Goal: Task Accomplishment & Management: Use online tool/utility

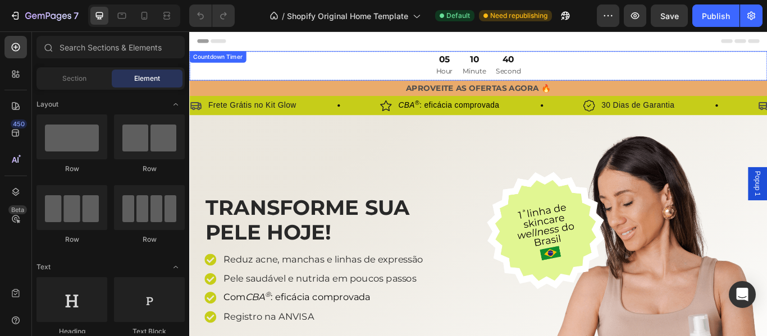
click at [464, 79] on div "05 Hour 10 Minute 40 Second" at bounding box center [526, 71] width 674 height 34
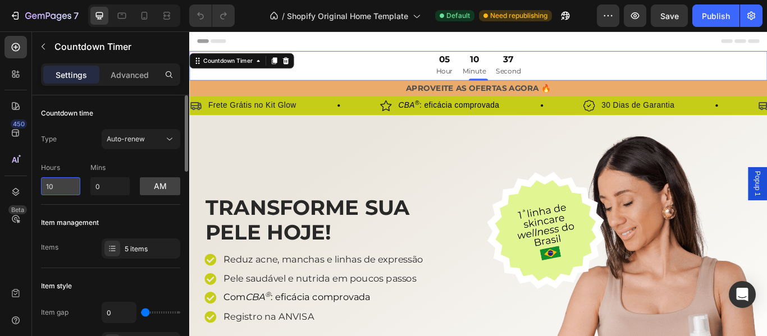
click at [53, 188] on input "10" at bounding box center [60, 186] width 39 height 18
click at [41, 188] on input "10" at bounding box center [60, 186] width 39 height 18
type input "0"
click at [91, 188] on input "0" at bounding box center [109, 186] width 39 height 18
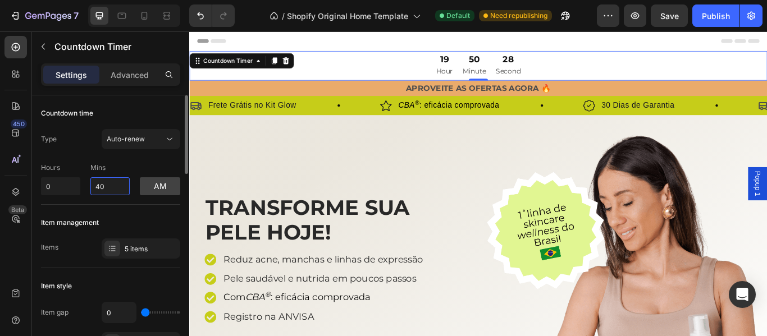
type input "40"
click at [143, 216] on div "Item management" at bounding box center [110, 223] width 139 height 18
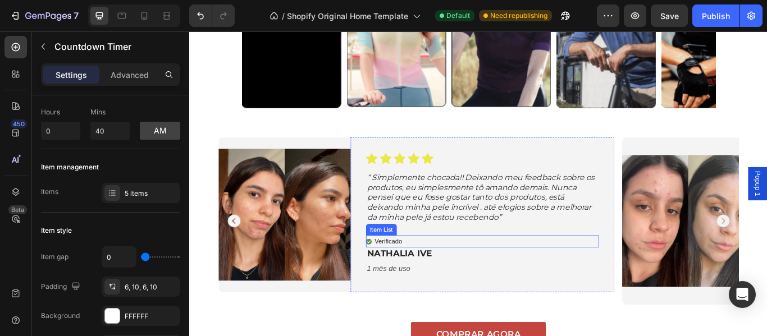
scroll to position [1048, 0]
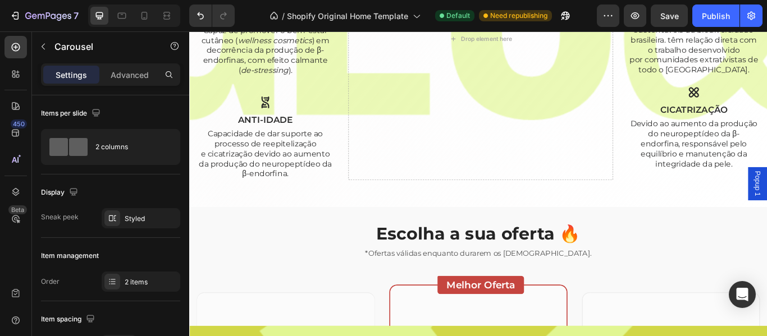
scroll to position [1591, 0]
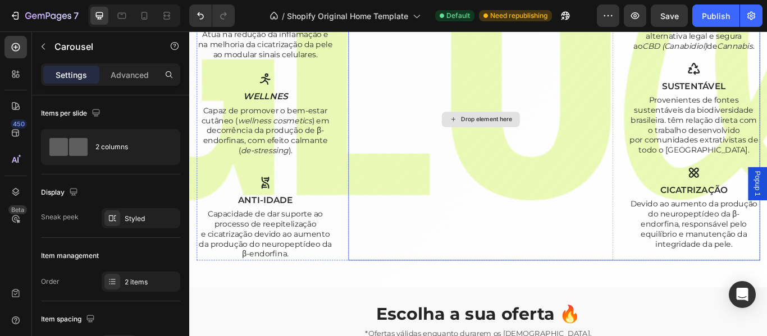
click at [589, 171] on div "Drop element here" at bounding box center [528, 134] width 309 height 330
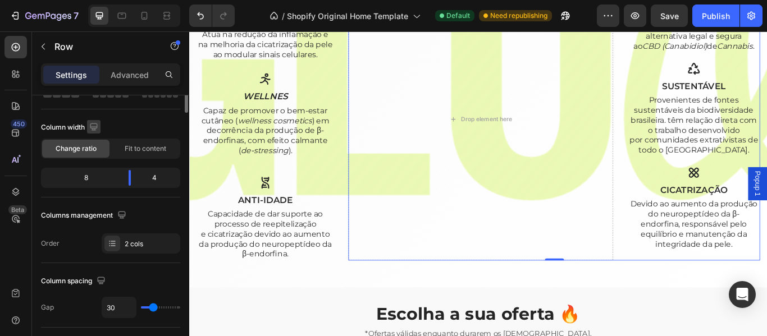
scroll to position [0, 0]
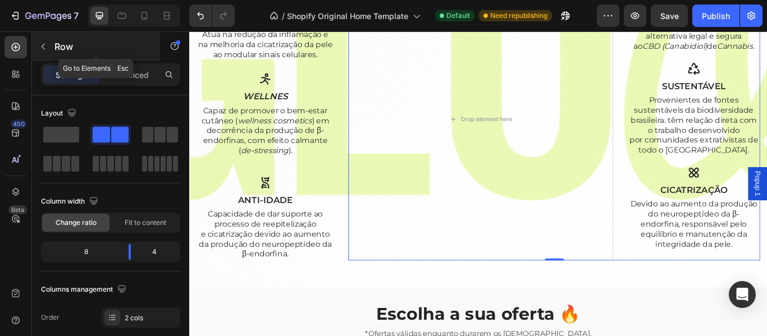
click at [44, 46] on icon "button" at bounding box center [43, 46] width 9 height 9
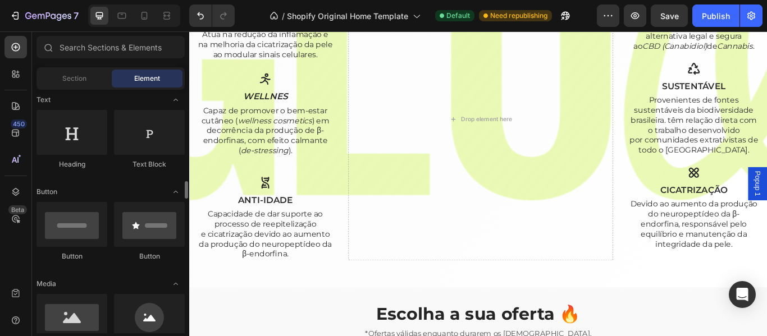
scroll to position [241, 0]
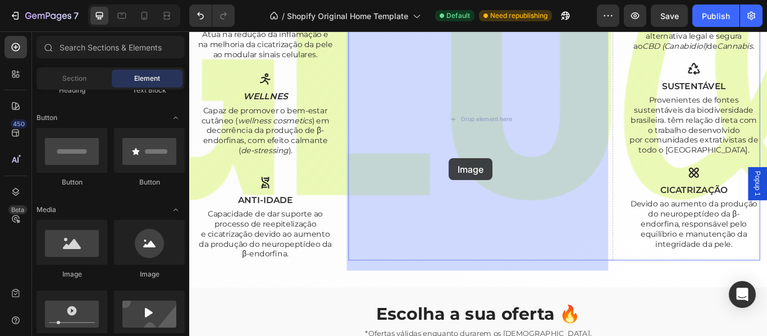
drag, startPoint x: 263, startPoint y: 280, endPoint x: 519, endPoint y: 176, distance: 276.0
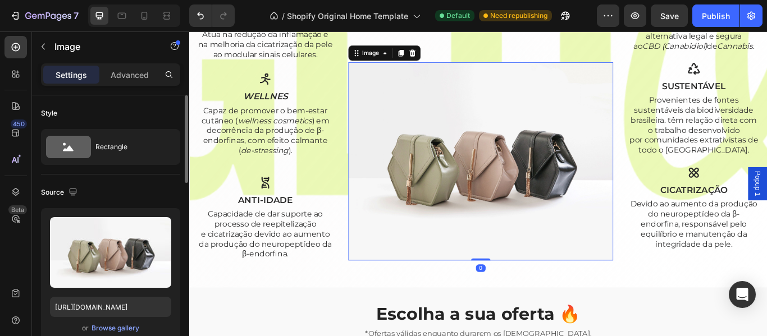
scroll to position [37, 0]
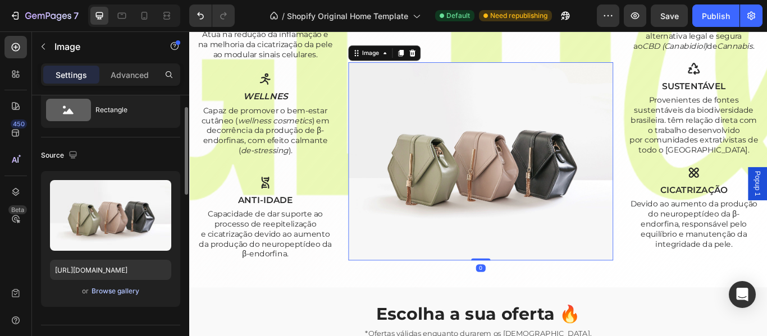
click at [121, 293] on div "Browse gallery" at bounding box center [116, 291] width 48 height 10
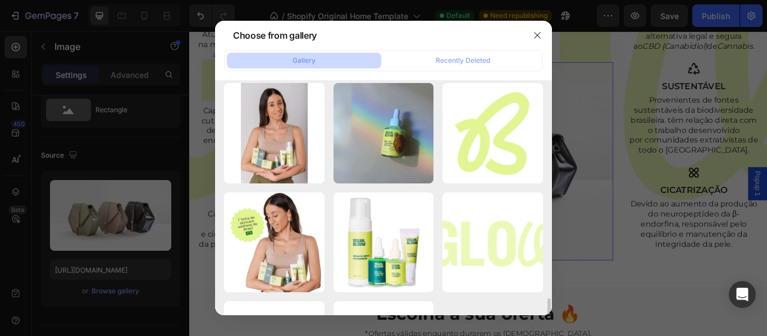
scroll to position [408, 0]
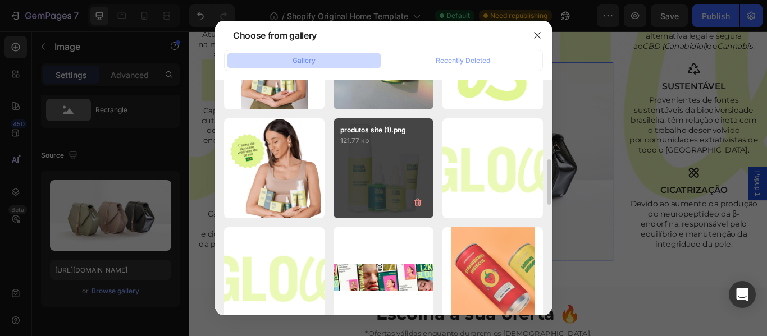
click at [395, 170] on div "produtos site (1).png 121.77 kb" at bounding box center [383, 168] width 100 height 100
type input "https://cdn.shopify.com/s/files/1/0697/0838/2374/files/gempages_585818588426797…"
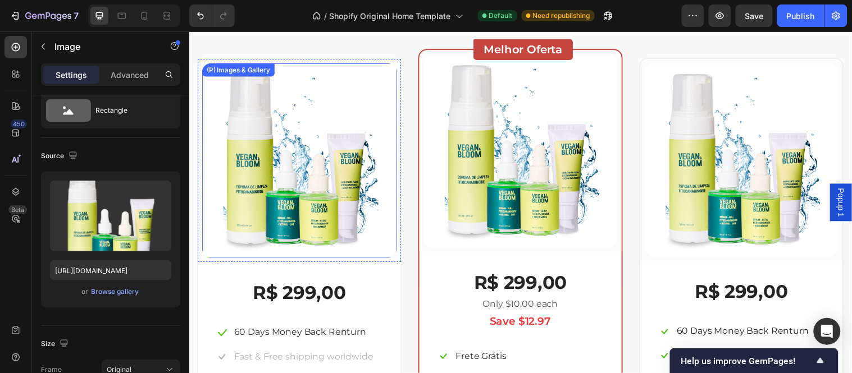
scroll to position [2077, 0]
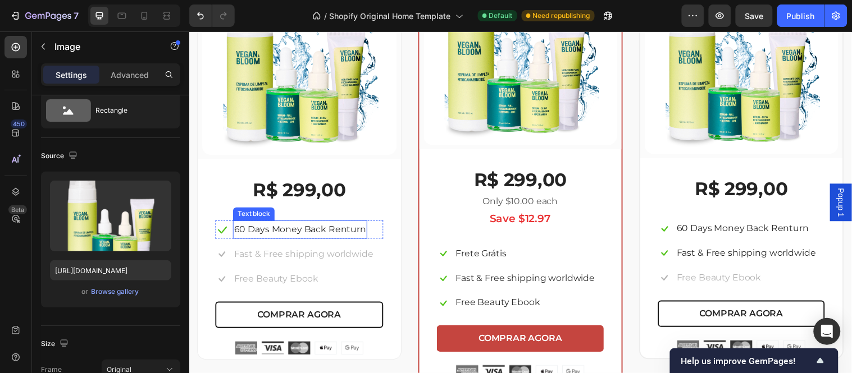
click at [294, 231] on p "60 Days Money Back Renturn" at bounding box center [302, 233] width 134 height 16
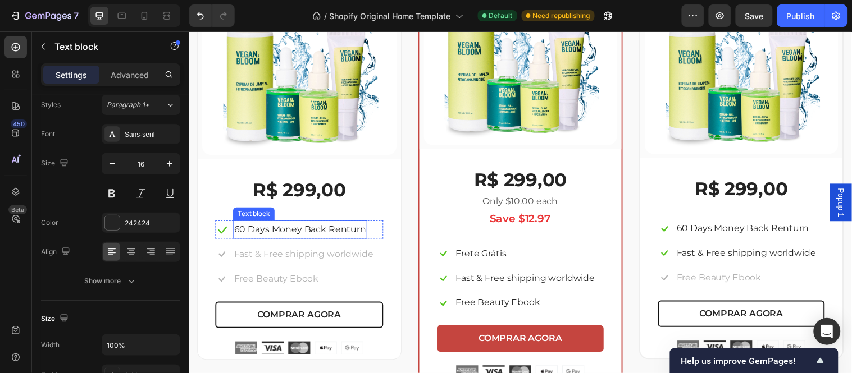
click at [294, 231] on p "60 Days Money Back Renturn" at bounding box center [302, 233] width 134 height 16
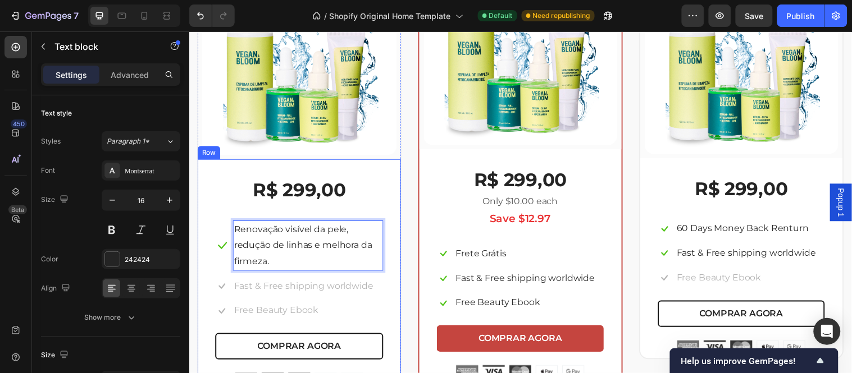
click at [388, 296] on div "R$ 299,00 (P) Price (P) Price Icon Renovação visível da pele, redução de linhas…" at bounding box center [301, 278] width 207 height 235
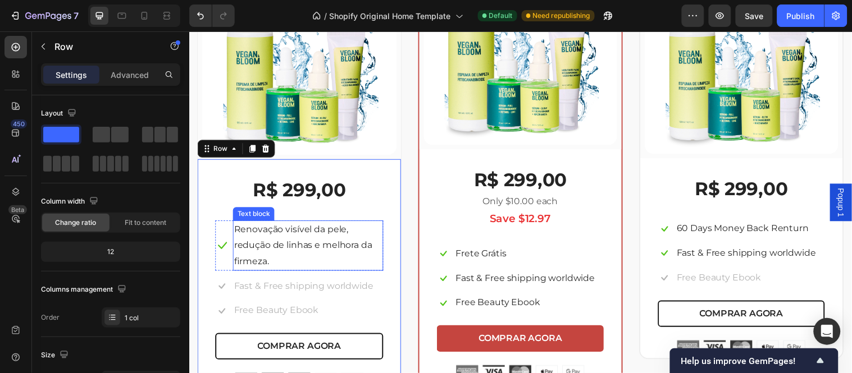
click at [324, 262] on p "Renovação visível da pele, redução de linhas e melhora da firmeza." at bounding box center [310, 249] width 150 height 48
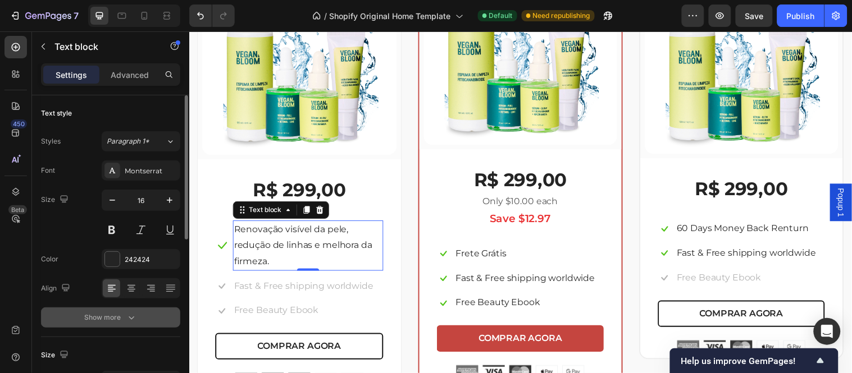
click at [107, 317] on div "Show more" at bounding box center [111, 317] width 52 height 11
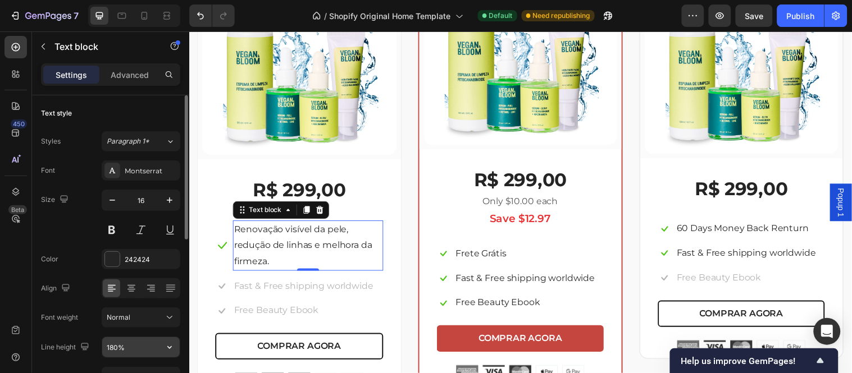
scroll to position [62, 0]
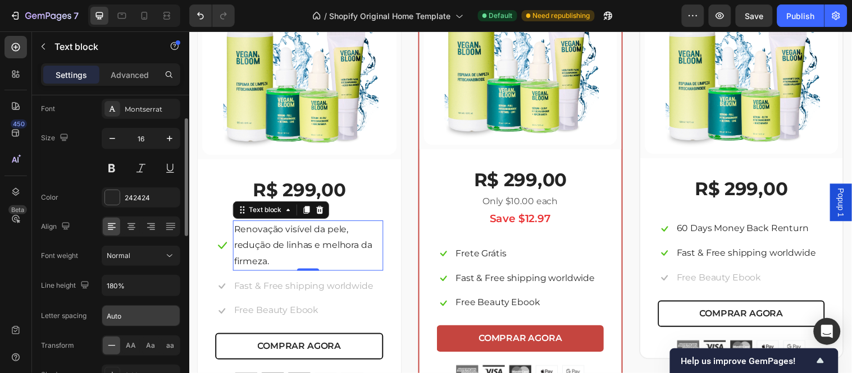
drag, startPoint x: 119, startPoint y: 338, endPoint x: 182, endPoint y: 307, distance: 70.1
click at [171, 315] on div "Font Montserrat Size 16 Color 242424 Align Font weight Normal Line height 180% …" at bounding box center [110, 257] width 139 height 316
click at [167, 289] on icon "button" at bounding box center [169, 285] width 11 height 11
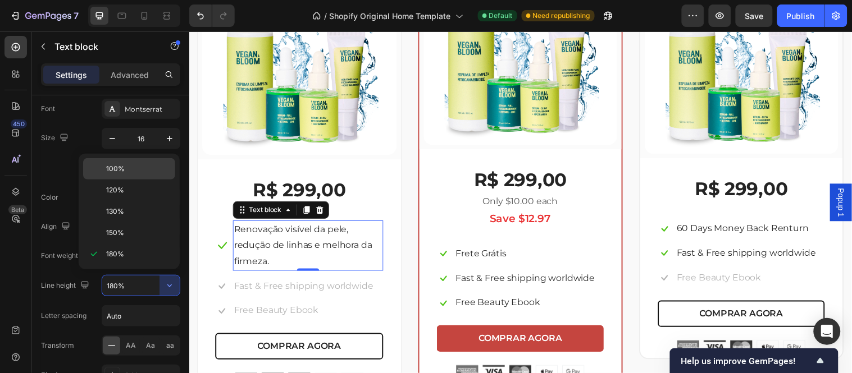
click at [125, 168] on p "100%" at bounding box center [138, 169] width 64 height 10
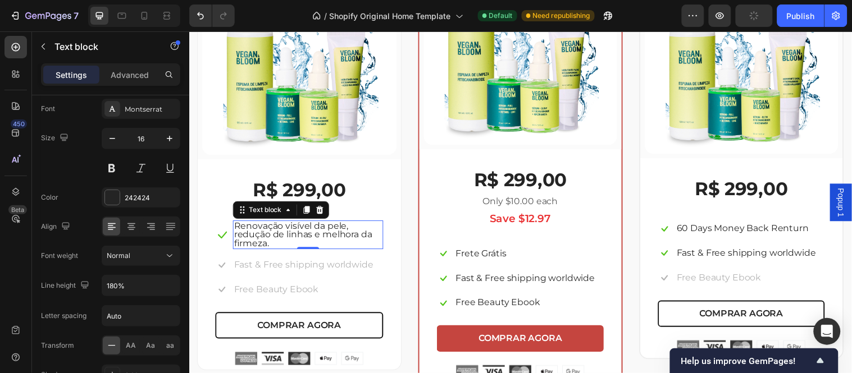
type input "100%"
click at [259, 287] on p "Free Beauty Ebook" at bounding box center [278, 294] width 86 height 16
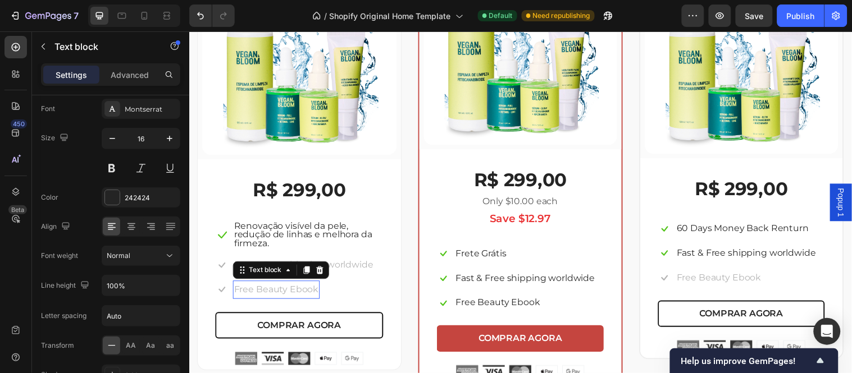
click at [259, 287] on p "Free Beauty Ebook" at bounding box center [278, 294] width 86 height 16
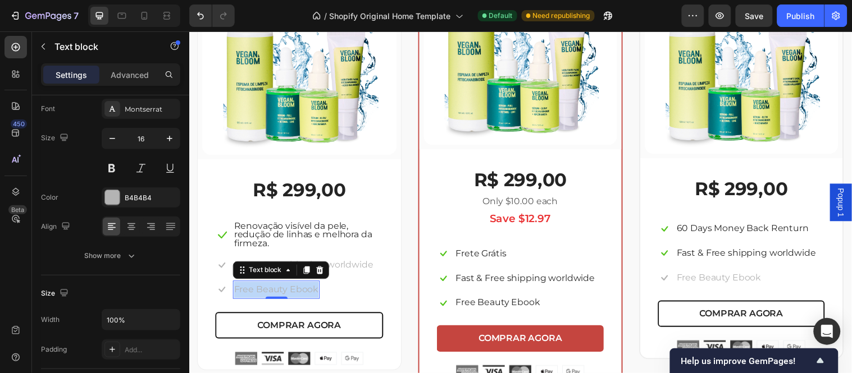
click at [259, 287] on p "Free Beauty Ebook" at bounding box center [278, 294] width 86 height 16
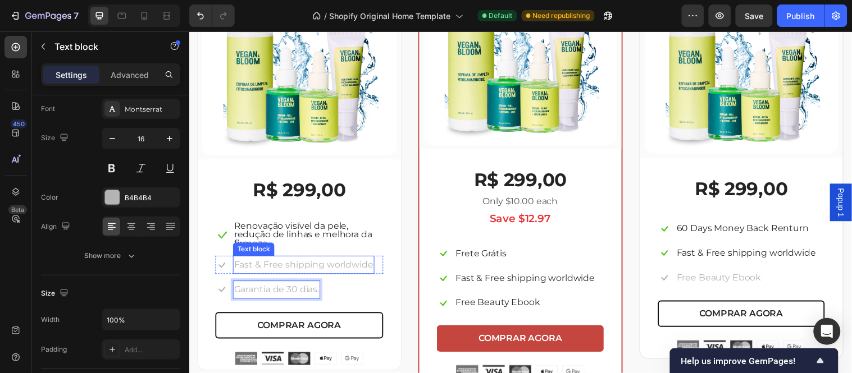
click at [280, 267] on p "Fast & Free shipping worldwide" at bounding box center [305, 268] width 141 height 16
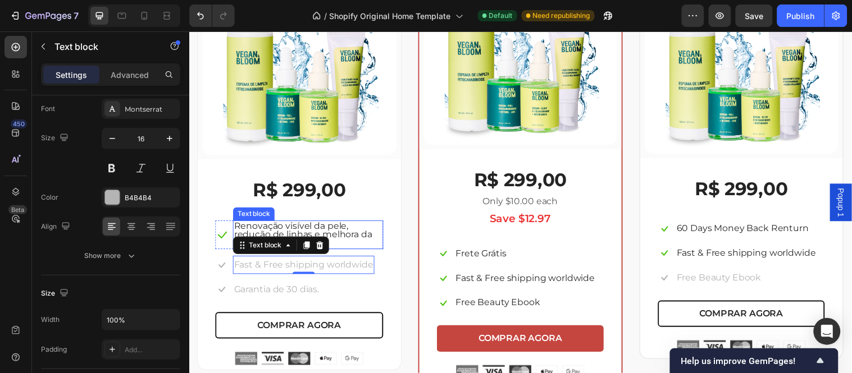
click at [267, 227] on p "Renovação visível da pele, redução de linhas e melhora da firmeza." at bounding box center [310, 238] width 150 height 27
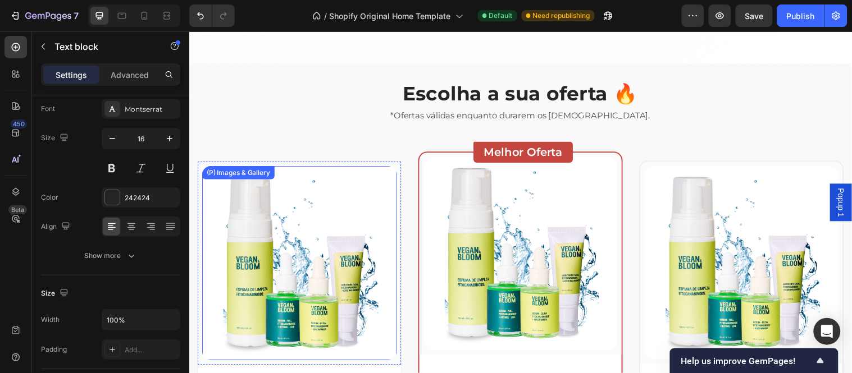
scroll to position [1744, 0]
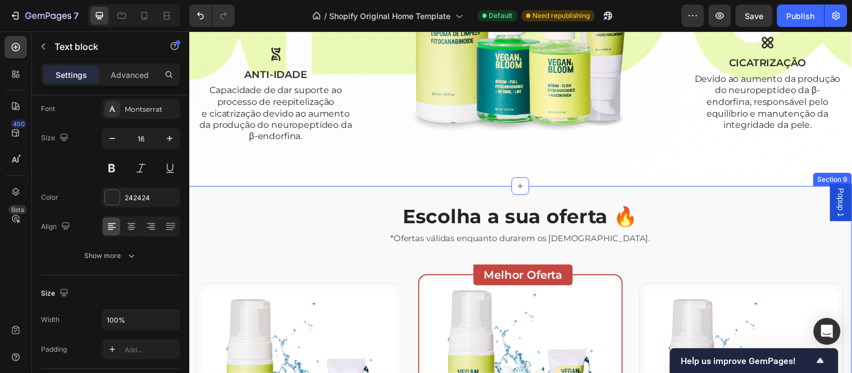
click at [438, 221] on h2 "Escolha a sua oferta 🔥" at bounding box center [525, 219] width 657 height 28
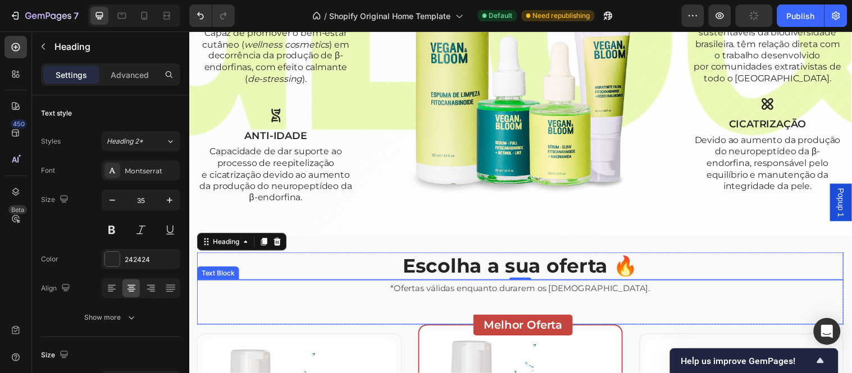
scroll to position [1578, 0]
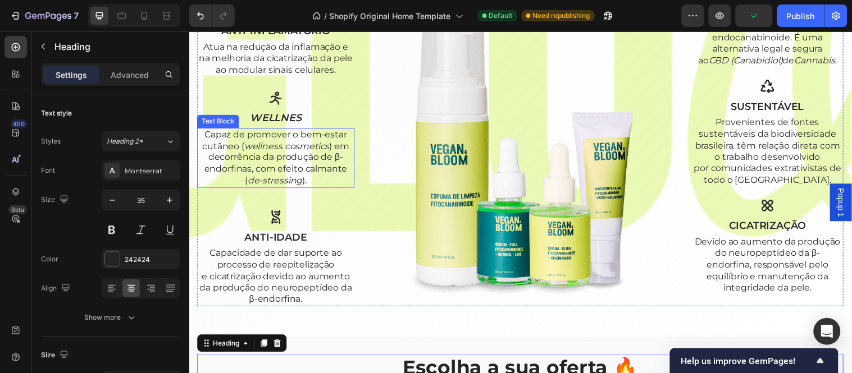
click at [286, 174] on p "Capaz de promover o bem-estar cutâneo ( wellness cosmetics ) em decorrência da …" at bounding box center [277, 159] width 158 height 58
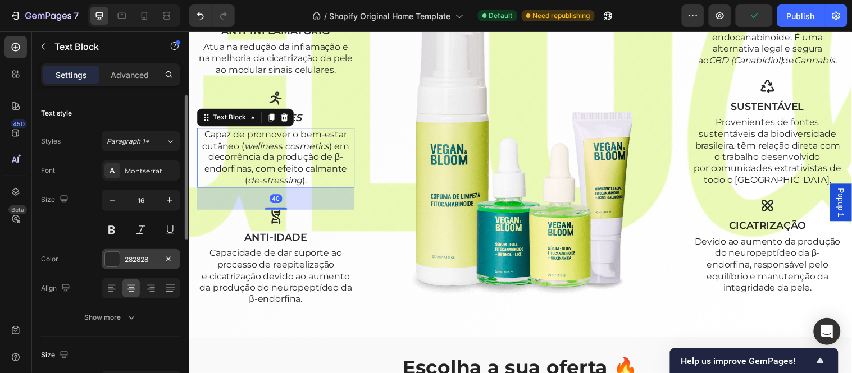
click at [135, 260] on div "282828" at bounding box center [141, 260] width 33 height 10
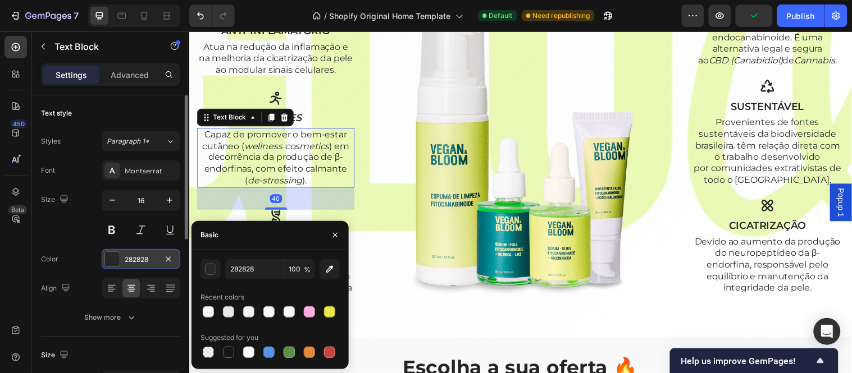
click at [135, 260] on div "282828" at bounding box center [141, 260] width 33 height 10
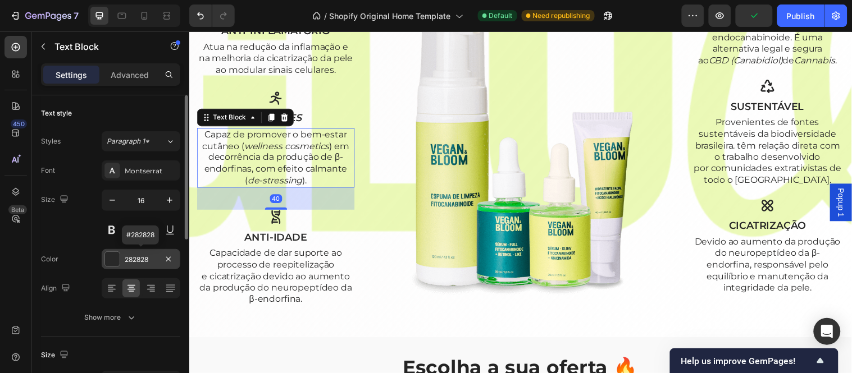
click at [135, 260] on div "282828" at bounding box center [141, 260] width 33 height 10
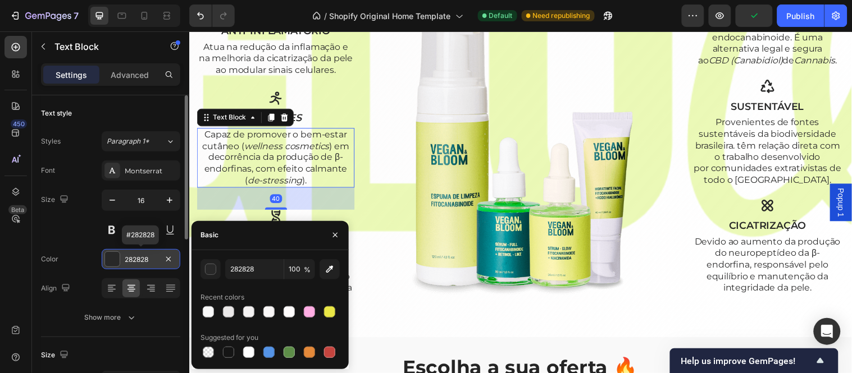
click at [135, 260] on div "282828" at bounding box center [141, 260] width 33 height 10
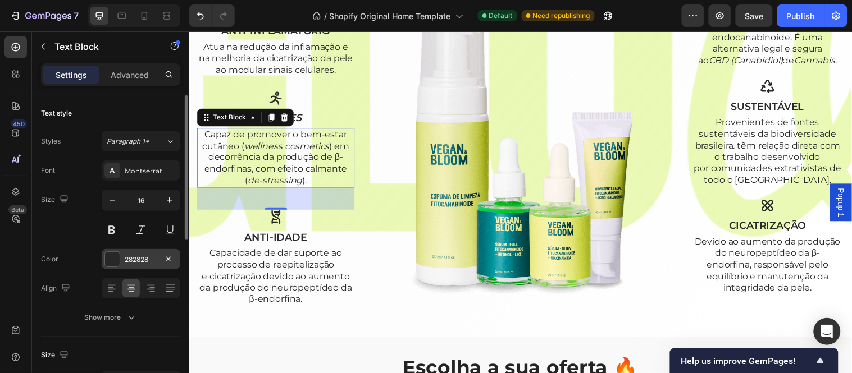
click at [156, 258] on div "282828" at bounding box center [141, 260] width 33 height 10
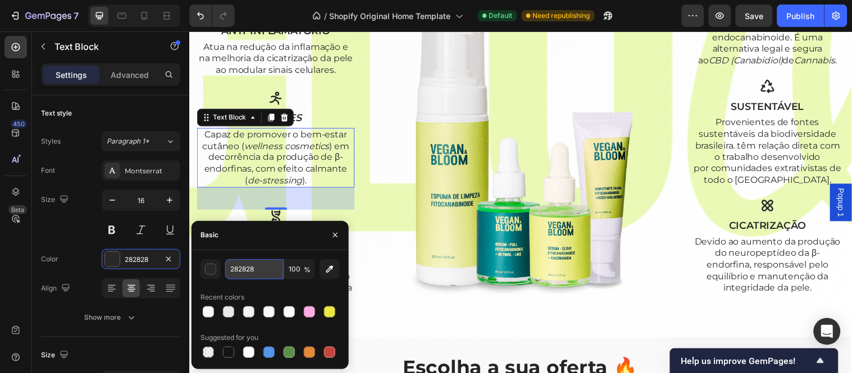
click at [255, 272] on input "282828" at bounding box center [254, 269] width 58 height 20
click at [433, 319] on div "Não é mágica! É ciência aplicada! Heading CBA ® (Cannabinoid Active System) é u…" at bounding box center [525, 76] width 657 height 487
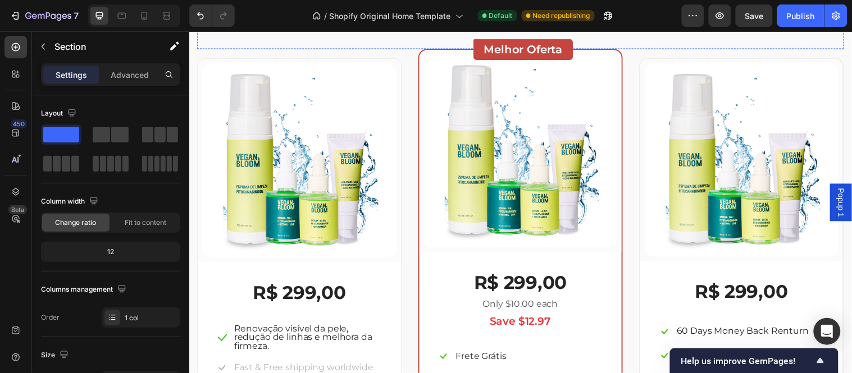
scroll to position [2056, 0]
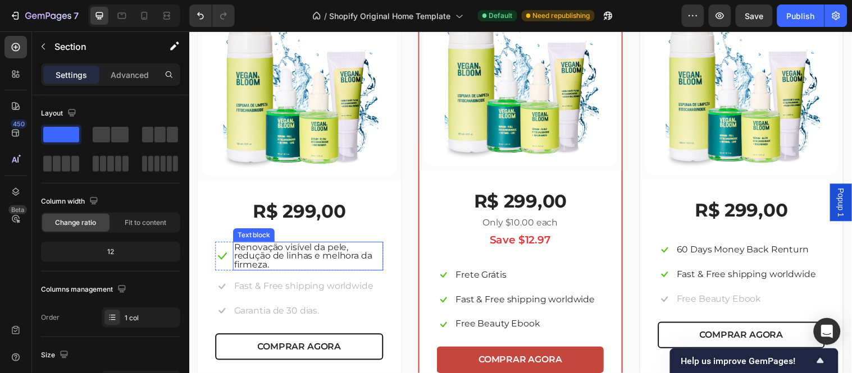
click at [294, 257] on p "Renovação visível da pele, redução de linhas e melhora da firmeza." at bounding box center [310, 259] width 150 height 27
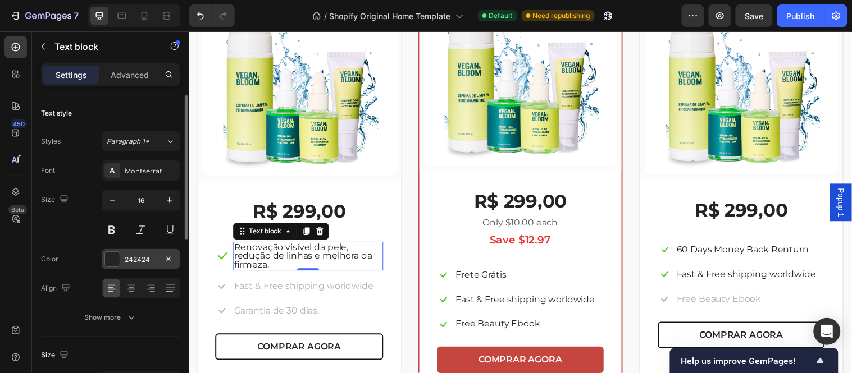
click at [150, 256] on div "242424" at bounding box center [141, 260] width 33 height 10
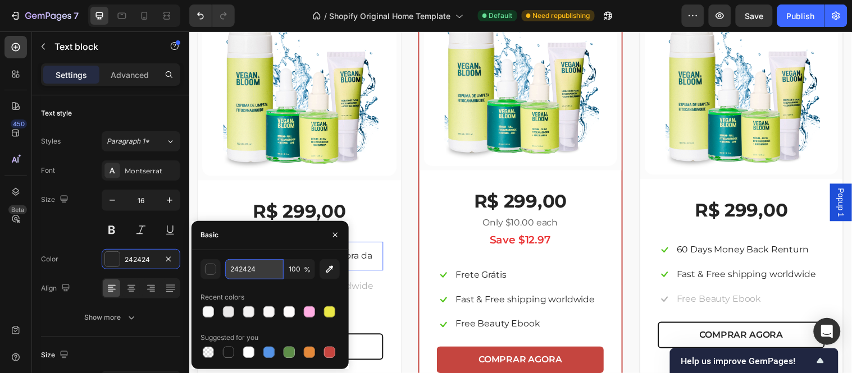
click at [259, 273] on input "242424" at bounding box center [254, 269] width 58 height 20
paste input "82828"
type input "282828"
click at [396, 281] on div "R$ 299,00 (P) Price (P) Price Icon Renovação visível da pele, redução de linhas…" at bounding box center [301, 289] width 207 height 214
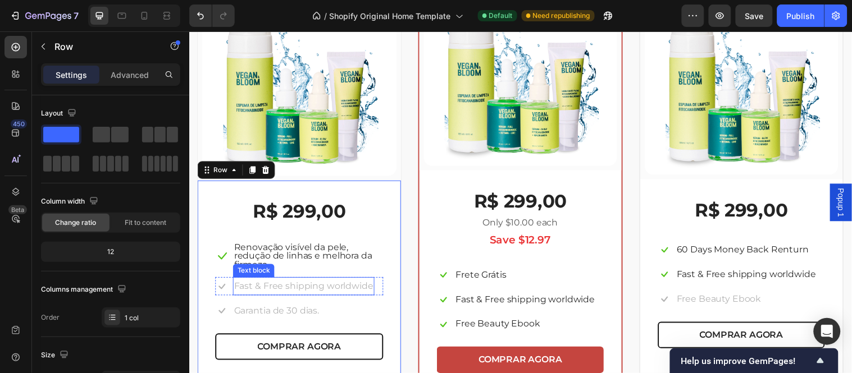
click at [364, 284] on p "Fast & Free shipping worldwide" at bounding box center [305, 290] width 141 height 16
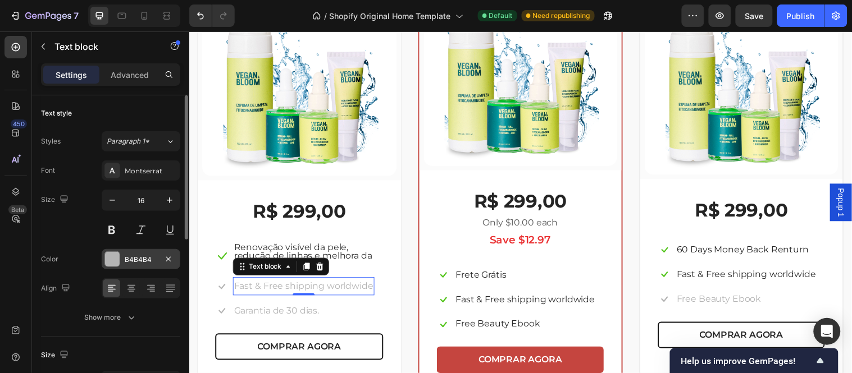
click at [156, 256] on div "B4B4B4" at bounding box center [141, 260] width 33 height 10
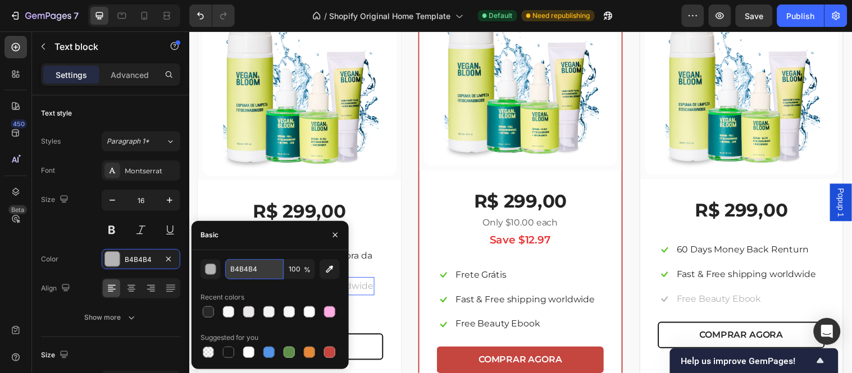
click at [250, 268] on input "B4B4B4" at bounding box center [254, 269] width 58 height 20
paste input "282828"
type input "282828"
click at [387, 311] on div "R$ 299,00 (P) Price (P) Price Icon Renovação visível da pele, redução de linhas…" at bounding box center [301, 289] width 207 height 214
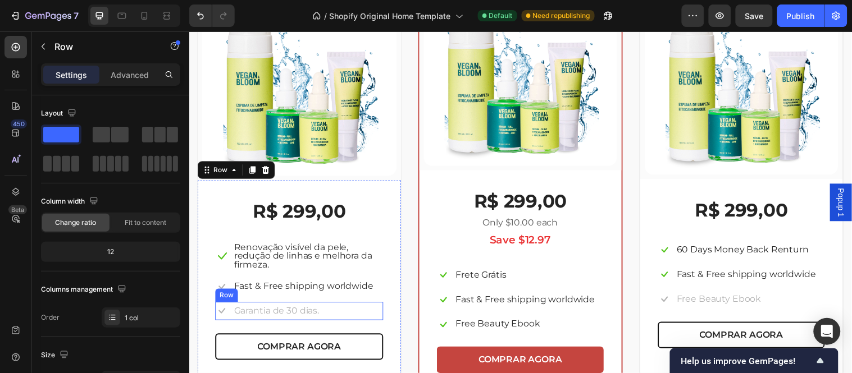
click at [332, 316] on div "Icon Garantia de 30 dias. Text block Row" at bounding box center [301, 315] width 171 height 19
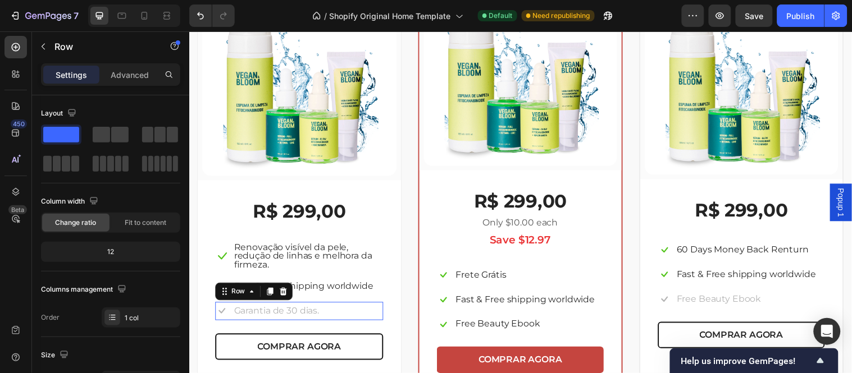
click at [332, 316] on div "Icon Garantia de 30 dias. Text block Row 0" at bounding box center [301, 315] width 171 height 19
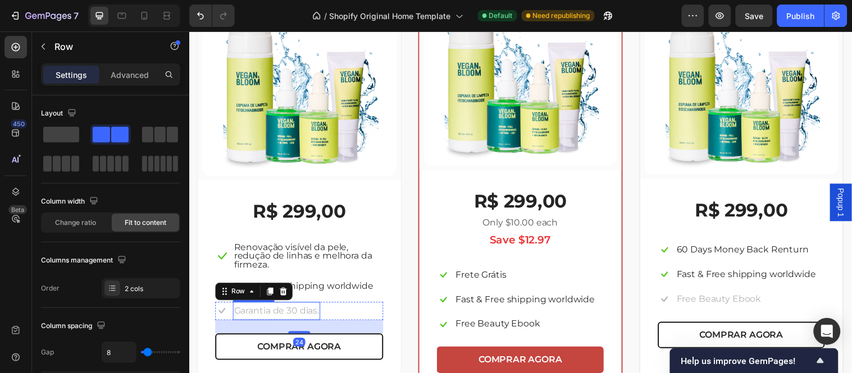
click at [293, 316] on p "Garantia de 30 dias." at bounding box center [278, 315] width 86 height 16
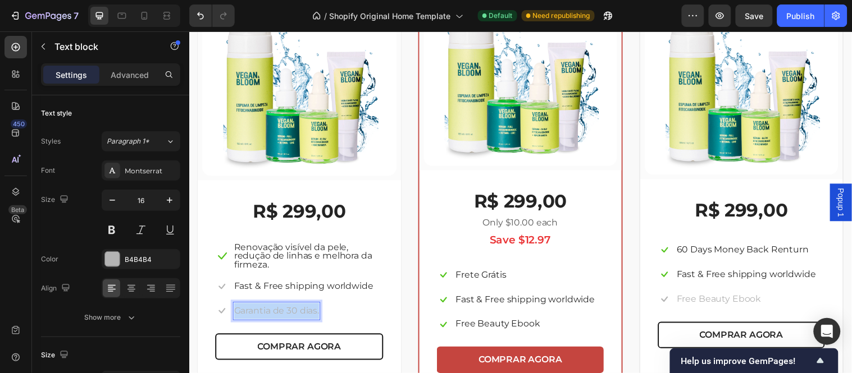
click at [293, 316] on p "Garantia de 30 dias." at bounding box center [278, 315] width 86 height 16
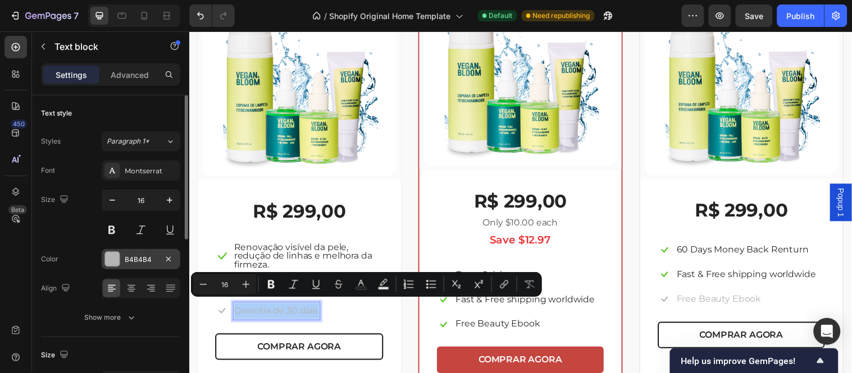
click at [144, 259] on div "B4B4B4" at bounding box center [141, 260] width 33 height 10
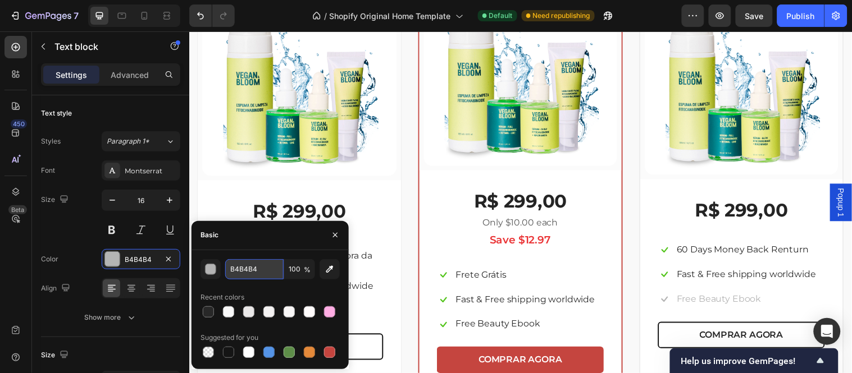
click at [247, 266] on input "B4B4B4" at bounding box center [254, 269] width 58 height 20
paste input "282828"
type input "282828"
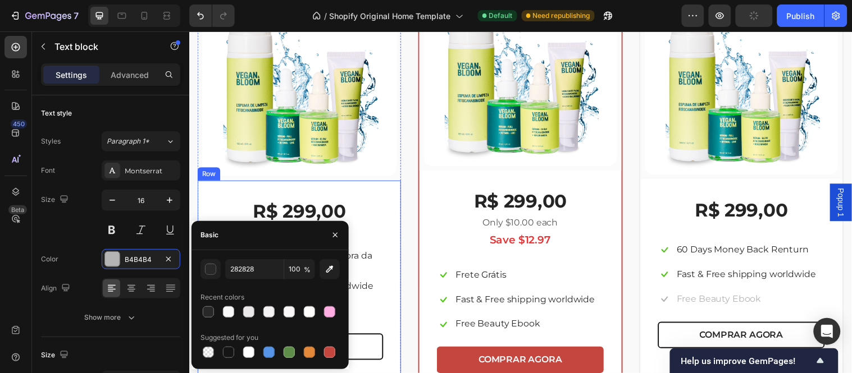
click at [382, 306] on div "Icon Garantia de 30 dias. Text block 0 Row" at bounding box center [301, 315] width 171 height 19
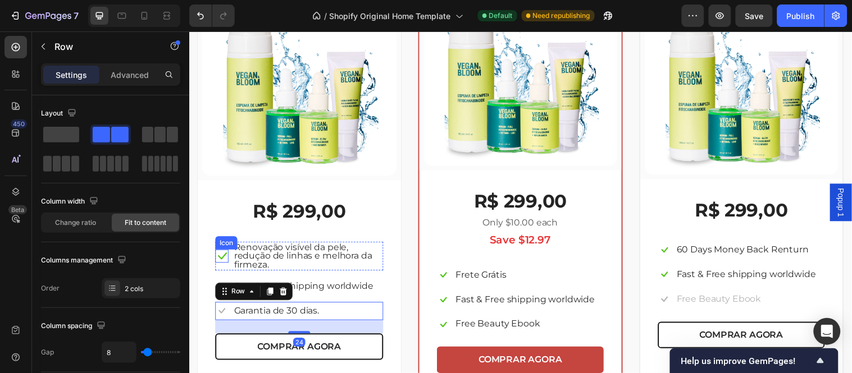
click at [224, 253] on icon at bounding box center [222, 259] width 13 height 13
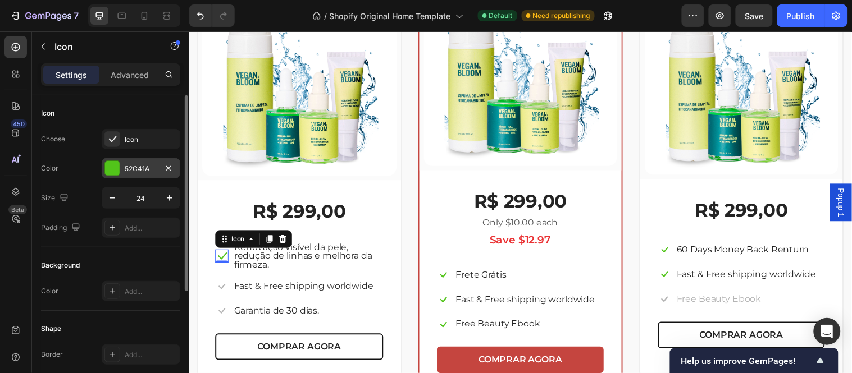
click at [127, 167] on div "52C41A" at bounding box center [141, 169] width 33 height 10
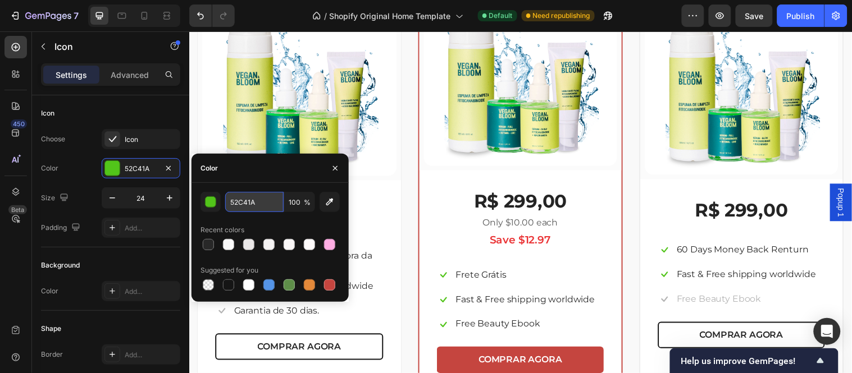
click at [240, 209] on input "52C41A" at bounding box center [254, 202] width 58 height 20
click at [399, 235] on div "R$ 299,00 (P) Price (P) Price Icon 0 Renovação visível da pele, redução de linh…" at bounding box center [301, 289] width 207 height 214
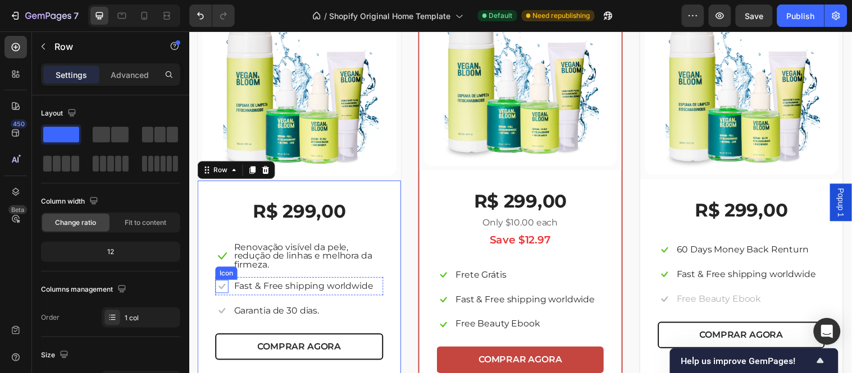
click at [221, 289] on icon at bounding box center [222, 290] width 7 height 6
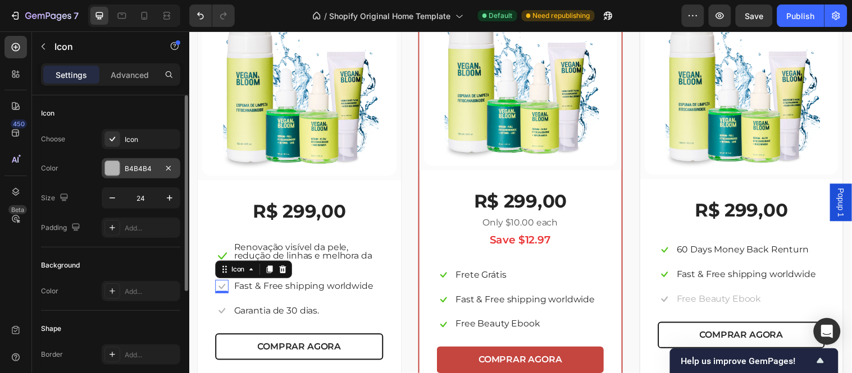
click at [131, 171] on div "B4B4B4" at bounding box center [141, 169] width 33 height 10
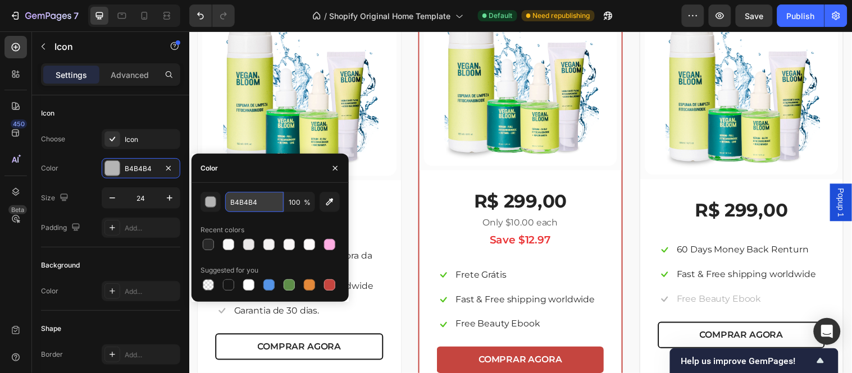
click at [236, 198] on input "B4B4B4" at bounding box center [254, 202] width 58 height 20
paste input "52C41A"
type input "52C41A"
click at [380, 235] on div "R$ 299,00 (P) Price (P) Price Icon Renovação visível da pele, redução de linhas…" at bounding box center [301, 295] width 171 height 191
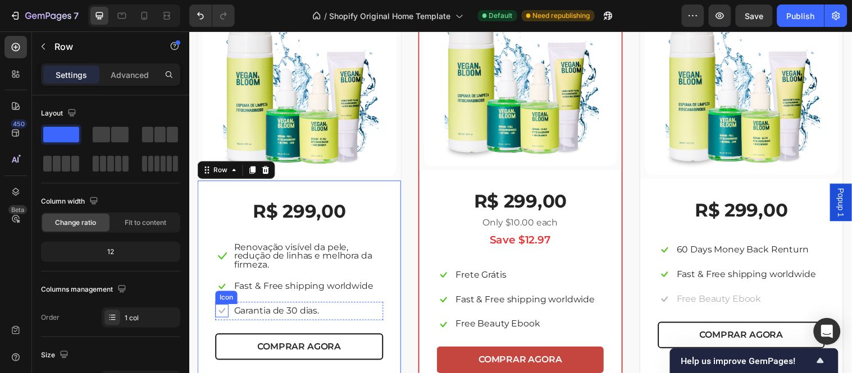
click at [220, 313] on icon at bounding box center [222, 316] width 7 height 6
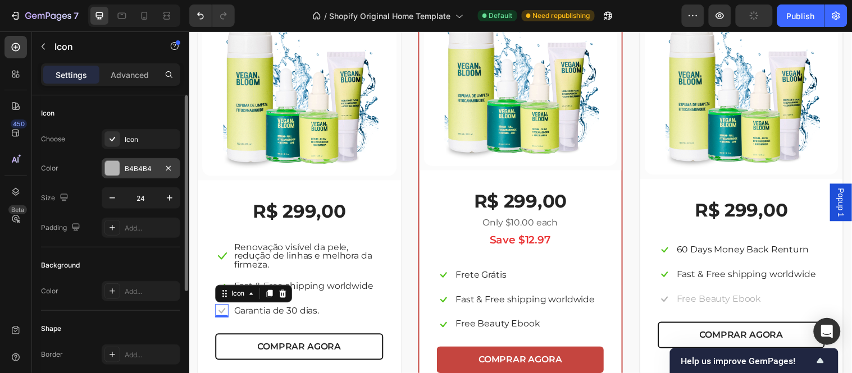
click at [126, 168] on div "B4B4B4" at bounding box center [141, 169] width 33 height 10
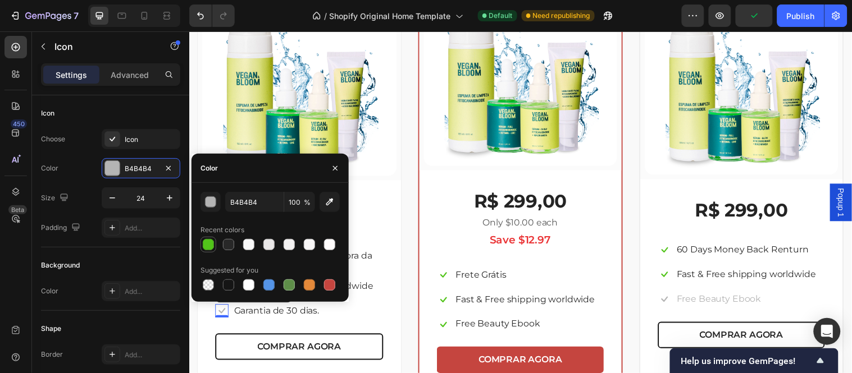
click at [211, 247] on div at bounding box center [208, 244] width 11 height 11
type input "52C41A"
click at [399, 246] on div "R$ 299,00 (P) Price (P) Price Icon Renovação visível da pele, redução de linhas…" at bounding box center [301, 289] width 207 height 214
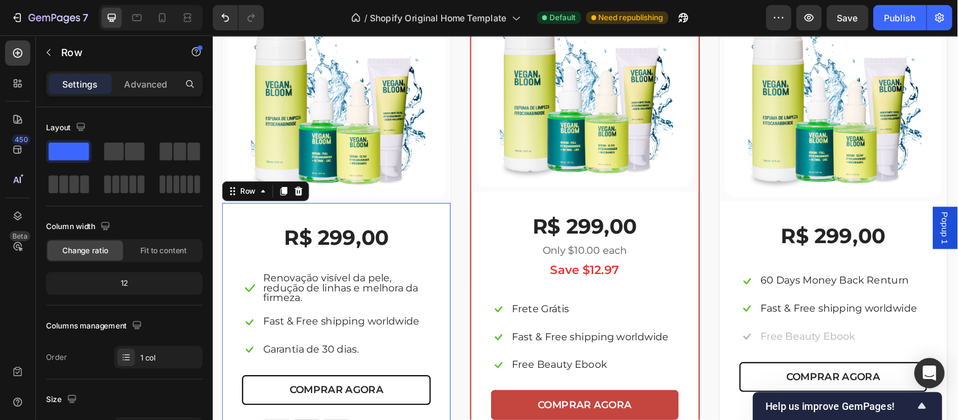
scroll to position [2140, 0]
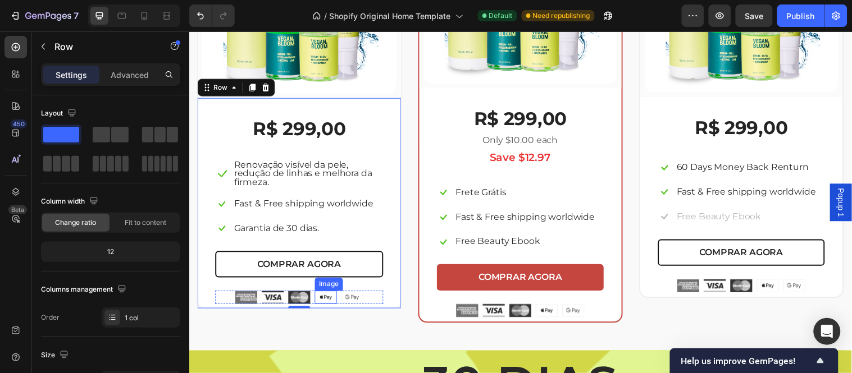
click at [325, 299] on img at bounding box center [328, 301] width 22 height 13
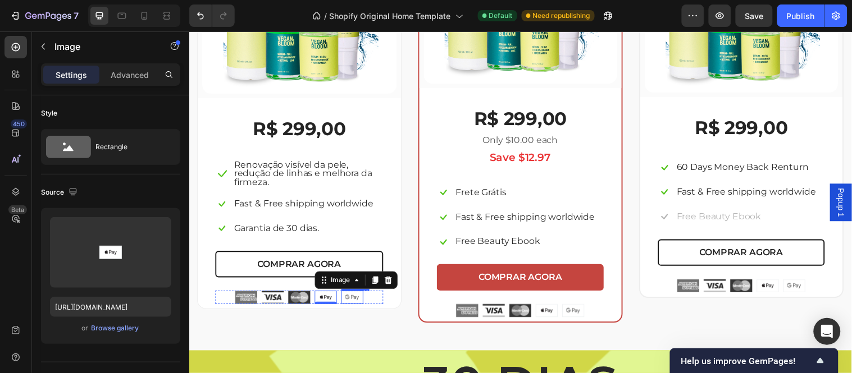
click at [354, 298] on img at bounding box center [355, 301] width 22 height 13
click at [230, 303] on div "Image Image Image Image Image 0 Row" at bounding box center [301, 301] width 171 height 13
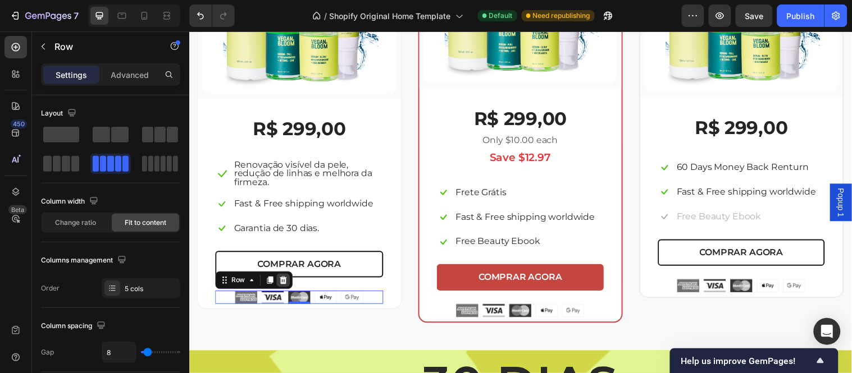
click at [285, 282] on icon at bounding box center [284, 284] width 9 height 9
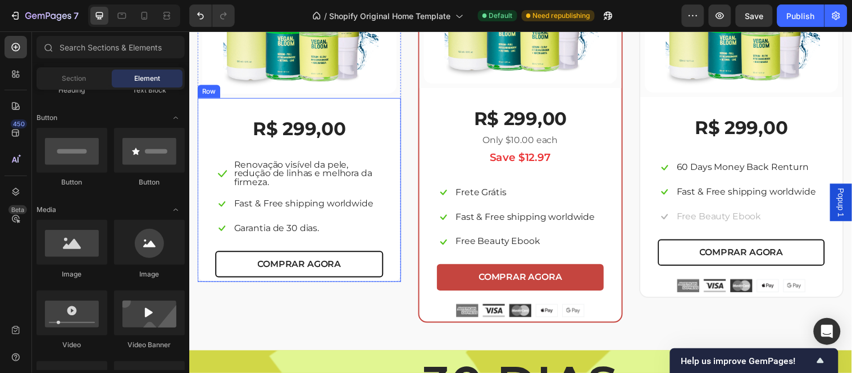
click at [397, 276] on div "R$ 299,00 (P) Price (P) Price Icon Renovação visível da pele, redução de linhas…" at bounding box center [301, 192] width 207 height 187
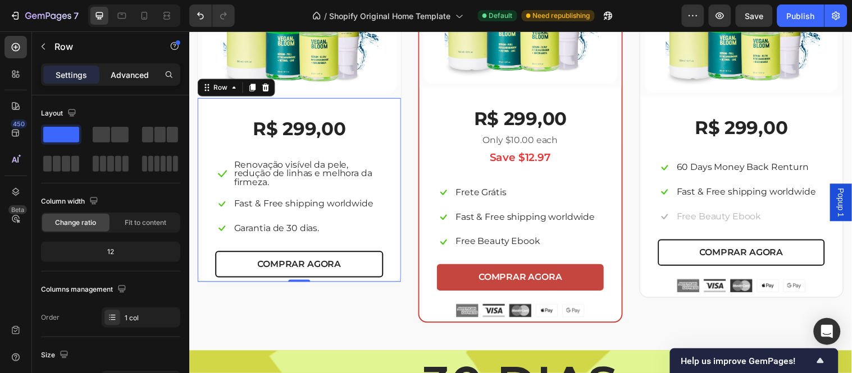
click at [139, 71] on p "Advanced" at bounding box center [130, 75] width 38 height 12
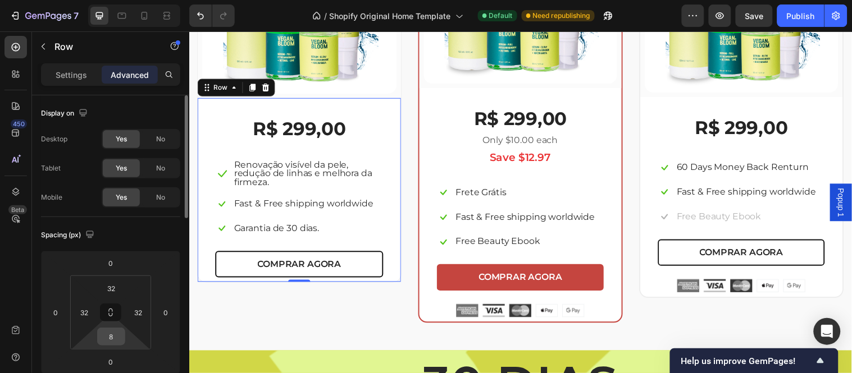
click at [118, 336] on input "8" at bounding box center [111, 336] width 22 height 17
type input "1"
type input "25"
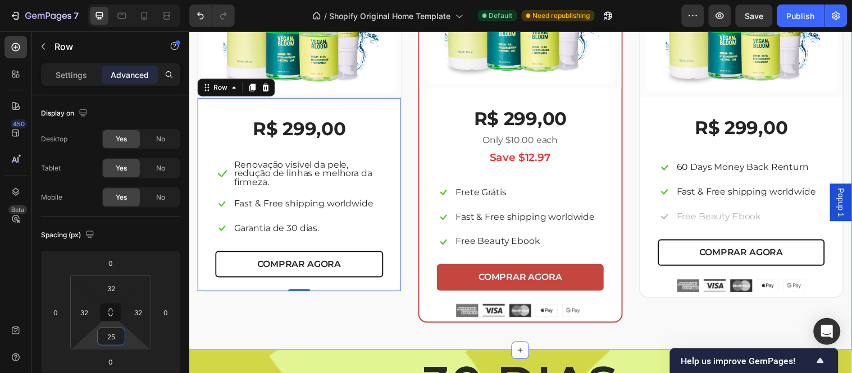
click at [377, 335] on div "Escolha a sua oferta 🔥 Heading *Ofertas válidas enquanto durarem os estoques. T…" at bounding box center [526, 73] width 674 height 563
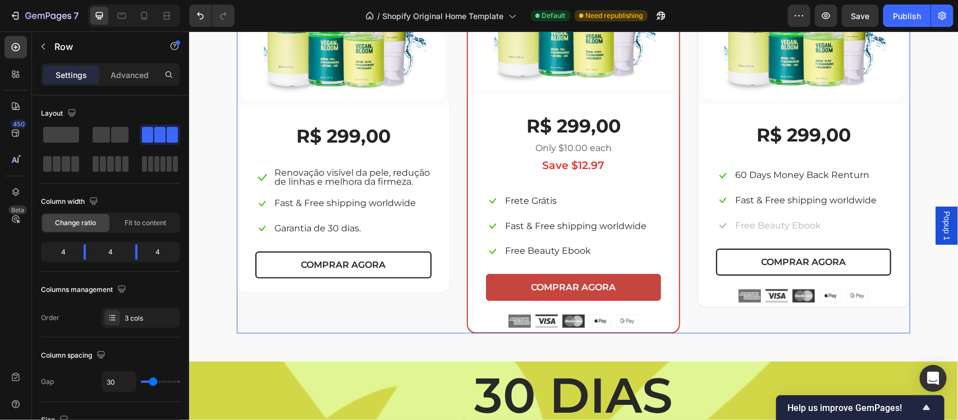
drag, startPoint x: 451, startPoint y: 250, endPoint x: 454, endPoint y: 222, distance: 28.3
click at [454, 222] on div "(P) Images & Gallery Row R$ 299,00 (P) Price (P) Price Icon Renovação visível d…" at bounding box center [573, 107] width 674 height 451
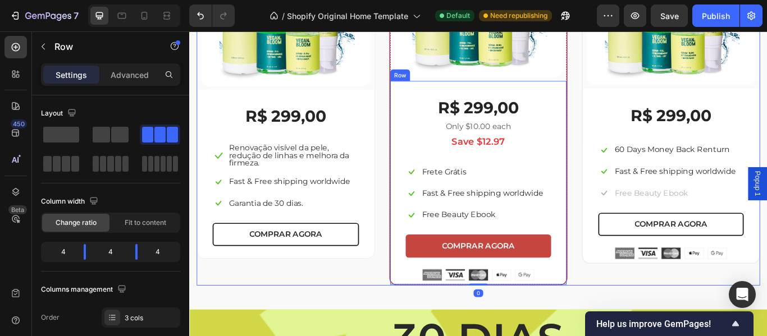
scroll to position [2120, 0]
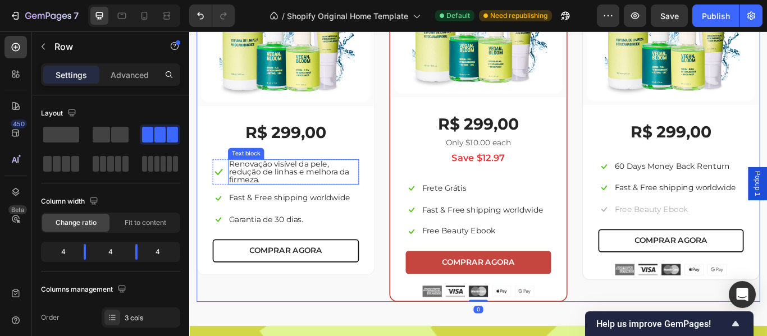
click at [302, 189] on p "Renovação visível da pele, redução de linhas e melhora da firmeza." at bounding box center [310, 195] width 150 height 27
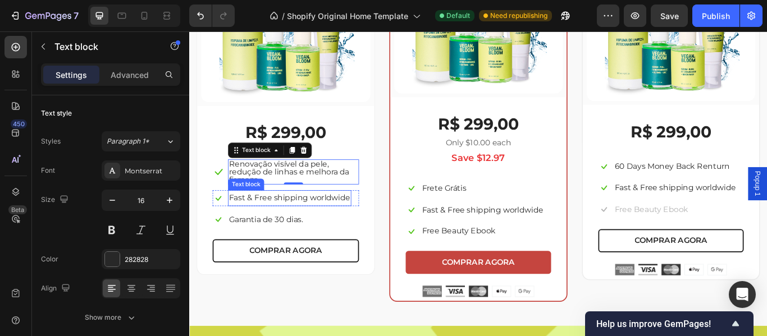
click at [291, 217] on div "Fast & Free shipping worldwide" at bounding box center [306, 226] width 144 height 19
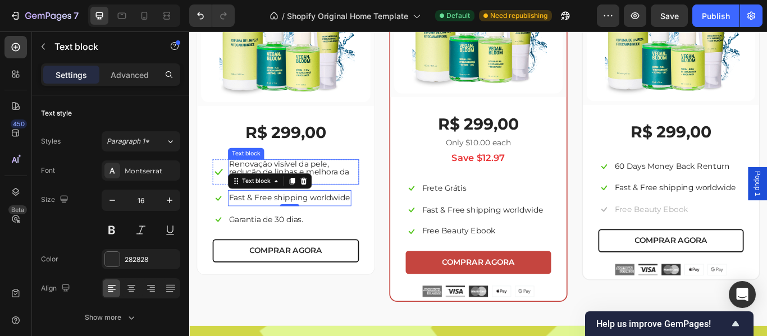
click at [353, 198] on p "Renovação visível da pele, redução de linhas e melhora da firmeza." at bounding box center [310, 195] width 150 height 27
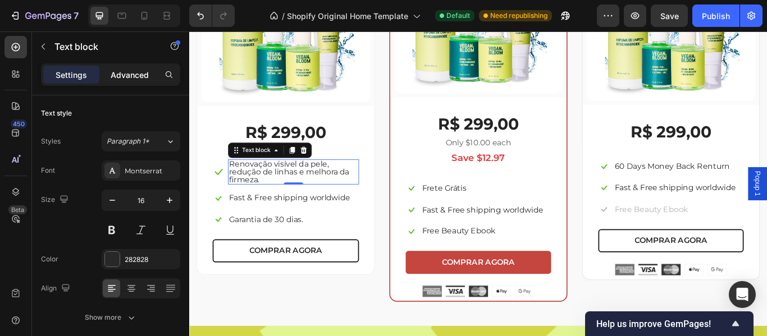
click at [127, 72] on p "Advanced" at bounding box center [130, 75] width 38 height 12
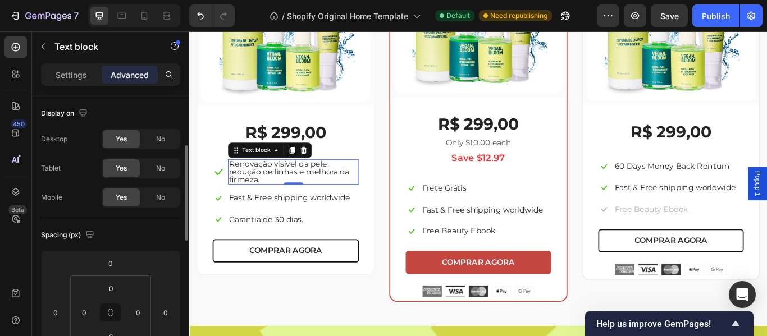
scroll to position [37, 0]
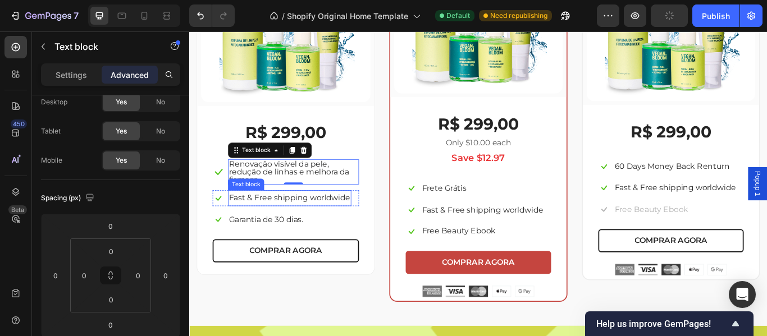
click at [285, 222] on p "Fast & Free shipping worldwide" at bounding box center [305, 226] width 141 height 16
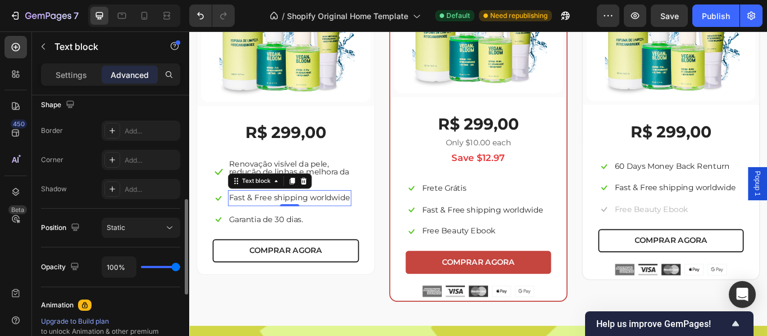
scroll to position [204, 0]
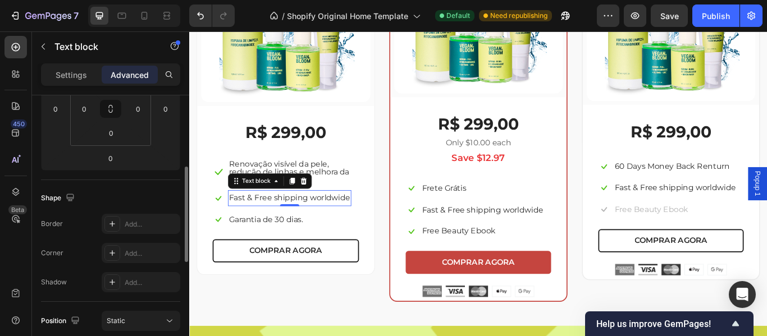
click at [78, 74] on p "Settings" at bounding box center [71, 75] width 31 height 12
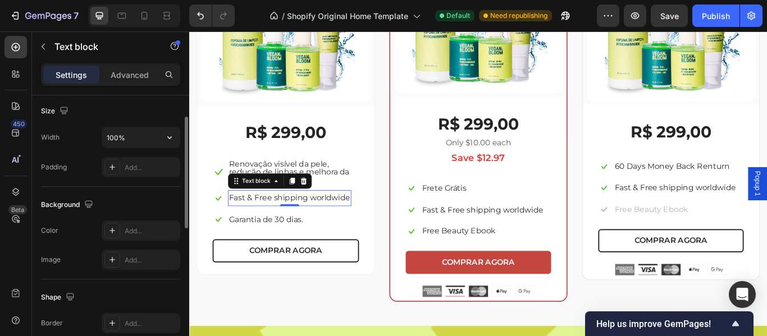
scroll to position [189, 0]
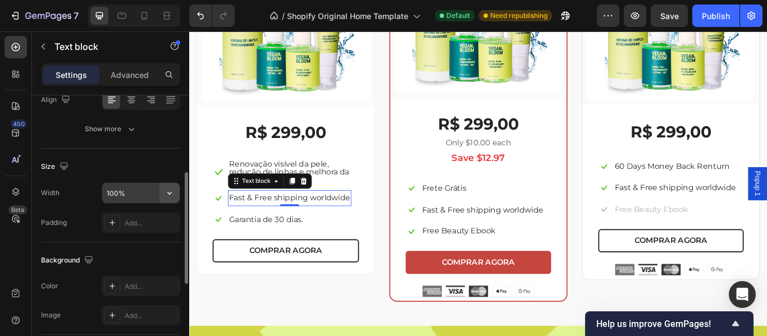
click at [165, 196] on icon "button" at bounding box center [169, 193] width 11 height 11
click at [127, 192] on input "100%" at bounding box center [140, 193] width 77 height 20
click at [152, 179] on div "Size Width % Padding Add..." at bounding box center [110, 196] width 139 height 94
type input "100%"
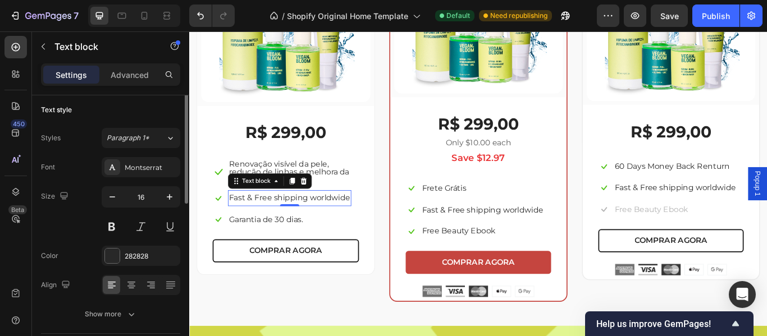
scroll to position [0, 0]
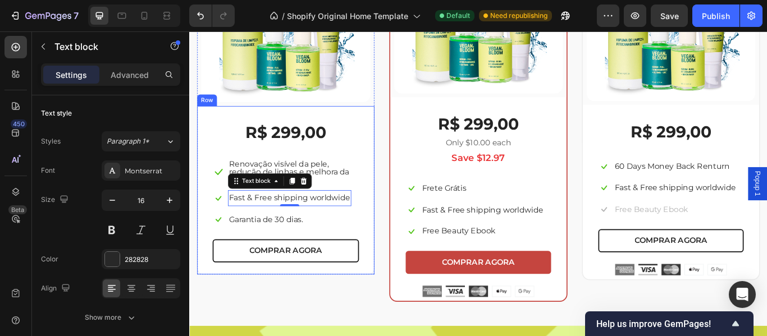
click at [392, 258] on div "R$ 299,00 (P) Price (P) Price Icon Renovação visível da pele, redução de linhas…" at bounding box center [301, 216] width 207 height 196
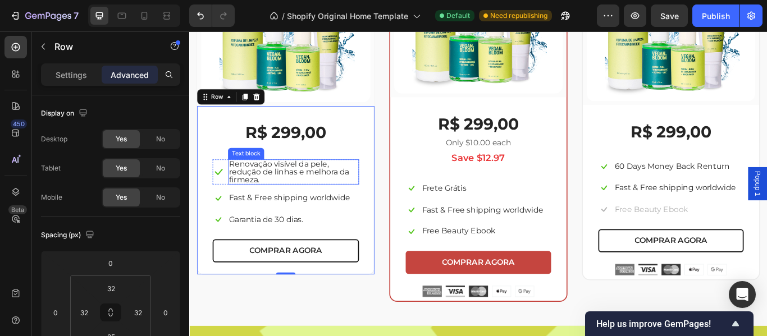
click at [291, 191] on p "Renovação visível da pele, redução de linhas e melhora da firmeza." at bounding box center [310, 195] width 150 height 27
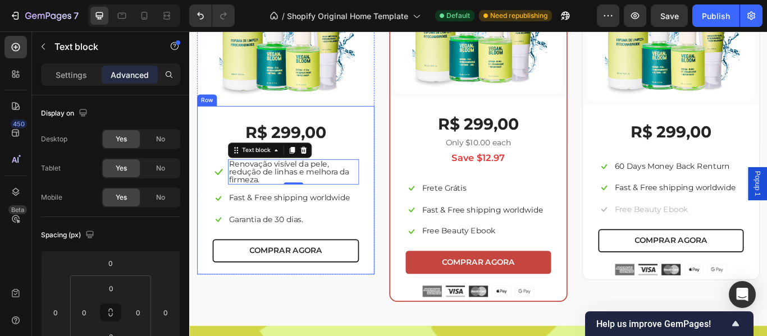
click at [290, 213] on div "R$ 299,00 (P) Price (P) Price Icon Renovação visível da pele, redução de linhas…" at bounding box center [301, 218] width 171 height 164
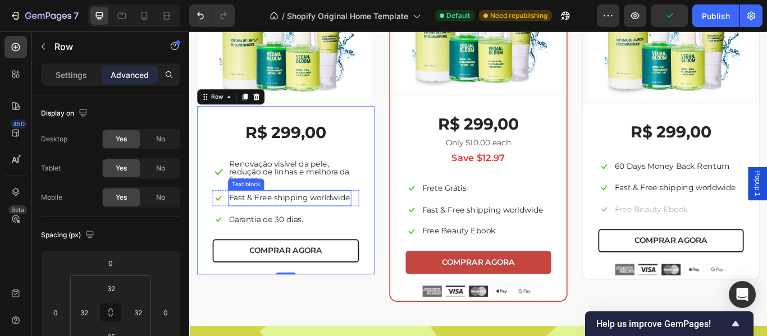
click at [289, 225] on p "Fast & Free shipping worldwide" at bounding box center [305, 226] width 141 height 16
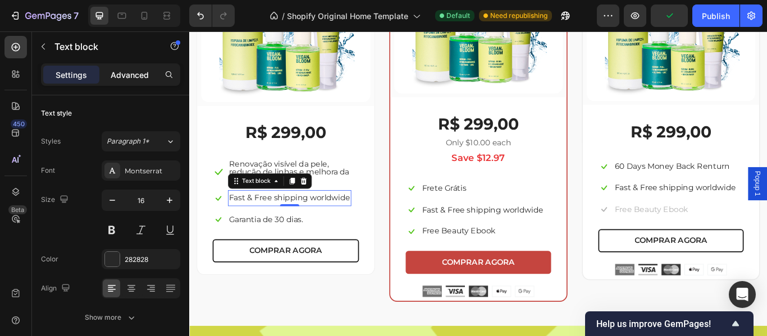
click at [117, 71] on p "Advanced" at bounding box center [130, 75] width 38 height 12
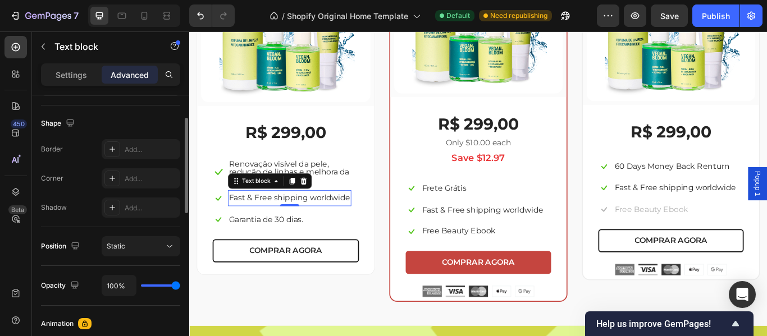
scroll to position [204, 0]
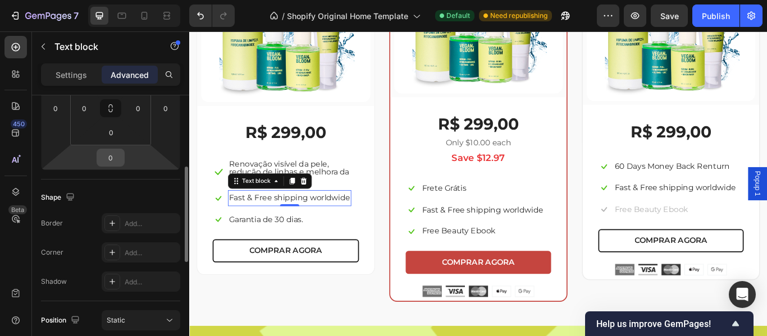
click at [113, 157] on input "0" at bounding box center [110, 157] width 22 height 17
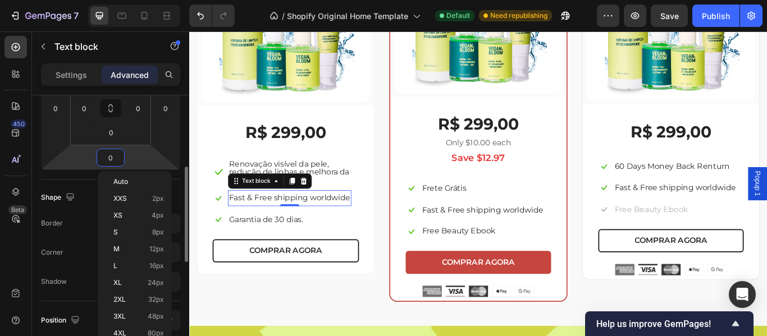
click at [113, 157] on input "0" at bounding box center [110, 157] width 22 height 17
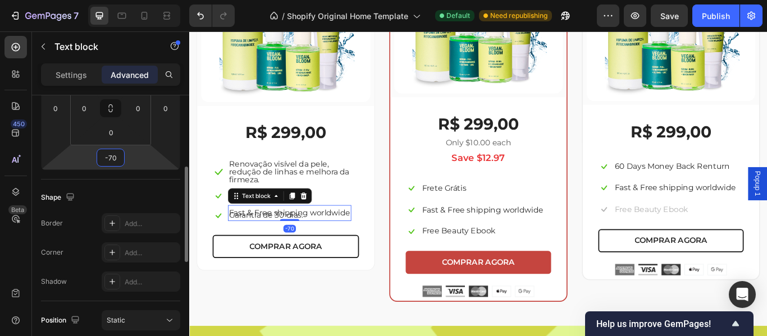
type input "-7"
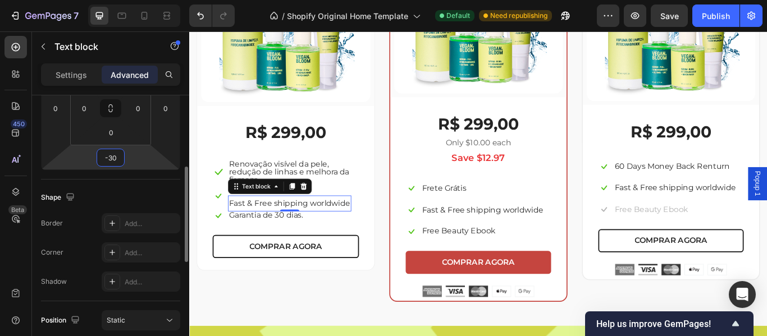
type input "-3"
type input "-4"
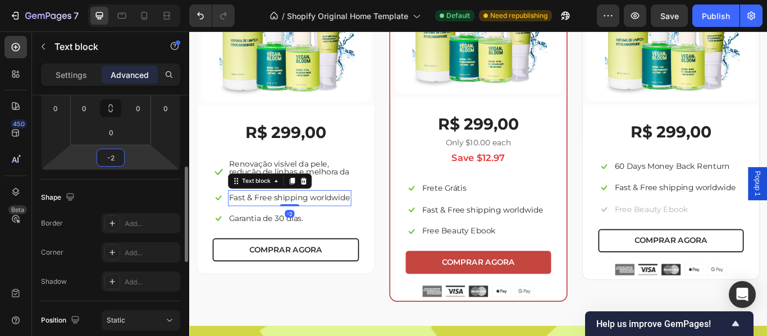
type input "-25"
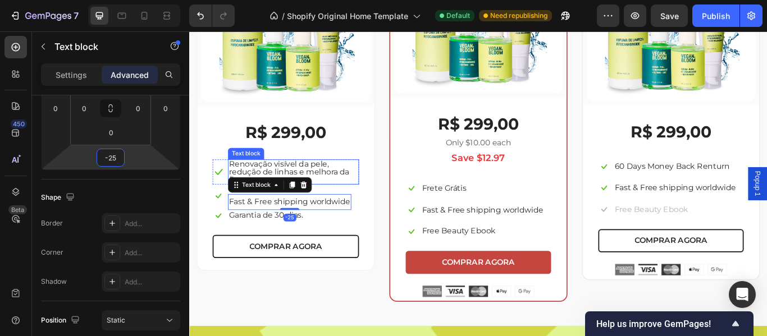
click at [348, 192] on p "Renovação visível da pele, redução de linhas e melhora da firmeza." at bounding box center [310, 195] width 150 height 27
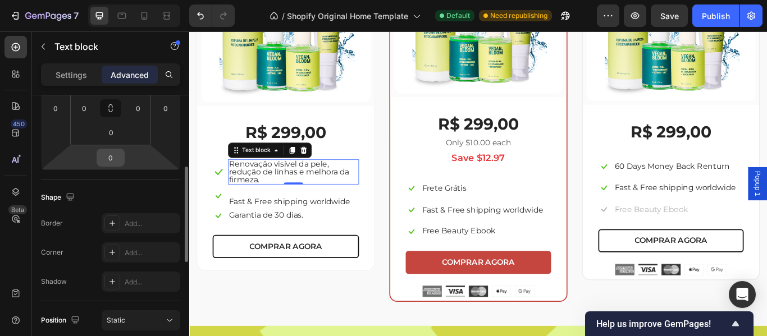
click at [108, 157] on input "0" at bounding box center [110, 157] width 22 height 17
click at [110, 156] on input "0" at bounding box center [110, 157] width 22 height 17
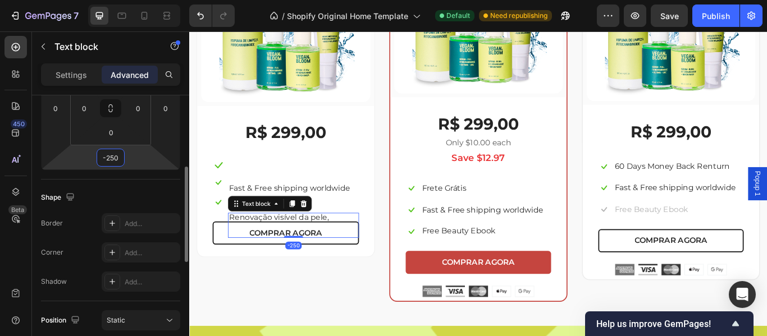
type input "-25"
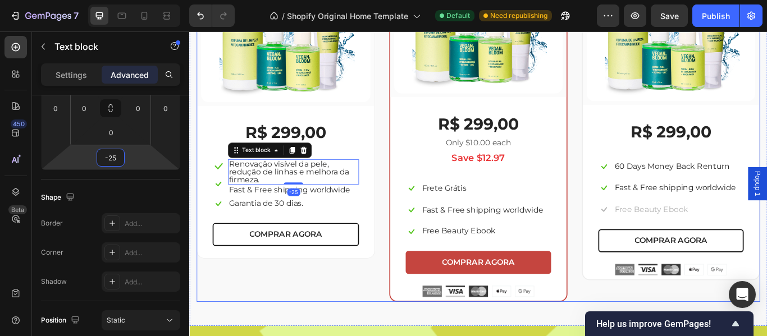
click at [330, 309] on div "(P) Images & Gallery Row R$ 299,00 (P) Price (P) Price Icon Renovação visível d…" at bounding box center [302, 124] width 208 height 445
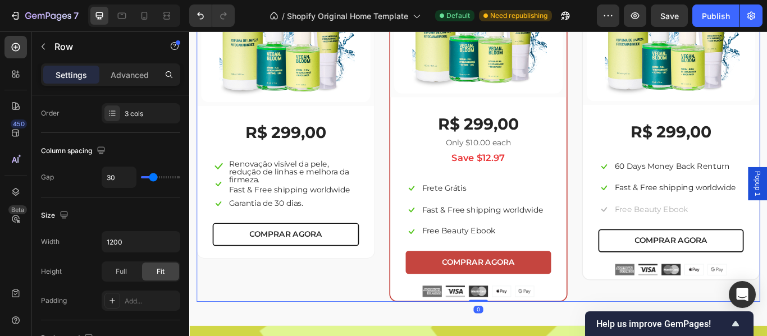
scroll to position [0, 0]
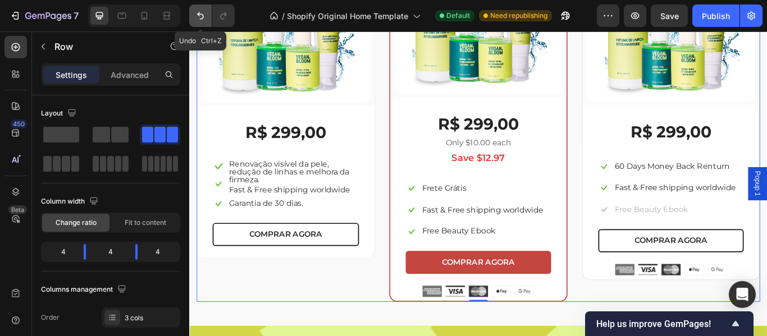
click at [200, 18] on icon "Undo/Redo" at bounding box center [200, 15] width 11 height 11
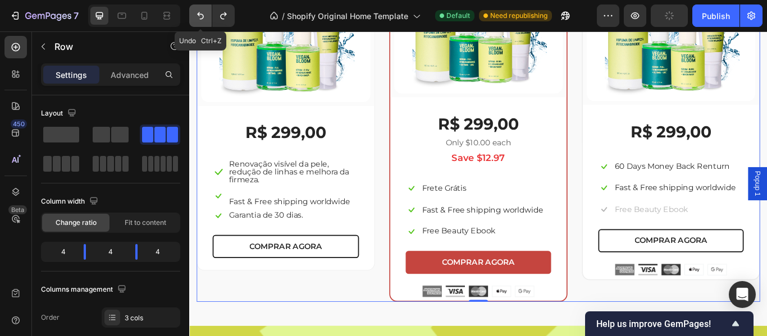
click at [200, 18] on icon "Undo/Redo" at bounding box center [200, 15] width 11 height 11
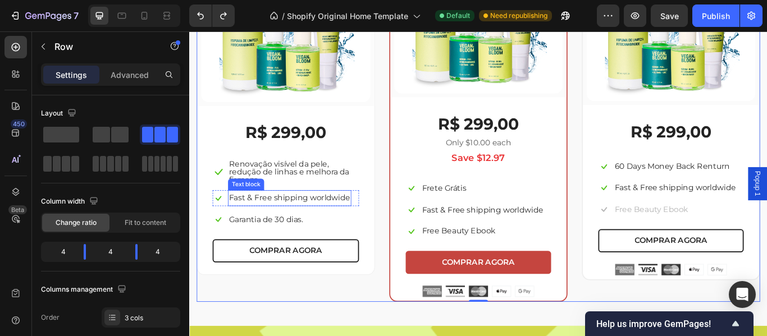
click at [304, 218] on p "Fast & Free shipping worldwide" at bounding box center [305, 226] width 141 height 16
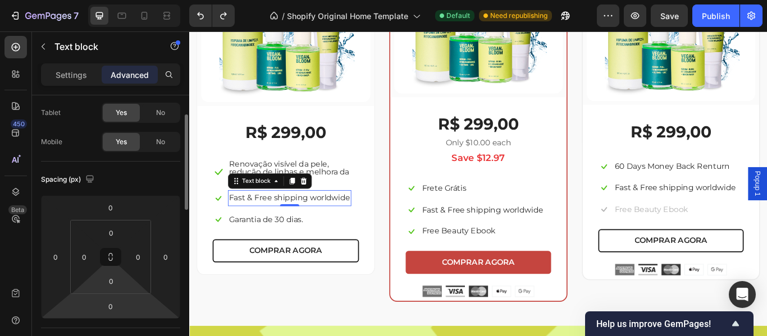
scroll to position [130, 0]
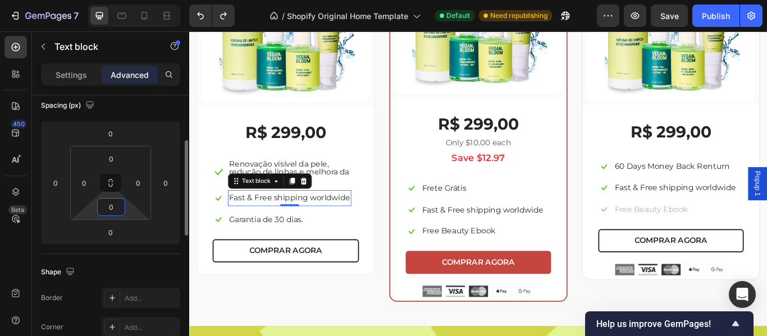
click at [116, 205] on input "0" at bounding box center [111, 207] width 22 height 17
type input "-"
type input "0"
click at [116, 236] on input "0" at bounding box center [110, 232] width 22 height 17
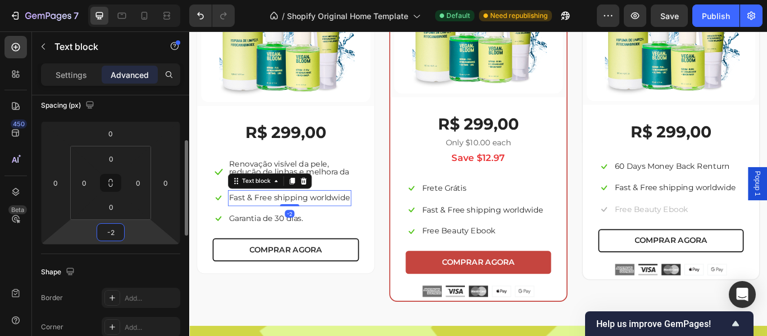
type input "-20"
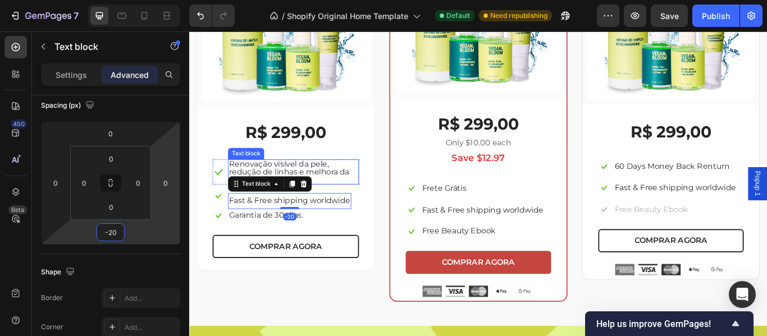
click at [294, 186] on p "Renovação visível da pele, redução de linhas e melhora da firmeza." at bounding box center [310, 195] width 150 height 27
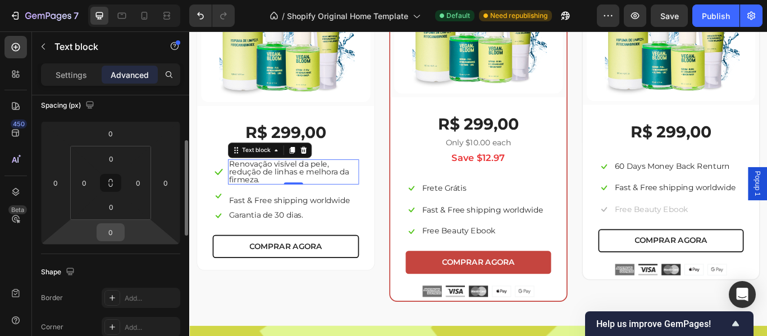
click at [111, 236] on input "0" at bounding box center [110, 232] width 22 height 17
type input "-20"
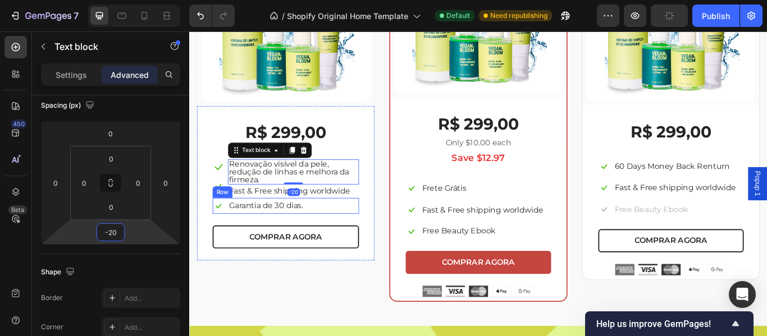
click at [353, 236] on div "Icon Garantia de 30 dias. Text block Row" at bounding box center [301, 235] width 171 height 19
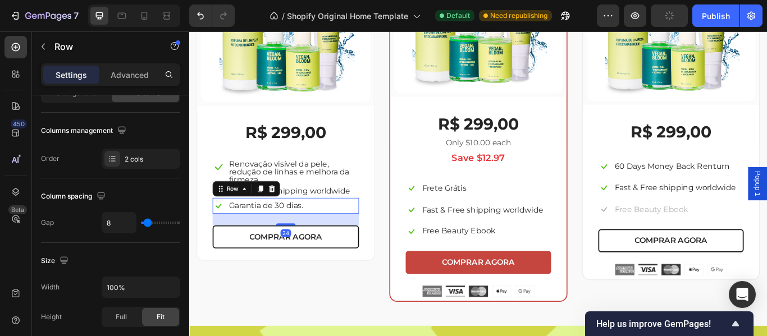
scroll to position [0, 0]
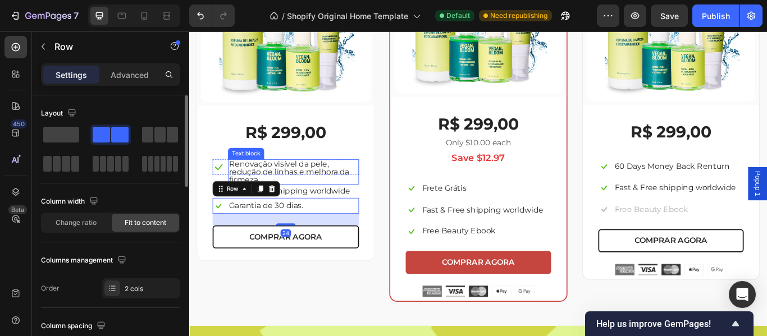
click at [359, 195] on p "Renovação visível da pele, redução de linhas e melhora da firmeza." at bounding box center [310, 195] width 150 height 27
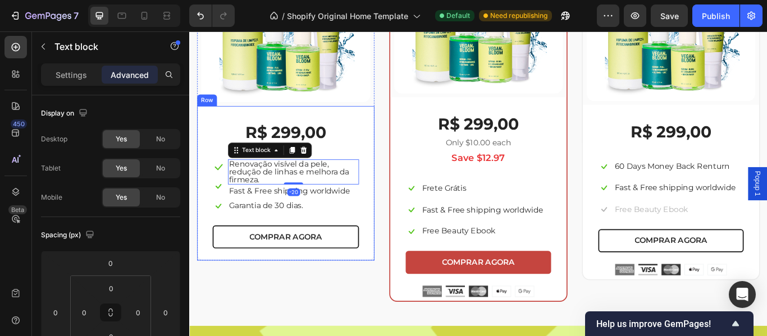
click at [353, 325] on div "(P) Images & Gallery Row R$ 299,00 (P) Price (P) Price Icon Renovação visível d…" at bounding box center [302, 124] width 208 height 445
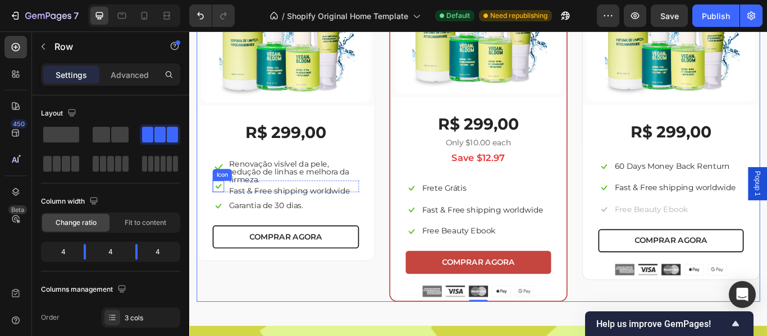
click at [227, 208] on icon at bounding box center [222, 211] width 13 height 13
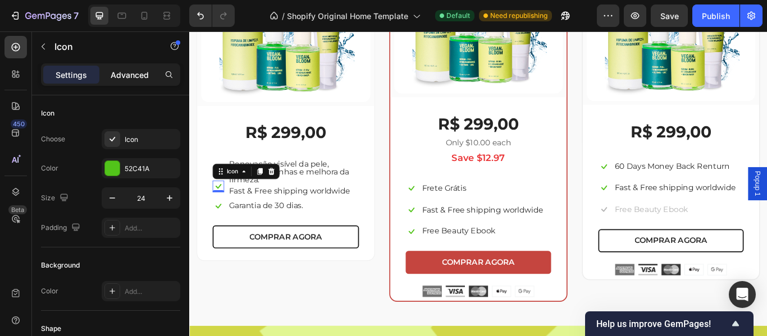
click at [131, 69] on p "Advanced" at bounding box center [130, 75] width 38 height 12
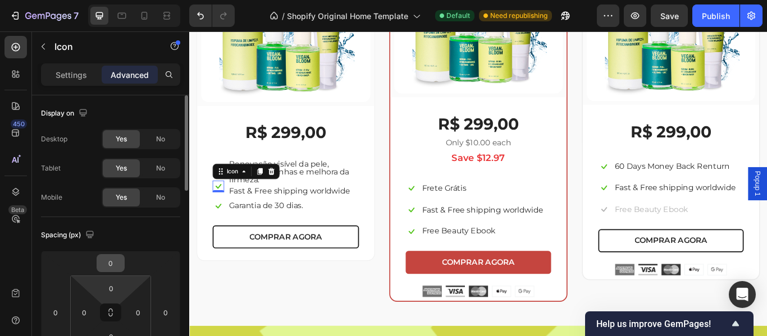
scroll to position [56, 0]
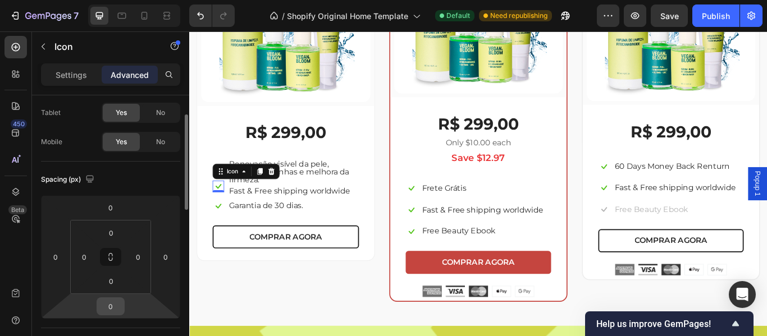
click at [116, 305] on input "0" at bounding box center [110, 306] width 22 height 17
type input "-20"
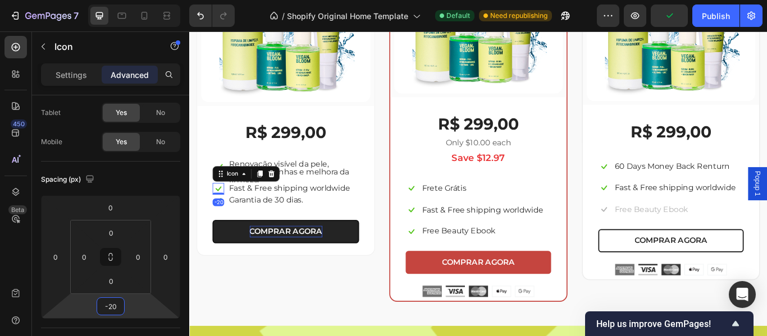
click at [330, 333] on div "(P) Images & Gallery Row R$ 299,00 (P) Price (P) Price Icon Renovação visível d…" at bounding box center [302, 124] width 208 height 445
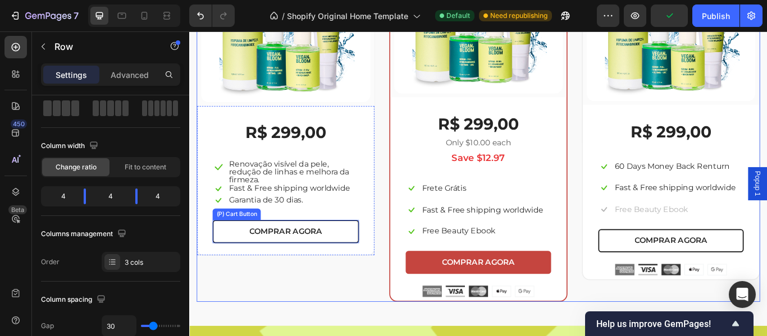
scroll to position [0, 0]
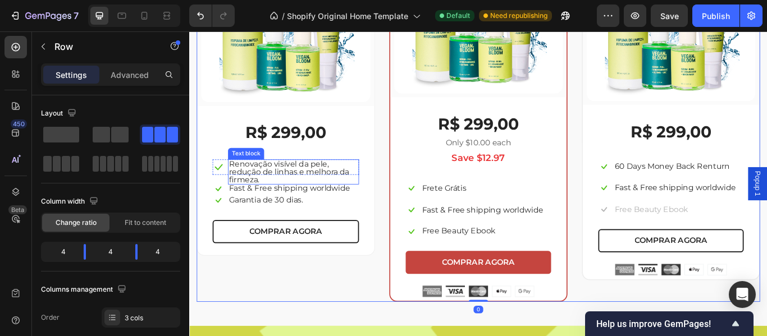
click at [298, 194] on p "Renovação visível da pele, redução de linhas e melhora da firmeza." at bounding box center [310, 195] width 150 height 27
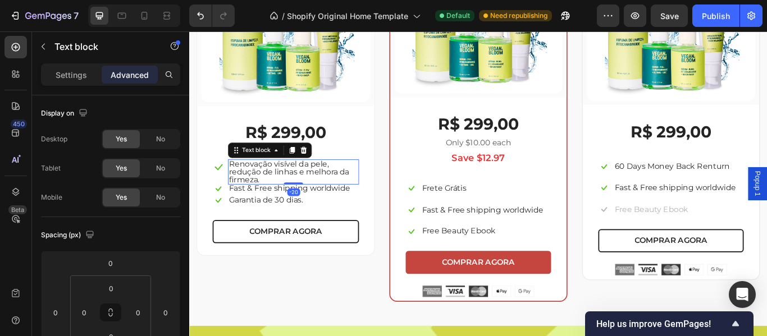
click at [124, 76] on p "Advanced" at bounding box center [130, 75] width 38 height 12
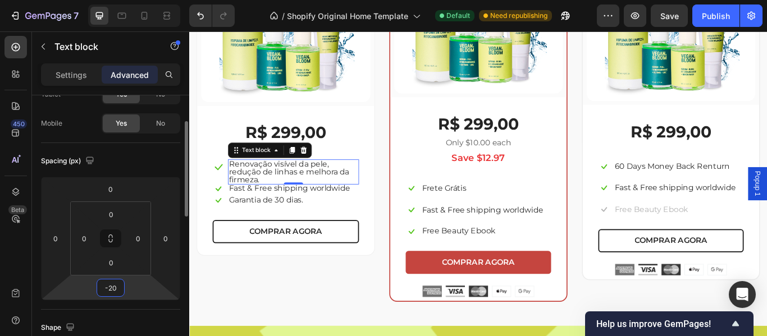
click at [119, 293] on input "-20" at bounding box center [110, 288] width 22 height 17
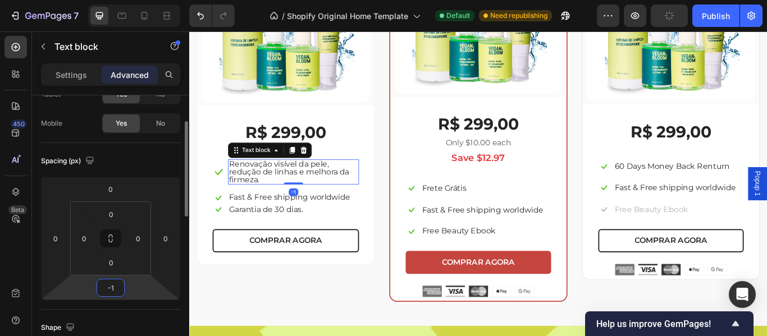
type input "-10"
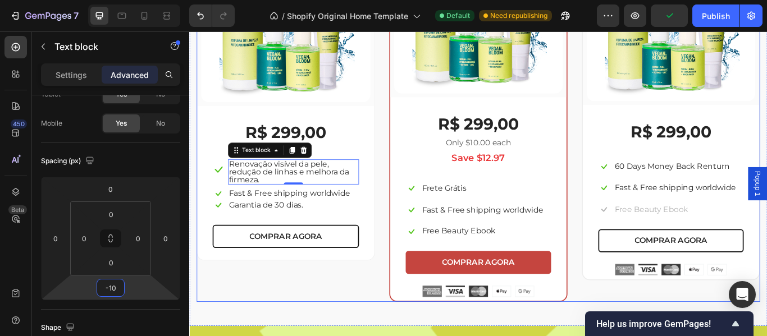
click at [314, 317] on div "(P) Images & Gallery Row R$ 299,00 (P) Price (P) Price Icon Renovação visível d…" at bounding box center [302, 124] width 208 height 445
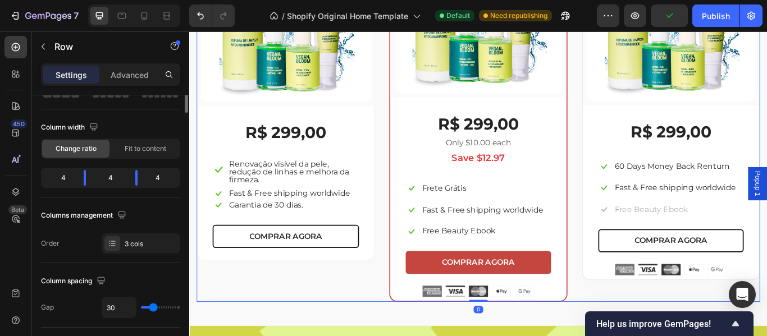
scroll to position [0, 0]
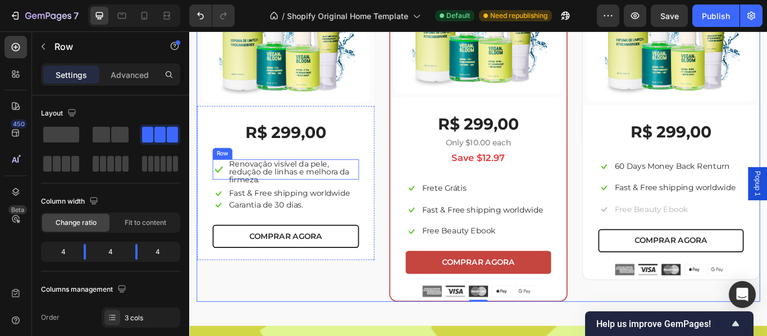
click at [223, 191] on icon at bounding box center [223, 192] width 9 height 7
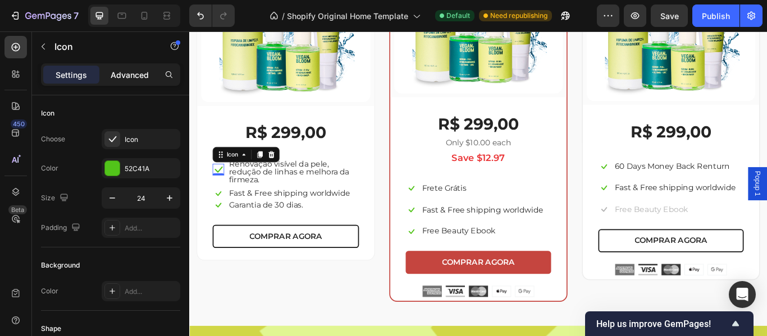
click at [131, 79] on p "Advanced" at bounding box center [130, 75] width 38 height 12
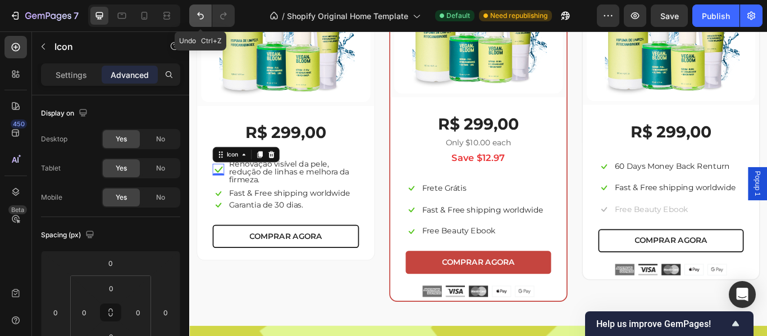
click at [199, 20] on icon "Undo/Redo" at bounding box center [200, 15] width 11 height 11
click at [200, 20] on icon "Undo/Redo" at bounding box center [200, 15] width 11 height 11
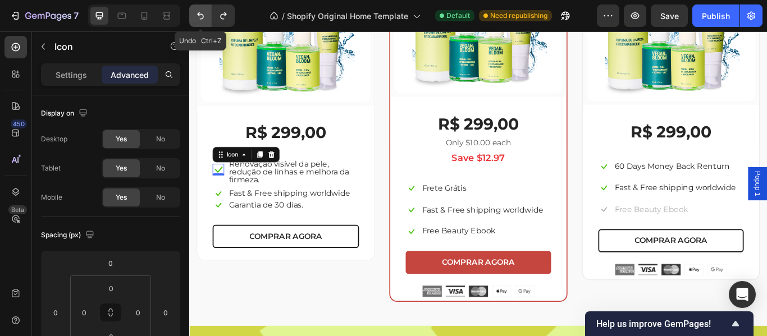
click at [200, 20] on icon "Undo/Redo" at bounding box center [200, 15] width 11 height 11
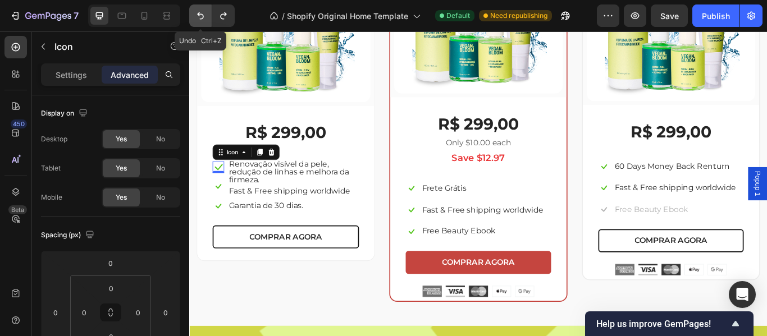
click at [200, 20] on icon "Undo/Redo" at bounding box center [200, 15] width 11 height 11
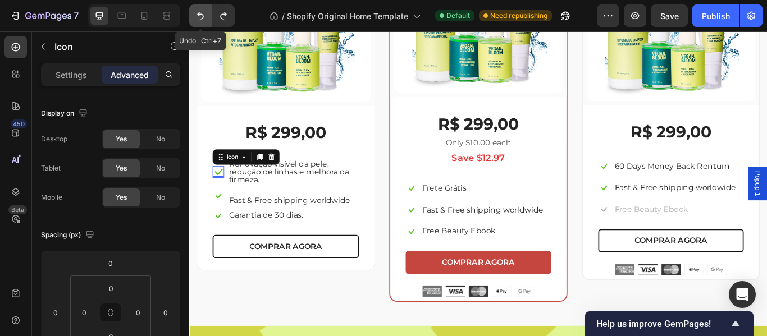
click at [200, 20] on icon "Undo/Redo" at bounding box center [200, 15] width 11 height 11
click at [202, 17] on icon "Undo/Redo" at bounding box center [200, 15] width 11 height 11
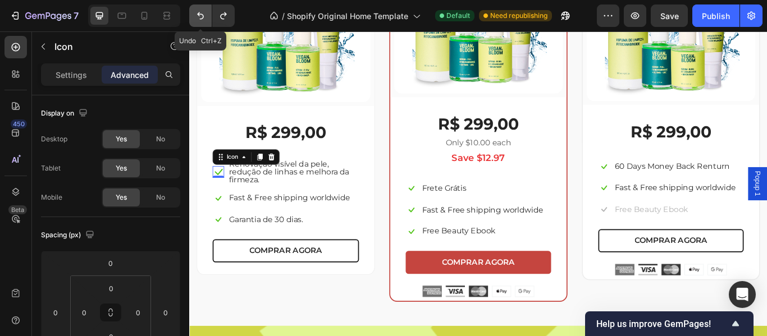
click at [202, 17] on icon "Undo/Redo" at bounding box center [200, 15] width 11 height 11
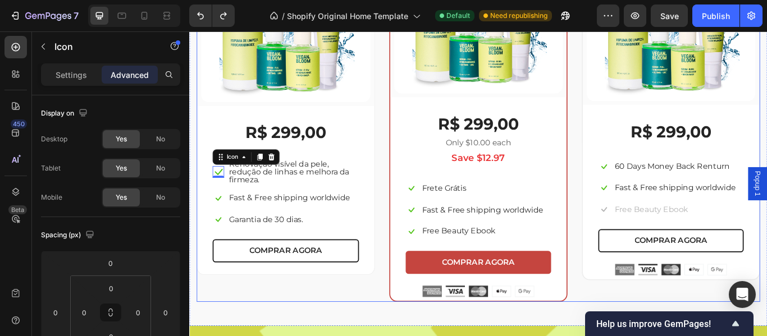
click at [321, 327] on div "(P) Images & Gallery Row R$ 299,00 (P) Price (P) Price Icon 0 Renovação visível…" at bounding box center [302, 124] width 208 height 445
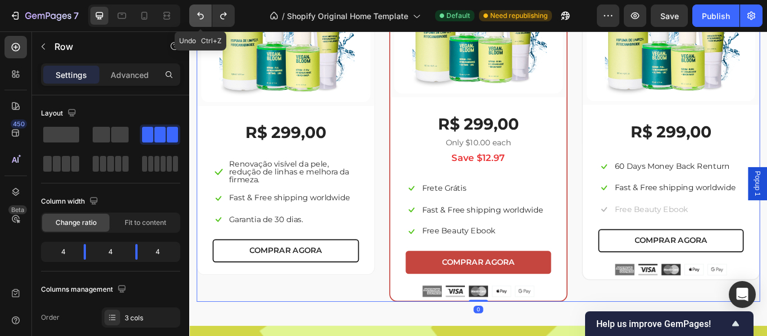
click at [200, 15] on icon "Undo/Redo" at bounding box center [200, 15] width 11 height 11
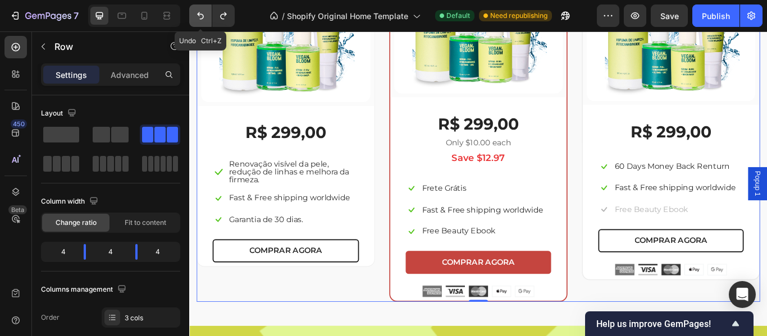
click at [200, 15] on icon "Undo/Redo" at bounding box center [200, 15] width 11 height 11
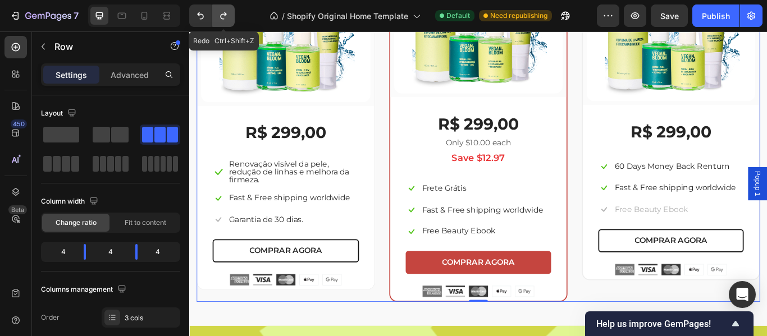
click at [226, 16] on icon "Undo/Redo" at bounding box center [223, 15] width 11 height 11
click at [223, 16] on icon "Undo/Redo" at bounding box center [223, 15] width 11 height 11
click at [223, 19] on icon "Undo/Redo" at bounding box center [223, 15] width 6 height 7
click at [223, 18] on icon "Undo/Redo" at bounding box center [223, 15] width 11 height 11
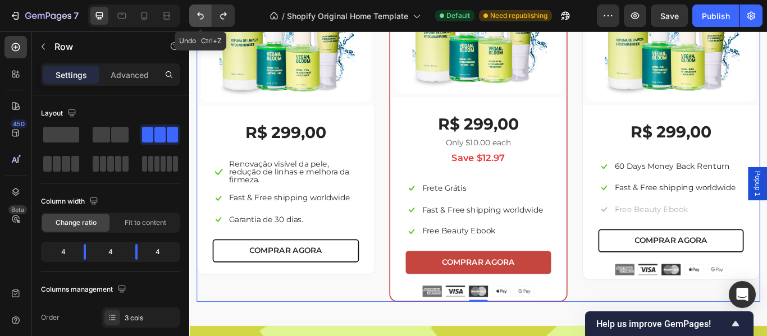
click at [202, 19] on icon "Undo/Redo" at bounding box center [200, 15] width 7 height 7
click at [416, 161] on div "(P) Images & Gallery Row R$ 299,00 (P) Price (P) Price Icon Renovação visível d…" at bounding box center [526, 124] width 657 height 445
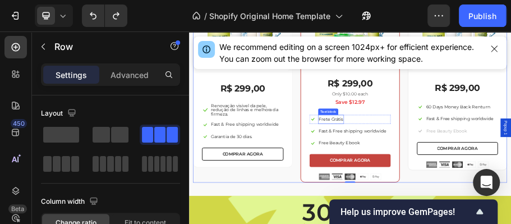
scroll to position [2083, 0]
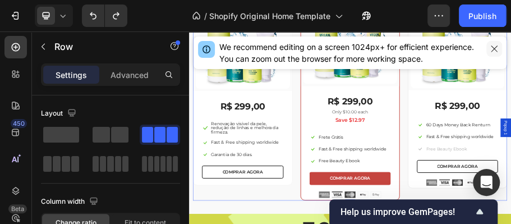
click at [493, 51] on icon "button" at bounding box center [494, 48] width 9 height 9
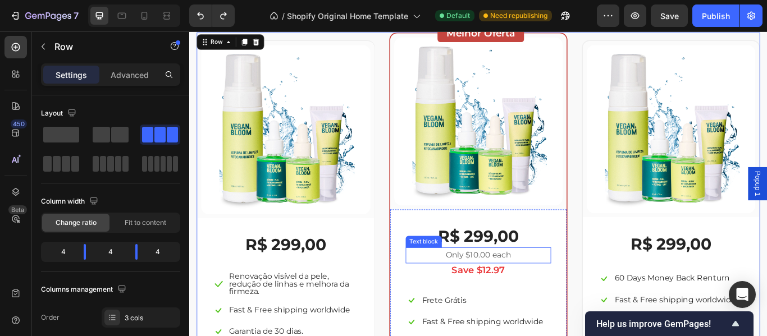
scroll to position [2046, 0]
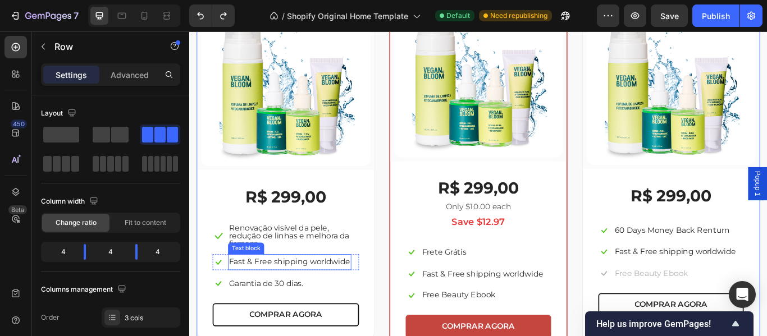
click at [321, 298] on p "Fast & Free shipping worldwide" at bounding box center [305, 301] width 141 height 16
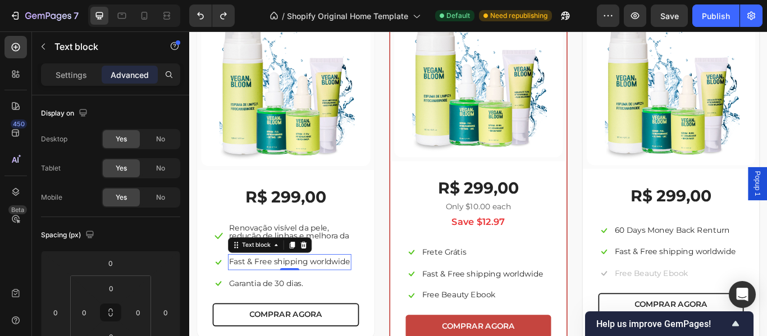
click at [321, 298] on p "Fast & Free shipping worldwide" at bounding box center [305, 301] width 141 height 16
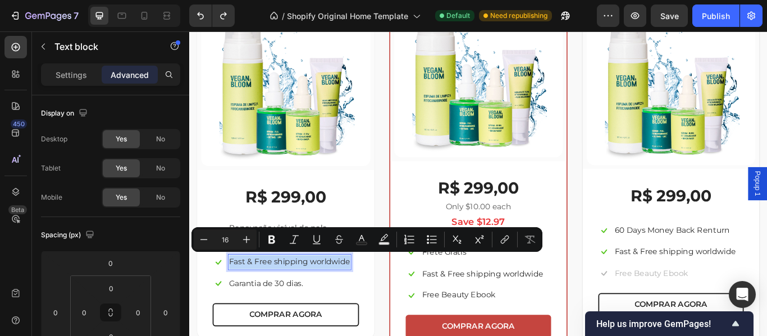
click at [321, 298] on p "Fast & Free shipping worldwide" at bounding box center [305, 301] width 141 height 16
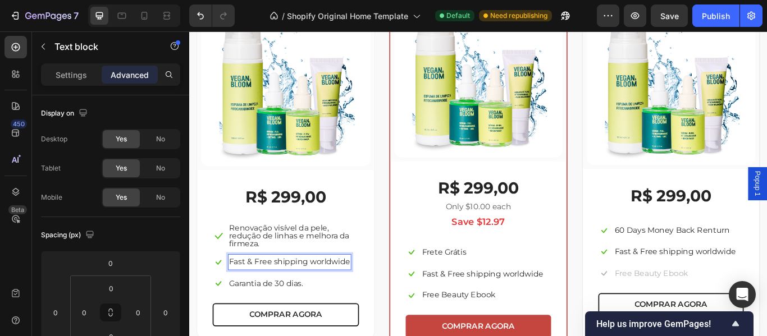
click at [328, 299] on p "Fast & Free shipping worldwide" at bounding box center [305, 301] width 141 height 16
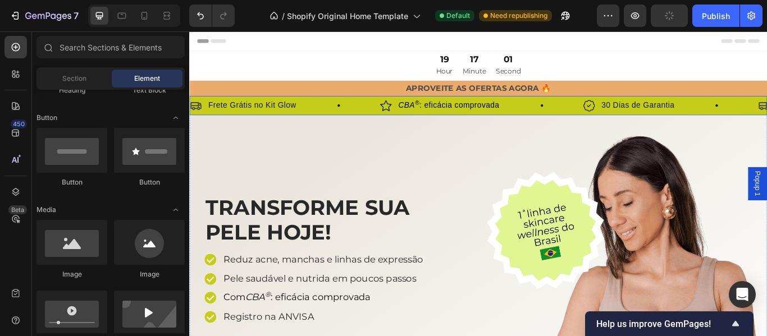
scroll to position [94, 0]
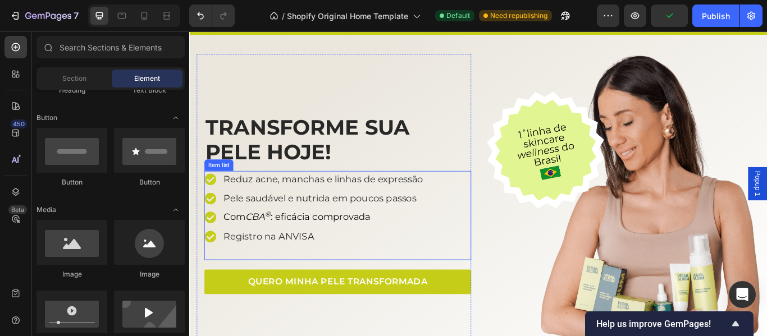
click at [273, 245] on icon "CBA ®" at bounding box center [269, 247] width 30 height 13
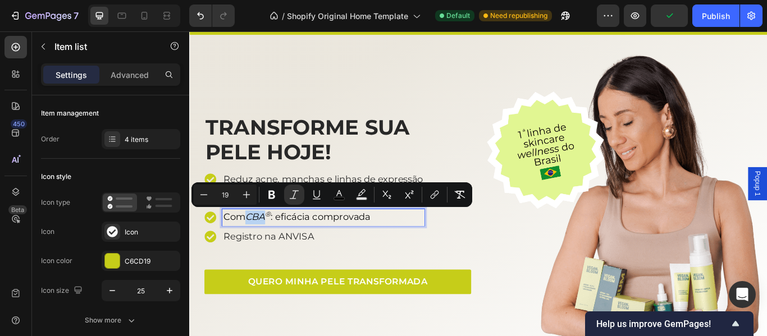
click at [259, 248] on icon "CBA ®" at bounding box center [269, 247] width 30 height 13
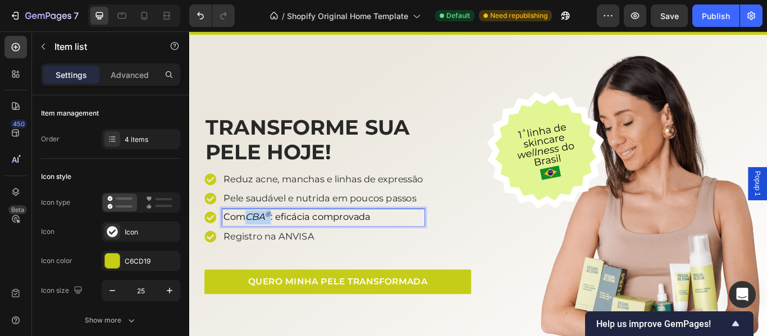
drag, startPoint x: 259, startPoint y: 246, endPoint x: 286, endPoint y: 246, distance: 26.9
click at [284, 246] on icon "CBA ®" at bounding box center [269, 247] width 30 height 13
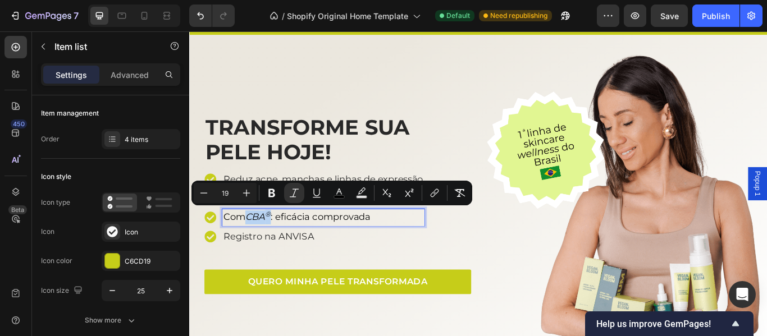
copy icon "CBA ®"
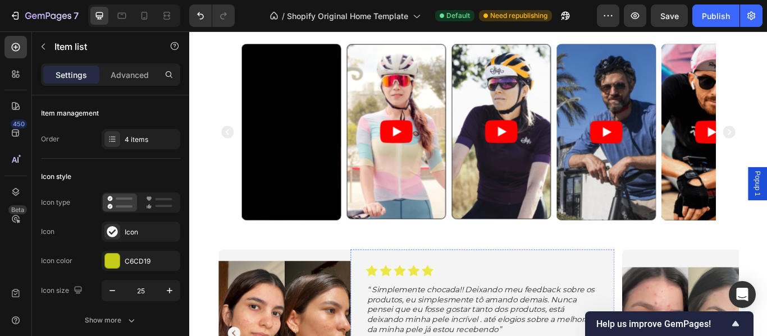
scroll to position [898, 0]
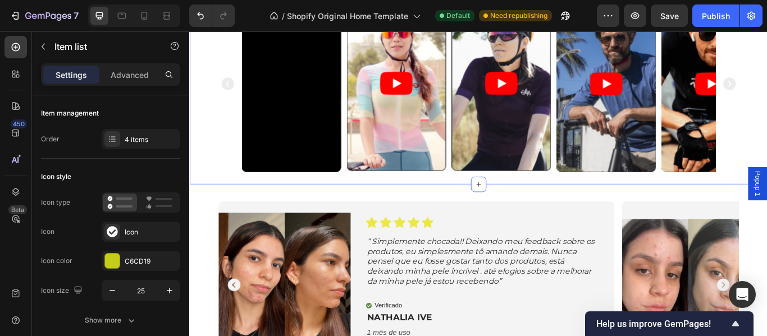
drag, startPoint x: 208, startPoint y: 194, endPoint x: 511, endPoint y: 249, distance: 308.6
click at [208, 194] on div "Video Video Video Video Video Carousel Section 6" at bounding box center [526, 100] width 674 height 220
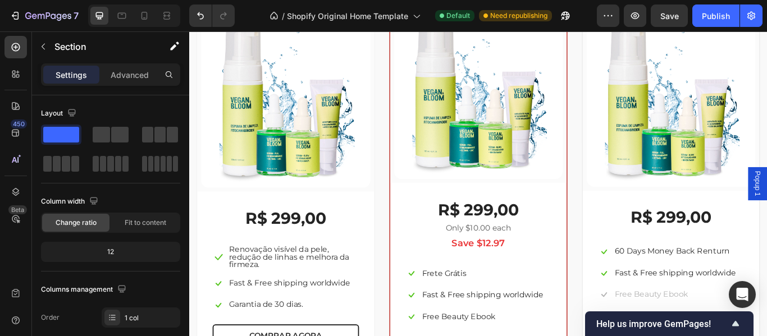
scroll to position [2096, 0]
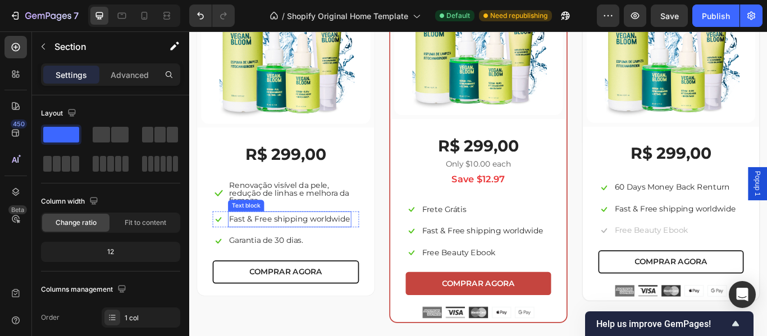
click at [291, 247] on p "Fast & Free shipping worldwide" at bounding box center [305, 251] width 141 height 16
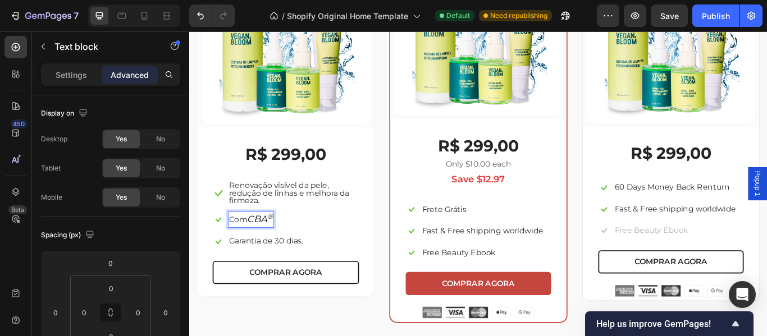
click at [258, 249] on p "Com CBA ®" at bounding box center [260, 251] width 51 height 17
click at [286, 250] on icon "CBA ®" at bounding box center [272, 250] width 30 height 13
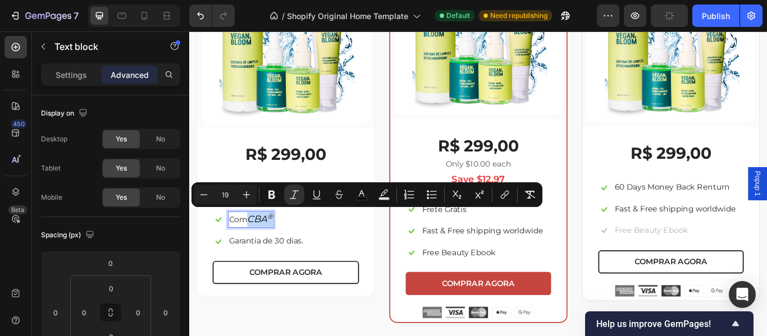
drag, startPoint x: 289, startPoint y: 246, endPoint x: 262, endPoint y: 246, distance: 27.5
click at [262, 246] on icon "CBA ®" at bounding box center [272, 250] width 30 height 13
copy icon "CBA ®"
click at [282, 246] on sup "®" at bounding box center [283, 247] width 7 height 10
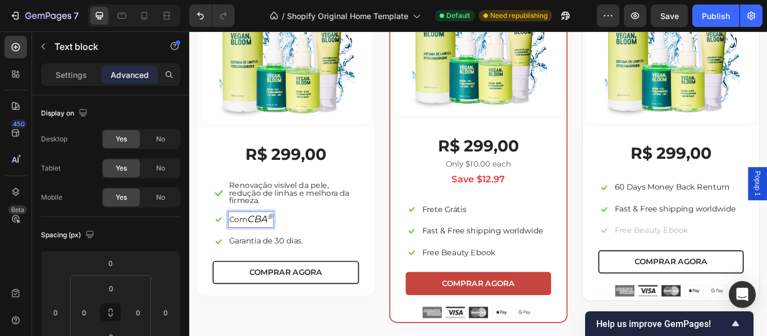
click at [286, 246] on sup "®" at bounding box center [283, 247] width 7 height 10
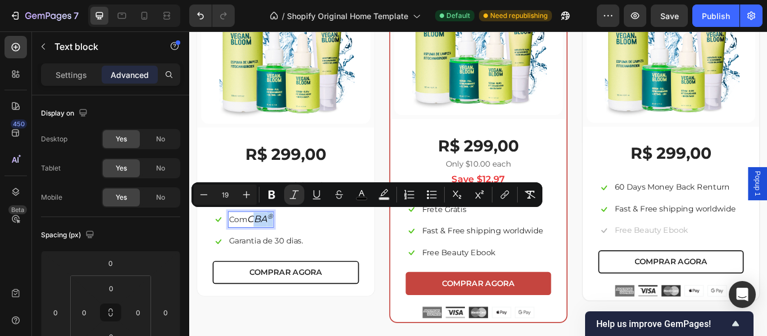
drag, startPoint x: 262, startPoint y: 249, endPoint x: 289, endPoint y: 250, distance: 26.4
click at [286, 250] on icon "CBA ®" at bounding box center [272, 250] width 30 height 13
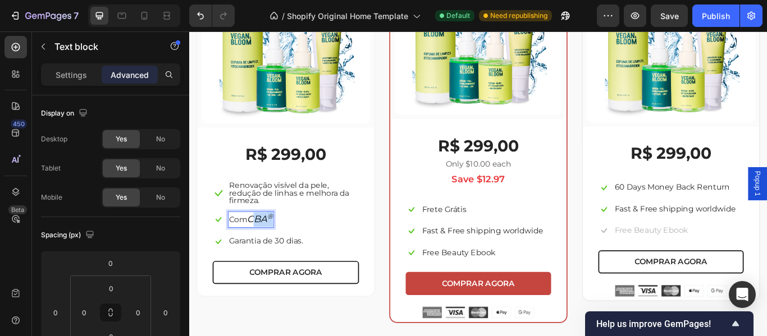
drag, startPoint x: 262, startPoint y: 250, endPoint x: 291, endPoint y: 251, distance: 29.2
click at [287, 251] on div "Com CBA ®" at bounding box center [260, 250] width 53 height 19
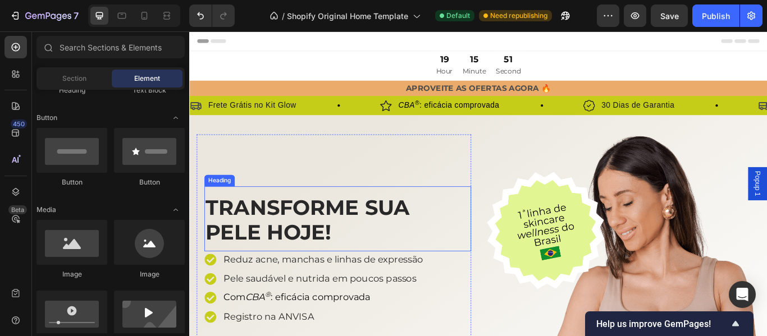
scroll to position [94, 0]
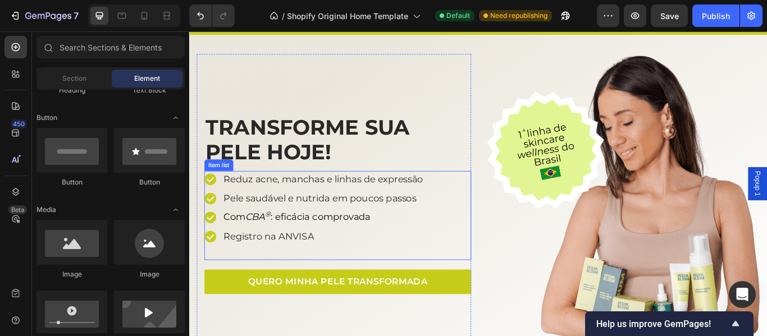
click at [273, 249] on icon "CBA ®" at bounding box center [269, 247] width 30 height 13
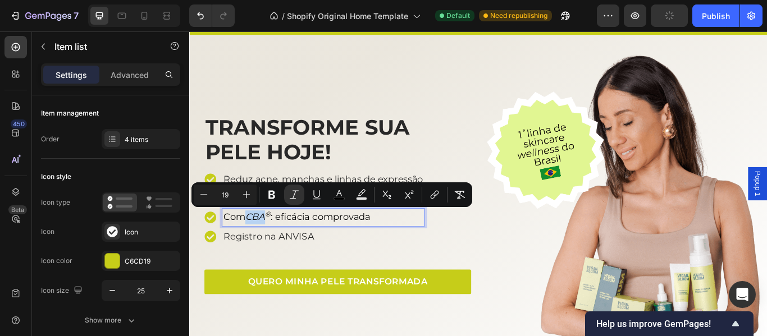
click at [260, 248] on icon "CBA ®" at bounding box center [269, 247] width 30 height 13
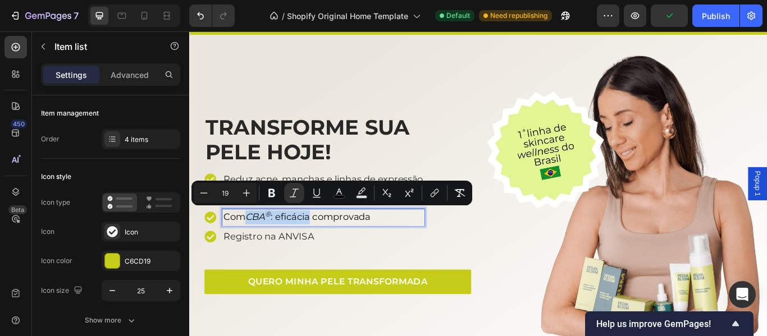
drag, startPoint x: 258, startPoint y: 247, endPoint x: 330, endPoint y: 248, distance: 71.3
click at [330, 248] on span "Com CBA ® : eficácia comprovada" at bounding box center [314, 247] width 171 height 13
copy span "CBA ® : eficácia"
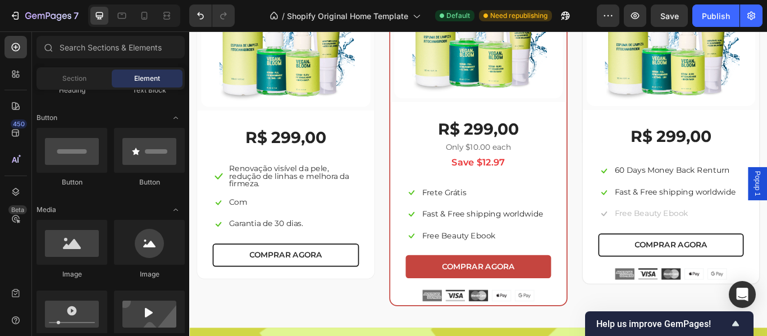
scroll to position [2137, 0]
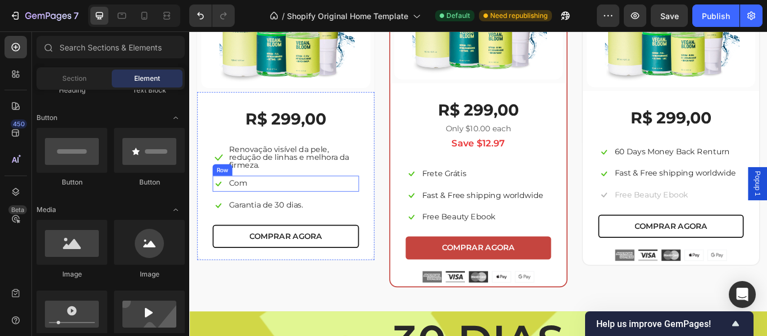
click at [258, 205] on div "Icon Com Text block Row" at bounding box center [301, 209] width 171 height 19
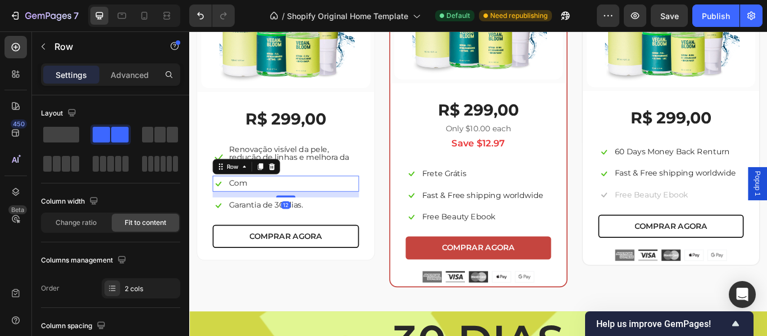
click at [282, 205] on div "Icon Com Text block Row 12" at bounding box center [301, 209] width 171 height 19
click at [255, 207] on p "Com" at bounding box center [245, 209] width 21 height 16
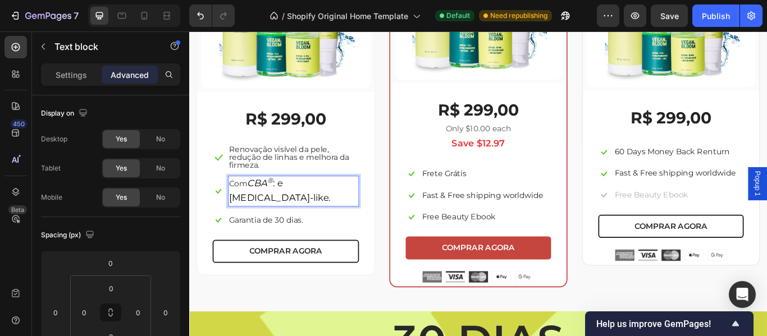
click at [292, 210] on span "CBA ® : e Retinol-like." at bounding box center [294, 217] width 118 height 30
click at [320, 211] on span "CBA ® e Retinol-like." at bounding box center [294, 217] width 118 height 30
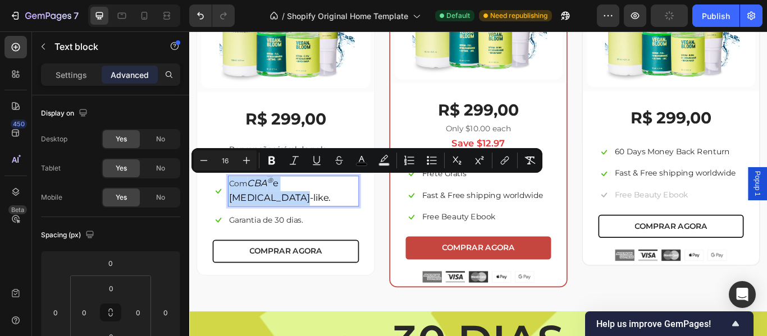
click at [320, 211] on span "CBA ® e Retinol-like." at bounding box center [294, 217] width 118 height 30
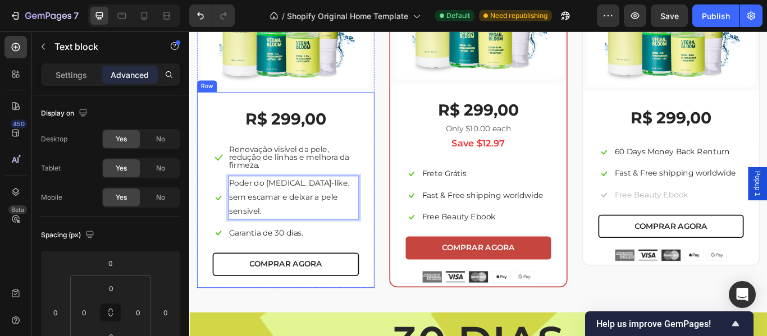
click at [376, 258] on div "R$ 299,00 (P) Price (P) Price Icon Renovação visível da pele, redução de linhas…" at bounding box center [301, 218] width 171 height 196
click at [321, 218] on p "Poder do Retinol-like, sem escamar e deixar a pele sensivel." at bounding box center [310, 225] width 150 height 48
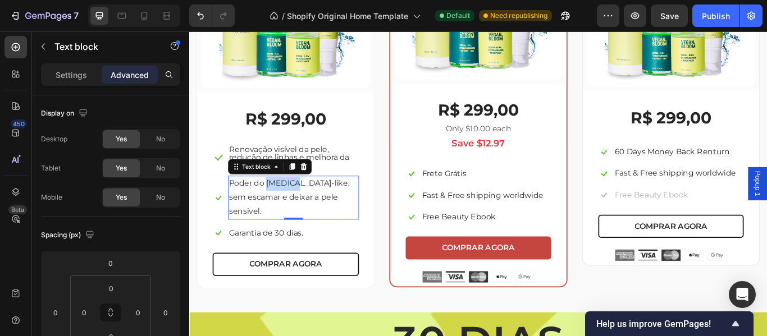
click at [290, 204] on p "Poder do Retinol-like, sem escamar e deixar a pele sensivel." at bounding box center [310, 225] width 150 height 48
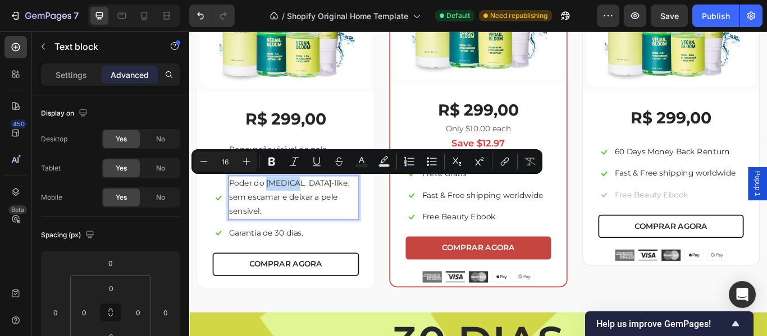
click at [284, 205] on p "Poder do Retinol-like, sem escamar e deixar a pele sensivel." at bounding box center [310, 225] width 150 height 48
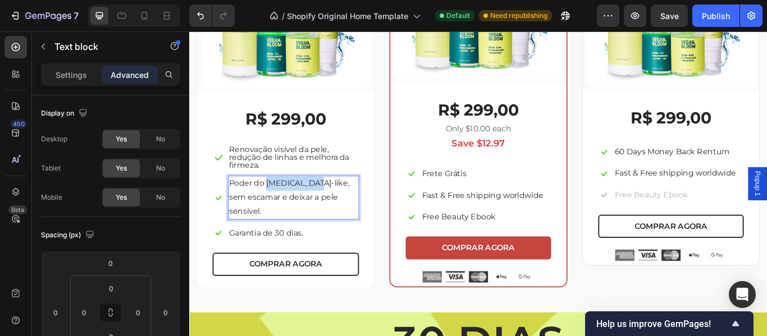
drag, startPoint x: 281, startPoint y: 207, endPoint x: 330, endPoint y: 209, distance: 48.9
click at [330, 209] on p "Poder do Retinol-like, sem escamar e deixar a pele sensivel." at bounding box center [310, 225] width 150 height 48
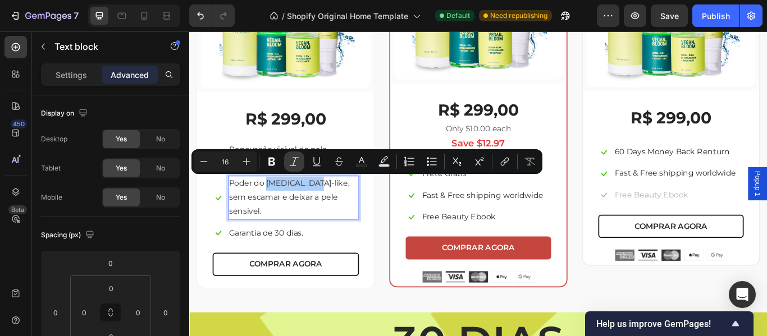
click at [295, 162] on icon "Editor contextual toolbar" at bounding box center [294, 161] width 11 height 11
click at [369, 258] on div "Icon Garantia de 30 dias. Text block Row" at bounding box center [301, 267] width 171 height 19
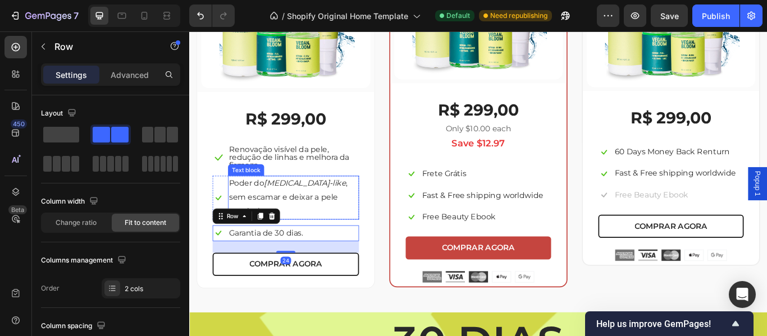
click at [348, 218] on p "Poder do Retinol-like , sem escamar e deixar a pele sensivel." at bounding box center [310, 225] width 150 height 48
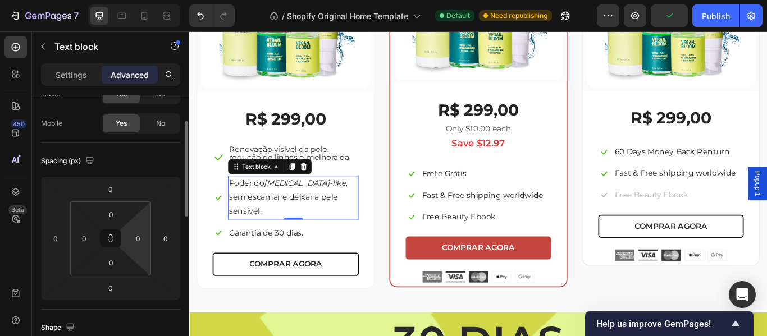
scroll to position [0, 0]
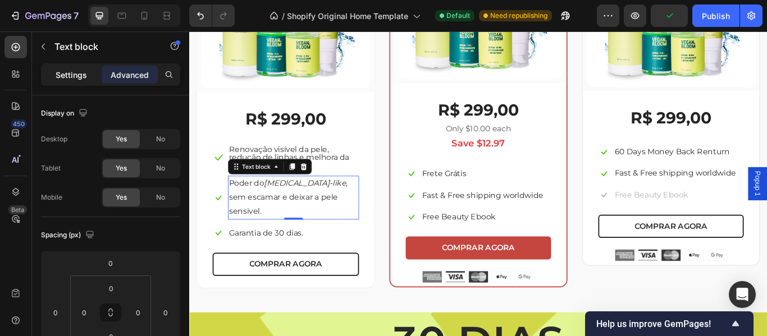
click at [71, 76] on p "Settings" at bounding box center [71, 75] width 31 height 12
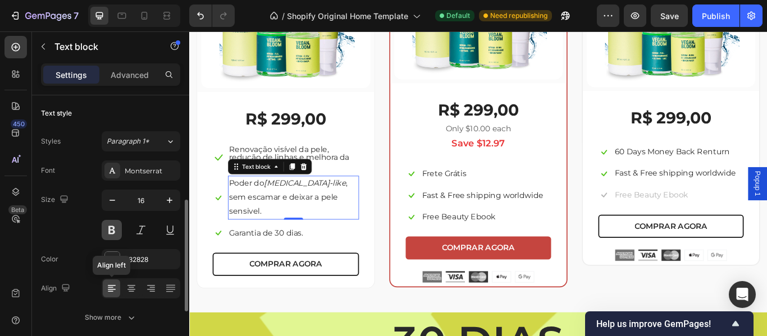
scroll to position [74, 0]
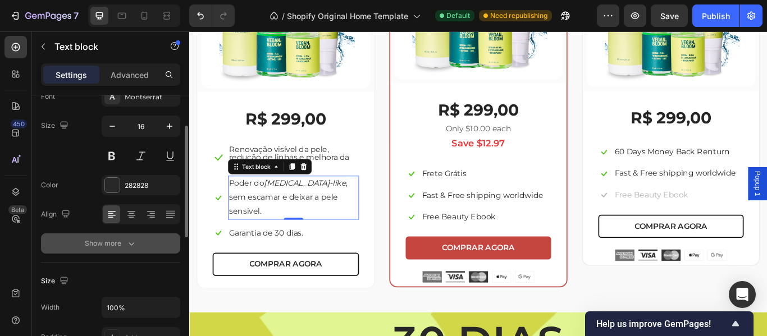
click at [107, 244] on div "Show more" at bounding box center [111, 243] width 52 height 11
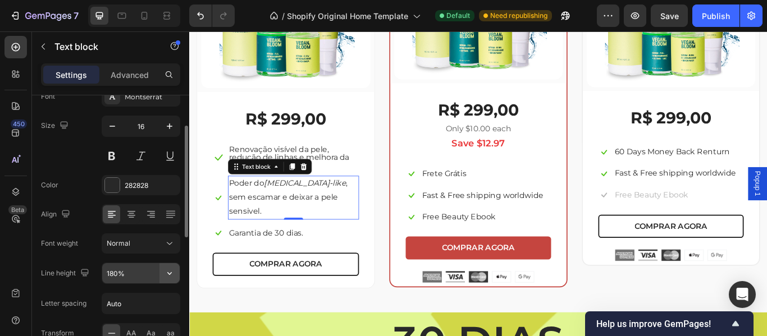
click at [171, 277] on icon "button" at bounding box center [169, 273] width 11 height 11
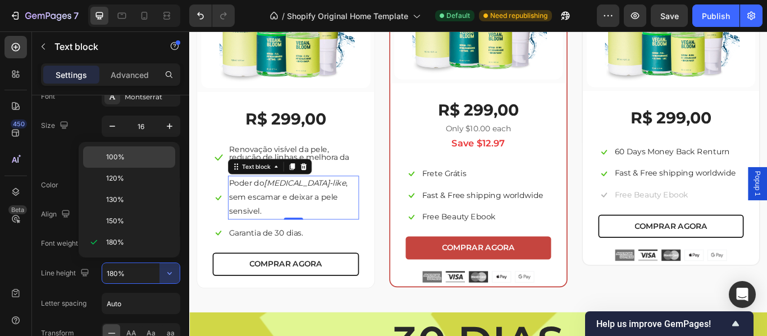
click at [119, 161] on span "100%" at bounding box center [115, 157] width 19 height 10
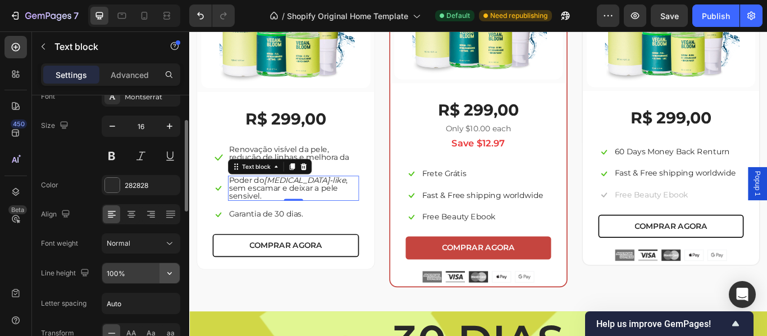
click at [171, 273] on icon "button" at bounding box center [169, 273] width 4 height 3
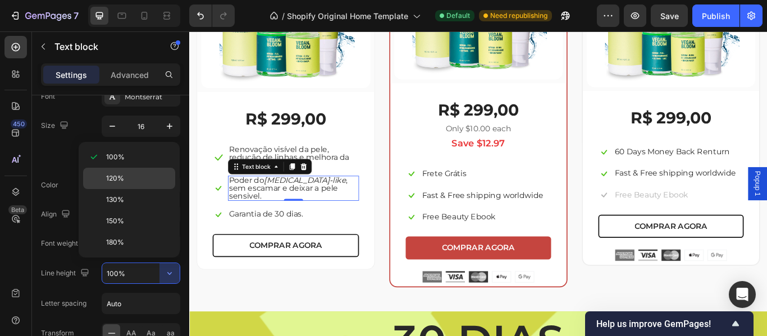
click at [134, 182] on p "120%" at bounding box center [138, 178] width 64 height 10
type input "120%"
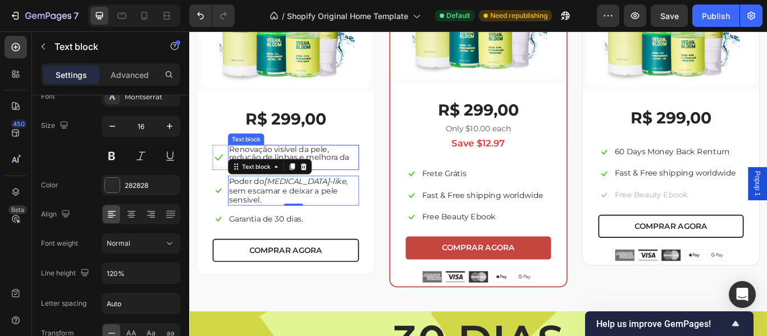
click at [341, 173] on p "Renovação visível da pele, redução de linhas e melhora da firmeza." at bounding box center [310, 178] width 150 height 27
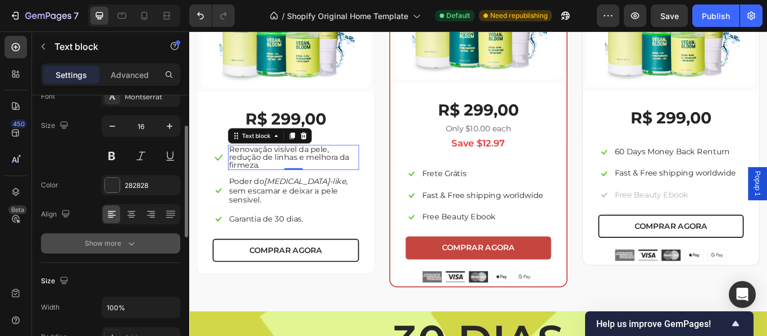
click at [124, 244] on div "Show more" at bounding box center [111, 243] width 52 height 11
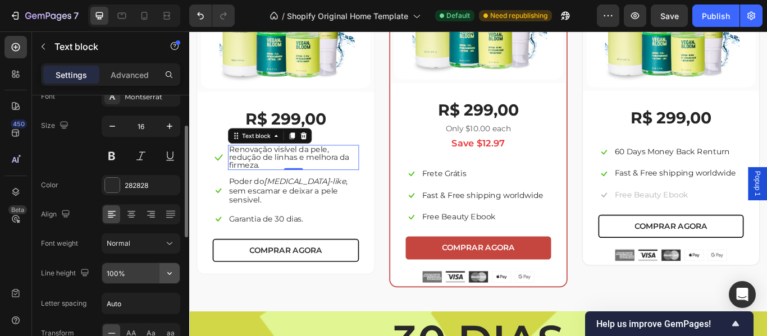
click at [171, 274] on icon "button" at bounding box center [169, 273] width 4 height 3
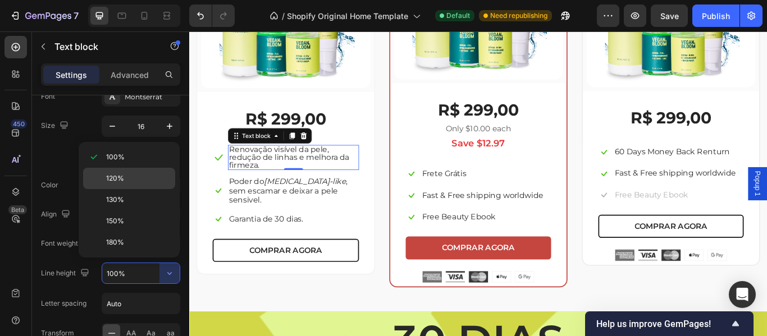
click at [133, 176] on p "120%" at bounding box center [138, 178] width 64 height 10
type input "120%"
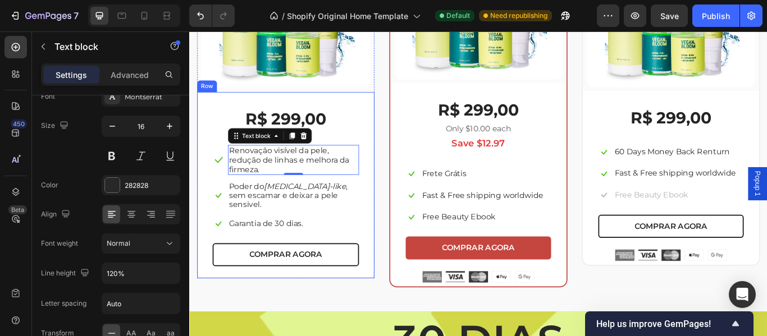
click at [287, 326] on div "(P) Images & Gallery Row R$ 299,00 (P) Price (P) Price Icon Renovação visível d…" at bounding box center [302, 107] width 208 height 445
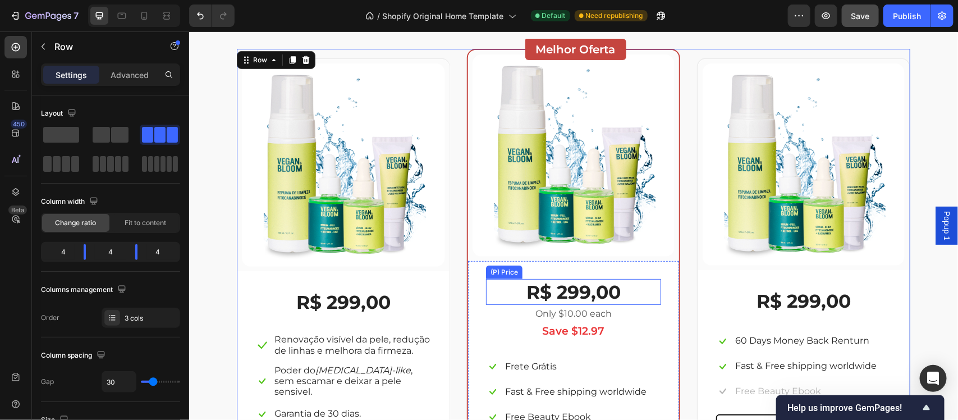
scroll to position [1904, 0]
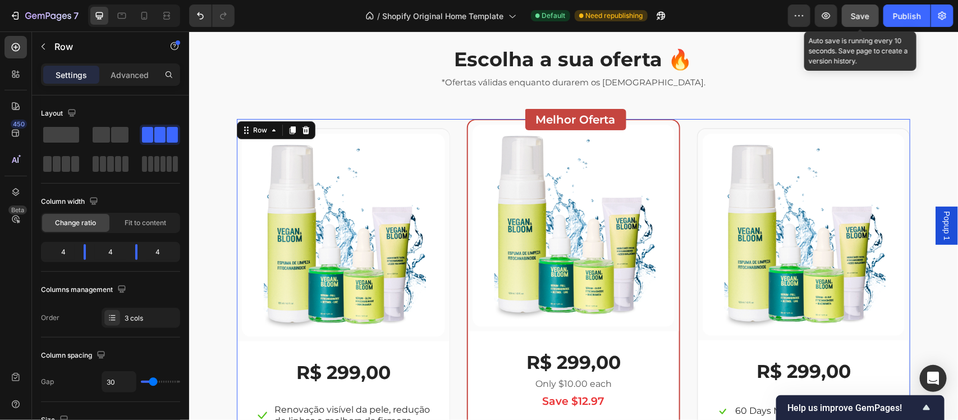
click at [766, 20] on span "Save" at bounding box center [861, 16] width 19 height 10
click at [65, 74] on p "Settings" at bounding box center [71, 75] width 31 height 12
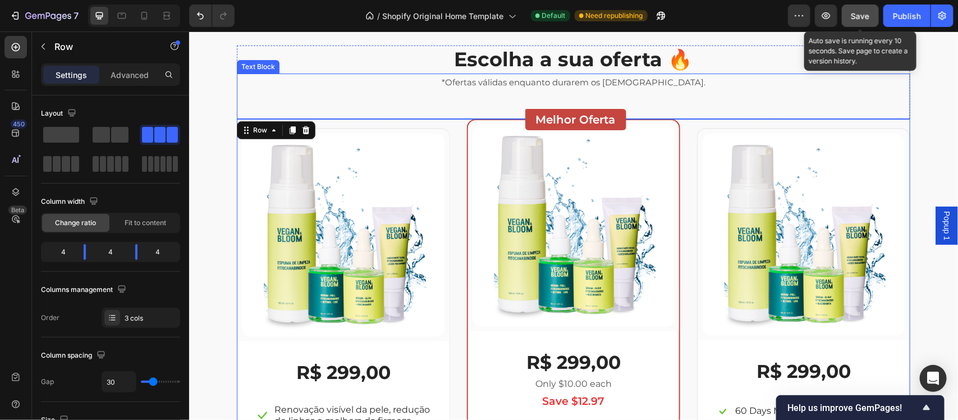
click at [336, 93] on div "*Ofertas válidas enquanto durarem os estoques. Text Block" at bounding box center [573, 95] width 674 height 45
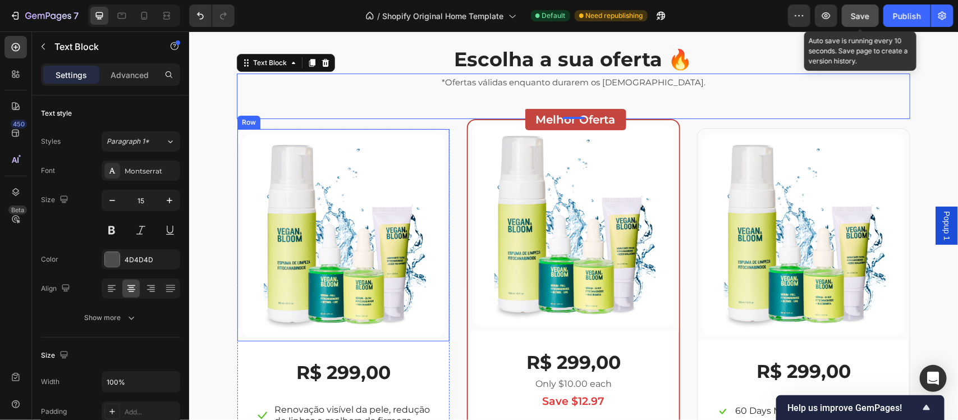
click at [237, 154] on div "(P) Images & Gallery Row" at bounding box center [343, 235] width 212 height 212
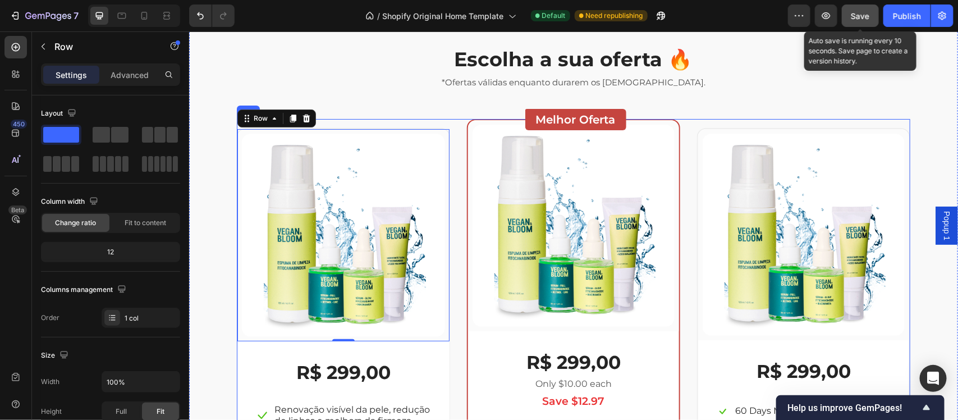
click at [449, 166] on div "(P) Images & Gallery Row 0 R$ 299,00 (P) Price (P) Price Icon Renovação visível…" at bounding box center [573, 343] width 674 height 451
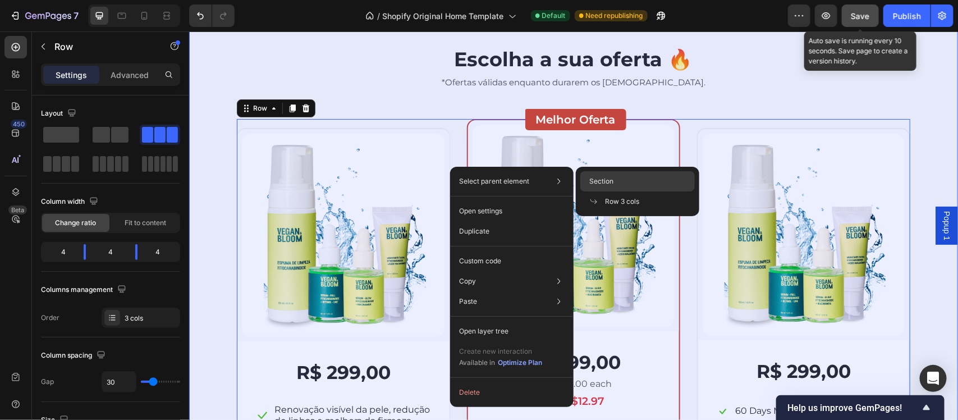
click at [593, 183] on span "Section" at bounding box center [601, 181] width 24 height 10
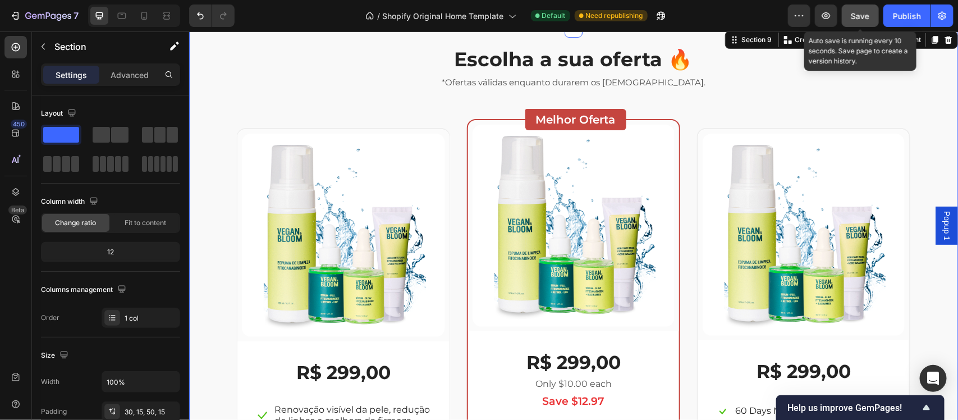
scroll to position [1809, 0]
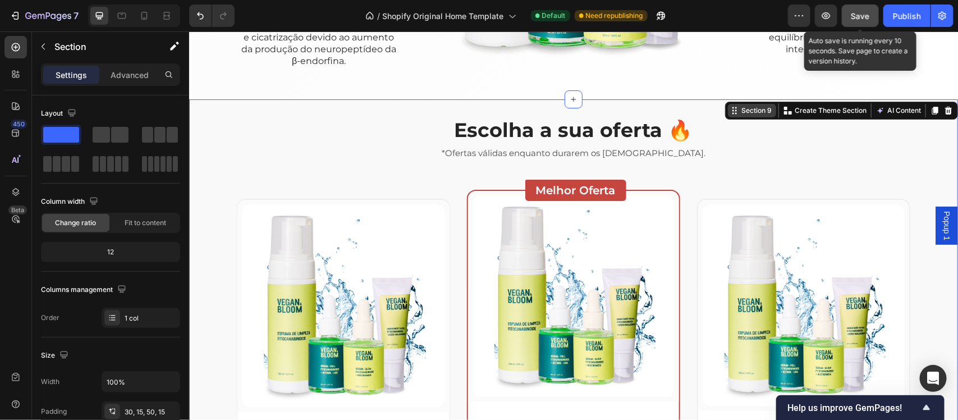
click at [744, 115] on div "Section 9" at bounding box center [756, 110] width 35 height 10
click at [766, 112] on p "Create Theme Section" at bounding box center [830, 110] width 72 height 10
click at [766, 134] on div "Escolha a sua oferta 🔥 Heading *Ofertas válidas enquanto durarem os estoques. T…" at bounding box center [573, 378] width 752 height 524
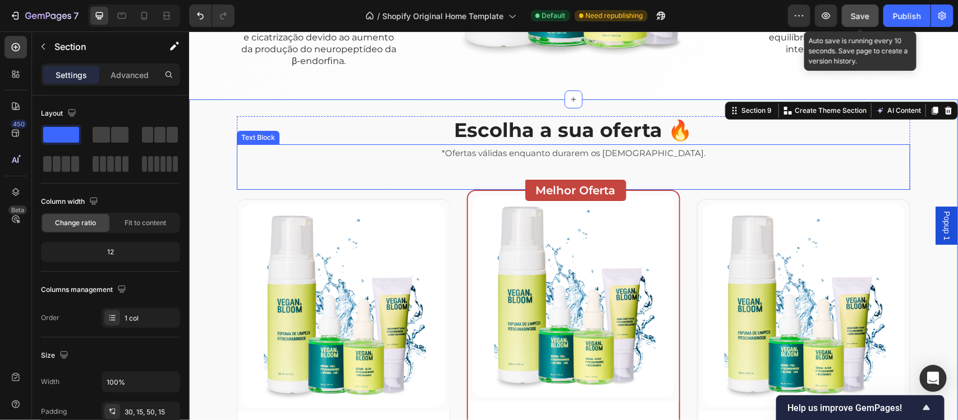
click at [320, 149] on p "*Ofertas válidas enquanto durarem os estoques." at bounding box center [572, 152] width 671 height 15
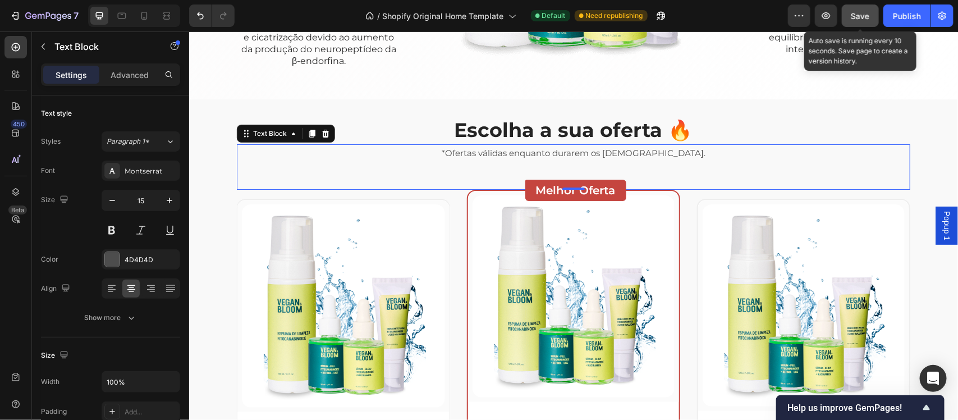
click at [217, 203] on div "Escolha a sua oferta 🔥 Heading *Ofertas válidas enquanto durarem os estoques. T…" at bounding box center [573, 378] width 752 height 524
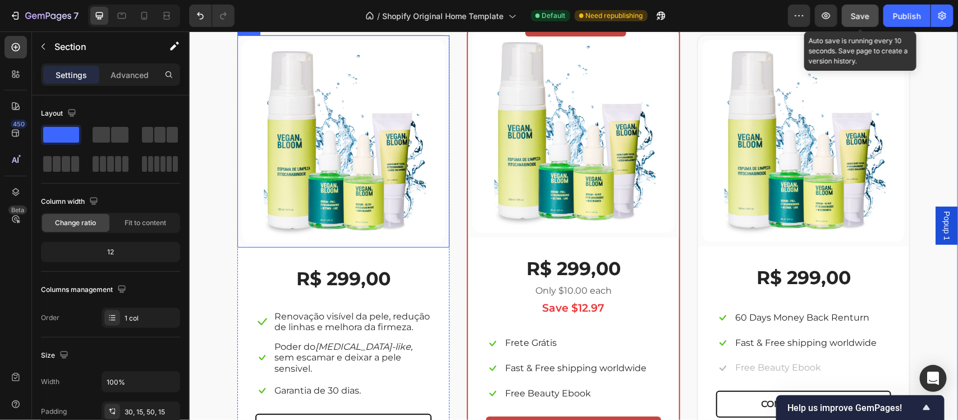
scroll to position [2020, 0]
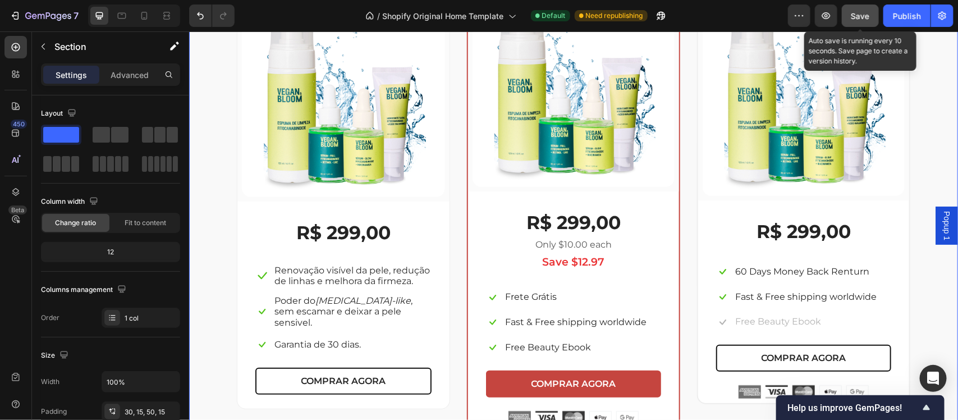
click at [68, 77] on p "Settings" at bounding box center [71, 75] width 31 height 12
click at [45, 45] on icon "button" at bounding box center [43, 46] width 9 height 9
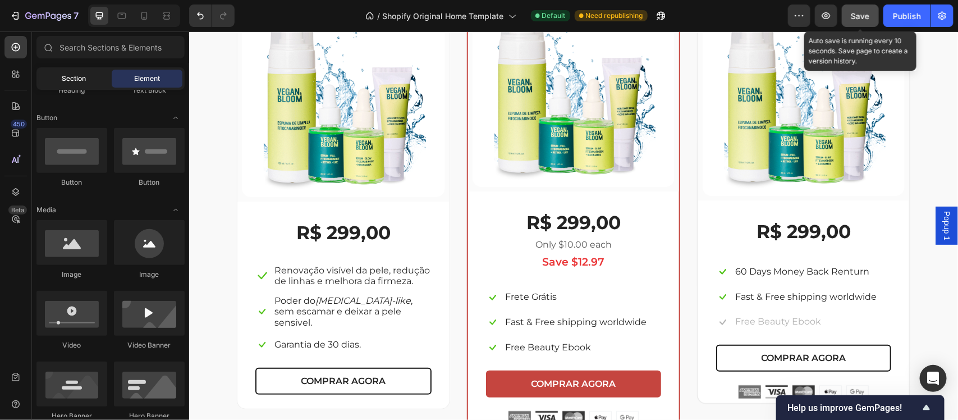
click at [85, 83] on span "Section" at bounding box center [74, 79] width 24 height 10
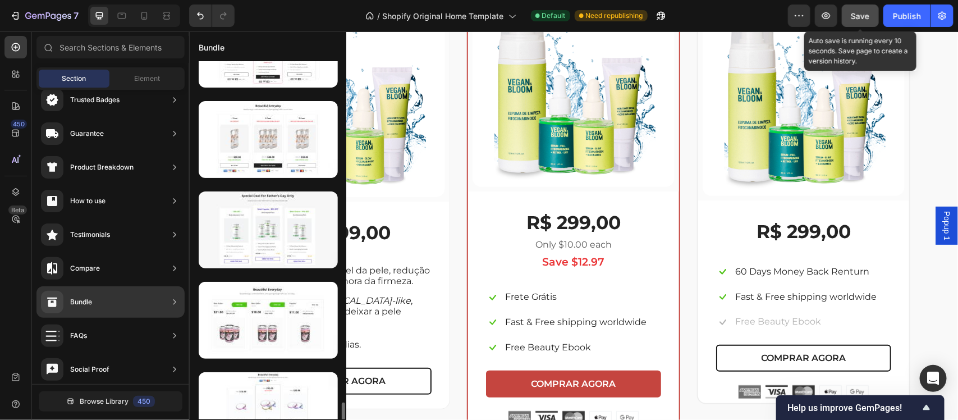
scroll to position [2889, 0]
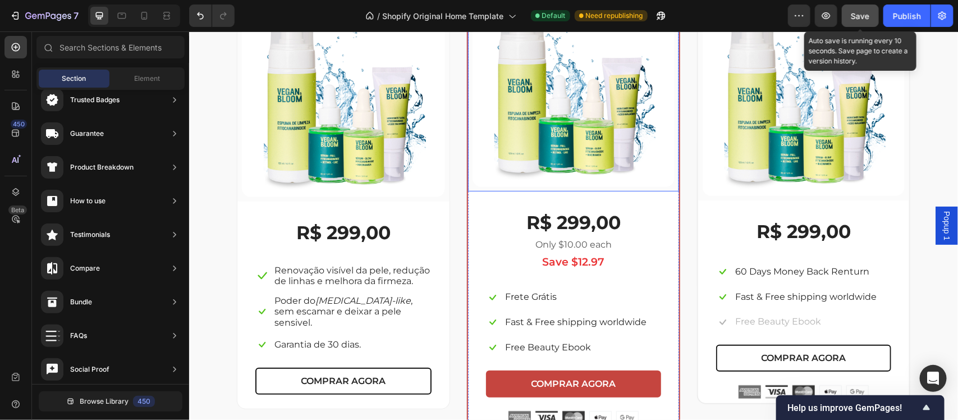
click at [453, 144] on div "(P) Images & Gallery Row R$ 299,00 (P) Price (P) Price Icon Renovação visível d…" at bounding box center [573, 204] width 674 height 451
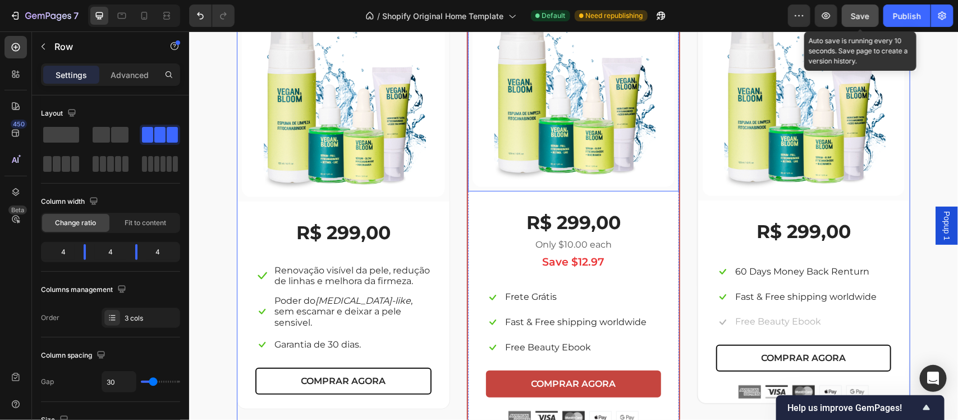
click at [468, 181] on div "(P) Images & Gallery Row" at bounding box center [573, 85] width 211 height 211
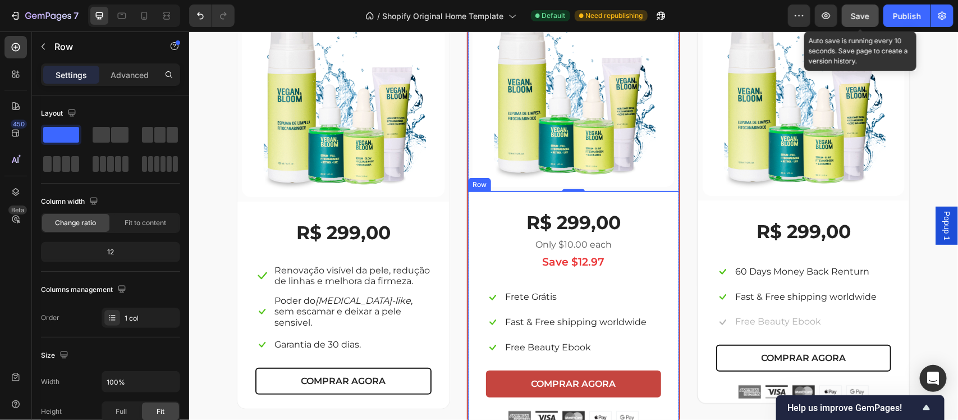
click at [468, 194] on div "R$ 299,00 (P) Price (P) Price Only $10.00 each Text block Save $12.97 Text bloc…" at bounding box center [573, 309] width 211 height 237
click at [468, 188] on div "Row" at bounding box center [507, 180] width 79 height 18
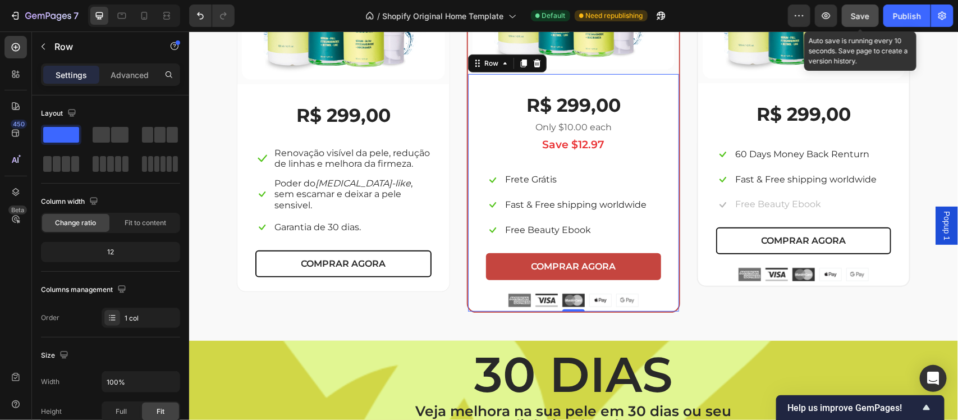
click at [473, 203] on div "Escolha a sua oferta 🔥 Heading *Ofertas válidas enquanto durarem os estoques. T…" at bounding box center [573, 55] width 769 height 569
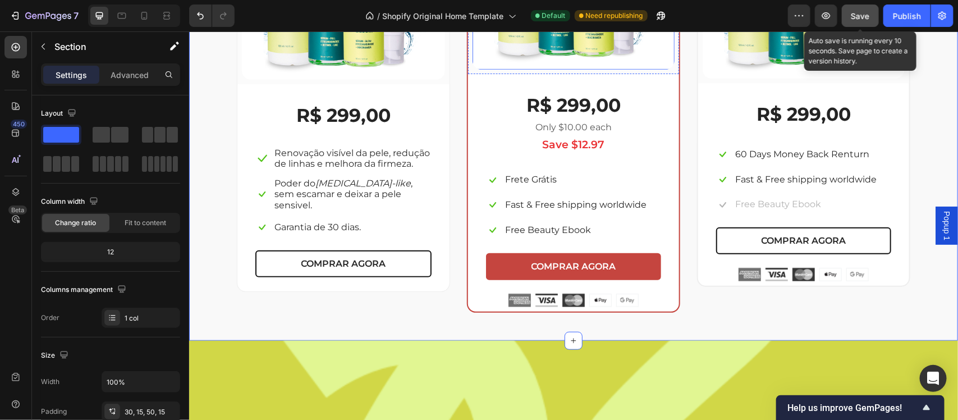
scroll to position [1809, 0]
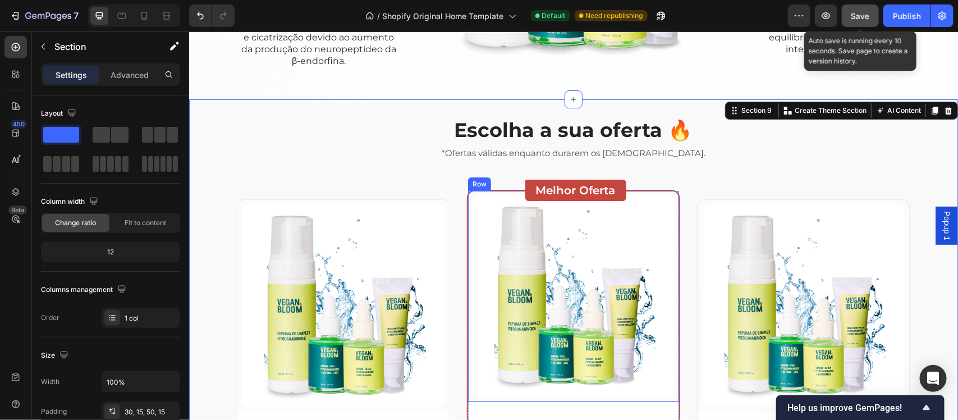
click at [674, 293] on div "(P) Images & Gallery Row" at bounding box center [573, 295] width 211 height 211
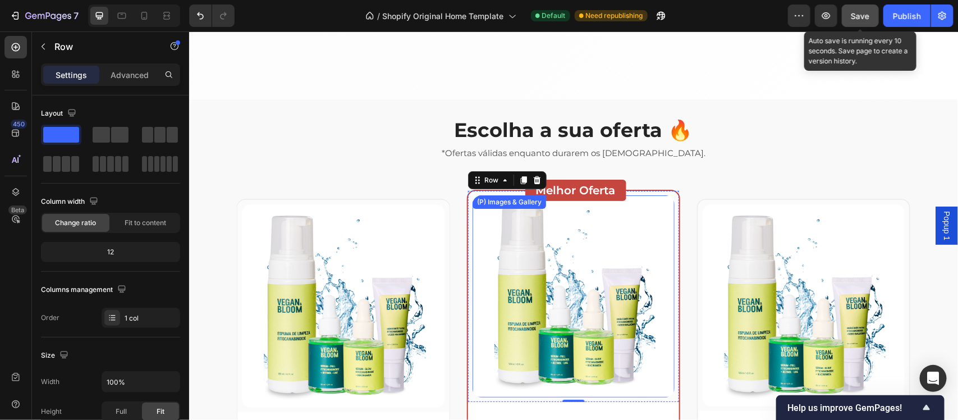
scroll to position [1880, 0]
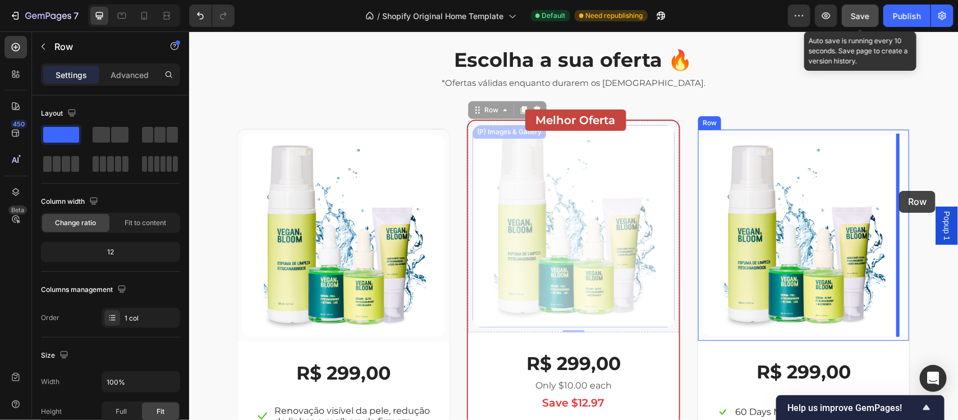
drag, startPoint x: 464, startPoint y: 230, endPoint x: 899, endPoint y: 190, distance: 436.9
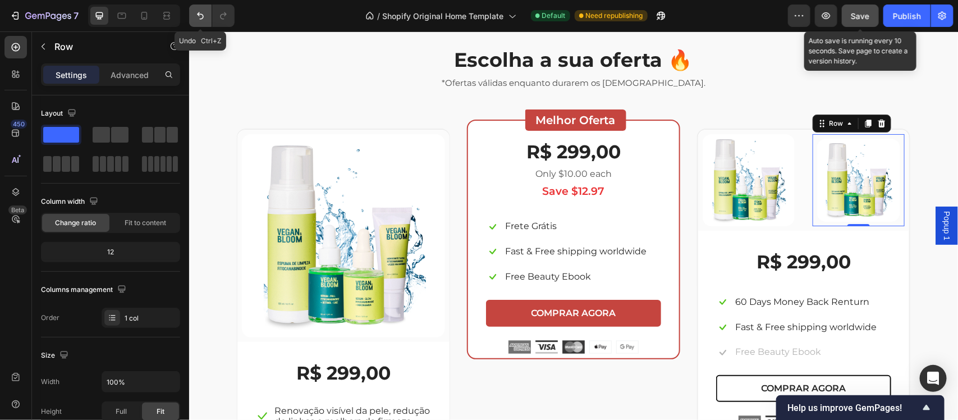
click at [198, 17] on icon "Undo/Redo" at bounding box center [200, 15] width 11 height 11
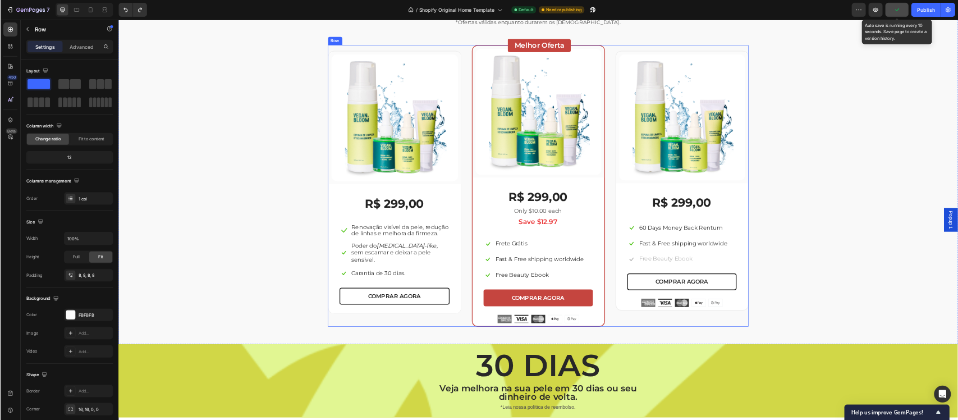
scroll to position [1927, 0]
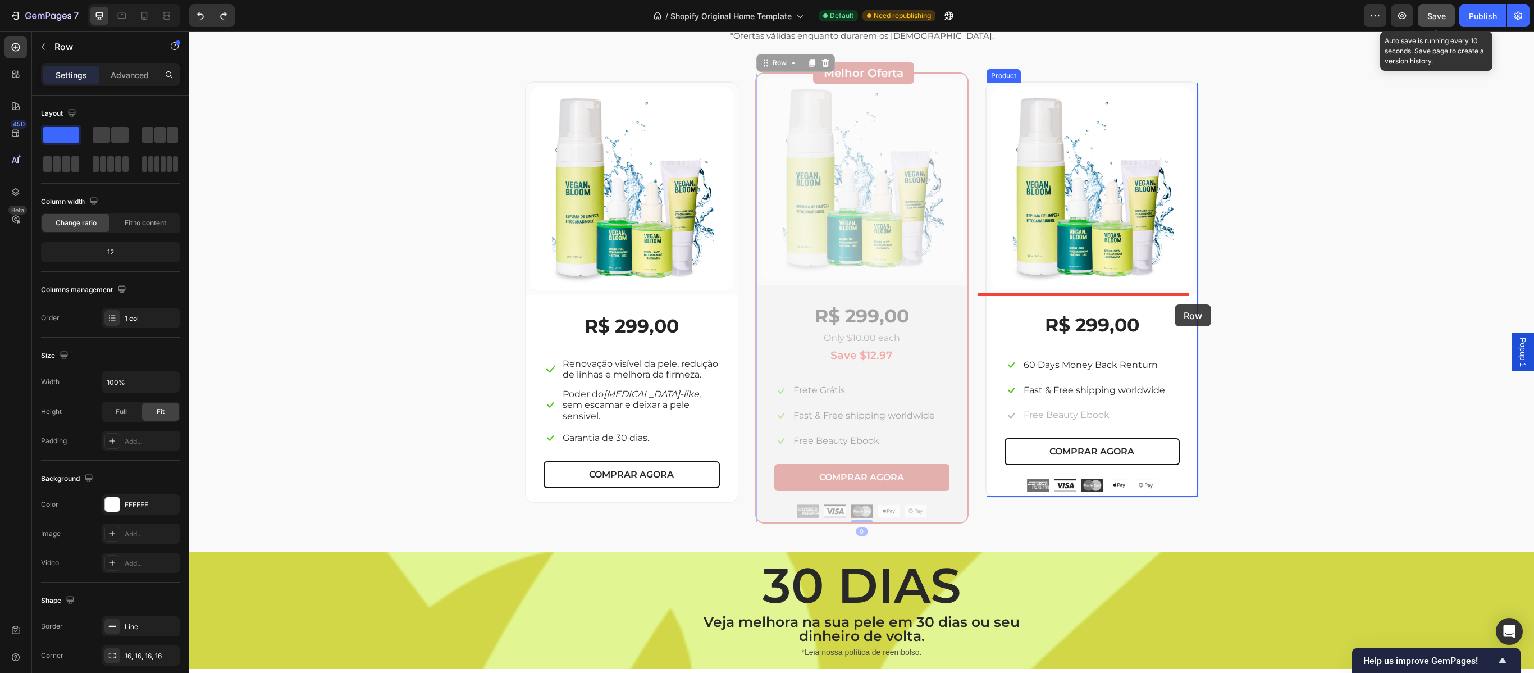
drag, startPoint x: 959, startPoint y: 365, endPoint x: 1174, endPoint y: 304, distance: 223.9
click at [766, 304] on div "Escolha a sua oferta 🔥 Heading *Ofertas válidas enquanto durarem os estoques. T…" at bounding box center [861, 185] width 1345 height 4160
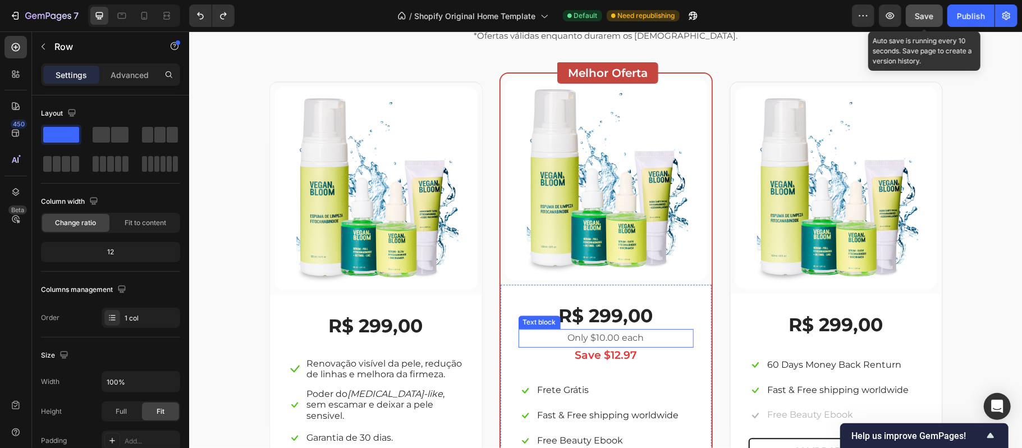
click at [766, 336] on div "Escolha a sua oferta 🔥 Heading *Ofertas válidas enquanto durarem os estoques. T…" at bounding box center [606, 260] width 1328 height 524
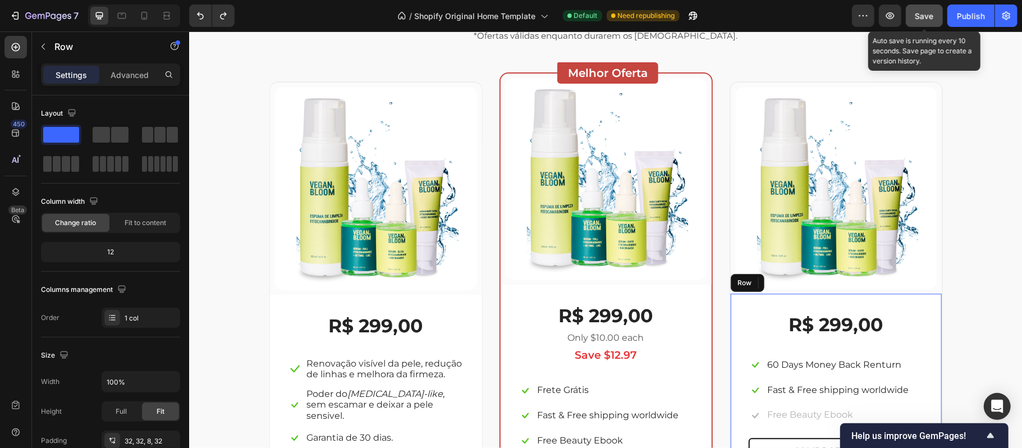
click at [766, 336] on div "R$ 299,00 (P) Price (P) Price Icon 60 Days Money Back Renturn Text block Row Ic…" at bounding box center [836, 394] width 211 height 203
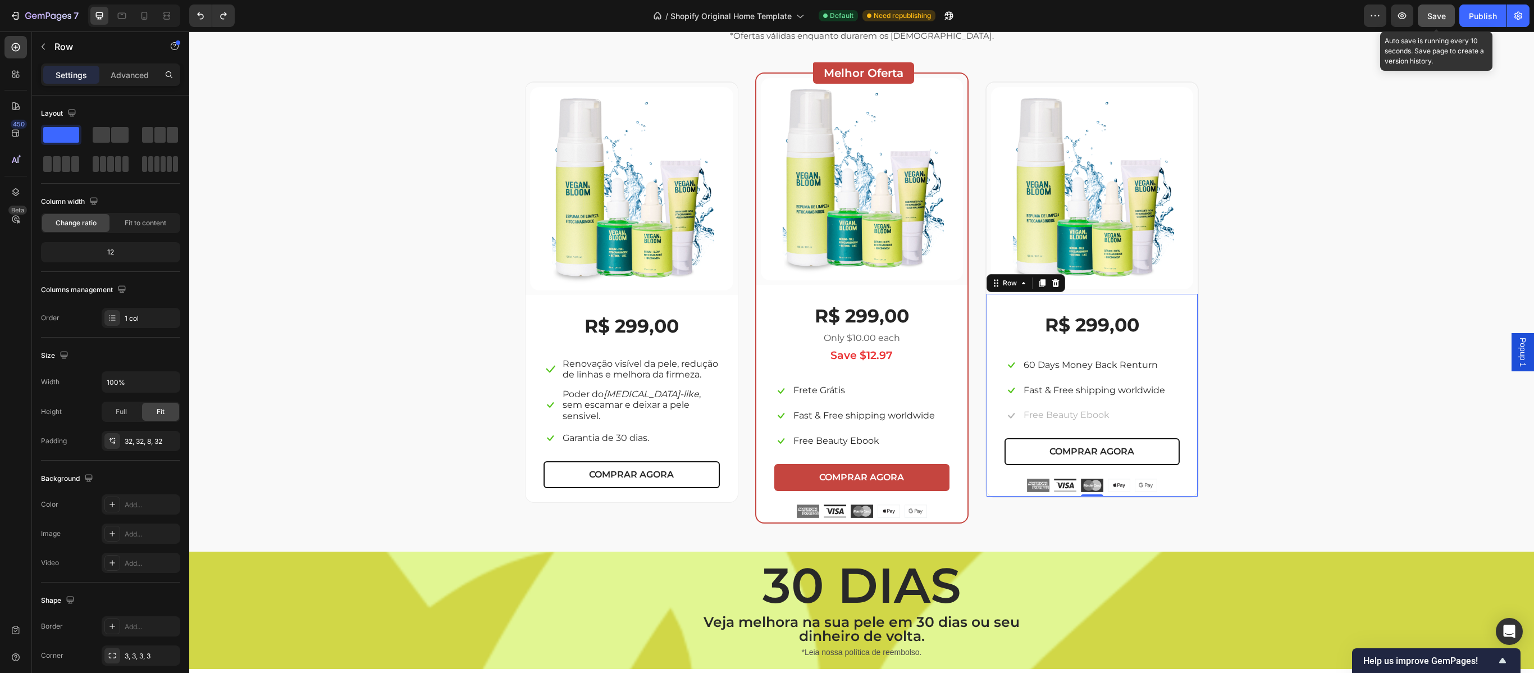
click at [766, 336] on div "Escolha a sua oferta 🔥 Heading *Ofertas válidas enquanto durarem os estoques. T…" at bounding box center [862, 261] width 1328 height 524
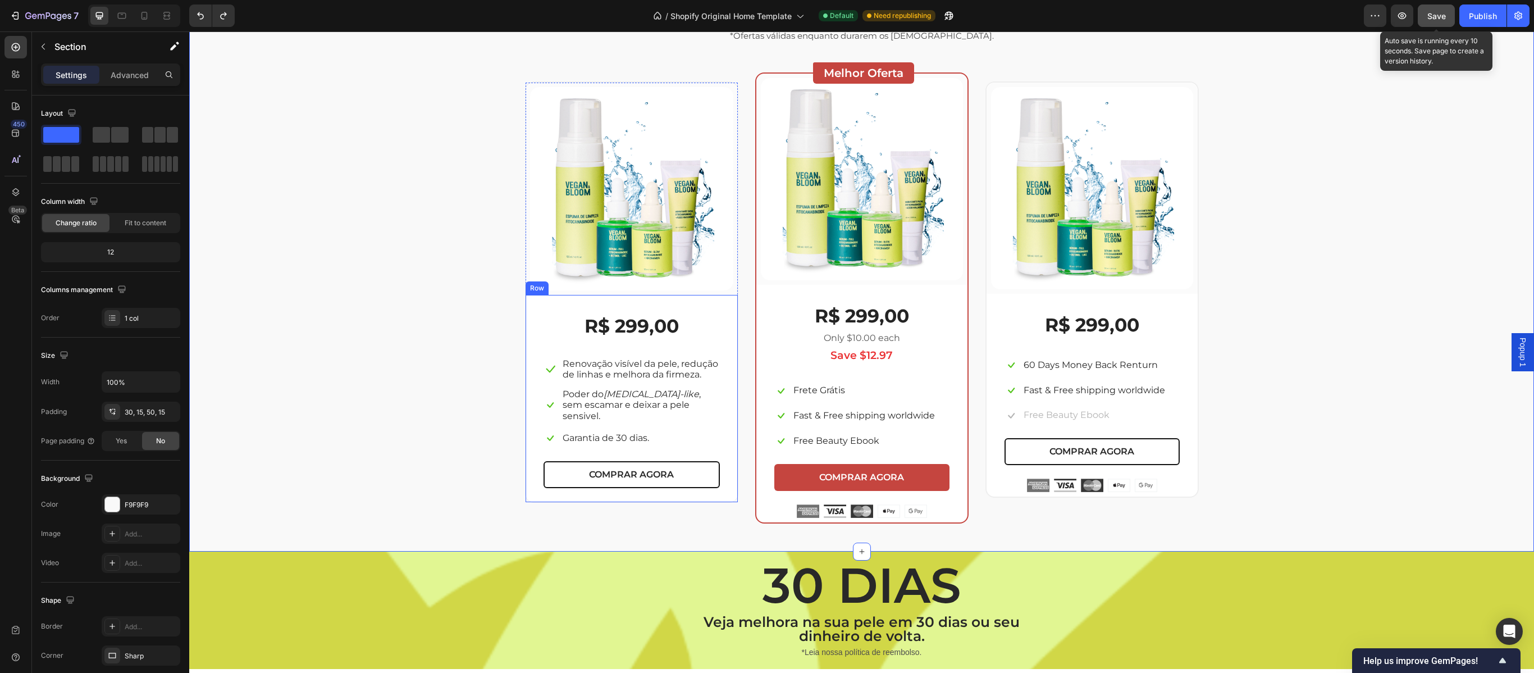
click at [525, 308] on div "R$ 299,00 (P) Price (P) Price Icon Renovação visível da pele, redução de linhas…" at bounding box center [631, 398] width 212 height 207
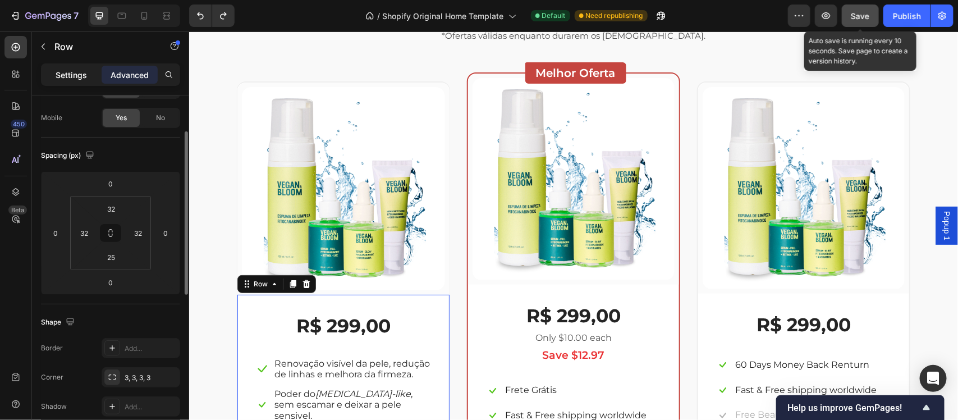
click at [66, 77] on p "Settings" at bounding box center [71, 75] width 31 height 12
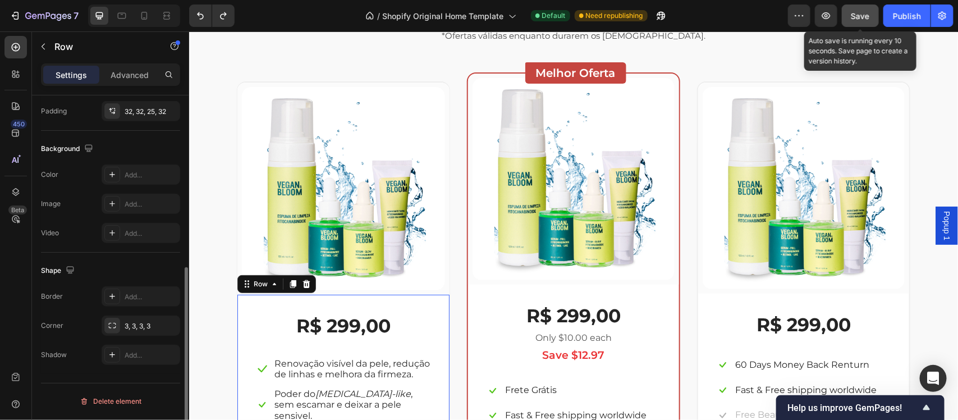
scroll to position [237, 0]
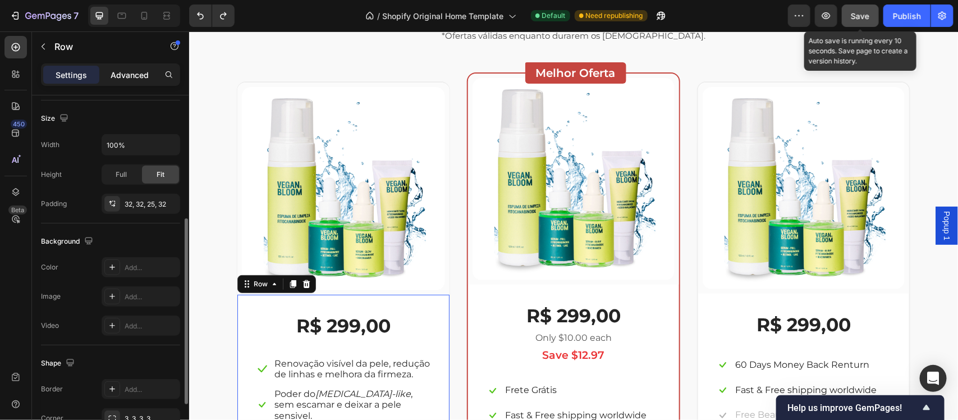
click at [131, 77] on p "Advanced" at bounding box center [130, 75] width 38 height 12
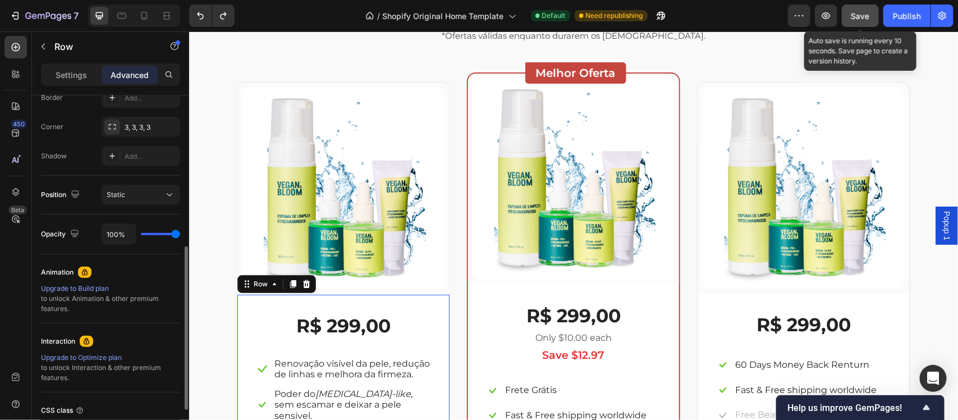
scroll to position [237, 0]
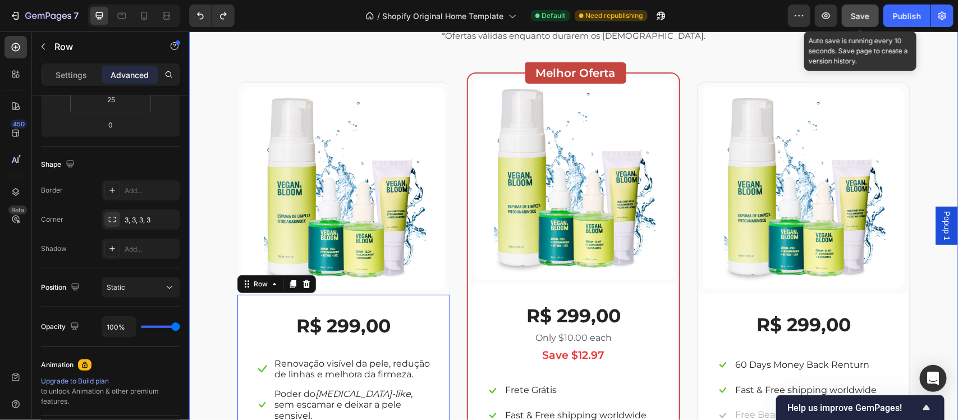
click at [228, 293] on div "Escolha a sua oferta 🔥 Heading *Ofertas válidas enquanto durarem os estoques. T…" at bounding box center [573, 260] width 752 height 524
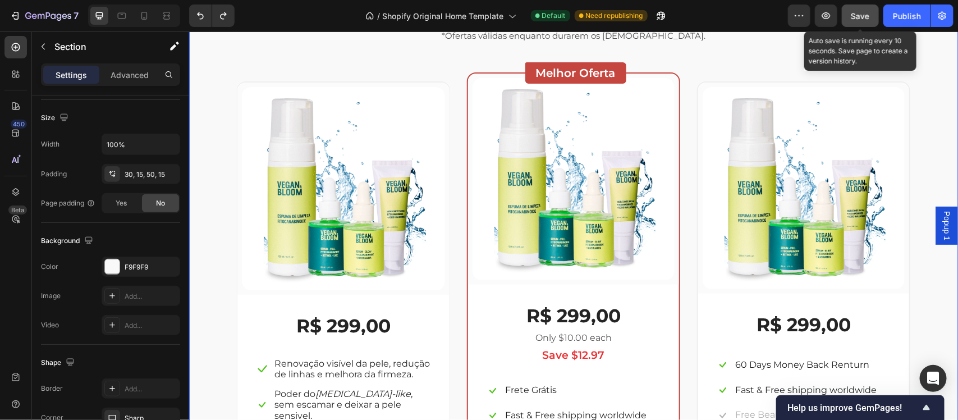
scroll to position [0, 0]
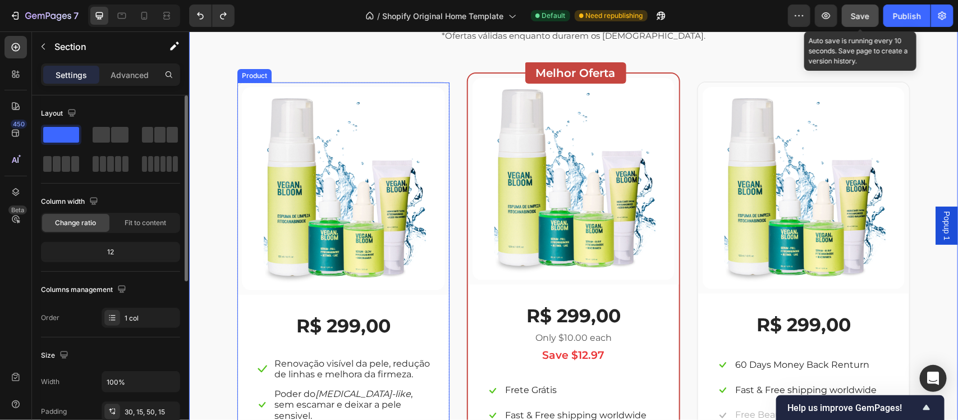
click at [237, 293] on div "(P) Images & Gallery Row R$ 299,00 (P) Price (P) Price Icon Renovação visível d…" at bounding box center [343, 291] width 212 height 419
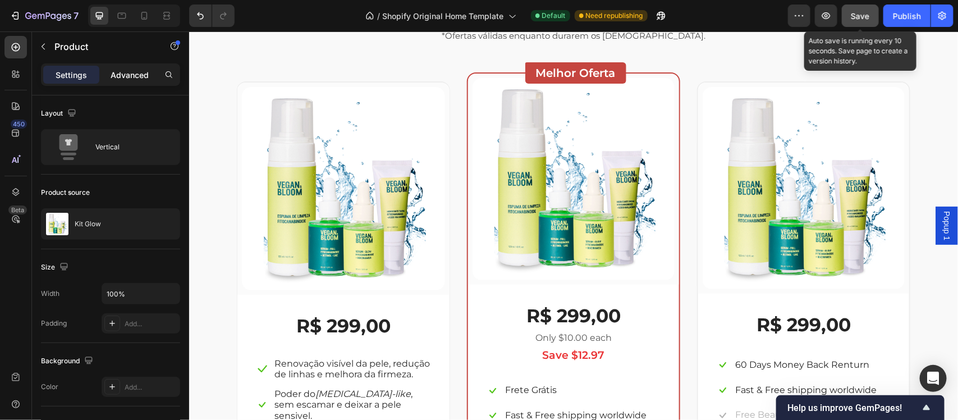
click at [131, 80] on p "Advanced" at bounding box center [130, 75] width 38 height 12
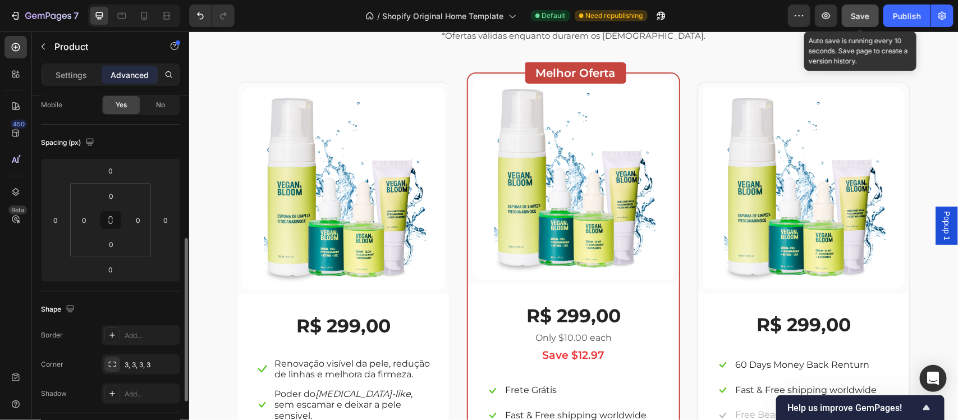
scroll to position [185, 0]
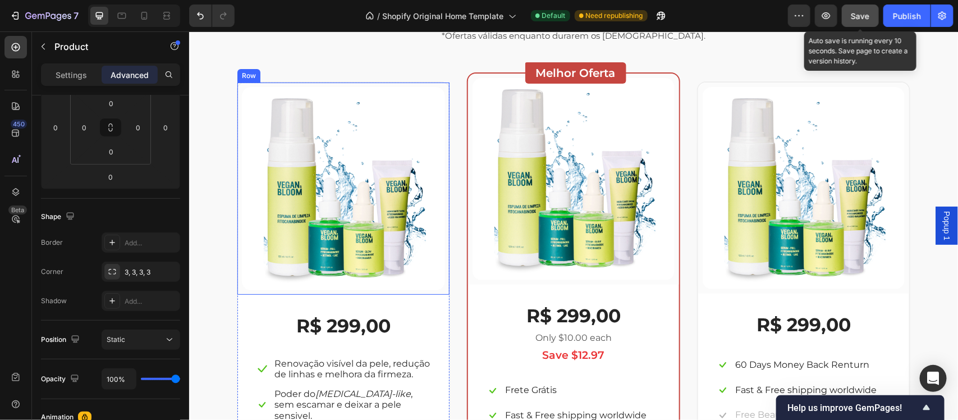
click at [237, 291] on div "(P) Images & Gallery Row" at bounding box center [343, 188] width 212 height 212
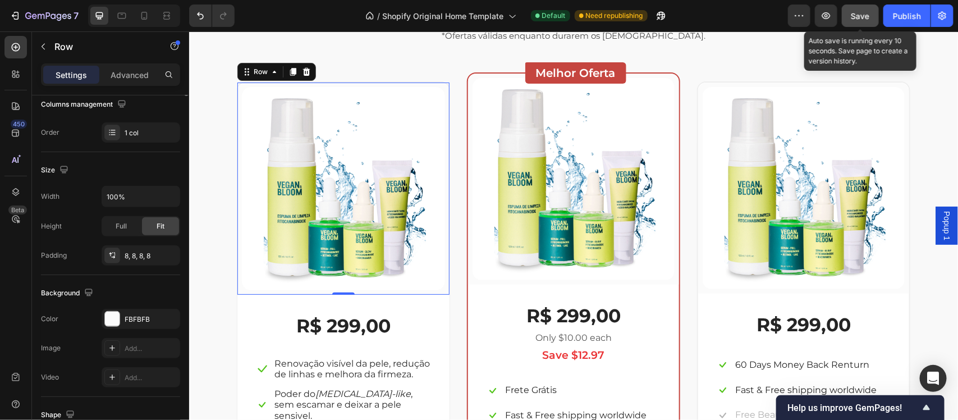
scroll to position [0, 0]
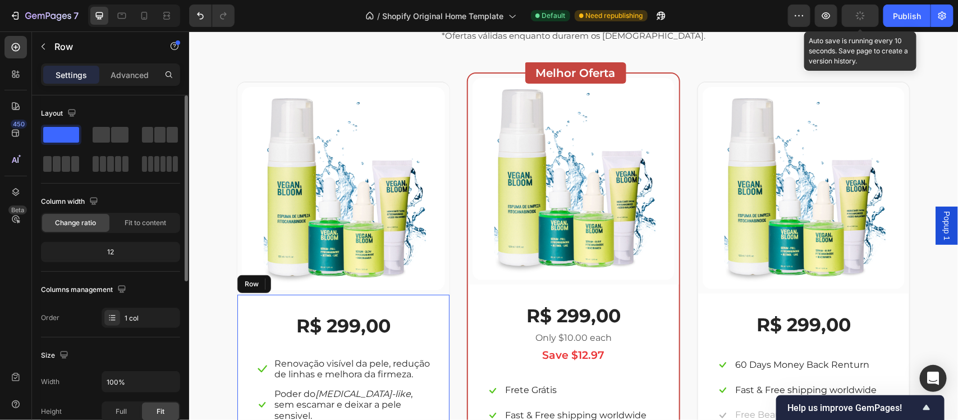
click at [247, 300] on div "R$ 299,00 (P) Price (P) Price Icon Renovação visível da pele, redução de linhas…" at bounding box center [343, 397] width 212 height 207
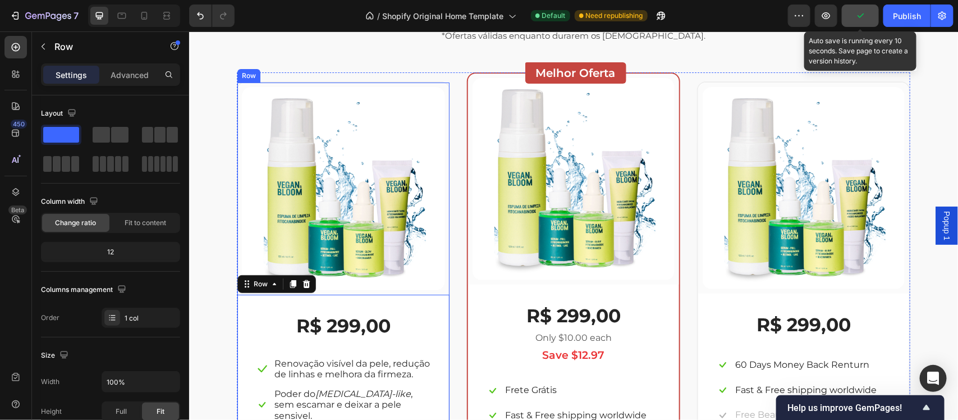
click at [236, 290] on div "(P) Images & Gallery Row R$ 299,00 (P) Price (P) Price Icon Renovação visível d…" at bounding box center [342, 291] width 213 height 421
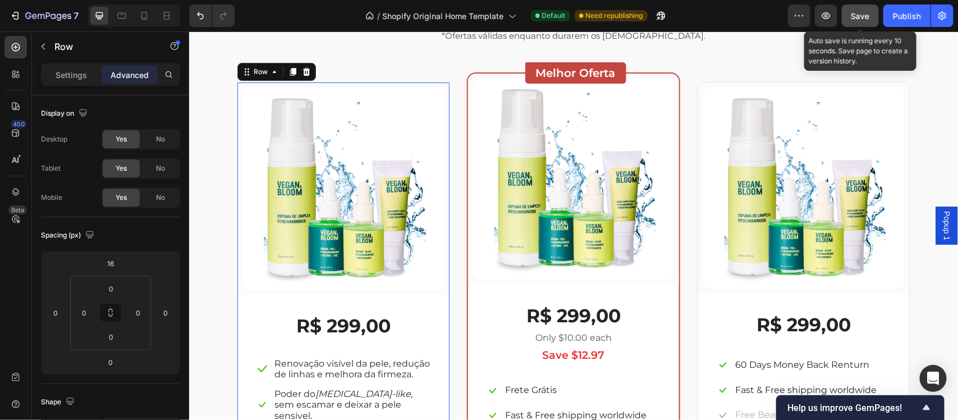
click at [134, 74] on p "Advanced" at bounding box center [130, 75] width 38 height 12
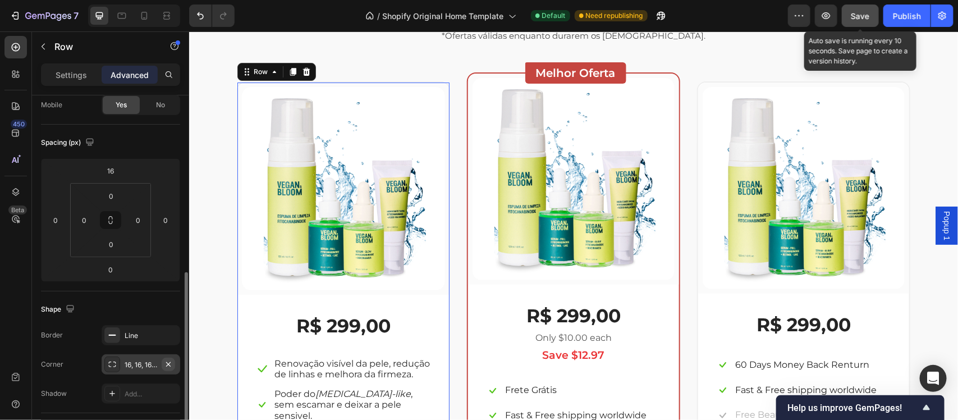
scroll to position [185, 0]
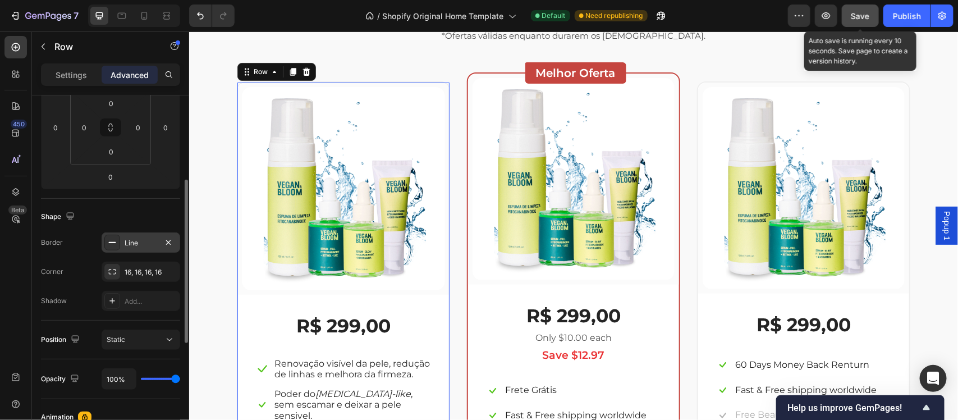
click at [148, 248] on div "Line" at bounding box center [141, 242] width 79 height 20
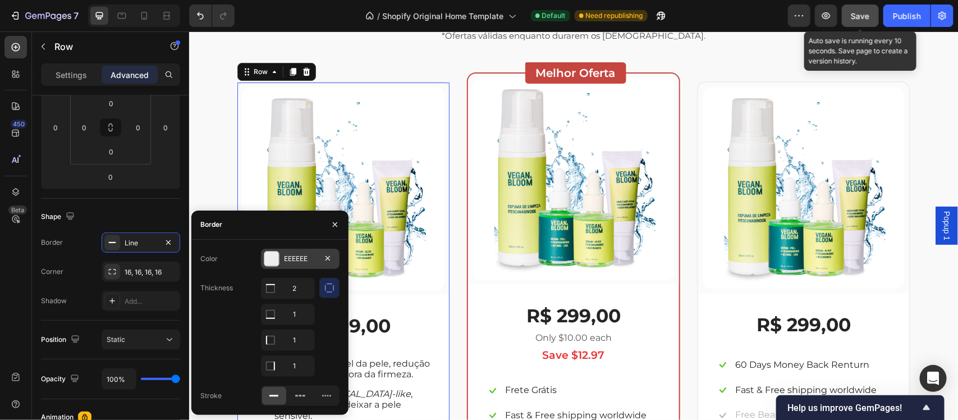
click at [301, 259] on div "EEEEEE" at bounding box center [300, 259] width 33 height 10
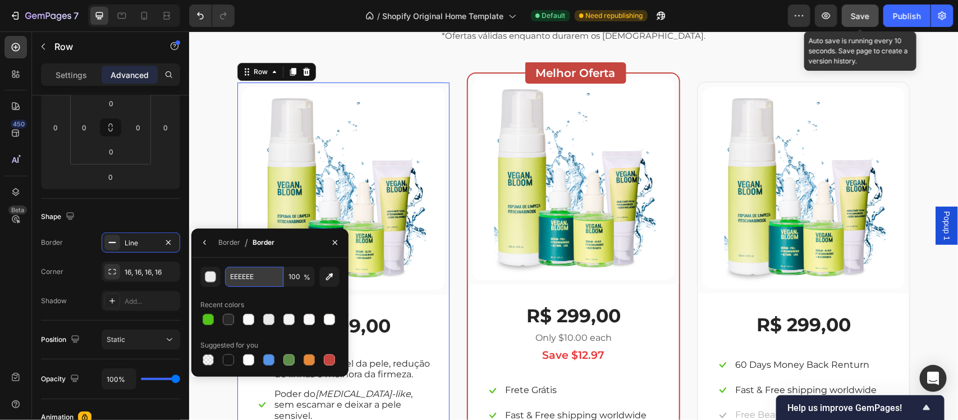
click at [245, 282] on input "EEEEEE" at bounding box center [254, 277] width 58 height 20
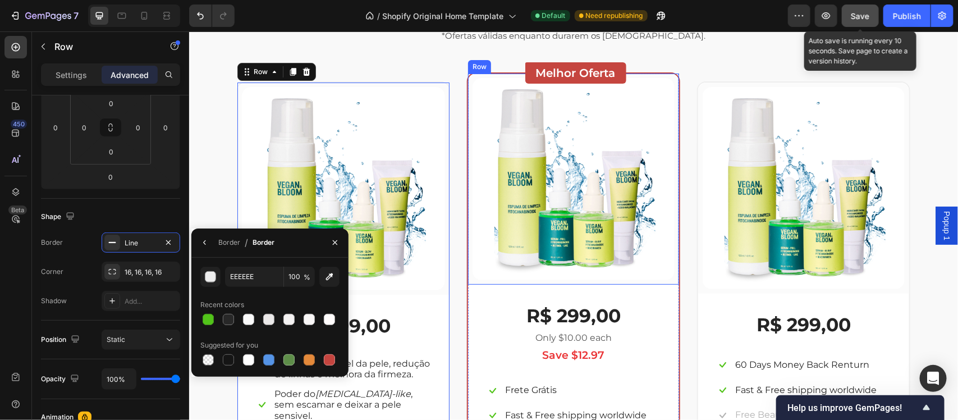
click at [468, 275] on div "(P) Images & Gallery Row" at bounding box center [573, 178] width 211 height 211
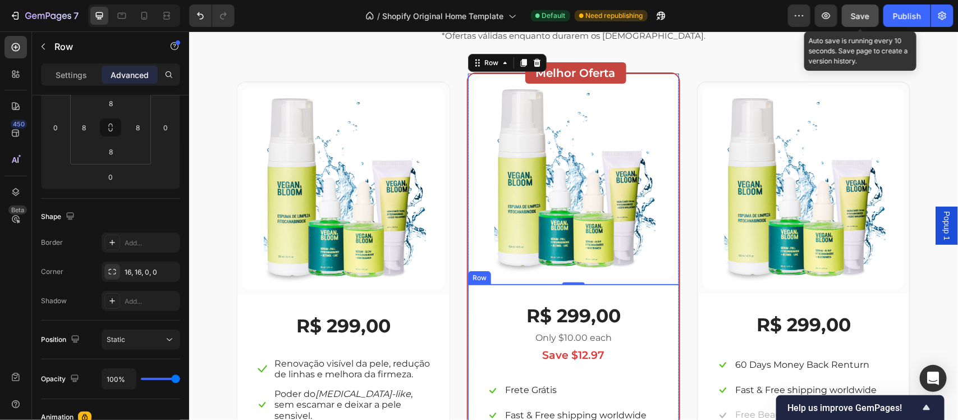
click at [468, 289] on div "R$ 299,00 (P) Price (P) Price Only $10.00 each Text block Save $12.97 Text bloc…" at bounding box center [573, 402] width 211 height 237
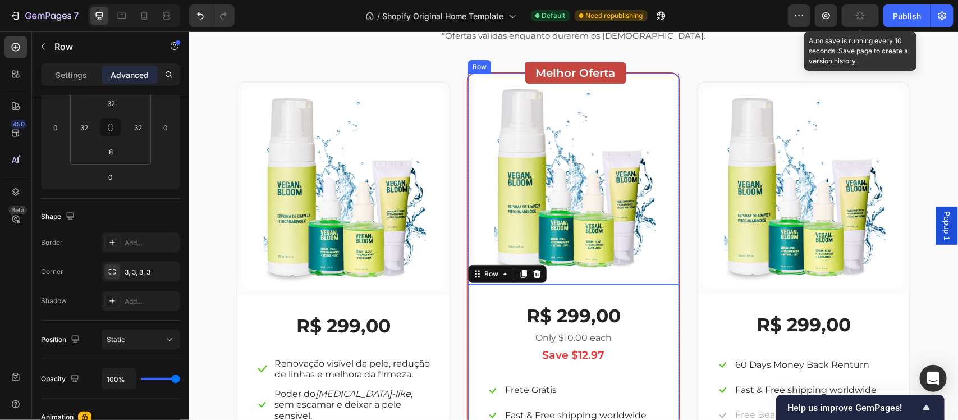
click at [468, 283] on div "(P) Images & Gallery Row" at bounding box center [573, 178] width 211 height 211
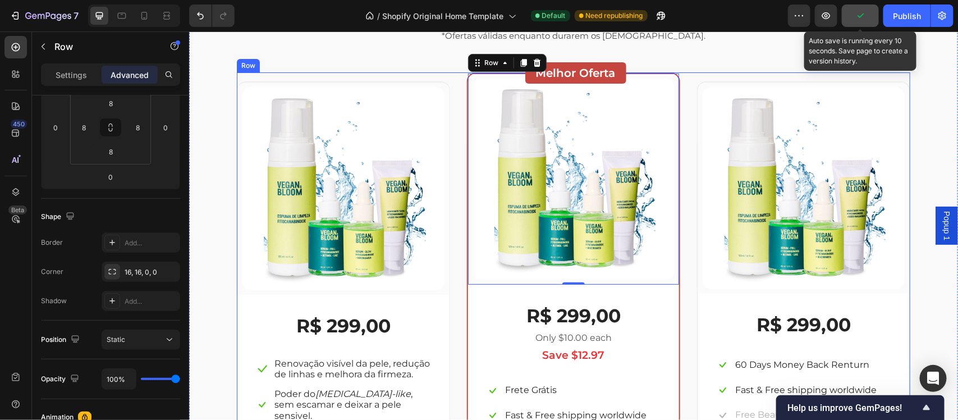
click at [453, 280] on div "(P) Images & Gallery Row R$ 299,00 (P) Price (P) Price Icon Renovação visível d…" at bounding box center [573, 297] width 674 height 451
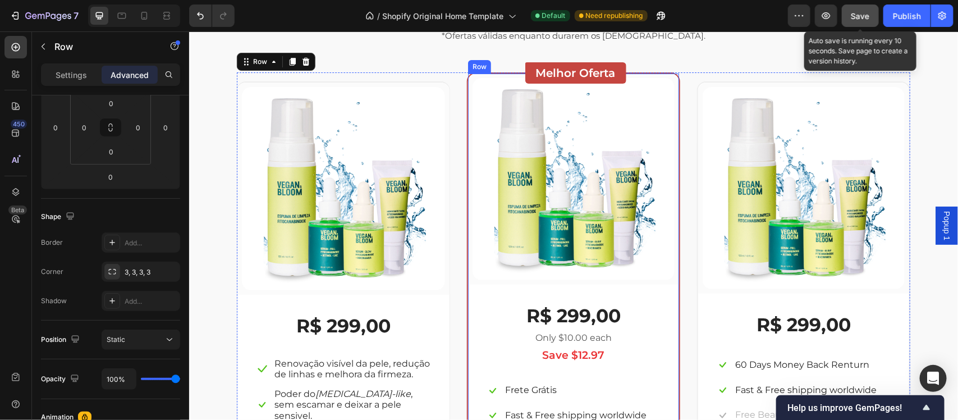
click at [467, 292] on div "Melhor Oferta Heading Row (P) Images & Gallery Row R$ 299,00 (P) Price (P) Pric…" at bounding box center [573, 297] width 213 height 451
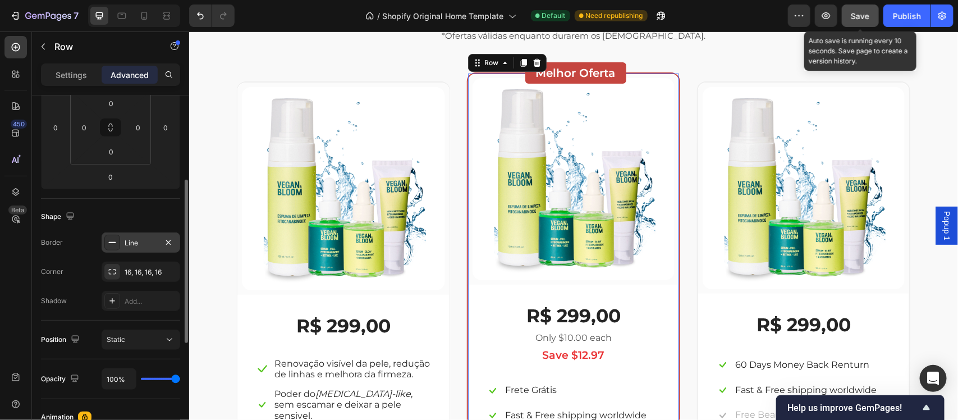
click at [135, 243] on div "Line" at bounding box center [141, 243] width 33 height 10
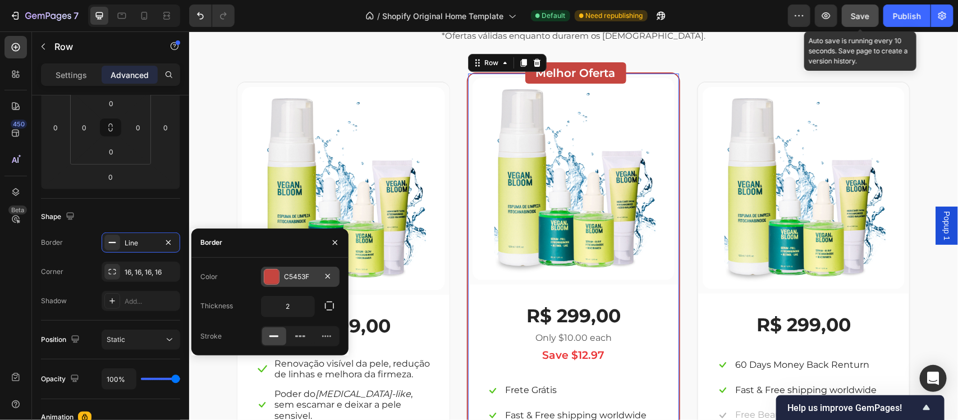
click at [301, 279] on div "C5453F" at bounding box center [300, 277] width 33 height 10
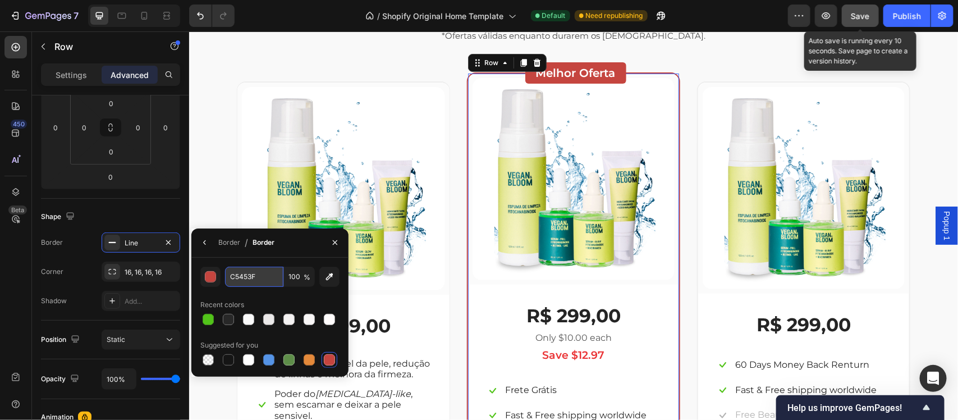
click at [253, 273] on input "C5453F" at bounding box center [254, 277] width 58 height 20
paste input "EEEEEE"
type input "EEEEEE"
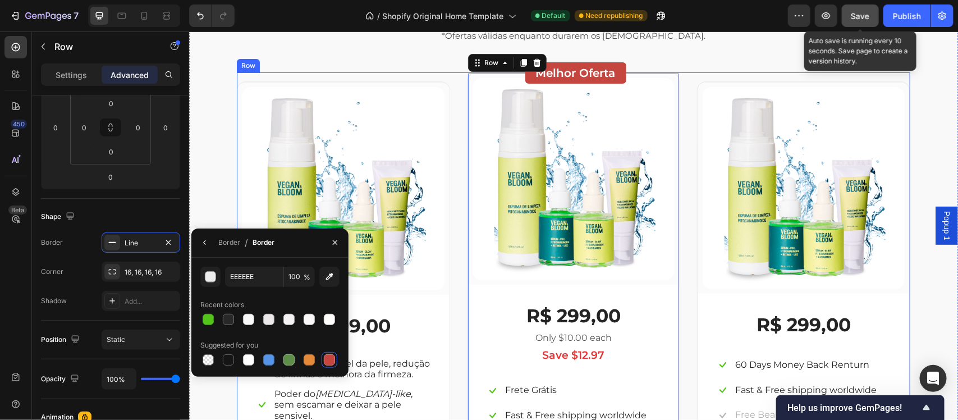
click at [686, 262] on div "(P) Images & Gallery Row R$ 299,00 (P) Price (P) Price Icon Renovação visível d…" at bounding box center [573, 297] width 674 height 451
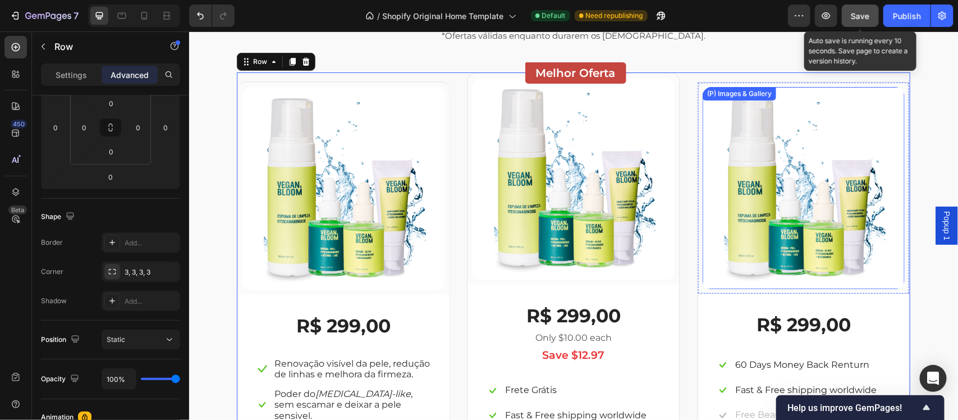
scroll to position [1880, 0]
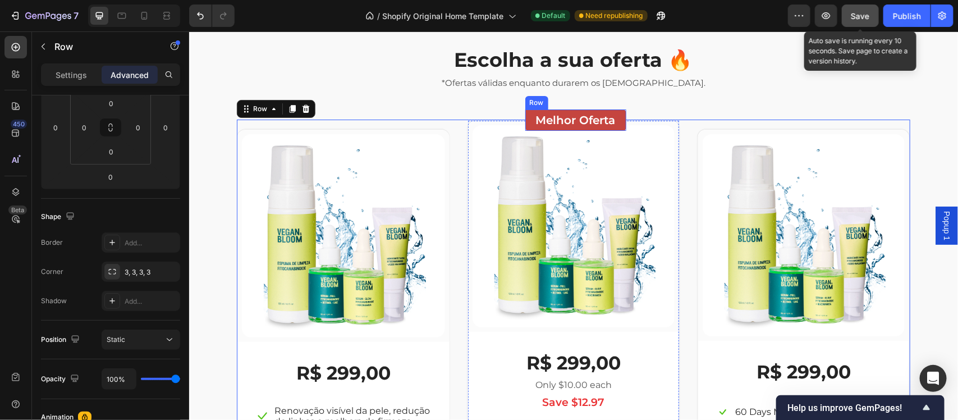
click at [525, 121] on div "Melhor Oferta Heading Row" at bounding box center [575, 119] width 101 height 21
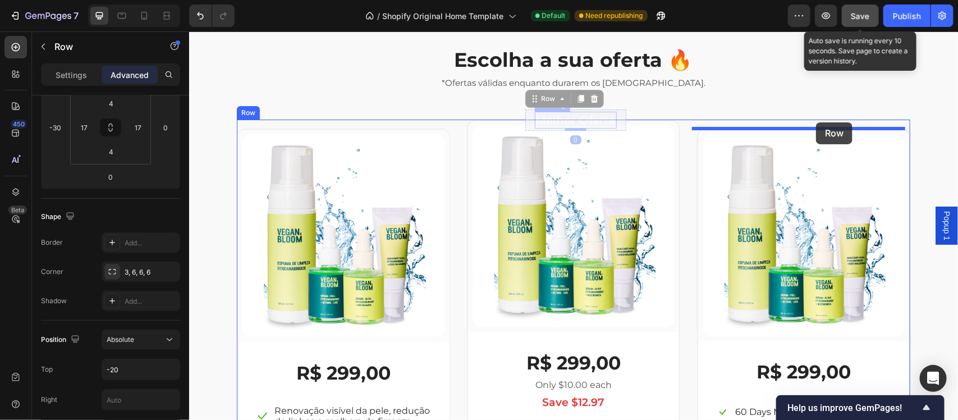
drag, startPoint x: 524, startPoint y: 121, endPoint x: 816, endPoint y: 122, distance: 291.9
type input "16"
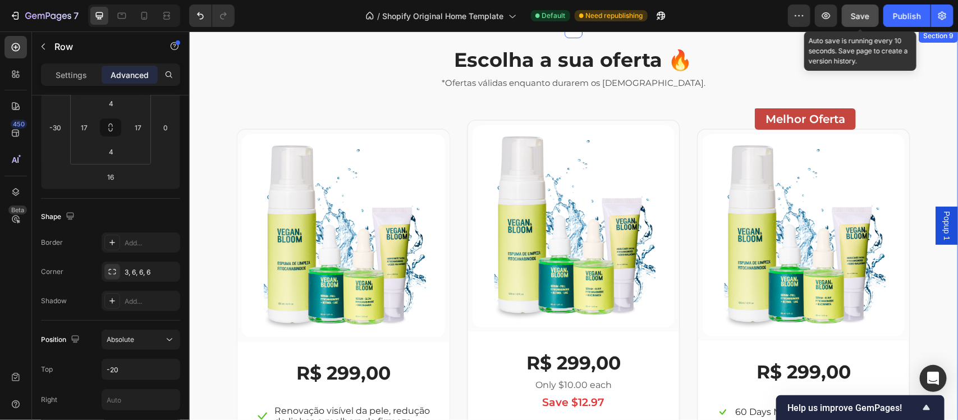
click at [766, 144] on div "Escolha a sua oferta 🔥 Heading *Ofertas válidas enquanto durarem os estoques. T…" at bounding box center [573, 307] width 752 height 524
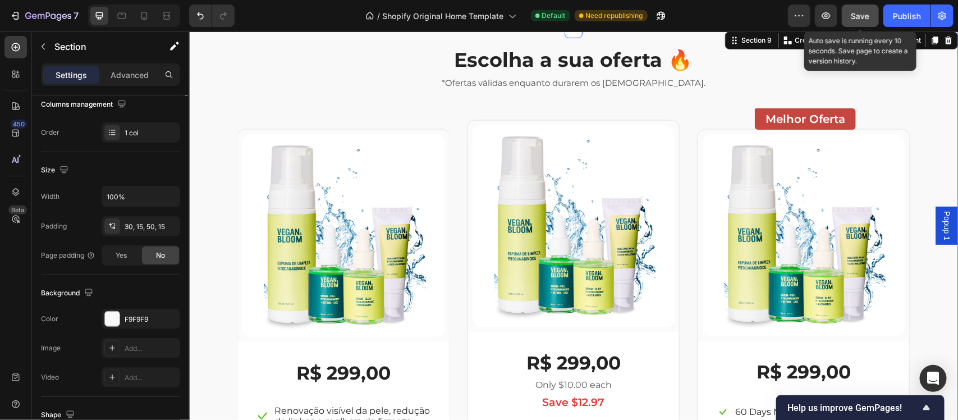
scroll to position [0, 0]
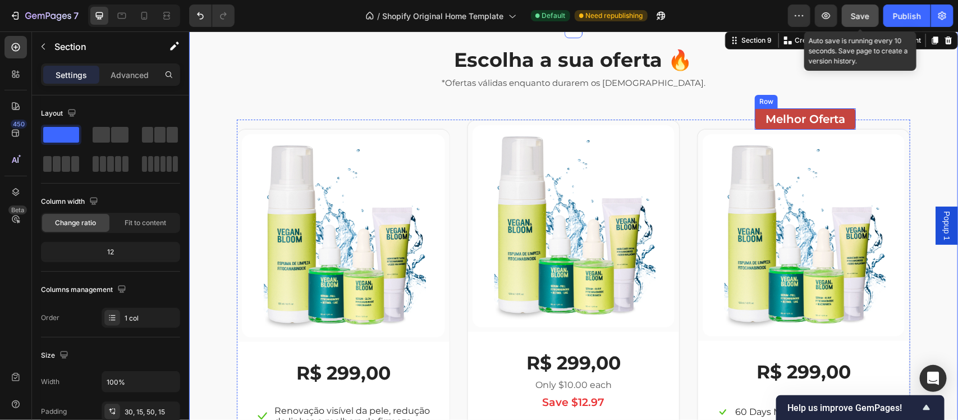
click at [766, 121] on div "Melhor Oferta Heading Row" at bounding box center [805, 118] width 101 height 21
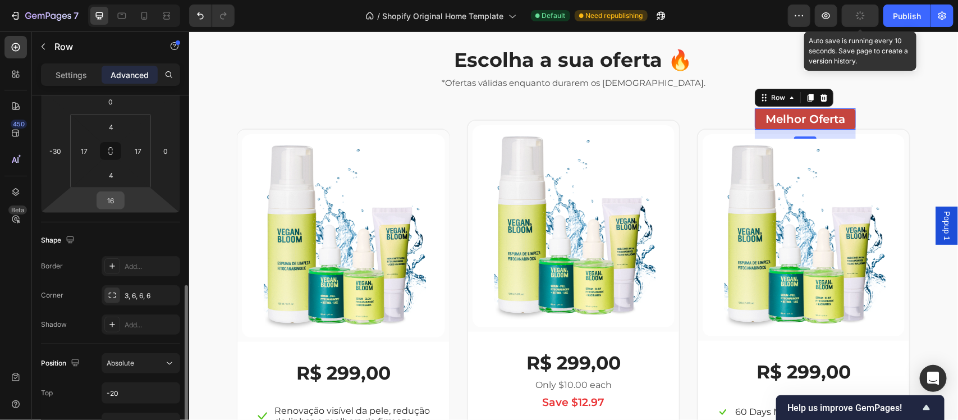
scroll to position [254, 0]
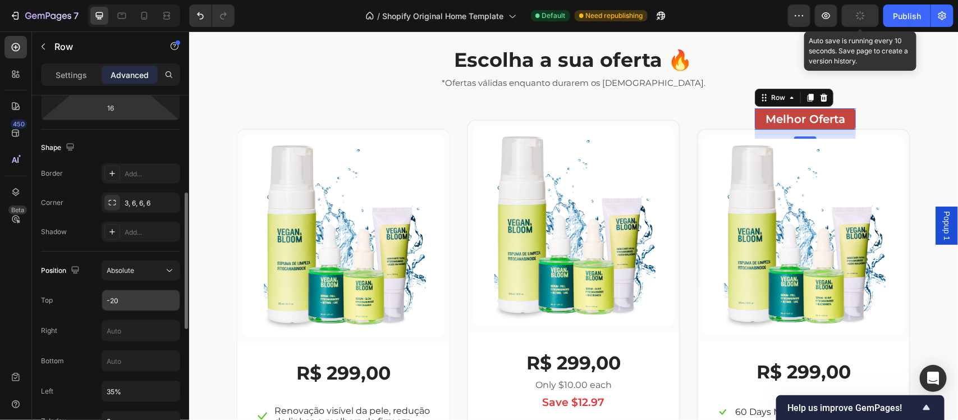
click at [124, 301] on input "-20" at bounding box center [140, 300] width 77 height 20
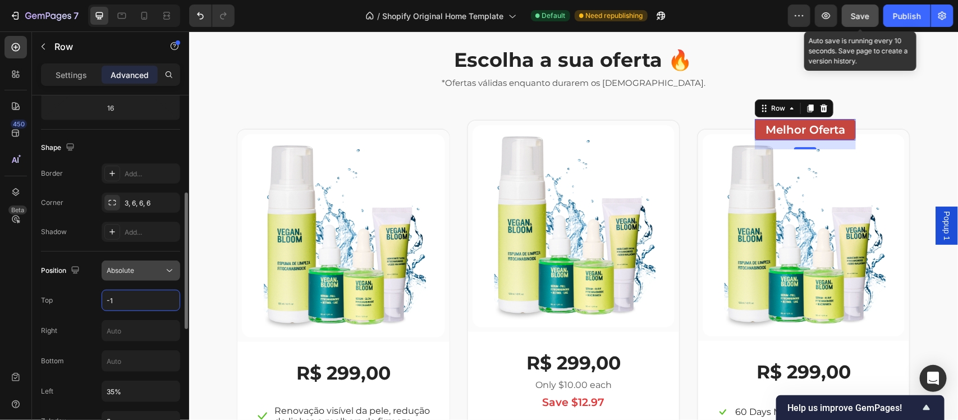
type input "-12"
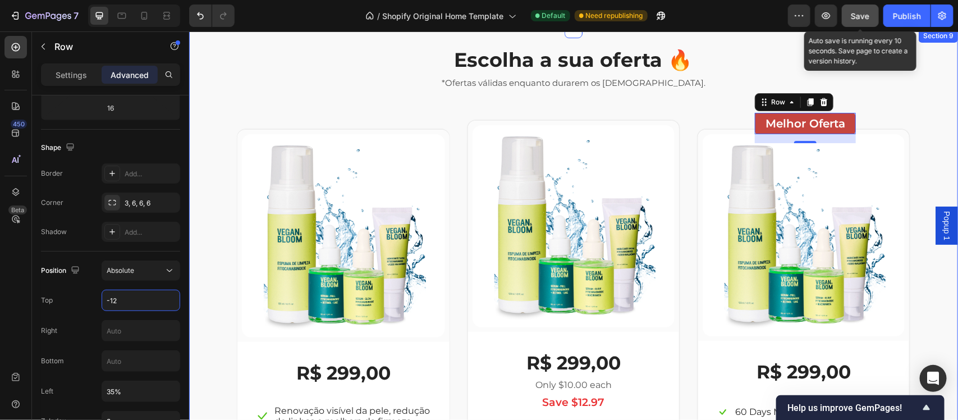
click at [766, 162] on div "Escolha a sua oferta 🔥 Heading *Ofertas válidas enquanto durarem os estoques. T…" at bounding box center [573, 307] width 752 height 524
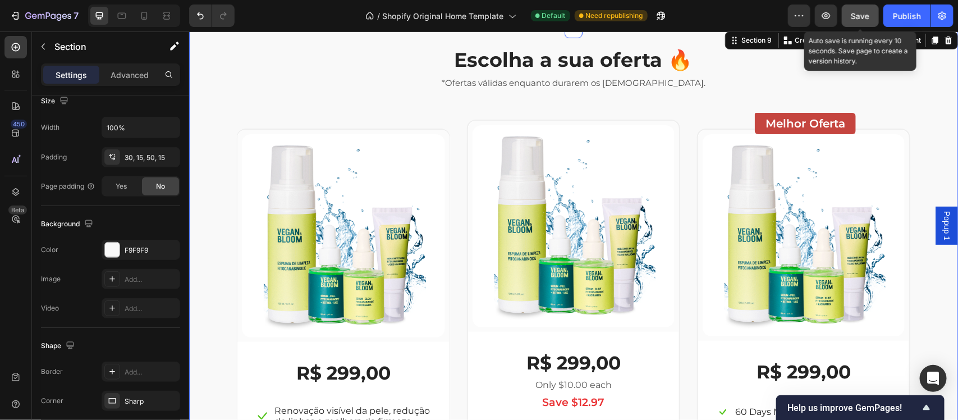
scroll to position [0, 0]
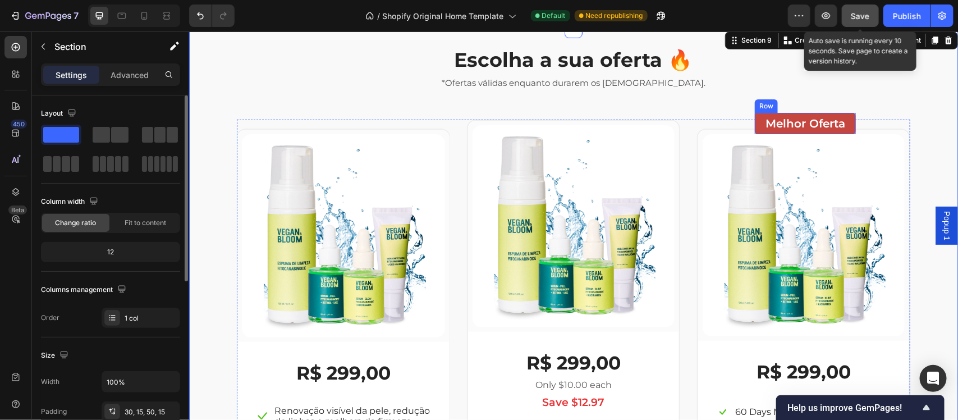
click at [766, 129] on div "Melhor Oferta Heading Row" at bounding box center [805, 122] width 101 height 21
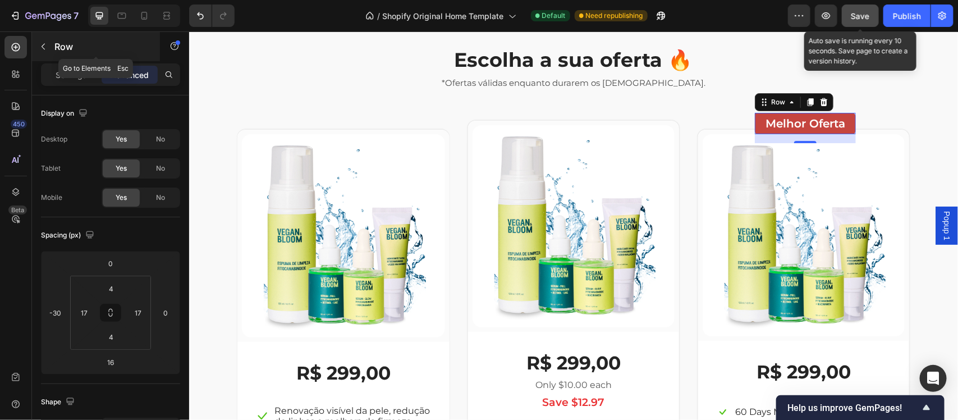
click at [43, 49] on icon "button" at bounding box center [43, 46] width 9 height 9
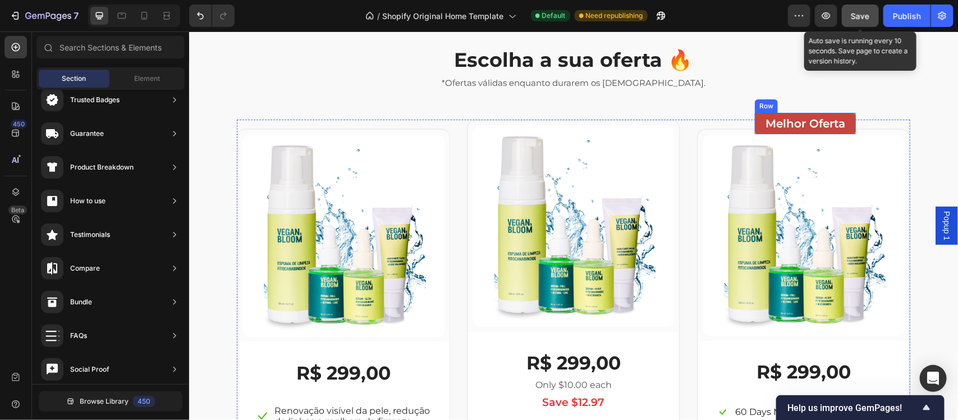
click at [756, 126] on div "Melhor Oferta Heading Row" at bounding box center [805, 122] width 101 height 21
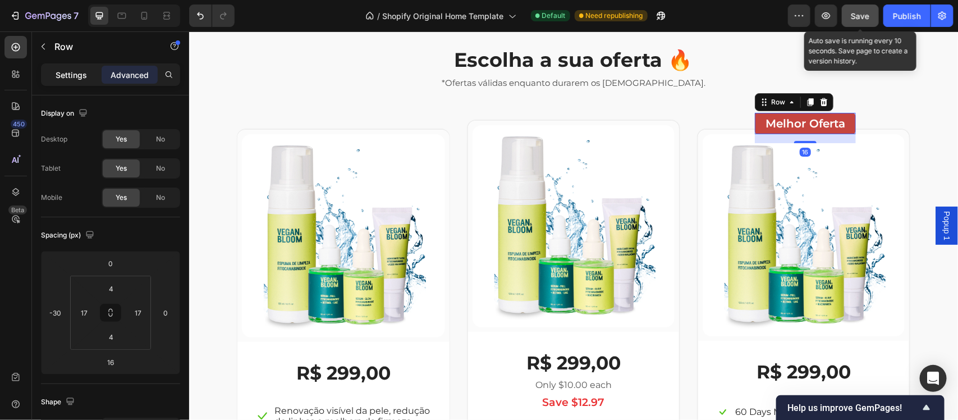
click at [73, 74] on p "Settings" at bounding box center [71, 75] width 31 height 12
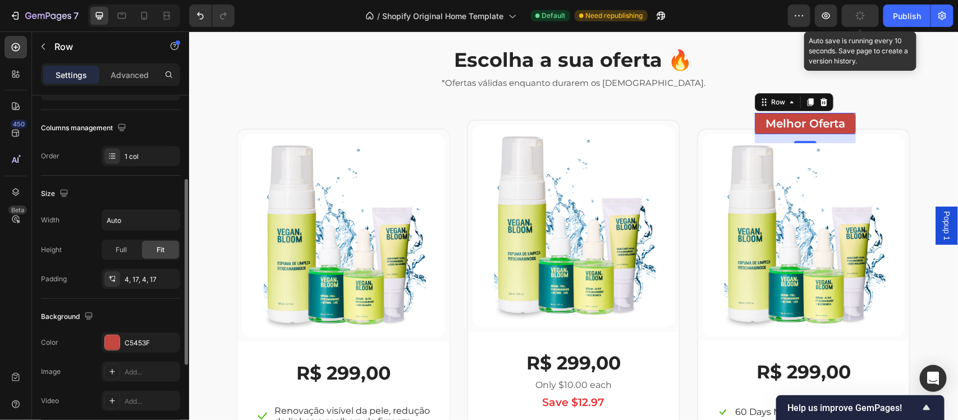
scroll to position [278, 0]
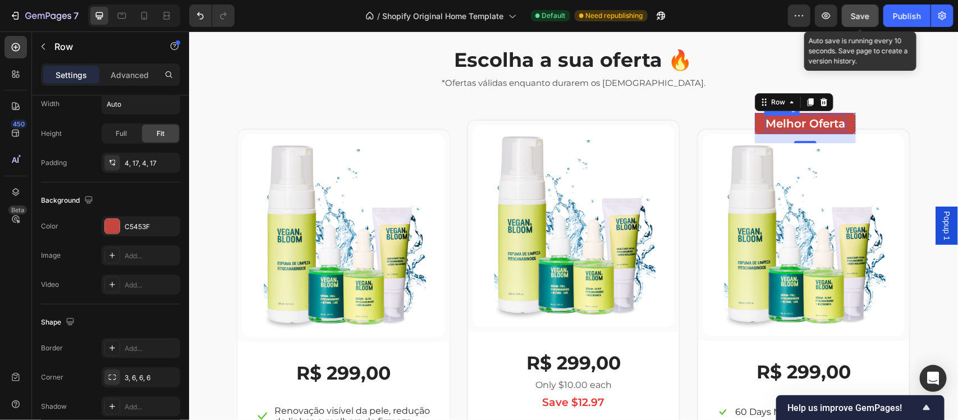
click at [766, 121] on h3 "Melhor Oferta" at bounding box center [805, 123] width 82 height 17
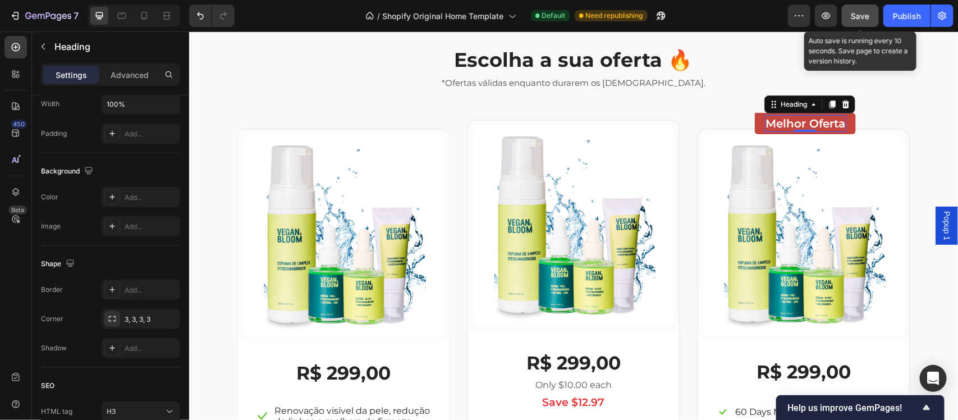
scroll to position [0, 0]
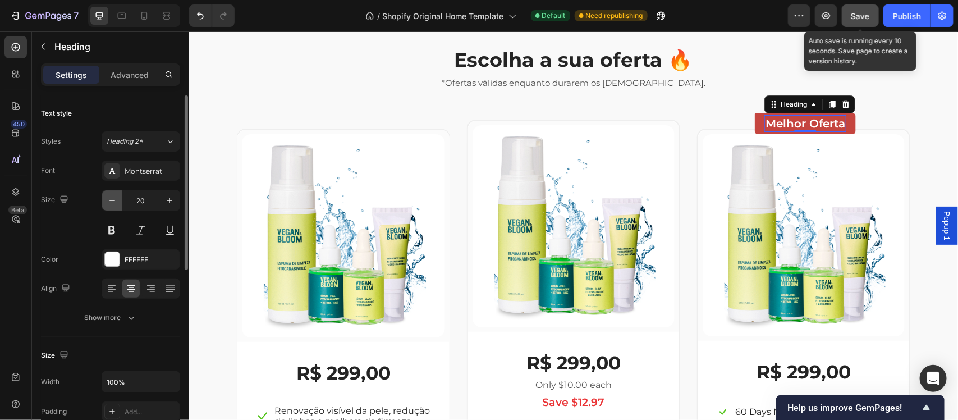
click at [107, 202] on icon "button" at bounding box center [112, 200] width 11 height 11
click at [112, 203] on icon "button" at bounding box center [112, 200] width 11 height 11
type input "17"
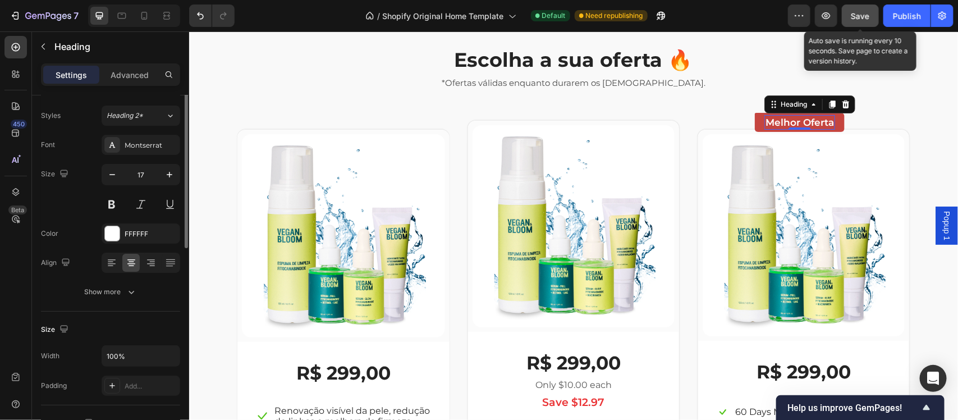
scroll to position [3, 0]
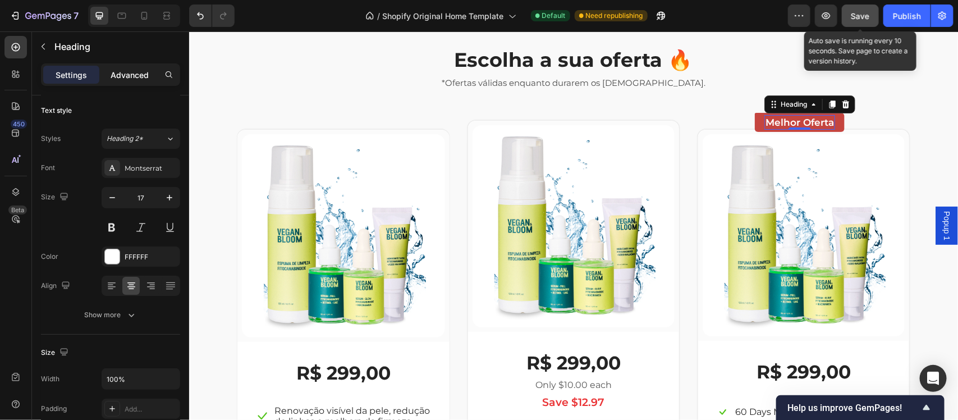
click at [125, 73] on p "Advanced" at bounding box center [130, 75] width 38 height 12
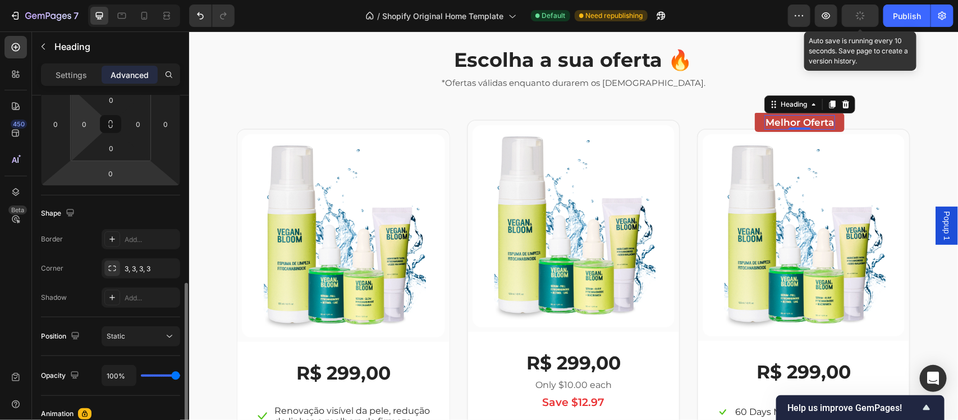
scroll to position [258, 0]
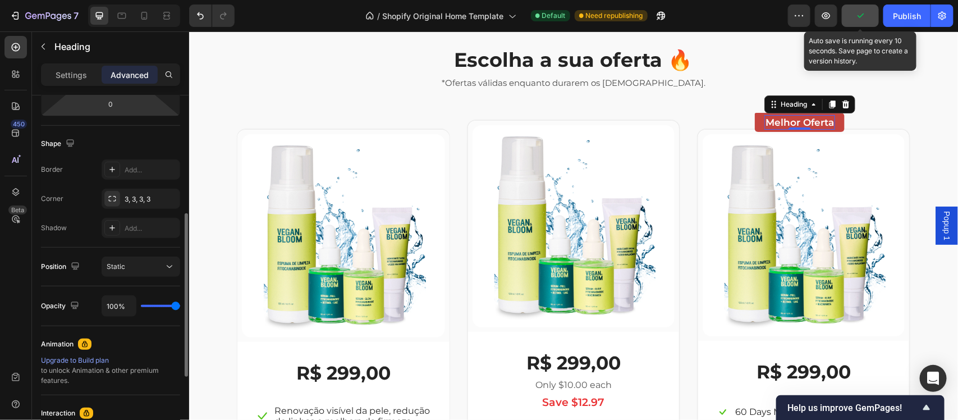
click at [150, 198] on div "3, 3, 3, 3" at bounding box center [151, 199] width 53 height 10
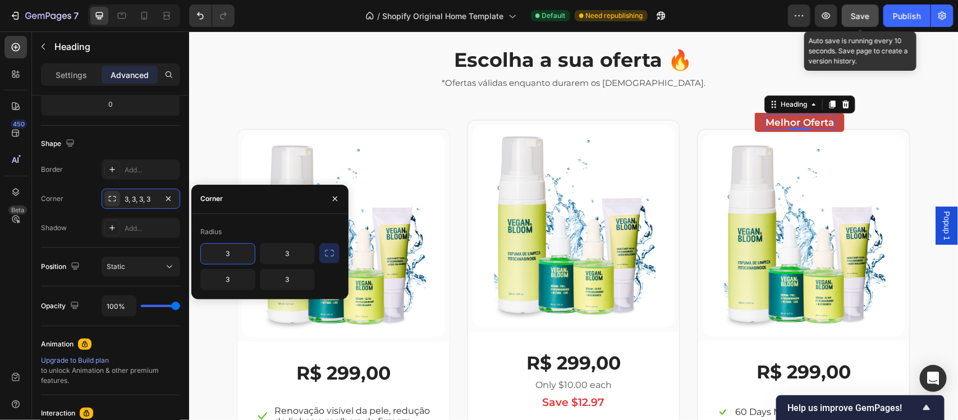
click at [228, 257] on input "3" at bounding box center [228, 254] width 54 height 20
type input "5"
click at [335, 199] on icon "button" at bounding box center [335, 198] width 4 height 4
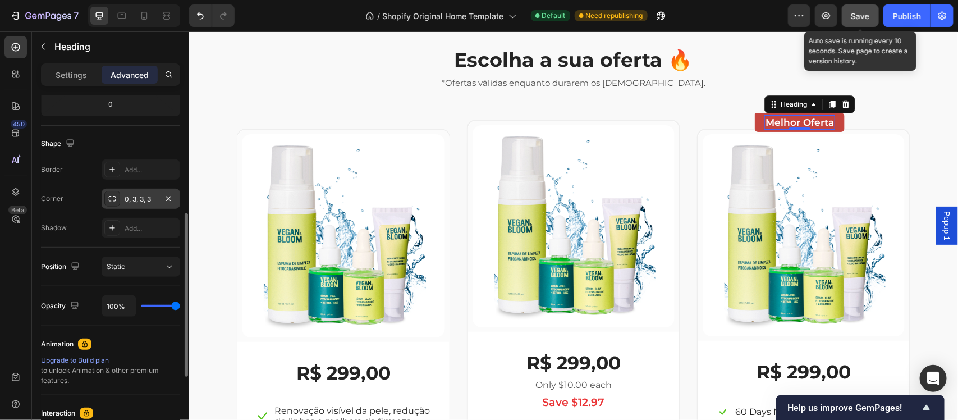
click at [138, 200] on div "0, 3, 3, 3" at bounding box center [141, 199] width 33 height 10
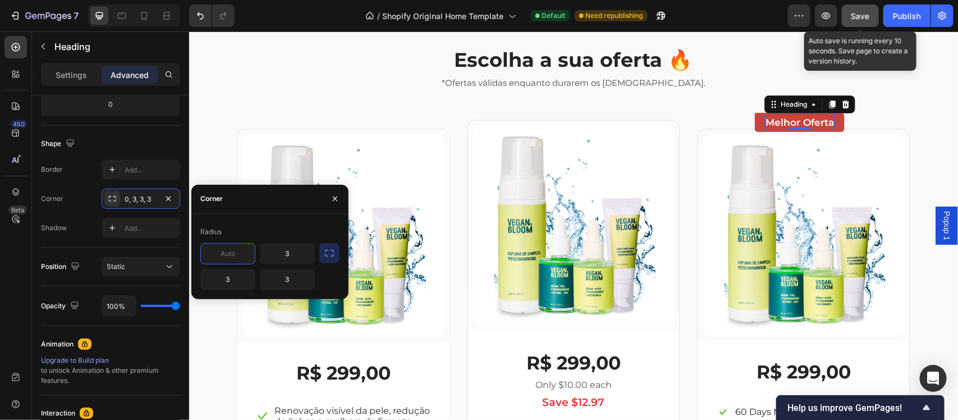
type input "3"
click at [335, 198] on icon "button" at bounding box center [335, 198] width 4 height 4
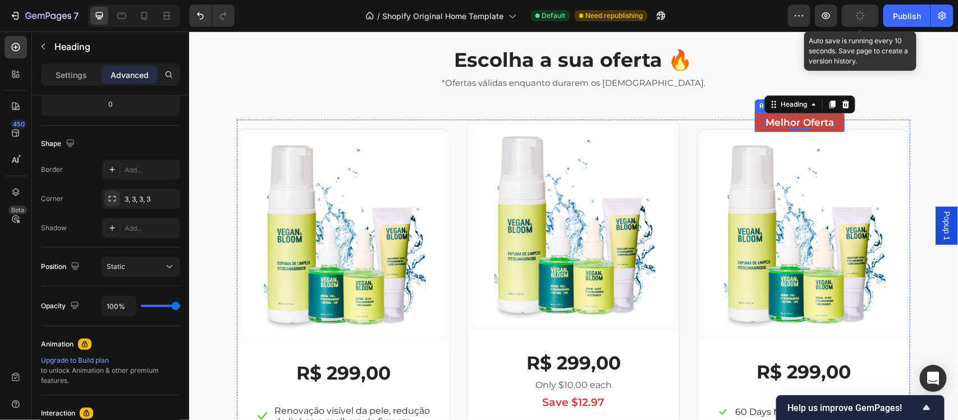
click at [766, 126] on div "Melhor Oferta Heading 0 Row" at bounding box center [800, 121] width 90 height 19
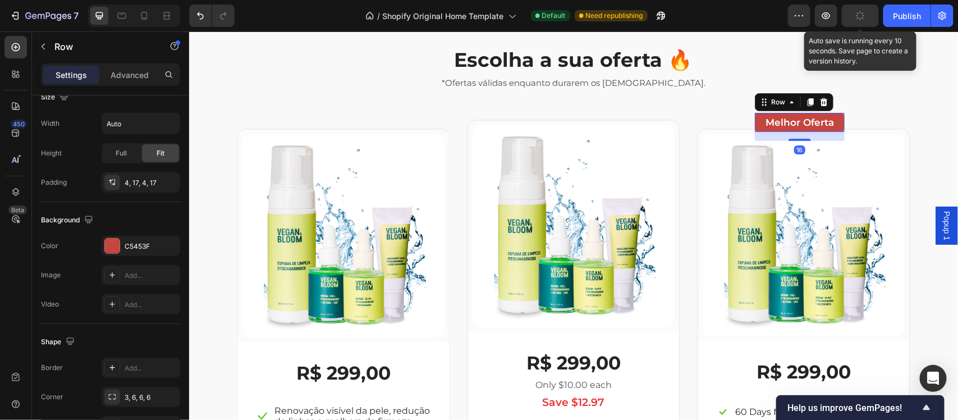
scroll to position [0, 0]
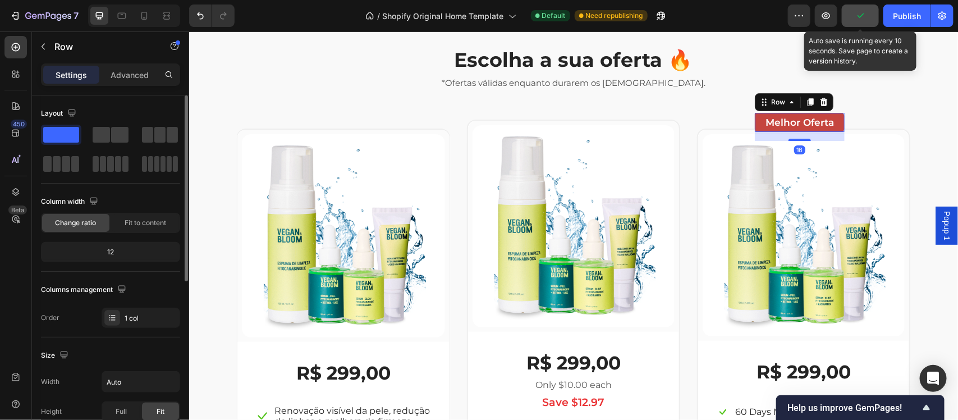
click at [121, 263] on div "Column width Change ratio Fit to content 12" at bounding box center [110, 232] width 139 height 79
click at [121, 253] on div "12" at bounding box center [110, 252] width 135 height 16
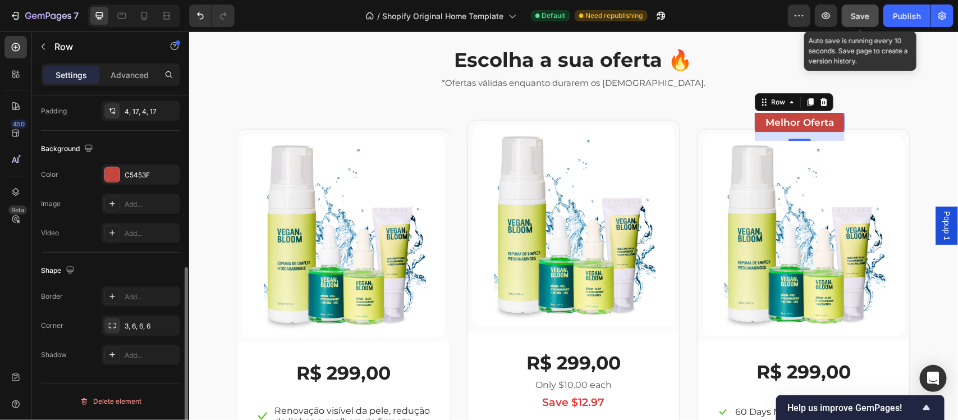
scroll to position [307, 0]
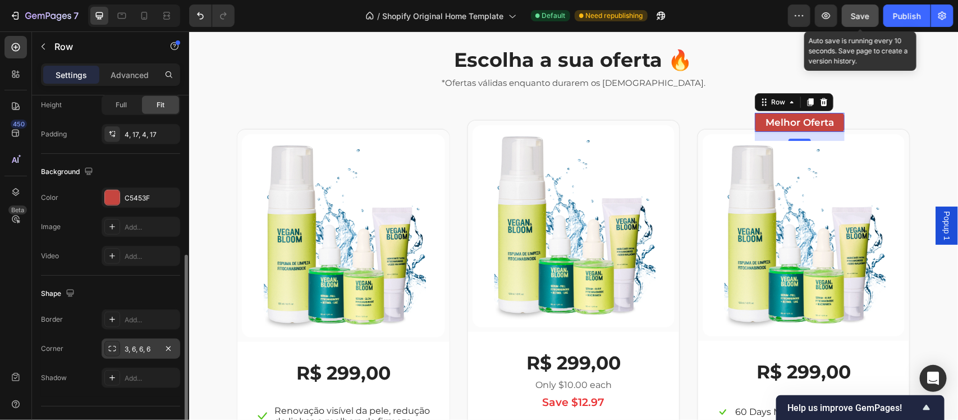
click at [158, 336] on div "3, 6, 6, 6" at bounding box center [141, 349] width 79 height 20
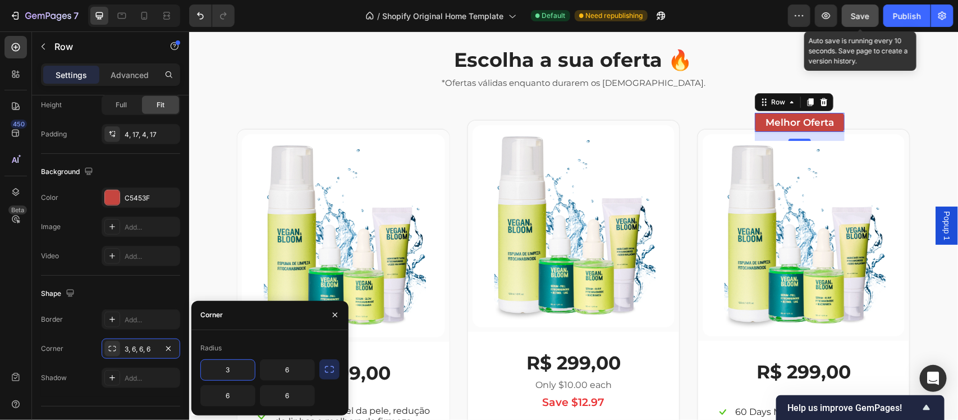
click at [228, 336] on input "3" at bounding box center [228, 370] width 54 height 20
type input "5"
type input "6"
click at [333, 312] on icon "button" at bounding box center [335, 314] width 9 height 9
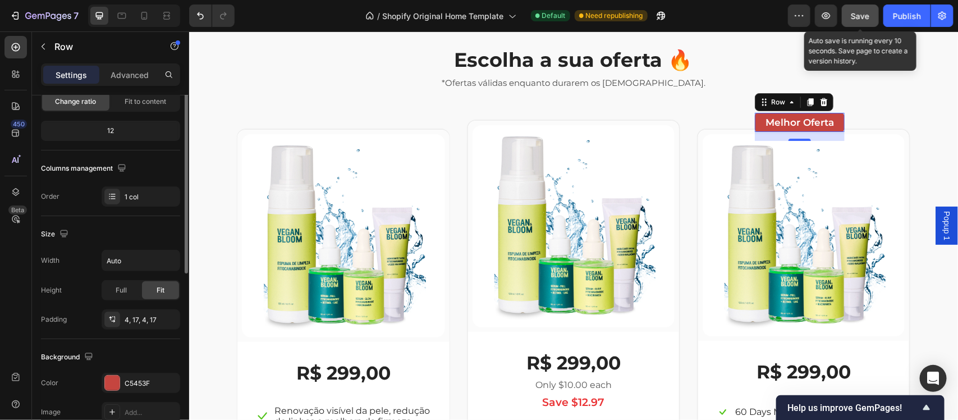
scroll to position [75, 0]
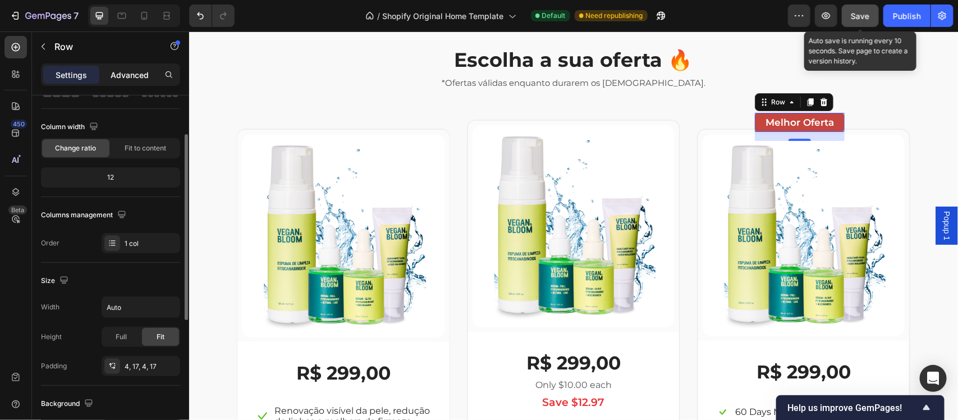
click at [128, 77] on p "Advanced" at bounding box center [130, 75] width 38 height 12
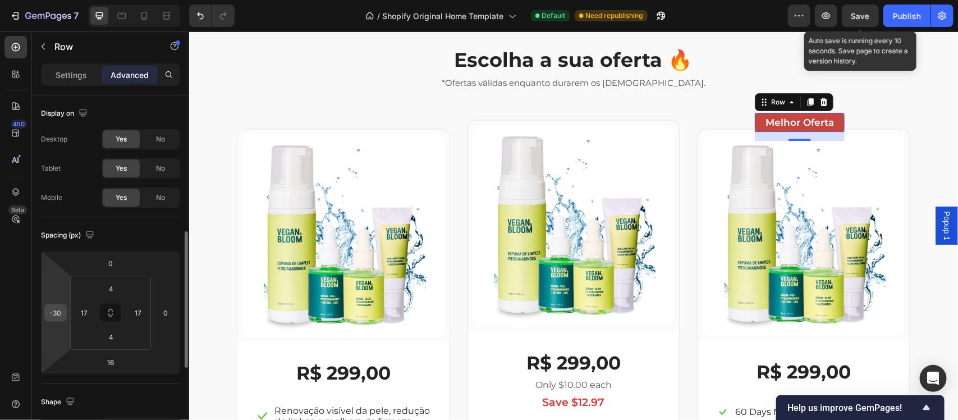
scroll to position [98, 0]
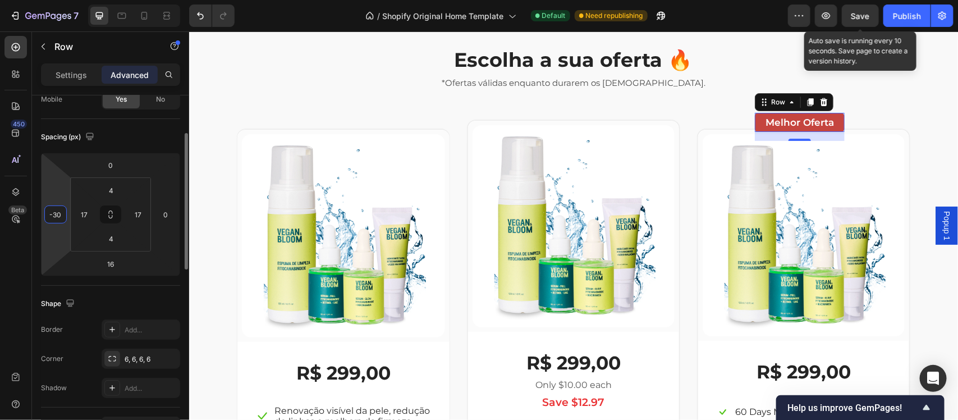
click at [62, 213] on input "-30" at bounding box center [55, 214] width 17 height 17
type input "-2"
type input "-1"
type input "-2"
type input "-5"
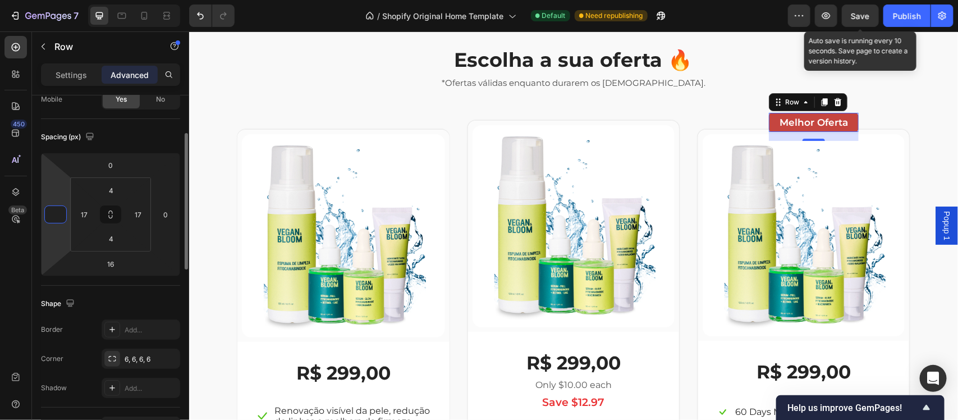
type input "-8"
type input "-10"
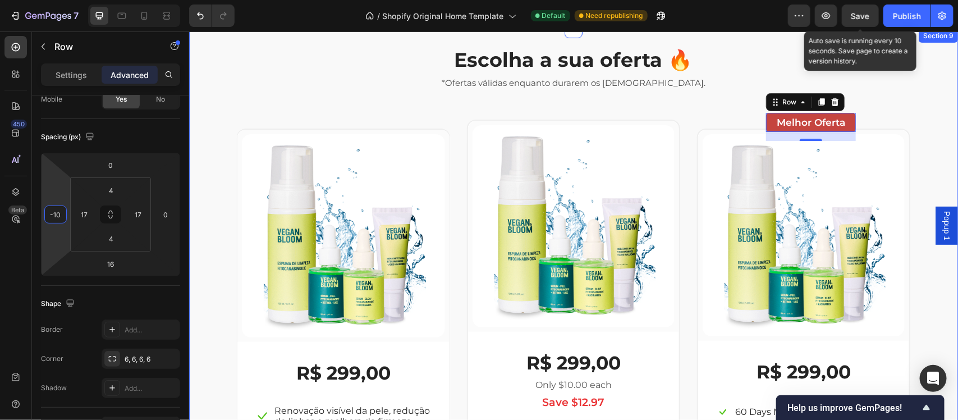
click at [932, 140] on div "Escolha a sua oferta 🔥 Heading *Ofertas válidas enquanto durarem os estoques. T…" at bounding box center [573, 300] width 752 height 510
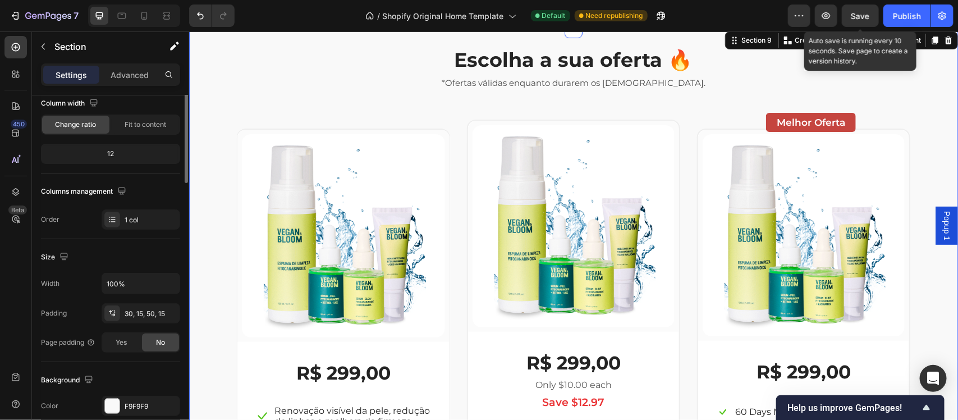
scroll to position [0, 0]
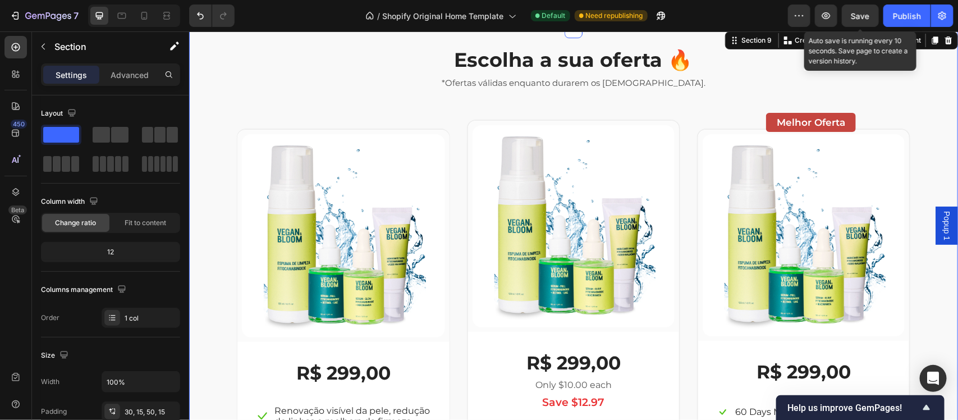
click at [925, 191] on div "Escolha a sua oferta 🔥 Heading *Ofertas válidas enquanto durarem os estoques. T…" at bounding box center [573, 300] width 752 height 510
click at [697, 327] on div "(P) Images & Gallery Row R$ 299,00 (P) Price (P) Price Icon 60 Days Money Back …" at bounding box center [803, 329] width 213 height 403
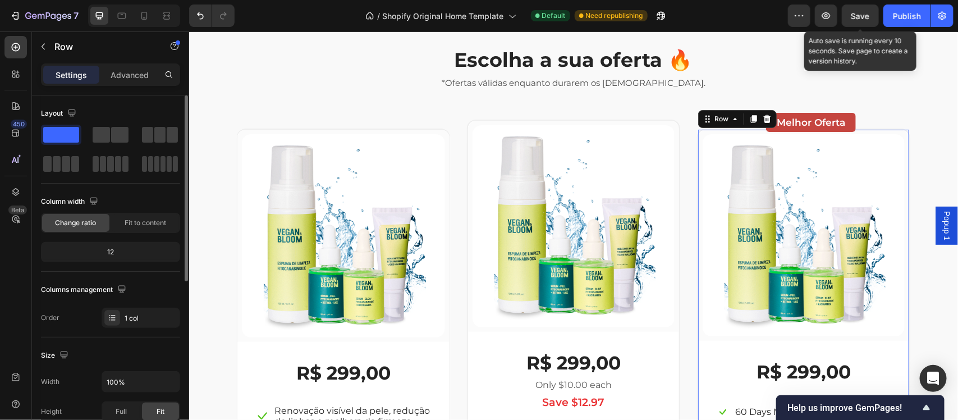
click at [80, 76] on p "Settings" at bounding box center [71, 75] width 31 height 12
click at [150, 77] on div "Advanced" at bounding box center [130, 75] width 56 height 18
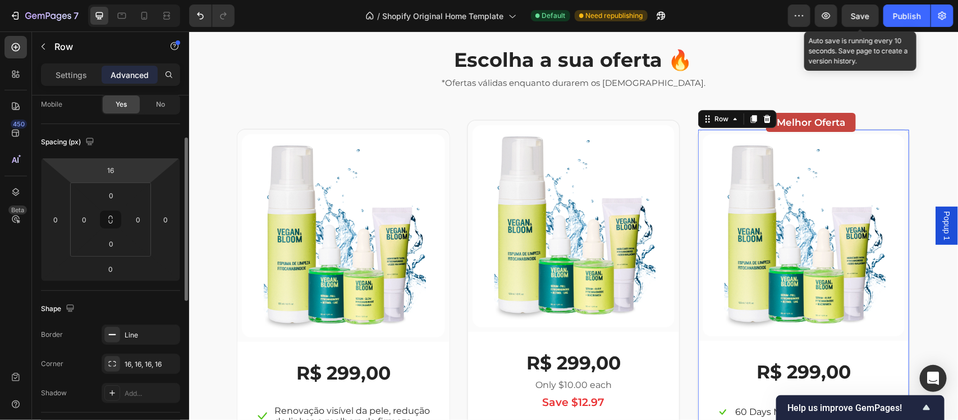
scroll to position [209, 0]
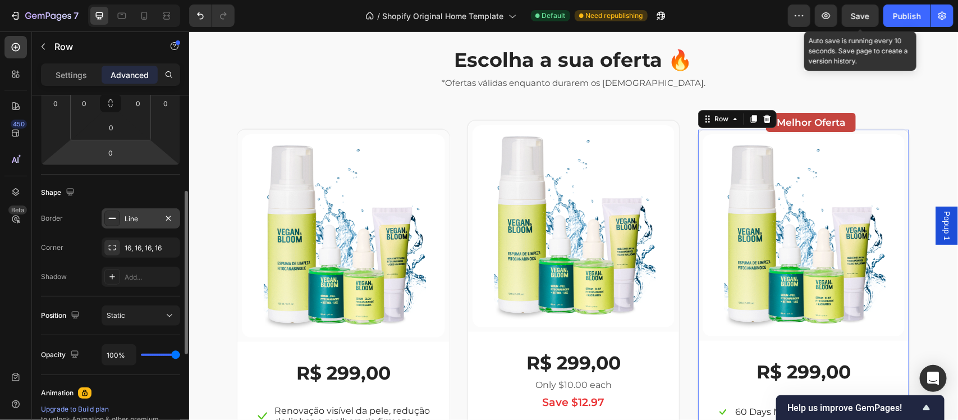
click at [136, 216] on div "Line" at bounding box center [141, 219] width 33 height 10
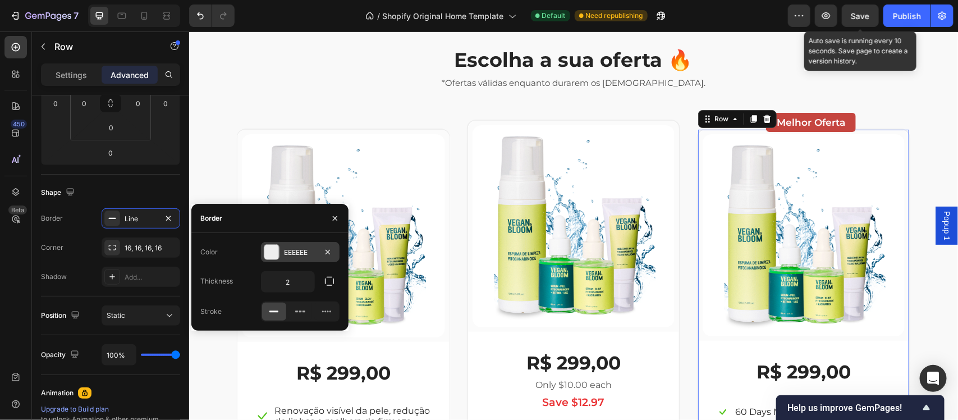
click at [287, 254] on div "EEEEEE" at bounding box center [300, 253] width 33 height 10
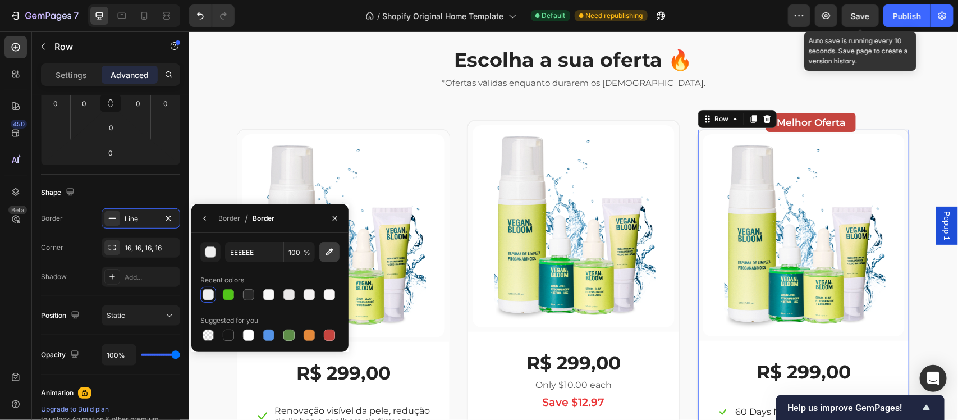
click at [327, 255] on icon "button" at bounding box center [329, 252] width 7 height 7
type input "C5453F"
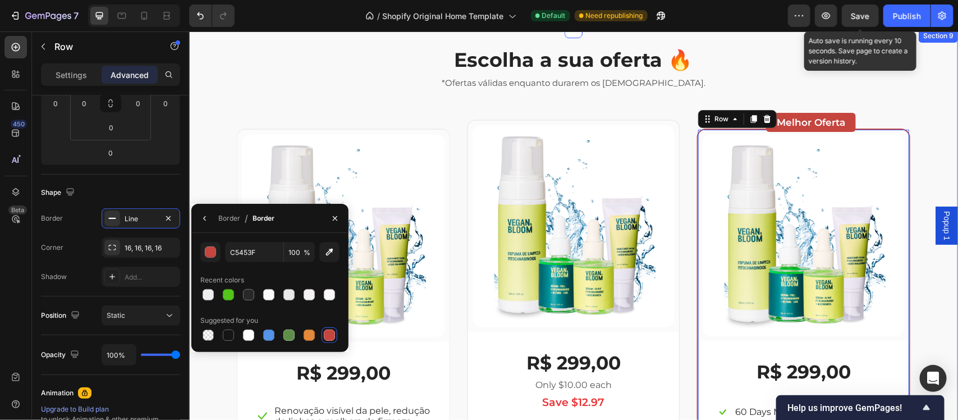
click at [935, 146] on div "Escolha a sua oferta 🔥 Heading *Ofertas válidas enquanto durarem os estoques. T…" at bounding box center [573, 300] width 752 height 510
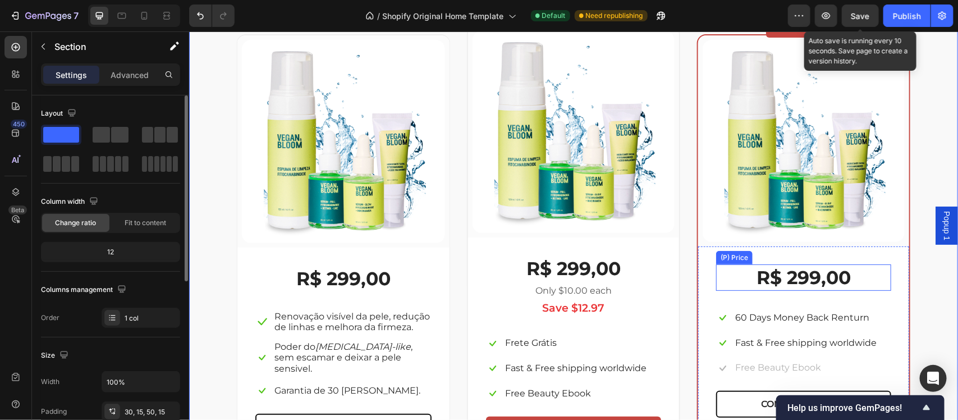
scroll to position [2090, 0]
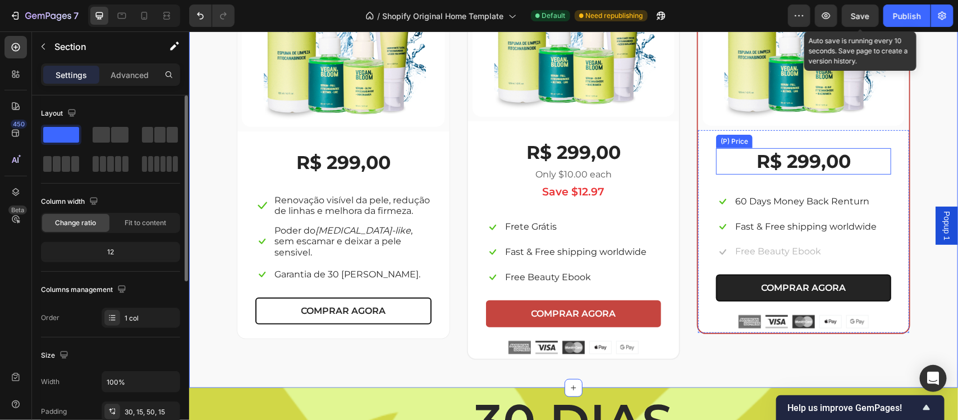
click at [862, 274] on button "COMPRAR AGORA" at bounding box center [803, 287] width 175 height 27
click at [719, 274] on button "COMPRAR AGORA" at bounding box center [803, 287] width 175 height 27
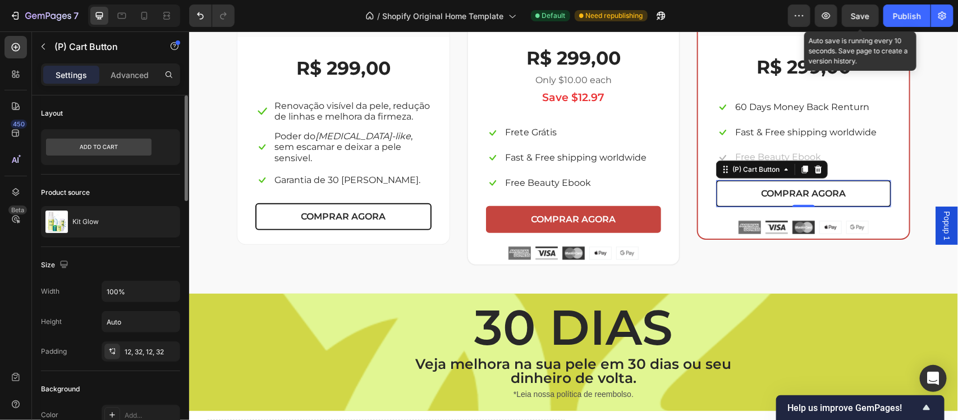
scroll to position [116, 0]
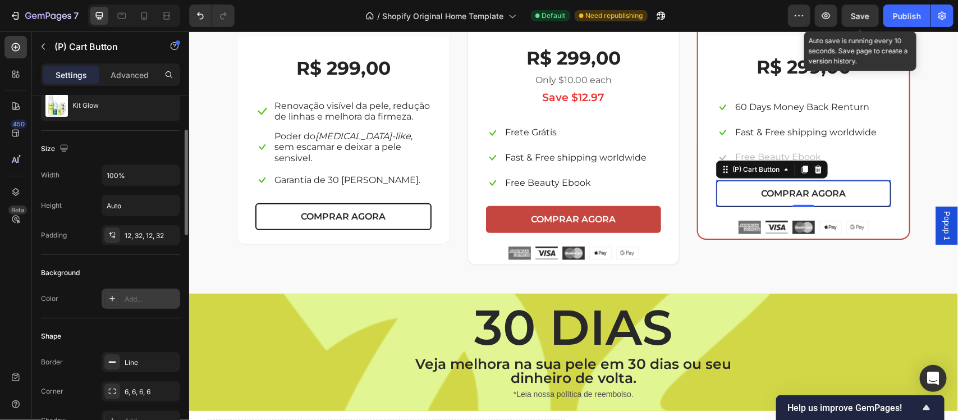
click at [128, 298] on div "Add..." at bounding box center [151, 299] width 53 height 10
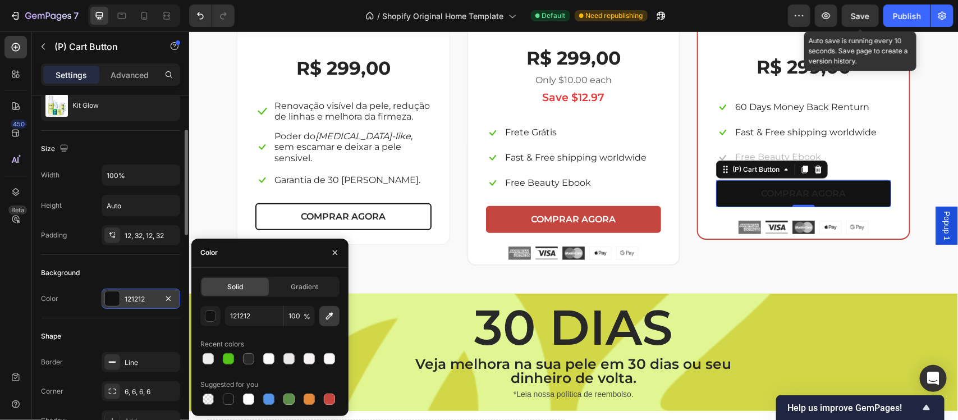
click at [330, 312] on icon "button" at bounding box center [329, 315] width 11 height 11
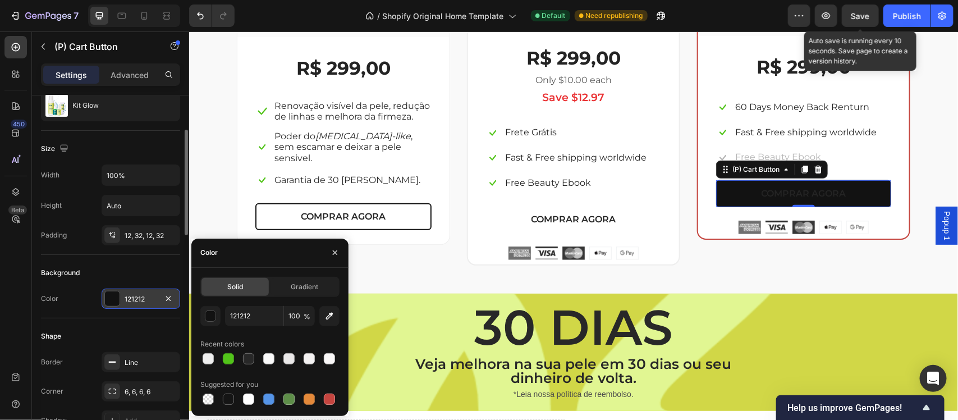
type input "C5453F"
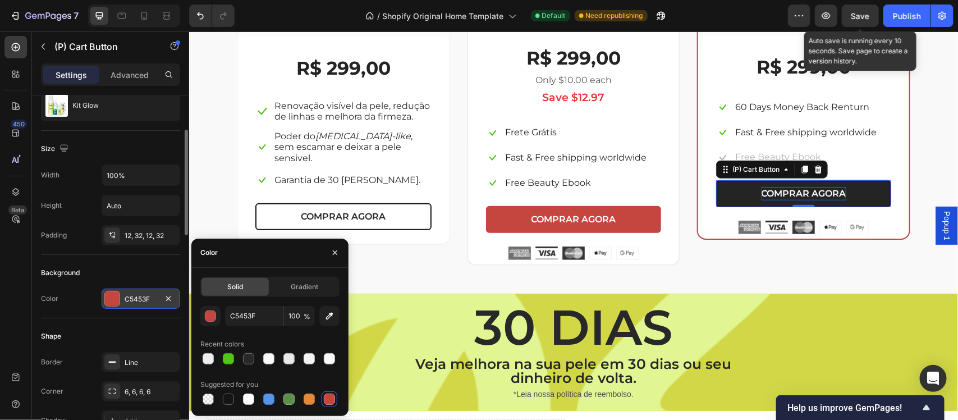
click at [785, 191] on div "COMPRAR AGORA" at bounding box center [803, 192] width 85 height 13
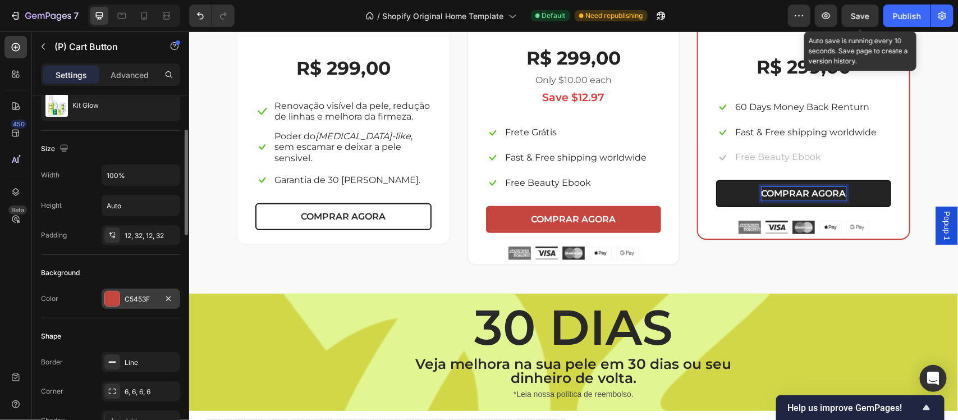
click at [785, 191] on p "COMPRAR AGORA" at bounding box center [803, 192] width 85 height 13
click at [827, 193] on p "COMPRAR AGORA" at bounding box center [803, 192] width 85 height 13
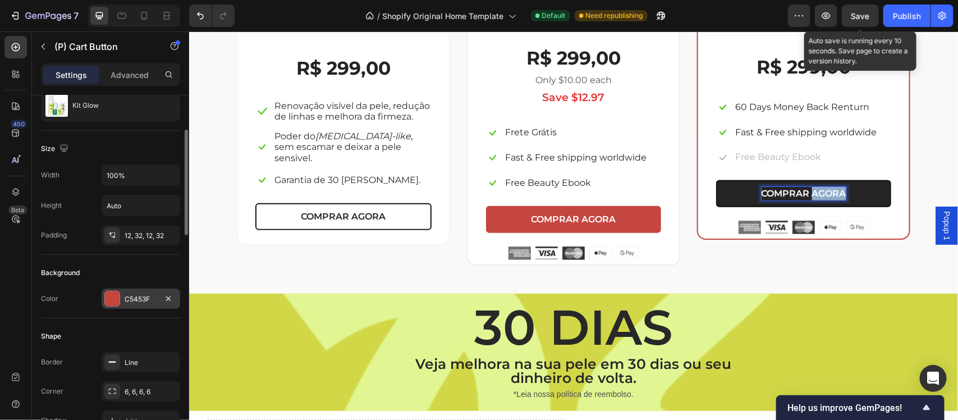
click at [827, 193] on p "COMPRAR AGORA" at bounding box center [803, 192] width 85 height 13
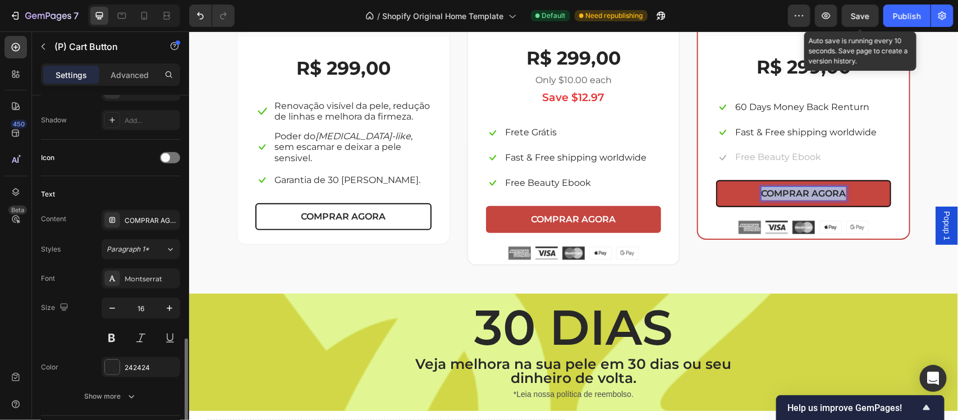
scroll to position [509, 0]
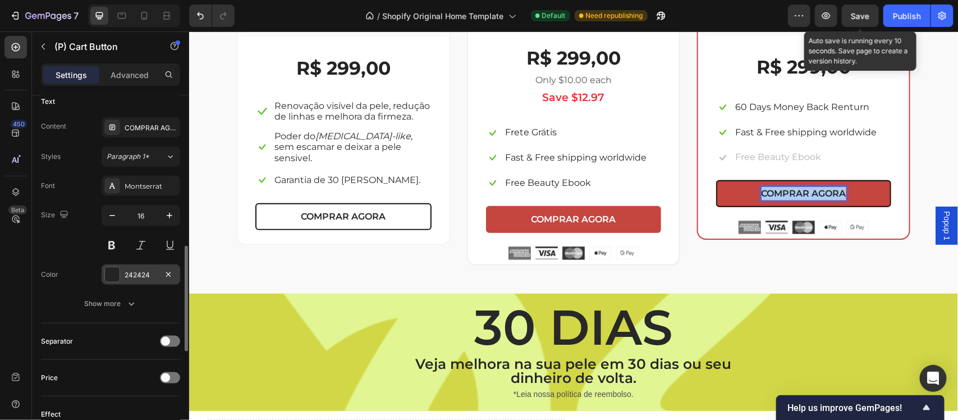
click at [131, 279] on div "242424" at bounding box center [141, 275] width 33 height 10
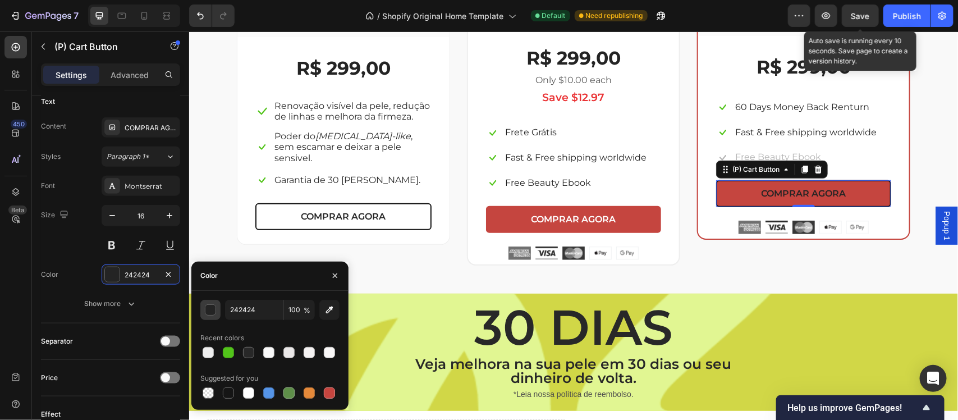
click at [211, 309] on div "button" at bounding box center [210, 310] width 11 height 11
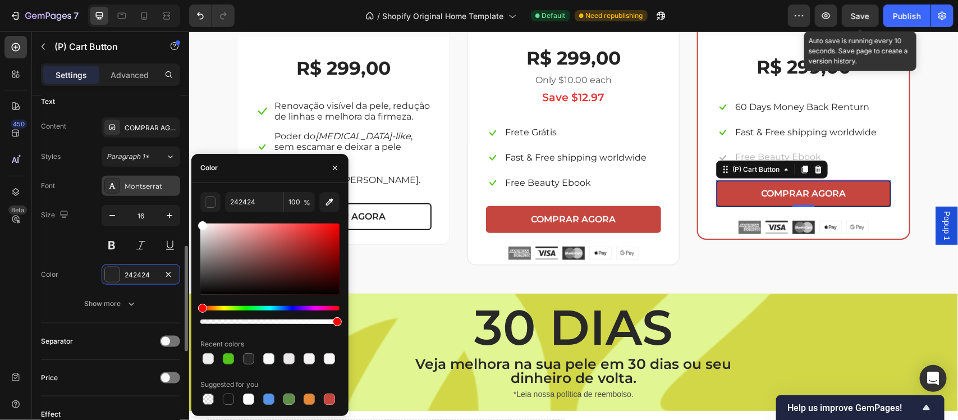
drag, startPoint x: 202, startPoint y: 287, endPoint x: 135, endPoint y: 182, distance: 124.7
click at [136, 182] on div "450 Beta Sections(18) Elements(83) Section Element Hero Section Product Detail …" at bounding box center [94, 225] width 189 height 389
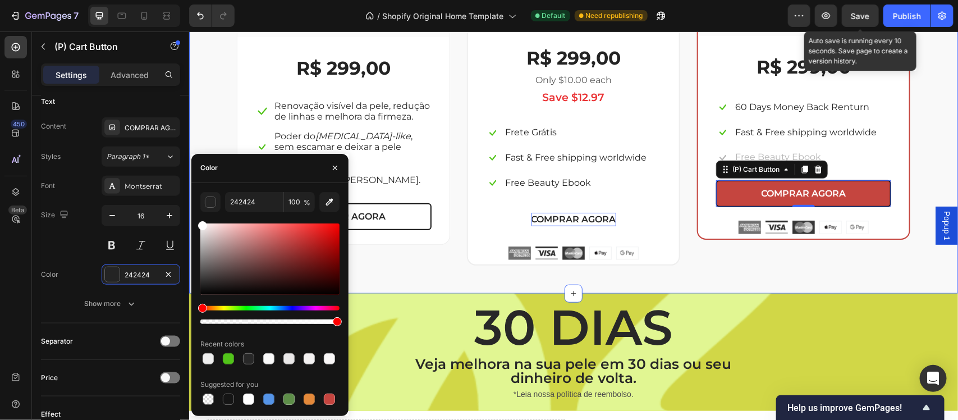
click at [715, 278] on div "Escolha a sua oferta 🔥 Heading *Ofertas válidas enquanto durarem os estoques. T…" at bounding box center [573, 8] width 769 height 569
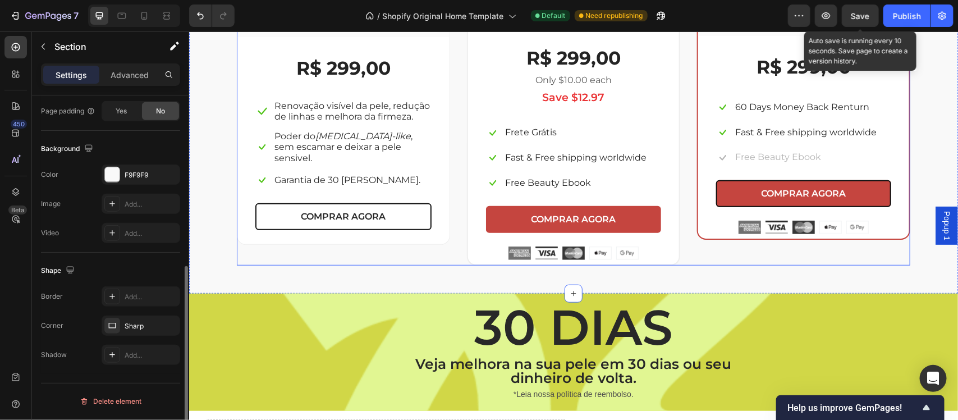
click at [913, 258] on div "Escolha a sua oferta 🔥 Heading *Ofertas válidas enquanto durarem os estoques. T…" at bounding box center [573, 3] width 752 height 524
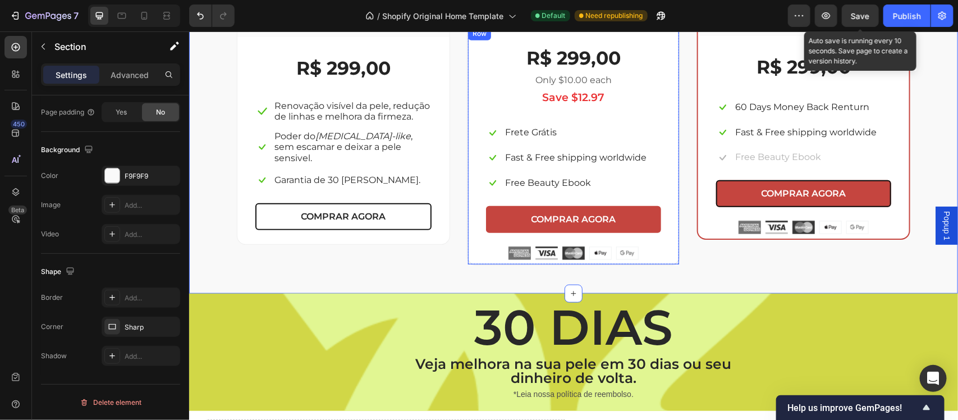
scroll to position [0, 0]
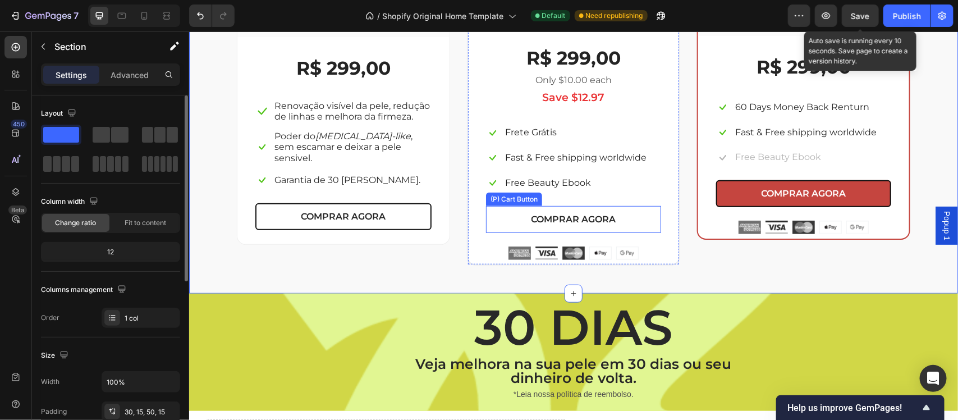
click at [628, 222] on button "COMPRAR AGORA" at bounding box center [573, 218] width 175 height 27
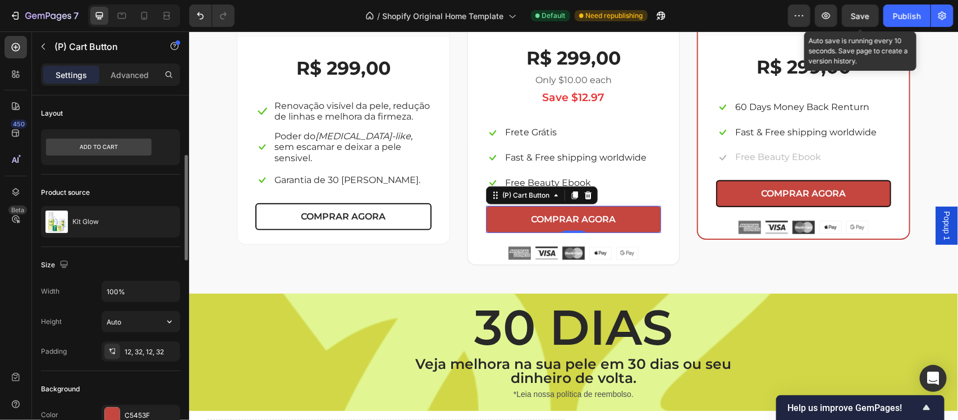
scroll to position [69, 0]
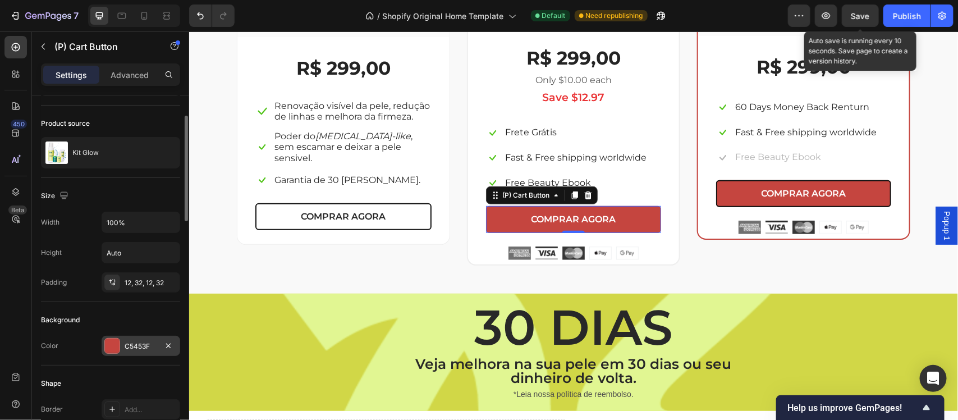
click at [136, 349] on div "C5453F" at bounding box center [141, 346] width 33 height 10
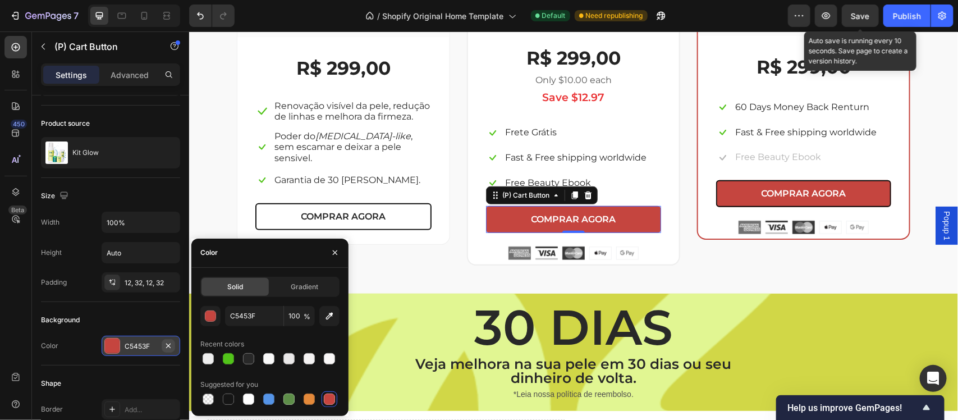
click at [167, 344] on icon "button" at bounding box center [168, 345] width 4 height 4
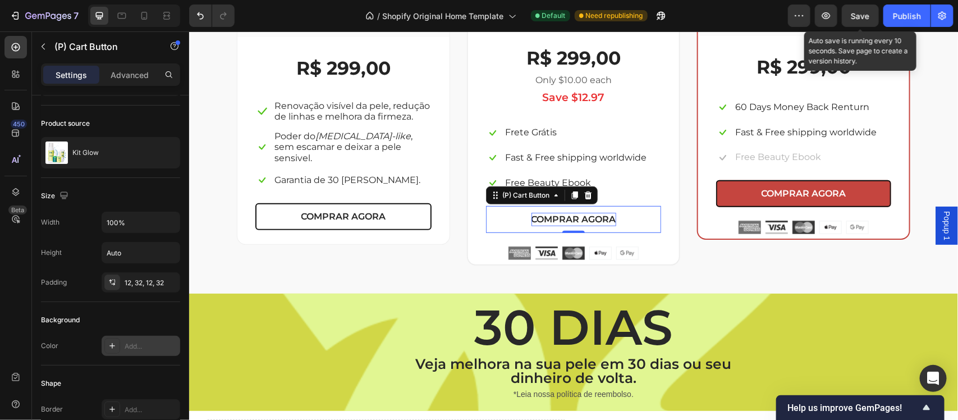
click at [542, 221] on div "COMPRAR AGORA" at bounding box center [573, 218] width 85 height 13
click at [542, 221] on p "COMPRAR AGORA" at bounding box center [573, 218] width 85 height 13
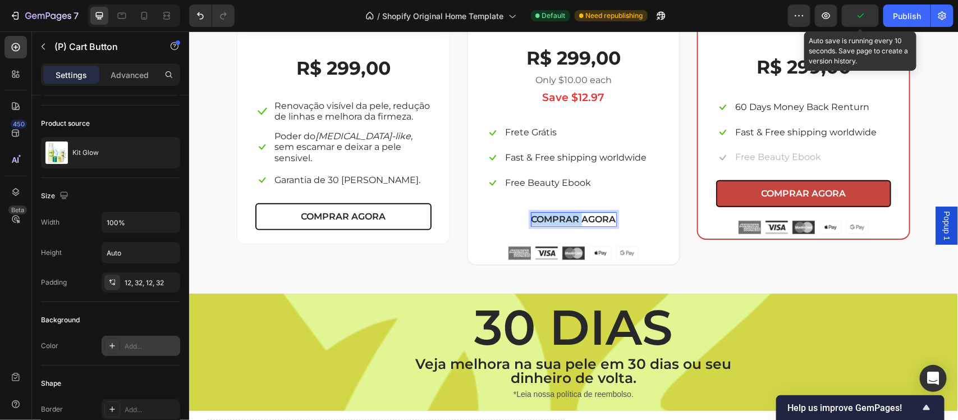
click at [542, 221] on p "COMPRAR AGORA" at bounding box center [573, 218] width 85 height 13
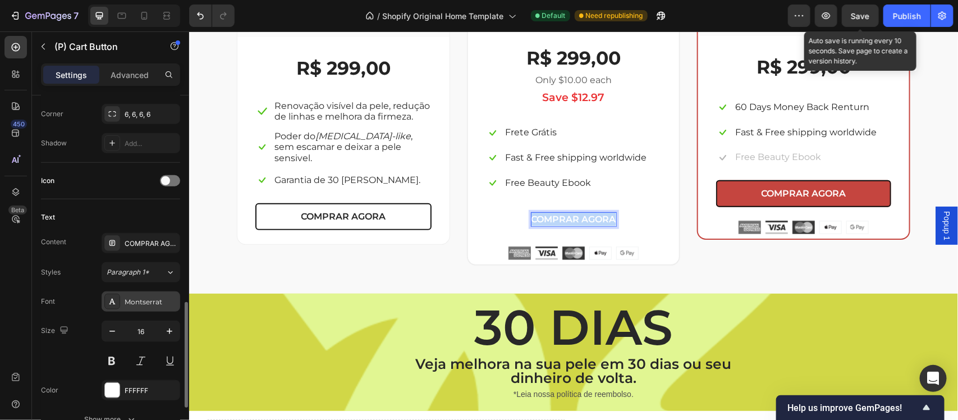
scroll to position [463, 0]
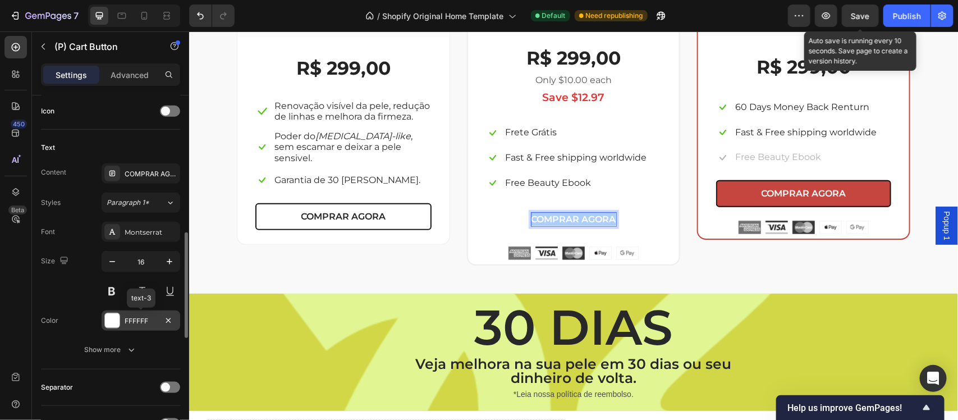
click at [116, 321] on div at bounding box center [112, 320] width 15 height 15
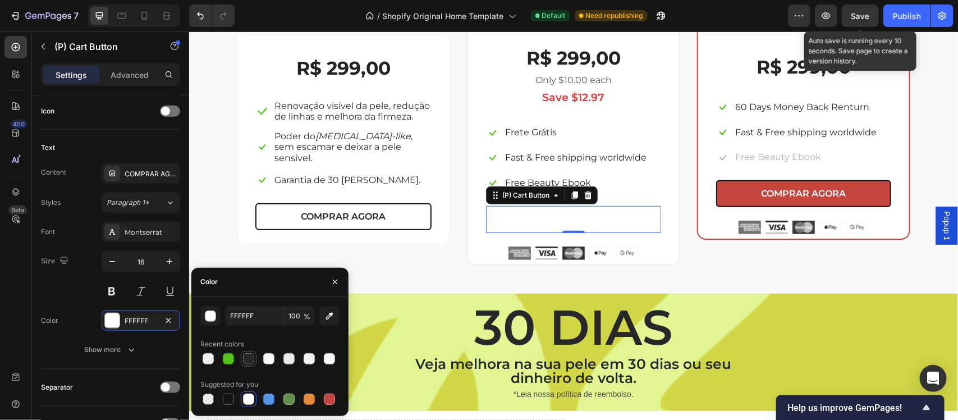
click at [245, 355] on div at bounding box center [248, 358] width 11 height 11
type input "282828"
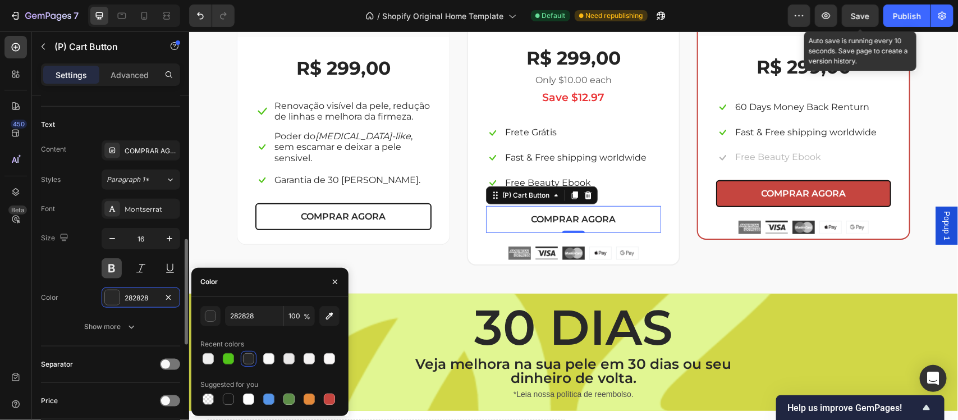
scroll to position [417, 0]
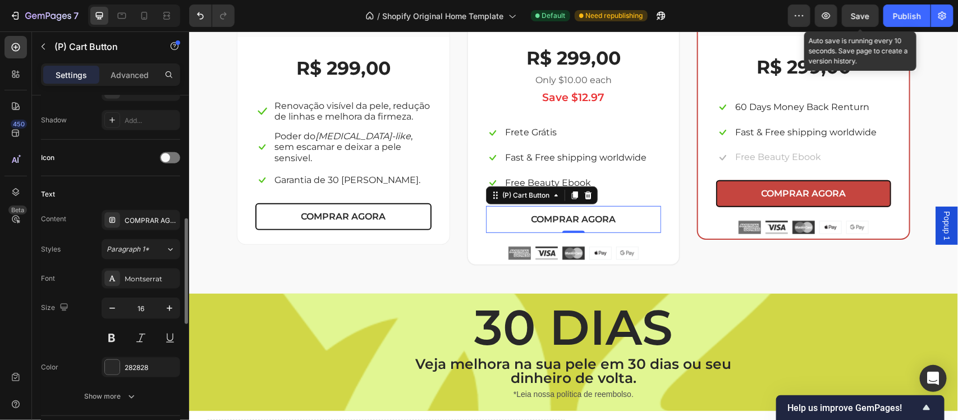
click at [107, 186] on div "Text" at bounding box center [110, 194] width 139 height 18
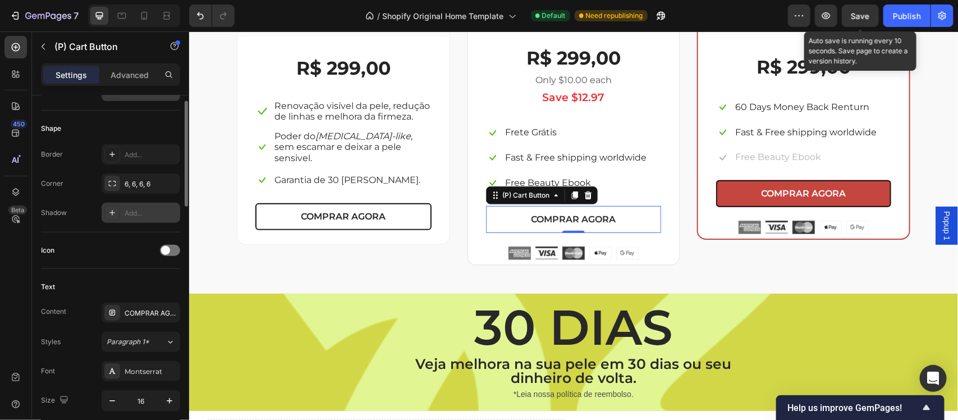
scroll to position [254, 0]
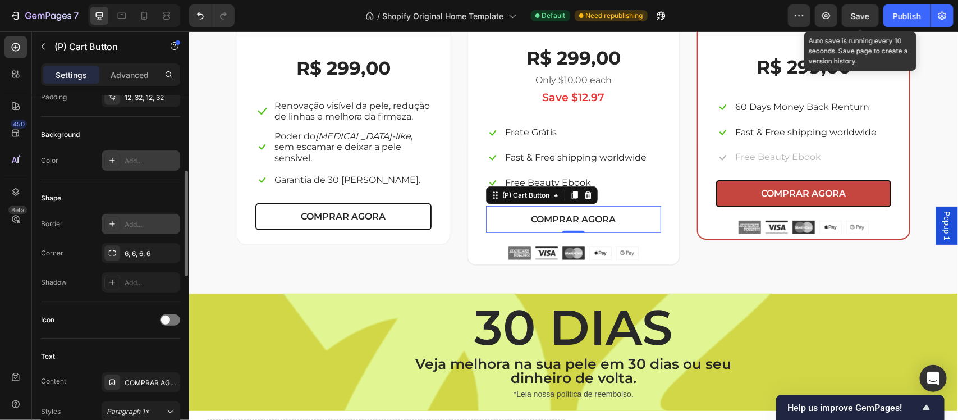
click at [134, 226] on div "Add..." at bounding box center [151, 225] width 53 height 10
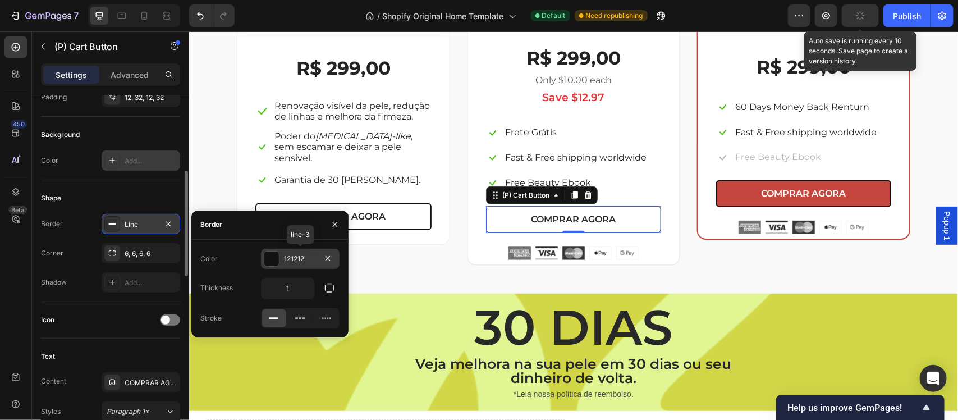
click at [298, 257] on div "121212" at bounding box center [300, 259] width 33 height 10
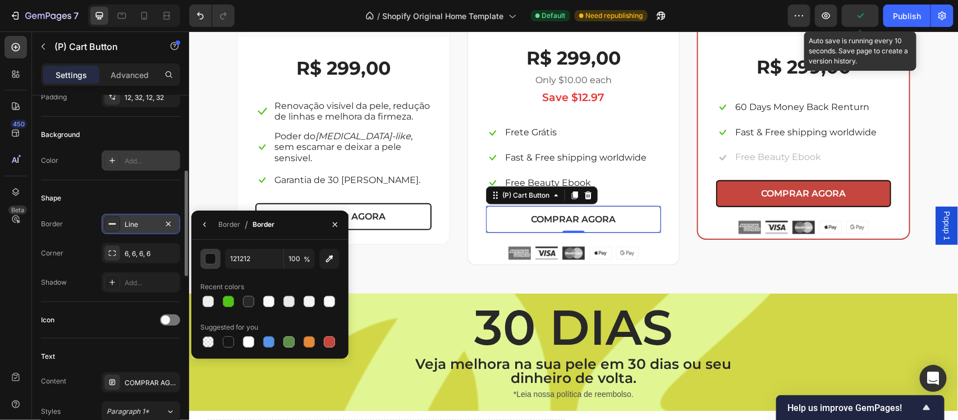
click at [207, 260] on div "button" at bounding box center [210, 259] width 11 height 11
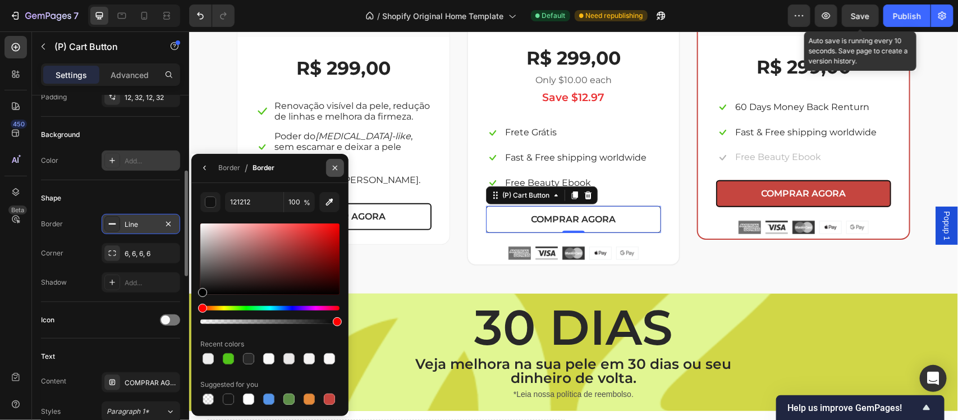
click at [336, 167] on icon "button" at bounding box center [335, 168] width 4 height 4
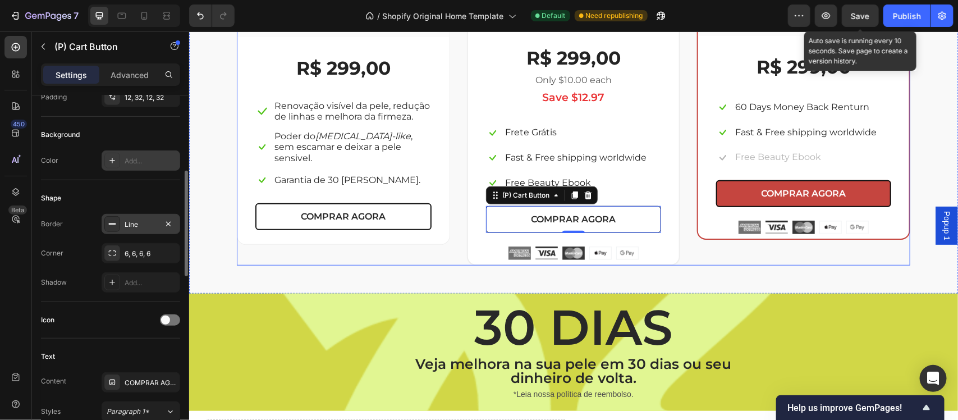
click at [386, 251] on div "(P) Images & Gallery Row R$ 299,00 (P) Price (P) Price Icon Renovação visível d…" at bounding box center [342, 39] width 213 height 451
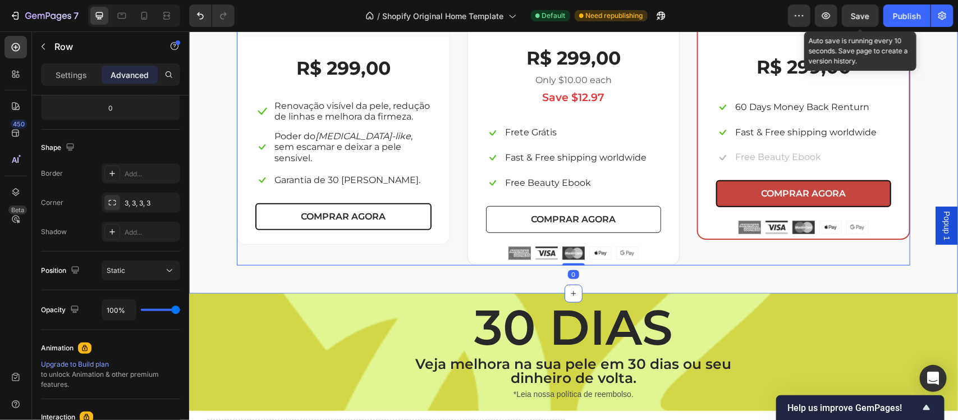
scroll to position [0, 0]
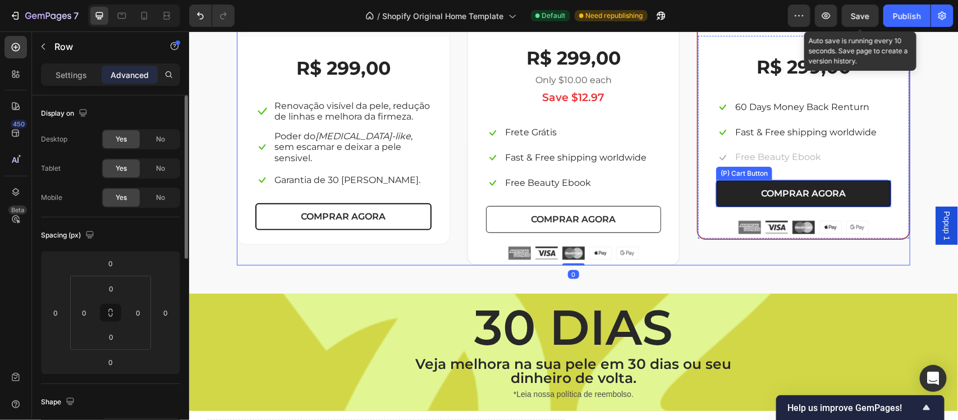
click at [723, 191] on button "COMPRAR AGORA" at bounding box center [803, 193] width 175 height 27
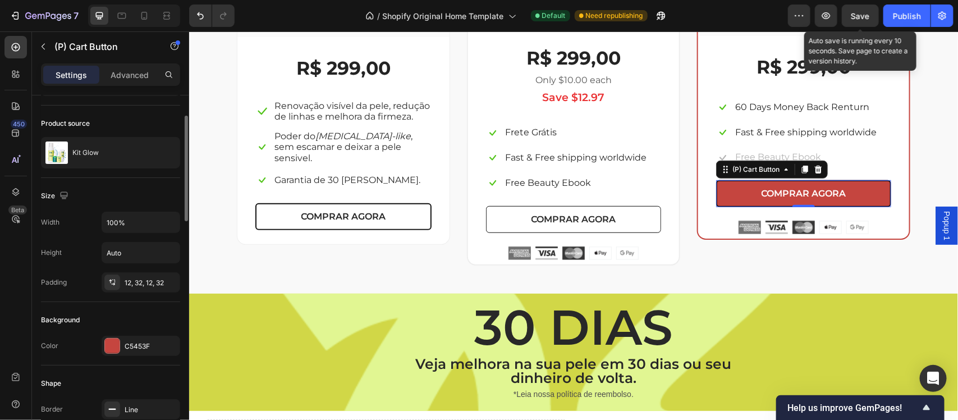
scroll to position [185, 0]
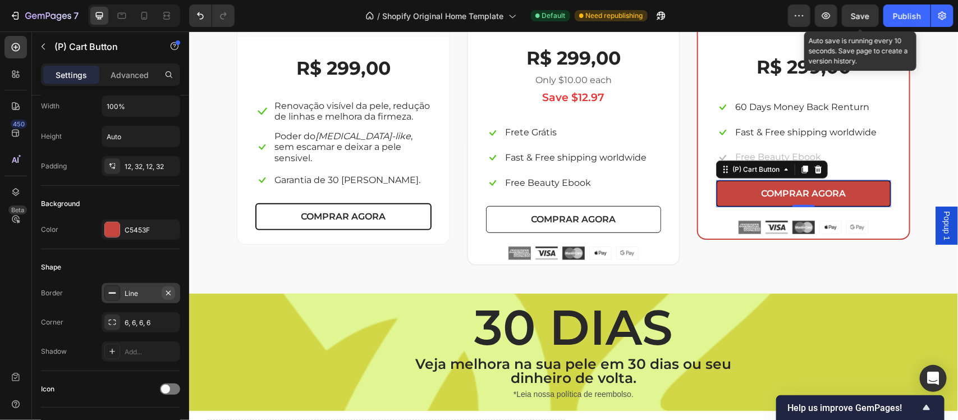
click at [166, 293] on icon "button" at bounding box center [168, 293] width 9 height 9
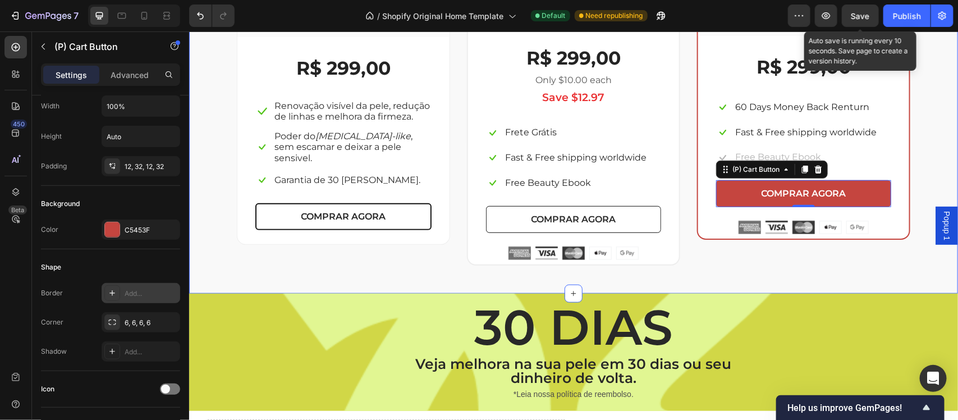
click at [766, 286] on div "Escolha a sua oferta 🔥 Heading *Ofertas válidas enquanto durarem os estoques. T…" at bounding box center [573, 8] width 769 height 569
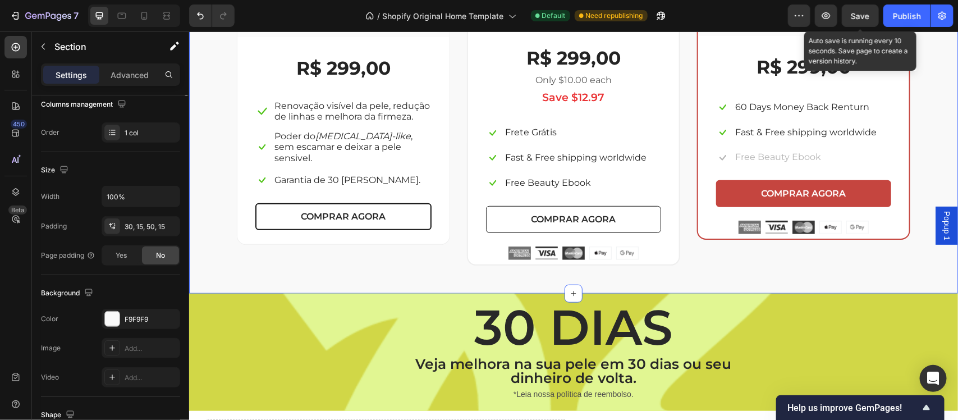
scroll to position [0, 0]
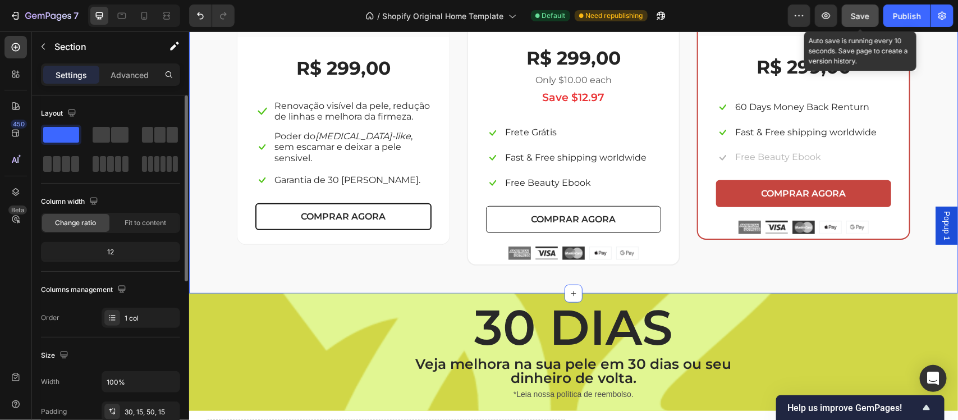
click at [861, 16] on span "Save" at bounding box center [861, 16] width 19 height 10
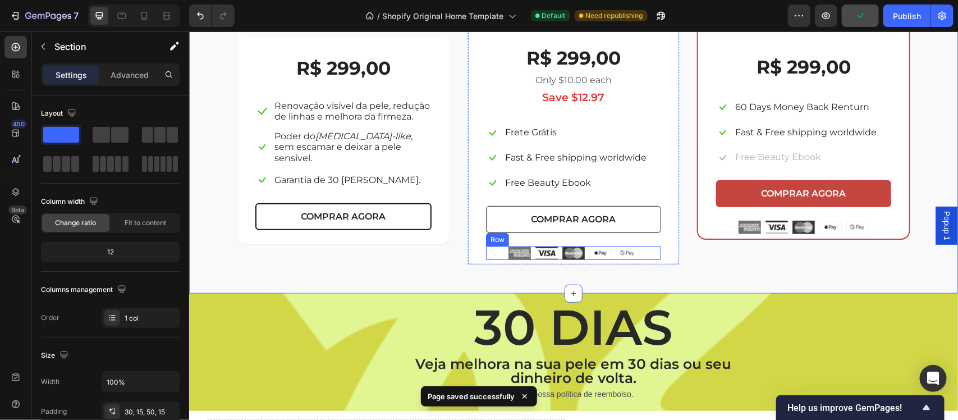
click at [650, 251] on div "Image Image Image Image Image Row" at bounding box center [573, 252] width 175 height 13
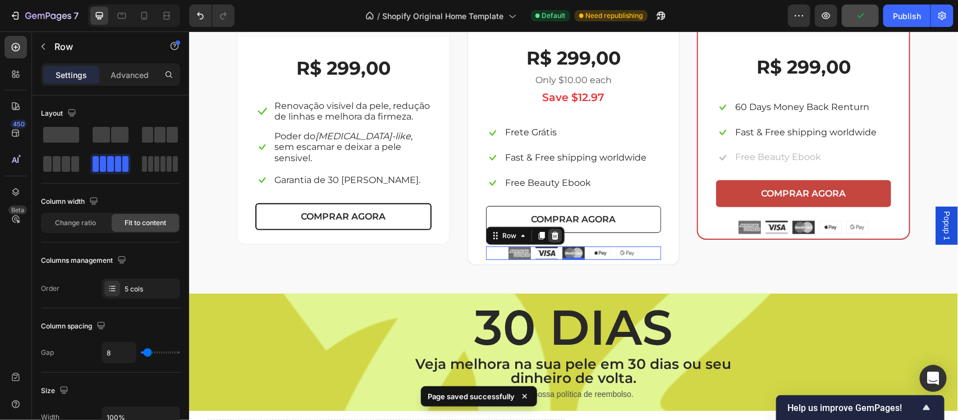
click at [551, 237] on icon at bounding box center [554, 235] width 7 height 8
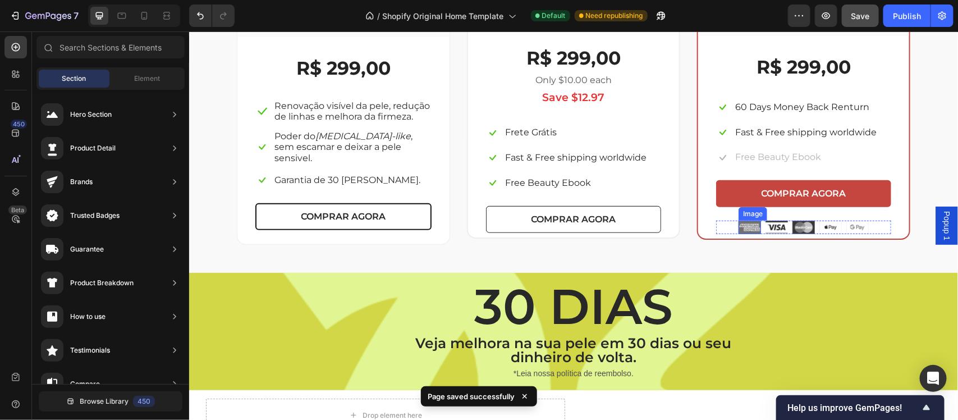
click at [738, 228] on img at bounding box center [749, 226] width 22 height 13
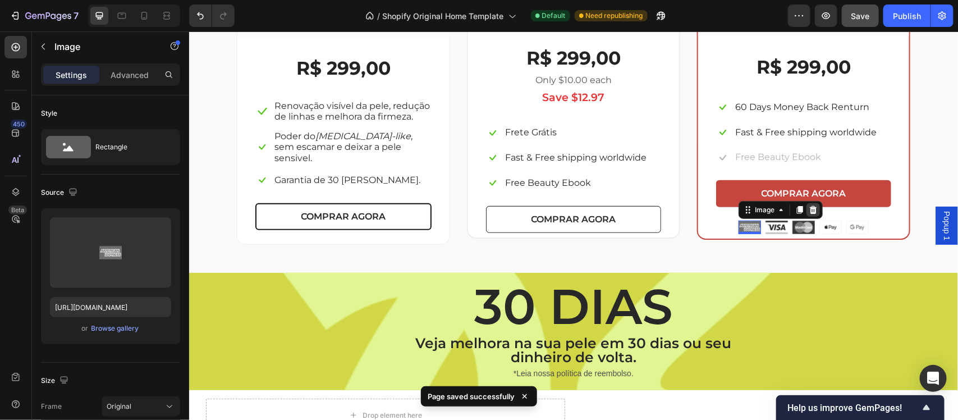
click at [810, 213] on icon at bounding box center [813, 209] width 7 height 8
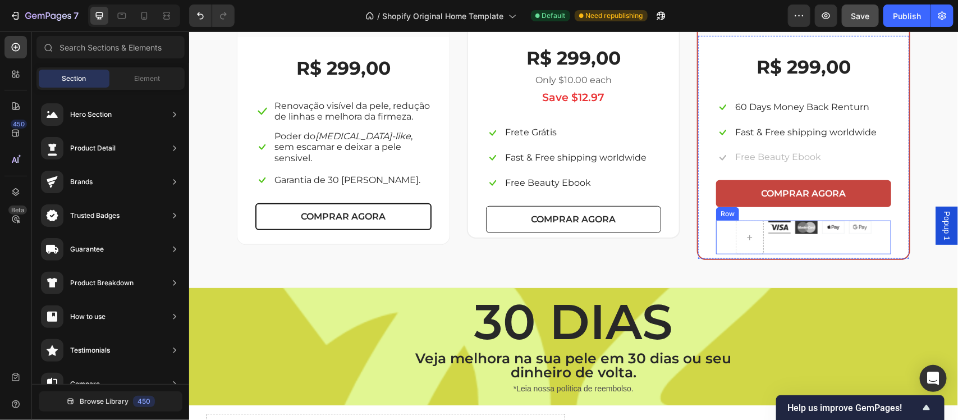
click at [725, 227] on div "Image Image Image Image Row" at bounding box center [803, 237] width 175 height 34
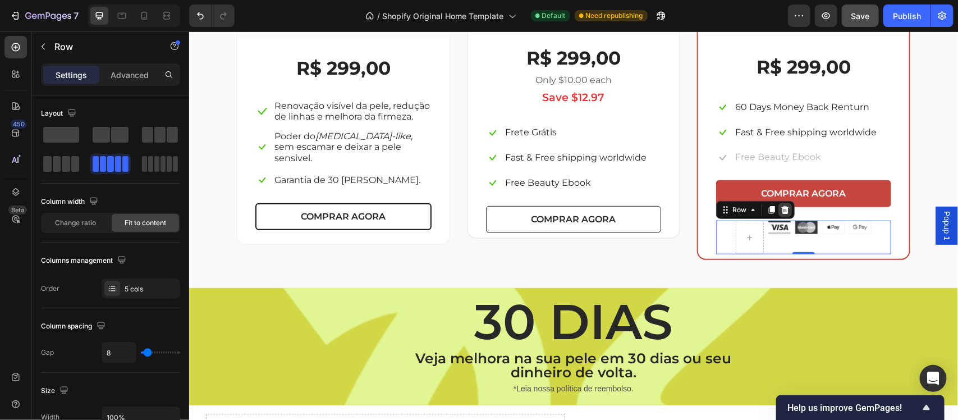
click at [781, 211] on icon at bounding box center [784, 209] width 7 height 8
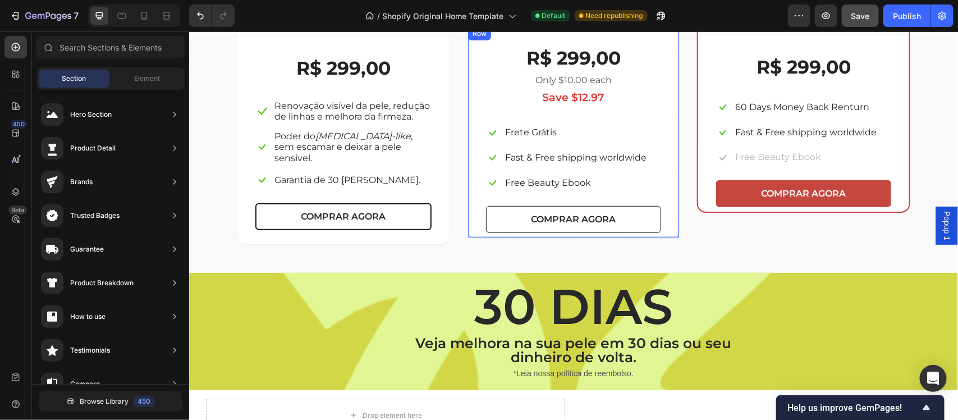
click at [670, 216] on div "R$ 299,00 (P) Price (P) Price Only $10.00 each Text block Save $12.97 Text bloc…" at bounding box center [573, 131] width 211 height 211
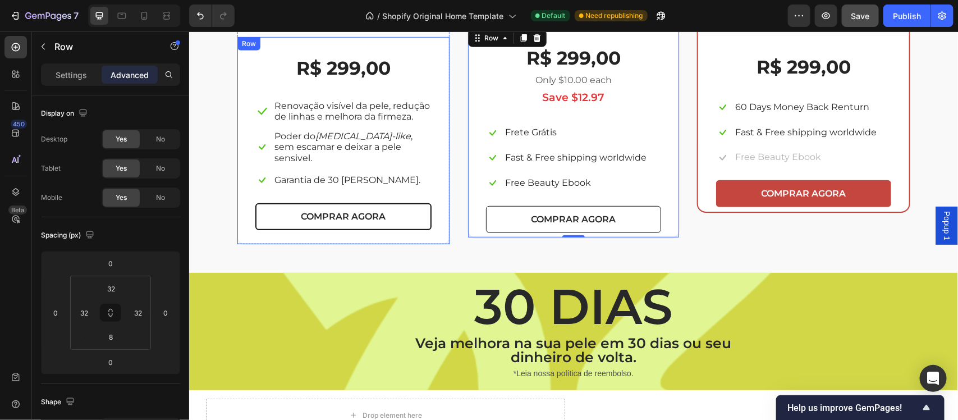
click at [433, 217] on div "R$ 299,00 (P) Price (P) Price Icon Renovação visível da pele, redução de linhas…" at bounding box center [343, 139] width 212 height 207
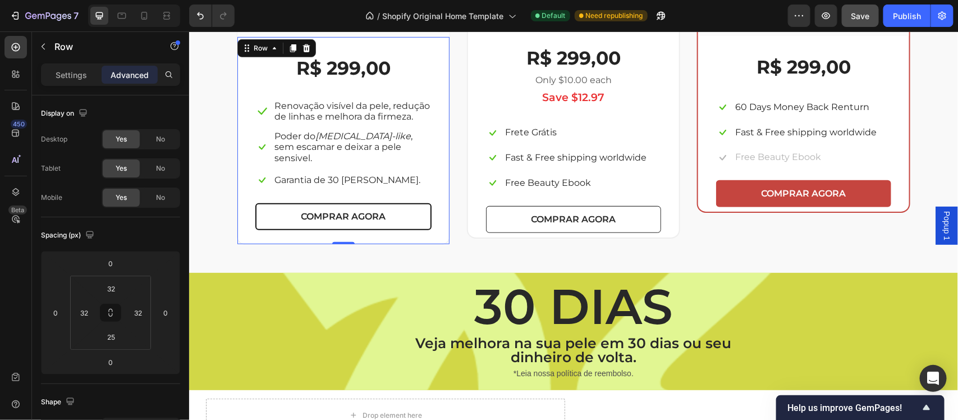
click at [138, 71] on p "Advanced" at bounding box center [130, 75] width 38 height 12
click at [666, 224] on div "R$ 299,00 (P) Price (P) Price Only $10.00 each Text block Save $12.97 Text bloc…" at bounding box center [573, 131] width 211 height 211
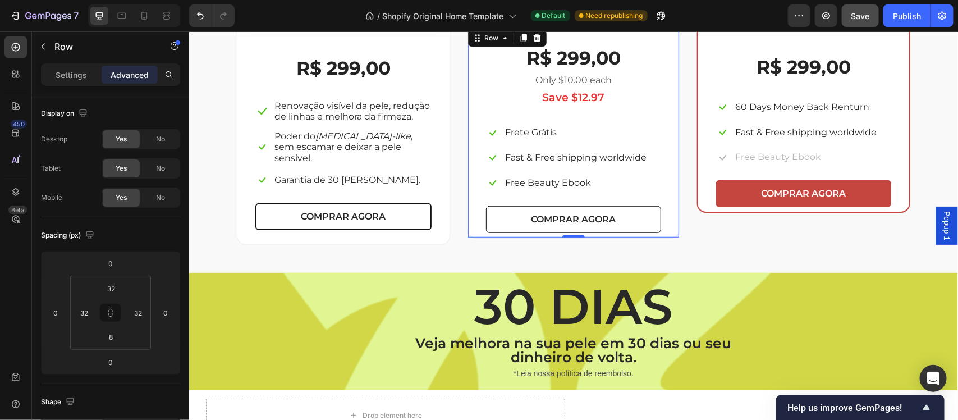
click at [130, 77] on p "Advanced" at bounding box center [130, 75] width 38 height 12
click at [115, 337] on input "8" at bounding box center [111, 336] width 22 height 17
type input "25"
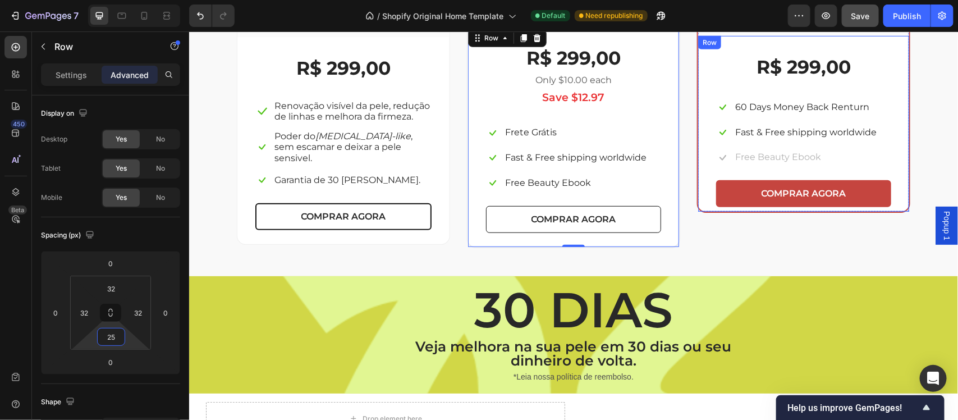
click at [701, 196] on div "R$ 299,00 (P) Price (P) Price Icon 60 Days Money Back Renturn Text block Row Ic…" at bounding box center [803, 123] width 211 height 176
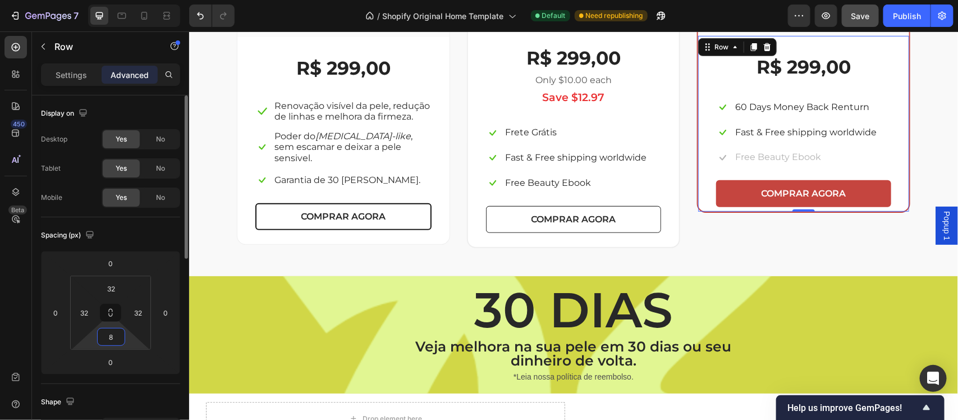
click at [113, 340] on input "8" at bounding box center [111, 336] width 22 height 17
type input "25"
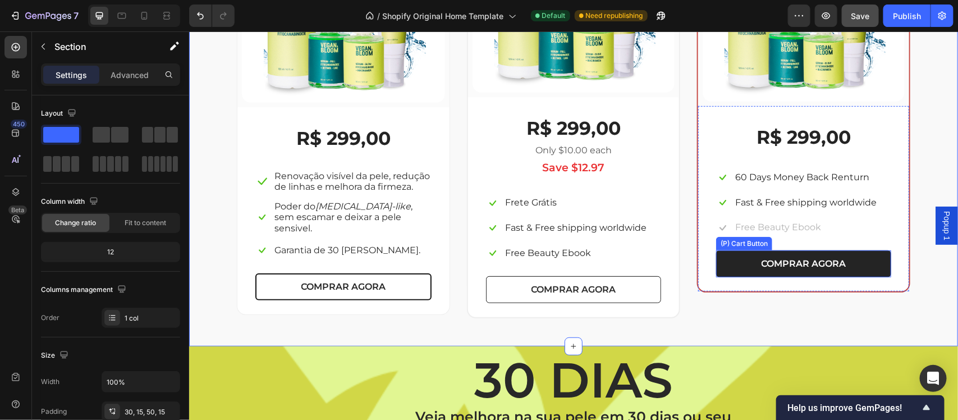
scroll to position [2090, 0]
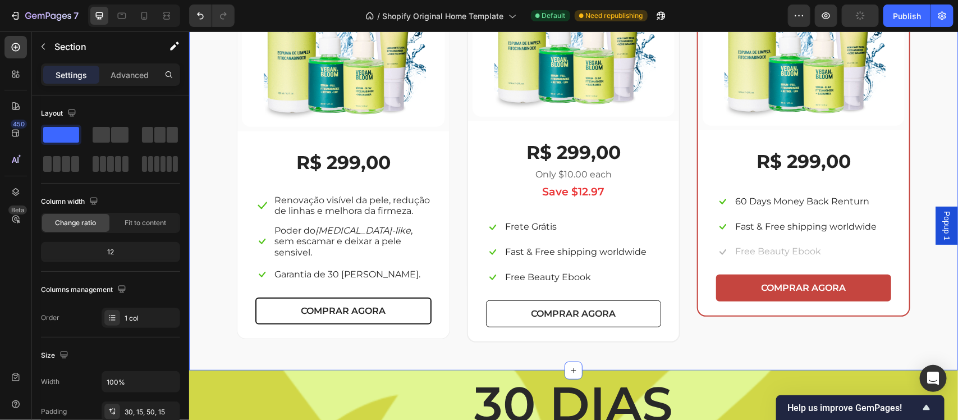
click at [921, 335] on div "Escolha a sua oferta 🔥 Heading *Ofertas válidas enquanto durarem os estoques. T…" at bounding box center [573, 88] width 752 height 506
click at [358, 164] on div "R$ 299,00" at bounding box center [343, 162] width 176 height 26
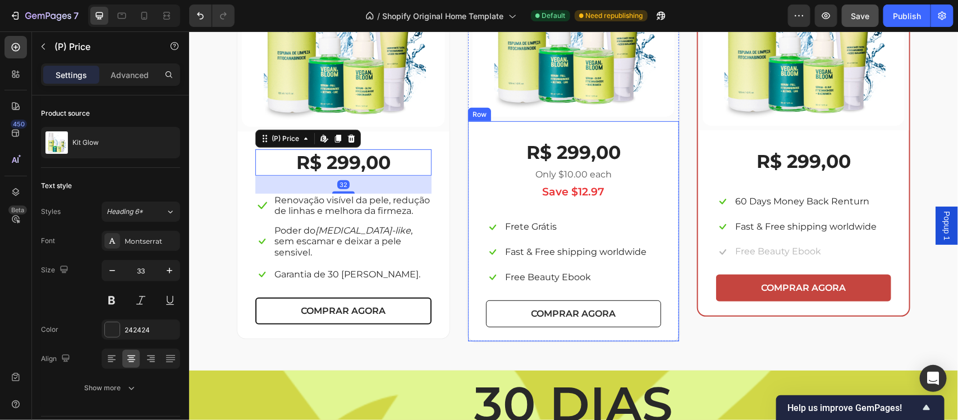
click at [669, 217] on div "R$ 299,00 (P) Price (P) Price Only $10.00 each Text block Save $12.97 Text bloc…" at bounding box center [573, 231] width 211 height 220
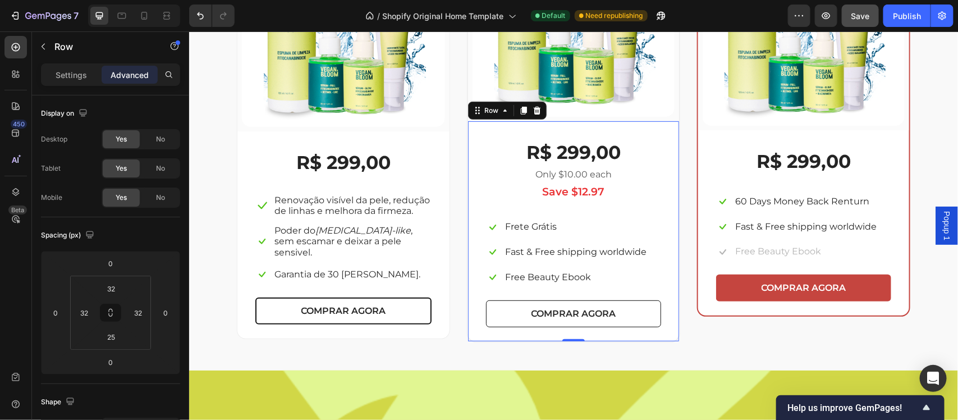
scroll to position [2020, 0]
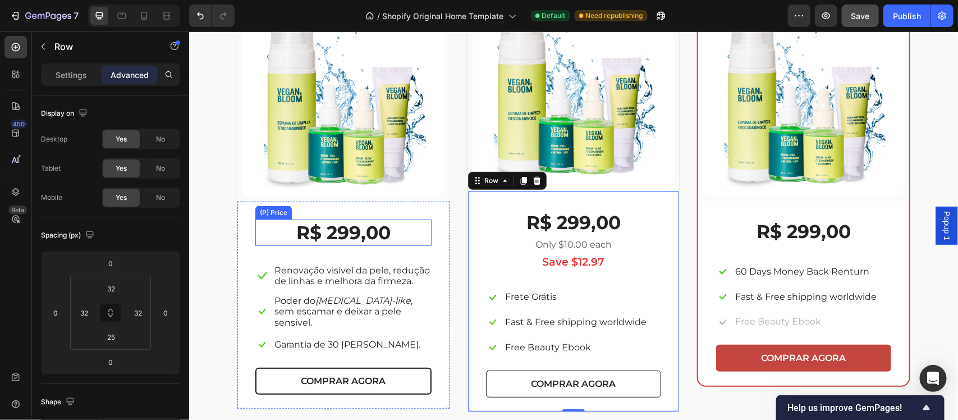
click at [358, 234] on div "R$ 299,00" at bounding box center [343, 232] width 176 height 26
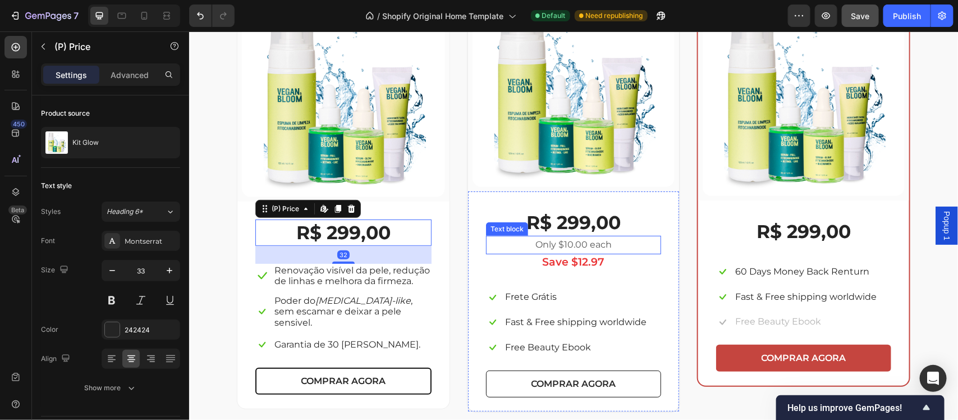
click at [557, 241] on p "Only $10.00 each" at bounding box center [573, 244] width 173 height 16
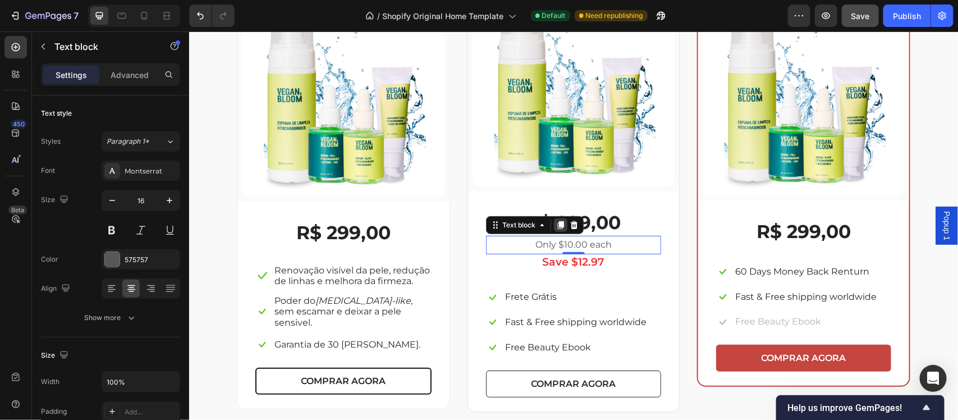
click at [556, 222] on icon at bounding box center [560, 224] width 9 height 9
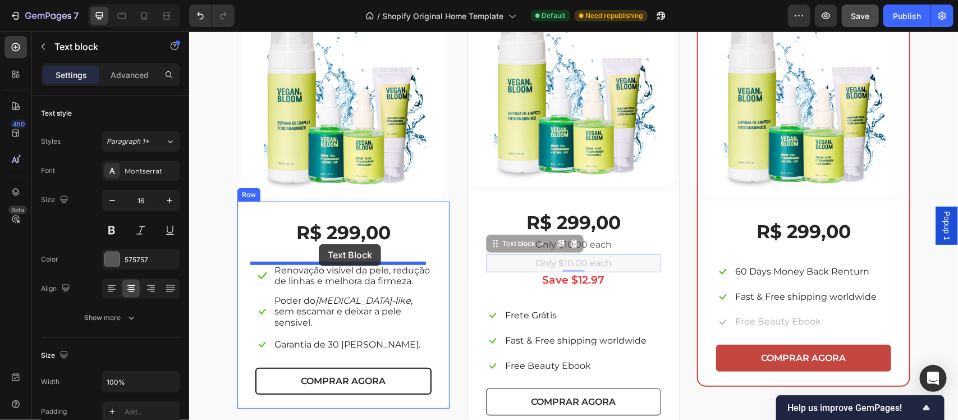
drag, startPoint x: 581, startPoint y: 262, endPoint x: 318, endPoint y: 244, distance: 263.4
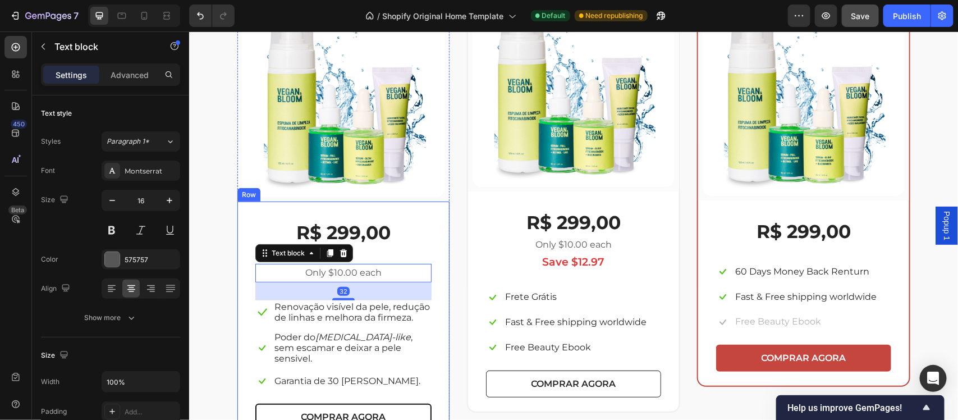
click at [379, 250] on div "R$ 299,00 (P) Price (P) Price Only $10.00 each Text block 32 Icon Renovação vis…" at bounding box center [343, 325] width 176 height 212
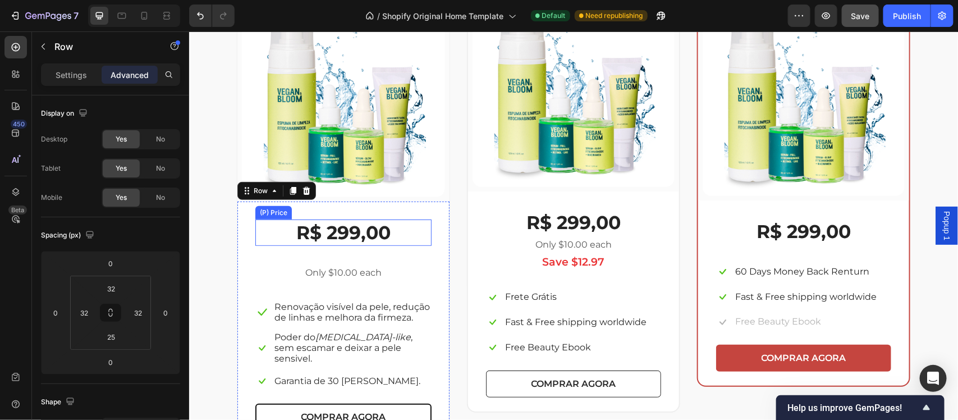
click at [377, 230] on div "R$ 299,00" at bounding box center [343, 232] width 176 height 26
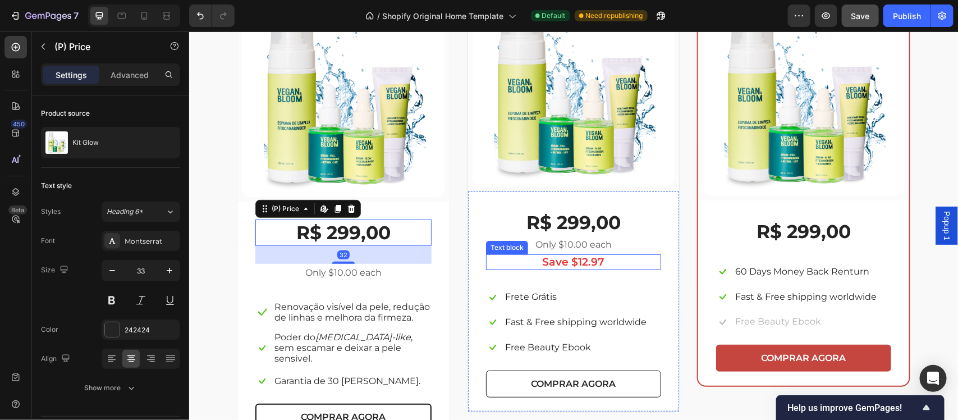
click at [573, 262] on p "Save $12.97" at bounding box center [573, 262] width 173 height 14
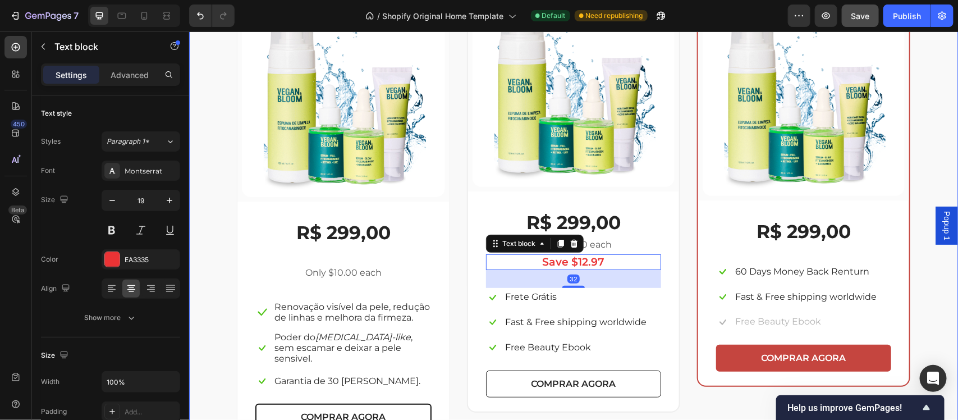
click at [916, 298] on div "Escolha a sua oferta 🔥 Heading *Ofertas válidas enquanto durarem os estoques. T…" at bounding box center [573, 175] width 752 height 540
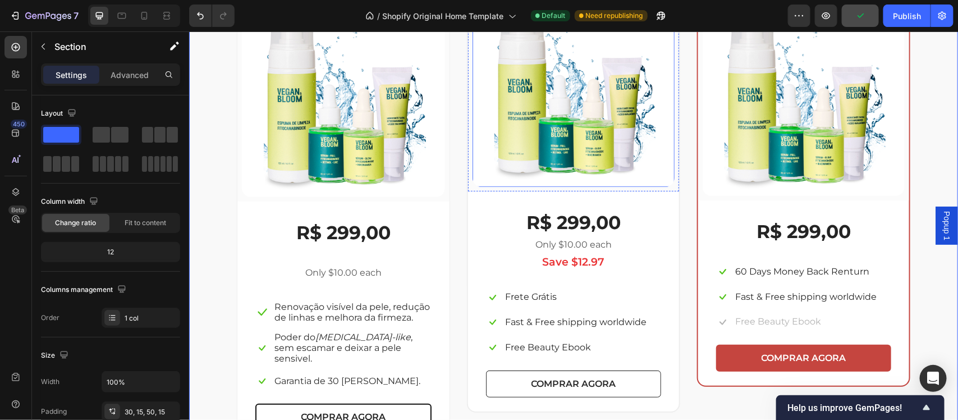
click at [639, 182] on img at bounding box center [573, 85] width 202 height 202
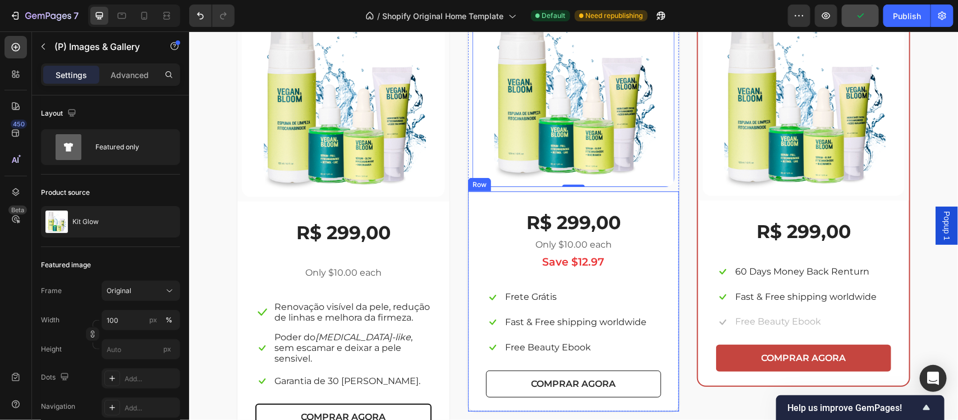
click at [637, 196] on div "R$ 299,00 (P) Price (P) Price Only $10.00 each Text block Save $12.97 Text bloc…" at bounding box center [573, 301] width 211 height 220
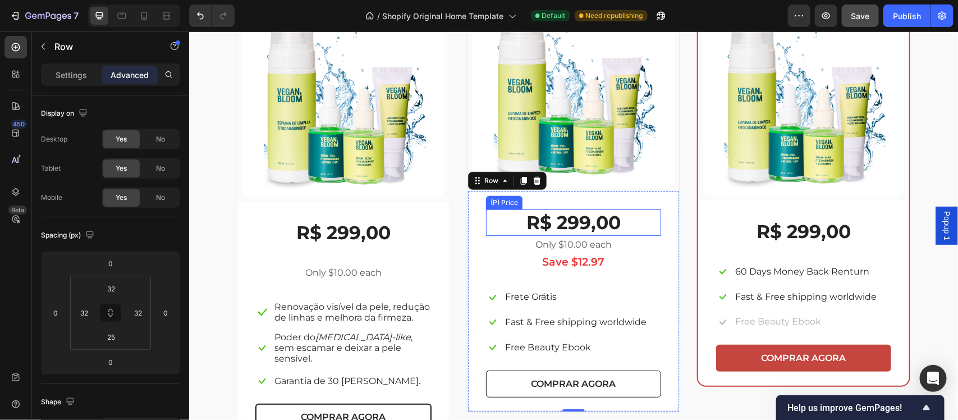
click at [634, 213] on div "R$ 299,00" at bounding box center [573, 222] width 175 height 26
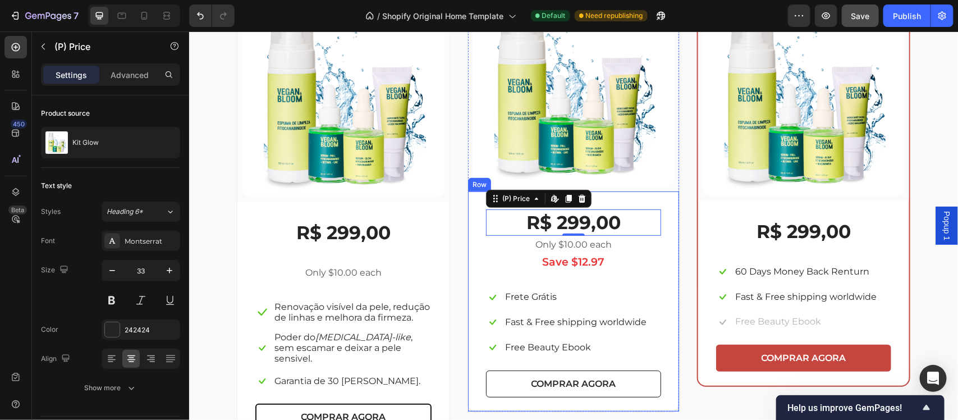
drag, startPoint x: 673, startPoint y: 245, endPoint x: 620, endPoint y: 211, distance: 62.4
click at [672, 245] on div "R$ 299,00 (P) Price Edit content in Shopify 0 (P) Price Edit content in Shopify…" at bounding box center [573, 301] width 211 height 220
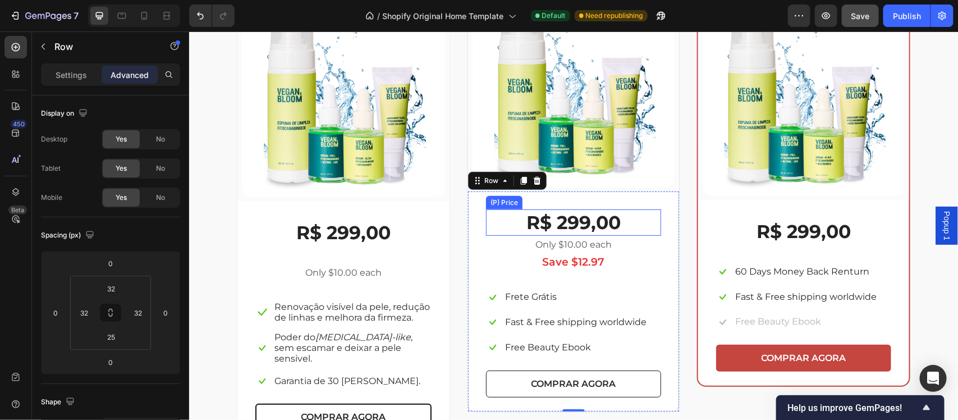
click at [622, 221] on div "R$ 299,00" at bounding box center [573, 222] width 175 height 26
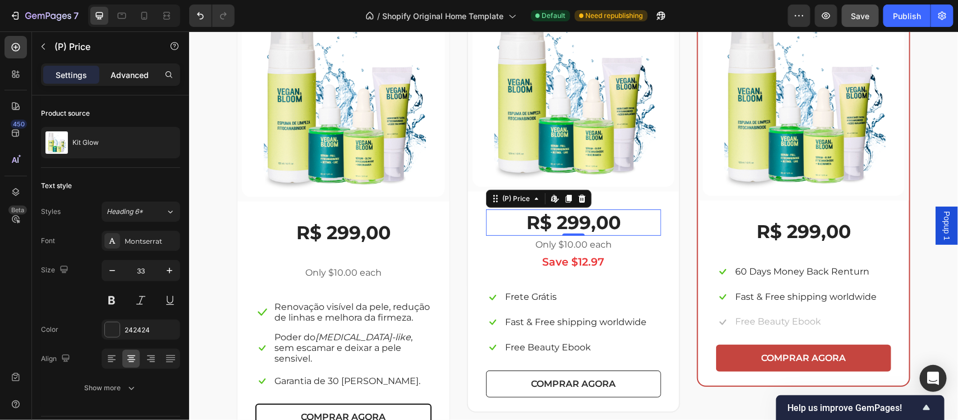
click at [135, 75] on p "Advanced" at bounding box center [130, 75] width 38 height 12
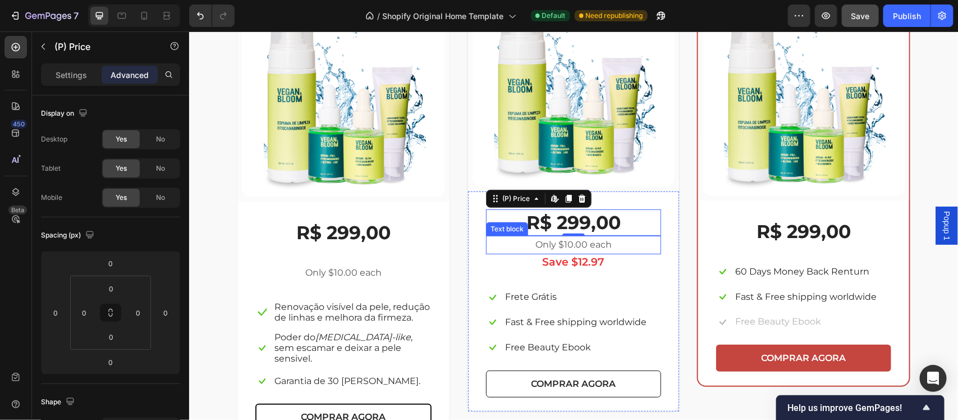
click at [574, 244] on p "Only $10.00 each" at bounding box center [573, 244] width 173 height 16
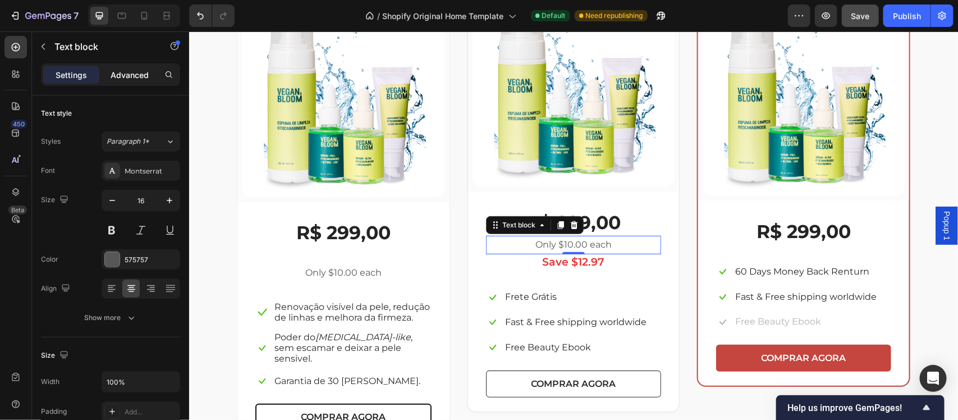
click at [120, 75] on p "Advanced" at bounding box center [130, 75] width 38 height 12
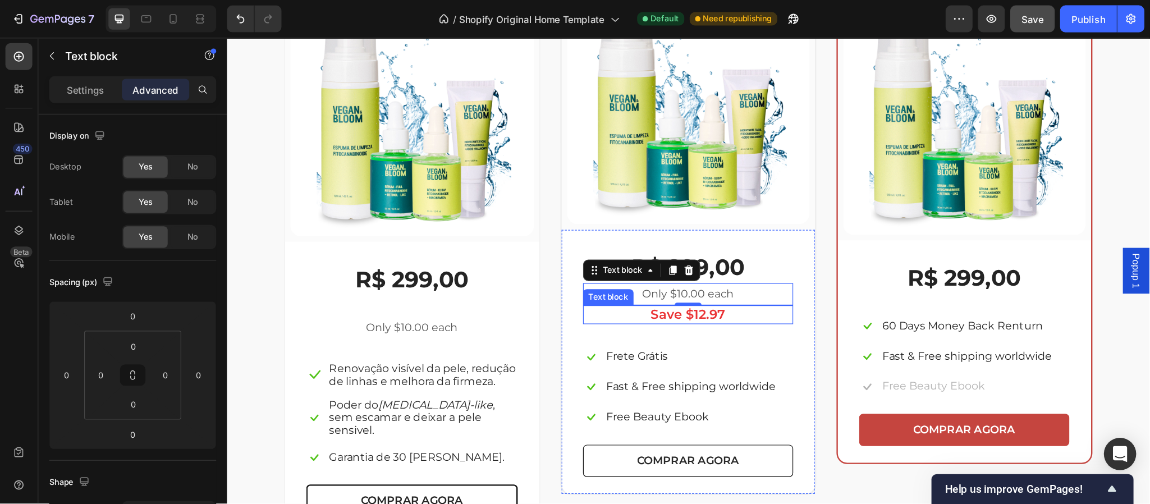
scroll to position [2067, 0]
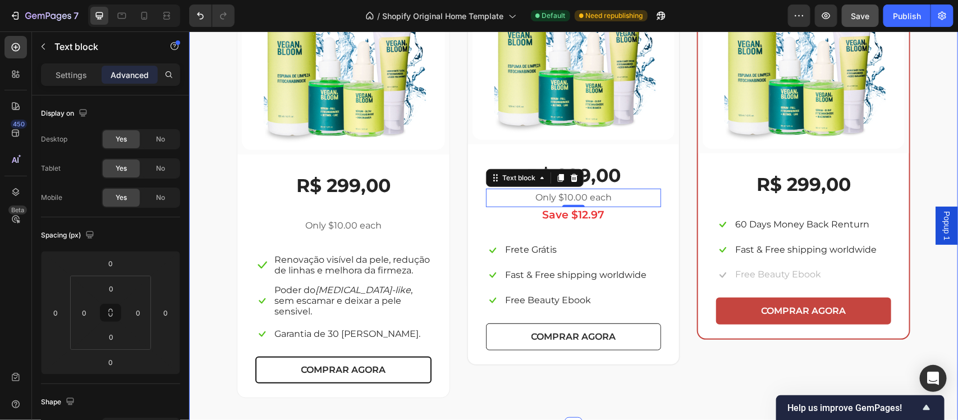
click at [930, 296] on div "Escolha a sua oferta 🔥 Heading *Ofertas válidas enquanto durarem os estoques. T…" at bounding box center [573, 128] width 752 height 540
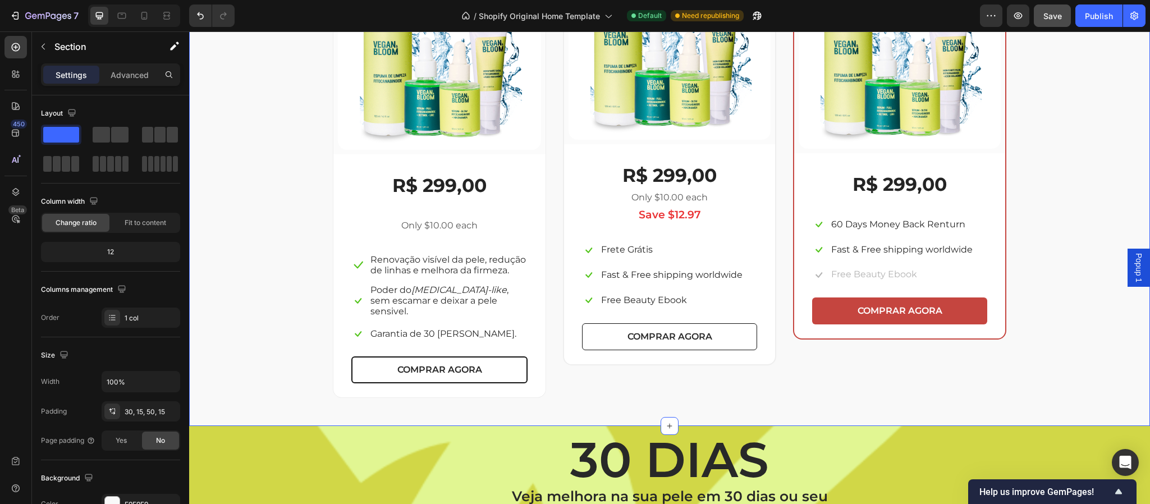
click at [958, 157] on div "Escolha a sua oferta 🔥 Heading *Ofertas válidas enquanto durarem os estoques. T…" at bounding box center [670, 129] width 944 height 540
click at [958, 232] on div "Escolha a sua oferta 🔥 Heading *Ofertas válidas enquanto durarem os estoques. T…" at bounding box center [670, 129] width 944 height 540
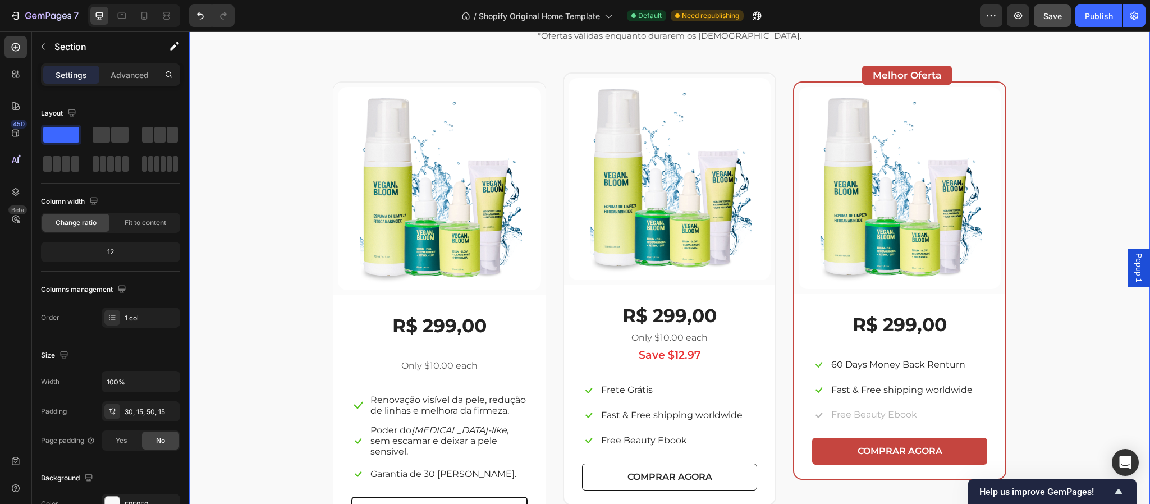
scroll to position [1787, 0]
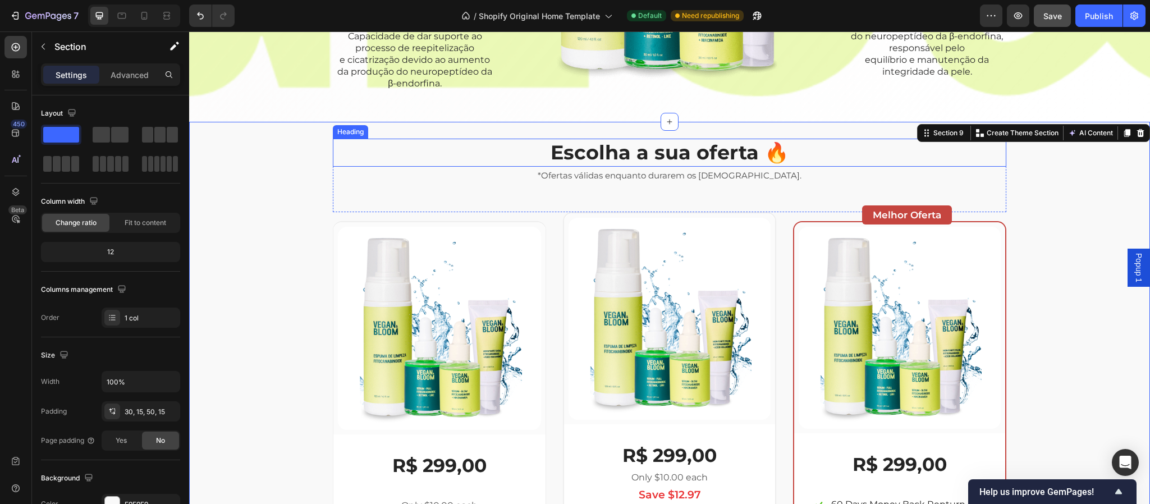
click at [647, 153] on h2 "Escolha a sua oferta 🔥" at bounding box center [670, 153] width 674 height 28
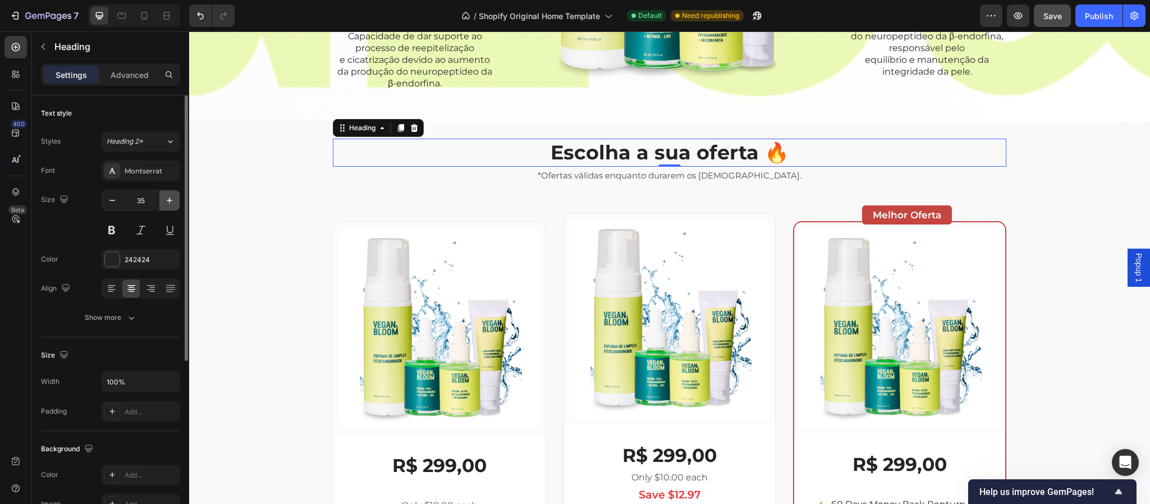
click at [172, 199] on icon "button" at bounding box center [169, 200] width 11 height 11
click at [167, 200] on icon "button" at bounding box center [169, 200] width 11 height 11
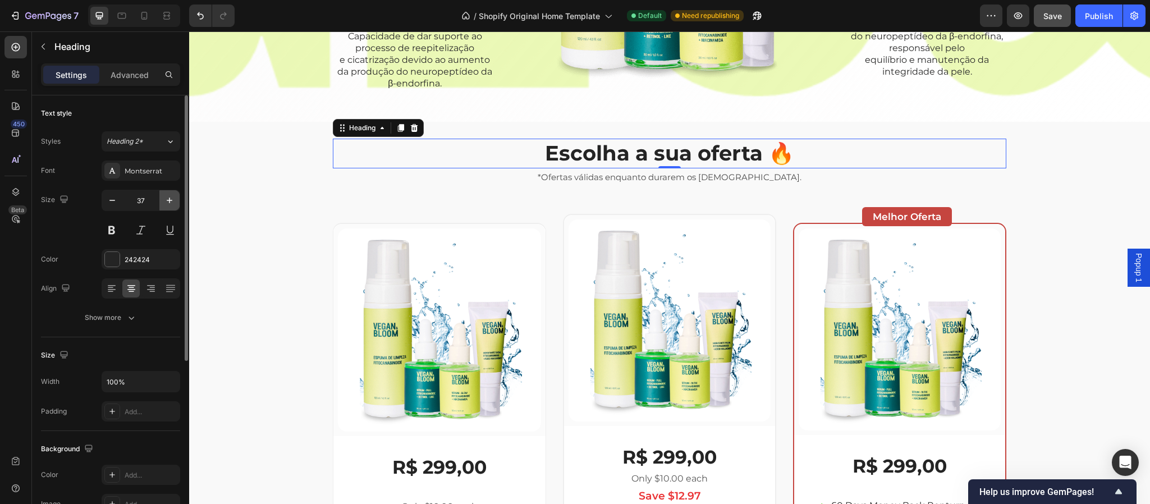
click at [167, 200] on icon "button" at bounding box center [169, 200] width 11 height 11
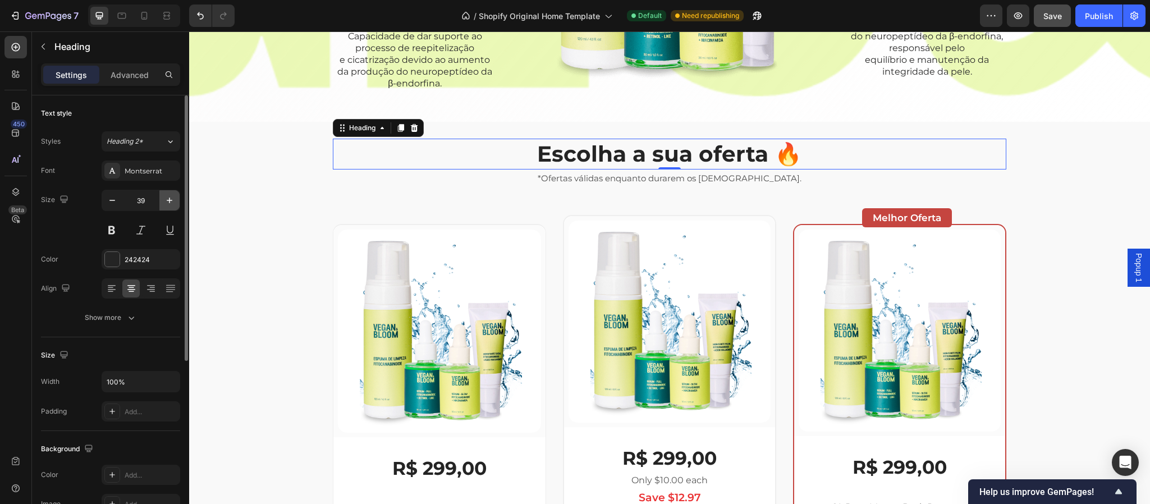
click at [167, 200] on icon "button" at bounding box center [169, 200] width 11 height 11
type input "40"
click at [958, 221] on div "Escolha a sua oferta 🔥 Heading 0 *Ofertas válidas enquanto durarem os estoques.…" at bounding box center [670, 410] width 944 height 543
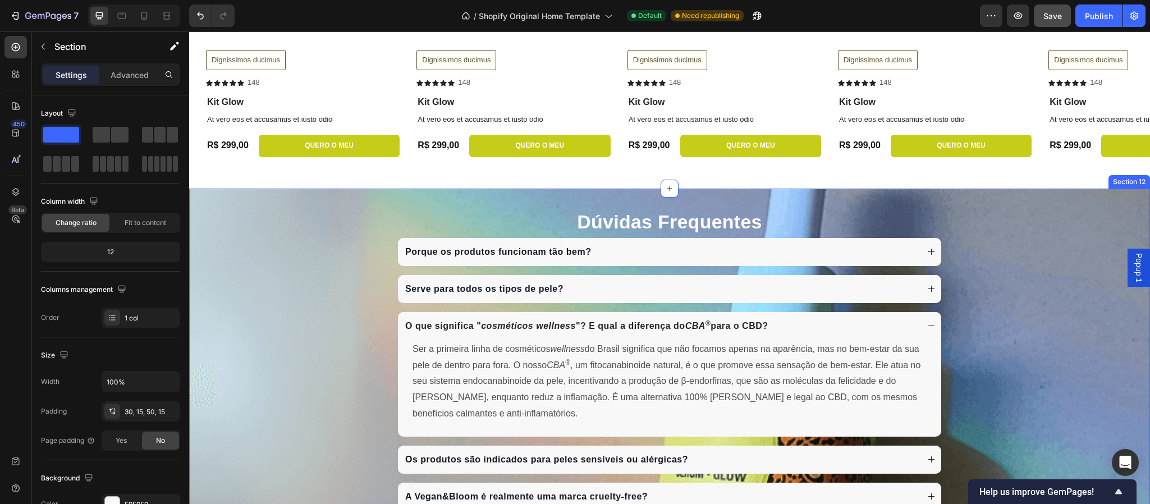
scroll to position [2937, 0]
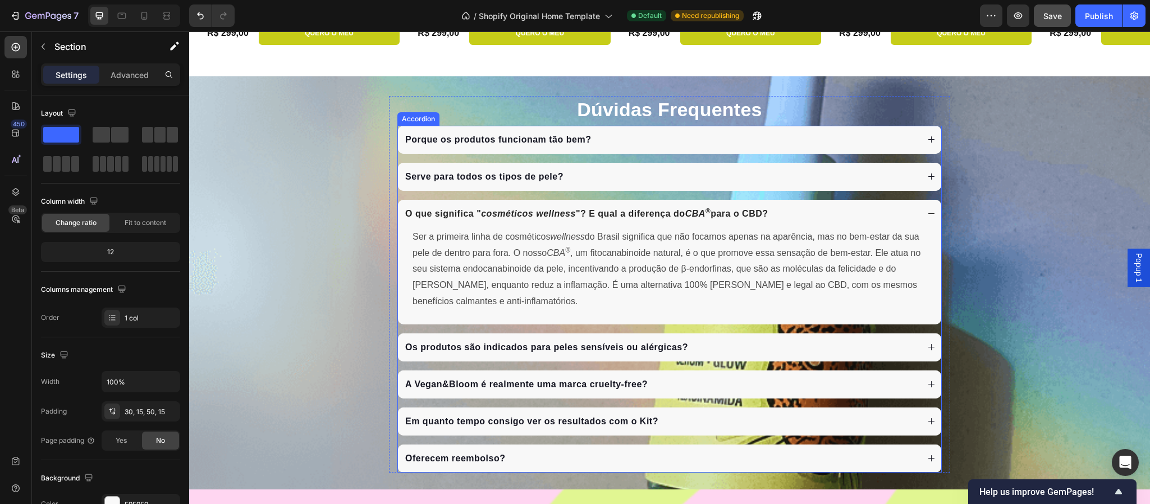
click at [927, 218] on icon at bounding box center [931, 213] width 8 height 8
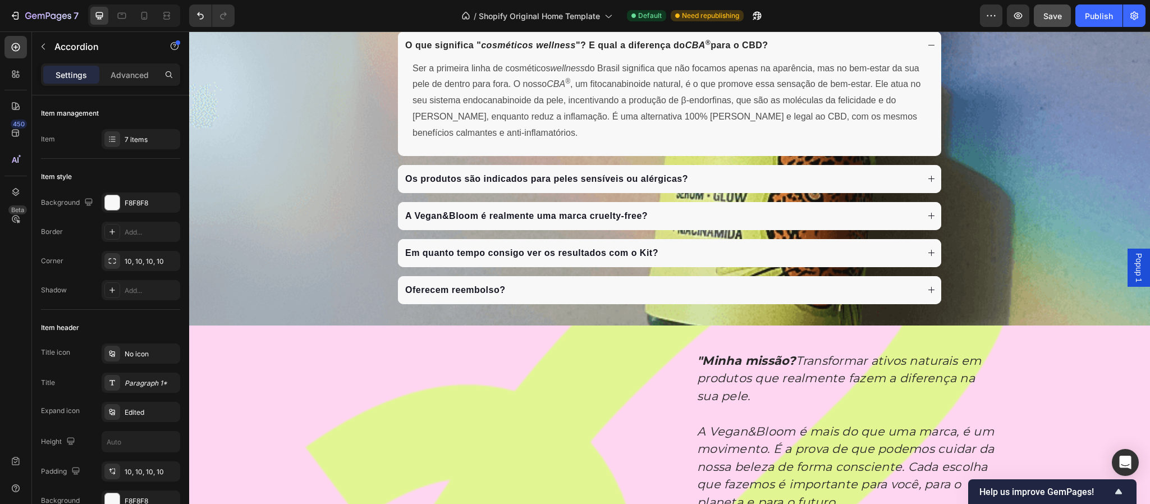
scroll to position [3022, 0]
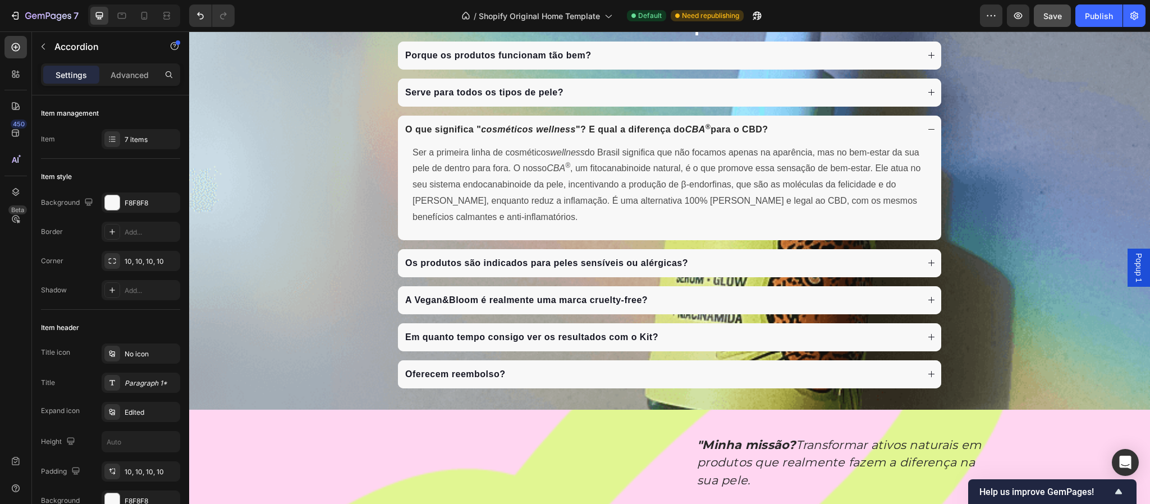
click at [923, 70] on div "Porque os produtos funcionam tão bem?" at bounding box center [669, 56] width 543 height 28
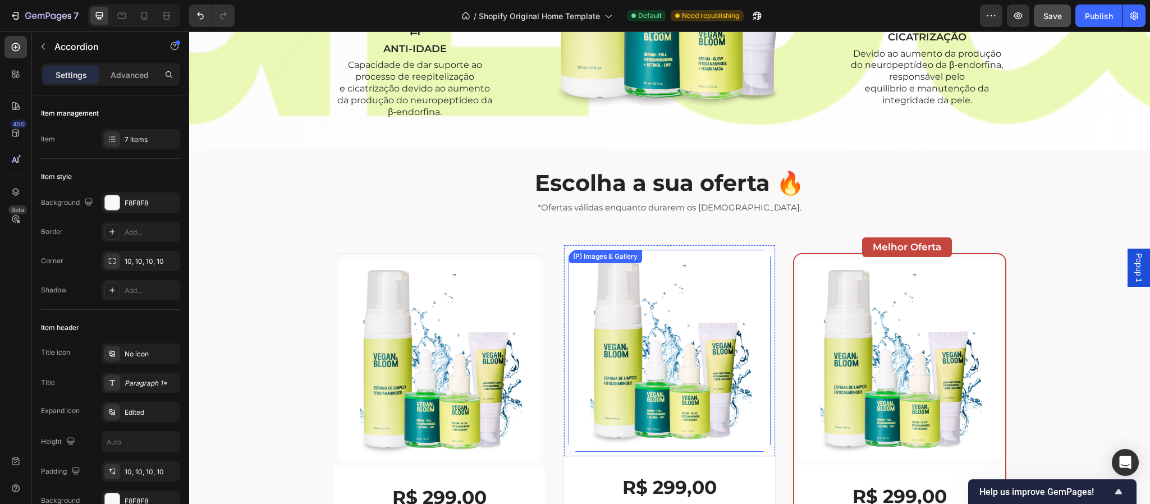
scroll to position [1871, 0]
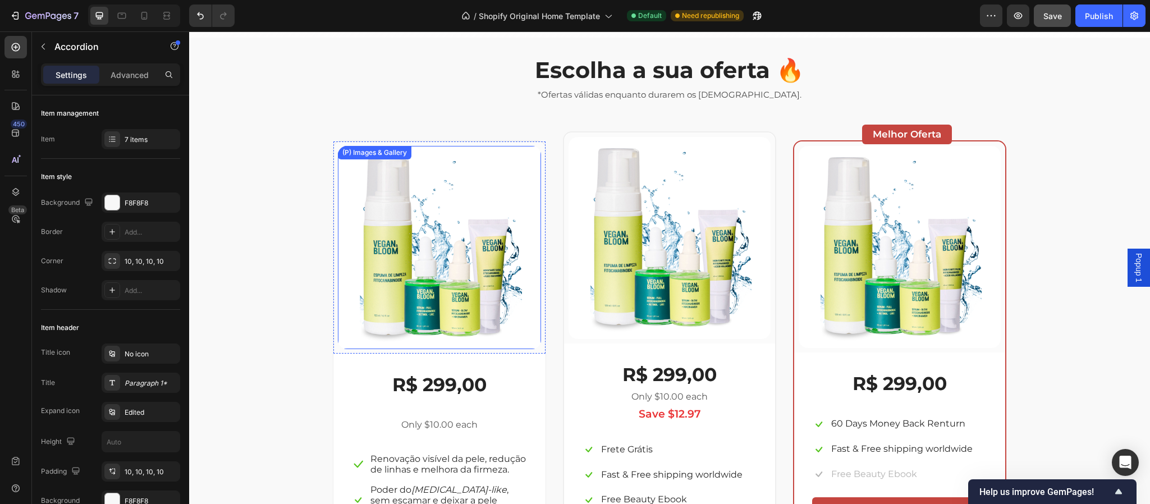
click at [493, 179] on img at bounding box center [439, 247] width 203 height 203
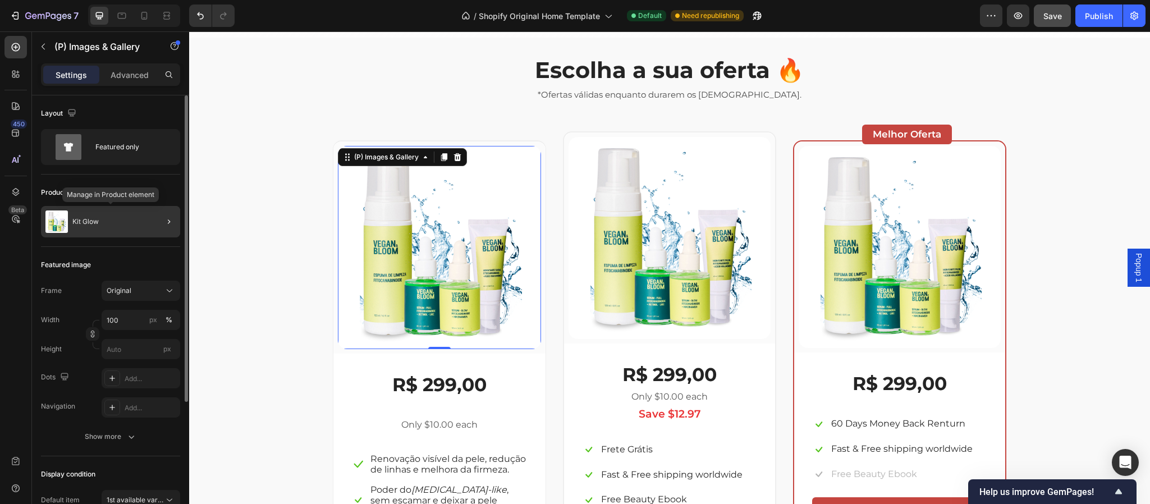
click at [128, 230] on div "Kit Glow" at bounding box center [110, 221] width 139 height 31
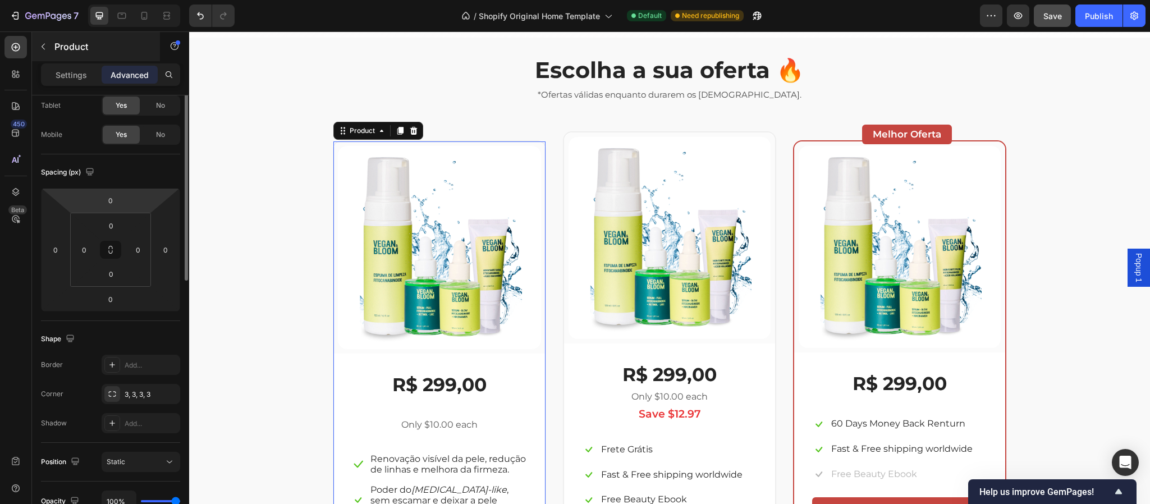
scroll to position [0, 0]
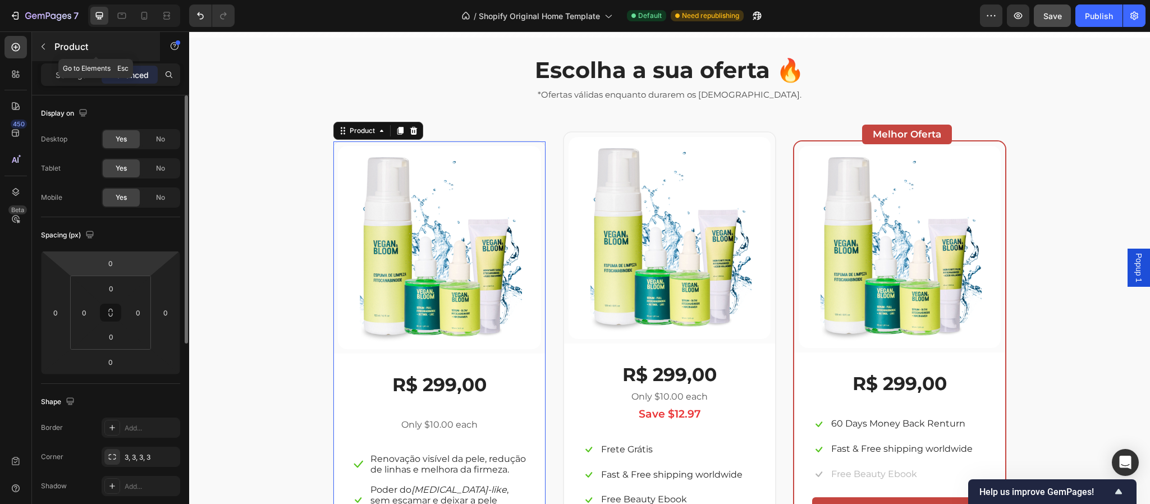
click at [46, 45] on icon "button" at bounding box center [43, 46] width 9 height 9
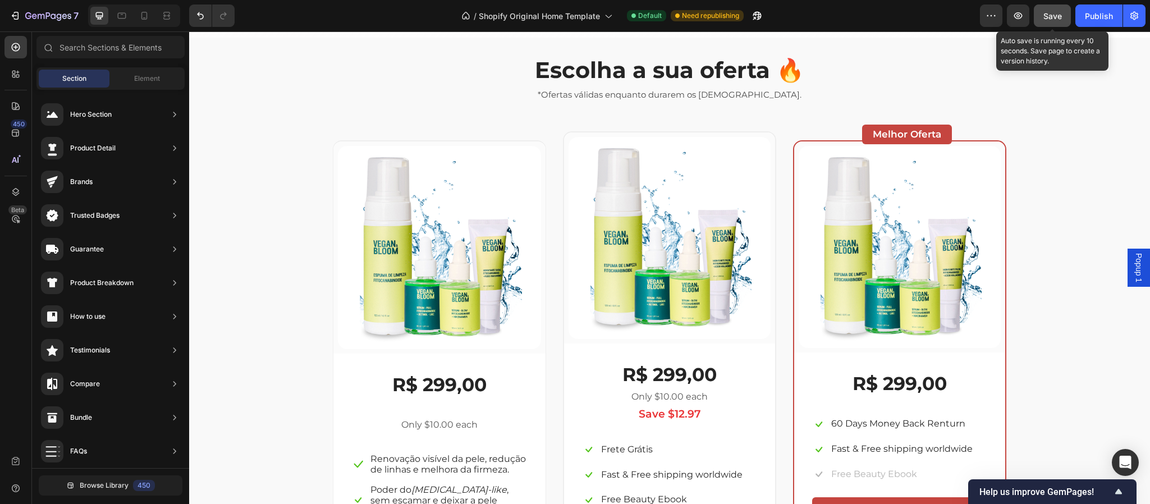
click at [958, 12] on span "Save" at bounding box center [1053, 16] width 19 height 10
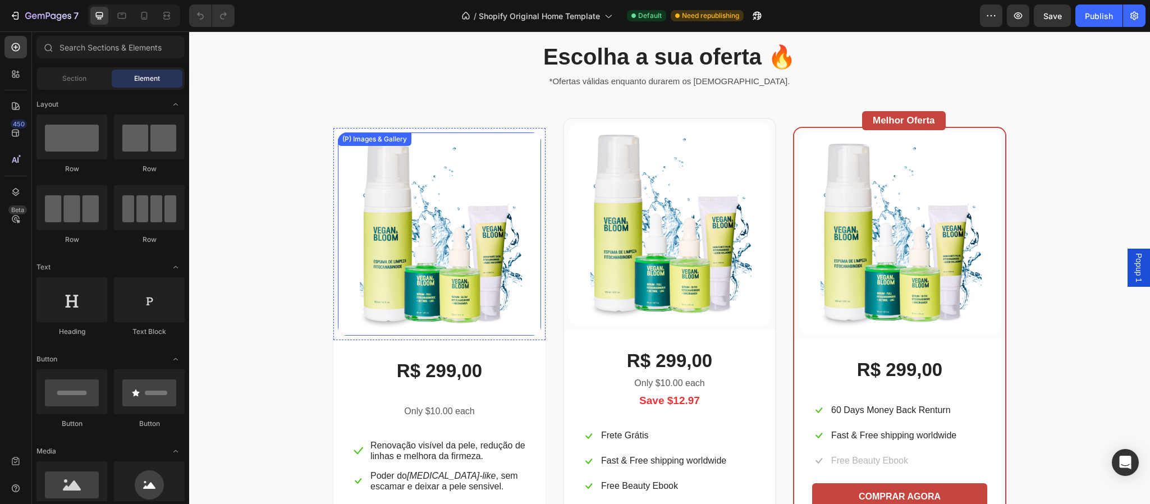
scroll to position [2063, 0]
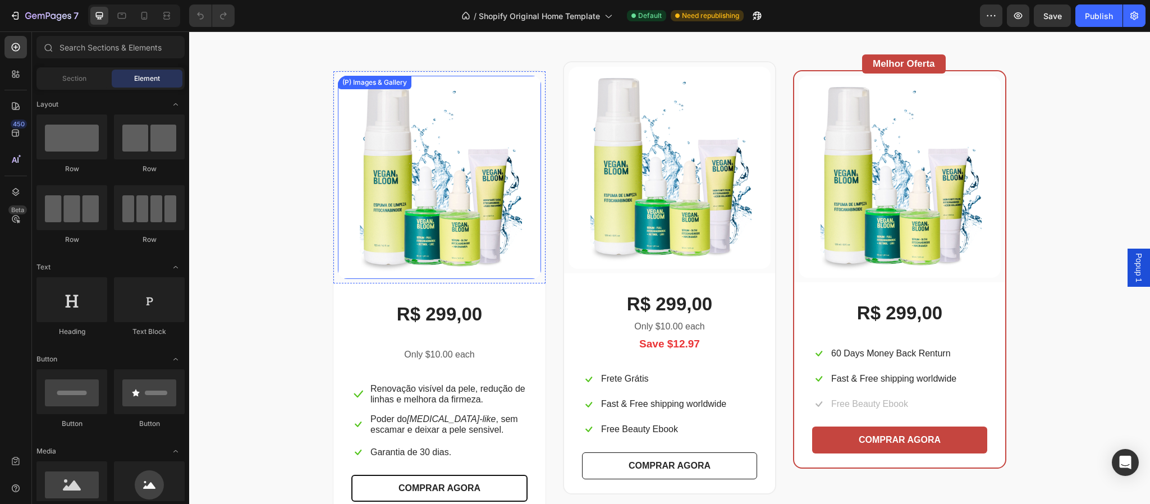
click at [431, 203] on img at bounding box center [439, 177] width 203 height 203
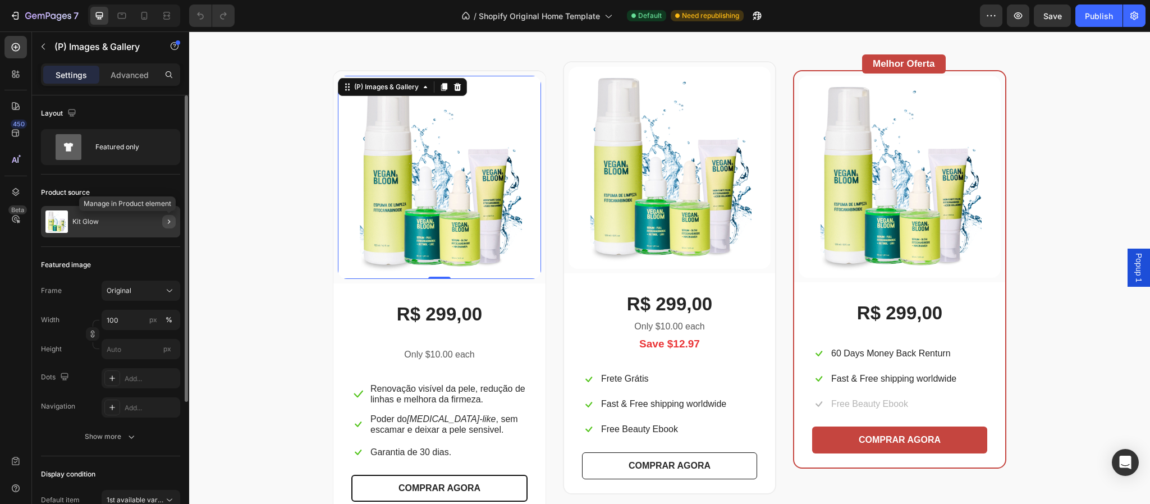
click at [163, 226] on button "button" at bounding box center [168, 221] width 13 height 13
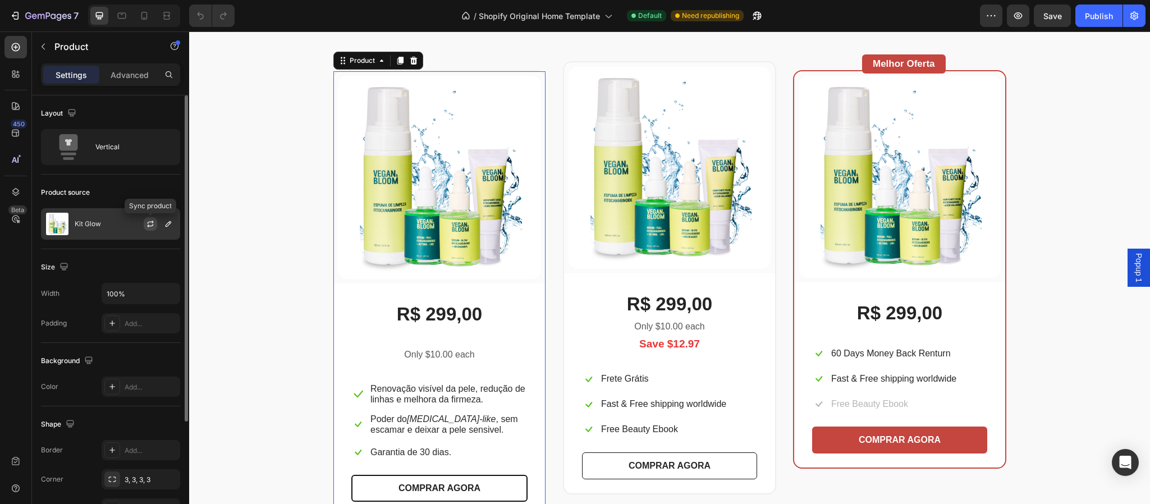
click at [149, 226] on icon "button" at bounding box center [150, 225] width 6 height 3
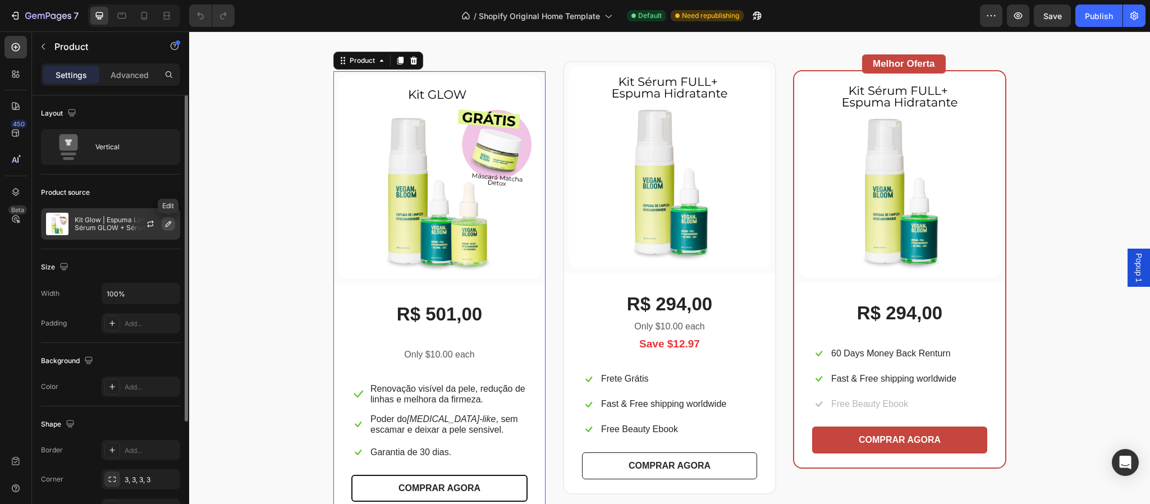
click at [167, 226] on icon "button" at bounding box center [169, 224] width 6 height 6
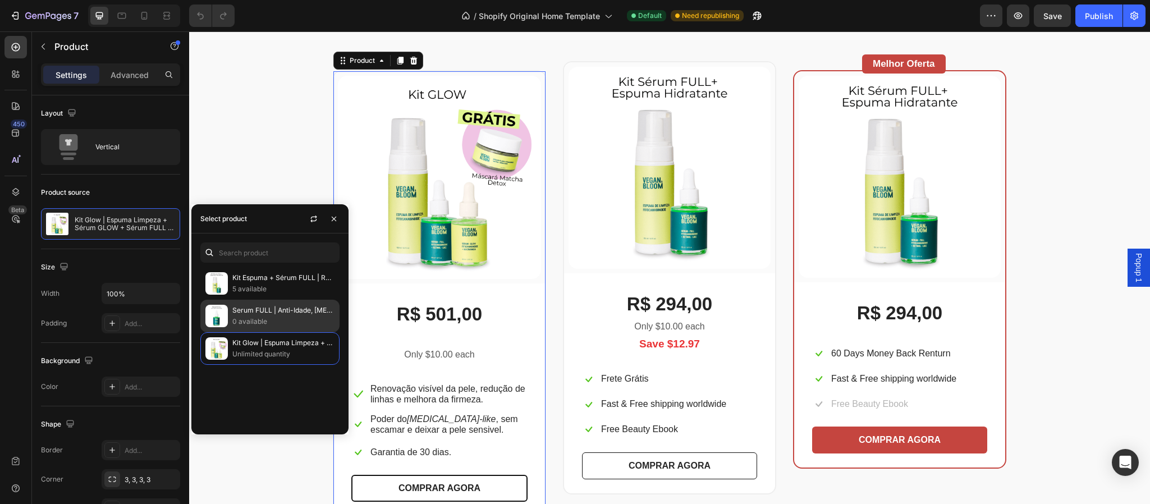
click at [263, 322] on p "0 available" at bounding box center [283, 321] width 102 height 11
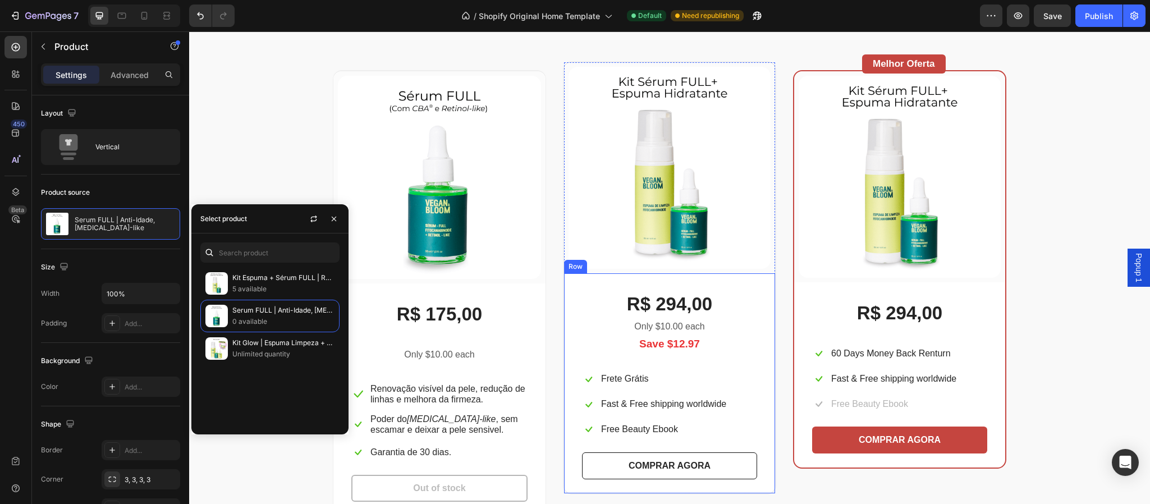
click at [571, 324] on div "R$ 294,00 (P) Price (P) Price Only $10.00 each Text block Save $12.97 Text bloc…" at bounding box center [669, 383] width 211 height 220
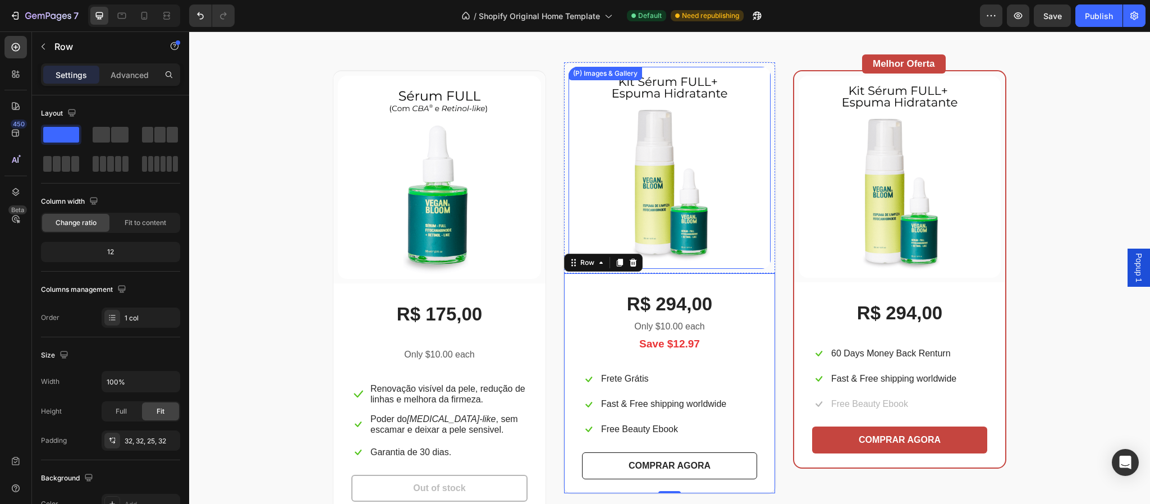
click at [665, 194] on img at bounding box center [670, 168] width 202 height 202
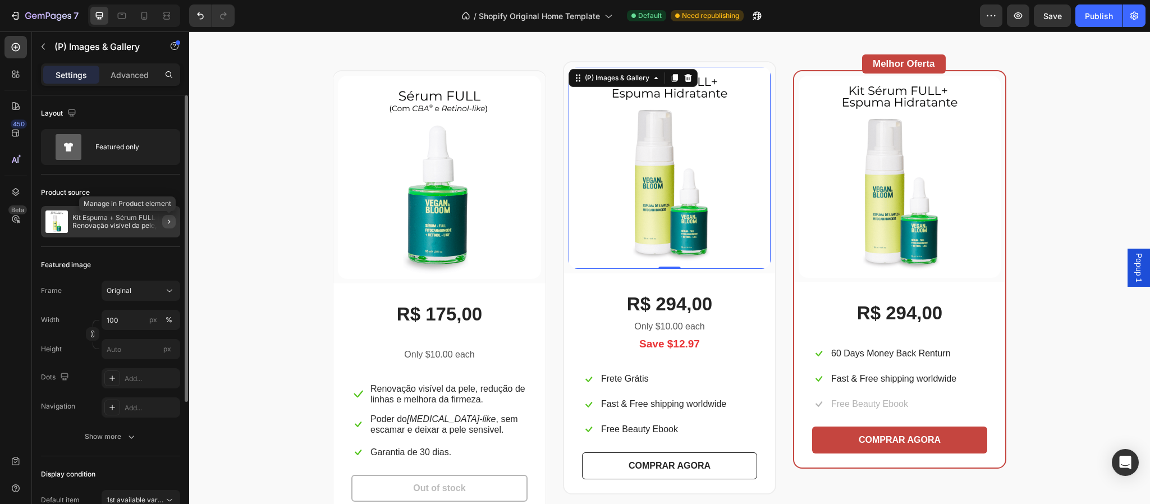
click at [169, 221] on icon "button" at bounding box center [168, 221] width 9 height 9
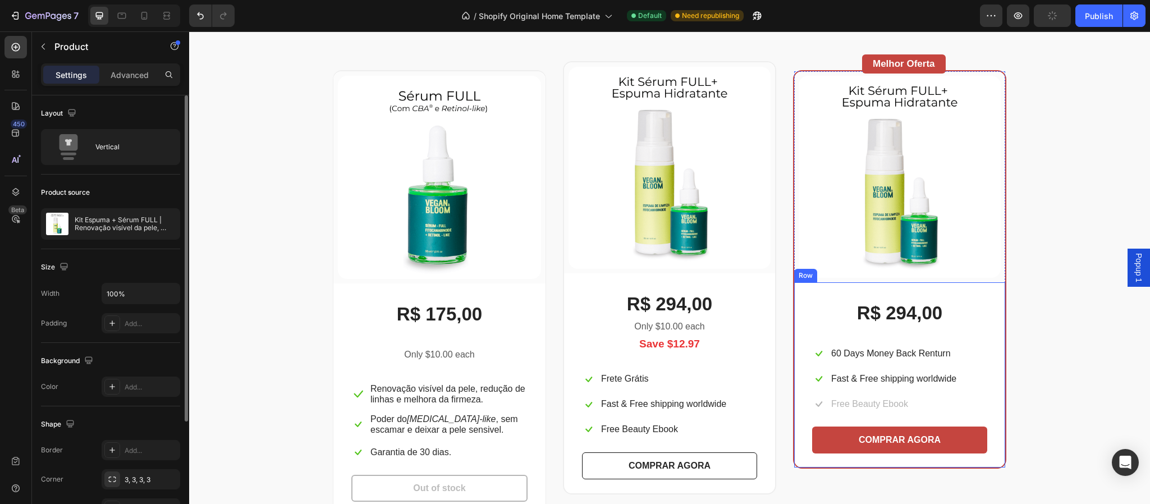
click at [991, 285] on div "R$ 294,00 (P) Price (P) Price Icon 60 Days Money Back Renturn Text block Row Ic…" at bounding box center [899, 374] width 211 height 185
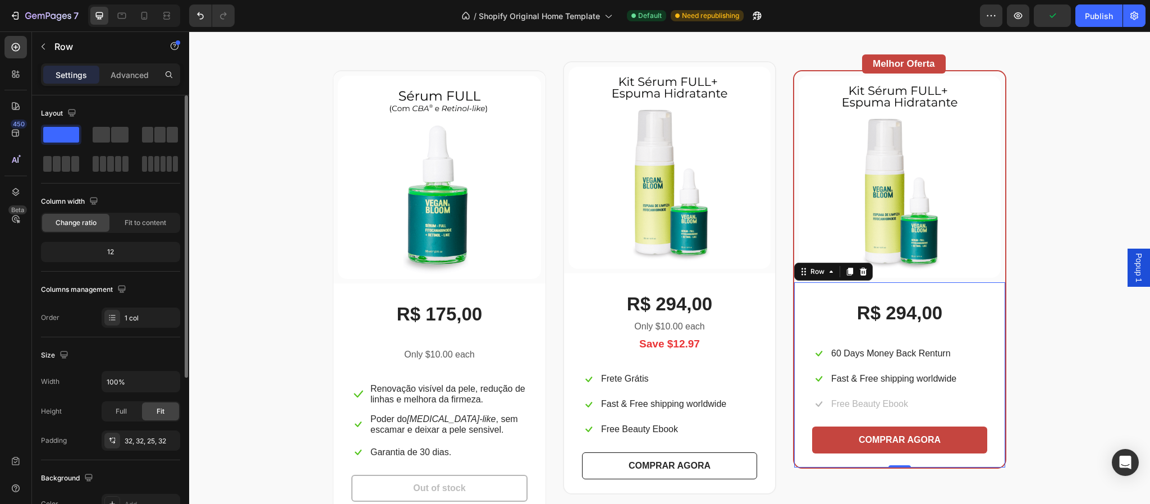
click at [990, 273] on img at bounding box center [900, 177] width 202 height 202
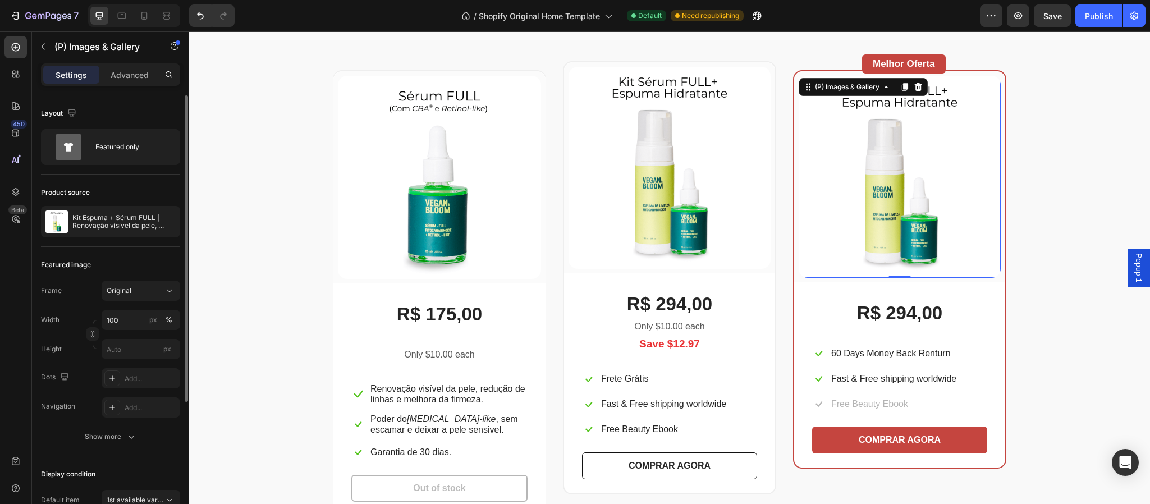
click at [799, 133] on img at bounding box center [900, 177] width 202 height 202
click at [170, 223] on icon "button" at bounding box center [168, 221] width 9 height 9
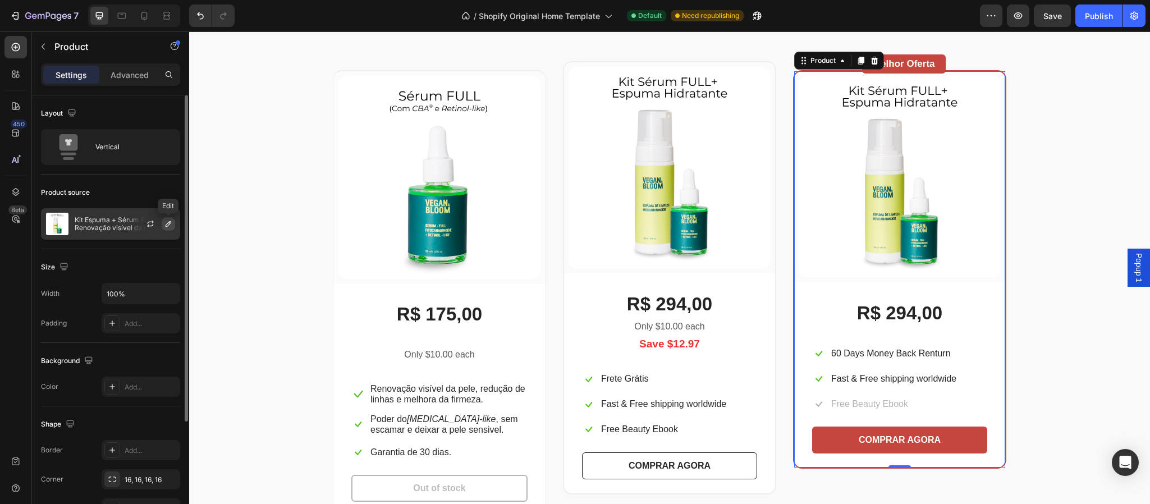
click at [167, 224] on icon "button" at bounding box center [169, 224] width 6 height 6
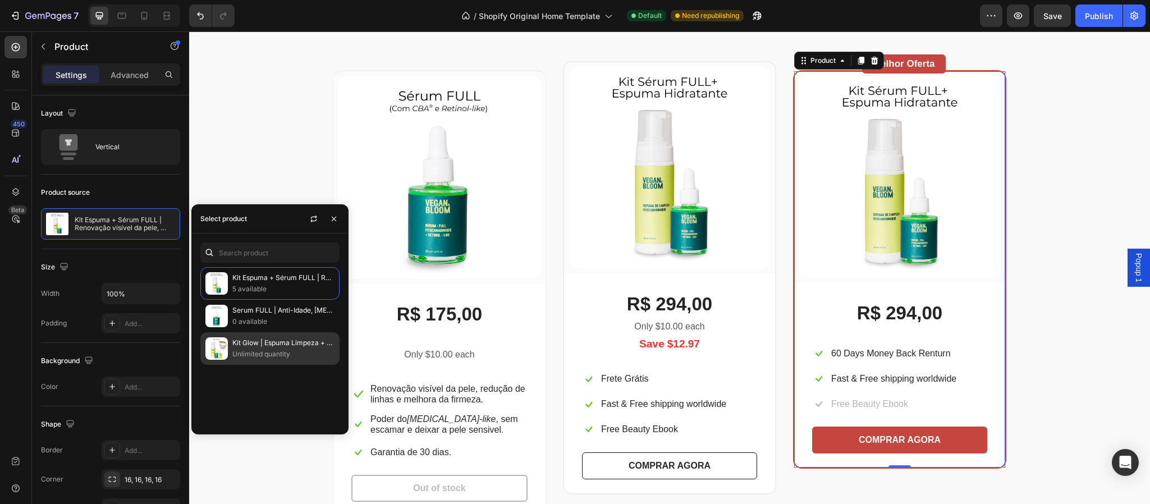
click at [256, 353] on p "Unlimited quantity" at bounding box center [283, 354] width 102 height 11
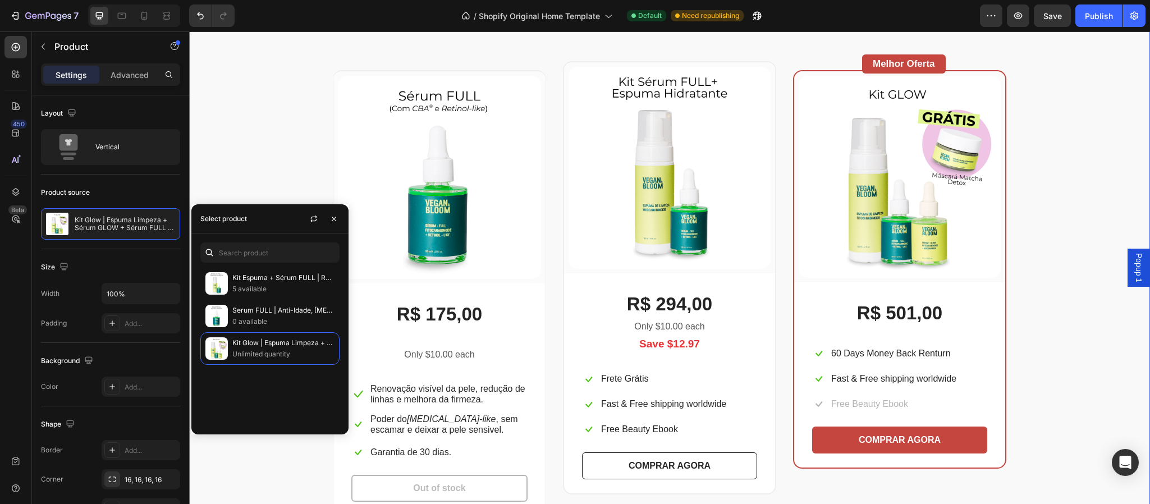
click at [1053, 232] on div "Escolha a sua oferta 🔥 Heading *Ofertas válidas enquanto durarem os estoques. T…" at bounding box center [670, 250] width 944 height 532
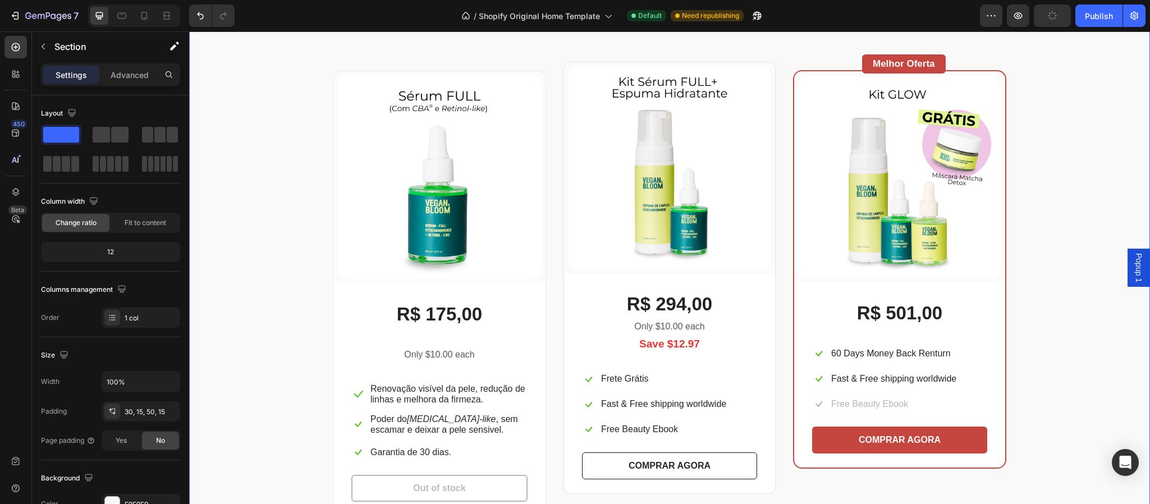
click at [1057, 214] on div "Escolha a sua oferta 🔥 Heading *Ofertas válidas enquanto durarem os estoques. T…" at bounding box center [670, 250] width 944 height 532
click at [1048, 19] on span "Save" at bounding box center [1053, 16] width 19 height 10
click at [940, 63] on div "Melhor Oferta Heading Row" at bounding box center [904, 63] width 84 height 19
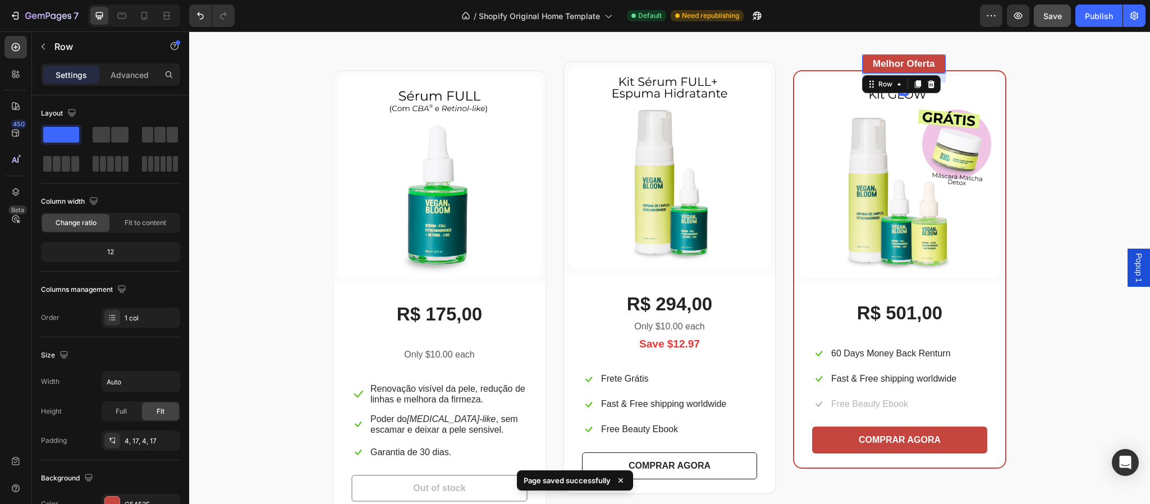
click at [931, 63] on h3 "Melhor Oferta" at bounding box center [904, 64] width 65 height 15
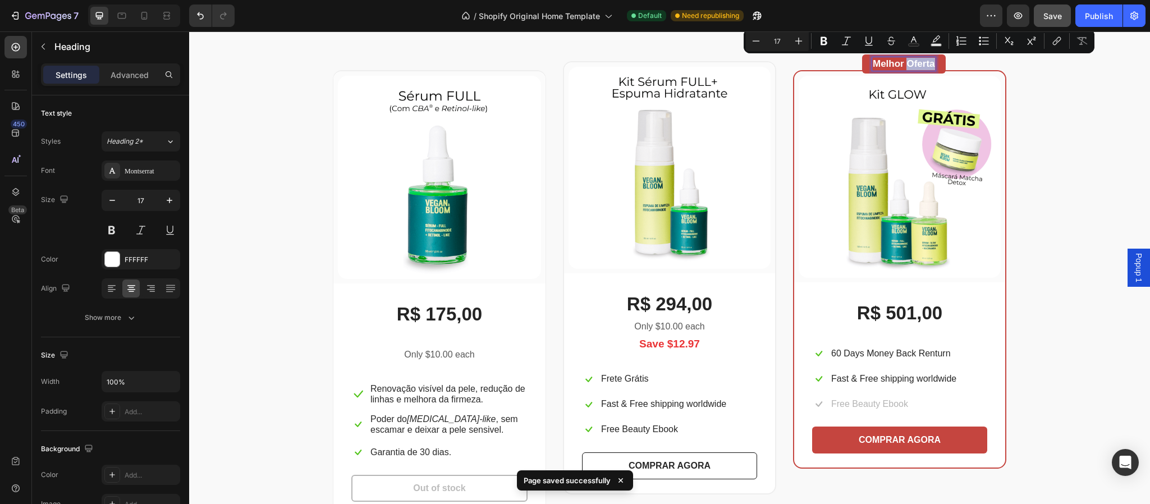
click at [934, 64] on p "Melhor Oferta" at bounding box center [904, 64] width 62 height 12
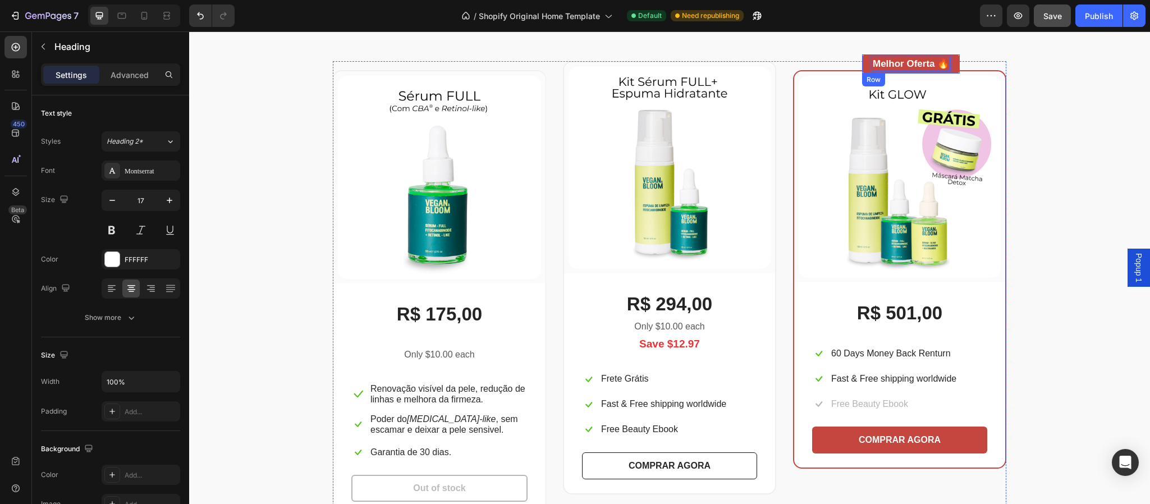
click at [862, 65] on div "Melhor Oferta 🔥 Heading 0 Row" at bounding box center [911, 63] width 98 height 19
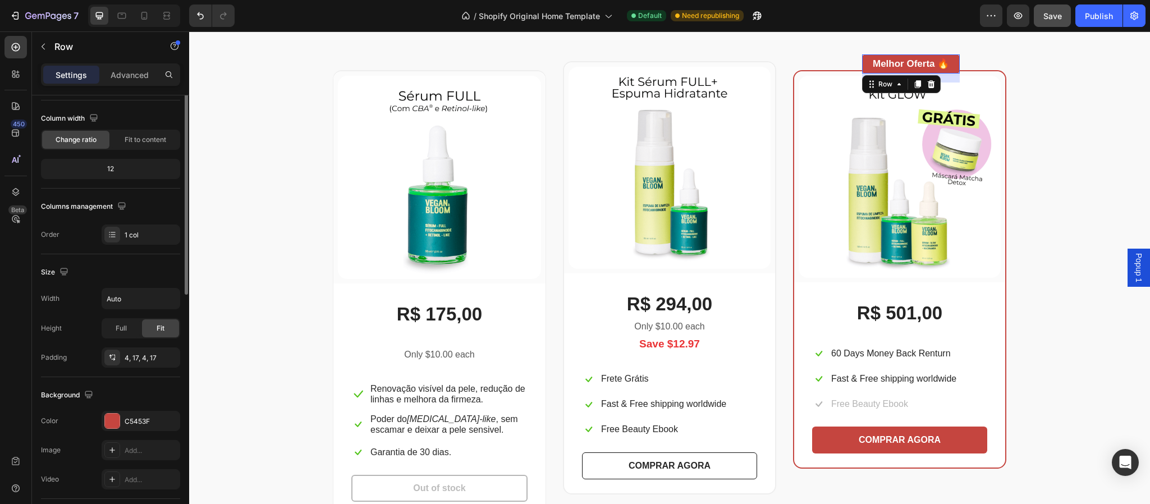
scroll to position [0, 0]
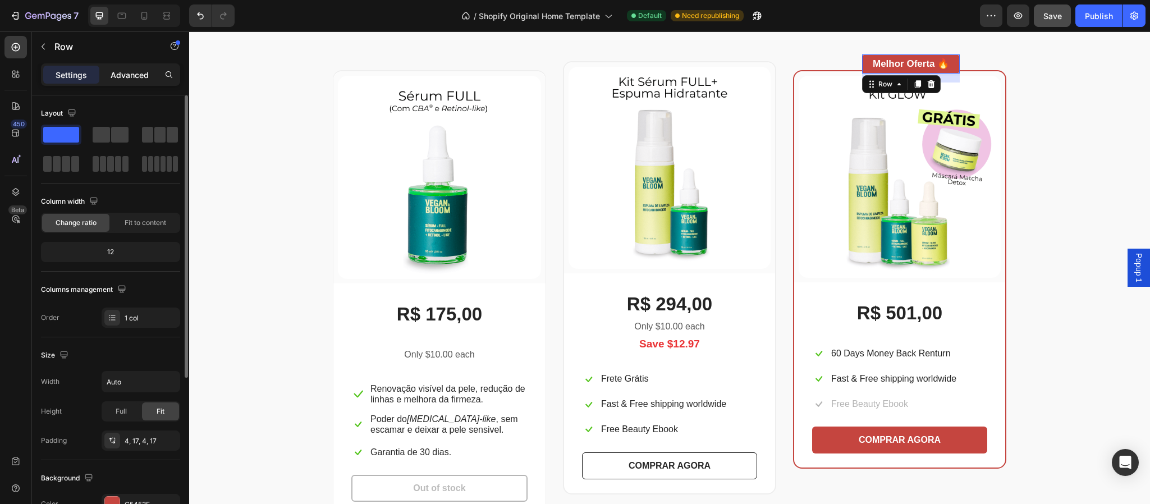
click at [120, 81] on div "Advanced" at bounding box center [130, 75] width 56 height 18
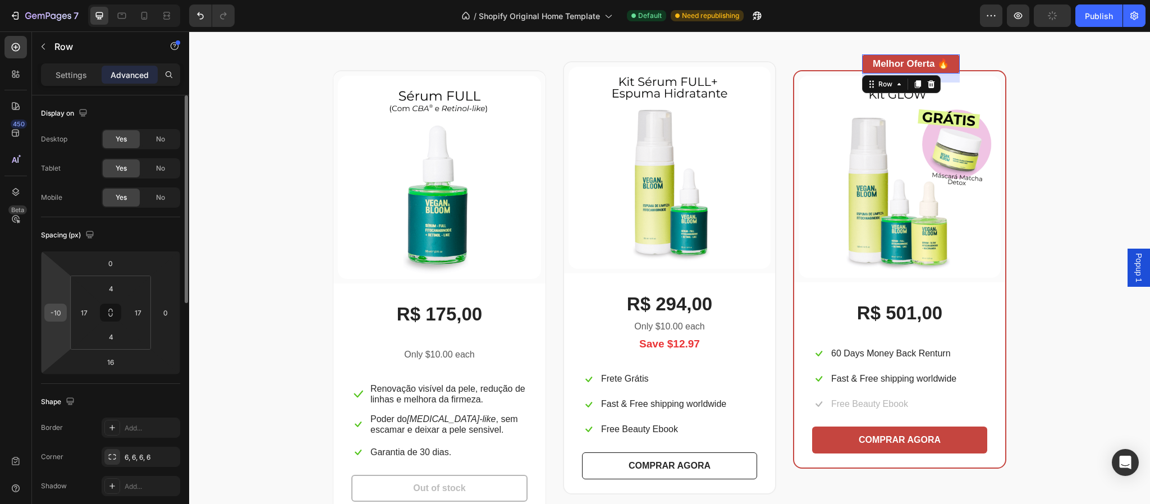
click at [61, 312] on input "-10" at bounding box center [55, 312] width 17 height 17
type input "-2"
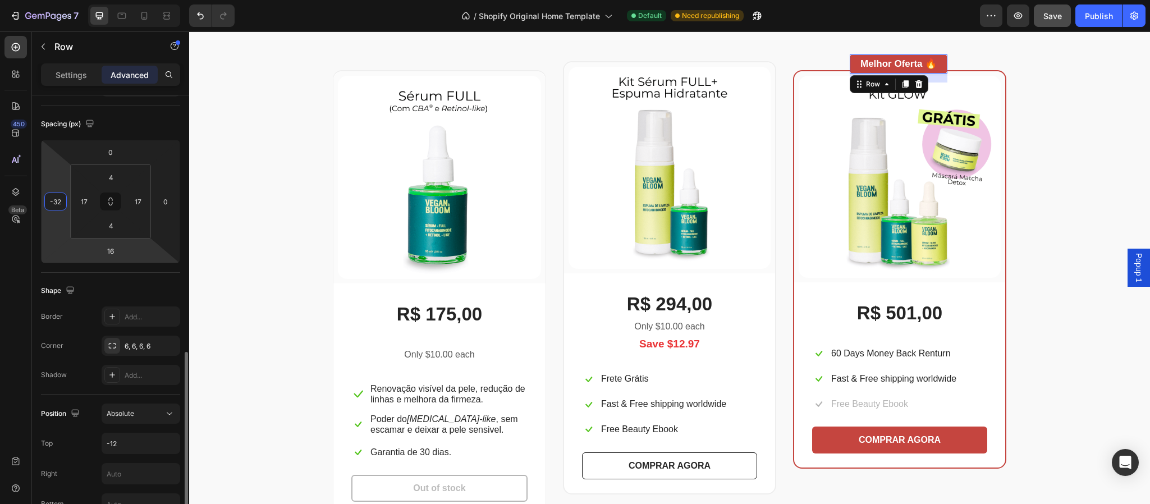
scroll to position [250, 0]
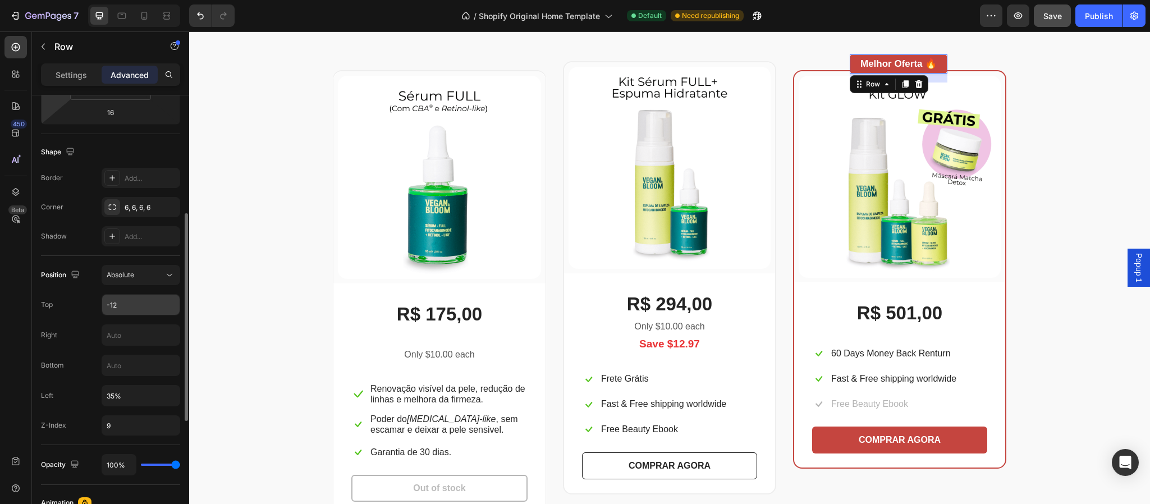
type input "-32"
click at [121, 313] on input "-12" at bounding box center [140, 305] width 77 height 20
type input "-"
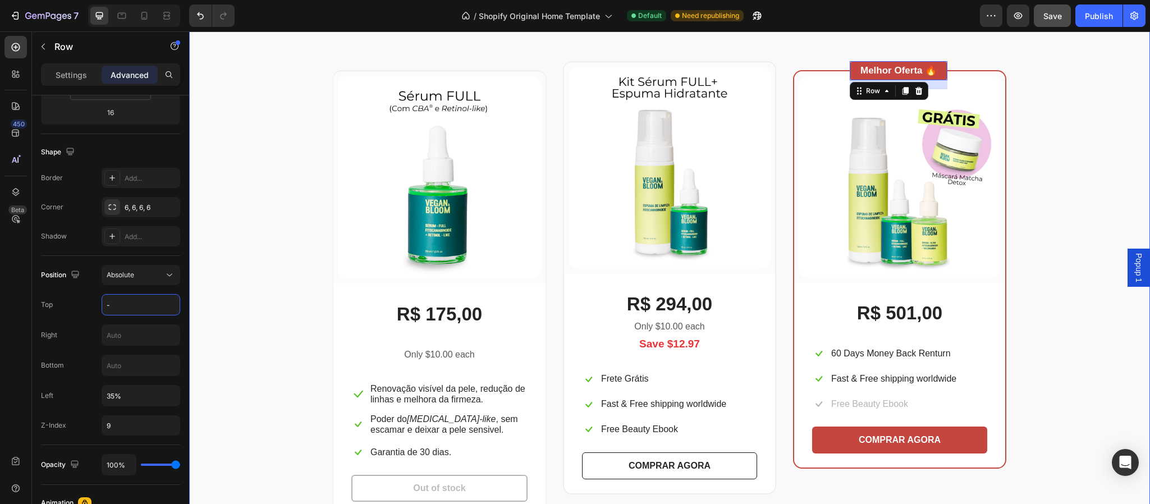
click at [1105, 245] on div "Escolha a sua oferta 🔥 Heading *Ofertas válidas enquanto durarem os estoques. T…" at bounding box center [670, 250] width 944 height 532
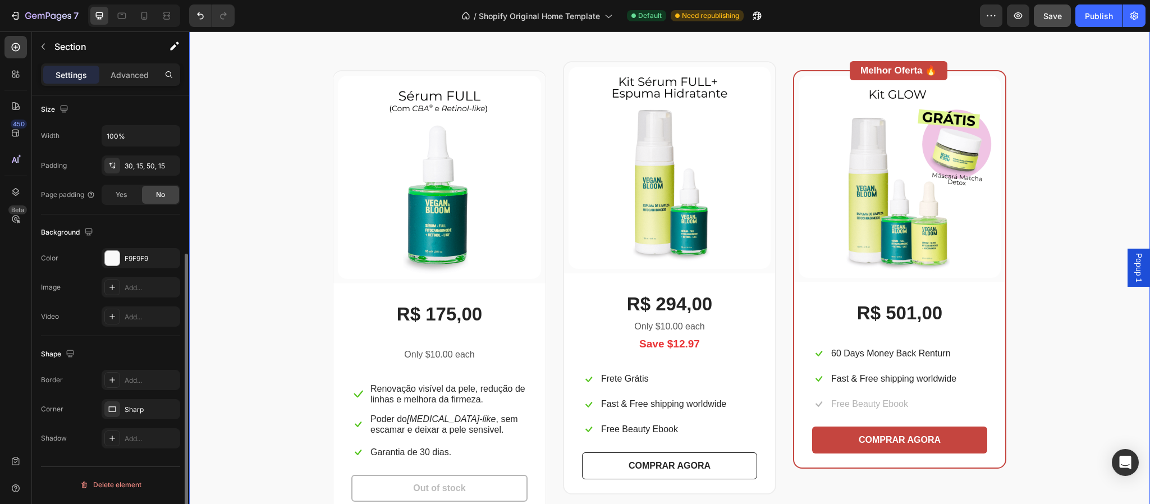
scroll to position [0, 0]
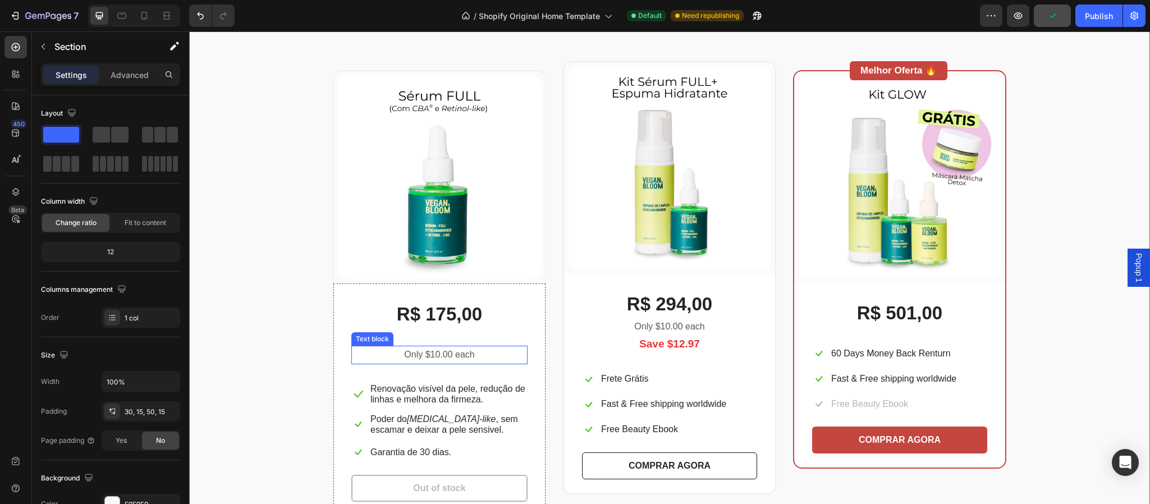
click at [442, 354] on p "Only $10.00 each" at bounding box center [440, 355] width 174 height 16
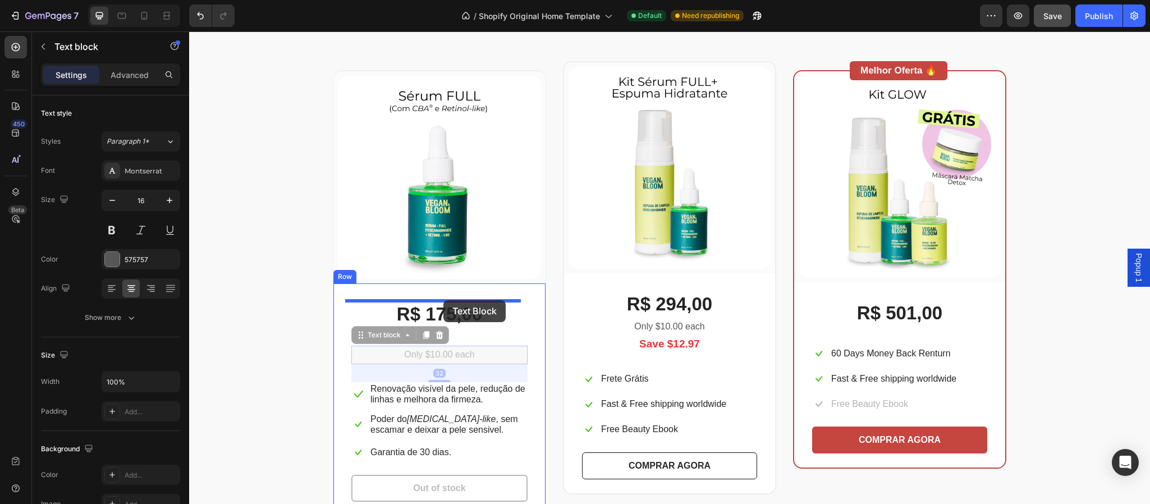
drag, startPoint x: 442, startPoint y: 354, endPoint x: 444, endPoint y: 300, distance: 53.9
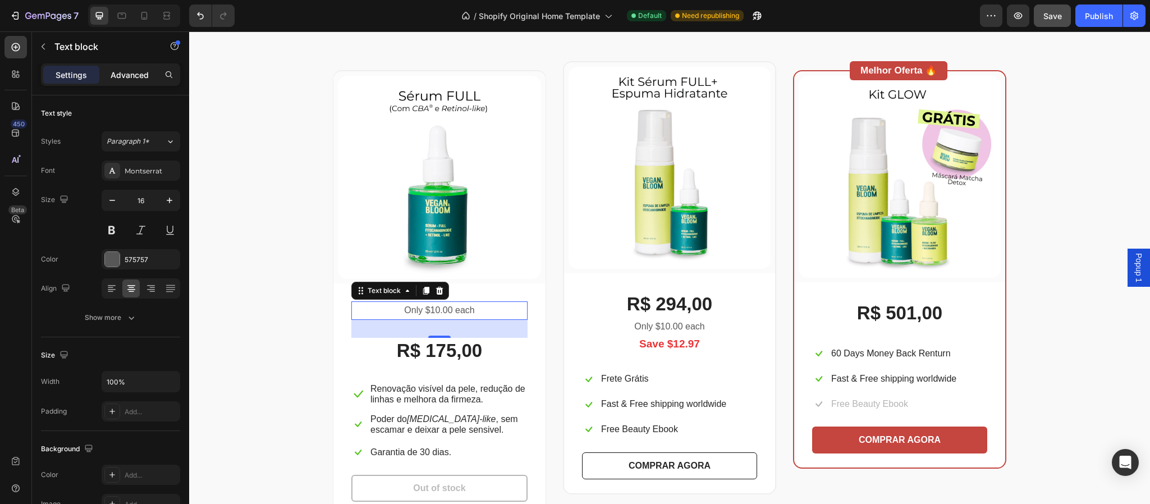
click at [130, 78] on p "Advanced" at bounding box center [130, 75] width 38 height 12
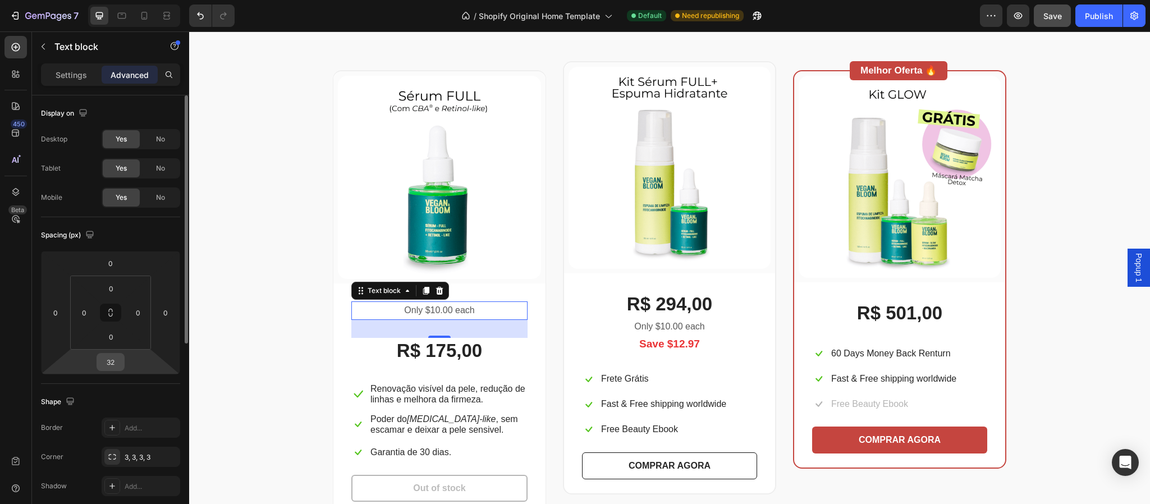
click at [118, 364] on input "32" at bounding box center [110, 362] width 22 height 17
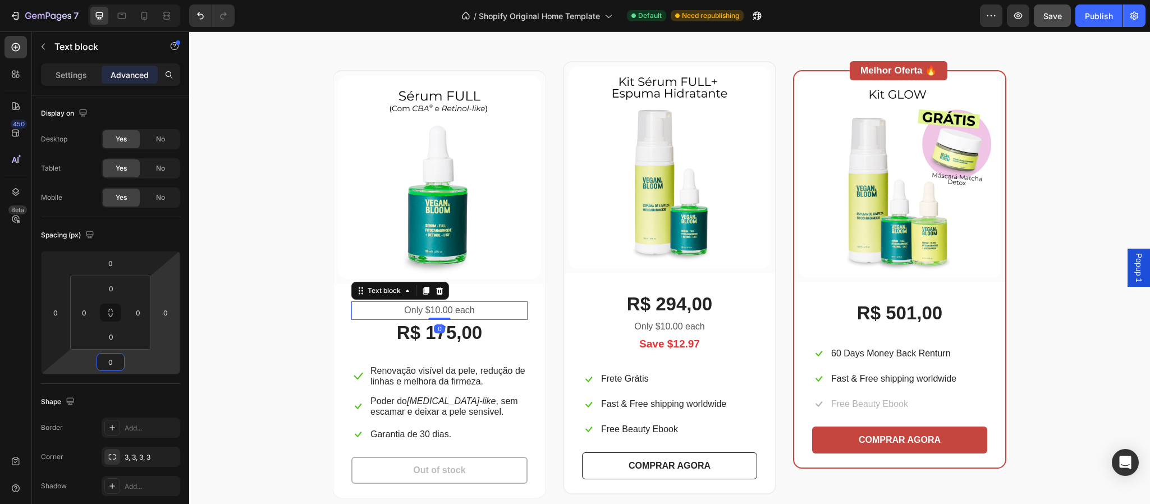
type input "0"
click at [464, 312] on p "Only $10.00 each" at bounding box center [440, 311] width 174 height 16
click at [436, 303] on p "De R$175,00 por" at bounding box center [440, 311] width 174 height 16
click at [500, 332] on div "R$ 175,00" at bounding box center [439, 333] width 176 height 26
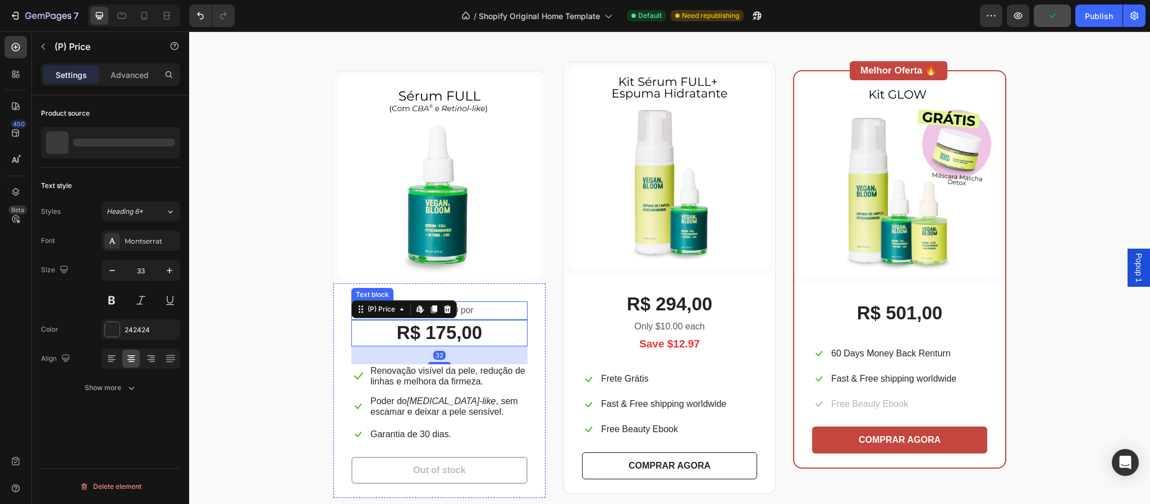
click at [478, 313] on p "De R$175,00 por" at bounding box center [440, 311] width 174 height 16
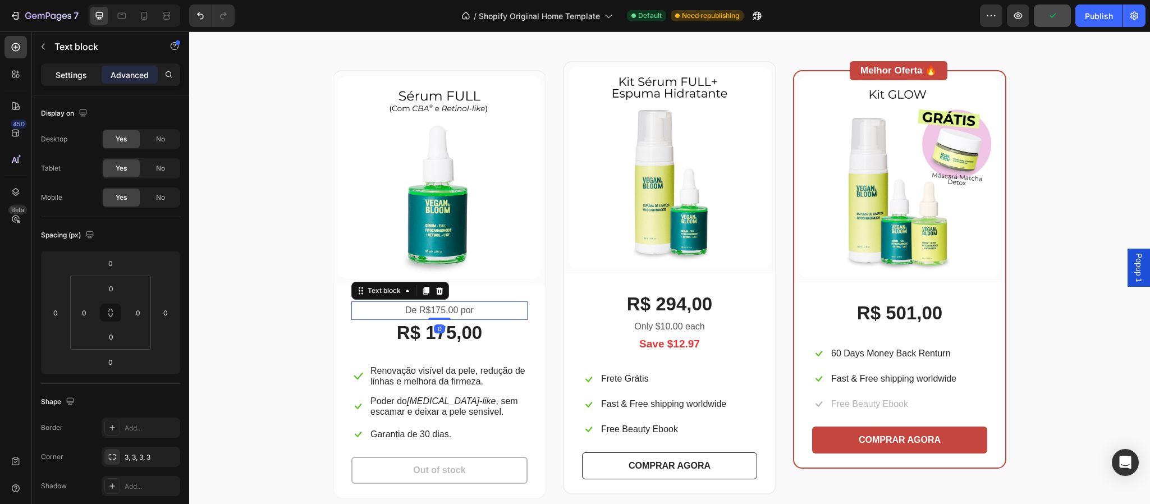
click at [67, 73] on p "Settings" at bounding box center [71, 75] width 31 height 12
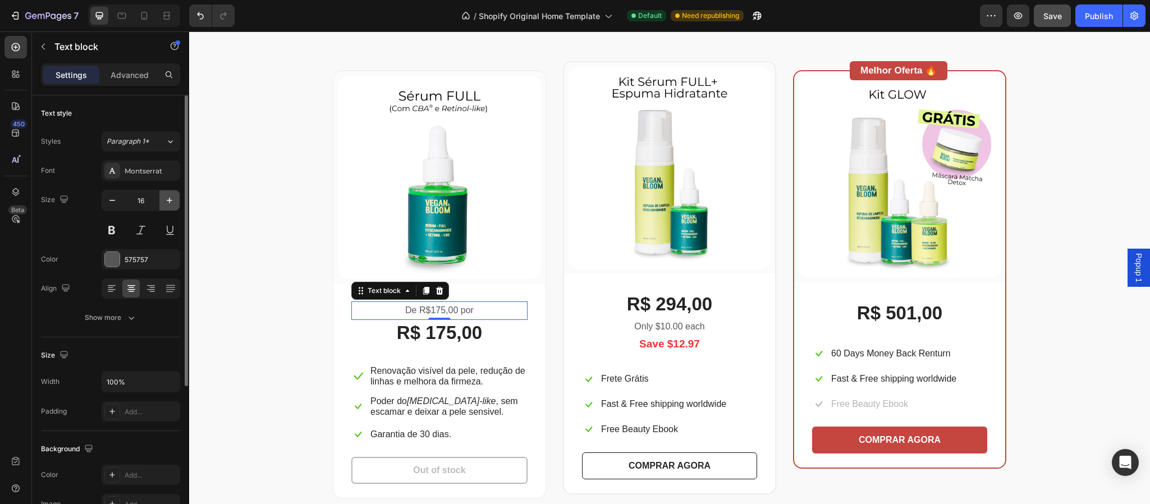
click at [166, 209] on button "button" at bounding box center [169, 200] width 20 height 20
type input "17"
click at [154, 262] on div "575757" at bounding box center [141, 260] width 33 height 10
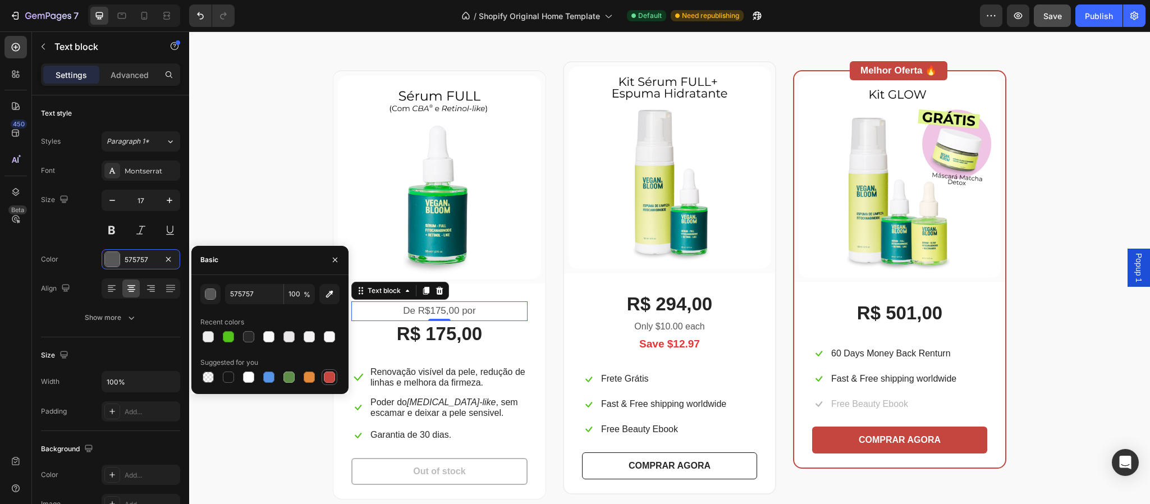
click at [332, 380] on div at bounding box center [329, 377] width 11 height 11
type input "C5453F"
click at [109, 204] on icon "button" at bounding box center [112, 200] width 11 height 11
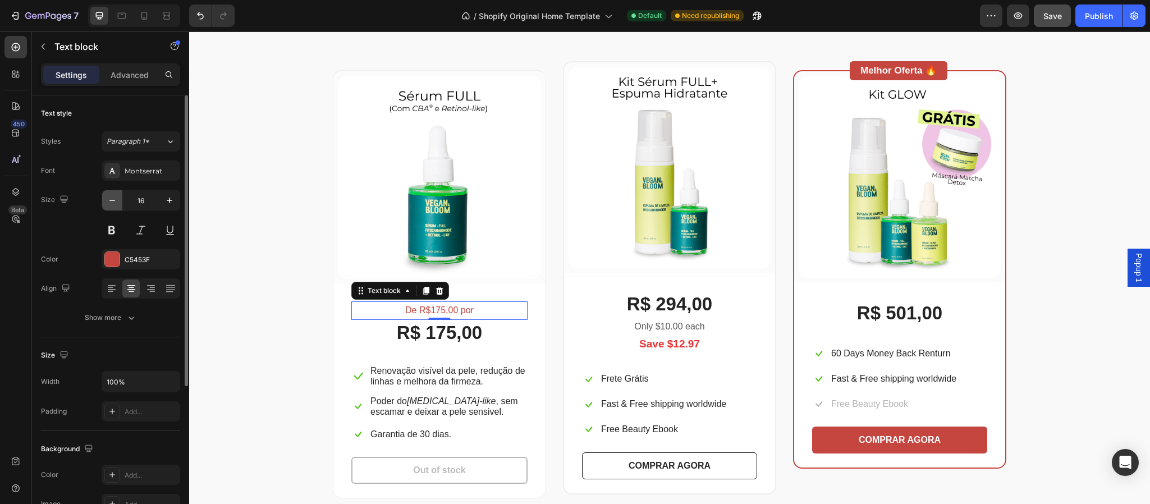
click at [109, 204] on icon "button" at bounding box center [112, 200] width 11 height 11
click at [174, 205] on icon "button" at bounding box center [169, 200] width 11 height 11
click at [172, 204] on icon "button" at bounding box center [169, 200] width 11 height 11
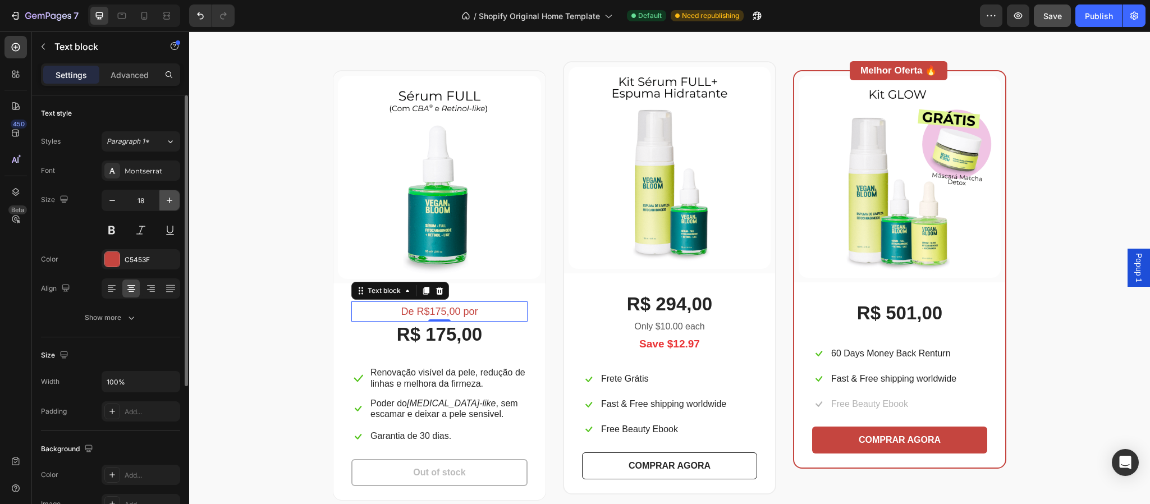
click at [172, 204] on icon "button" at bounding box center [169, 200] width 11 height 11
type input "19"
click at [436, 312] on p "De R$175,00 por" at bounding box center [440, 312] width 174 height 19
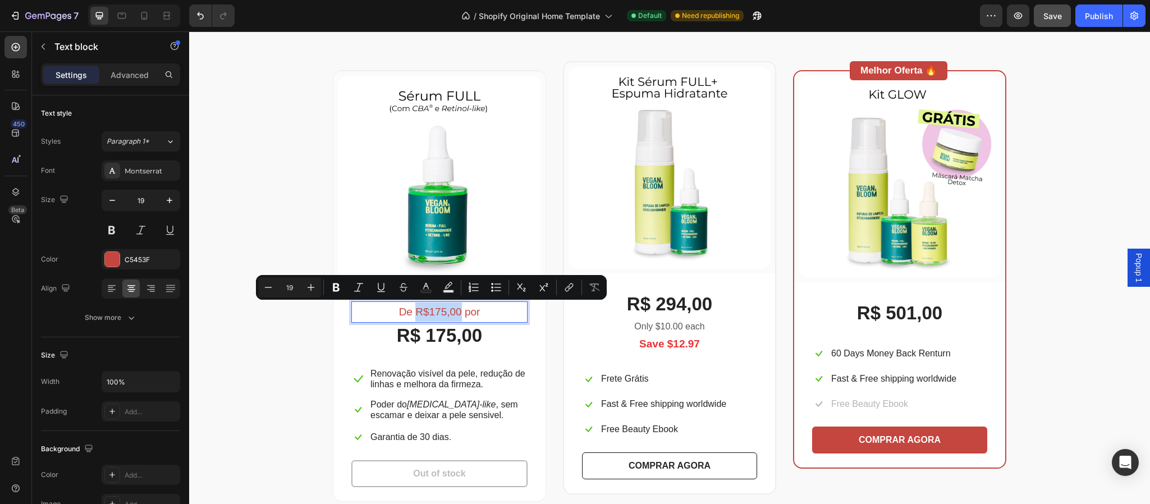
drag, startPoint x: 411, startPoint y: 314, endPoint x: 455, endPoint y: 317, distance: 43.9
click at [455, 317] on p "De R$175,00 por" at bounding box center [440, 312] width 174 height 19
drag, startPoint x: 264, startPoint y: 288, endPoint x: 281, endPoint y: 288, distance: 16.8
click at [265, 288] on icon "Editor contextual toolbar" at bounding box center [268, 287] width 11 height 11
type input "18"
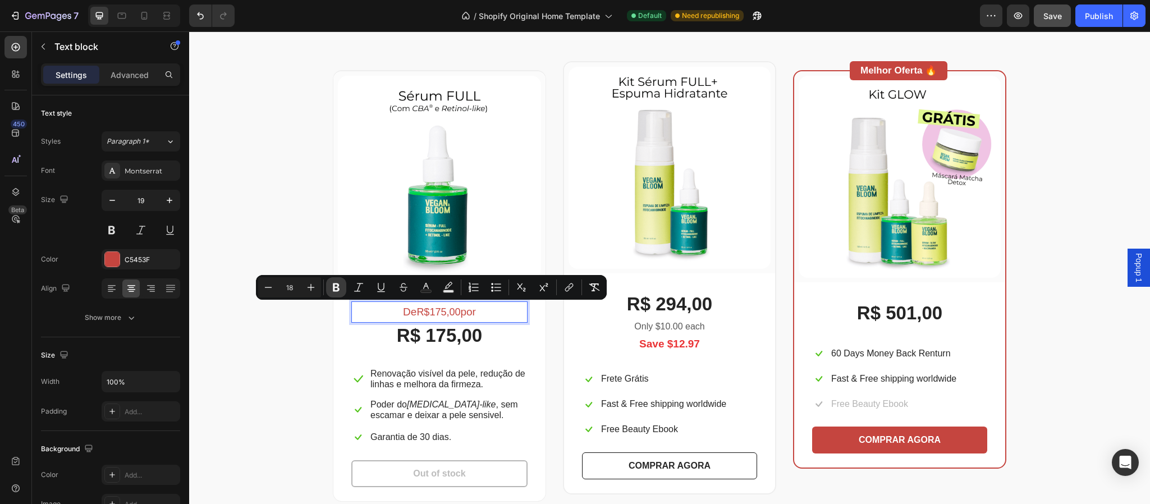
click at [339, 288] on icon "Editor contextual toolbar" at bounding box center [336, 288] width 7 height 8
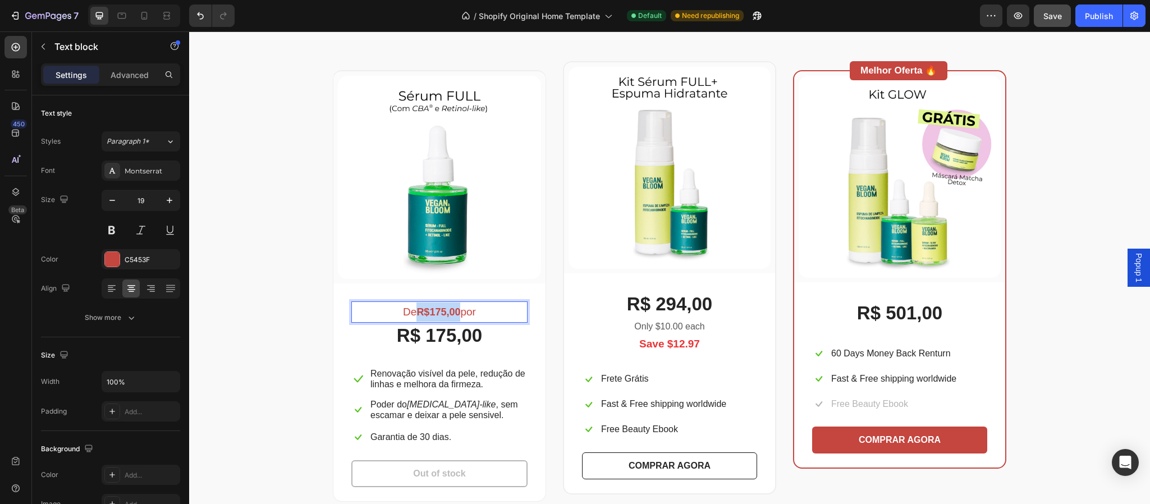
drag, startPoint x: 408, startPoint y: 312, endPoint x: 452, endPoint y: 312, distance: 43.8
click at [452, 312] on strong "R$175,00" at bounding box center [439, 312] width 44 height 11
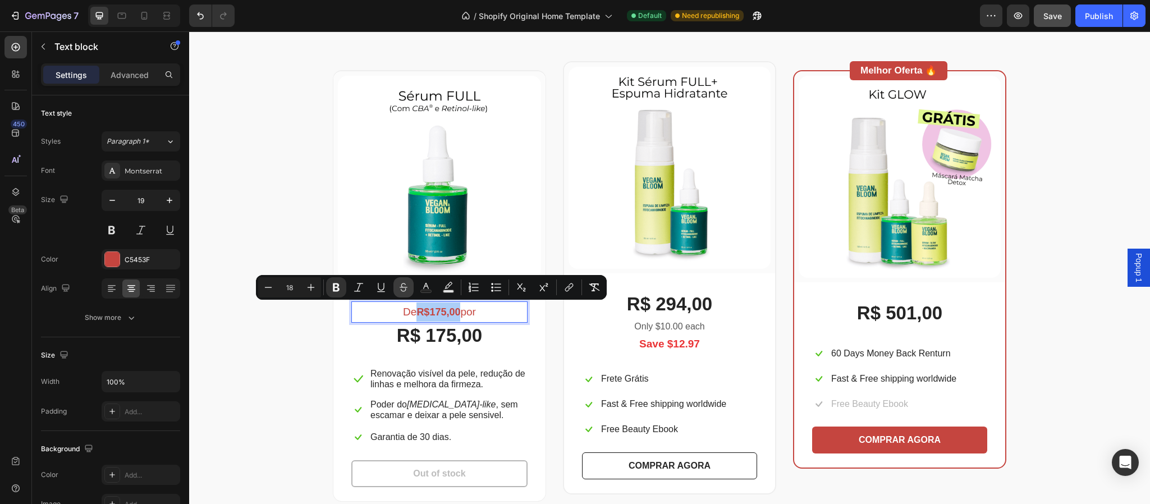
click at [403, 287] on icon "Editor contextual toolbar" at bounding box center [404, 285] width 8 height 4
click at [445, 344] on div "R$ 175,00" at bounding box center [439, 336] width 176 height 26
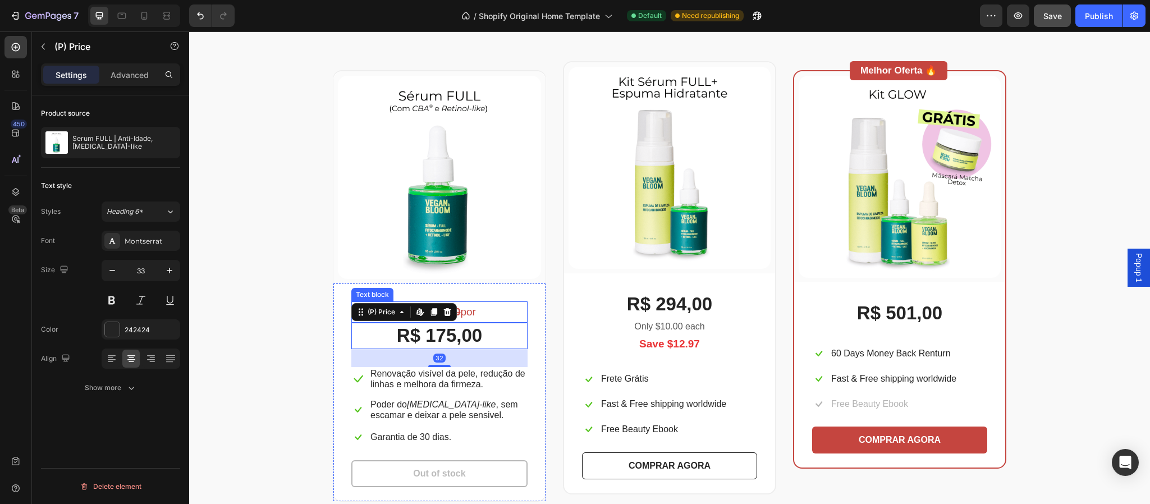
click at [470, 312] on p "De R$175,00 por" at bounding box center [440, 312] width 174 height 19
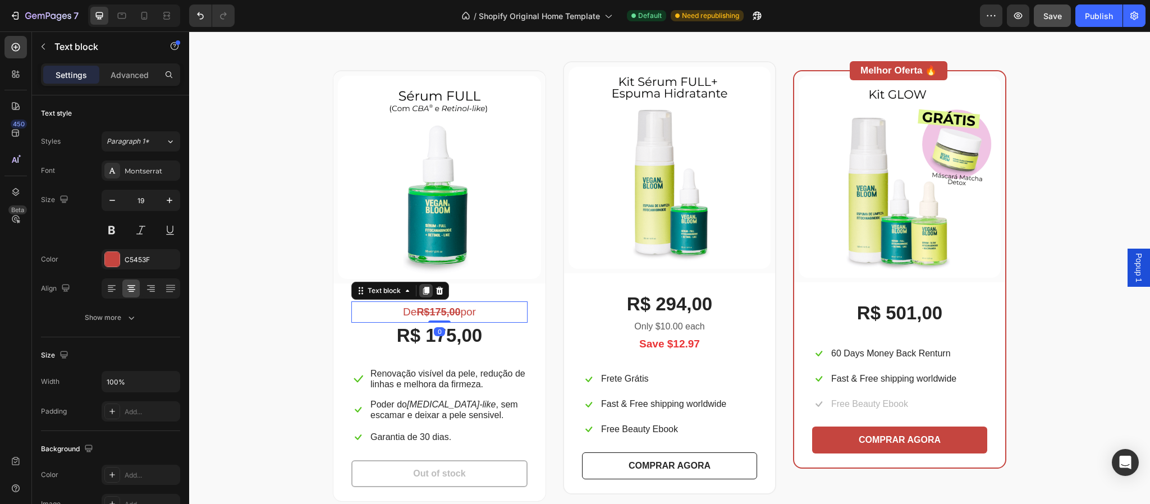
click at [423, 291] on icon at bounding box center [426, 291] width 6 height 8
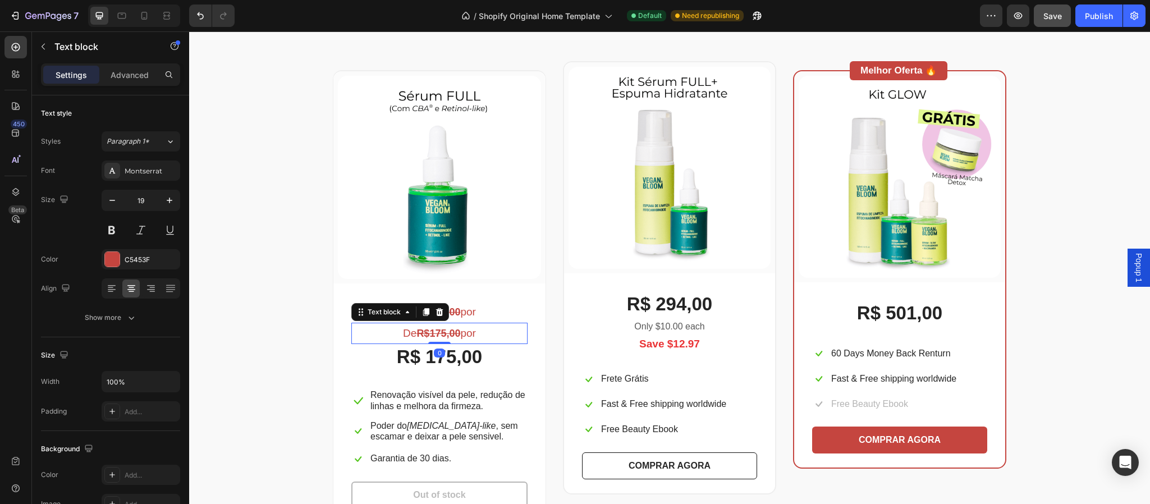
click at [442, 332] on strong "R$175,00" at bounding box center [439, 333] width 44 height 11
click at [493, 359] on div "R$ 175,00" at bounding box center [439, 357] width 176 height 26
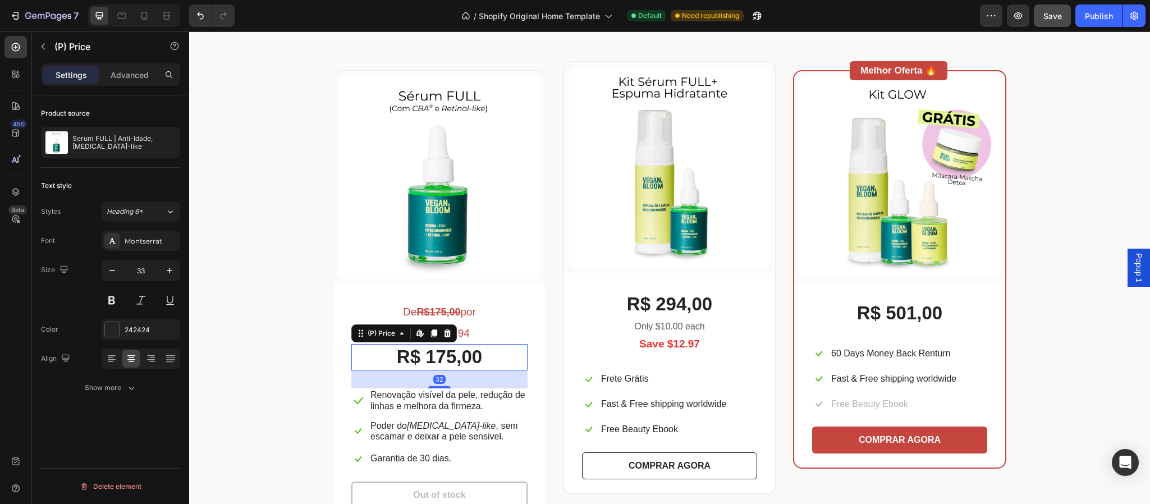
click at [482, 339] on p "6x R$19,94" at bounding box center [440, 333] width 174 height 19
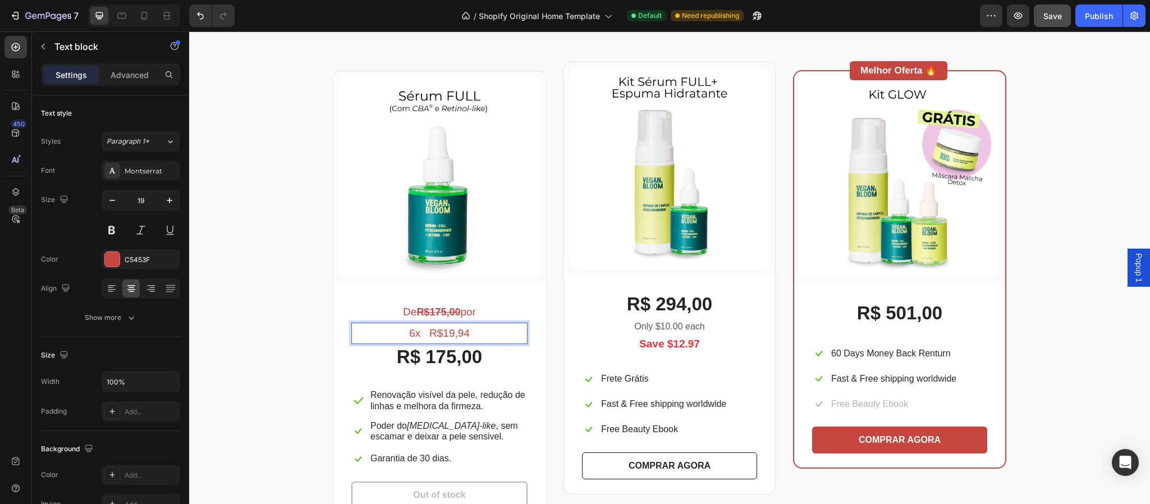
click at [424, 332] on p "6x R$19,94" at bounding box center [440, 333] width 174 height 19
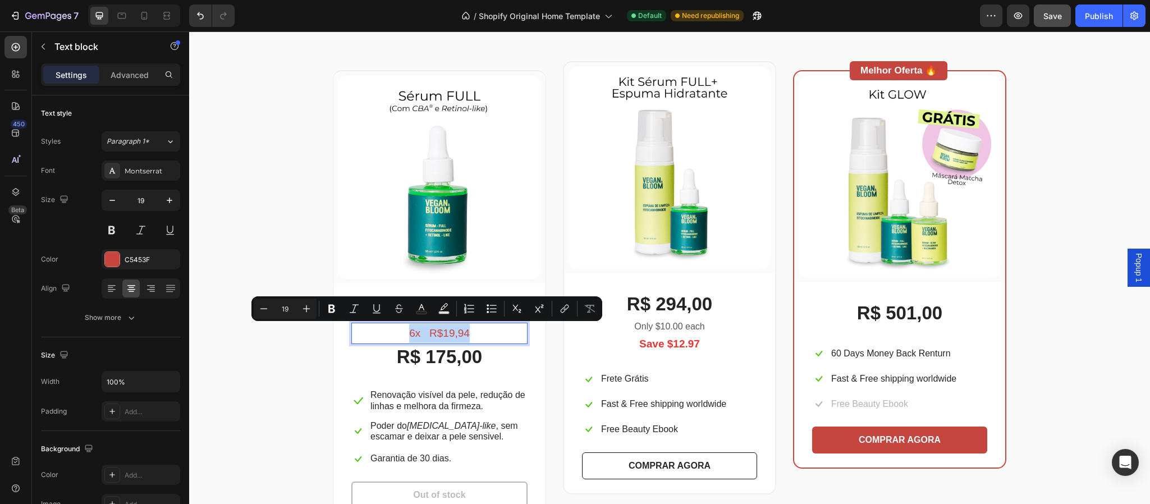
click at [424, 332] on p "6x R$19,94" at bounding box center [440, 333] width 174 height 19
click at [139, 260] on div "C5453F" at bounding box center [141, 260] width 33 height 10
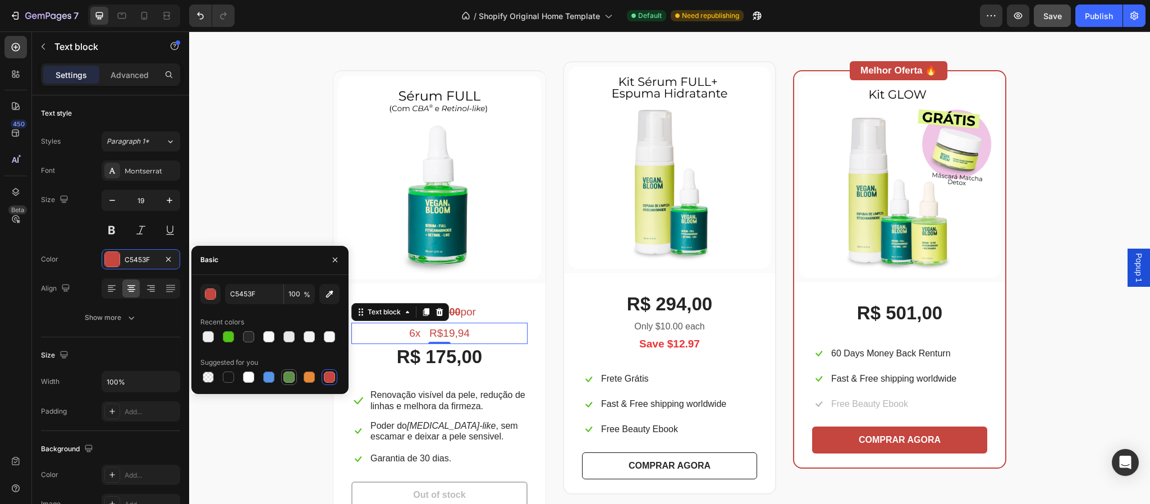
click at [285, 380] on div at bounding box center [289, 377] width 11 height 11
type input "5E8E49"
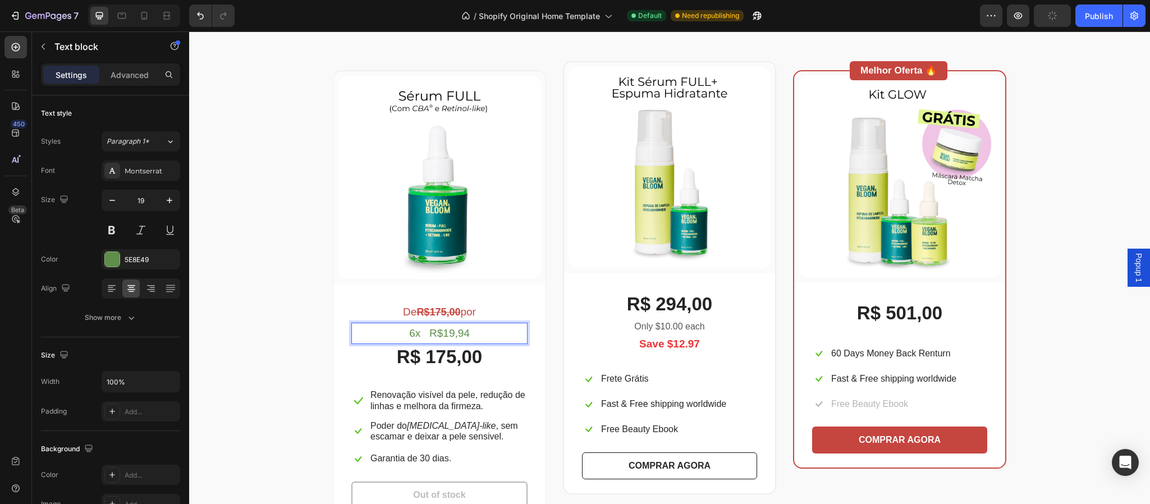
click at [440, 332] on p "6x R$19,94" at bounding box center [440, 333] width 174 height 19
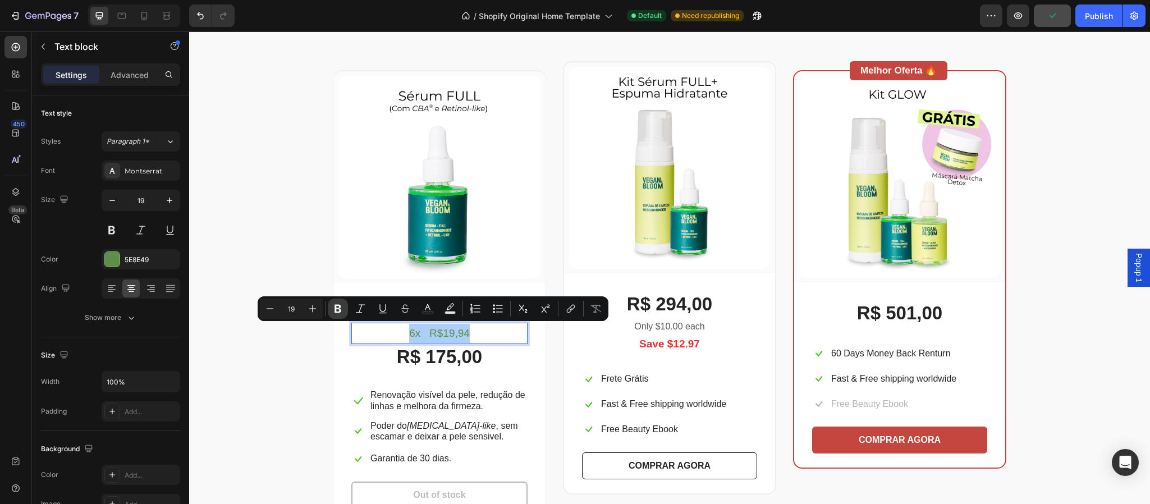
click at [337, 312] on icon "Editor contextual toolbar" at bounding box center [338, 309] width 7 height 8
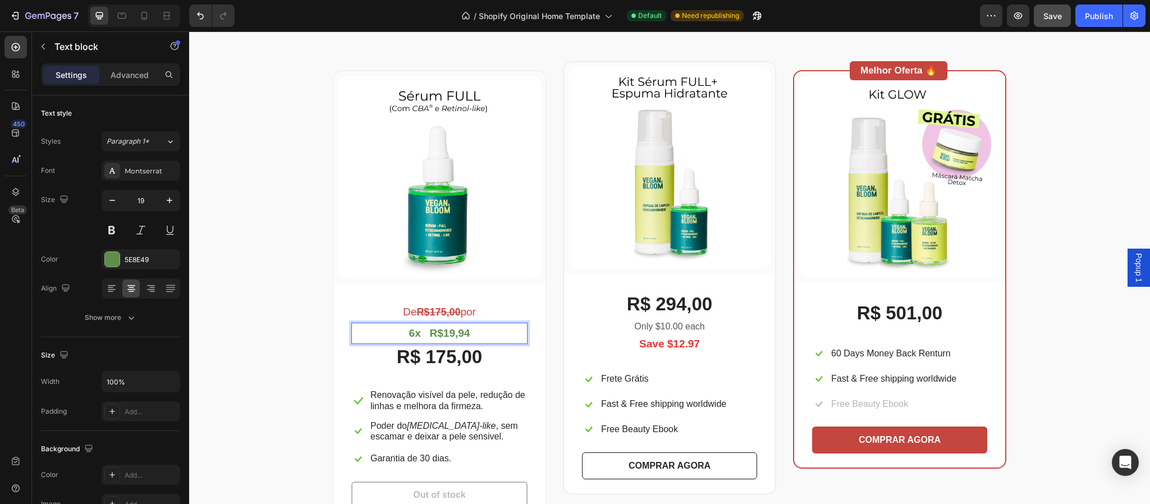
click at [391, 331] on p "6x R$19,94" at bounding box center [440, 333] width 174 height 19
click at [524, 364] on div "De R$175,00 por Text block 6x R$19,94 Text block 0 R$ 175,00 (P) Price (P) Pric…" at bounding box center [439, 403] width 212 height 239
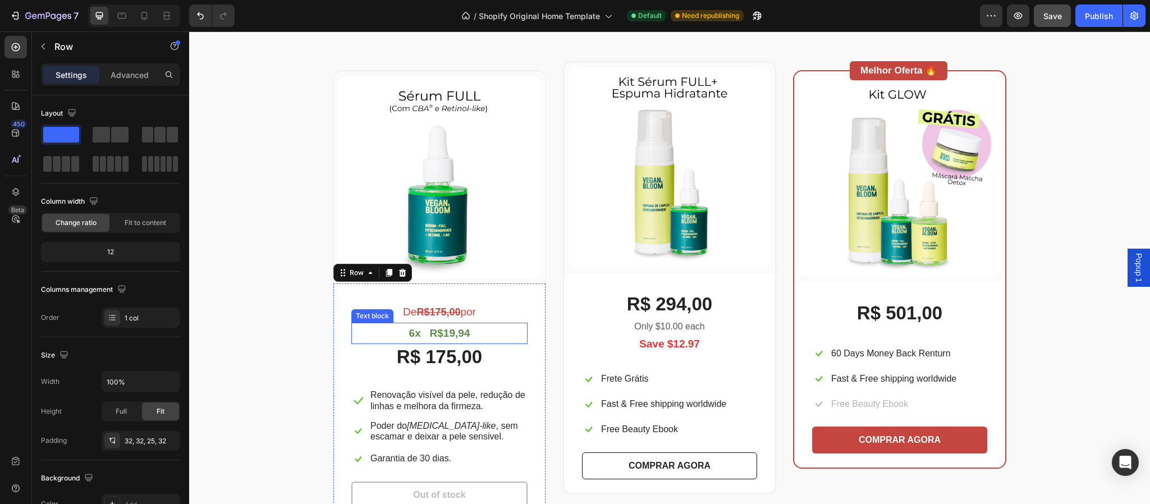
click at [488, 334] on p "6x R$19,94" at bounding box center [440, 333] width 174 height 19
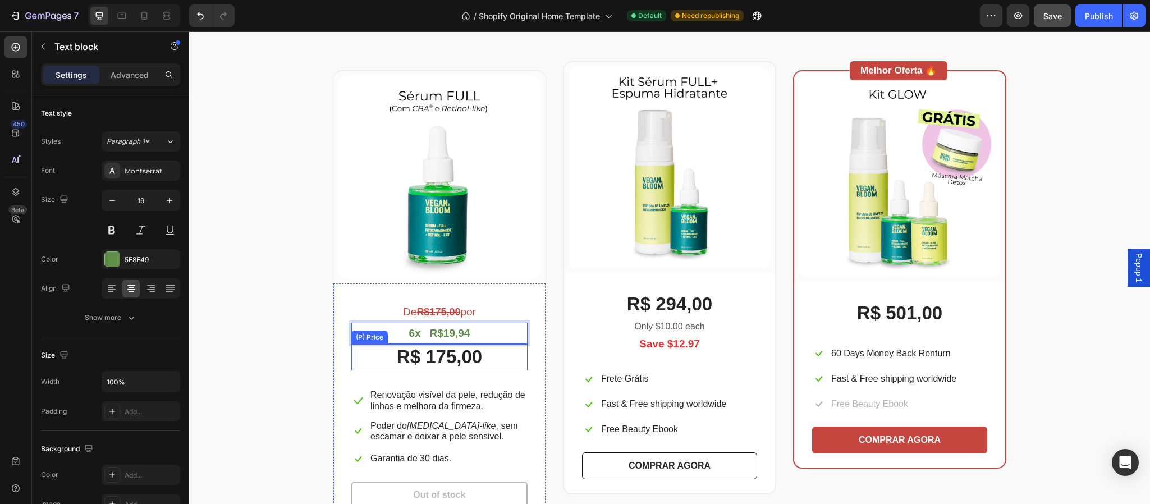
click at [476, 356] on div "R$ 175,00" at bounding box center [439, 357] width 176 height 26
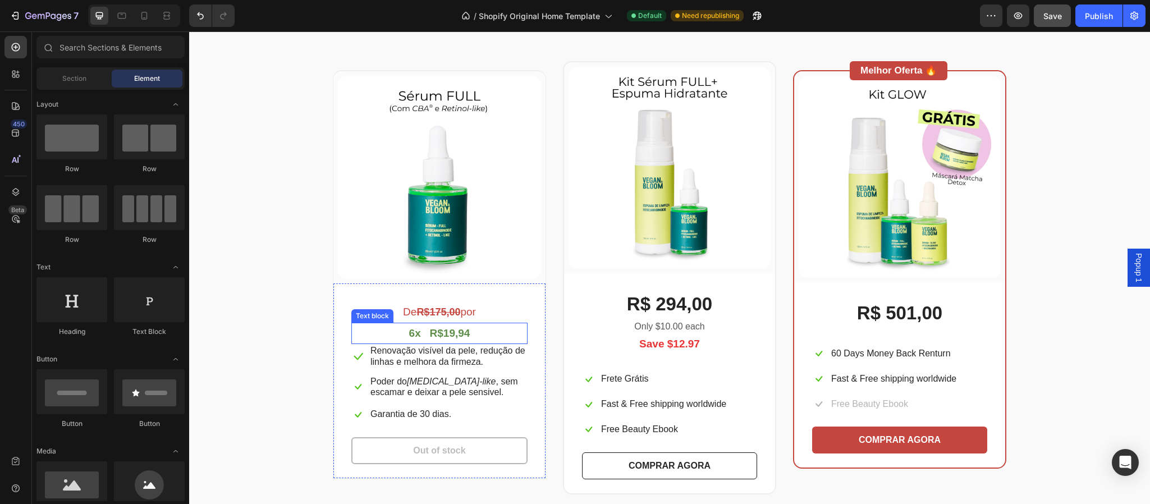
click at [456, 329] on strong "6x R$19,94" at bounding box center [439, 333] width 61 height 12
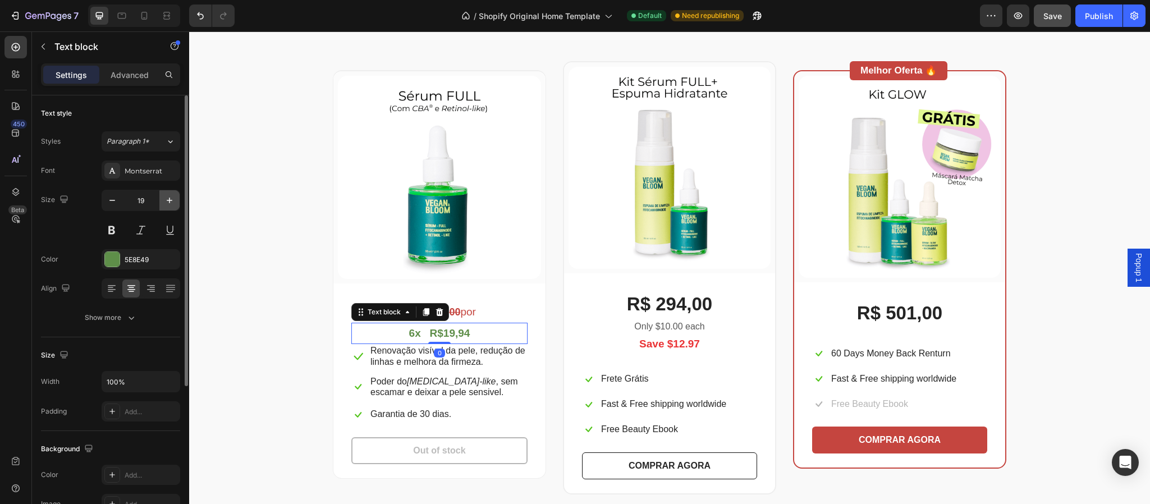
click at [168, 201] on icon "button" at bounding box center [170, 201] width 6 height 6
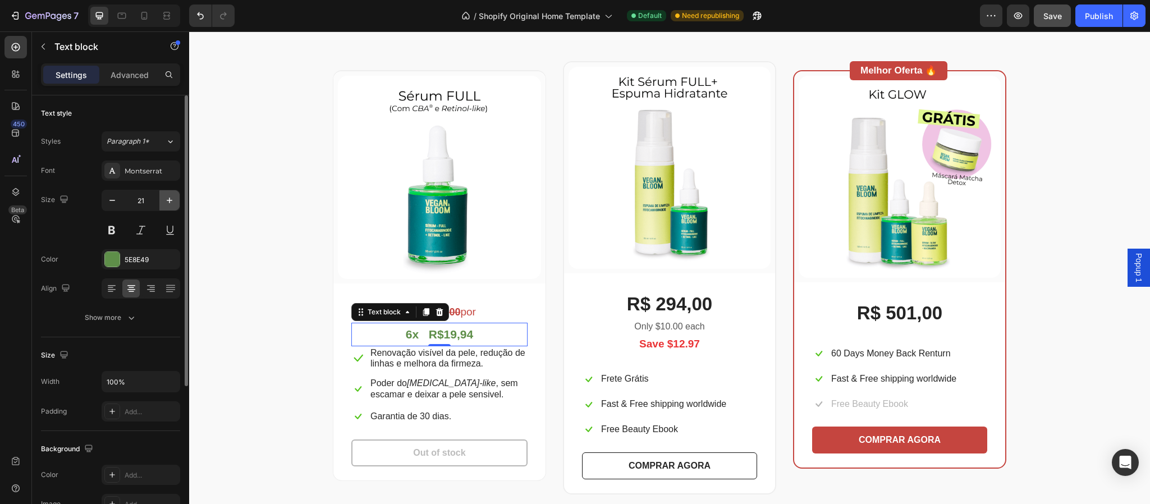
click at [168, 201] on icon "button" at bounding box center [170, 201] width 6 height 6
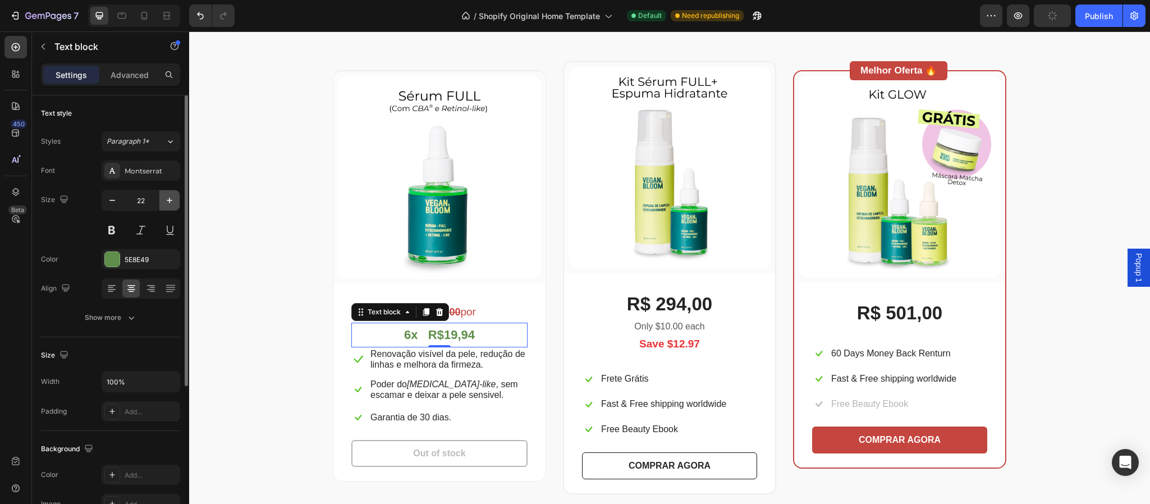
click at [168, 201] on icon "button" at bounding box center [170, 201] width 6 height 6
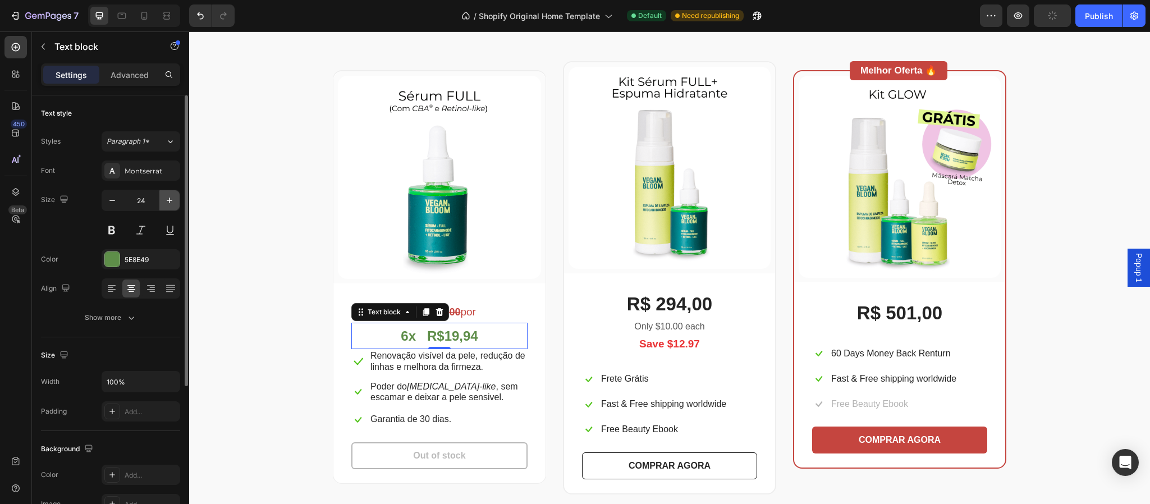
click at [168, 201] on icon "button" at bounding box center [170, 201] width 6 height 6
click at [149, 201] on input "25" at bounding box center [140, 200] width 37 height 20
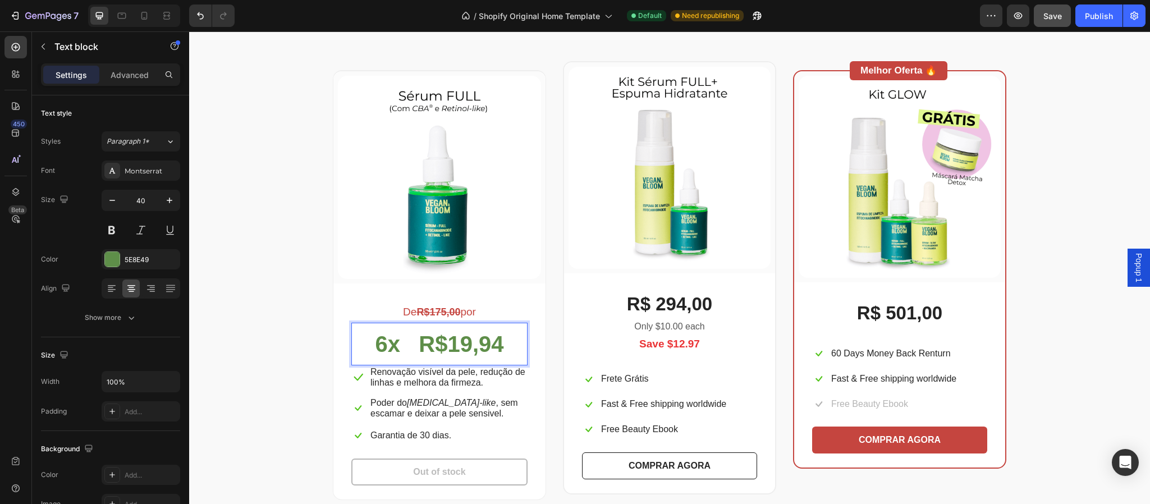
click at [403, 342] on strong "6x R$19,94" at bounding box center [439, 344] width 129 height 25
click at [170, 201] on icon "button" at bounding box center [170, 201] width 6 height 6
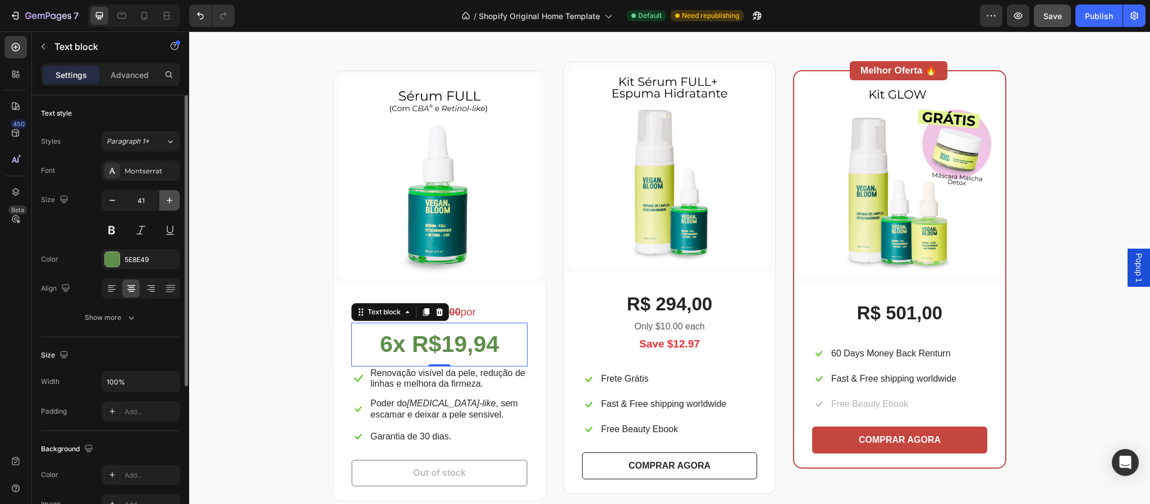
click at [170, 201] on icon "button" at bounding box center [170, 201] width 6 height 6
type input "42"
click at [508, 353] on p "6x R$19,94" at bounding box center [440, 345] width 174 height 43
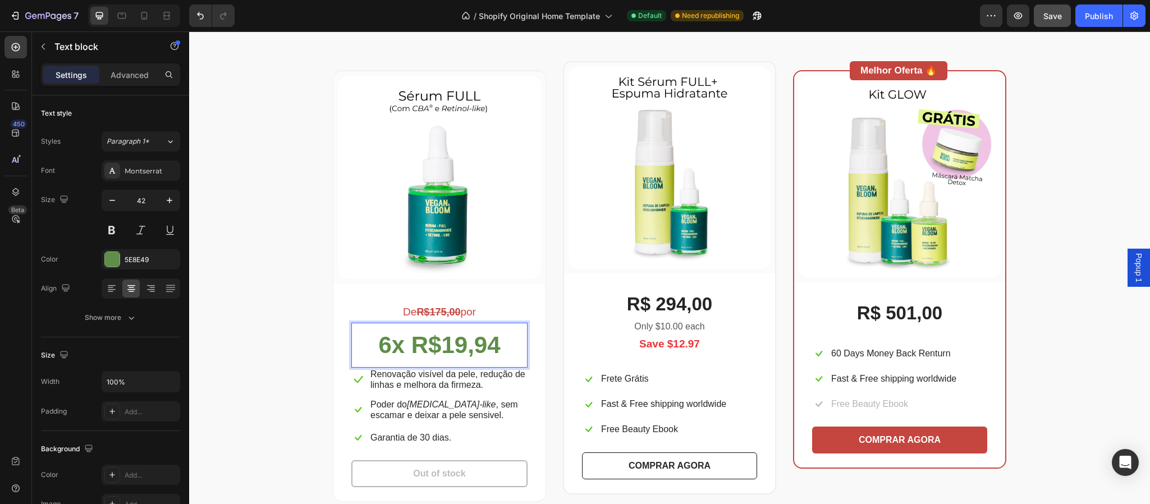
click at [513, 340] on p "6x R$19,94" at bounding box center [440, 345] width 174 height 43
click at [467, 312] on p "De R$175,00 por" at bounding box center [440, 312] width 174 height 19
click at [515, 359] on p "6x R$19,94" at bounding box center [440, 345] width 174 height 43
click at [476, 295] on div "De R$175,00 por Text block 6x R$19,94 Text block 0 Icon Renovação visível da pe…" at bounding box center [439, 393] width 212 height 218
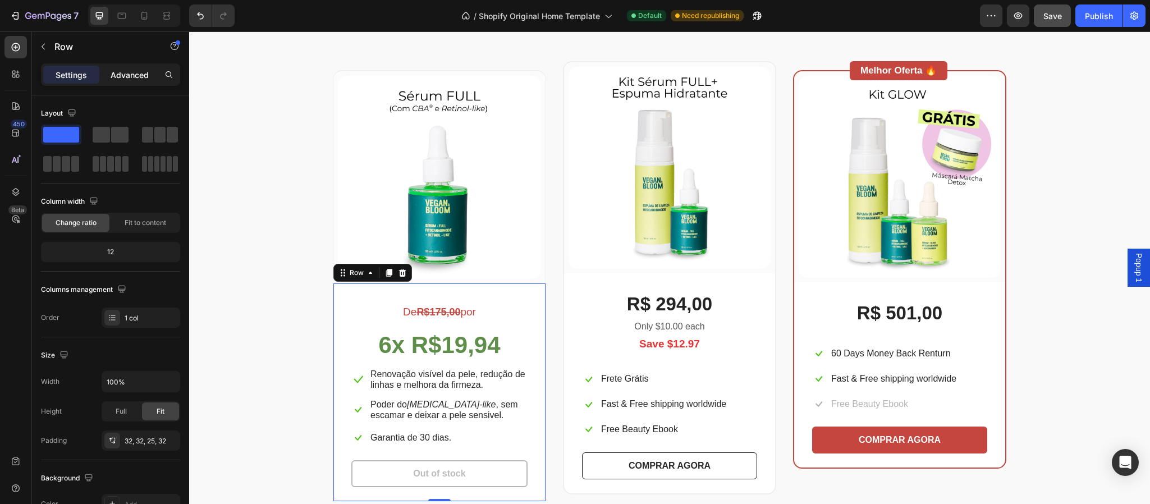
click at [125, 71] on p "Advanced" at bounding box center [130, 75] width 38 height 12
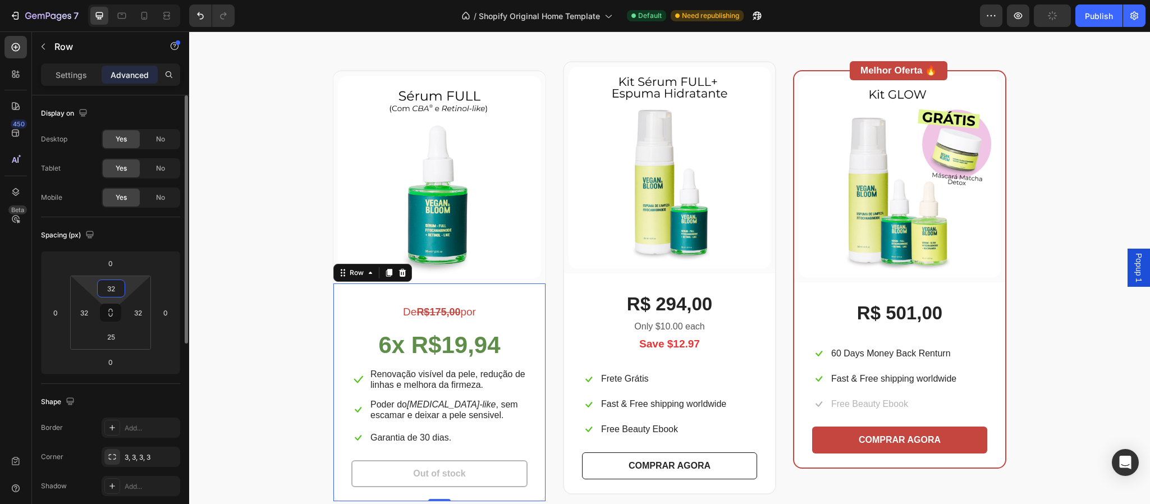
click at [121, 295] on input "32" at bounding box center [111, 288] width 22 height 17
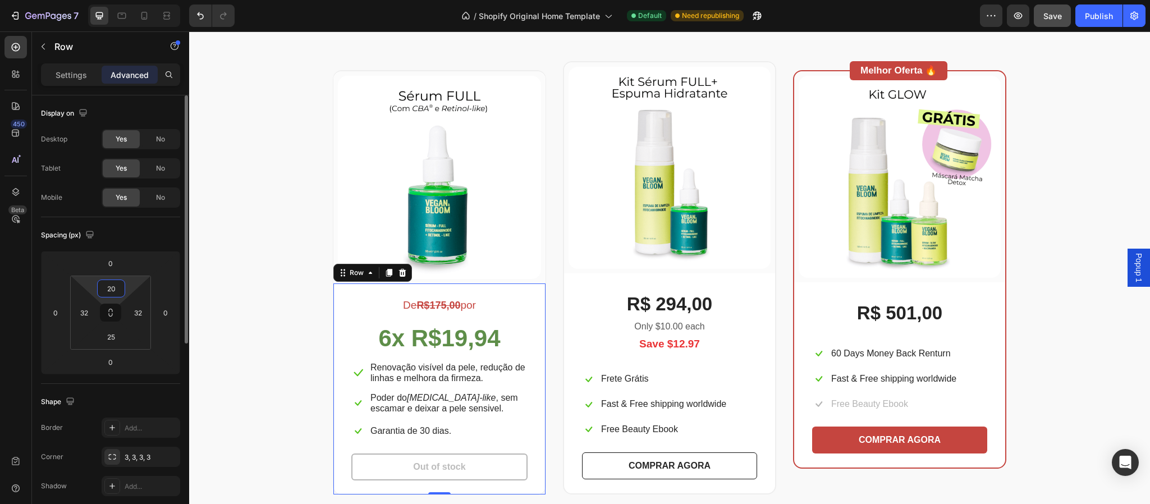
type input "2"
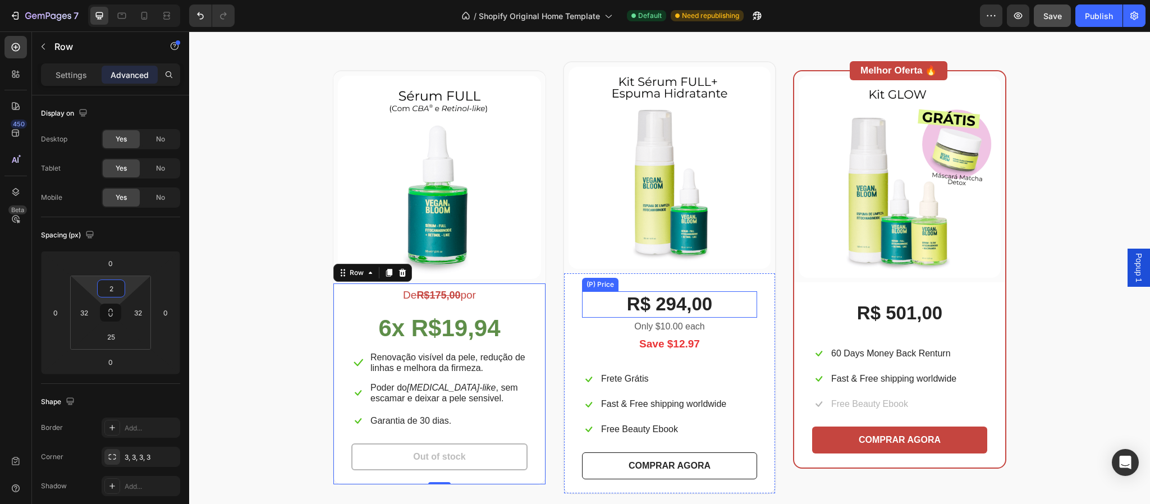
click at [588, 302] on div "R$ 294,00" at bounding box center [669, 304] width 175 height 26
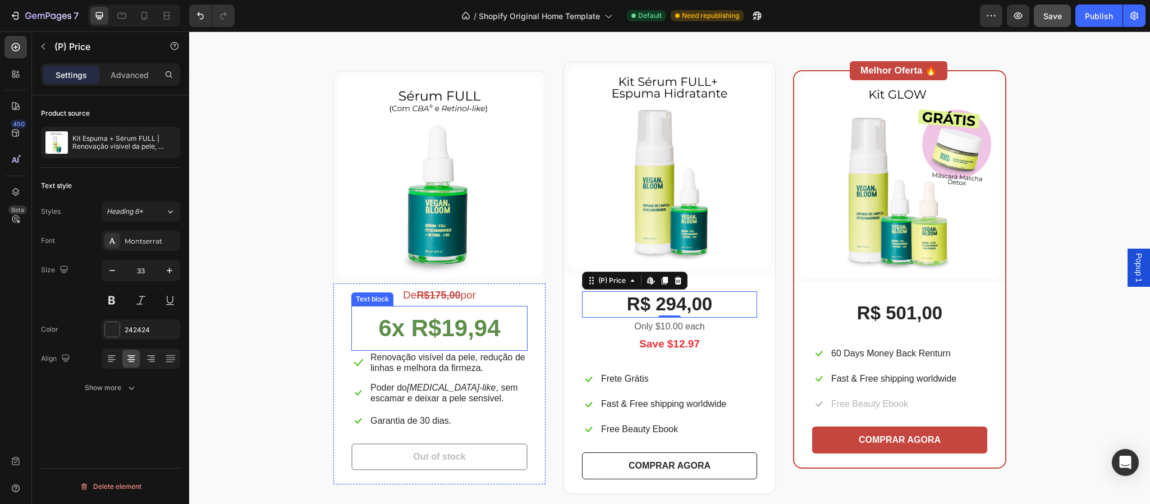
click at [460, 315] on strong "6x R$19,94" at bounding box center [439, 328] width 122 height 26
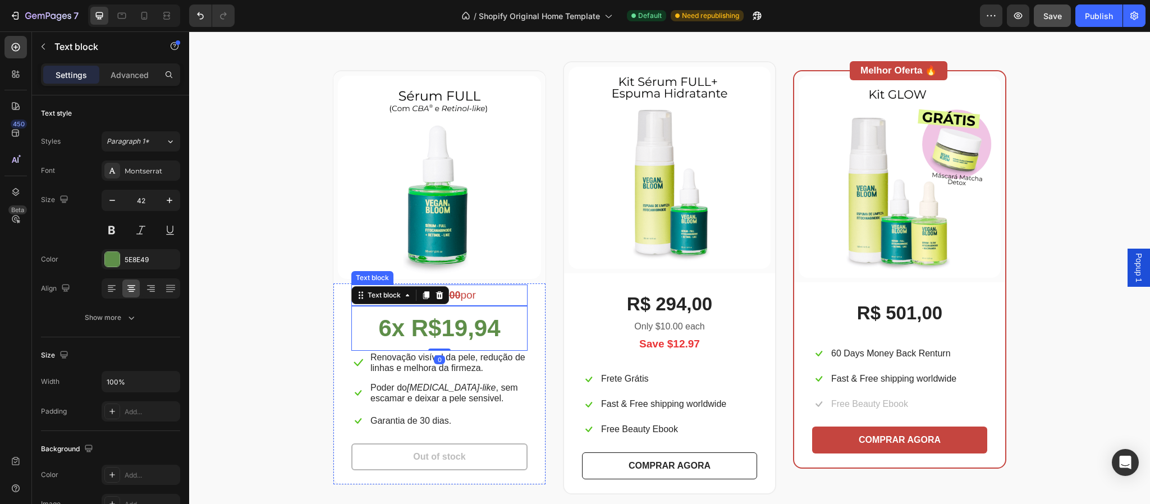
click at [474, 291] on p "De R$175,00 por" at bounding box center [440, 295] width 174 height 19
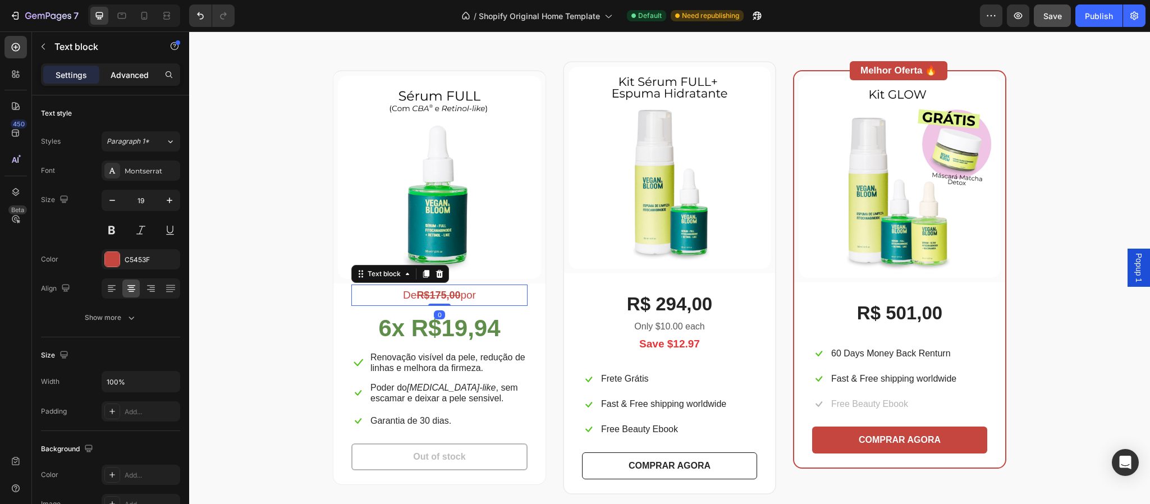
click at [135, 74] on p "Advanced" at bounding box center [130, 75] width 38 height 12
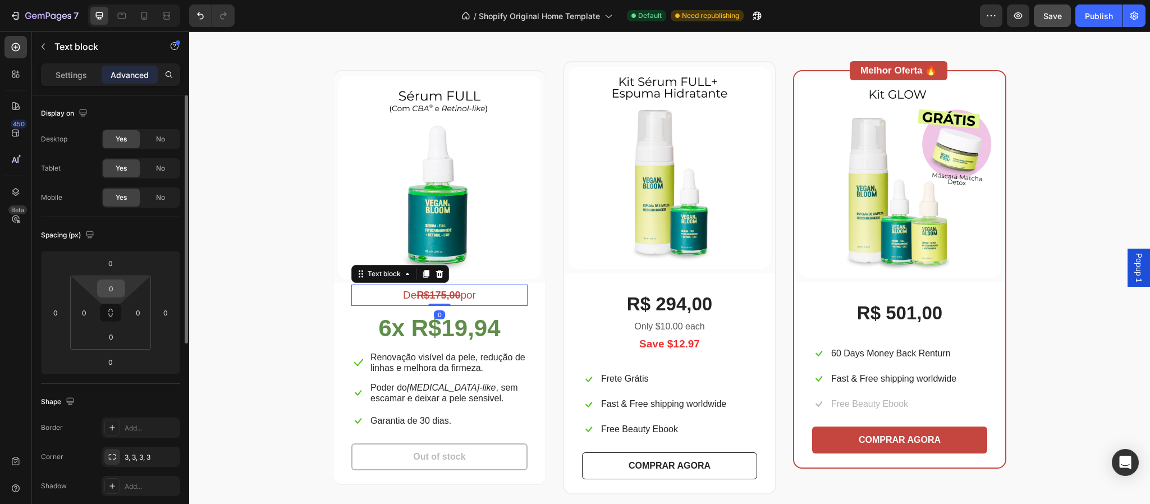
click at [115, 291] on input "0" at bounding box center [111, 288] width 22 height 17
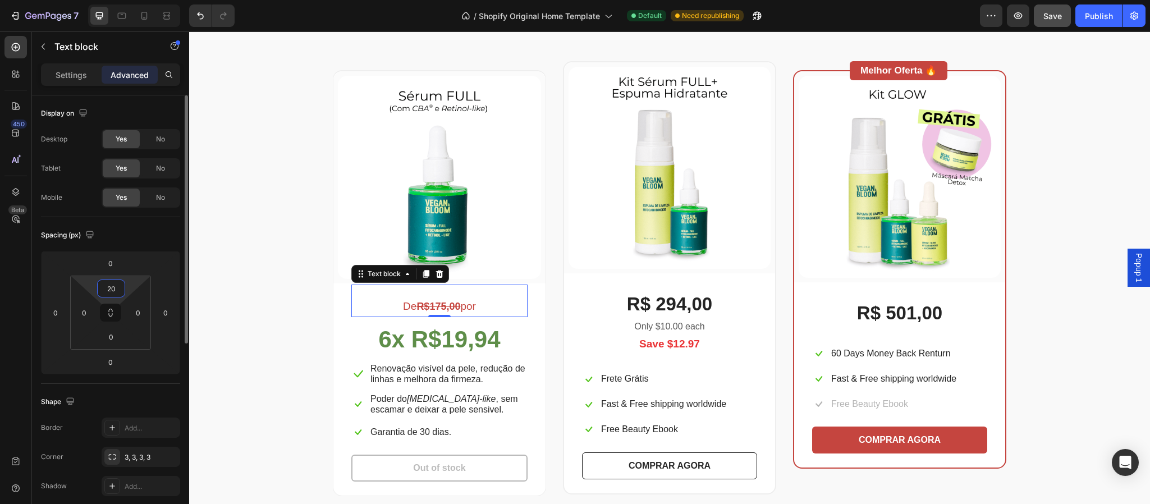
type input "2"
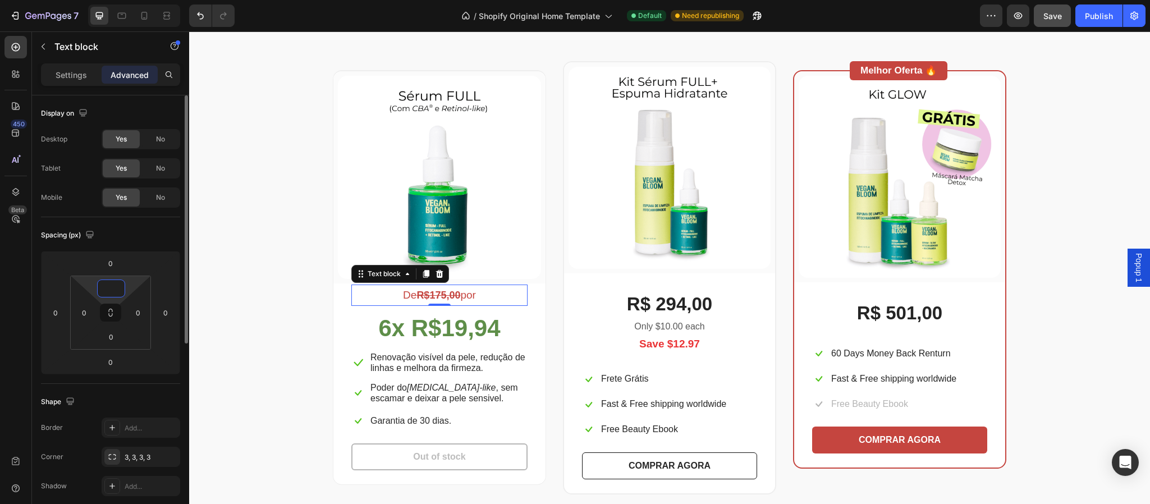
type input "5"
type input "10"
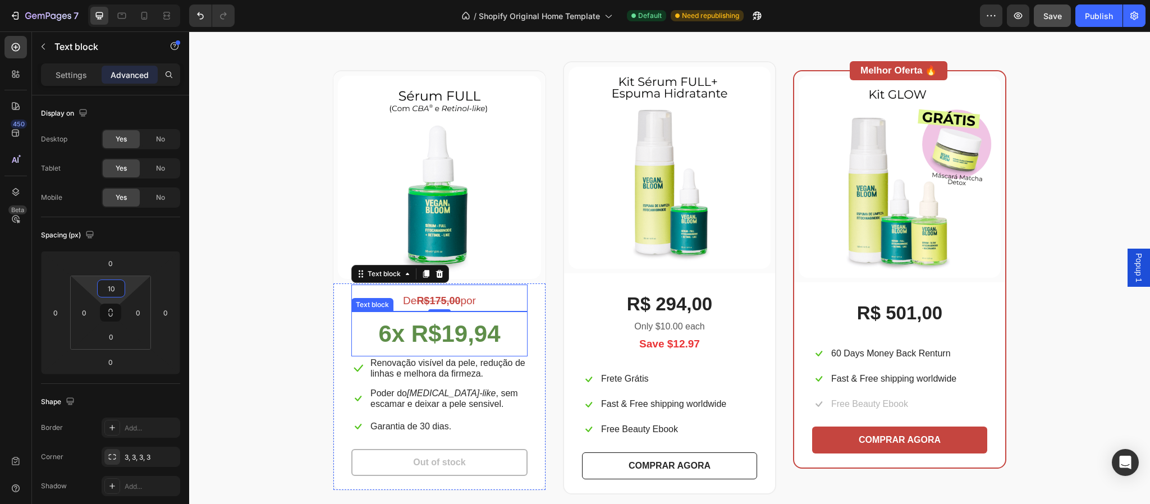
click at [469, 333] on strong "6x R$19,94" at bounding box center [439, 334] width 122 height 26
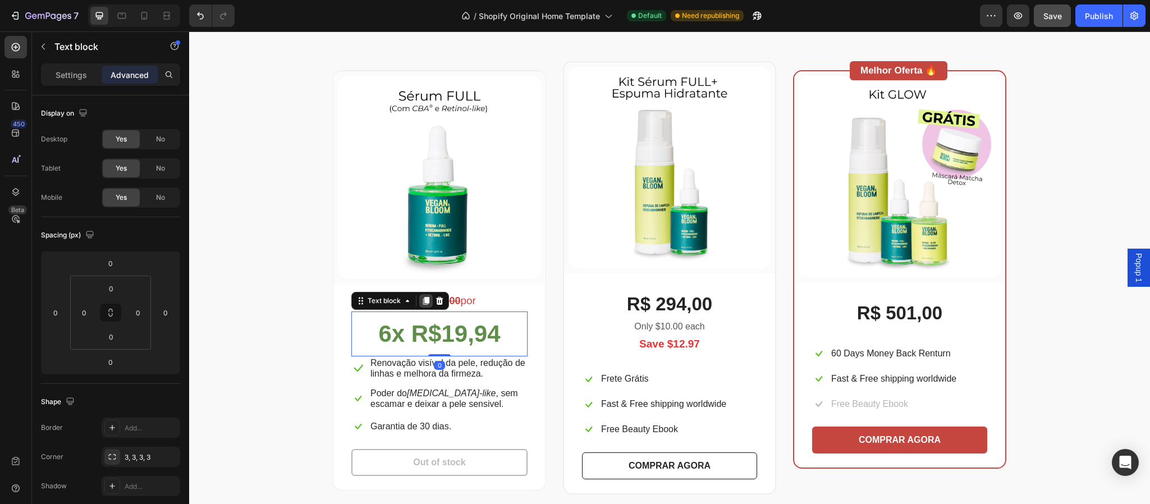
click at [423, 301] on icon at bounding box center [426, 301] width 6 height 8
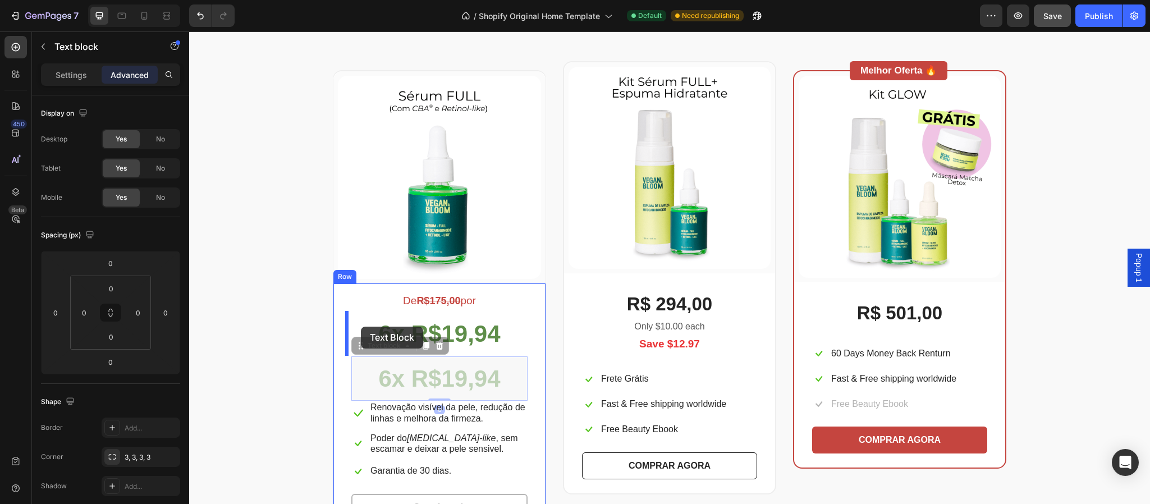
drag, startPoint x: 461, startPoint y: 371, endPoint x: 361, endPoint y: 327, distance: 109.8
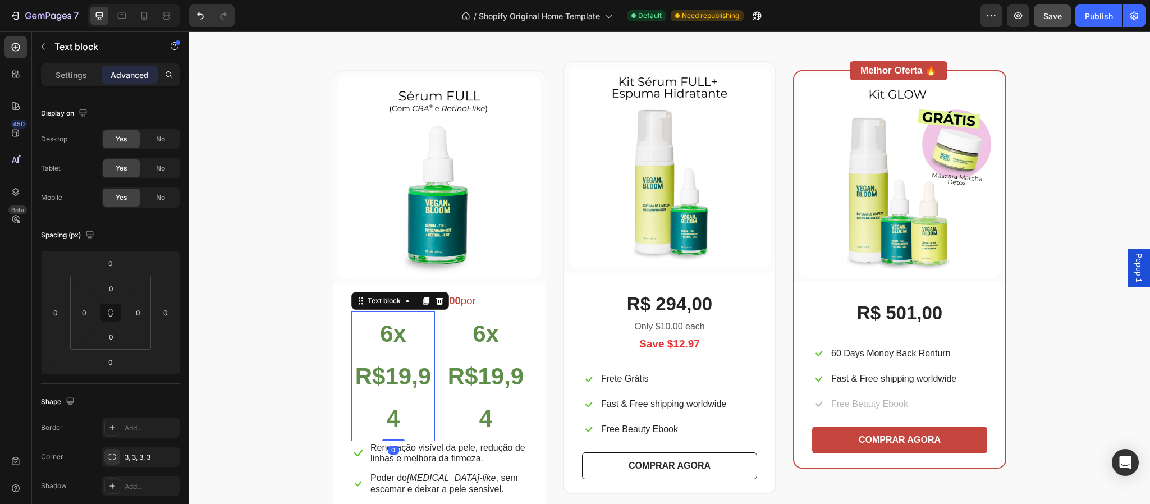
click at [403, 413] on p "6x R$19,94" at bounding box center [393, 376] width 81 height 127
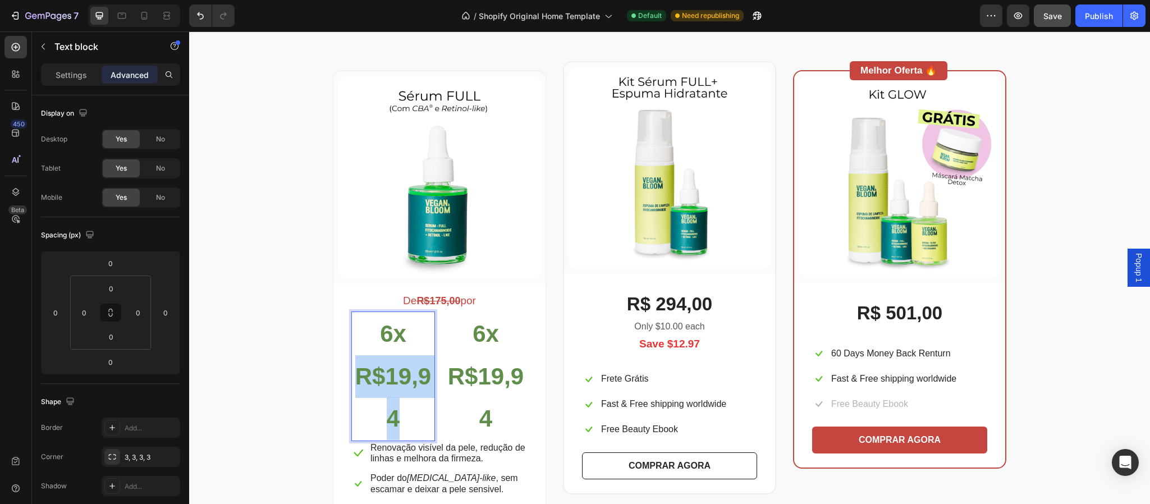
drag, startPoint x: 399, startPoint y: 414, endPoint x: 354, endPoint y: 374, distance: 60.5
click at [354, 374] on p "6x R$19,94" at bounding box center [393, 376] width 81 height 127
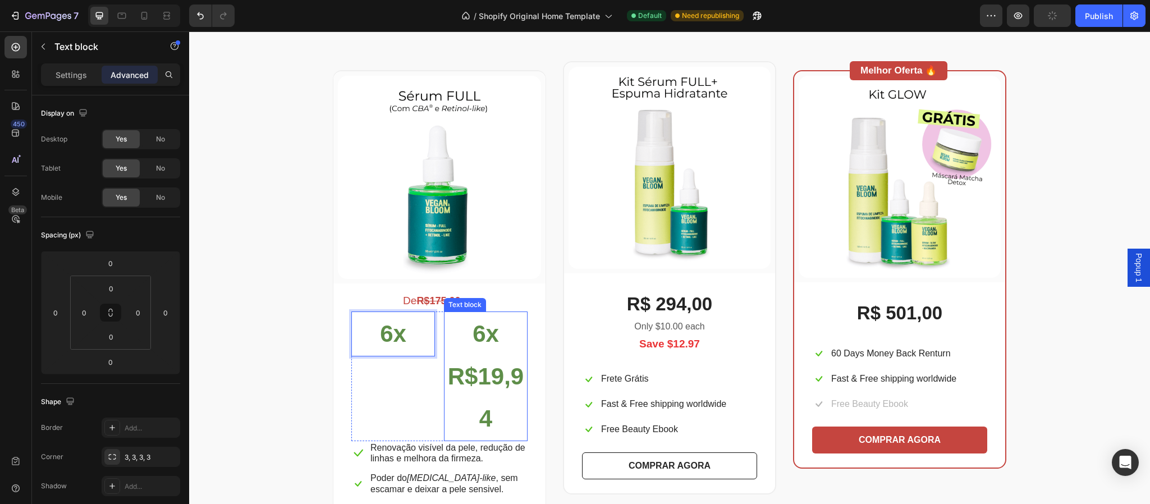
click at [480, 342] on strong "6x R$19,94" at bounding box center [486, 376] width 76 height 111
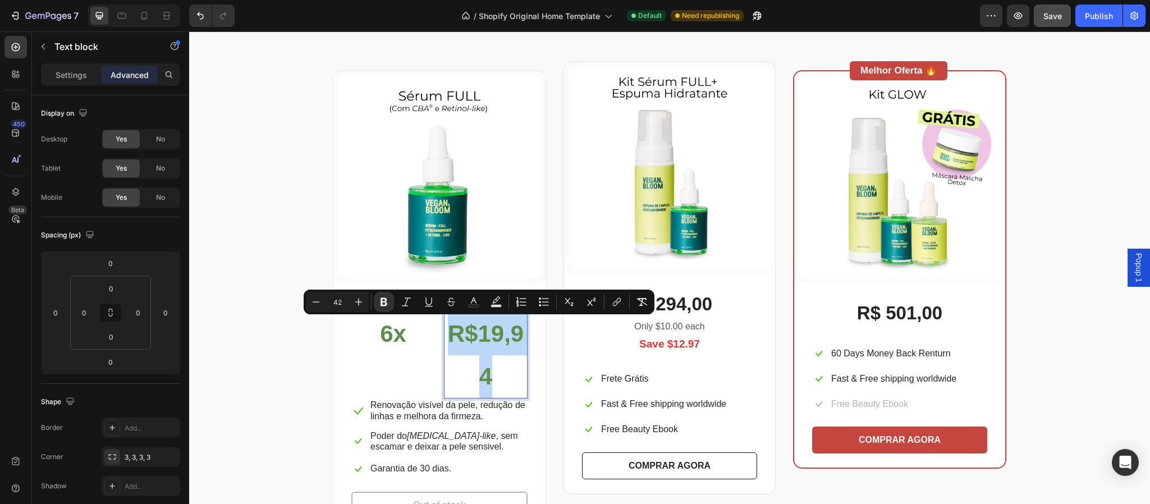
drag, startPoint x: 487, startPoint y: 374, endPoint x: 448, endPoint y: 344, distance: 49.2
click at [448, 344] on strong "R$19,94" at bounding box center [486, 355] width 76 height 69
click at [66, 71] on p "Settings" at bounding box center [71, 75] width 31 height 12
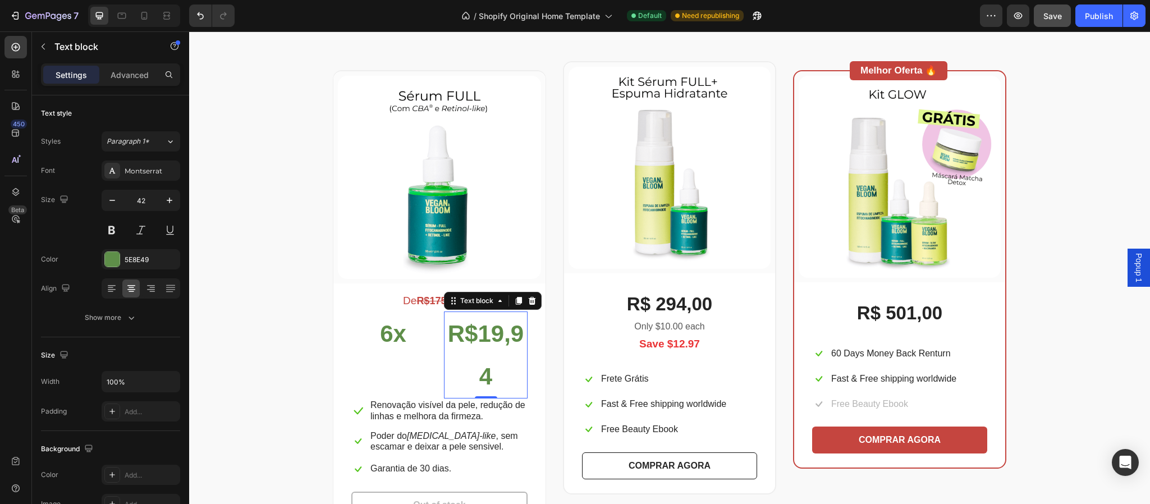
click at [537, 358] on div "De R$175,00 por Text block 6x Text block R$19,94 Text block 0 Row Icon Renovaçã…" at bounding box center [439, 408] width 212 height 249
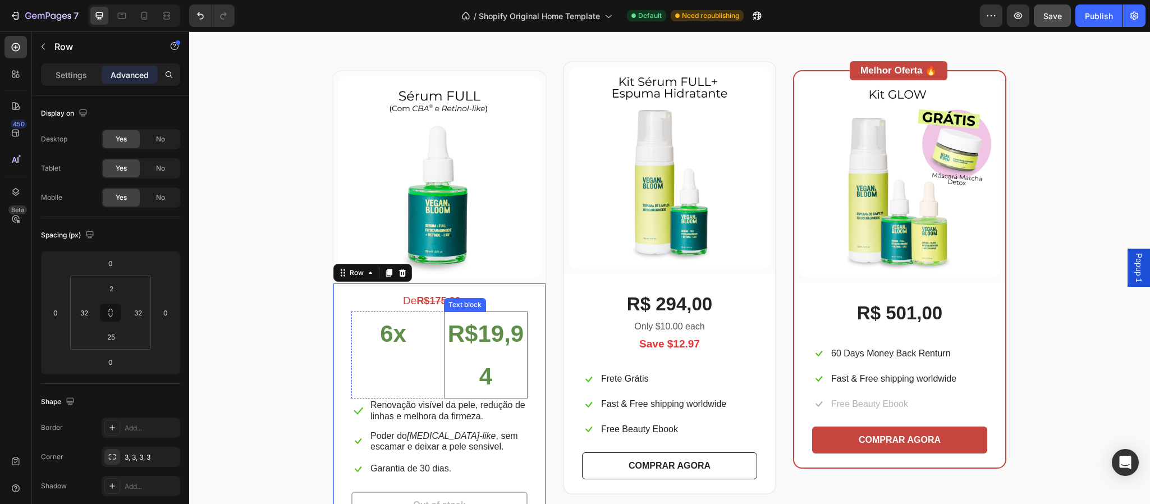
click at [486, 354] on p "R$19,94" at bounding box center [485, 355] width 81 height 85
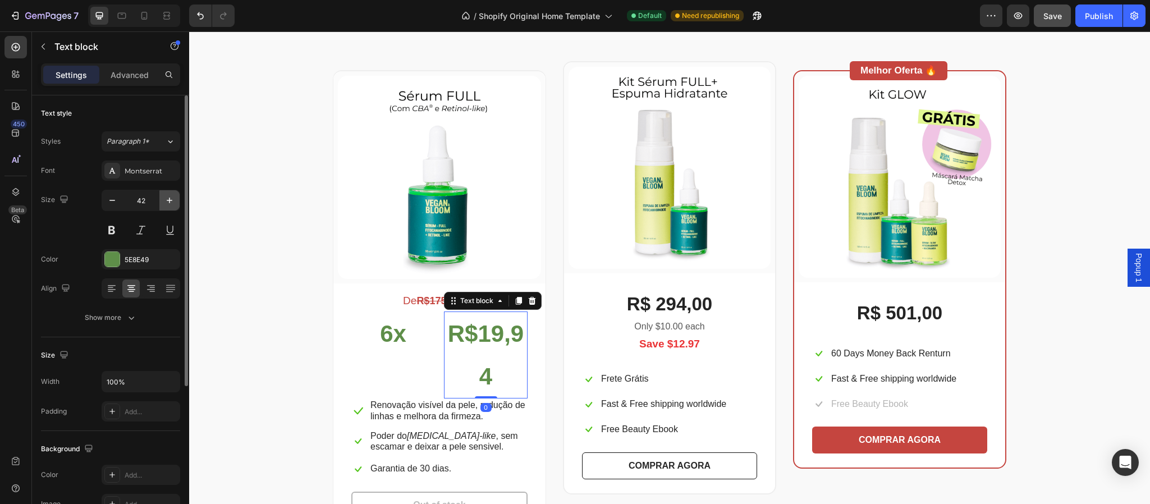
click at [168, 201] on icon "button" at bounding box center [170, 201] width 6 height 6
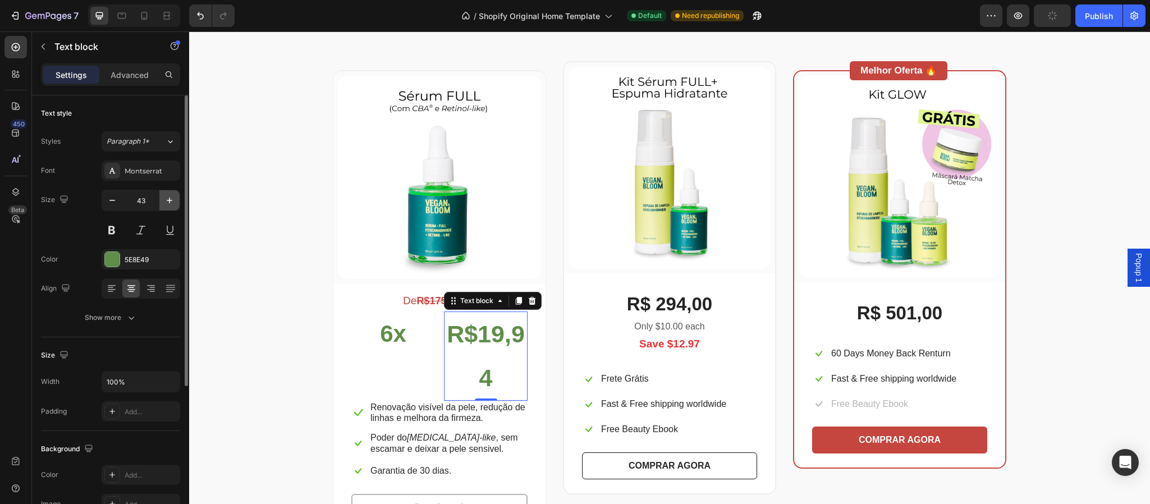
click at [168, 201] on icon "button" at bounding box center [170, 201] width 6 height 6
type input "44"
click at [396, 333] on strong "6x" at bounding box center [393, 334] width 26 height 26
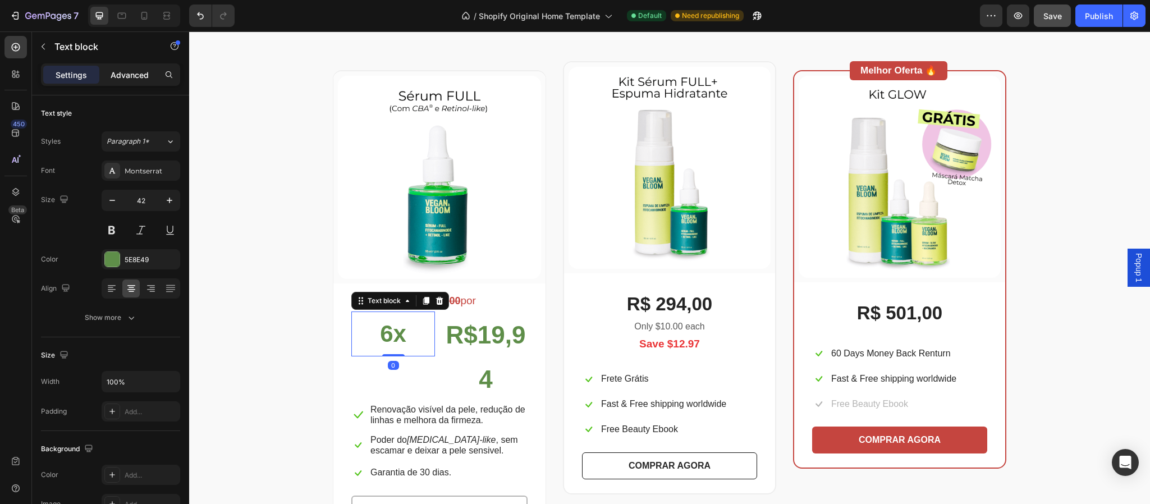
click at [136, 66] on div "Advanced" at bounding box center [130, 75] width 56 height 18
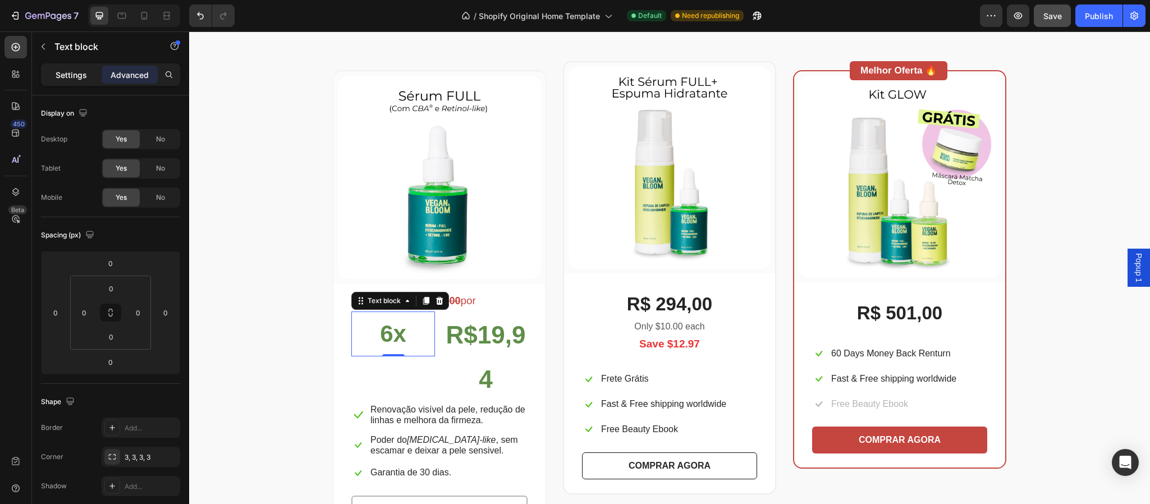
click at [70, 70] on p "Settings" at bounding box center [71, 75] width 31 height 12
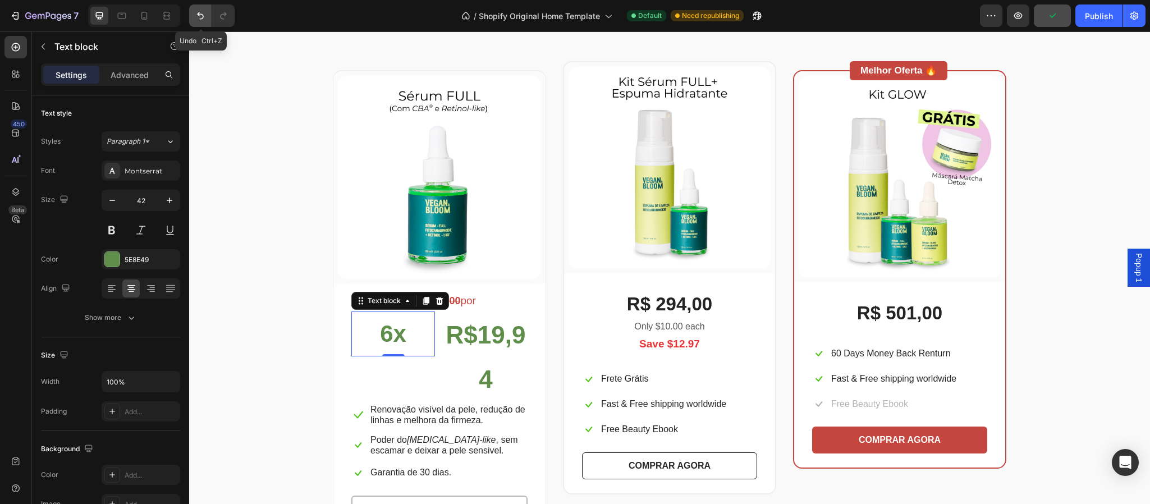
click at [201, 19] on icon "Undo/Redo" at bounding box center [200, 15] width 7 height 7
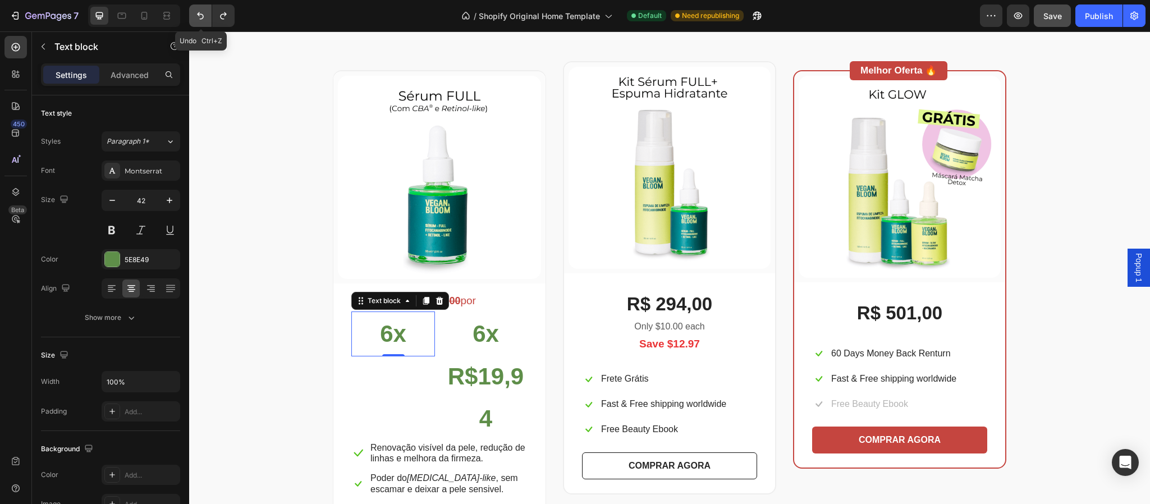
click at [201, 19] on icon "Undo/Redo" at bounding box center [200, 15] width 7 height 7
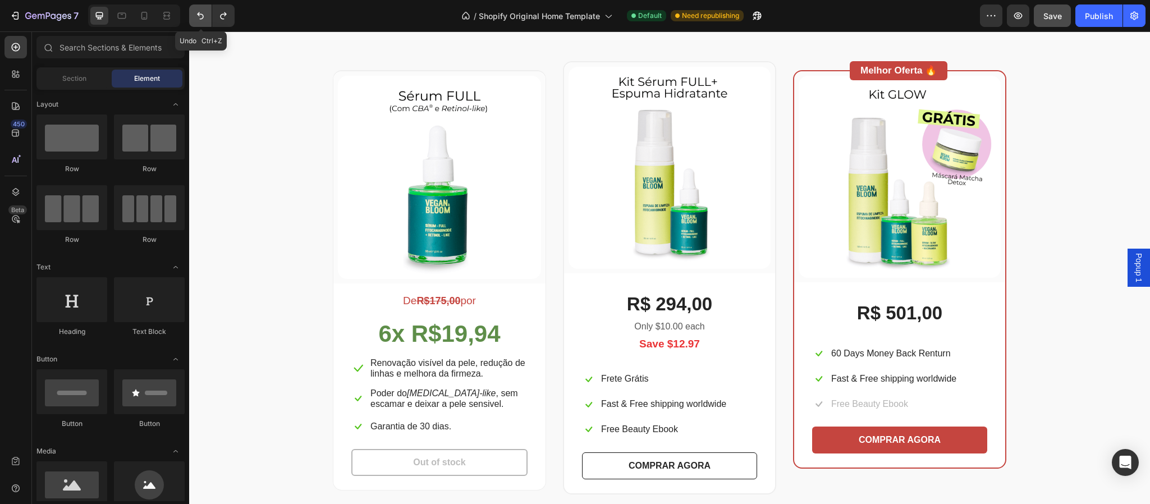
click at [201, 19] on icon "Undo/Redo" at bounding box center [200, 15] width 7 height 7
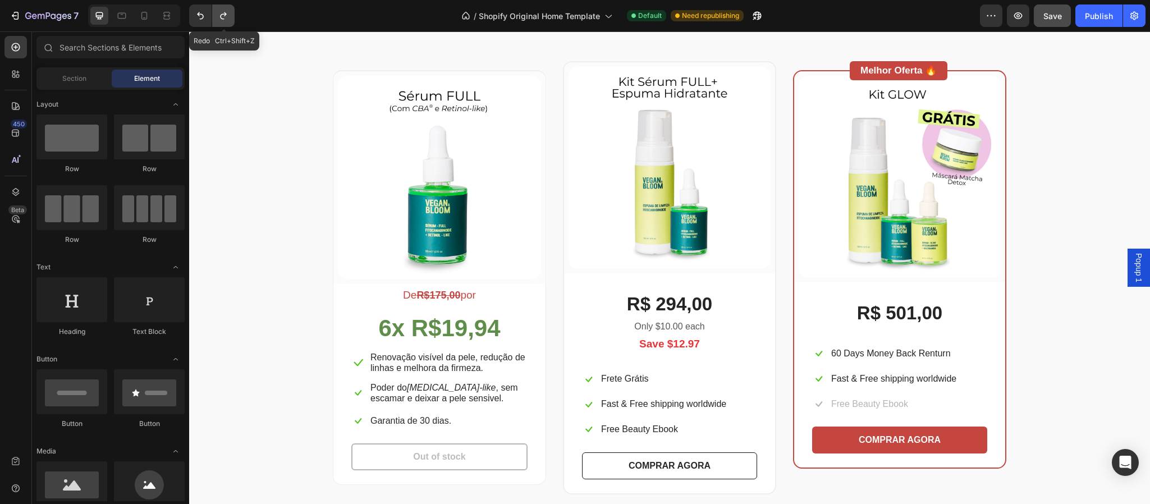
click at [225, 19] on icon "Undo/Redo" at bounding box center [223, 15] width 11 height 11
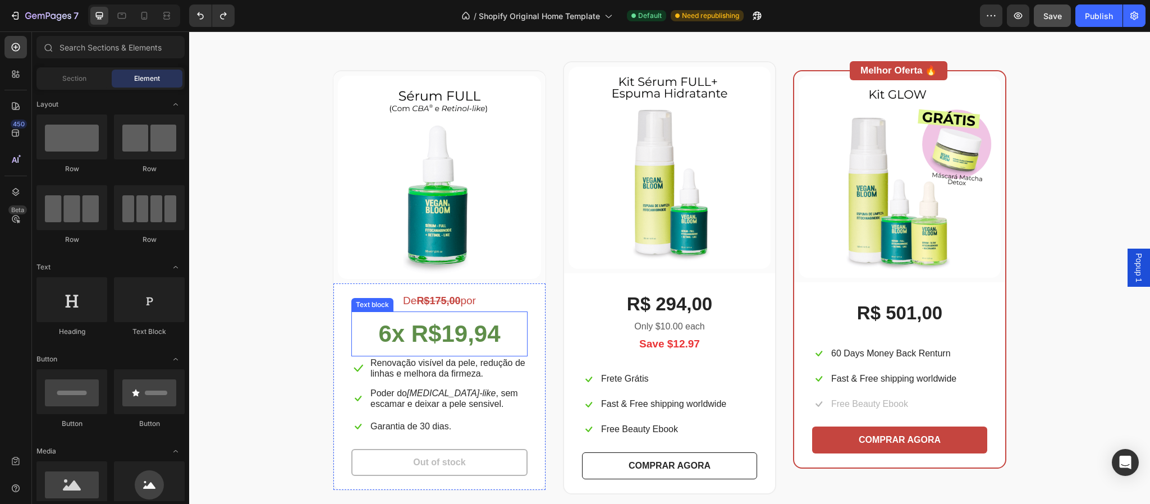
click at [420, 337] on strong "6x R$19,94" at bounding box center [439, 334] width 122 height 26
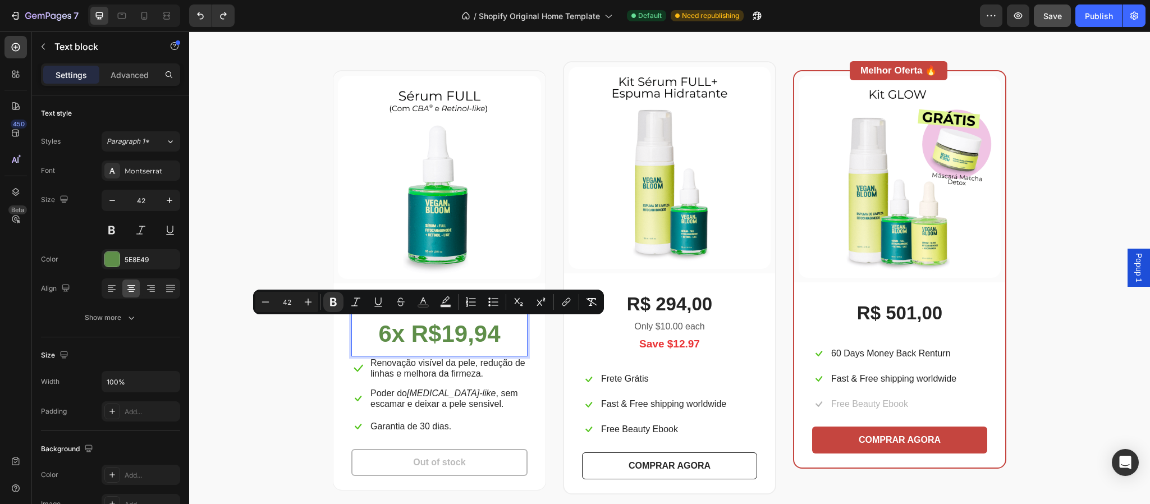
click at [406, 333] on strong "6x R$19,94" at bounding box center [439, 334] width 122 height 26
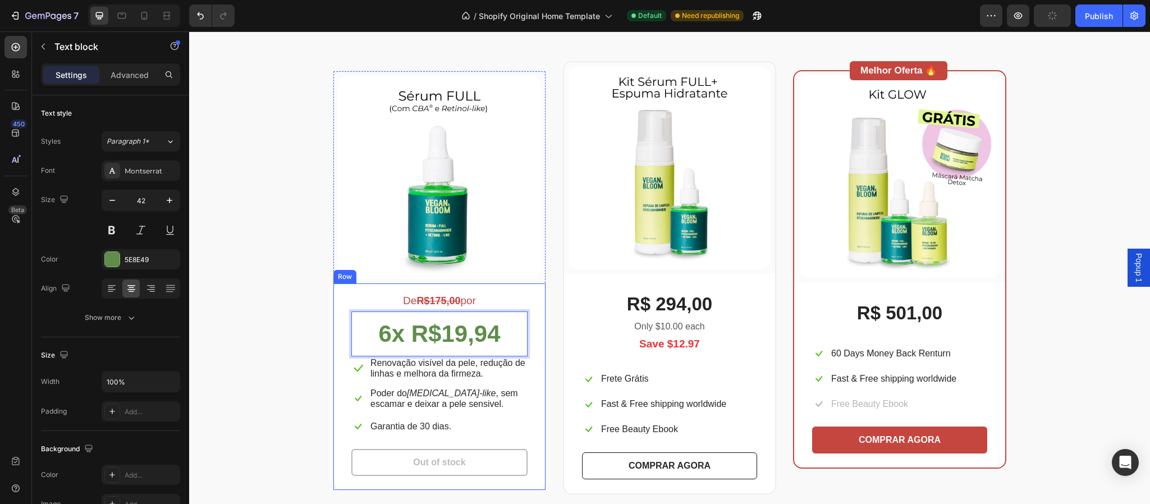
click at [536, 369] on div "De R$175,00 por Text block 6x R$19,94 Text block 0 Icon Renovação visível da pe…" at bounding box center [439, 387] width 212 height 207
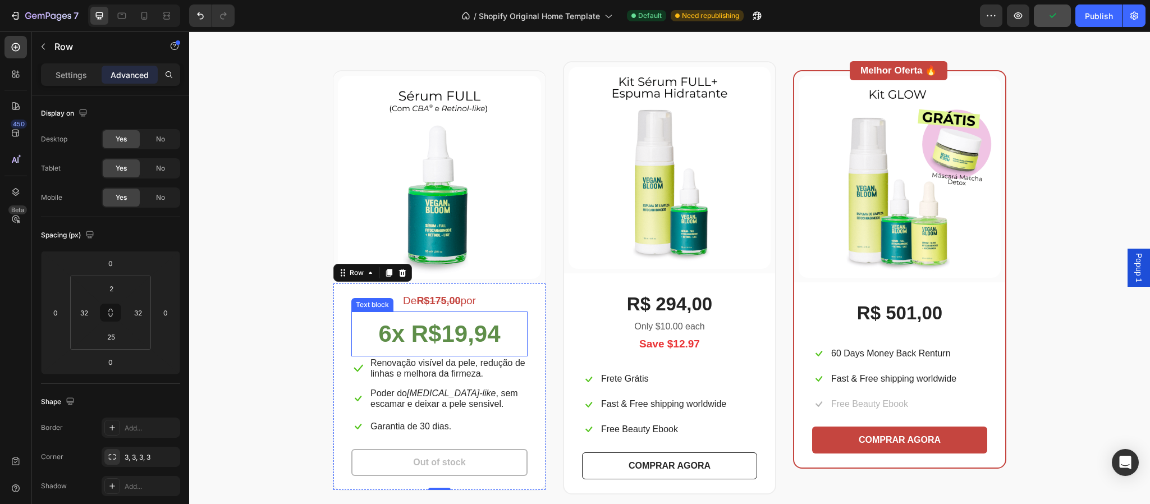
click at [495, 335] on strong "6x R$19,94" at bounding box center [439, 334] width 122 height 26
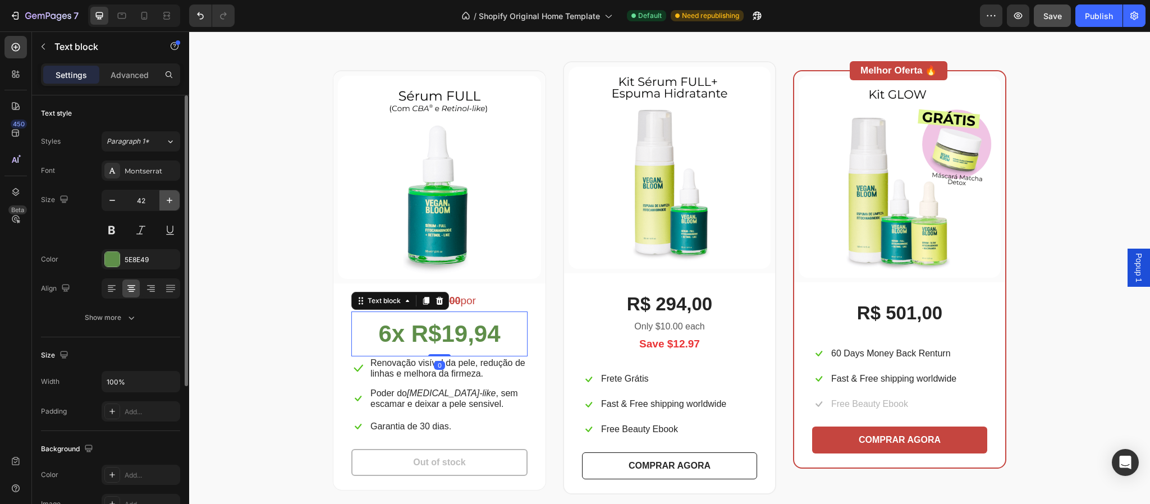
click at [166, 204] on icon "button" at bounding box center [169, 200] width 11 height 11
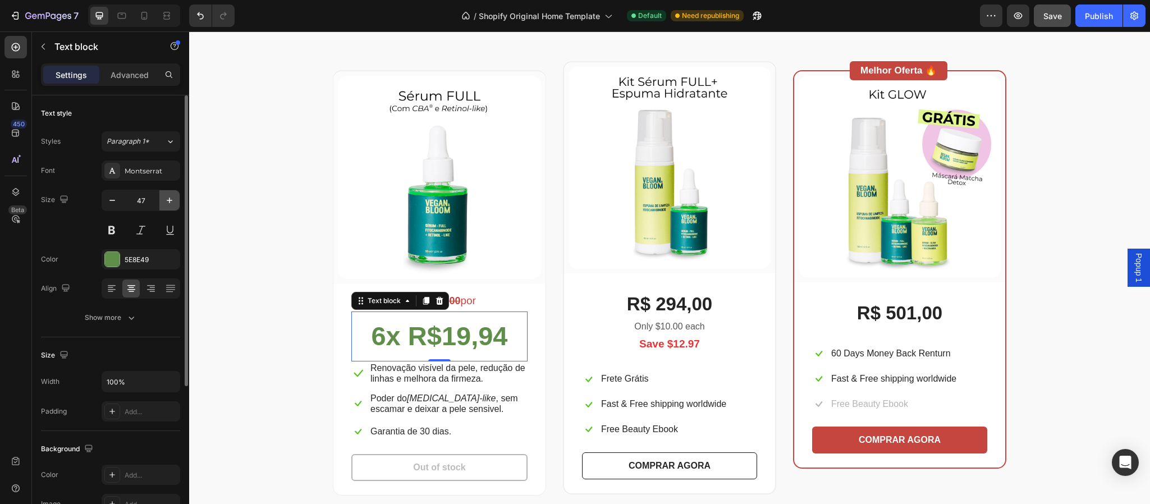
click at [166, 204] on icon "button" at bounding box center [169, 200] width 11 height 11
type input "48"
click at [526, 319] on div "De R$175,00 por Text block 6x R$19,94 Text block 0 Icon Renovação visível da pe…" at bounding box center [439, 390] width 212 height 213
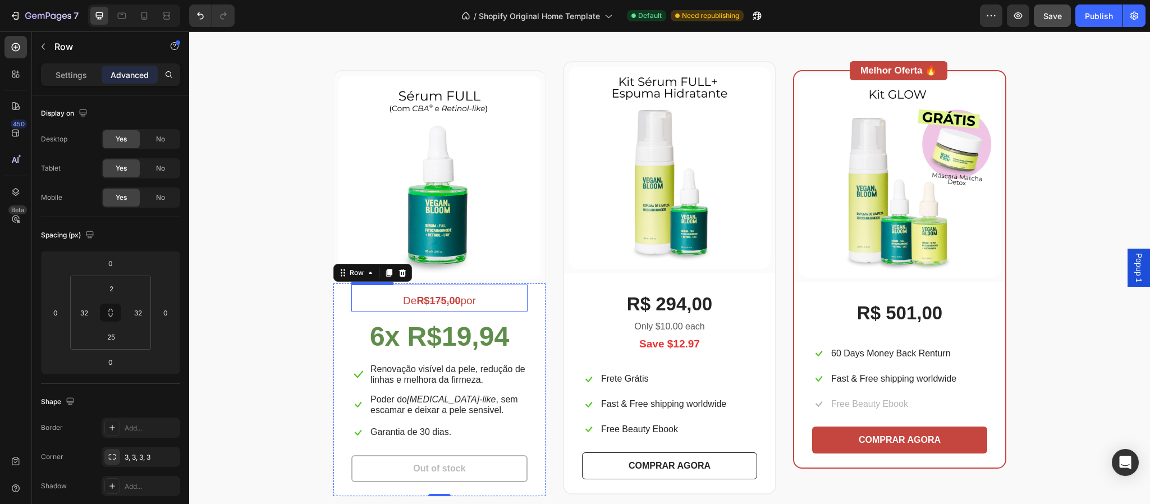
click at [452, 300] on strong "R$175,00" at bounding box center [439, 300] width 44 height 11
click at [423, 275] on icon at bounding box center [426, 274] width 6 height 8
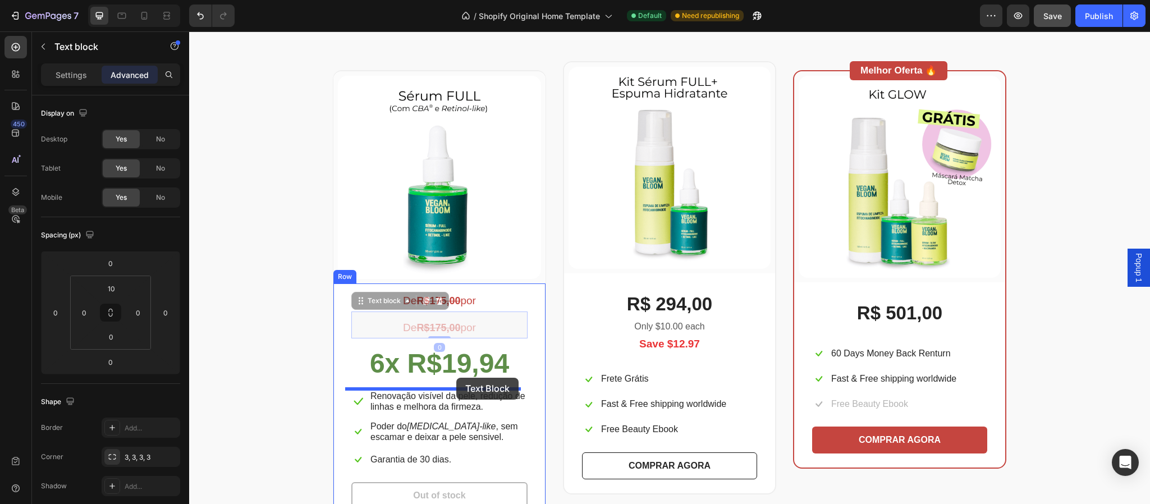
drag, startPoint x: 477, startPoint y: 325, endPoint x: 456, endPoint y: 378, distance: 56.7
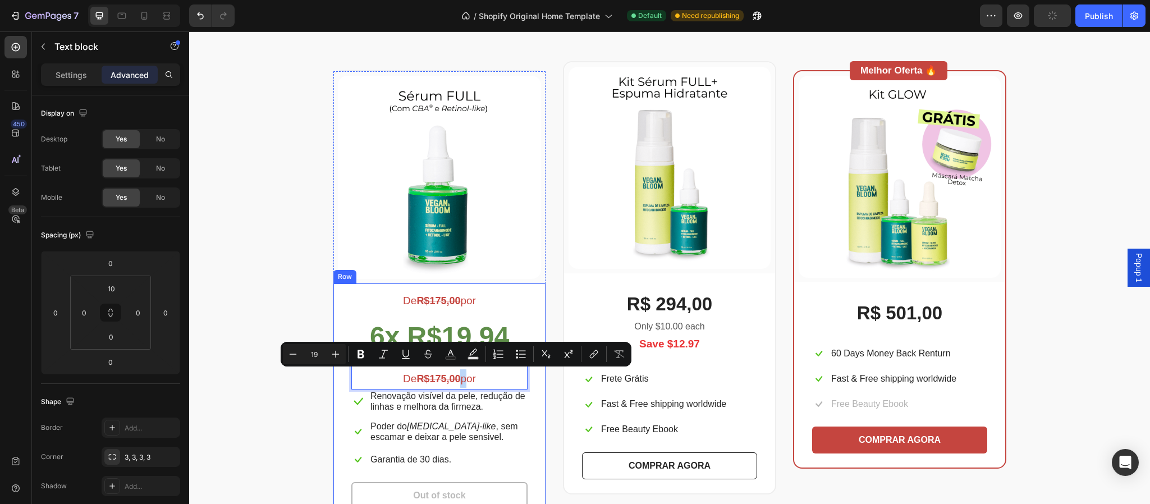
click at [525, 394] on div "De R$175,00 por Text block 6x R$19,94 Text block De R$175,00 por Text block 0 I…" at bounding box center [439, 404] width 212 height 240
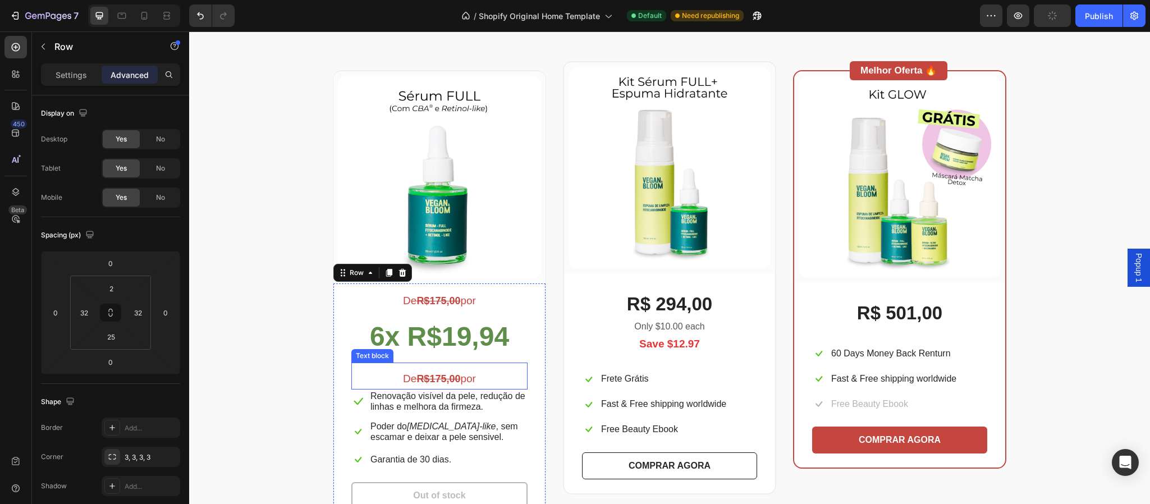
click at [485, 374] on p "De R$175,00 por" at bounding box center [440, 378] width 174 height 19
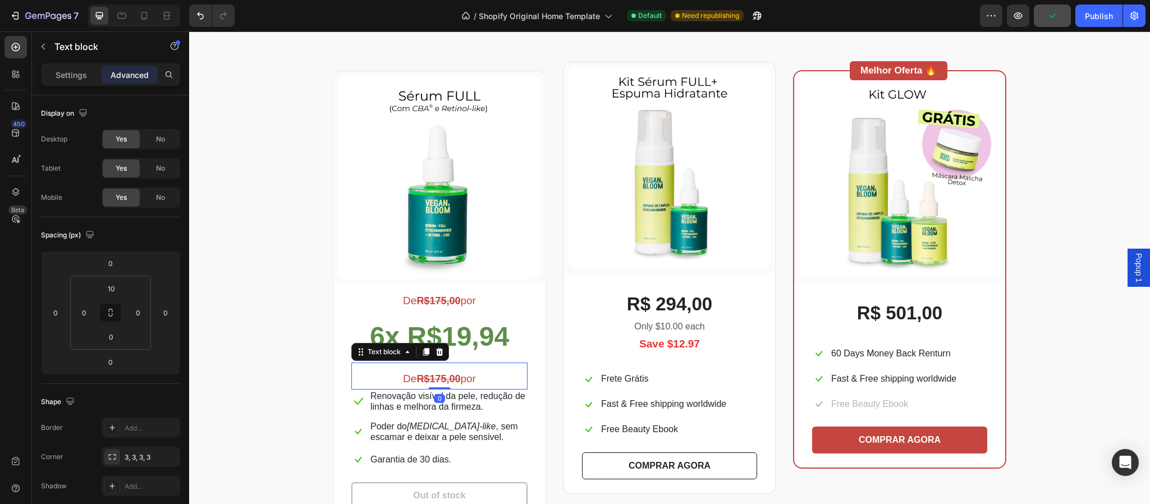
click at [122, 75] on p "Advanced" at bounding box center [130, 75] width 38 height 12
click at [113, 292] on input "10" at bounding box center [111, 288] width 22 height 17
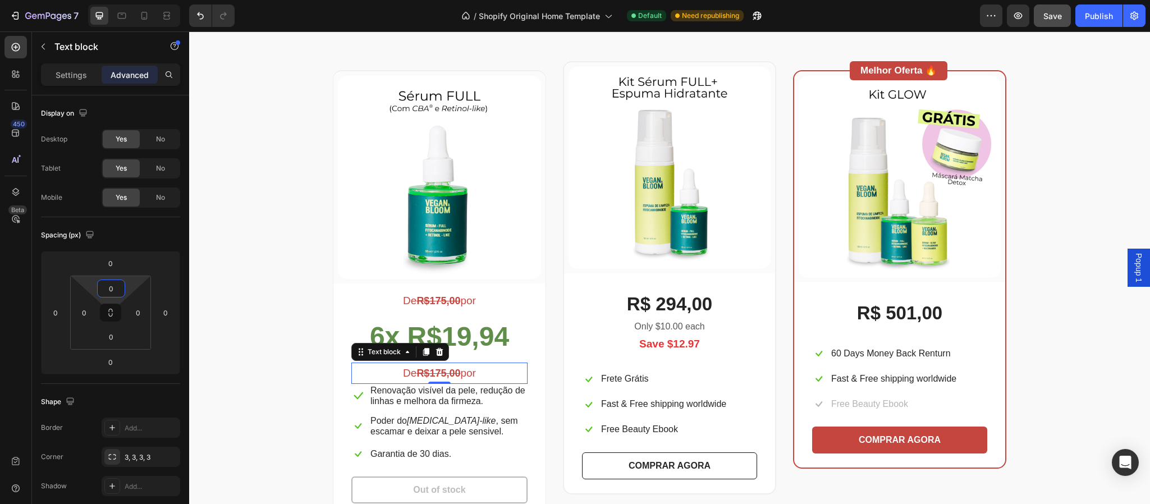
type input "0"
click at [450, 369] on p "ou R$95,71 à vista" at bounding box center [440, 373] width 174 height 19
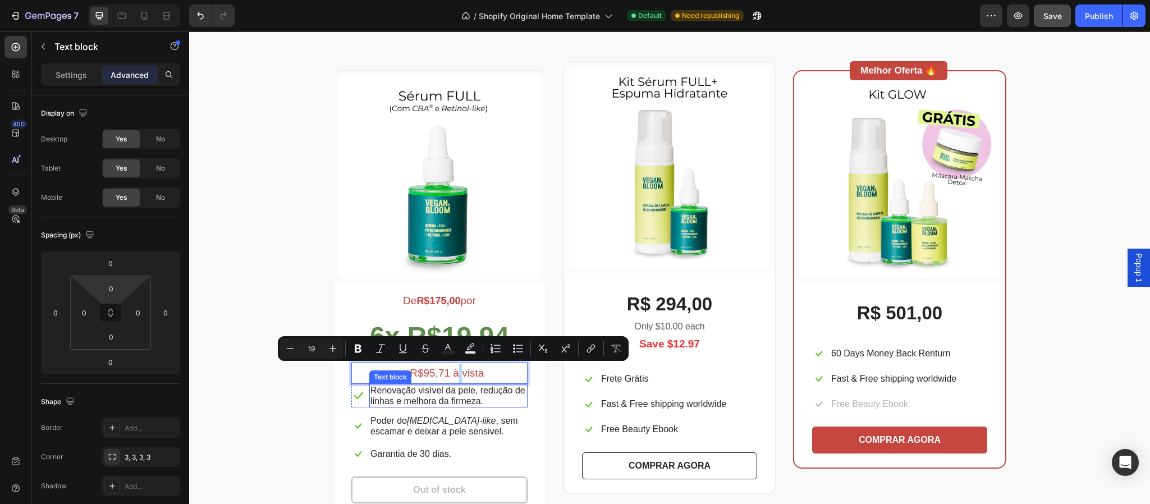
click at [470, 394] on p "Renovação visível da pele, redução de linhas e melhora da firmeza." at bounding box center [449, 395] width 156 height 21
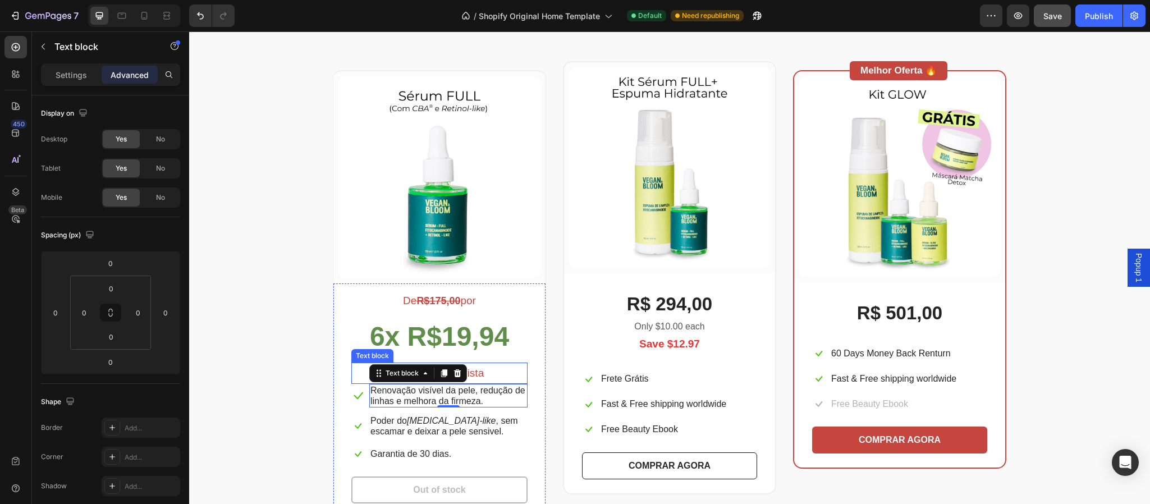
click at [496, 374] on p "ou R$95,71 à vista" at bounding box center [440, 373] width 174 height 19
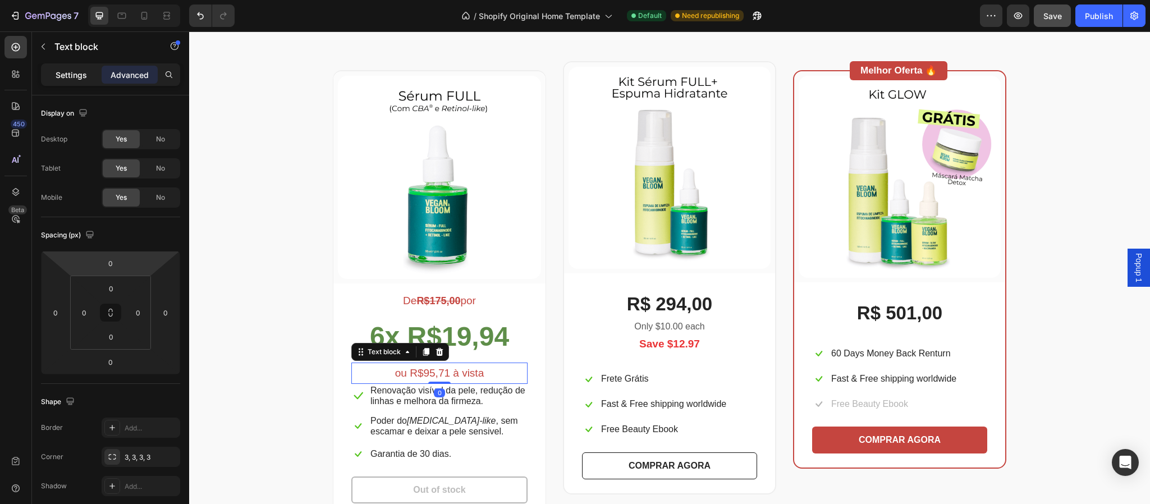
click at [66, 79] on p "Settings" at bounding box center [71, 75] width 31 height 12
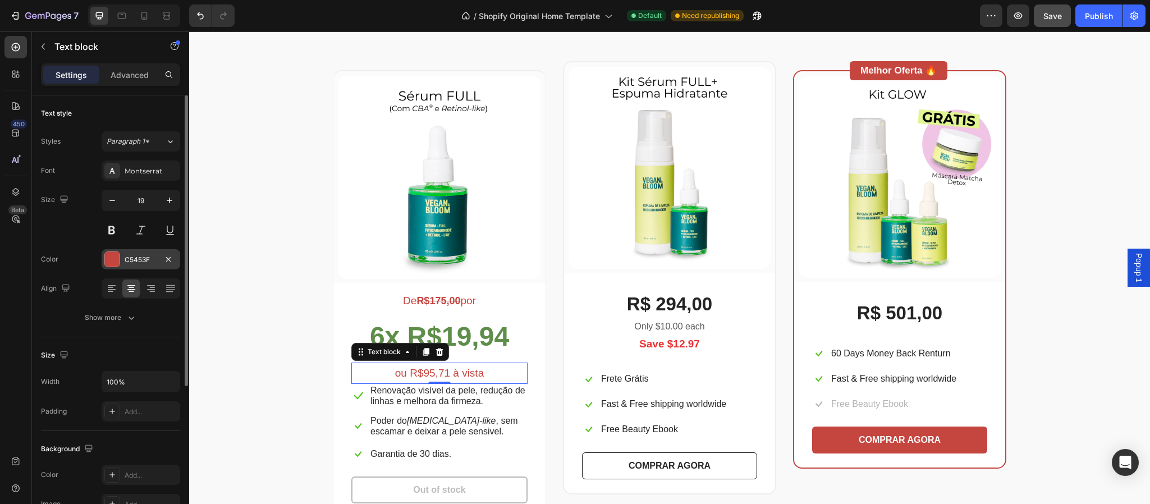
click at [137, 253] on div "C5453F" at bounding box center [141, 259] width 79 height 20
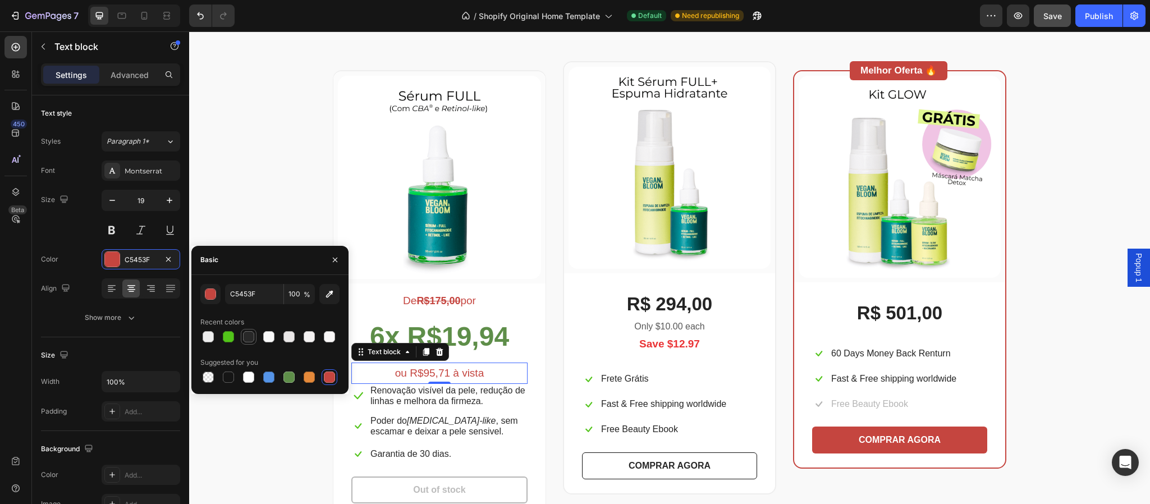
click at [248, 339] on div at bounding box center [248, 336] width 11 height 11
type input "282828"
click at [272, 411] on div "Escolha a sua oferta 🔥 Heading *Ofertas válidas enquanto durarem os estoques. T…" at bounding box center [670, 251] width 944 height 534
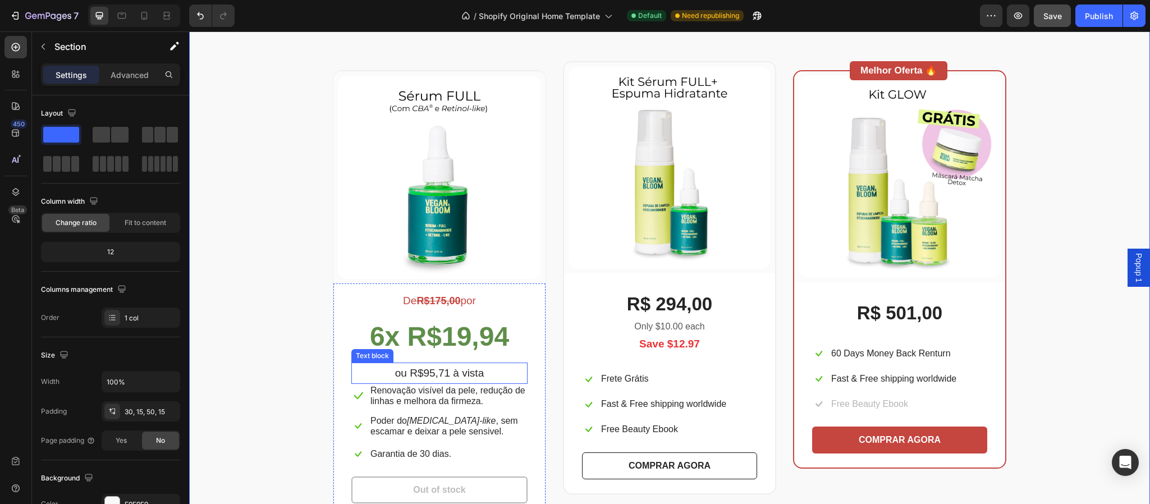
click at [489, 378] on p "ou R$95,71 à vista" at bounding box center [440, 373] width 174 height 19
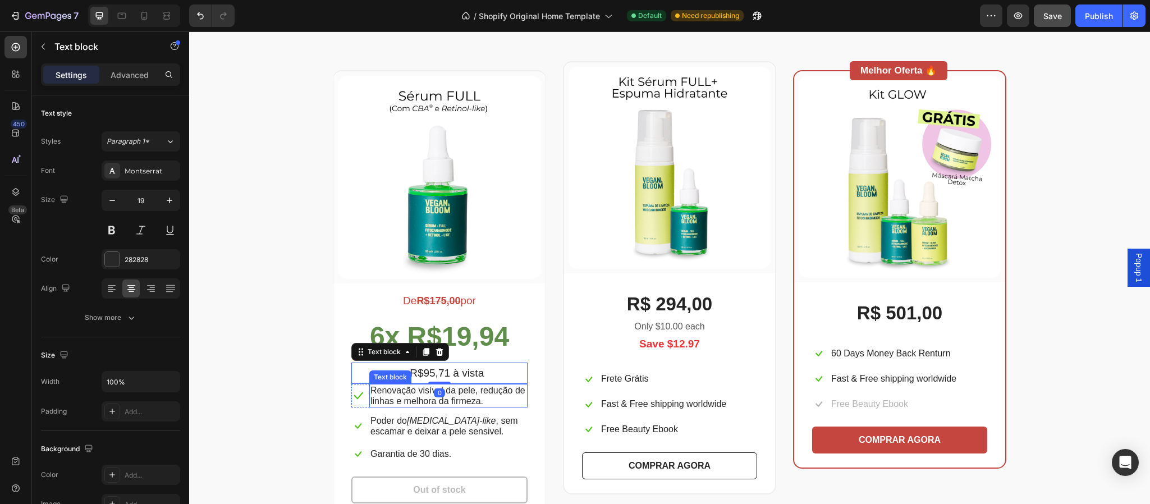
click at [491, 393] on p "Renovação visível da pele, redução de linhas e melhora da firmeza." at bounding box center [449, 395] width 156 height 21
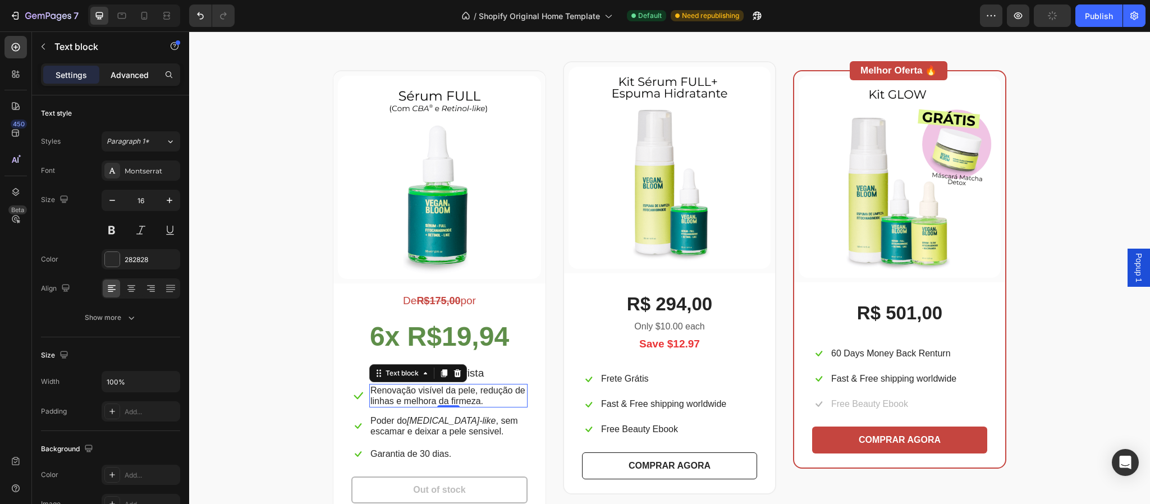
click at [124, 67] on div "Advanced" at bounding box center [130, 75] width 56 height 18
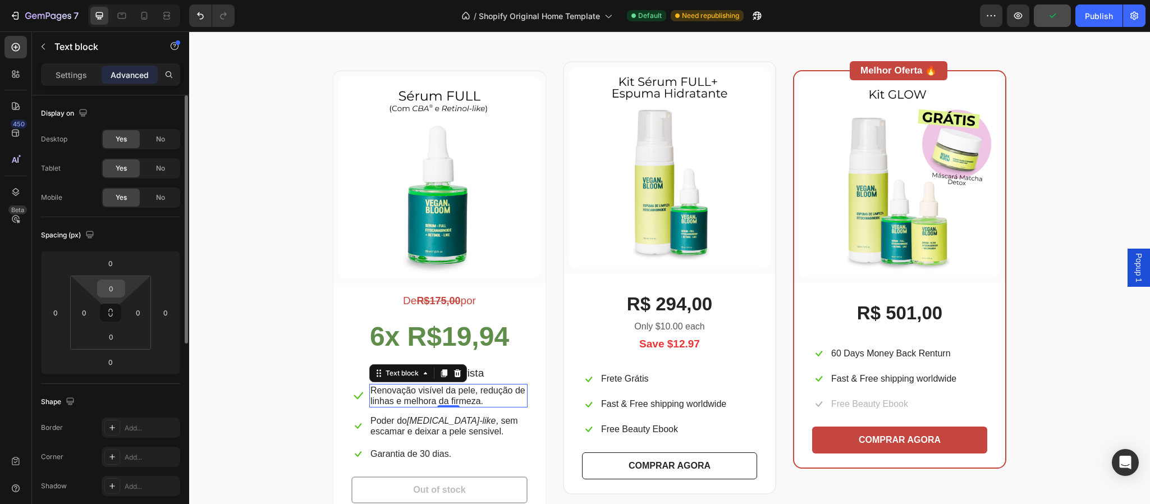
click at [113, 290] on input "0" at bounding box center [111, 288] width 22 height 17
type input "3"
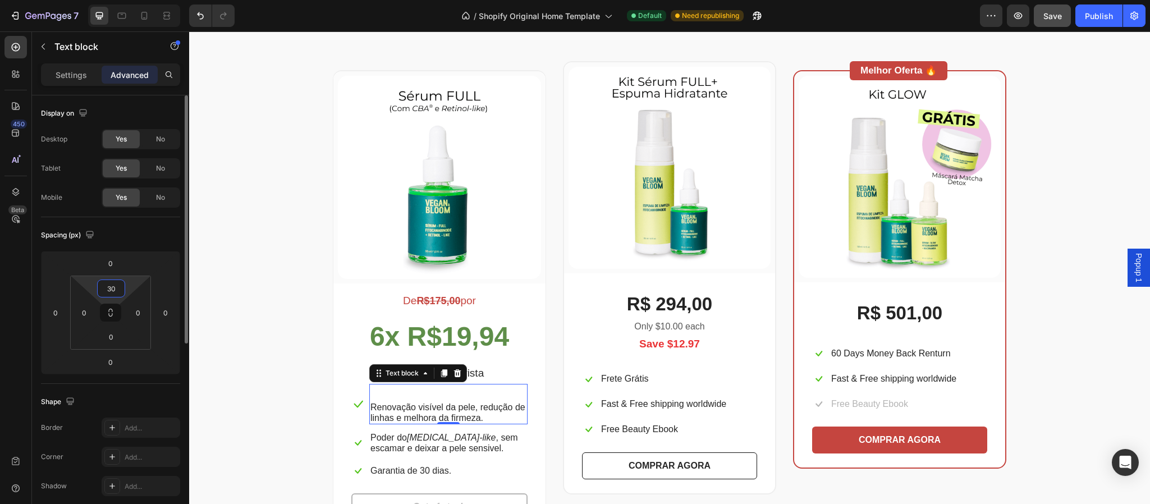
type input "3"
type input "2"
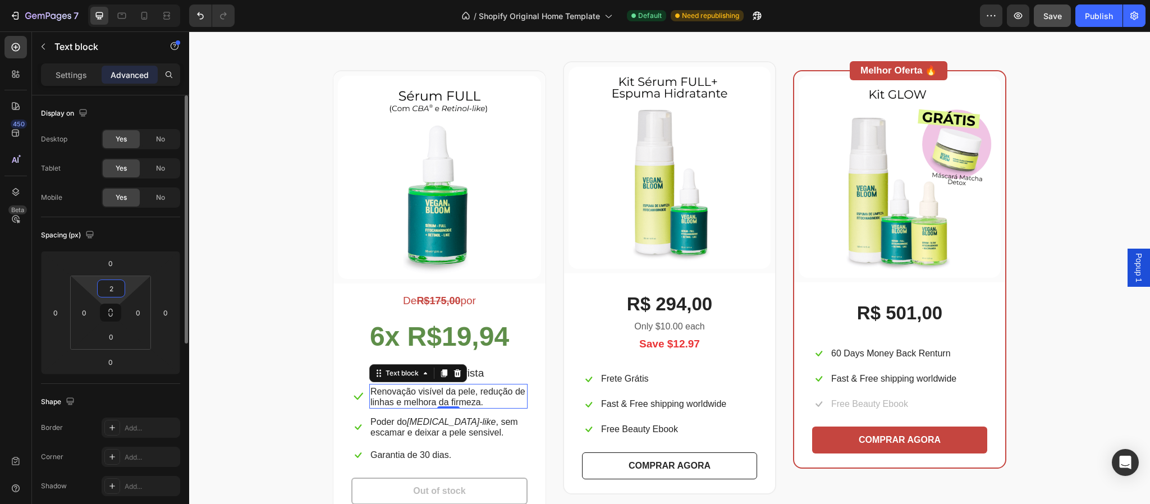
type input "20"
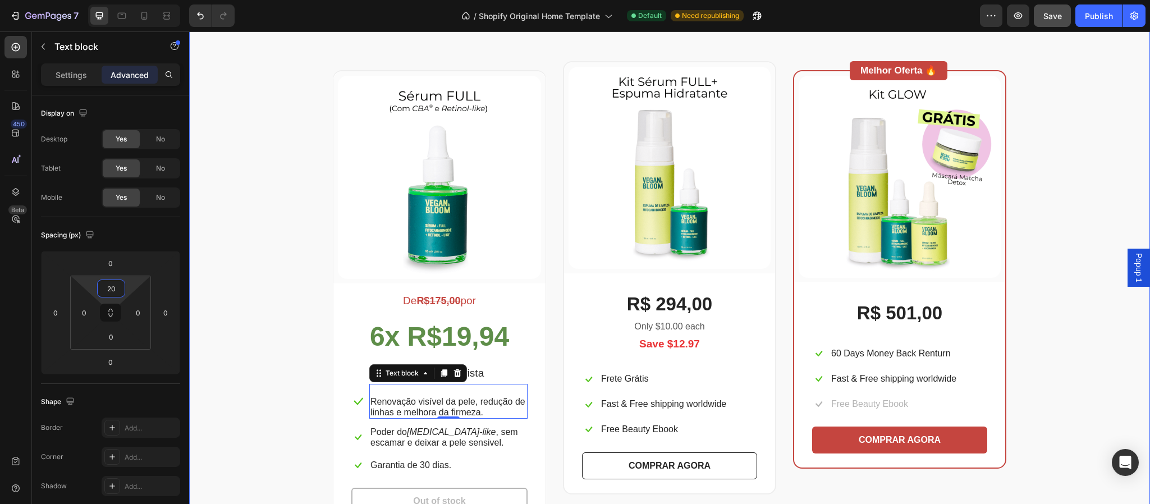
click at [259, 391] on div "Escolha a sua oferta 🔥 Heading *Ofertas válidas enquanto durarem os estoques. T…" at bounding box center [670, 256] width 944 height 545
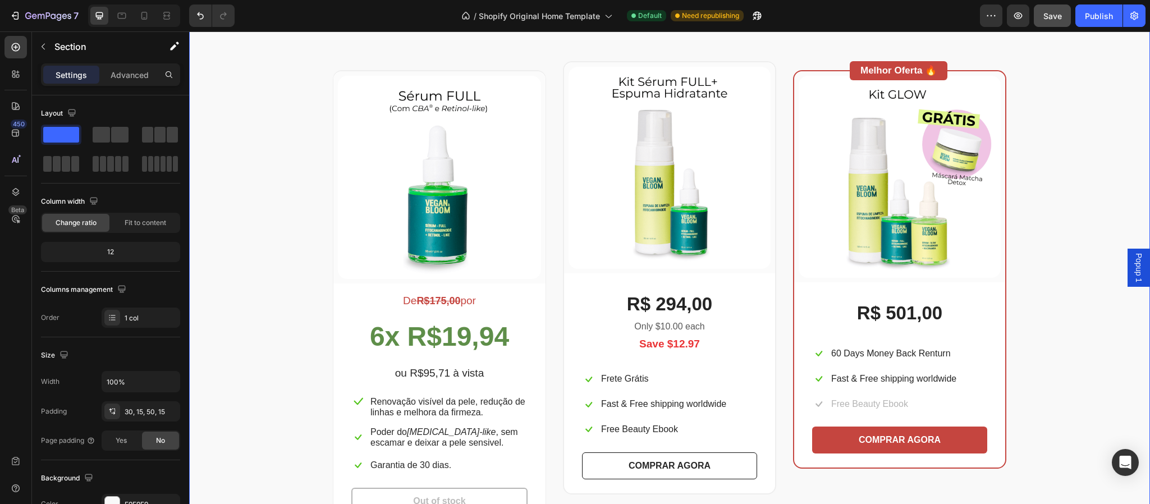
click at [1044, 342] on div "Escolha a sua oferta 🔥 Heading *Ofertas válidas enquanto durarem os estoques. T…" at bounding box center [670, 256] width 944 height 545
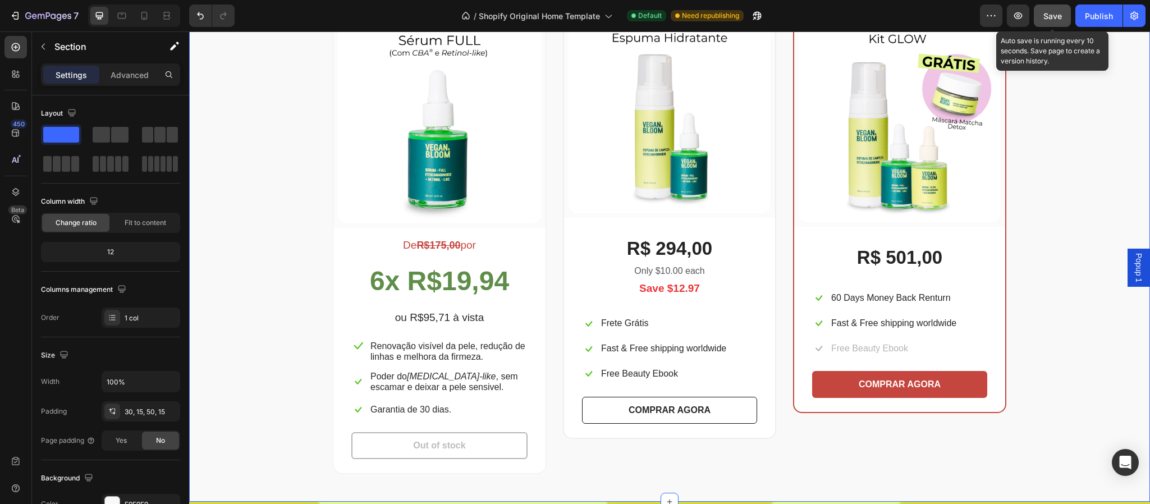
click at [1052, 19] on span "Save" at bounding box center [1053, 16] width 19 height 10
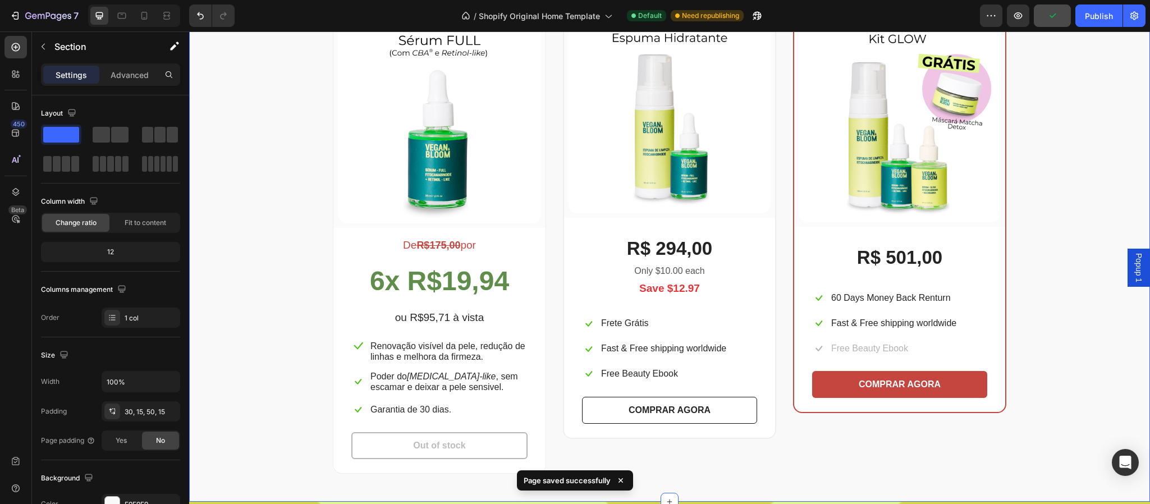
click at [1112, 181] on div "Escolha a sua oferta 🔥 Heading *Ofertas válidas enquanto durarem os estoques. T…" at bounding box center [670, 201] width 944 height 545
click at [1092, 238] on div "Escolha a sua oferta 🔥 Heading *Ofertas válidas enquanto durarem os estoques. T…" at bounding box center [670, 201] width 944 height 545
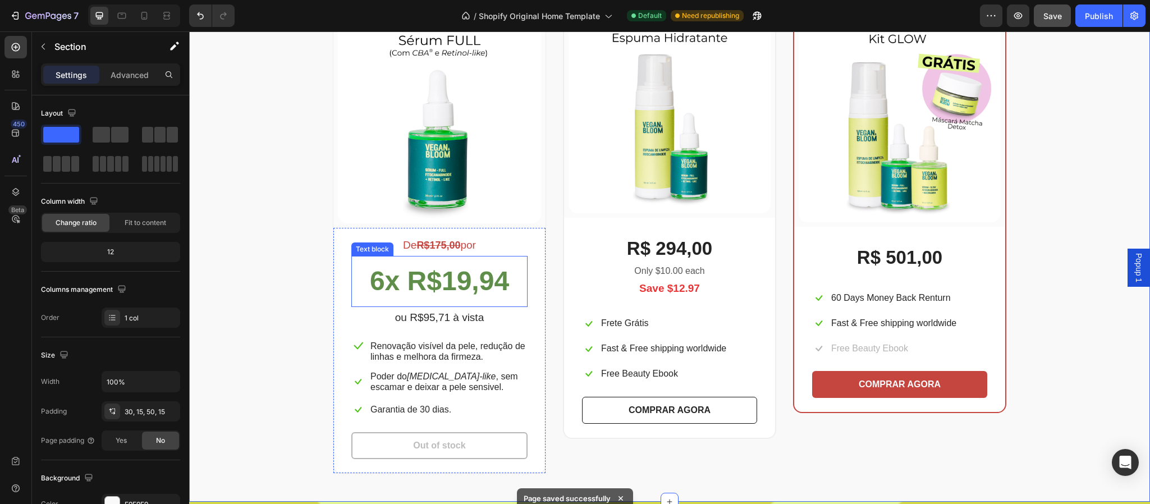
click at [453, 259] on p "6x R$19,94" at bounding box center [440, 281] width 174 height 48
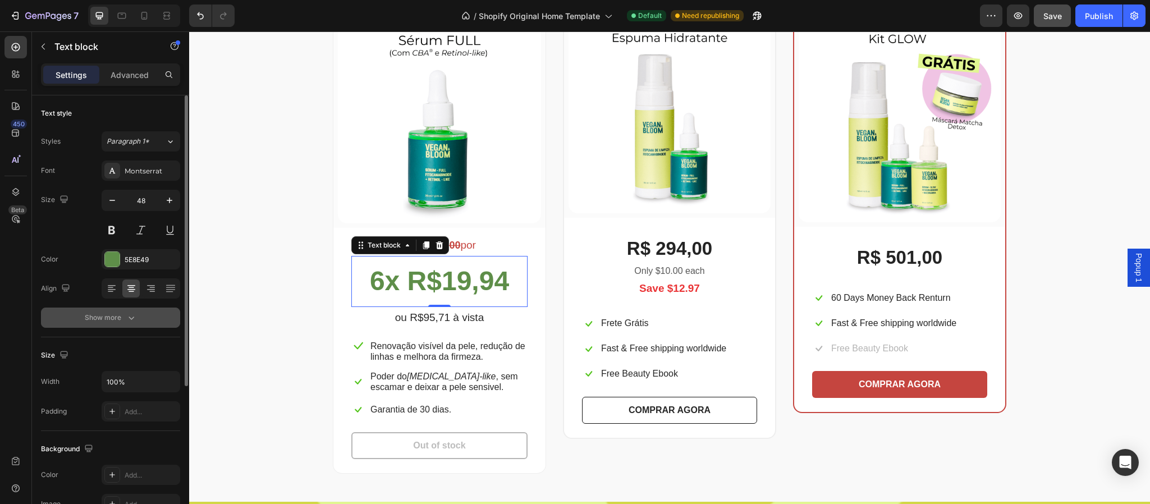
click at [109, 318] on div "Show more" at bounding box center [111, 317] width 52 height 11
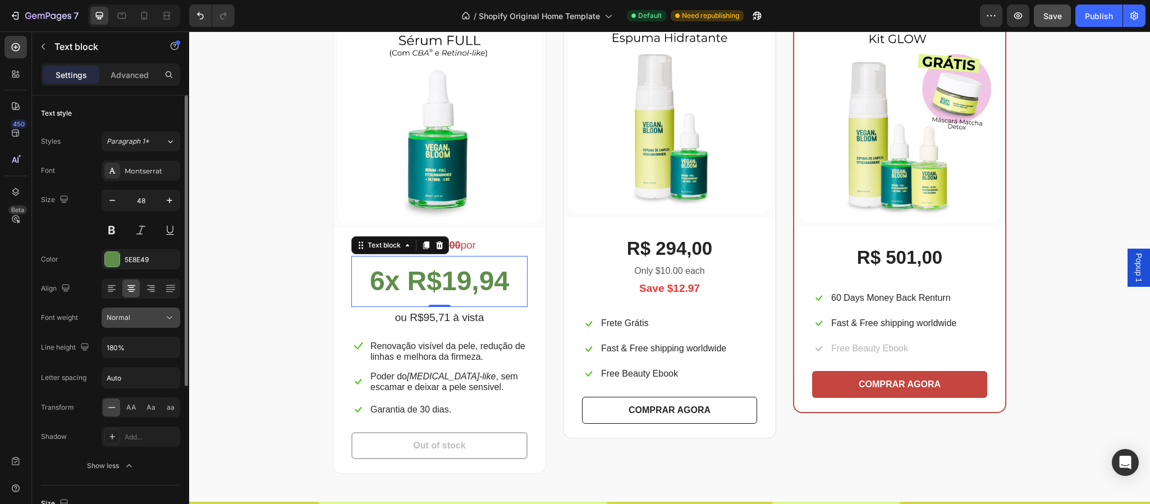
scroll to position [28, 0]
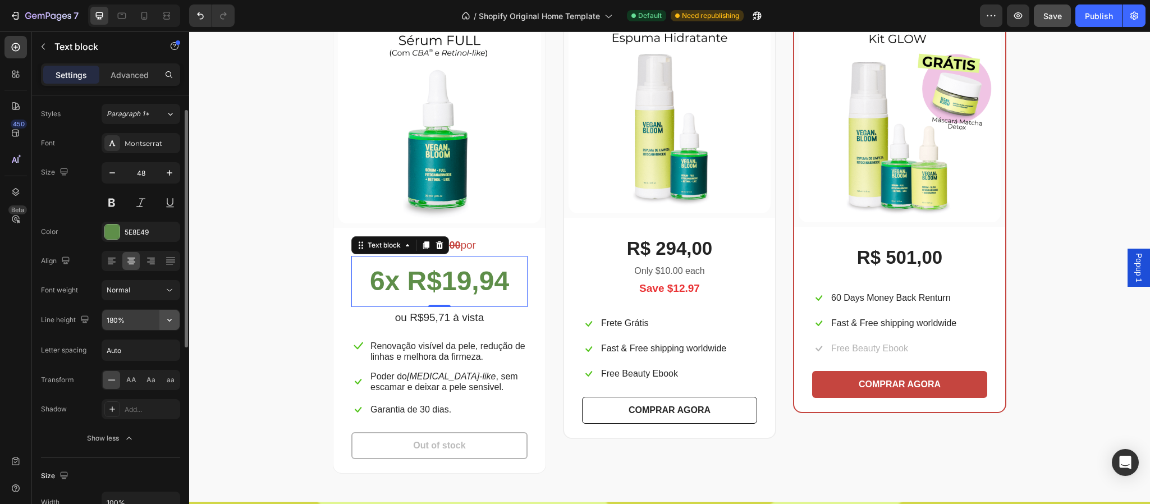
click at [167, 323] on icon "button" at bounding box center [169, 319] width 11 height 11
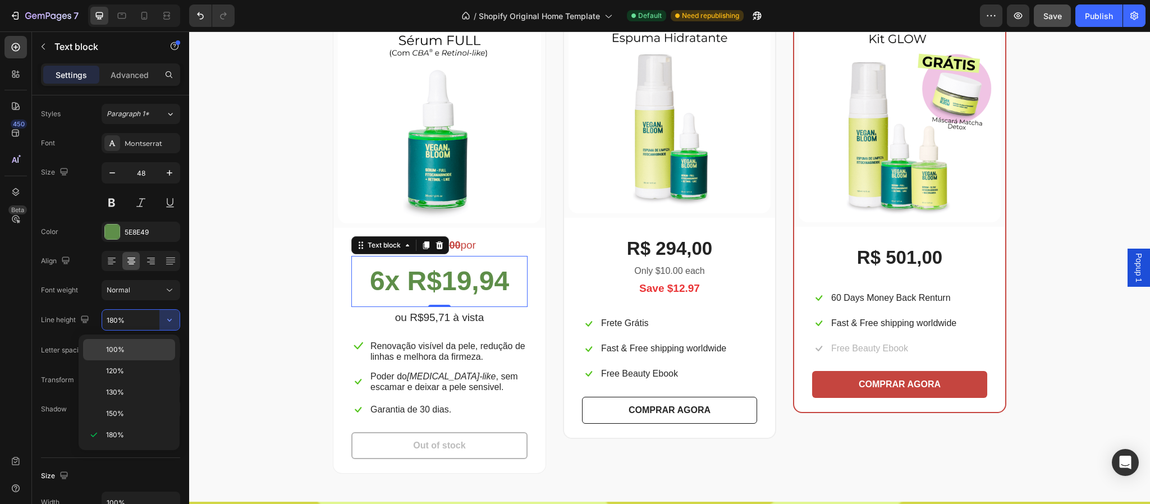
click at [128, 354] on p "100%" at bounding box center [138, 350] width 64 height 10
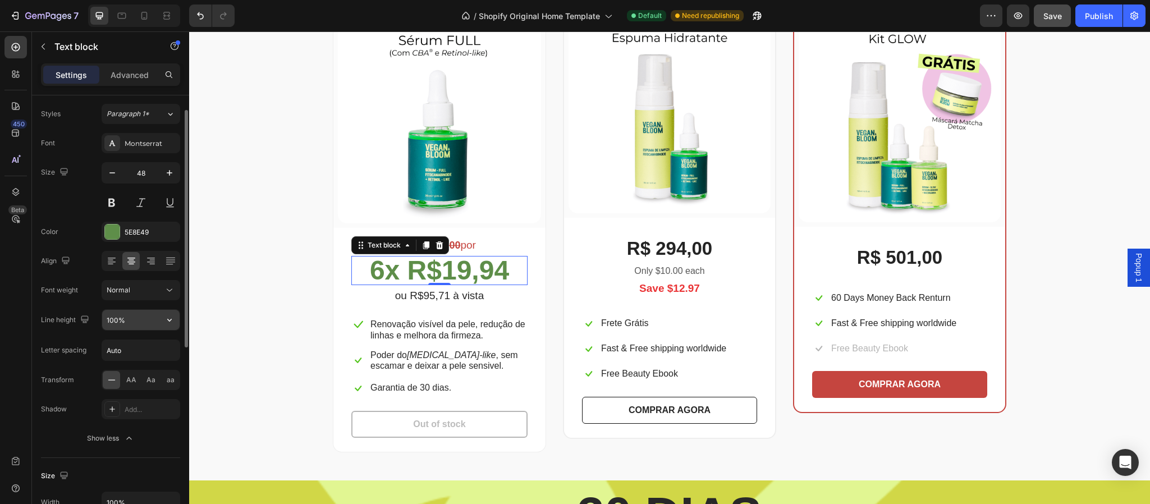
click at [164, 326] on icon "button" at bounding box center [169, 319] width 11 height 11
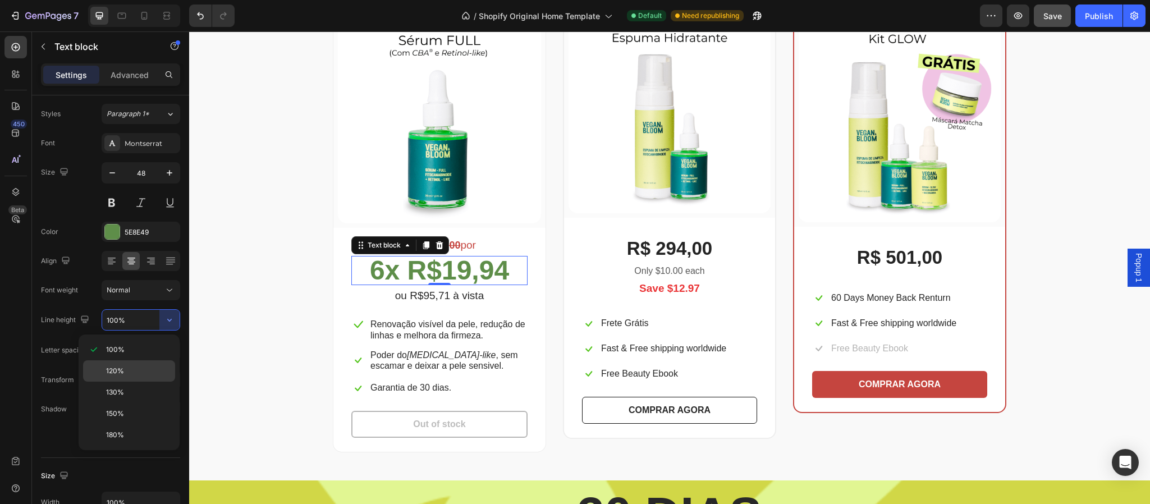
click at [132, 365] on div "120%" at bounding box center [129, 370] width 92 height 21
type input "120%"
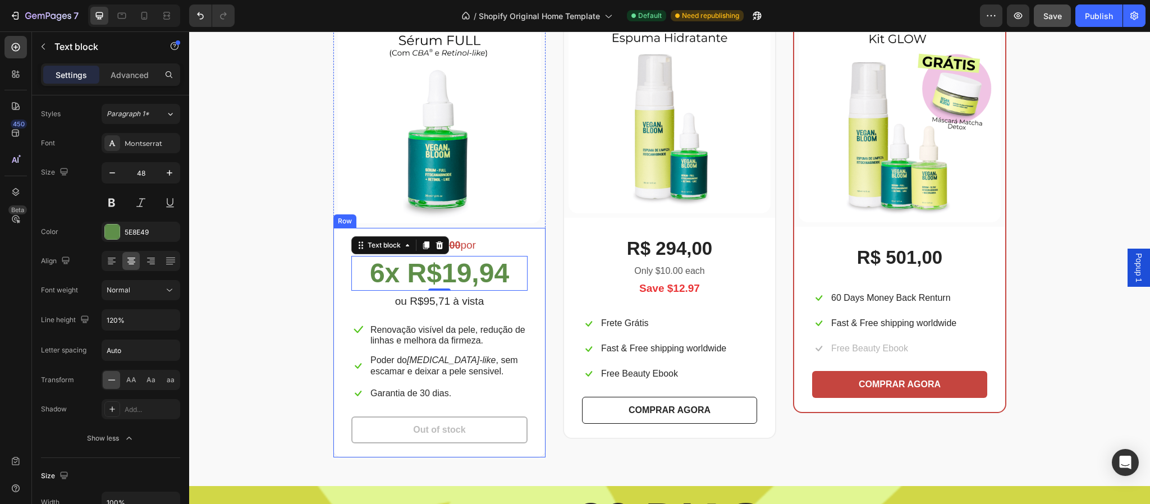
click at [531, 309] on div "De R$175,00 por Text block 6x R$19,94 Text block 0 ou R$95,71 à vista Text bloc…" at bounding box center [439, 343] width 212 height 230
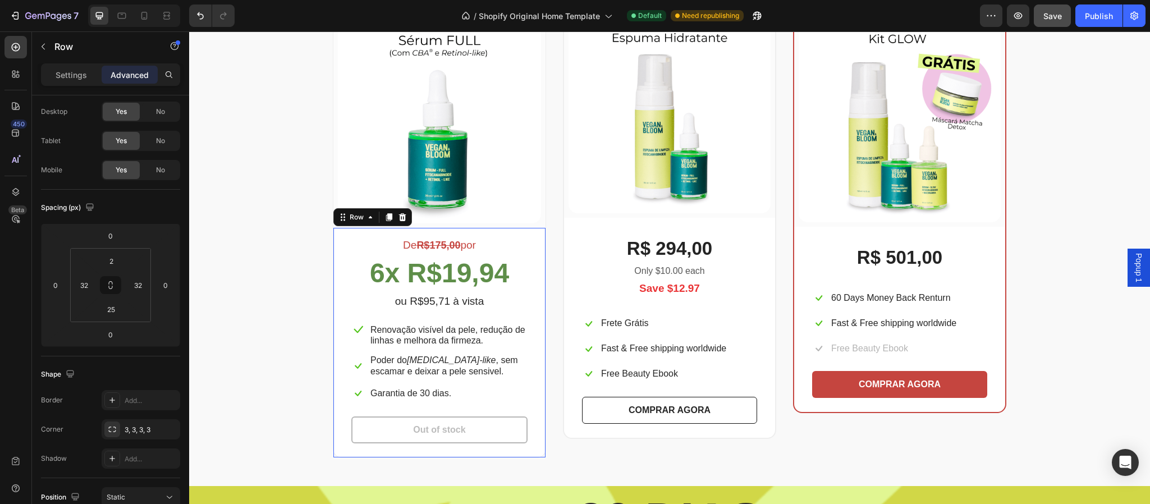
scroll to position [0, 0]
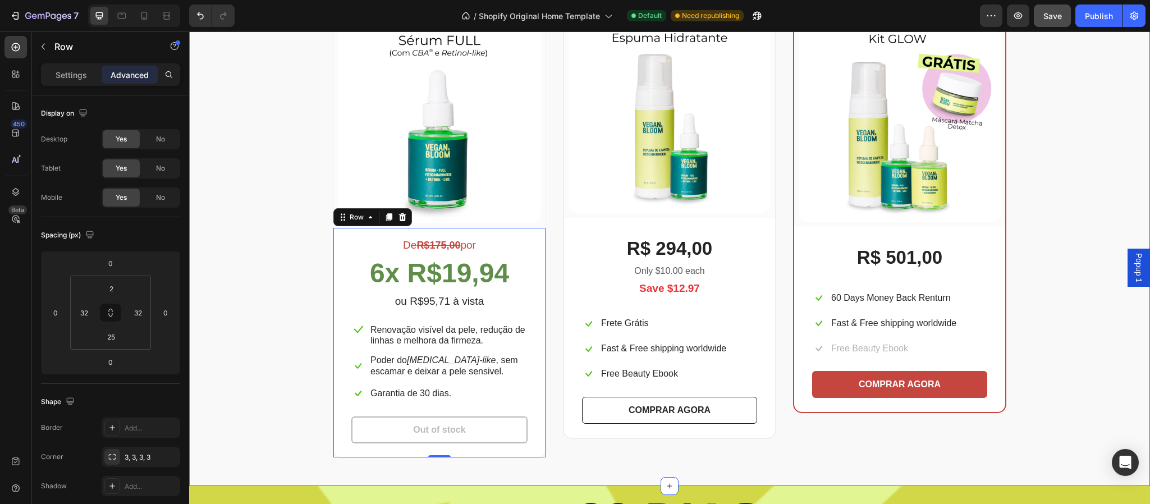
click at [1082, 307] on div "Escolha a sua oferta 🔥 Heading *Ofertas válidas enquanto durarem os estoques. T…" at bounding box center [670, 193] width 944 height 529
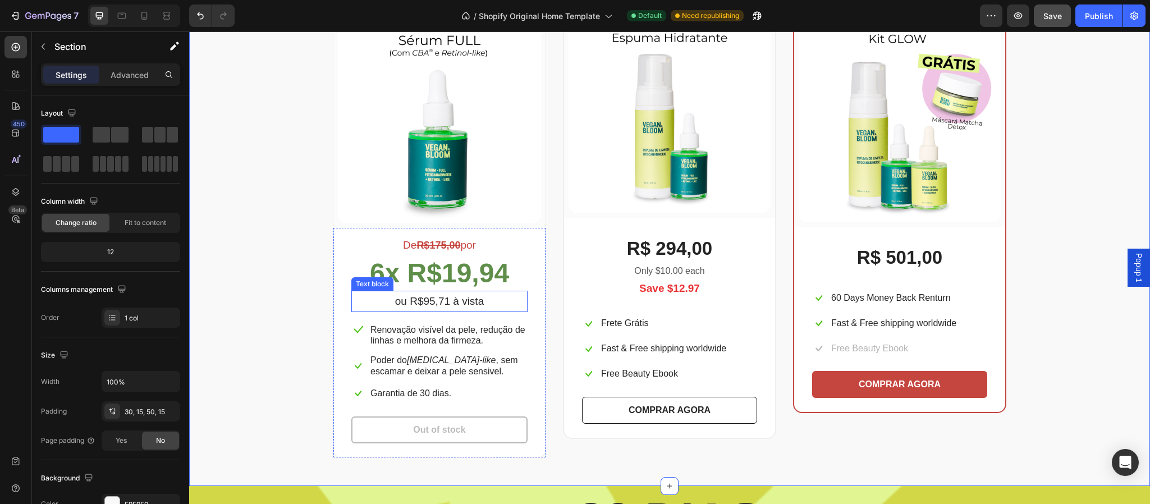
click at [452, 275] on strong "6x R$19,94" at bounding box center [439, 273] width 139 height 30
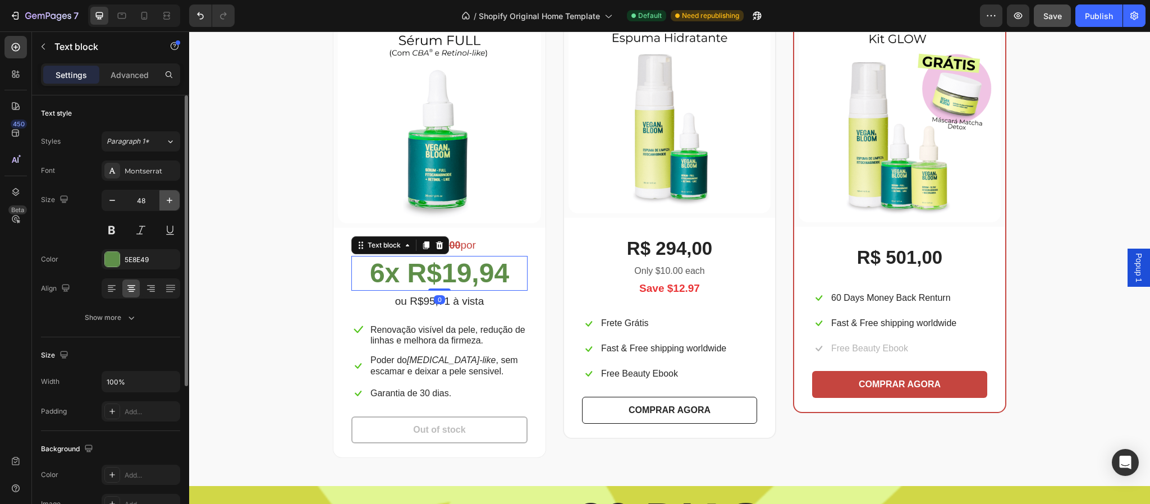
click at [168, 201] on icon "button" at bounding box center [170, 201] width 6 height 6
click at [171, 201] on icon "button" at bounding box center [170, 201] width 6 height 6
type input "50"
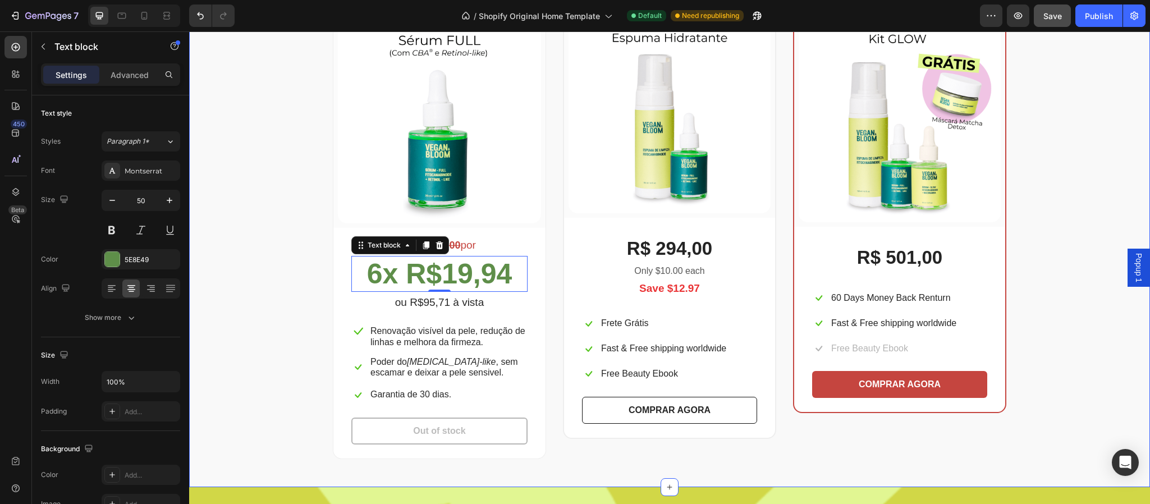
click at [1034, 235] on div "Escolha a sua oferta 🔥 Heading *Ofertas válidas enquanto durarem os estoques. T…" at bounding box center [670, 194] width 944 height 531
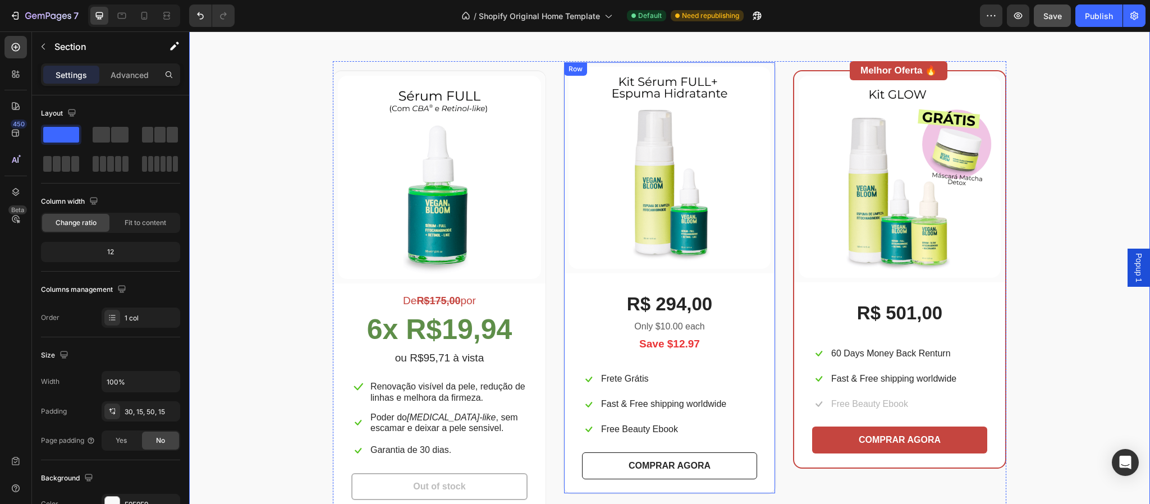
scroll to position [2147, 0]
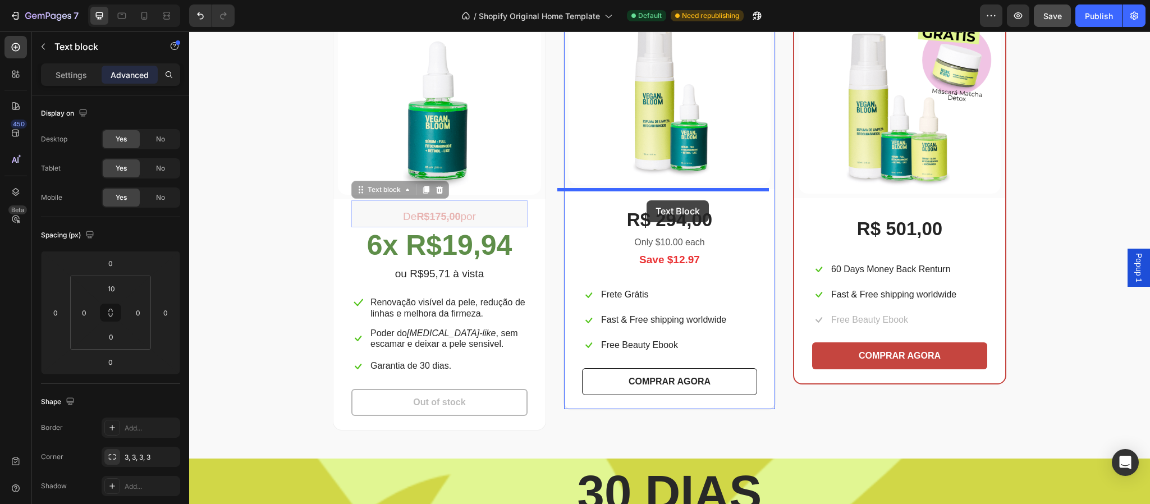
drag, startPoint x: 618, startPoint y: 217, endPoint x: 647, endPoint y: 200, distance: 33.2
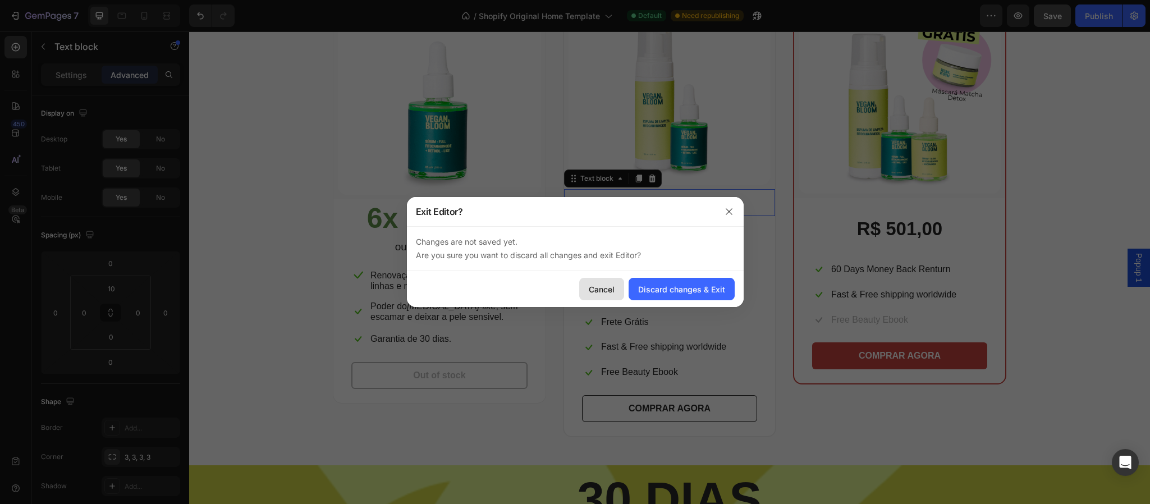
click at [601, 287] on div "Cancel" at bounding box center [602, 290] width 26 height 12
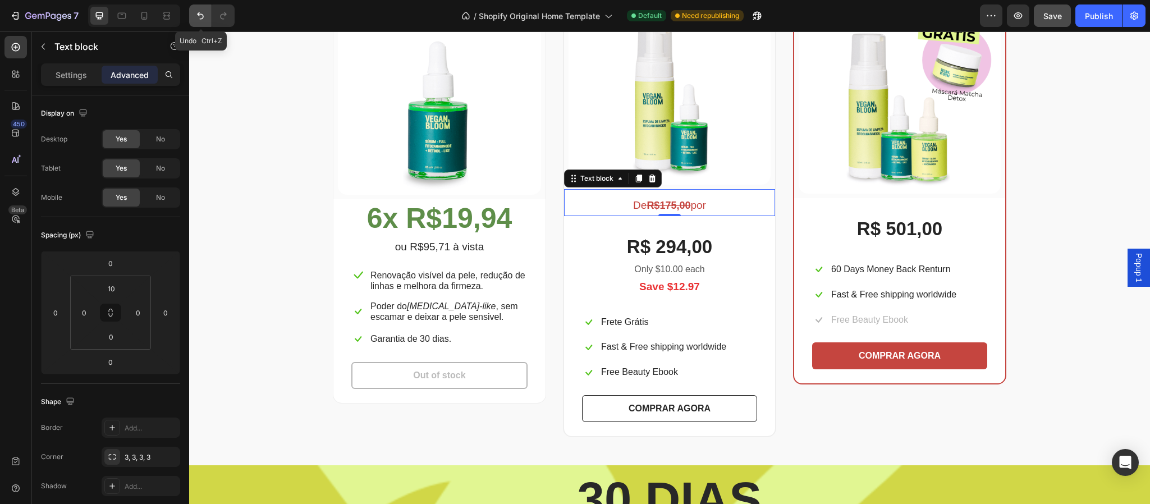
click at [202, 12] on icon "Undo/Redo" at bounding box center [200, 15] width 11 height 11
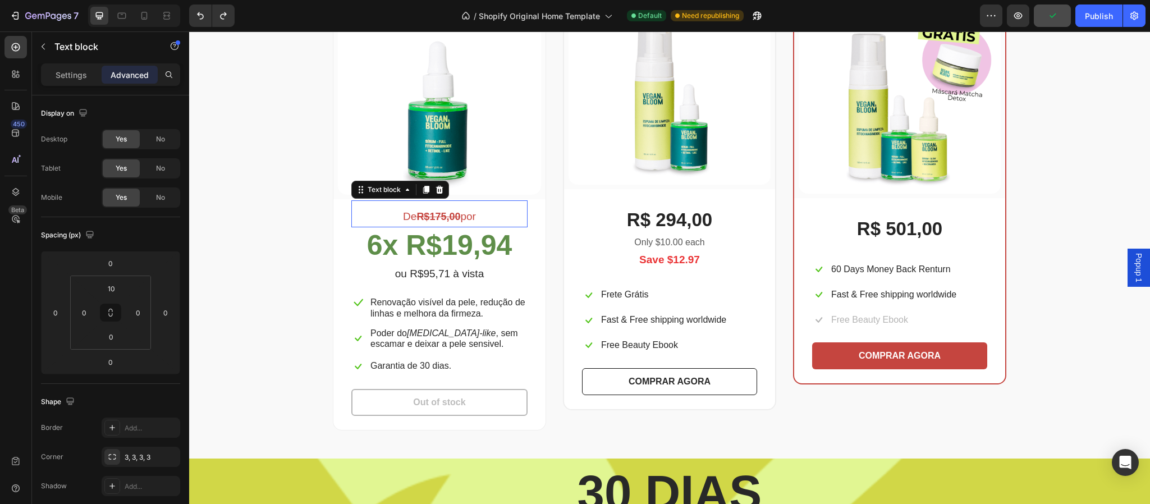
click at [430, 218] on strong "R$175,00" at bounding box center [439, 216] width 44 height 11
click at [545, 245] on div "(P) Images & Gallery Row De R$175,00 por Text block 0 6x R$19,94 Text block ou …" at bounding box center [670, 204] width 674 height 454
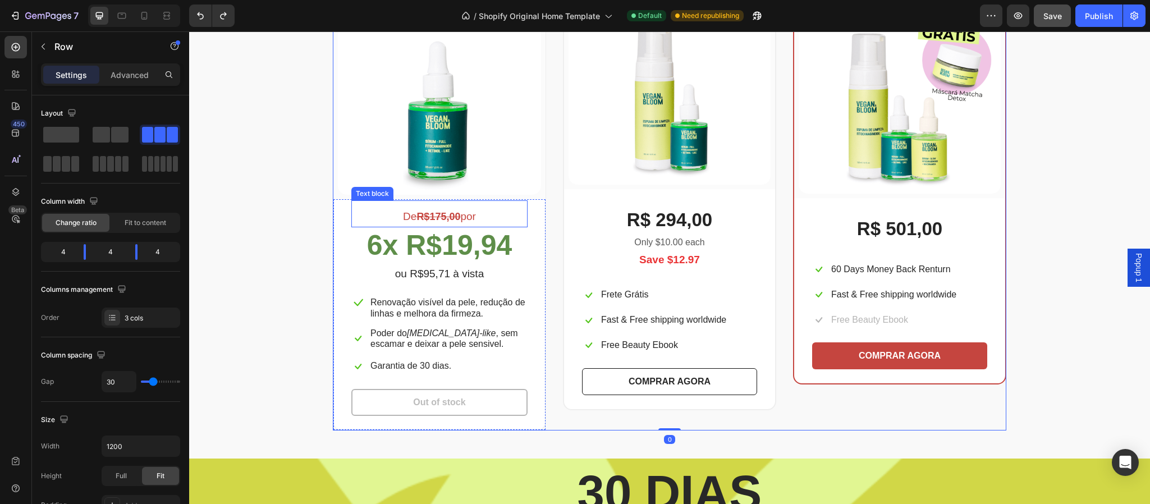
click at [509, 216] on p "De R$175,00 por" at bounding box center [440, 216] width 174 height 19
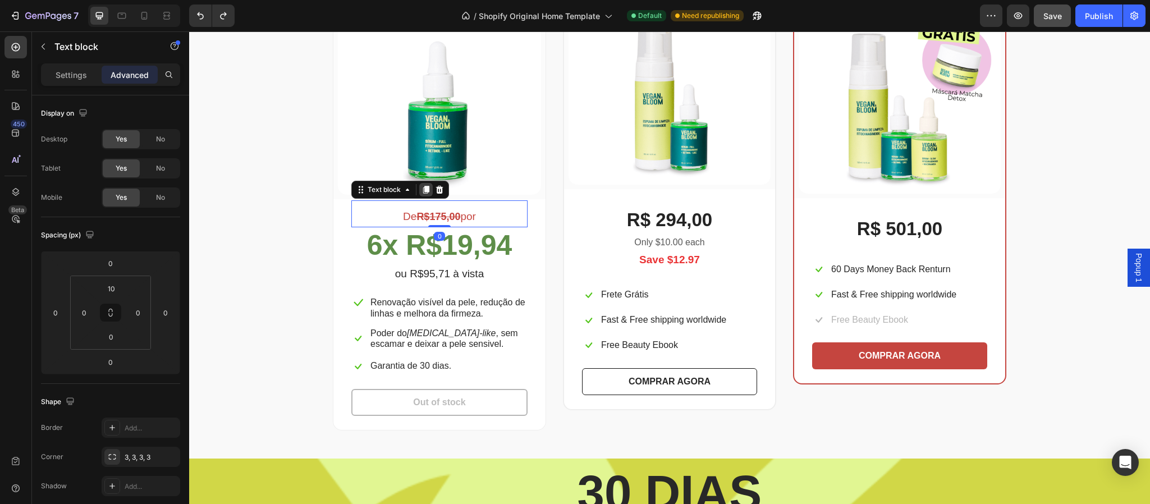
click at [423, 188] on icon at bounding box center [426, 190] width 6 height 8
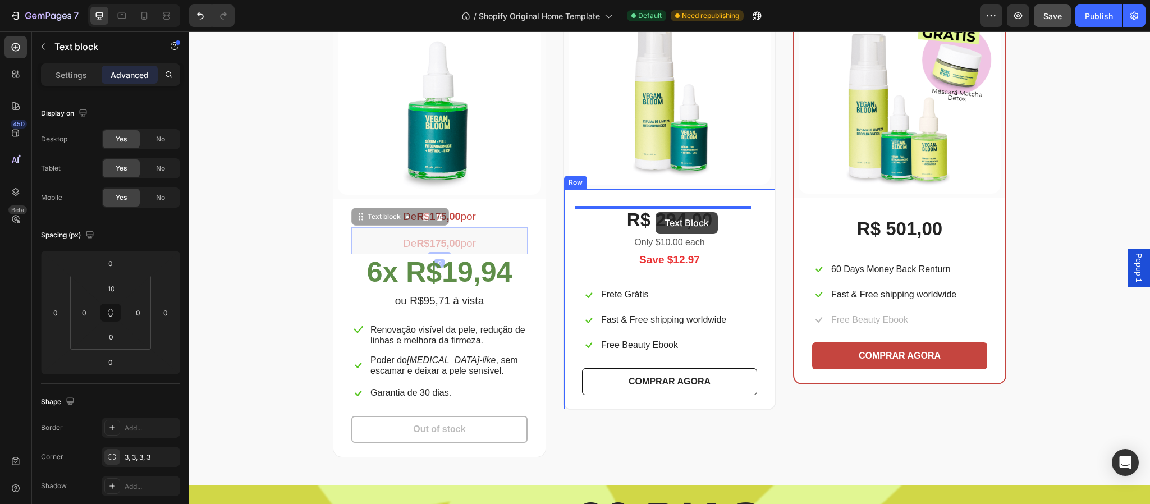
drag, startPoint x: 455, startPoint y: 243, endPoint x: 656, endPoint y: 212, distance: 202.7
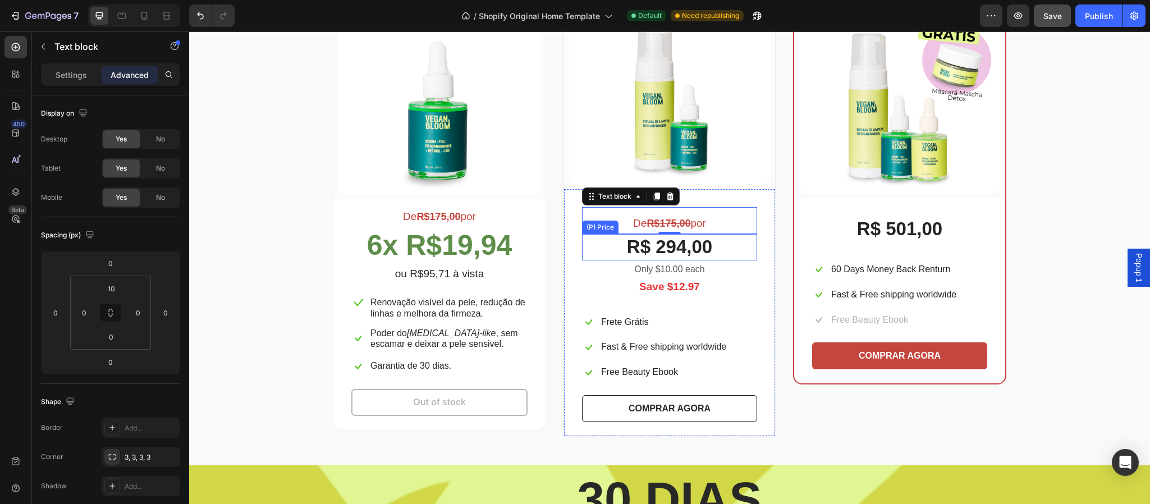
click at [704, 249] on div "R$ 294,00" at bounding box center [669, 247] width 175 height 26
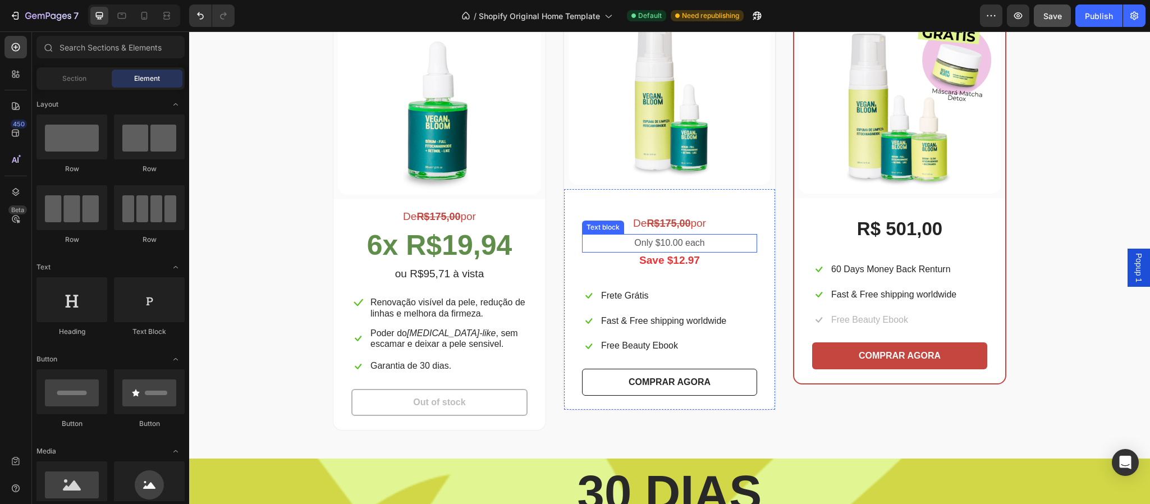
click at [703, 246] on p "Only $10.00 each" at bounding box center [669, 243] width 173 height 16
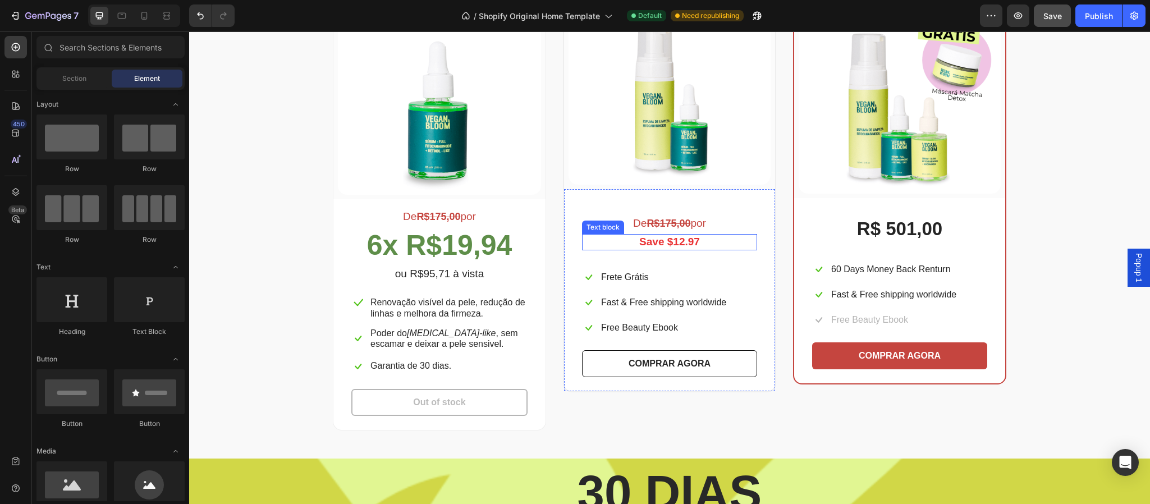
click at [689, 239] on p "Save $12.97" at bounding box center [669, 242] width 173 height 14
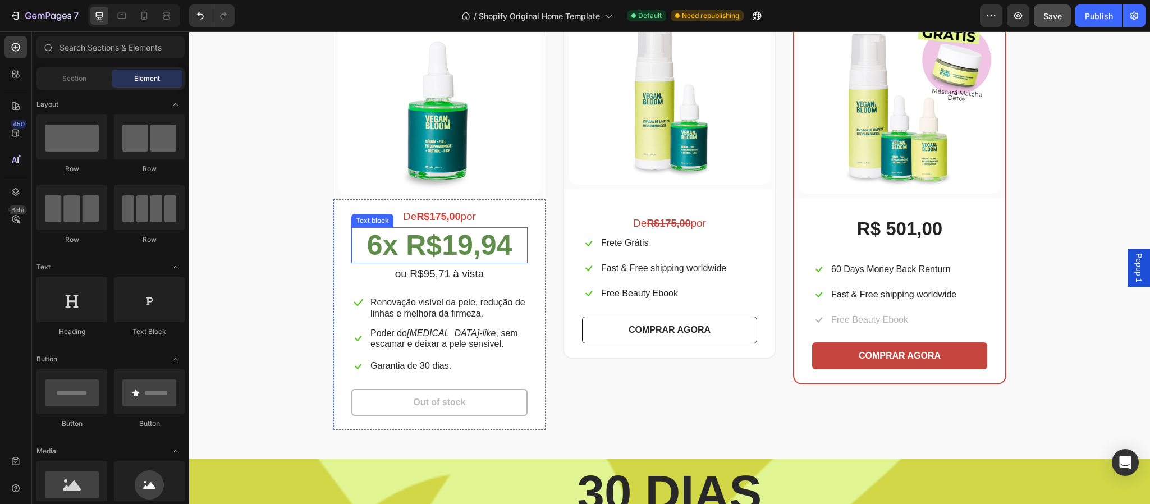
click at [482, 239] on strong "6x R$19,94" at bounding box center [439, 245] width 145 height 31
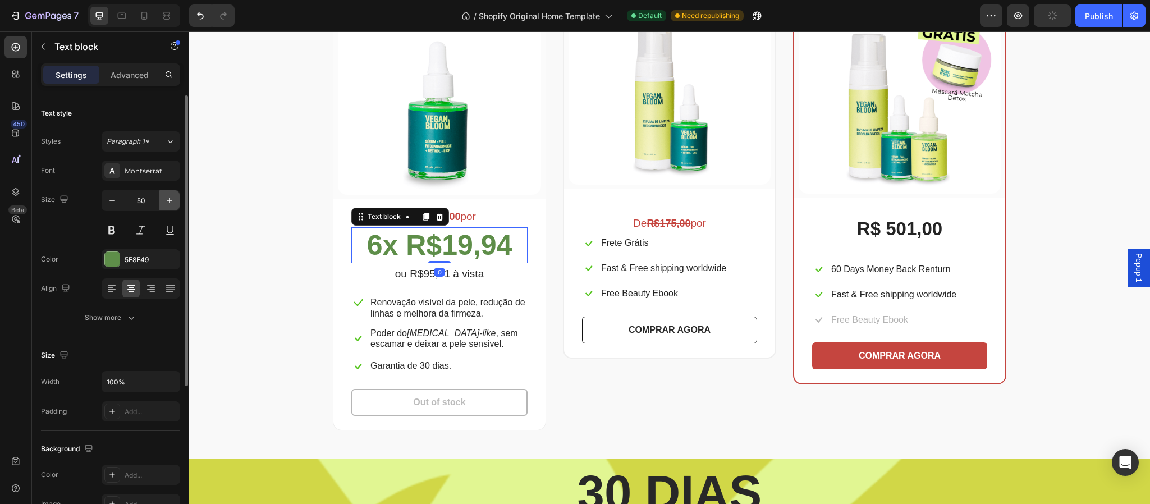
click at [168, 203] on icon "button" at bounding box center [169, 200] width 11 height 11
type input "52"
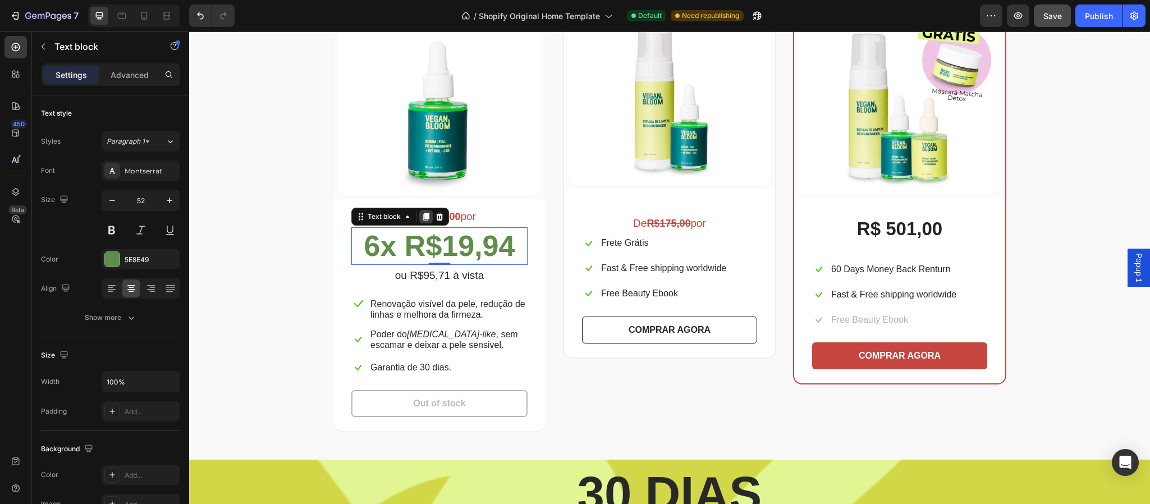
click at [423, 216] on icon at bounding box center [426, 217] width 6 height 8
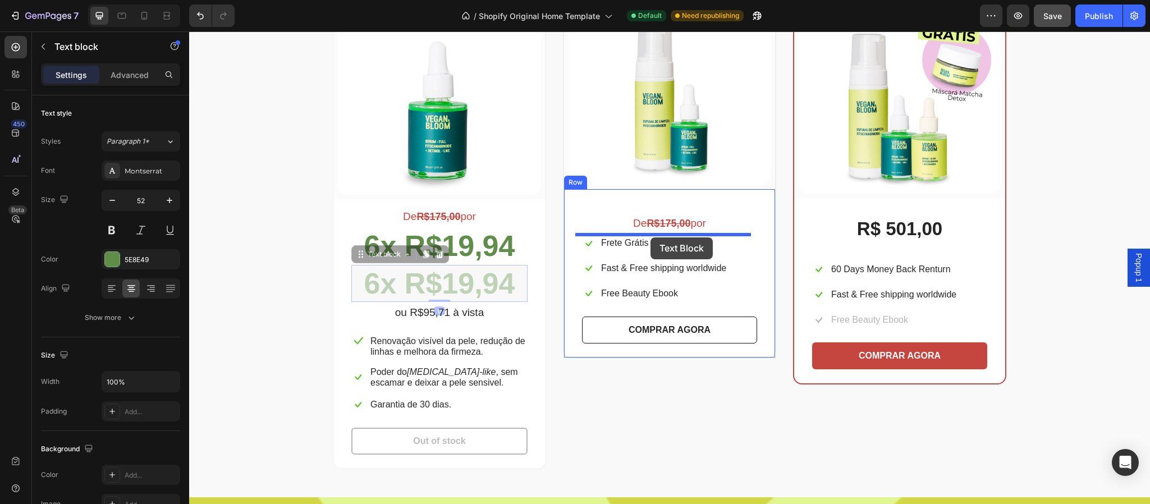
drag, startPoint x: 496, startPoint y: 280, endPoint x: 651, endPoint y: 237, distance: 160.7
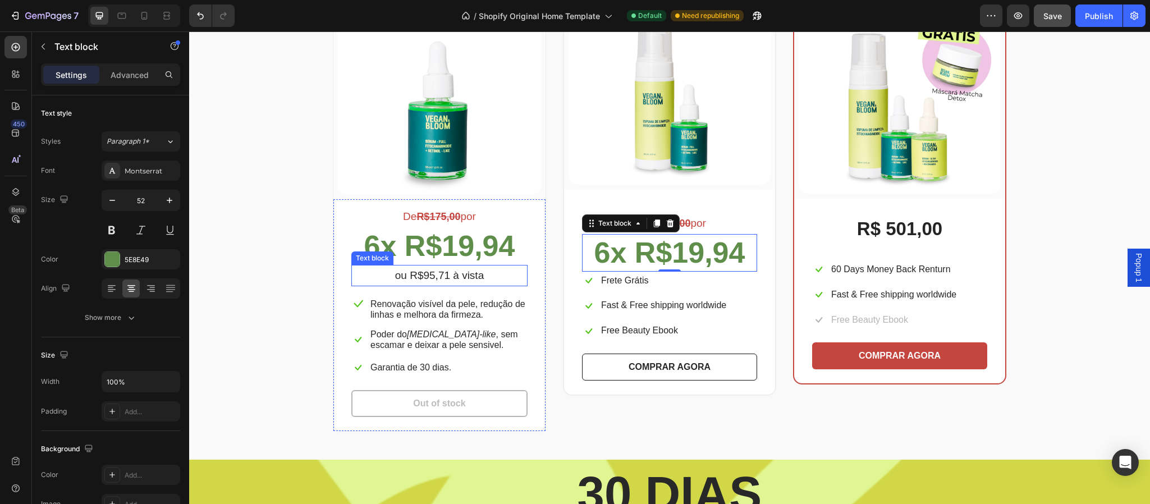
click at [470, 276] on p "ou R$95,71 à vista" at bounding box center [440, 275] width 174 height 19
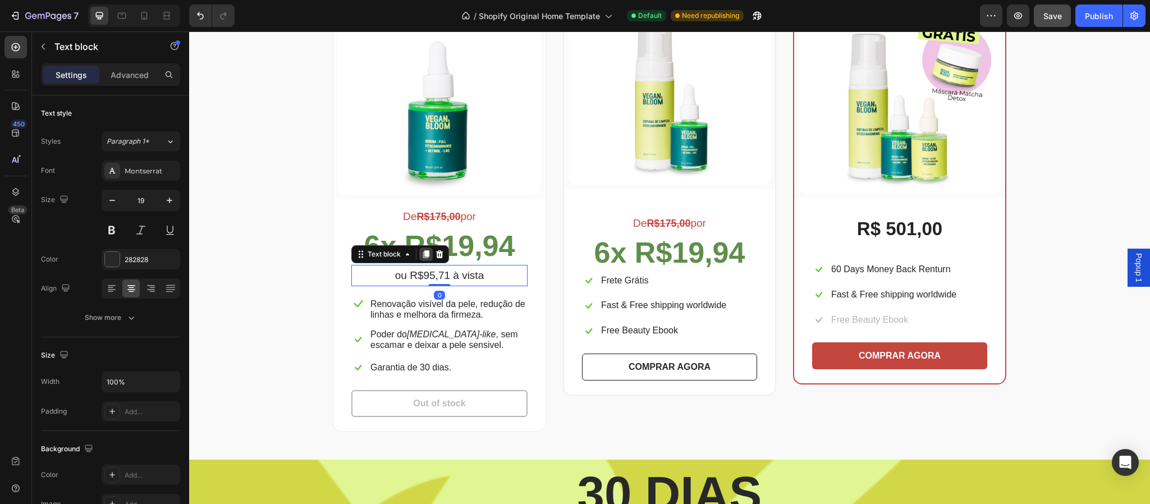
click at [423, 254] on icon at bounding box center [426, 254] width 6 height 8
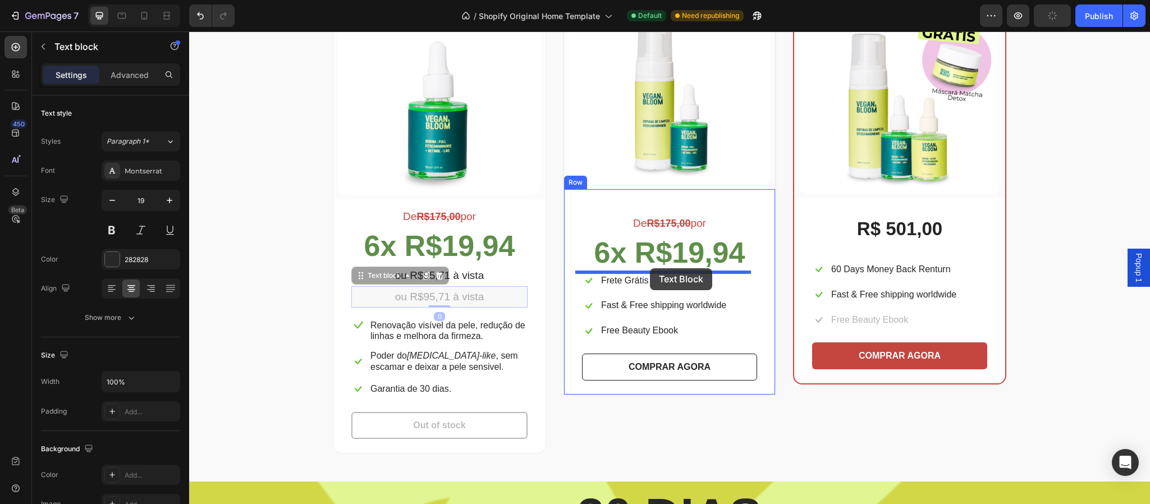
drag, startPoint x: 462, startPoint y: 298, endPoint x: 650, endPoint y: 268, distance: 190.4
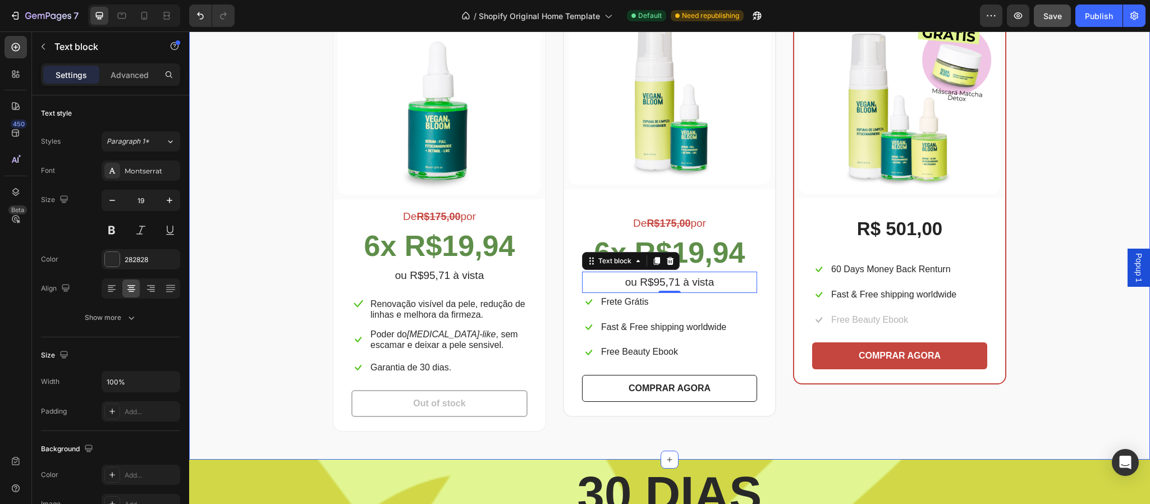
click at [1053, 286] on div "Escolha a sua oferta 🔥 Heading *Ofertas válidas enquanto durarem os estoques. T…" at bounding box center [670, 166] width 944 height 532
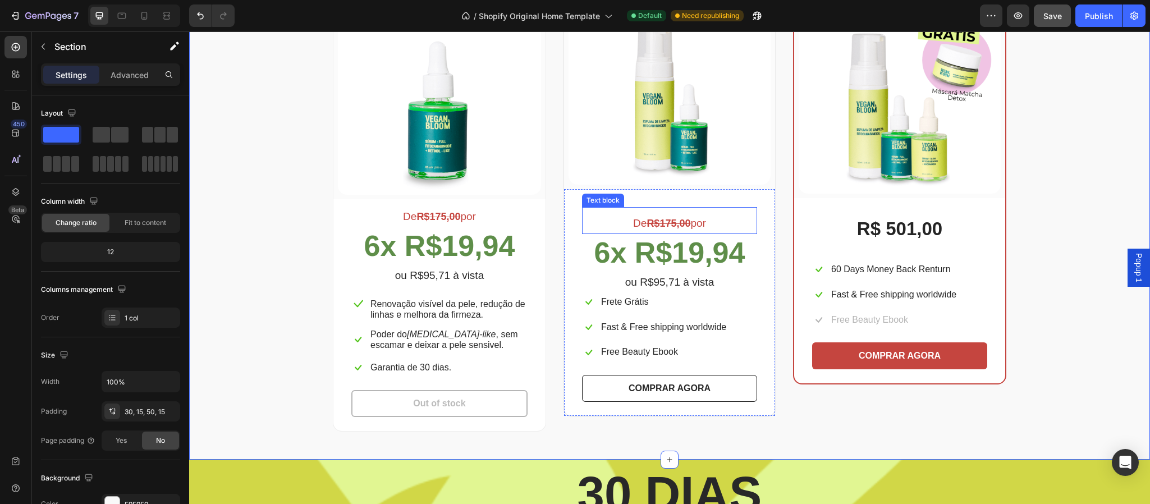
click at [661, 224] on strong "R$175,00" at bounding box center [669, 223] width 44 height 11
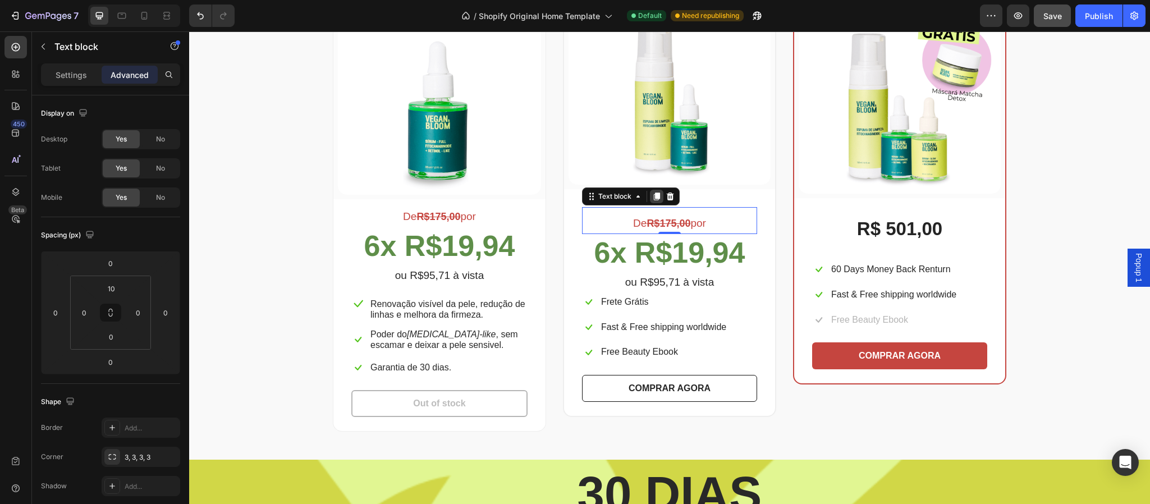
click at [654, 196] on icon at bounding box center [657, 197] width 6 height 8
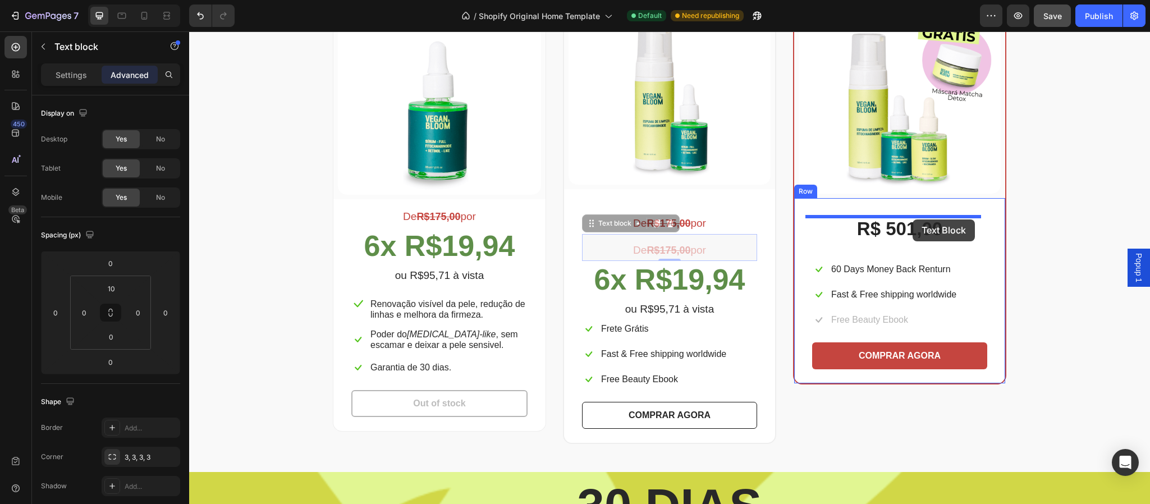
drag, startPoint x: 694, startPoint y: 253, endPoint x: 913, endPoint y: 220, distance: 221.4
type input "32"
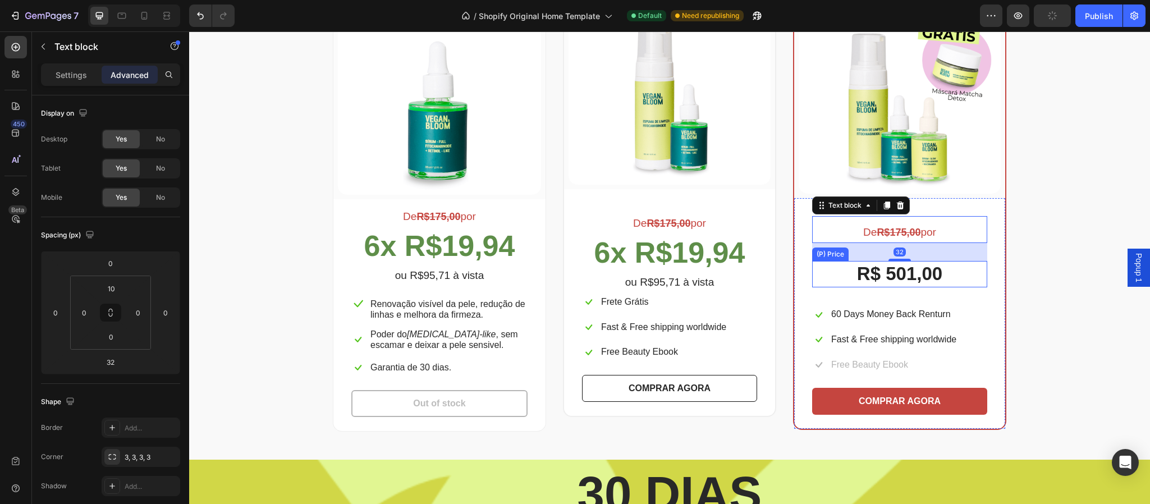
click at [931, 273] on div "R$ 501,00" at bounding box center [899, 274] width 175 height 26
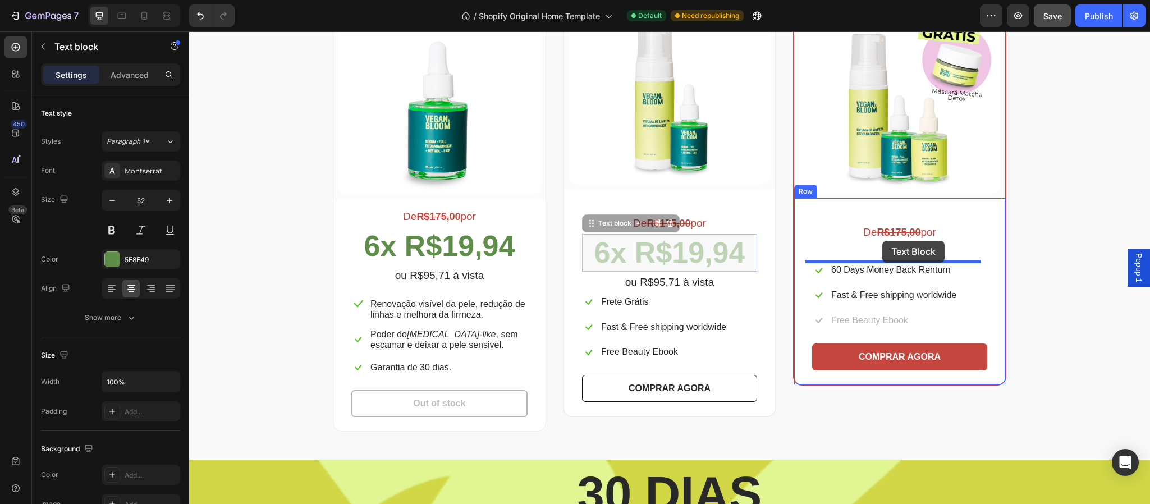
drag, startPoint x: 692, startPoint y: 252, endPoint x: 883, endPoint y: 240, distance: 190.7
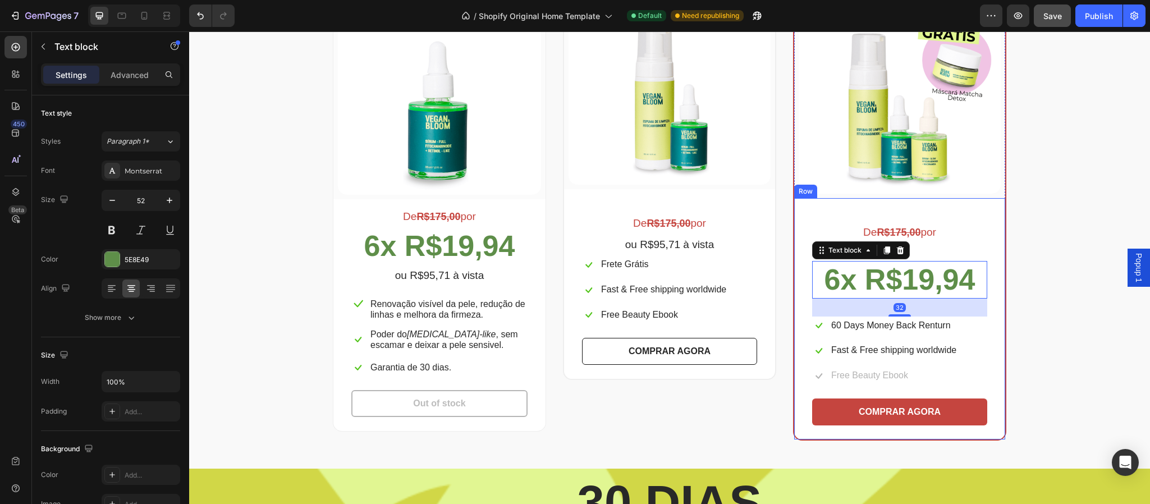
click at [950, 248] on div "De R$175,00 por Text block 6x R$19,94 Text block 32 Icon 60 Days Money Back Ren…" at bounding box center [899, 320] width 175 height 209
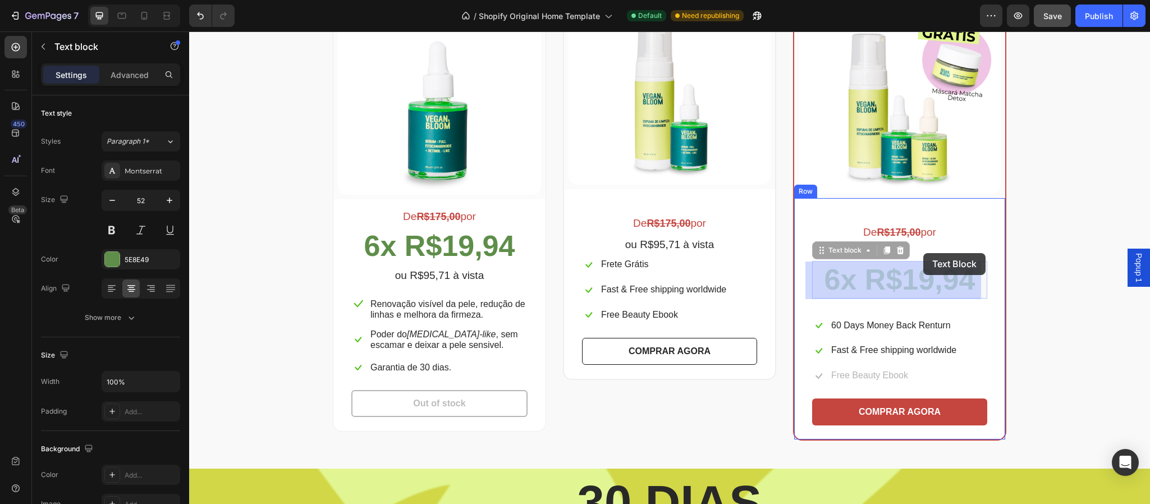
drag, startPoint x: 935, startPoint y: 260, endPoint x: 924, endPoint y: 253, distance: 13.6
click at [924, 253] on div "Escolha a sua oferta 🔥 Heading *Ofertas válidas enquanto durarem os estoques. T…" at bounding box center [669, 33] width 961 height 4298
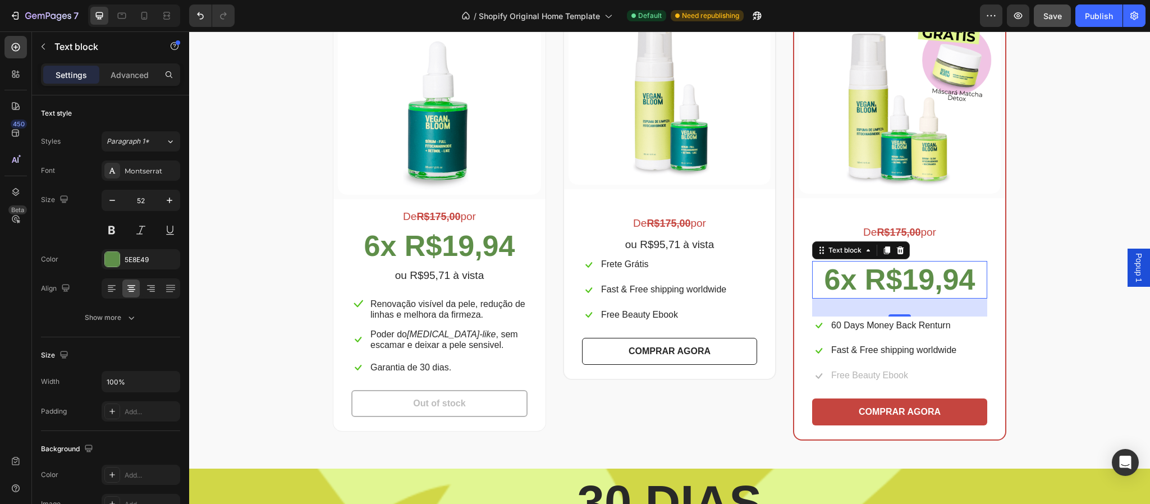
click at [911, 244] on div "De R$175,00 por Text block 6x R$19,94 Text block 0 Icon 60 Days Money Back Rent…" at bounding box center [899, 320] width 175 height 209
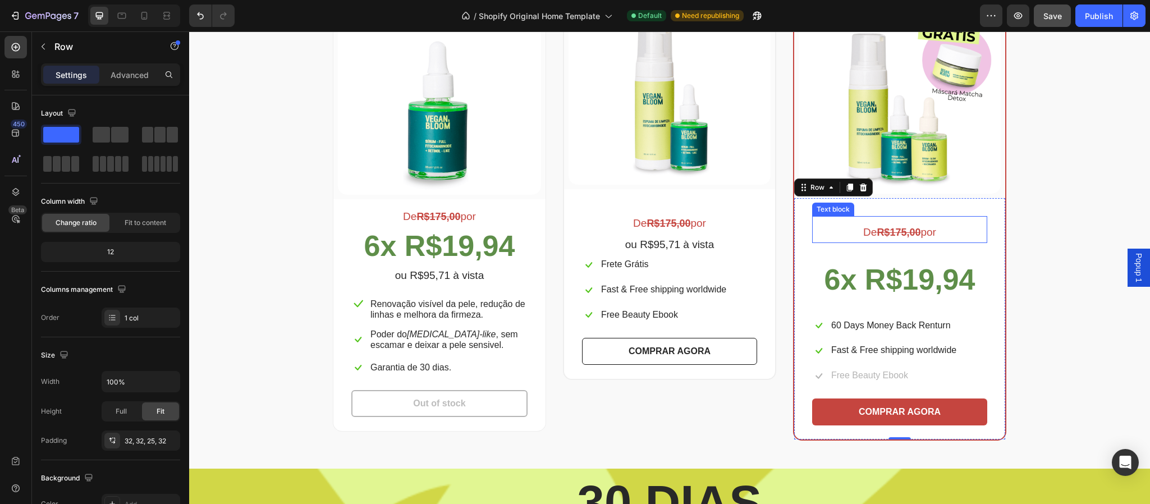
click at [918, 236] on p "De R$175,00 por" at bounding box center [899, 232] width 173 height 19
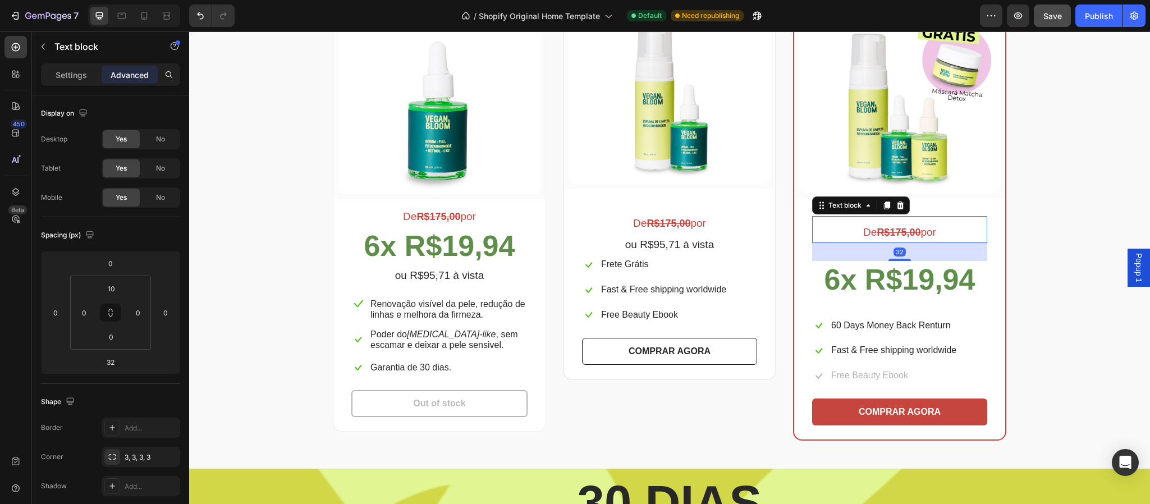
click at [144, 83] on div "Advanced" at bounding box center [130, 75] width 56 height 18
click at [120, 362] on input "32" at bounding box center [110, 362] width 22 height 17
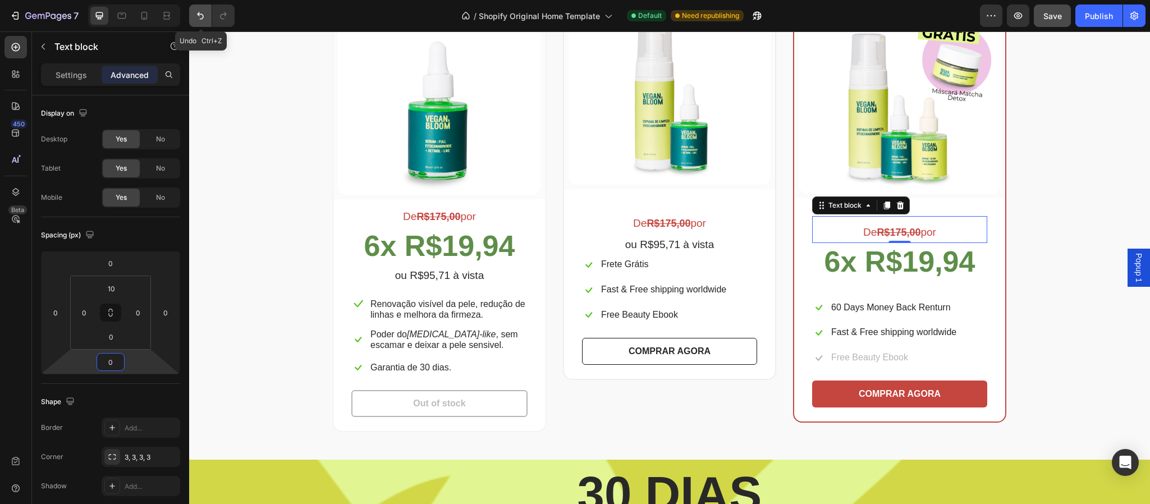
click at [198, 16] on icon "Undo/Redo" at bounding box center [200, 15] width 11 height 11
click at [201, 19] on icon "Undo/Redo" at bounding box center [200, 15] width 7 height 7
type input "32"
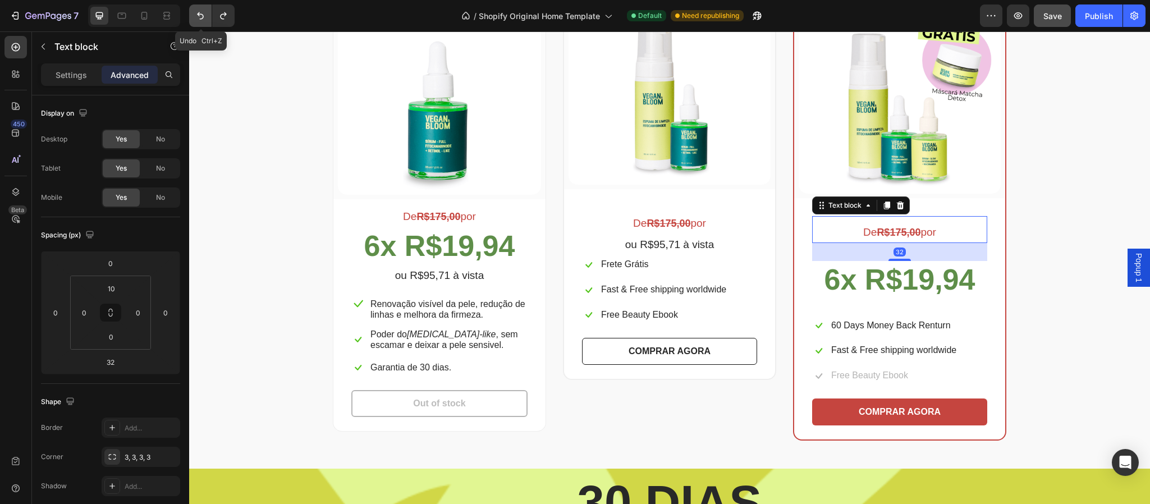
click at [201, 19] on icon "Undo/Redo" at bounding box center [200, 15] width 7 height 7
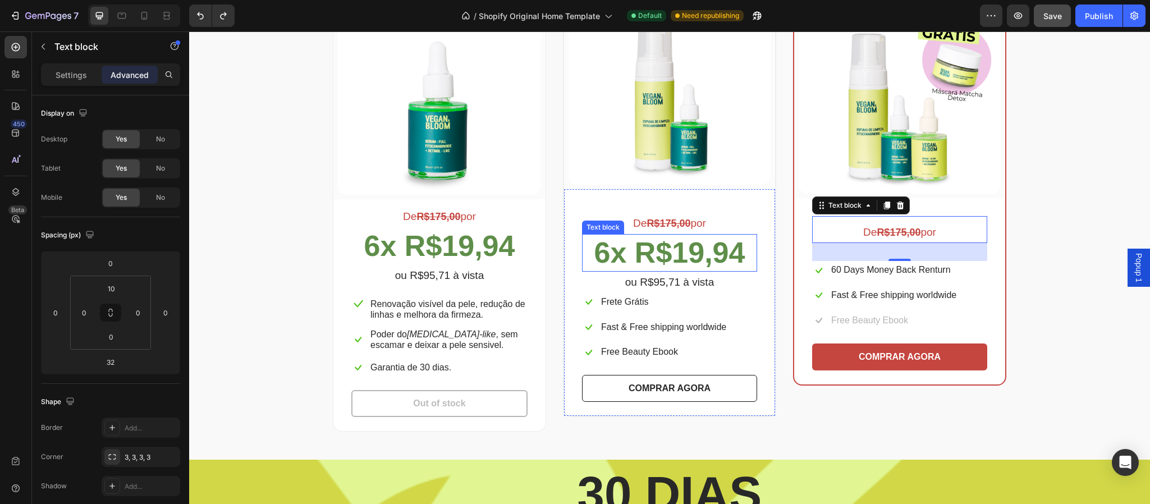
click at [699, 248] on strong "6x R$19,94" at bounding box center [670, 252] width 151 height 33
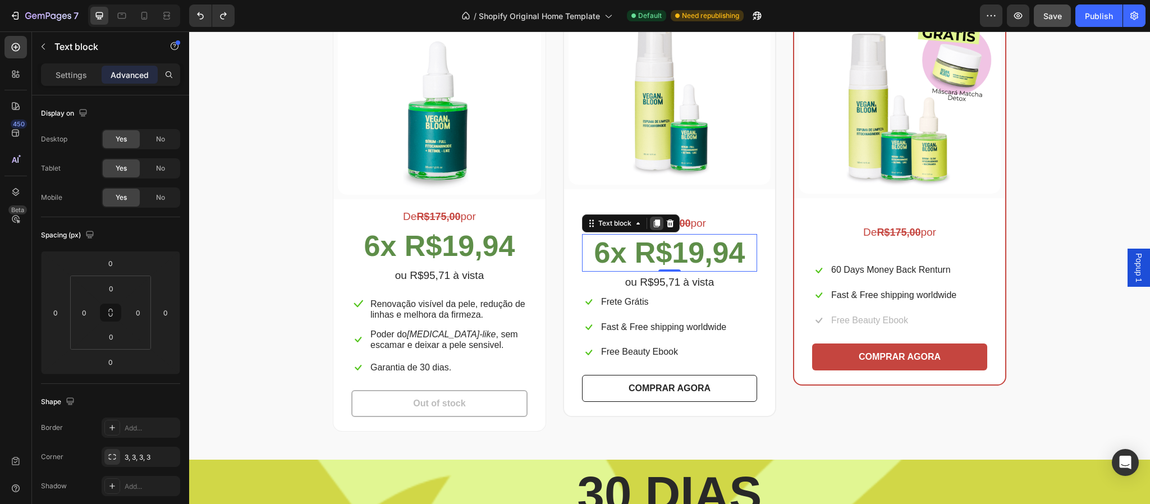
click at [654, 225] on icon at bounding box center [657, 224] width 6 height 8
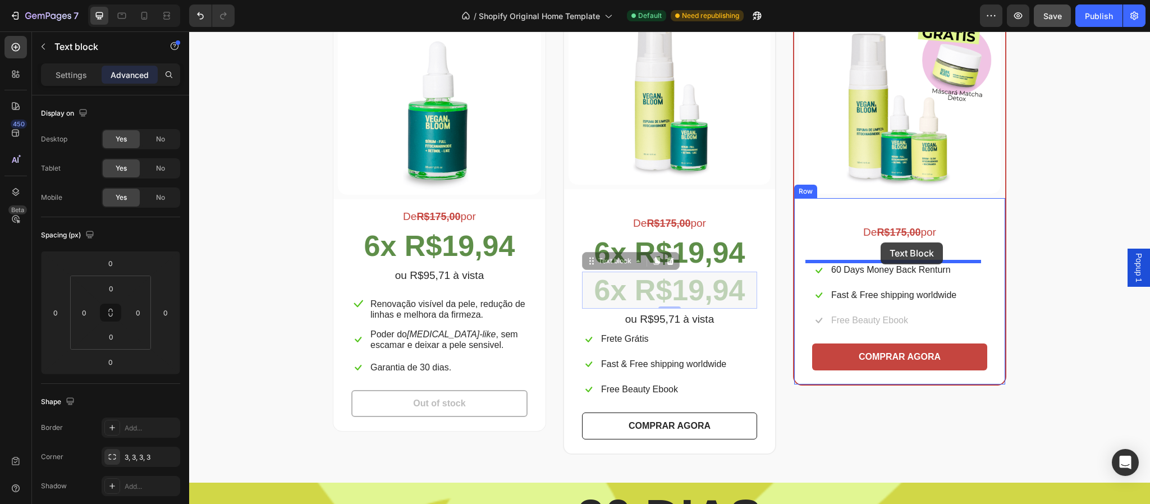
drag, startPoint x: 869, startPoint y: 284, endPoint x: 881, endPoint y: 243, distance: 42.6
type input "32"
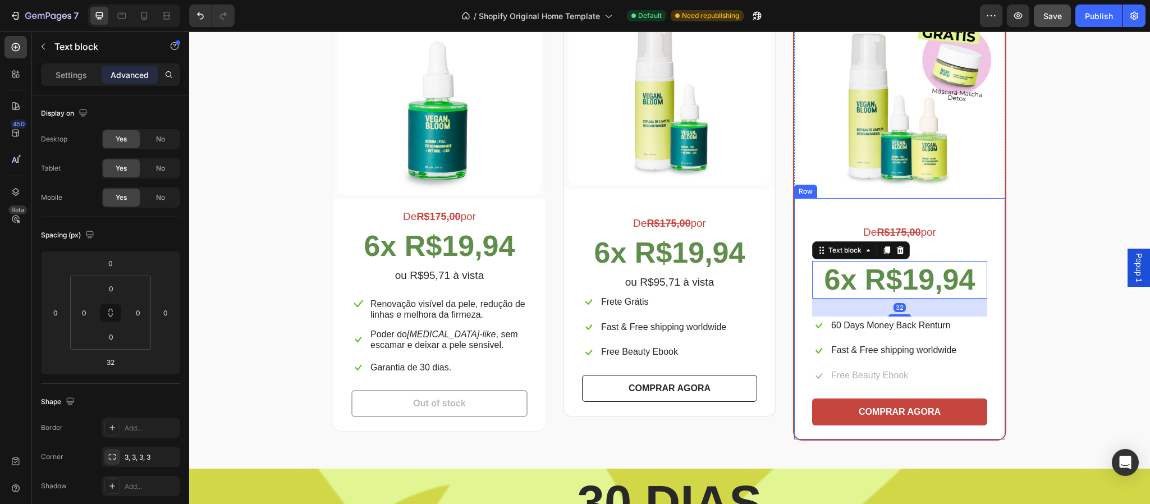
click at [1065, 268] on div "Escolha a sua oferta 🔥 Heading *Ofertas válidas enquanto durarem os estoques. T…" at bounding box center [670, 170] width 944 height 541
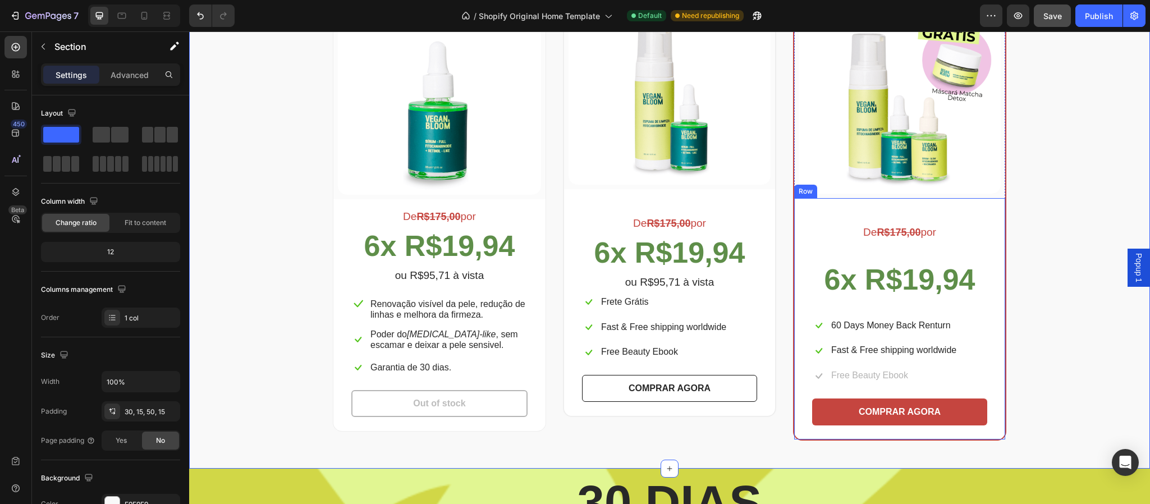
click at [960, 248] on div "De R$175,00 por Text block 6x R$19,94 Text block Icon 60 Days Money Back Rentur…" at bounding box center [899, 320] width 175 height 209
click at [924, 243] on div "De R$175,00 por" at bounding box center [899, 232] width 175 height 21
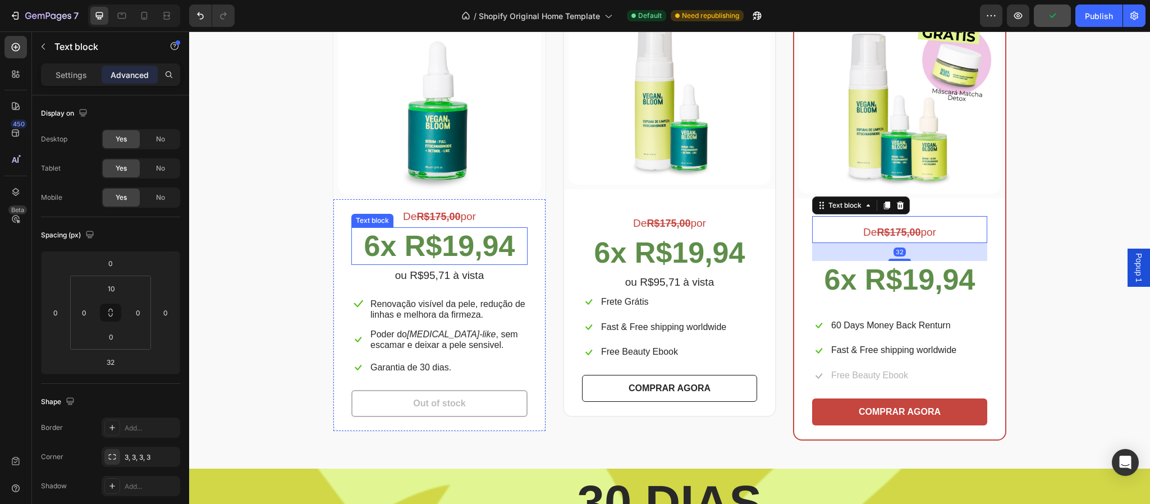
click at [427, 221] on strong "R$175,00" at bounding box center [439, 216] width 44 height 11
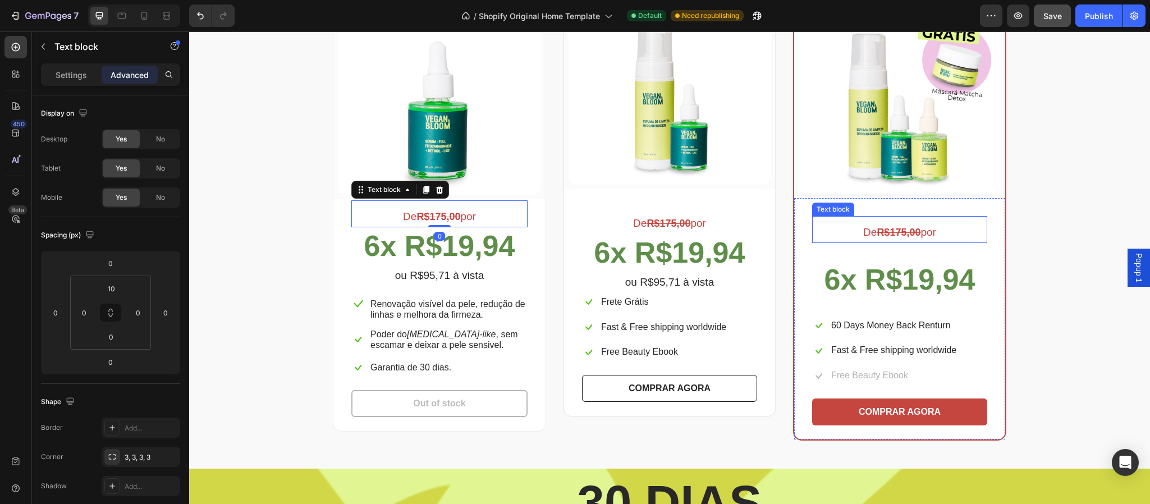
click at [885, 241] on p "De R$175,00 por" at bounding box center [899, 232] width 173 height 19
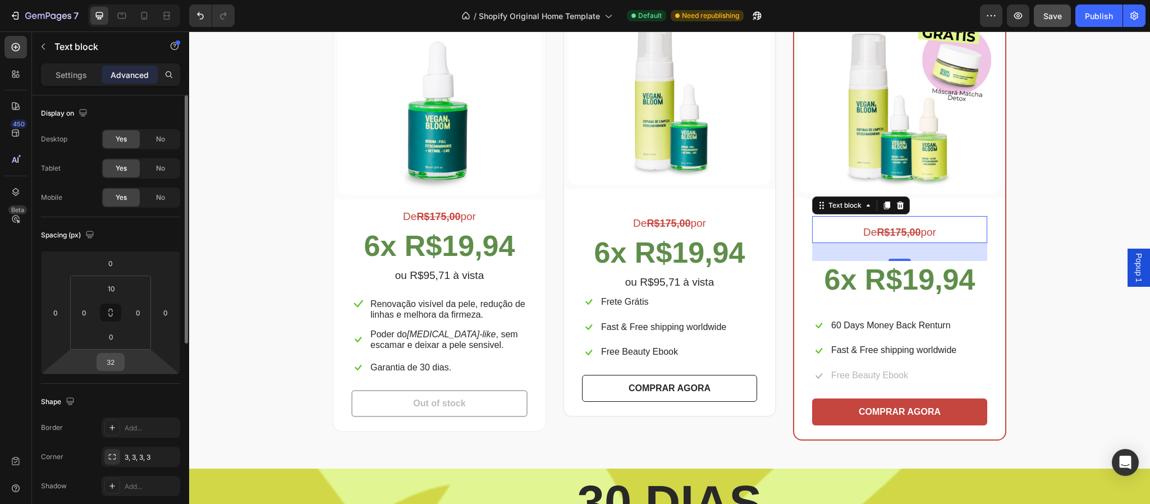
click at [120, 360] on input "32" at bounding box center [110, 362] width 22 height 17
type input "0"
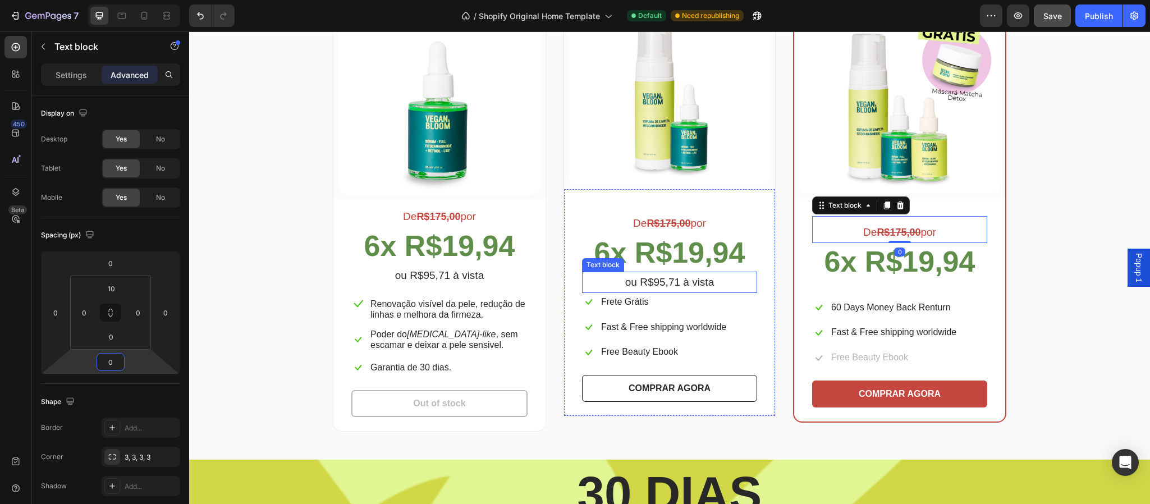
click at [680, 284] on p "ou R$95,71 à vista" at bounding box center [669, 282] width 173 height 19
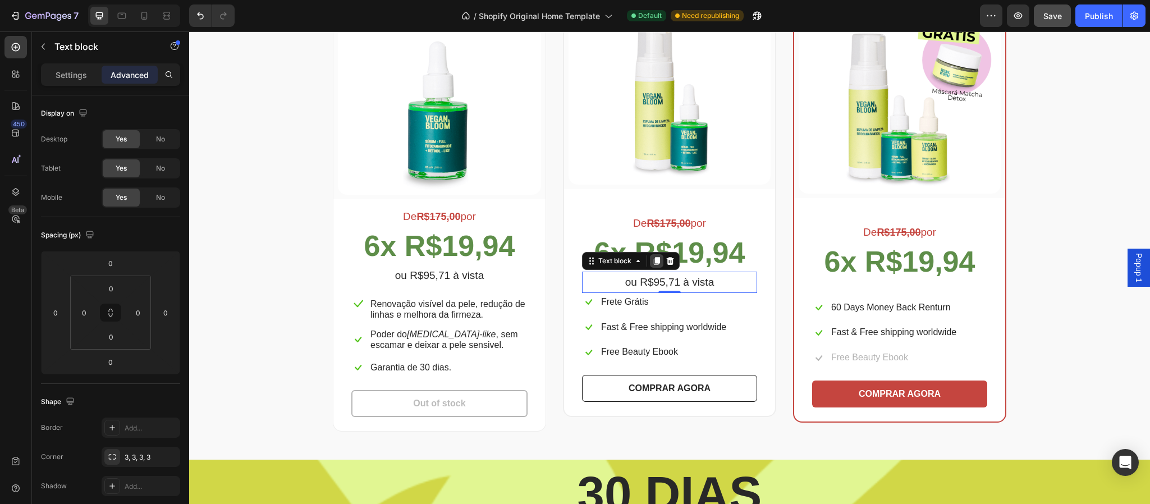
click at [654, 259] on icon at bounding box center [656, 261] width 9 height 9
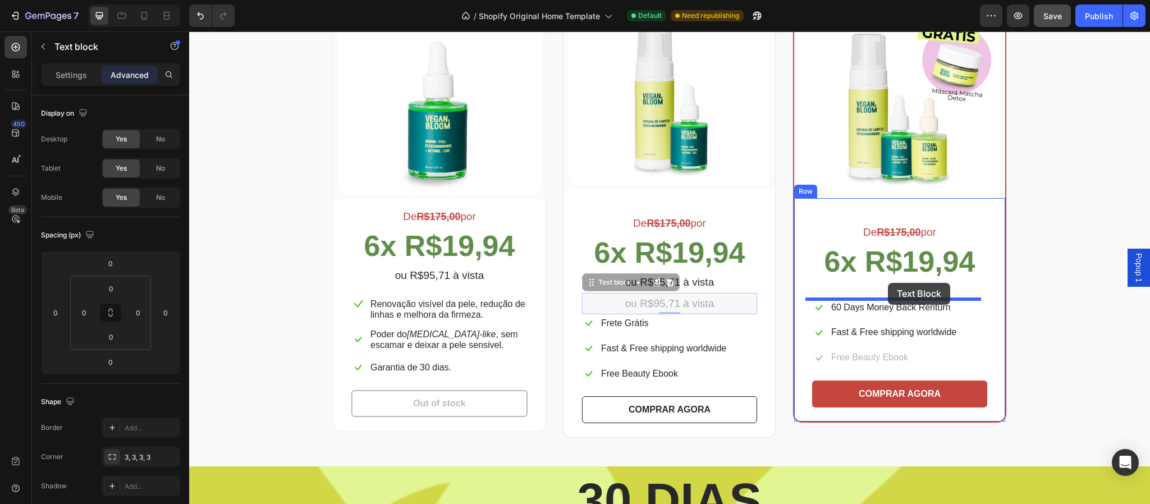
drag, startPoint x: 716, startPoint y: 304, endPoint x: 888, endPoint y: 283, distance: 173.6
type input "32"
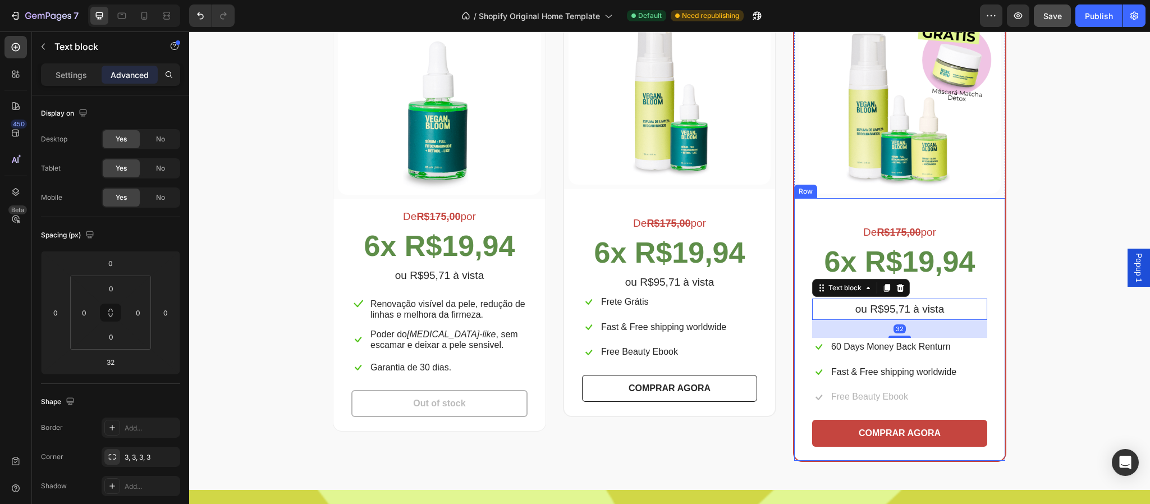
click at [959, 291] on div "De R$175,00 por Text block 6x R$19,94 Text block ou R$95,71 à vista Text block …" at bounding box center [899, 331] width 175 height 231
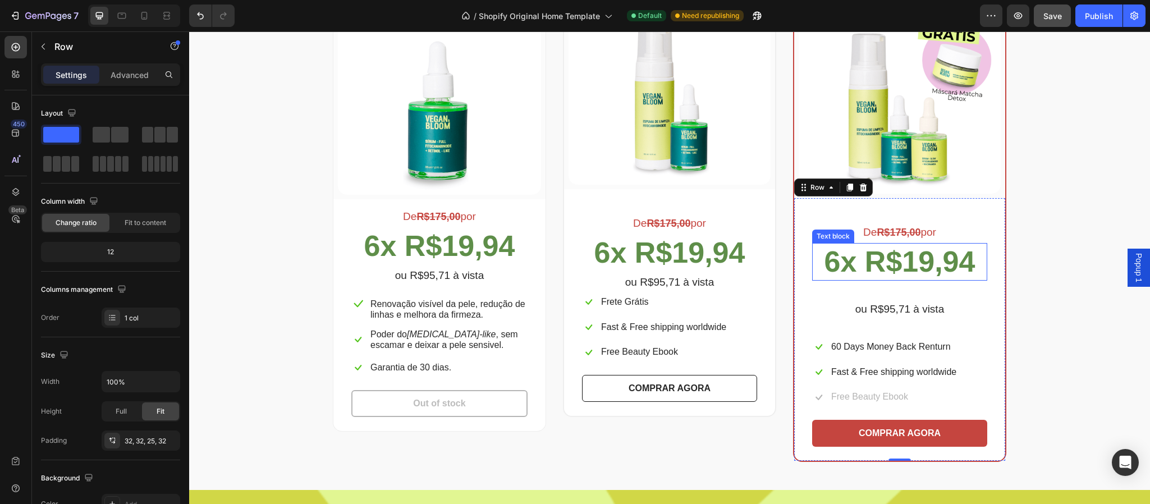
click at [912, 271] on strong "6x R$19,94" at bounding box center [900, 261] width 151 height 33
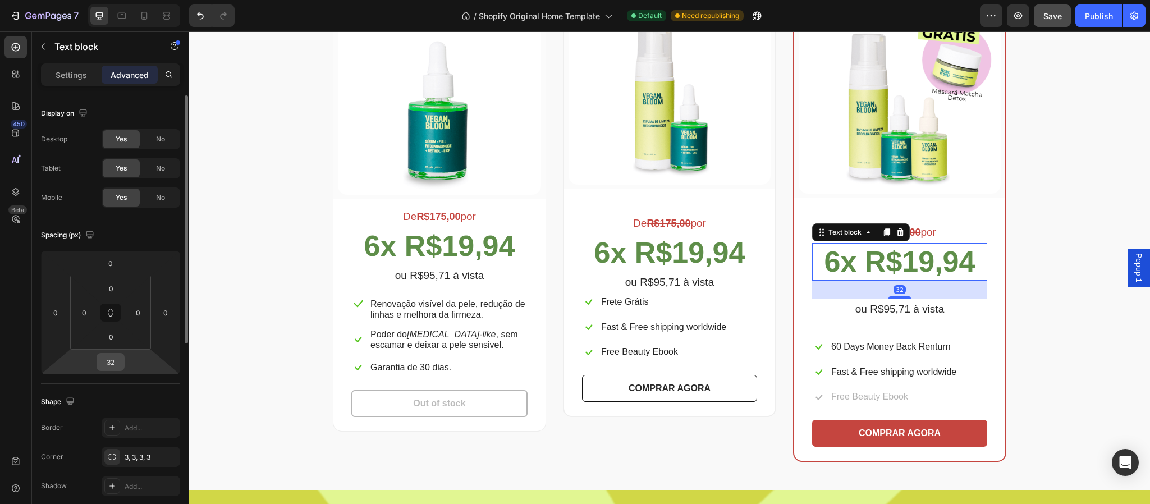
click at [115, 359] on input "32" at bounding box center [110, 362] width 22 height 17
type input "0"
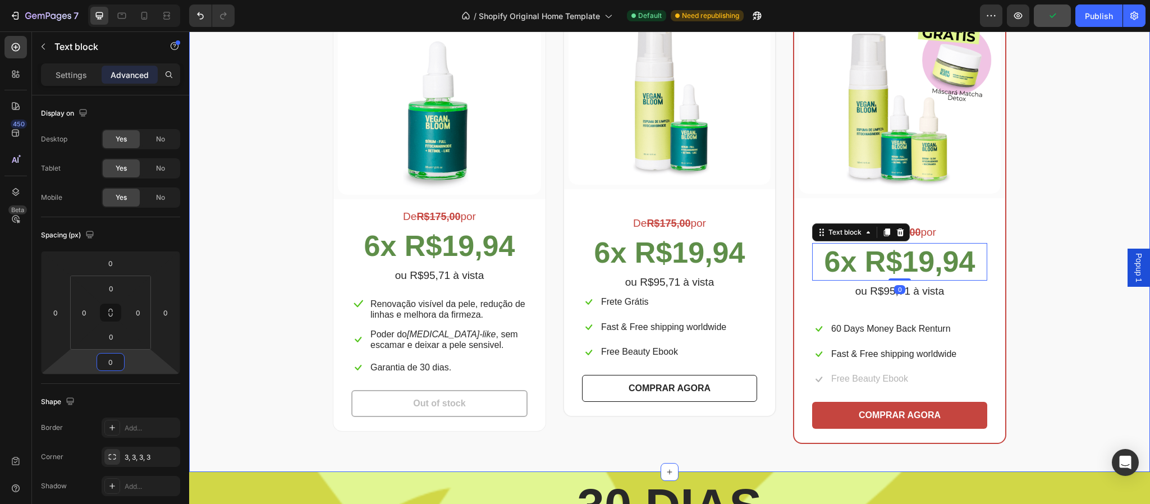
click at [1032, 328] on div "Escolha a sua oferta 🔥 Heading *Ofertas válidas enquanto durarem os estoques. T…" at bounding box center [670, 172] width 944 height 544
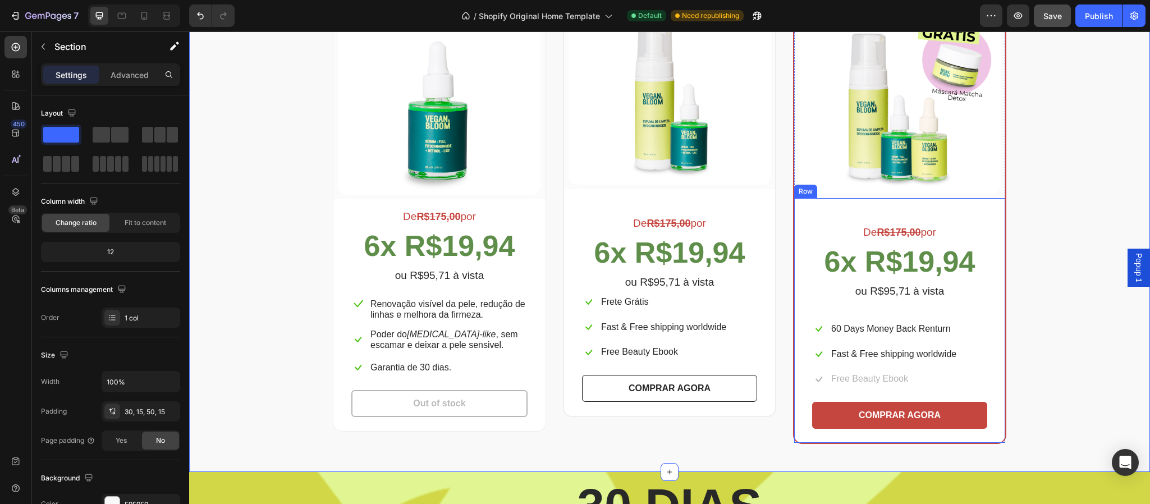
click at [913, 303] on div "De R$175,00 por Text block 6x R$19,94 Text block ou R$95,71 à vista Text block …" at bounding box center [899, 322] width 175 height 213
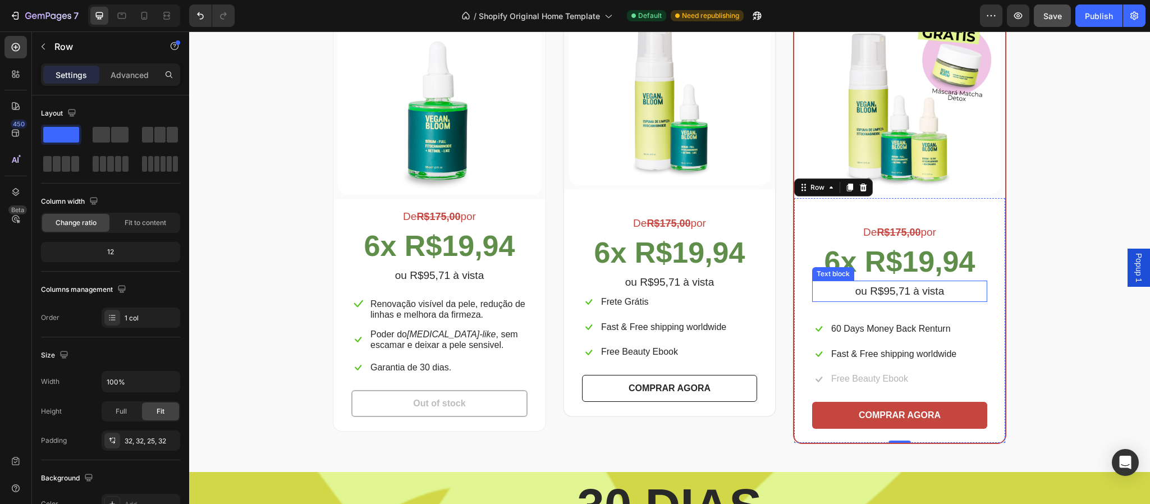
click at [911, 292] on p "ou R$95,71 à vista" at bounding box center [899, 291] width 173 height 19
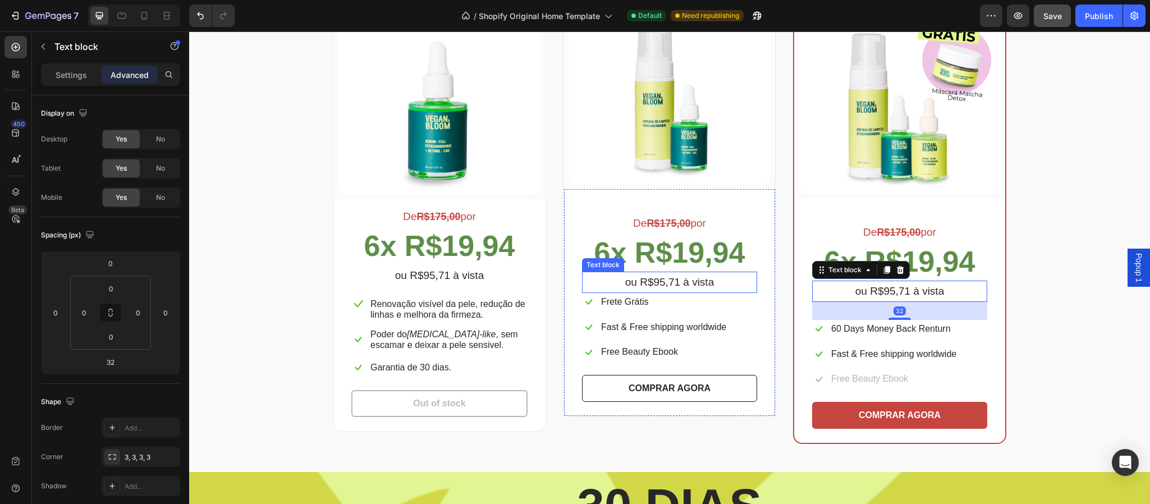
click at [700, 281] on p "ou R$95,71 à vista" at bounding box center [669, 282] width 173 height 19
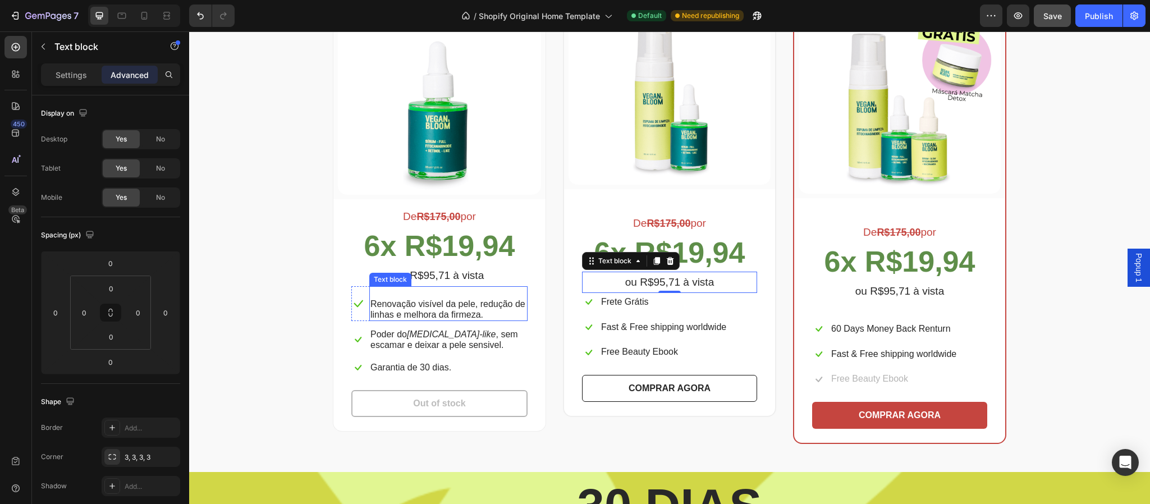
click at [445, 277] on p "ou R$95,71 à vista" at bounding box center [440, 275] width 174 height 19
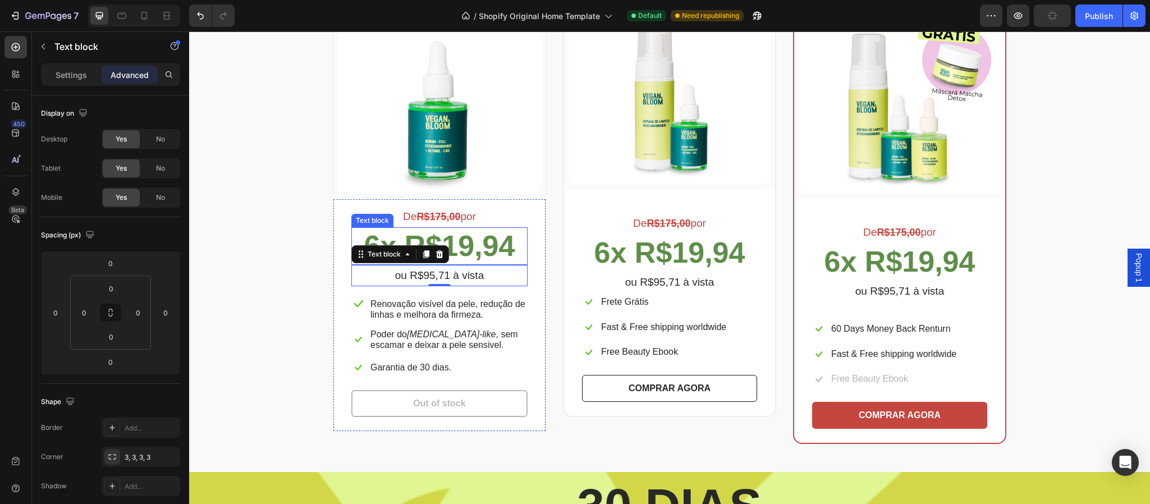
click at [493, 248] on strong "6x R$19,94" at bounding box center [439, 246] width 151 height 33
click at [487, 280] on p "ou R$95,71 à vista" at bounding box center [440, 275] width 174 height 19
click at [484, 301] on p "Renovação visível da pele, redução de linhas e melhora da firmeza." at bounding box center [449, 309] width 156 height 21
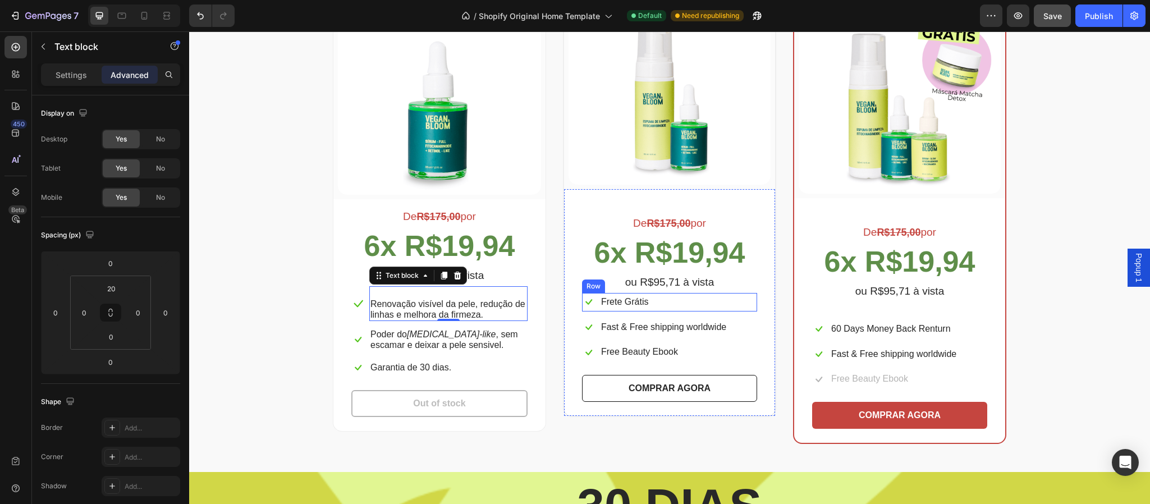
click at [652, 300] on div "Icon Frete Grátis Text block Row" at bounding box center [669, 302] width 175 height 19
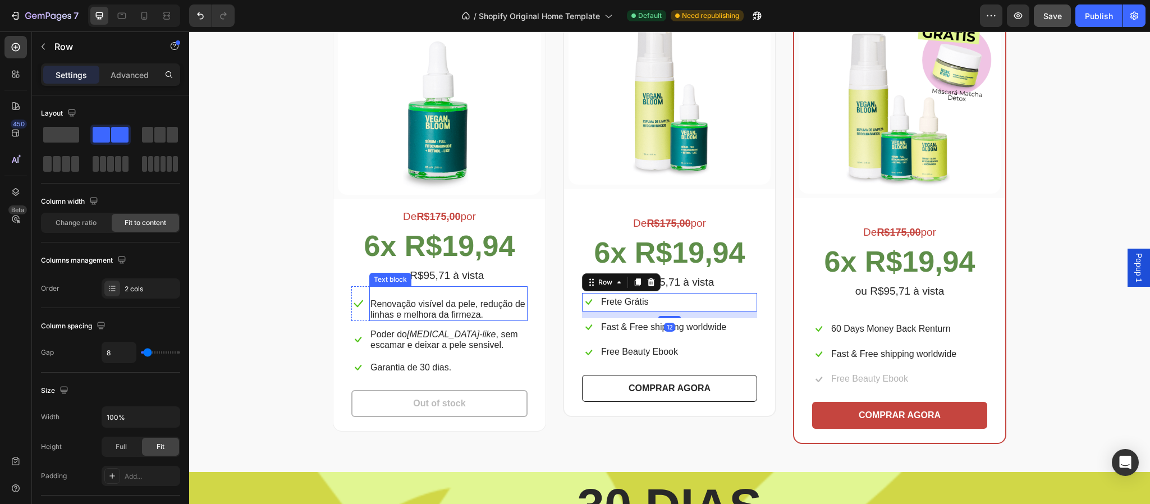
click at [452, 300] on p "Renovação visível da pele, redução de linhas e melhora da firmeza." at bounding box center [449, 309] width 156 height 21
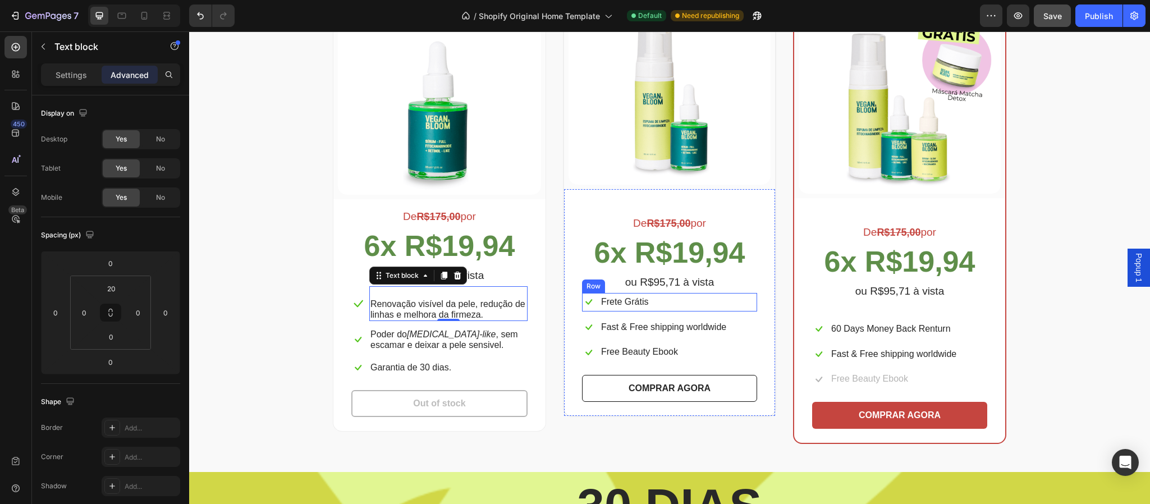
click at [671, 301] on div "Icon Frete Grátis Text block Row" at bounding box center [669, 302] width 175 height 19
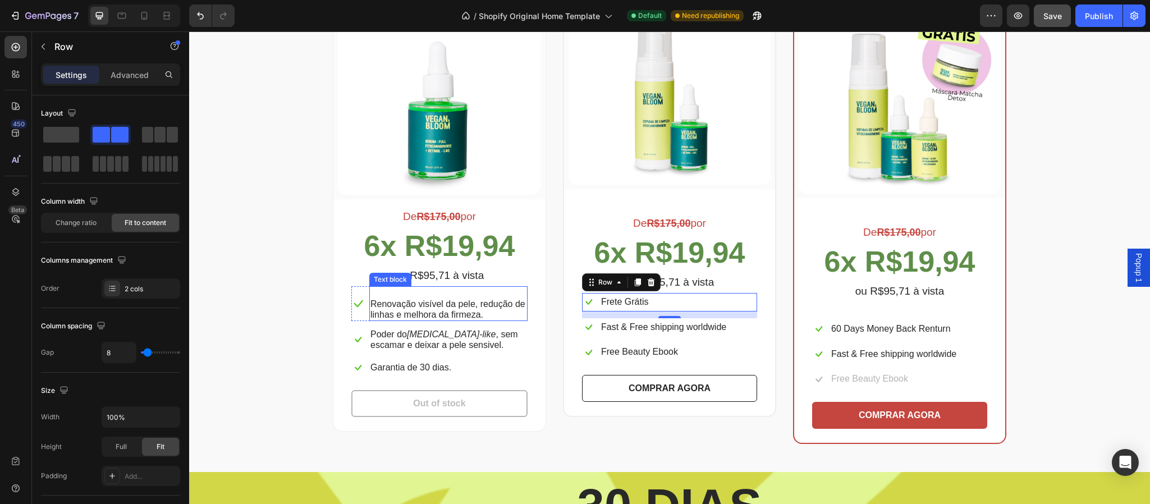
click at [448, 290] on div "Renovação visível da pele, redução de linhas e melhora da firmeza. Text block" at bounding box center [448, 303] width 158 height 35
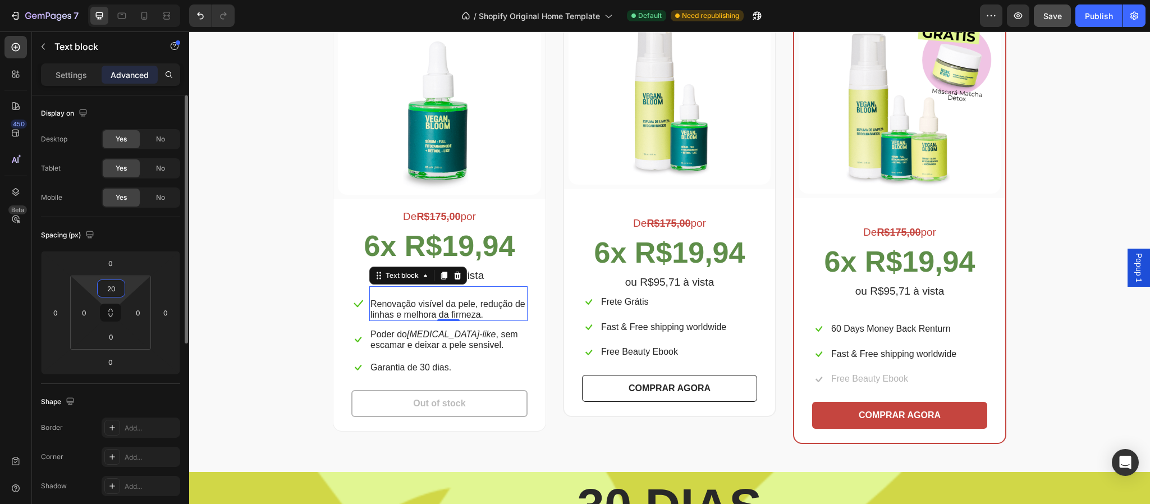
click at [115, 291] on input "20" at bounding box center [111, 288] width 22 height 17
type input "0"
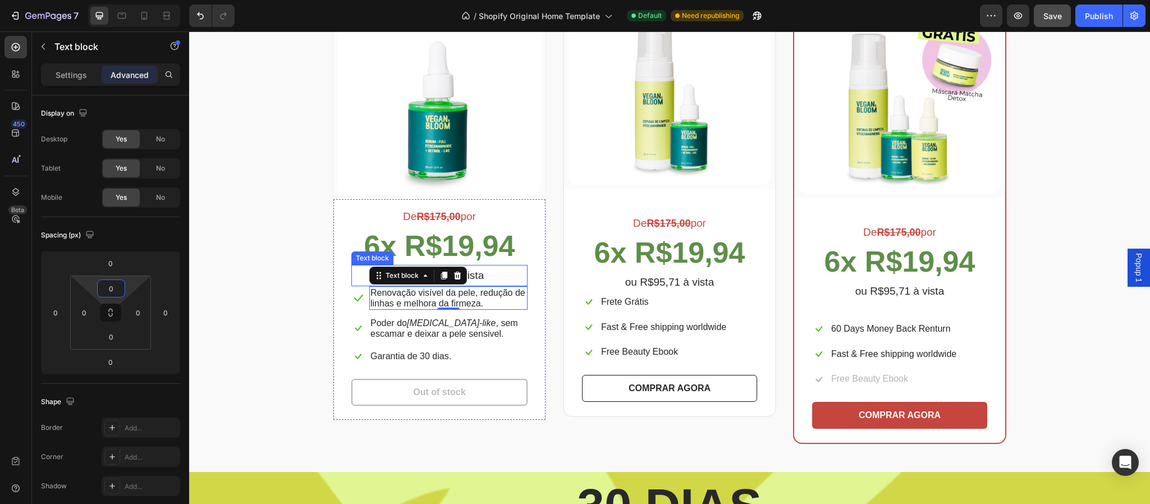
click at [481, 273] on p "ou R$95,71 à vista" at bounding box center [440, 275] width 174 height 19
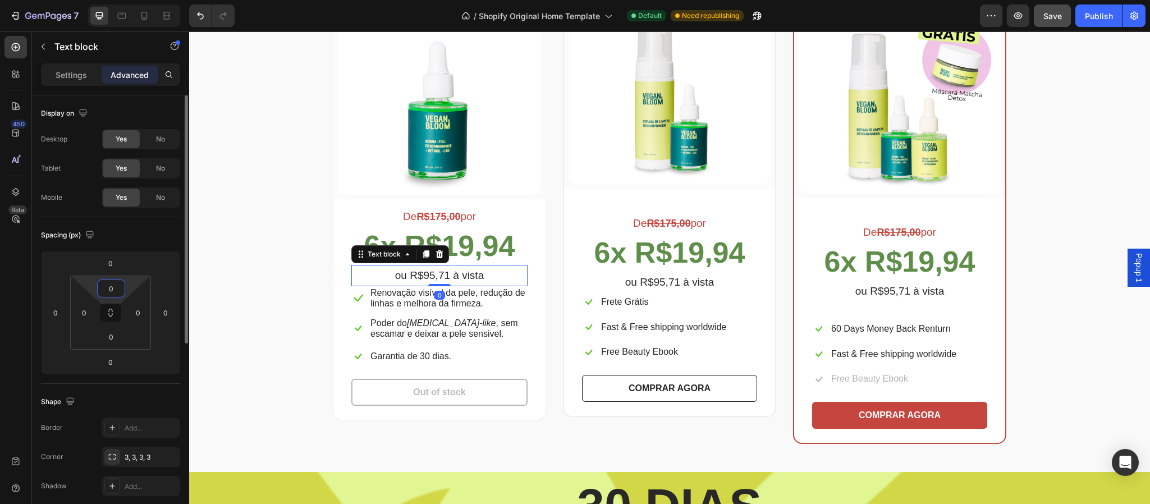
click at [116, 293] on input "0" at bounding box center [111, 288] width 22 height 17
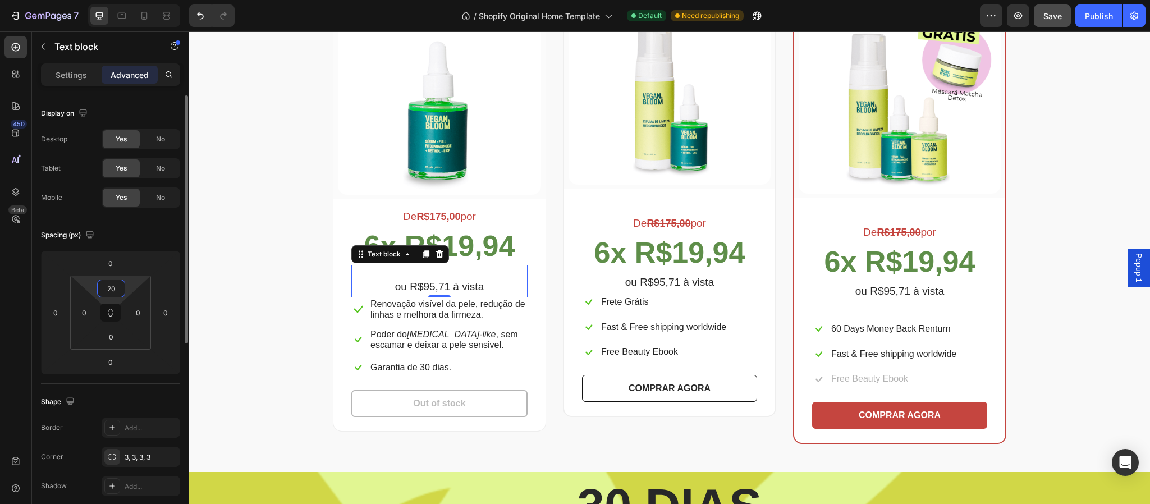
type input "2"
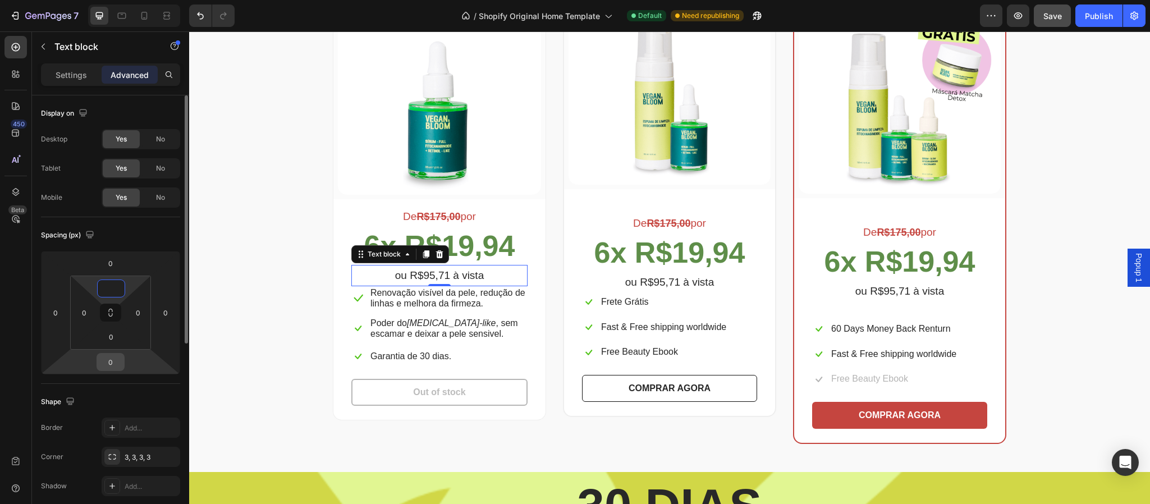
click at [118, 364] on input "0" at bounding box center [110, 362] width 22 height 17
type input "0"
type input "20"
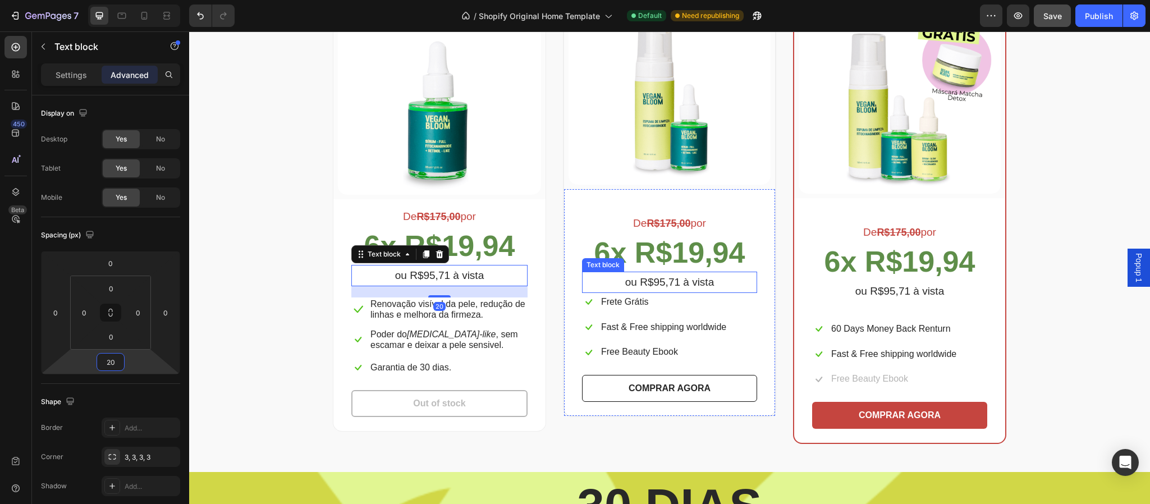
click at [661, 280] on p "ou R$95,71 à vista" at bounding box center [669, 282] width 173 height 19
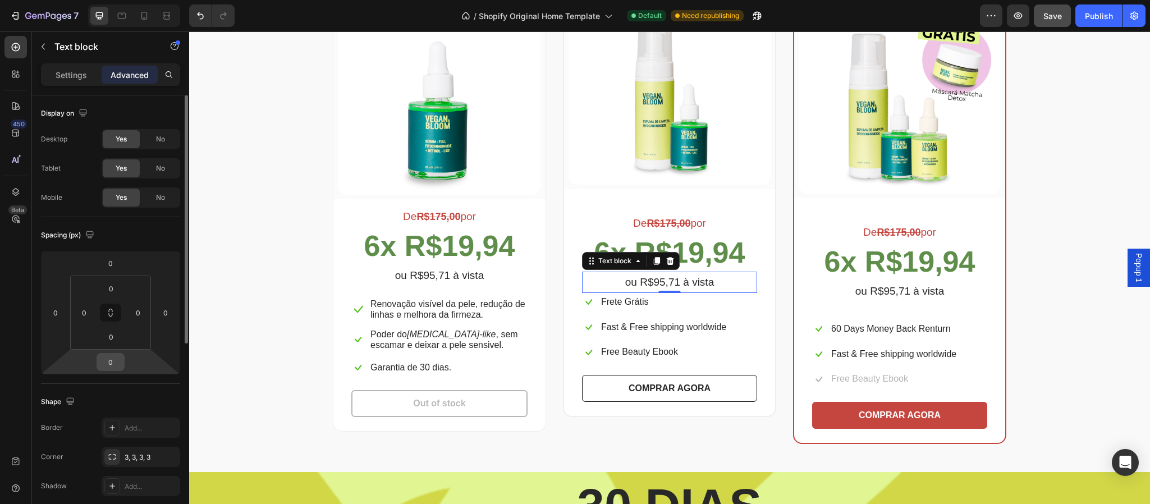
click at [118, 362] on input "0" at bounding box center [110, 362] width 22 height 17
type input "20"
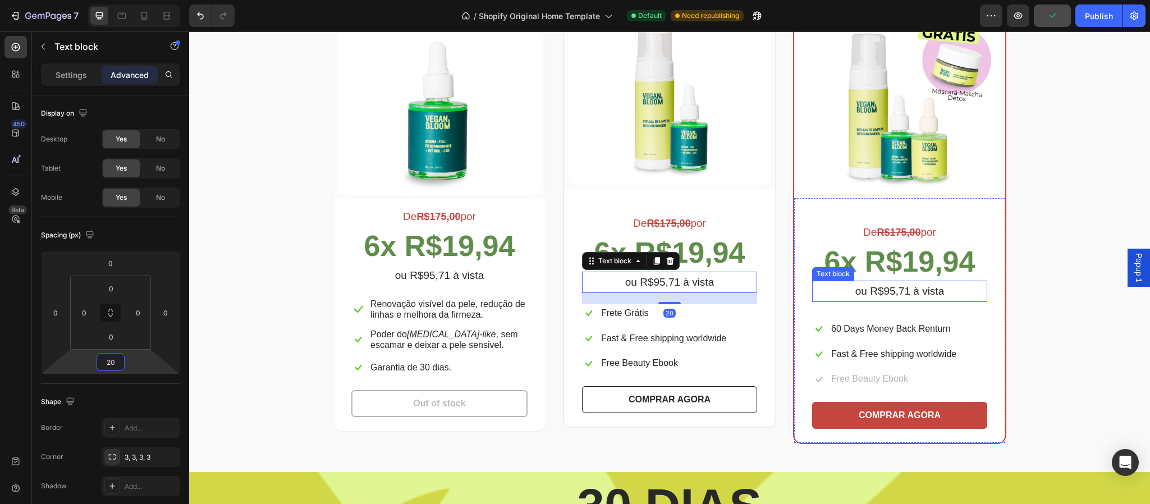
click at [926, 294] on p "ou R$95,71 à vista" at bounding box center [899, 291] width 173 height 19
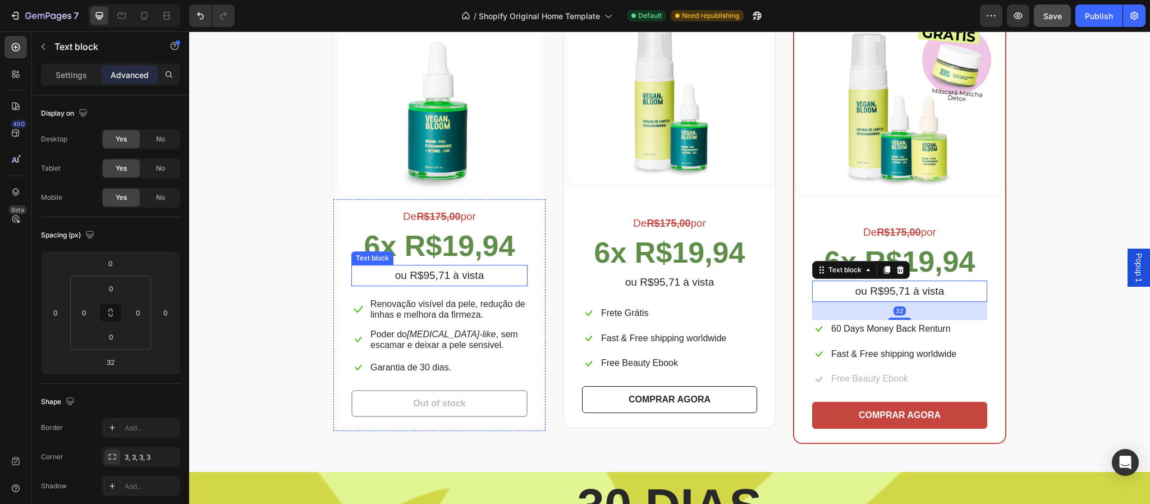
click at [445, 278] on p "ou R$95,71 à vista" at bounding box center [440, 275] width 174 height 19
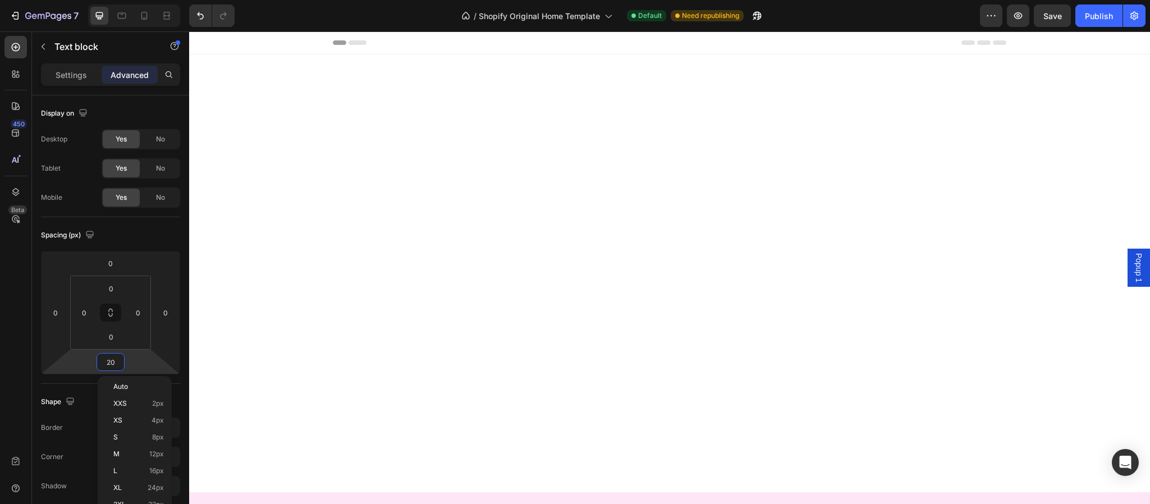
scroll to position [2147, 0]
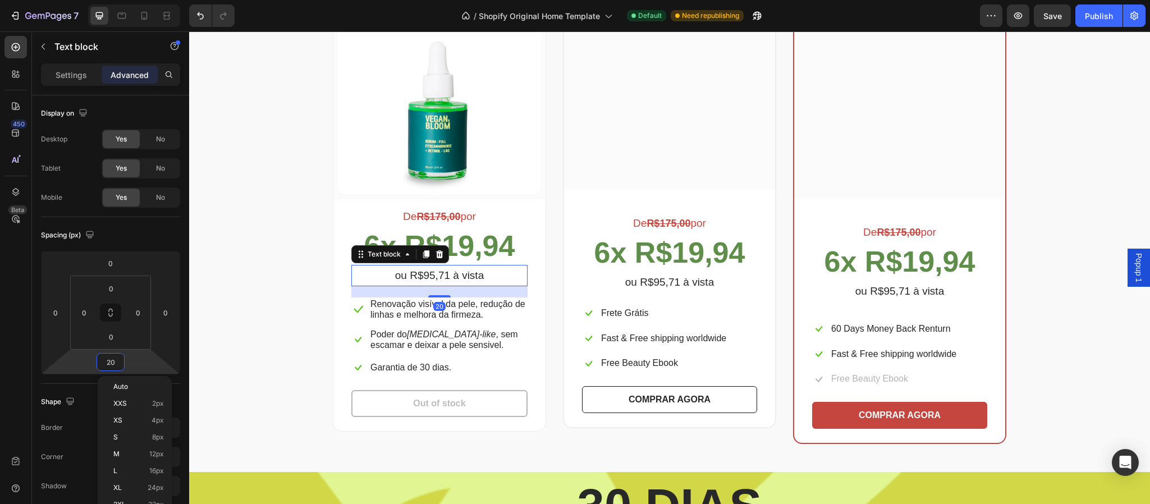
type input "0"
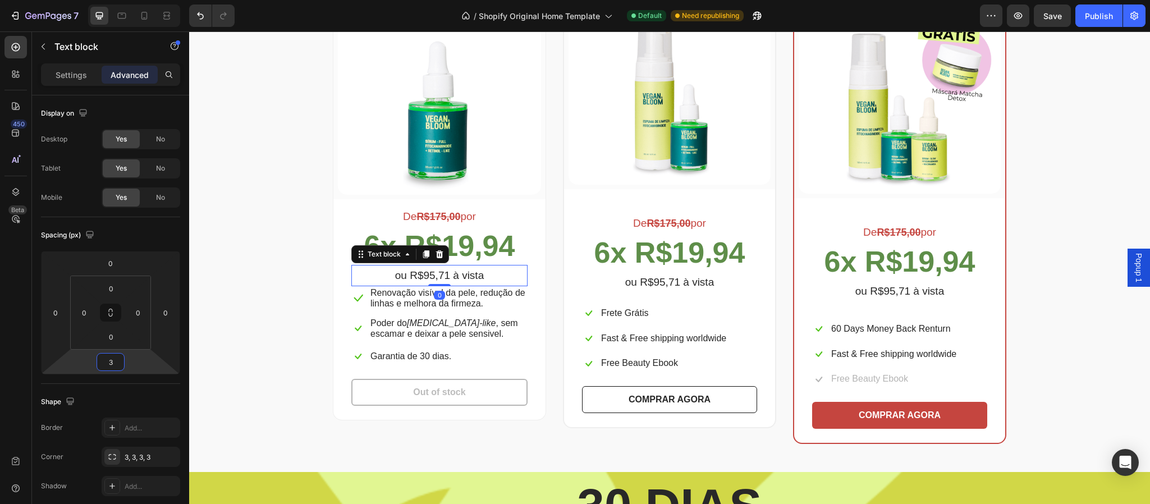
type input "30"
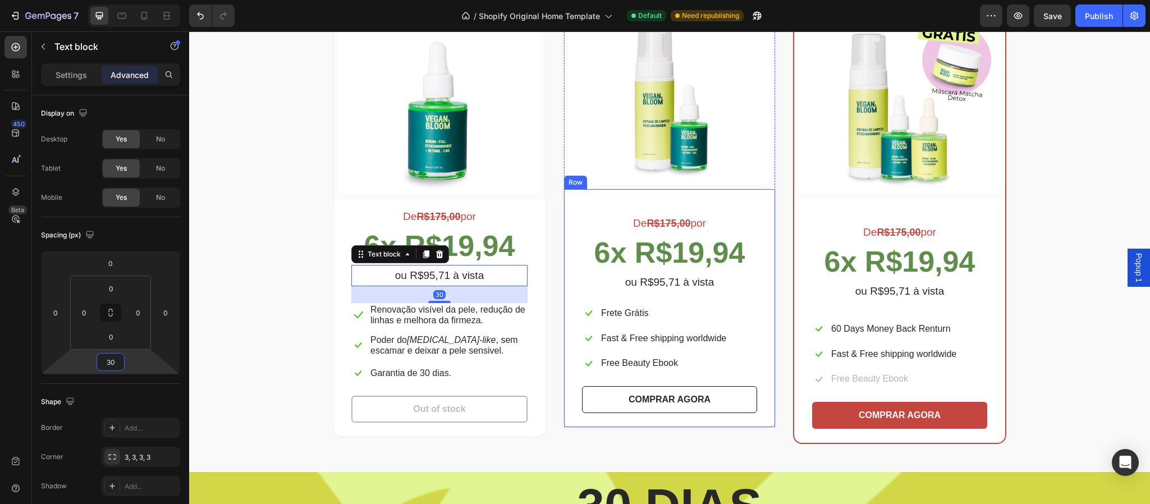
click at [660, 289] on p "ou R$95,71 à vista" at bounding box center [669, 282] width 173 height 19
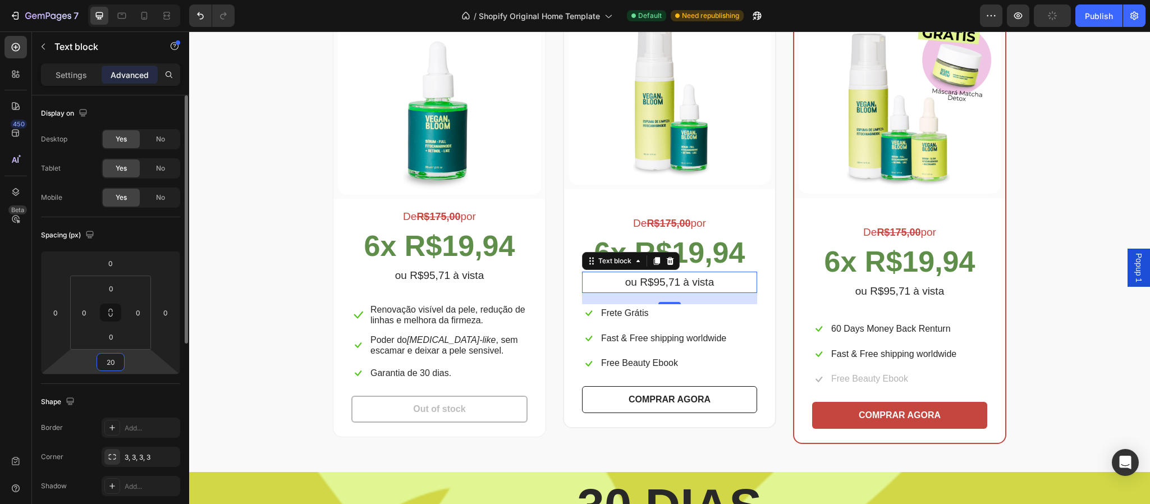
click at [120, 368] on input "20" at bounding box center [110, 362] width 22 height 17
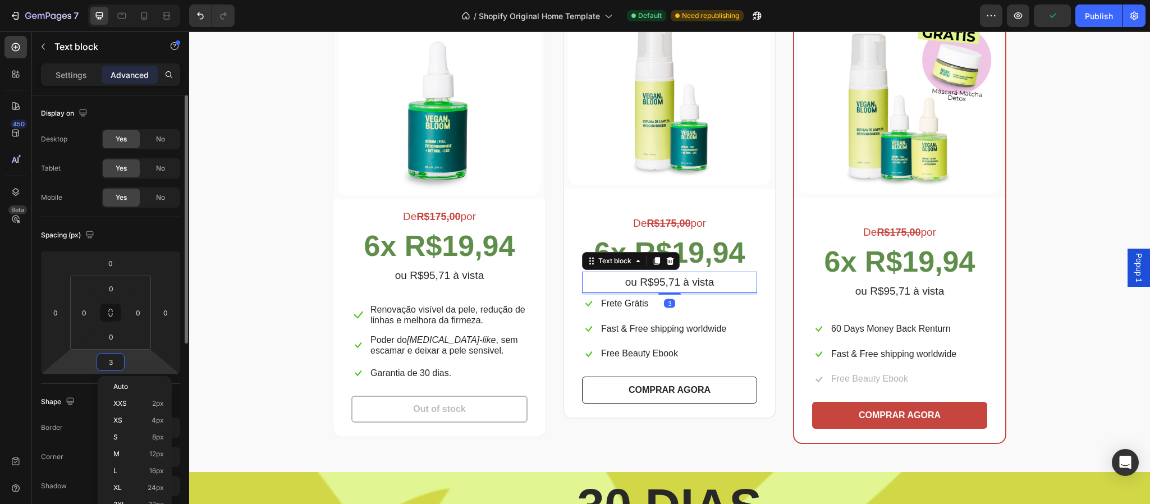
type input "30"
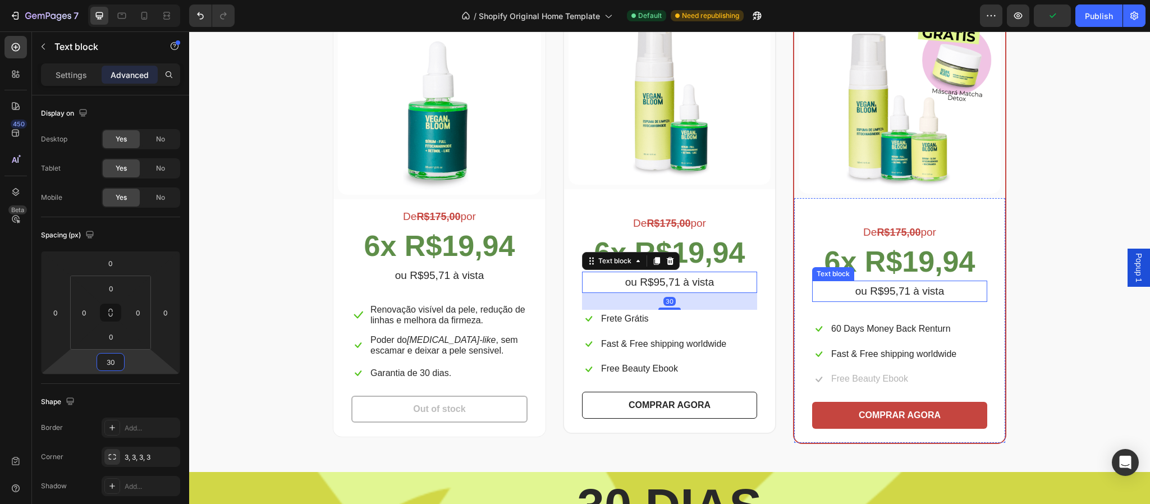
click at [898, 297] on p "ou R$95,71 à vista" at bounding box center [899, 291] width 173 height 19
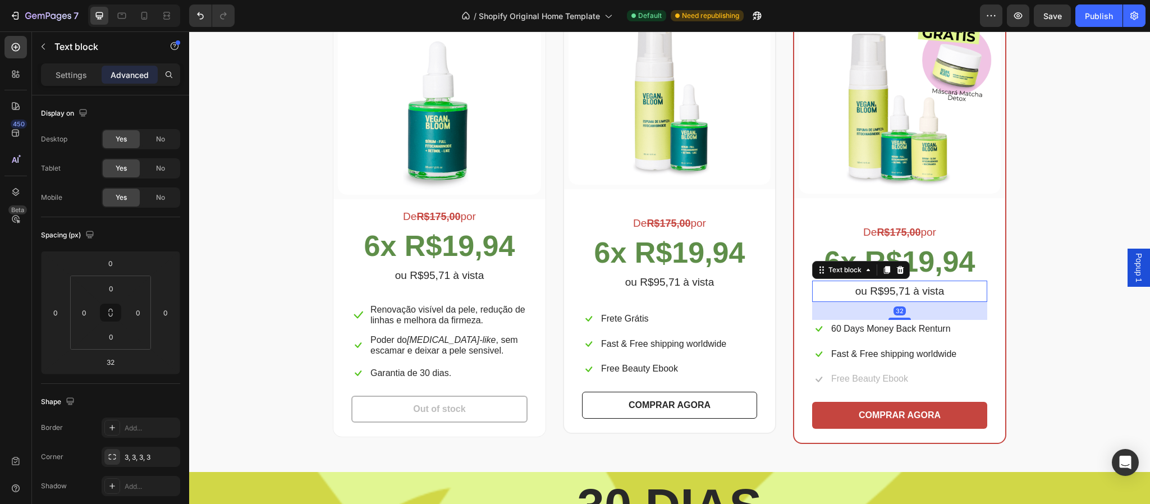
click at [883, 316] on div "32" at bounding box center [899, 311] width 175 height 18
click at [116, 368] on input "32" at bounding box center [110, 362] width 22 height 17
type input "30"
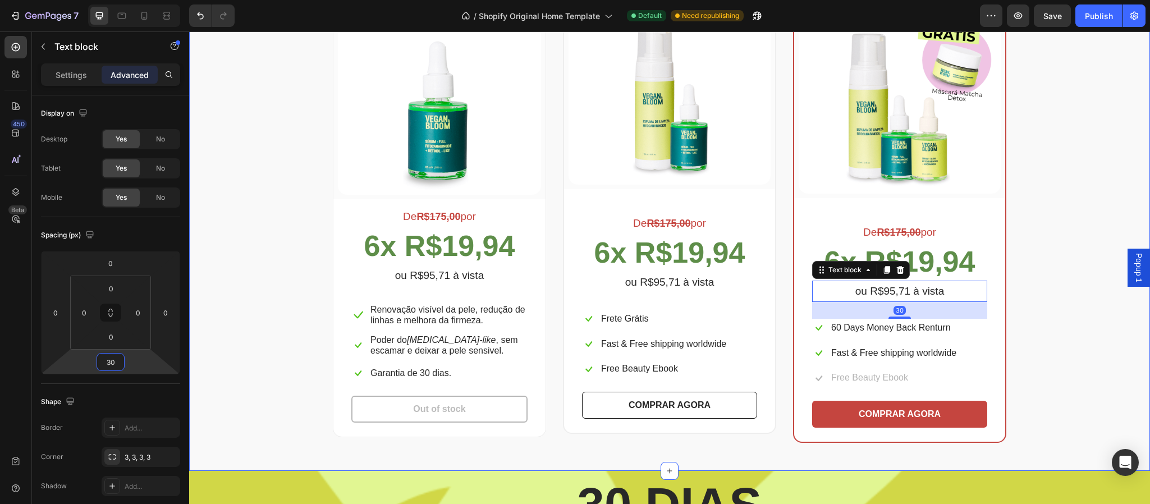
click at [1117, 345] on div "Escolha a sua oferta 🔥 Heading *Ofertas válidas enquanto durarem os estoques. T…" at bounding box center [670, 171] width 944 height 543
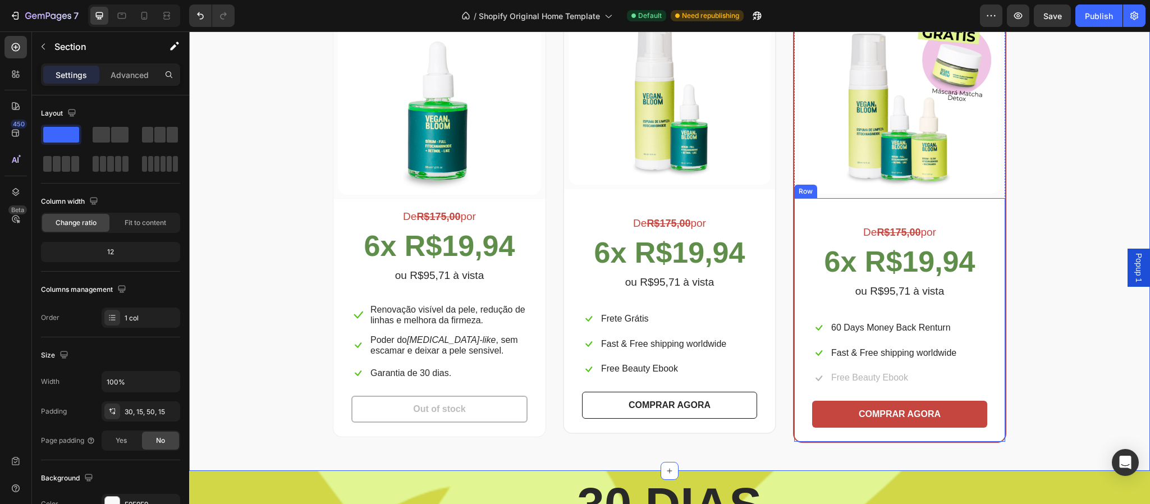
click at [885, 342] on div "De R$175,00 por Text block 6x R$19,94 Text block ou R$95,71 à vista Text block …" at bounding box center [899, 322] width 175 height 212
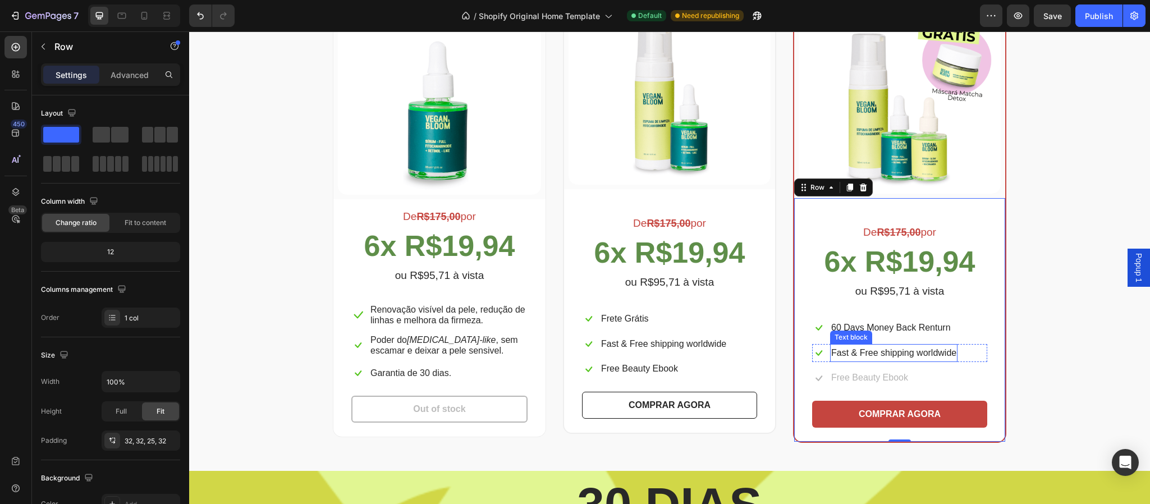
click at [885, 354] on p "Fast & Free shipping worldwide" at bounding box center [893, 353] width 125 height 16
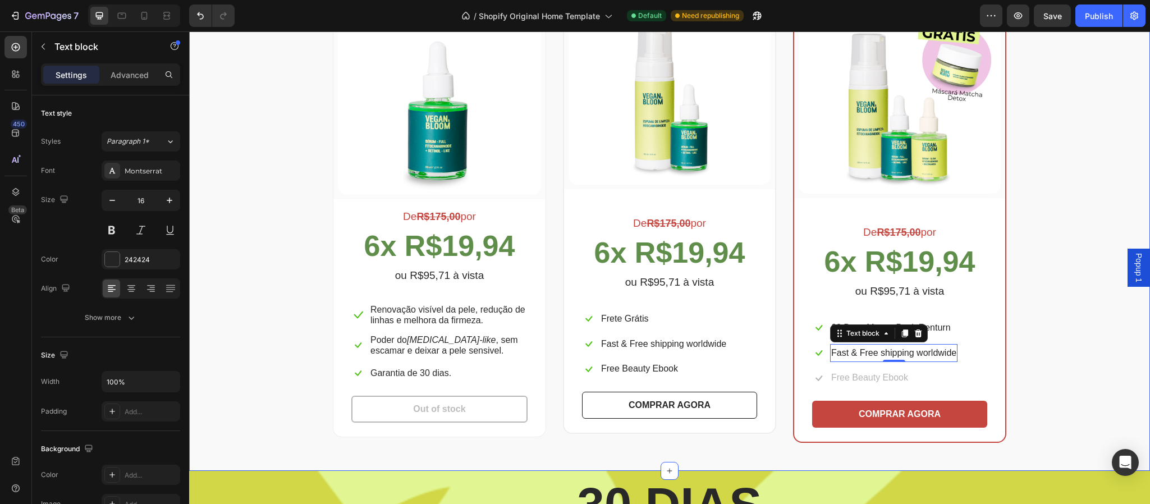
click at [1100, 336] on div "Escolha a sua oferta 🔥 Heading *Ofertas válidas enquanto durarem os estoques. T…" at bounding box center [670, 171] width 944 height 543
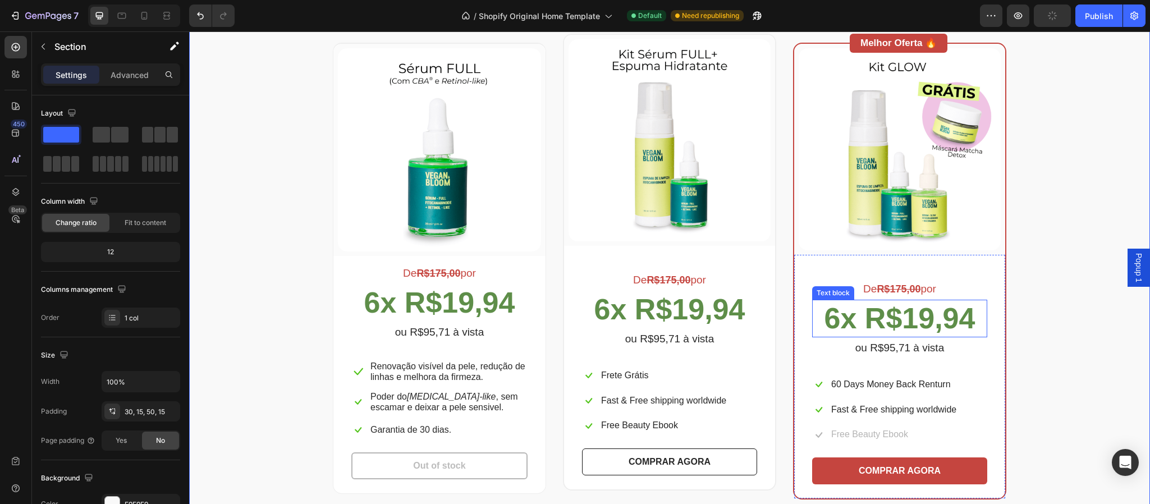
scroll to position [2063, 0]
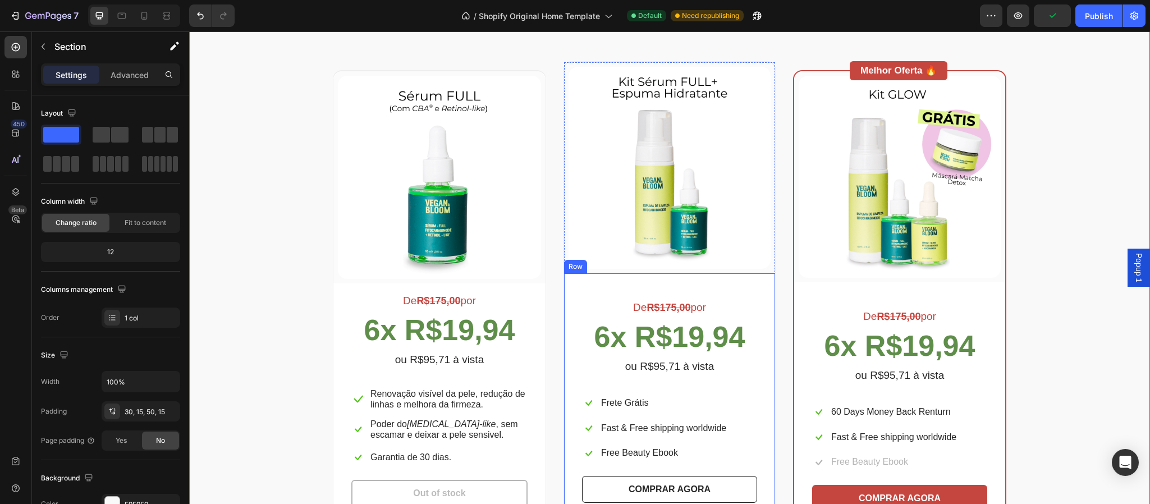
click at [740, 287] on div "De R$175,00 por Text block 6x R$19,94 Text block ou R$95,71 à vista Text block …" at bounding box center [669, 395] width 211 height 244
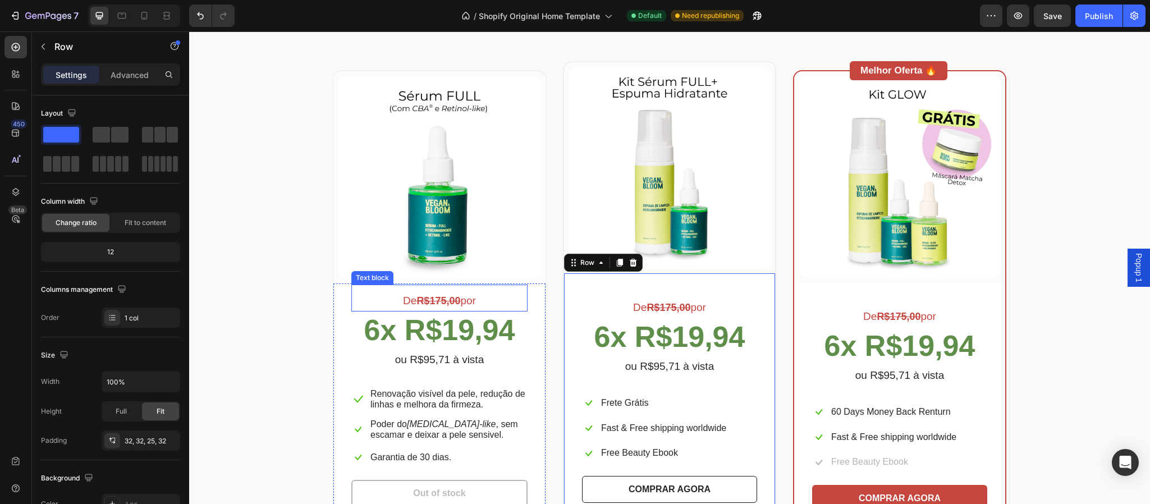
click at [517, 293] on p "De R$175,00 por" at bounding box center [440, 300] width 174 height 19
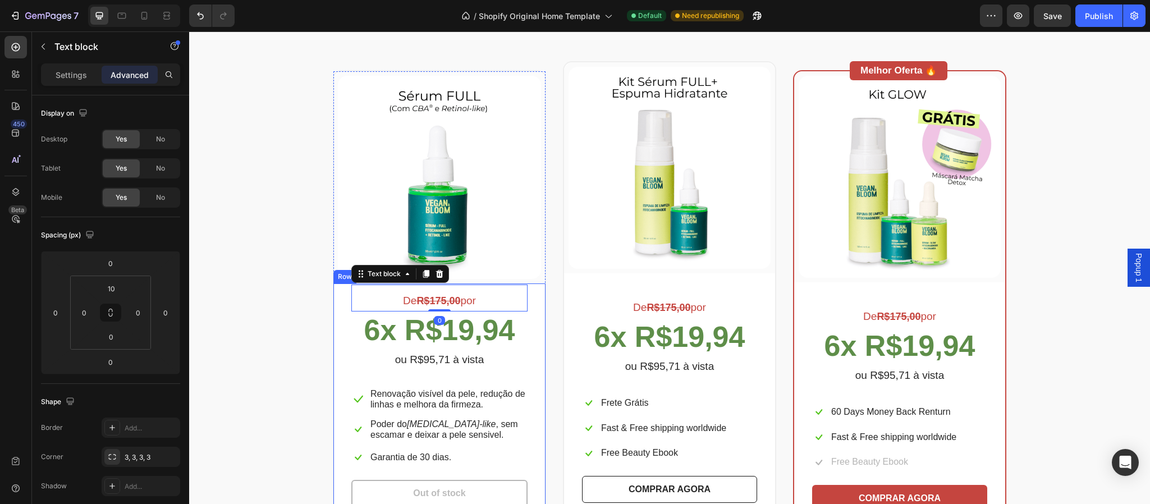
click at [529, 301] on div "De R$175,00 por Text block 0 6x R$19,94 Text block ou R$95,71 à vista Text bloc…" at bounding box center [439, 402] width 212 height 237
click at [762, 319] on div "De R$175,00 por Text block 6x R$19,94 Text block ou R$95,71 à vista Text block …" at bounding box center [669, 395] width 211 height 244
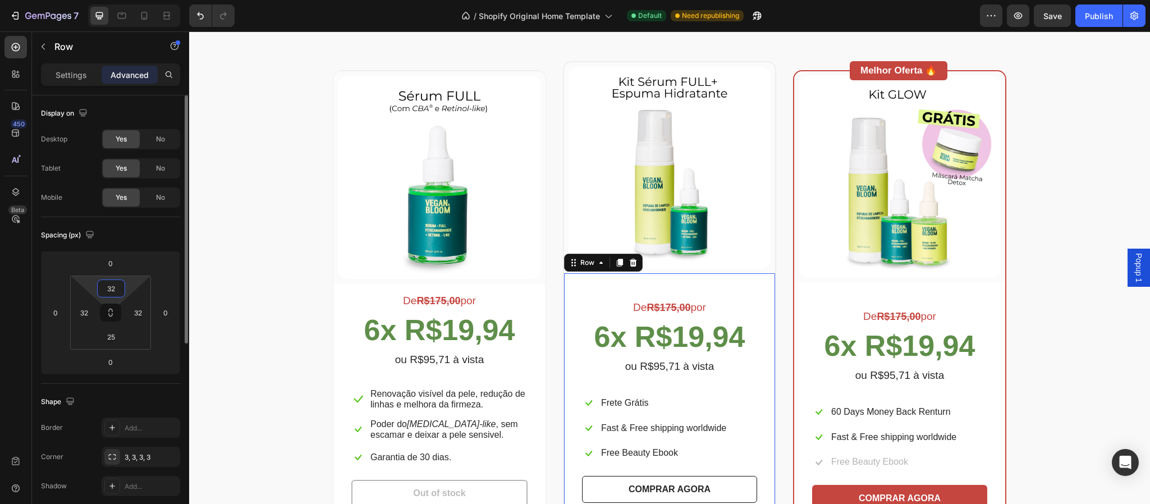
click at [117, 290] on input "32" at bounding box center [111, 288] width 22 height 17
type input "3"
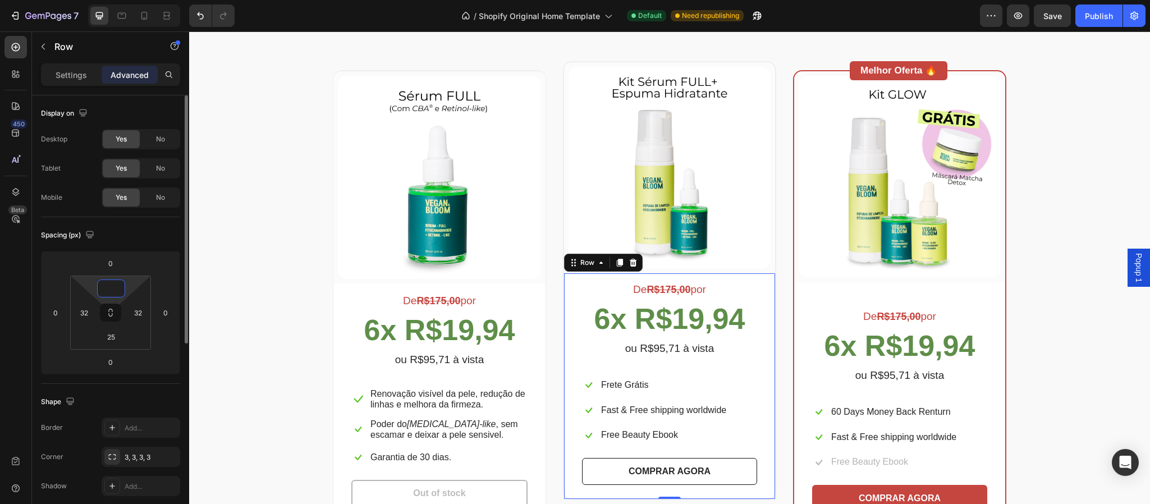
type input "2"
type input "3"
click at [989, 326] on div "De R$175,00 por Text block 6x R$19,94 Text block ou R$95,71 à vista Text block …" at bounding box center [899, 404] width 211 height 244
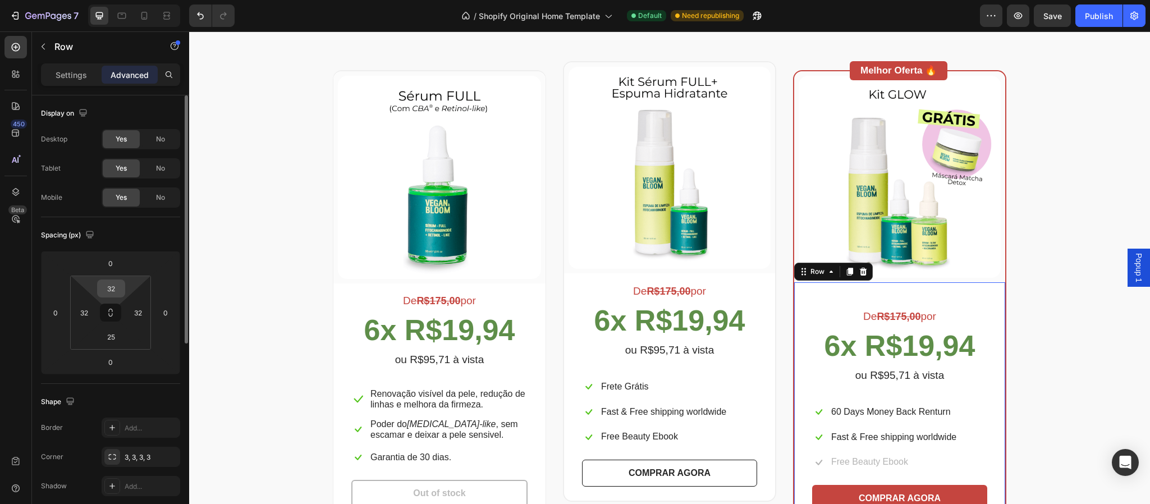
click at [118, 292] on input "32" at bounding box center [111, 288] width 22 height 17
type input "3"
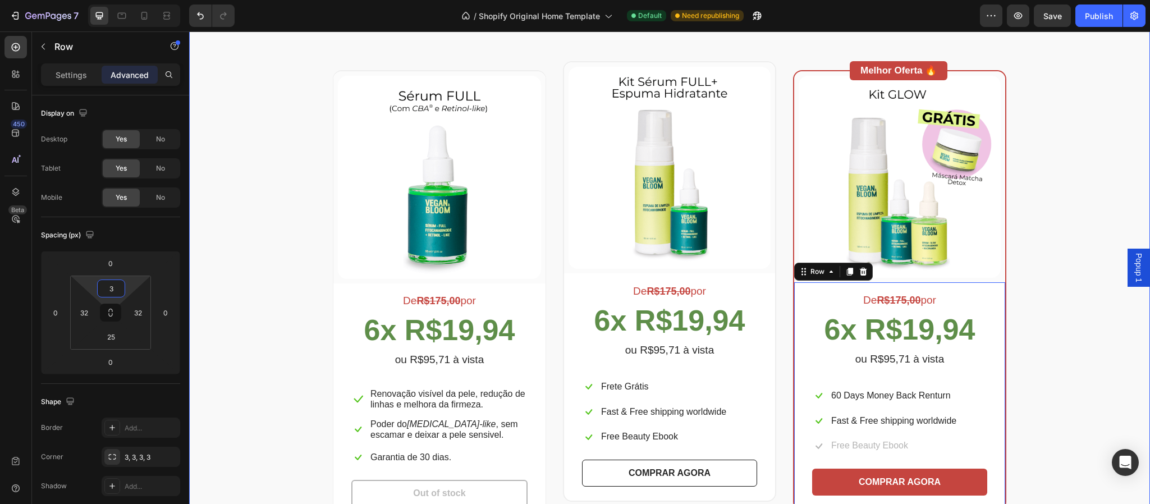
click at [1086, 345] on div "Escolha a sua oferta 🔥 Heading *Ofertas válidas enquanto durarem os estoques. T…" at bounding box center [670, 252] width 944 height 537
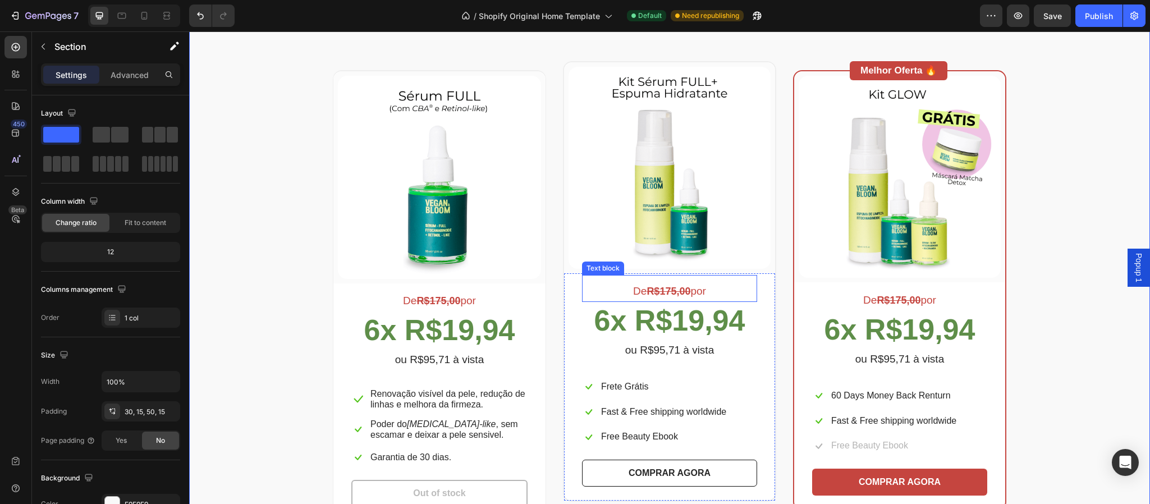
click at [674, 295] on strong "R$175,00" at bounding box center [669, 291] width 44 height 11
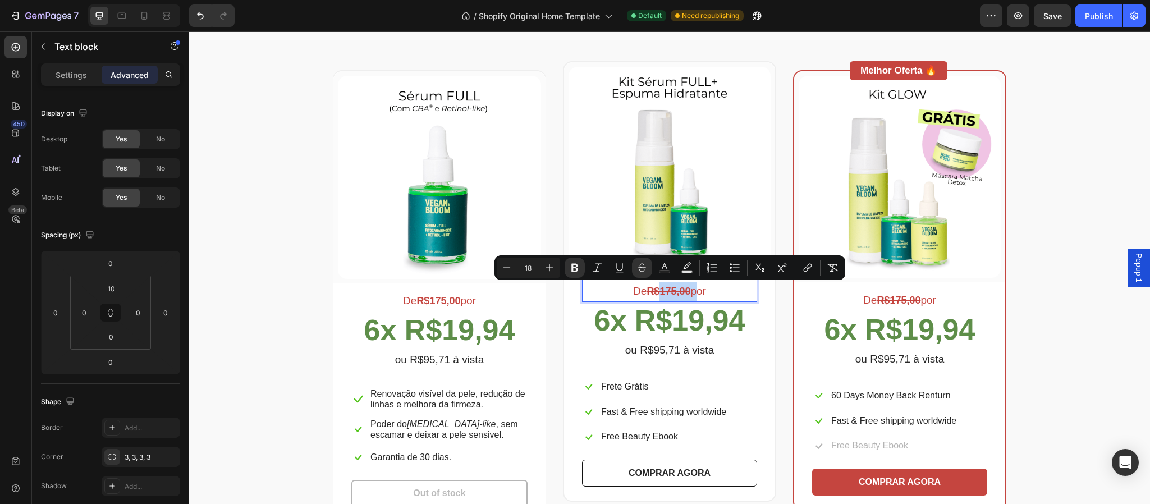
click at [665, 290] on strong "R$175,00" at bounding box center [669, 291] width 44 height 11
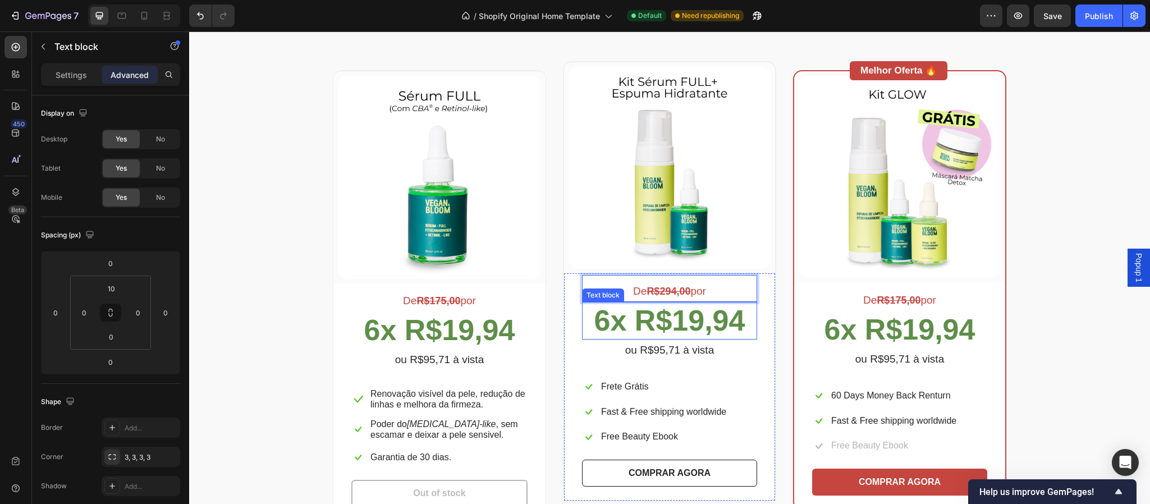
click at [709, 320] on strong "6x R$19,94" at bounding box center [670, 320] width 151 height 33
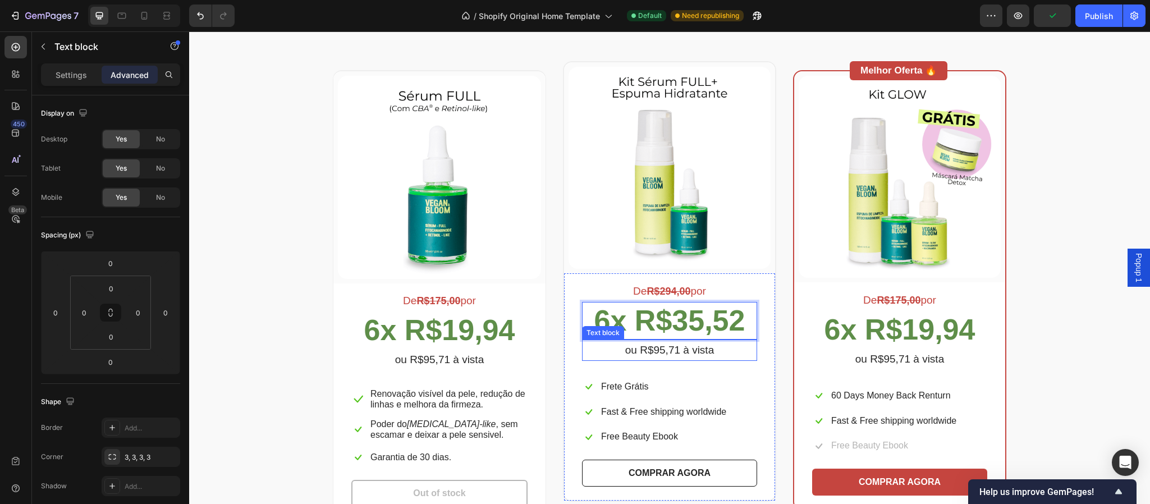
click at [661, 349] on p "ou R$95,71 à vista" at bounding box center [669, 350] width 173 height 19
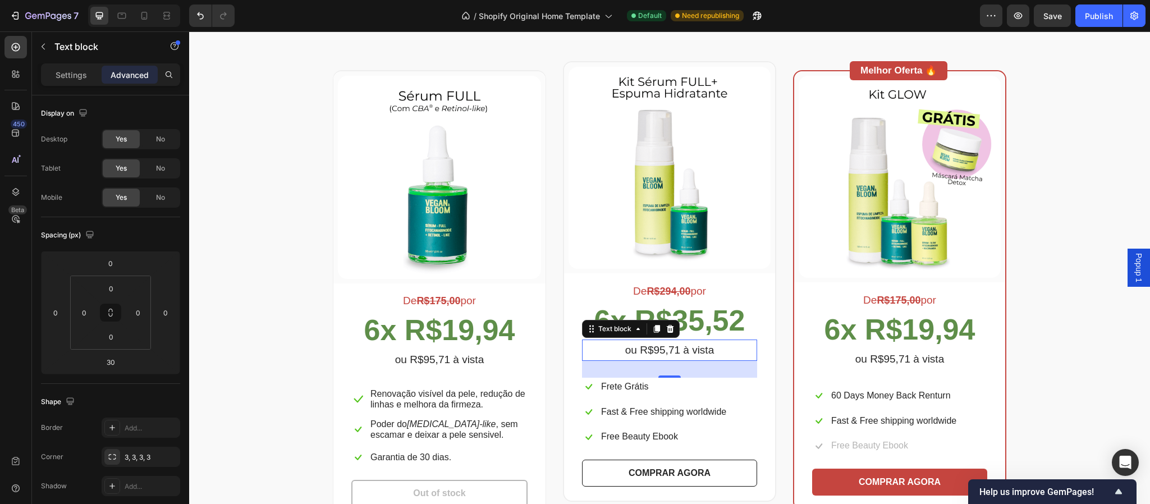
click at [649, 349] on p "ou R$95,71 à vista" at bounding box center [669, 350] width 173 height 19
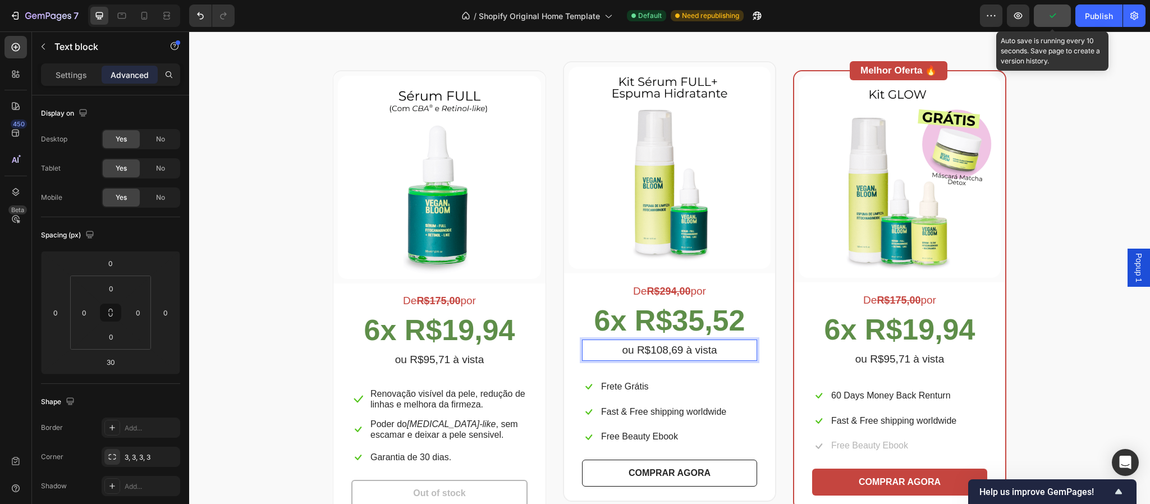
click at [1049, 22] on button "button" at bounding box center [1052, 15] width 37 height 22
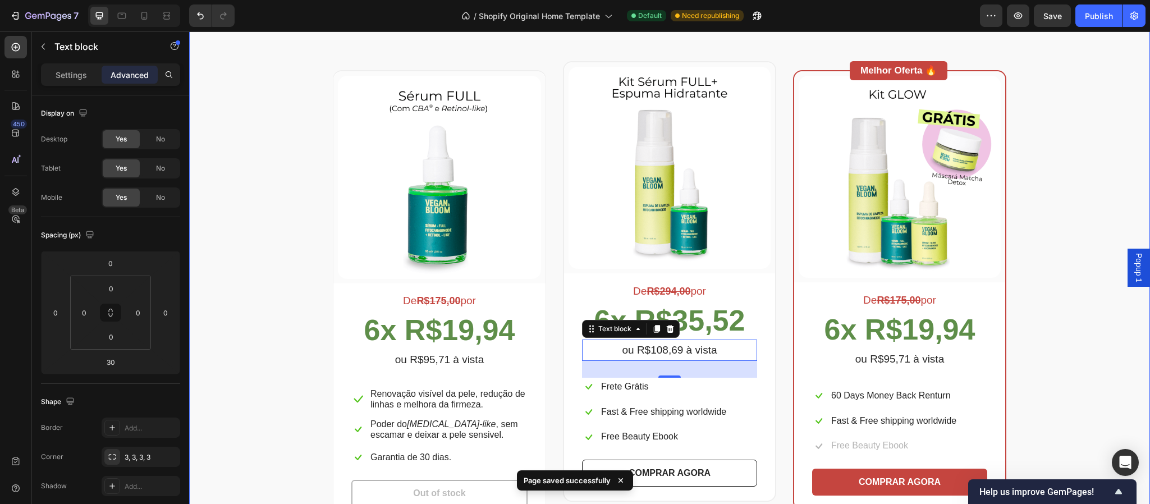
click at [1102, 368] on div "Escolha a sua oferta 🔥 Heading *Ofertas válidas enquanto durarem os estoques. T…" at bounding box center [670, 252] width 944 height 537
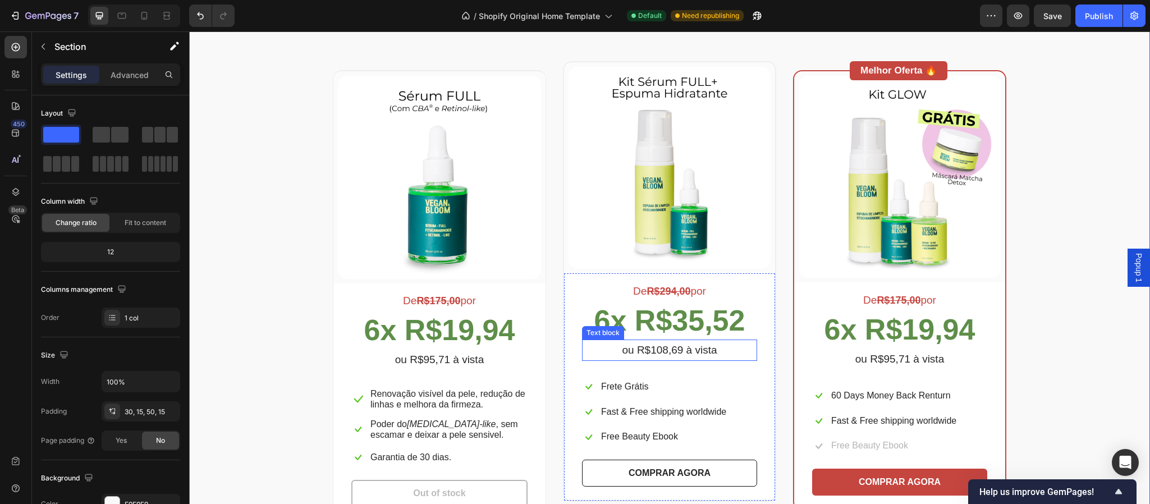
click at [659, 349] on p "ou R$108,69 à vista" at bounding box center [669, 350] width 173 height 19
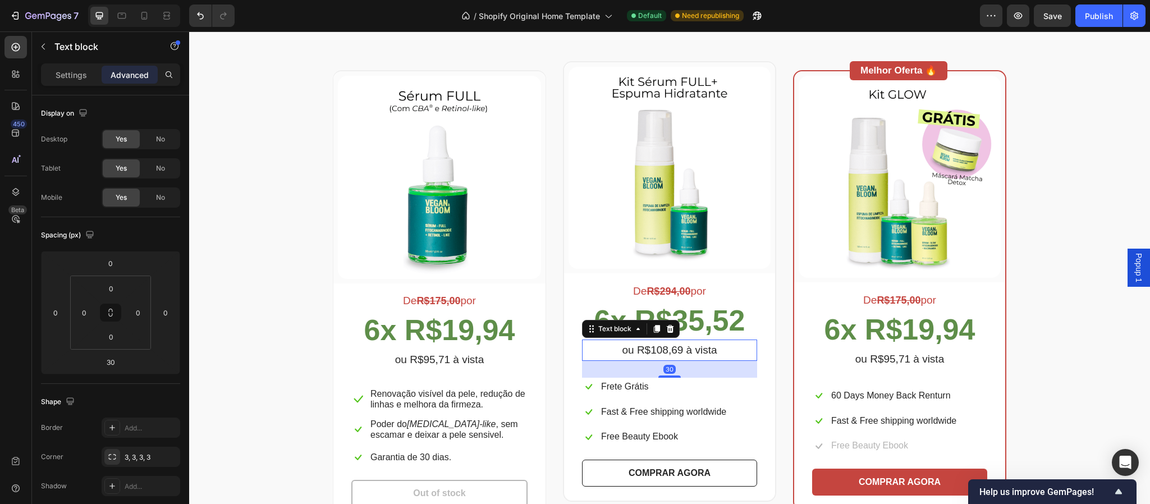
click at [679, 352] on p "ou R$108,69 à vista" at bounding box center [669, 350] width 173 height 19
click at [674, 352] on p "ou R$108,69 à vista" at bounding box center [669, 350] width 173 height 19
click at [1030, 376] on div "Escolha a sua oferta 🔥 Heading *Ofertas válidas enquanto durarem os estoques. T…" at bounding box center [670, 252] width 944 height 537
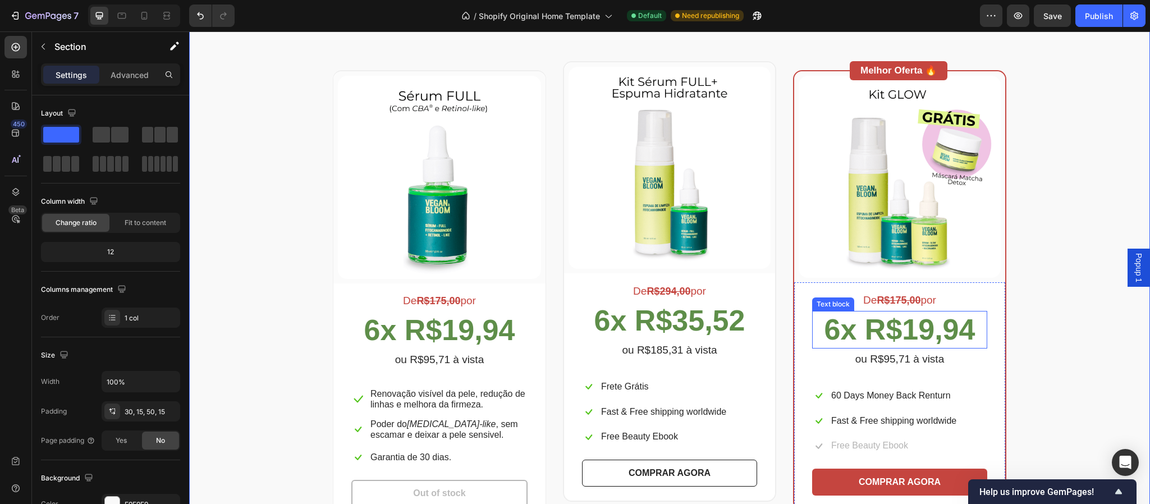
click at [910, 332] on strong "6x R$19,94" at bounding box center [900, 329] width 151 height 33
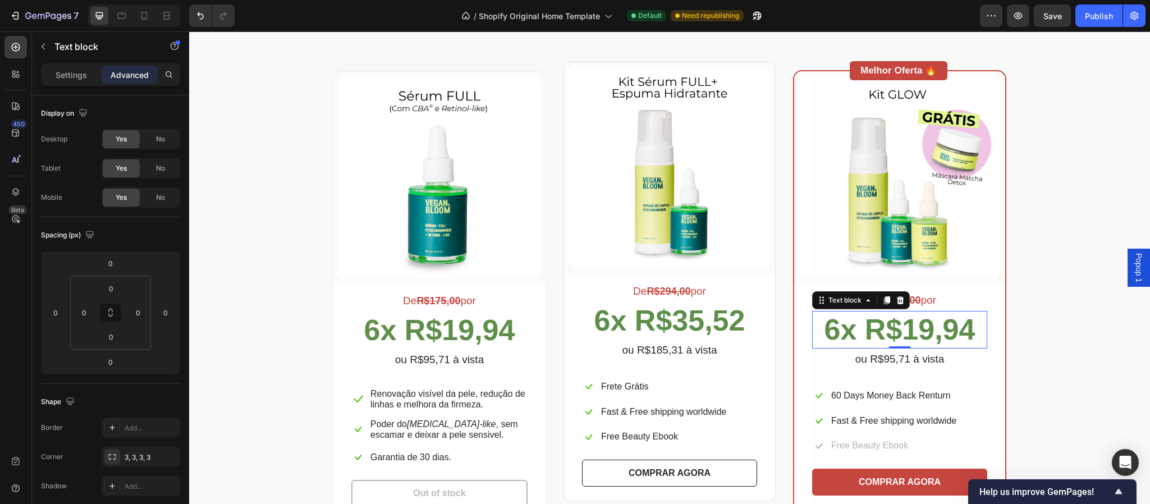
click at [920, 324] on strong "6x R$19,94" at bounding box center [900, 329] width 151 height 33
click at [898, 303] on strong "R$175,00" at bounding box center [899, 300] width 44 height 11
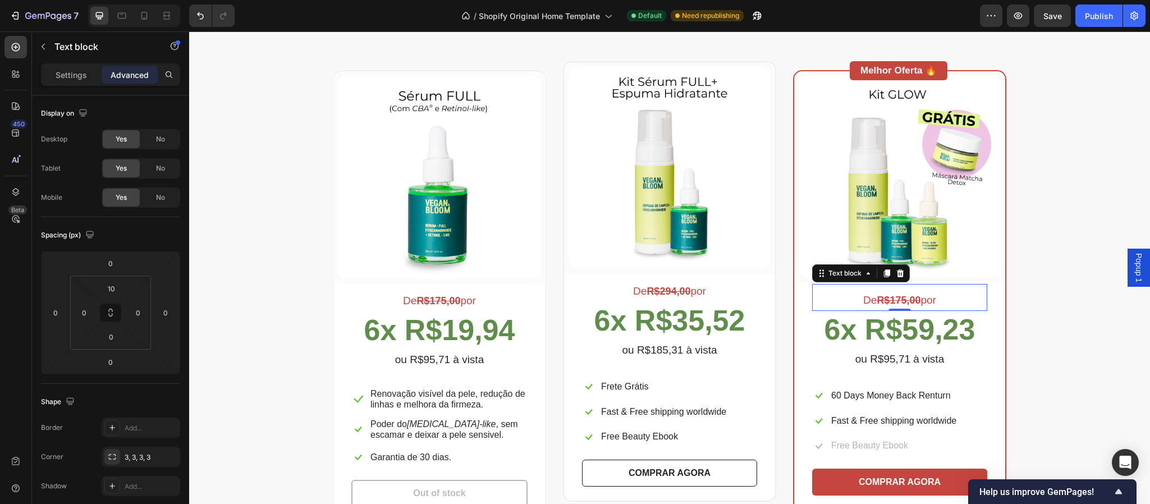
click at [897, 295] on strong "R$175,00" at bounding box center [899, 300] width 44 height 11
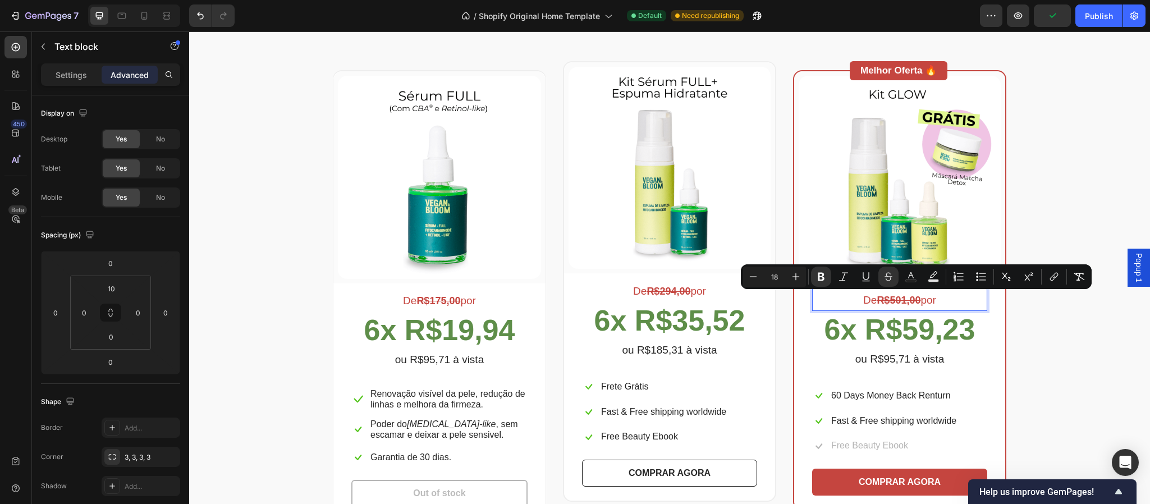
click at [915, 302] on p "De R$501,00 por" at bounding box center [899, 300] width 173 height 19
click at [891, 280] on icon "Editor contextual toolbar" at bounding box center [888, 276] width 11 height 11
click at [1085, 358] on div "Escolha a sua oferta 🔥 Heading *Ofertas válidas enquanto durarem os estoques. T…" at bounding box center [670, 252] width 944 height 537
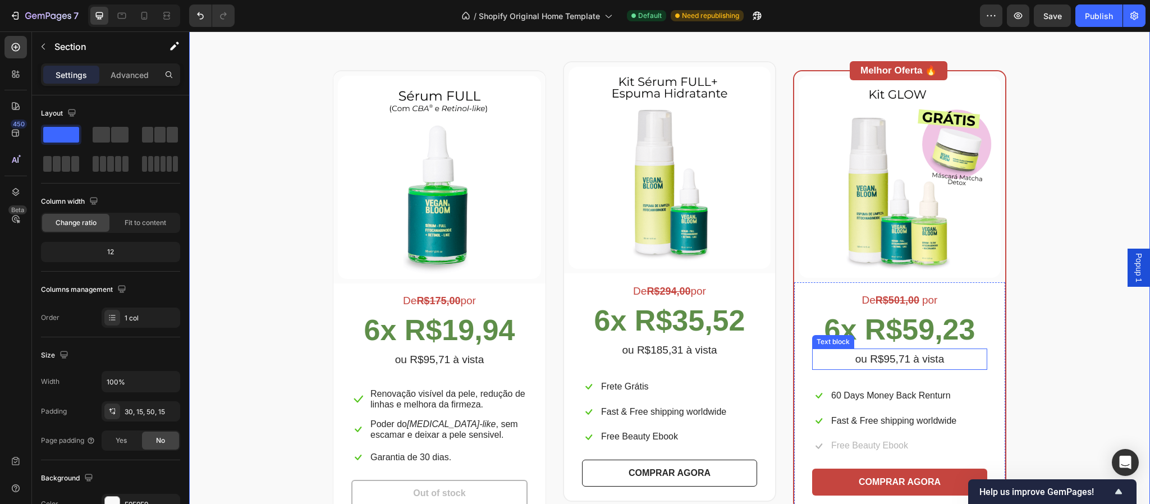
click at [893, 356] on p "ou R$95,71 à vista" at bounding box center [899, 359] width 173 height 19
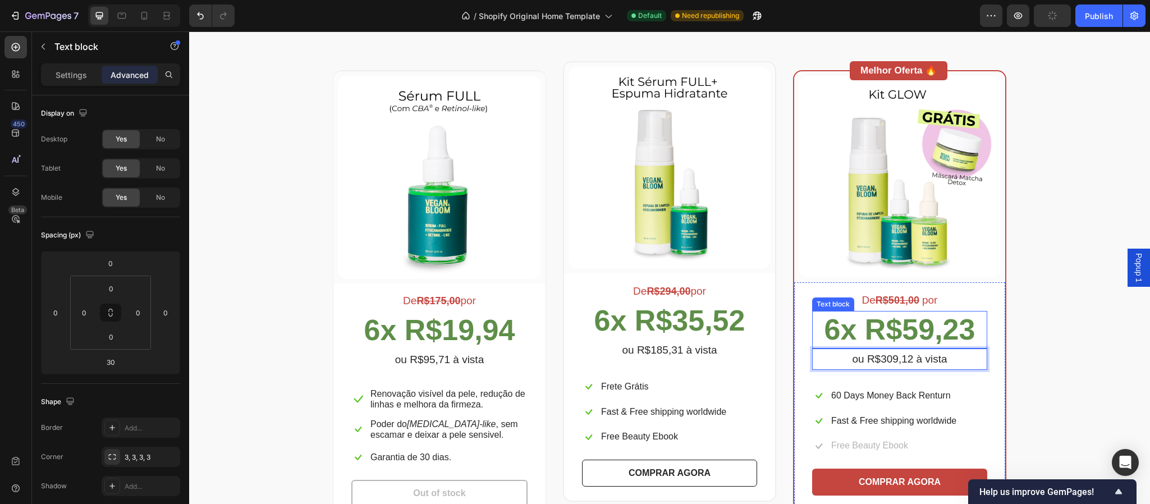
click at [912, 334] on strong "6x R$59,23" at bounding box center [900, 329] width 151 height 33
click at [1065, 364] on div "Escolha a sua oferta 🔥 Heading *Ofertas válidas enquanto durarem os estoques. T…" at bounding box center [670, 252] width 944 height 537
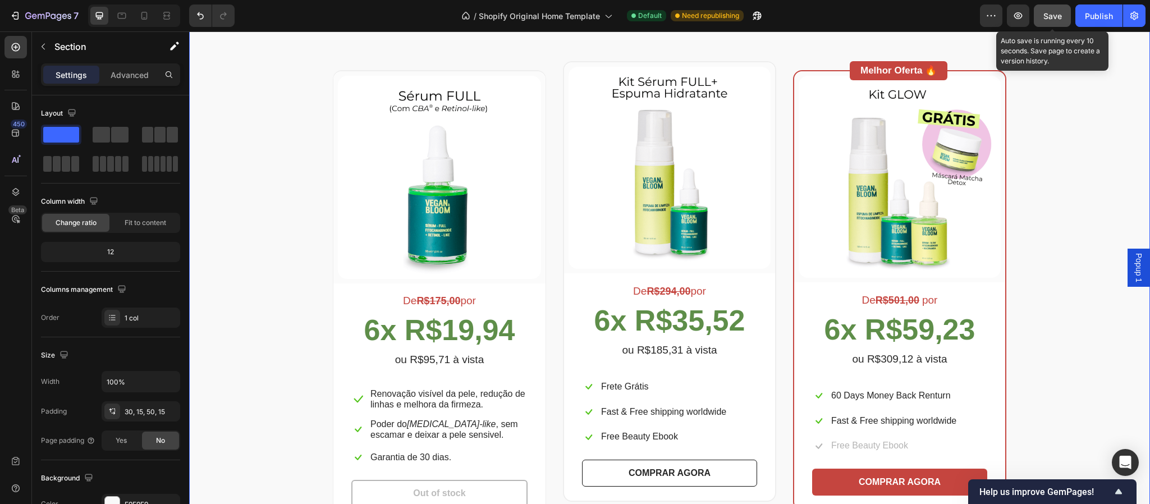
click at [1053, 22] on button "Save" at bounding box center [1052, 15] width 37 height 22
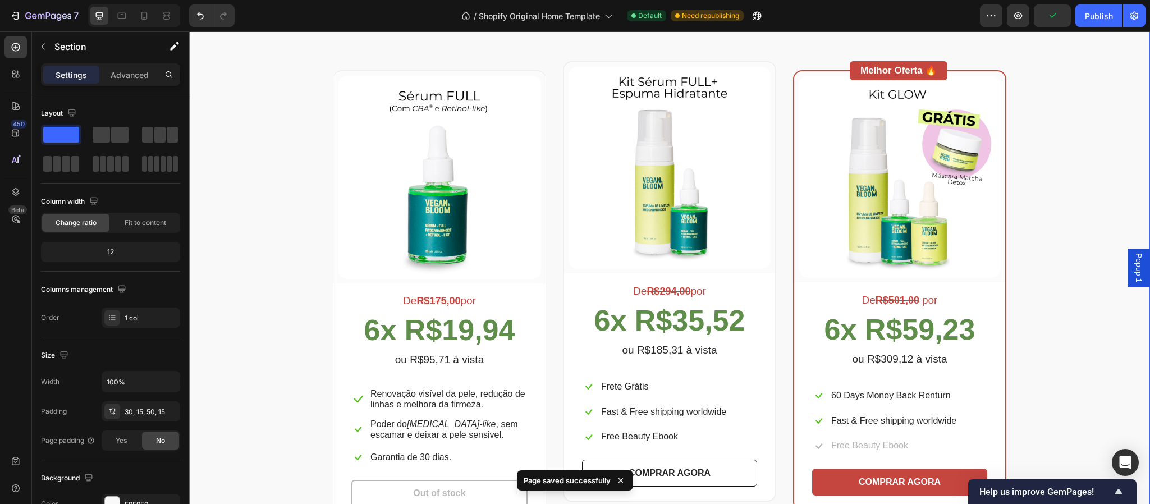
click at [1107, 285] on div "Escolha a sua oferta 🔥 Heading *Ofertas válidas enquanto durarem os estoques. T…" at bounding box center [670, 252] width 944 height 537
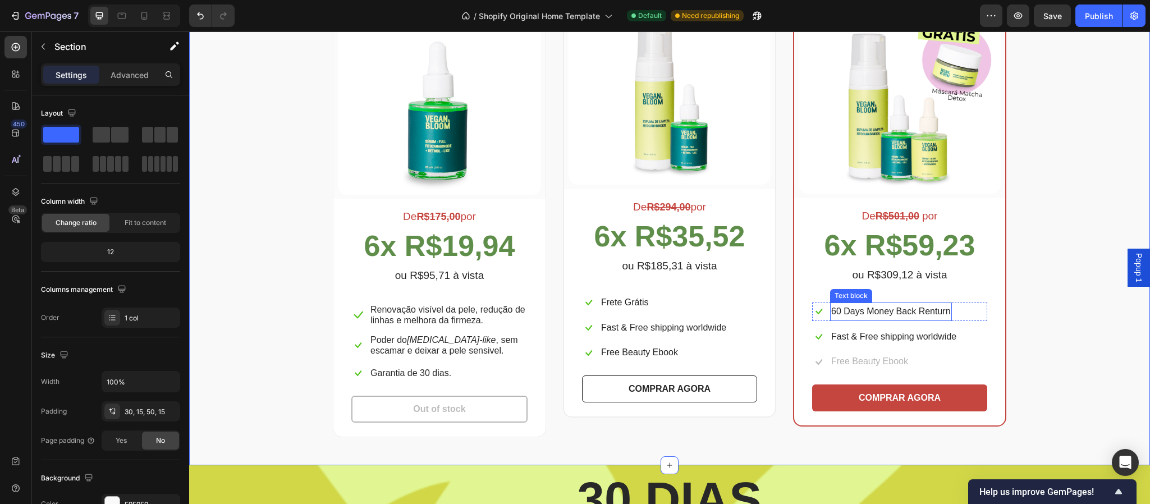
click at [896, 312] on p "60 Days Money Back Renturn" at bounding box center [891, 312] width 120 height 16
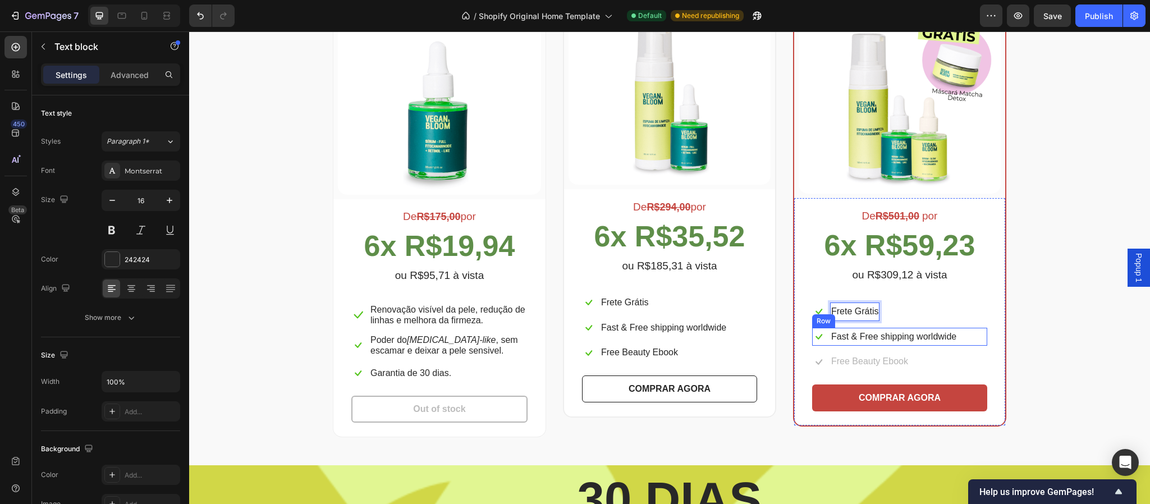
click at [1011, 348] on div "Escolha a sua oferta 🔥 Heading *Ofertas válidas enquanto durarem os estoques. T…" at bounding box center [670, 168] width 944 height 537
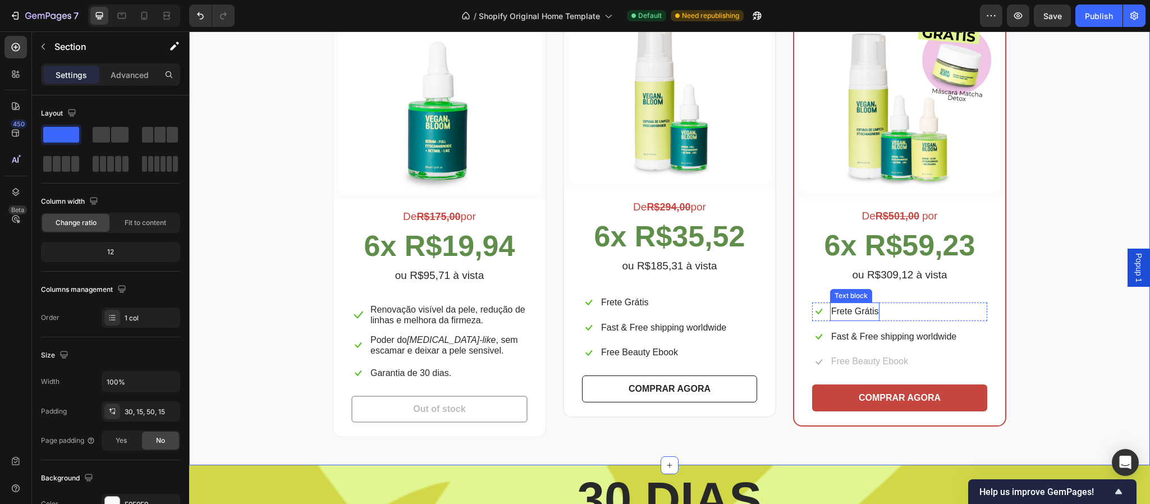
click at [869, 309] on p "Frete Grátis" at bounding box center [854, 312] width 47 height 16
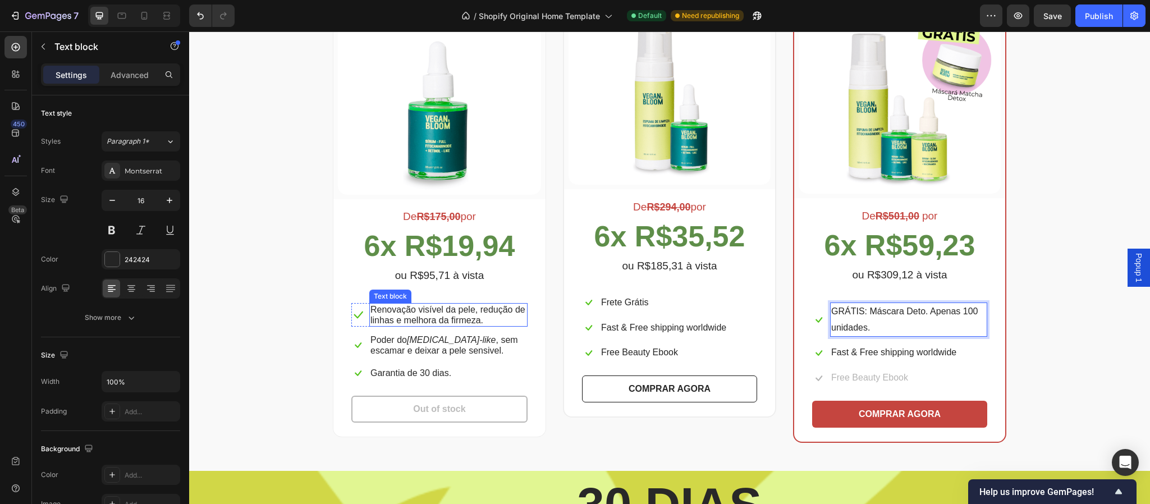
click at [465, 314] on p "Renovação visível da pele, redução de linhas e melhora da firmeza." at bounding box center [449, 314] width 156 height 21
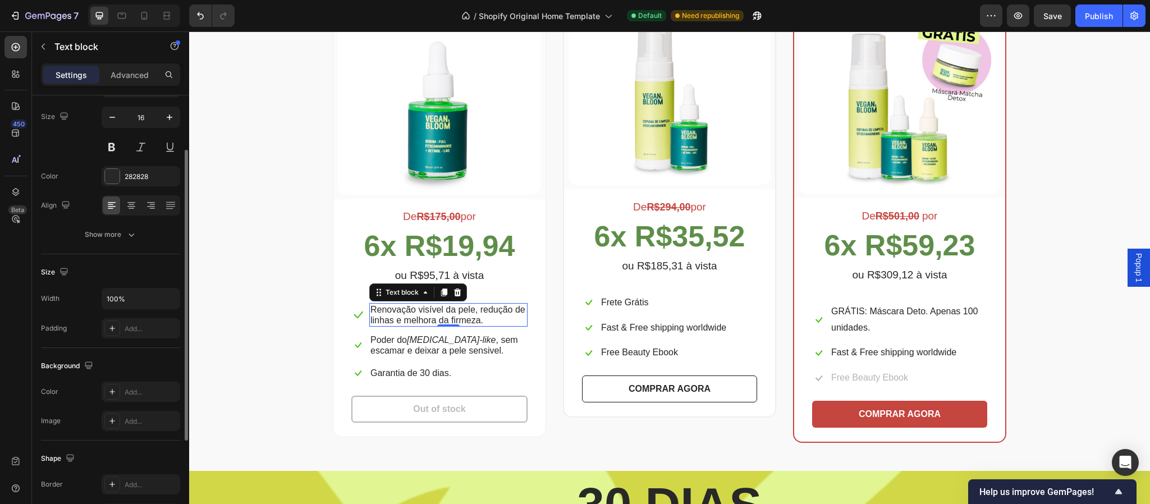
scroll to position [111, 0]
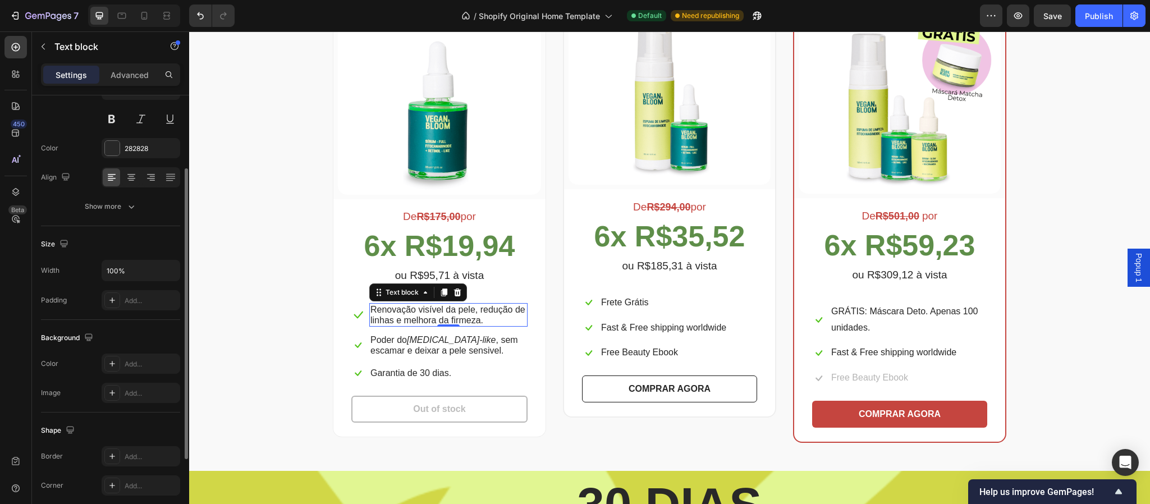
click at [112, 240] on div "Size" at bounding box center [110, 244] width 139 height 18
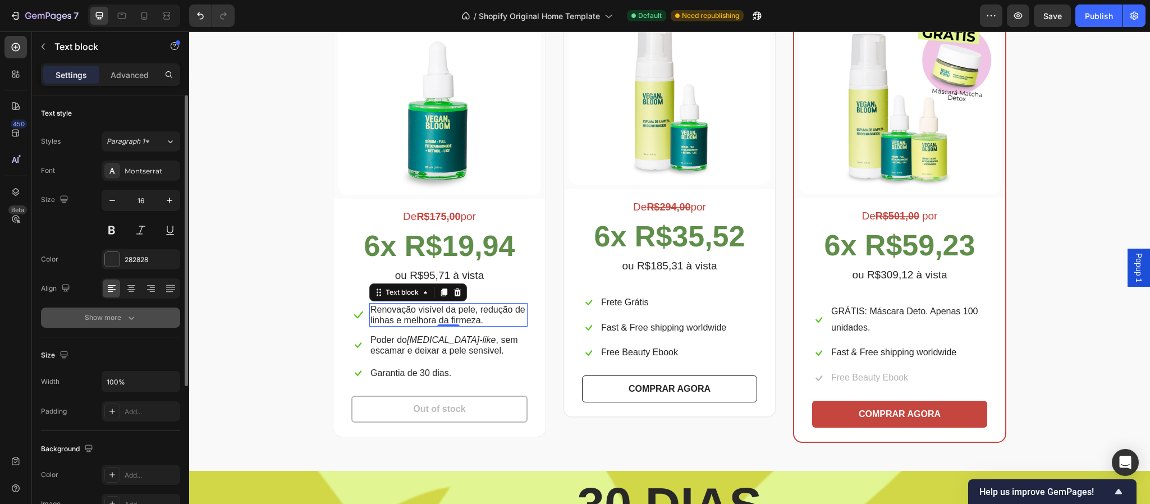
click at [122, 315] on div "Show more" at bounding box center [111, 317] width 52 height 11
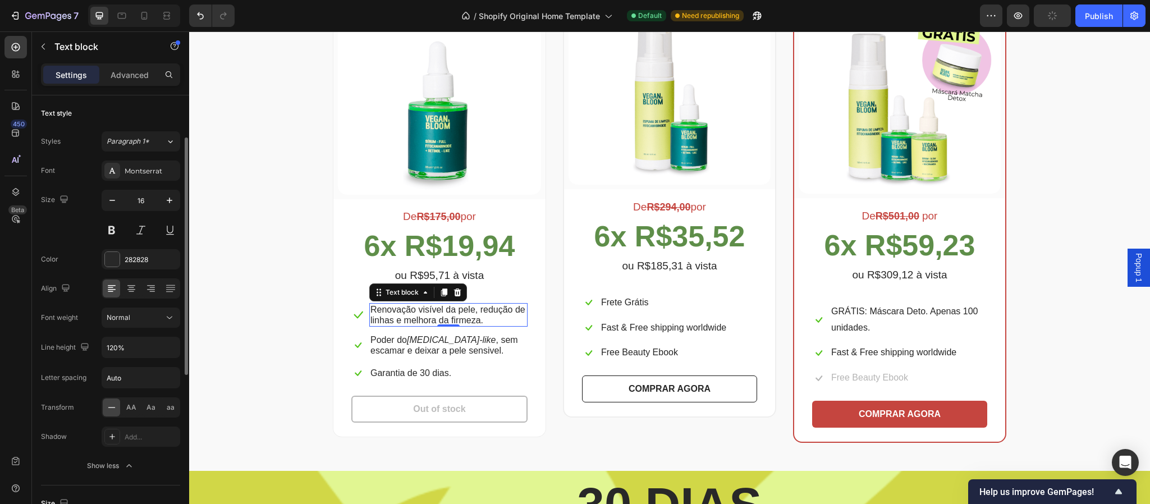
scroll to position [56, 0]
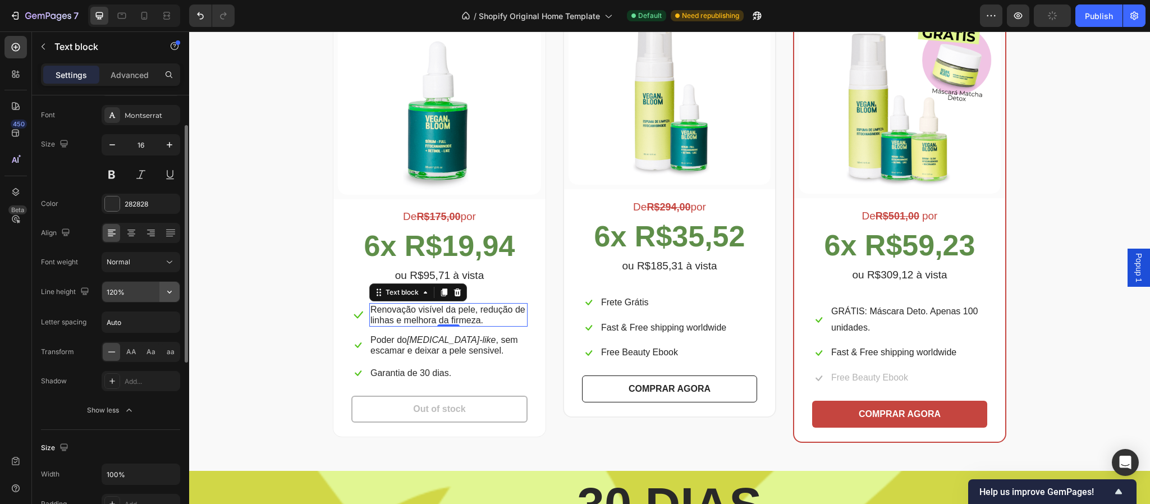
click at [168, 292] on icon "button" at bounding box center [169, 291] width 11 height 11
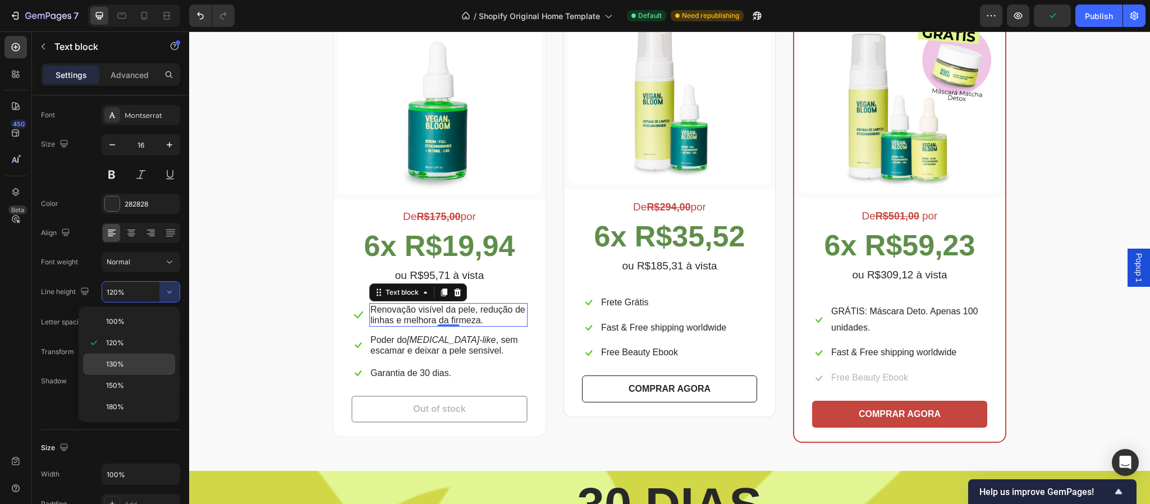
click at [131, 362] on p "130%" at bounding box center [138, 364] width 64 height 10
type input "130%"
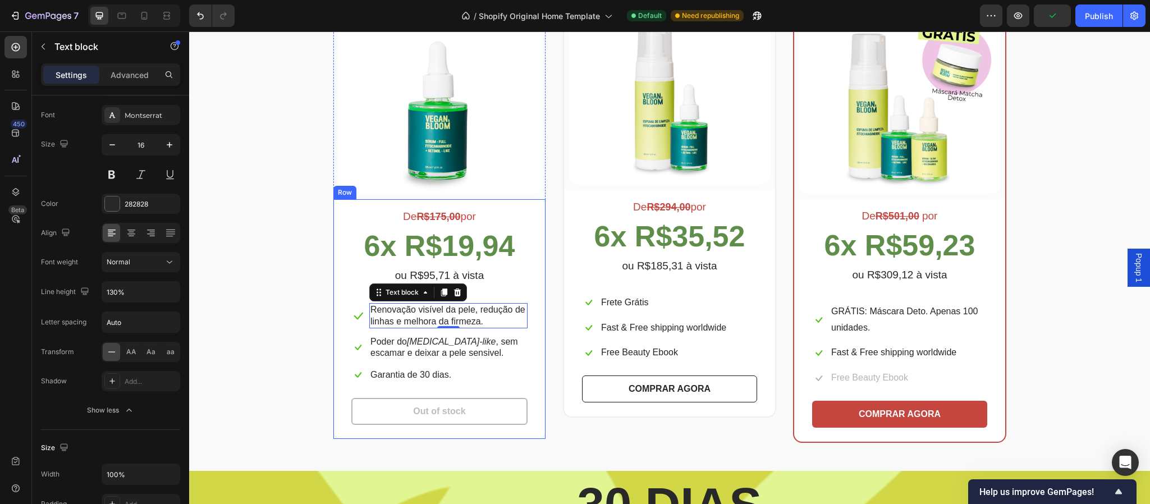
click at [516, 345] on p "Poder do Retinol-like , sem escamar e deixar a pele sensivel." at bounding box center [449, 346] width 156 height 21
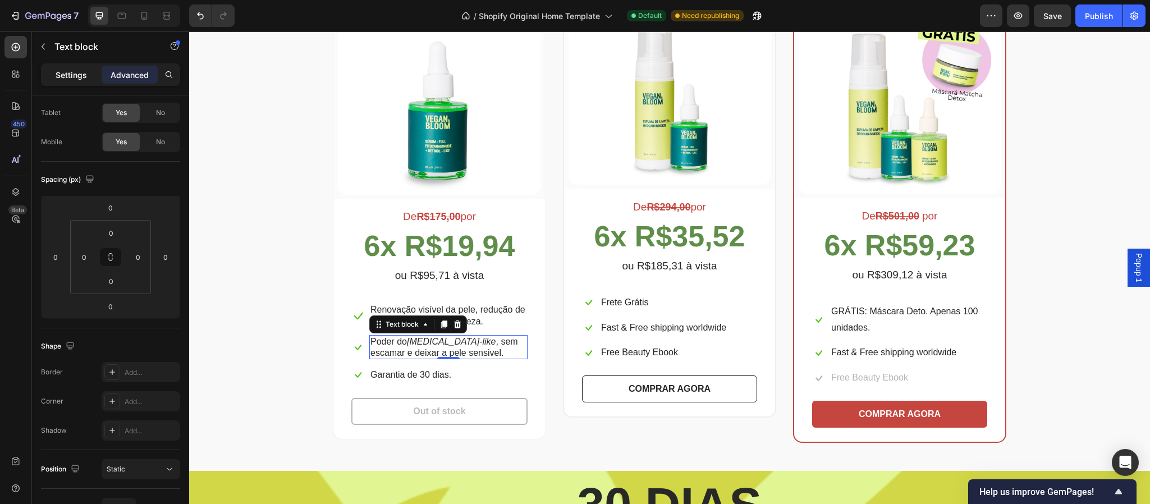
click at [68, 77] on p "Settings" at bounding box center [71, 75] width 31 height 12
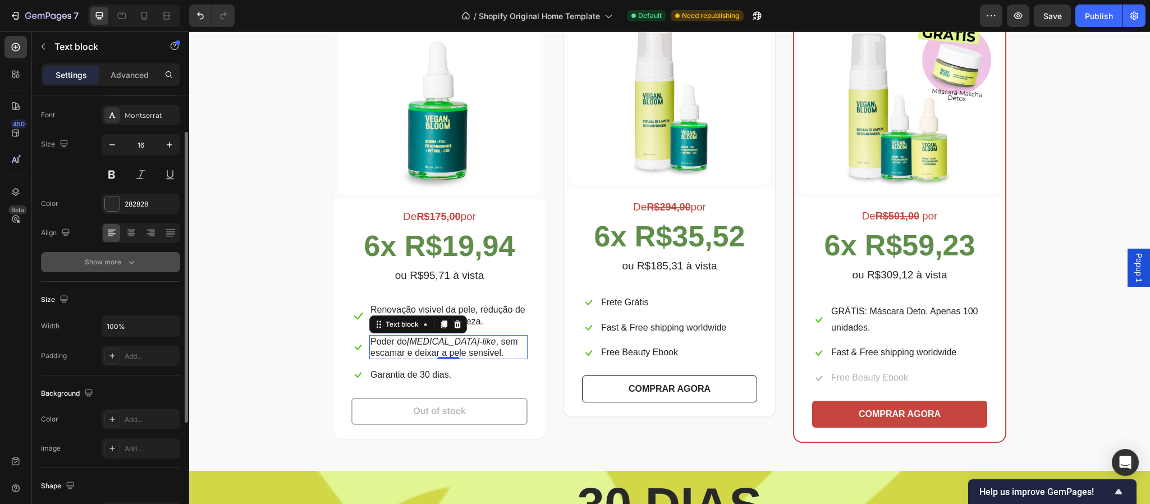
click at [112, 265] on div "Show more" at bounding box center [111, 262] width 52 height 11
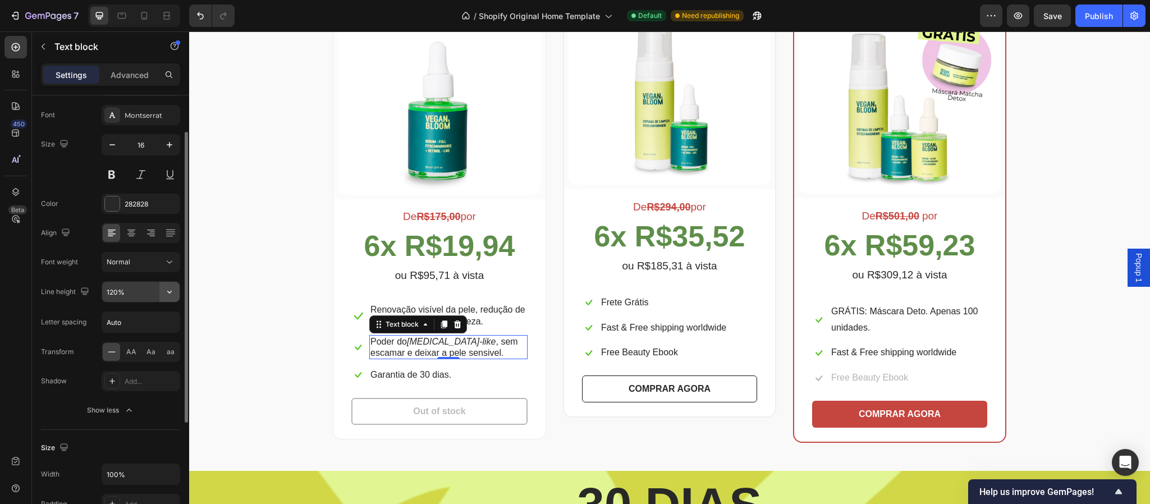
click at [165, 293] on icon "button" at bounding box center [169, 291] width 11 height 11
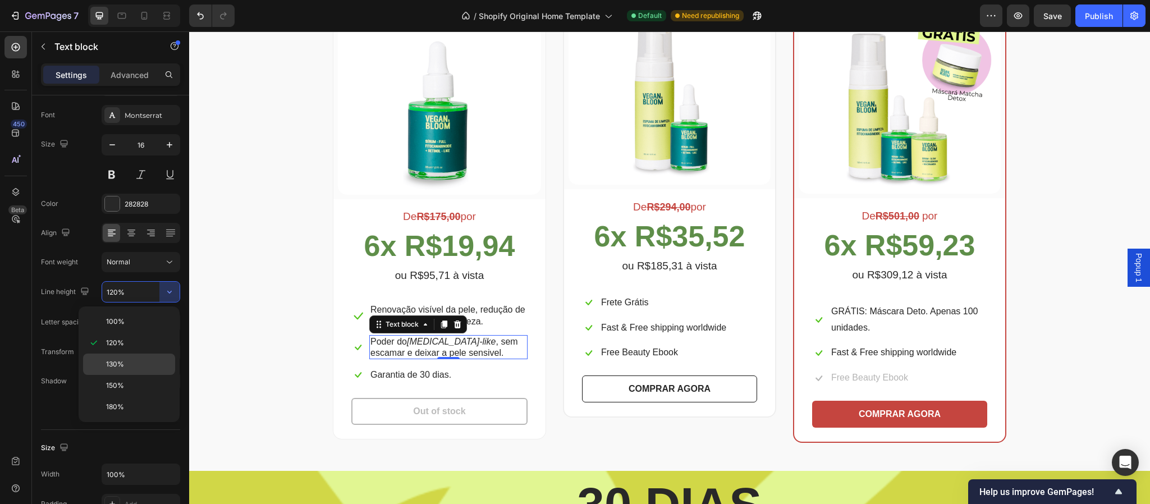
click at [138, 359] on div "130%" at bounding box center [129, 364] width 92 height 21
type input "130%"
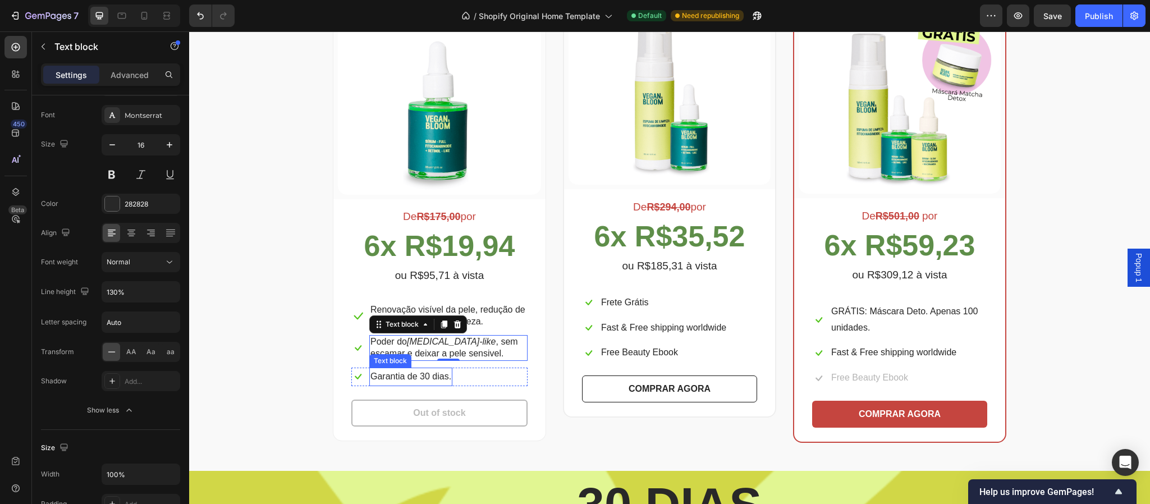
click at [429, 376] on p "Garantia de 30 dias." at bounding box center [411, 377] width 81 height 16
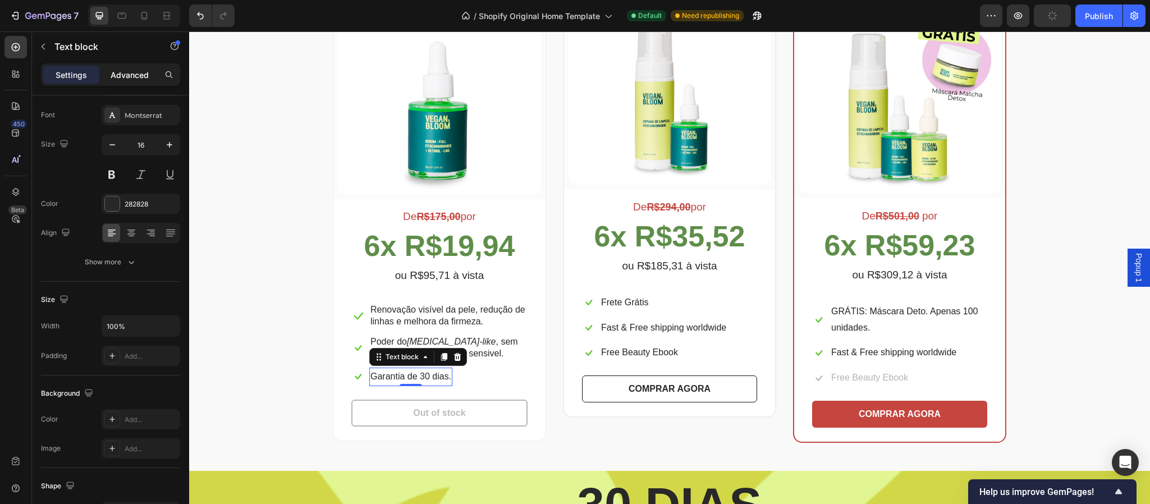
click at [132, 78] on p "Advanced" at bounding box center [130, 75] width 38 height 12
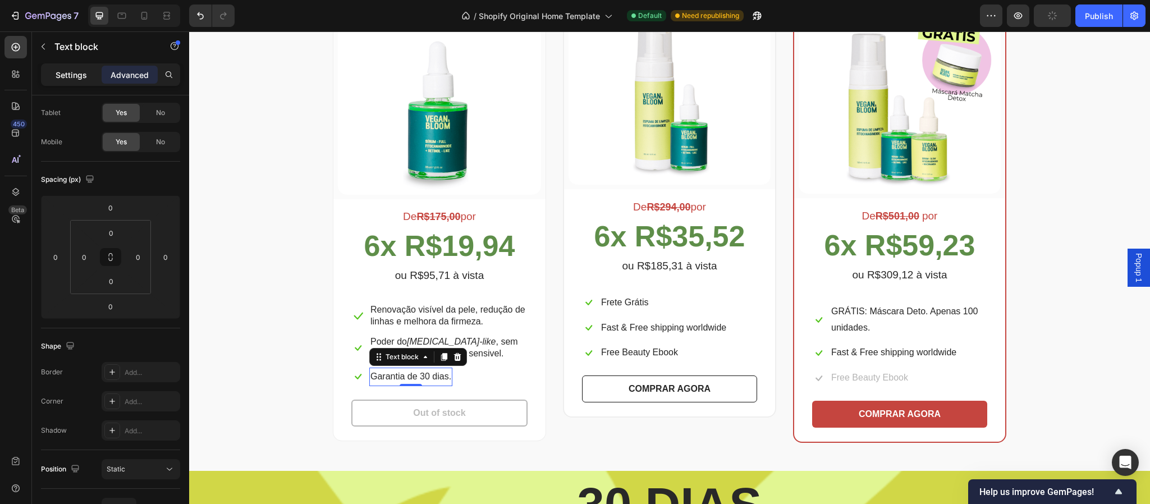
click at [76, 76] on p "Settings" at bounding box center [71, 75] width 31 height 12
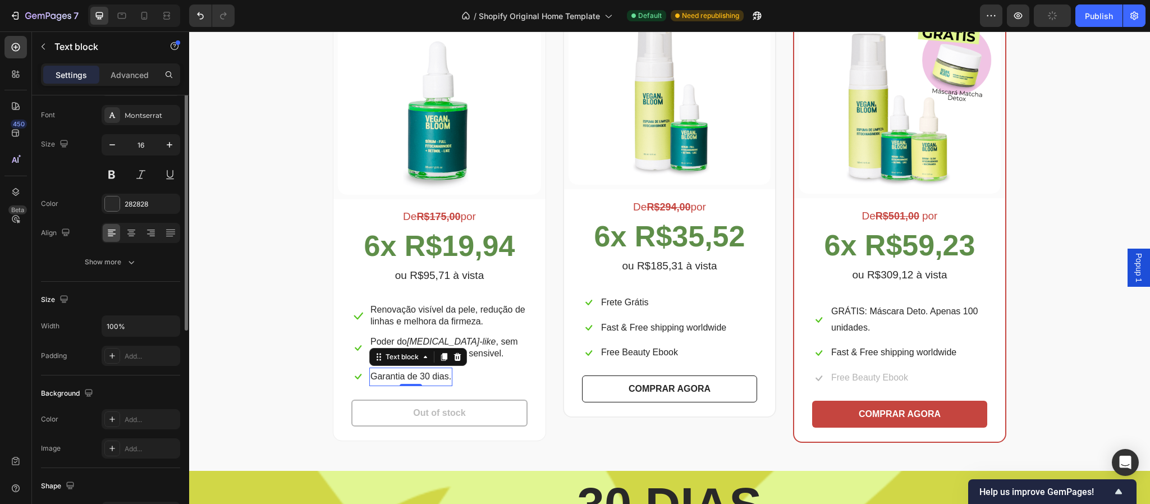
scroll to position [0, 0]
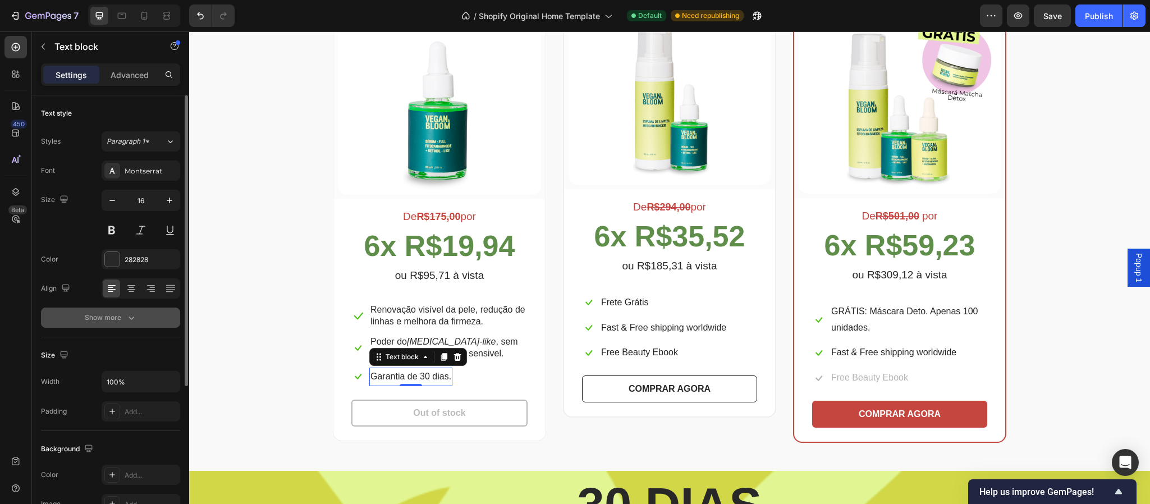
click at [123, 323] on div "Show more" at bounding box center [111, 317] width 52 height 11
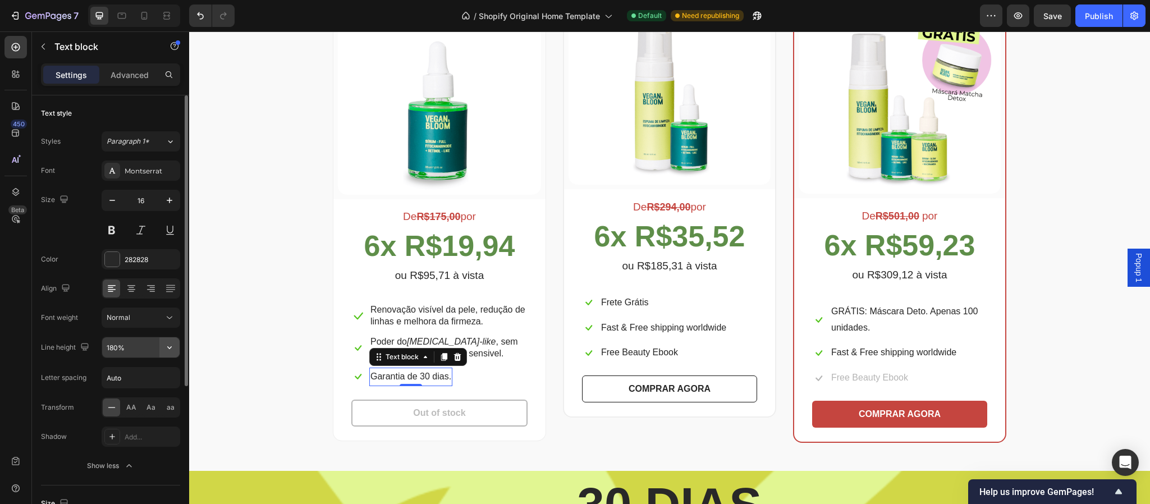
click at [164, 352] on icon "button" at bounding box center [169, 347] width 11 height 11
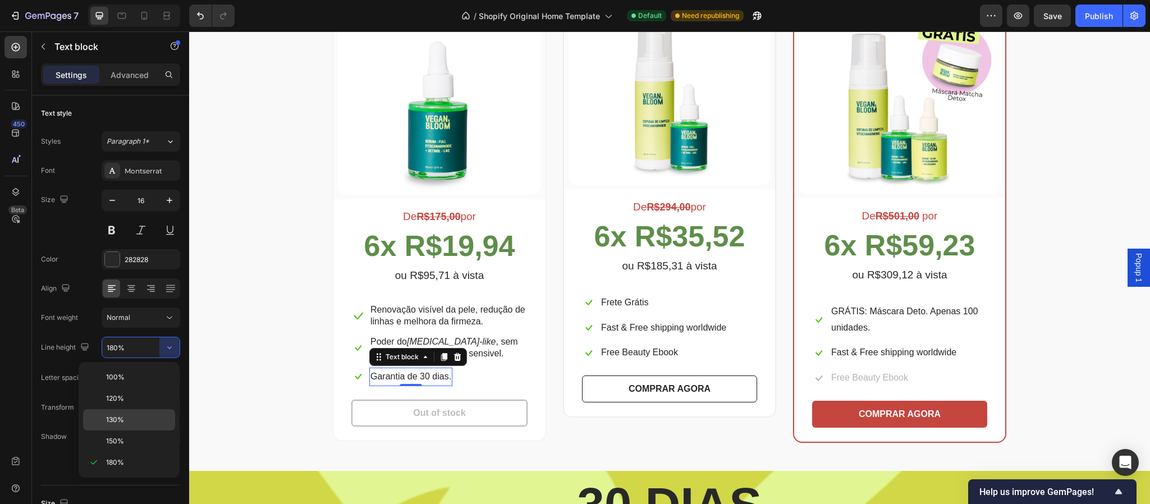
click at [140, 421] on p "130%" at bounding box center [138, 420] width 64 height 10
type input "130%"
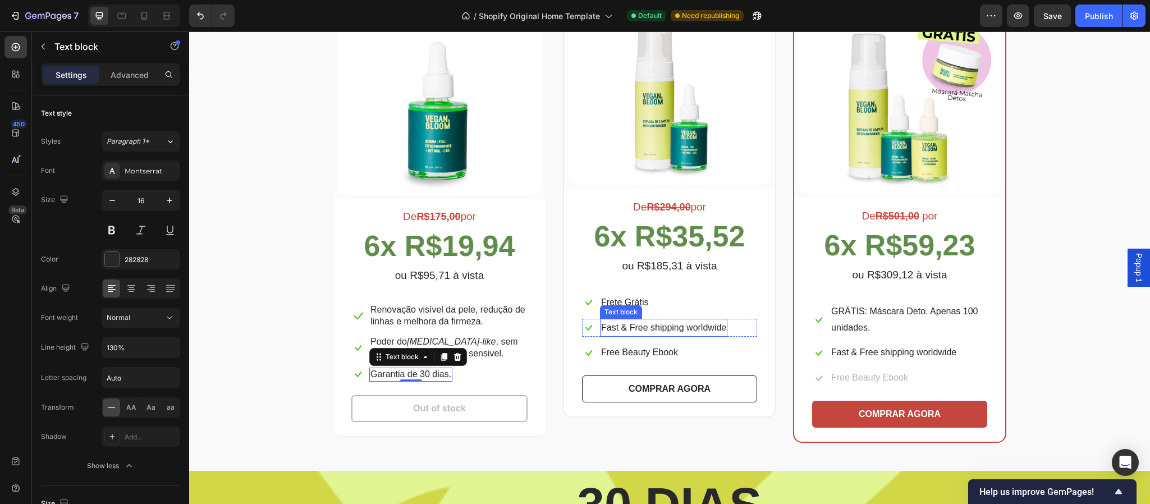
click at [627, 303] on p "Frete Grátis" at bounding box center [624, 303] width 47 height 16
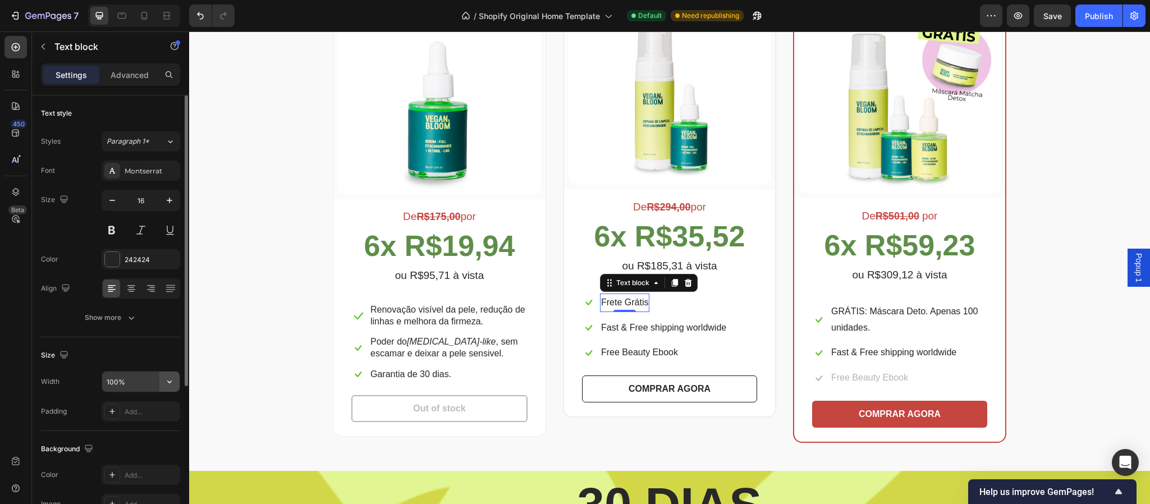
click at [170, 387] on icon "button" at bounding box center [169, 381] width 11 height 11
click at [124, 344] on div "Size Width 100% Padding Add..." at bounding box center [110, 384] width 139 height 94
click at [115, 320] on div "Show more" at bounding box center [111, 317] width 52 height 11
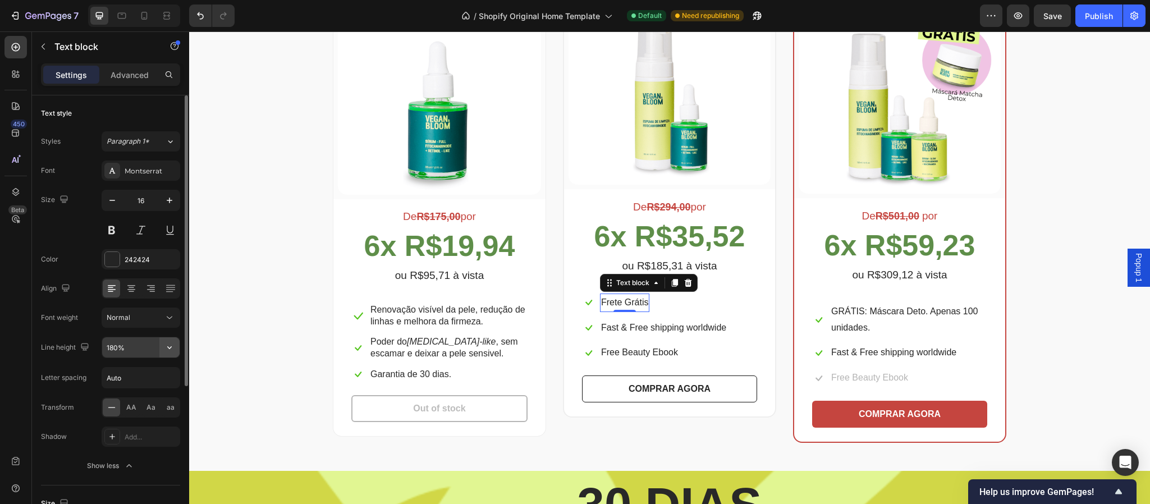
click at [167, 352] on icon "button" at bounding box center [169, 347] width 11 height 11
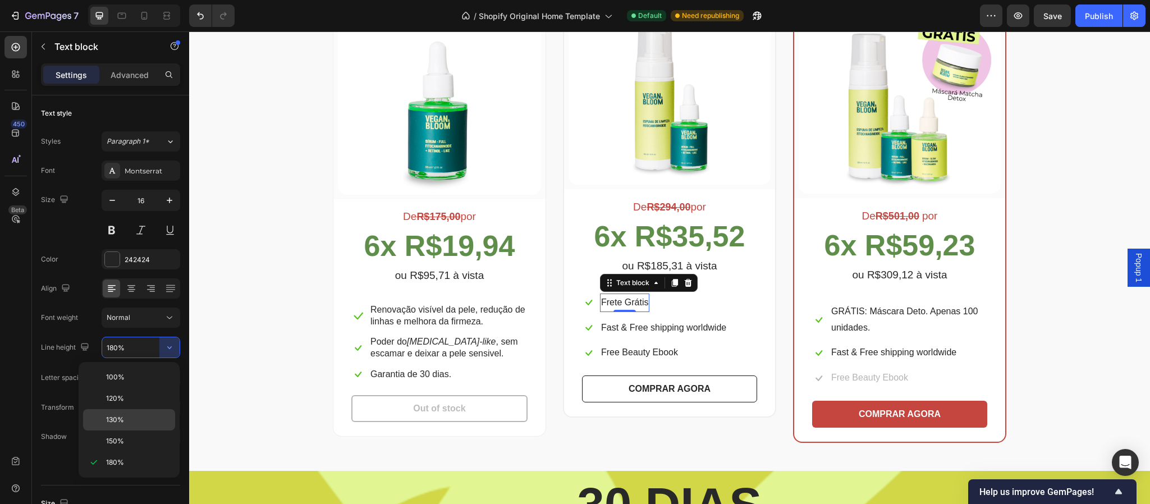
drag, startPoint x: 131, startPoint y: 423, endPoint x: 519, endPoint y: 285, distance: 411.1
click at [131, 423] on p "130%" at bounding box center [138, 420] width 64 height 10
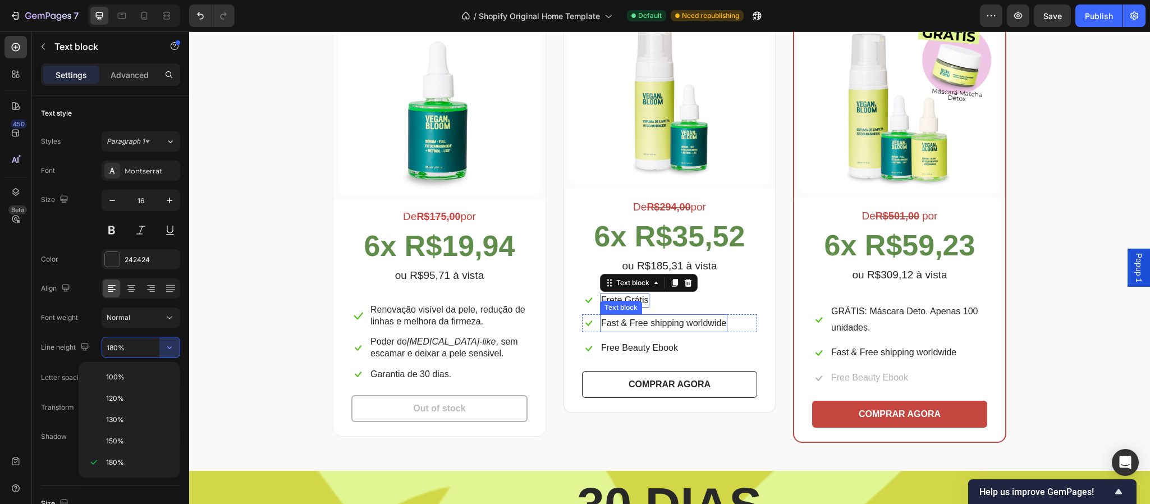
type input "130%"
click at [704, 329] on p "Fast & Free shipping worldwide" at bounding box center [663, 324] width 125 height 16
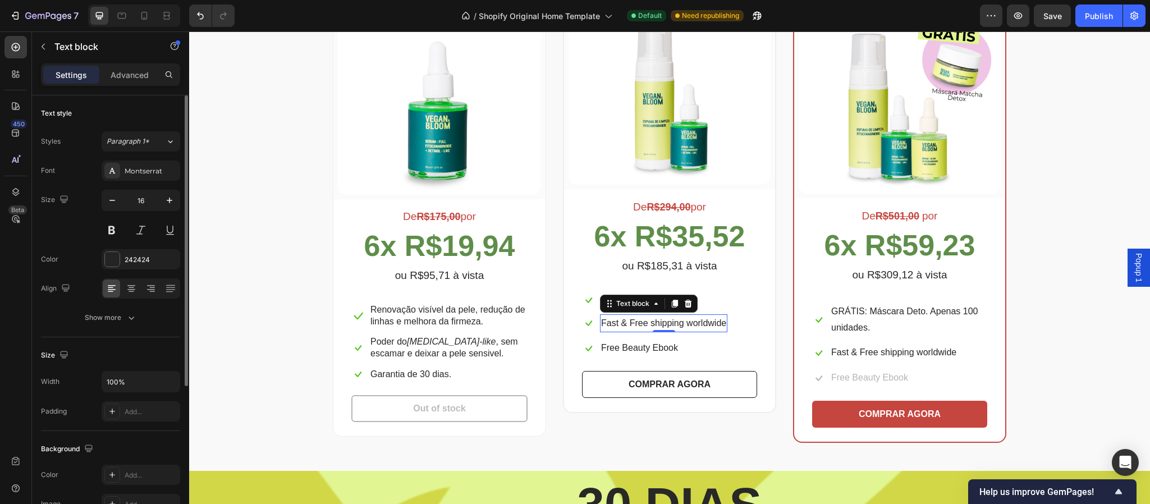
scroll to position [83, 0]
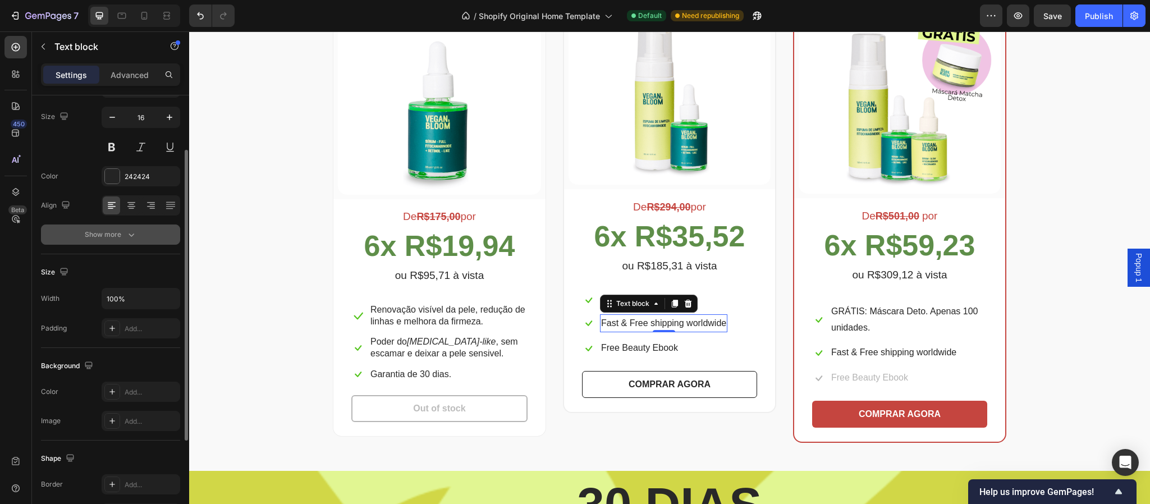
click at [98, 237] on div "Show more" at bounding box center [111, 234] width 52 height 11
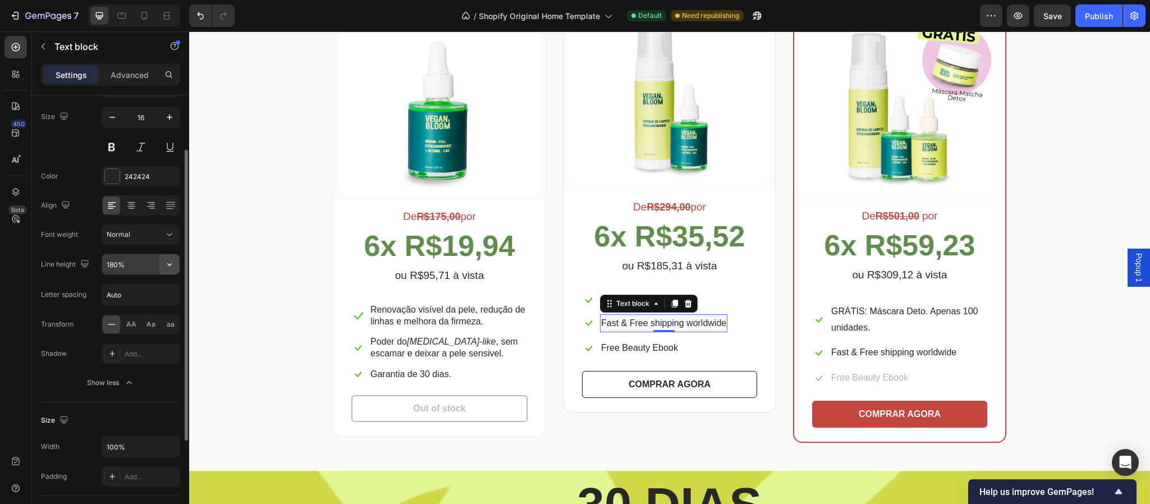
click at [167, 268] on icon "button" at bounding box center [169, 264] width 11 height 11
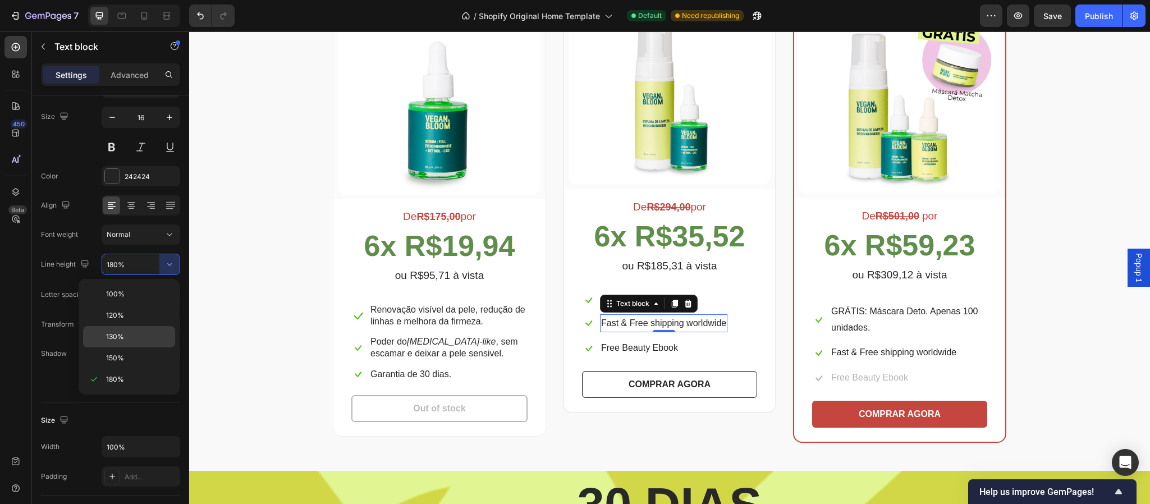
click at [125, 339] on p "130%" at bounding box center [138, 337] width 64 height 10
type input "130%"
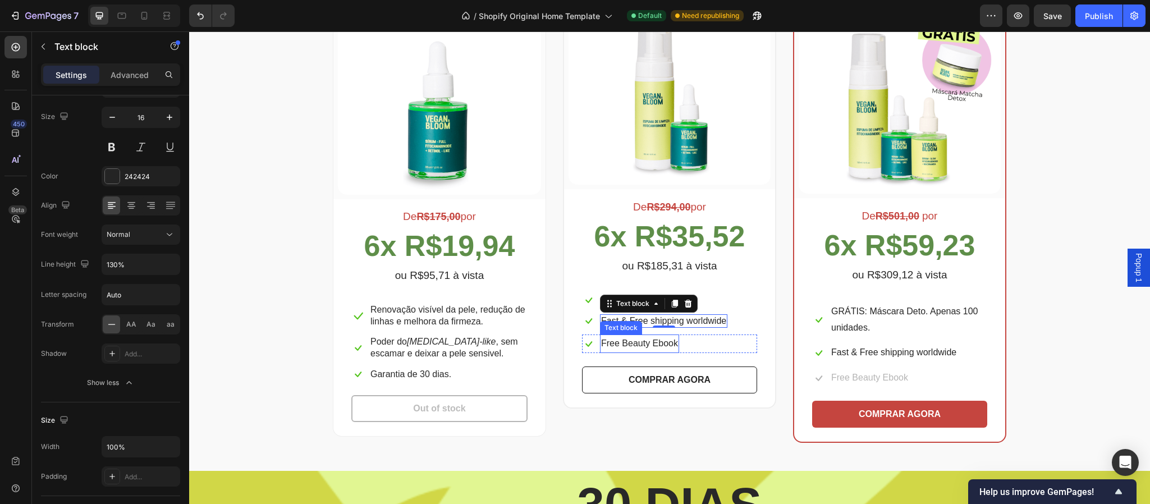
click at [675, 347] on p "Free Beauty Ebook" at bounding box center [639, 344] width 77 height 16
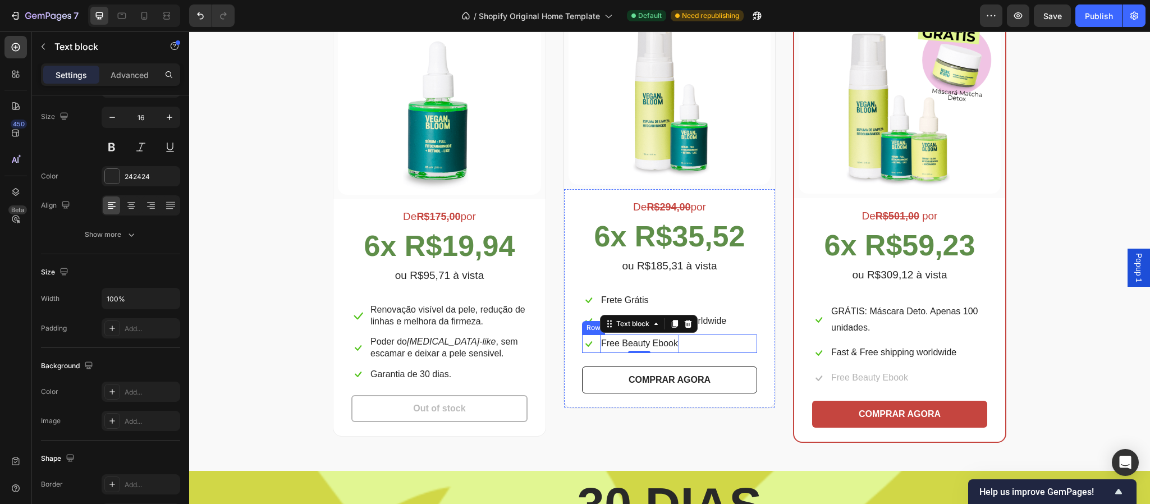
click at [694, 347] on div "Icon Free Beauty Ebook Text block 0 Row" at bounding box center [669, 344] width 175 height 19
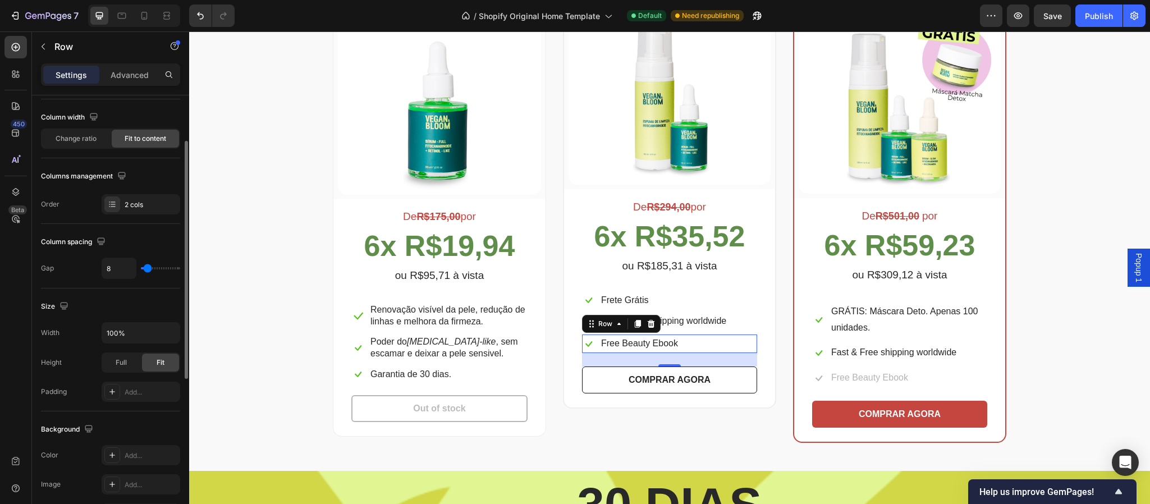
scroll to position [0, 0]
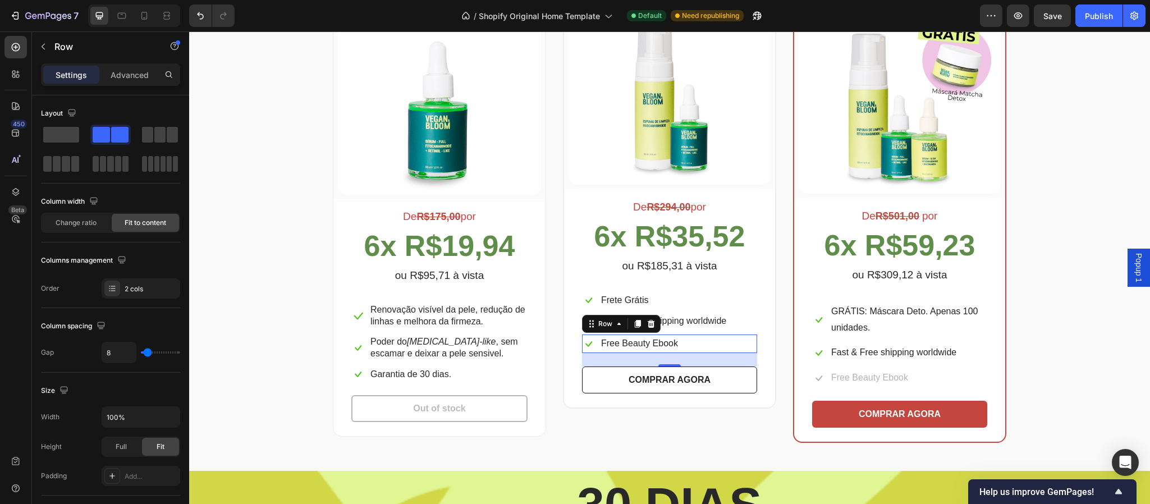
click at [701, 330] on div "De R$294,00 por Text block 6x R$35,52 Text block ou R$185,31 à vista Text block…" at bounding box center [669, 292] width 175 height 203
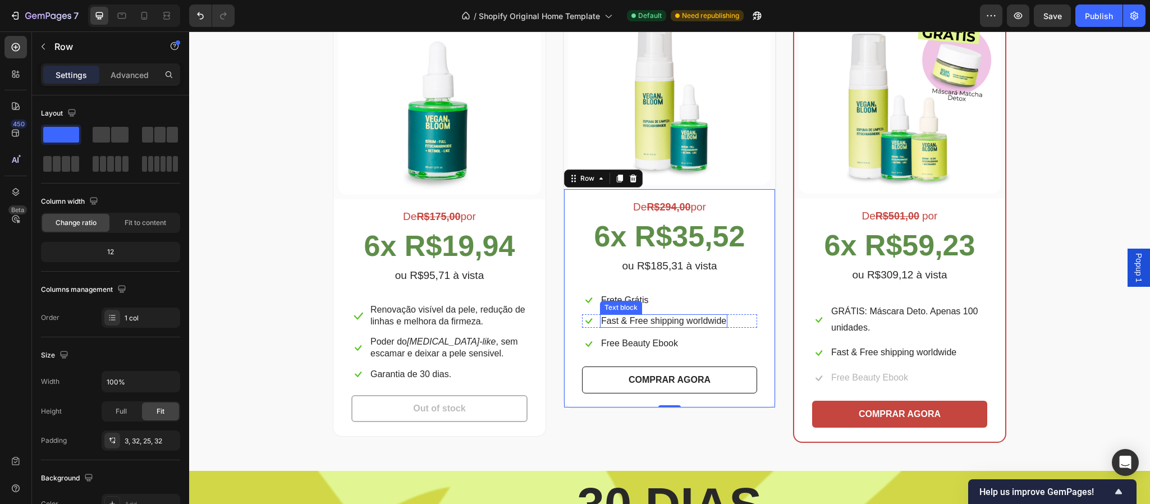
click at [696, 323] on p "Fast & Free shipping worldwide" at bounding box center [663, 322] width 125 height 12
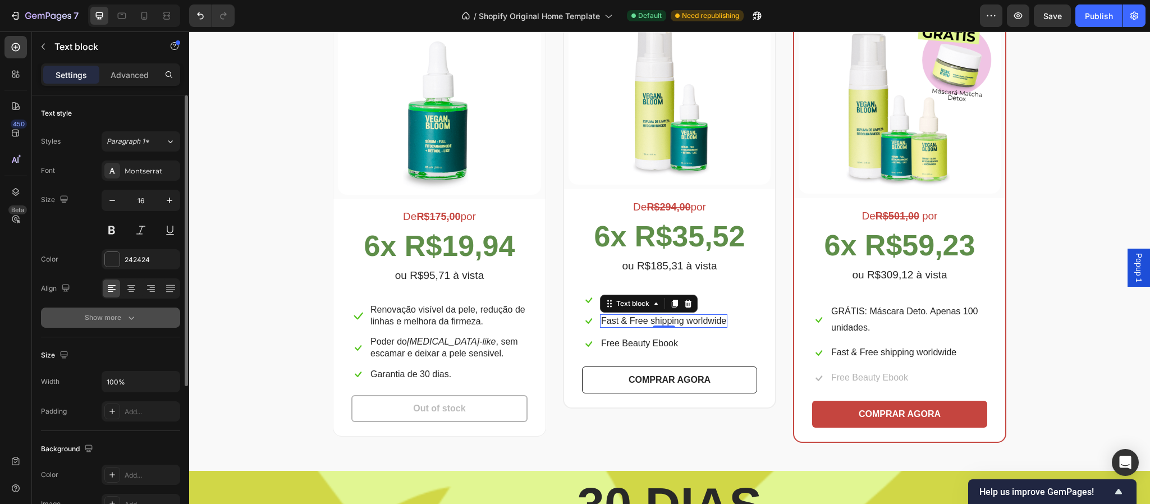
click at [103, 318] on div "Show more" at bounding box center [111, 317] width 52 height 11
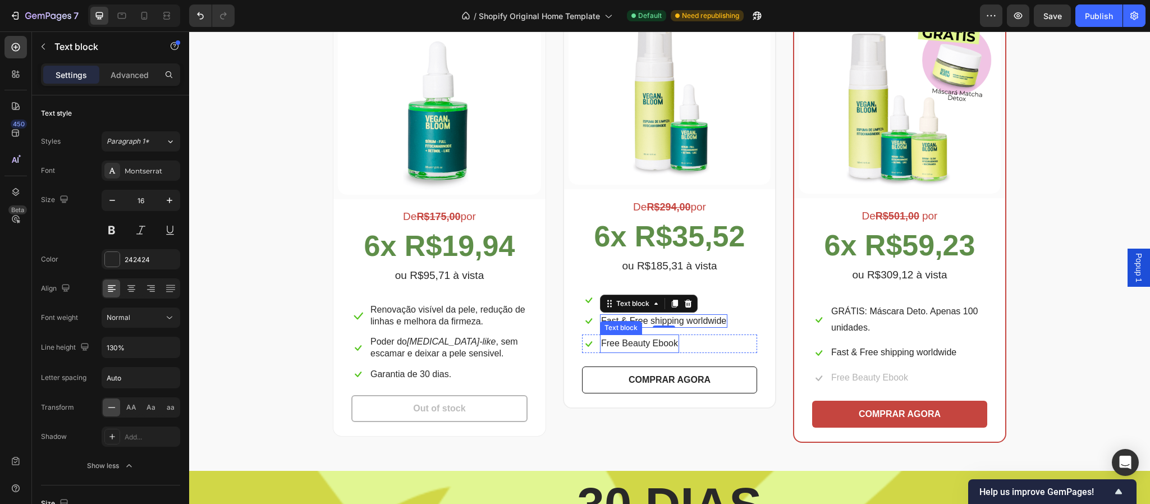
click at [621, 342] on p "Free Beauty Ebook" at bounding box center [639, 344] width 77 height 16
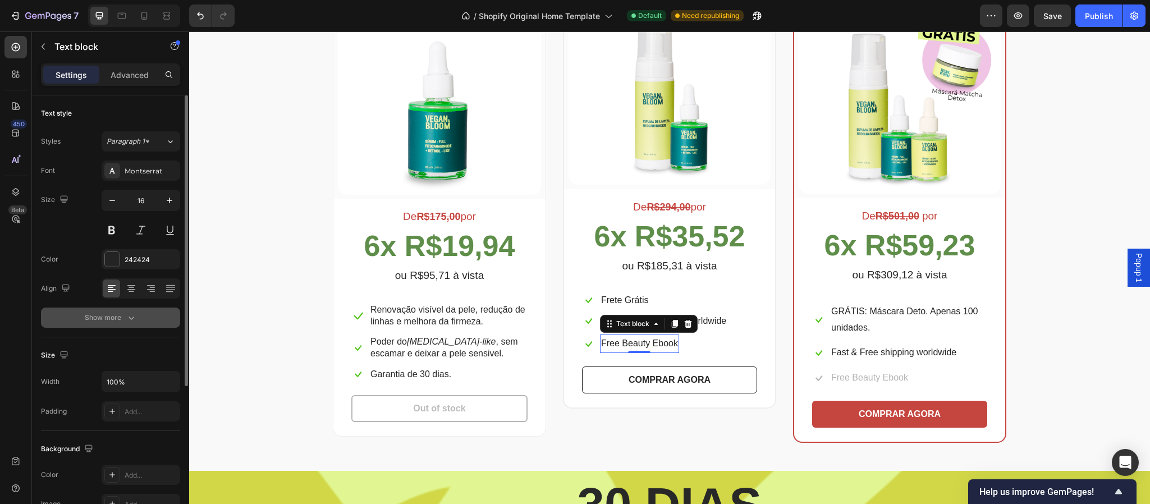
click at [109, 319] on div "Show more" at bounding box center [111, 317] width 52 height 11
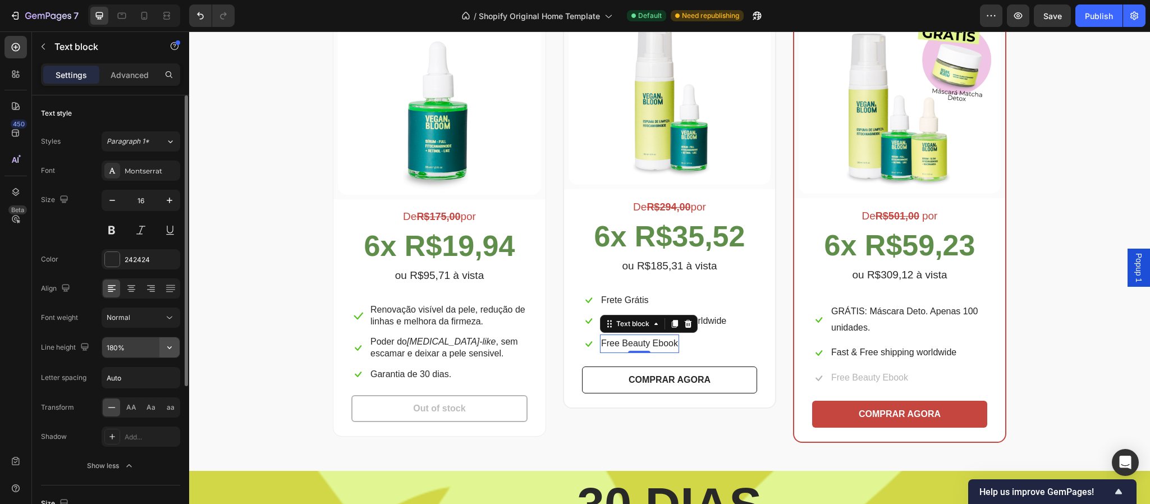
click at [169, 354] on button "button" at bounding box center [169, 347] width 20 height 20
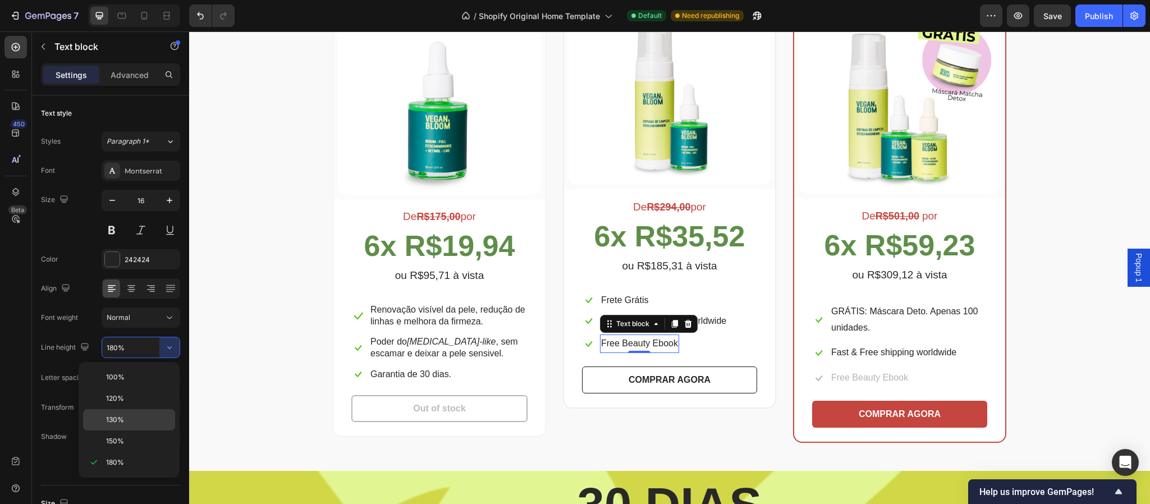
drag, startPoint x: 139, startPoint y: 417, endPoint x: 25, endPoint y: 383, distance: 118.7
click at [139, 417] on p "130%" at bounding box center [138, 420] width 64 height 10
type input "130%"
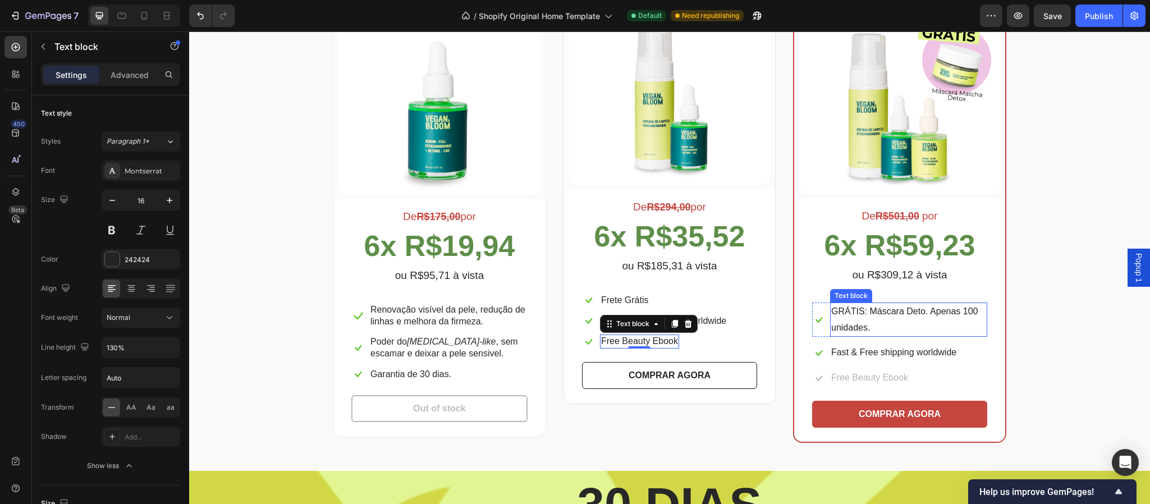
click at [921, 317] on p "GRÁTIS: Máscara Deto. Apenas 100 unidades." at bounding box center [908, 320] width 155 height 33
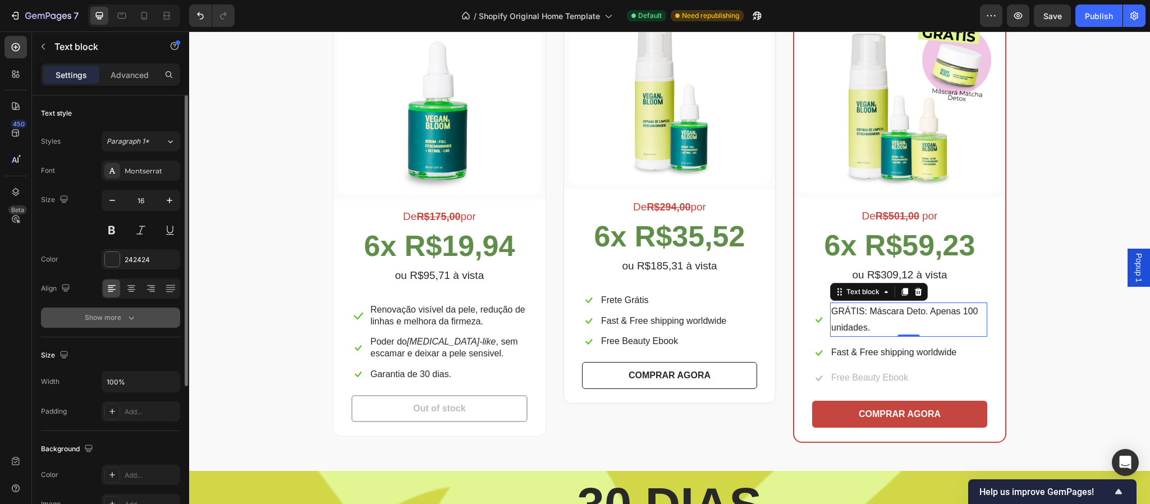
click at [104, 322] on div "Show more" at bounding box center [111, 317] width 52 height 11
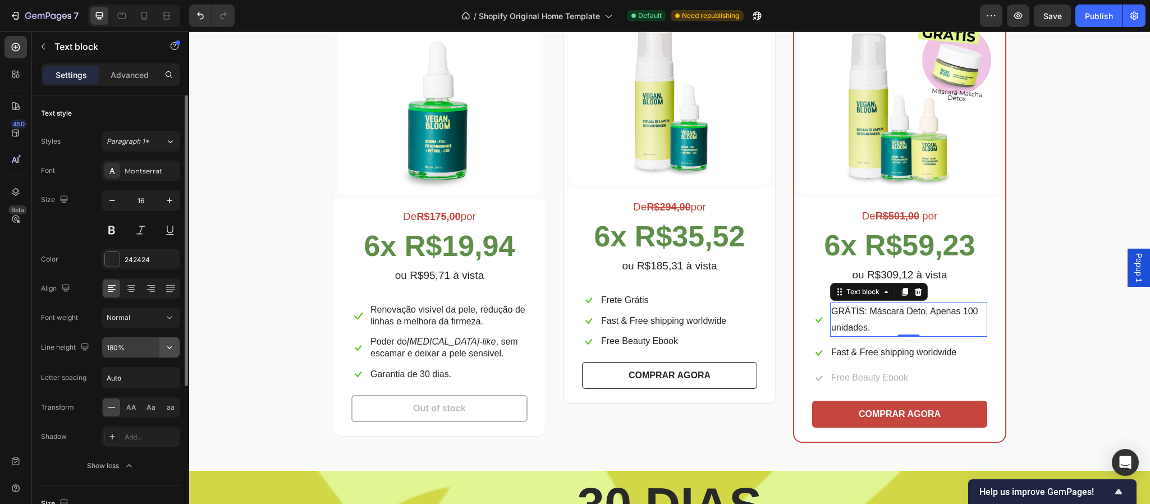
click at [169, 355] on button "button" at bounding box center [169, 347] width 20 height 20
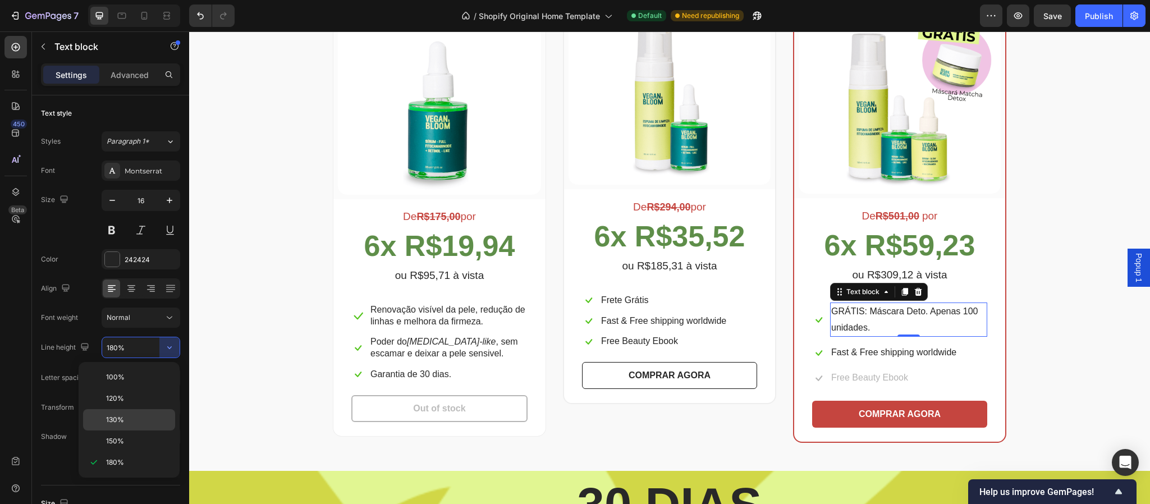
click at [133, 417] on p "130%" at bounding box center [138, 420] width 64 height 10
type input "130%"
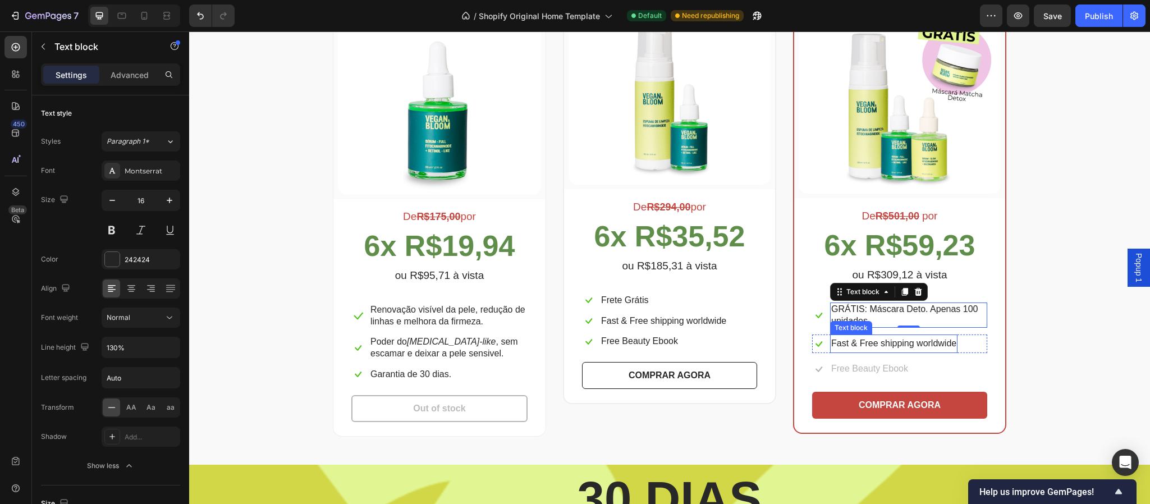
click at [902, 348] on p "Fast & Free shipping worldwide" at bounding box center [893, 344] width 125 height 16
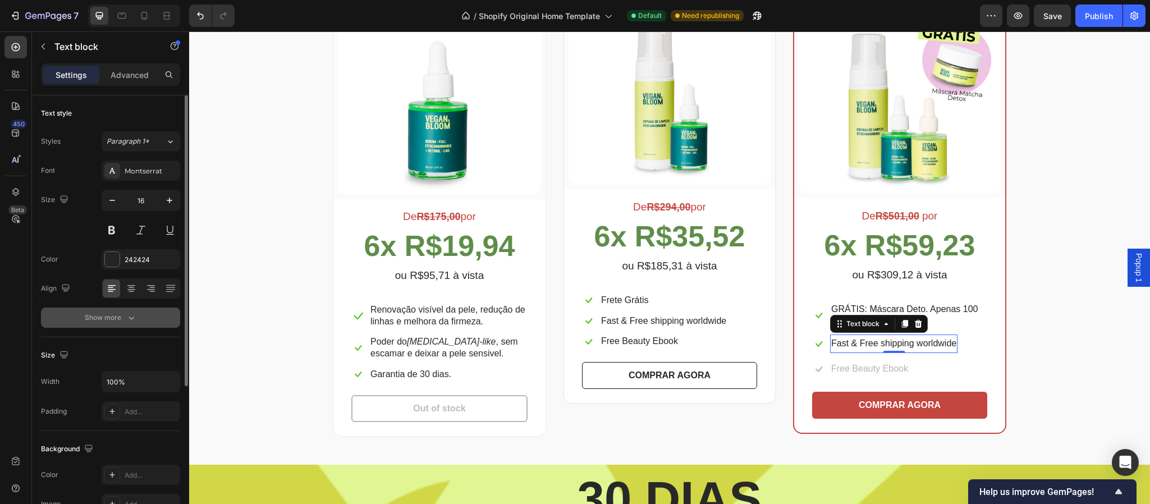
click at [124, 323] on div "Show more" at bounding box center [111, 317] width 52 height 11
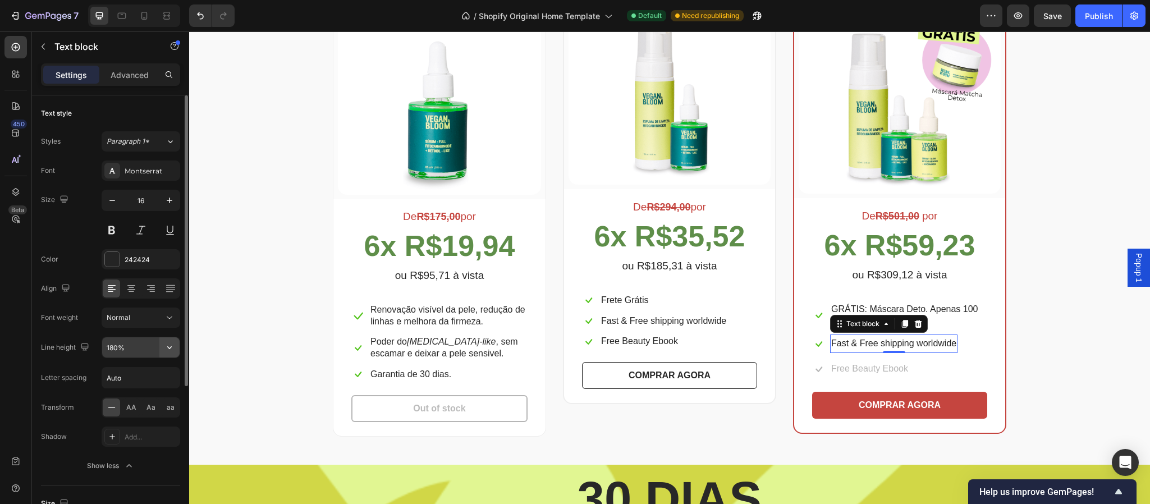
click at [165, 355] on button "button" at bounding box center [169, 347] width 20 height 20
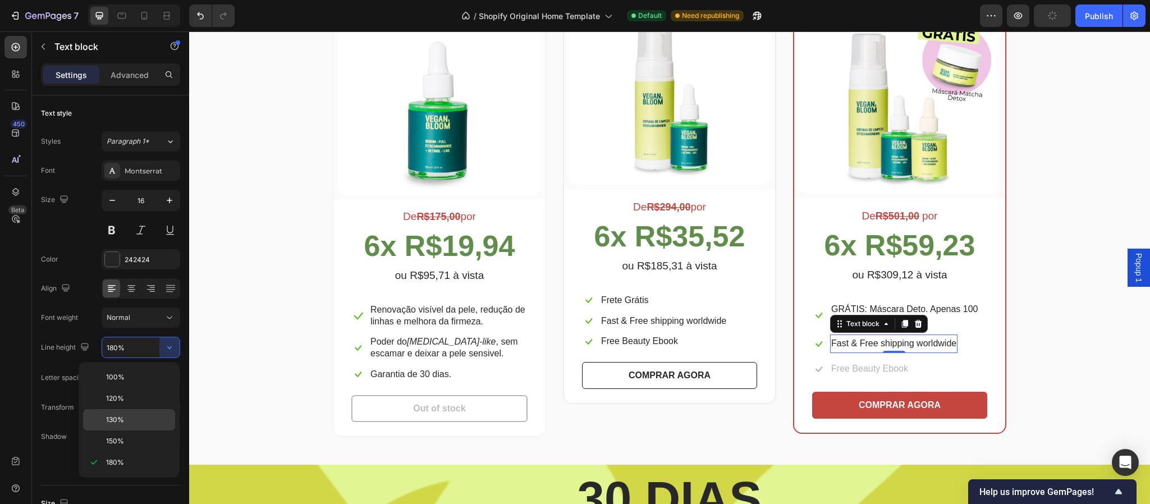
drag, startPoint x: 134, startPoint y: 424, endPoint x: 419, endPoint y: 380, distance: 289.3
click at [134, 424] on p "130%" at bounding box center [138, 420] width 64 height 10
type input "130%"
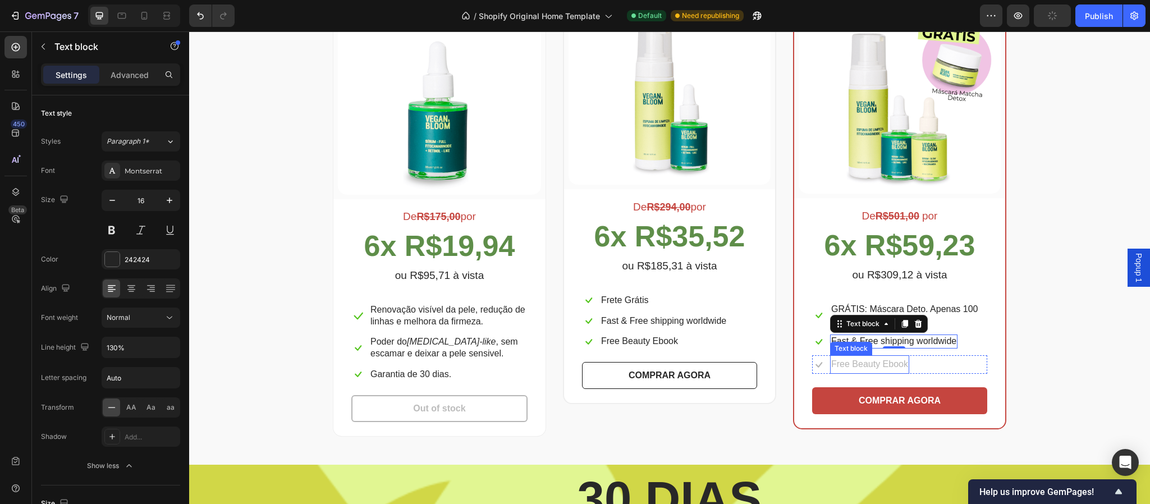
click at [878, 365] on p "Free Beauty Ebook" at bounding box center [869, 365] width 77 height 16
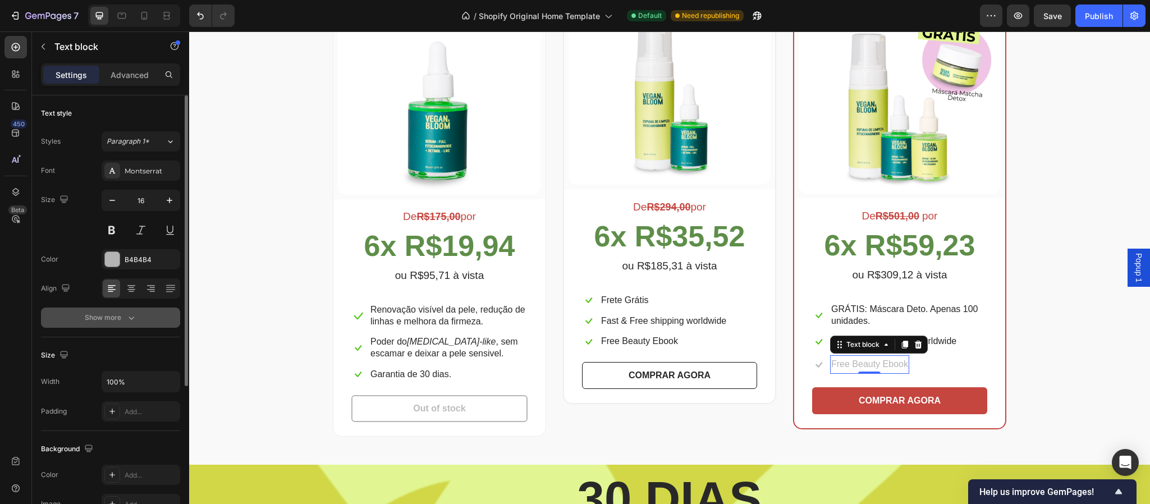
click at [129, 320] on icon "button" at bounding box center [131, 317] width 11 height 11
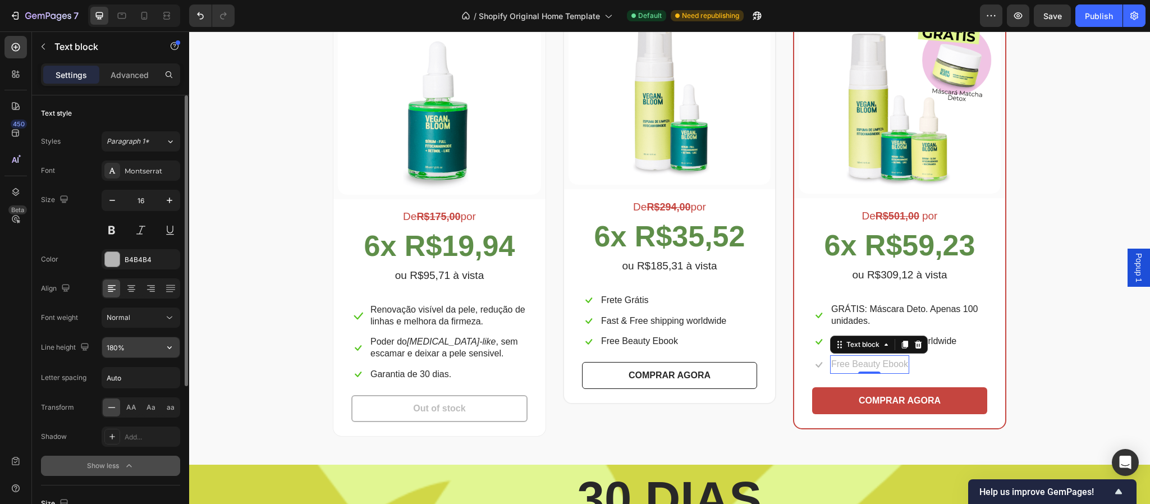
click at [128, 351] on input "180%" at bounding box center [140, 347] width 77 height 20
click at [167, 351] on icon "button" at bounding box center [169, 347] width 11 height 11
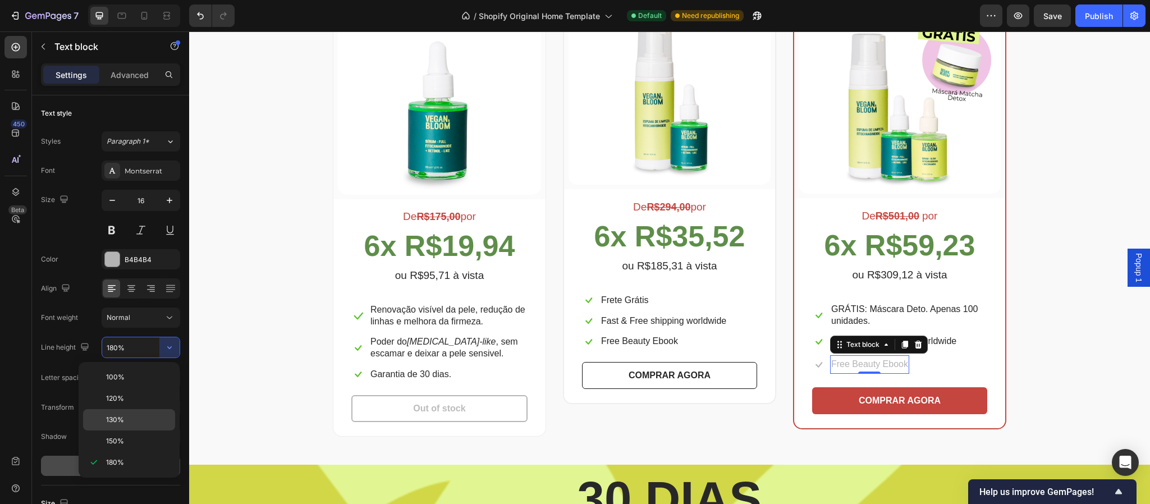
click at [132, 417] on p "130%" at bounding box center [138, 420] width 64 height 10
type input "130%"
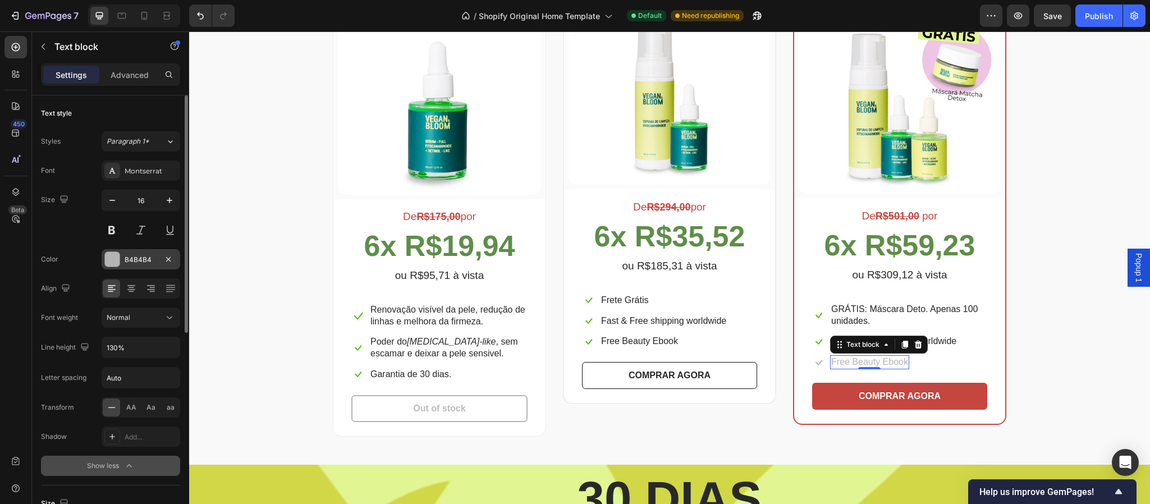
click at [149, 261] on div "B4B4B4" at bounding box center [141, 260] width 33 height 10
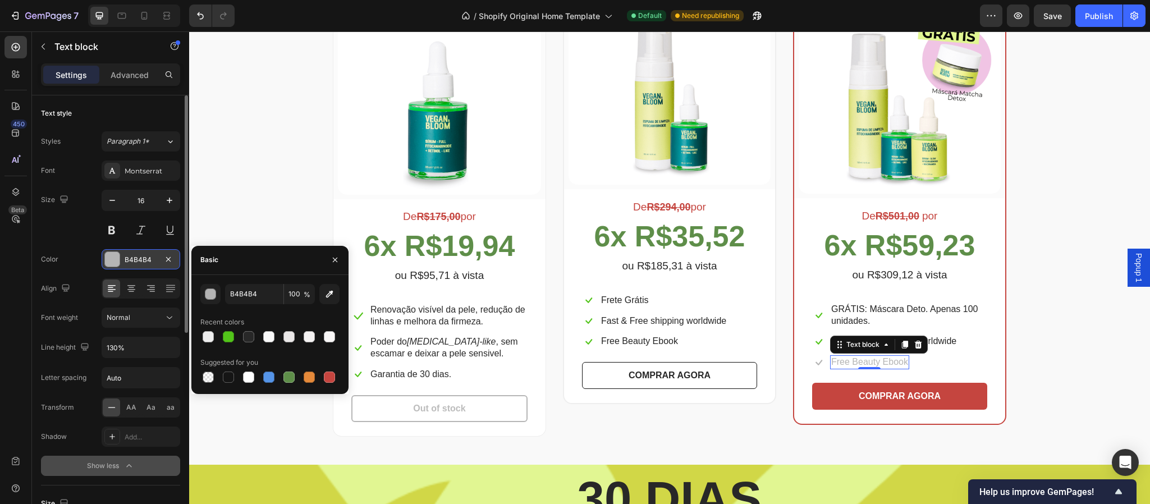
click at [149, 261] on div "B4B4B4" at bounding box center [141, 260] width 33 height 10
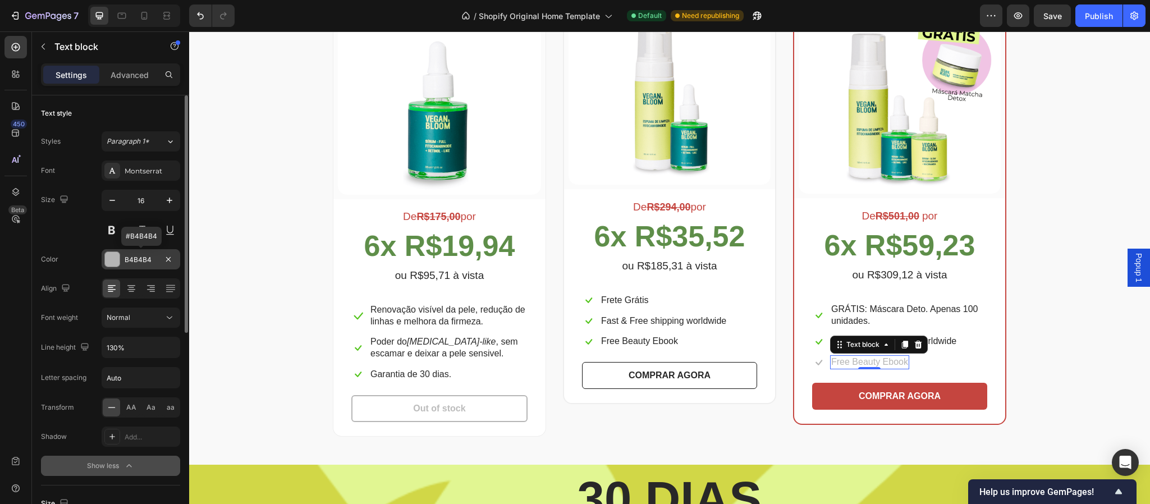
click at [120, 263] on div "B4B4B4" at bounding box center [141, 259] width 79 height 20
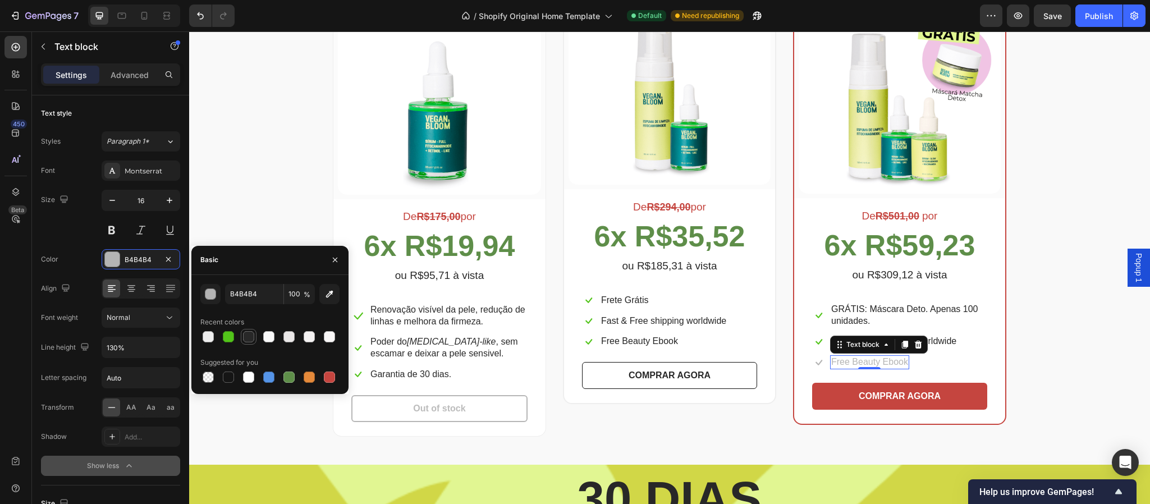
click at [244, 337] on div at bounding box center [248, 336] width 11 height 11
type input "282828"
click at [816, 362] on icon at bounding box center [819, 363] width 7 height 6
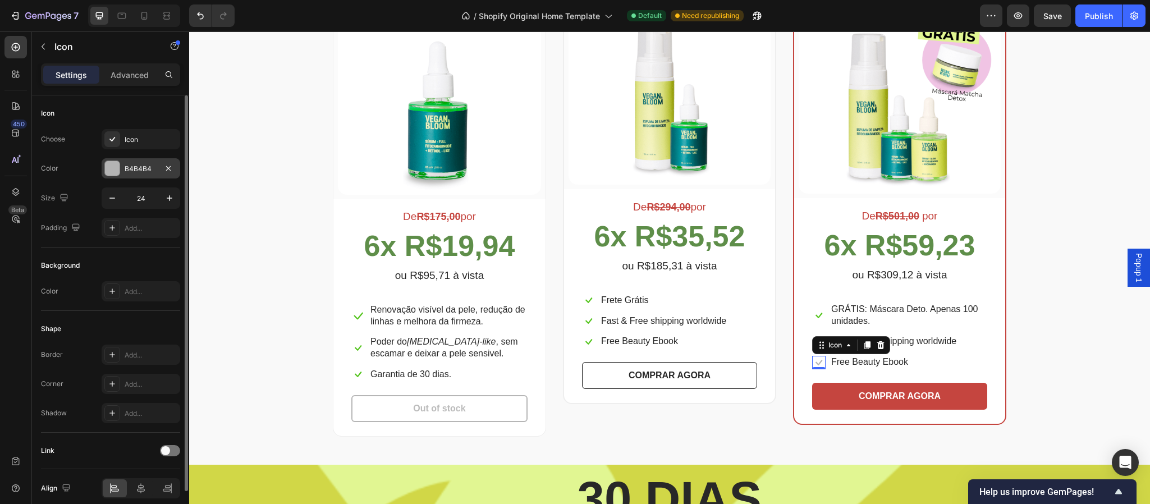
click at [131, 171] on div "B4B4B4" at bounding box center [141, 169] width 33 height 10
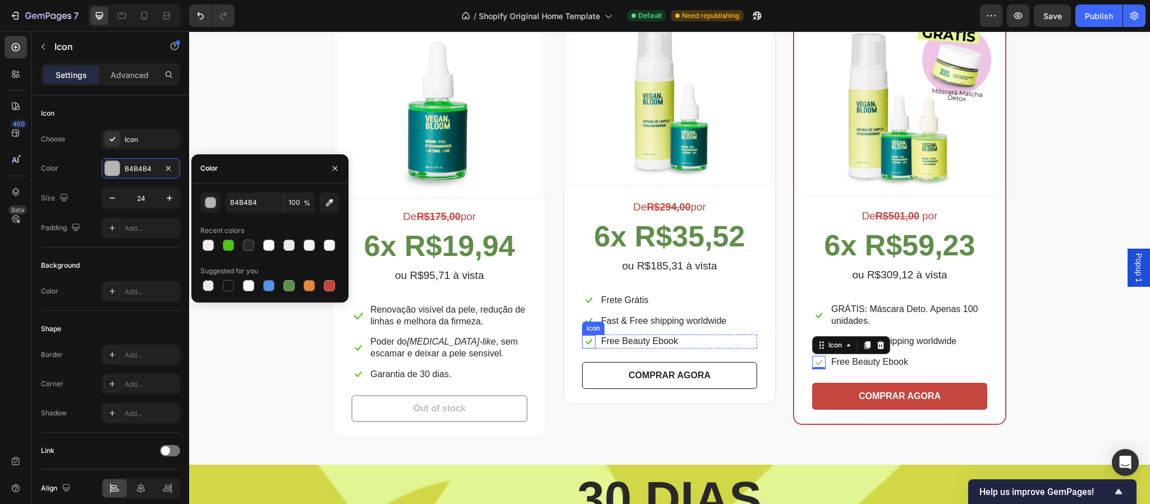
click at [582, 344] on icon at bounding box center [588, 341] width 13 height 13
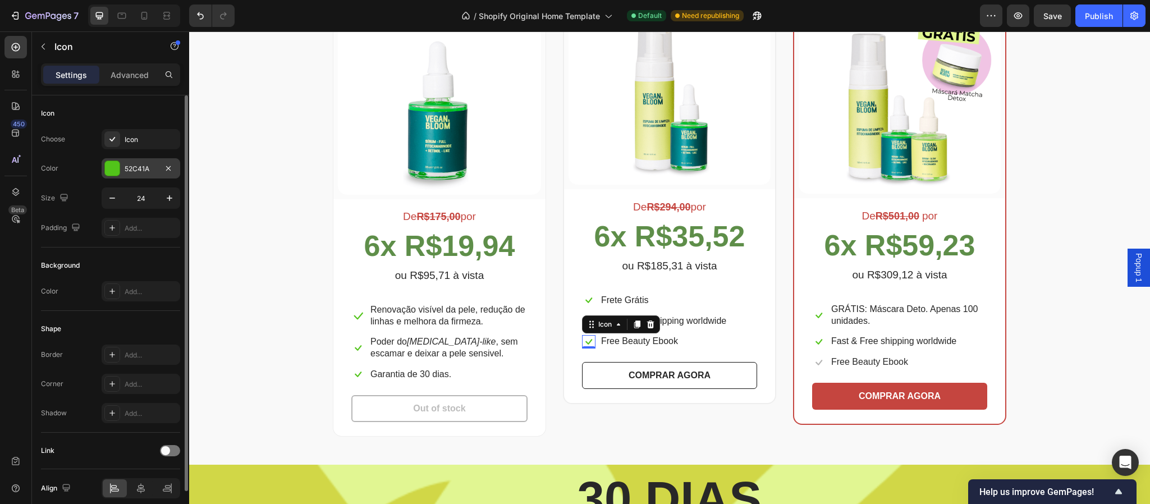
click at [141, 174] on div "52C41A" at bounding box center [141, 168] width 79 height 20
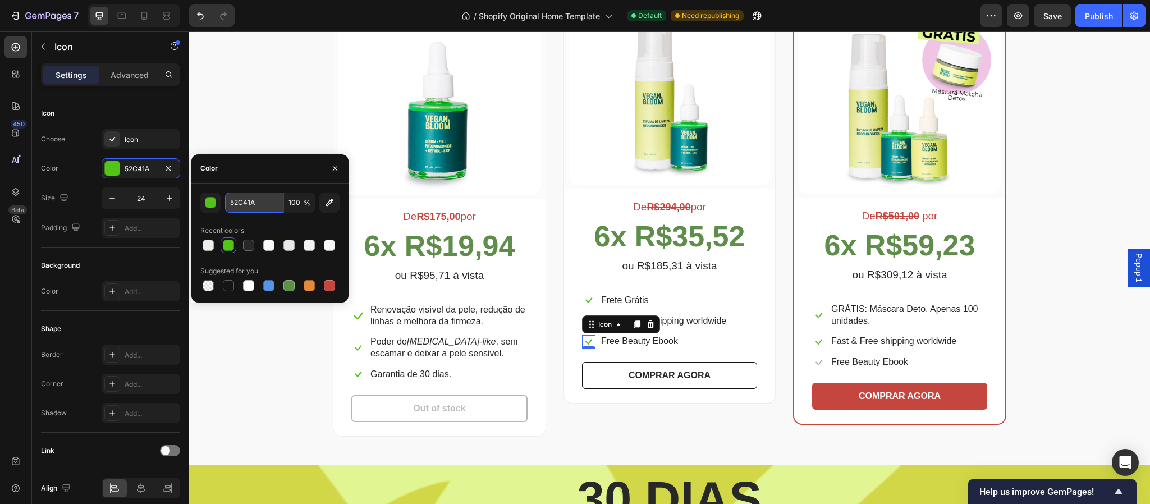
click at [241, 198] on input "52C41A" at bounding box center [254, 203] width 58 height 20
click at [812, 362] on icon at bounding box center [818, 362] width 13 height 13
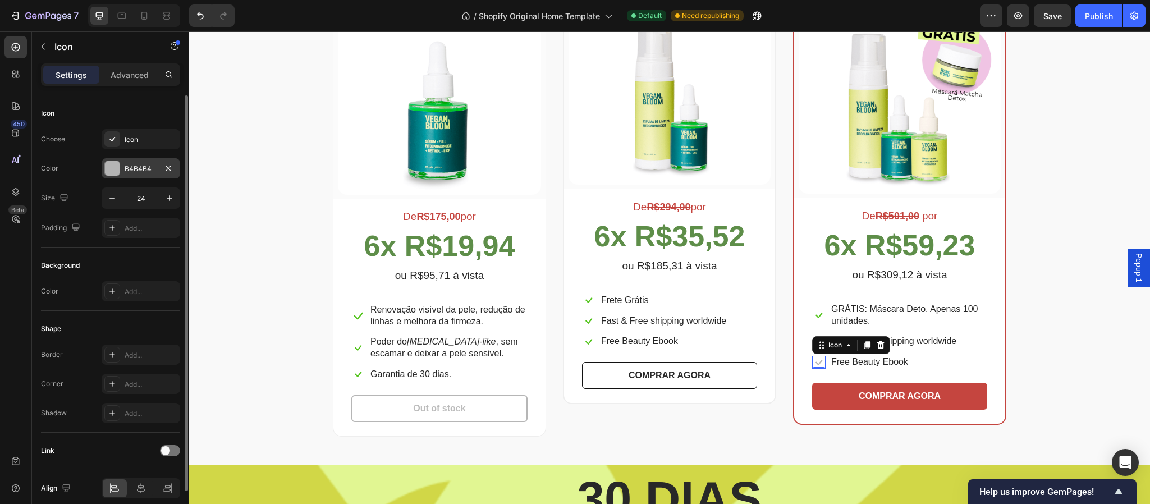
click at [148, 170] on div "B4B4B4" at bounding box center [141, 169] width 33 height 10
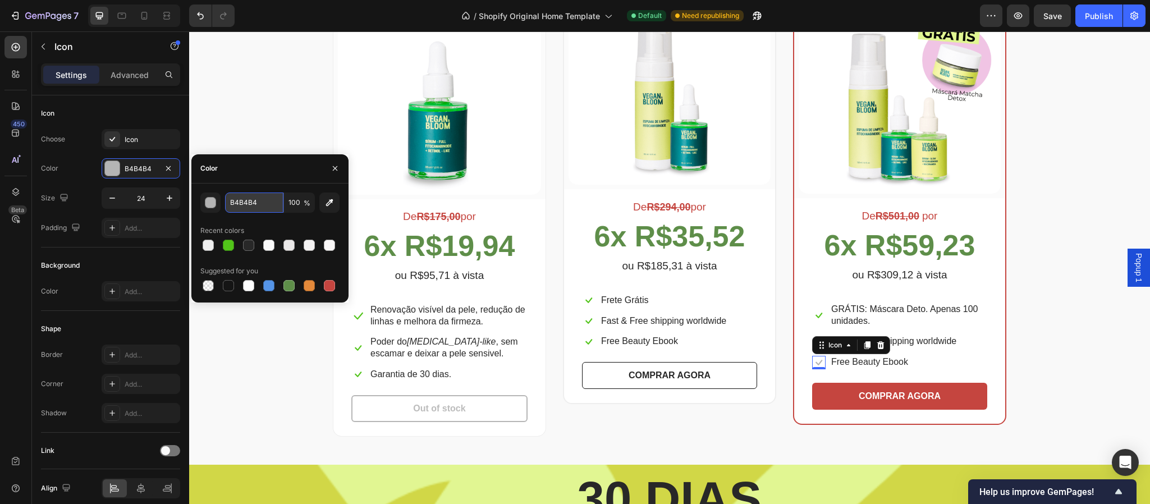
click at [241, 199] on input "B4B4B4" at bounding box center [254, 203] width 58 height 20
paste input "52C41A"
type input "52C41A"
click at [1068, 337] on div "Escolha a sua oferta 🔥 Heading *Ofertas válidas enquanto durarem os estoques. T…" at bounding box center [670, 168] width 944 height 537
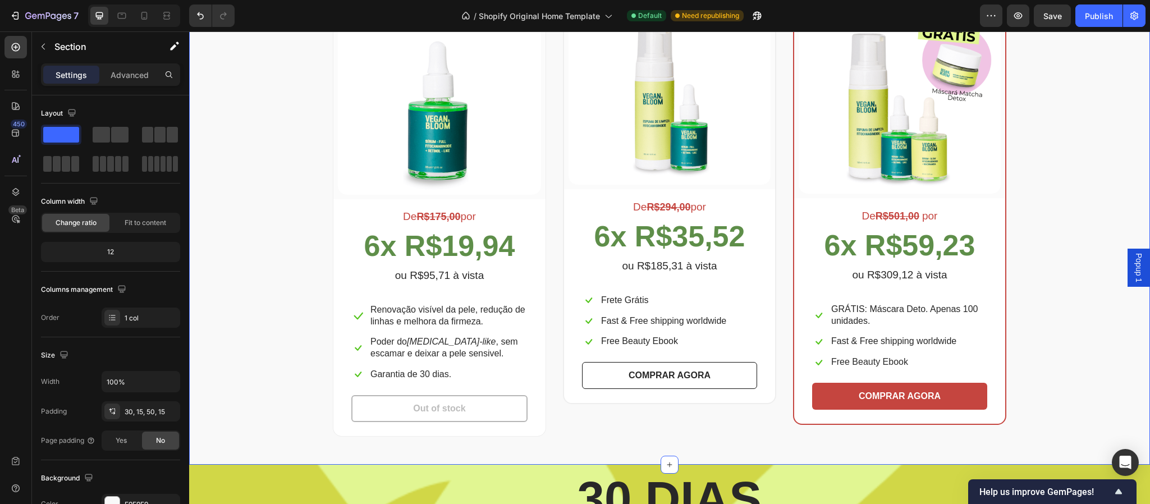
click at [1083, 140] on div "Escolha a sua oferta 🔥 Heading *Ofertas válidas enquanto durarem os estoques. T…" at bounding box center [670, 168] width 944 height 537
click at [1052, 13] on span "Save" at bounding box center [1053, 16] width 19 height 10
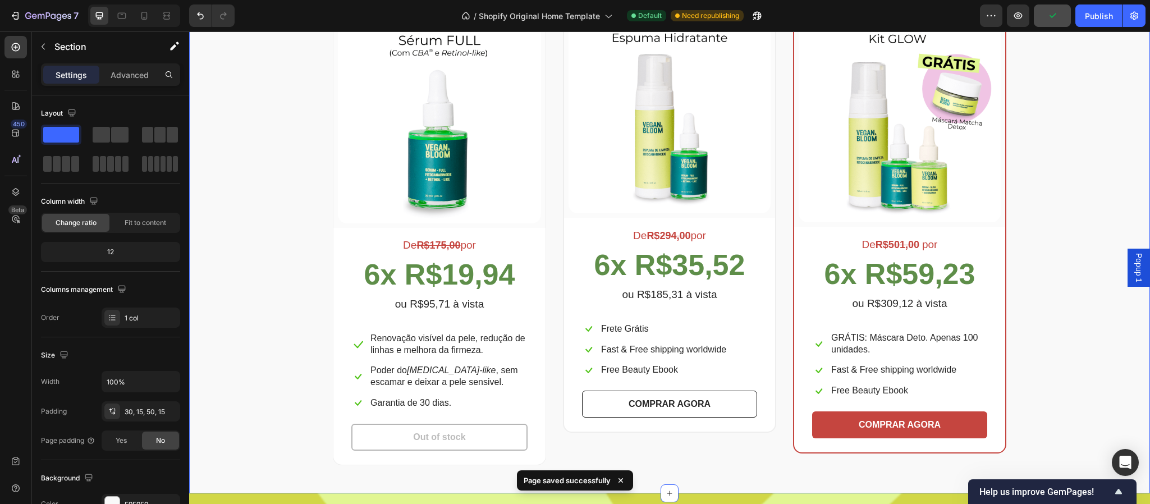
scroll to position [2203, 0]
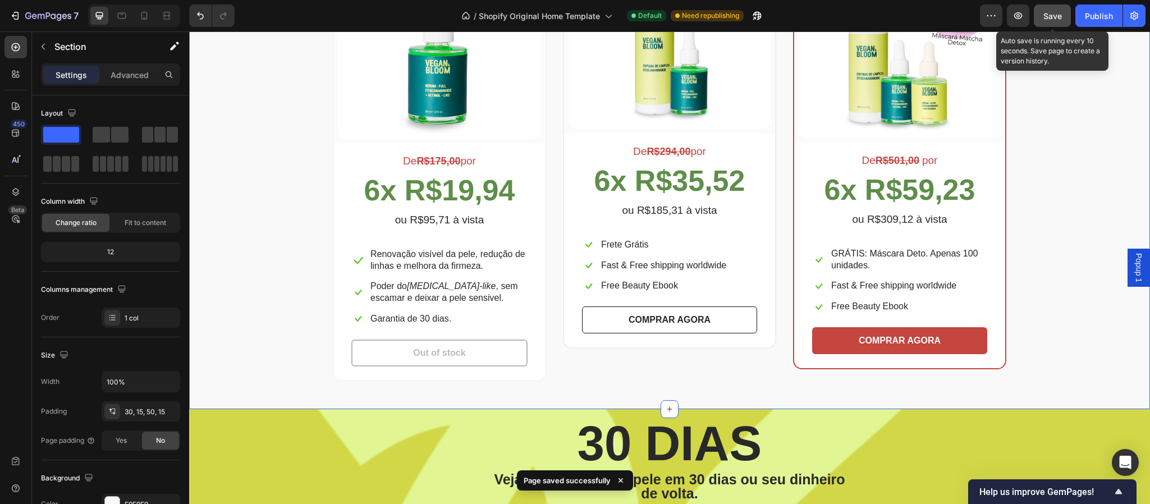
click at [1048, 22] on button "Save" at bounding box center [1052, 15] width 37 height 22
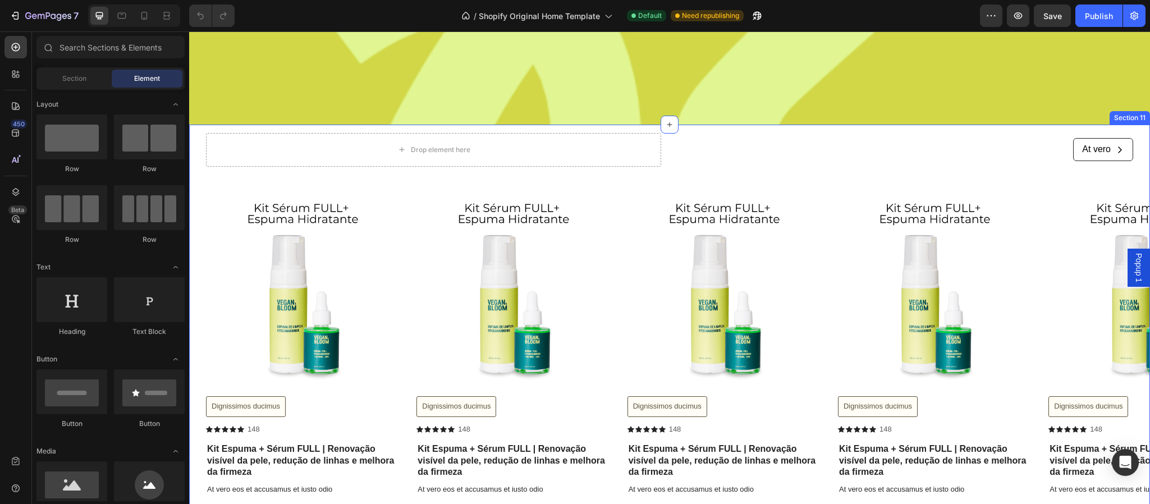
scroll to position [2751, 0]
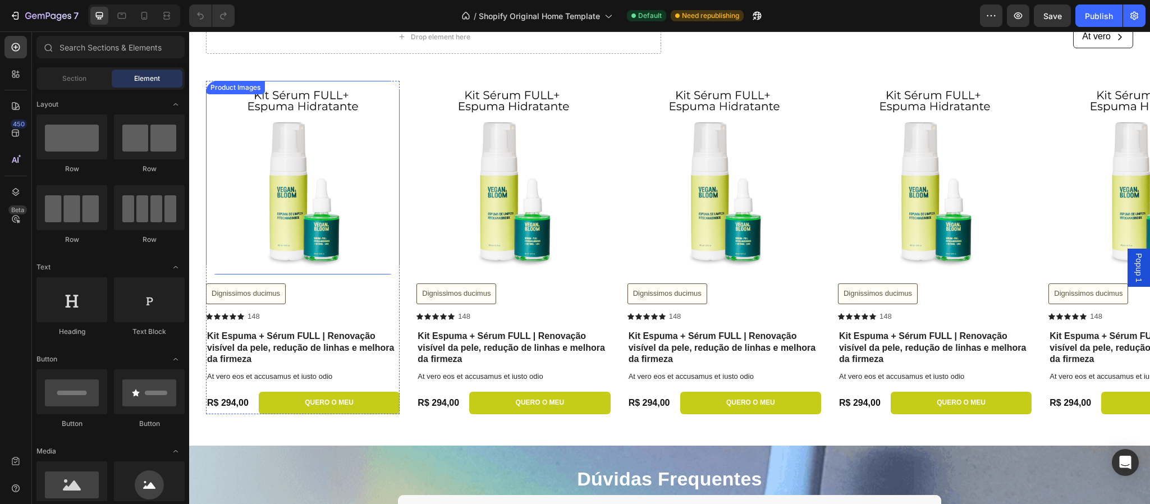
click at [381, 207] on img at bounding box center [303, 178] width 194 height 194
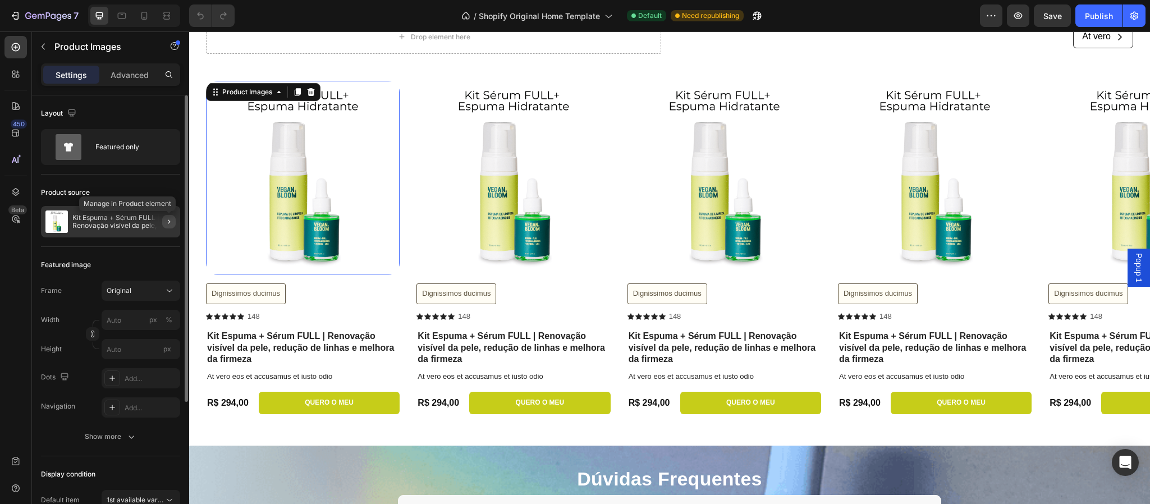
click at [168, 223] on icon "button" at bounding box center [168, 221] width 9 height 9
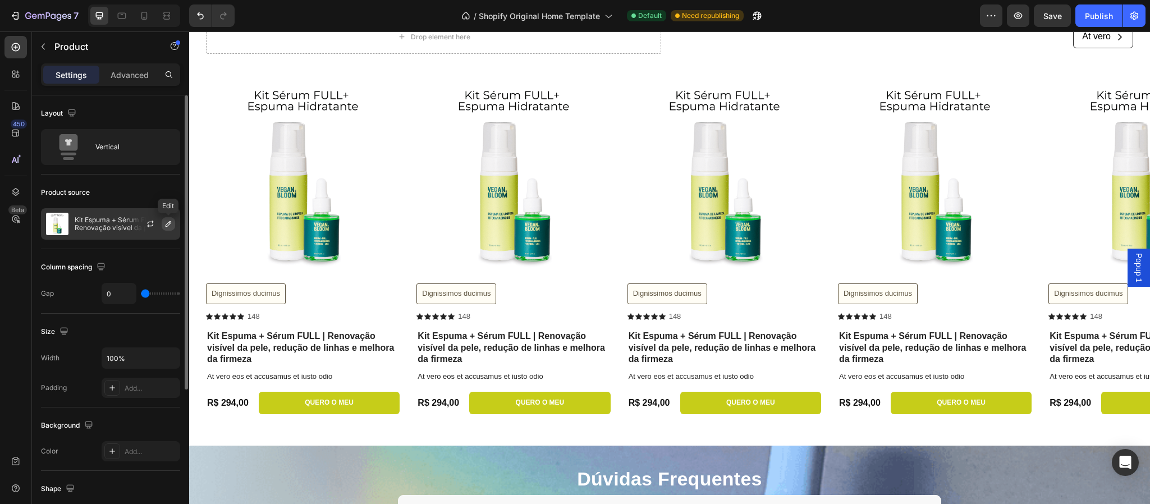
click at [167, 223] on icon "button" at bounding box center [168, 224] width 9 height 9
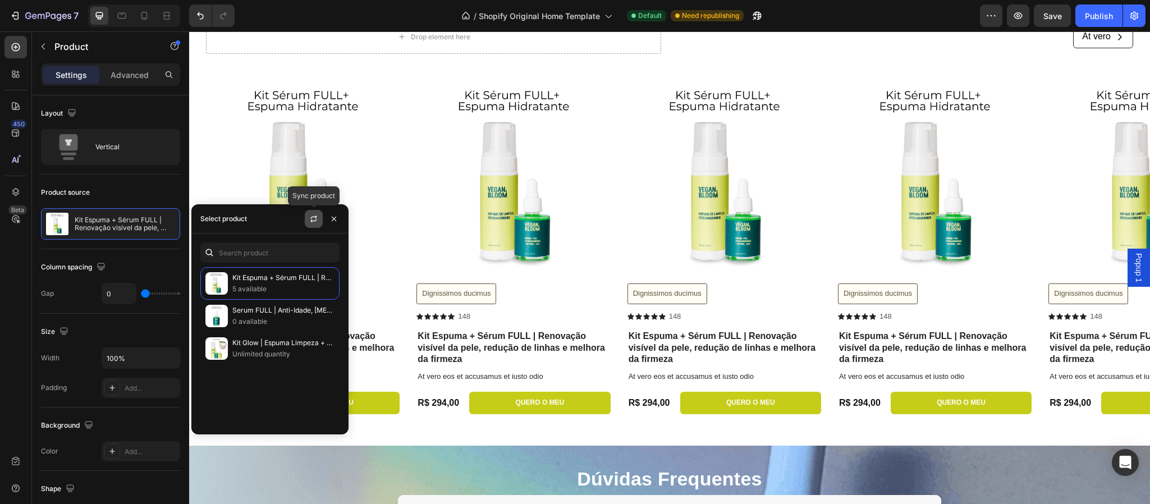
click at [310, 216] on icon "button" at bounding box center [313, 218] width 9 height 9
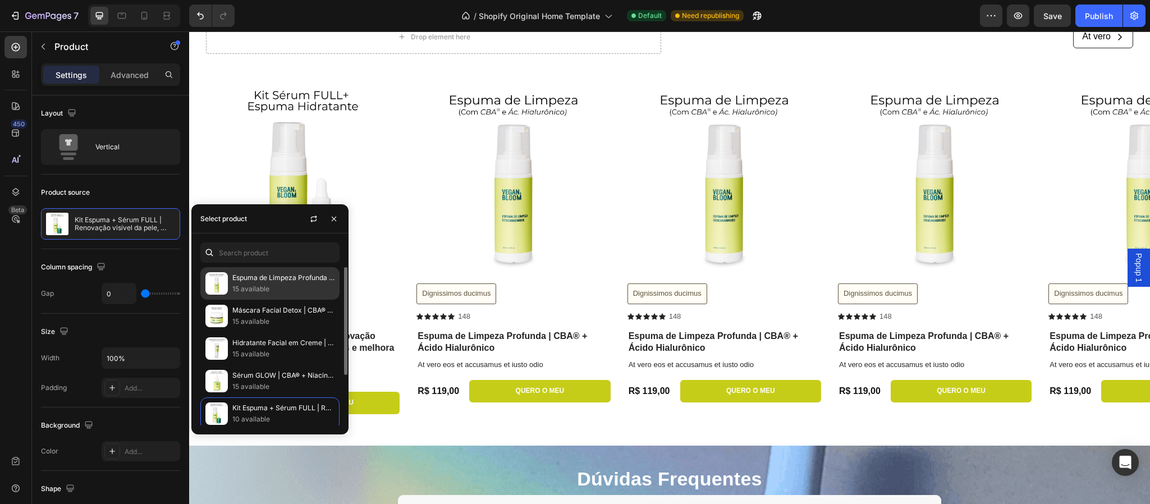
click at [273, 281] on p "Espuma de Limpeza Profunda | CBA® + Ácido Hialurônico" at bounding box center [283, 277] width 102 height 11
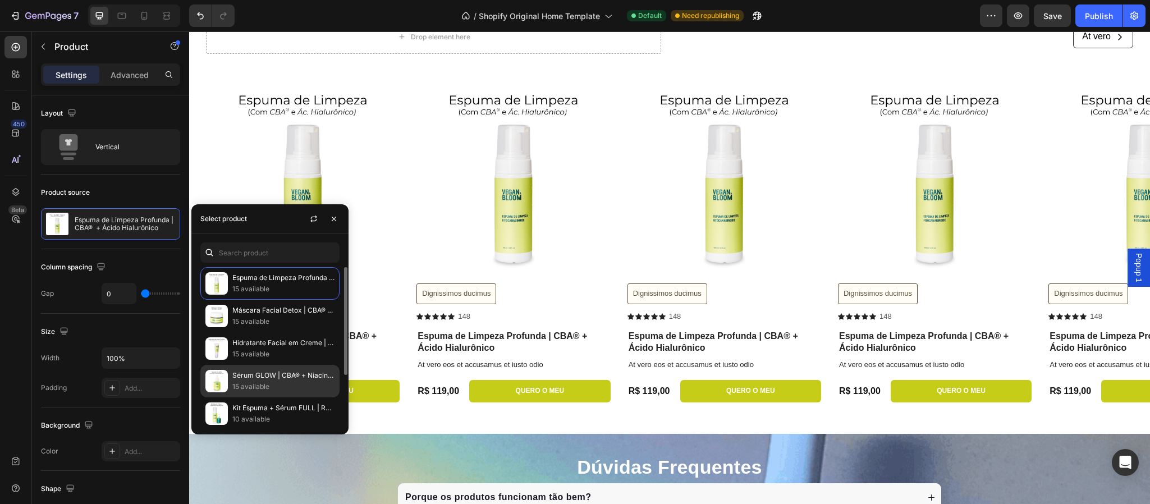
click at [250, 388] on p "15 available" at bounding box center [283, 386] width 102 height 11
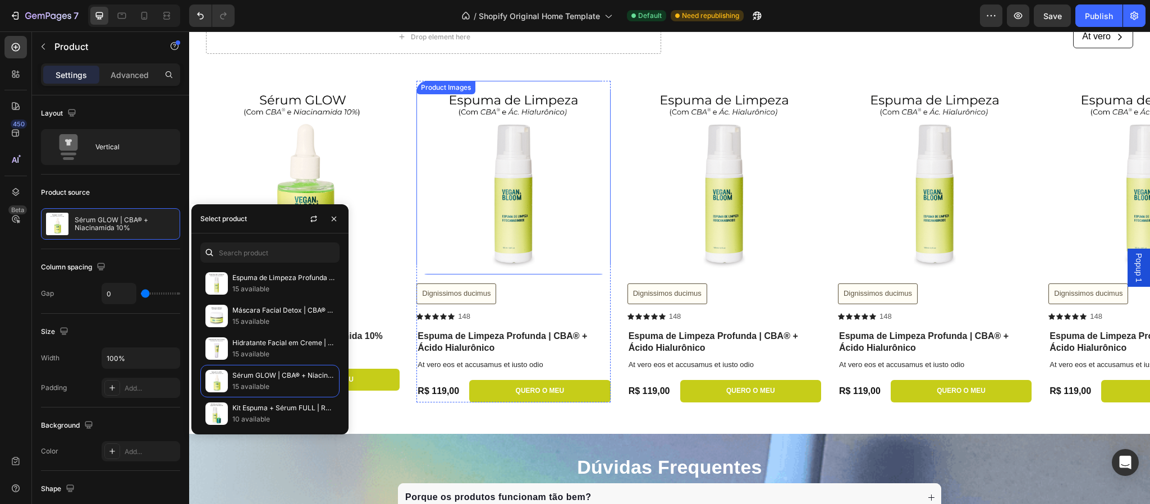
click at [558, 194] on img at bounding box center [514, 178] width 194 height 194
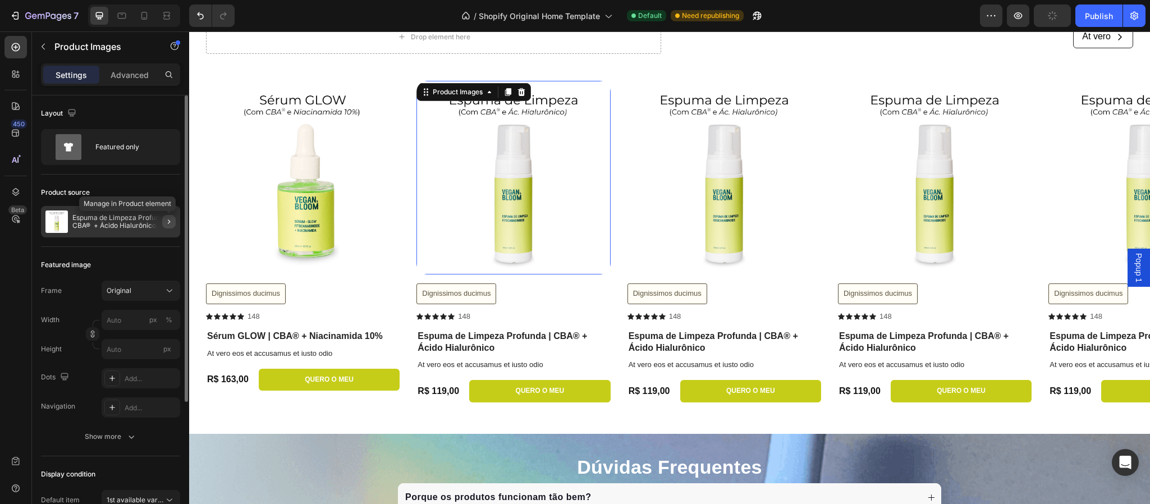
click at [169, 226] on icon "button" at bounding box center [168, 221] width 9 height 9
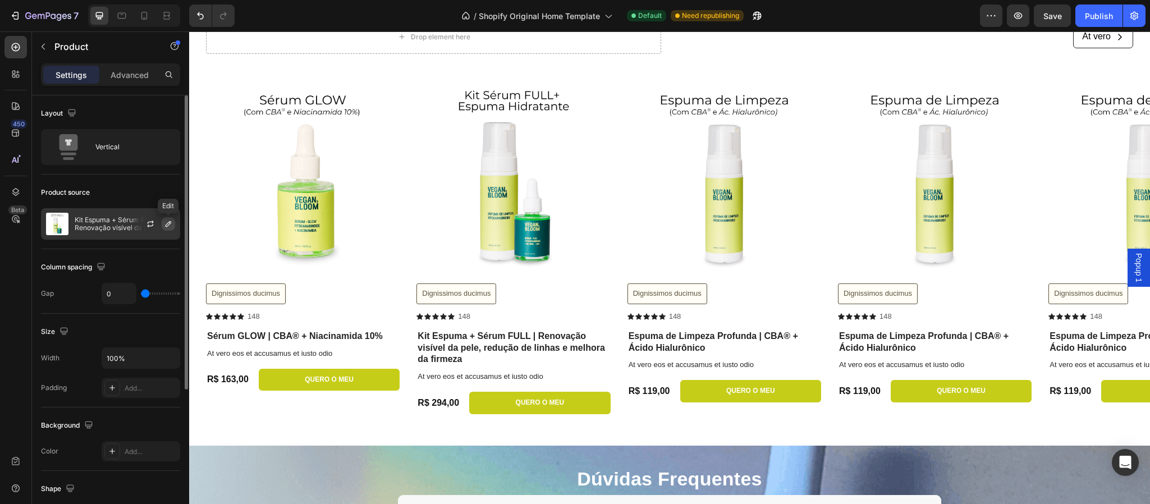
click at [168, 226] on icon "button" at bounding box center [168, 224] width 9 height 9
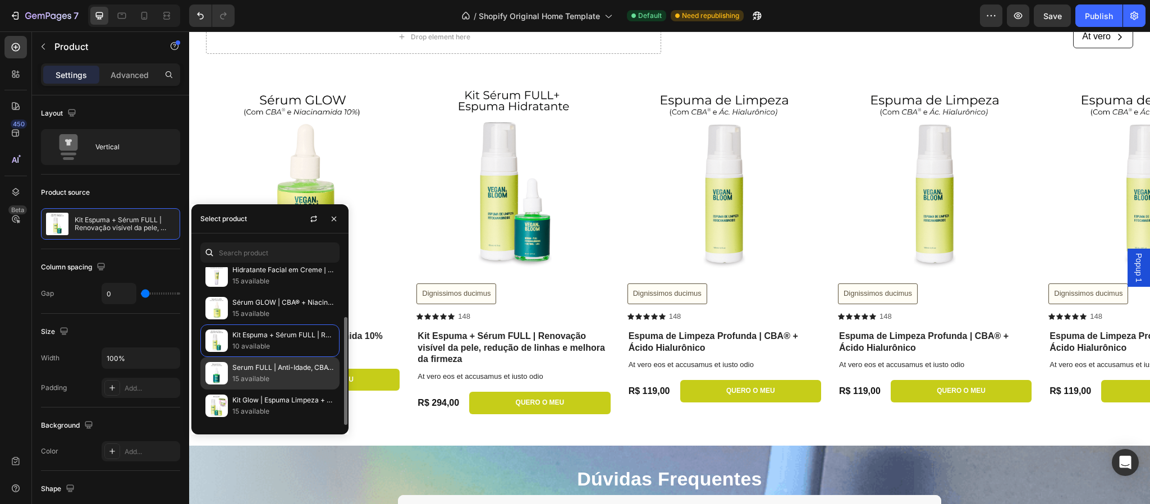
scroll to position [45, 0]
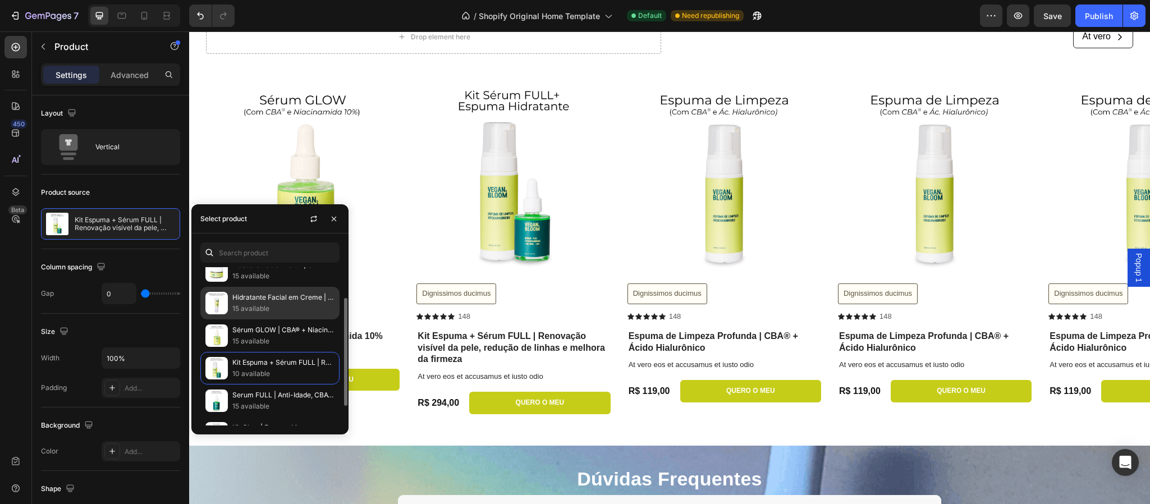
click at [254, 305] on p "15 available" at bounding box center [283, 308] width 102 height 11
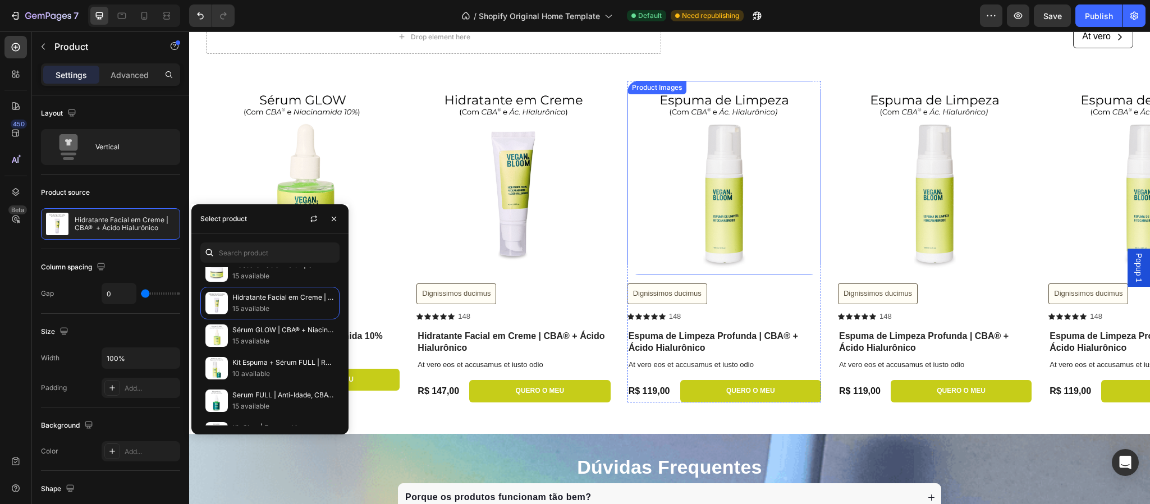
click at [770, 227] on img at bounding box center [725, 178] width 194 height 194
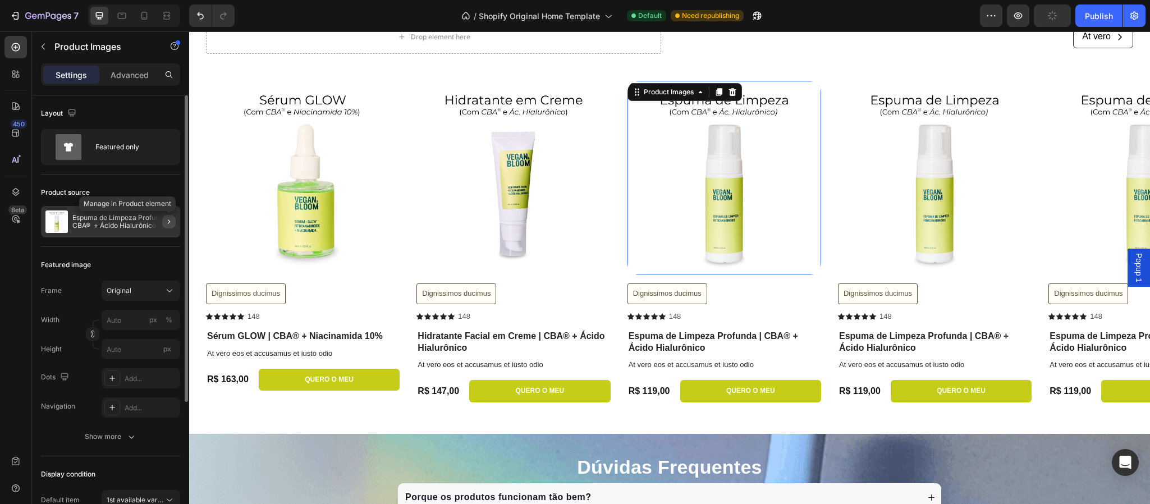
click at [168, 224] on icon "button" at bounding box center [169, 222] width 2 height 4
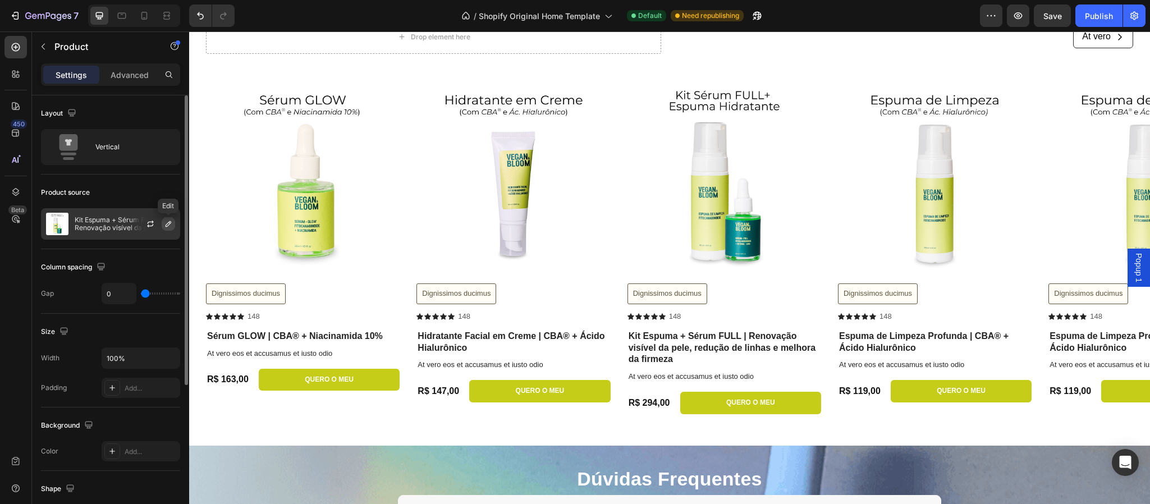
click at [162, 228] on button "button" at bounding box center [168, 223] width 13 height 13
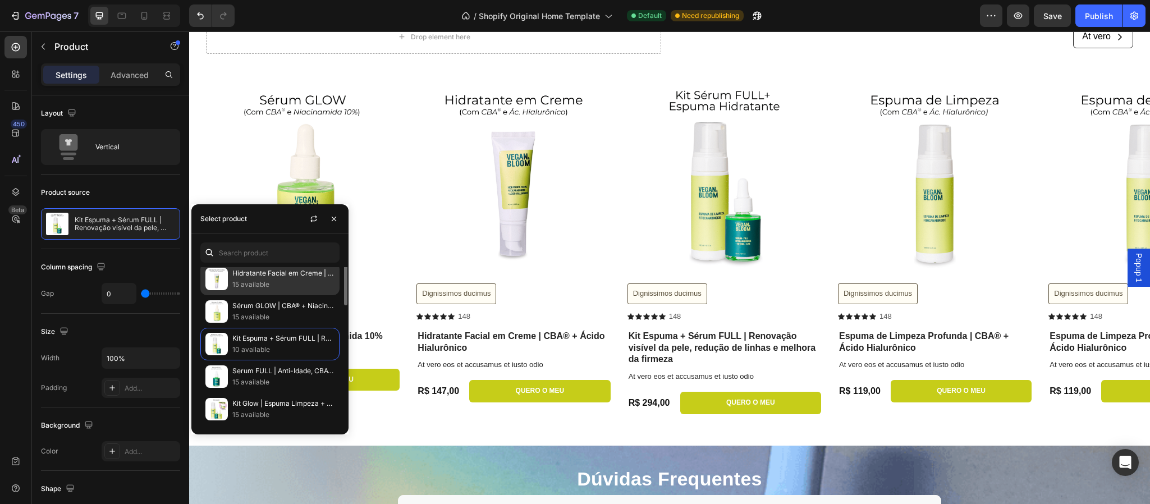
scroll to position [0, 0]
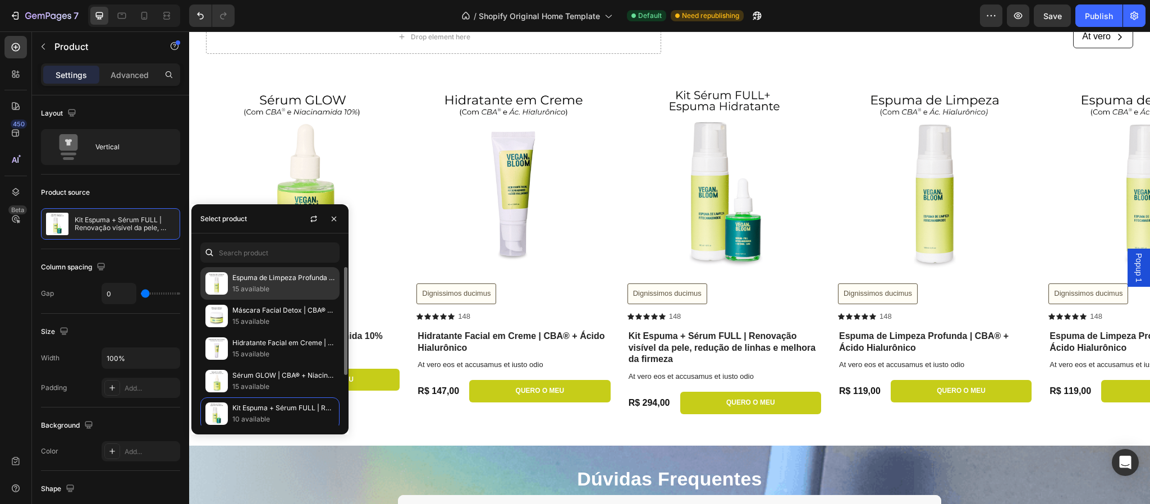
click at [258, 286] on p "15 available" at bounding box center [283, 289] width 102 height 11
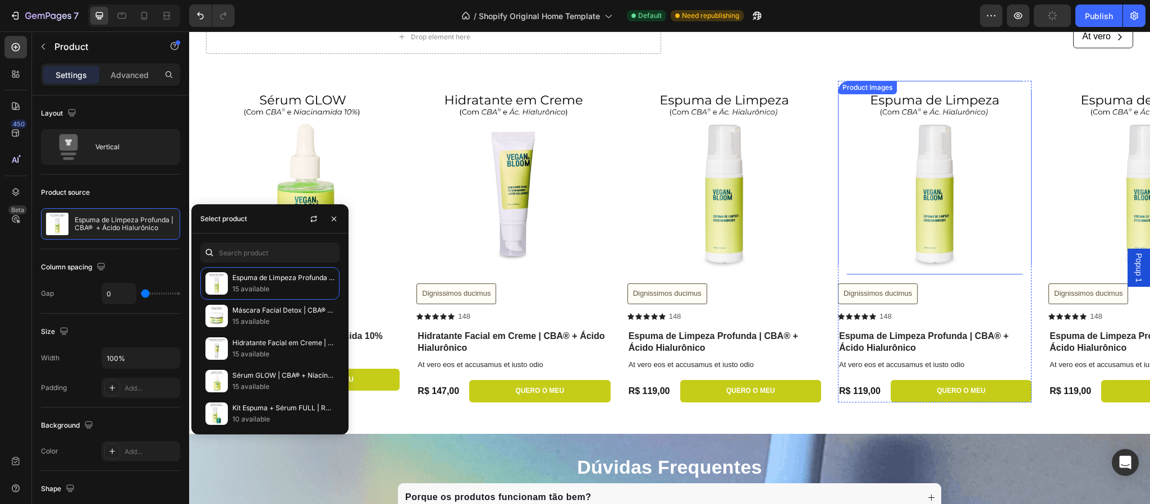
click at [950, 209] on img at bounding box center [935, 178] width 194 height 194
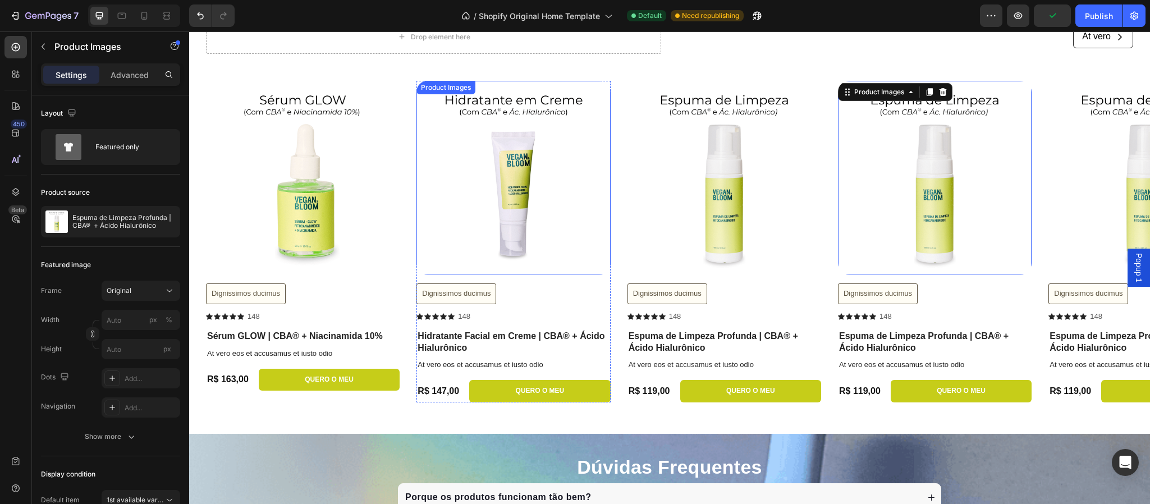
click at [526, 200] on img at bounding box center [514, 178] width 194 height 194
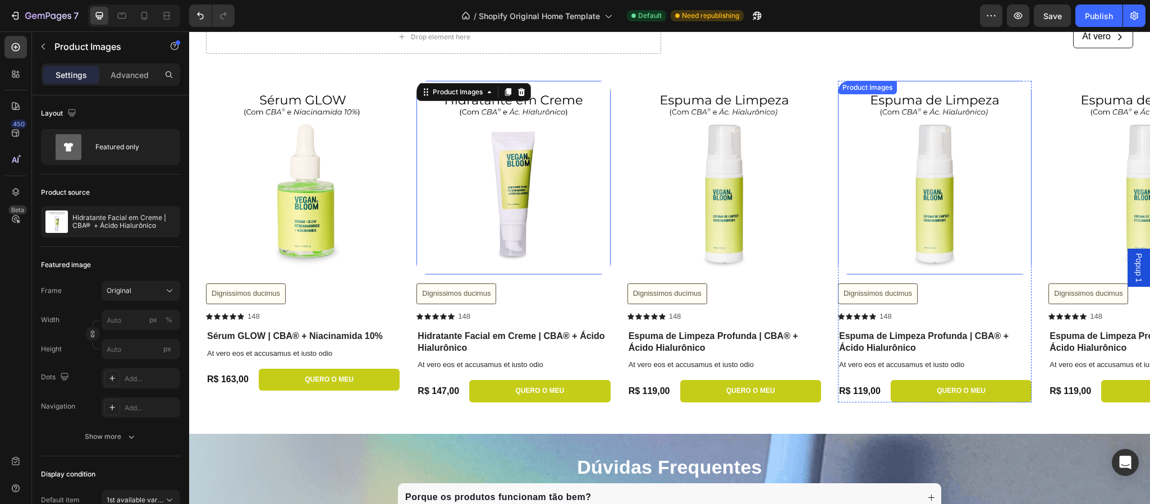
click at [917, 212] on img at bounding box center [935, 178] width 194 height 194
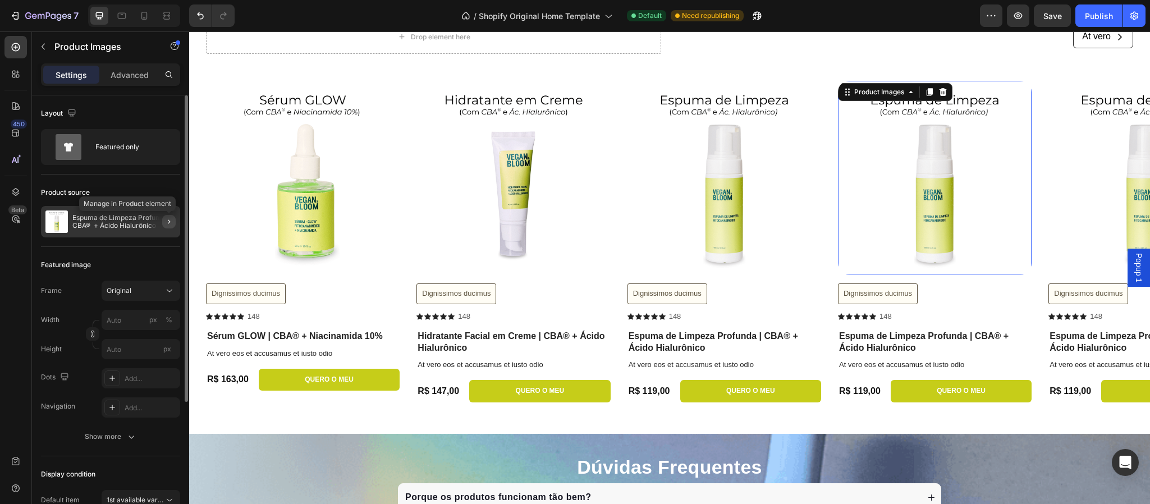
click at [170, 222] on icon "button" at bounding box center [169, 222] width 2 height 4
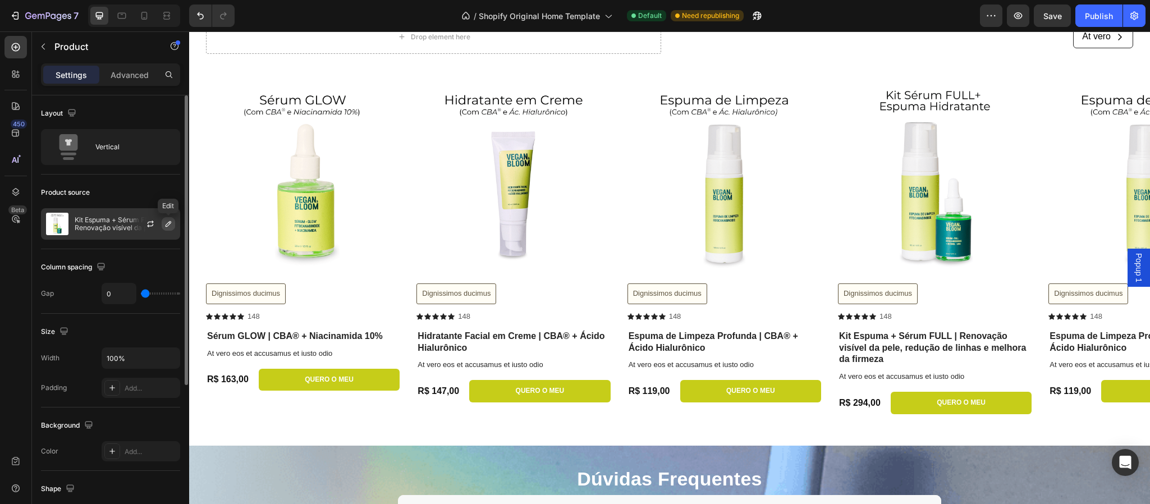
click at [167, 224] on icon "button" at bounding box center [169, 224] width 6 height 6
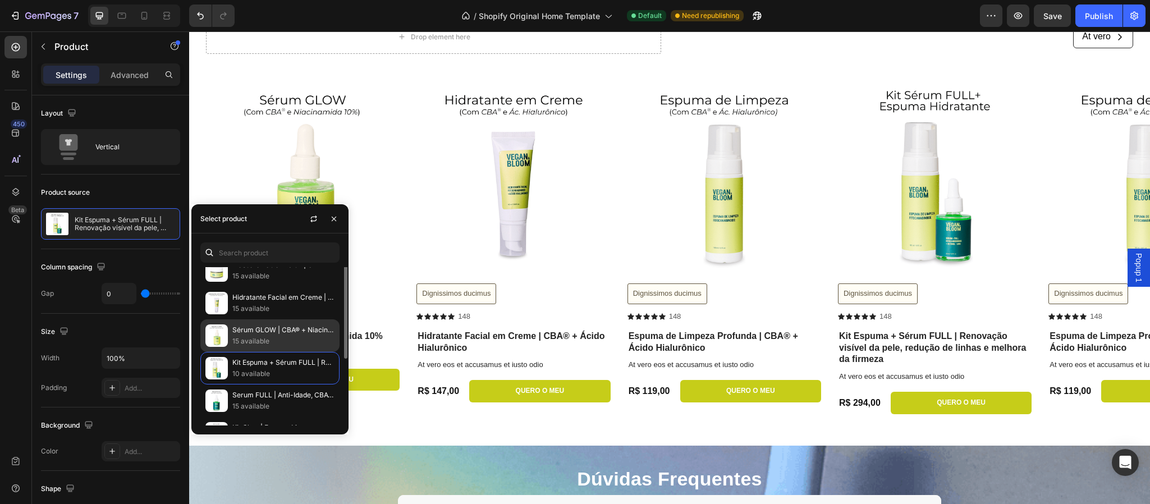
scroll to position [17, 0]
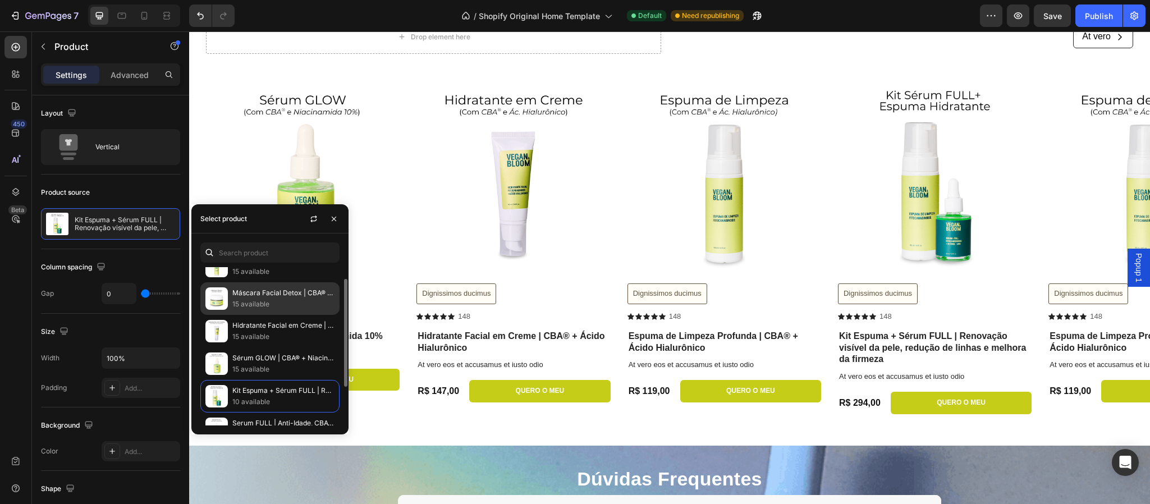
click at [254, 297] on p "Máscara Facial Detox | CBA® + Matcha" at bounding box center [283, 292] width 102 height 11
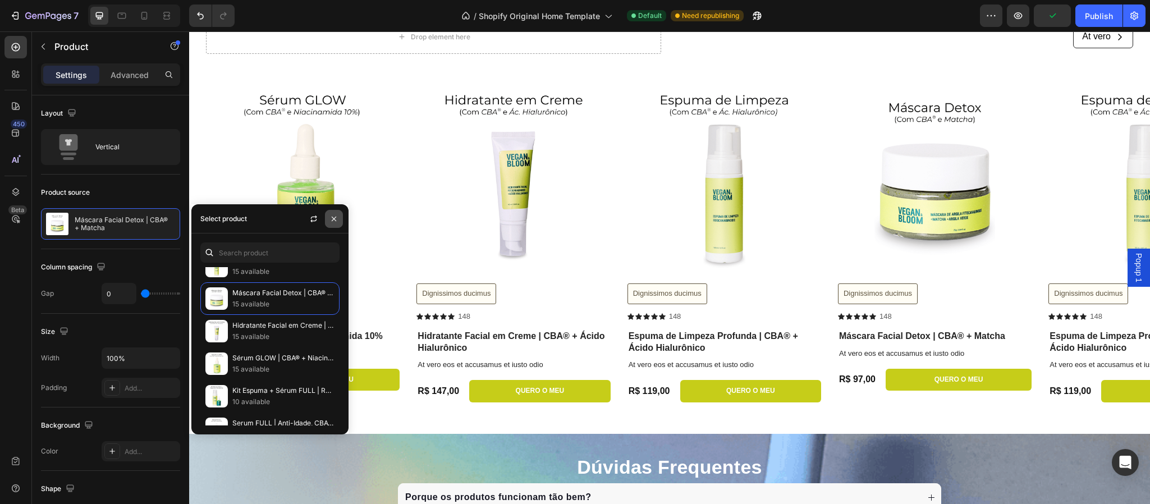
click at [335, 217] on icon "button" at bounding box center [334, 219] width 4 height 4
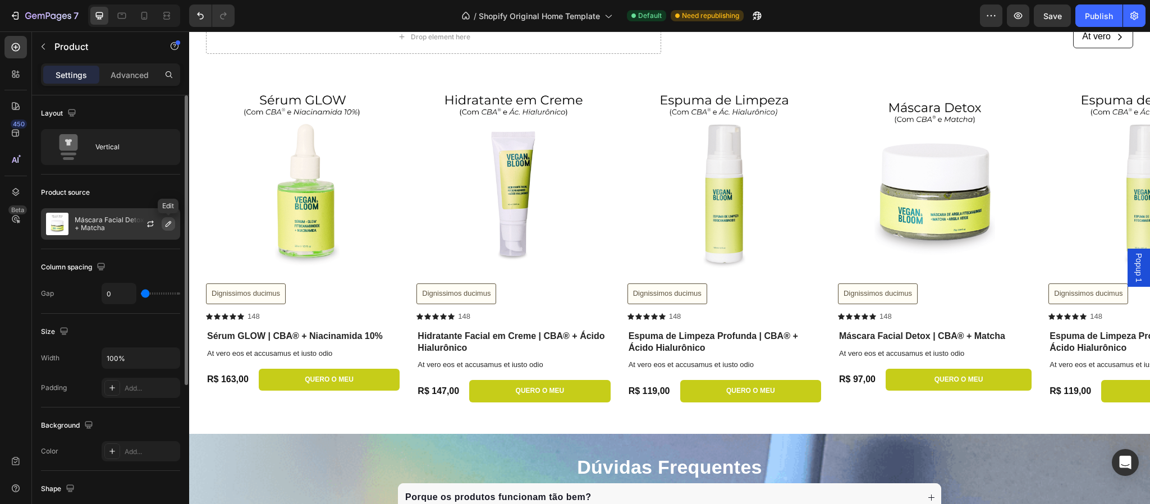
click at [167, 224] on icon "button" at bounding box center [168, 224] width 9 height 9
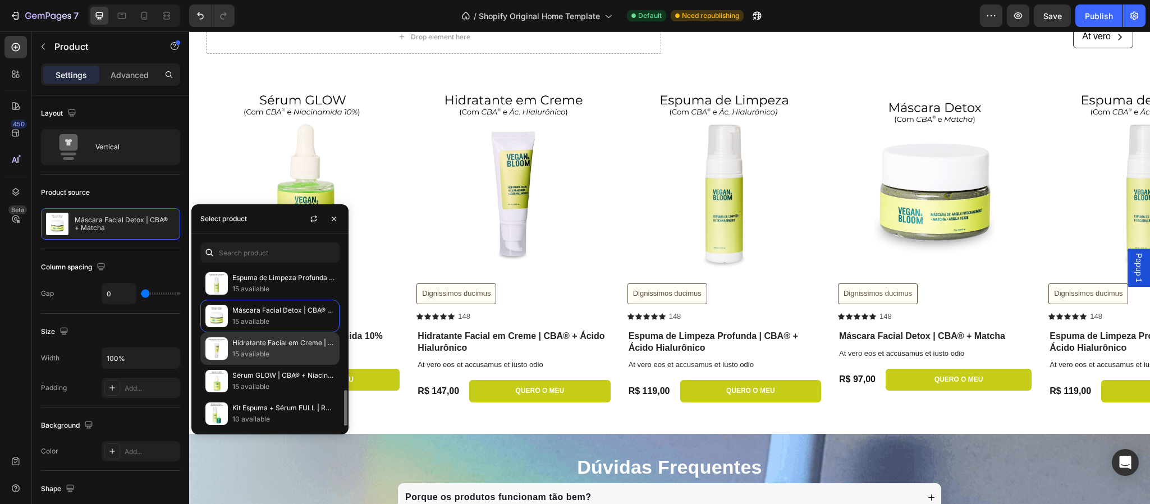
scroll to position [73, 0]
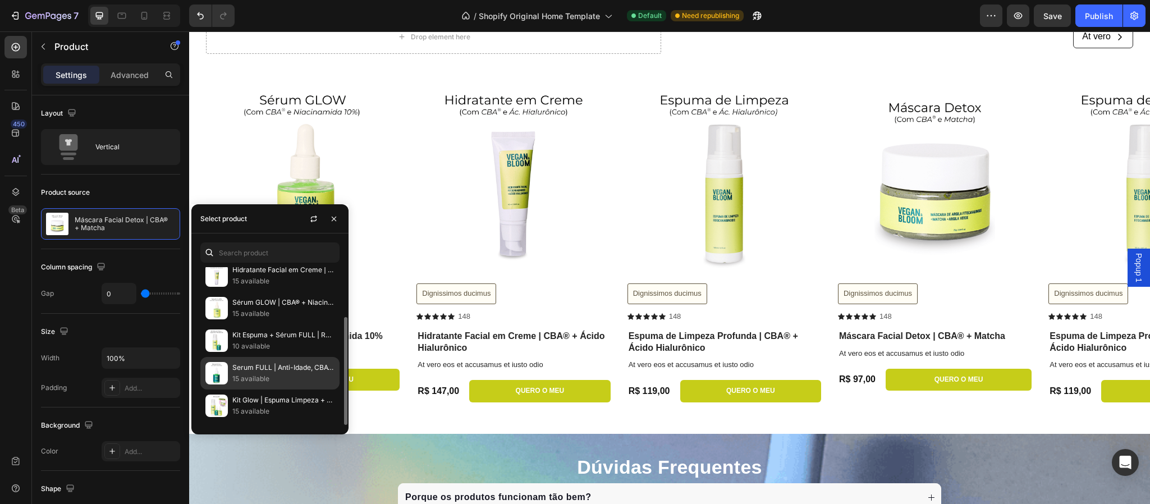
click at [268, 377] on p "15 available" at bounding box center [283, 378] width 102 height 11
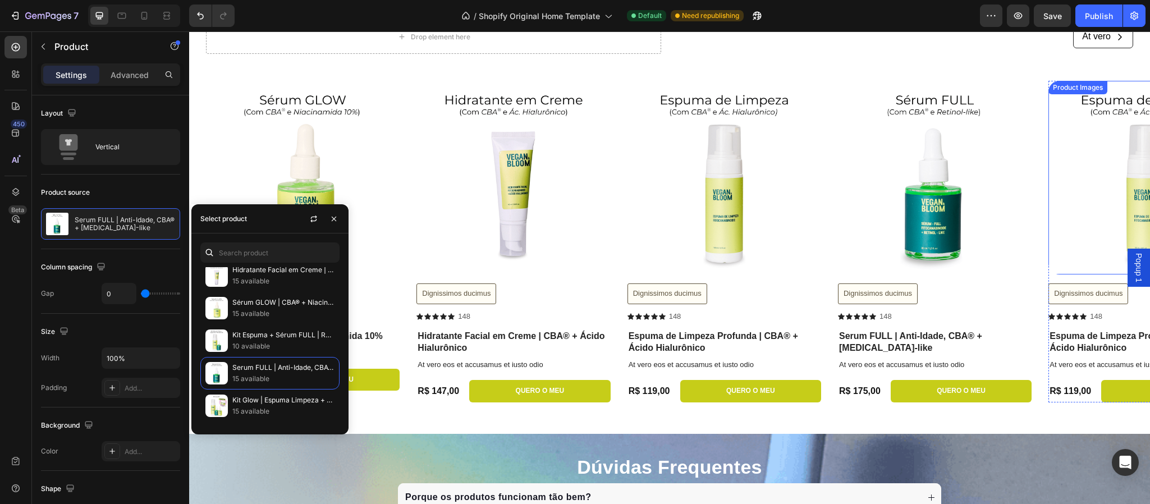
click at [1117, 207] on img at bounding box center [1146, 178] width 194 height 194
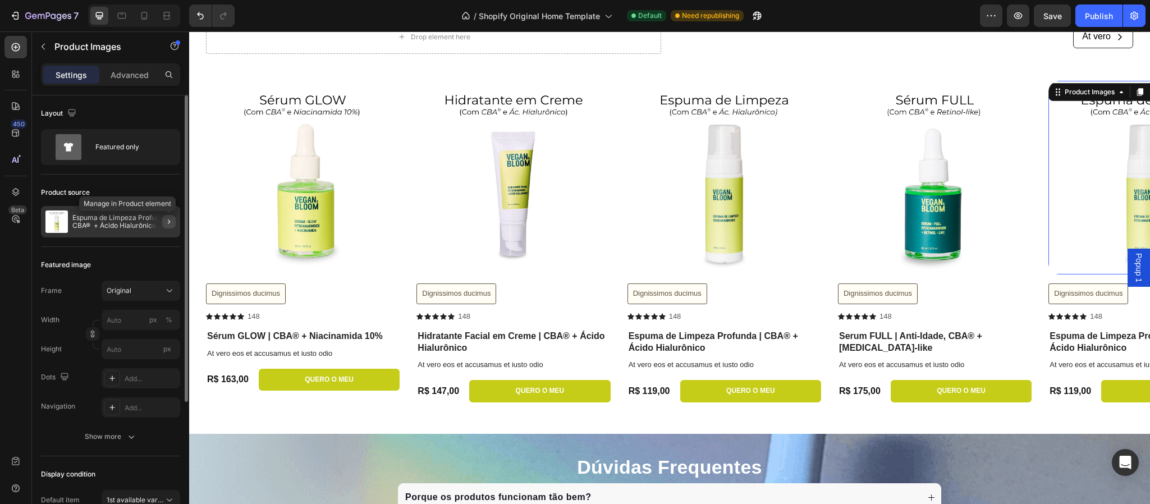
click at [169, 223] on icon "button" at bounding box center [168, 221] width 9 height 9
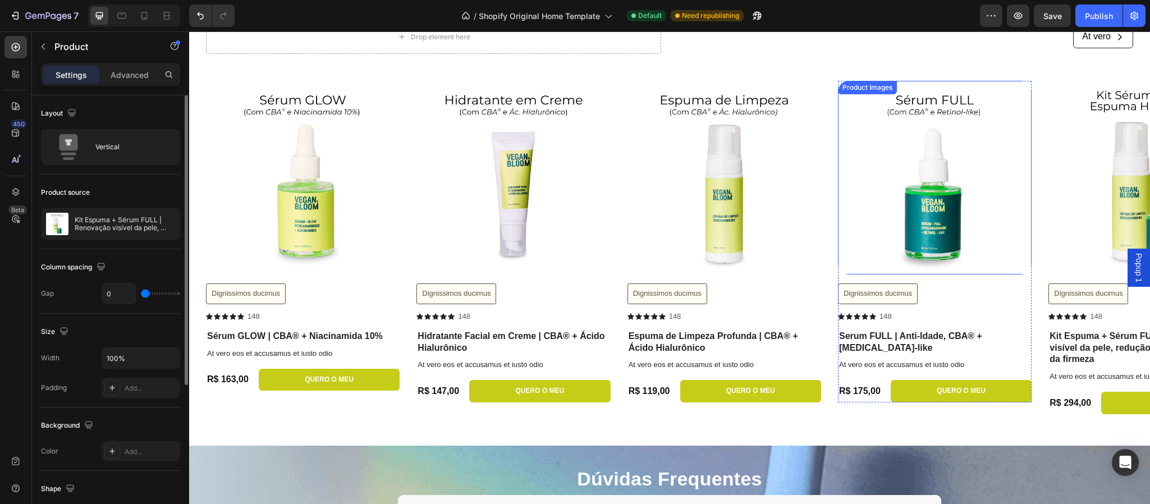
click at [913, 203] on img at bounding box center [935, 178] width 194 height 194
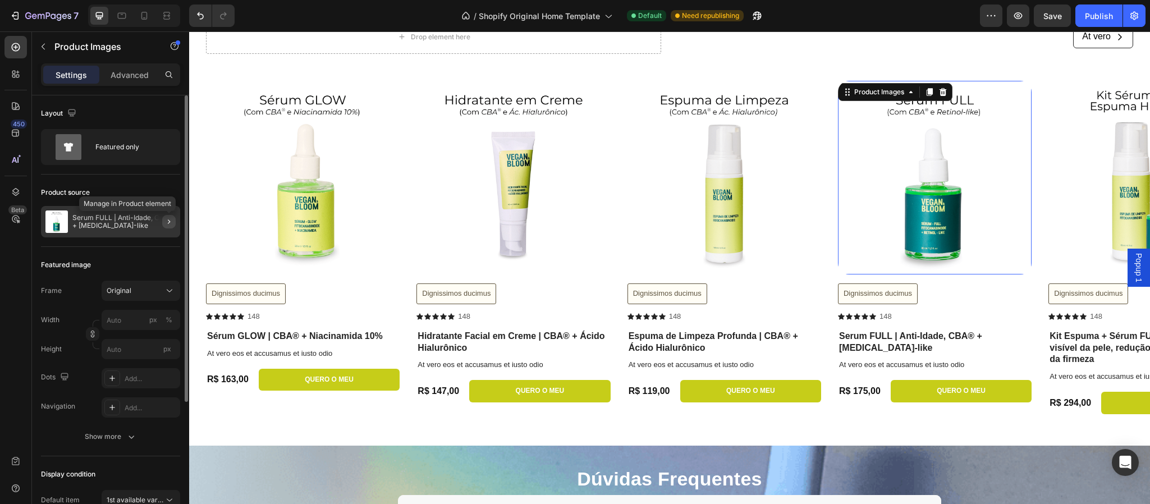
click at [169, 221] on icon "button" at bounding box center [168, 221] width 9 height 9
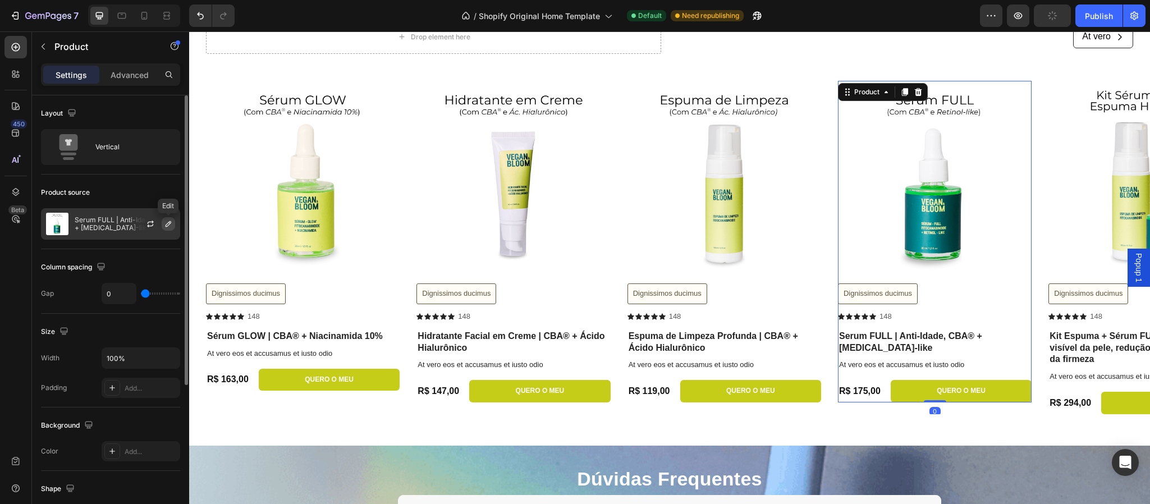
click at [167, 225] on icon "button" at bounding box center [168, 224] width 9 height 9
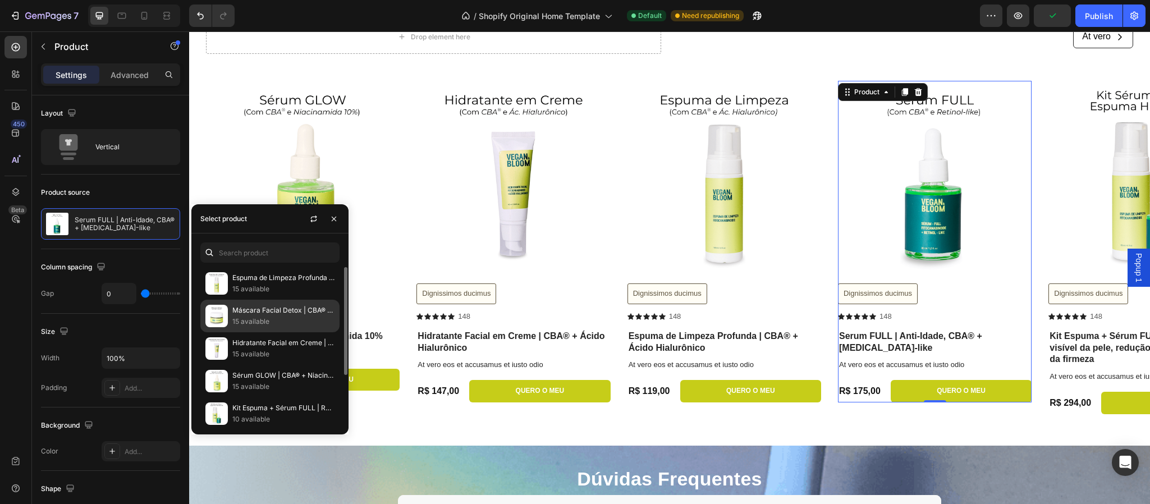
click at [244, 312] on p "Máscara Facial Detox | CBA® + Matcha" at bounding box center [283, 310] width 102 height 11
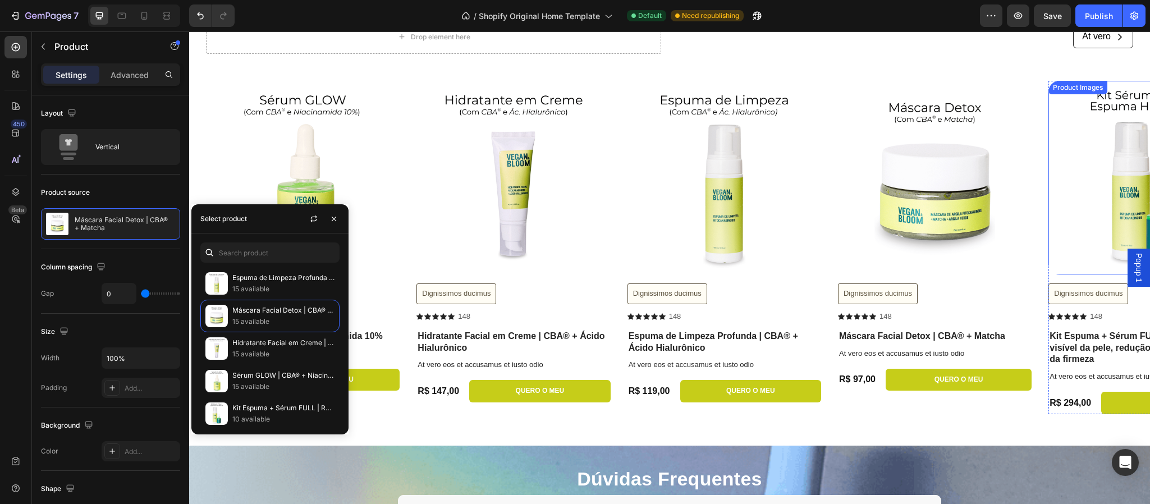
click at [1122, 209] on img at bounding box center [1146, 178] width 194 height 194
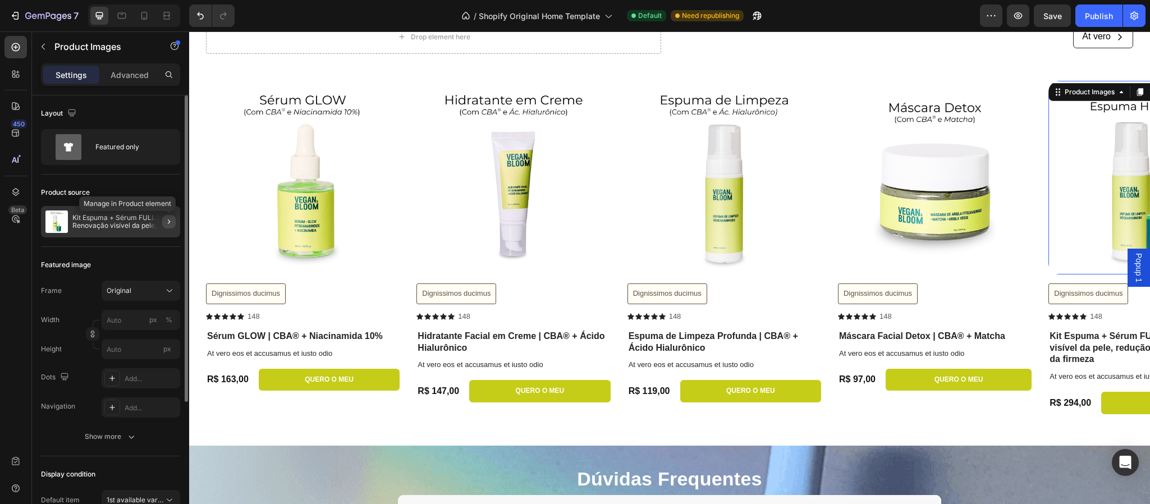
click at [170, 223] on icon "button" at bounding box center [168, 221] width 9 height 9
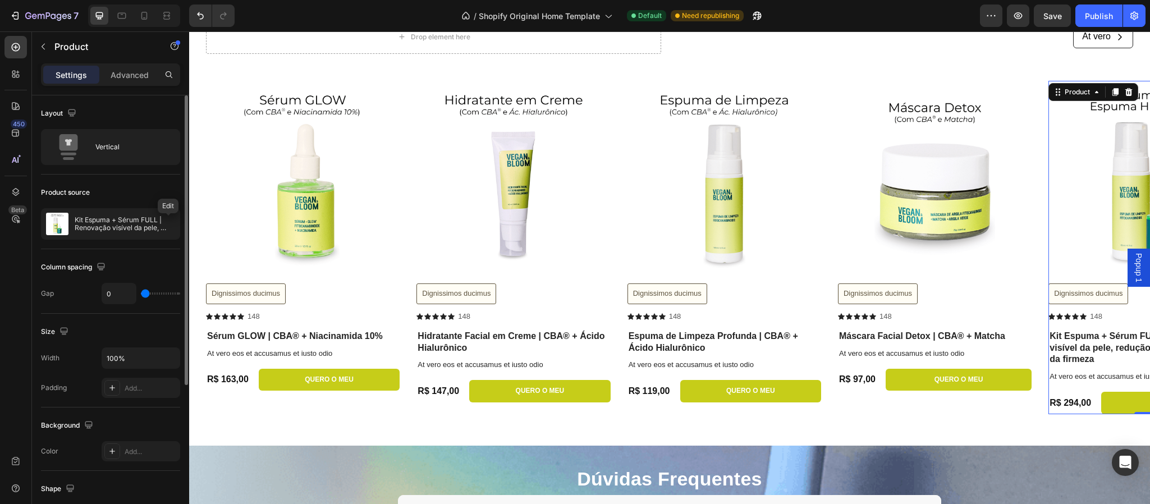
click at [0, 0] on icon "button" at bounding box center [0, 0] width 0 height 0
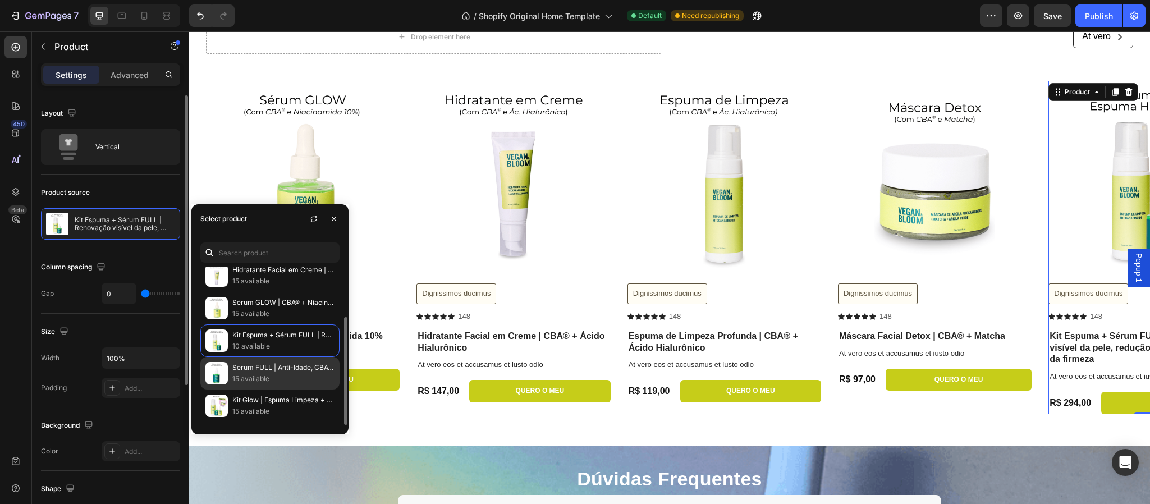
click at [254, 373] on p "Serum FULL | Anti-Idade, CBA® + [MEDICAL_DATA]-like" at bounding box center [283, 367] width 102 height 11
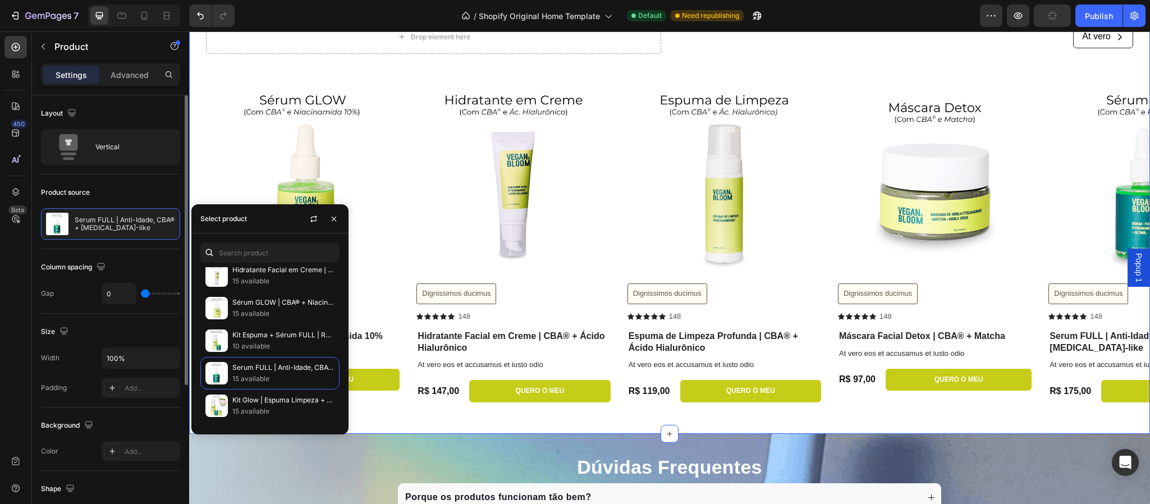
click at [476, 423] on div "Drop element here At vero Button Row Row Product Images Dignissimos ducimus But…" at bounding box center [669, 223] width 961 height 422
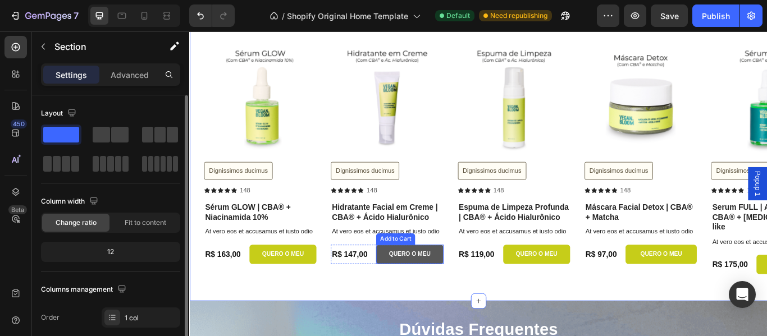
scroll to position [2751, 0]
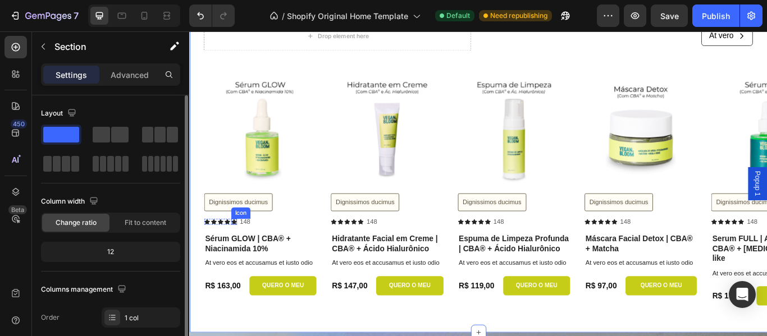
click at [240, 253] on icon at bounding box center [240, 254] width 7 height 6
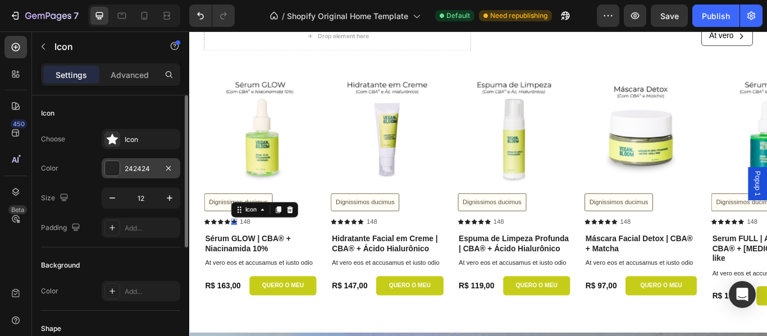
click at [138, 164] on div "242424" at bounding box center [141, 169] width 33 height 10
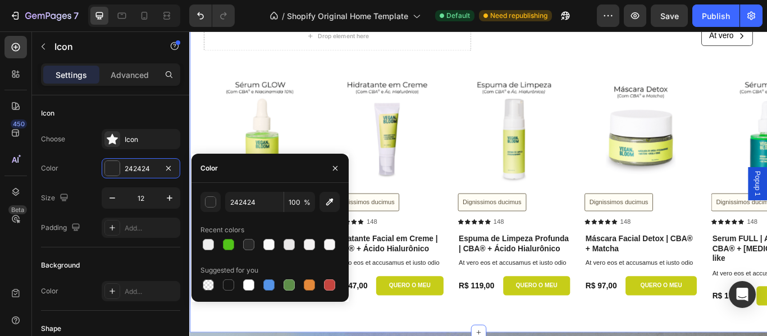
click at [520, 352] on div "Drop element here At vero Button Row Row Product Images Dignissimos ducimus But…" at bounding box center [526, 197] width 674 height 371
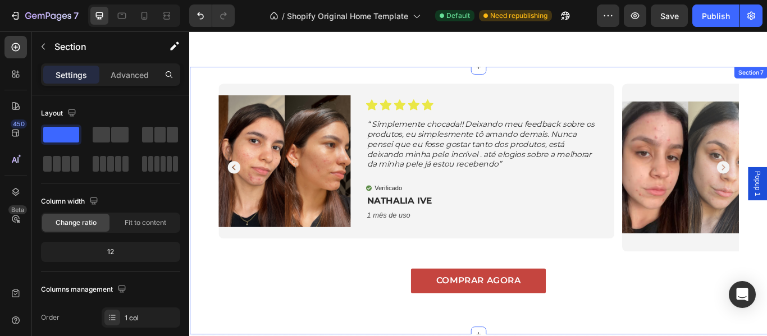
scroll to position [1029, 0]
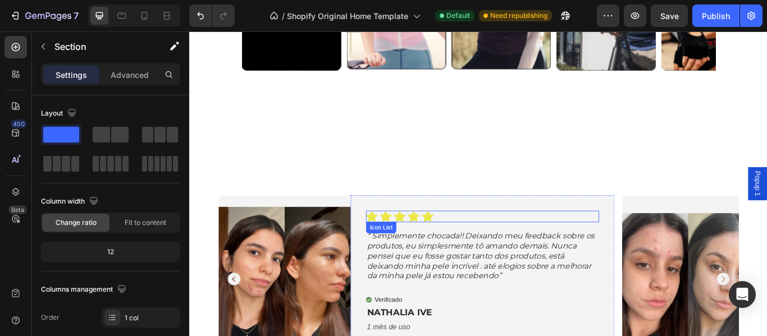
click at [469, 247] on icon at bounding box center [466, 247] width 13 height 13
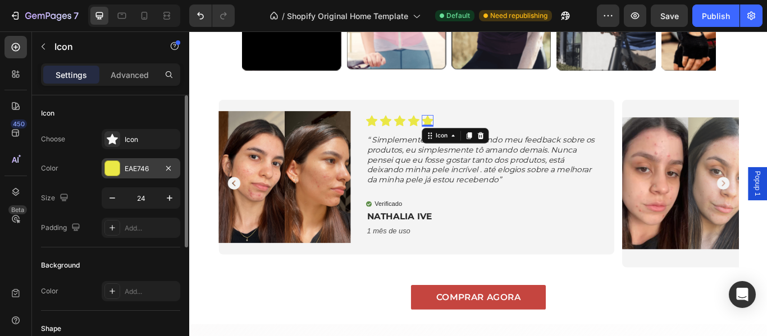
click at [135, 164] on div "EAE746" at bounding box center [141, 169] width 33 height 10
click at [137, 166] on div "EAE746" at bounding box center [141, 169] width 33 height 10
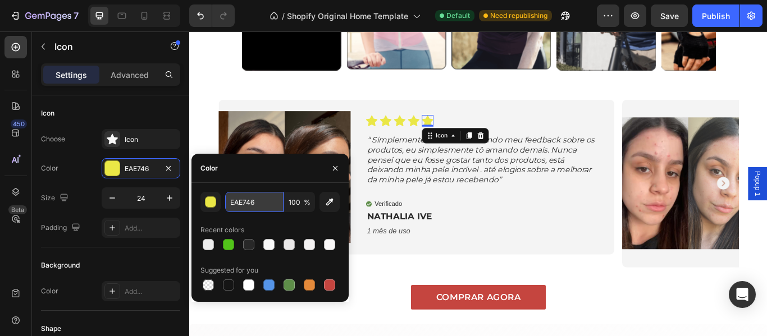
click at [236, 202] on input "EAE746" at bounding box center [254, 202] width 58 height 20
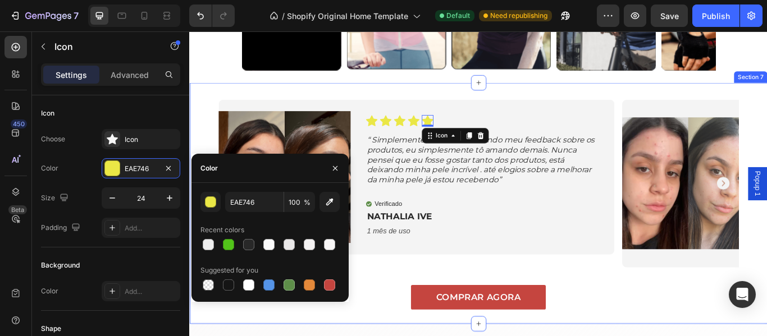
click at [698, 316] on div "COMPRAR AGORA Button" at bounding box center [526, 336] width 606 height 40
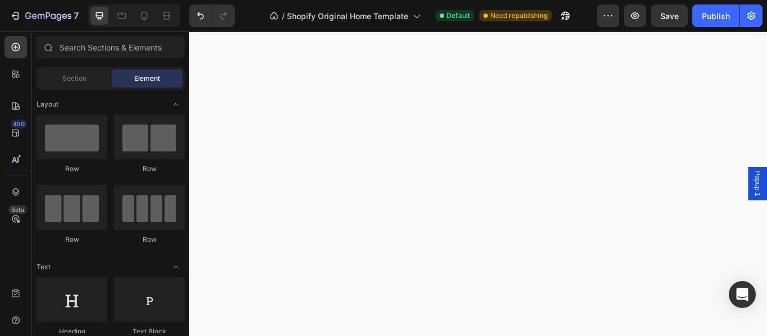
scroll to position [2661, 0]
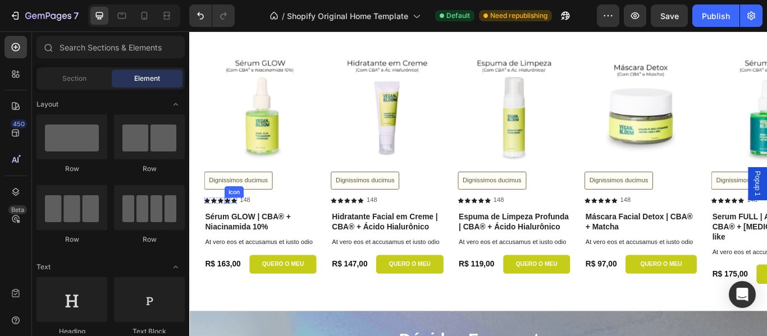
click at [234, 230] on icon at bounding box center [233, 229] width 7 height 6
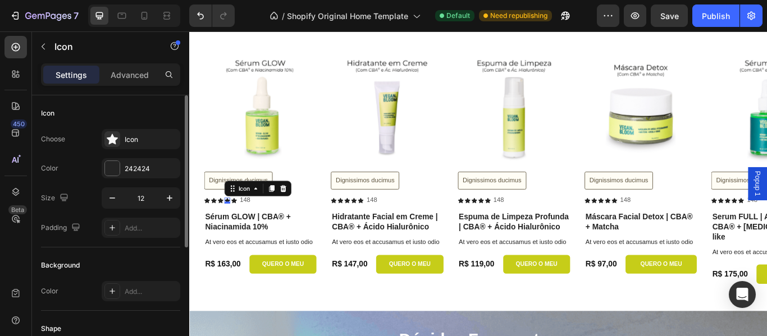
click at [134, 158] on div "Choose Icon Color 242424 Size 12 Padding Add..." at bounding box center [110, 183] width 139 height 109
click at [136, 168] on div "242424" at bounding box center [141, 169] width 33 height 10
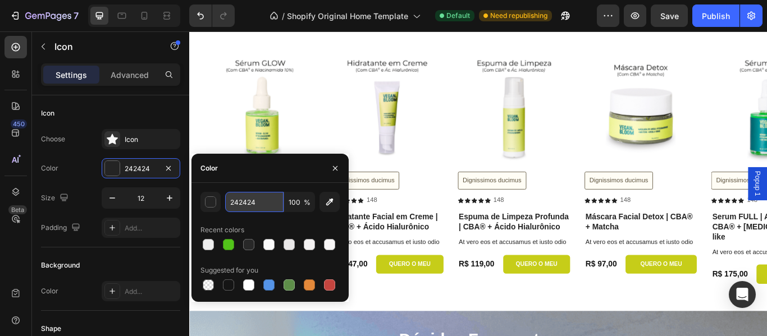
click at [234, 204] on input "242424" at bounding box center [254, 202] width 58 height 20
paste input "EAE746"
type input "EAE746"
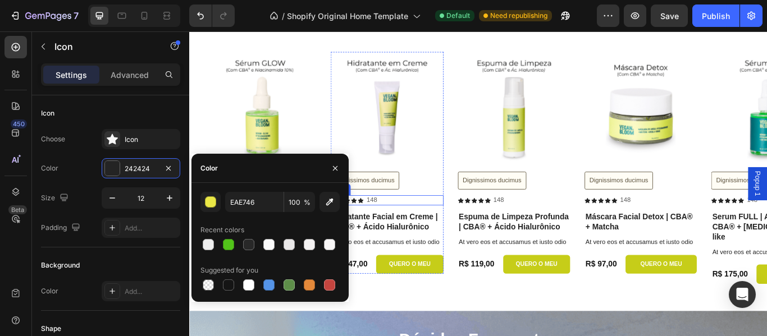
click at [447, 228] on div "Icon Icon Icon Icon Icon Icon List 148 Text Block Row" at bounding box center [419, 229] width 131 height 12
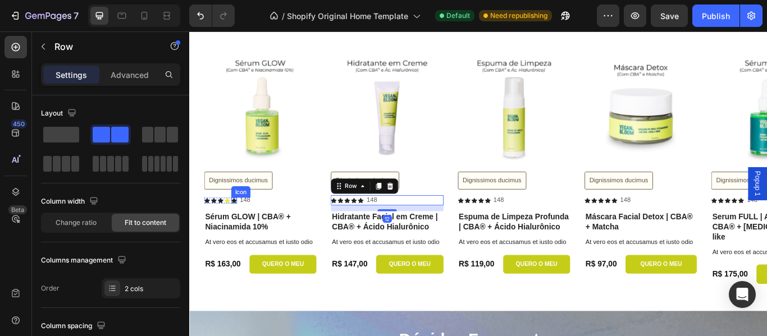
click at [241, 230] on icon at bounding box center [240, 229] width 7 height 6
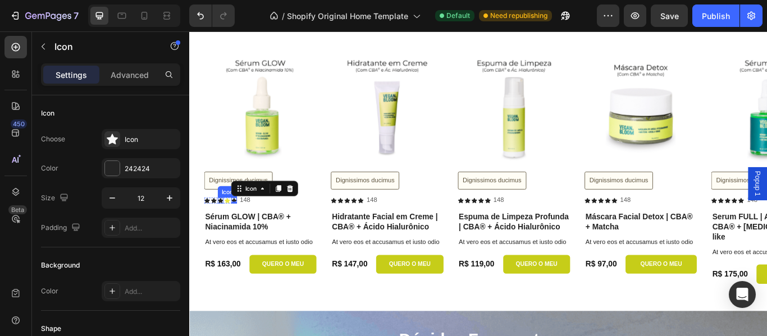
click at [222, 230] on icon at bounding box center [225, 229] width 7 height 7
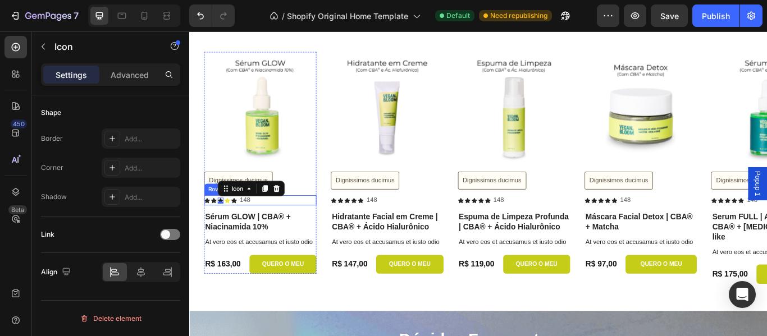
click at [218, 233] on div "Icon Icon Icon 0 Icon Icon Icon List" at bounding box center [225, 229] width 38 height 12
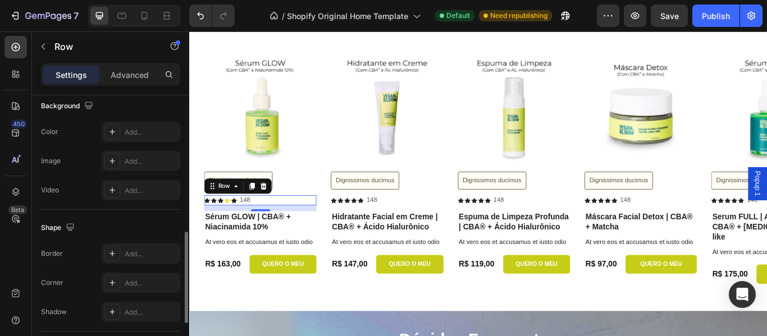
scroll to position [500, 0]
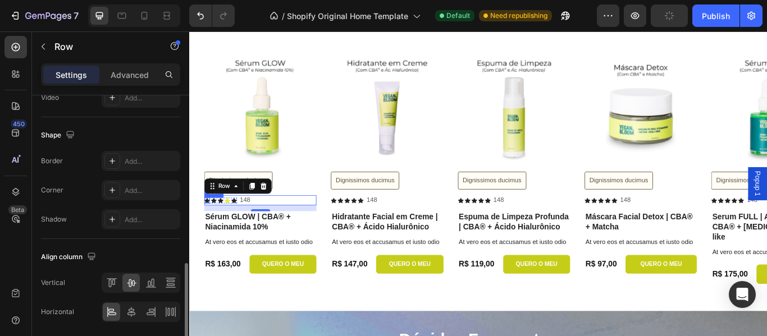
click at [209, 228] on icon at bounding box center [209, 229] width 7 height 6
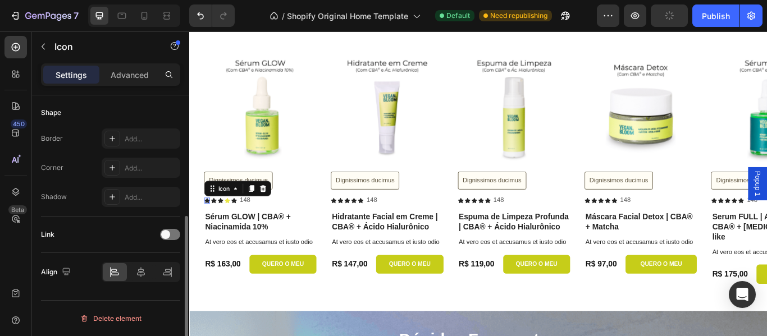
scroll to position [0, 0]
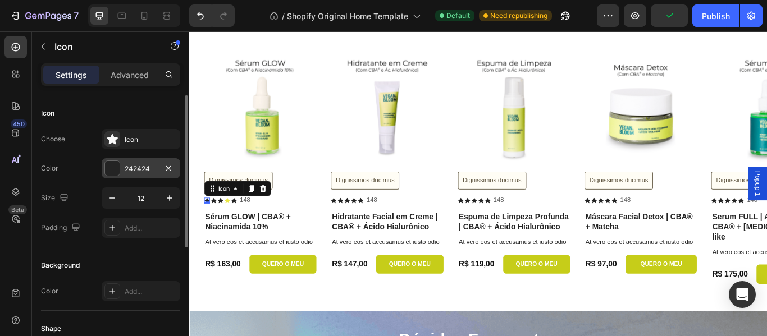
click at [138, 172] on div "242424" at bounding box center [141, 169] width 33 height 10
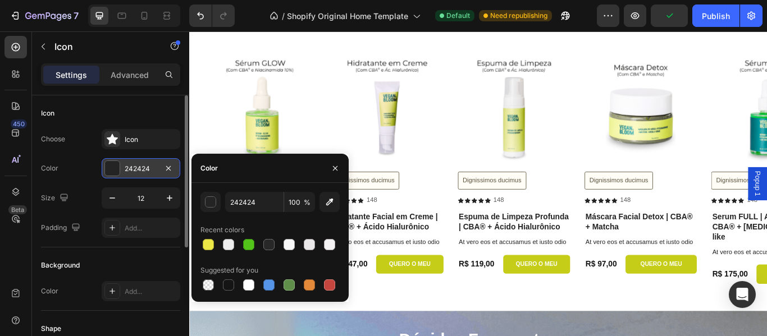
click at [138, 172] on div "242424" at bounding box center [141, 169] width 33 height 10
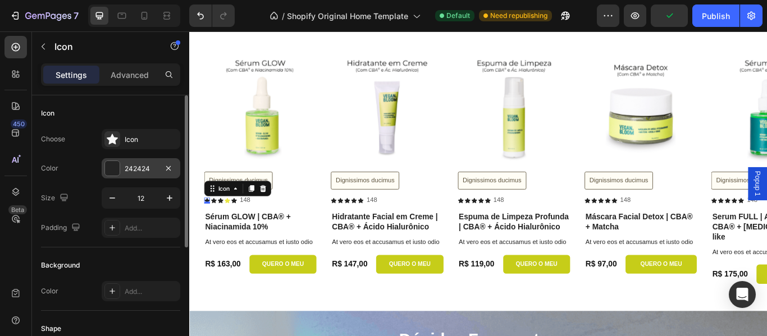
click at [136, 164] on div "242424" at bounding box center [141, 169] width 33 height 10
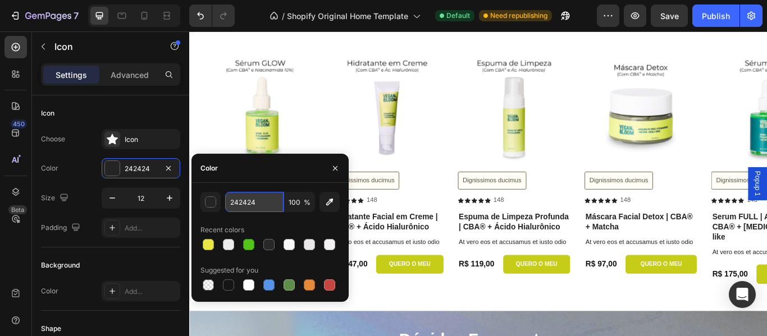
click at [243, 204] on input "242424" at bounding box center [254, 202] width 58 height 20
paste input "EAE746"
type input "EAE746"
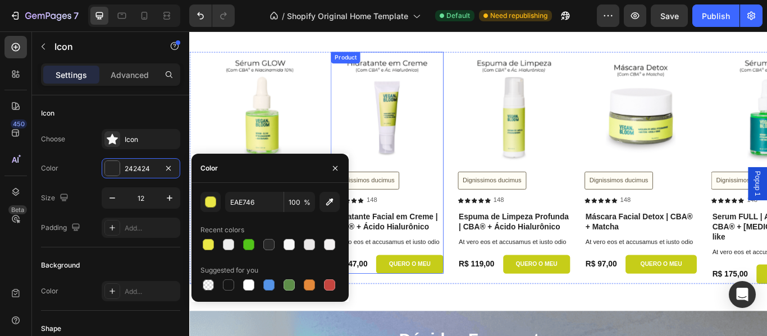
click at [437, 235] on div "Product Images Dignissimos ducimus Button Icon Icon Icon Icon Icon Icon List 14…" at bounding box center [419, 149] width 131 height 186
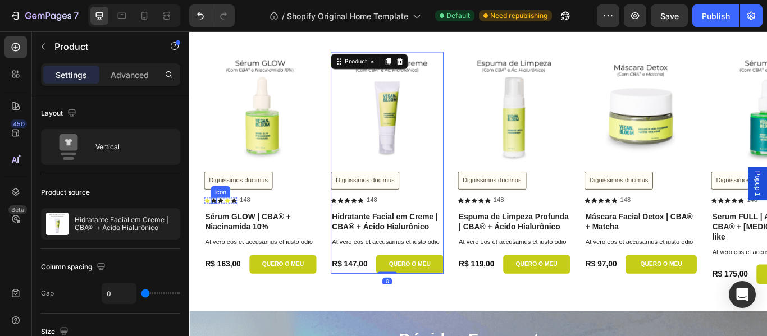
click at [216, 229] on icon at bounding box center [217, 229] width 7 height 6
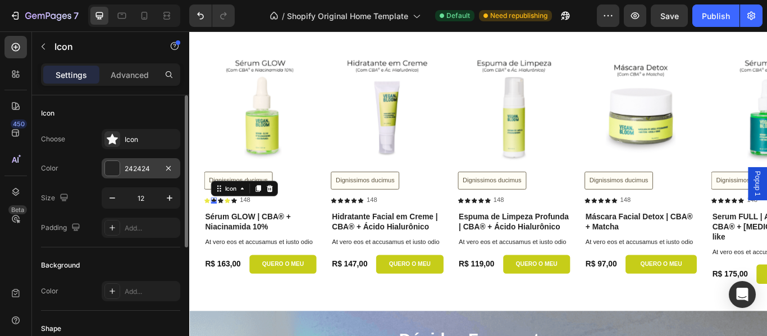
click at [132, 173] on div "242424" at bounding box center [141, 169] width 33 height 10
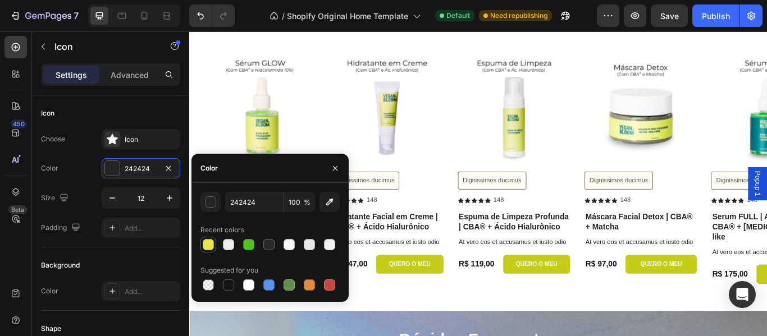
click at [208, 243] on div at bounding box center [208, 244] width 11 height 11
type input "EAE746"
click at [453, 230] on div "Icon Icon Icon Icon Icon Icon List 148 Text Block Row" at bounding box center [419, 229] width 131 height 12
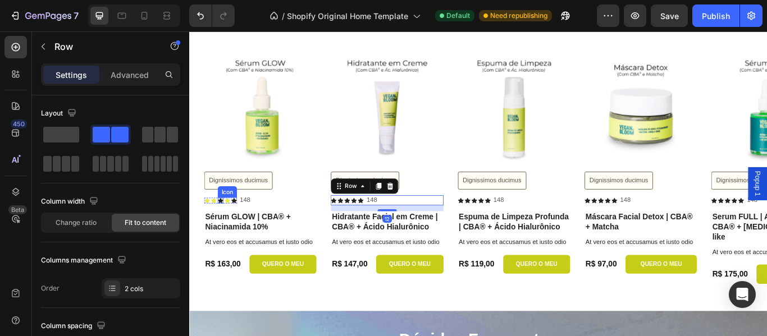
click at [226, 228] on icon at bounding box center [225, 229] width 7 height 6
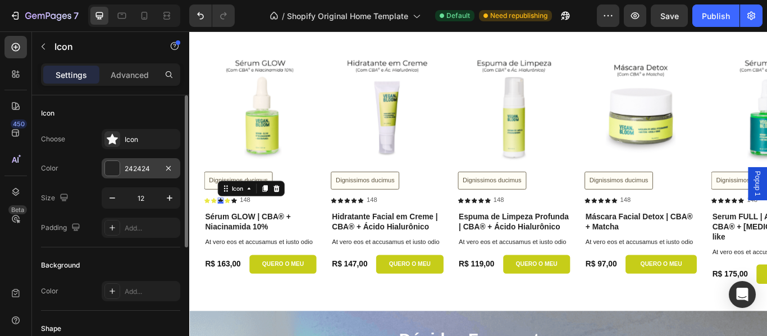
click at [128, 167] on div "242424" at bounding box center [141, 169] width 33 height 10
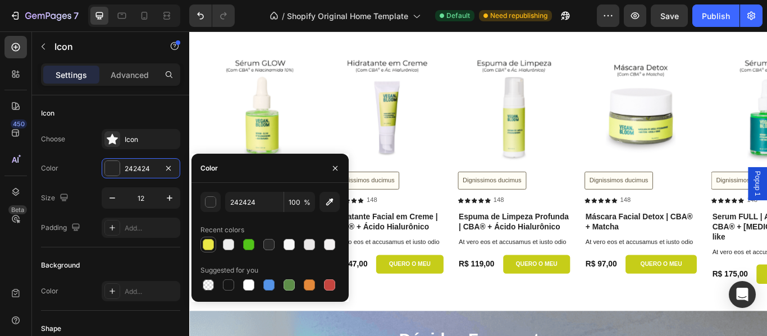
click at [209, 244] on div at bounding box center [208, 244] width 11 height 11
type input "EAE746"
click at [485, 234] on div "Product Images Dignissimos ducimus Button Icon Icon Icon 0 Icon Icon Icon List …" at bounding box center [534, 191] width 657 height 271
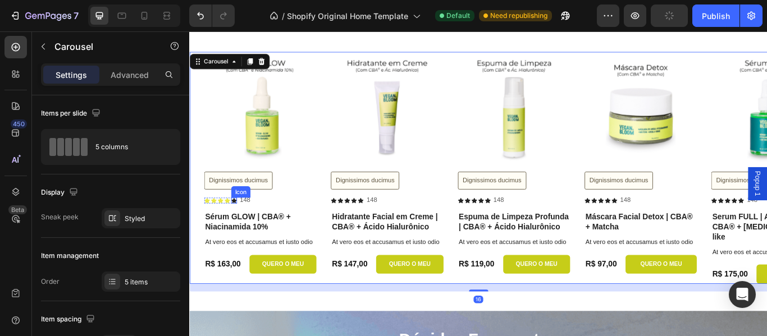
click at [241, 229] on icon at bounding box center [240, 229] width 7 height 6
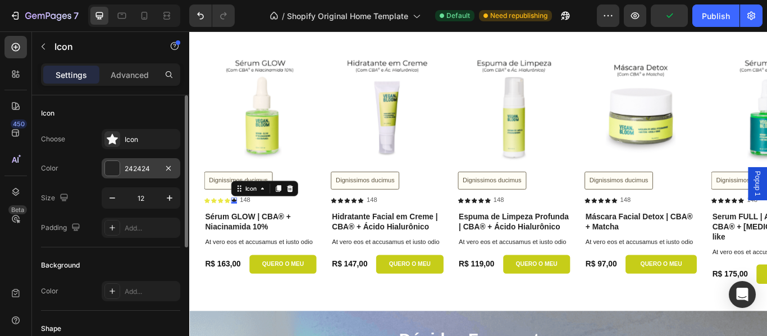
click at [117, 170] on div at bounding box center [112, 168] width 15 height 15
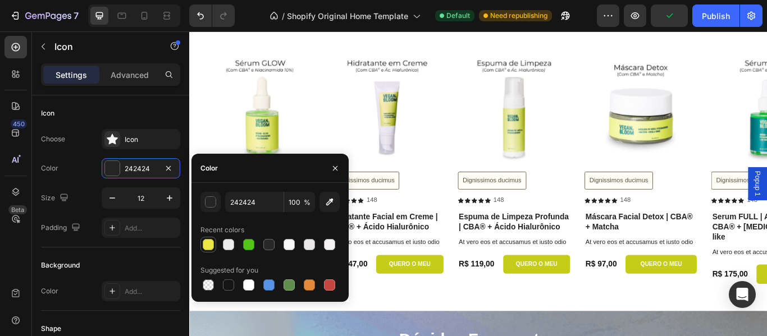
click at [211, 246] on div at bounding box center [208, 244] width 11 height 11
type input "EAE746"
click at [470, 227] on div "Icon Icon Icon Icon Icon Icon List 148 Text Block Row" at bounding box center [419, 229] width 131 height 12
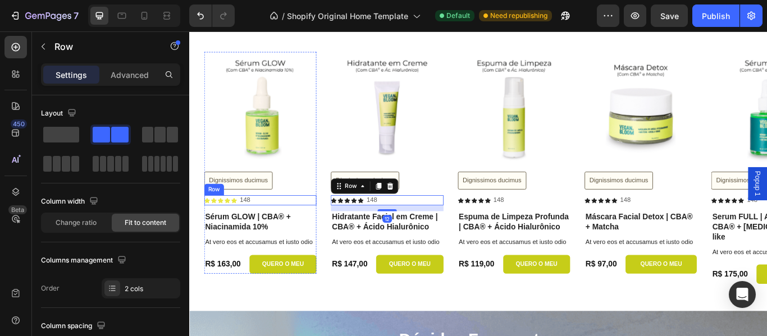
drag, startPoint x: 277, startPoint y: 226, endPoint x: 257, endPoint y: 226, distance: 19.6
click at [276, 226] on div "Icon Icon Icon Icon Icon Icon List 148 Text Block Row" at bounding box center [271, 229] width 131 height 12
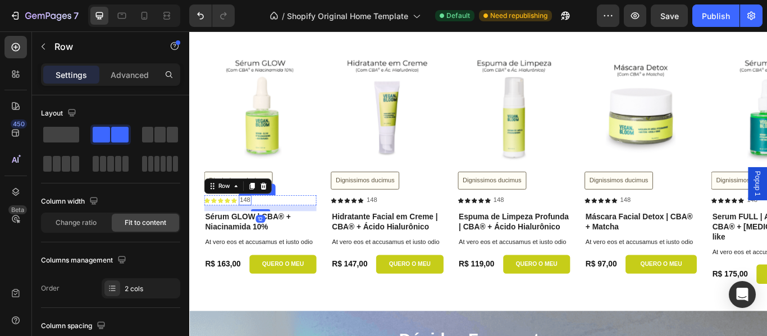
click at [255, 226] on p "148" at bounding box center [254, 229] width 12 height 10
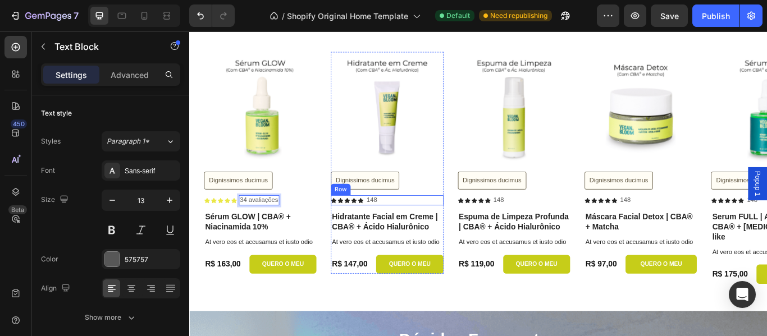
click at [385, 229] on icon at bounding box center [388, 229] width 7 height 7
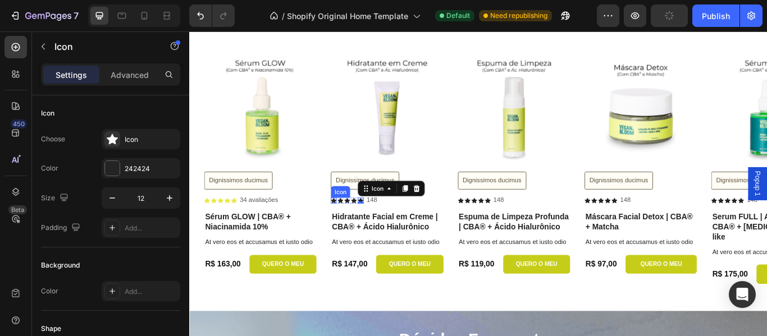
click at [357, 230] on icon at bounding box center [357, 229] width 7 height 6
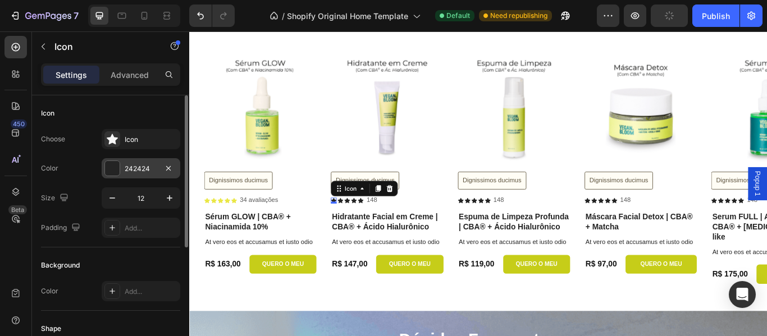
click at [137, 166] on div "242424" at bounding box center [141, 169] width 33 height 10
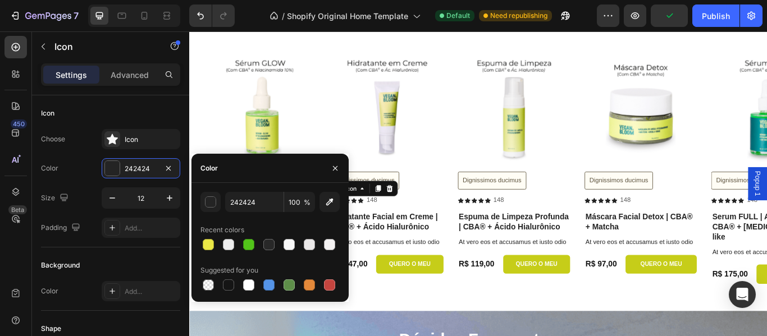
click at [205, 245] on div at bounding box center [208, 244] width 11 height 11
type input "EAE746"
click at [384, 231] on div "Icon 0 Icon Icon Icon Icon" at bounding box center [373, 229] width 38 height 7
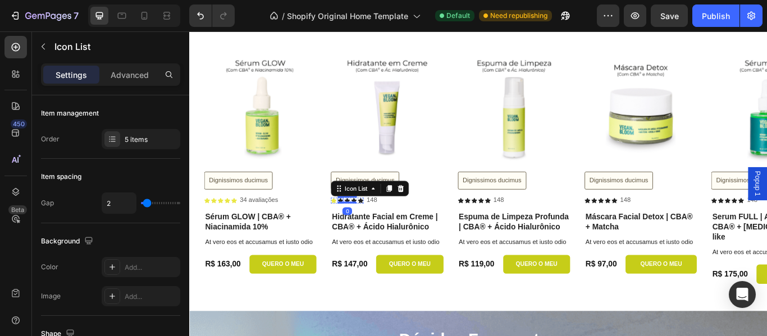
click at [365, 227] on icon at bounding box center [365, 229] width 7 height 6
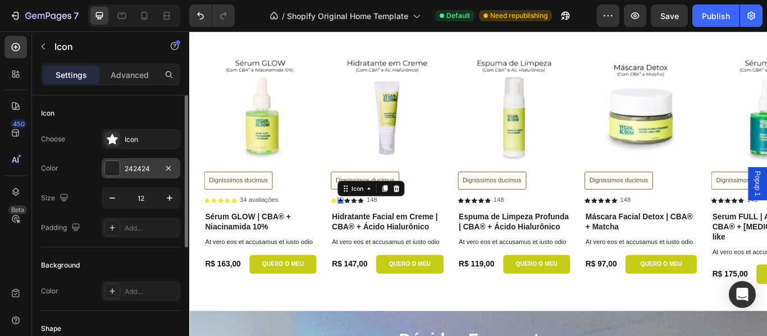
click at [139, 166] on div "242424" at bounding box center [141, 169] width 33 height 10
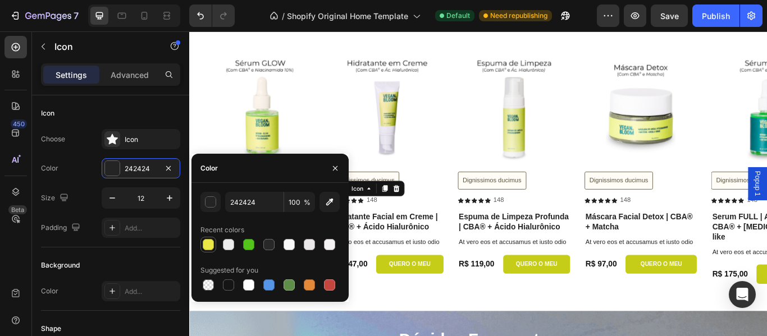
click at [208, 250] on div at bounding box center [208, 244] width 11 height 11
type input "EAE746"
click at [467, 227] on div "Icon Icon 0 Icon Icon Icon Icon List 148 Text Block Row" at bounding box center [419, 229] width 131 height 12
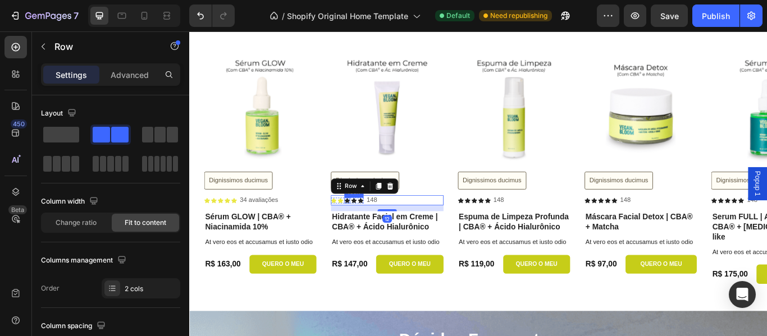
click at [372, 227] on icon at bounding box center [372, 229] width 7 height 6
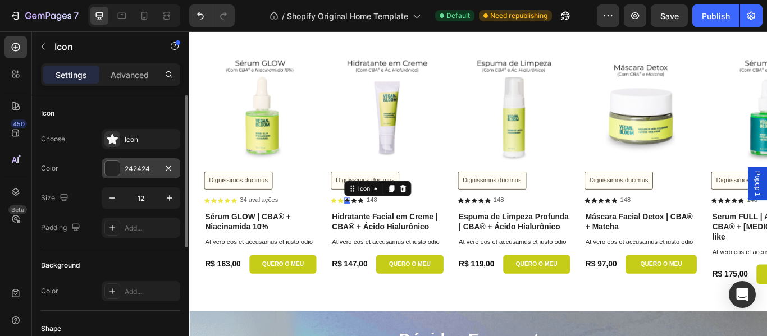
click at [143, 166] on div "242424" at bounding box center [141, 169] width 33 height 10
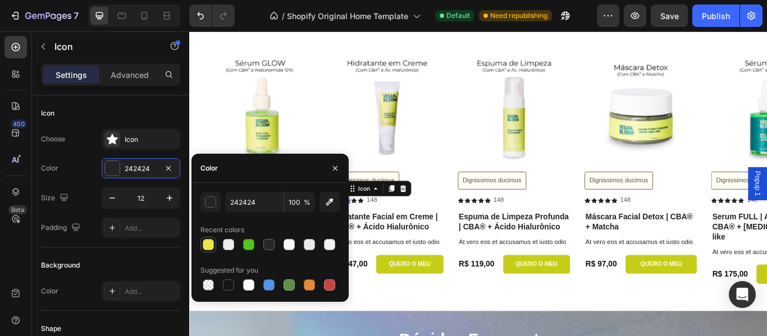
click at [207, 241] on div at bounding box center [208, 244] width 11 height 11
type input "EAE746"
click at [437, 234] on div "Icon Icon Icon 0 Icon Icon Icon List 148 Text Block Row" at bounding box center [419, 229] width 131 height 12
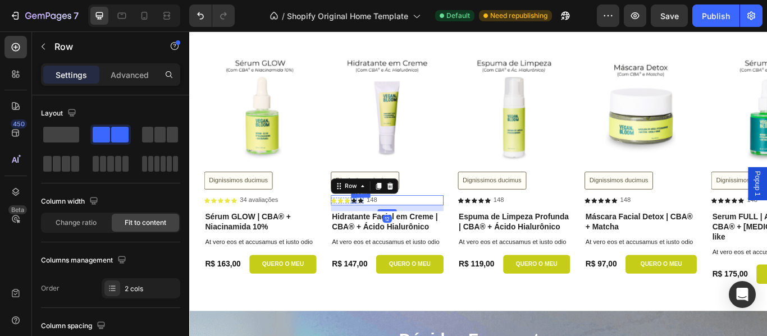
click at [383, 229] on icon at bounding box center [380, 229] width 7 height 6
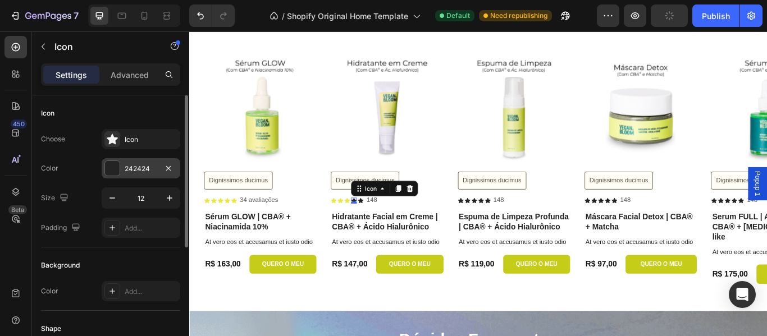
click at [138, 165] on div "242424" at bounding box center [141, 169] width 33 height 10
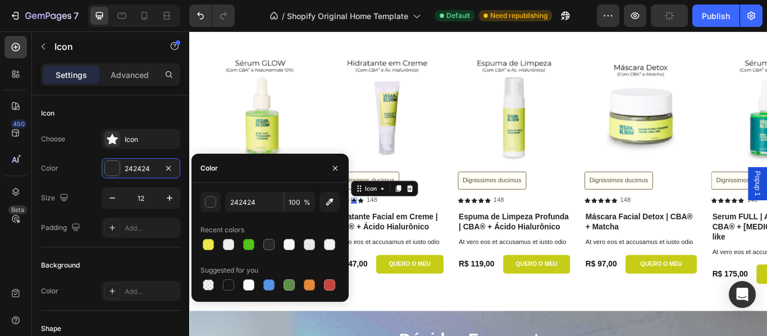
click at [207, 243] on div at bounding box center [208, 244] width 11 height 11
type input "EAE746"
click at [391, 226] on div "Icon" at bounding box center [388, 229] width 7 height 7
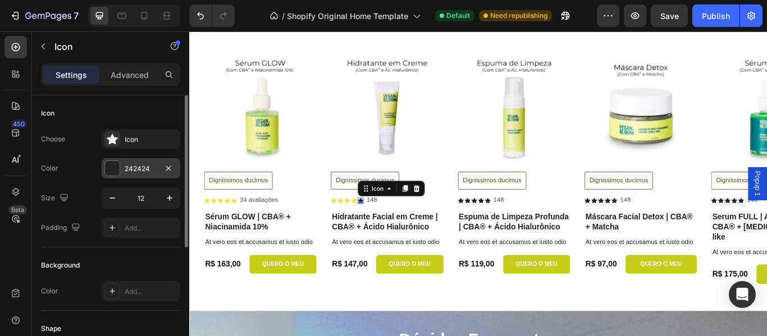
click at [117, 169] on div at bounding box center [112, 168] width 15 height 15
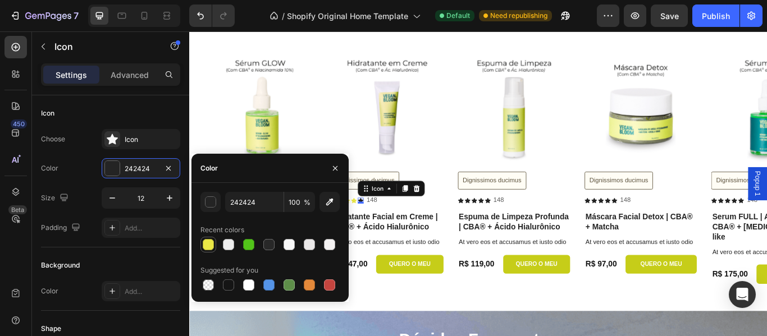
click at [207, 241] on div at bounding box center [208, 244] width 11 height 11
type input "EAE746"
click at [406, 227] on p "148" at bounding box center [401, 229] width 12 height 10
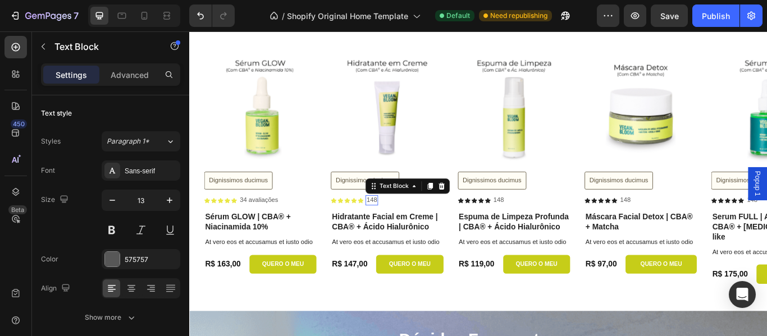
click at [406, 227] on p "148" at bounding box center [401, 229] width 12 height 10
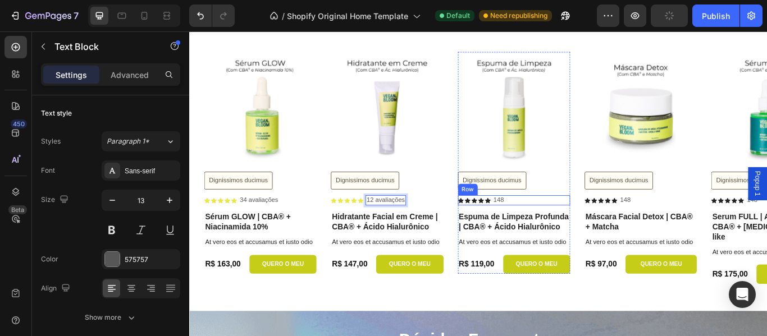
click at [511, 226] on icon at bounding box center [513, 229] width 7 height 7
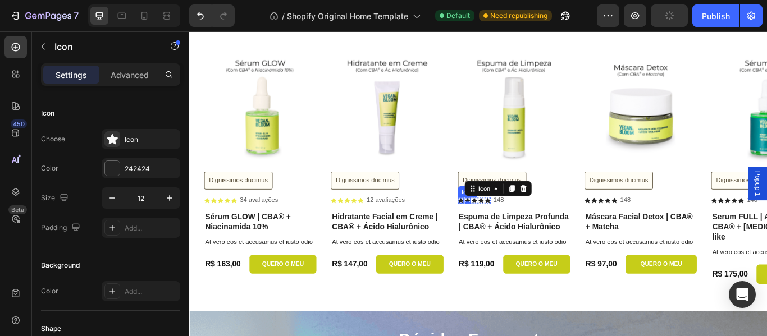
click at [505, 226] on icon at bounding box center [505, 229] width 7 height 6
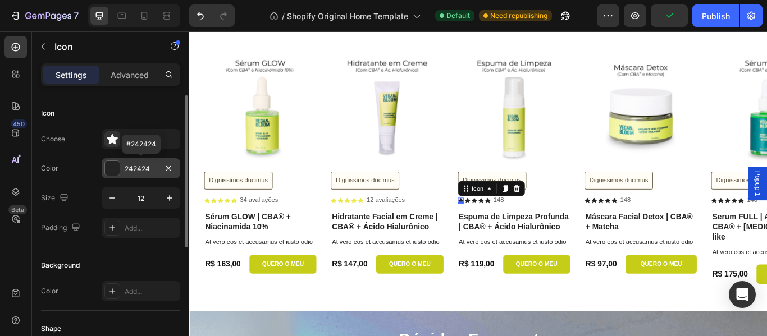
click at [132, 170] on div "242424" at bounding box center [141, 169] width 33 height 10
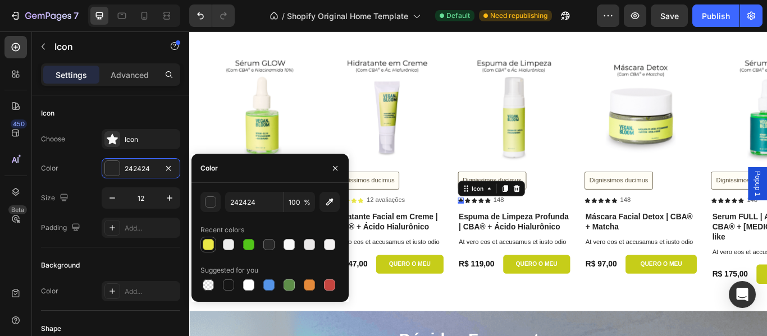
drag, startPoint x: 211, startPoint y: 245, endPoint x: 314, endPoint y: 201, distance: 112.9
click at [211, 245] on div at bounding box center [208, 244] width 11 height 11
type input "EAE746"
click at [515, 230] on icon at bounding box center [513, 229] width 7 height 7
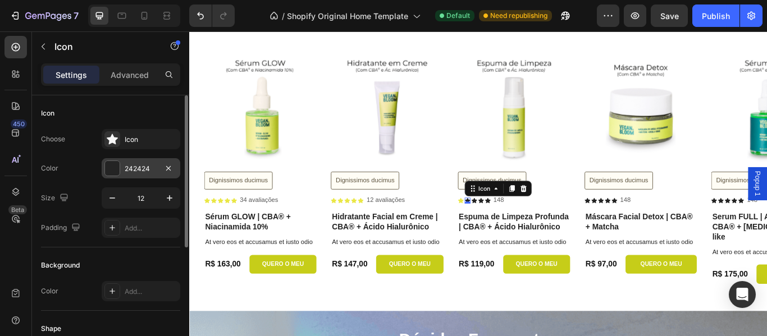
click at [151, 172] on div "242424" at bounding box center [141, 169] width 33 height 10
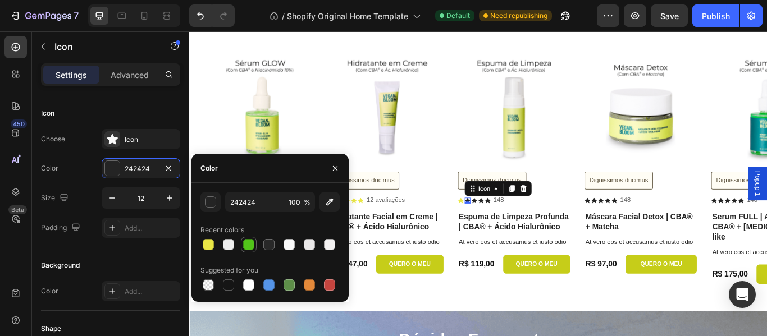
drag, startPoint x: 209, startPoint y: 243, endPoint x: 245, endPoint y: 238, distance: 36.2
click at [209, 243] on div at bounding box center [208, 244] width 11 height 11
type input "EAE746"
click at [521, 231] on icon at bounding box center [521, 229] width 7 height 7
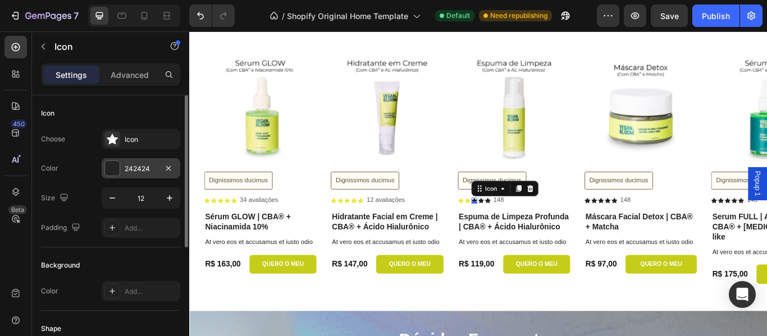
click at [140, 172] on div "242424" at bounding box center [141, 169] width 33 height 10
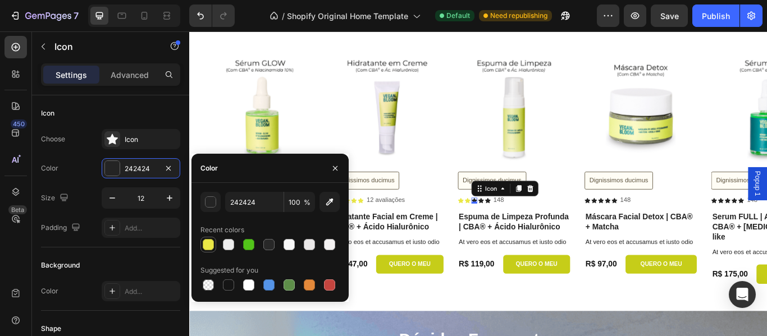
click at [208, 246] on div at bounding box center [208, 244] width 11 height 11
type input "EAE746"
click at [529, 228] on icon at bounding box center [528, 229] width 7 height 6
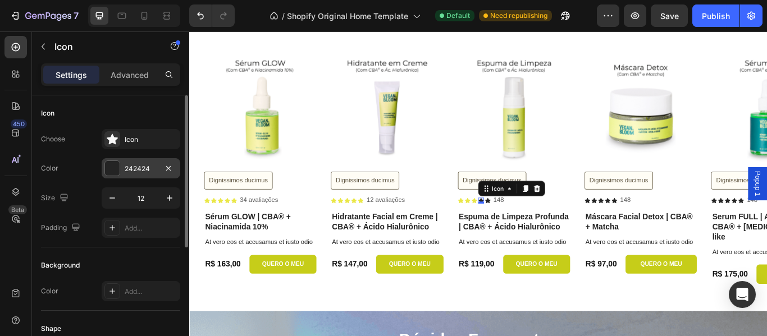
click at [135, 171] on div "242424" at bounding box center [141, 169] width 33 height 10
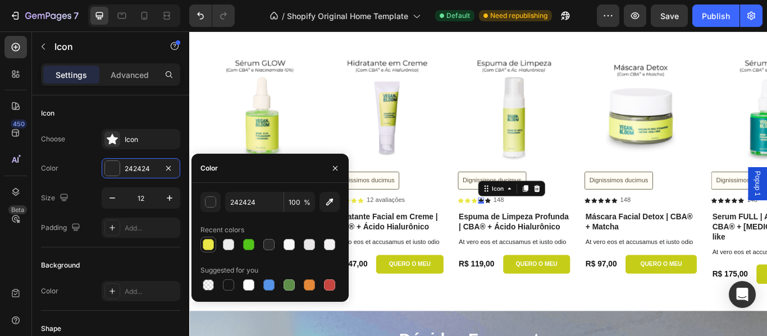
click at [211, 244] on div at bounding box center [208, 244] width 11 height 11
type input "EAE746"
click at [537, 231] on icon at bounding box center [536, 229] width 7 height 6
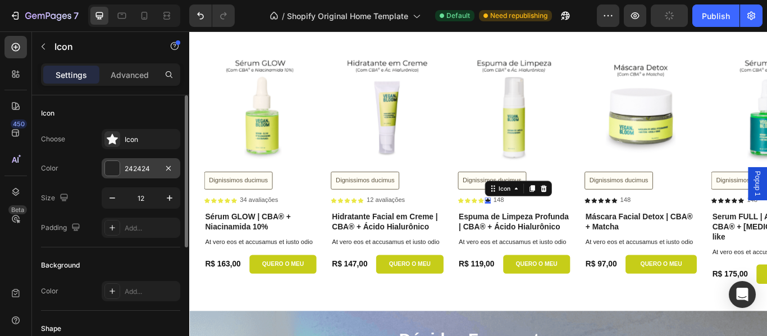
click at [139, 167] on div "242424" at bounding box center [141, 169] width 33 height 10
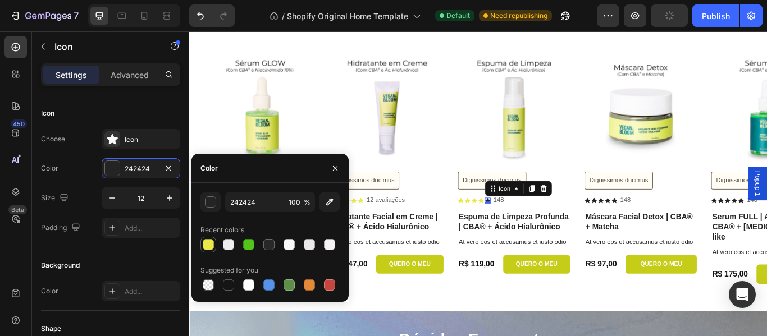
click at [211, 244] on div at bounding box center [208, 244] width 11 height 11
type input "EAE746"
click at [556, 231] on div "148" at bounding box center [549, 229] width 15 height 12
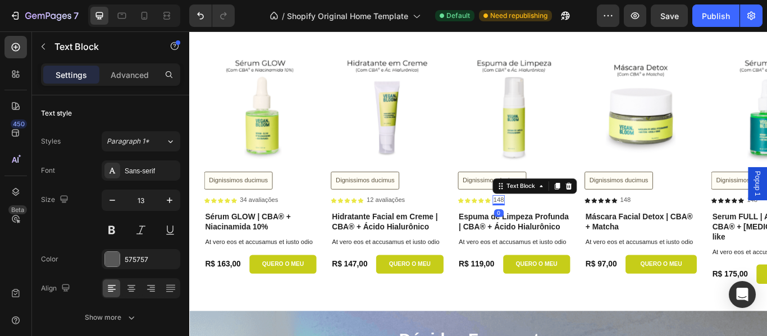
click at [552, 229] on p "148" at bounding box center [549, 229] width 12 height 10
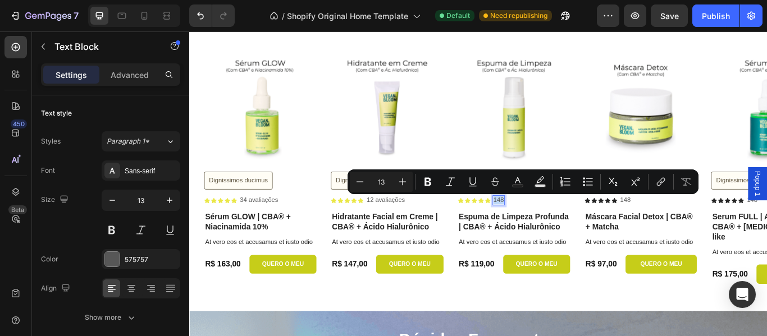
click at [552, 229] on p "148" at bounding box center [549, 229] width 12 height 10
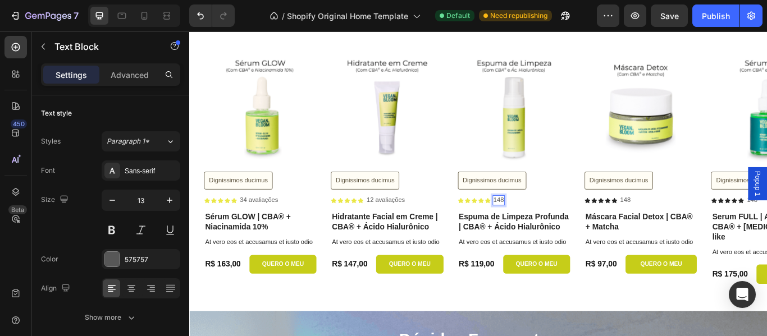
click at [552, 229] on p "148" at bounding box center [549, 229] width 12 height 10
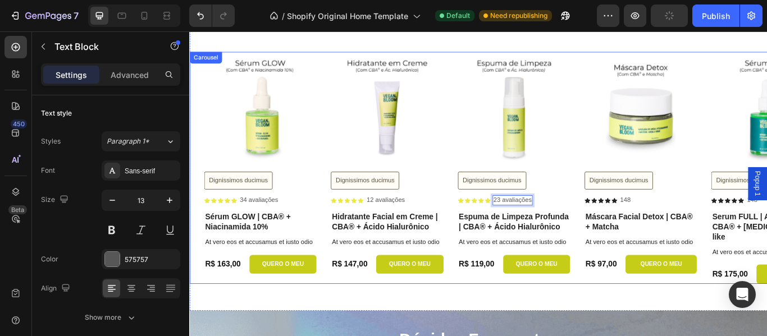
click at [652, 230] on icon at bounding box center [653, 229] width 7 height 6
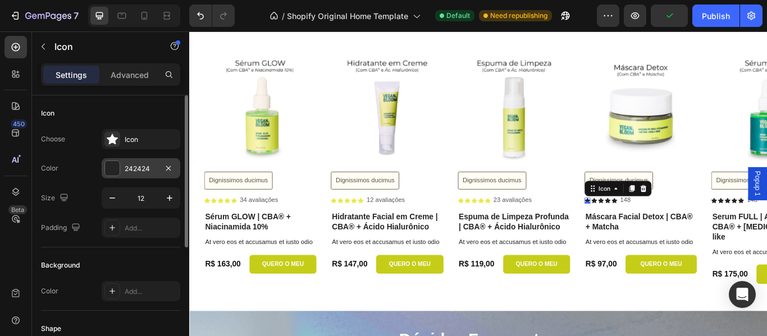
drag, startPoint x: 140, startPoint y: 171, endPoint x: 129, endPoint y: 175, distance: 11.7
click at [140, 171] on div "242424" at bounding box center [141, 169] width 33 height 10
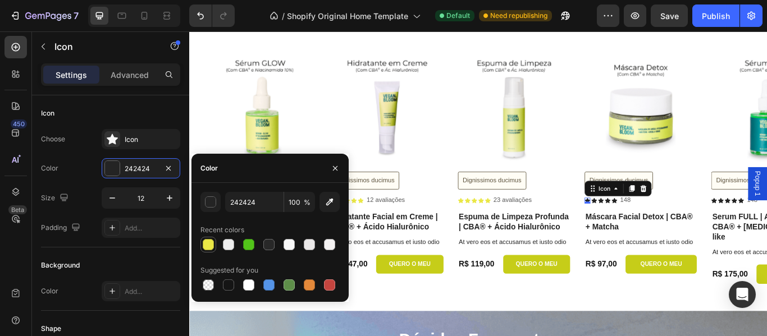
click at [205, 244] on div at bounding box center [208, 244] width 11 height 11
type input "EAE746"
click at [661, 230] on icon at bounding box center [660, 229] width 7 height 6
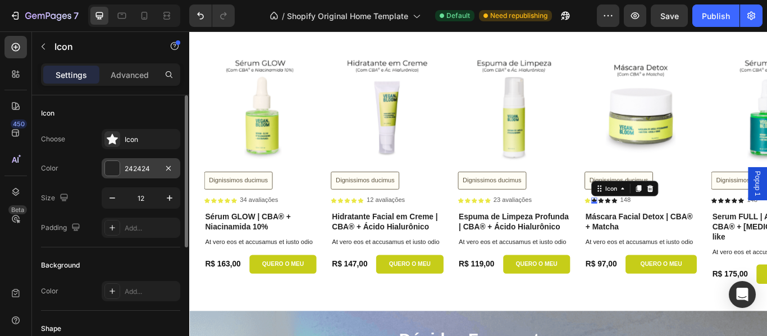
click at [136, 171] on div "242424" at bounding box center [141, 169] width 33 height 10
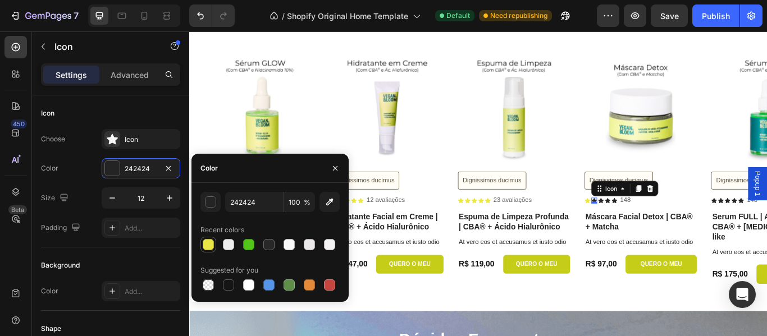
click at [206, 246] on div at bounding box center [208, 244] width 11 height 11
type input "EAE746"
click at [668, 229] on icon at bounding box center [668, 229] width 7 height 6
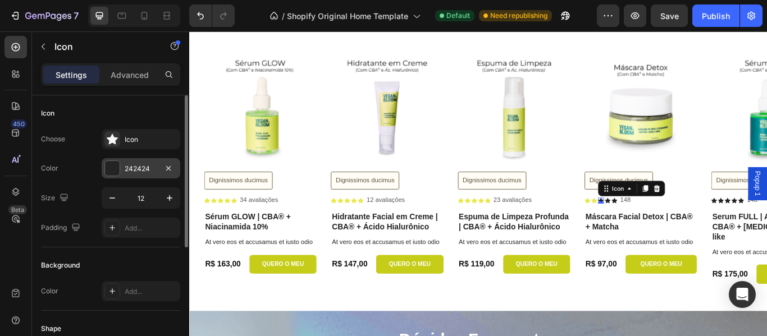
click at [136, 165] on div "242424" at bounding box center [141, 169] width 33 height 10
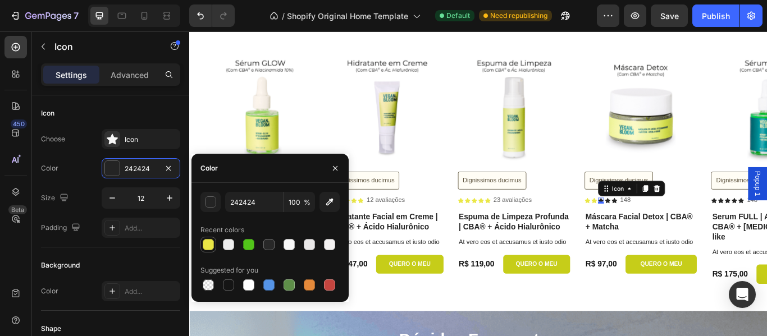
click at [213, 244] on div at bounding box center [208, 244] width 11 height 11
type input "EAE746"
click at [675, 231] on icon at bounding box center [676, 229] width 7 height 6
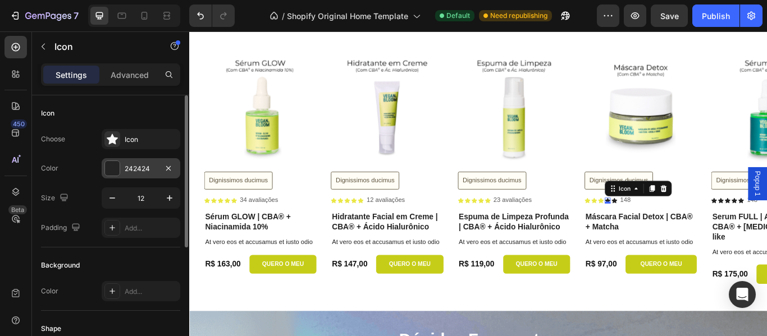
click at [139, 170] on div "242424" at bounding box center [141, 169] width 33 height 10
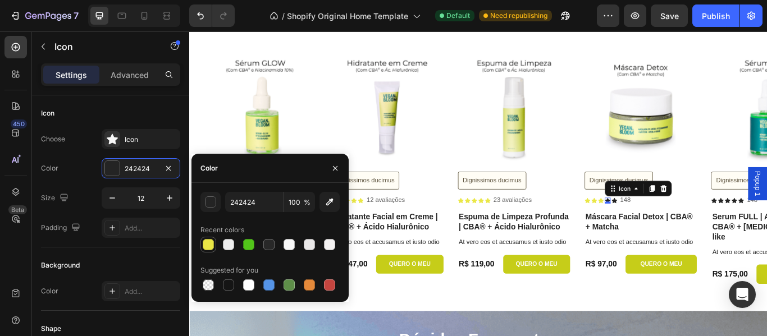
click at [209, 244] on div at bounding box center [208, 244] width 11 height 11
type input "EAE746"
click at [686, 230] on icon at bounding box center [684, 229] width 7 height 6
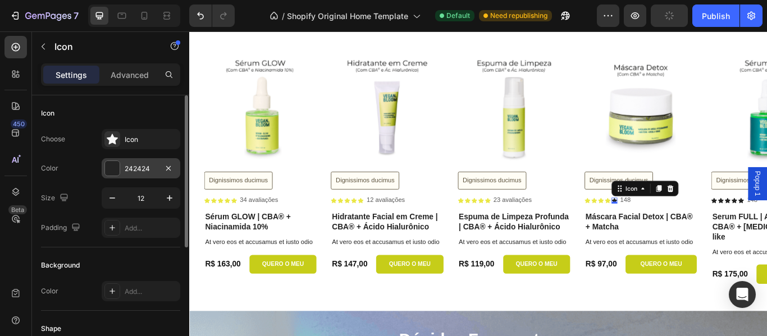
click at [137, 169] on div "242424" at bounding box center [141, 169] width 33 height 10
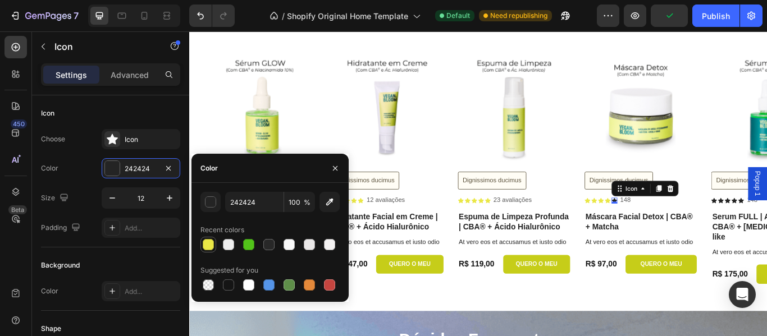
drag, startPoint x: 208, startPoint y: 239, endPoint x: 472, endPoint y: 216, distance: 265.5
click at [208, 239] on div at bounding box center [208, 244] width 11 height 11
type input "EAE746"
click at [701, 230] on p "148" at bounding box center [697, 229] width 12 height 10
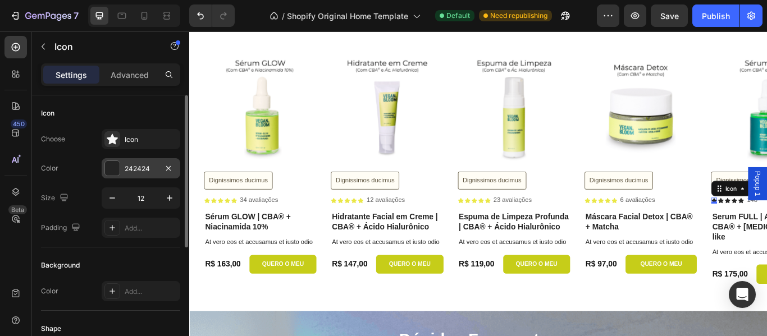
click at [142, 167] on div "242424" at bounding box center [141, 169] width 33 height 10
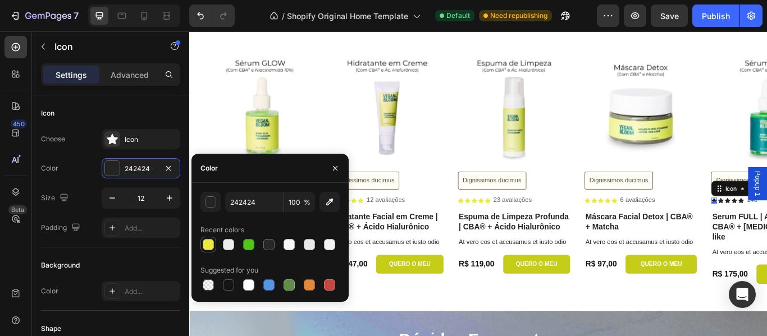
click at [206, 244] on div at bounding box center [208, 244] width 11 height 11
type input "EAE746"
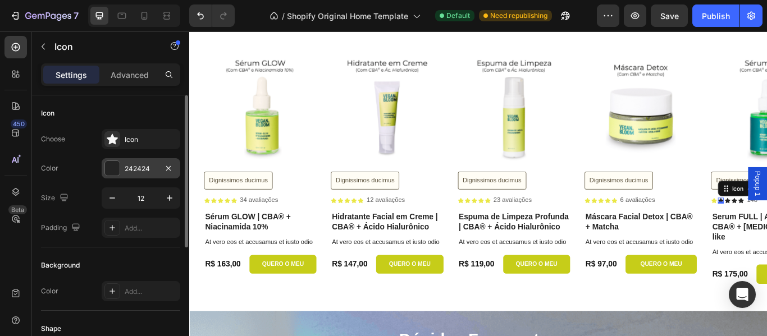
click at [138, 166] on div "242424" at bounding box center [141, 169] width 33 height 10
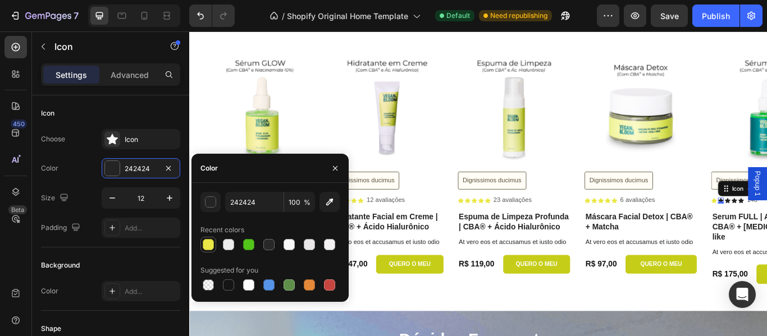
click at [211, 248] on div at bounding box center [208, 244] width 11 height 11
type input "EAE746"
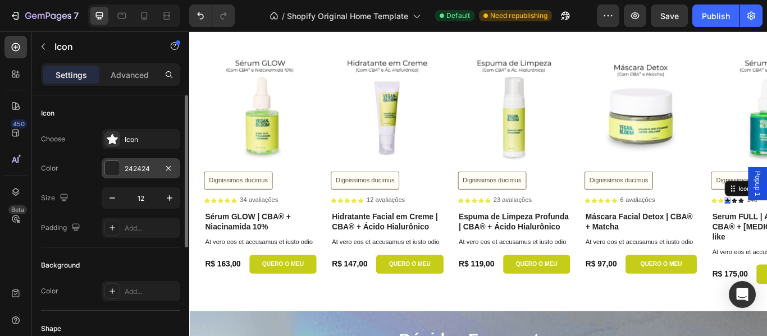
click at [138, 166] on div "242424" at bounding box center [141, 169] width 33 height 10
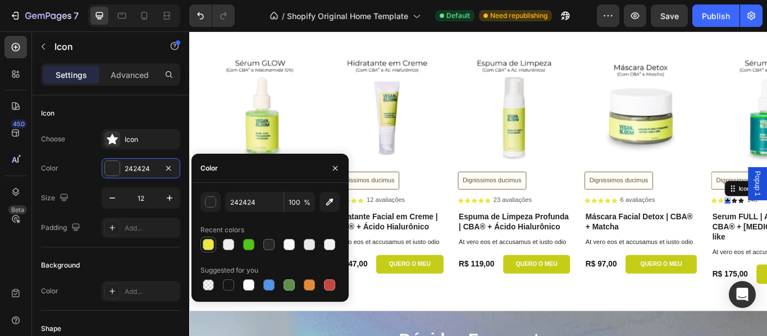
click at [209, 240] on div at bounding box center [208, 244] width 11 height 11
type input "EAE746"
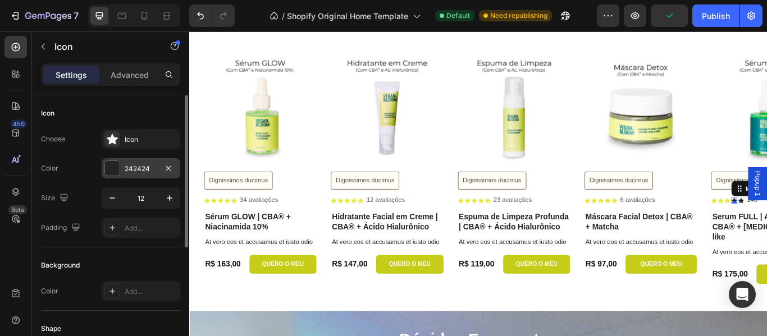
click at [132, 164] on div "242424" at bounding box center [141, 169] width 33 height 10
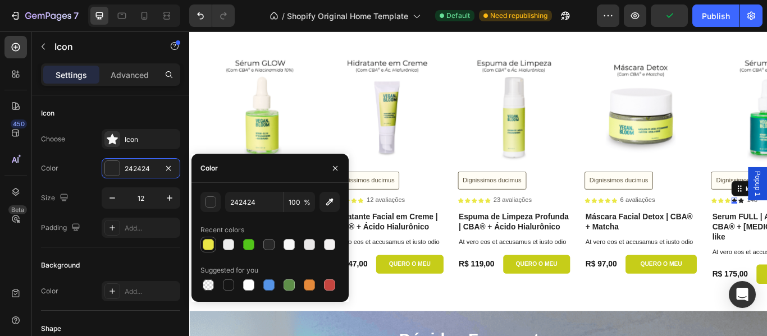
click at [205, 239] on div at bounding box center [208, 244] width 11 height 11
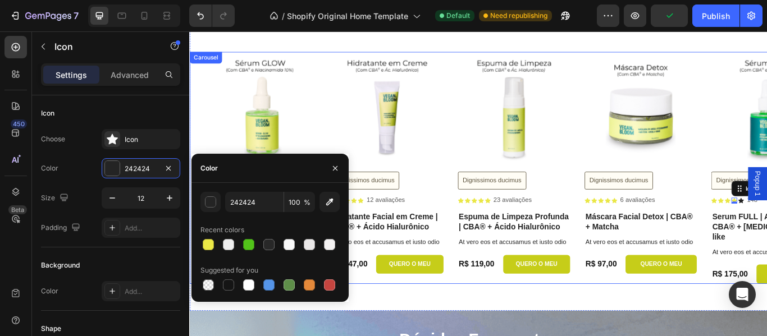
type input "EAE746"
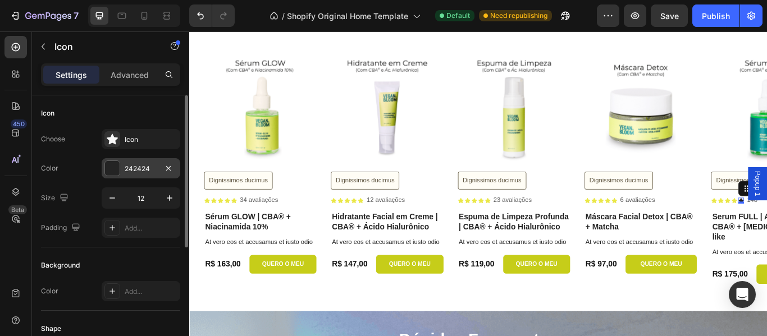
click at [134, 170] on div "242424" at bounding box center [141, 169] width 33 height 10
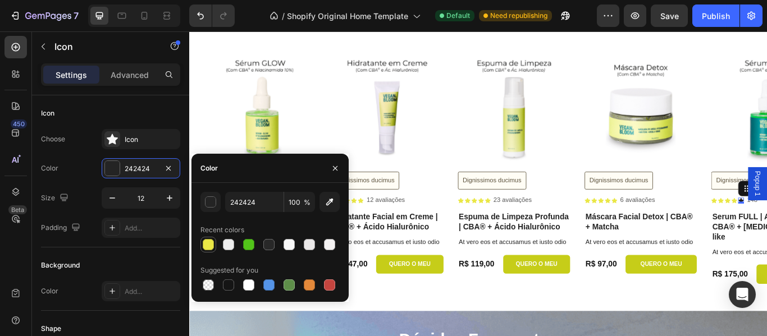
click at [206, 246] on div at bounding box center [208, 244] width 11 height 11
type input "EAE746"
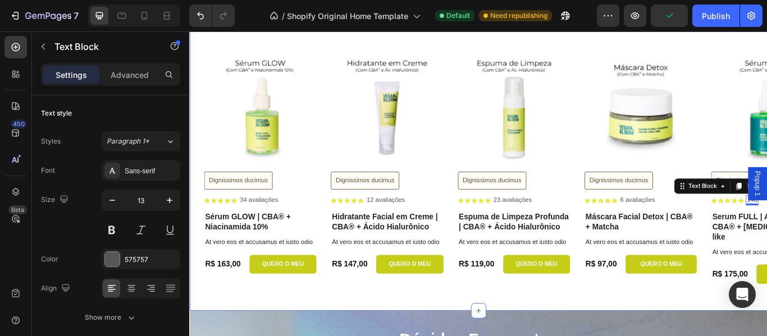
click at [719, 326] on div "Drop element here At vero Button Row Row Product Images Dignissimos ducimus But…" at bounding box center [526, 172] width 674 height 371
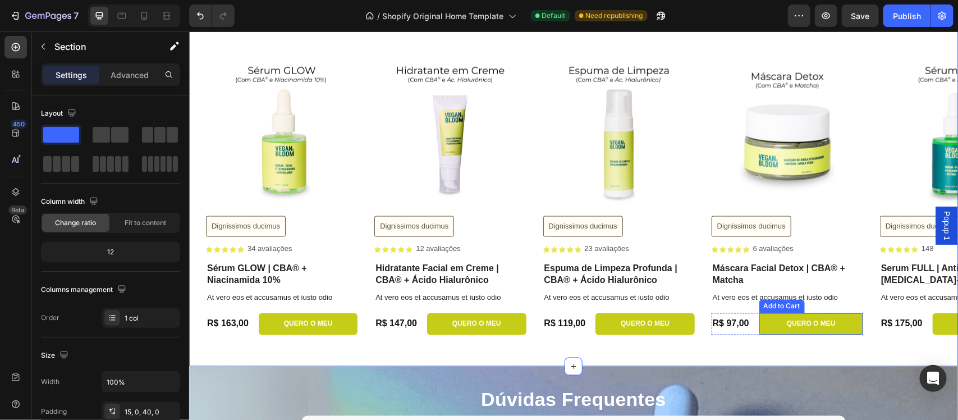
scroll to position [2660, 0]
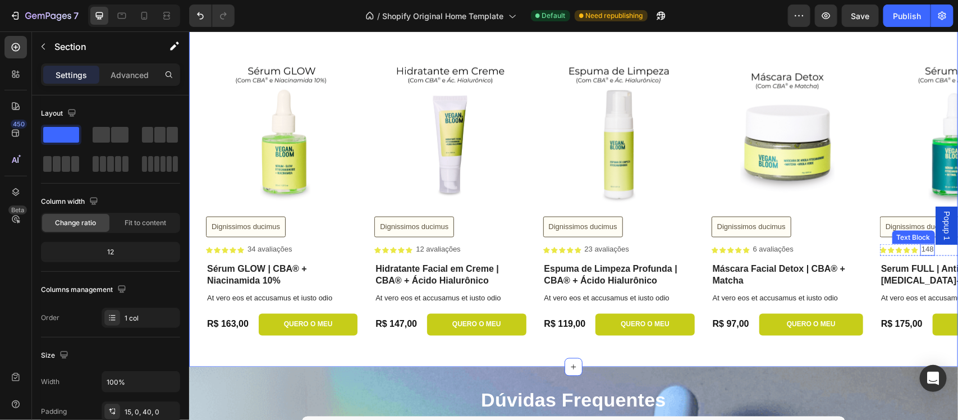
click at [933, 248] on p "148" at bounding box center [927, 250] width 12 height 10
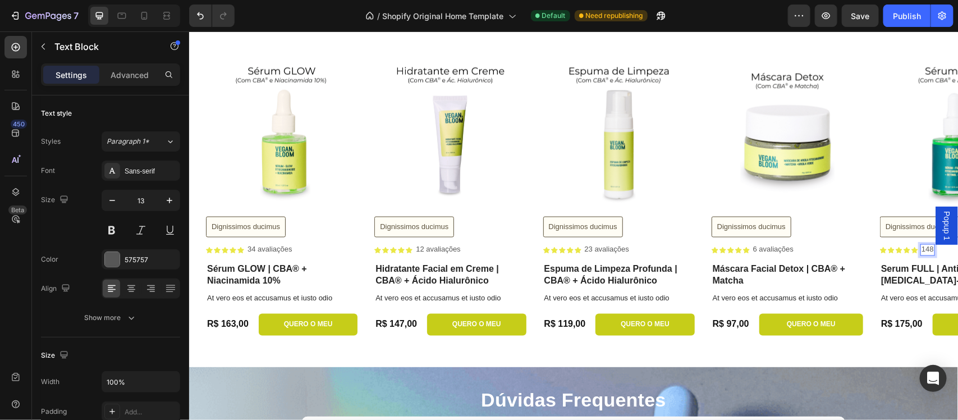
click at [931, 248] on p "148" at bounding box center [927, 250] width 12 height 10
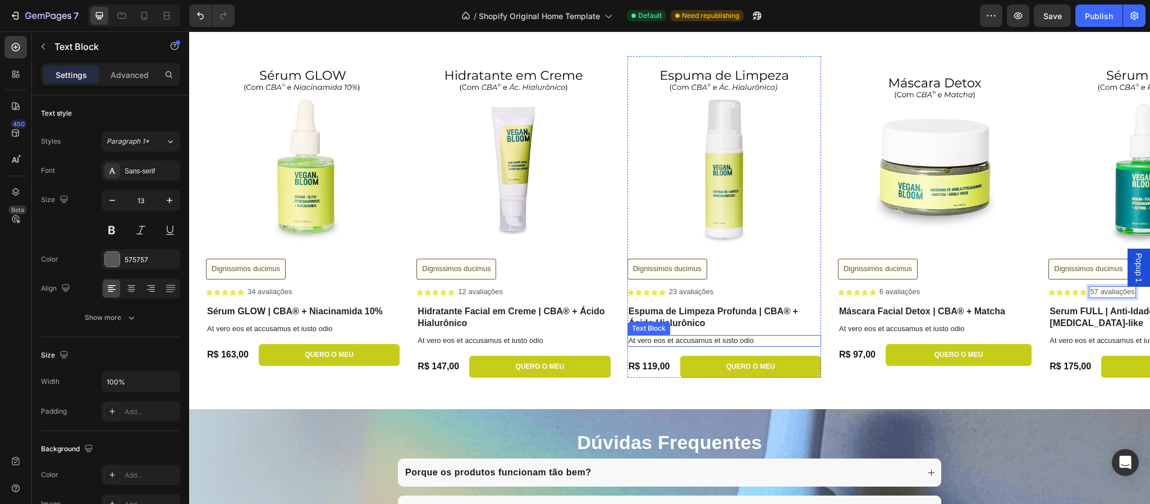
click at [674, 335] on div "At vero eos et accusamus et iusto odio" at bounding box center [725, 341] width 194 height 12
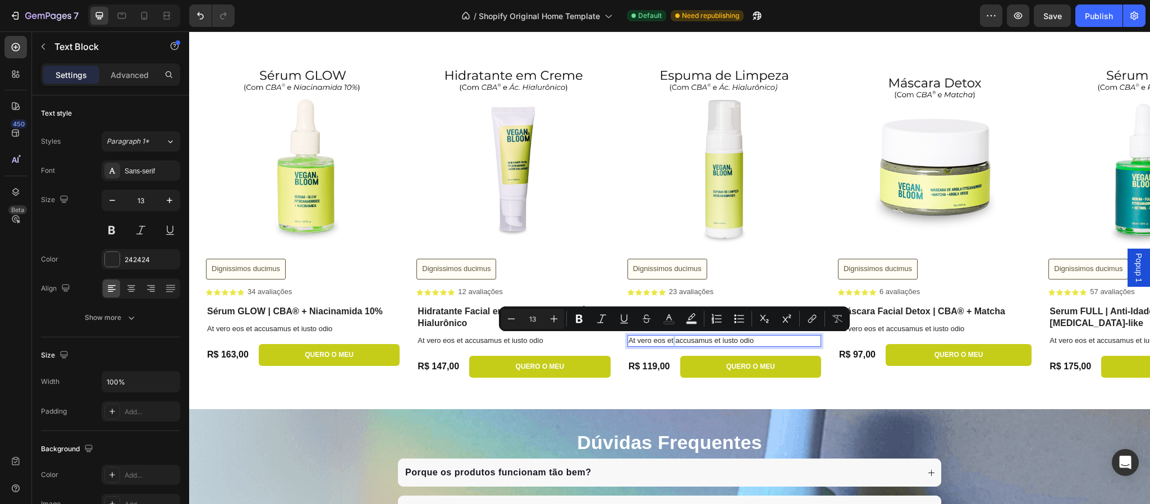
click at [674, 337] on p "At vero eos et accusamus et iusto odio" at bounding box center [724, 341] width 191 height 10
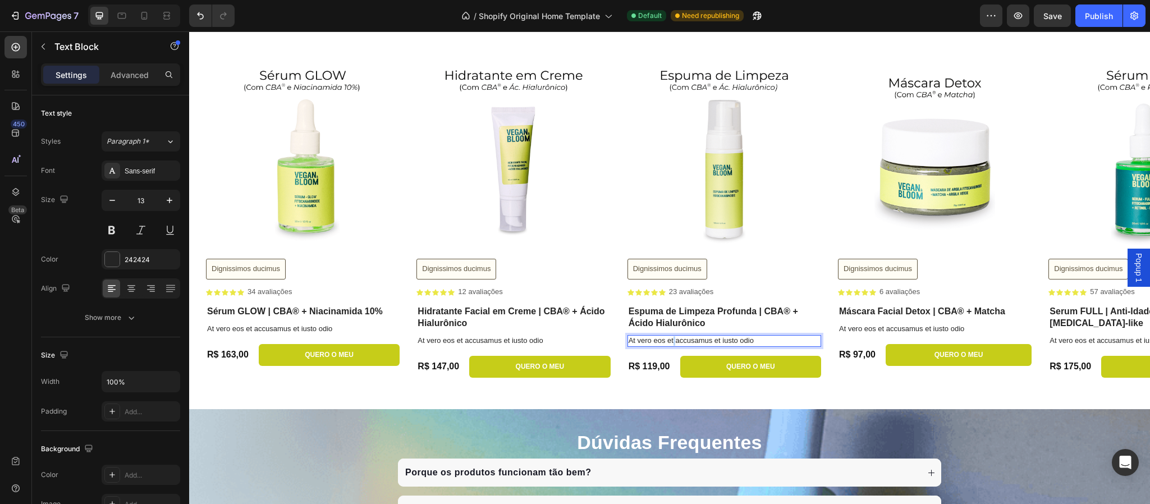
click at [674, 337] on p "At vero eos et accusamus et iusto odio" at bounding box center [724, 341] width 191 height 10
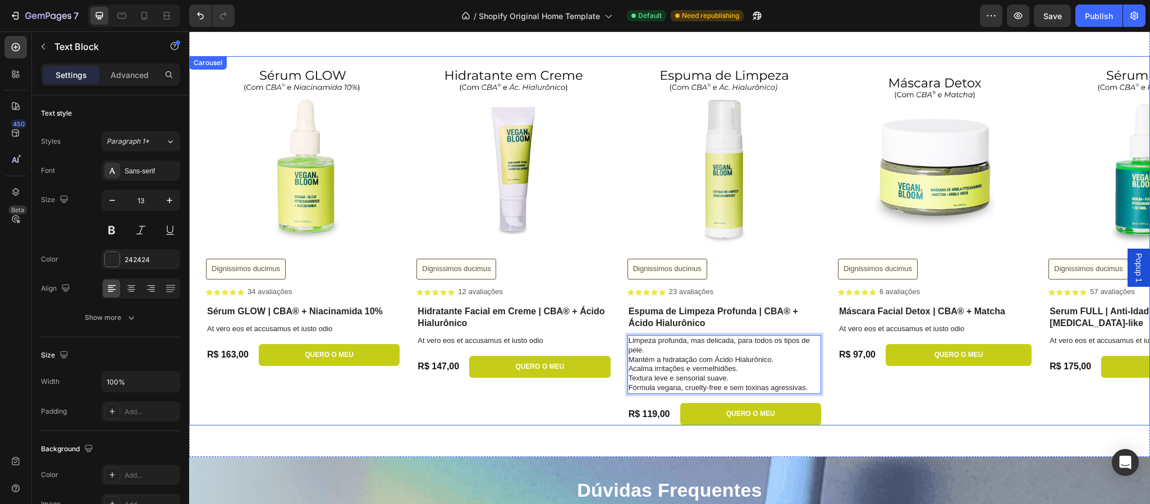
click at [879, 400] on div "Product Images Dignissimos ducimus Button Icon Icon Icon Icon Icon Icon List 6 …" at bounding box center [935, 240] width 194 height 369
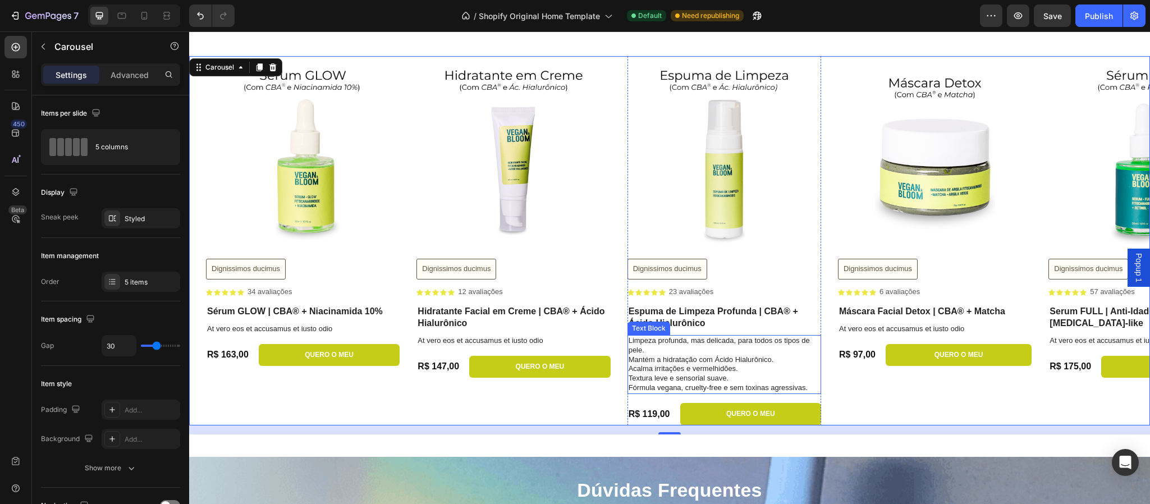
click at [642, 341] on p "Limpeza profunda, mas delicada, para todos os tipos de pele." at bounding box center [724, 345] width 191 height 19
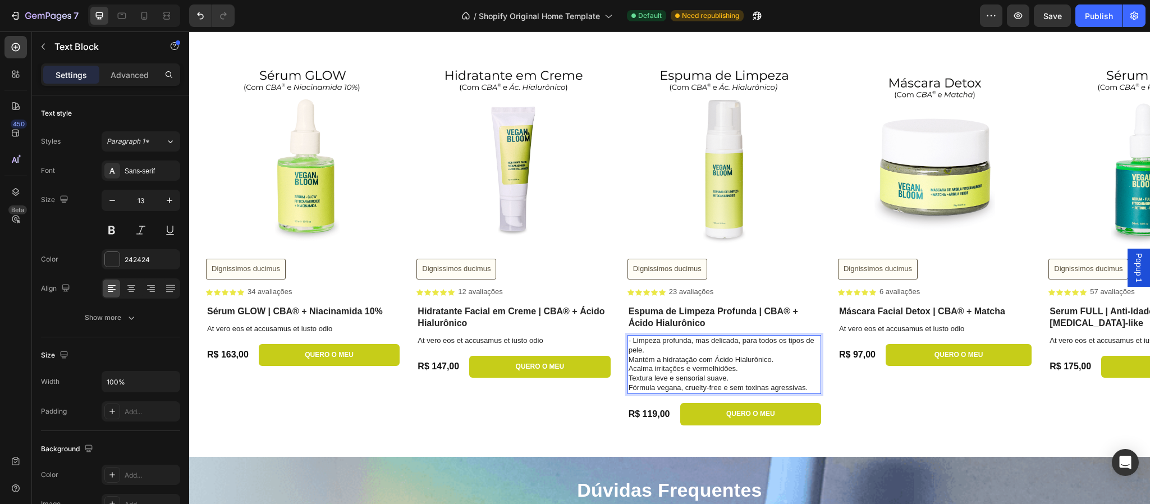
click at [629, 358] on p "Mantém a hidratação com Ácido Hialurônico." at bounding box center [724, 360] width 191 height 10
click at [910, 406] on div "Product Images Dignissimos ducimus Button Icon Icon Icon Icon Icon Icon List 6 …" at bounding box center [935, 240] width 194 height 369
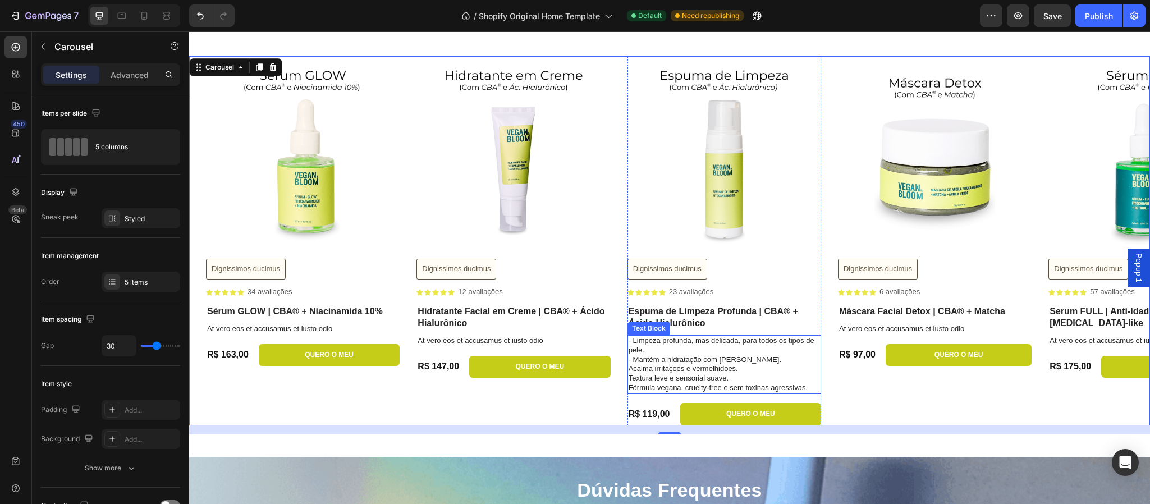
click at [630, 368] on p "Acalma irritações e vermelhidões." at bounding box center [724, 369] width 191 height 10
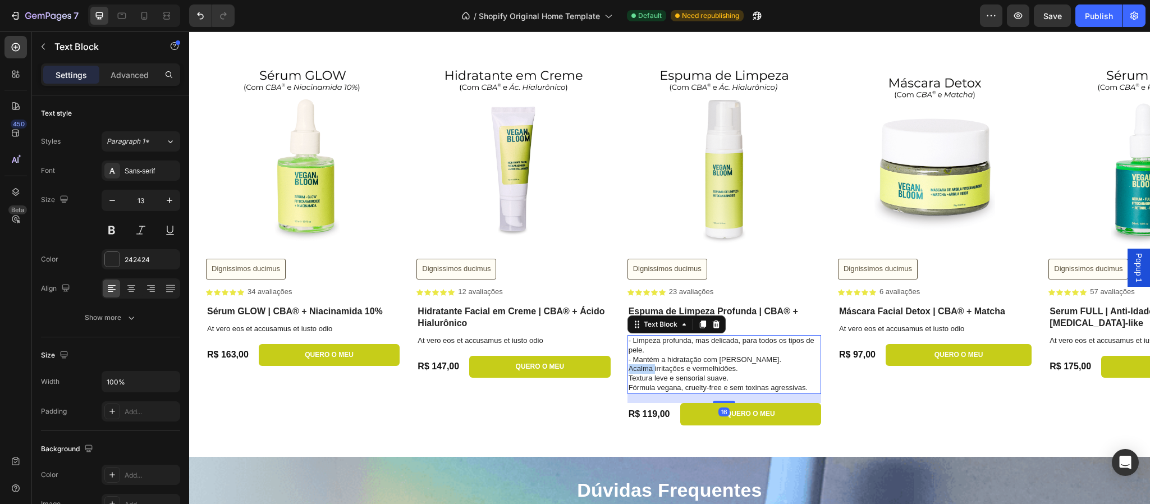
click at [630, 368] on p "Acalma irritações e vermelhidões." at bounding box center [724, 369] width 191 height 10
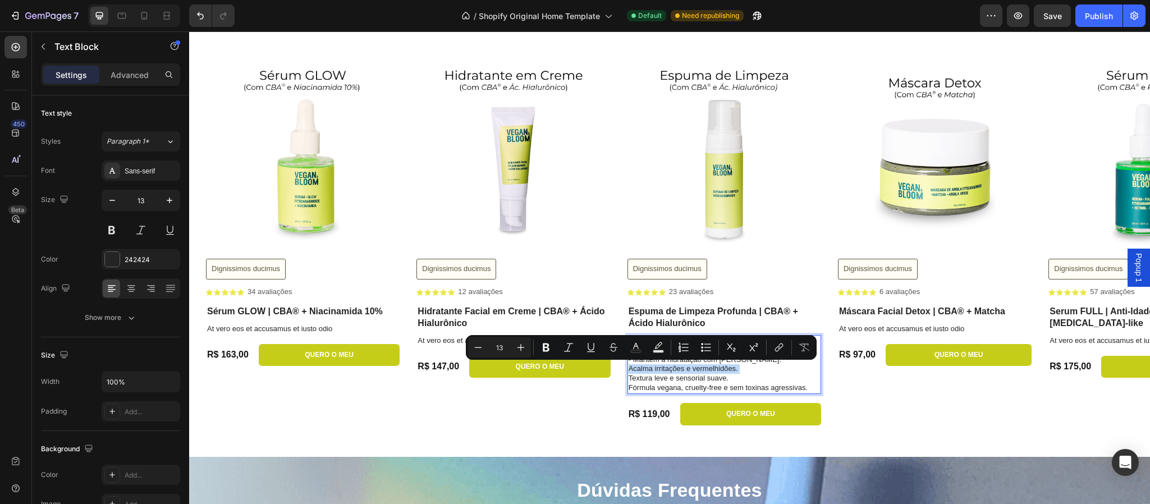
click at [630, 368] on p "Acalma irritações e vermelhidões." at bounding box center [724, 369] width 191 height 10
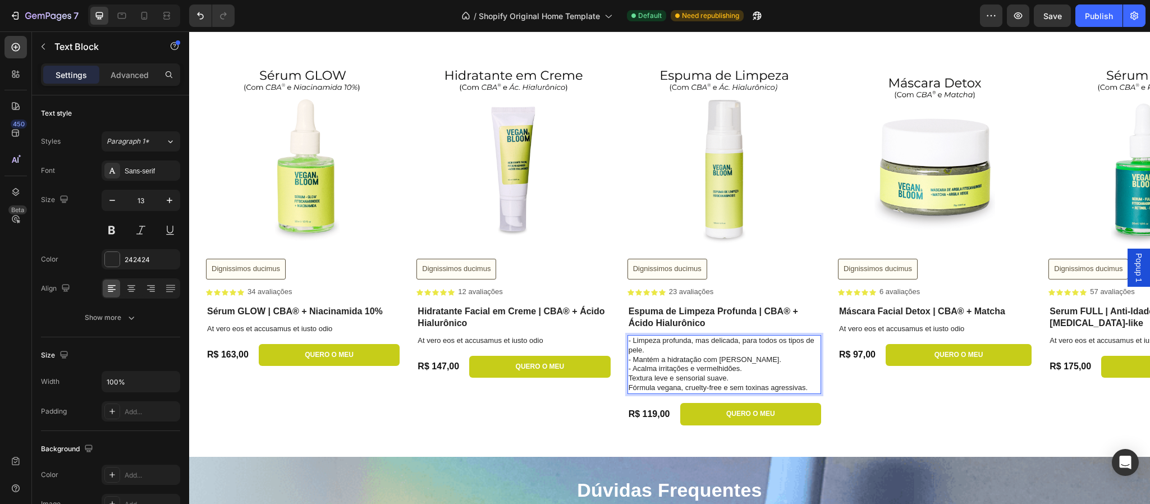
click at [629, 376] on p "Textura leve e sensorial suave." at bounding box center [724, 379] width 191 height 10
click at [629, 386] on p "Fórmula vegana, cruelty-free e sem toxinas agressivas." at bounding box center [724, 388] width 191 height 10
click at [984, 388] on div "Product Images Dignissimos ducimus Button Icon Icon Icon Icon Icon Icon List 6 …" at bounding box center [935, 240] width 194 height 369
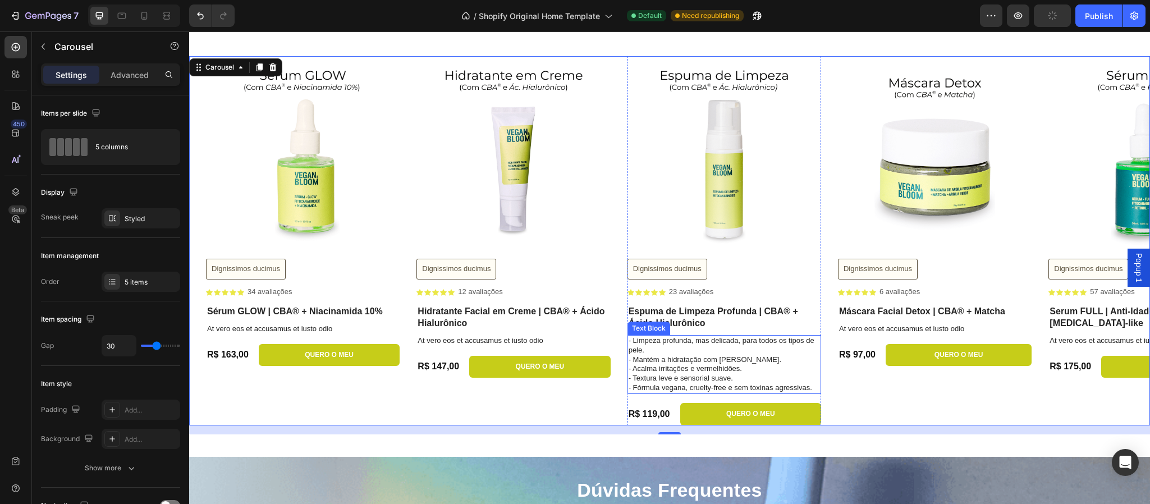
click at [679, 368] on p "- Acalma irritações e vermelhidões." at bounding box center [724, 369] width 191 height 10
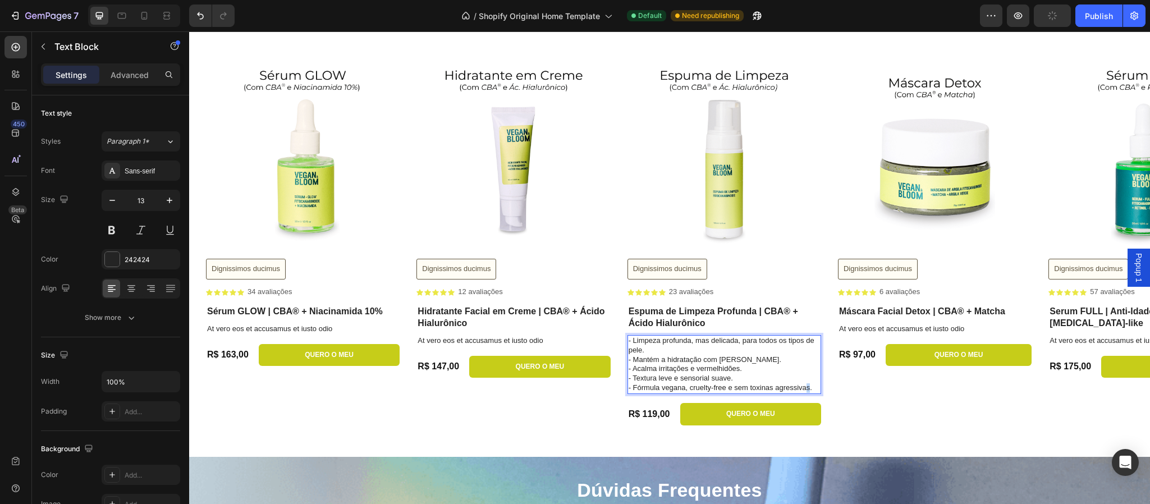
click at [807, 386] on p "- Fórmula vegana, cruelty-free e sem toxinas agressivas." at bounding box center [724, 388] width 191 height 10
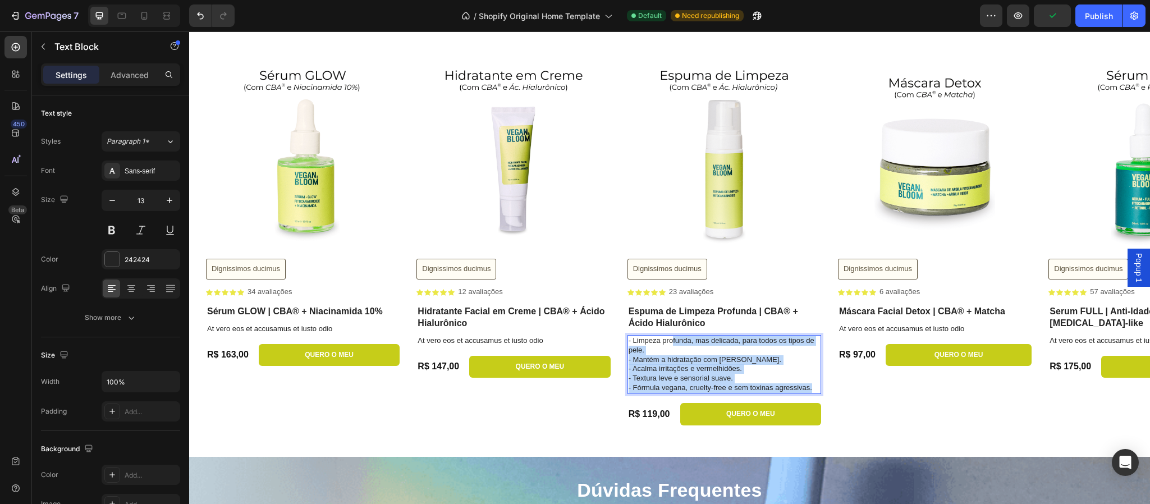
drag, startPoint x: 812, startPoint y: 386, endPoint x: 673, endPoint y: 340, distance: 147.2
click at [673, 340] on div "- Limpeza profunda, mas delicada, para todos os tipos de pele. - Mantém a hidra…" at bounding box center [725, 364] width 194 height 59
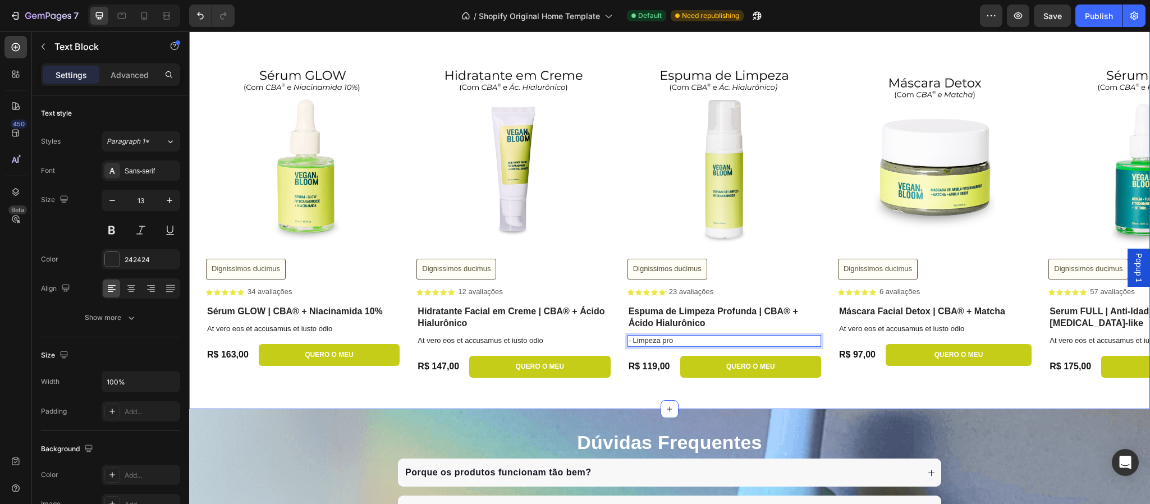
click at [1045, 391] on div "Drop element here At vero Button Row Row Product Images Dignissimos ducimus But…" at bounding box center [669, 198] width 961 height 422
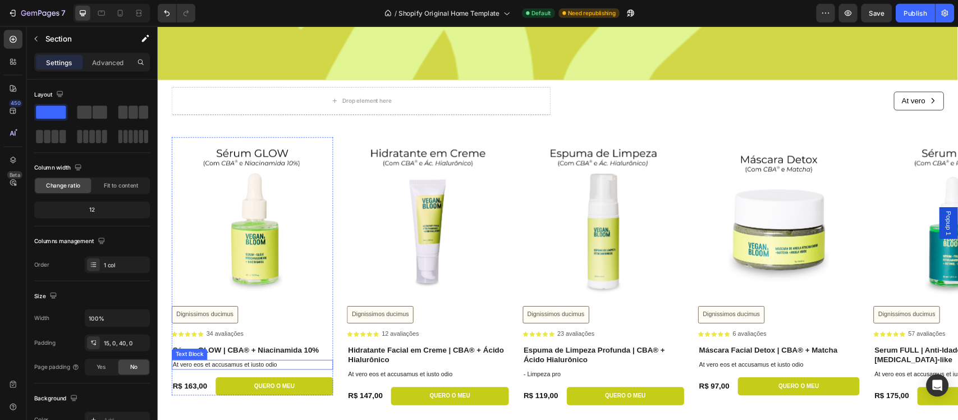
scroll to position [2631, 0]
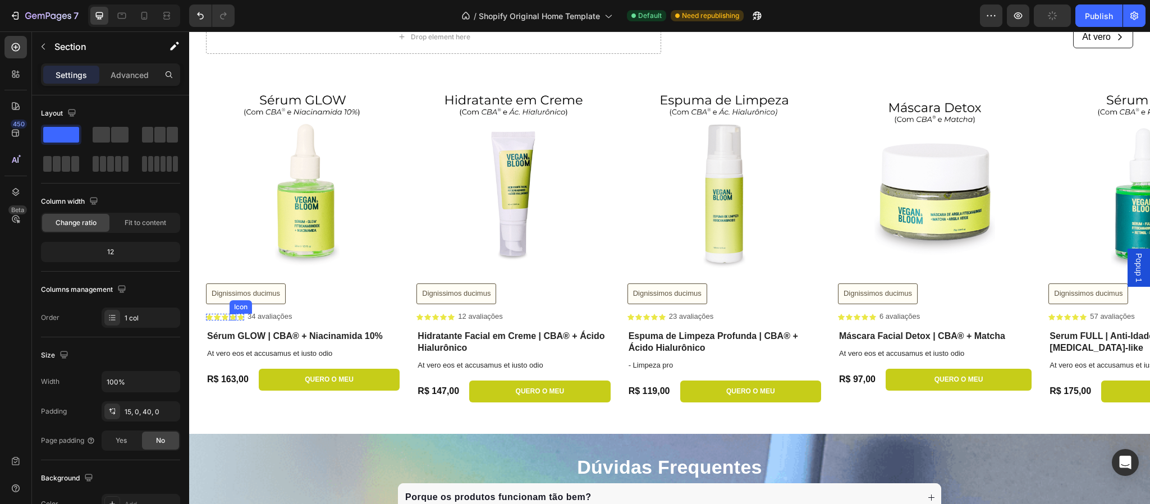
click at [236, 317] on icon at bounding box center [233, 317] width 7 height 7
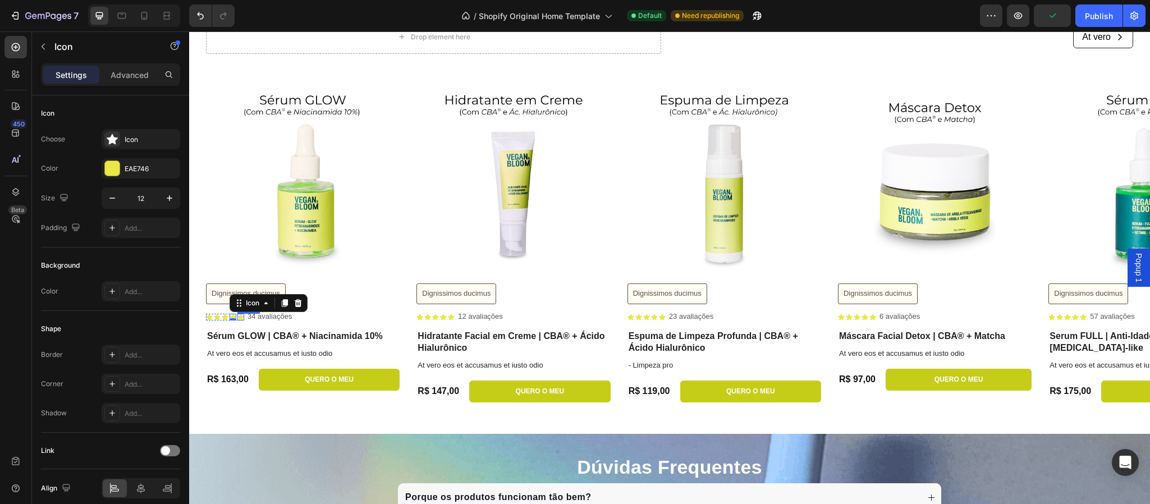
click at [241, 314] on icon at bounding box center [240, 317] width 7 height 6
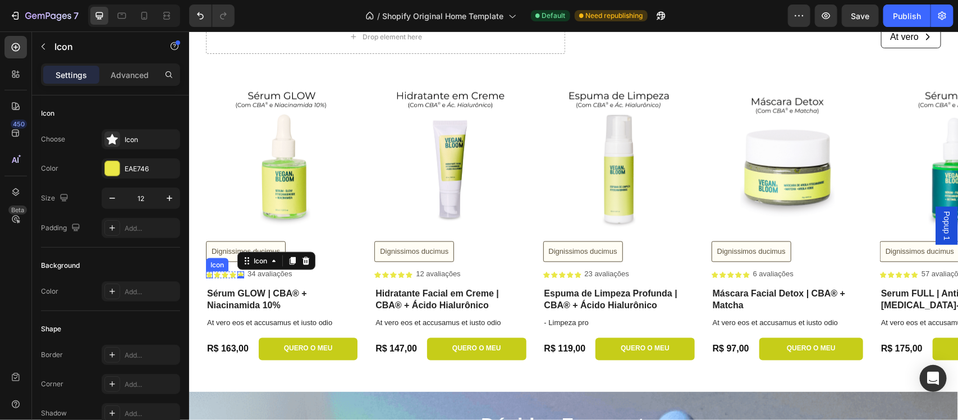
click at [211, 276] on icon at bounding box center [208, 274] width 7 height 6
click at [223, 276] on div "Icon" at bounding box center [224, 274] width 7 height 7
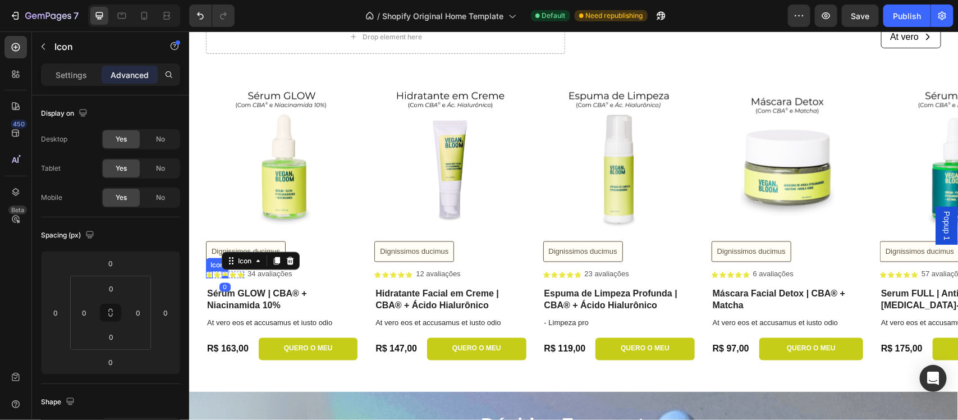
click at [203, 272] on div "Product Images Dignissimos ducimus Button Icon Icon Icon 0 Icon Icon Icon List …" at bounding box center [573, 220] width 769 height 280
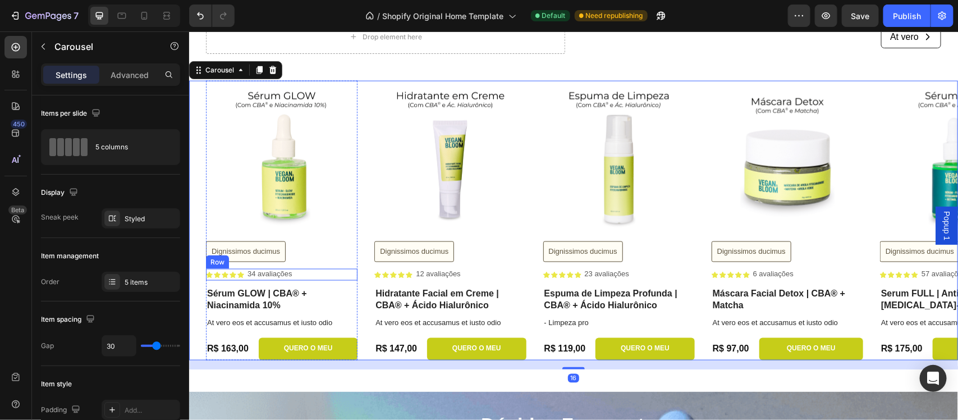
click at [347, 275] on div "Icon Icon Icon Icon Icon Icon List 34 avaliações Text Block Row" at bounding box center [281, 274] width 152 height 12
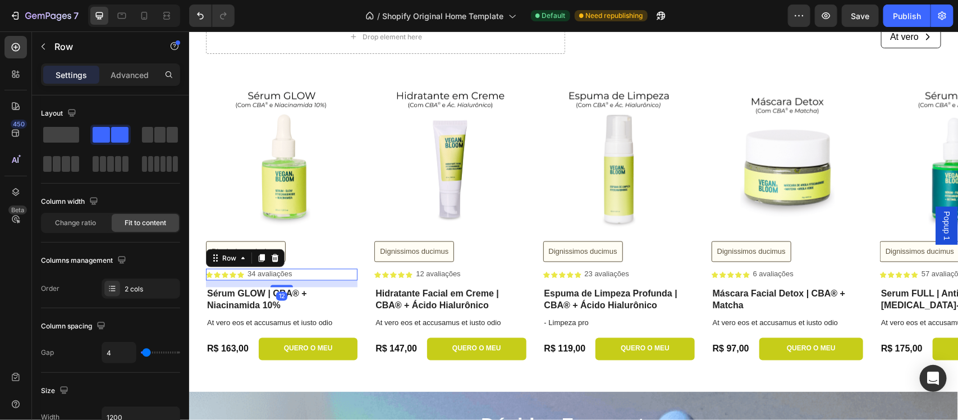
click at [309, 273] on div "Icon Icon Icon Icon Icon Icon List 34 avaliações Text Block Row 12" at bounding box center [281, 274] width 152 height 12
click at [263, 259] on icon at bounding box center [261, 258] width 6 height 8
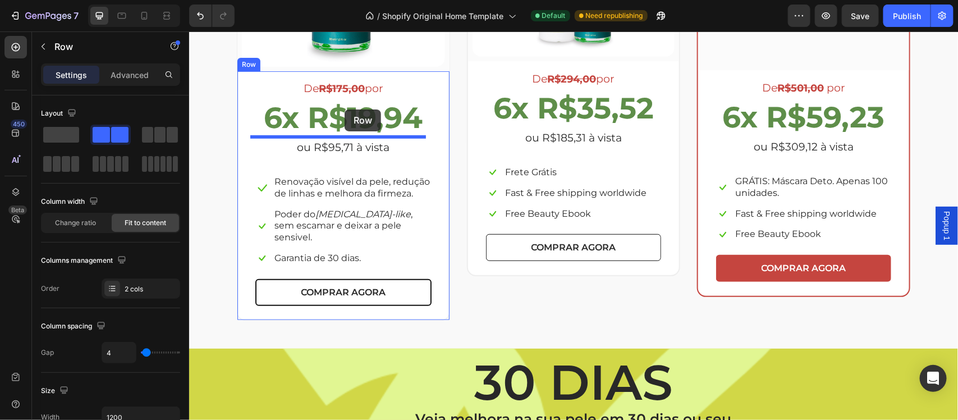
scroll to position [2028, 0]
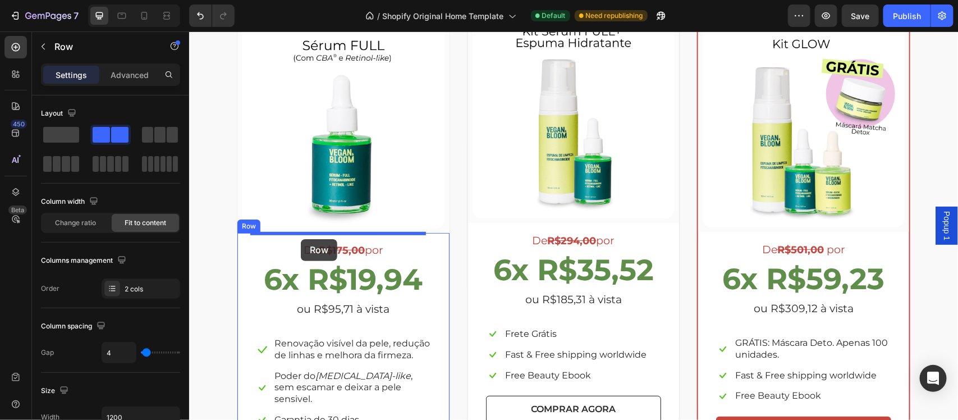
drag, startPoint x: 304, startPoint y: 290, endPoint x: 300, endPoint y: 239, distance: 51.8
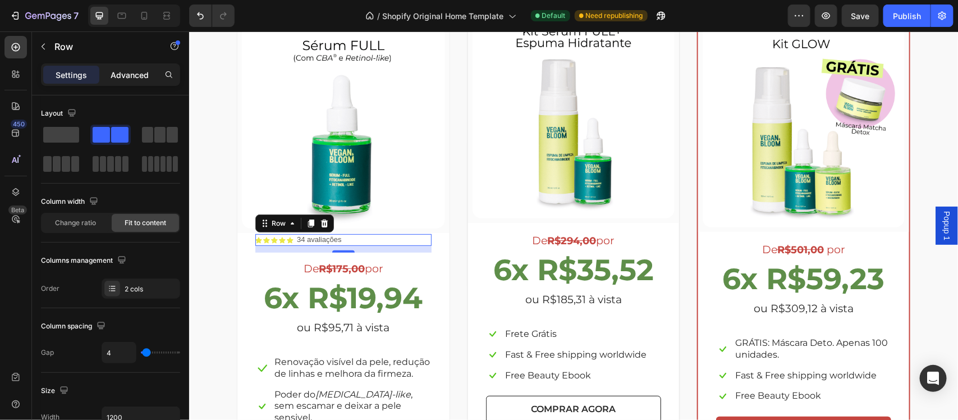
click at [118, 74] on p "Advanced" at bounding box center [130, 75] width 38 height 12
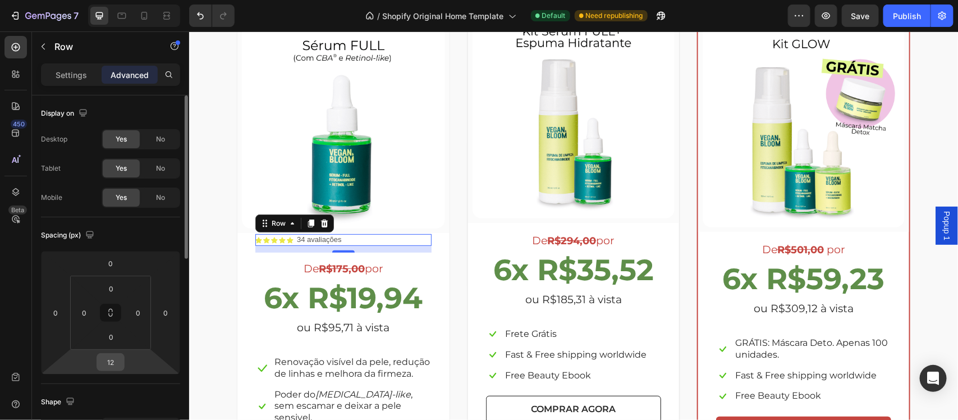
click at [118, 359] on input "12" at bounding box center [110, 362] width 22 height 17
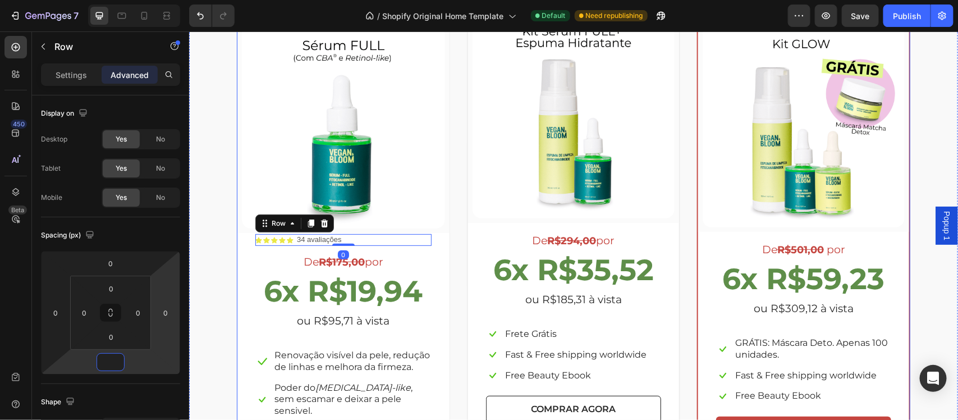
click at [458, 278] on div "(P) Images & Gallery Row Icon Icon Icon Icon Icon Icon List 34 avaliações Text …" at bounding box center [573, 251] width 674 height 483
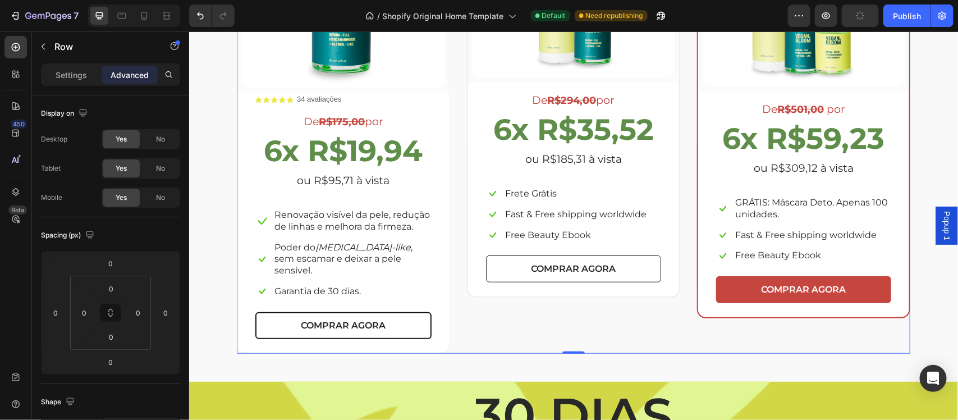
scroll to position [2122, 0]
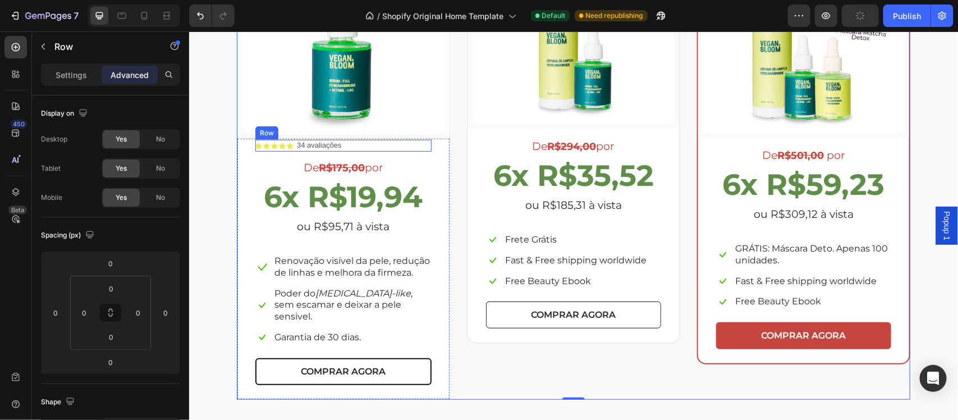
click at [347, 141] on div "Icon Icon Icon Icon Icon Icon List 34 avaliações Text Block Row" at bounding box center [343, 145] width 176 height 12
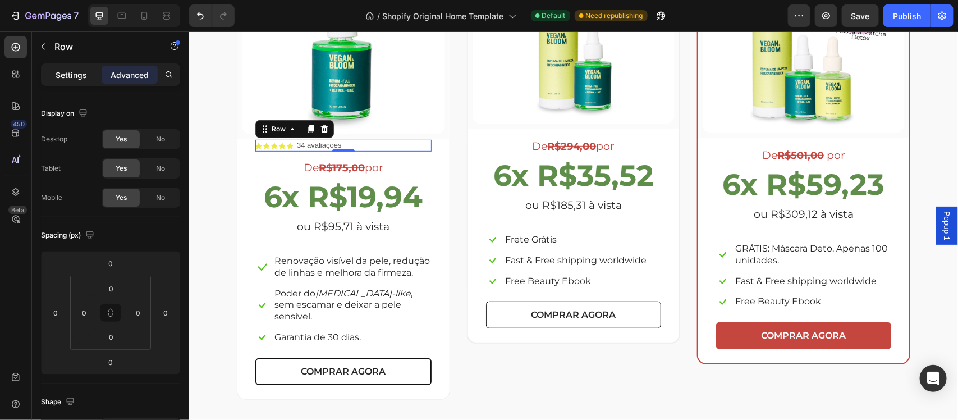
click at [54, 76] on div "Settings" at bounding box center [71, 75] width 56 height 18
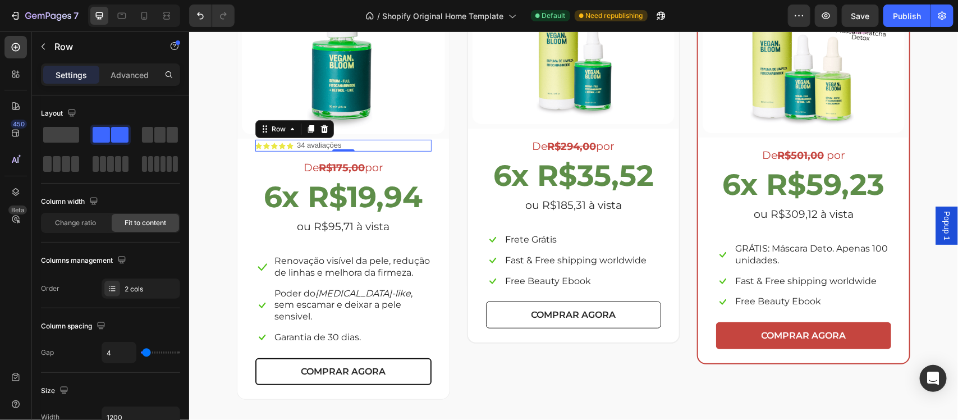
click at [362, 144] on div "Icon Icon Icon Icon Icon Icon List 34 avaliações Text Block Row 0" at bounding box center [343, 145] width 176 height 12
click at [318, 144] on p "34 avaliações" at bounding box center [318, 145] width 45 height 10
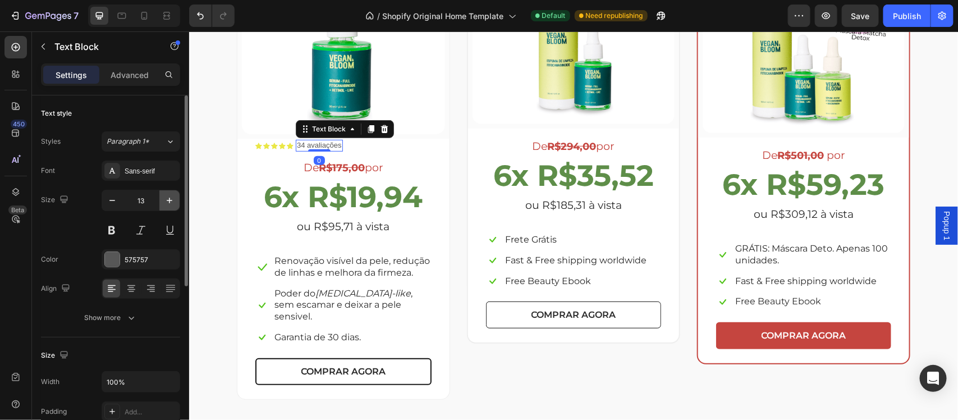
click at [169, 206] on icon "button" at bounding box center [169, 200] width 11 height 11
click at [169, 203] on icon "button" at bounding box center [169, 200] width 11 height 11
type input "15"
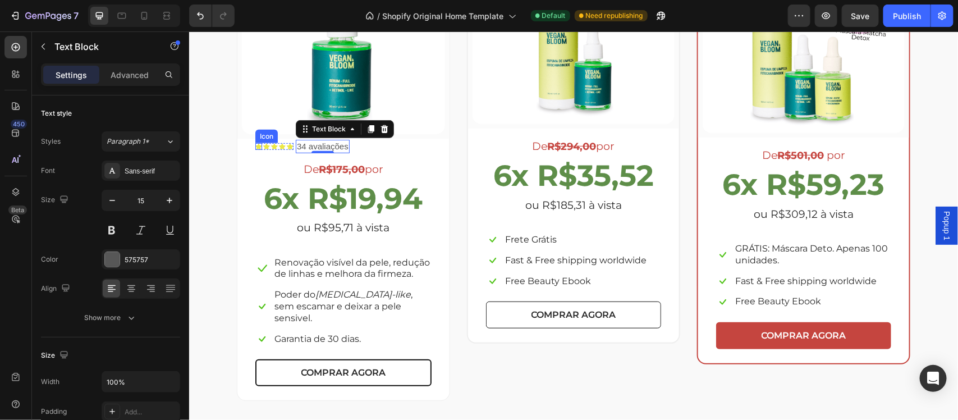
click at [255, 144] on icon at bounding box center [258, 146] width 7 height 7
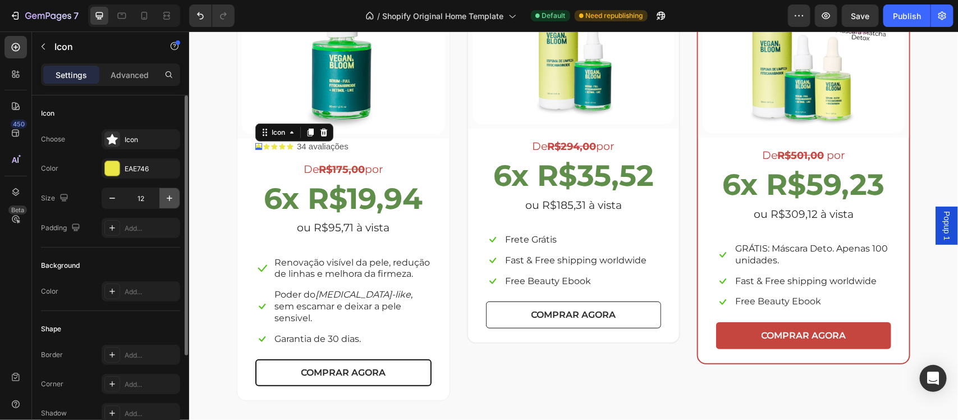
click at [173, 200] on icon "button" at bounding box center [169, 198] width 11 height 11
click at [171, 198] on icon "button" at bounding box center [170, 198] width 6 height 6
type input "16"
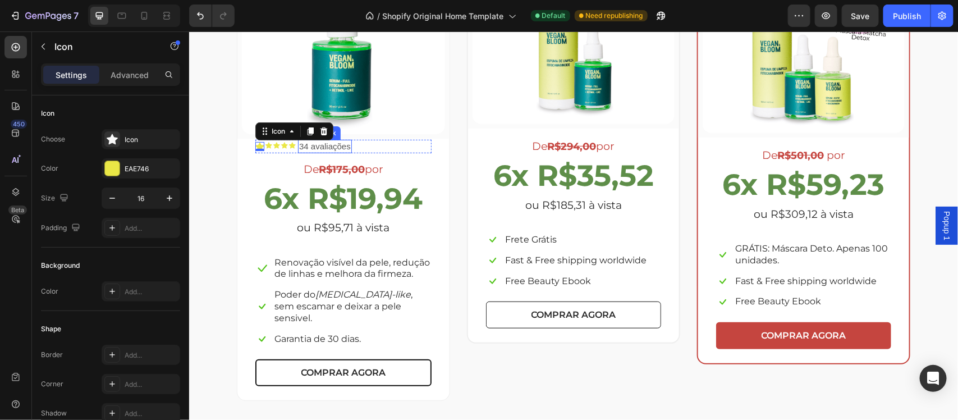
click at [332, 146] on p "34 avaliações" at bounding box center [325, 145] width 52 height 11
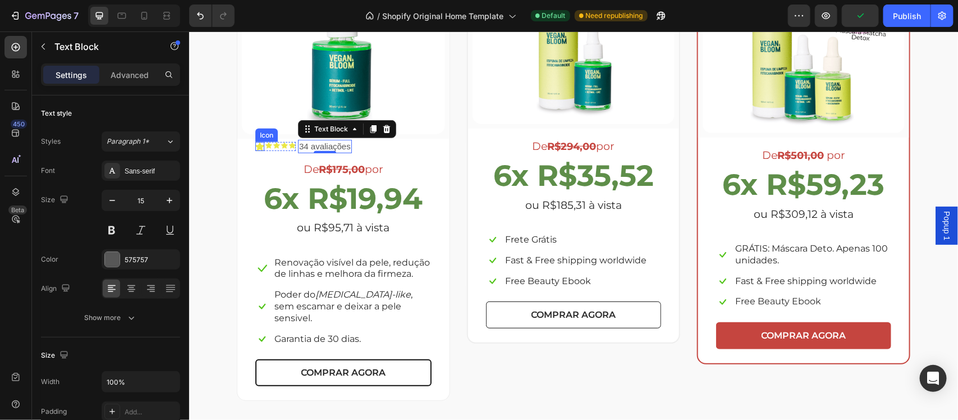
click at [255, 147] on icon at bounding box center [259, 145] width 9 height 9
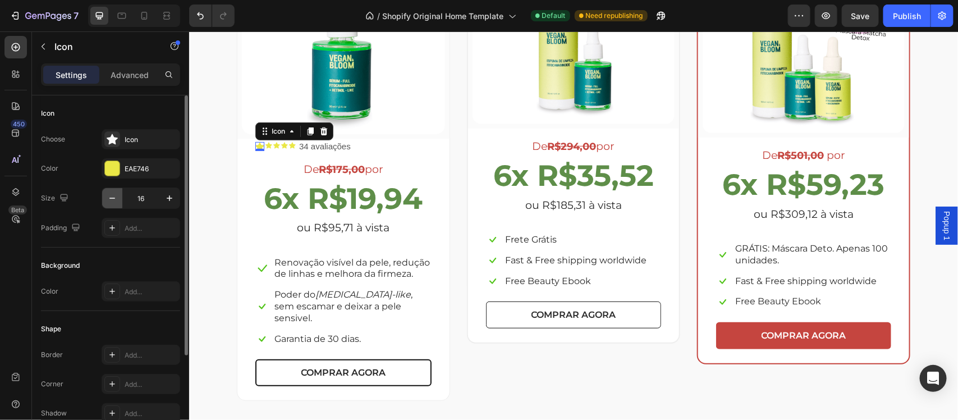
click at [112, 200] on icon "button" at bounding box center [112, 198] width 11 height 11
type input "15"
click at [264, 144] on icon at bounding box center [267, 145] width 7 height 6
click at [167, 197] on icon "button" at bounding box center [169, 198] width 11 height 11
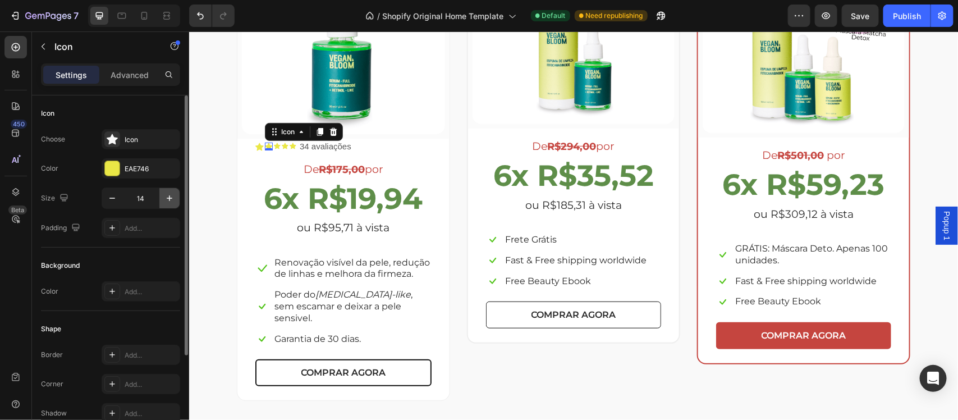
click at [167, 195] on icon "button" at bounding box center [169, 198] width 11 height 11
type input "15"
click at [274, 144] on icon at bounding box center [277, 145] width 7 height 6
click at [168, 195] on icon "button" at bounding box center [169, 198] width 11 height 11
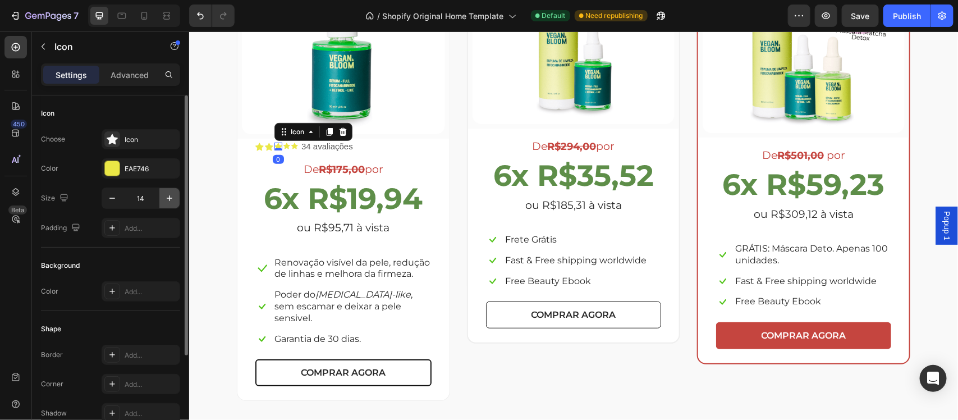
click at [168, 195] on icon "button" at bounding box center [169, 198] width 11 height 11
type input "15"
click at [284, 146] on icon at bounding box center [287, 145] width 7 height 6
click at [171, 193] on icon "button" at bounding box center [169, 198] width 11 height 11
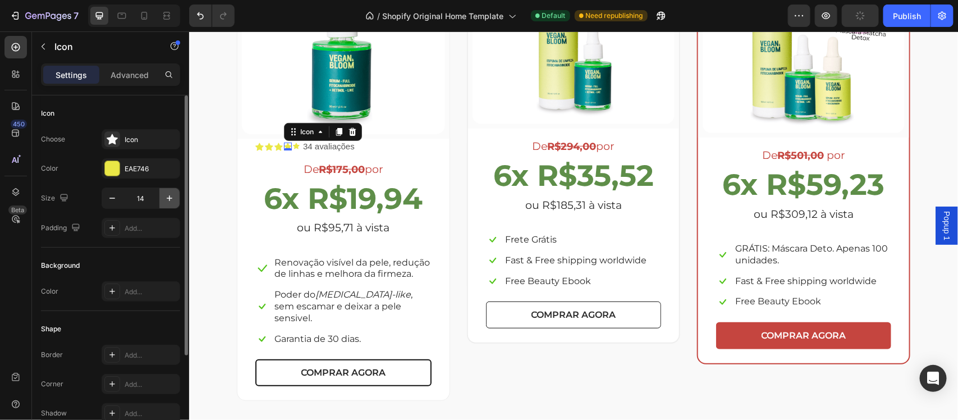
click at [171, 193] on icon "button" at bounding box center [169, 198] width 11 height 11
type input "15"
click at [293, 145] on icon at bounding box center [296, 145] width 7 height 6
click at [170, 194] on icon "button" at bounding box center [169, 198] width 11 height 11
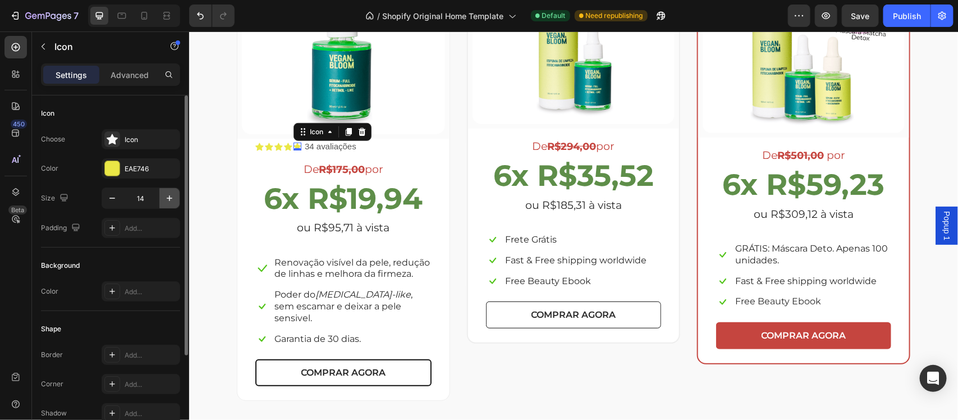
click at [170, 194] on icon "button" at bounding box center [169, 198] width 11 height 11
type input "15"
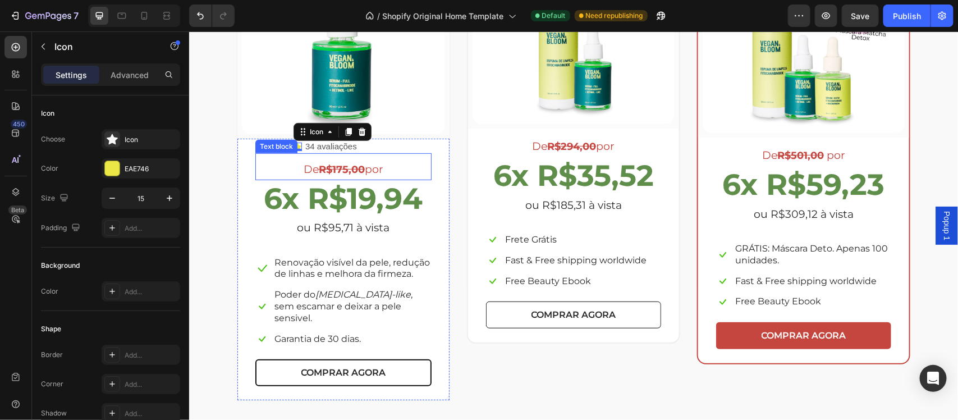
click at [419, 164] on p "De R$175,00 por" at bounding box center [343, 168] width 174 height 19
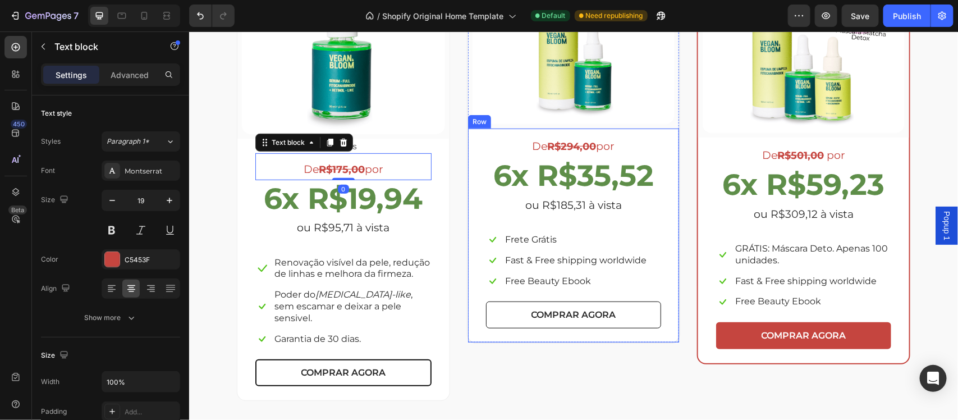
click at [468, 213] on div "De R$294,00 por Text block 6x R$35,52 Text block ou R$185,31 à vista Text block…" at bounding box center [573, 235] width 211 height 214
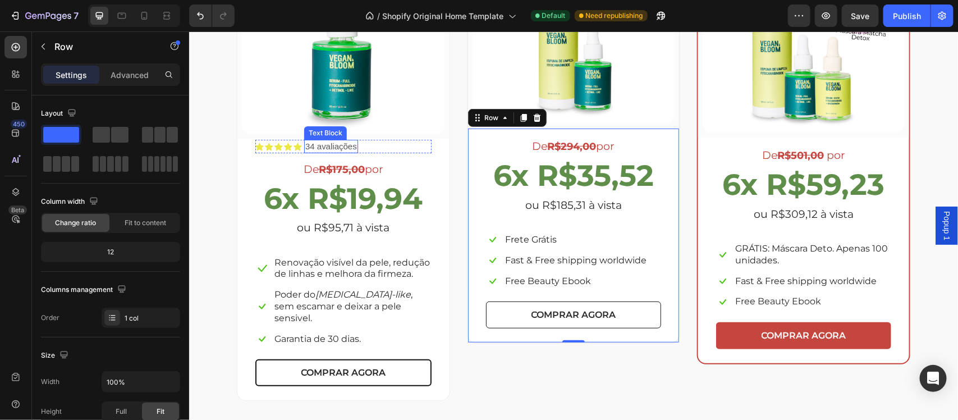
click at [376, 144] on div "Icon Icon Icon Icon Icon Icon List 34 avaliações Text Block Row" at bounding box center [343, 145] width 176 height 13
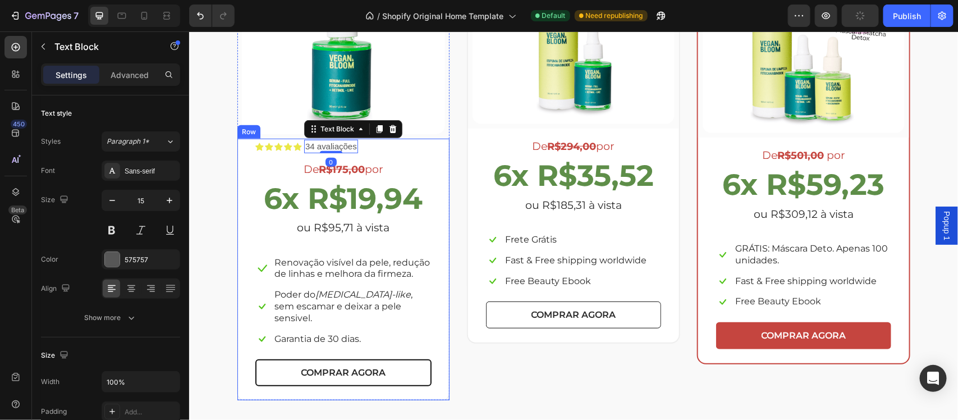
click at [436, 188] on div "Icon Icon Icon Icon Icon Icon List 34 avaliações Text Block 0 Row De R$175,00 p…" at bounding box center [343, 269] width 212 height 262
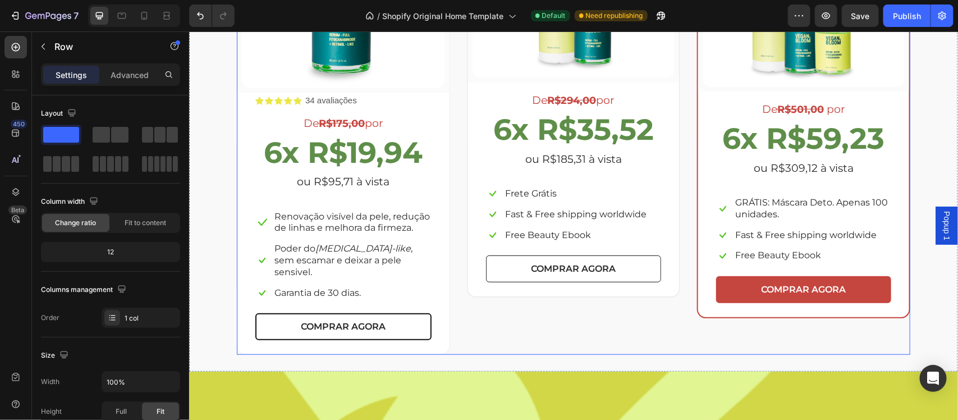
scroll to position [2028, 0]
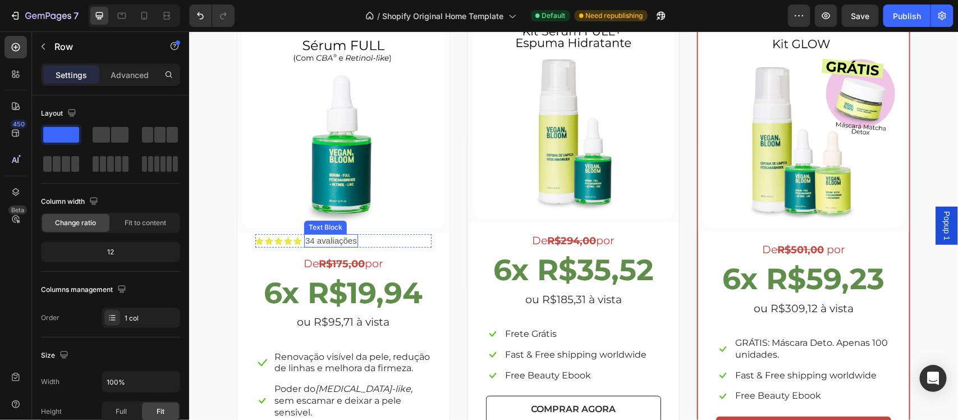
click at [340, 237] on p "34 avaliações" at bounding box center [331, 240] width 52 height 11
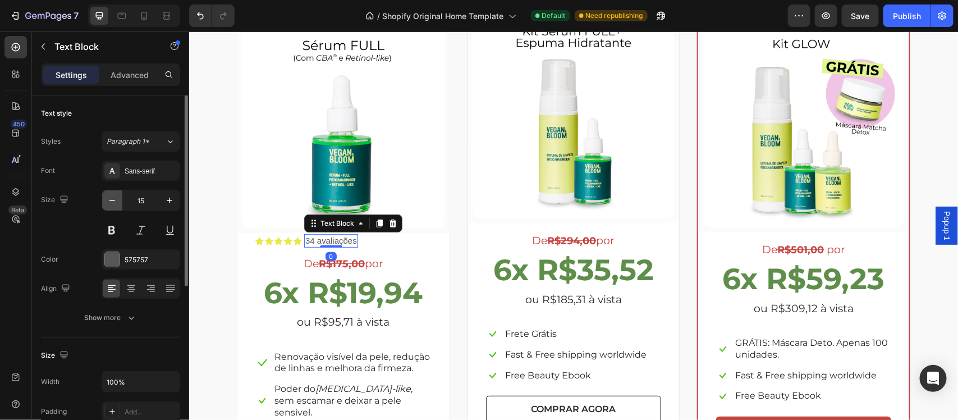
click at [111, 203] on icon "button" at bounding box center [112, 200] width 11 height 11
type input "14"
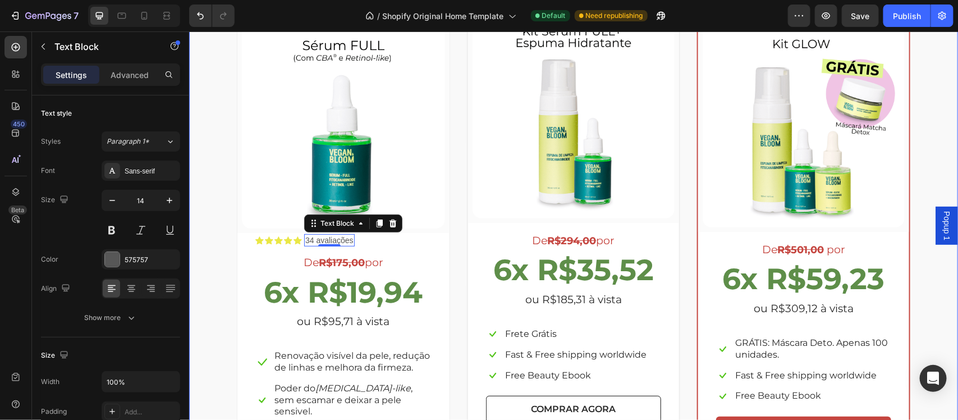
click at [220, 253] on div "Escolha a sua oferta 🔥 Heading *Ofertas válidas enquanto durarem os estoques. T…" at bounding box center [573, 213] width 752 height 561
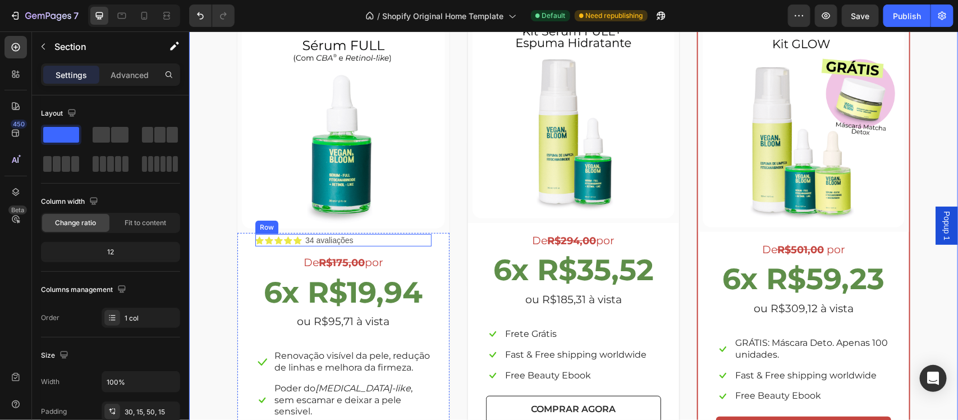
click at [386, 239] on div "Icon Icon Icon Icon Icon Icon List 34 avaliações Text Block Row" at bounding box center [343, 240] width 176 height 12
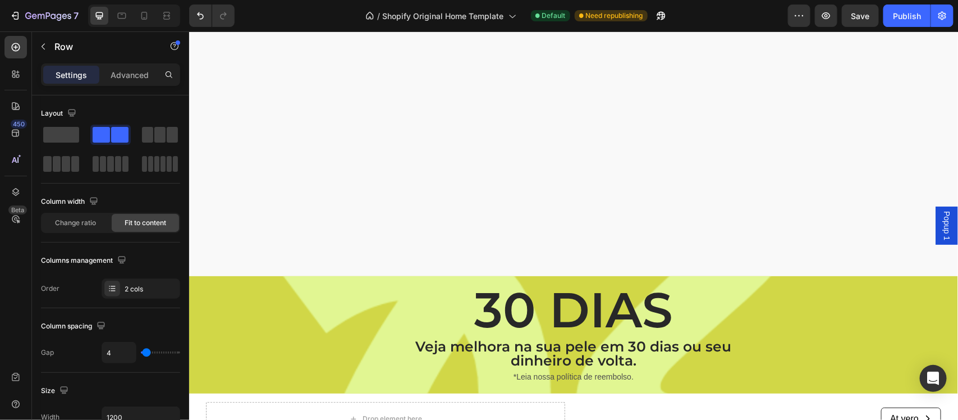
scroll to position [2613, 0]
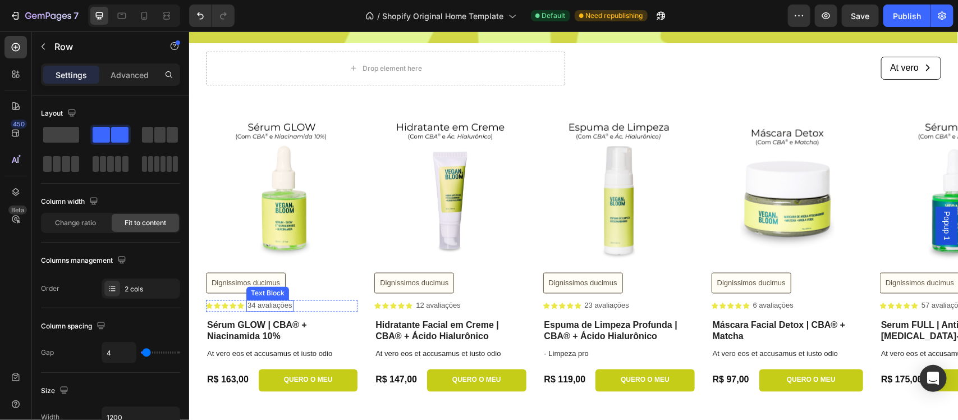
click at [254, 307] on p "34 avaliações" at bounding box center [269, 306] width 45 height 10
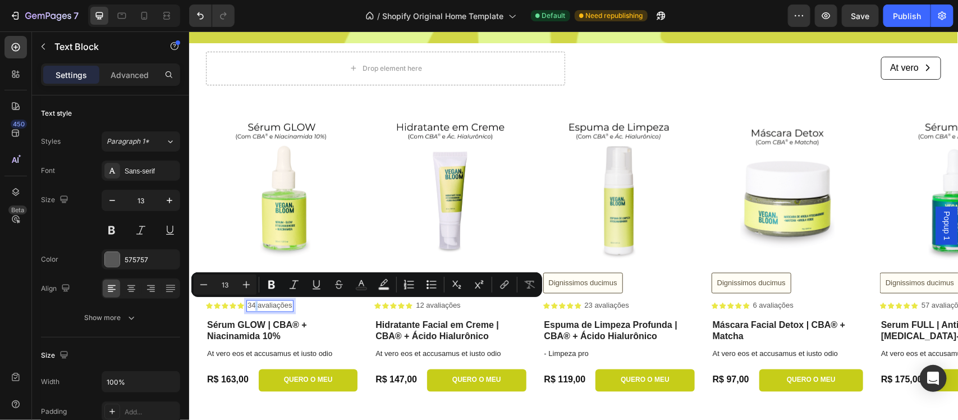
click at [255, 305] on p "34 avaliações" at bounding box center [269, 306] width 45 height 10
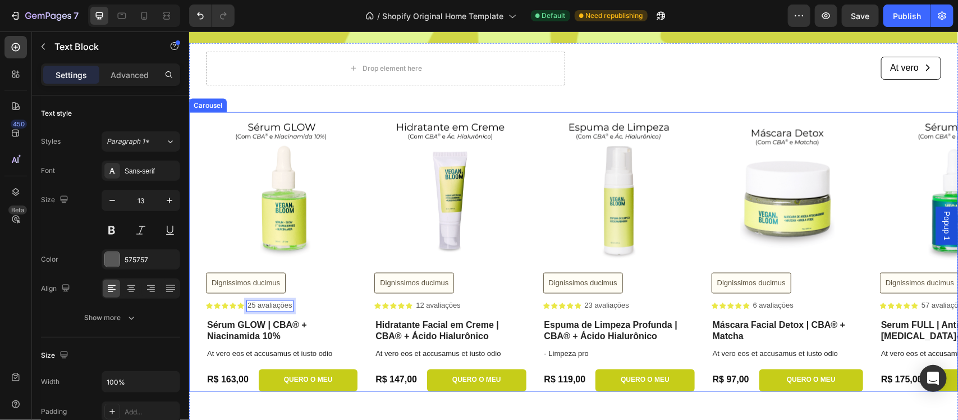
click at [369, 283] on div "Product Images Dignissimos ducimus Button Icon Icon Icon Icon Icon Icon List 25…" at bounding box center [581, 252] width 752 height 280
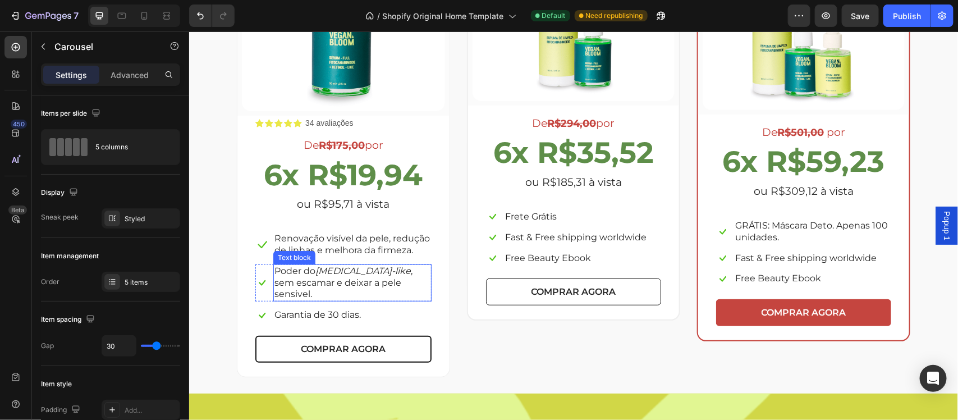
scroll to position [2098, 0]
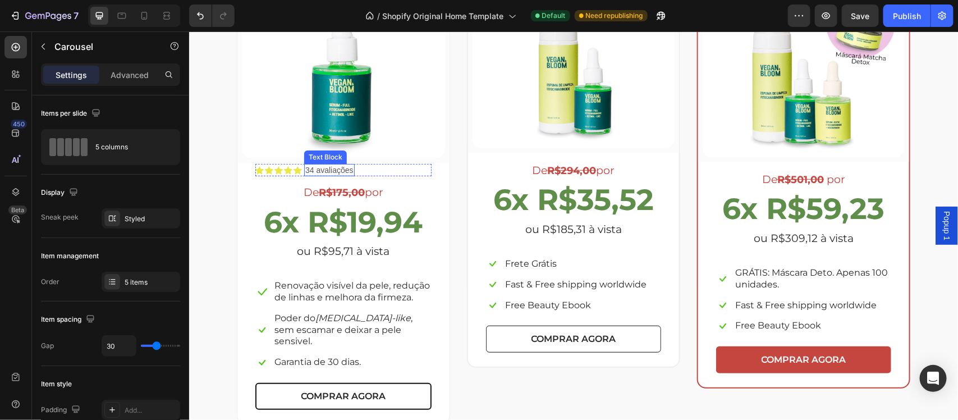
click at [305, 168] on p "34 avaliações" at bounding box center [329, 169] width 48 height 10
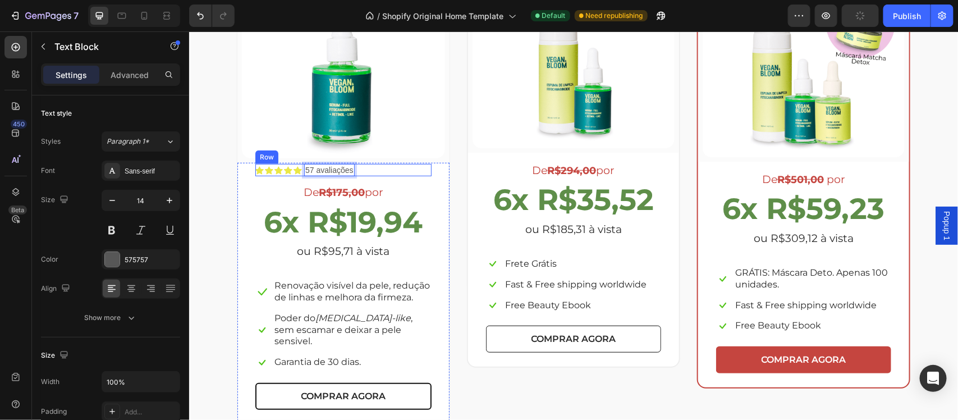
click at [374, 168] on div "Icon Icon Icon Icon Icon Icon List 57 avaliações Text Block 0 Row" at bounding box center [343, 169] width 176 height 12
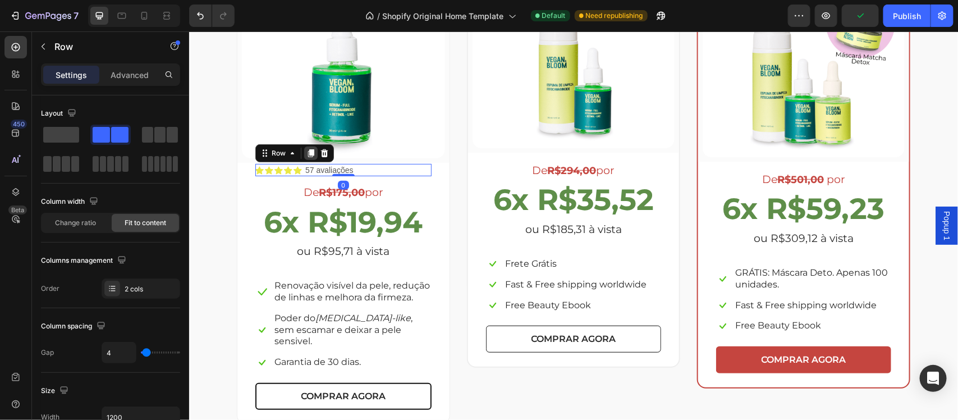
click at [308, 150] on icon at bounding box center [311, 153] width 6 height 8
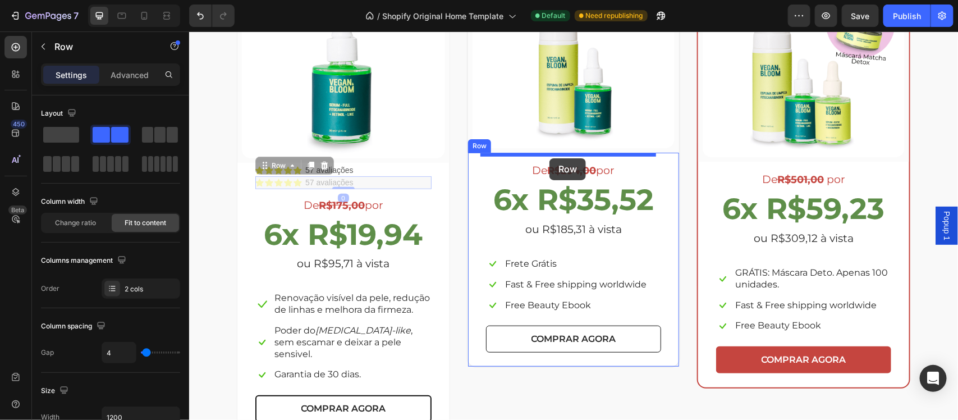
drag, startPoint x: 490, startPoint y: 171, endPoint x: 549, endPoint y: 158, distance: 60.5
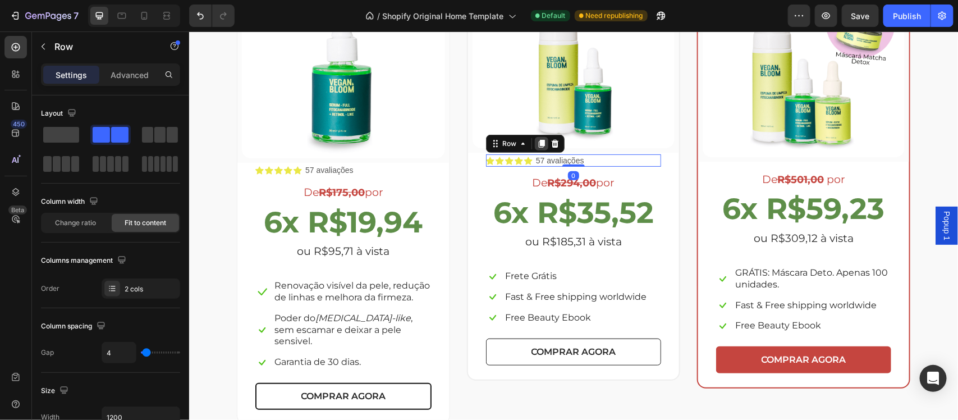
click at [538, 141] on icon at bounding box center [541, 143] width 6 height 8
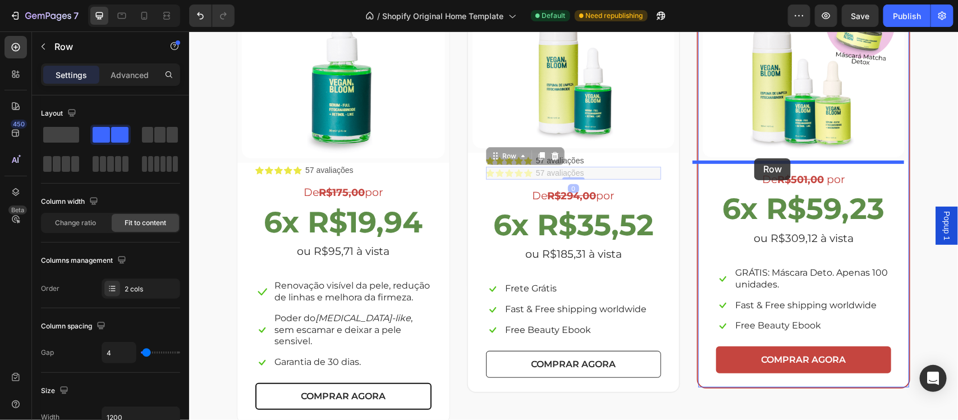
drag, startPoint x: 632, startPoint y: 171, endPoint x: 754, endPoint y: 158, distance: 122.6
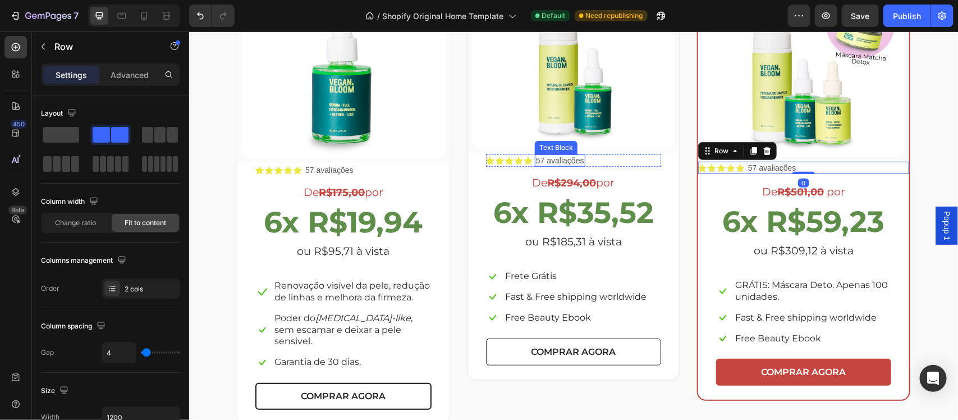
click at [556, 163] on p "57 avaliações" at bounding box center [560, 160] width 48 height 10
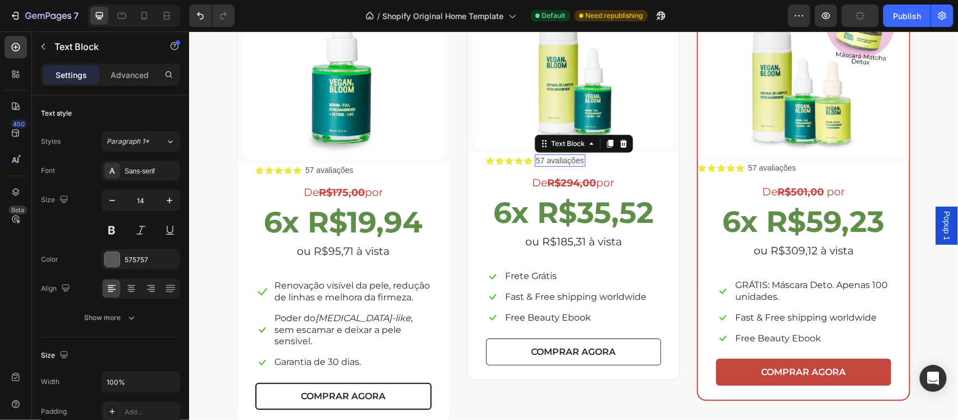
click at [536, 157] on p "57 avaliações" at bounding box center [560, 160] width 48 height 10
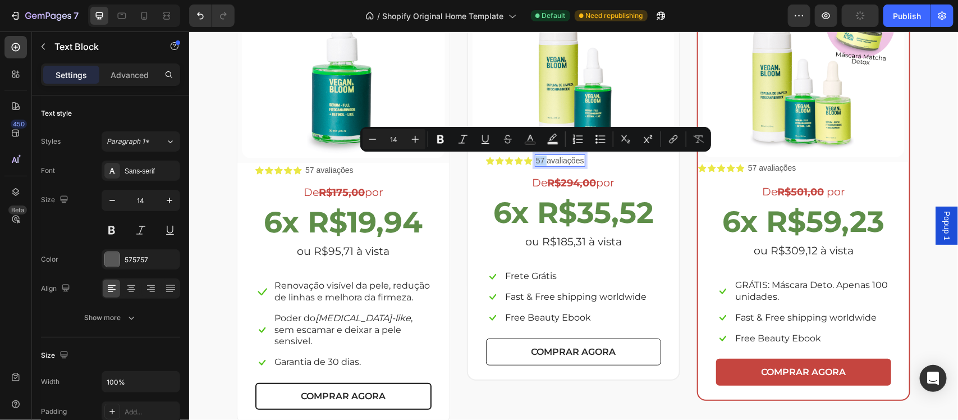
click at [540, 159] on p "57 avaliações" at bounding box center [560, 160] width 48 height 10
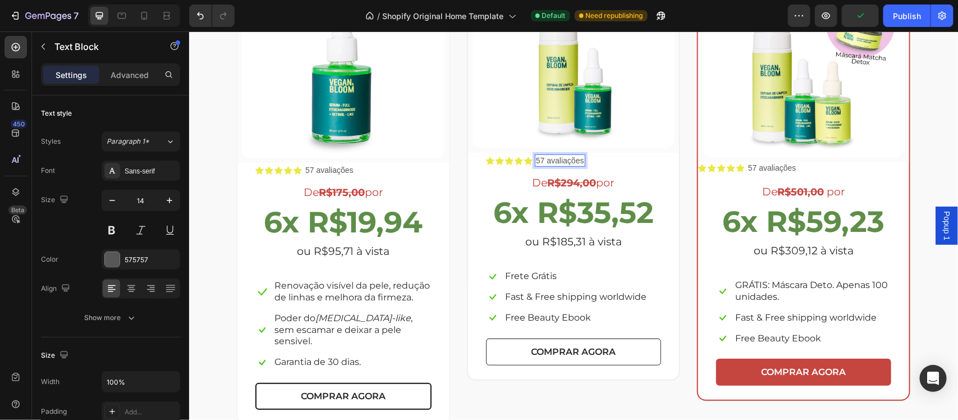
click at [536, 159] on p "57 avaliações" at bounding box center [560, 160] width 48 height 10
click at [305, 168] on p "57 avaliações" at bounding box center [329, 169] width 48 height 10
click at [536, 163] on p "7 avaliações" at bounding box center [558, 160] width 44 height 10
click at [536, 158] on p "7 avaliações" at bounding box center [558, 160] width 44 height 10
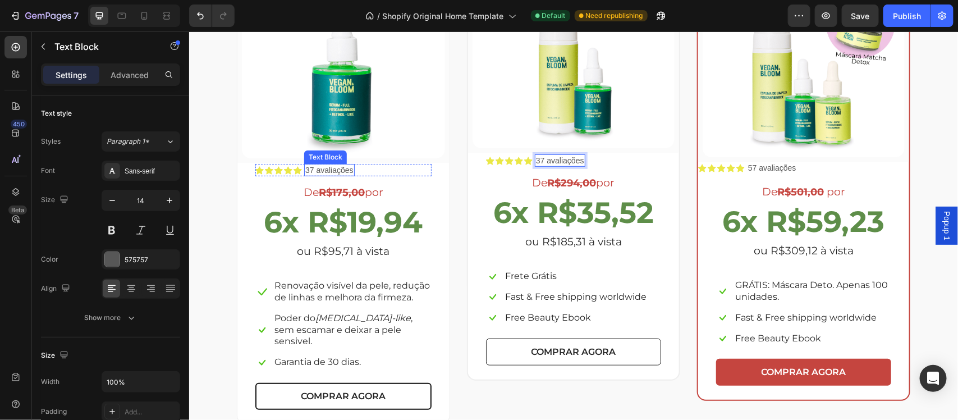
click at [305, 167] on p "37 avaliações" at bounding box center [329, 169] width 48 height 10
click at [307, 167] on p "37 avaliações" at bounding box center [329, 169] width 48 height 10
click at [759, 168] on p "57 avaliações" at bounding box center [772, 167] width 48 height 10
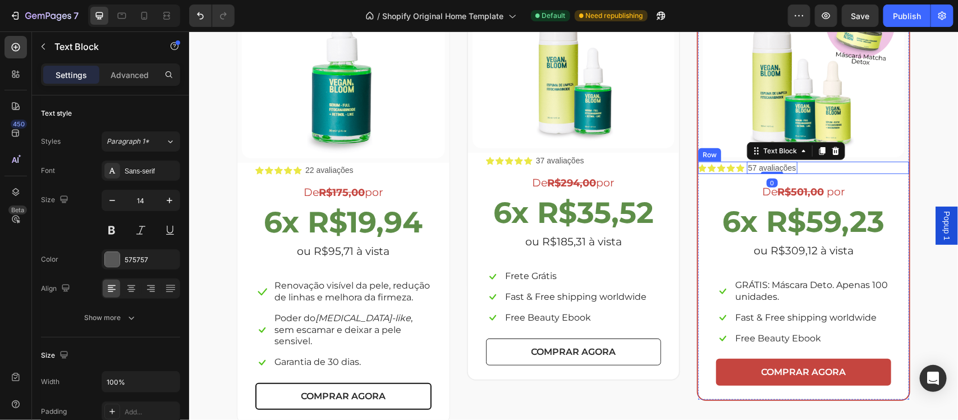
click at [813, 170] on div "Icon Icon Icon Icon Icon Icon List 57 avaliações Text Block 0 Row" at bounding box center [803, 167] width 211 height 12
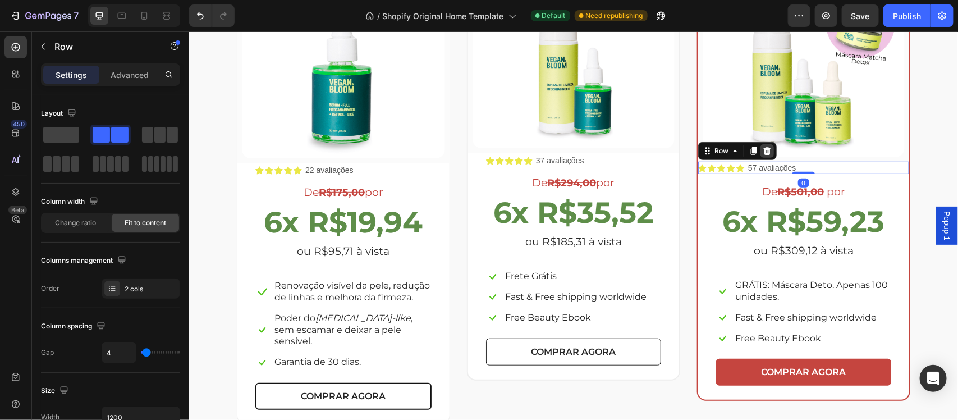
click at [764, 154] on icon at bounding box center [767, 151] width 7 height 8
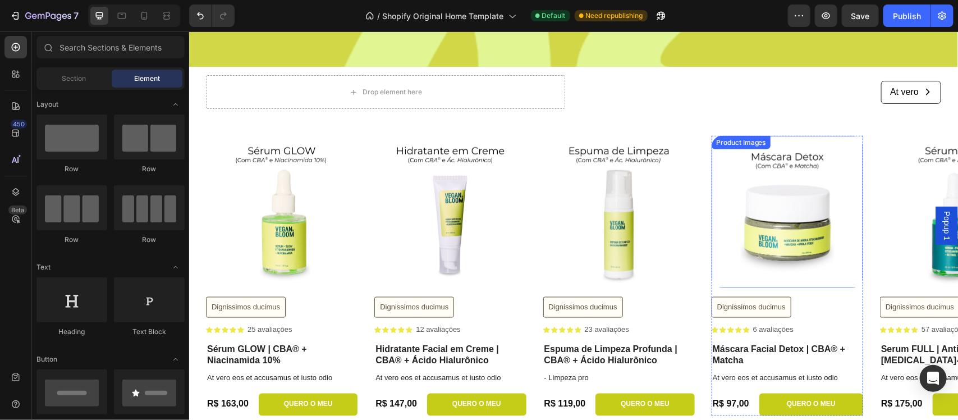
scroll to position [2636, 0]
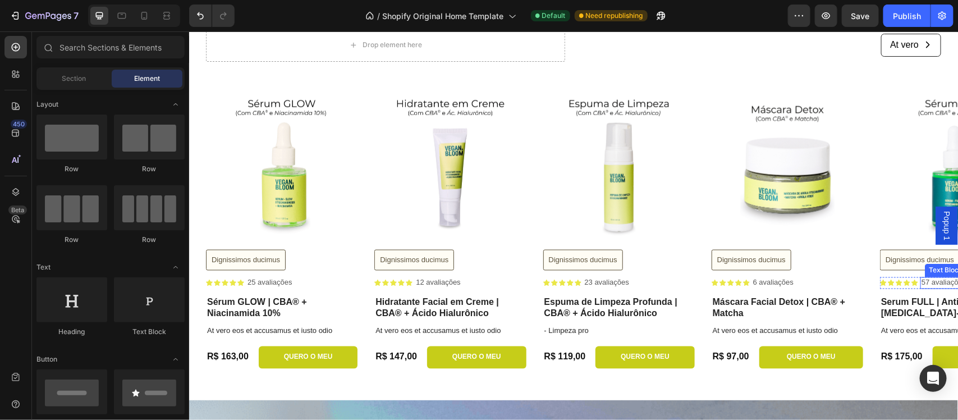
click at [930, 284] on p "57 avaliações" at bounding box center [943, 283] width 45 height 10
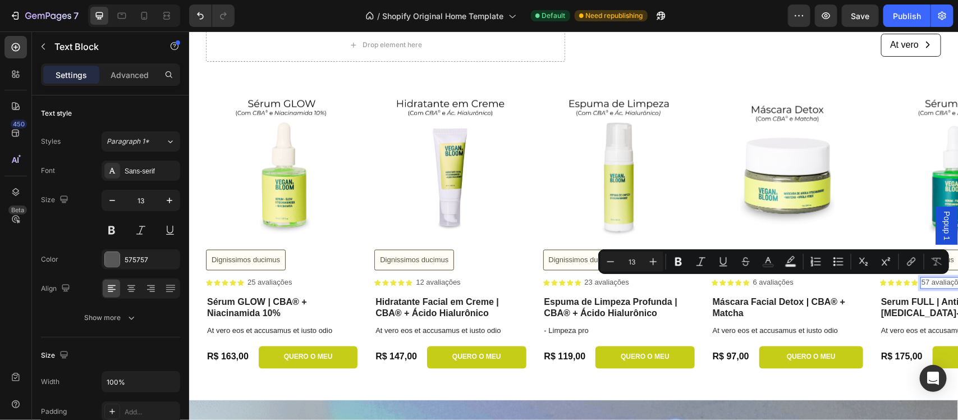
click at [925, 281] on p "57 avaliações" at bounding box center [943, 283] width 45 height 10
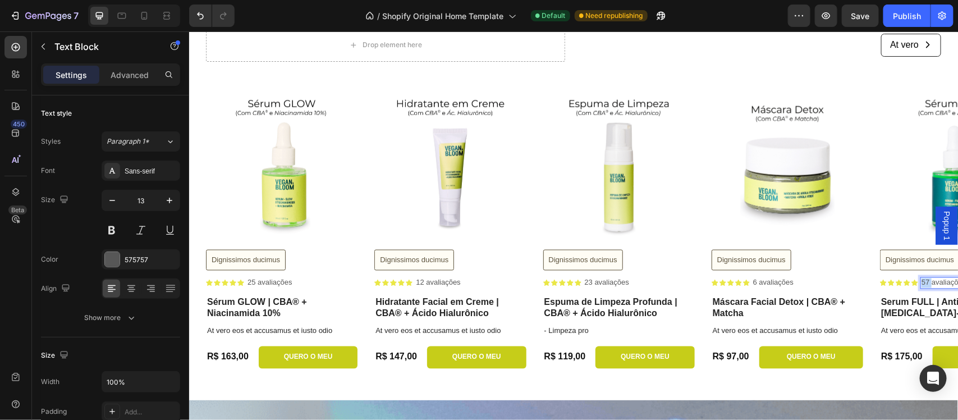
click at [925, 281] on p "57 avaliações" at bounding box center [943, 283] width 45 height 10
click at [865, 295] on div "Product Images Dignissimos ducimus Button Icon Icon Icon Icon Icon Icon List 25…" at bounding box center [581, 228] width 752 height 280
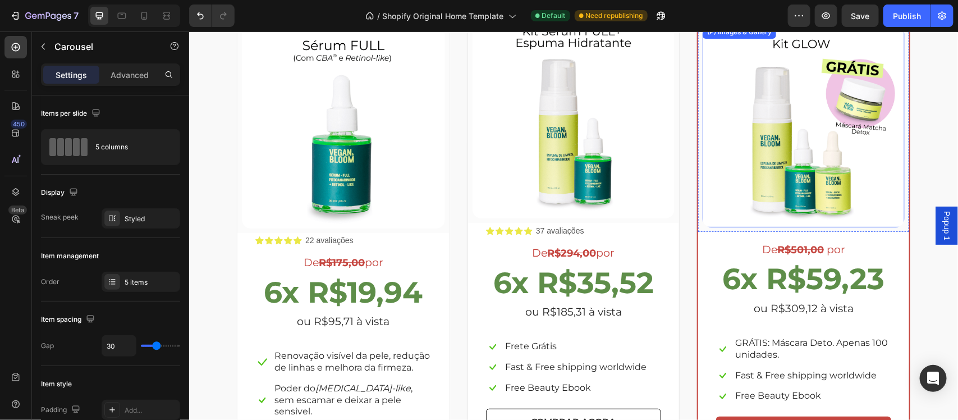
scroll to position [1982, 0]
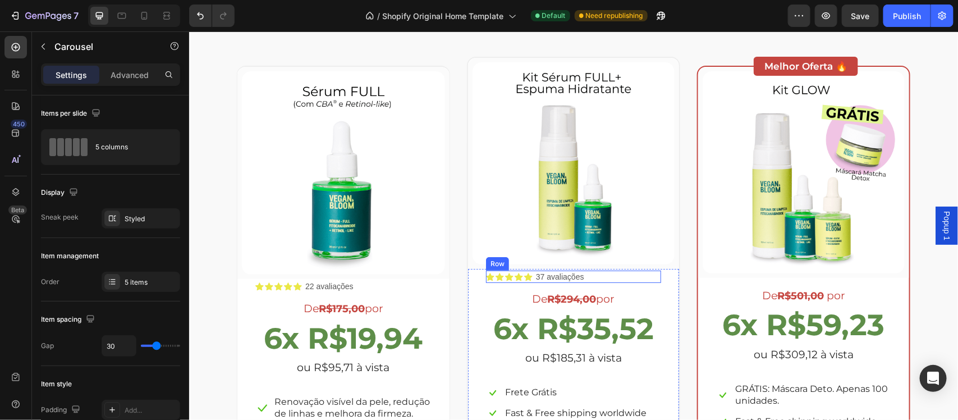
click at [615, 275] on div "Icon Icon Icon Icon Icon Icon List 37 avaliações Text Block Row" at bounding box center [573, 276] width 175 height 12
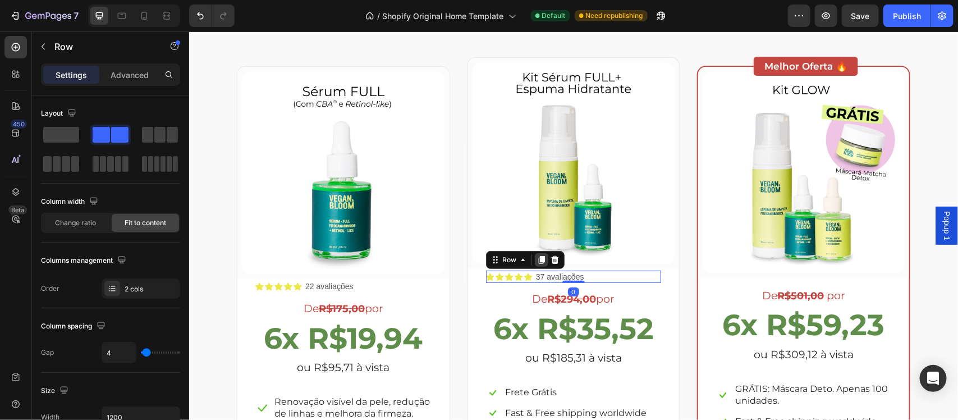
click at [538, 258] on icon at bounding box center [541, 259] width 6 height 8
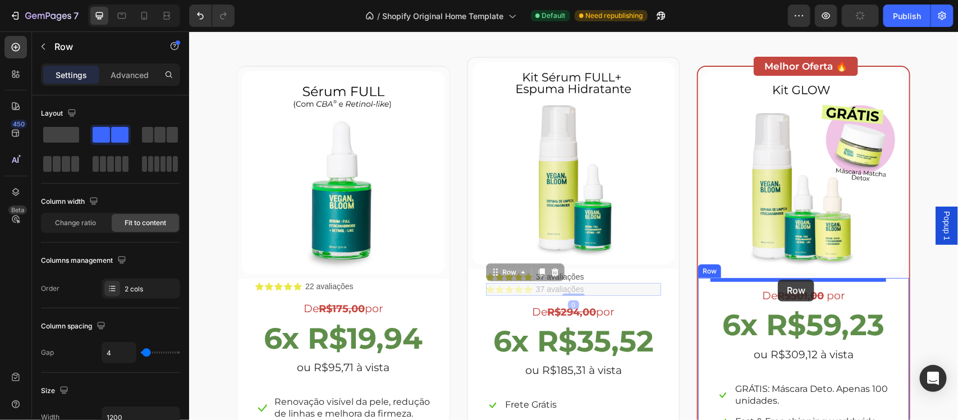
drag, startPoint x: 599, startPoint y: 291, endPoint x: 778, endPoint y: 279, distance: 179.0
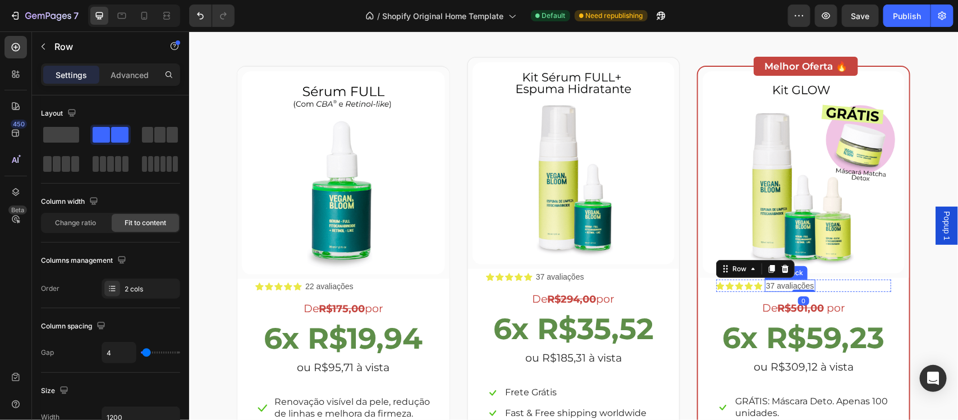
click at [768, 286] on p "37 avaliações" at bounding box center [790, 285] width 48 height 10
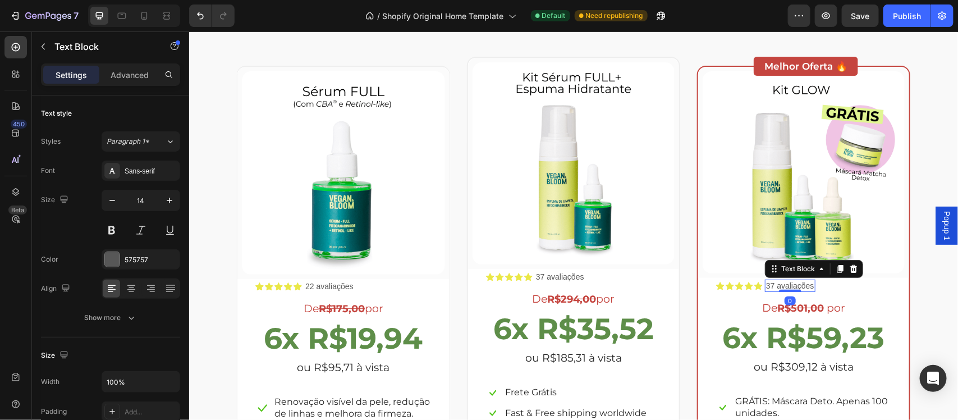
click at [766, 284] on p "37 avaliações" at bounding box center [790, 285] width 48 height 10
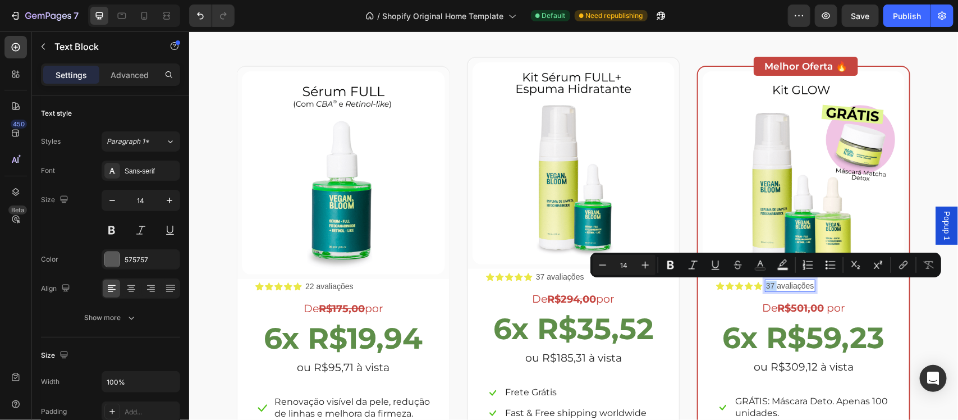
click at [766, 284] on p "37 avaliações" at bounding box center [790, 285] width 48 height 10
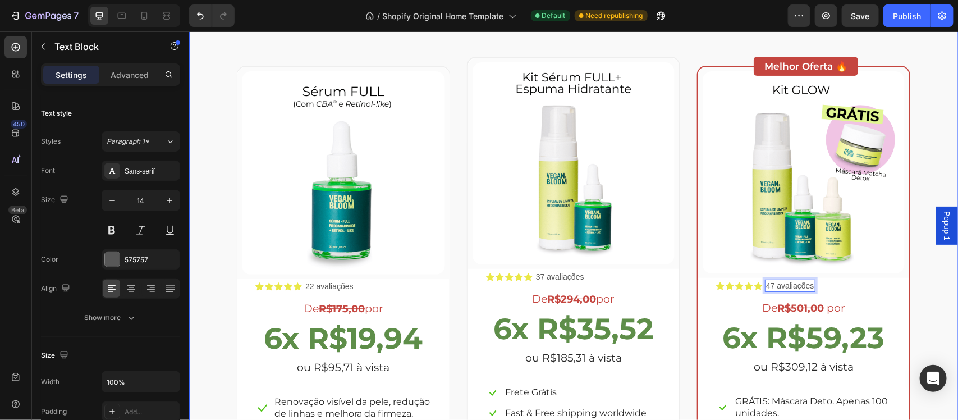
click at [935, 295] on div "Escolha a sua oferta 🔥 Heading *Ofertas válidas enquanto durarem os estoques. T…" at bounding box center [573, 259] width 752 height 561
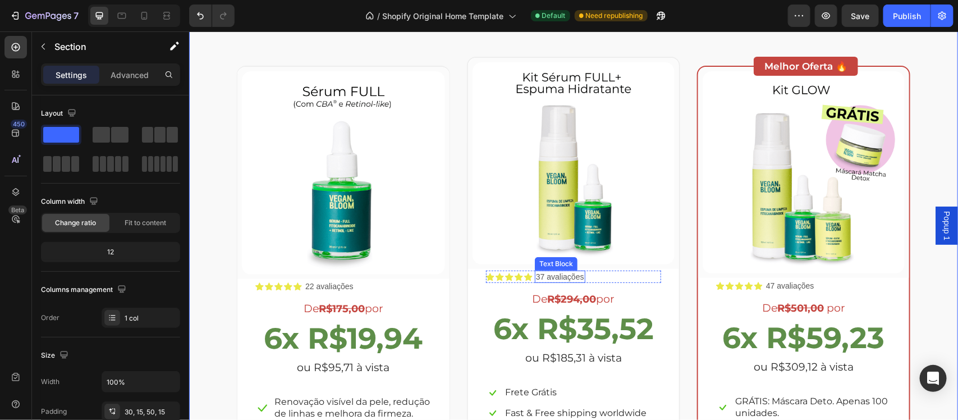
click at [536, 277] on p "37 avaliações" at bounding box center [560, 276] width 48 height 10
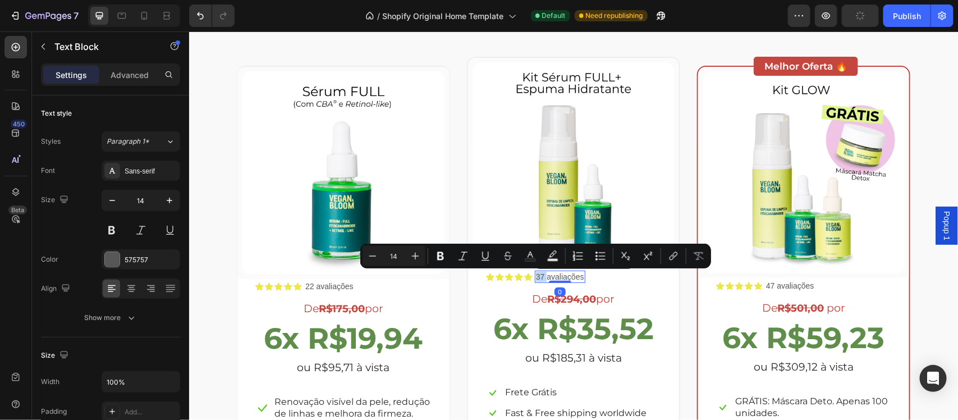
click at [537, 275] on p "37 avaliações" at bounding box center [560, 276] width 48 height 10
click at [536, 275] on p "37 avaliações" at bounding box center [560, 276] width 48 height 10
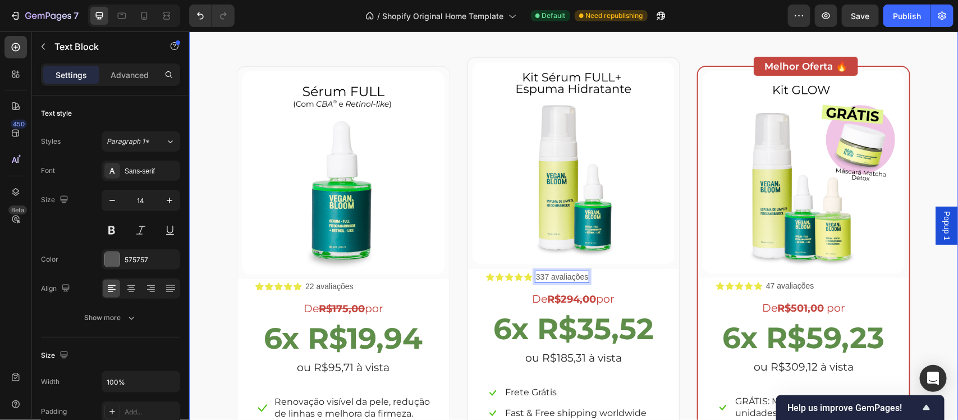
click at [935, 293] on div "Escolha a sua oferta 🔥 Heading *Ofertas válidas enquanto durarem os estoques. T…" at bounding box center [573, 259] width 752 height 561
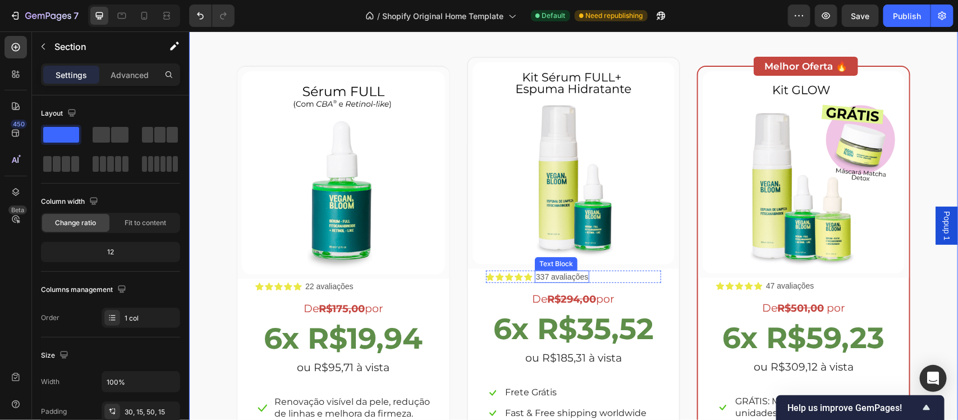
click at [537, 278] on p "337 avaliações" at bounding box center [562, 276] width 52 height 10
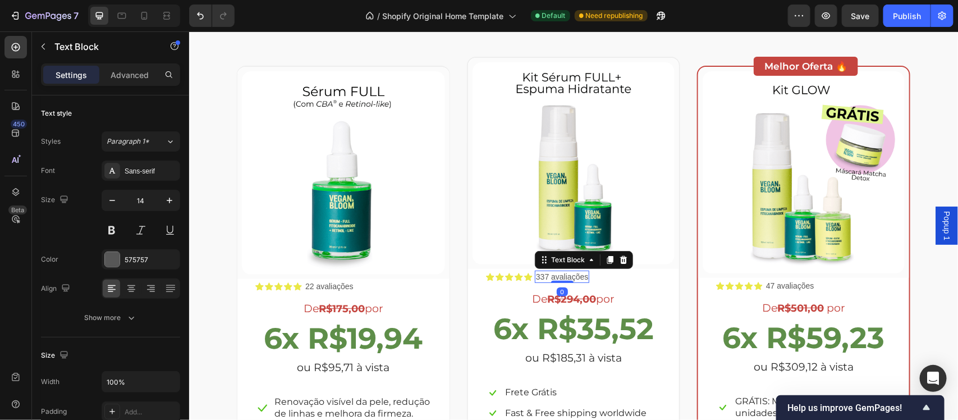
click at [542, 276] on p "337 avaliações" at bounding box center [562, 276] width 52 height 10
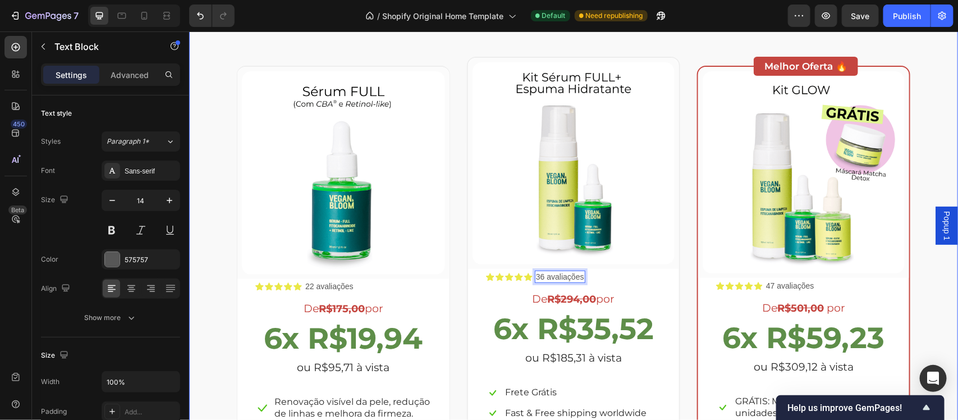
click at [931, 297] on div "Escolha a sua oferta 🔥 Heading *Ofertas válidas enquanto durarem os estoques. T…" at bounding box center [573, 259] width 752 height 561
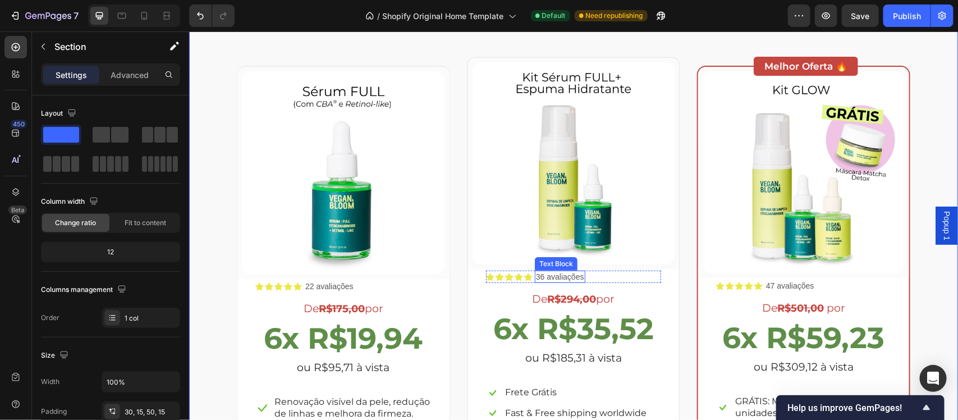
click at [536, 277] on p "36 avaliações" at bounding box center [560, 276] width 48 height 10
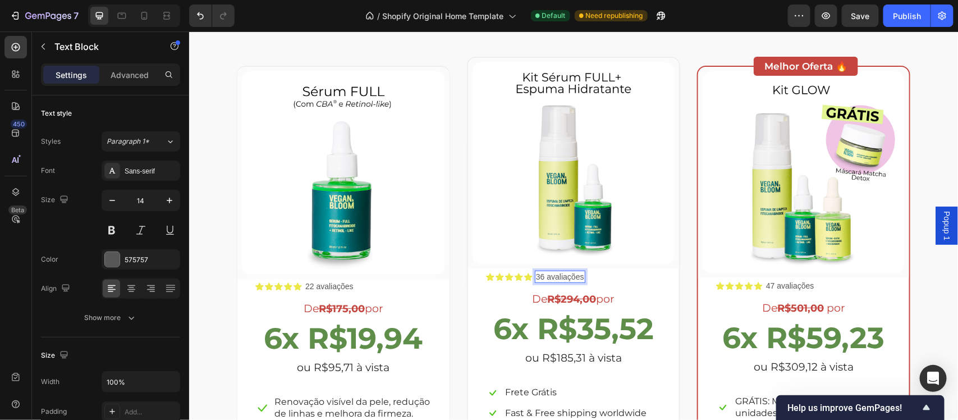
click at [536, 277] on p "36 avaliações" at bounding box center [560, 276] width 48 height 10
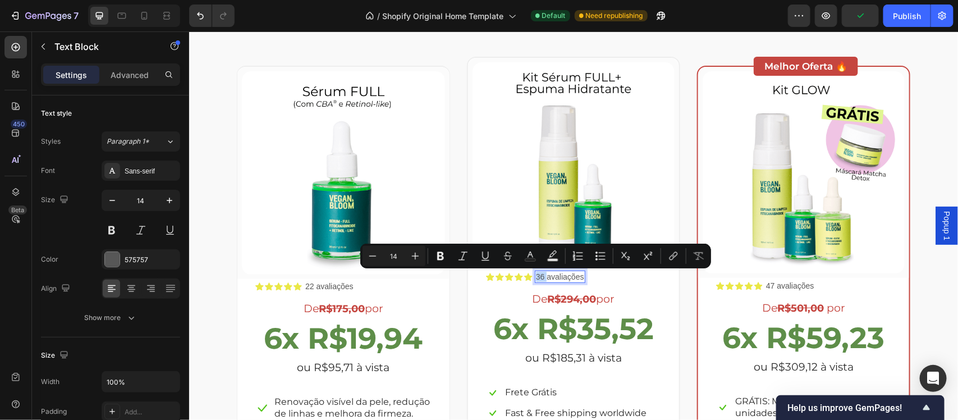
click at [537, 278] on p "36 avaliações" at bounding box center [560, 276] width 48 height 10
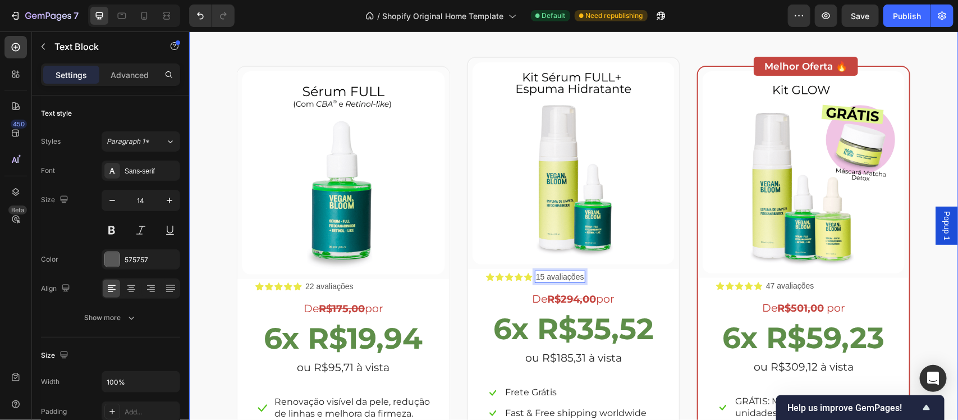
click at [915, 286] on div "Escolha a sua oferta 🔥 Heading *Ofertas válidas enquanto durarem os estoques. T…" at bounding box center [573, 259] width 752 height 561
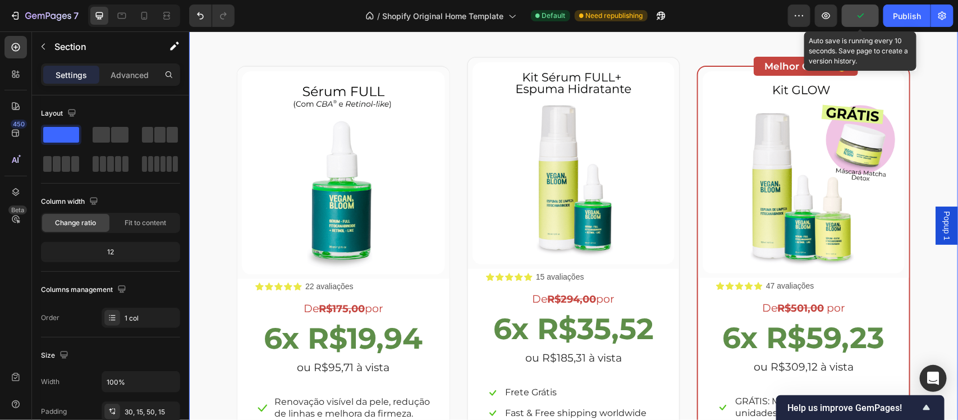
click at [863, 20] on icon "button" at bounding box center [860, 15] width 11 height 11
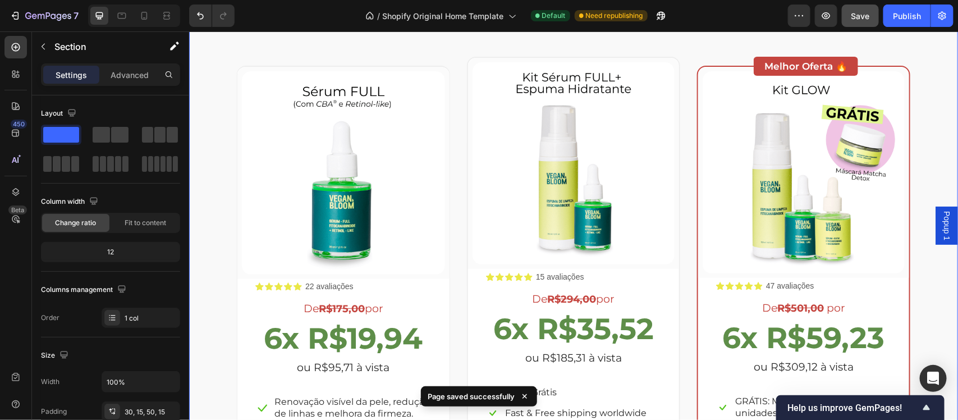
click at [930, 317] on div "Escolha a sua oferta 🔥 Heading *Ofertas válidas enquanto durarem os estoques. T…" at bounding box center [573, 259] width 752 height 561
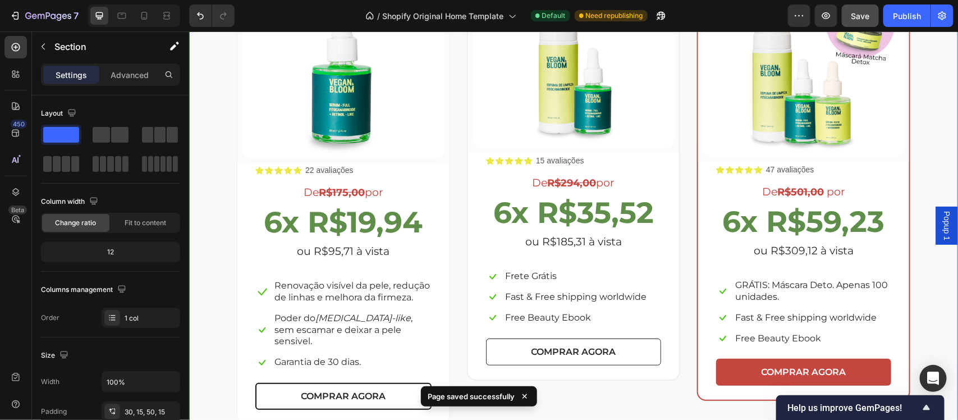
scroll to position [2192, 0]
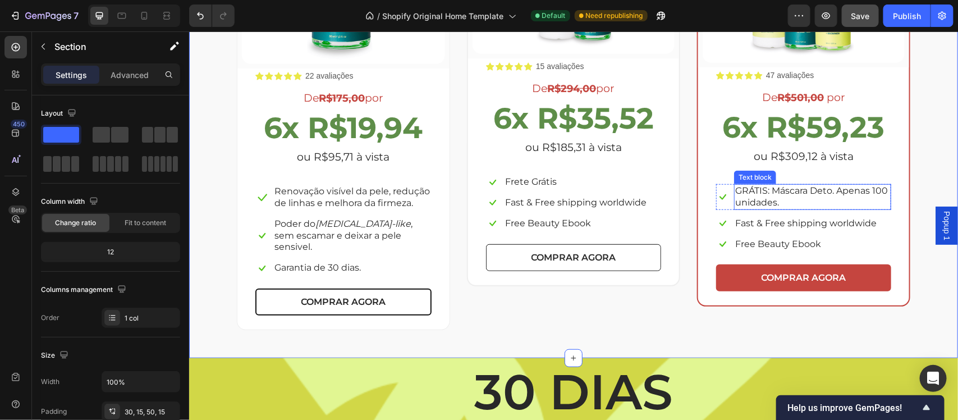
click at [823, 191] on p "GRÁTIS: Máscara Deto. Apenas 100 unidades." at bounding box center [812, 197] width 155 height 24
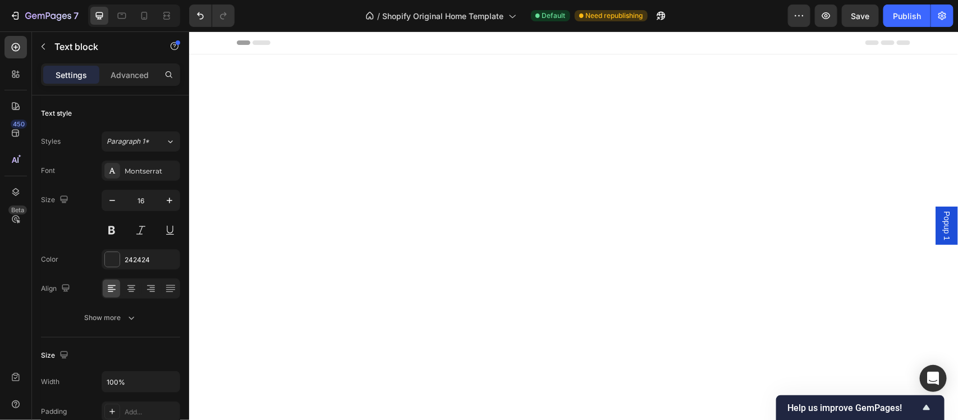
scroll to position [2192, 0]
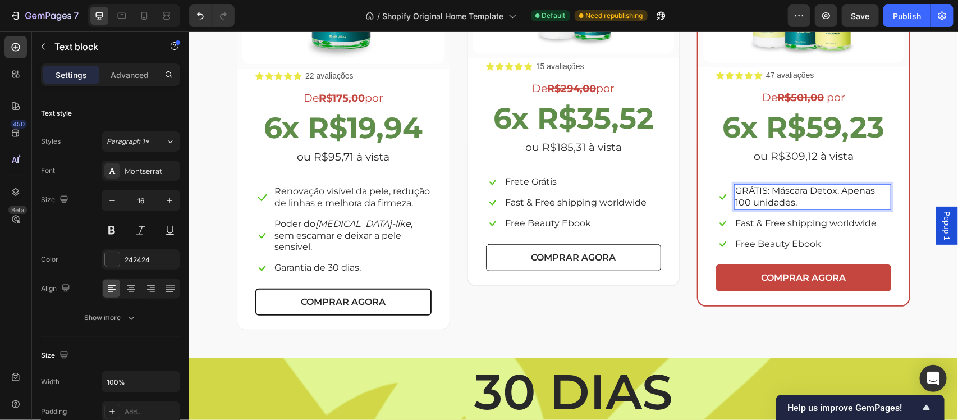
click at [792, 205] on p "GRÁTIS: Máscara Detox. Apenas 100 unidades." at bounding box center [812, 197] width 155 height 24
click at [486, 182] on icon at bounding box center [492, 181] width 13 height 13
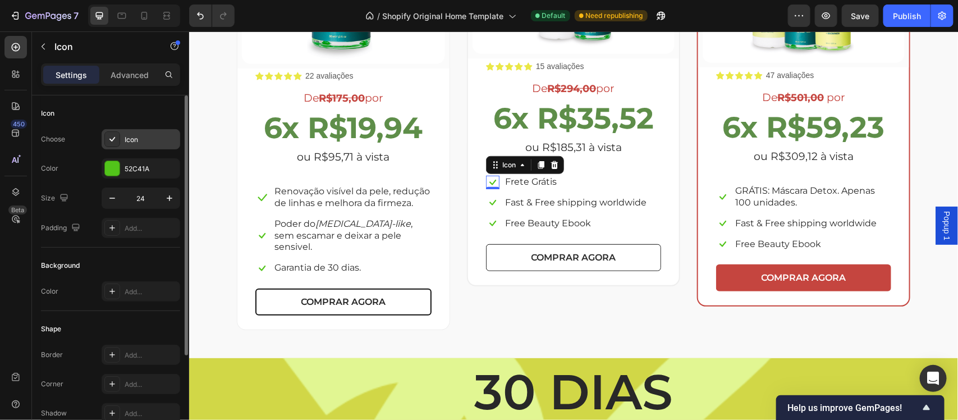
click at [127, 139] on div "Icon" at bounding box center [151, 140] width 53 height 10
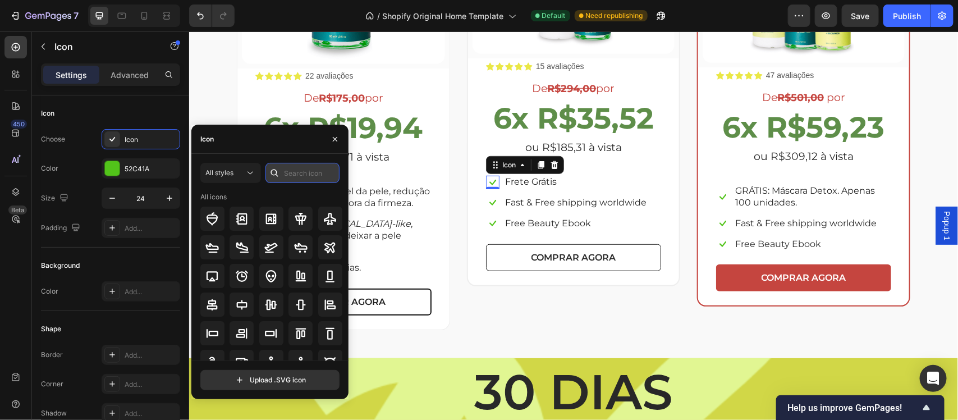
click at [298, 179] on input "text" at bounding box center [303, 173] width 74 height 20
type input "truc"
click at [298, 307] on icon at bounding box center [301, 305] width 13 height 9
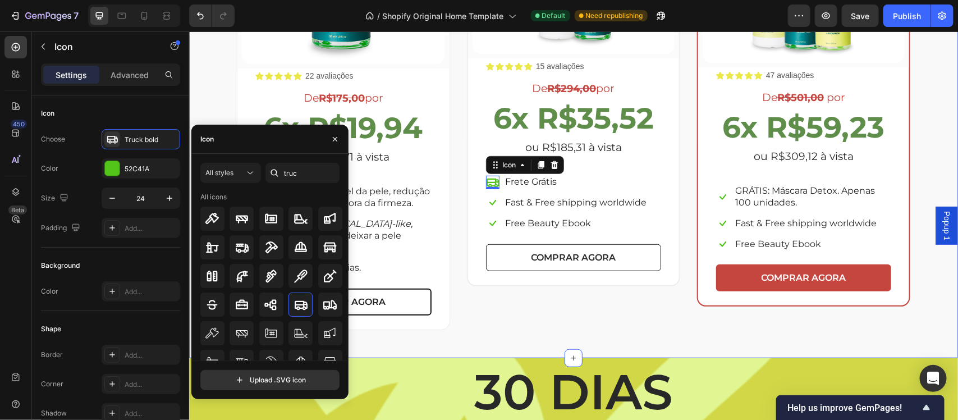
click at [904, 327] on div "Escolha a sua oferta 🔥 Heading *Ofertas válidas enquanto durarem os estoques. T…" at bounding box center [573, 55] width 769 height 606
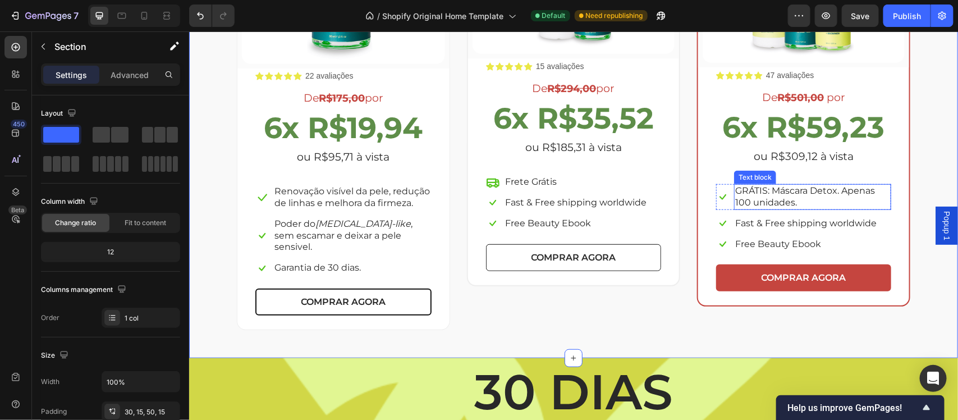
click at [765, 194] on p "GRÁTIS: Máscara Detox. Apenas 100 unidades." at bounding box center [812, 197] width 155 height 24
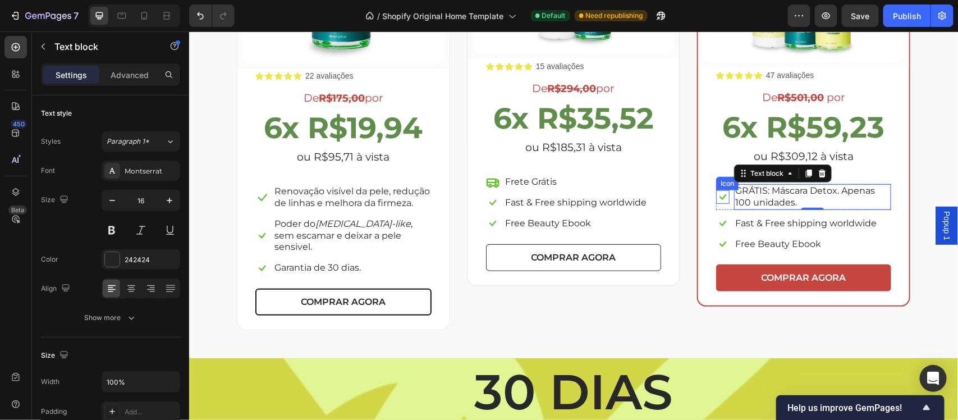
click at [719, 199] on icon at bounding box center [722, 197] width 7 height 6
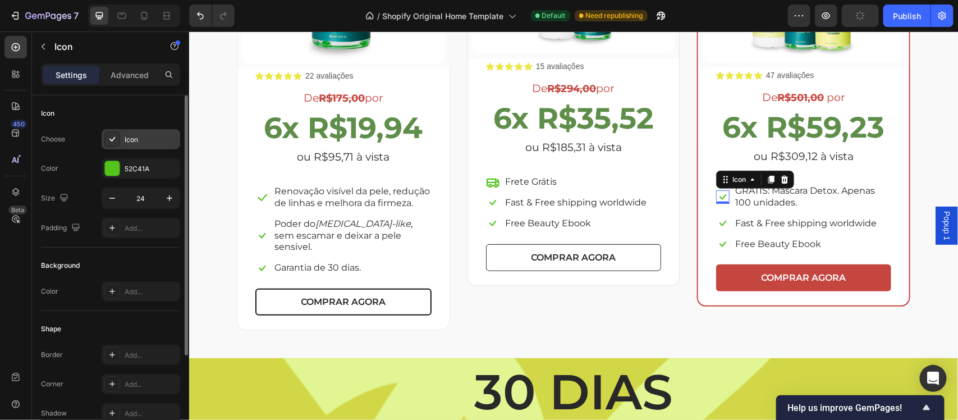
click at [120, 142] on div "Icon" at bounding box center [141, 139] width 79 height 20
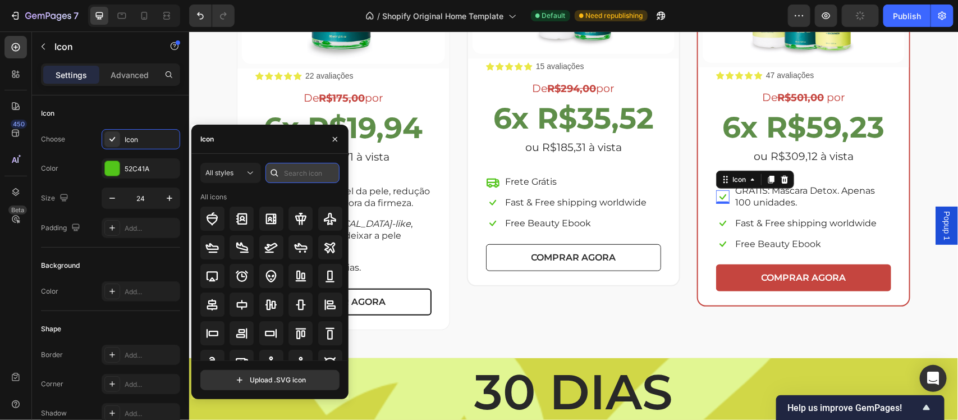
click at [308, 177] on input "text" at bounding box center [303, 173] width 74 height 20
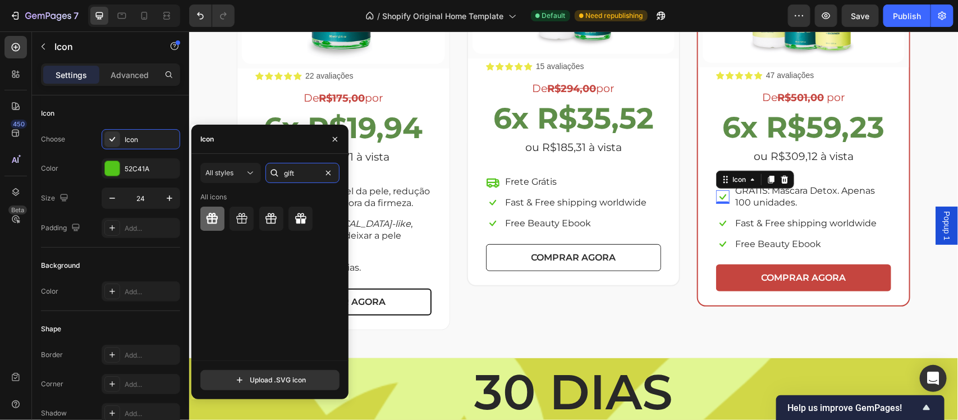
type input "gift"
click at [212, 221] on icon at bounding box center [212, 218] width 11 height 11
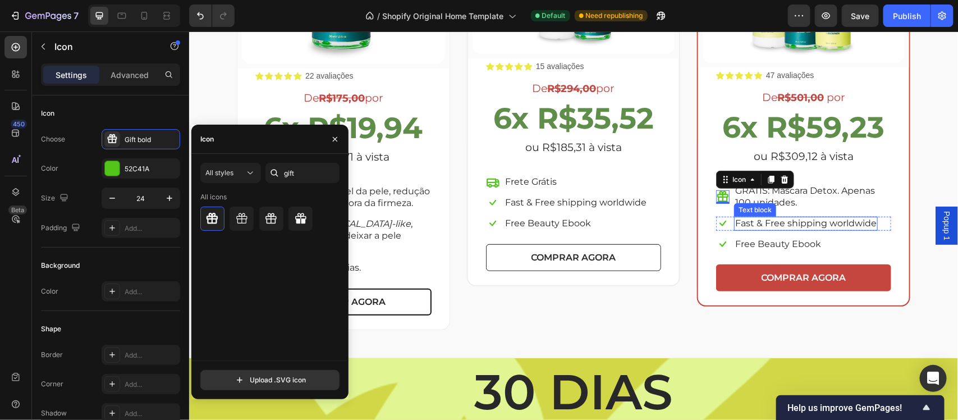
click at [759, 227] on p "Fast & Free shipping worldwide" at bounding box center [805, 223] width 141 height 12
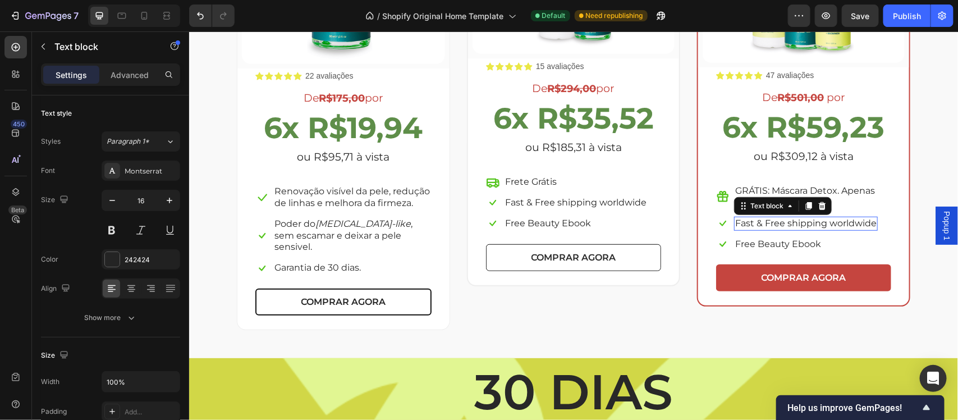
click at [759, 227] on p "Fast & Free shipping worldwide" at bounding box center [805, 223] width 141 height 12
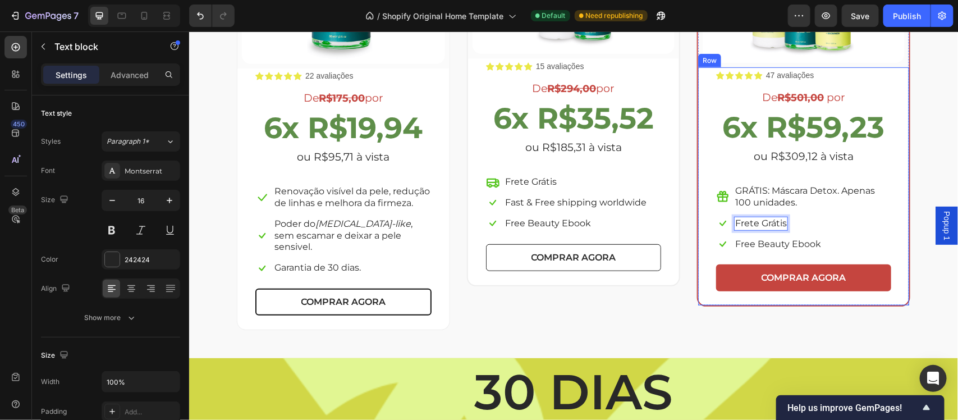
click at [822, 234] on div "Icon Icon Icon Icon Icon Icon List 47 avaliações Text Block Row De R$501,00 por…" at bounding box center [803, 179] width 175 height 222
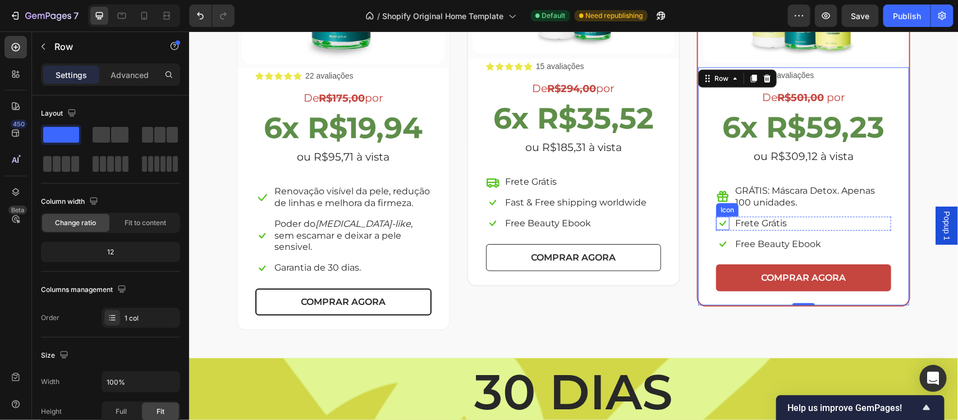
click at [719, 225] on icon at bounding box center [722, 222] width 13 height 13
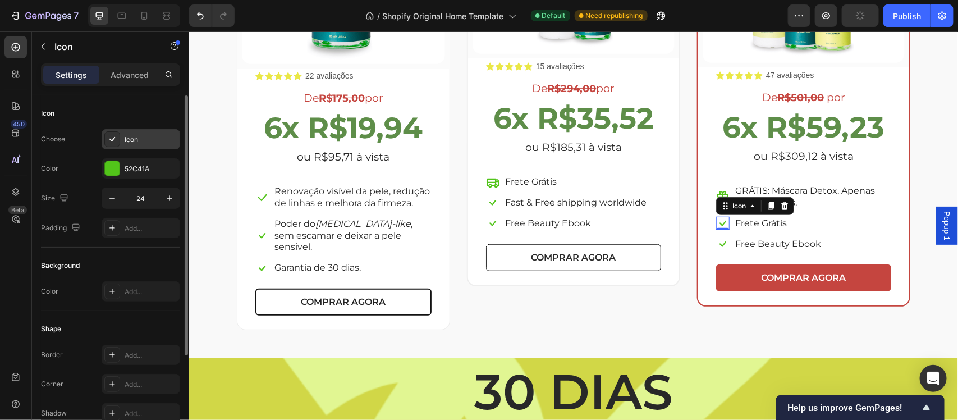
click at [139, 144] on div "Icon" at bounding box center [151, 140] width 53 height 10
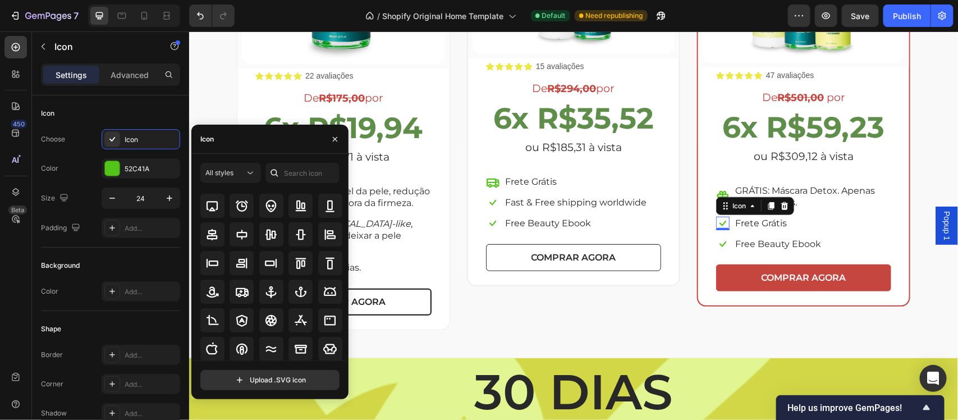
scroll to position [124, 0]
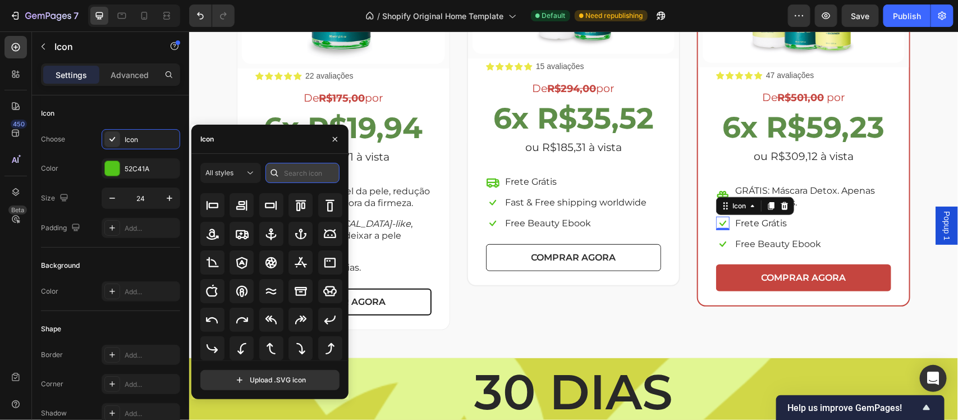
click at [300, 176] on input "text" at bounding box center [303, 173] width 74 height 20
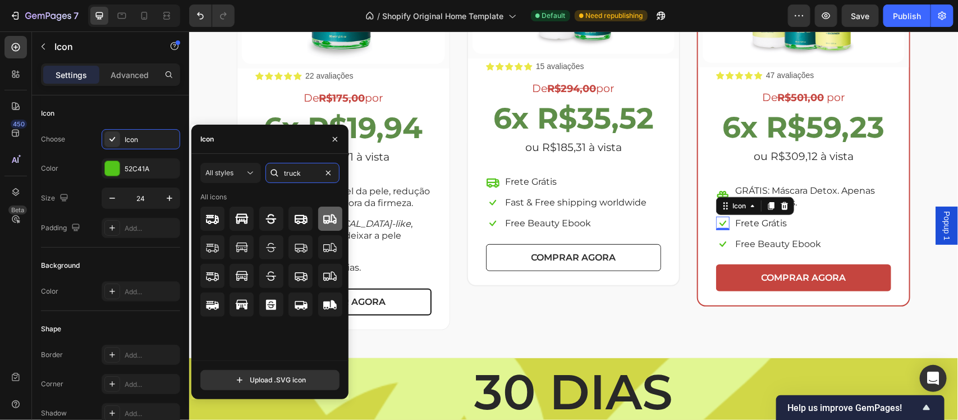
type input "truck"
click at [330, 217] on icon at bounding box center [329, 218] width 13 height 13
click at [294, 220] on icon at bounding box center [300, 218] width 13 height 13
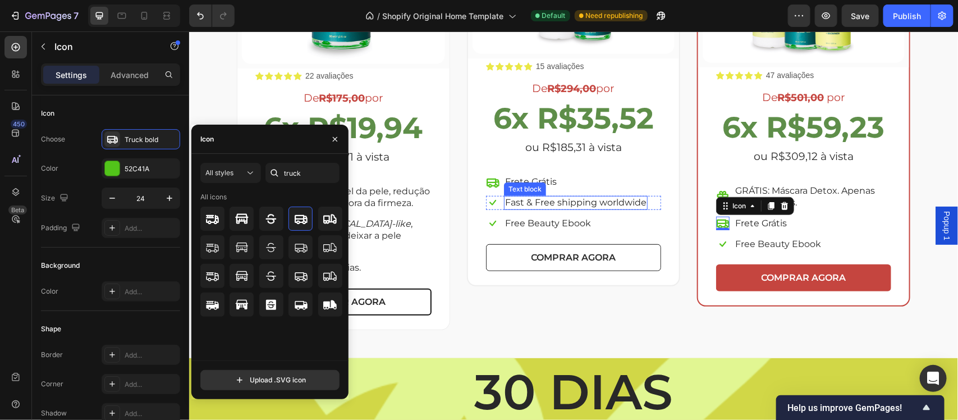
click at [566, 205] on p "Fast & Free shipping worldwide" at bounding box center [575, 202] width 141 height 12
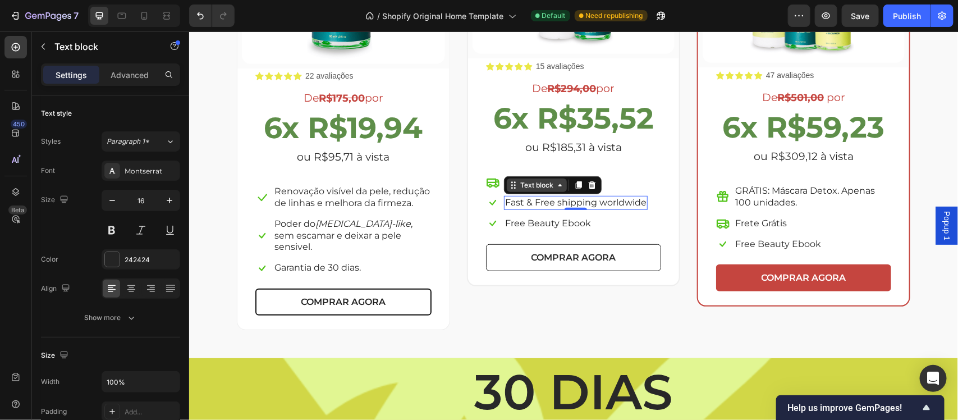
click at [557, 183] on icon at bounding box center [559, 184] width 9 height 9
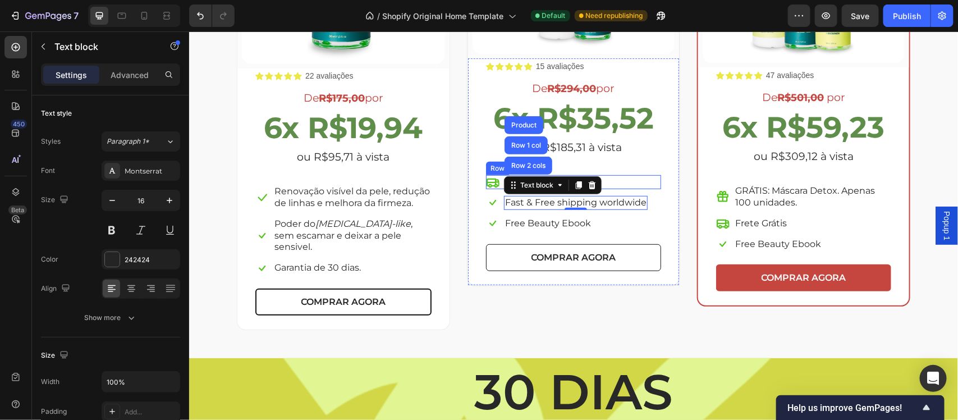
click at [621, 177] on div "Icon Frete Grátis Text block Row" at bounding box center [573, 182] width 175 height 14
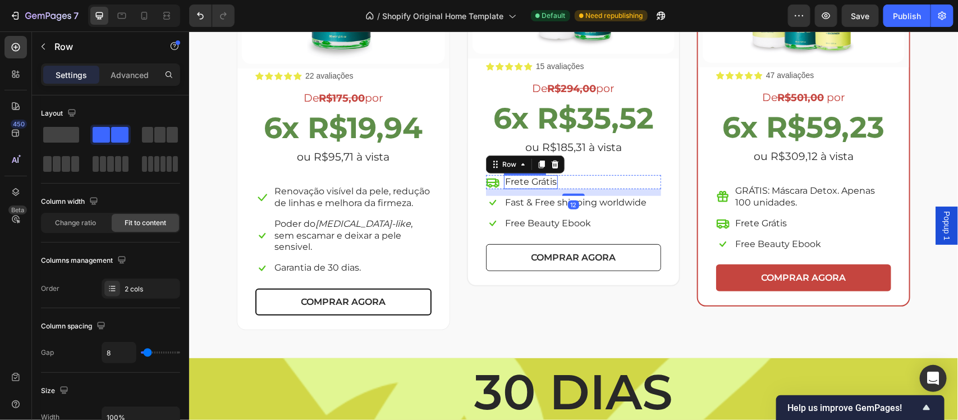
click at [549, 180] on p "Frete Grátis" at bounding box center [531, 182] width 52 height 12
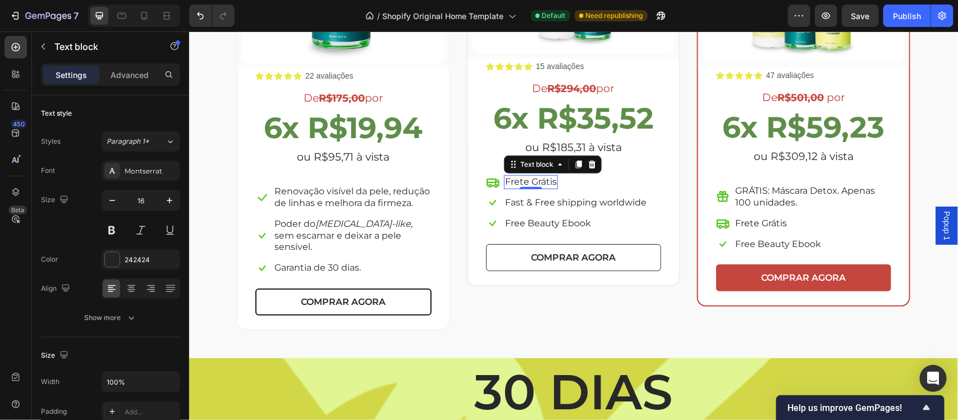
click at [545, 182] on p "Frete Grátis" at bounding box center [531, 182] width 52 height 12
click at [550, 182] on p "Frete Grátis" at bounding box center [531, 182] width 52 height 12
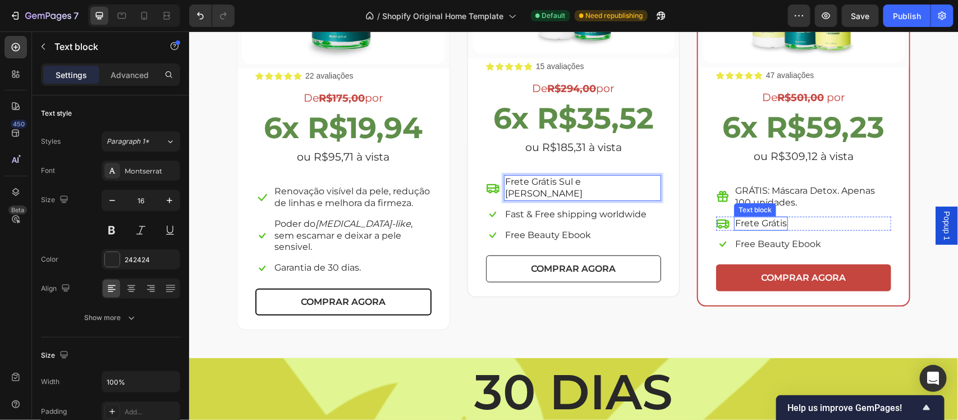
click at [760, 225] on p "Frete Grátis" at bounding box center [761, 223] width 52 height 12
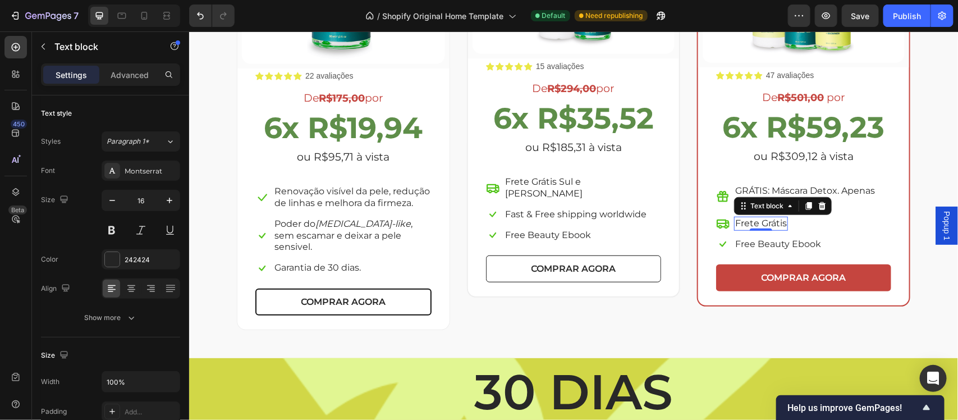
click at [773, 225] on p "Frete Grátis" at bounding box center [761, 223] width 52 height 12
click at [781, 225] on div "Frete Grátis" at bounding box center [761, 223] width 54 height 14
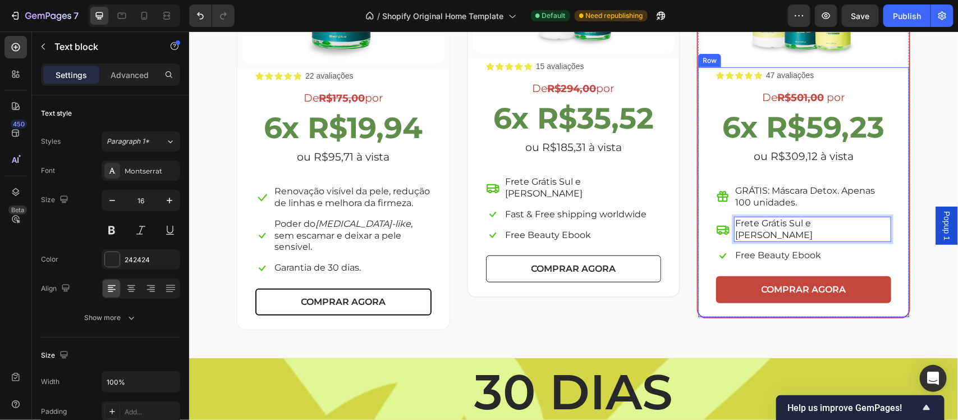
click at [839, 256] on div "Icon Icon Icon Icon Icon Icon List 47 avaliações Text Block Row De R$501,00 por…" at bounding box center [803, 185] width 175 height 234
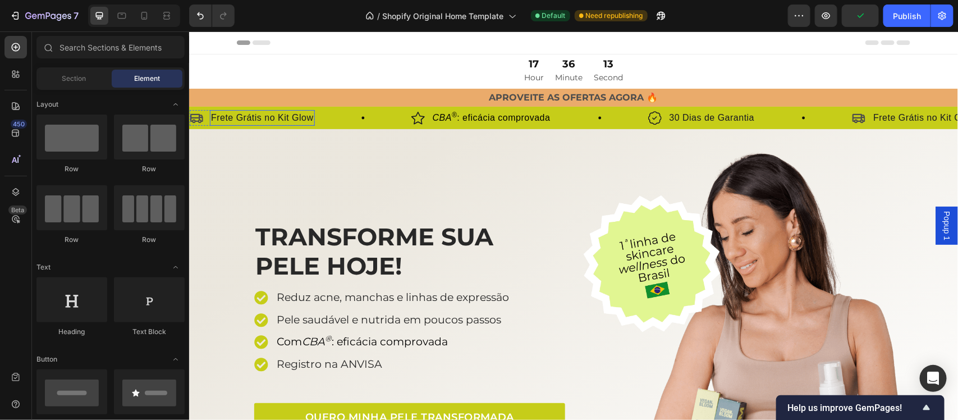
click at [302, 119] on p "Frete Grátis no Kit Glow" at bounding box center [262, 117] width 103 height 13
click at [267, 118] on p "Frete Grátis no Kit Glow" at bounding box center [262, 117] width 103 height 13
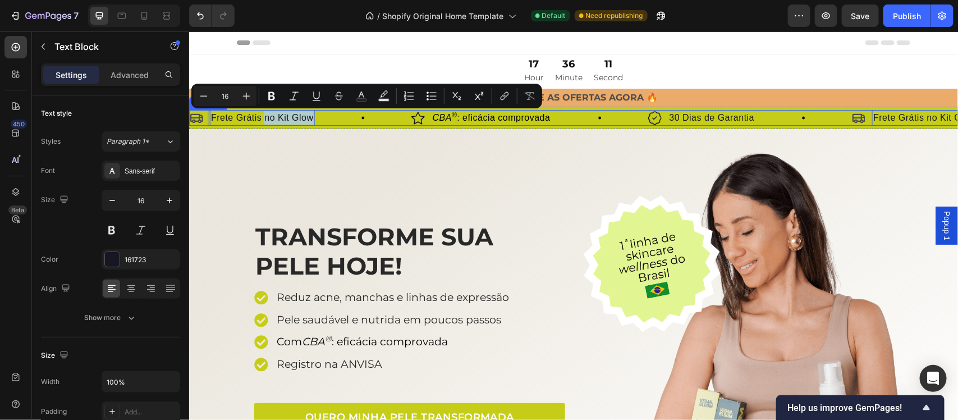
drag, startPoint x: 264, startPoint y: 118, endPoint x: 315, endPoint y: 123, distance: 50.7
click at [315, 123] on div "Icon Frete Grátis no Kit Glow Text Block 0 Row" at bounding box center [300, 117] width 222 height 16
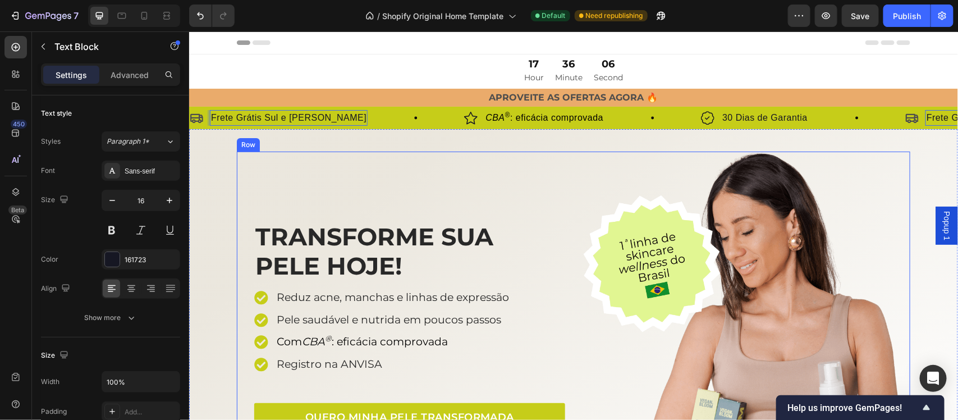
click at [401, 174] on div "TRANSFORME SUA PELE HOJE! Heading Reduz acne, manchas e linhas de expressão Pel…" at bounding box center [405, 321] width 320 height 341
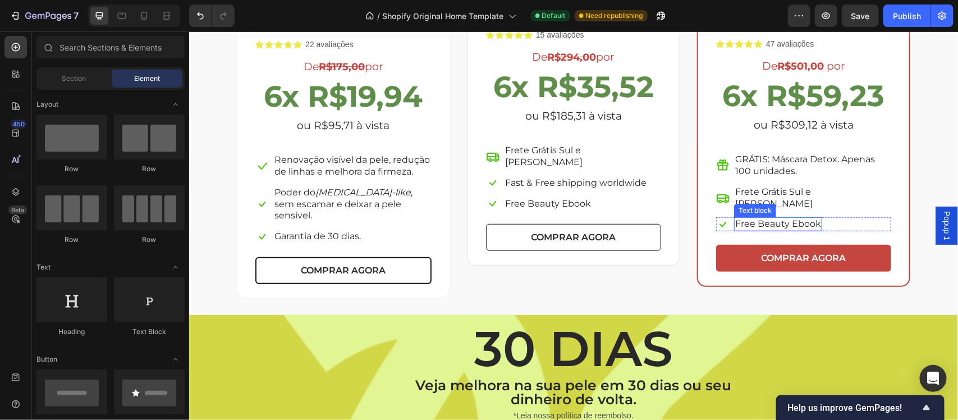
scroll to position [2154, 0]
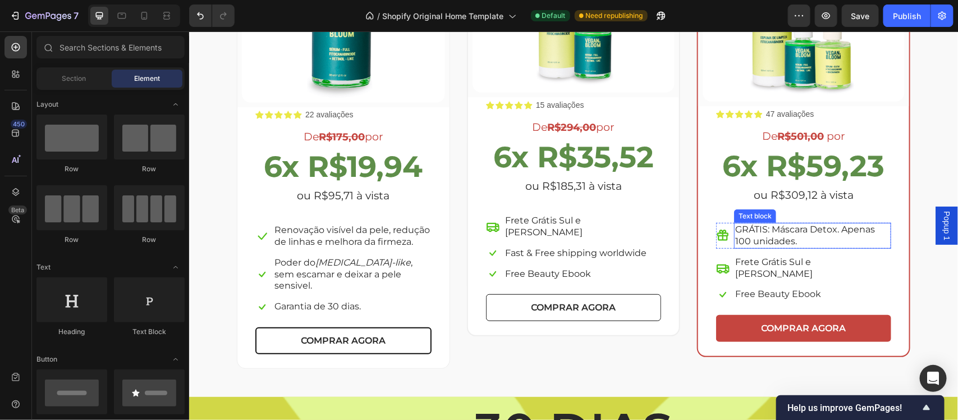
click at [787, 244] on p "GRÁTIS: Máscara Detox. Apenas 100 unidades." at bounding box center [812, 235] width 155 height 24
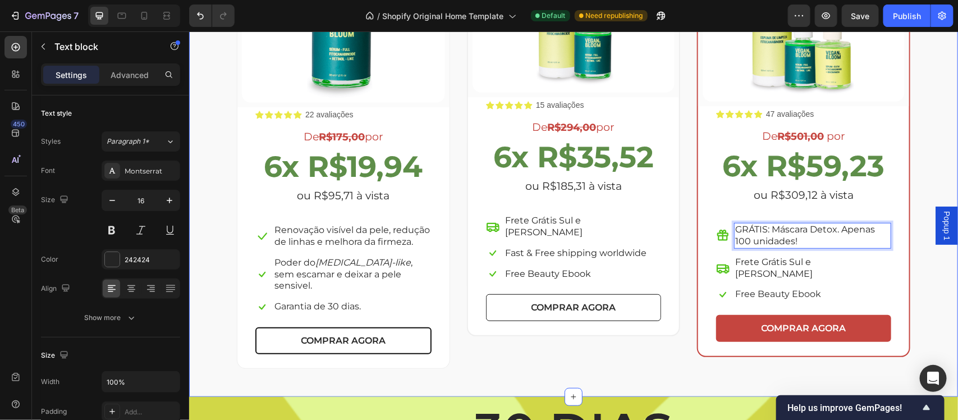
click at [930, 258] on div "Escolha a sua oferta 🔥 Heading *Ofertas válidas enquanto durarem os estoques. T…" at bounding box center [573, 87] width 752 height 561
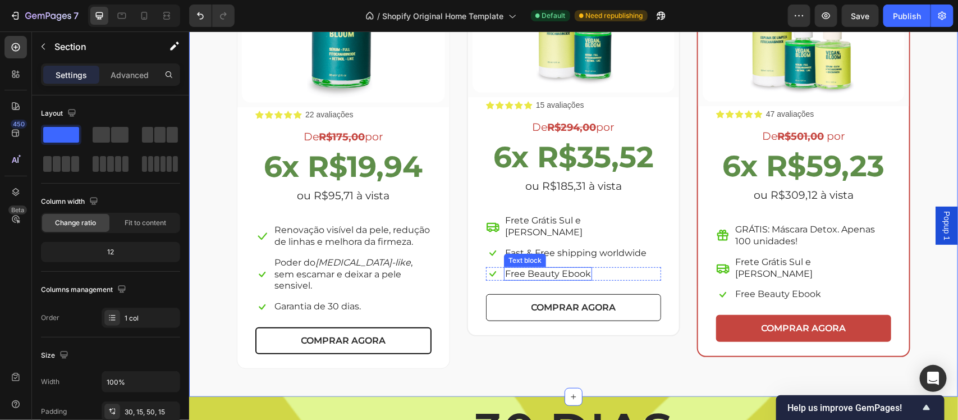
click at [542, 268] on p "Free Beauty Ebook" at bounding box center [548, 274] width 86 height 12
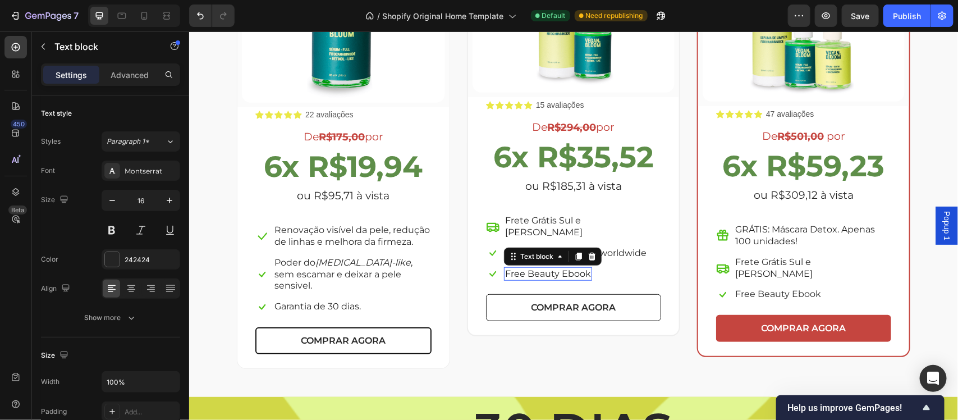
click at [542, 268] on p "Free Beauty Ebook" at bounding box center [548, 274] width 86 height 12
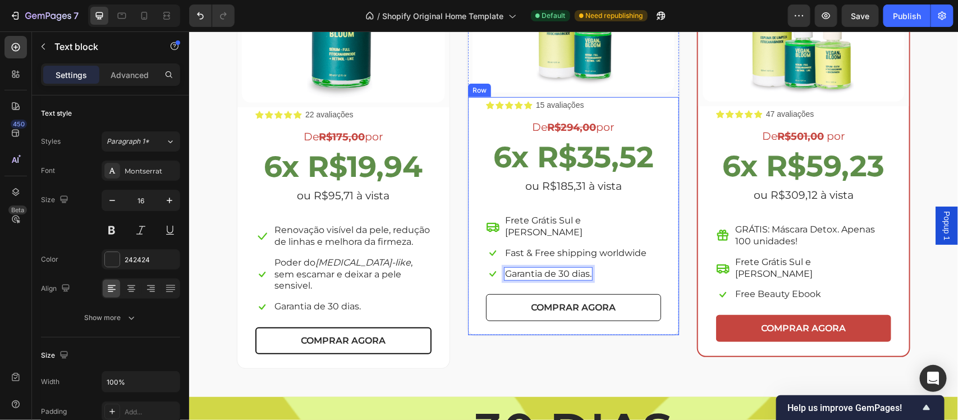
click at [629, 275] on div "Icon Icon Icon Icon Icon Icon List 15 avaliações Text Block Row De R$294,00 por…" at bounding box center [573, 209] width 175 height 222
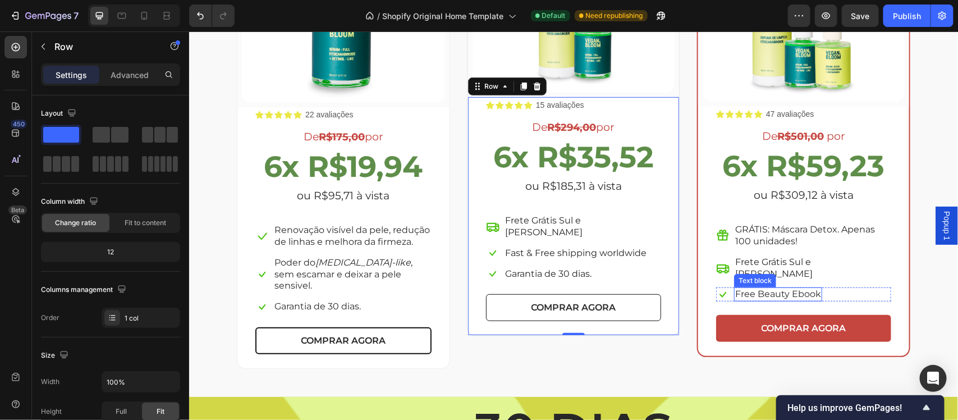
click at [756, 288] on p "Free Beauty Ebook" at bounding box center [778, 294] width 86 height 12
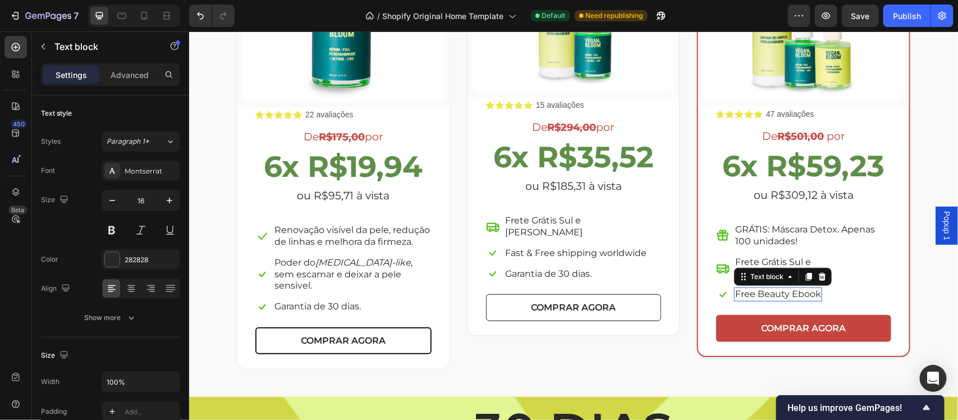
click at [756, 288] on p "Free Beauty Ebook" at bounding box center [778, 294] width 86 height 12
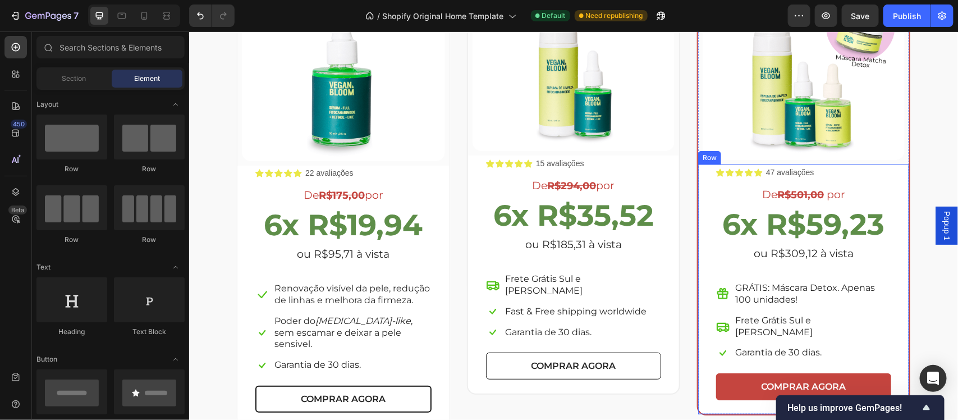
scroll to position [2072, 0]
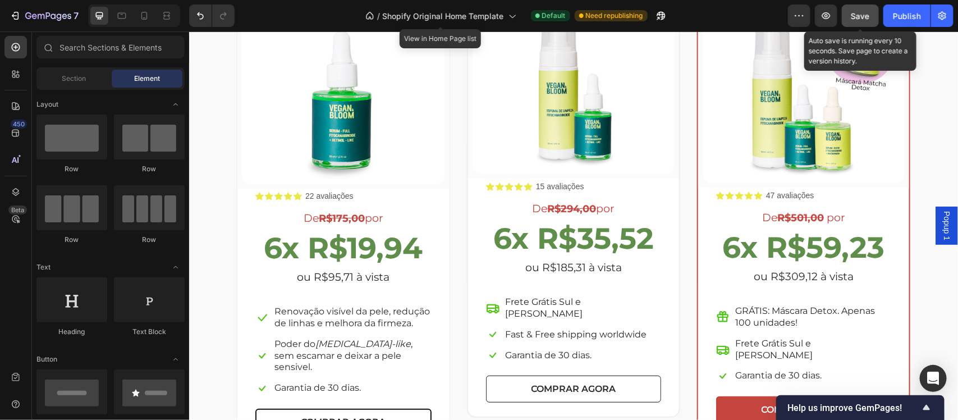
click at [857, 22] on button "Save" at bounding box center [860, 15] width 37 height 22
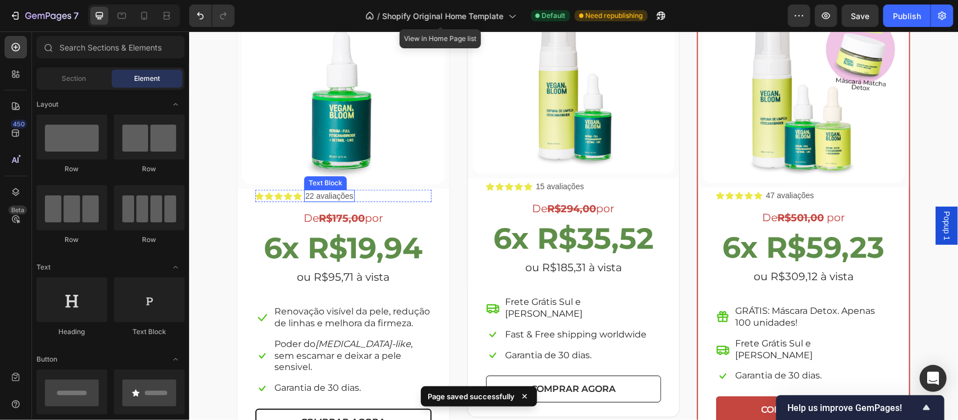
click at [340, 192] on p "22 avaliações" at bounding box center [329, 195] width 48 height 10
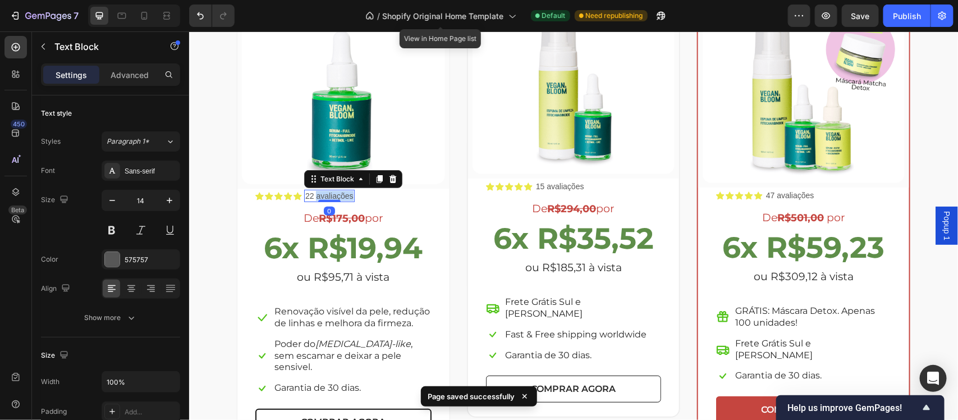
click at [340, 192] on p "22 avaliações" at bounding box center [329, 195] width 48 height 10
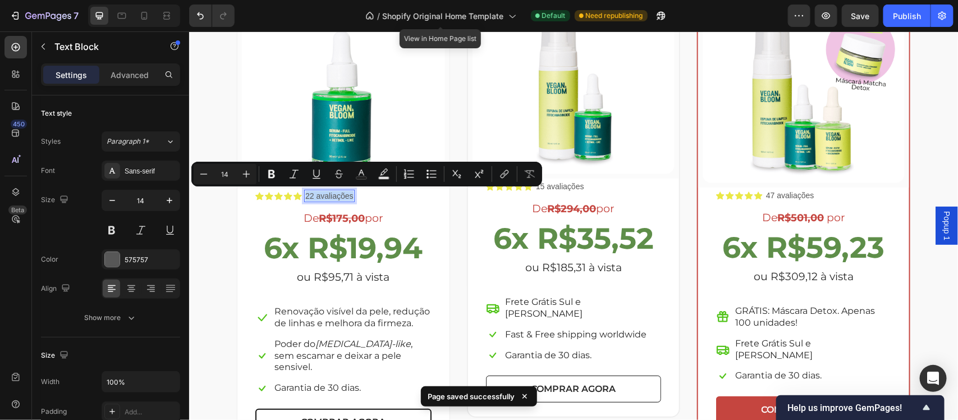
click at [340, 192] on p "22 avaliações" at bounding box center [329, 195] width 48 height 10
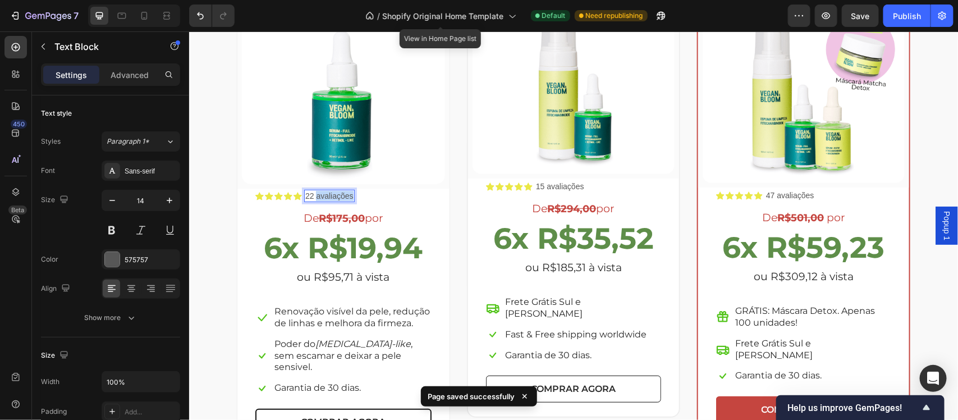
click at [340, 192] on p "22 avaliações" at bounding box center [329, 195] width 48 height 10
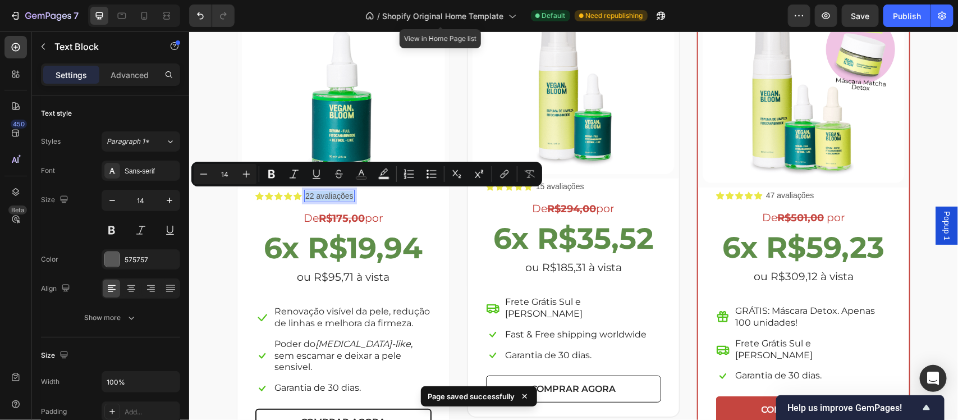
click at [340, 192] on p "22 avaliações" at bounding box center [329, 195] width 48 height 10
click at [312, 172] on icon "Editor contextual toolbar" at bounding box center [316, 173] width 11 height 11
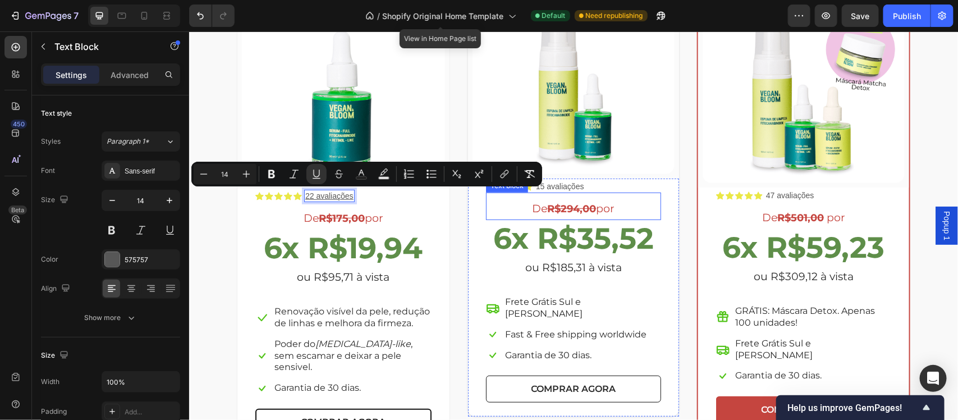
click at [609, 186] on div "Icon Icon Icon Icon Icon Icon List 15 avaliações Text Block Row" at bounding box center [573, 186] width 175 height 12
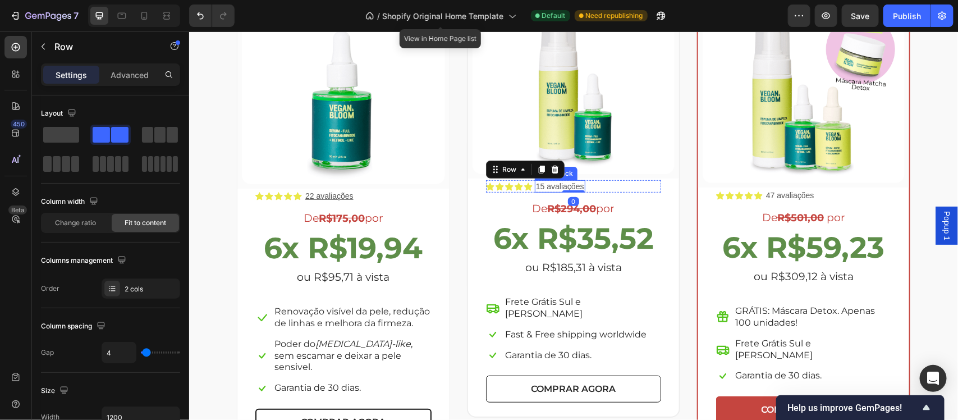
click at [543, 185] on p "15 avaliações" at bounding box center [560, 186] width 48 height 10
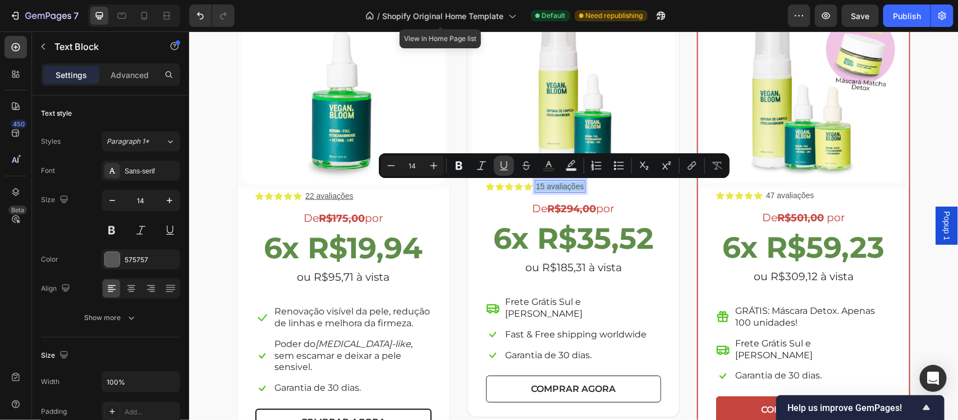
click at [503, 168] on icon "Editor contextual toolbar" at bounding box center [504, 165] width 6 height 8
click at [784, 193] on p "47 avaliações" at bounding box center [790, 195] width 48 height 10
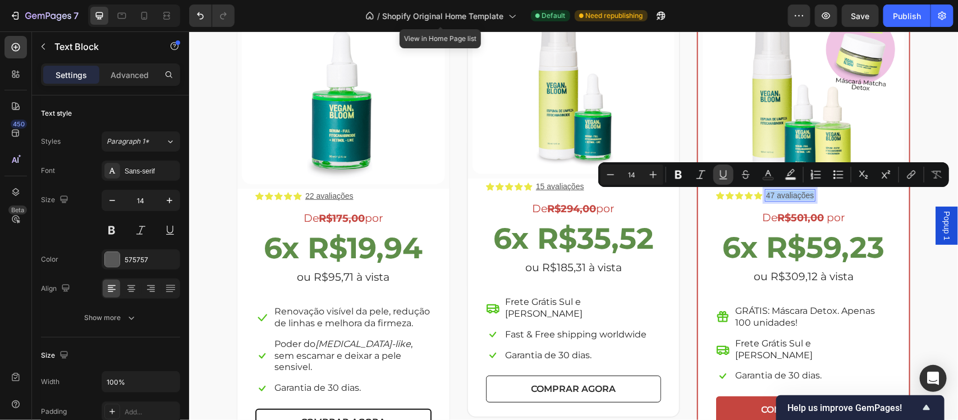
click at [726, 176] on icon "Editor contextual toolbar" at bounding box center [723, 174] width 6 height 8
click at [919, 272] on div "Escolha a sua oferta 🔥 Heading *Ofertas válidas enquanto durarem os estoques. T…" at bounding box center [573, 169] width 752 height 561
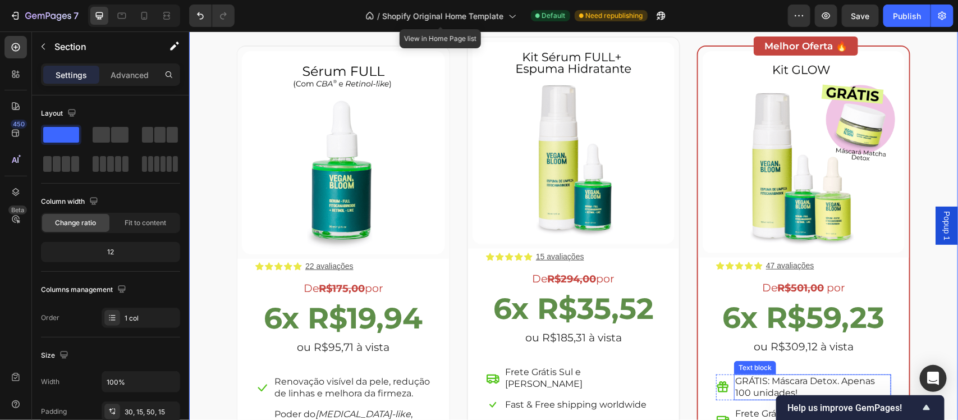
scroll to position [2095, 0]
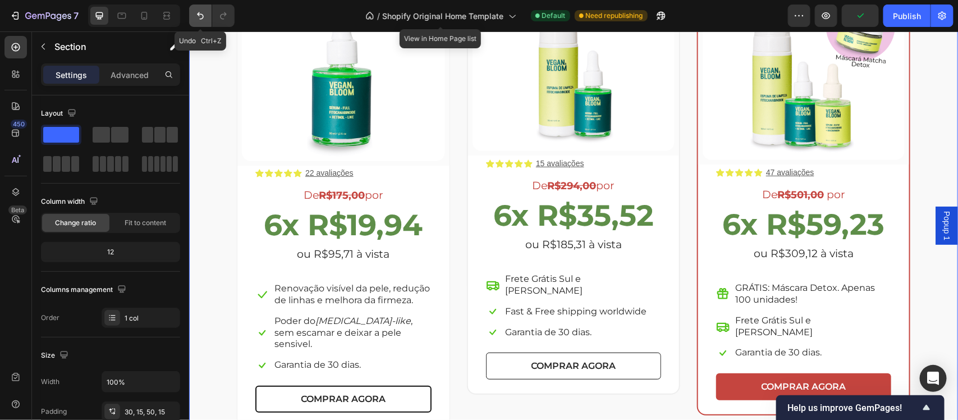
click at [198, 14] on icon "Undo/Redo" at bounding box center [200, 15] width 7 height 7
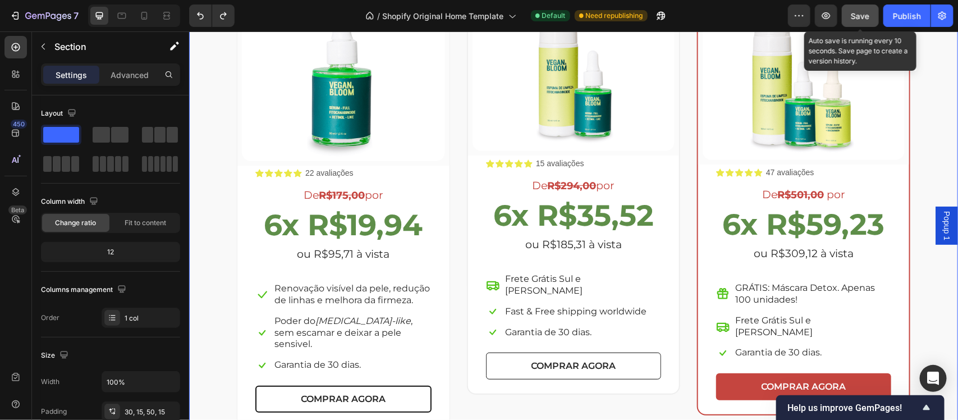
click at [861, 11] on span "Save" at bounding box center [861, 16] width 19 height 10
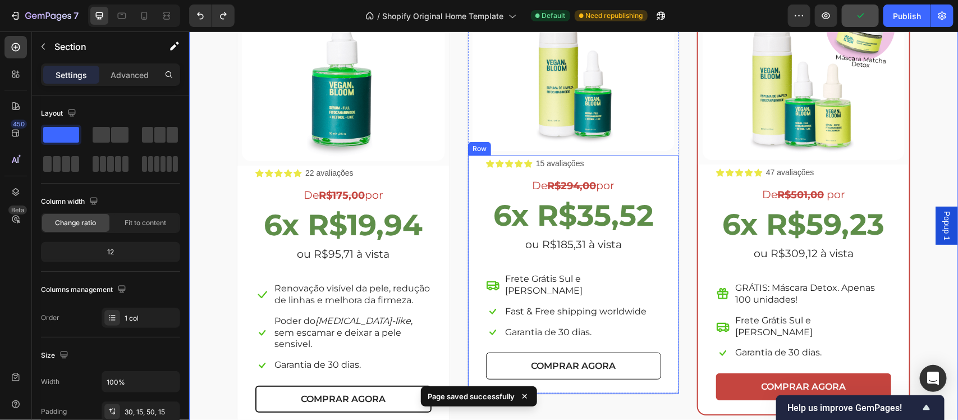
scroll to position [2165, 0]
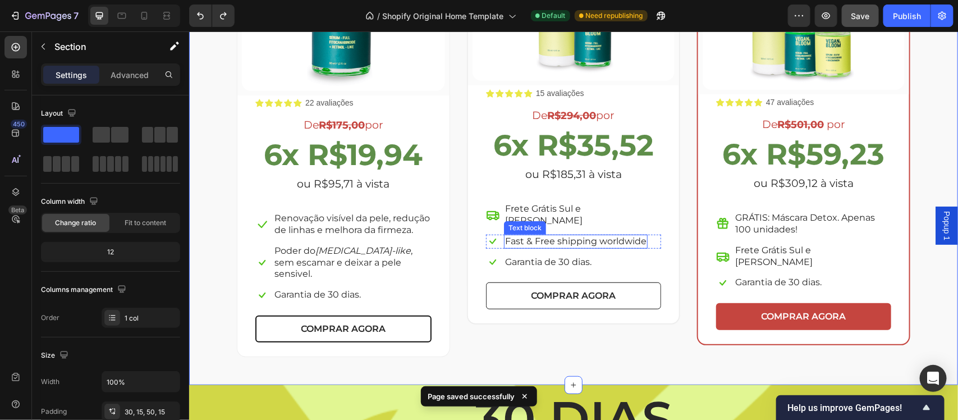
click at [560, 235] on p "Fast & Free shipping worldwide" at bounding box center [575, 241] width 141 height 12
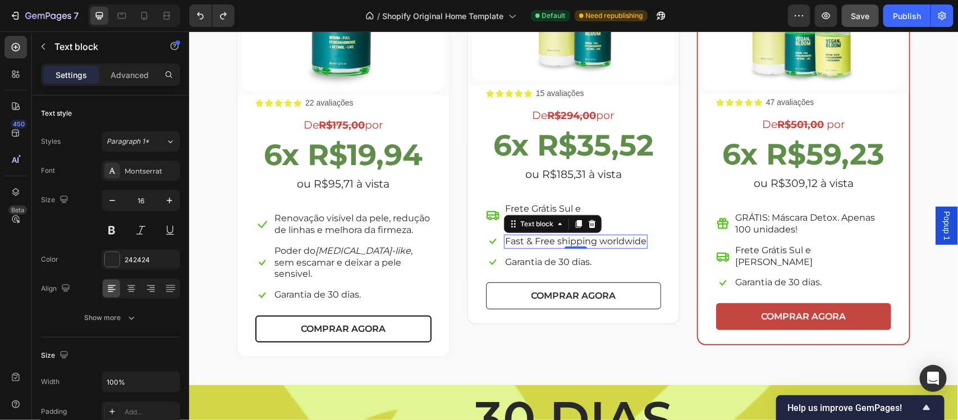
click at [599, 235] on p "Fast & Free shipping worldwide" at bounding box center [575, 241] width 141 height 12
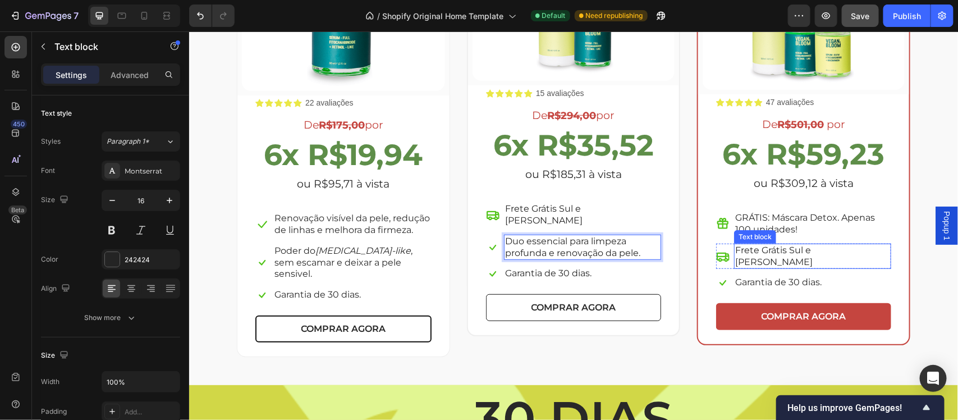
click at [828, 253] on p "Frete Grátis Sul e [PERSON_NAME]" at bounding box center [812, 256] width 155 height 24
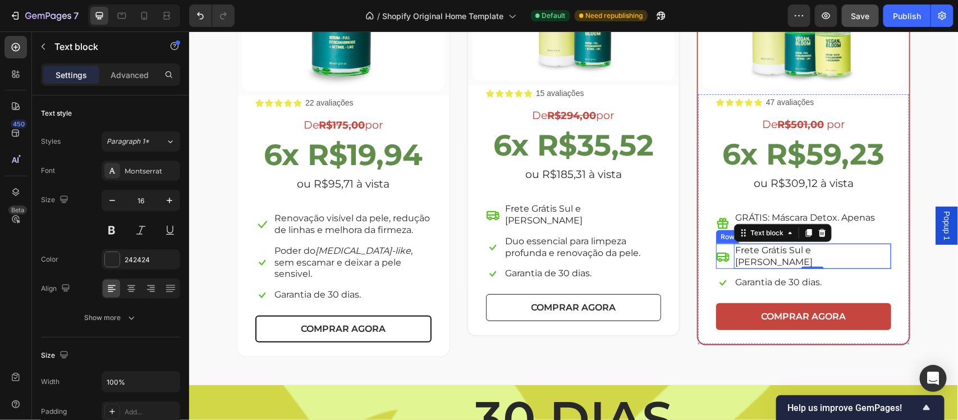
click at [866, 249] on div "Icon Frete Grátis Sul e Sudeste Text block 0 Row" at bounding box center [803, 256] width 175 height 26
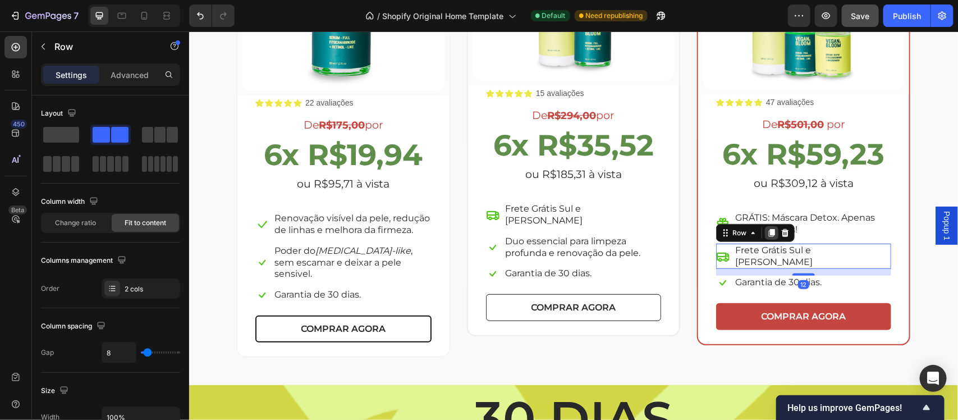
click at [769, 230] on icon at bounding box center [772, 232] width 6 height 8
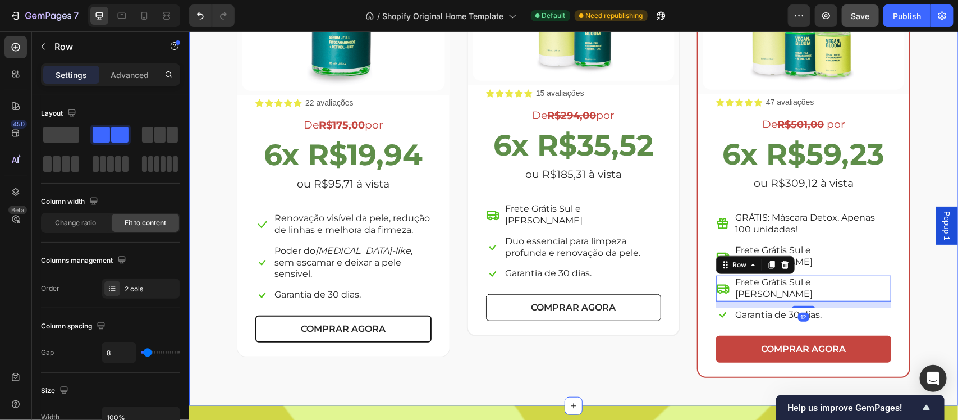
click at [926, 295] on div "Escolha a sua oferta 🔥 Heading *Ofertas válidas enquanto durarem os estoques. T…" at bounding box center [573, 87] width 752 height 582
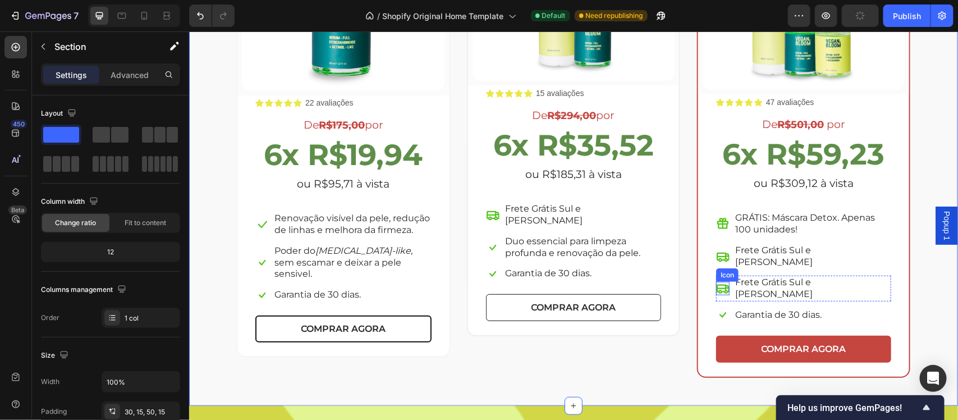
click at [716, 281] on icon at bounding box center [722, 287] width 13 height 13
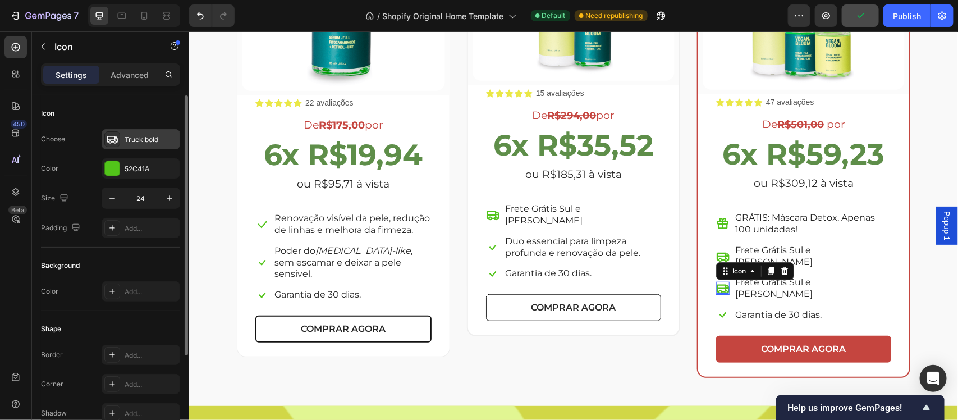
click at [138, 142] on div "Truck bold" at bounding box center [151, 140] width 53 height 10
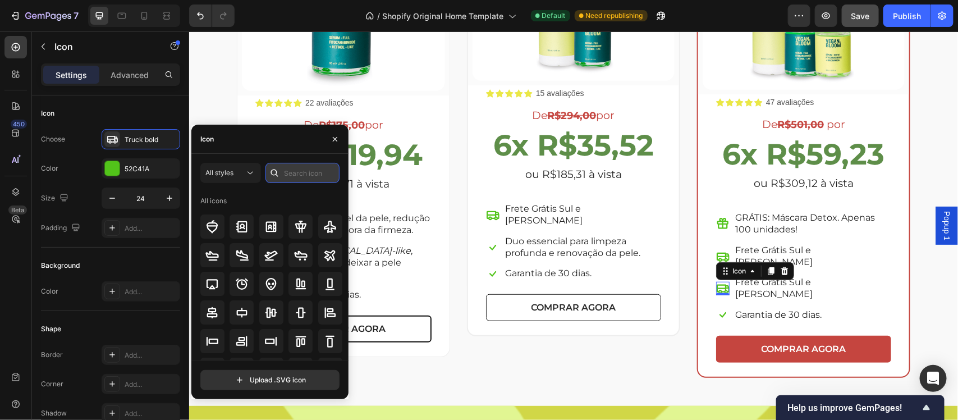
click at [326, 169] on input "text" at bounding box center [303, 173] width 74 height 20
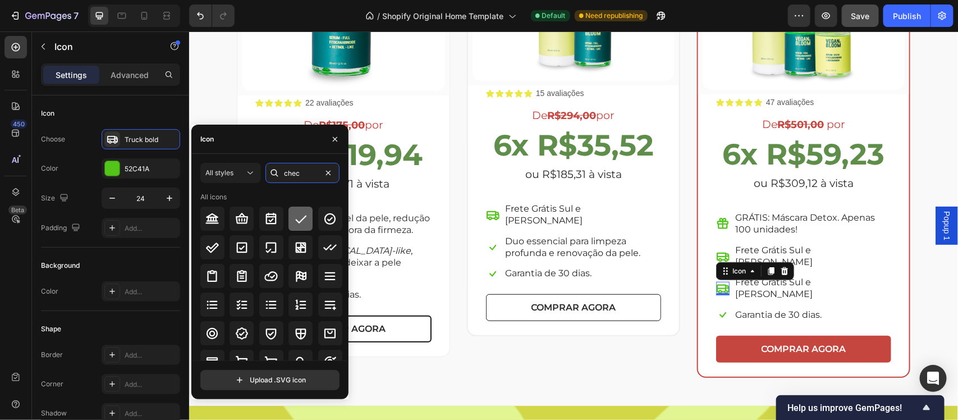
type input "chec"
click at [299, 218] on icon at bounding box center [300, 218] width 13 height 13
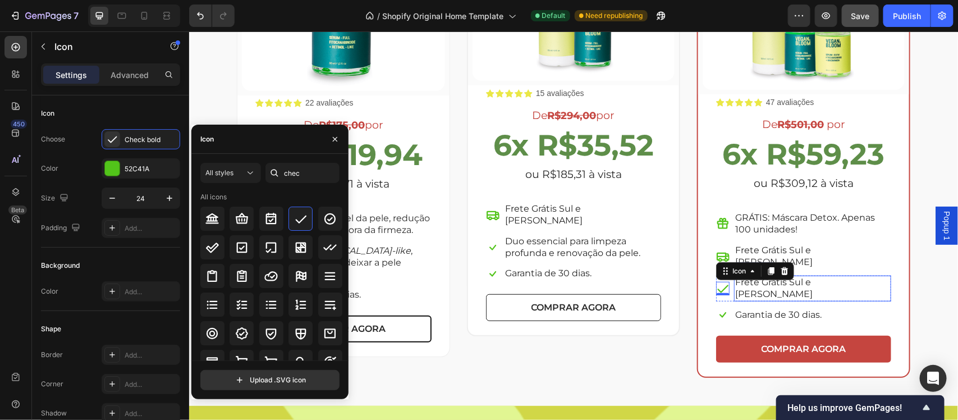
click at [810, 276] on p "Frete Grátis Sul e [PERSON_NAME]" at bounding box center [812, 288] width 155 height 24
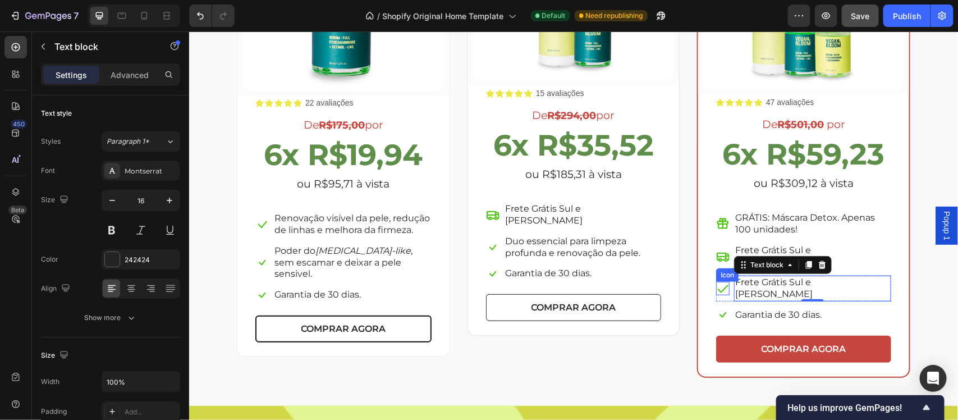
click at [719, 281] on icon at bounding box center [722, 287] width 13 height 13
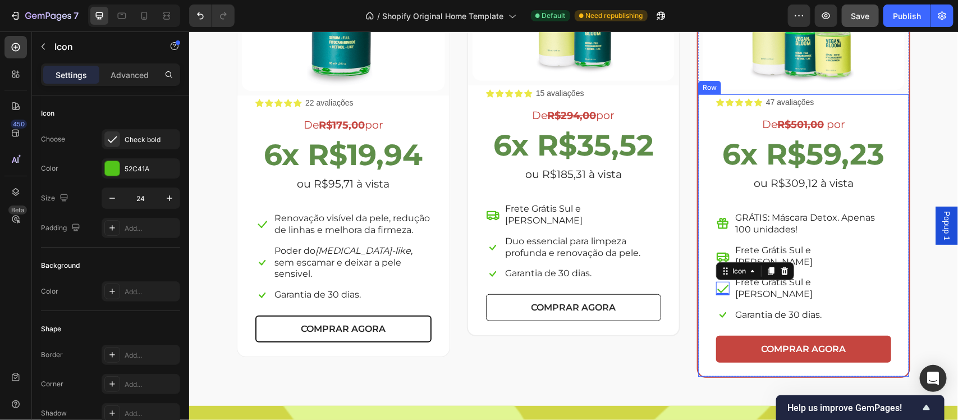
click at [916, 299] on div "Escolha a sua oferta 🔥 Heading *Ofertas válidas enquanto durarem os estoques. T…" at bounding box center [573, 87] width 752 height 582
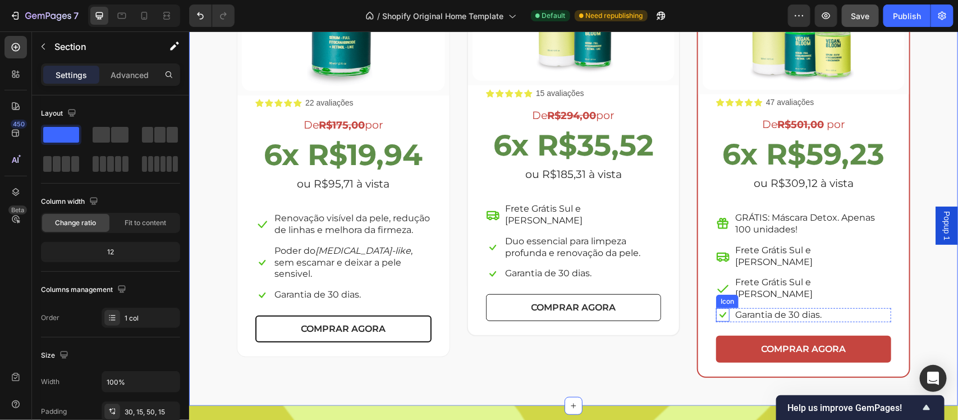
click at [716, 308] on icon at bounding box center [722, 314] width 13 height 13
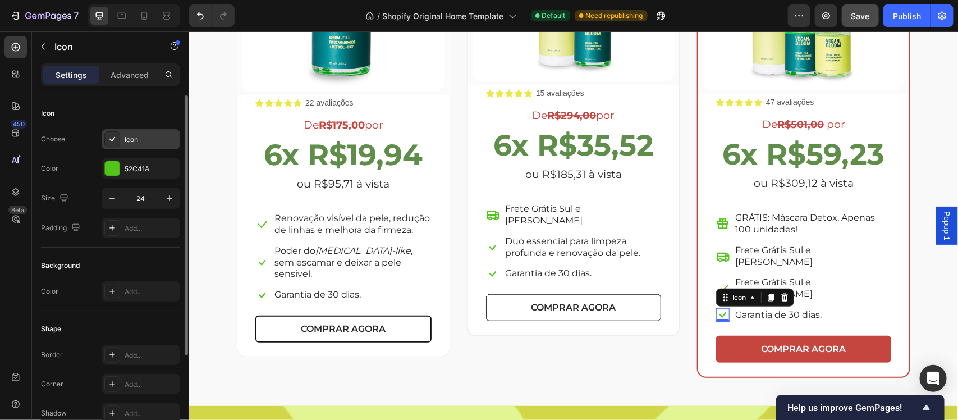
click at [130, 136] on div "Icon" at bounding box center [151, 140] width 53 height 10
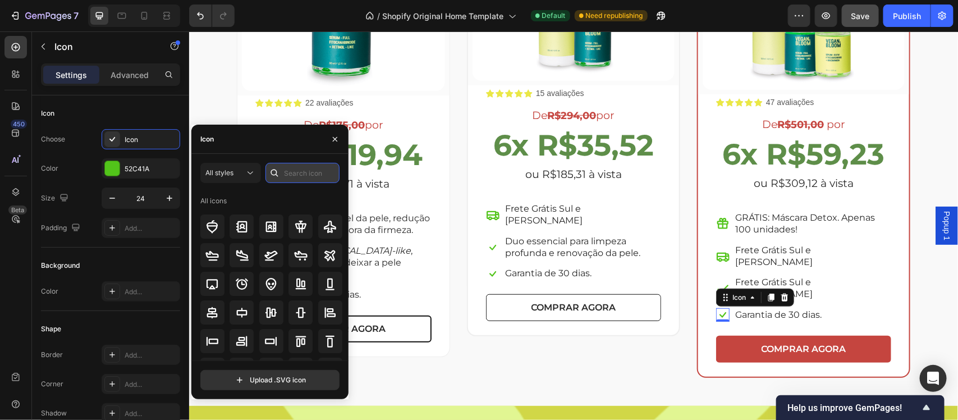
click at [315, 176] on input "text" at bounding box center [303, 173] width 74 height 20
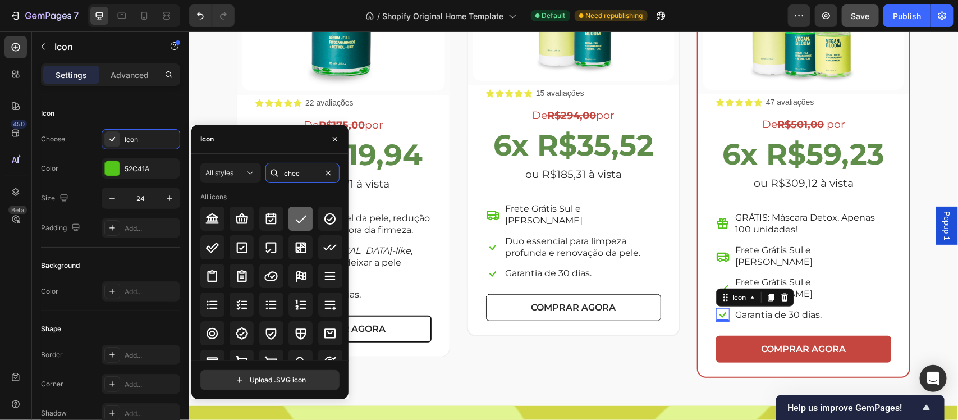
type input "chec"
click at [303, 226] on div at bounding box center [301, 219] width 24 height 24
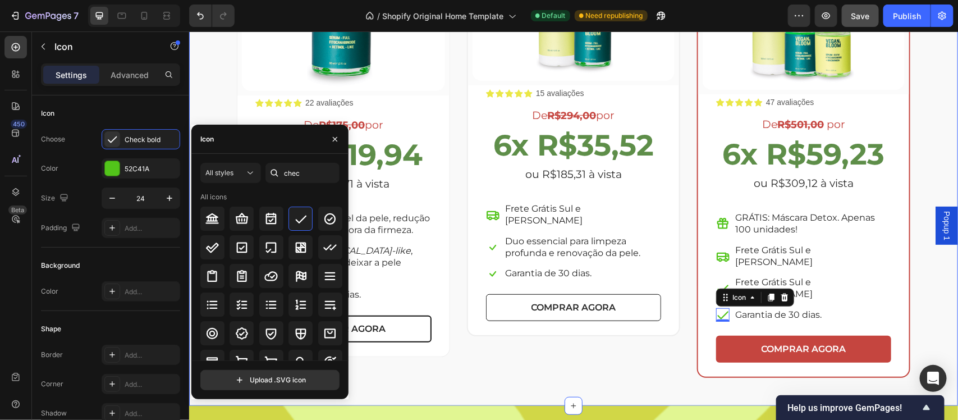
click at [918, 269] on div "Escolha a sua oferta 🔥 Heading *Ofertas válidas enquanto durarem os estoques. T…" at bounding box center [573, 87] width 752 height 582
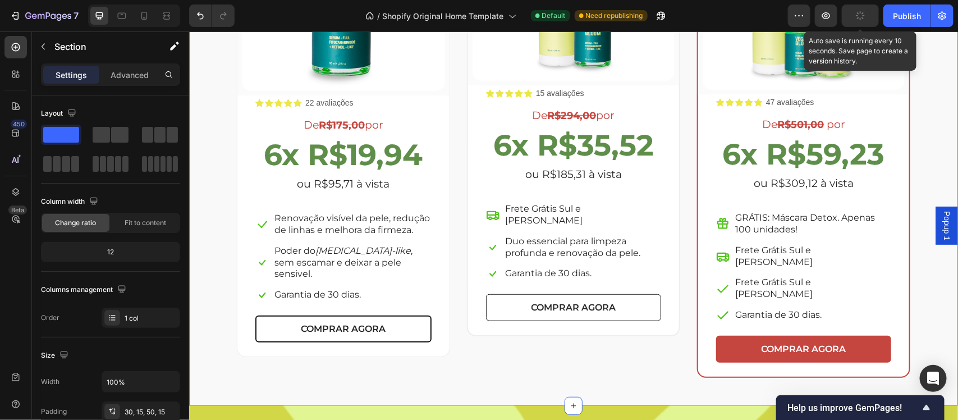
click at [860, 16] on icon "button" at bounding box center [861, 16] width 10 height 10
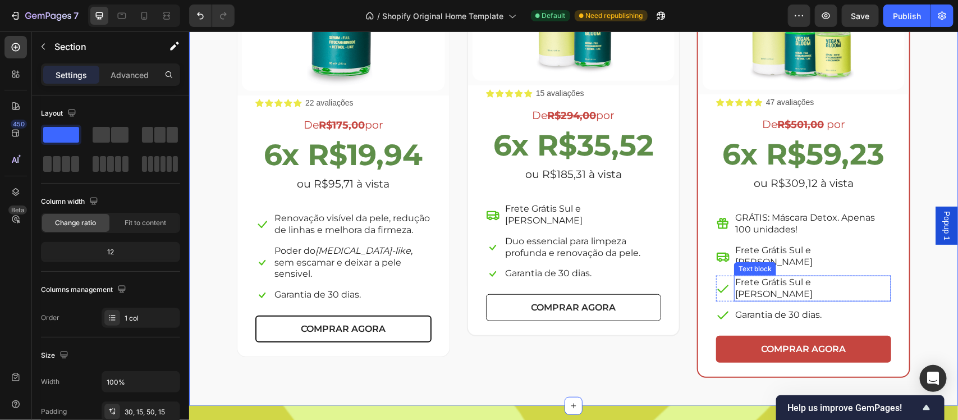
click at [762, 276] on p "Frete Grátis Sul e [PERSON_NAME]" at bounding box center [812, 288] width 155 height 24
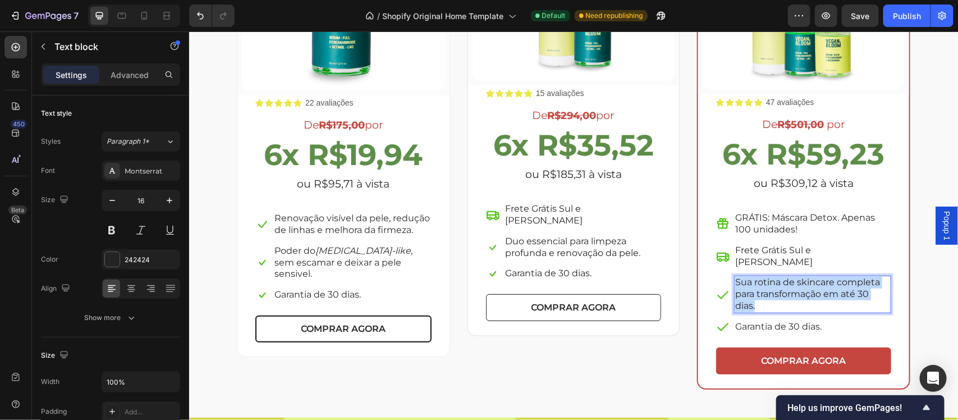
drag, startPoint x: 749, startPoint y: 294, endPoint x: 729, endPoint y: 270, distance: 31.8
click at [735, 276] on p "Sua rotina de skincare completa para transformação em até 30 dias." at bounding box center [812, 293] width 155 height 35
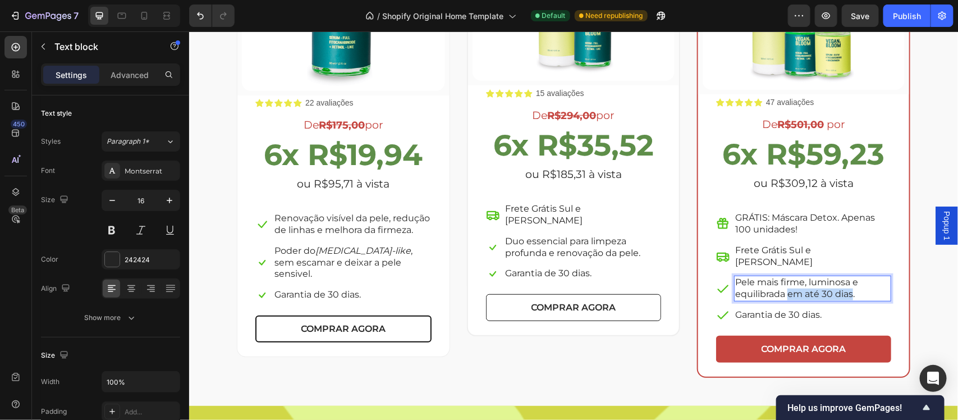
drag, startPoint x: 784, startPoint y: 281, endPoint x: 845, endPoint y: 283, distance: 61.2
click at [845, 283] on p "Pele mais firme, luminosa e equilibrada em até 30 dias." at bounding box center [812, 288] width 155 height 24
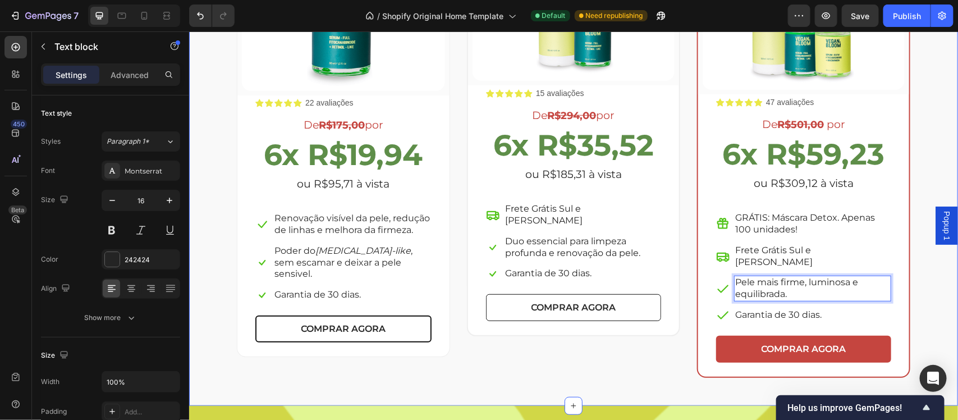
click at [924, 300] on div "Escolha a sua oferta 🔥 Heading *Ofertas válidas enquanto durarem os estoques. T…" at bounding box center [573, 87] width 752 height 582
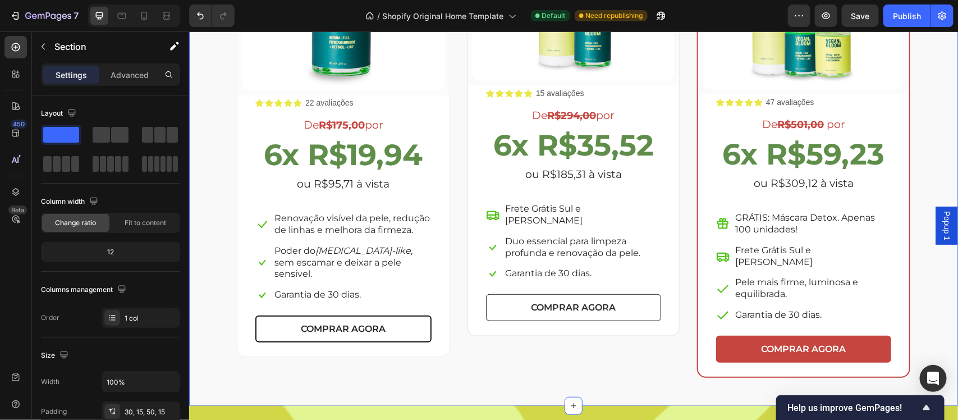
click at [913, 295] on div "Escolha a sua oferta 🔥 Heading *Ofertas válidas enquanto durarem os estoques. T…" at bounding box center [573, 87] width 752 height 582
click at [716, 281] on icon at bounding box center [722, 287] width 13 height 13
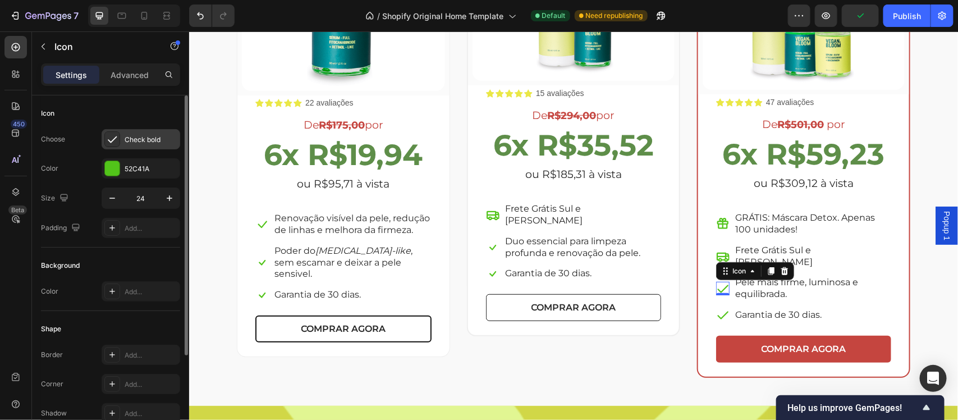
click at [144, 138] on div "Check bold" at bounding box center [151, 140] width 53 height 10
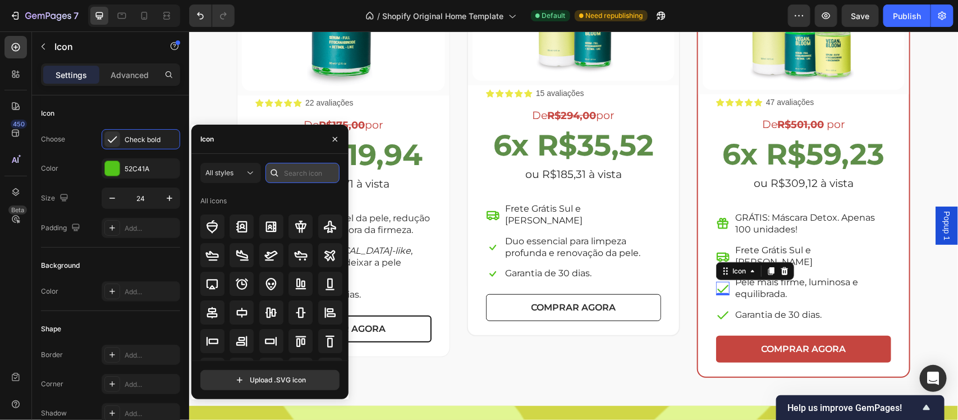
click at [298, 176] on input "text" at bounding box center [303, 173] width 74 height 20
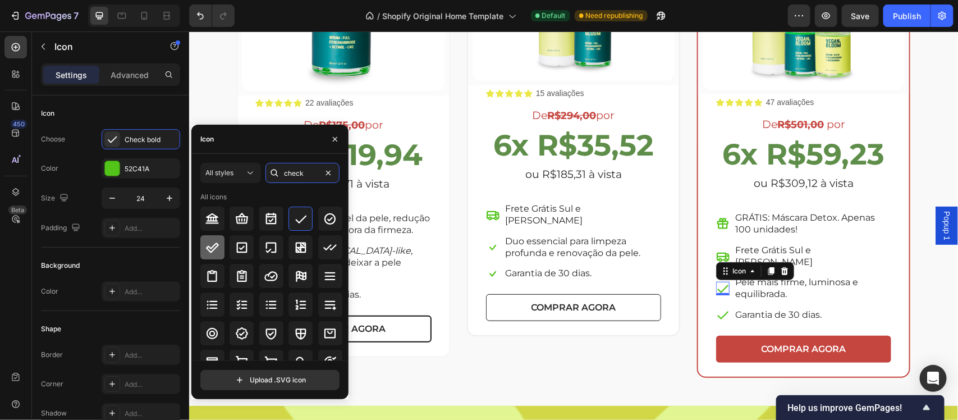
type input "check"
click at [208, 244] on icon at bounding box center [211, 247] width 13 height 13
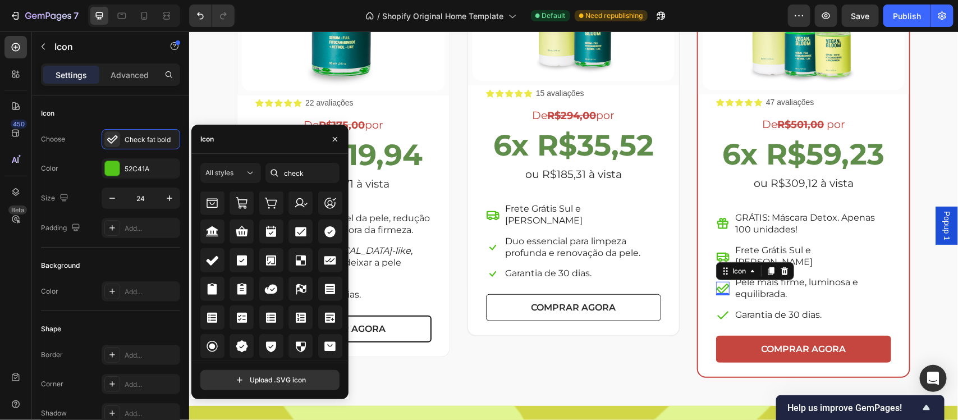
scroll to position [461, 0]
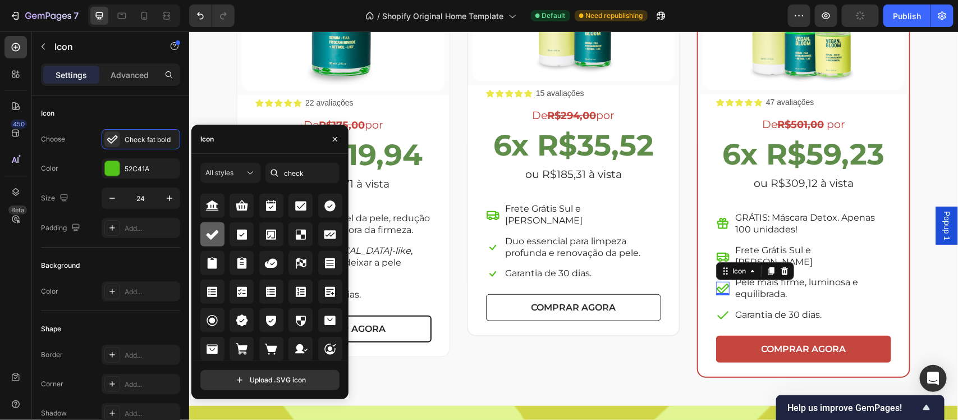
click at [212, 237] on icon at bounding box center [213, 235] width 12 height 10
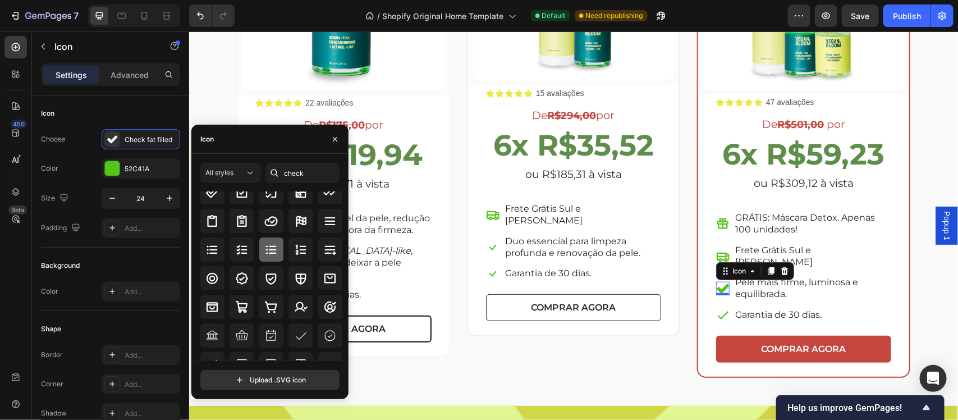
scroll to position [0, 0]
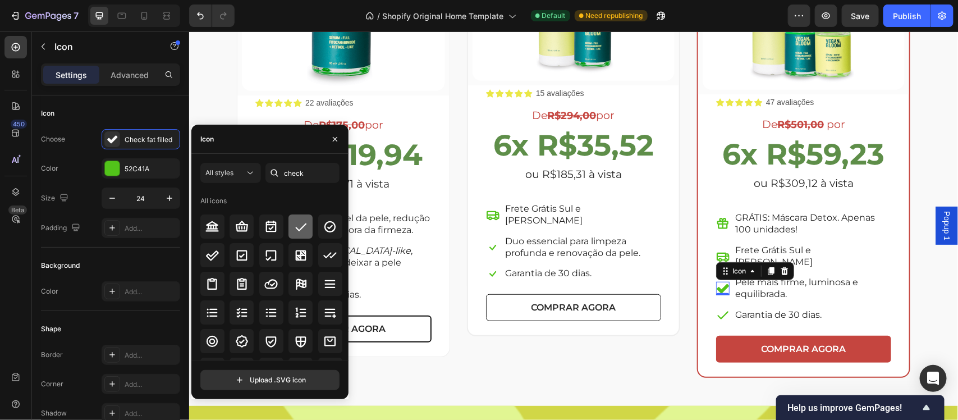
click at [299, 228] on icon at bounding box center [300, 227] width 11 height 8
click at [486, 240] on icon at bounding box center [492, 246] width 13 height 13
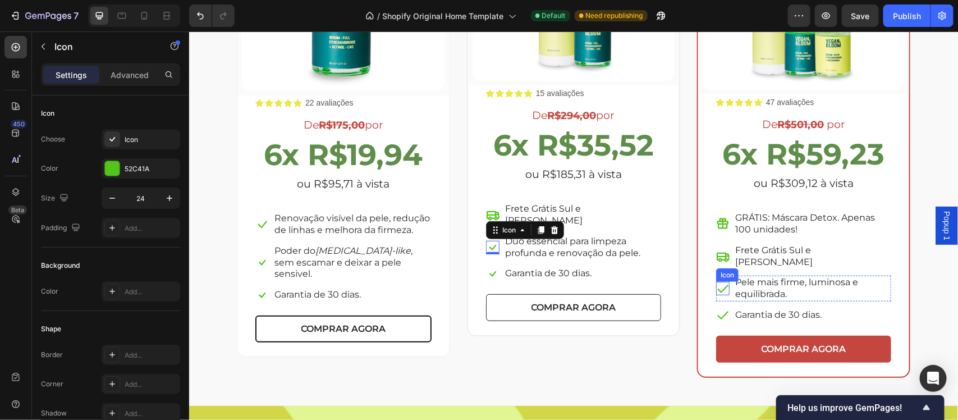
click at [717, 281] on icon at bounding box center [722, 287] width 13 height 13
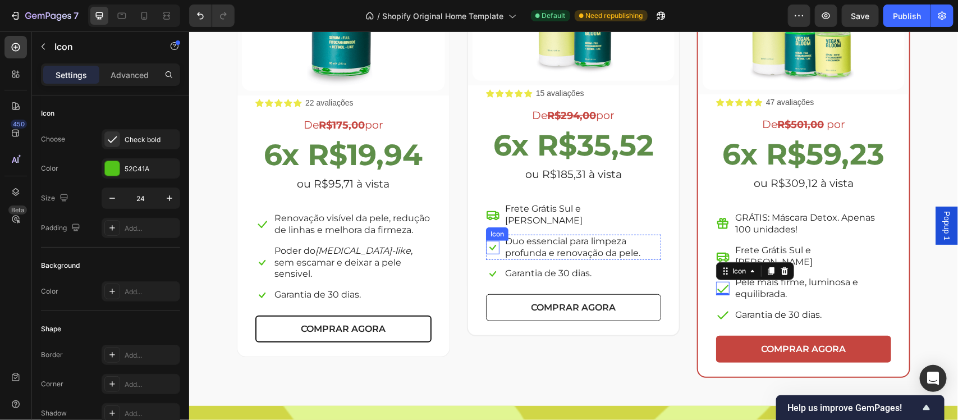
click at [489, 244] on icon at bounding box center [492, 247] width 7 height 6
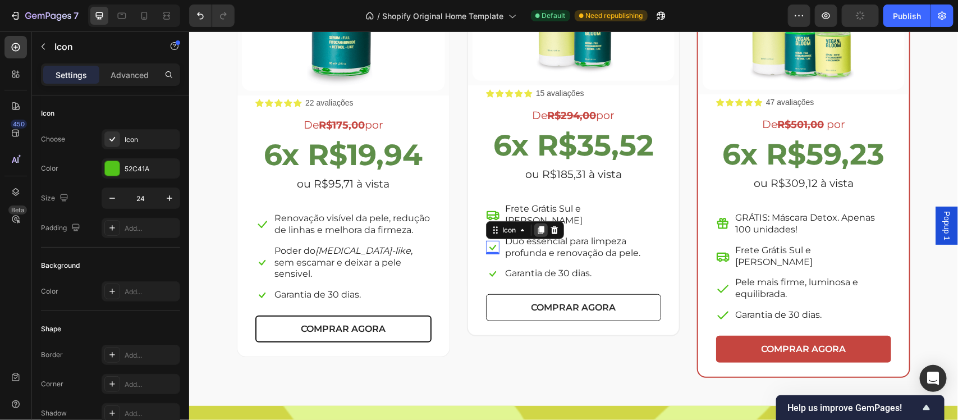
click at [538, 226] on icon at bounding box center [541, 230] width 6 height 8
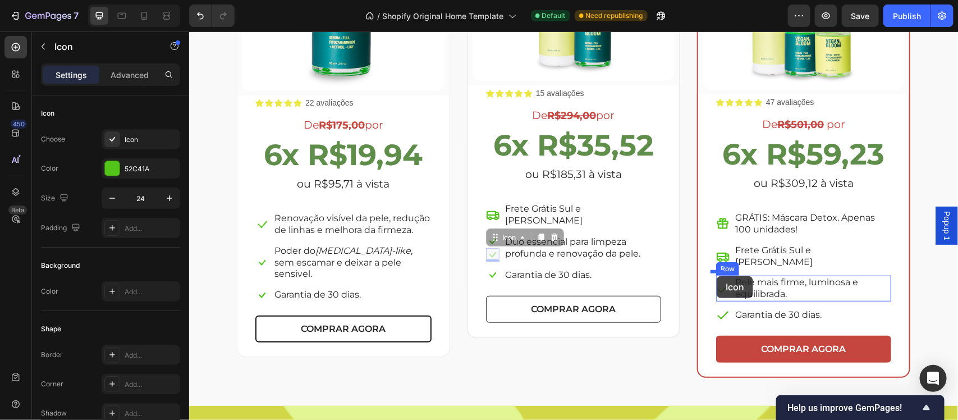
drag, startPoint x: 487, startPoint y: 243, endPoint x: 716, endPoint y: 276, distance: 231.4
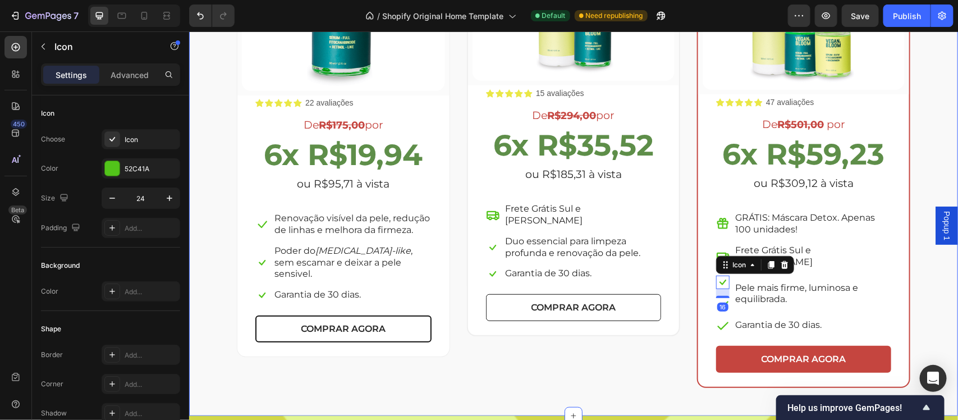
click at [934, 300] on div "Escolha a sua oferta 🔥 Heading *Ofertas válidas enquanto durarem os estoques. T…" at bounding box center [573, 92] width 752 height 592
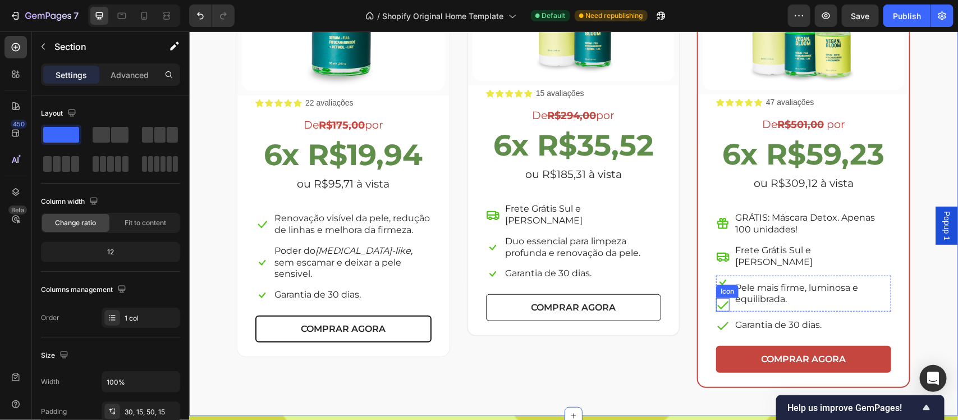
click at [719, 298] on icon at bounding box center [722, 304] width 13 height 13
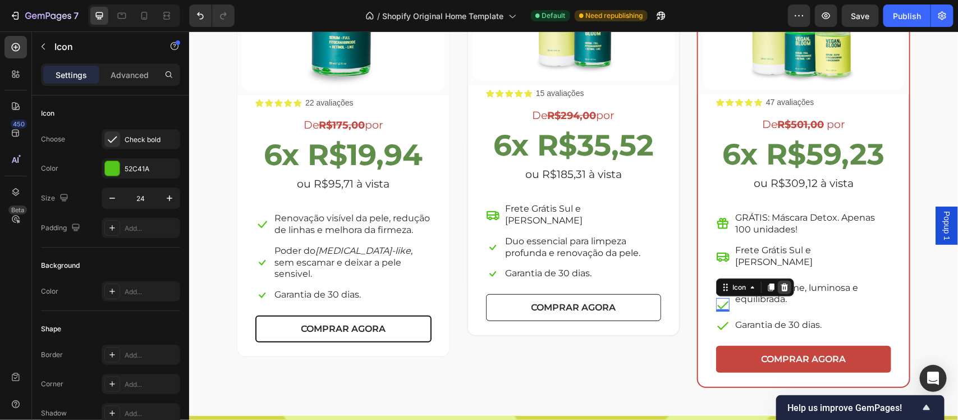
click at [781, 283] on icon at bounding box center [784, 287] width 7 height 8
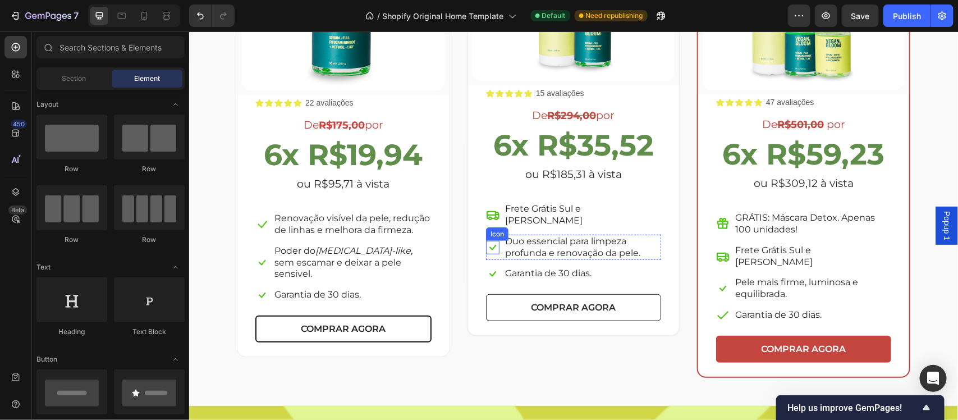
click at [489, 244] on icon at bounding box center [492, 247] width 7 height 6
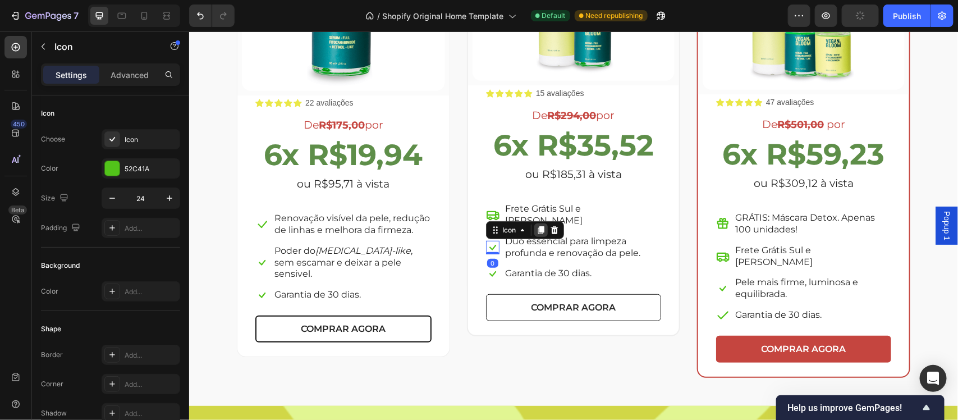
click at [537, 225] on icon at bounding box center [540, 229] width 9 height 9
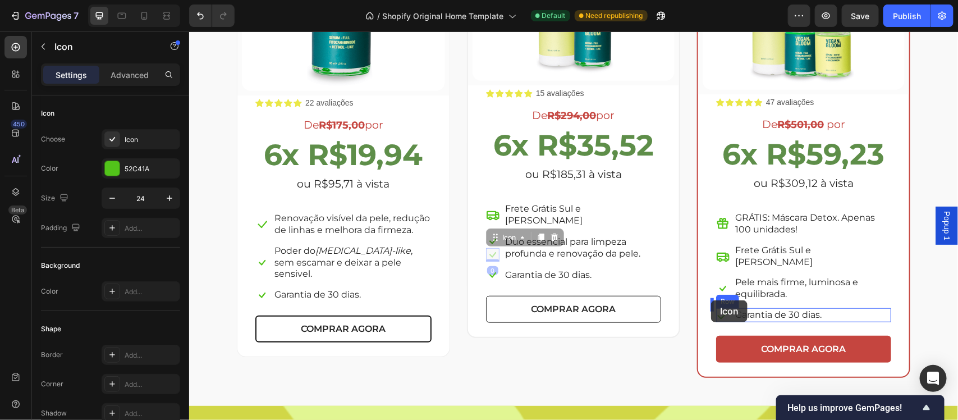
drag, startPoint x: 485, startPoint y: 244, endPoint x: 711, endPoint y: 300, distance: 233.1
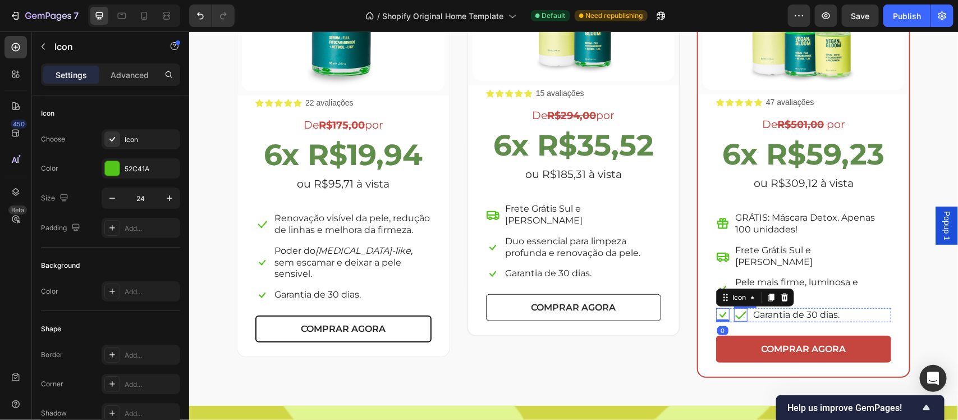
click at [735, 308] on icon at bounding box center [740, 314] width 13 height 13
click at [798, 293] on icon at bounding box center [802, 297] width 9 height 9
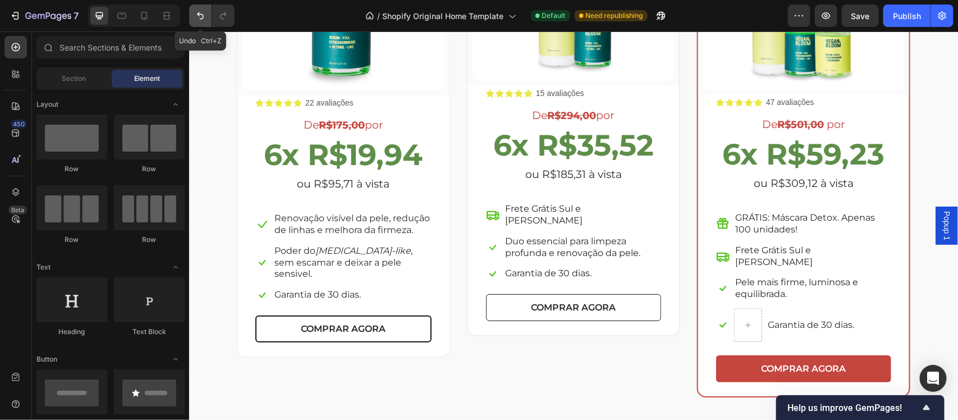
click at [198, 16] on icon "Undo/Redo" at bounding box center [200, 15] width 11 height 11
click at [200, 14] on icon "Undo/Redo" at bounding box center [200, 15] width 7 height 7
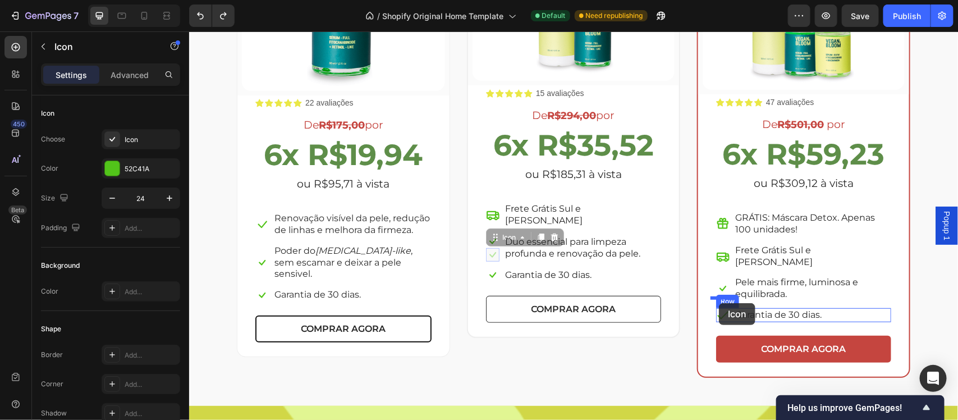
drag, startPoint x: 488, startPoint y: 242, endPoint x: 719, endPoint y: 303, distance: 238.0
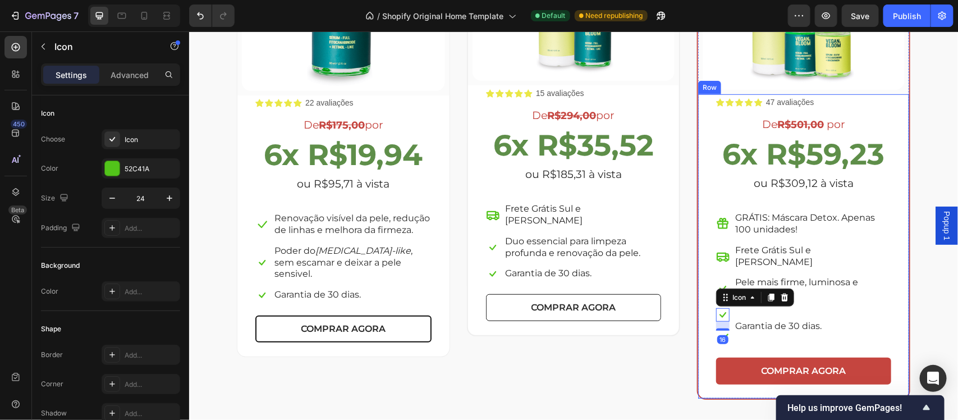
click at [761, 332] on div "Garantia de 30 dias. Text block" at bounding box center [778, 326] width 89 height 36
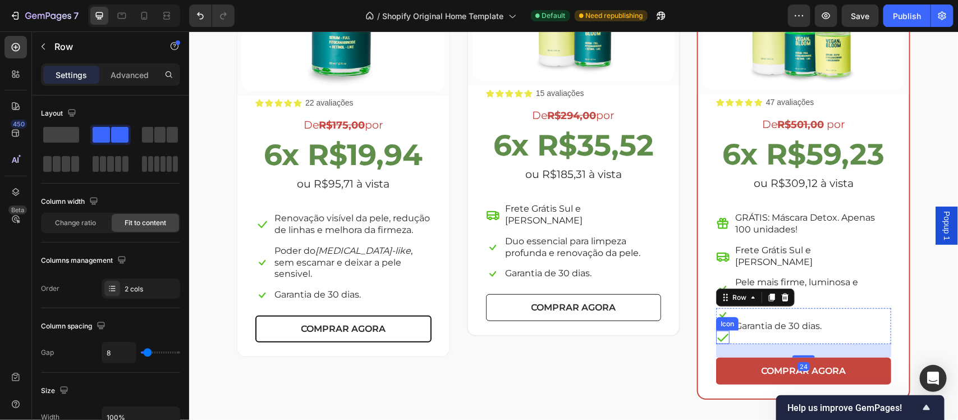
click at [717, 330] on icon at bounding box center [722, 336] width 13 height 13
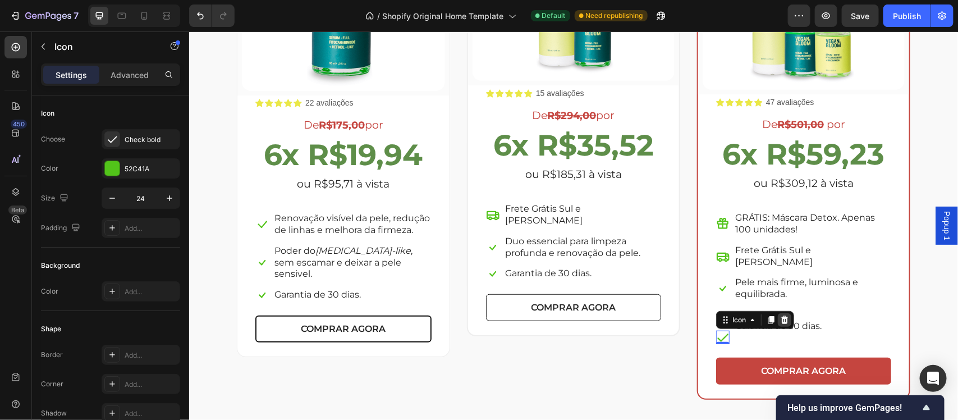
click at [780, 315] on icon at bounding box center [784, 319] width 9 height 9
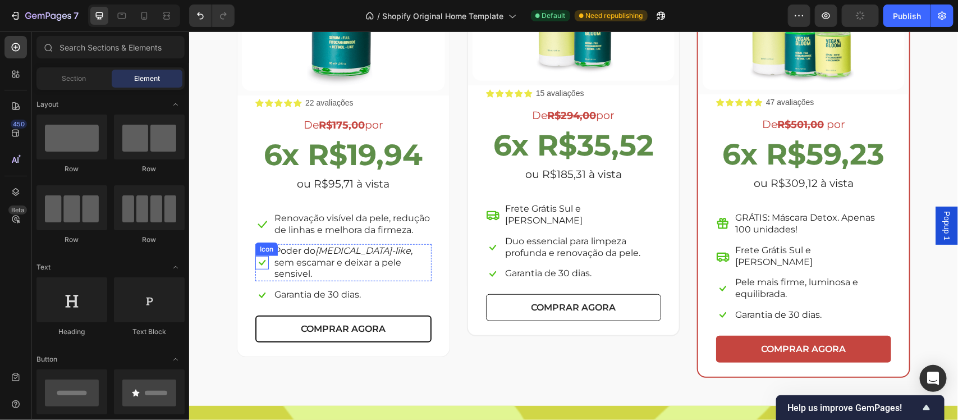
click at [255, 255] on icon at bounding box center [261, 261] width 13 height 13
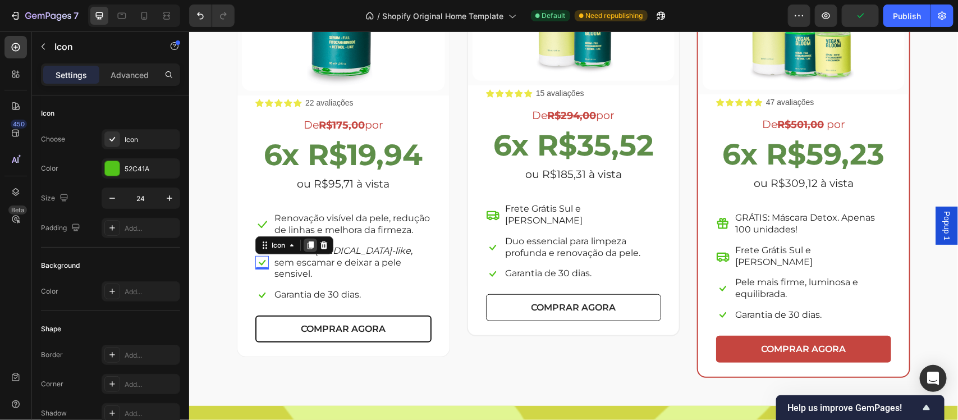
click at [305, 241] on icon at bounding box center [309, 244] width 9 height 9
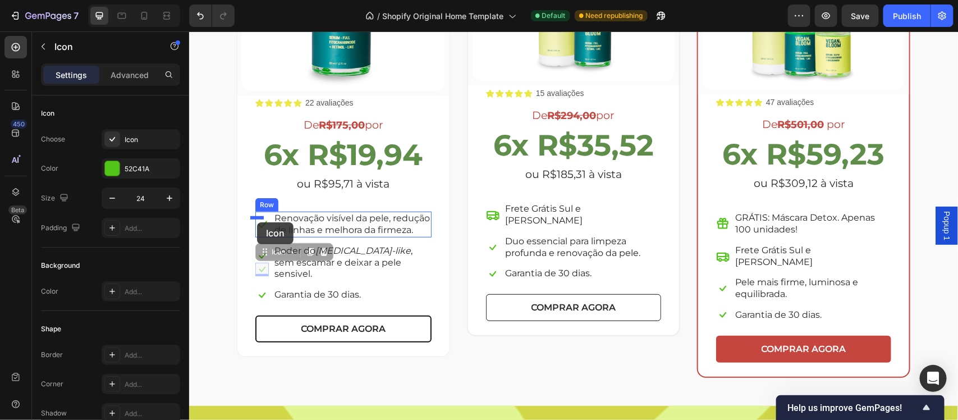
drag, startPoint x: 258, startPoint y: 263, endPoint x: 257, endPoint y: 222, distance: 41.6
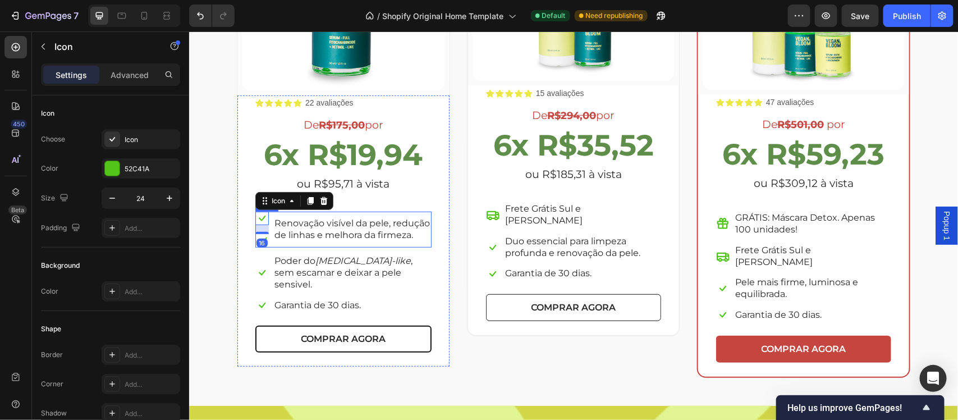
click at [318, 254] on div "Poder do [MEDICAL_DATA]-like , sem escamar e deixar a pele sensivel." at bounding box center [352, 272] width 158 height 37
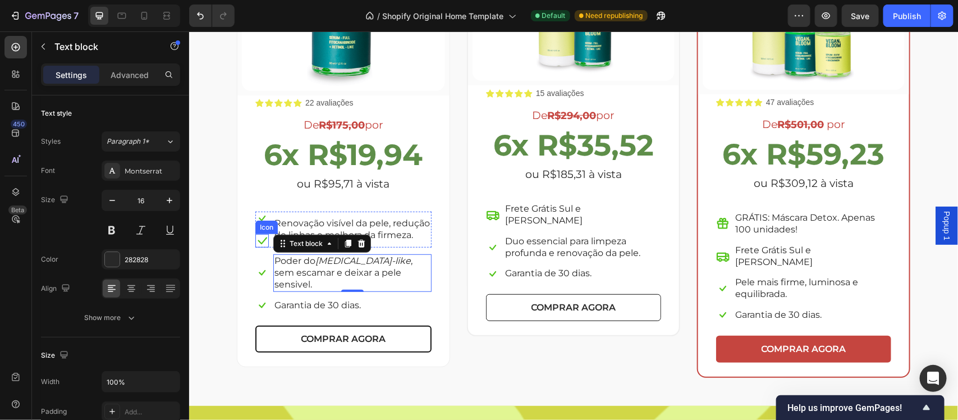
click at [257, 241] on icon at bounding box center [261, 240] width 13 height 13
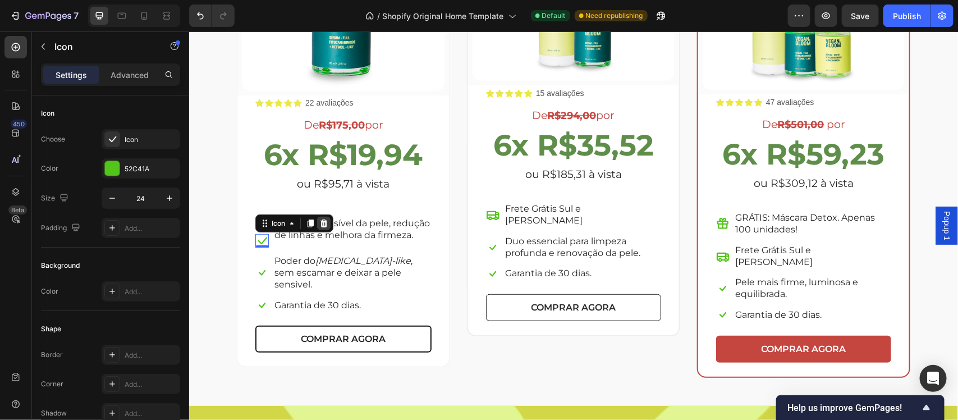
click at [320, 223] on icon at bounding box center [323, 223] width 7 height 8
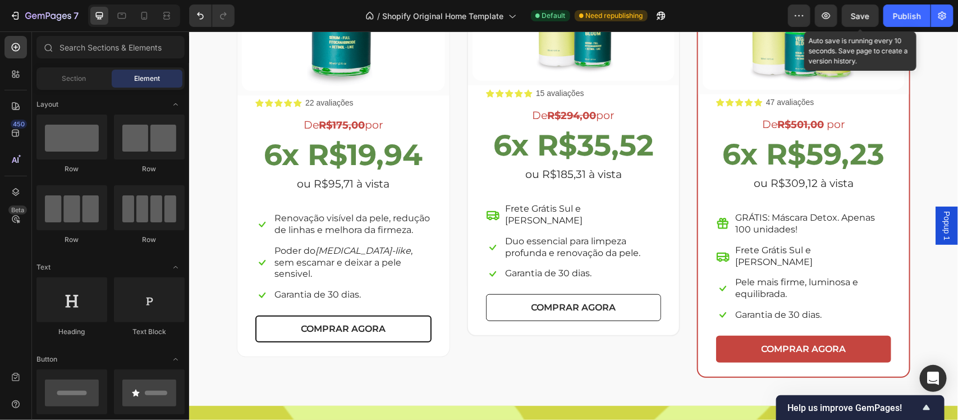
click at [858, 17] on span "Save" at bounding box center [861, 16] width 19 height 10
click at [917, 164] on div "Escolha a sua oferta 🔥 Heading *Ofertas válidas enquanto durarem os estoques. T…" at bounding box center [573, 87] width 752 height 582
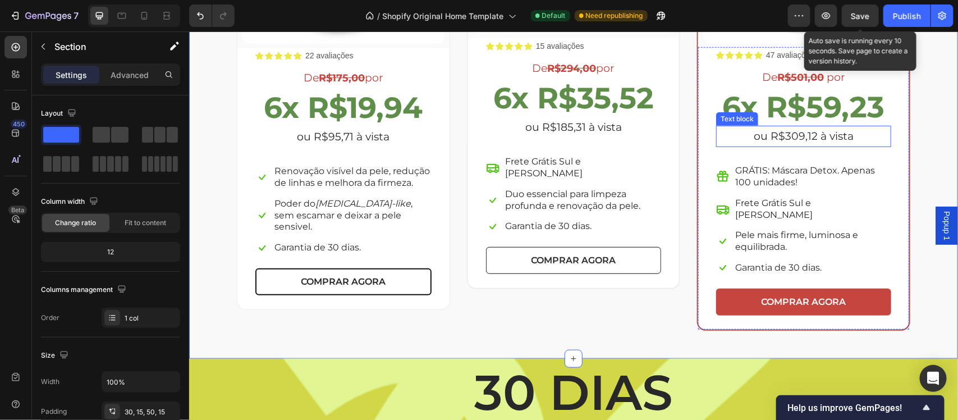
scroll to position [2165, 0]
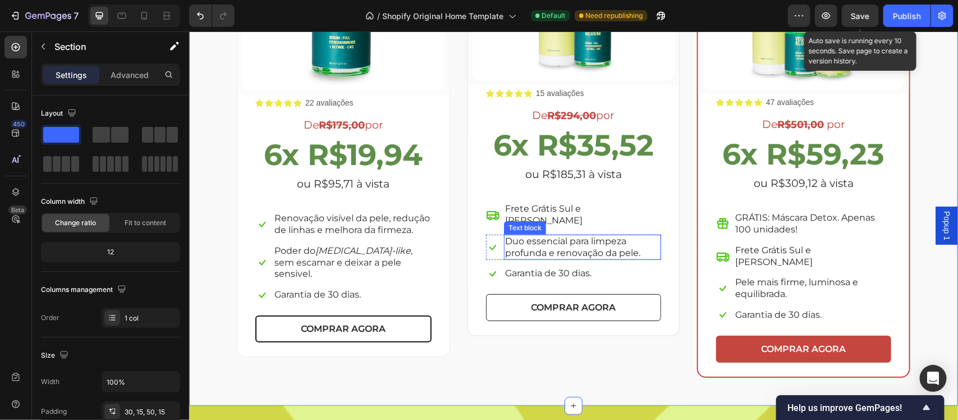
click at [646, 236] on p "Duo essencial para limpeza profunda e renovação da pele." at bounding box center [582, 247] width 155 height 24
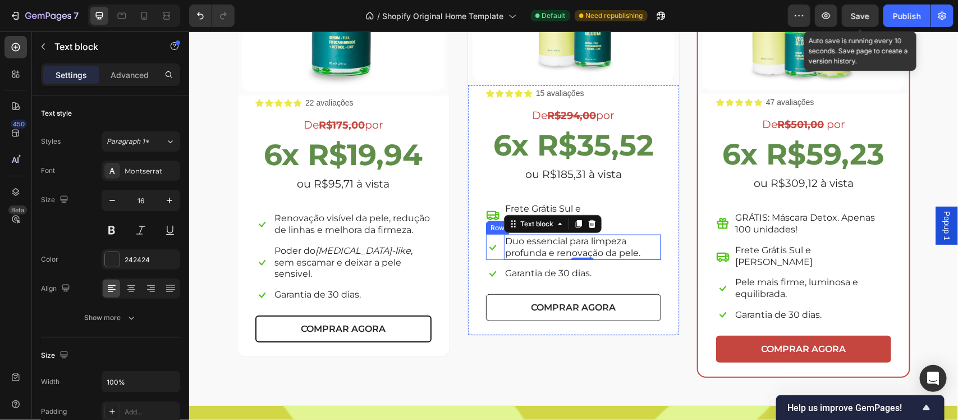
click at [492, 248] on div "Icon" at bounding box center [492, 247] width 13 height 26
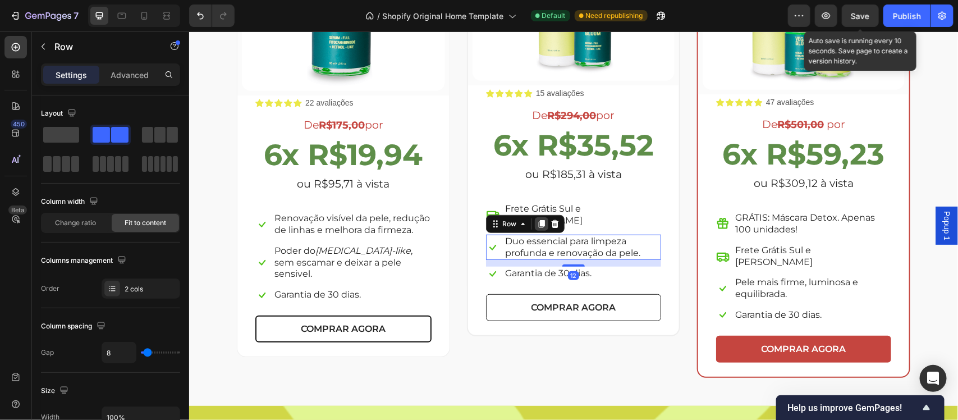
click at [538, 220] on icon at bounding box center [541, 224] width 6 height 8
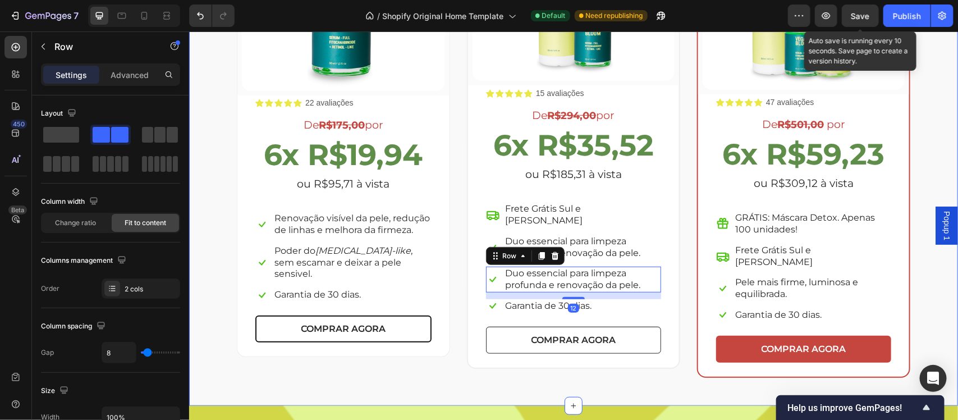
click at [921, 295] on div "Escolha a sua oferta 🔥 Heading *Ofertas válidas enquanto durarem os estoques. T…" at bounding box center [573, 87] width 752 height 582
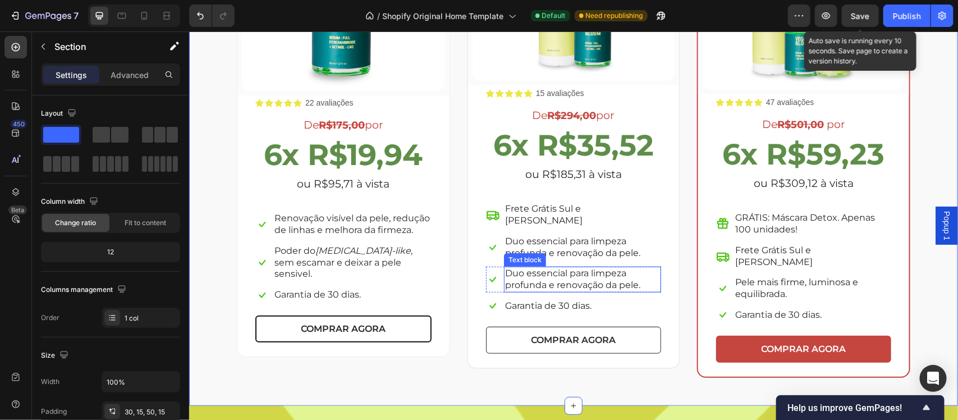
click at [613, 267] on p "Duo essencial para limpeza profunda e renovação da pele." at bounding box center [582, 279] width 155 height 24
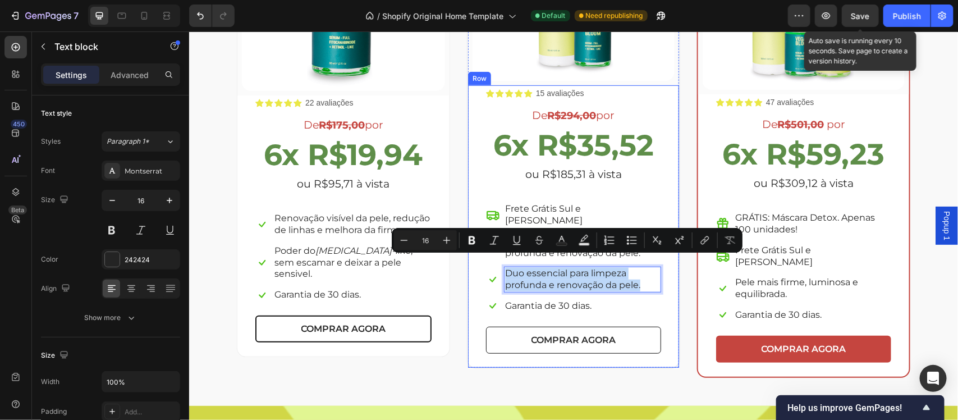
click at [661, 278] on div "Icon Icon Icon Icon Icon Icon List 15 avaliações Text Block Row De R$294,00 por…" at bounding box center [573, 226] width 211 height 282
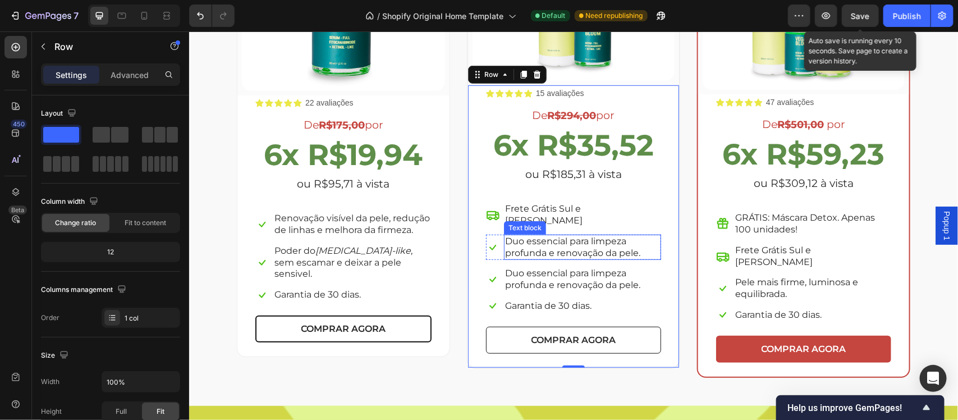
click at [572, 236] on p "Duo essencial para limpeza profunda e renovação da pele." at bounding box center [582, 247] width 155 height 24
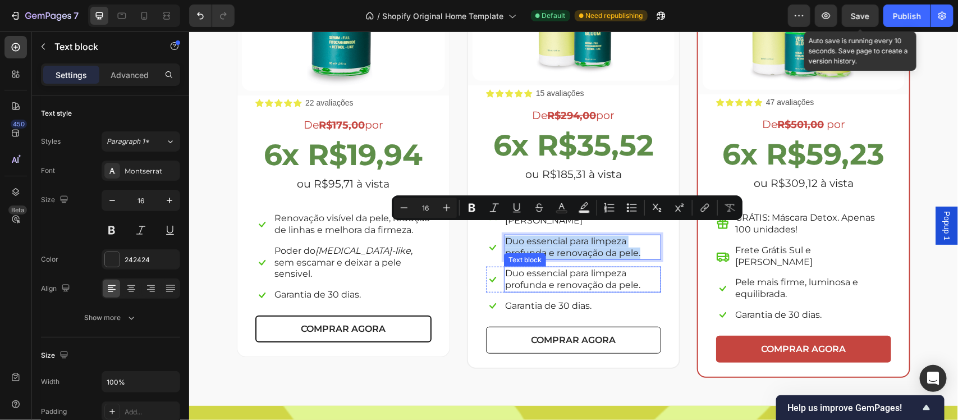
click at [549, 275] on p "Duo essencial para limpeza profunda e renovação da pele." at bounding box center [582, 279] width 155 height 24
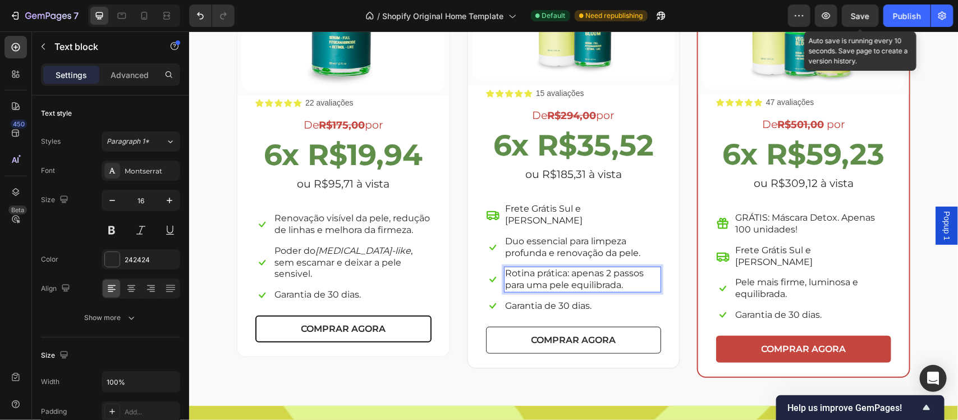
click at [921, 285] on div "Escolha a sua oferta 🔥 Heading *Ofertas válidas enquanto durarem os estoques. T…" at bounding box center [573, 87] width 752 height 582
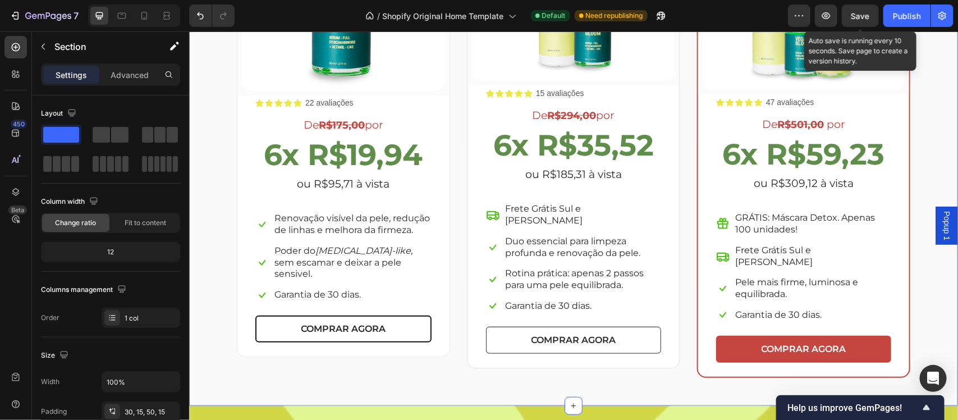
click at [860, 16] on span "Save" at bounding box center [861, 16] width 19 height 10
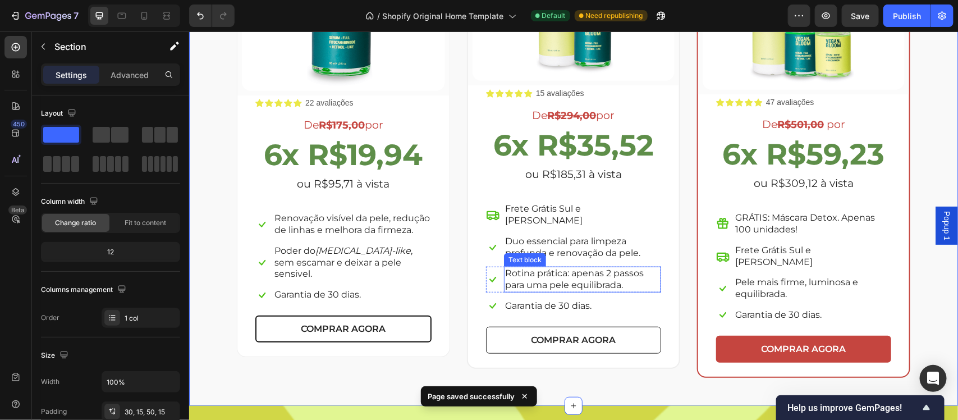
click at [579, 267] on p "Rotina prática: apenas 2 passos para uma pele equilibrada." at bounding box center [582, 279] width 155 height 24
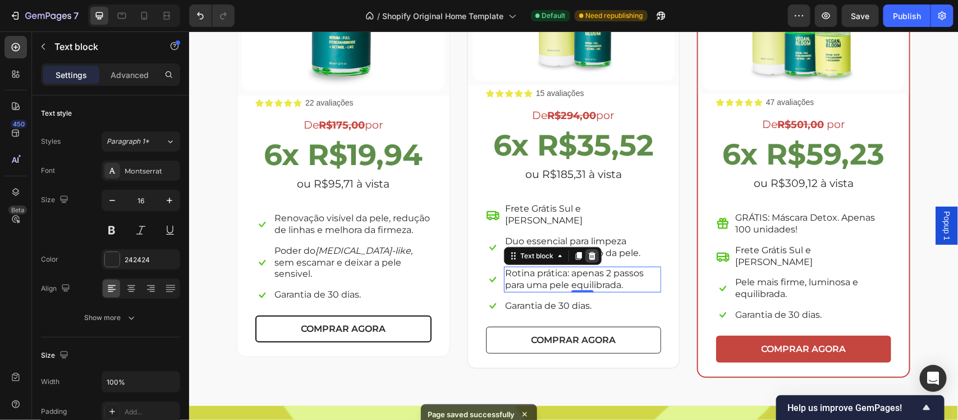
click at [587, 251] on icon at bounding box center [591, 255] width 9 height 9
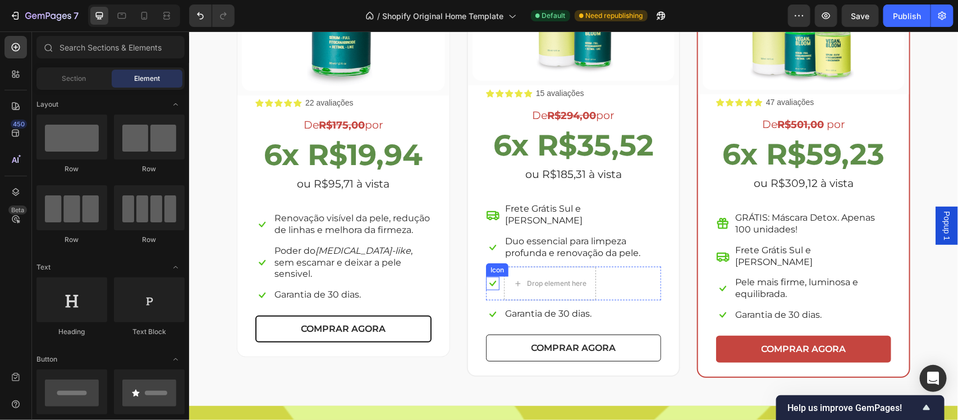
click at [489, 281] on icon at bounding box center [492, 284] width 7 height 6
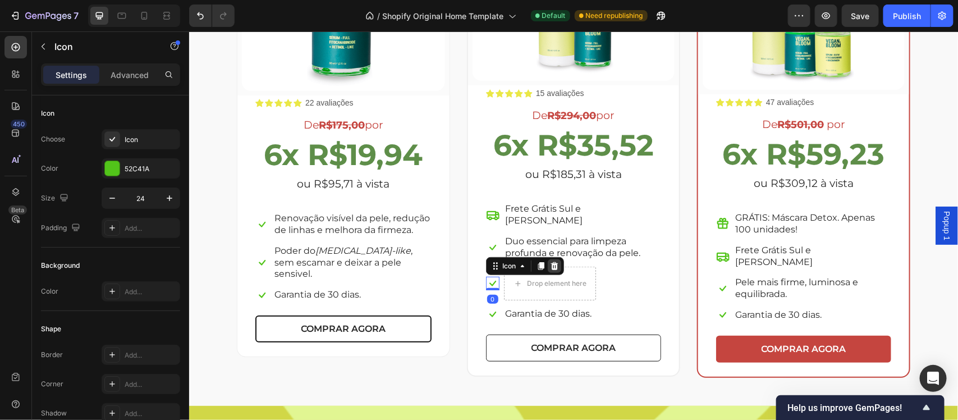
click at [551, 262] on icon at bounding box center [554, 266] width 7 height 8
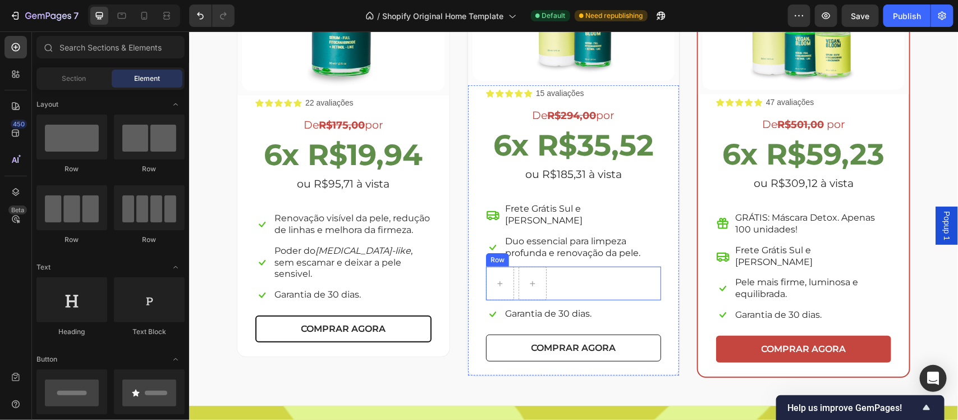
click at [599, 270] on div "Row" at bounding box center [573, 283] width 175 height 34
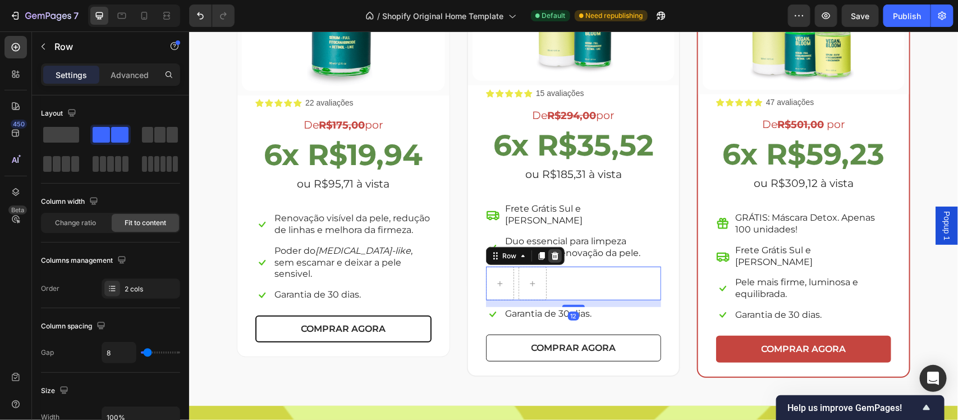
click at [551, 252] on icon at bounding box center [554, 256] width 7 height 8
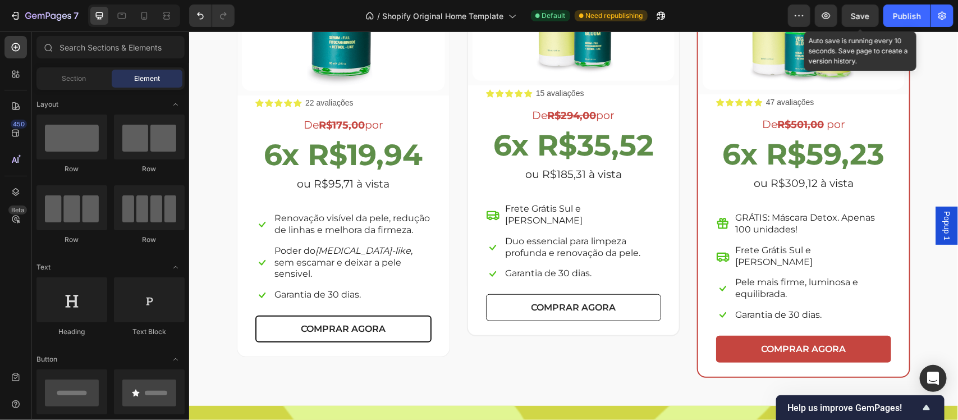
drag, startPoint x: 862, startPoint y: 12, endPoint x: 746, endPoint y: 53, distance: 123.2
click at [862, 12] on span "Save" at bounding box center [861, 16] width 19 height 10
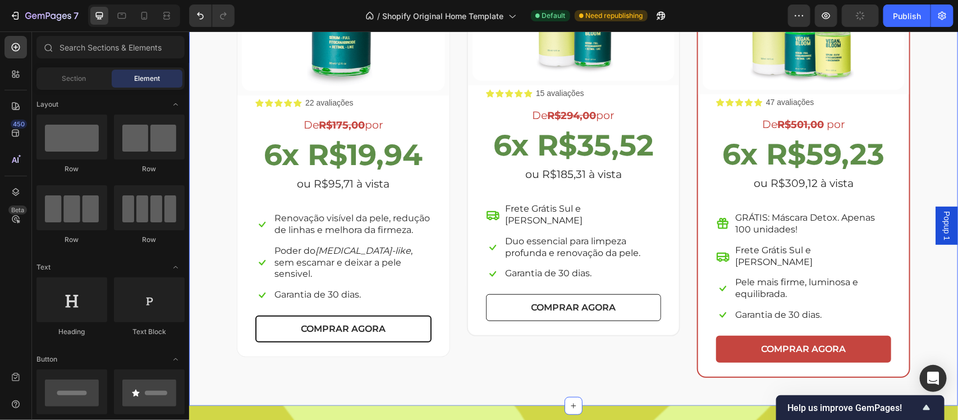
click at [942, 119] on div "Escolha a sua oferta 🔥 Heading *Ofertas válidas enquanto durarem os estoques. T…" at bounding box center [573, 92] width 769 height 627
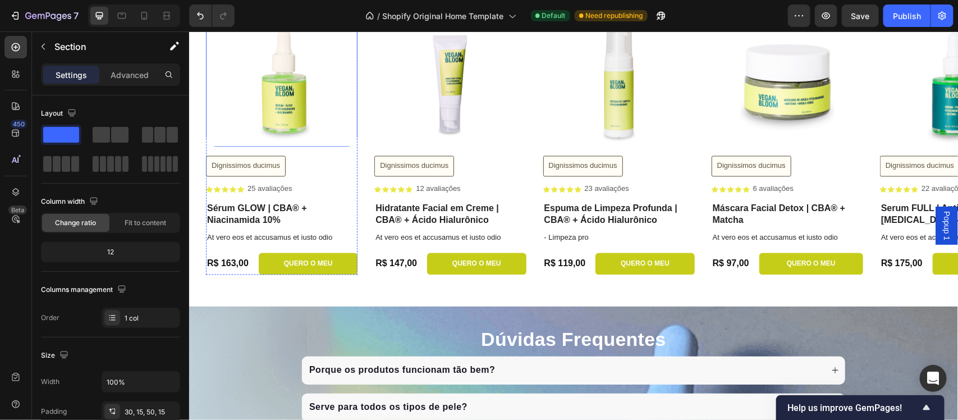
scroll to position [2727, 0]
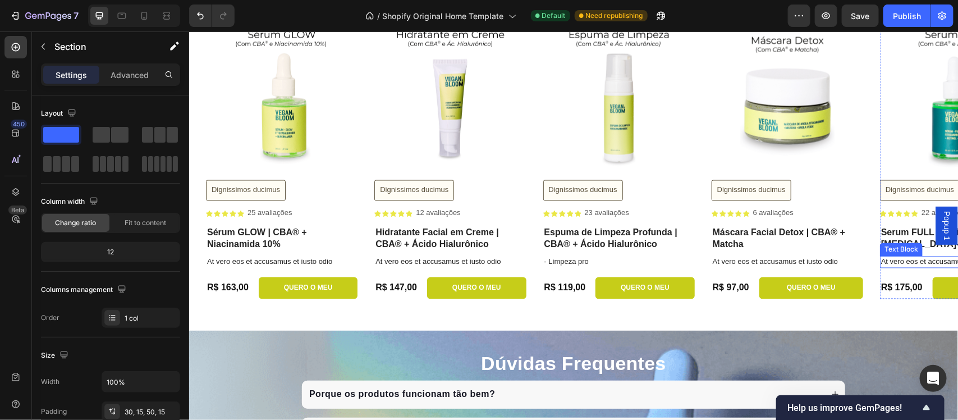
click at [906, 263] on p "At vero eos et accusamus et iusto odio" at bounding box center [955, 262] width 149 height 10
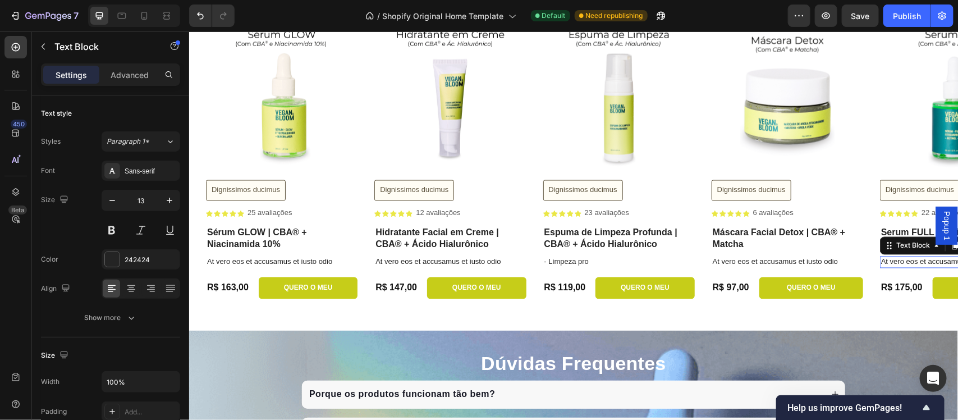
click at [906, 263] on p "At vero eos et accusamus et iusto odio" at bounding box center [955, 262] width 149 height 10
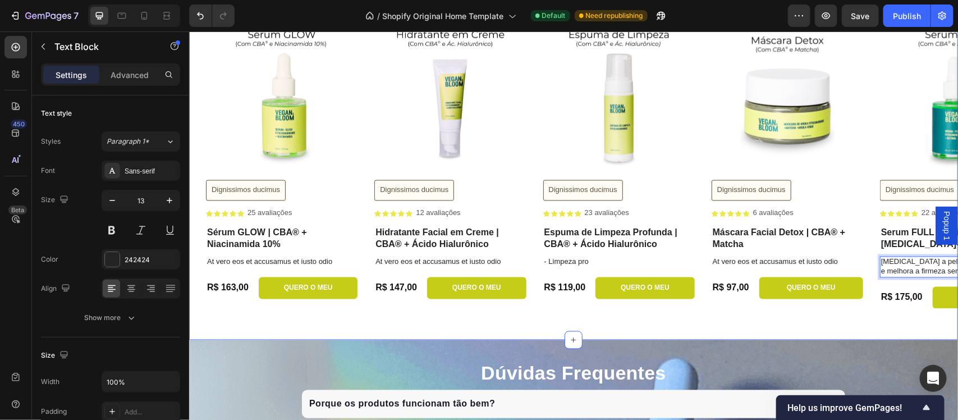
click at [919, 319] on div "Drop element here At vero Button Row Row Product Images Dignissimos ducimus But…" at bounding box center [573, 145] width 769 height 390
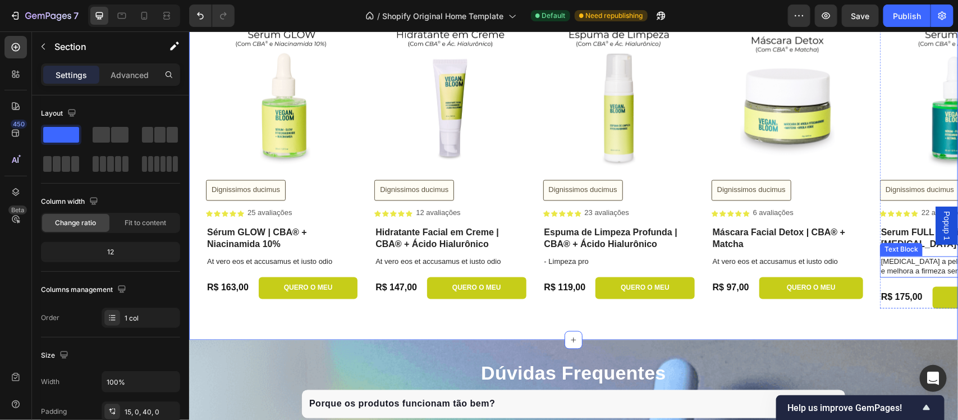
click at [916, 267] on p "[MEDICAL_DATA] a pele, suaviza linhas finas e melhora a firmeza sem irritar." at bounding box center [955, 266] width 149 height 19
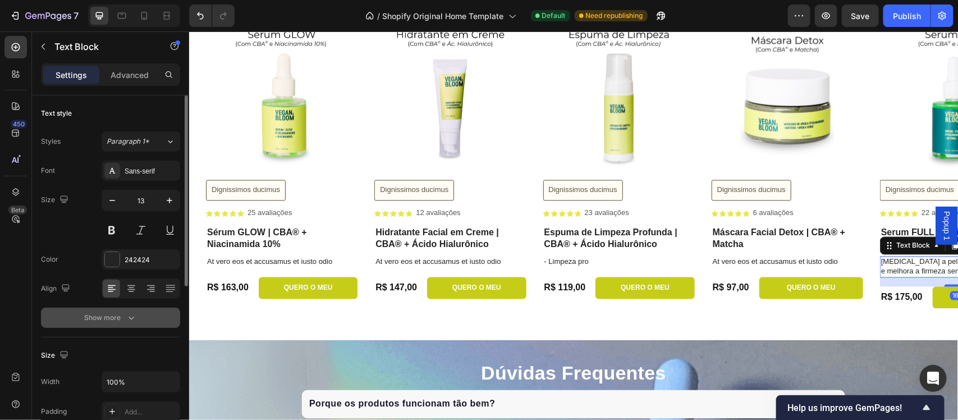
click at [127, 317] on icon "button" at bounding box center [131, 317] width 11 height 11
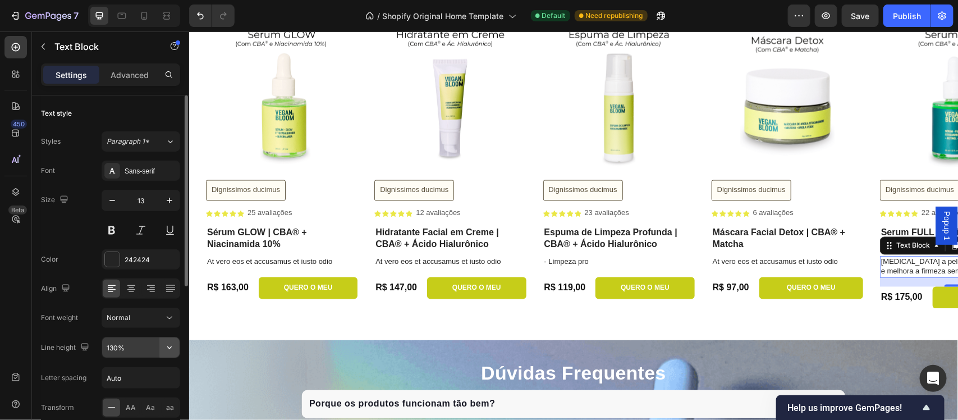
click at [170, 349] on icon "button" at bounding box center [169, 347] width 4 height 3
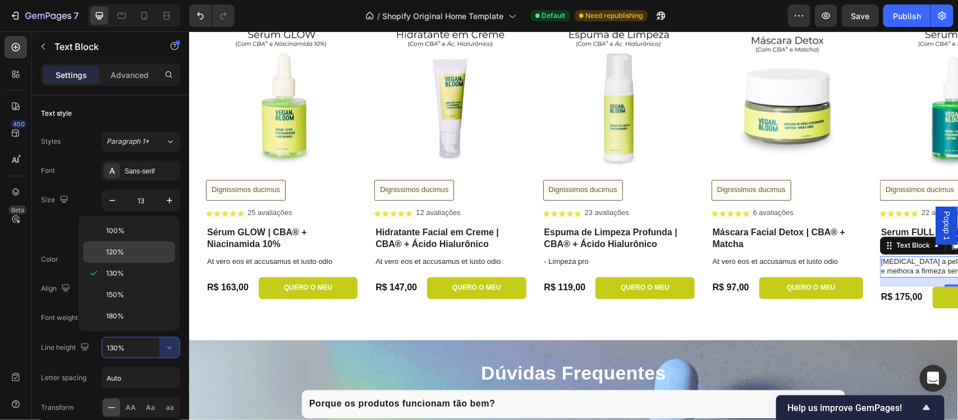
click at [136, 253] on p "120%" at bounding box center [138, 252] width 64 height 10
type input "120%"
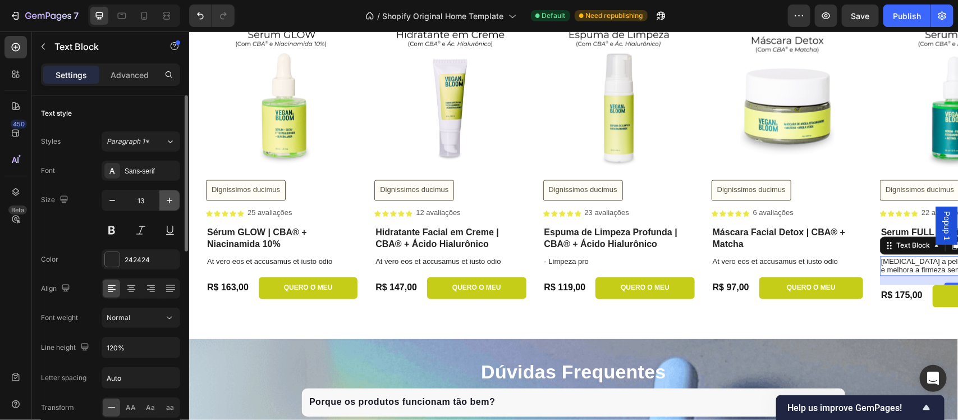
click at [172, 202] on icon "button" at bounding box center [169, 200] width 11 height 11
type input "14"
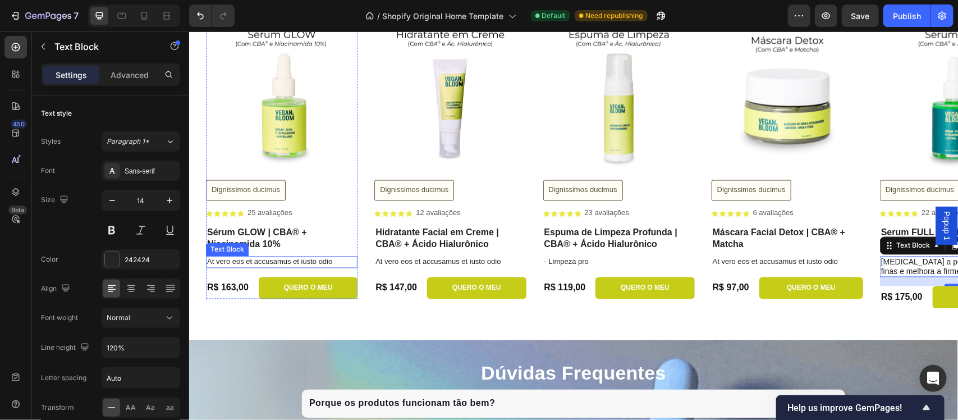
click at [258, 264] on p "At vero eos et accusamus et iusto odio" at bounding box center [281, 262] width 149 height 10
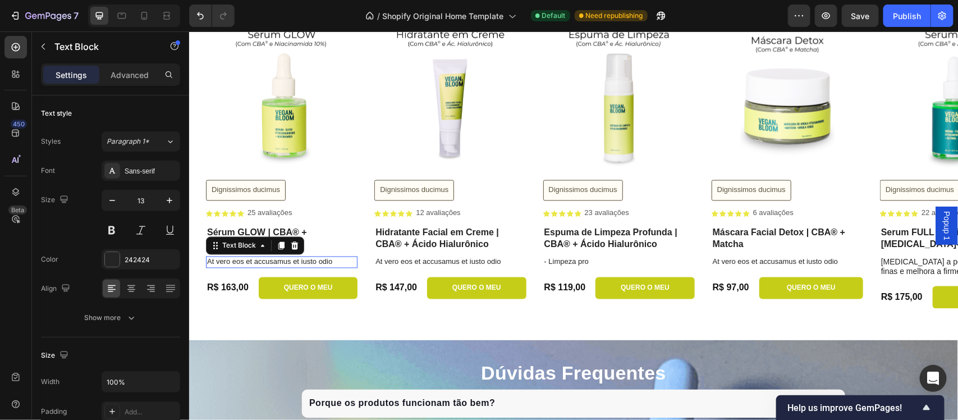
click at [258, 264] on p "At vero eos et accusamus et iusto odio" at bounding box center [281, 262] width 149 height 10
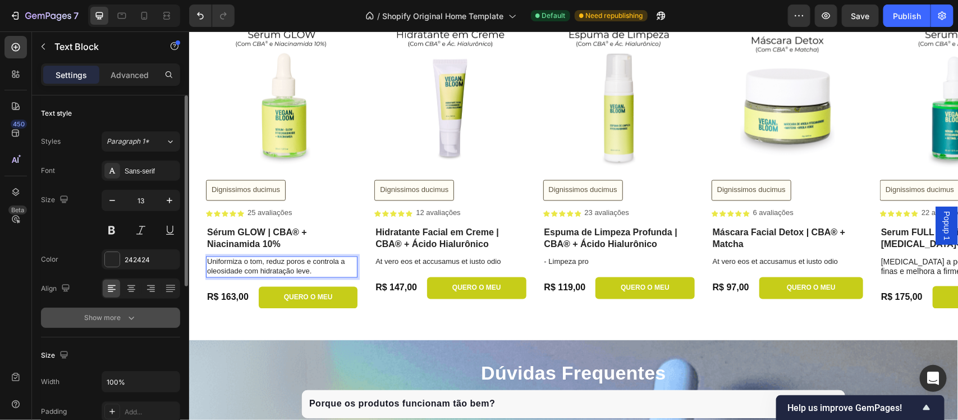
click at [104, 316] on div "Show more" at bounding box center [111, 317] width 52 height 11
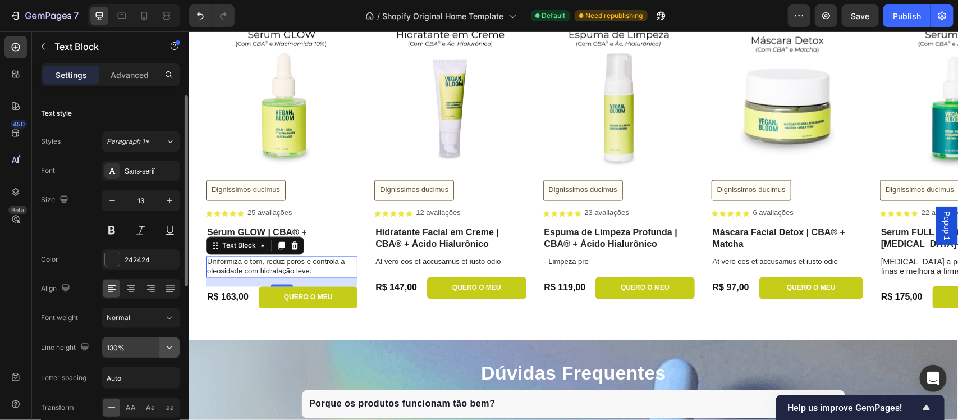
click at [172, 353] on icon "button" at bounding box center [169, 347] width 11 height 11
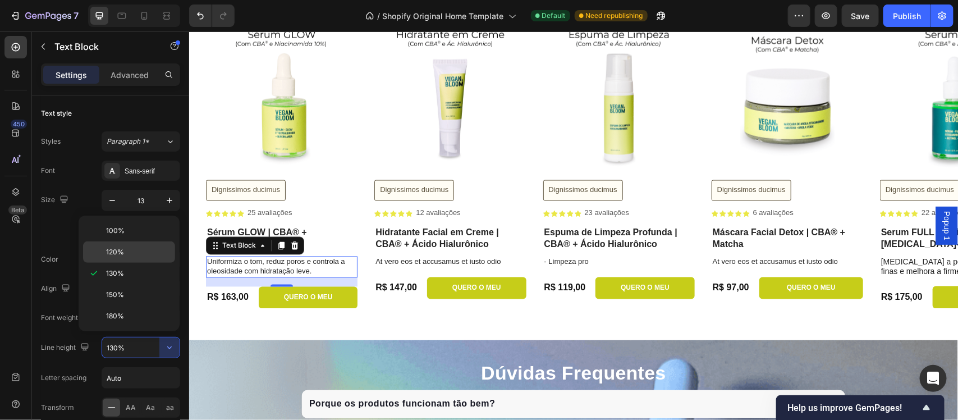
click at [118, 251] on span "120%" at bounding box center [115, 252] width 18 height 10
type input "120%"
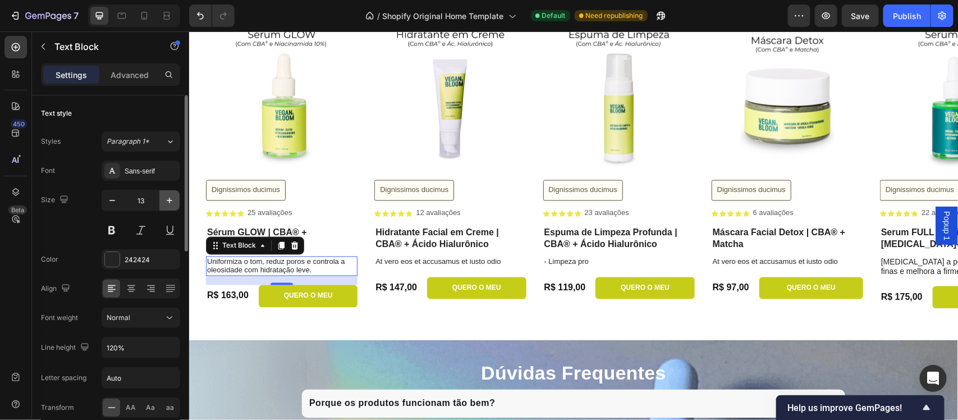
click at [167, 203] on icon "button" at bounding box center [169, 200] width 11 height 11
type input "14"
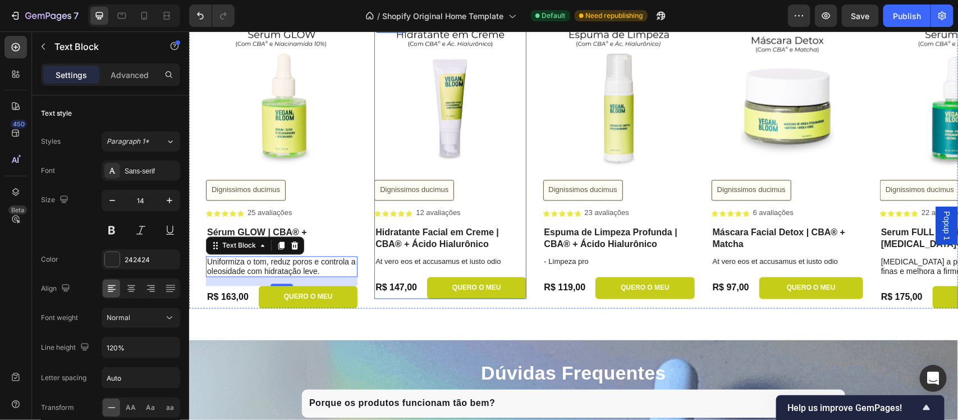
click at [409, 268] on div "Hidratante Facial em Creme | CBA® + Ácido Hialurônico Product Title At vero eos…" at bounding box center [450, 262] width 152 height 73
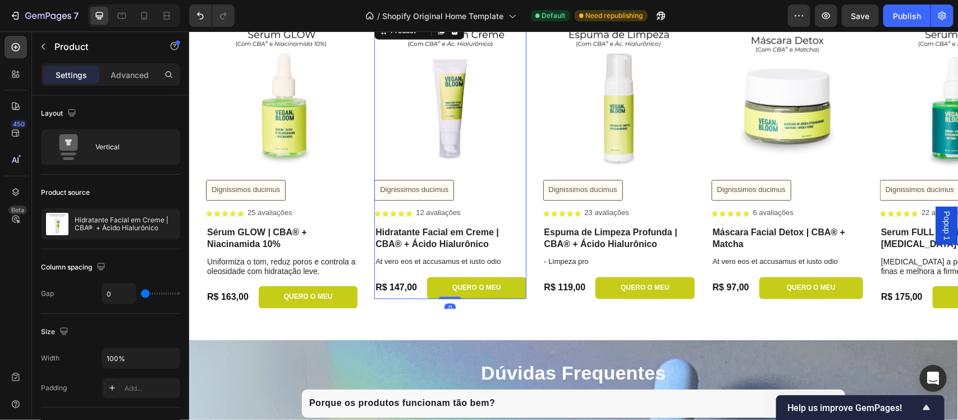
scroll to position [2751, 0]
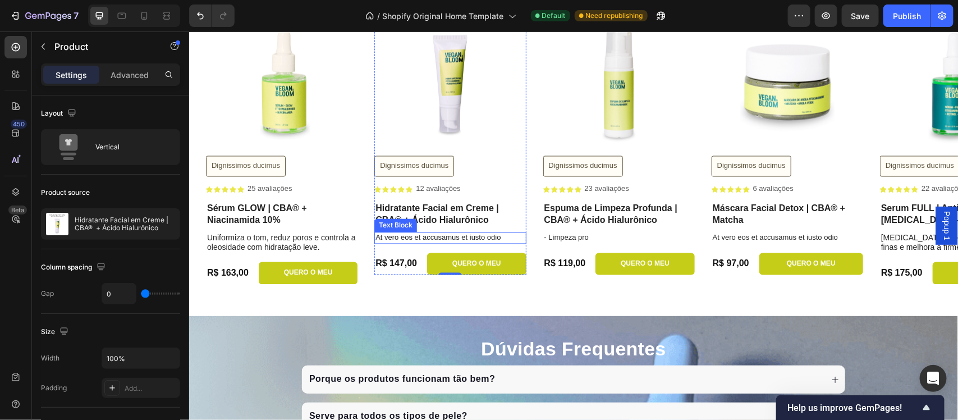
click at [397, 239] on p "At vero eos et accusamus et iusto odio" at bounding box center [449, 238] width 149 height 10
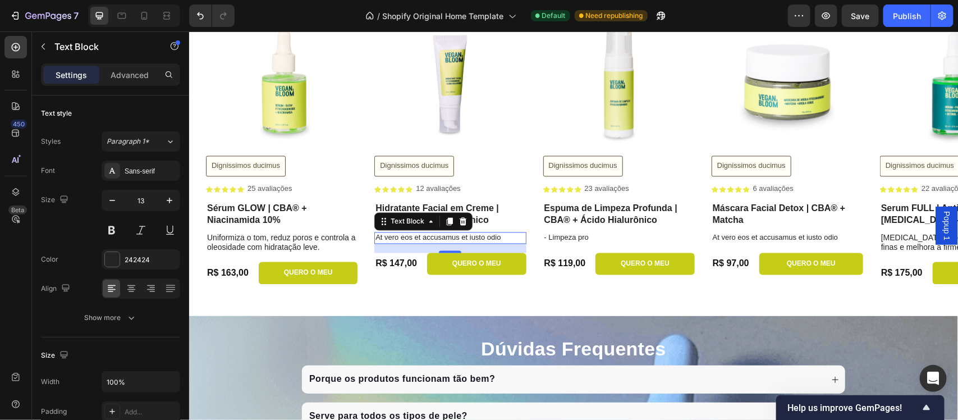
click at [488, 239] on p "At vero eos et accusamus et iusto odio" at bounding box center [449, 238] width 149 height 10
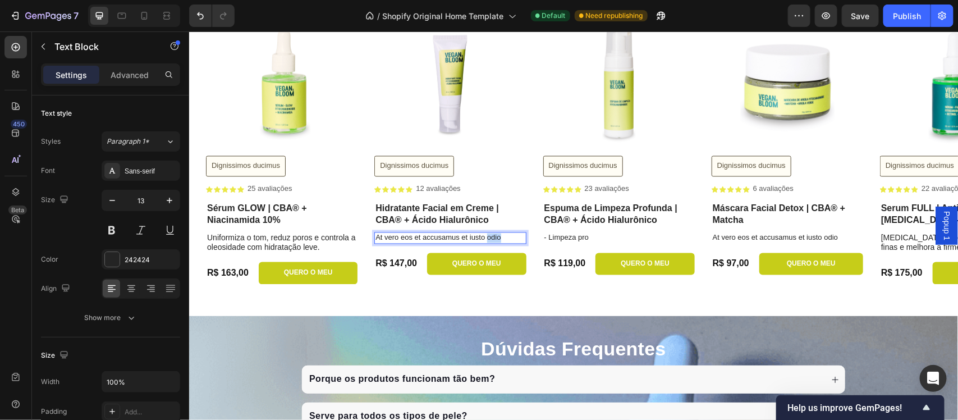
click at [488, 239] on p "At vero eos et accusamus et iusto odio" at bounding box center [449, 238] width 149 height 10
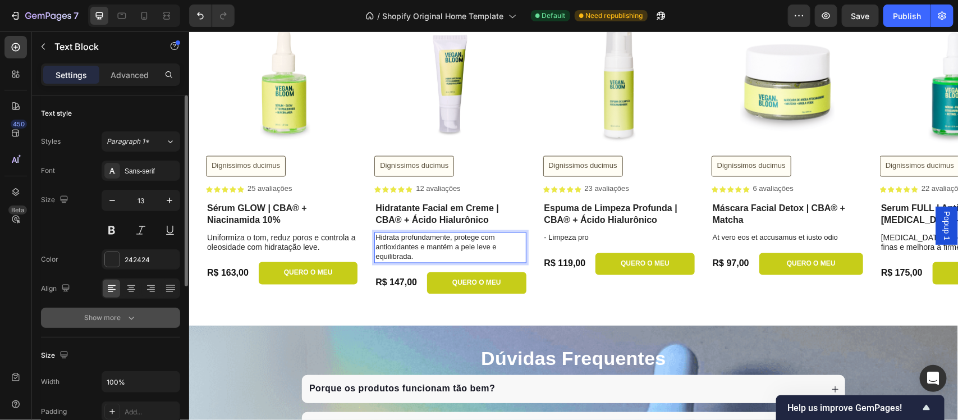
click at [144, 321] on button "Show more" at bounding box center [110, 318] width 139 height 20
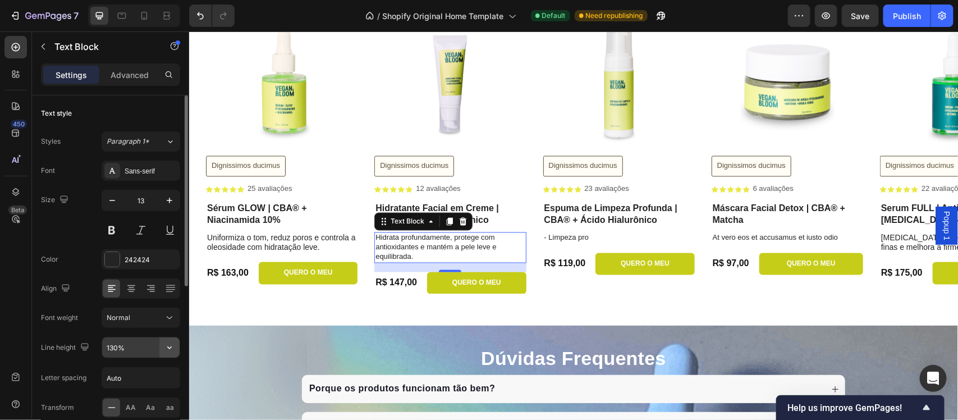
click at [171, 349] on icon "button" at bounding box center [169, 347] width 11 height 11
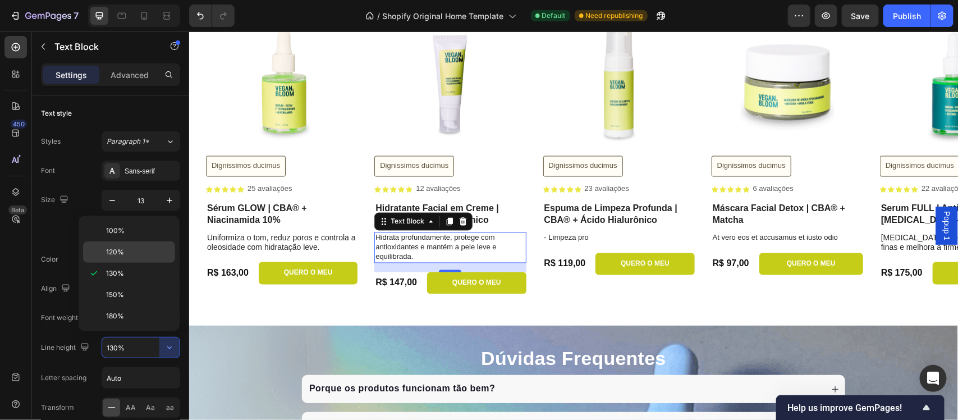
click at [138, 243] on div "120%" at bounding box center [129, 251] width 92 height 21
type input "120%"
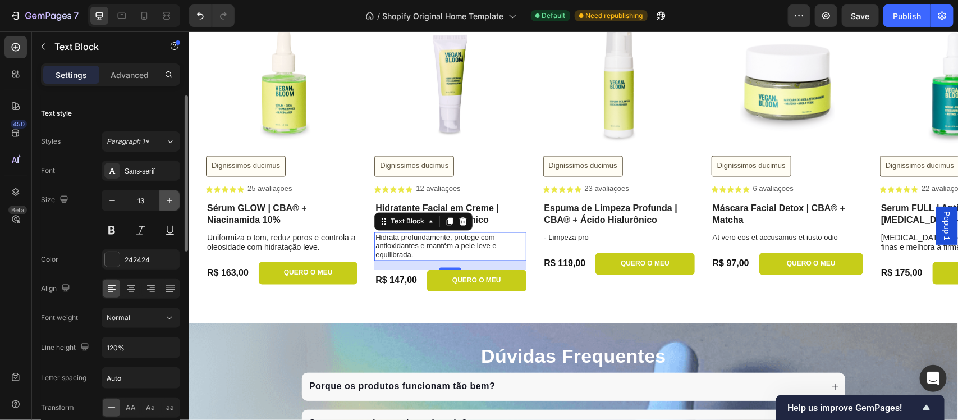
click at [164, 202] on icon "button" at bounding box center [169, 200] width 11 height 11
type input "14"
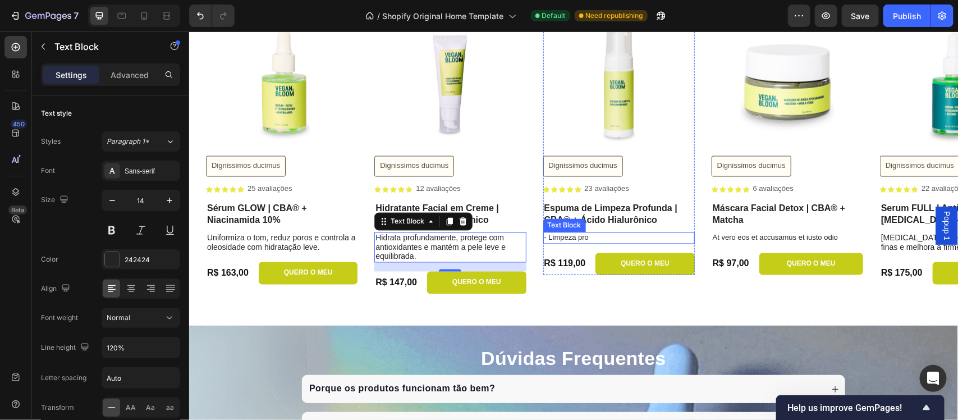
click at [567, 239] on p "- Limpeza pro" at bounding box center [618, 238] width 149 height 10
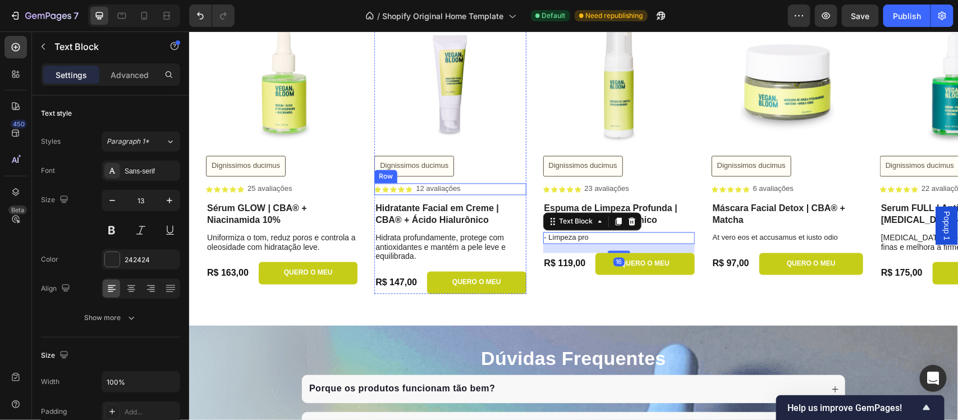
scroll to position [2681, 0]
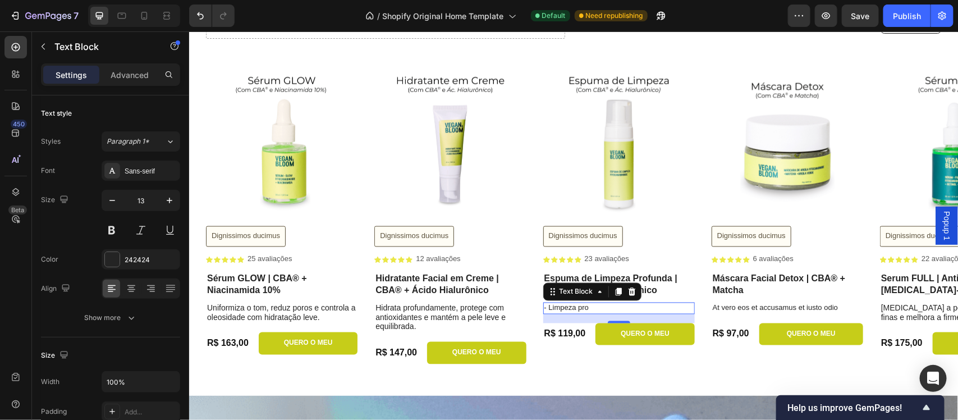
click at [654, 307] on p "- Limpeza pro" at bounding box center [618, 308] width 149 height 10
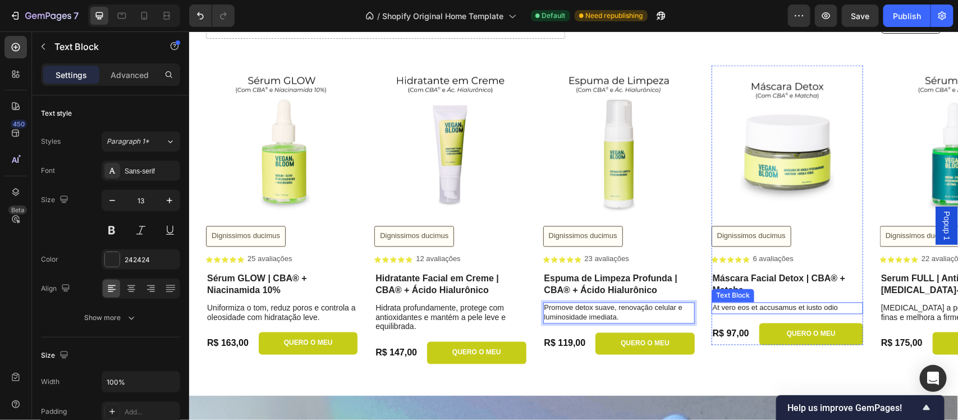
click at [765, 307] on p "At vero eos et accusamus et iusto odio" at bounding box center [786, 308] width 149 height 10
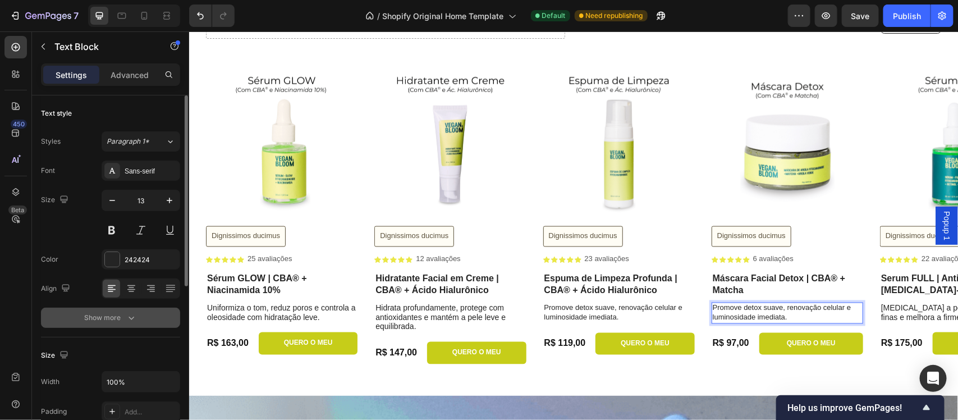
click at [109, 316] on div "Show more" at bounding box center [111, 317] width 52 height 11
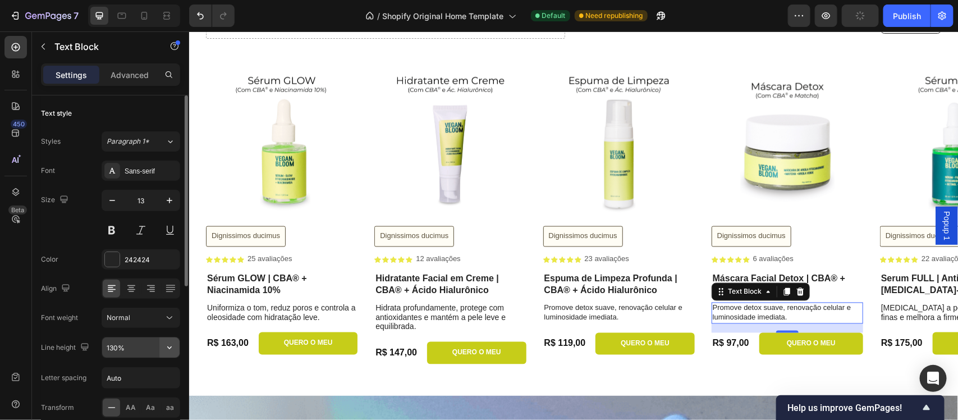
click at [169, 350] on icon "button" at bounding box center [169, 347] width 11 height 11
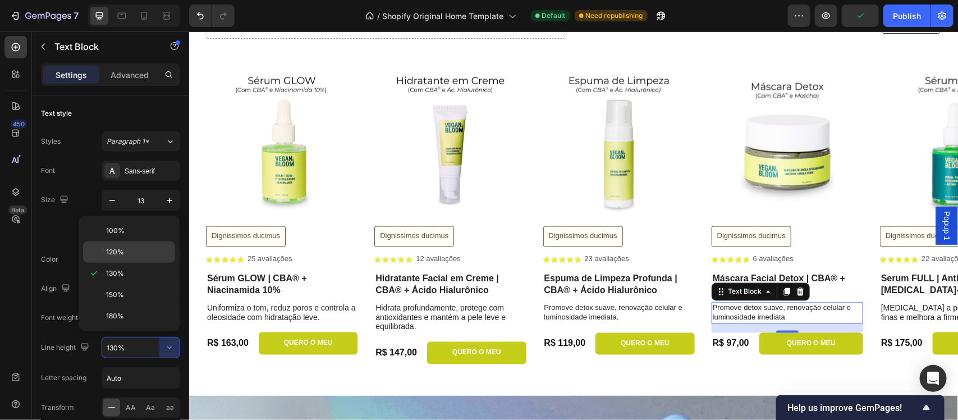
click at [129, 252] on p "120%" at bounding box center [138, 252] width 64 height 10
type input "120%"
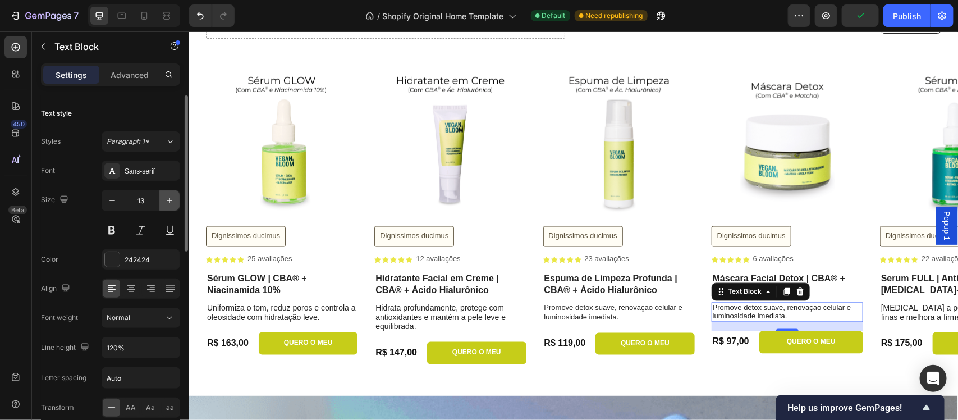
click at [172, 205] on icon "button" at bounding box center [169, 200] width 11 height 11
type input "14"
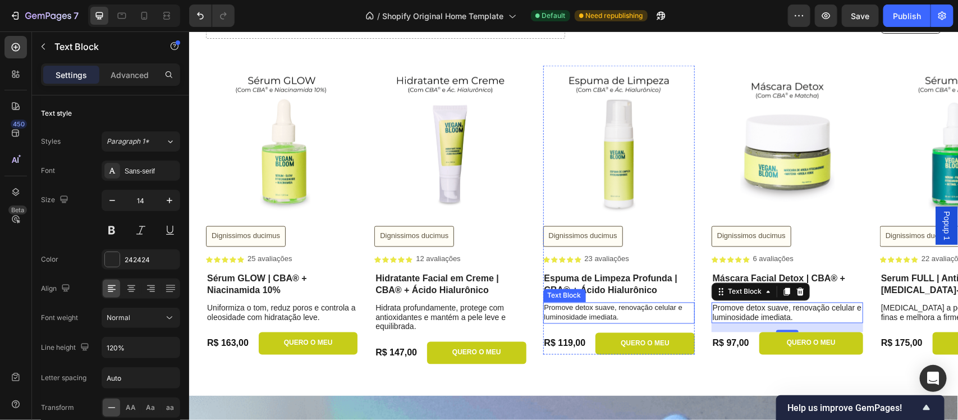
click at [568, 309] on p "Promove detox suave, renovação celular e luminosidade imediata." at bounding box center [618, 312] width 149 height 19
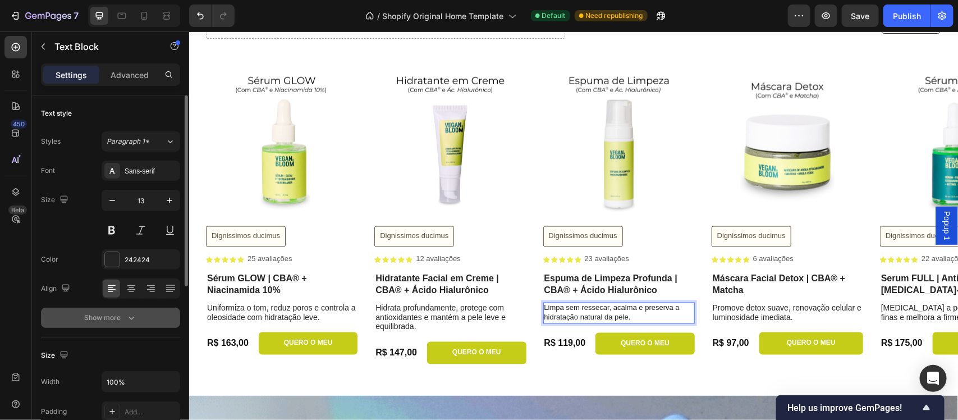
click at [120, 315] on div "Show more" at bounding box center [111, 317] width 52 height 11
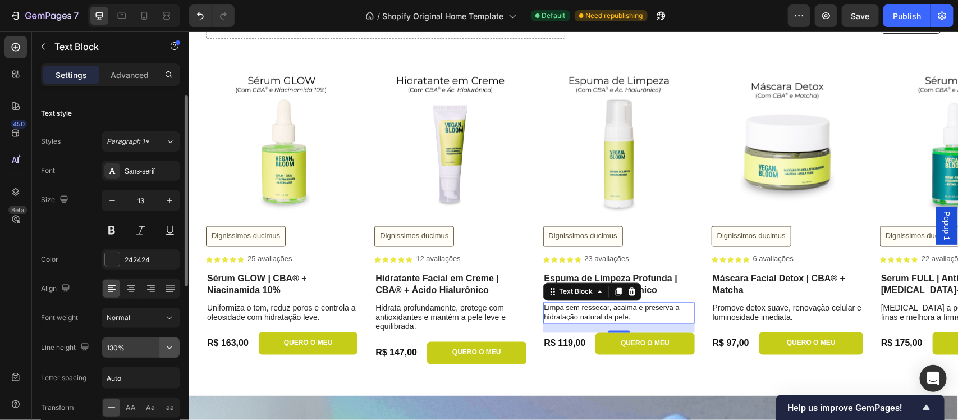
click at [168, 347] on icon "button" at bounding box center [169, 347] width 11 height 11
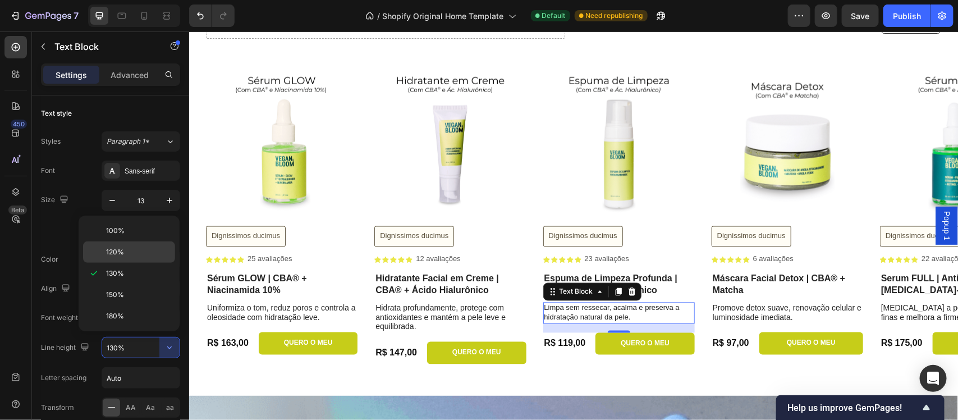
click at [133, 250] on p "120%" at bounding box center [138, 252] width 64 height 10
type input "120%"
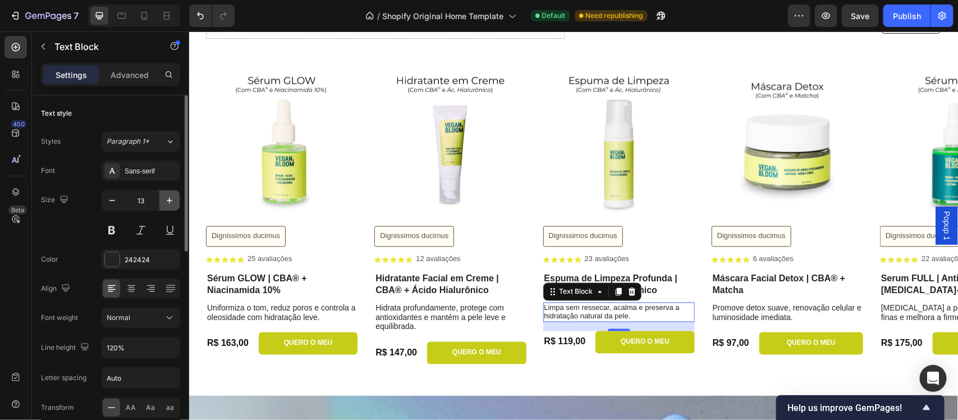
click at [169, 202] on icon "button" at bounding box center [170, 201] width 6 height 6
type input "14"
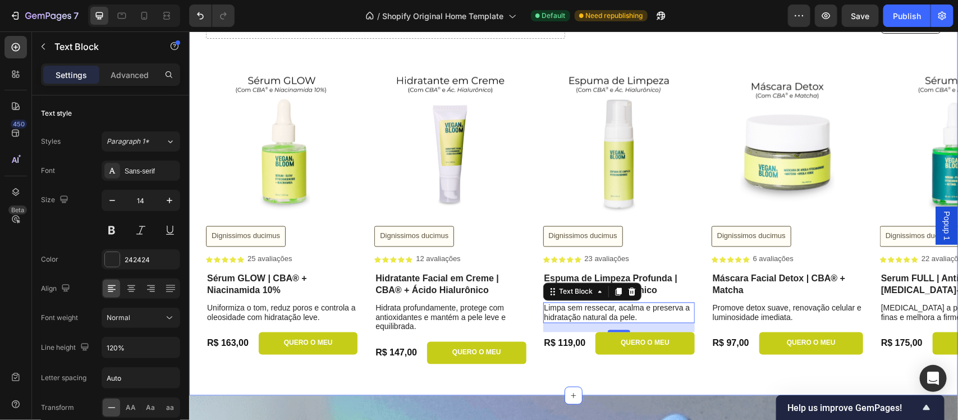
click at [641, 376] on div "Drop element here At vero Button Row Row Product Images Dignissimos ducimus But…" at bounding box center [573, 195] width 769 height 399
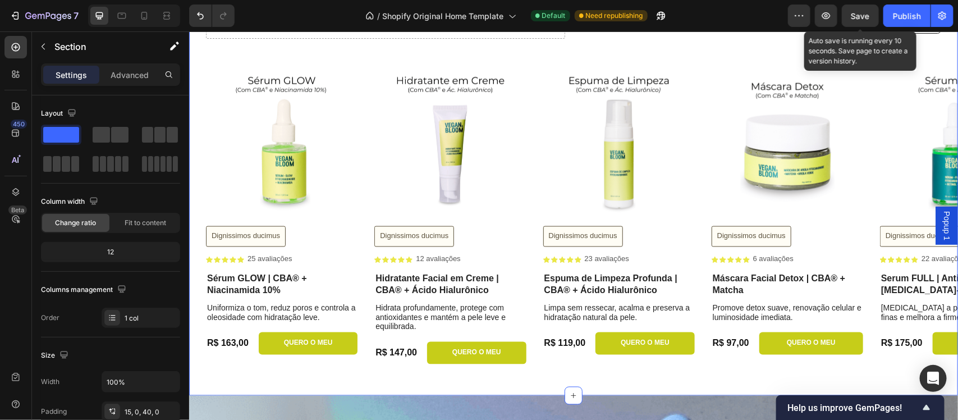
click at [857, 18] on span "Save" at bounding box center [861, 16] width 19 height 10
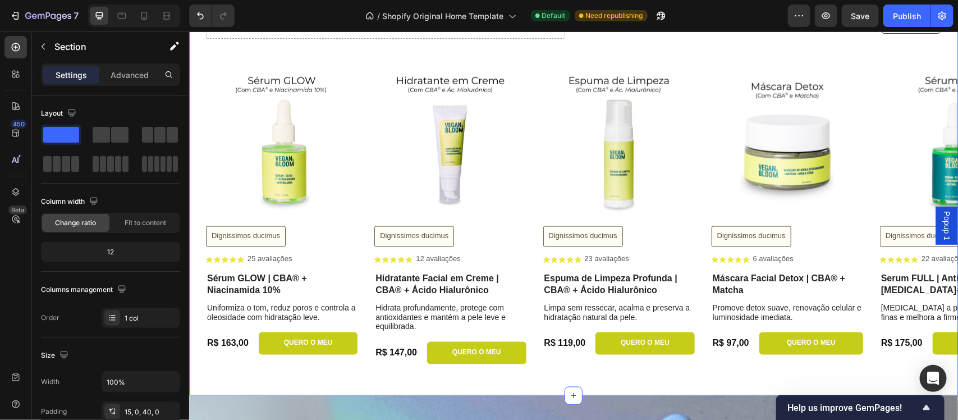
click at [758, 387] on div "Drop element here At vero Button Row Row Product Images Dignissimos ducimus But…" at bounding box center [573, 195] width 769 height 399
click at [898, 306] on p "[MEDICAL_DATA] a pele, suaviza linhas finas e melhora a firmeza sem irritar." at bounding box center [955, 312] width 149 height 19
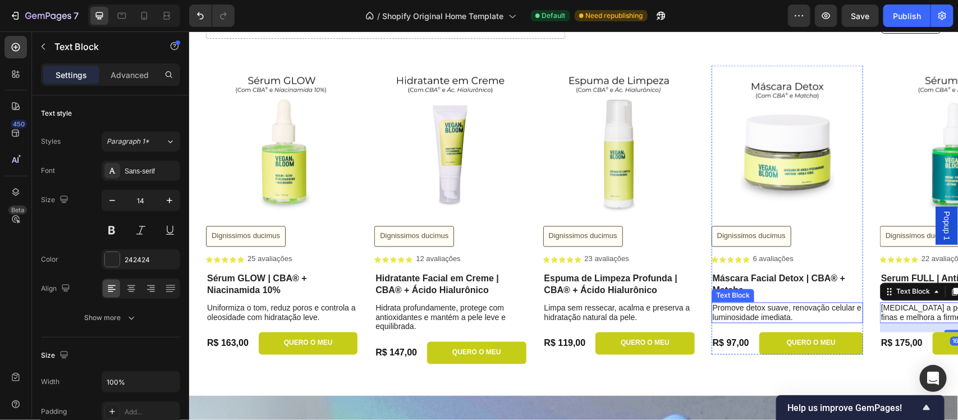
click at [715, 308] on p "Promove detox suave, renovação celular e luminosidade imediata." at bounding box center [786, 312] width 149 height 19
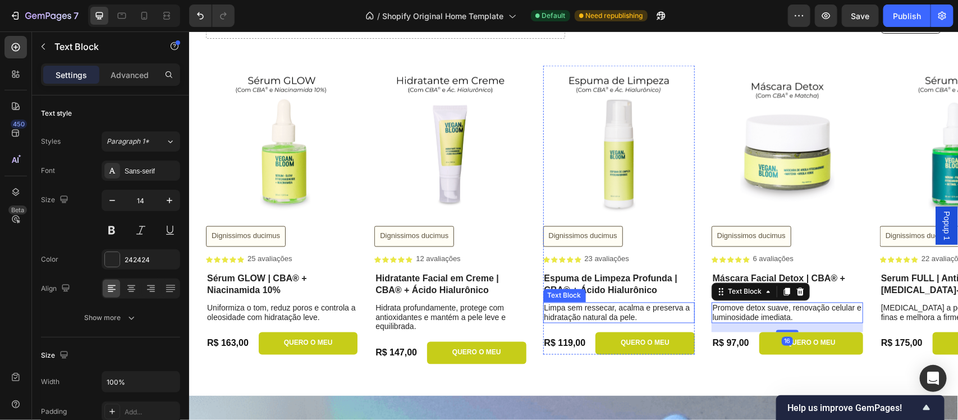
click at [594, 313] on p "Limpa sem ressecar, acalma e preserva a hidratação natural da pele." at bounding box center [618, 312] width 149 height 19
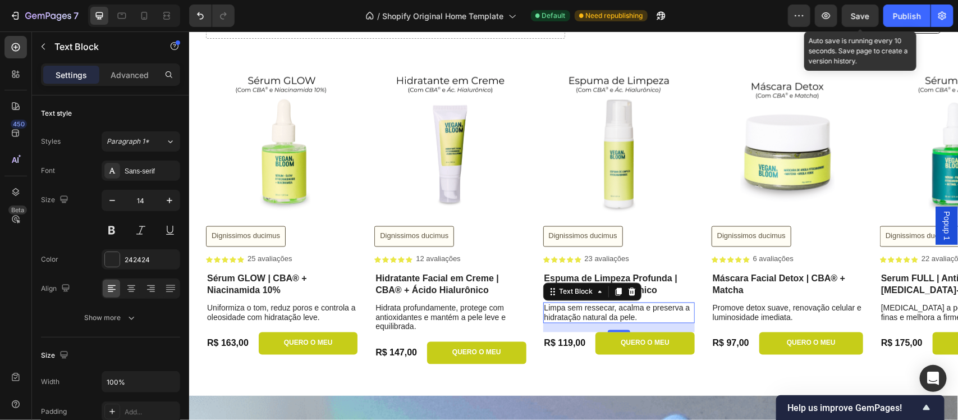
click at [860, 17] on span "Save" at bounding box center [861, 16] width 19 height 10
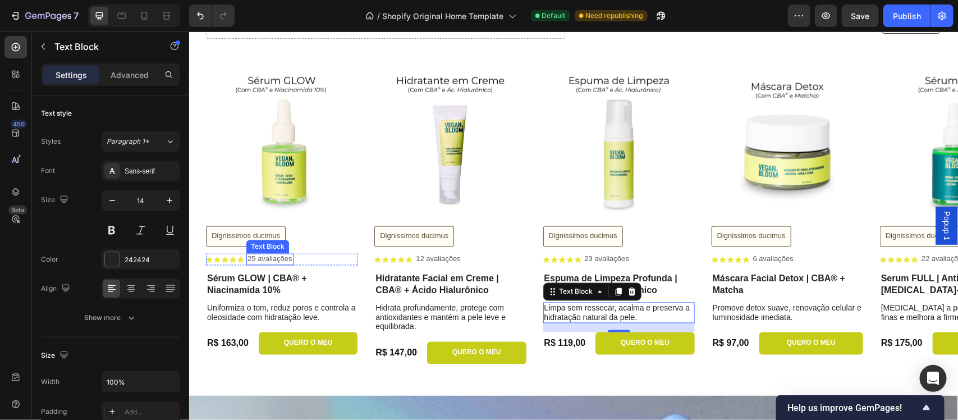
click at [251, 259] on p "25 avaliações" at bounding box center [269, 259] width 45 height 10
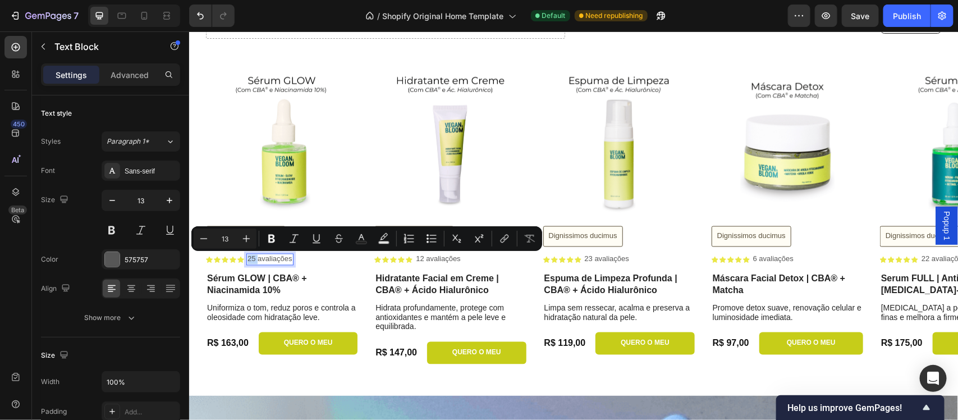
click at [251, 259] on p "25 avaliações" at bounding box center [269, 259] width 45 height 10
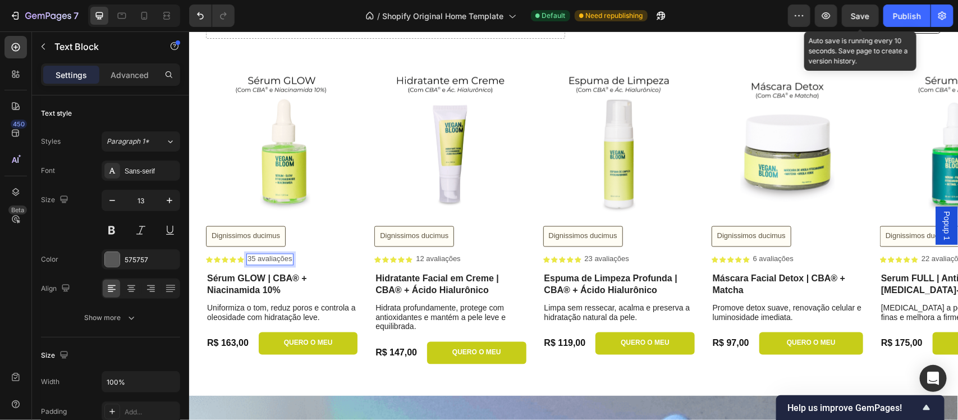
click at [852, 15] on span "Save" at bounding box center [861, 16] width 19 height 10
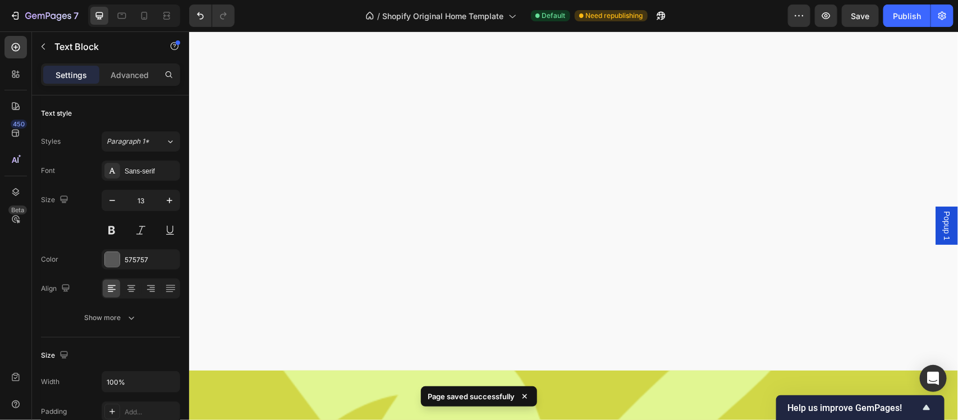
scroll to position [2727, 0]
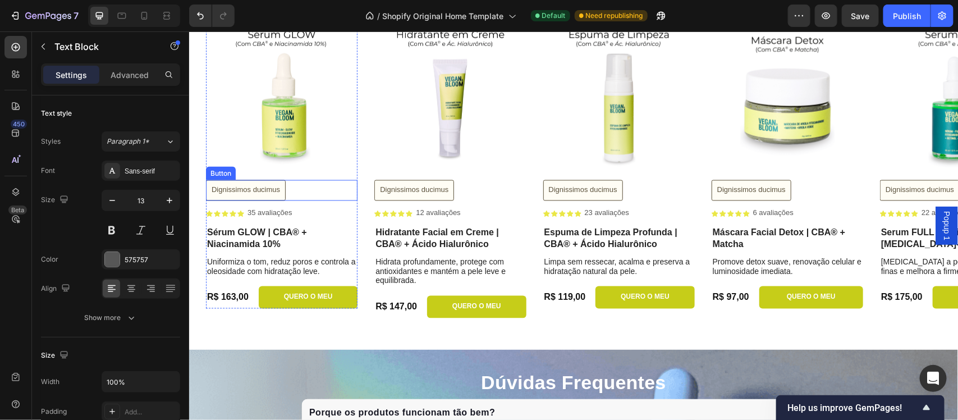
click at [296, 195] on div "Dignissimos ducimus [PERSON_NAME]" at bounding box center [281, 190] width 152 height 21
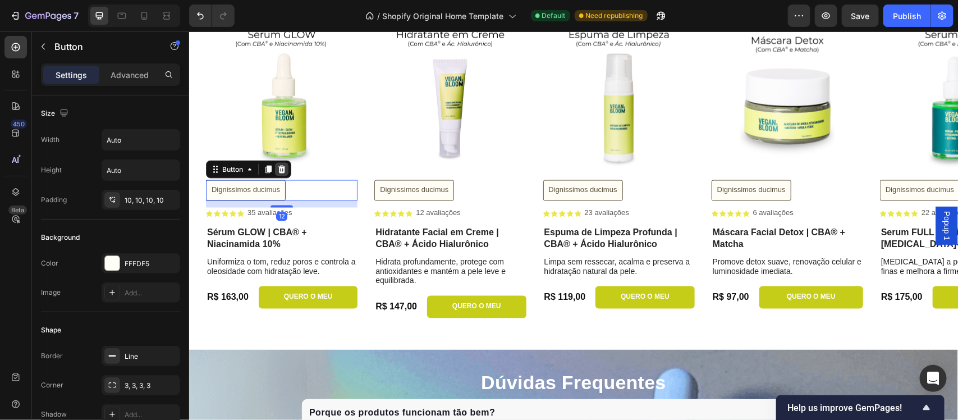
click at [282, 168] on icon at bounding box center [281, 169] width 7 height 8
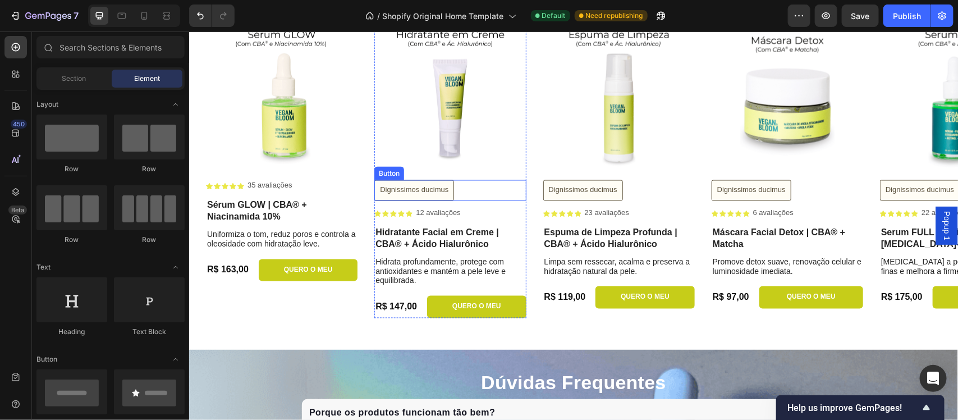
click at [469, 194] on div "Dignissimos ducimus [PERSON_NAME]" at bounding box center [450, 190] width 152 height 21
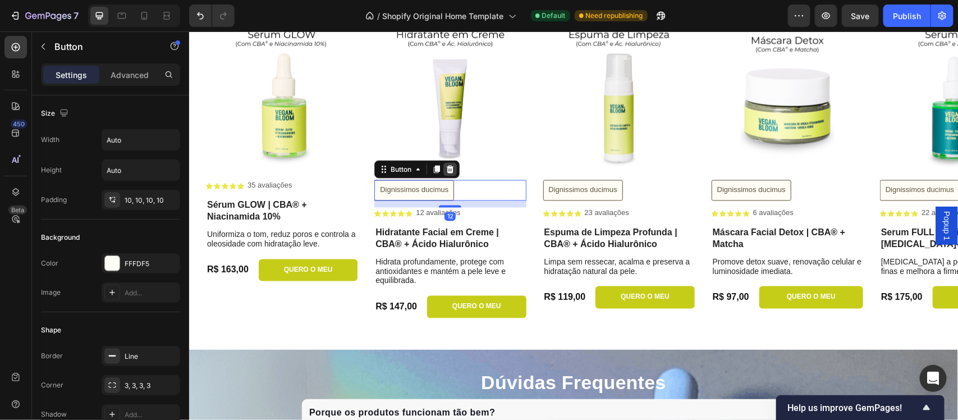
click at [452, 168] on icon at bounding box center [449, 169] width 7 height 8
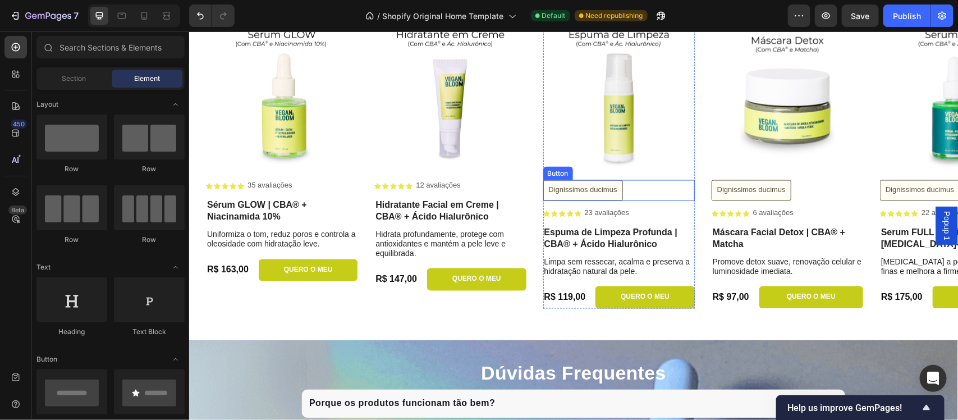
click at [661, 193] on div "Dignissimos ducimus [PERSON_NAME]" at bounding box center [619, 190] width 152 height 21
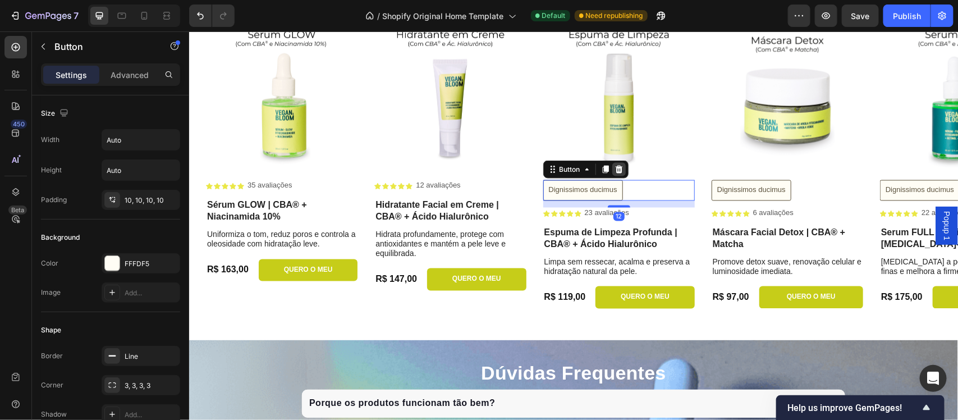
click at [618, 172] on icon at bounding box center [618, 169] width 7 height 8
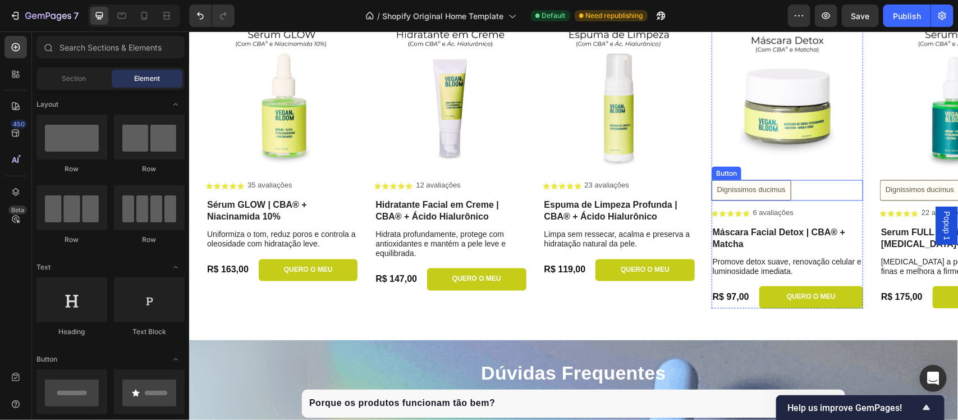
click at [823, 183] on div "Dignissimos ducimus [PERSON_NAME]" at bounding box center [787, 190] width 152 height 21
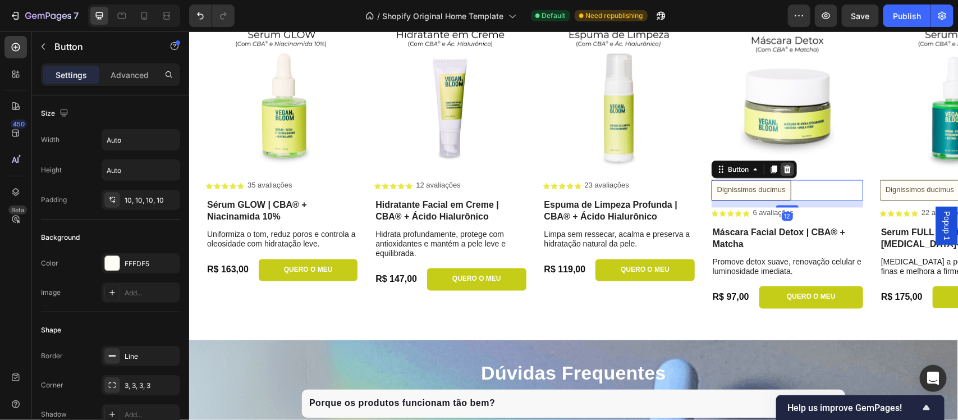
click at [789, 171] on icon at bounding box center [786, 169] width 7 height 8
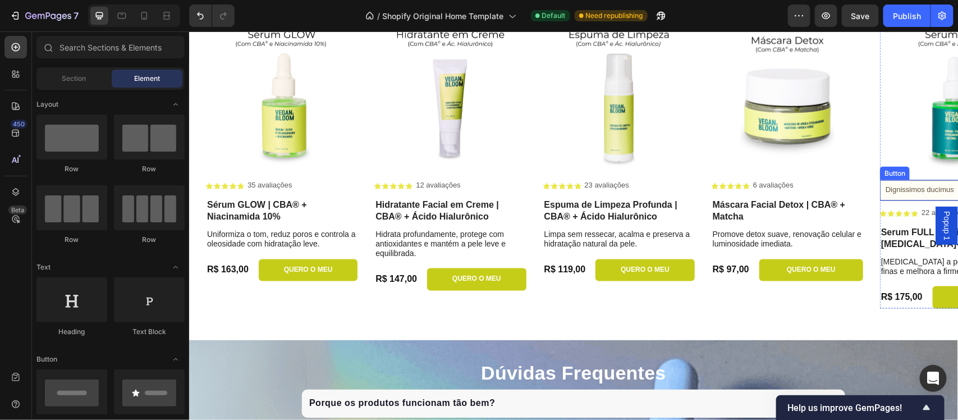
click at [886, 196] on button "Dignissimos ducimus" at bounding box center [920, 190] width 80 height 21
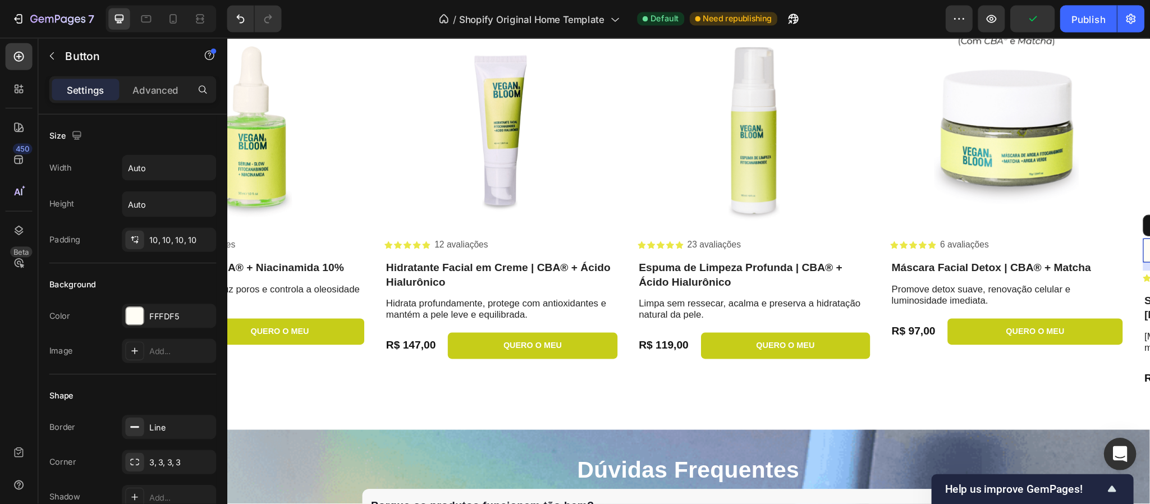
scroll to position [2751, 0]
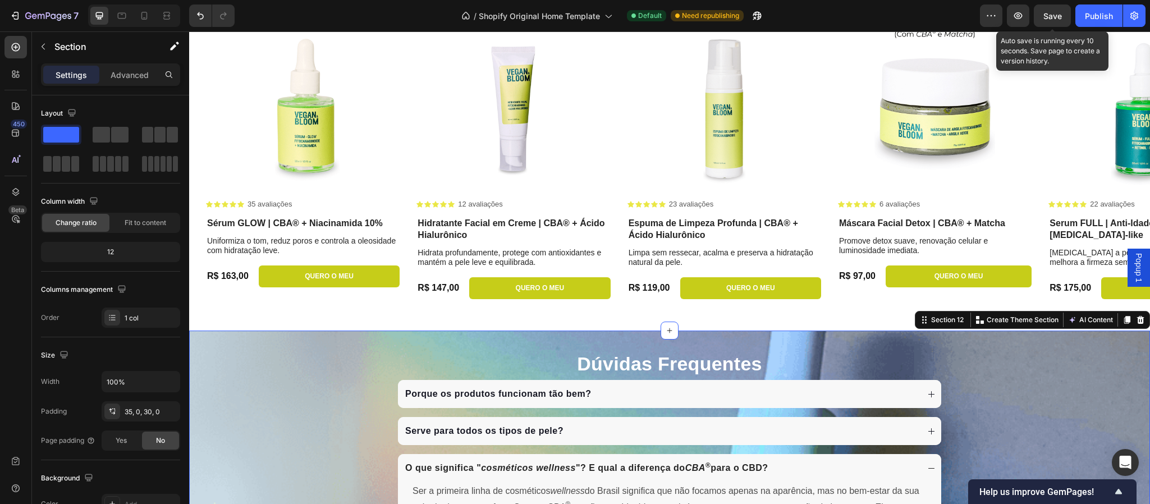
drag, startPoint x: 1050, startPoint y: 20, endPoint x: 1112, endPoint y: 0, distance: 65.5
click at [958, 19] on div "Save" at bounding box center [1053, 16] width 19 height 12
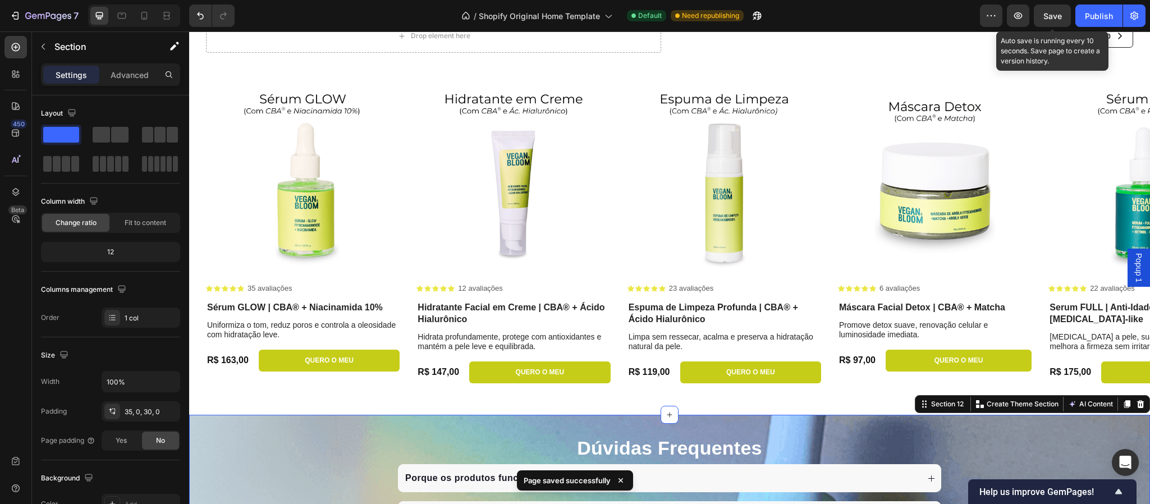
click at [405, 401] on div "Drop element here At vero Button Row Row Product Images Icon Icon Icon Icon Ico…" at bounding box center [669, 213] width 961 height 404
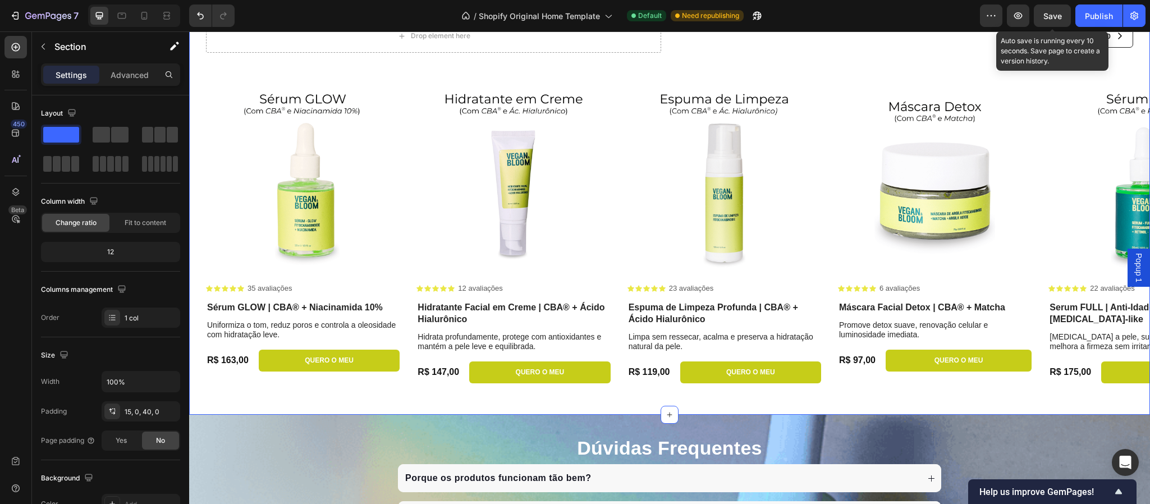
click at [254, 406] on div "Drop element here At vero Button Row Row Product Images Icon Icon Icon Icon Ico…" at bounding box center [669, 213] width 961 height 404
click at [92, 71] on div "Settings" at bounding box center [71, 75] width 56 height 18
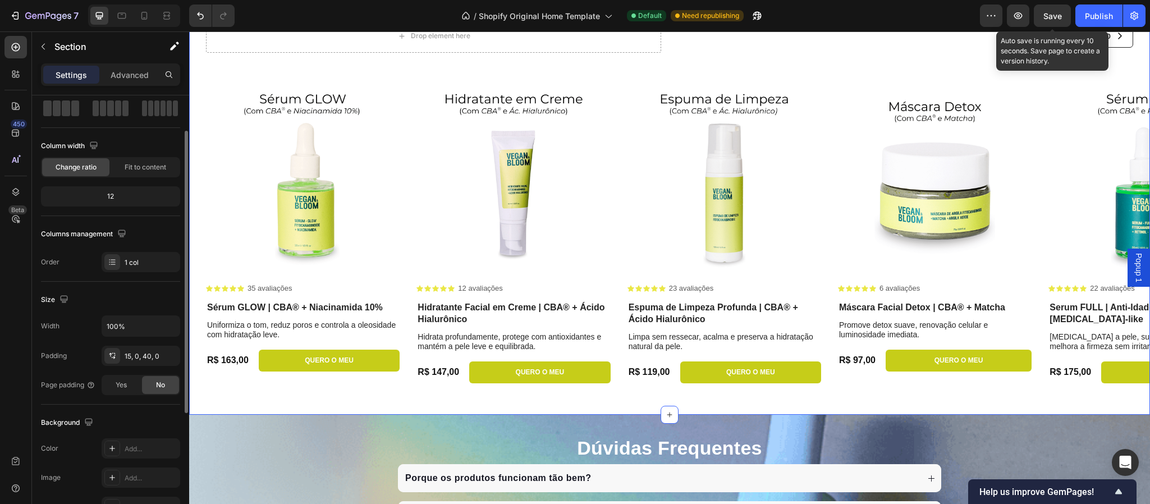
scroll to position [194, 0]
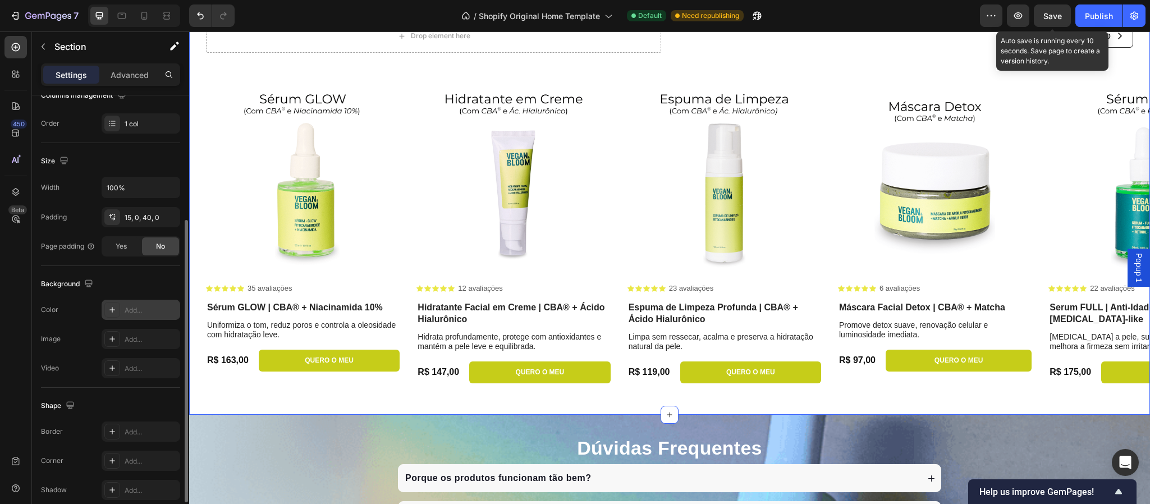
click at [143, 310] on div "Add..." at bounding box center [151, 310] width 53 height 10
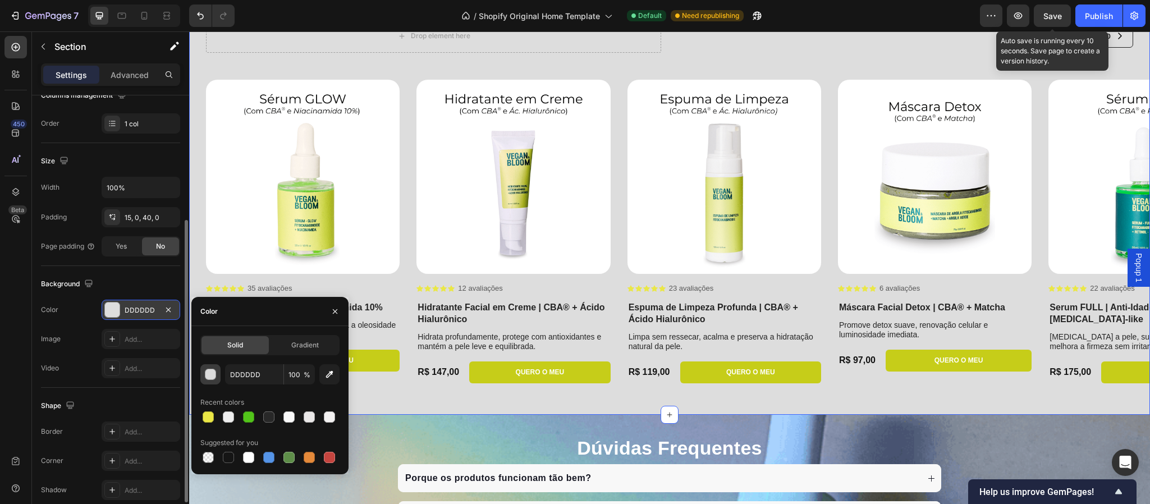
click at [212, 376] on div "button" at bounding box center [210, 374] width 11 height 11
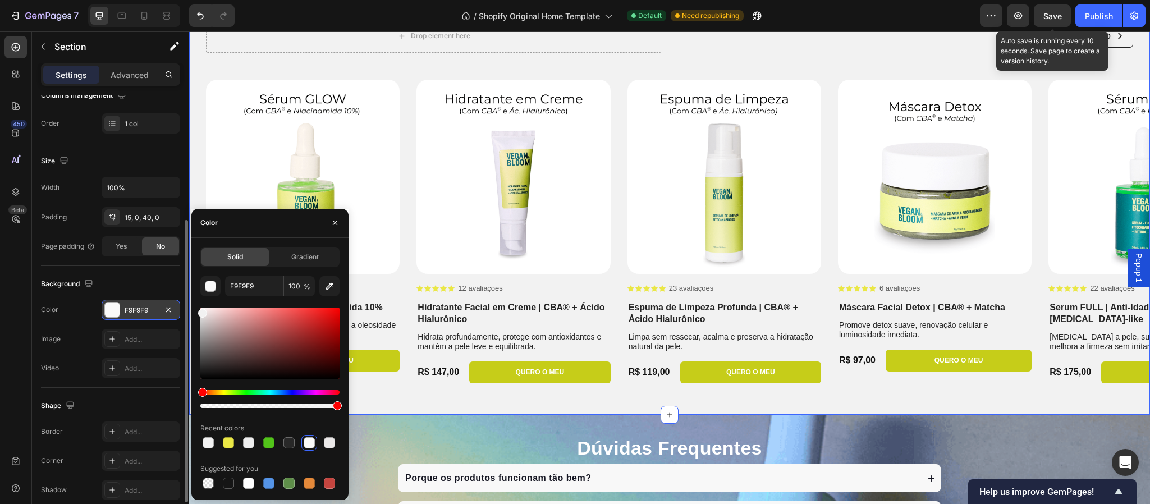
type input "F2F2F2"
drag, startPoint x: 205, startPoint y: 320, endPoint x: 201, endPoint y: 310, distance: 10.5
click at [201, 310] on div at bounding box center [202, 313] width 9 height 9
click at [396, 277] on div "Product Images Icon Icon Icon Icon Icon Icon List 35 avaliações Text Block Row" at bounding box center [303, 190] width 194 height 221
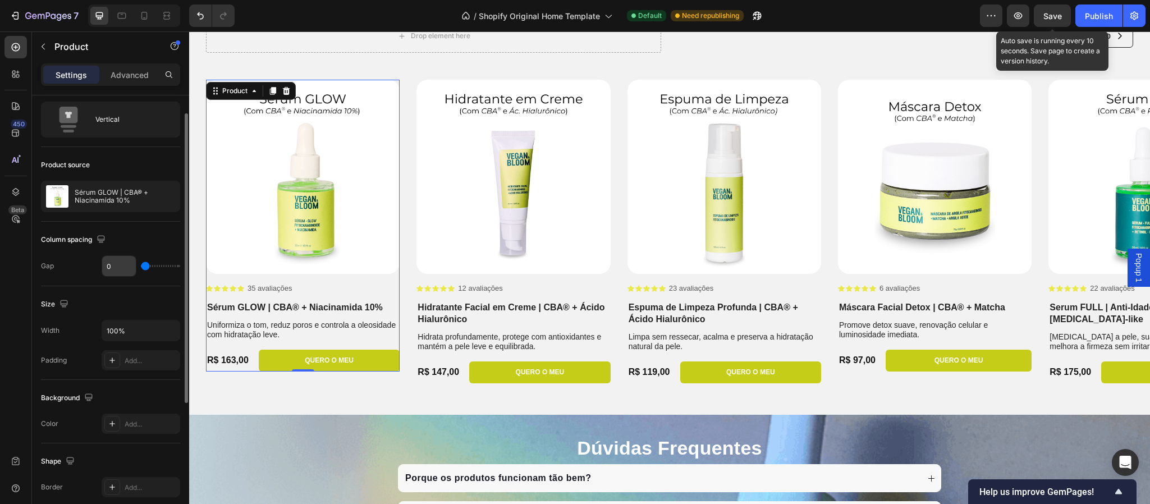
scroll to position [111, 0]
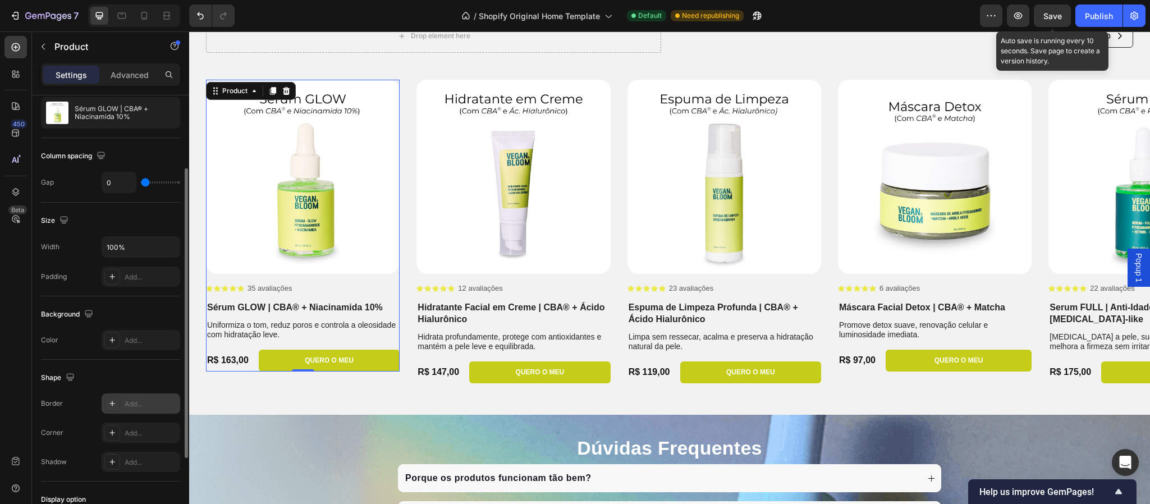
click at [136, 401] on div "Add..." at bounding box center [151, 404] width 53 height 10
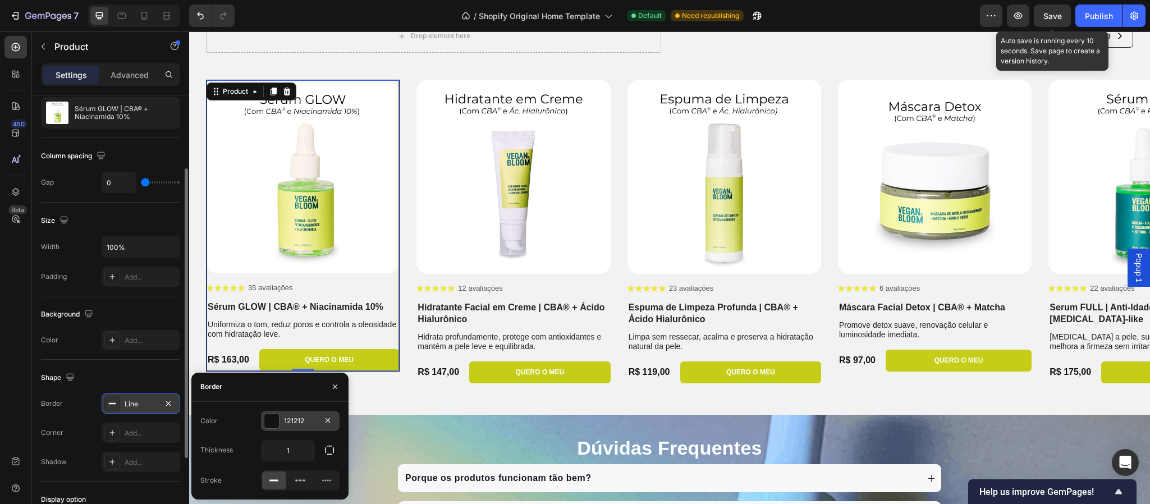
click at [301, 419] on div "121212" at bounding box center [300, 421] width 33 height 10
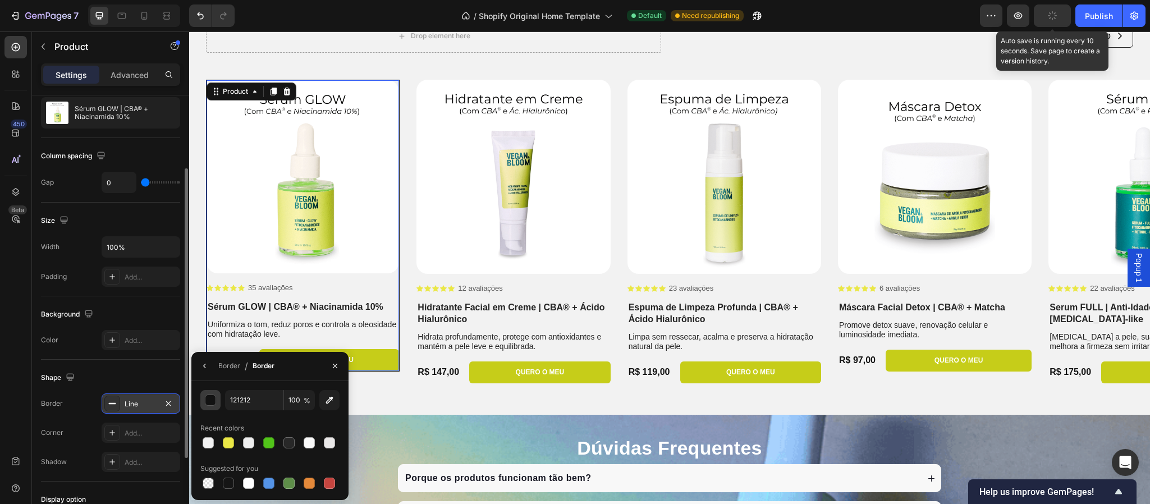
click at [211, 396] on div "button" at bounding box center [210, 400] width 11 height 11
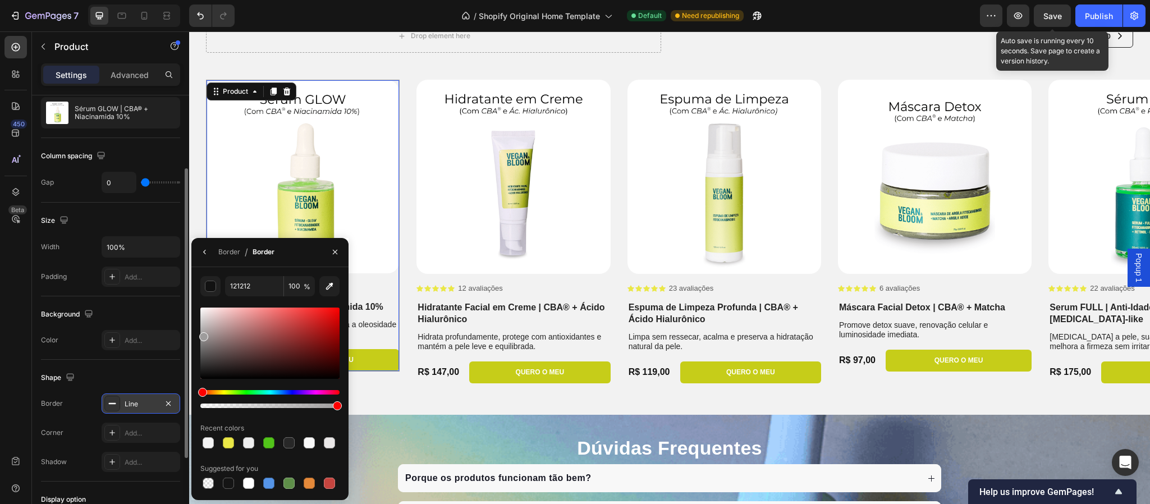
drag, startPoint x: 203, startPoint y: 376, endPoint x: 203, endPoint y: 334, distance: 41.5
click at [203, 334] on div at bounding box center [203, 336] width 9 height 9
type input "9E9C9C"
click at [419, 399] on div "Drop element here At vero Button Row Row Product Images Icon Icon Icon Icon Ico…" at bounding box center [669, 213] width 961 height 404
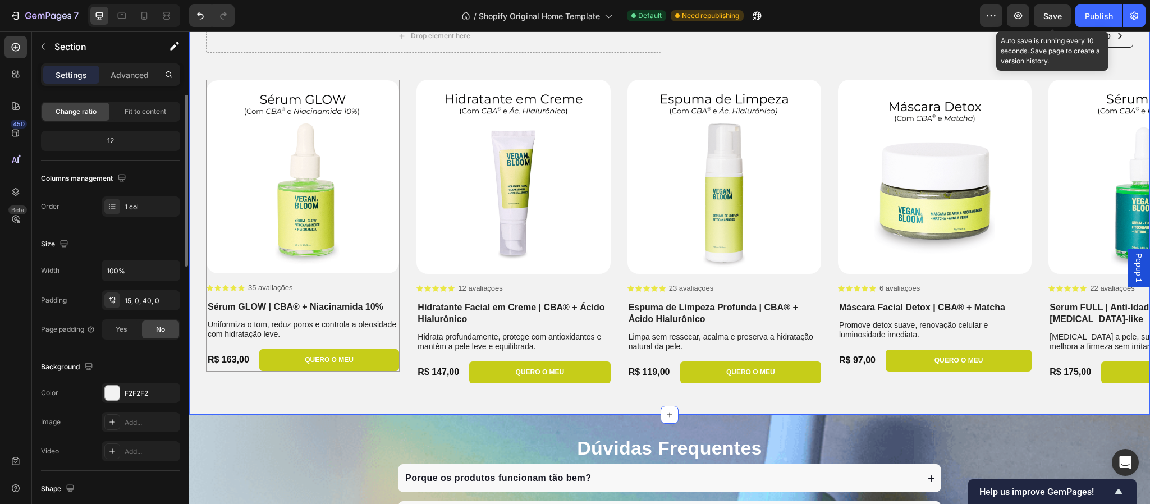
scroll to position [0, 0]
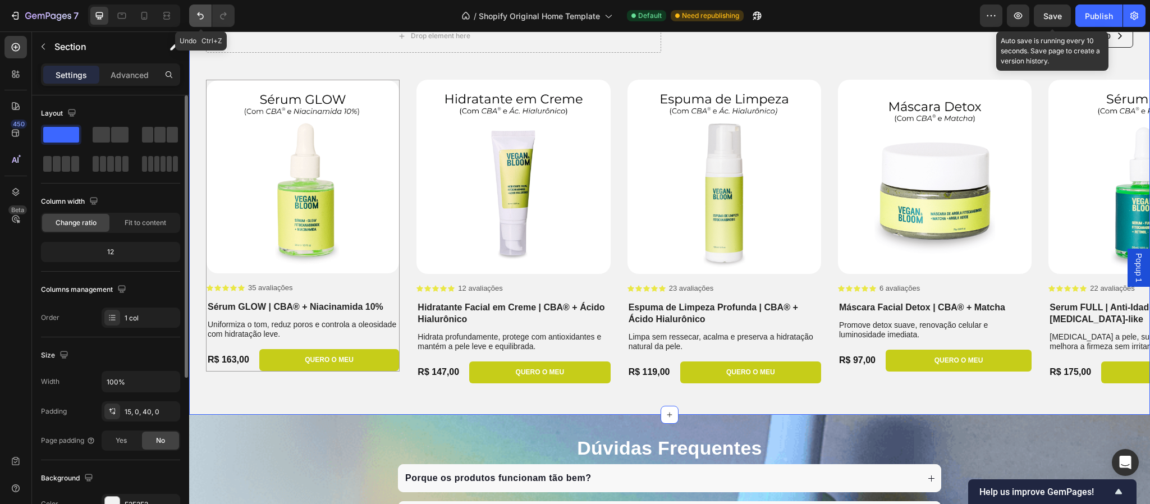
click at [199, 13] on icon "Undo/Redo" at bounding box center [200, 15] width 11 height 11
click at [201, 12] on icon "Undo/Redo" at bounding box center [200, 15] width 11 height 11
click at [373, 391] on div "Product Images Icon Icon Icon Icon Icon Icon List 35 avaliações Text Block Row …" at bounding box center [669, 236] width 961 height 313
click at [66, 76] on p "Settings" at bounding box center [71, 75] width 31 height 12
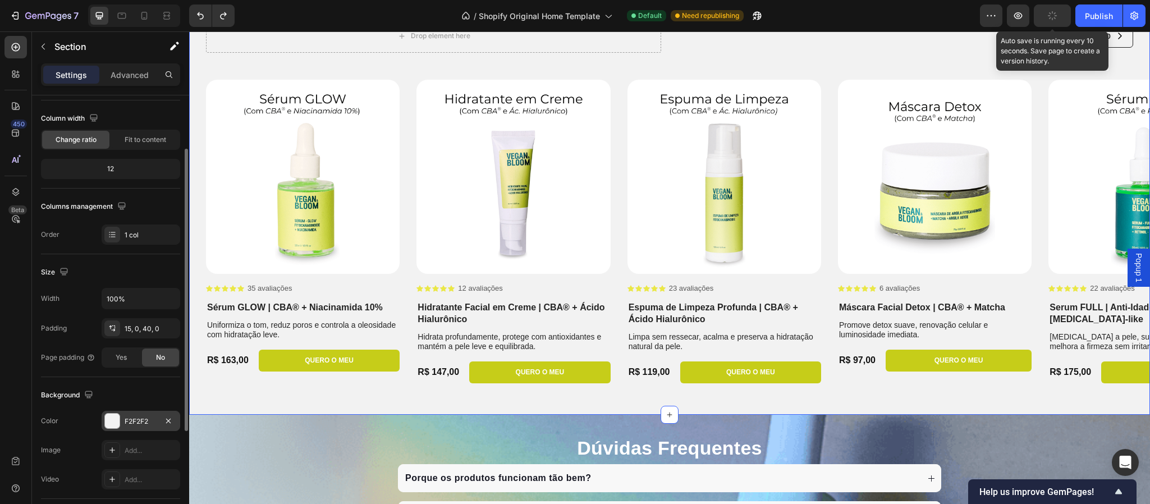
click at [143, 418] on div "F2F2F2" at bounding box center [141, 422] width 33 height 10
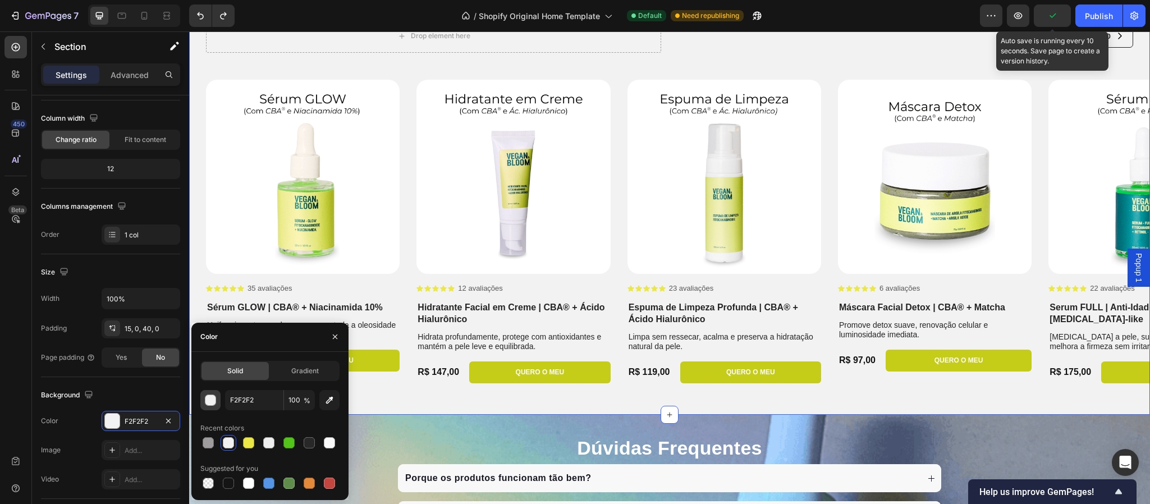
click at [209, 398] on div "button" at bounding box center [210, 400] width 11 height 11
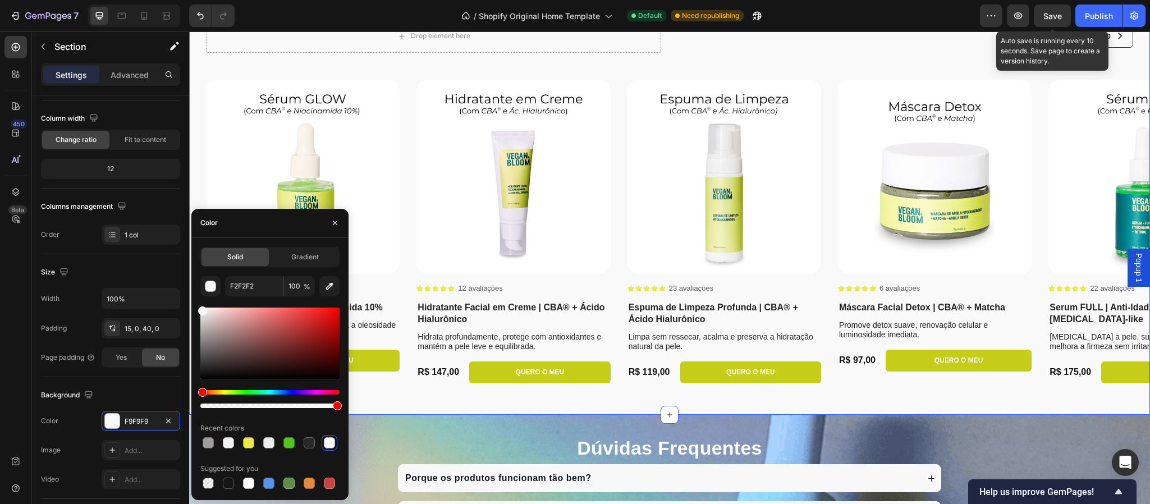
click at [200, 308] on div at bounding box center [202, 311] width 9 height 9
type input "F9F9F9"
click at [428, 408] on div "Drop element here At vero Button Row Row Product Images Icon Icon Icon Icon Ico…" at bounding box center [669, 213] width 961 height 404
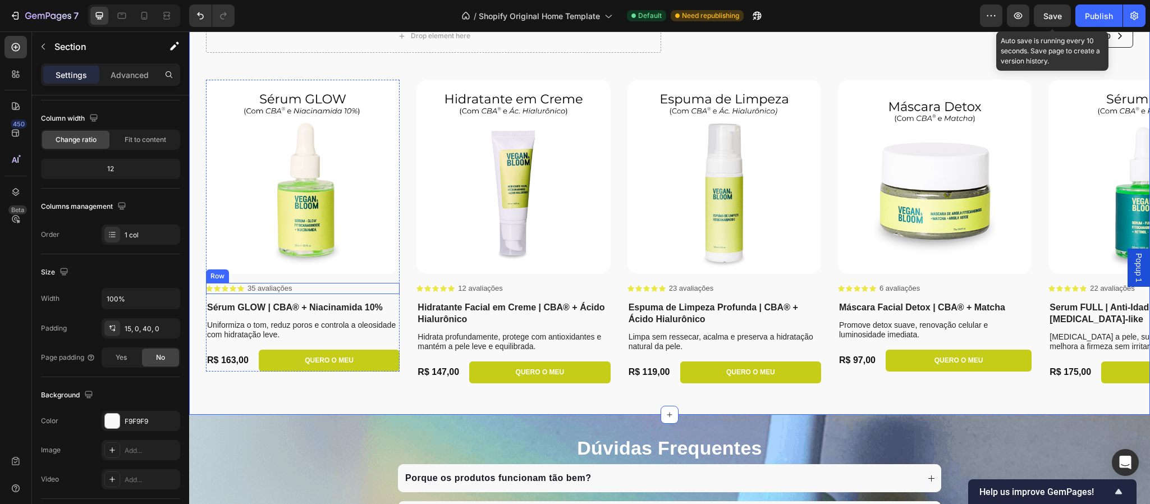
scroll to position [2611, 0]
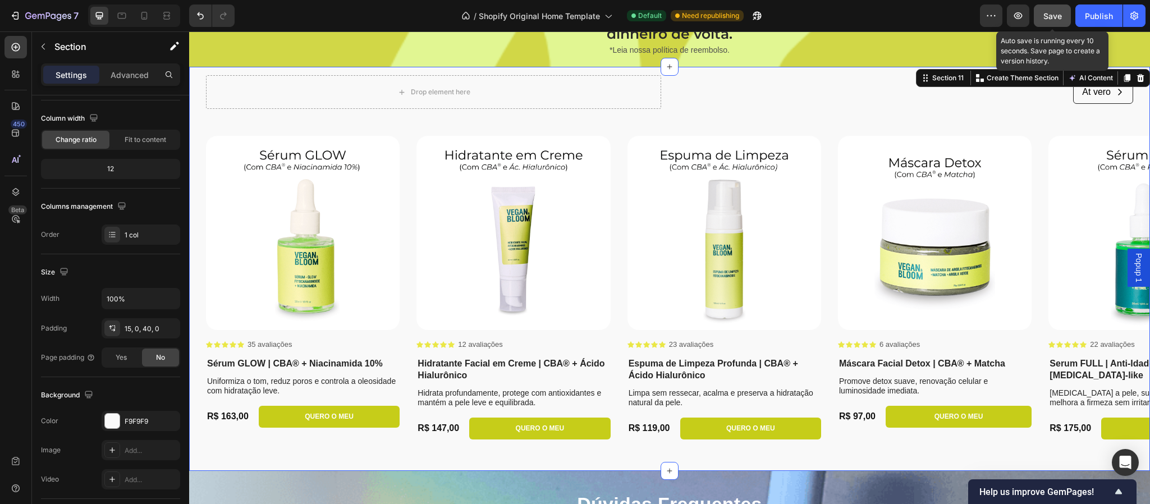
click at [958, 20] on div "Save" at bounding box center [1053, 16] width 19 height 12
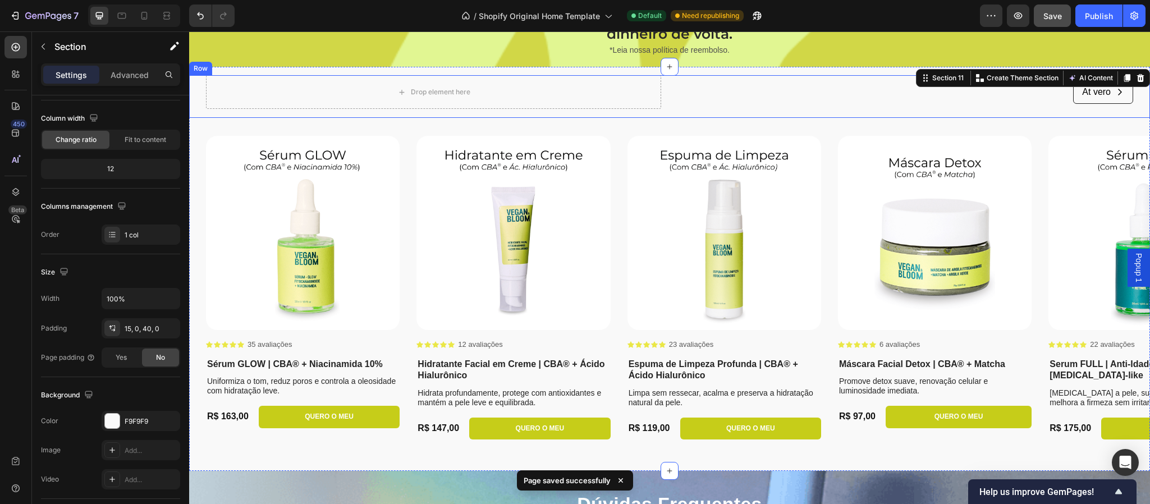
click at [807, 115] on div "Drop element here At vero Button Row" at bounding box center [669, 96] width 927 height 43
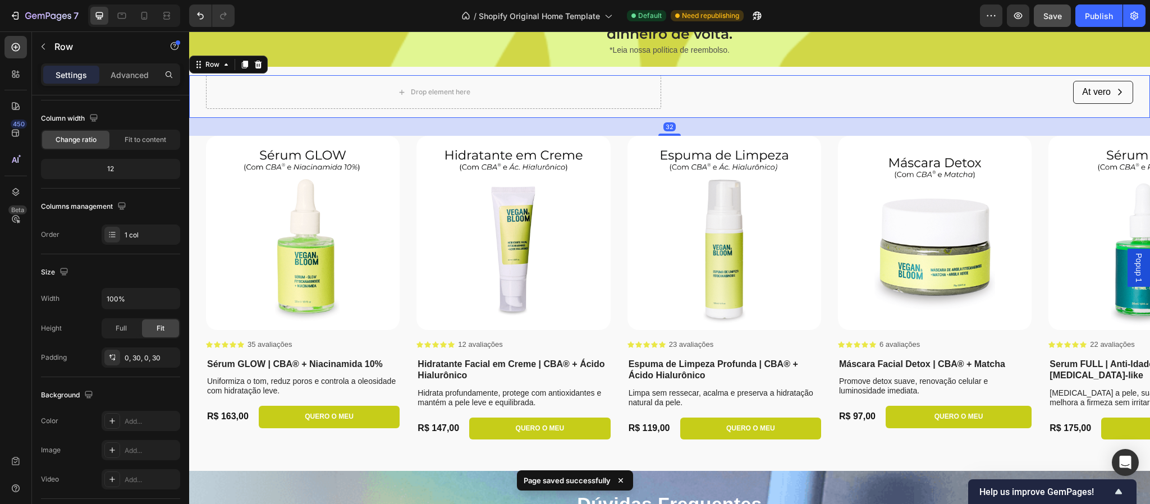
scroll to position [0, 0]
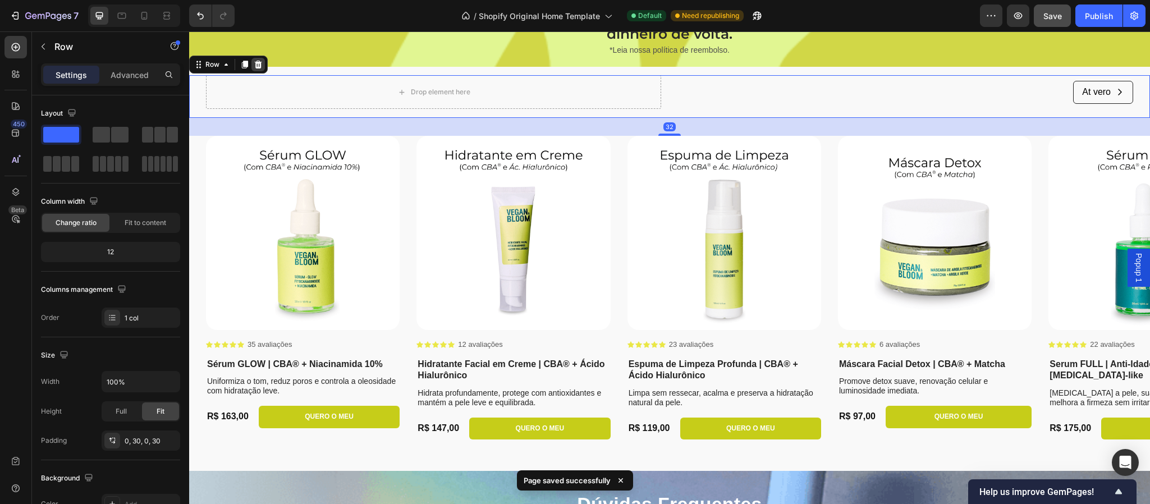
click at [258, 63] on icon at bounding box center [258, 65] width 7 height 8
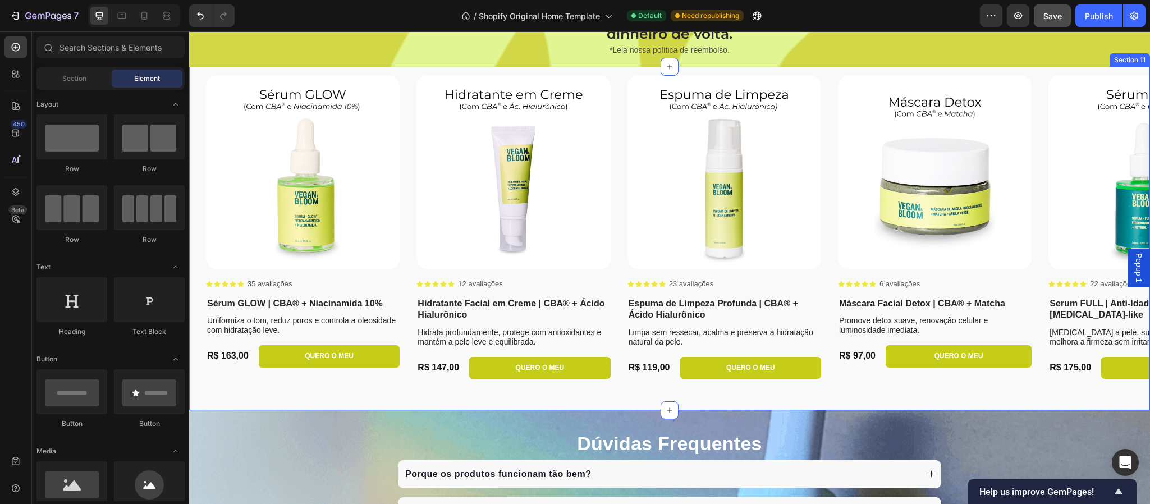
click at [374, 397] on div "Product Images Icon Icon Icon Icon Icon Icon List 35 avaliações Text Block Row …" at bounding box center [669, 239] width 961 height 344
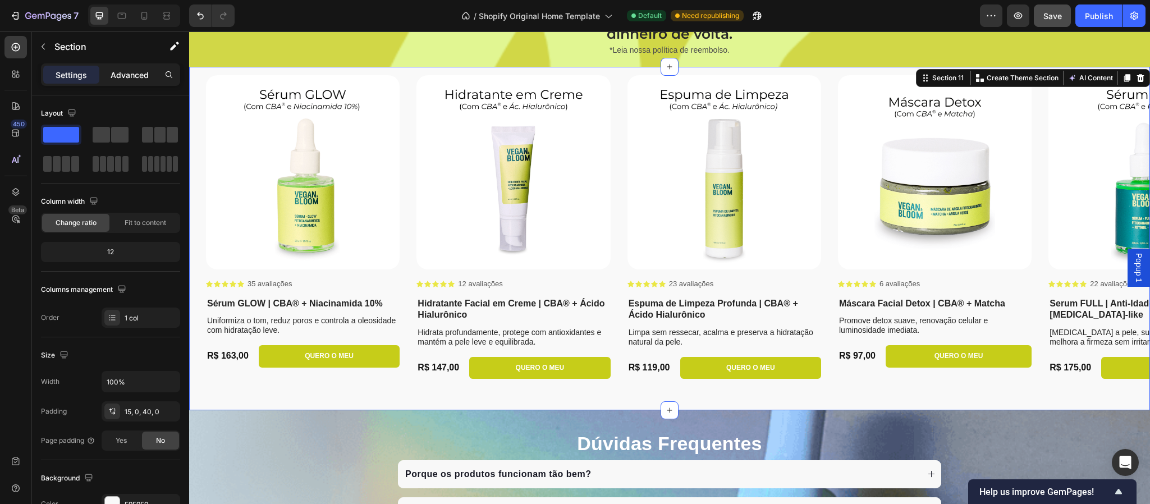
click at [115, 71] on p "Advanced" at bounding box center [130, 75] width 38 height 12
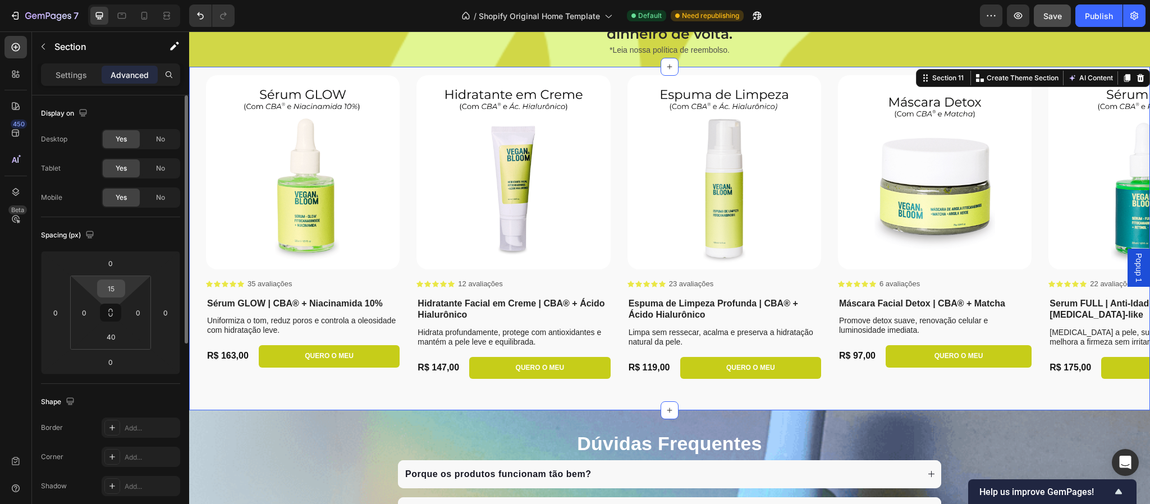
click at [116, 286] on input "15" at bounding box center [111, 288] width 22 height 17
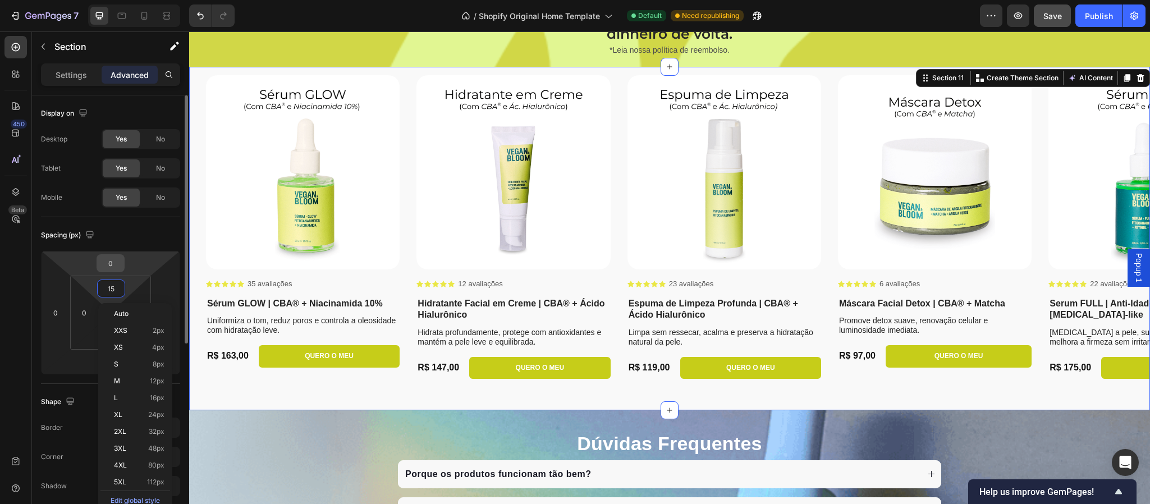
click at [115, 261] on input "0" at bounding box center [110, 263] width 22 height 17
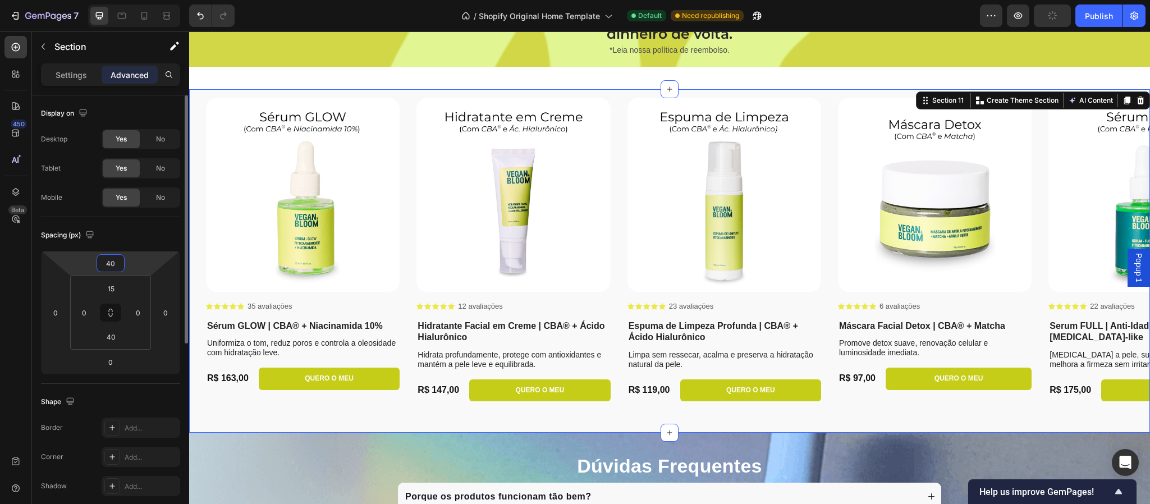
type input "4"
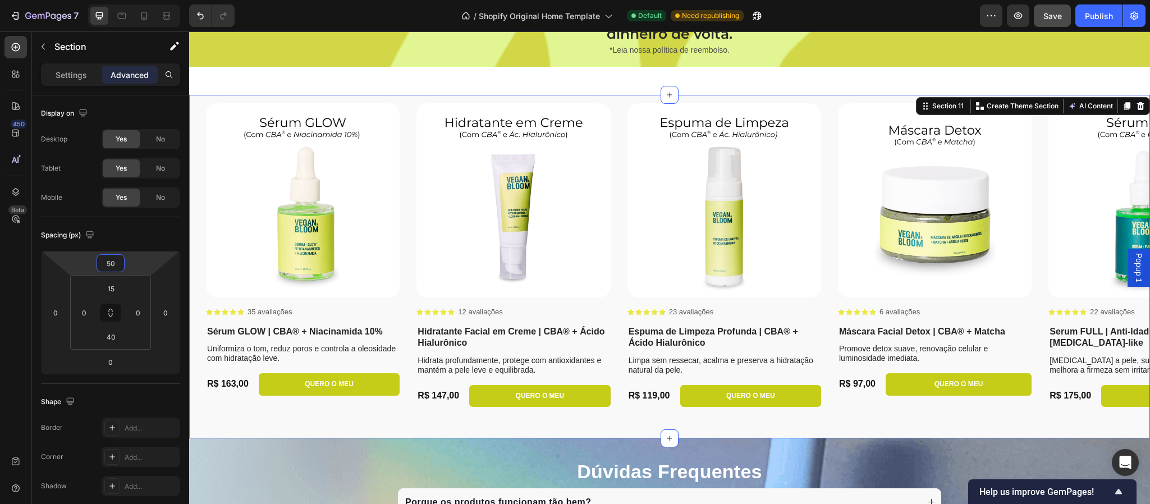
type input "50"
click at [452, 419] on div "Product Images Icon Icon Icon Icon Icon Icon List 35 avaliações Text Block Row …" at bounding box center [669, 267] width 961 height 344
click at [398, 419] on div "Product Images Icon Icon Icon Icon Icon Icon List 35 avaliações Text Block Row …" at bounding box center [669, 267] width 961 height 344
click at [373, 419] on div "Product Images Icon Icon Icon Icon Icon Icon List 35 avaliações Text Block Row …" at bounding box center [669, 267] width 961 height 344
click at [120, 337] on input "40" at bounding box center [111, 336] width 22 height 17
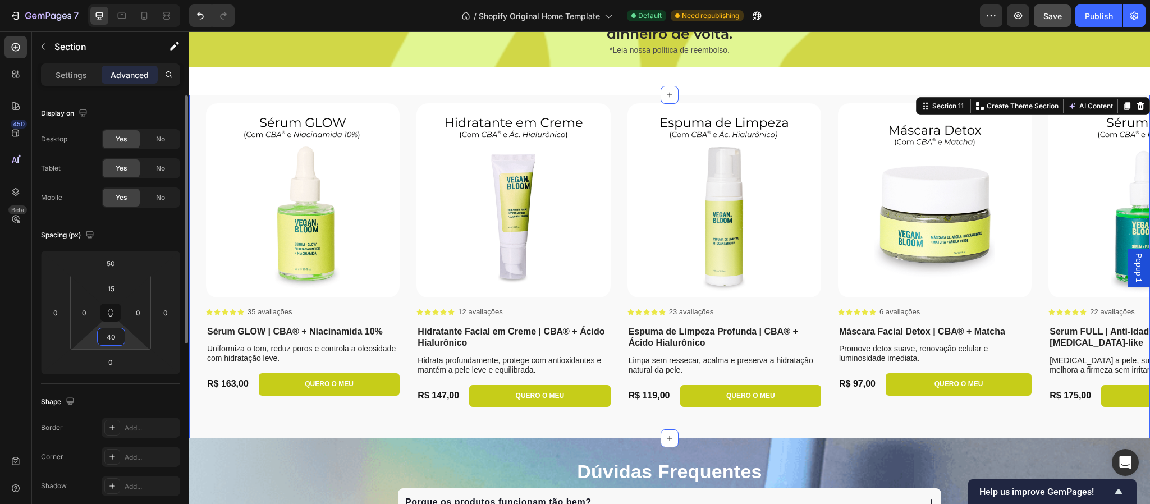
click at [120, 337] on input "40" at bounding box center [111, 336] width 22 height 17
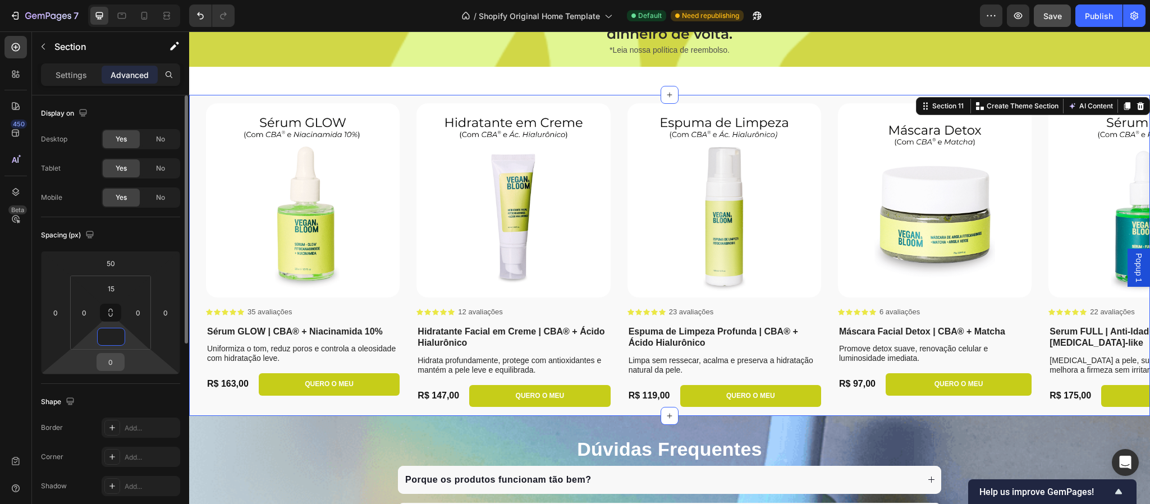
type input "0"
click at [117, 363] on input "0" at bounding box center [110, 362] width 22 height 17
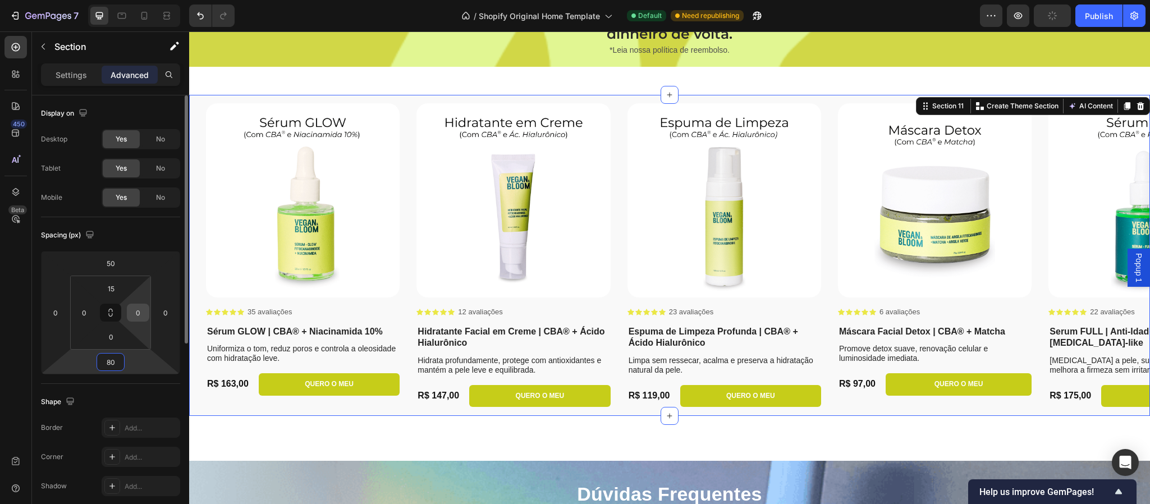
type input "8"
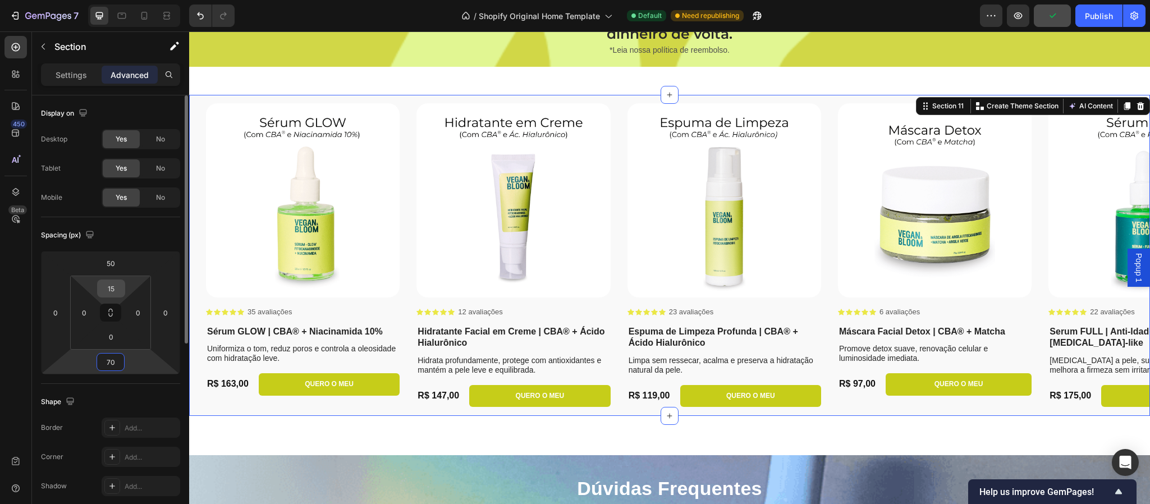
type input "70"
click at [118, 291] on input "15" at bounding box center [111, 288] width 22 height 17
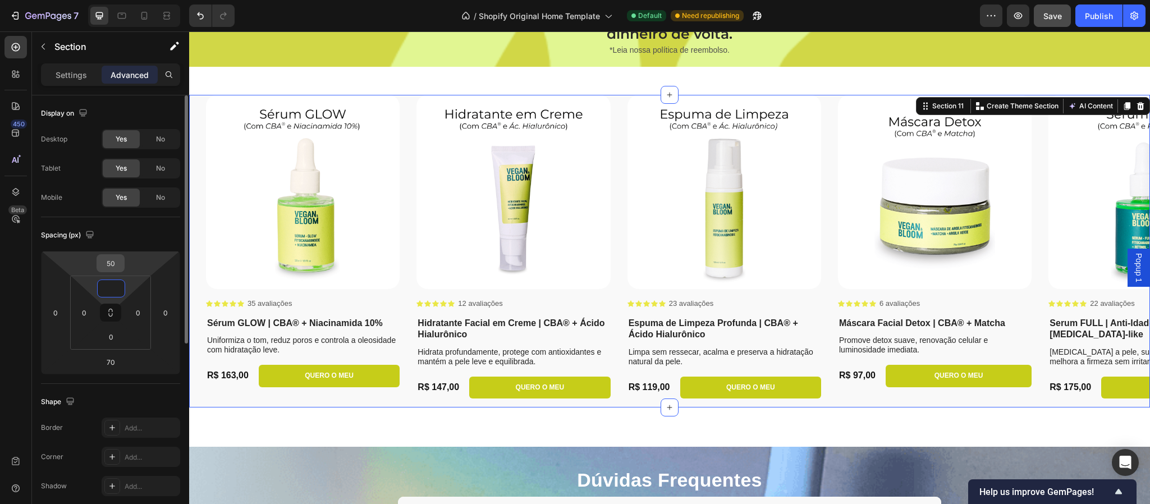
type input "0"
click at [113, 266] on input "50" at bounding box center [110, 263] width 22 height 17
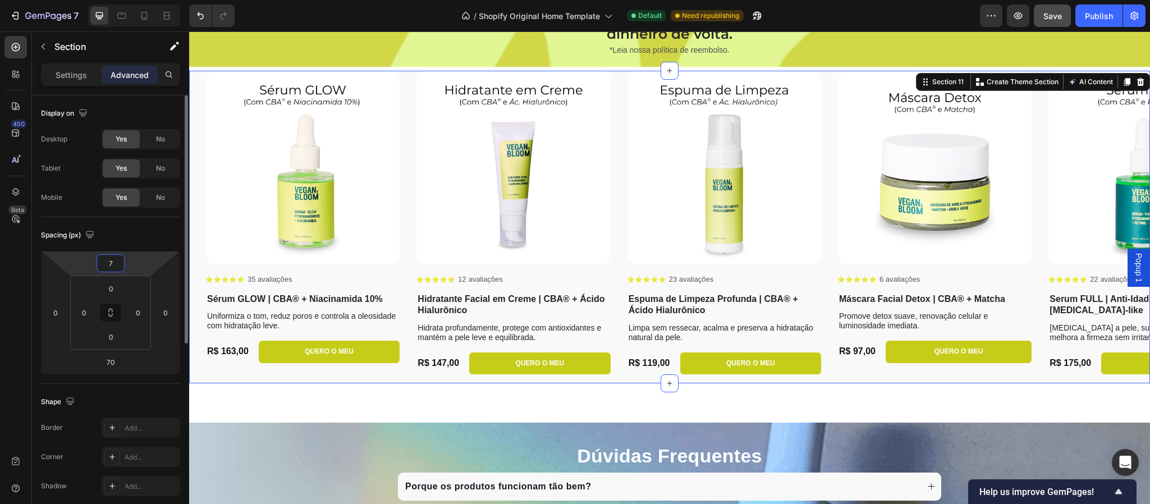
type input "70"
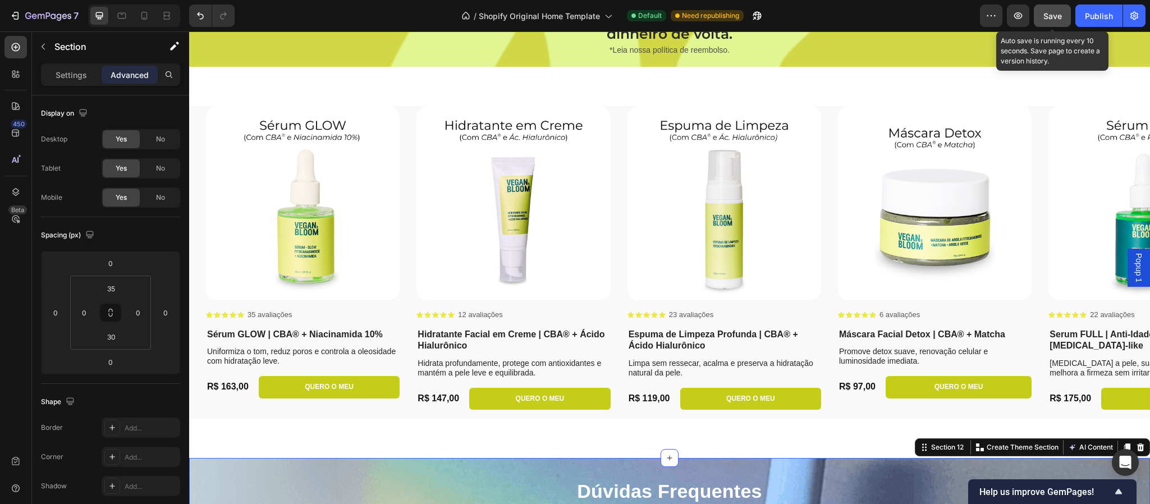
click at [958, 19] on span "Save" at bounding box center [1053, 16] width 19 height 10
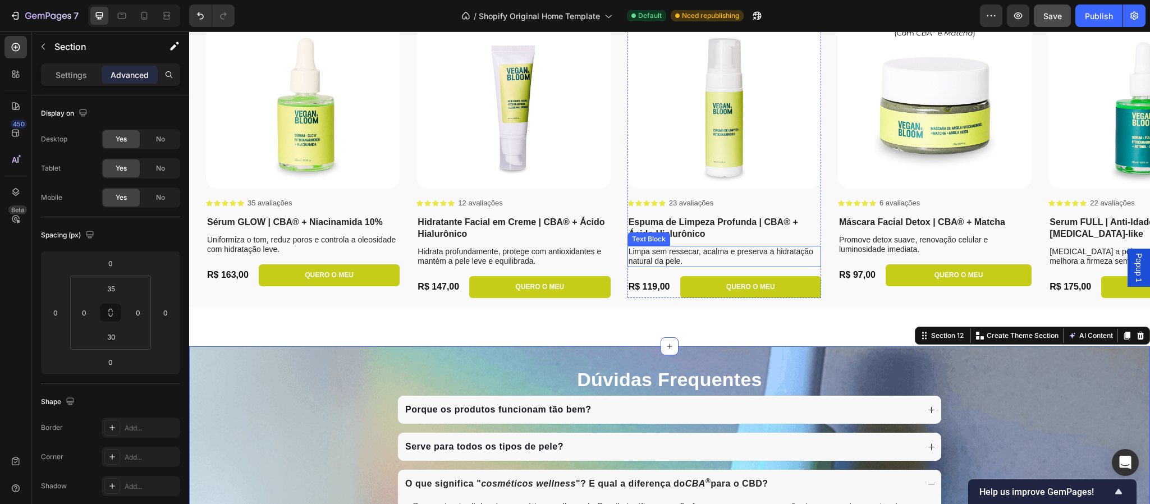
scroll to position [2863, 0]
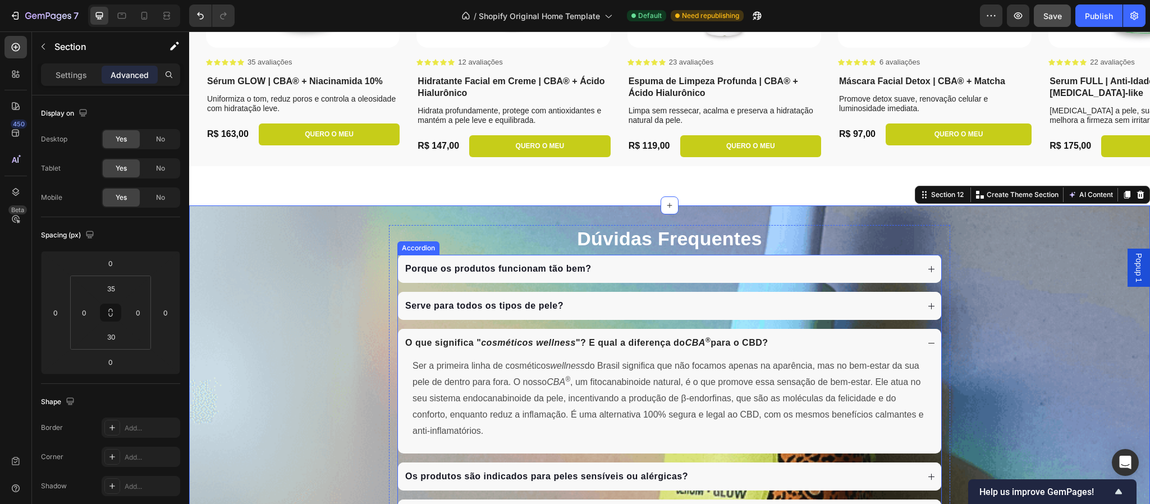
drag, startPoint x: 925, startPoint y: 348, endPoint x: 886, endPoint y: 332, distance: 42.3
click at [927, 348] on icon at bounding box center [931, 343] width 8 height 8
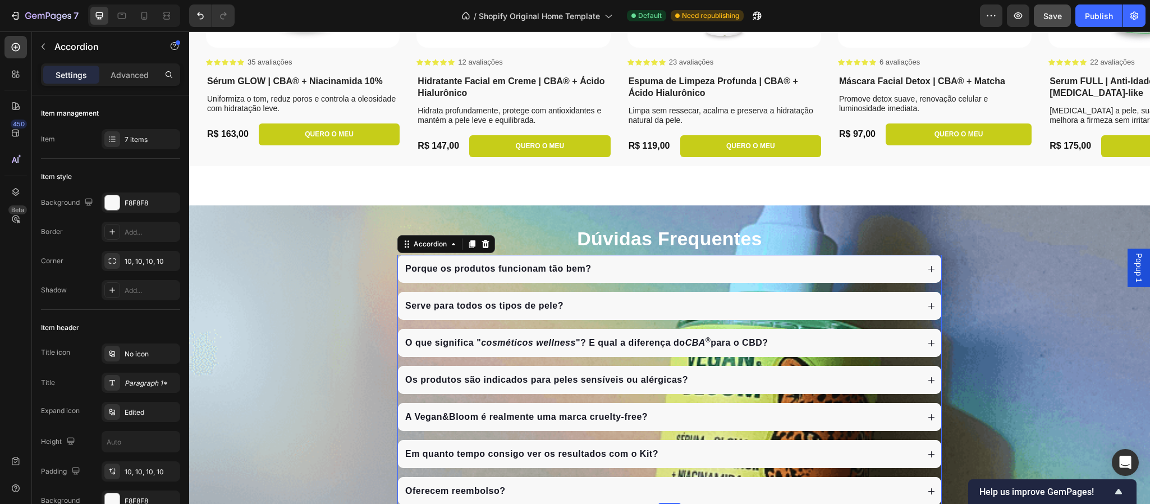
click at [610, 273] on div "Porque os produtos funcionam tão bem?" at bounding box center [661, 268] width 515 height 17
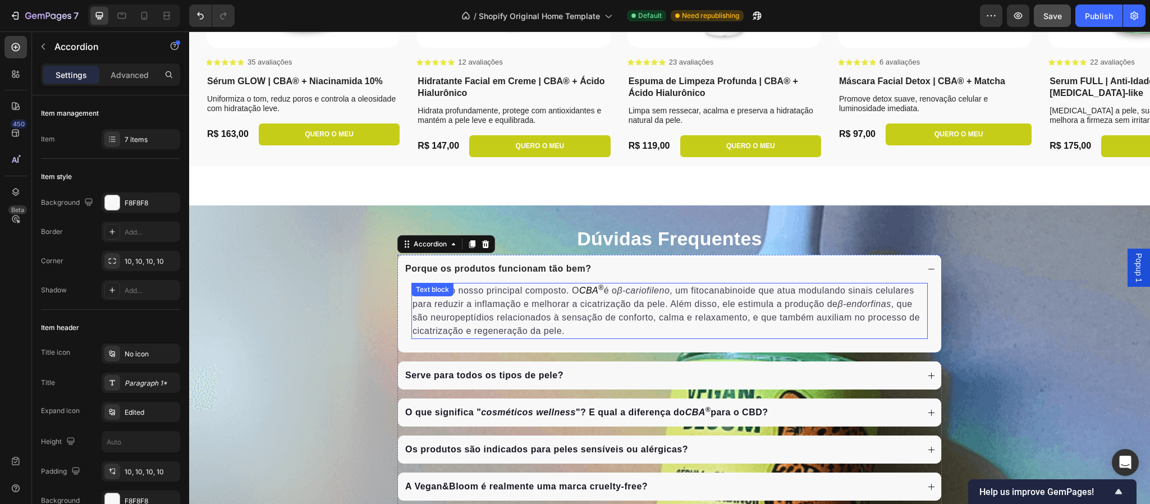
click at [565, 294] on p "Devido ao nosso principal composto. O CBA ® é o β-cariofileno , um fitocanabino…" at bounding box center [670, 311] width 514 height 54
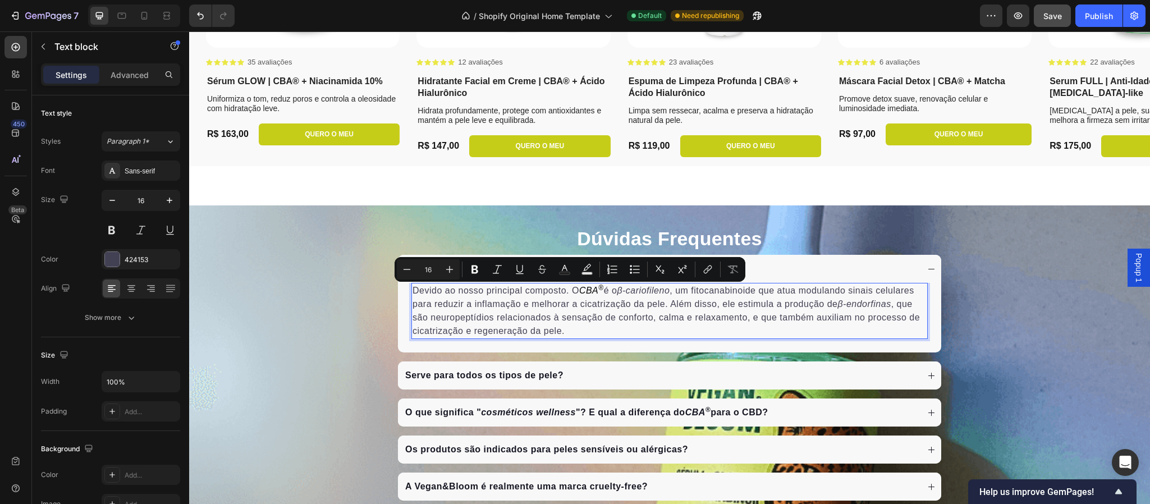
click at [561, 291] on p "Devido ao nosso principal composto. O CBA ® é o β-cariofileno , um fitocanabino…" at bounding box center [670, 311] width 514 height 54
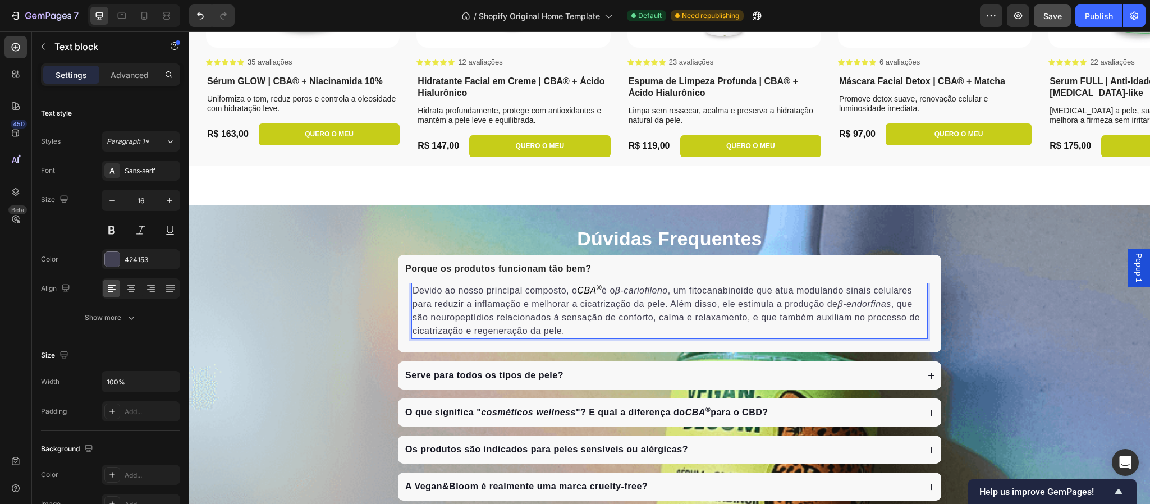
click at [608, 293] on p "Devido ao nosso principal composto, o CBA ® é o β-cariofileno , um fitocanabino…" at bounding box center [670, 311] width 514 height 54
click at [602, 292] on p "Devido ao nosso principal composto, o CBA ® é o β-cariofileno , um fitocanabino…" at bounding box center [670, 311] width 514 height 54
click at [605, 290] on p "Devido ao nosso principal composto, o CBA ® é. Ele é um β-cariofileno , um fito…" at bounding box center [670, 311] width 514 height 54
click at [927, 270] on icon at bounding box center [931, 269] width 8 height 8
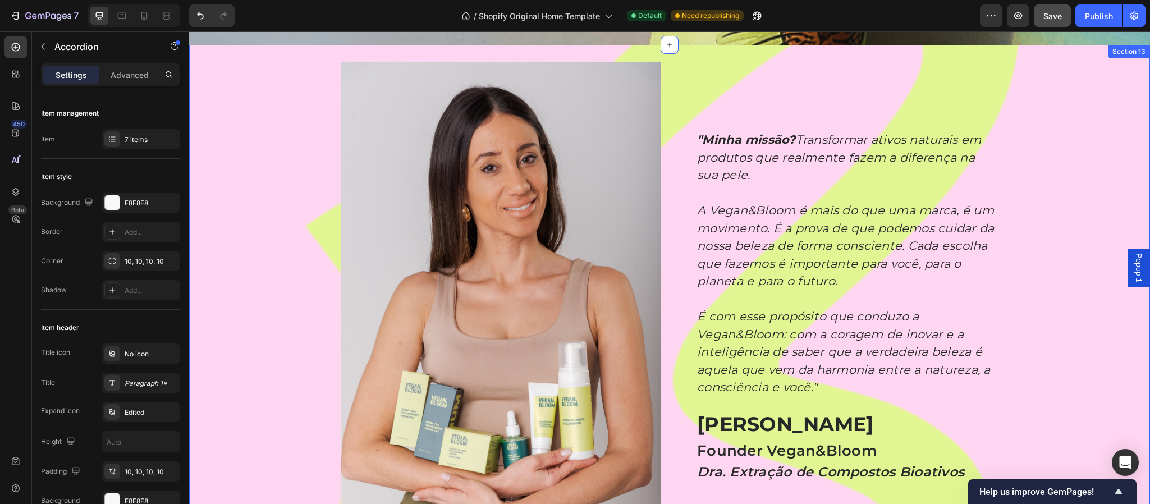
scroll to position [3369, 0]
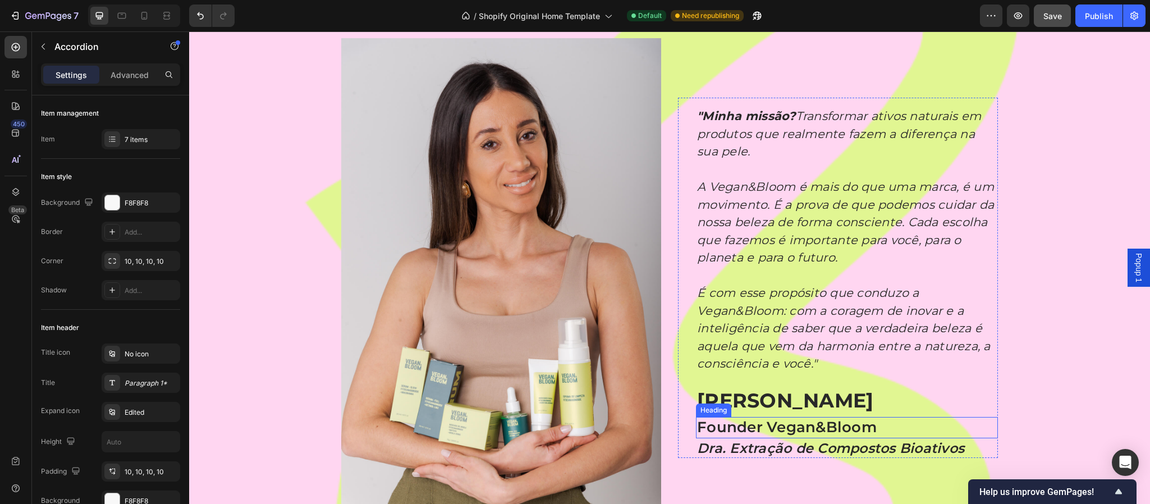
click at [819, 419] on h2 "Founder Vegan&Bloom" at bounding box center [847, 427] width 302 height 21
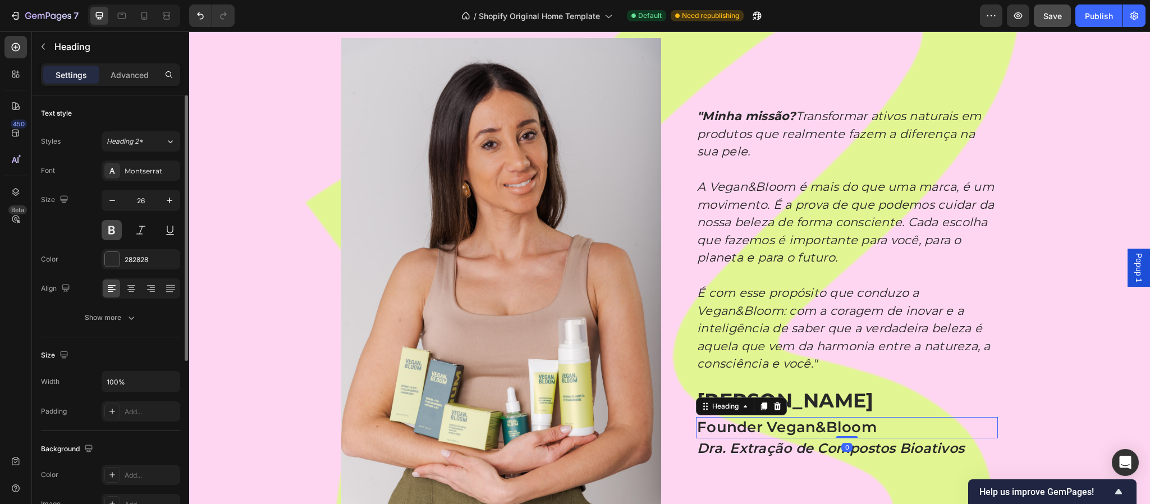
click at [111, 231] on button at bounding box center [112, 230] width 20 height 20
click at [958, 299] on div "Image Image "Minha missão? Transformar ativos naturais em produtos que realment…" at bounding box center [669, 277] width 961 height 479
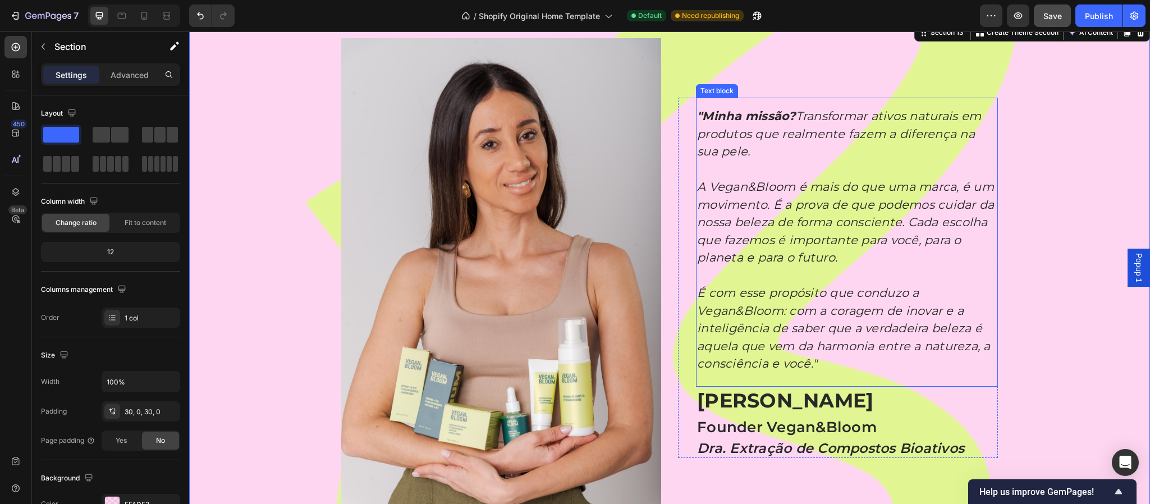
click at [766, 317] on p "É com esse propósito que conduzo a Vegan&Bloom: com a coragem de inovar e a int…" at bounding box center [847, 328] width 300 height 89
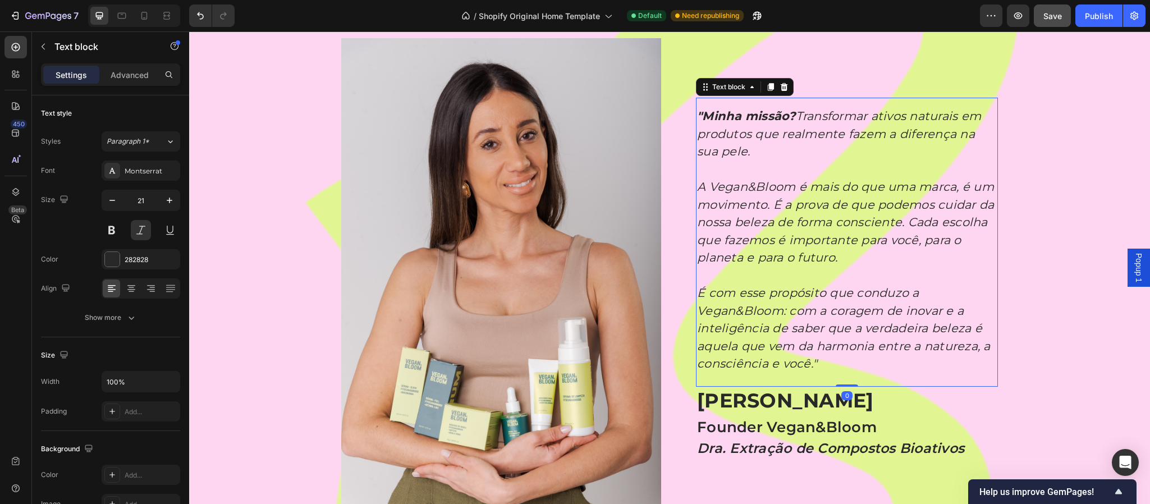
click at [766, 317] on p "É com esse propósito que conduzo a Vegan&Bloom: com a coragem de inovar e a int…" at bounding box center [847, 328] width 300 height 89
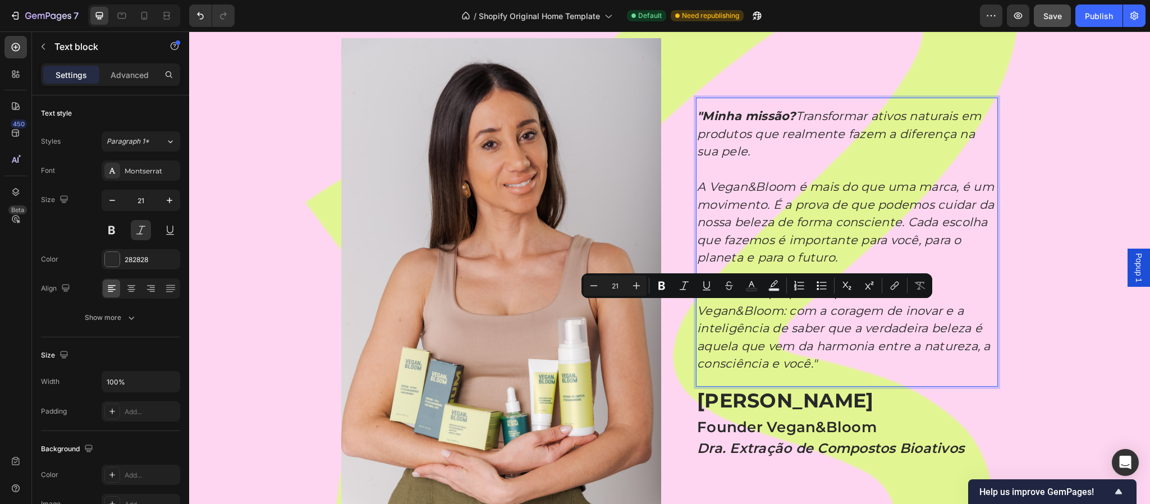
click at [704, 305] on p "É com esse propósito que conduzo a Vegan&Bloom: com a coragem de inovar e a int…" at bounding box center [847, 328] width 300 height 89
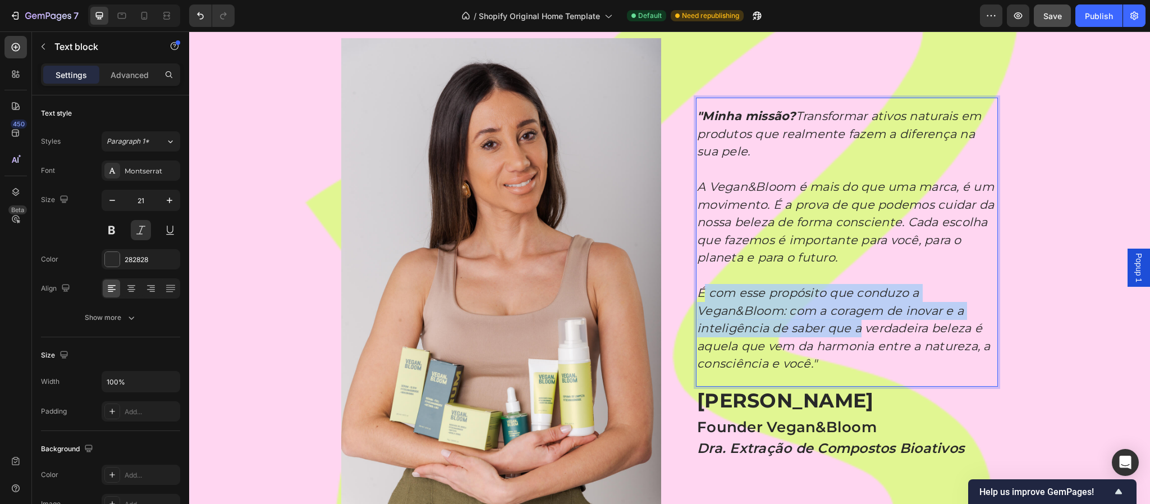
drag, startPoint x: 696, startPoint y: 292, endPoint x: 854, endPoint y: 332, distance: 163.4
click at [854, 332] on p "É com esse propósito que conduzo a Vegan&Bloom: com a coragem de inovar e a int…" at bounding box center [847, 328] width 300 height 89
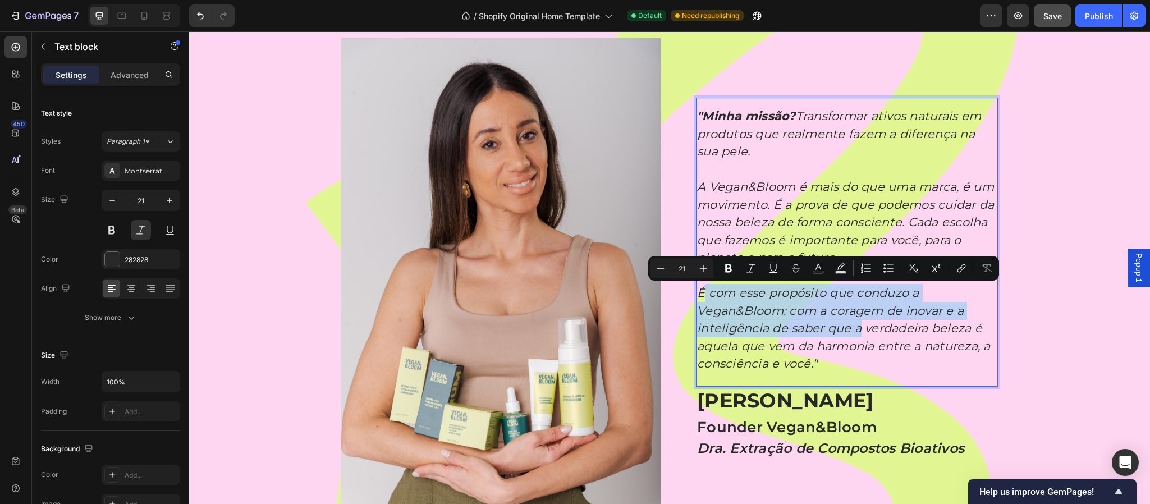
scroll to position [3395, 0]
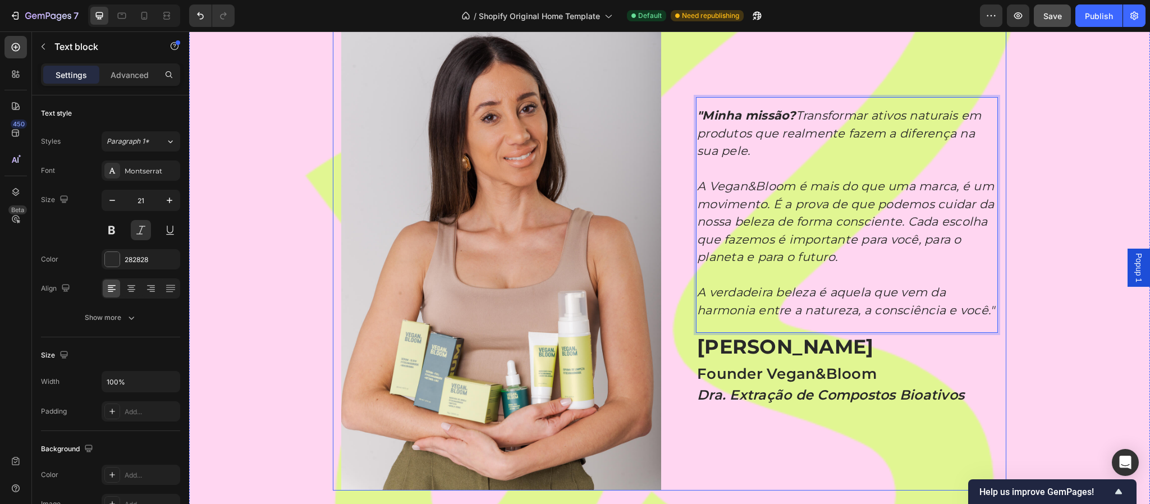
click at [958, 339] on div "Image Image "Minha missão? Transformar ativos naturais em produtos que realment…" at bounding box center [669, 250] width 961 height 479
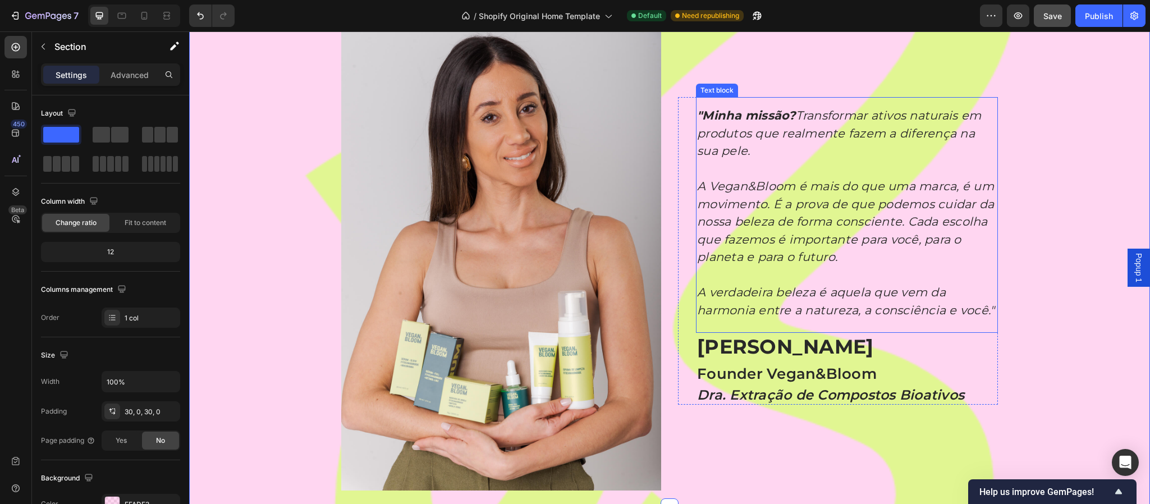
click at [751, 300] on p "A verdadeira beleza é aquela que vem da harmonia entre a natureza, a consciênci…" at bounding box center [847, 301] width 300 height 35
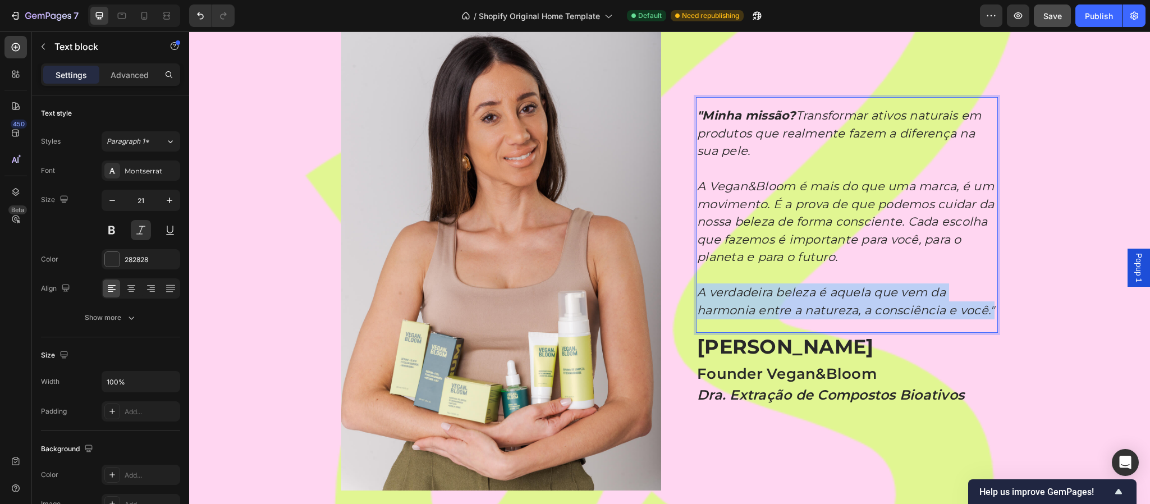
click at [751, 300] on p "A verdadeira beleza é aquela que vem da harmonia entre a natureza, a consciênci…" at bounding box center [847, 301] width 300 height 35
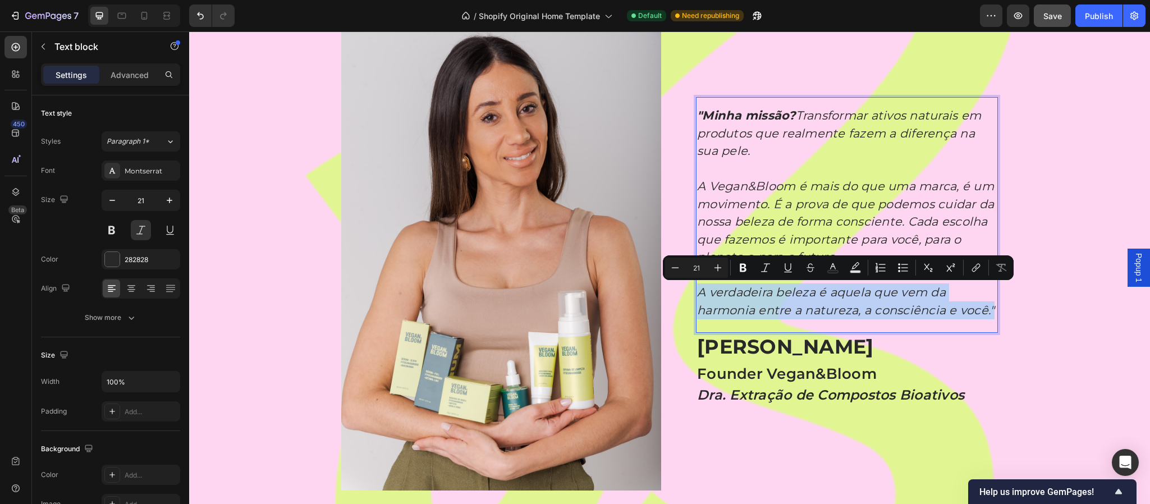
click at [751, 300] on p "A verdadeira beleza é aquela que vem da harmonia entre a natureza, a consciênci…" at bounding box center [847, 301] width 300 height 35
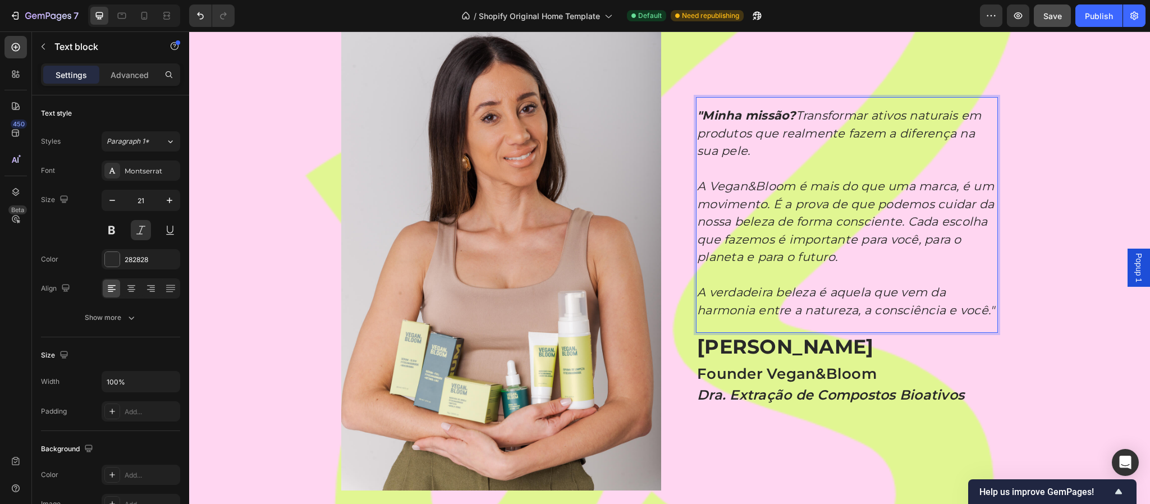
click at [713, 108] on strong ""Minha missão?" at bounding box center [746, 115] width 99 height 14
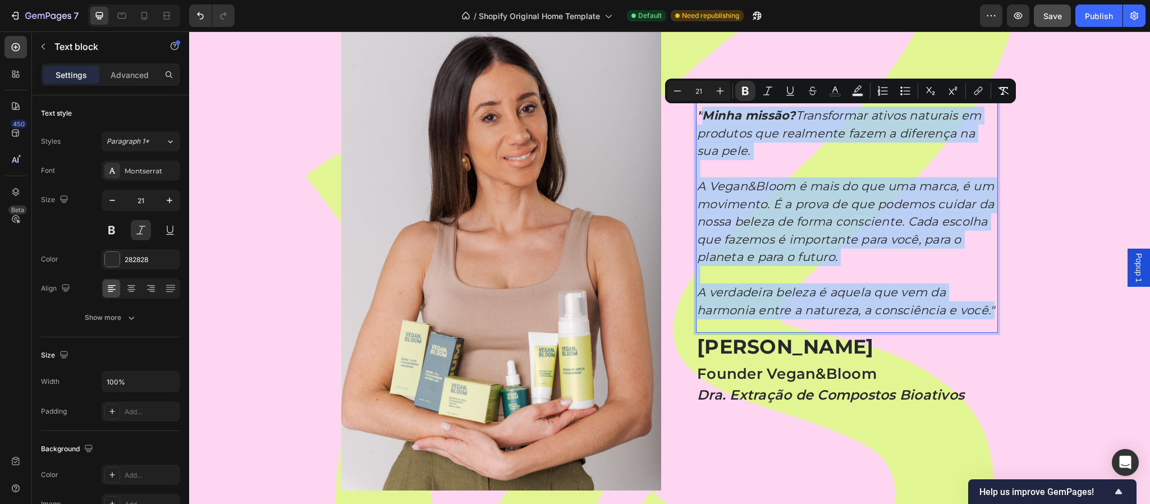
drag, startPoint x: 987, startPoint y: 308, endPoint x: 694, endPoint y: 111, distance: 353.2
click at [696, 111] on div ""Minha missão? Transformar ativos naturais em produtos que realmente fazem a di…" at bounding box center [847, 213] width 302 height 214
copy div "Minha missão? Transformar ativos naturais em produtos que realmente fazem a dif…"
click at [737, 300] on p "A verdadeira beleza é aquela que vem da harmonia entre a natureza, a consciênci…" at bounding box center [847, 301] width 300 height 35
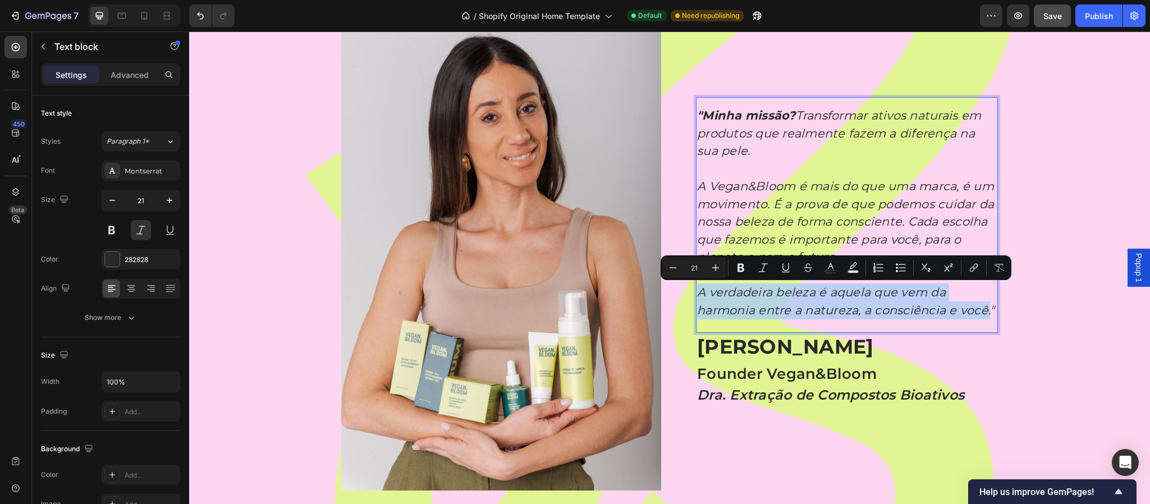
drag, startPoint x: 694, startPoint y: 294, endPoint x: 982, endPoint y: 312, distance: 288.6
click at [958, 312] on p "A verdadeira beleza é aquela que vem da harmonia entre a natureza, a consciênci…" at bounding box center [847, 301] width 300 height 35
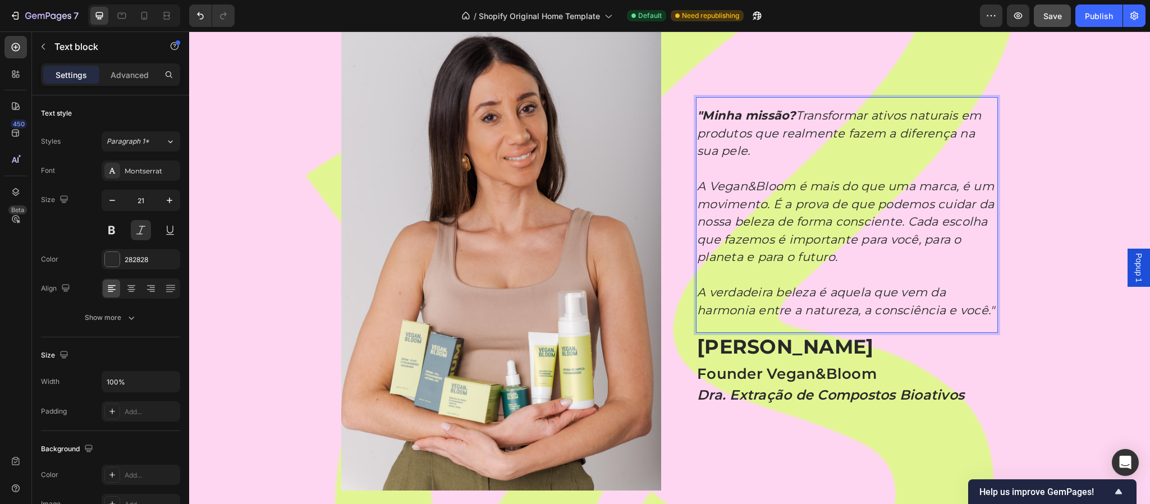
scroll to position [3386, 0]
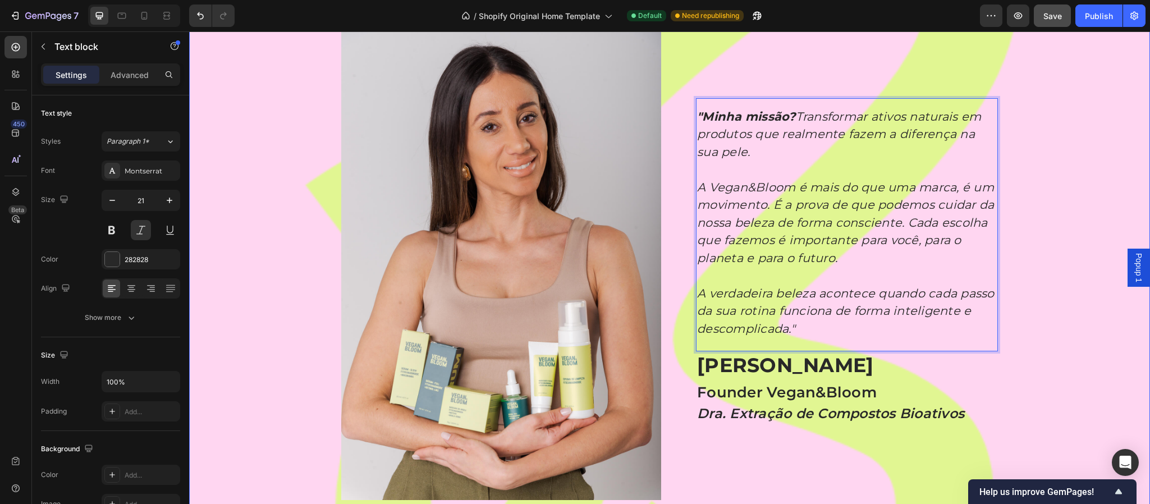
click at [958, 354] on div "Image Image "Minha missão? Transformar ativos naturais em produtos que realment…" at bounding box center [669, 260] width 961 height 479
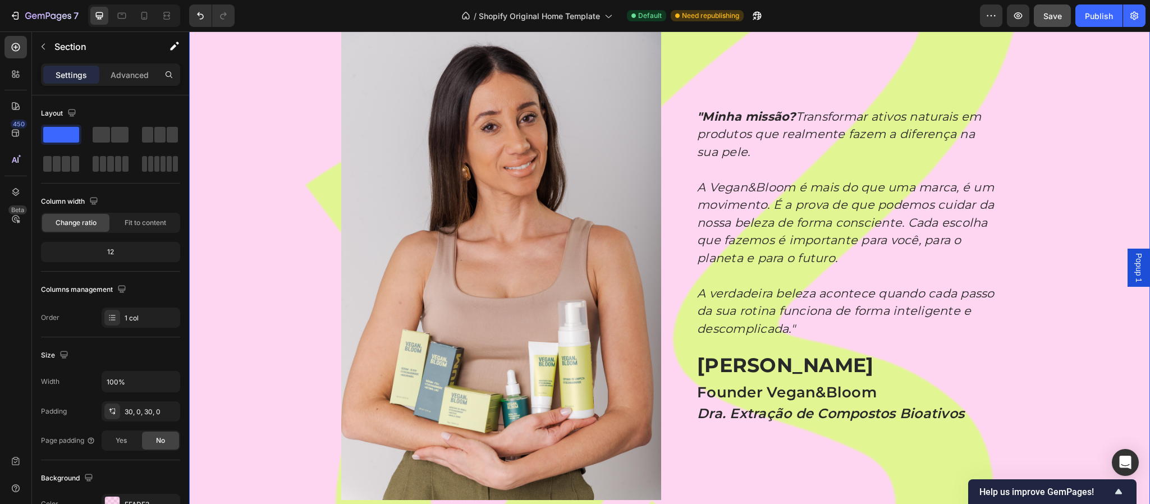
click at [958, 336] on div "Image Image "Minha missão? Transformar ativos naturais em produtos que realment…" at bounding box center [669, 260] width 961 height 479
click at [958, 348] on div "Image Image "Minha missão? Transformar ativos naturais em produtos que realment…" at bounding box center [669, 260] width 961 height 479
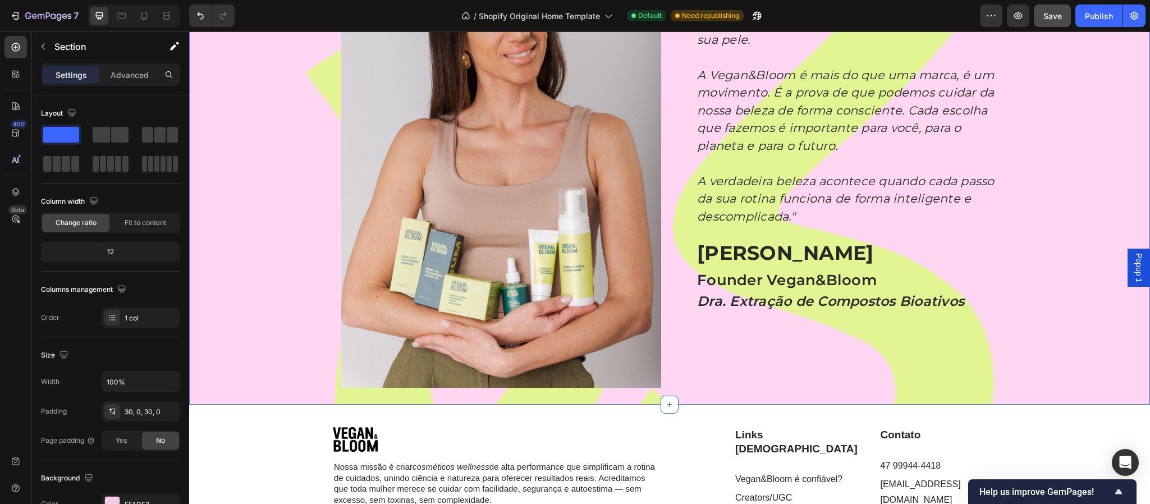
scroll to position [3639, 0]
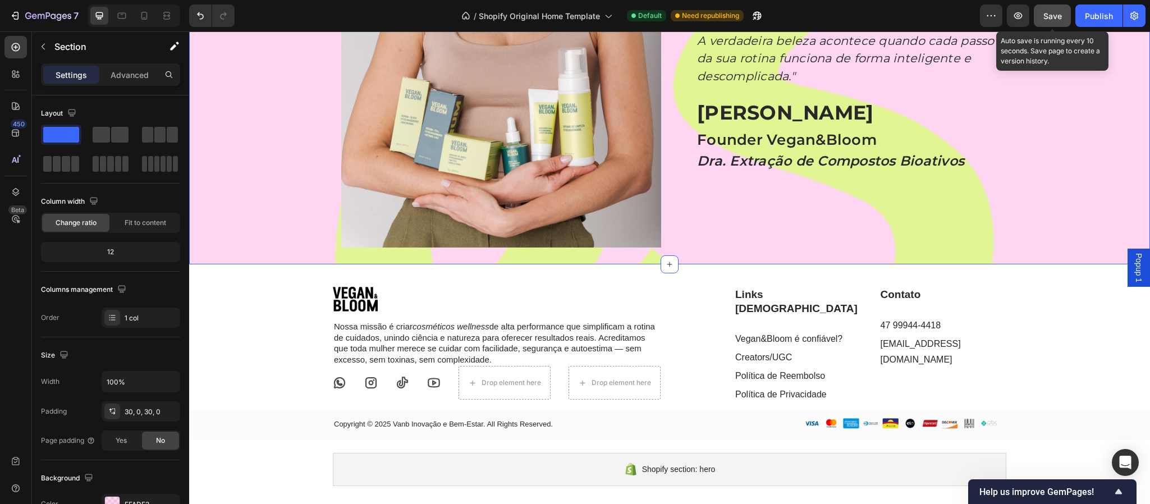
click at [958, 19] on span "Save" at bounding box center [1053, 16] width 19 height 10
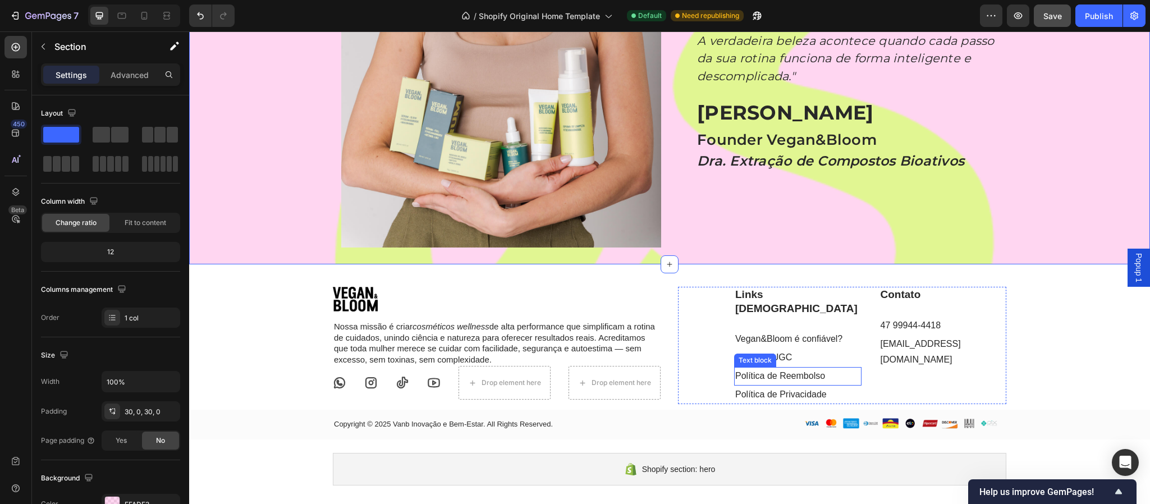
click at [837, 368] on p "Política de Reembolso" at bounding box center [797, 376] width 125 height 16
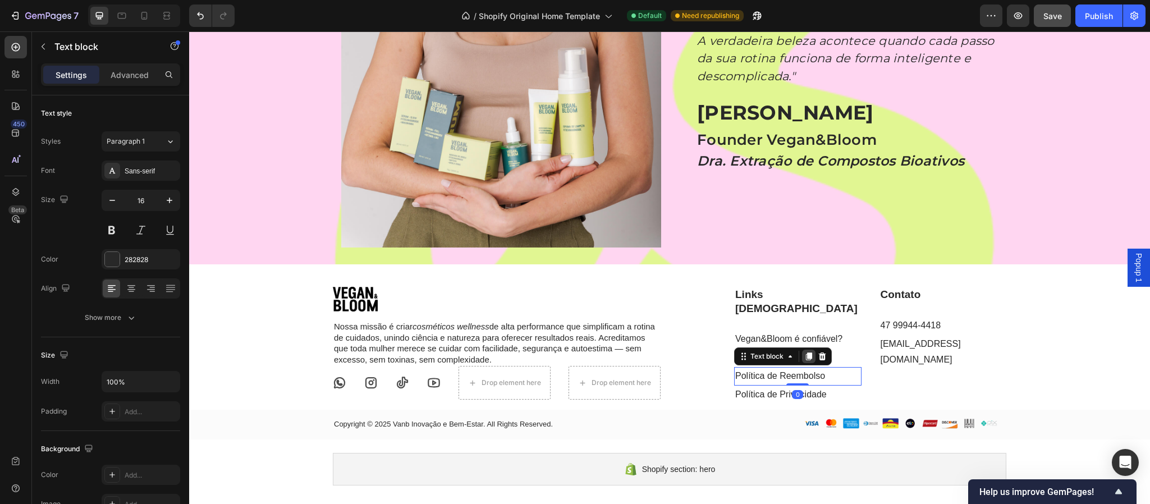
click at [806, 353] on icon at bounding box center [809, 357] width 6 height 8
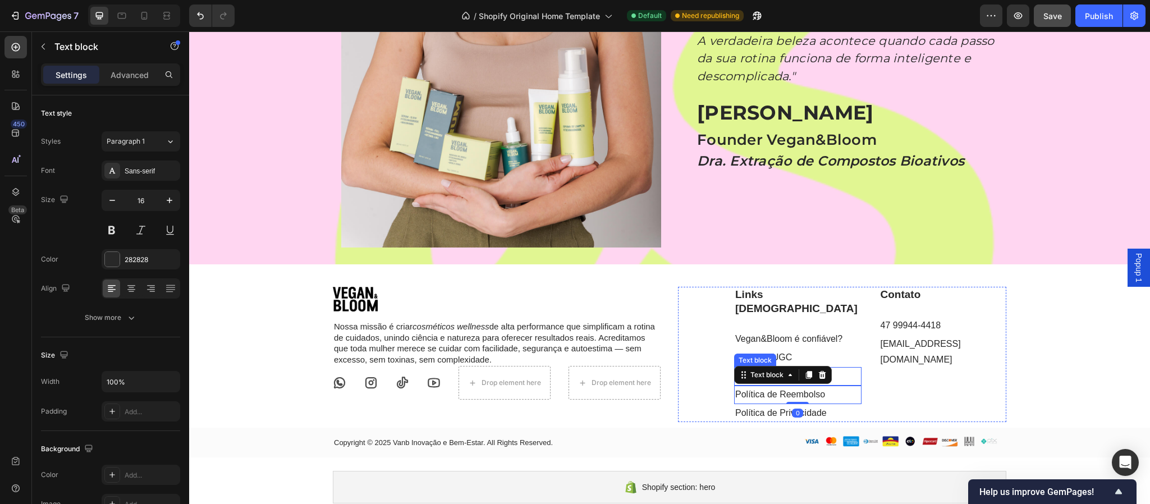
click at [836, 368] on p "Política de Reembolso" at bounding box center [797, 376] width 125 height 16
click at [784, 371] on link "Política de Reembolso" at bounding box center [780, 376] width 90 height 10
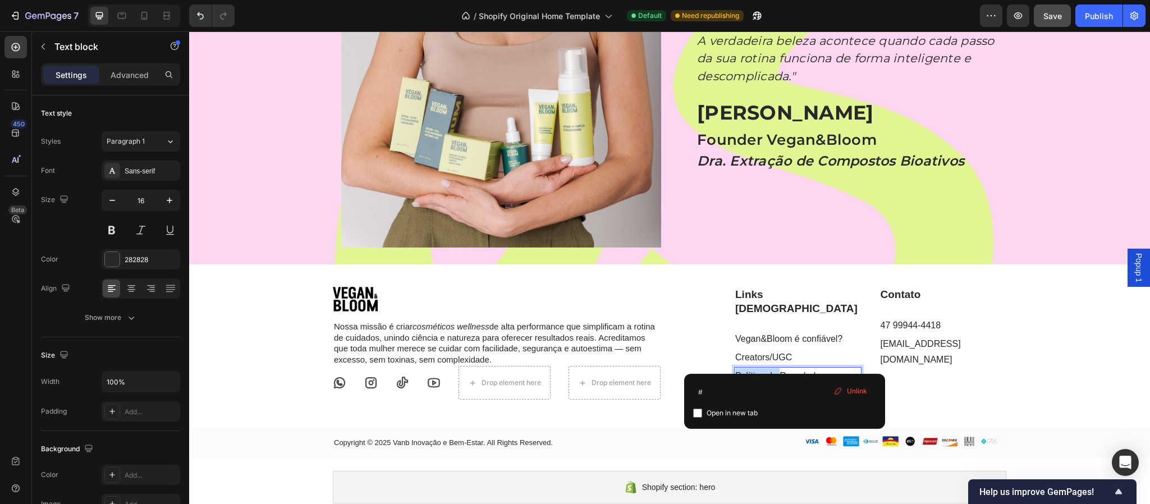
click at [784, 371] on link "Política de Reembolso" at bounding box center [780, 376] width 90 height 10
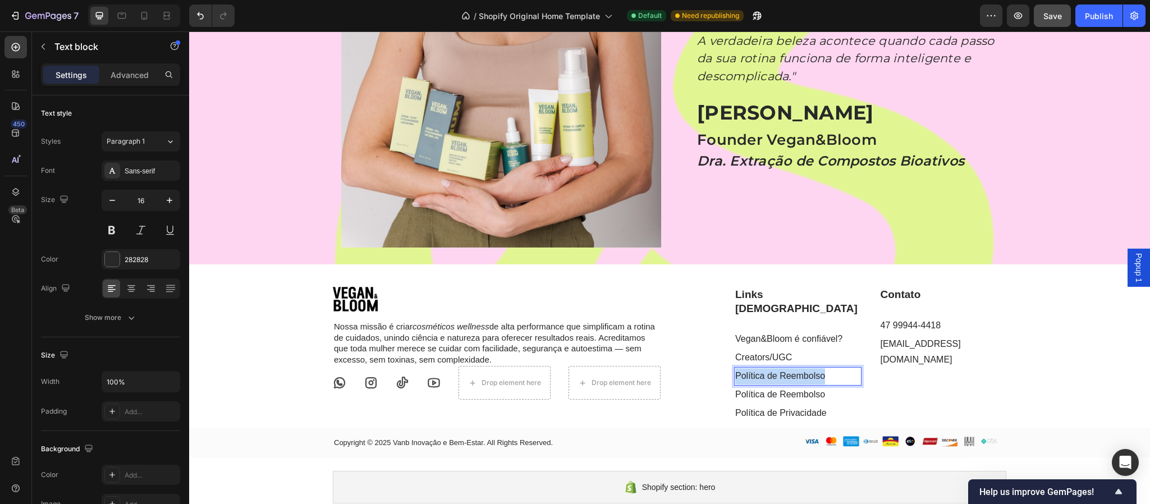
click at [784, 371] on link "Política de Reembolso" at bounding box center [780, 376] width 90 height 10
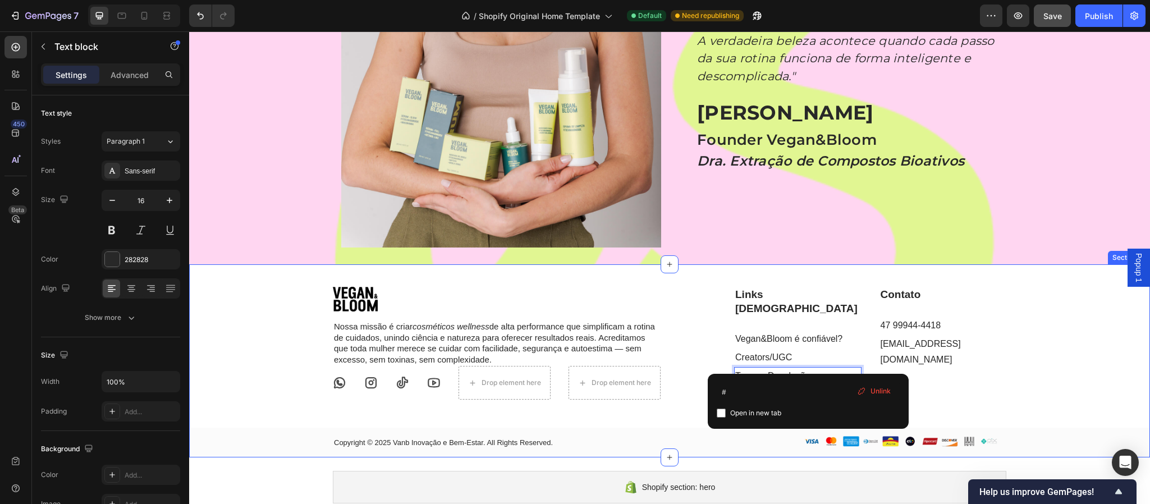
click at [958, 368] on div "Image Nossa missão é criar cosméticos wellness de alta performance que simplifi…" at bounding box center [669, 372] width 961 height 171
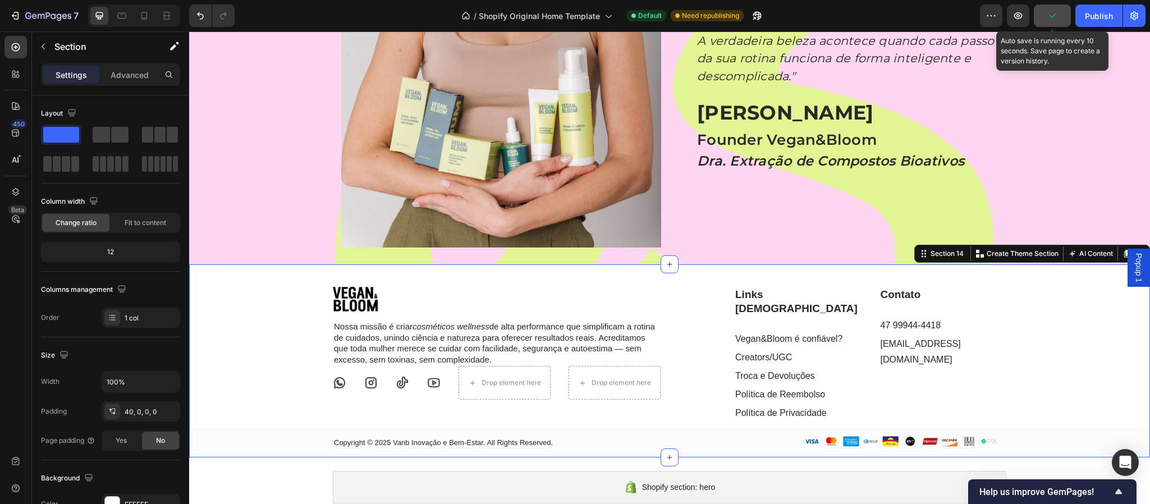
click at [958, 17] on icon "button" at bounding box center [1052, 15] width 11 height 11
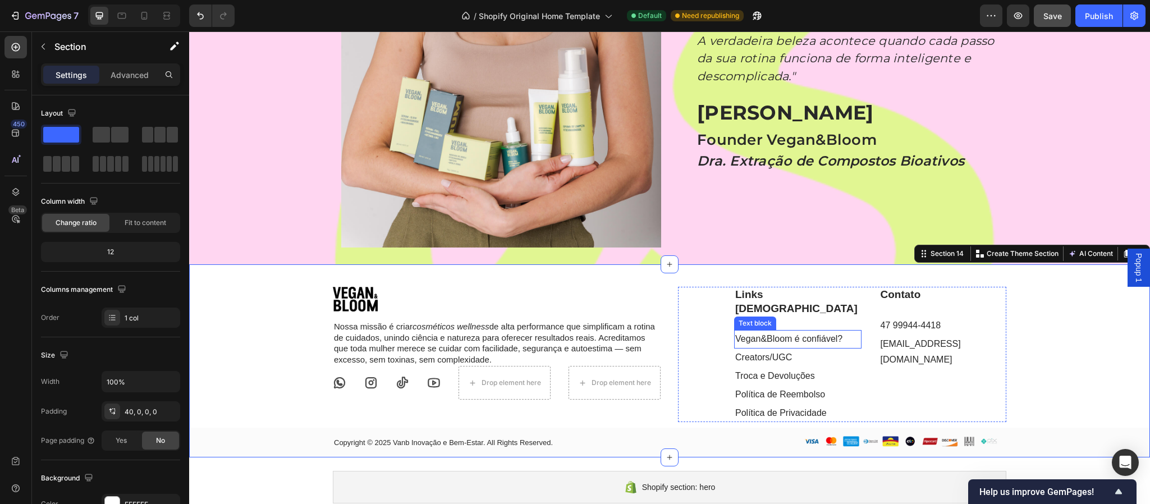
click at [792, 334] on link "Vegan&Bloom é confiável?" at bounding box center [788, 339] width 107 height 10
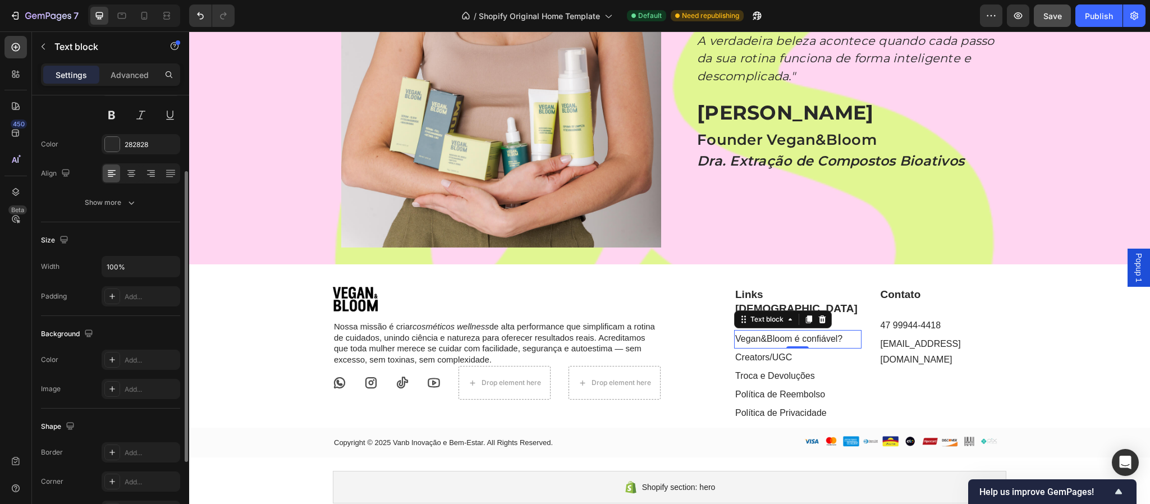
scroll to position [0, 0]
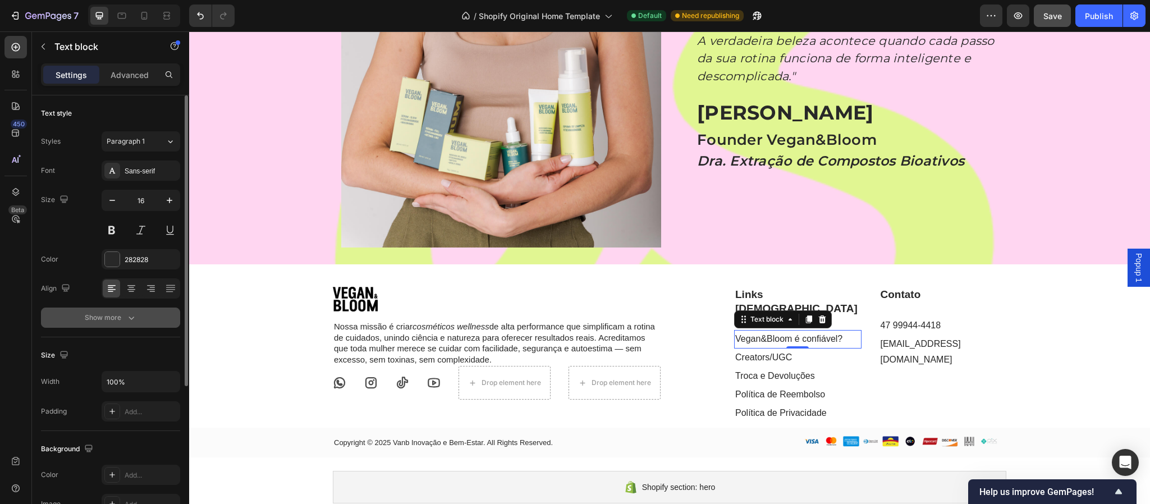
click at [118, 317] on div "Show more" at bounding box center [111, 317] width 52 height 11
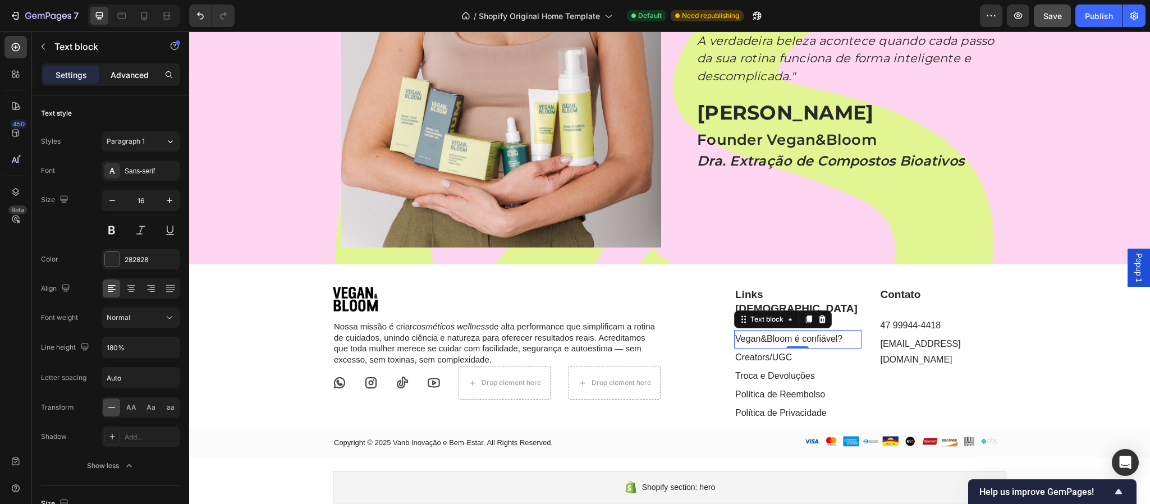
click at [136, 71] on p "Advanced" at bounding box center [130, 75] width 38 height 12
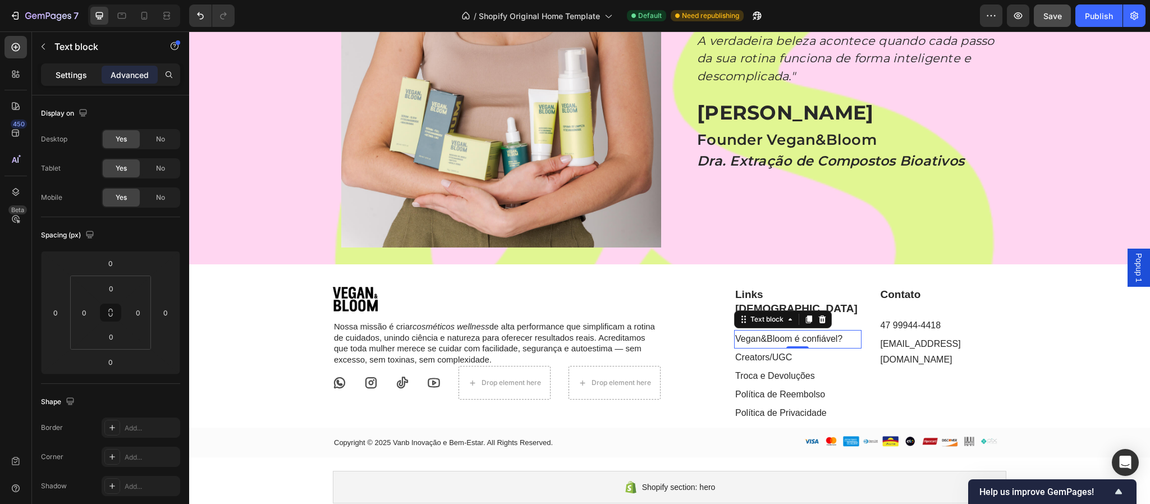
click at [70, 77] on p "Settings" at bounding box center [71, 75] width 31 height 12
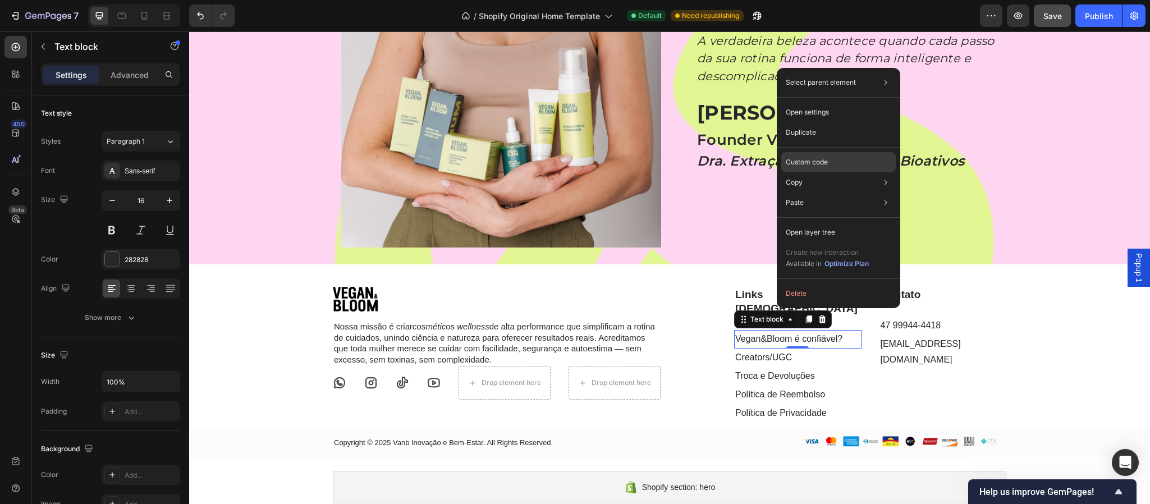
click at [819, 158] on p "Custom code" at bounding box center [807, 162] width 42 height 10
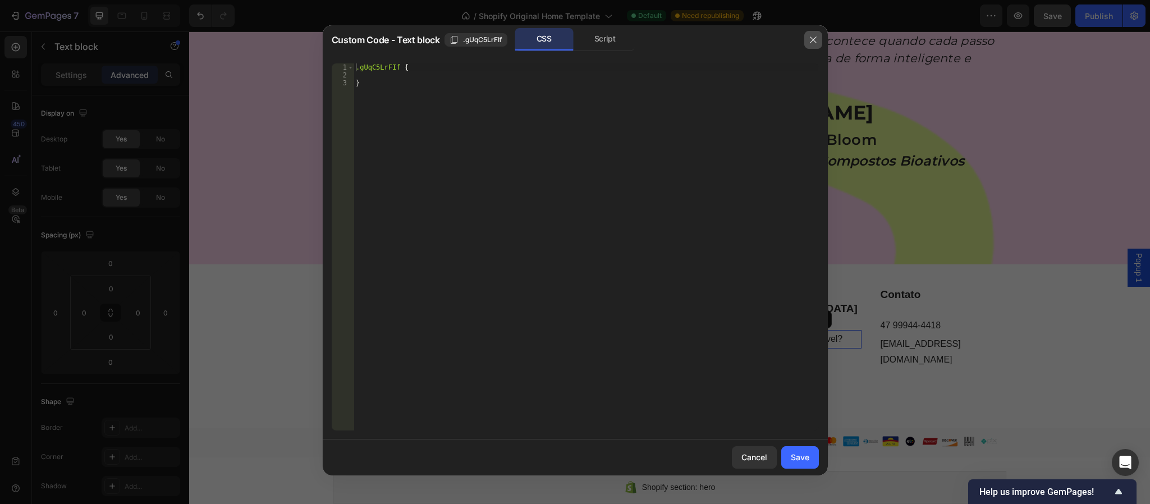
click at [809, 40] on icon "button" at bounding box center [813, 39] width 9 height 9
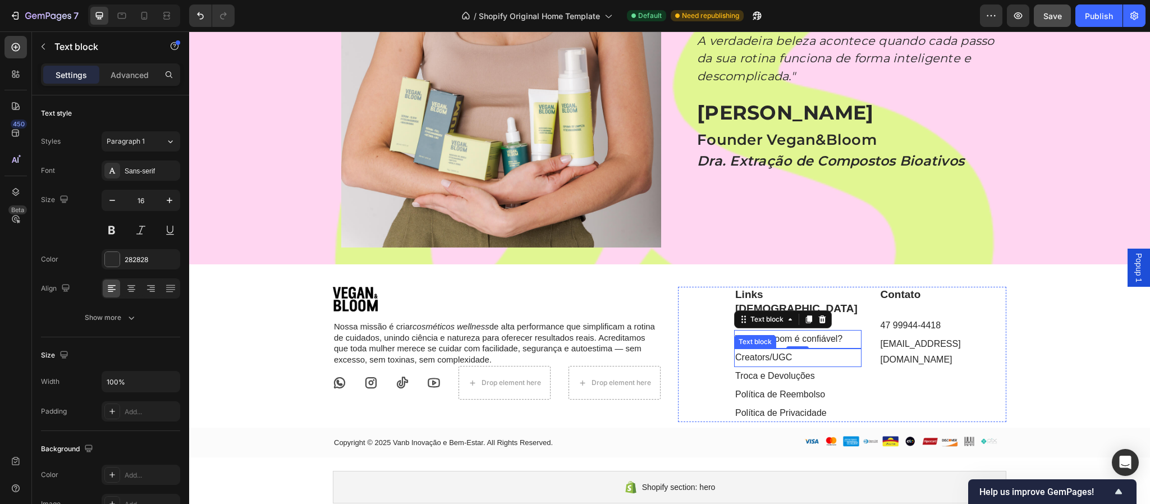
click at [764, 350] on p "Creators/UGC" at bounding box center [797, 358] width 125 height 16
click at [760, 371] on link "Troca e Devoluções" at bounding box center [775, 376] width 80 height 10
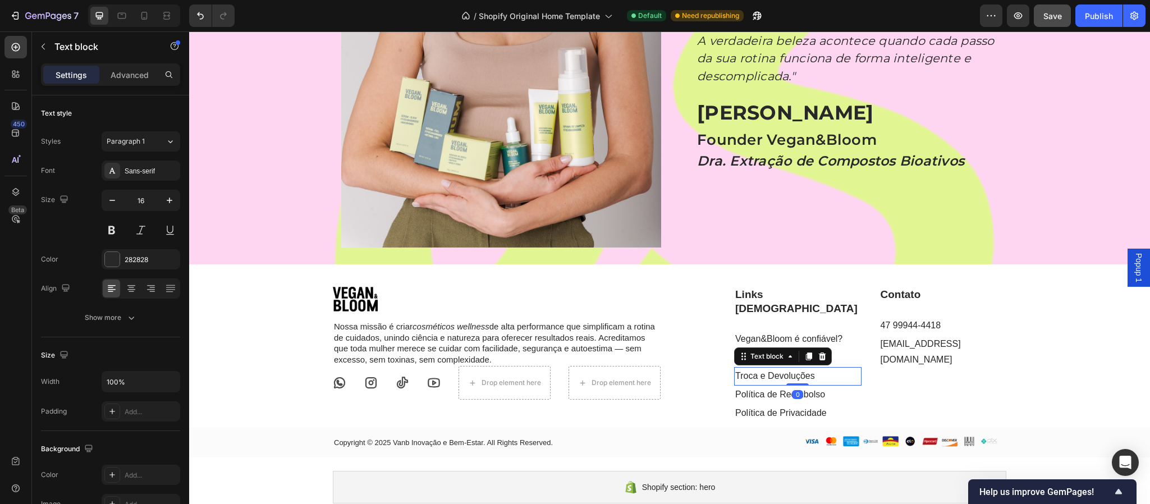
click at [763, 390] on link "Política de Reembolso" at bounding box center [780, 395] width 90 height 10
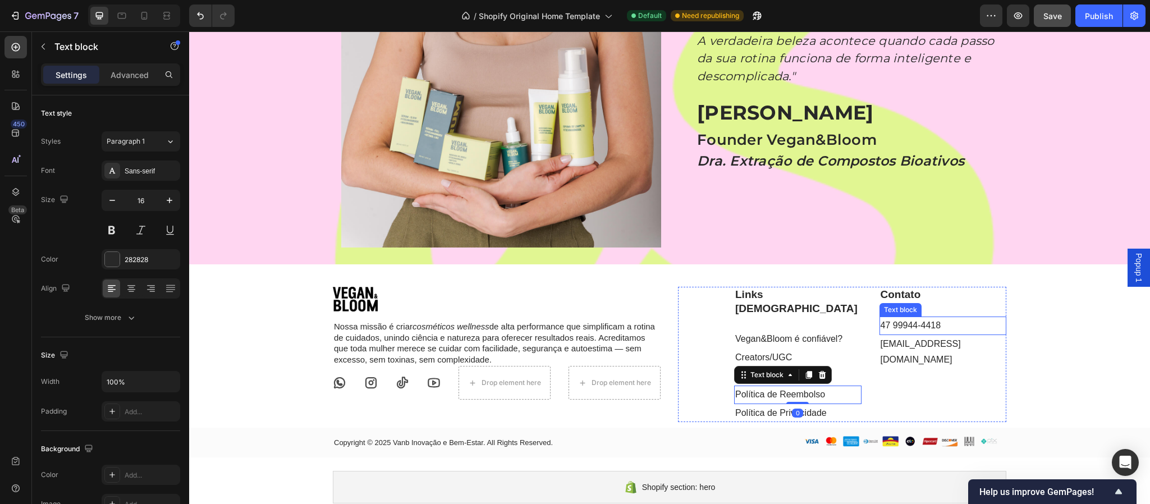
click at [895, 324] on link "47 99944-4418" at bounding box center [911, 326] width 61 height 10
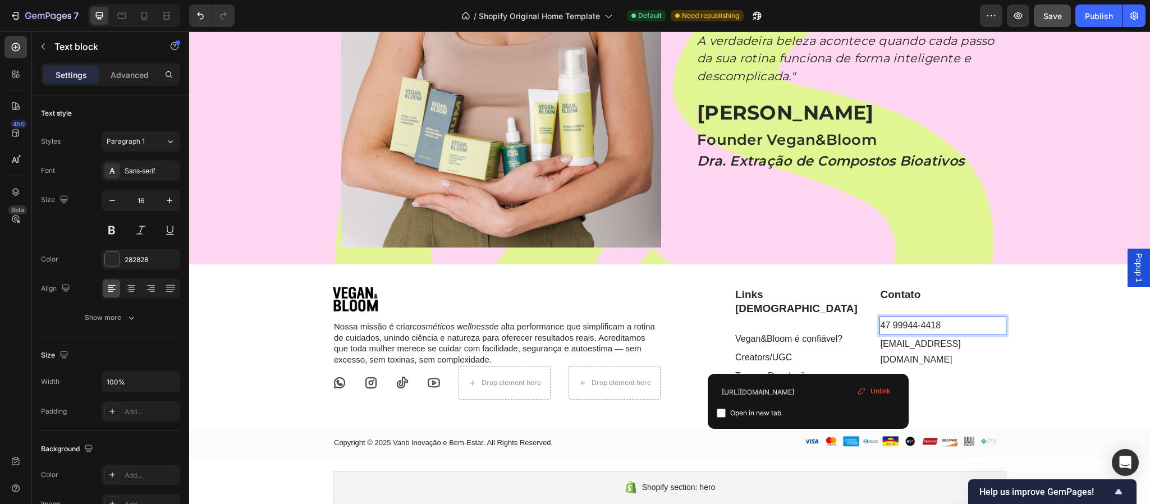
click at [895, 324] on link "47 99944-4418" at bounding box center [911, 326] width 61 height 10
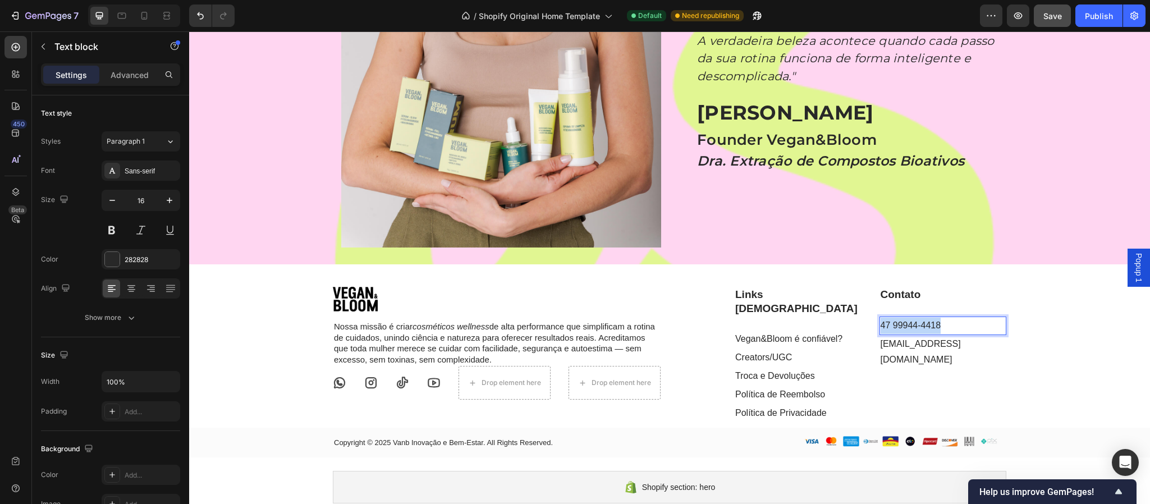
click at [895, 324] on link "47 99944-4418" at bounding box center [911, 326] width 61 height 10
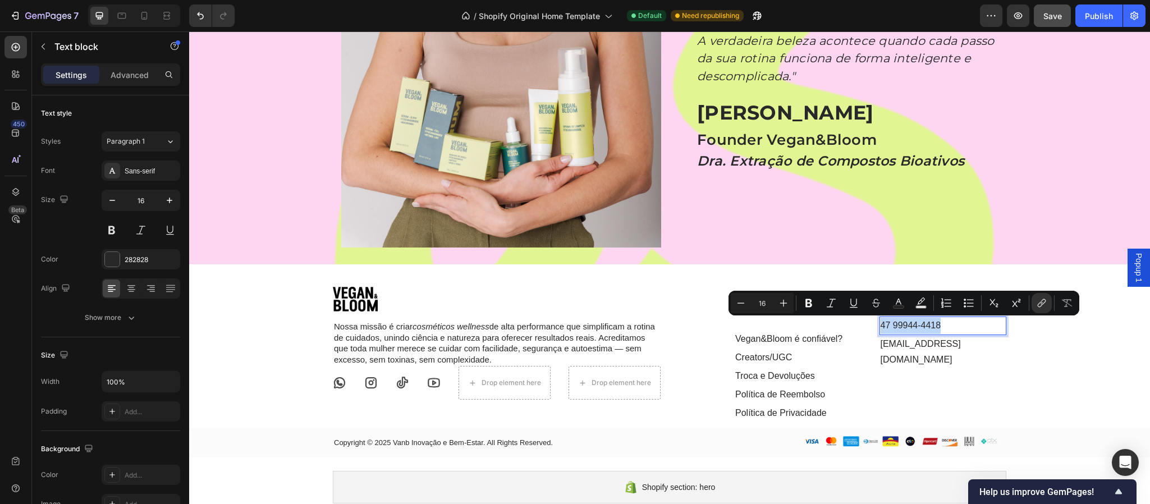
click at [895, 324] on link "47 99944-4418" at bounding box center [911, 326] width 61 height 10
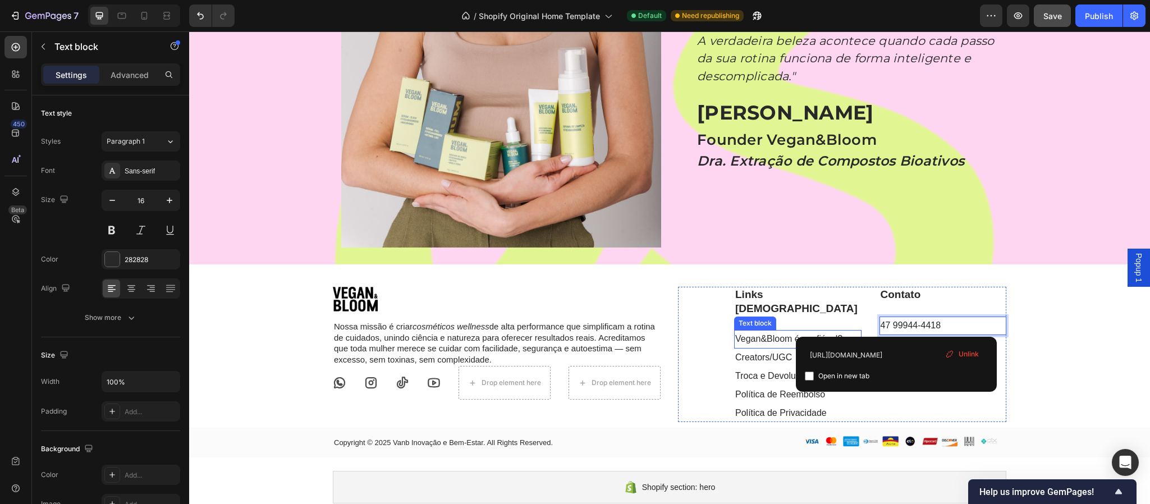
click at [788, 334] on link "Vegan&Bloom é confiável?" at bounding box center [788, 339] width 107 height 10
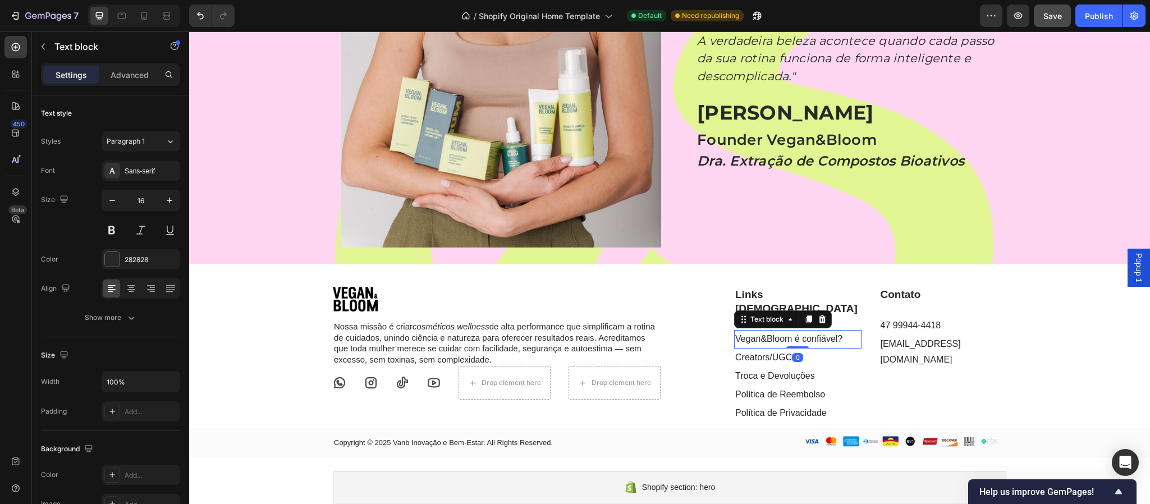
click at [788, 334] on link "Vegan&Bloom é confiável?" at bounding box center [788, 339] width 107 height 10
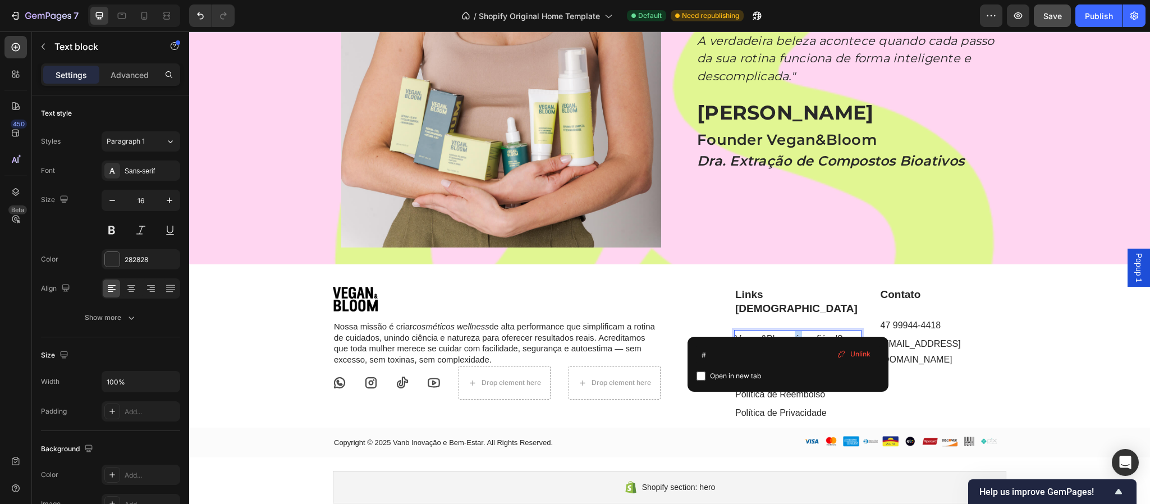
click at [788, 334] on link "Vegan&Bloom é confiável?" at bounding box center [788, 339] width 107 height 10
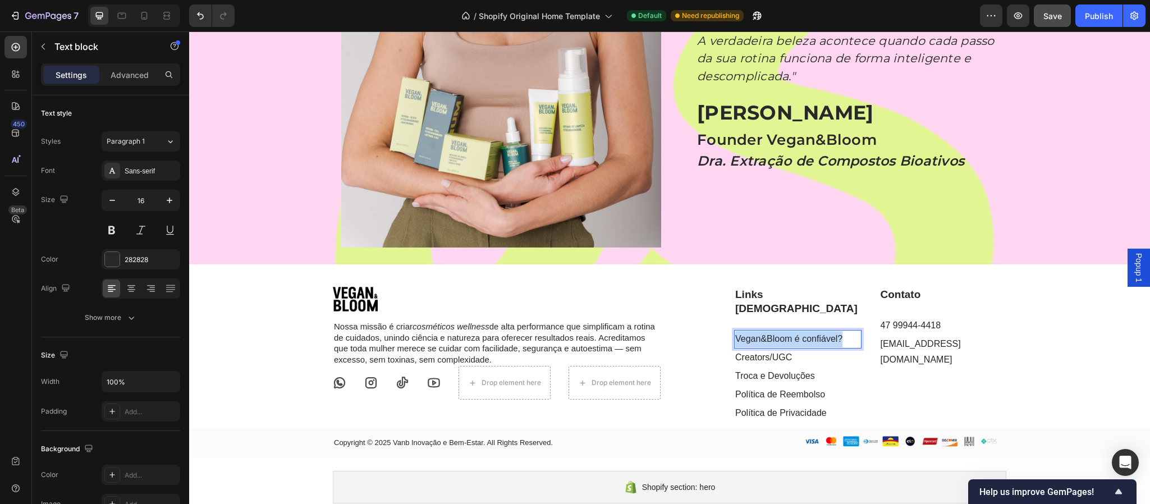
click at [788, 334] on link "Vegan&Bloom é confiável?" at bounding box center [788, 339] width 107 height 10
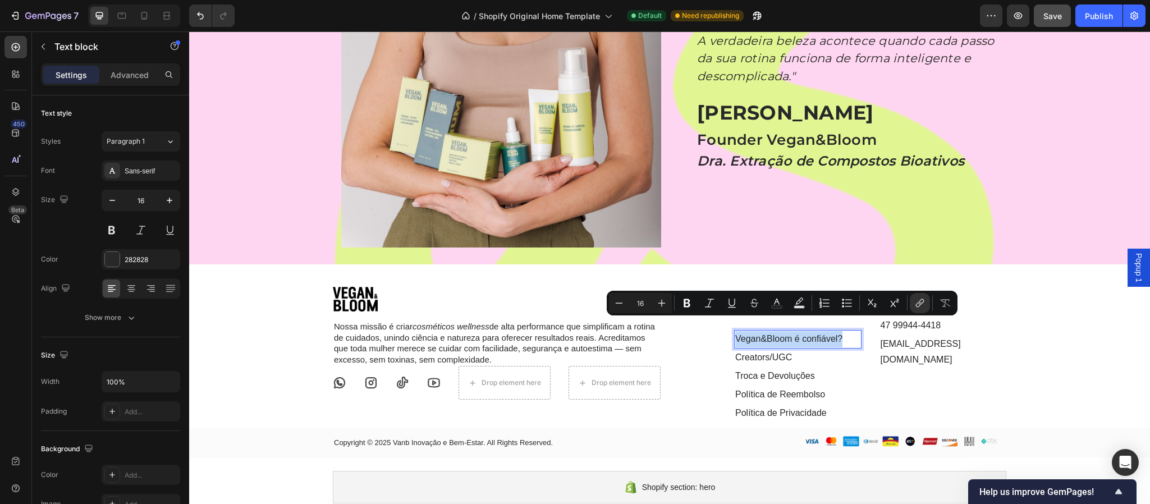
click at [788, 334] on link "Vegan&Bloom é confiável?" at bounding box center [788, 339] width 107 height 10
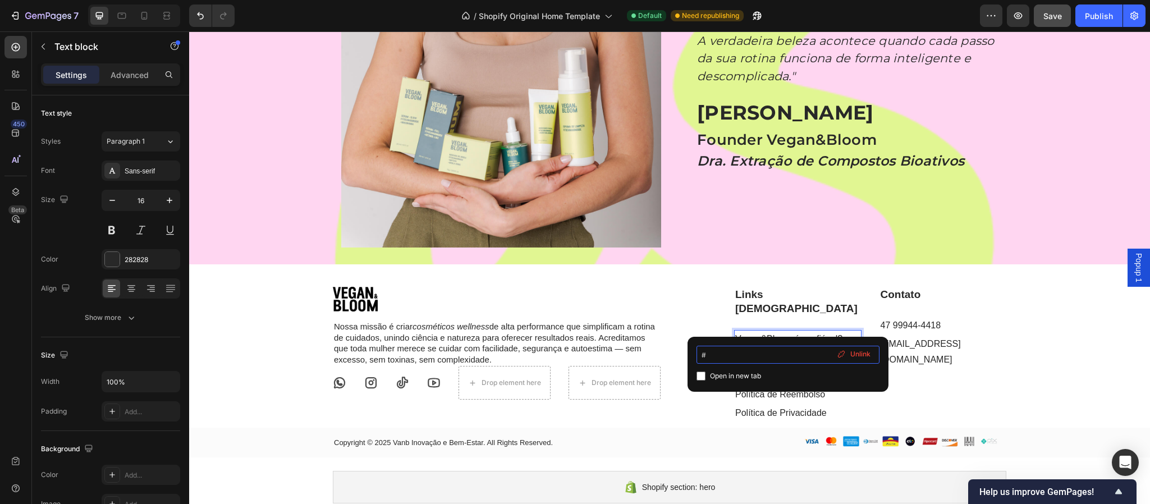
click at [753, 353] on input "#" at bounding box center [788, 355] width 183 height 18
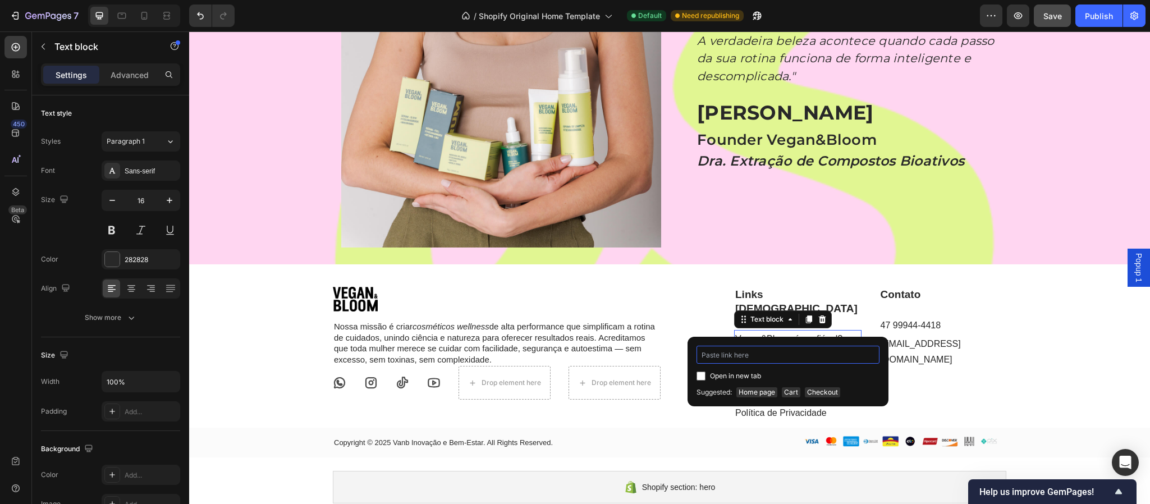
type input "[URL][DOMAIN_NAME][DOMAIN_NAME]"
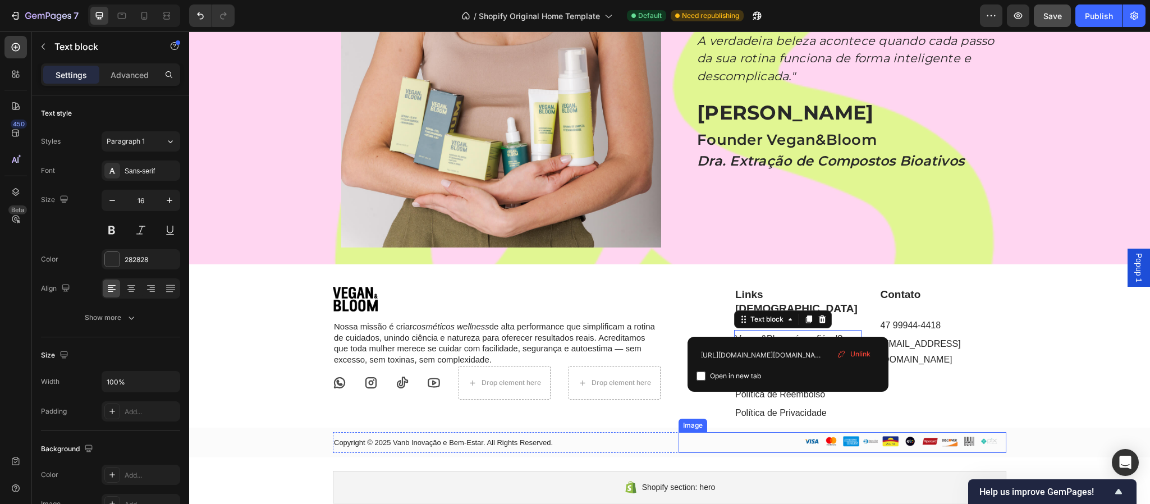
click at [741, 419] on div at bounding box center [843, 442] width 328 height 21
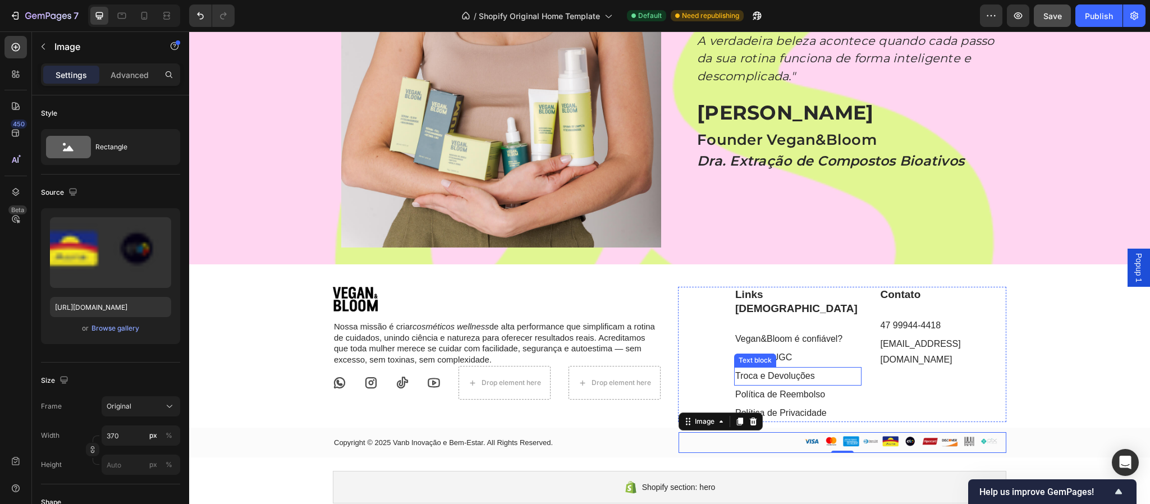
click at [762, 354] on div "Text block" at bounding box center [755, 360] width 42 height 13
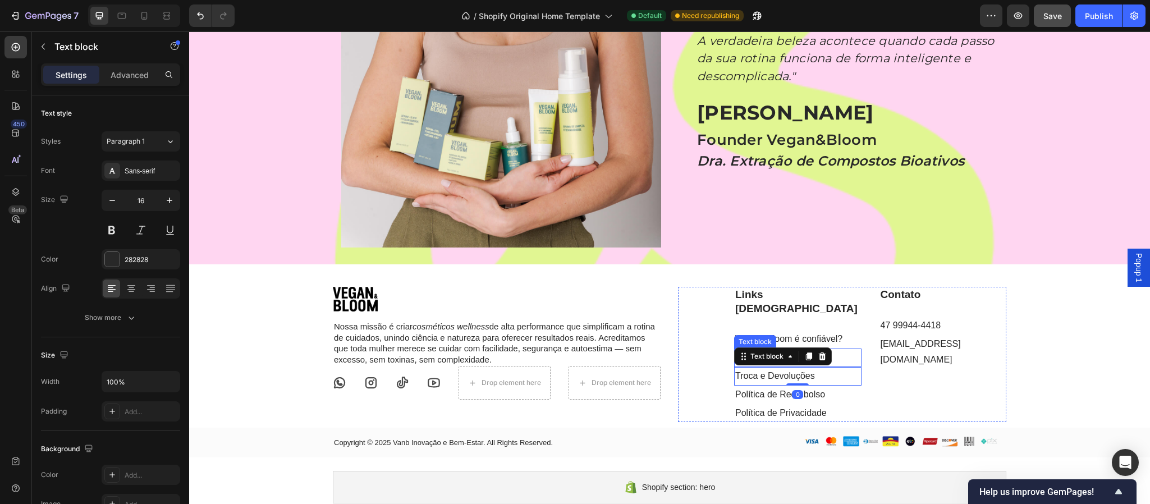
click at [844, 350] on p "Creators/UGC" at bounding box center [797, 358] width 125 height 16
click at [777, 350] on p "Creators/UGC" at bounding box center [797, 358] width 125 height 16
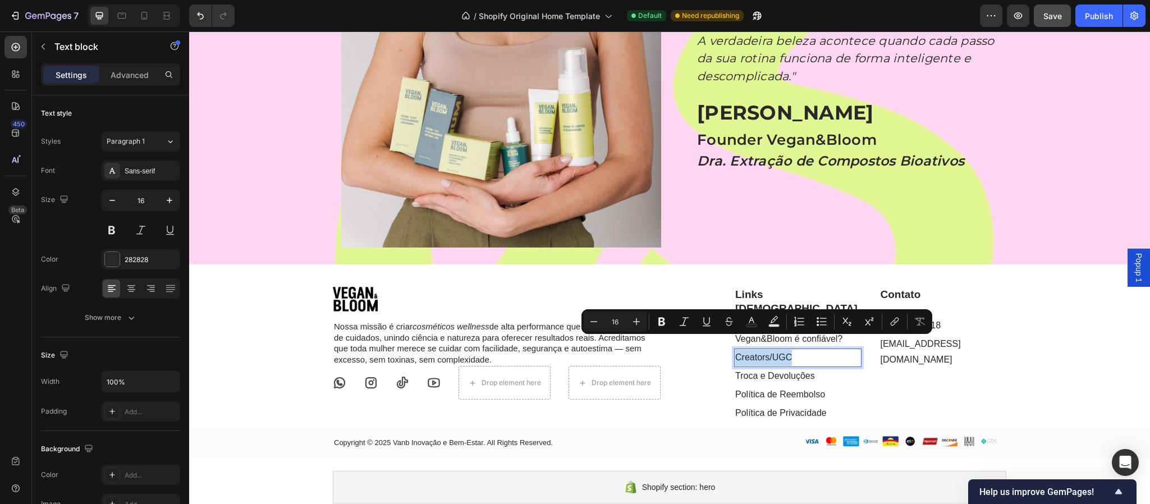
click at [777, 350] on p "Creators/UGC" at bounding box center [797, 358] width 125 height 16
click at [775, 350] on p "Creators/UGC" at bounding box center [797, 358] width 125 height 16
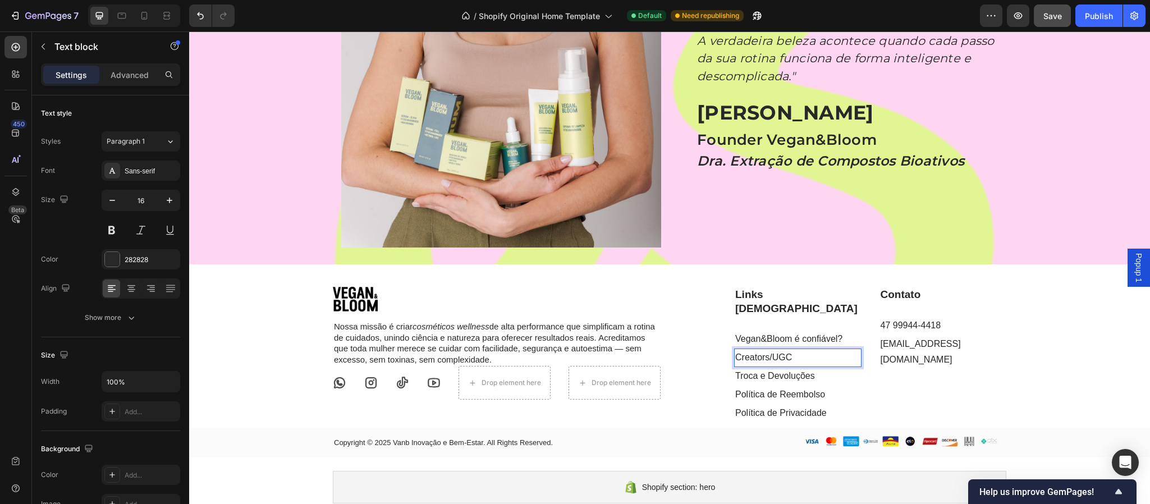
click at [769, 350] on p "Creators/UGC" at bounding box center [797, 358] width 125 height 16
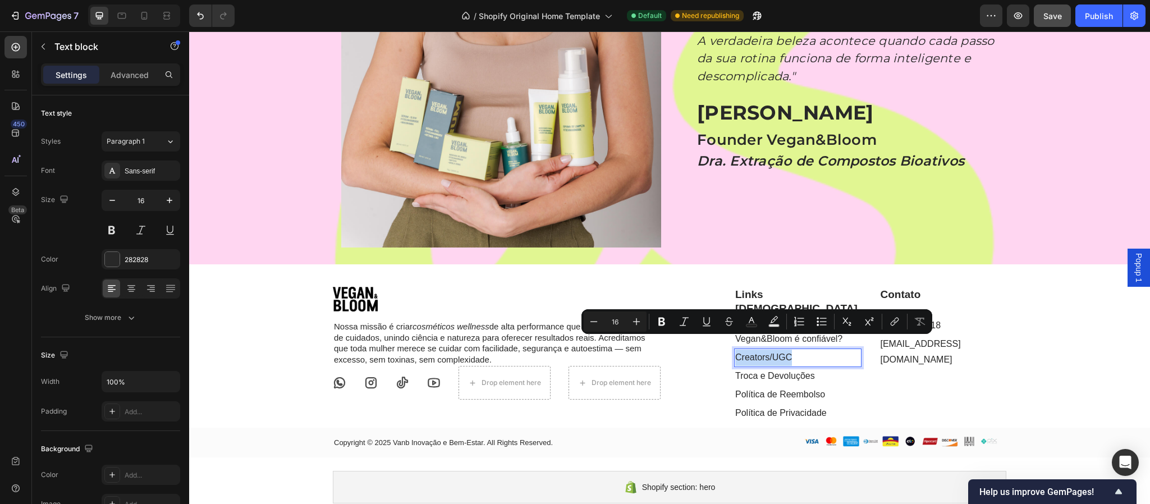
click at [817, 350] on p "Creators/UGC" at bounding box center [797, 358] width 125 height 16
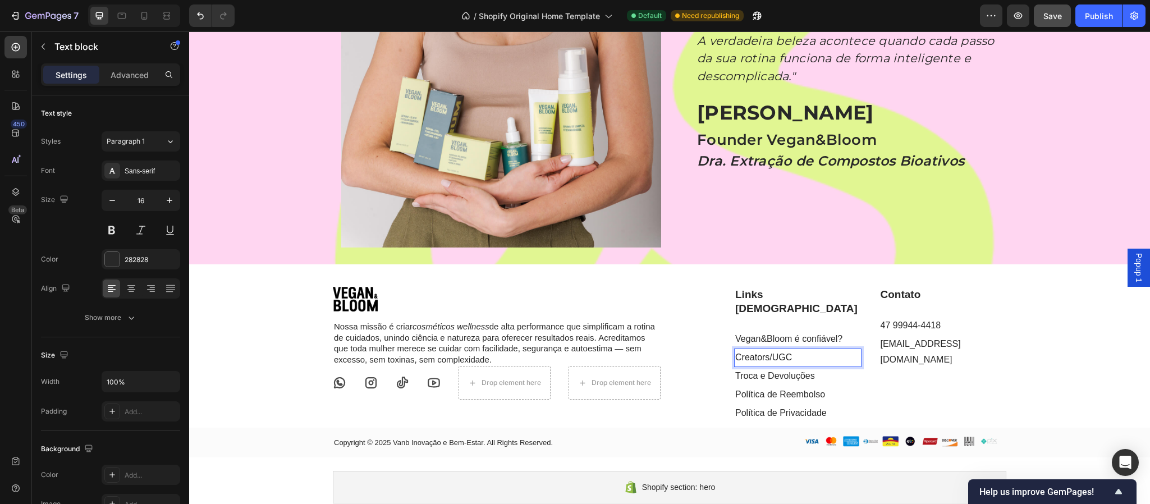
click at [779, 350] on p "Creators/UGC" at bounding box center [797, 358] width 125 height 16
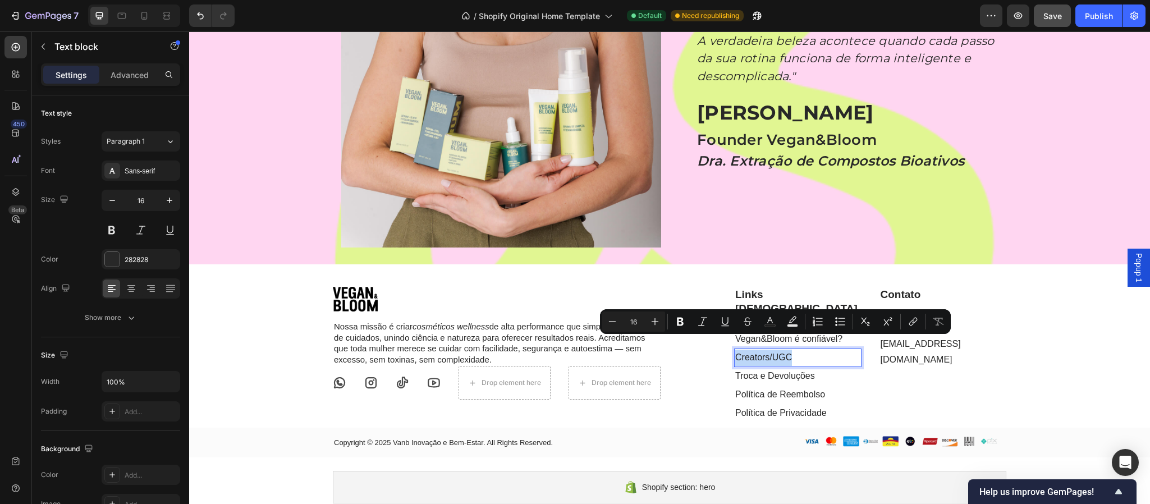
click at [779, 350] on p "Creators/UGC" at bounding box center [797, 358] width 125 height 16
click at [775, 350] on p "Creators/UGC" at bounding box center [797, 358] width 125 height 16
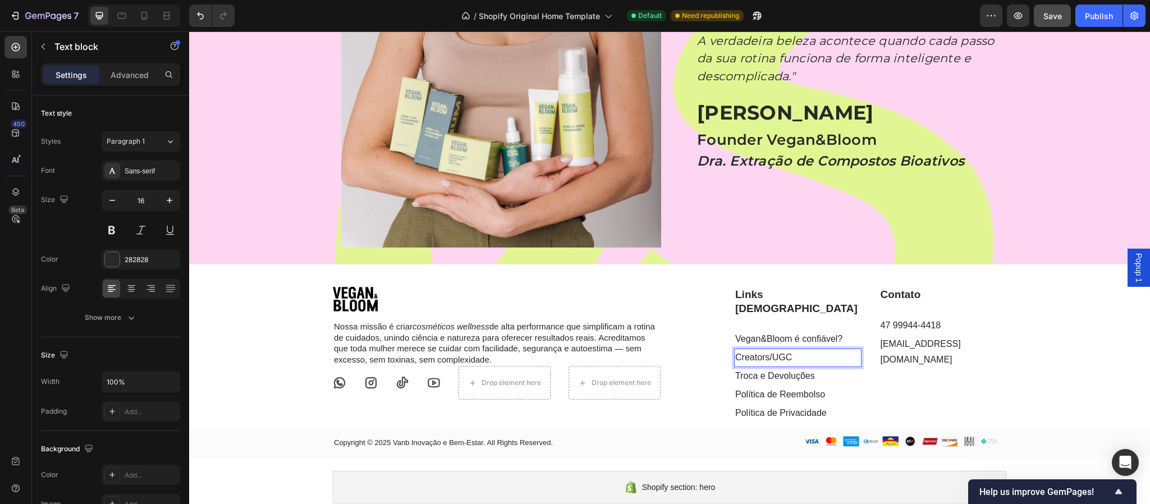
click at [755, 350] on p "Creators/UGC" at bounding box center [797, 358] width 125 height 16
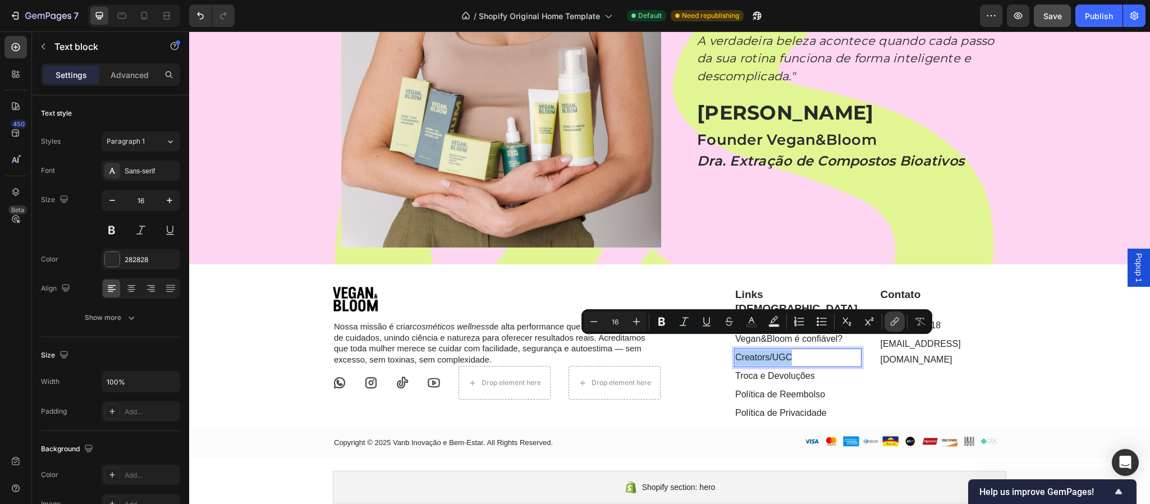
click at [893, 323] on icon "Editor contextual toolbar" at bounding box center [894, 321] width 11 height 11
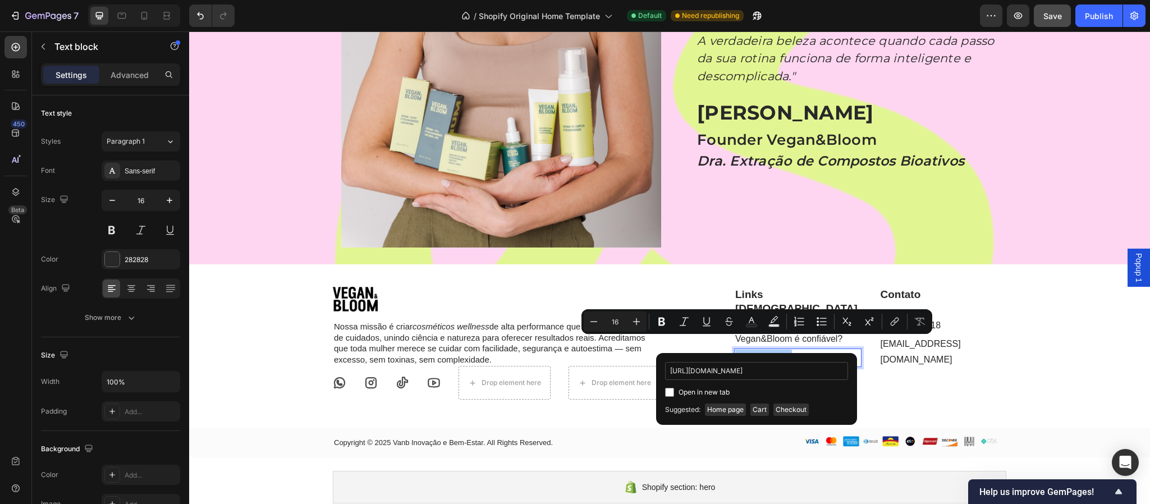
scroll to position [0, 282]
type input "[URL][DOMAIN_NAME]"
click at [669, 392] on input "Editor contextual toolbar" at bounding box center [669, 392] width 9 height 9
checkbox input "true"
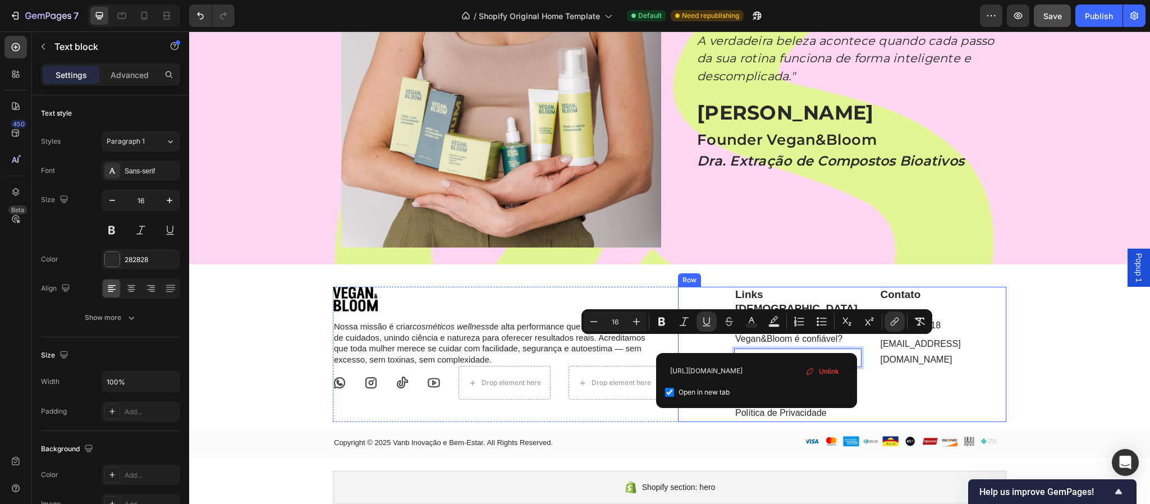
click at [958, 387] on div "Contato Heading 47 99944-4418 Text block [EMAIL_ADDRESS][DOMAIN_NAME] Text block" at bounding box center [943, 354] width 127 height 135
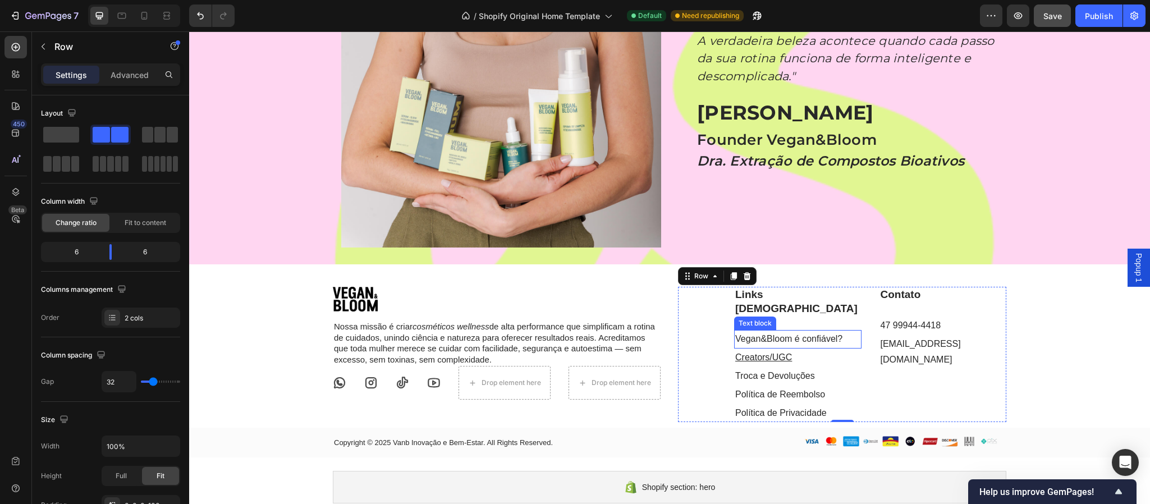
click at [804, 334] on link "Vegan&Bloom é confiável?" at bounding box center [788, 339] width 107 height 10
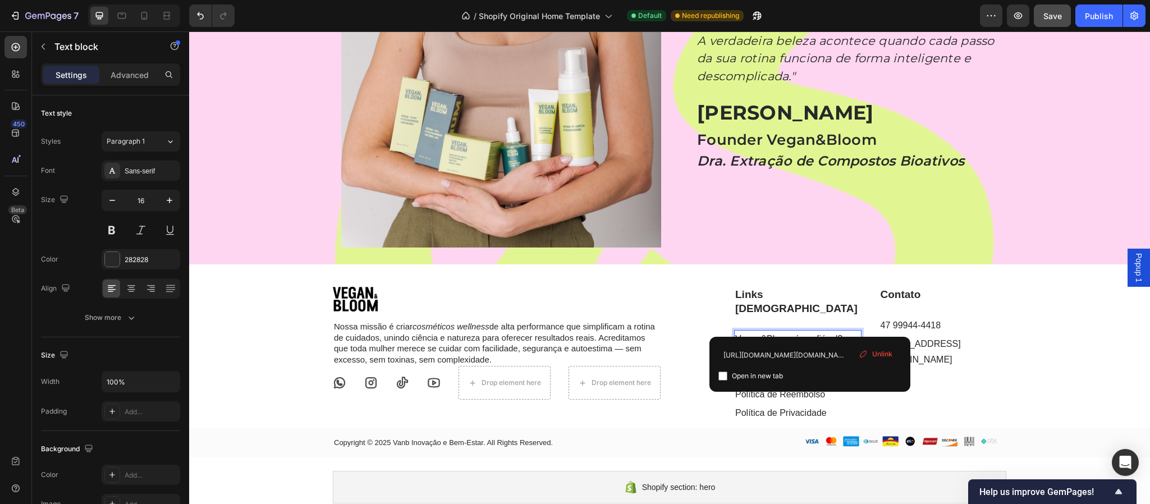
click at [721, 376] on input "checkbox" at bounding box center [723, 376] width 9 height 9
checkbox input "true"
click at [958, 394] on div "Image Nossa missão é criar cosméticos wellness de alta performance que simplifi…" at bounding box center [669, 372] width 961 height 171
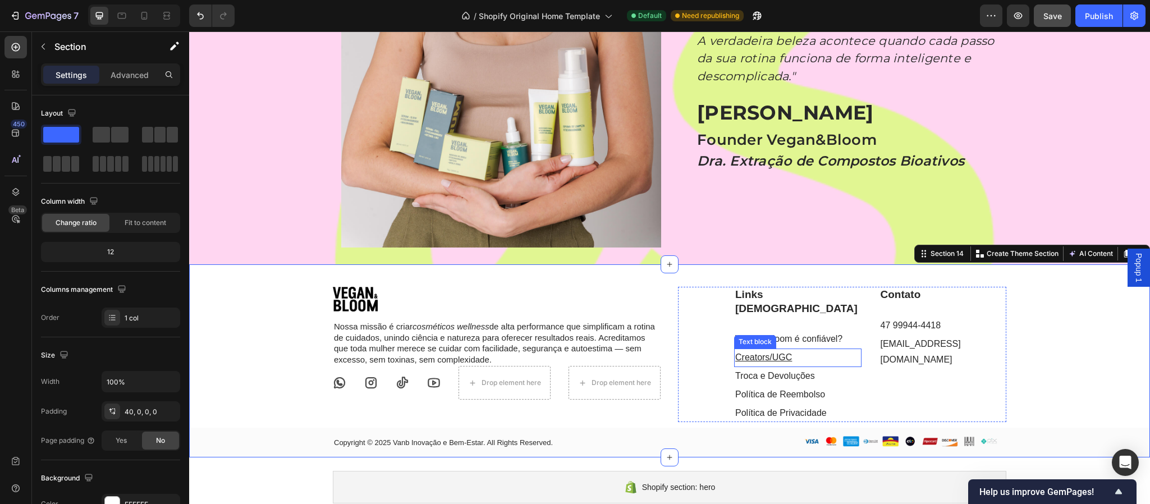
click at [775, 353] on u "Creators/UGC" at bounding box center [763, 358] width 57 height 10
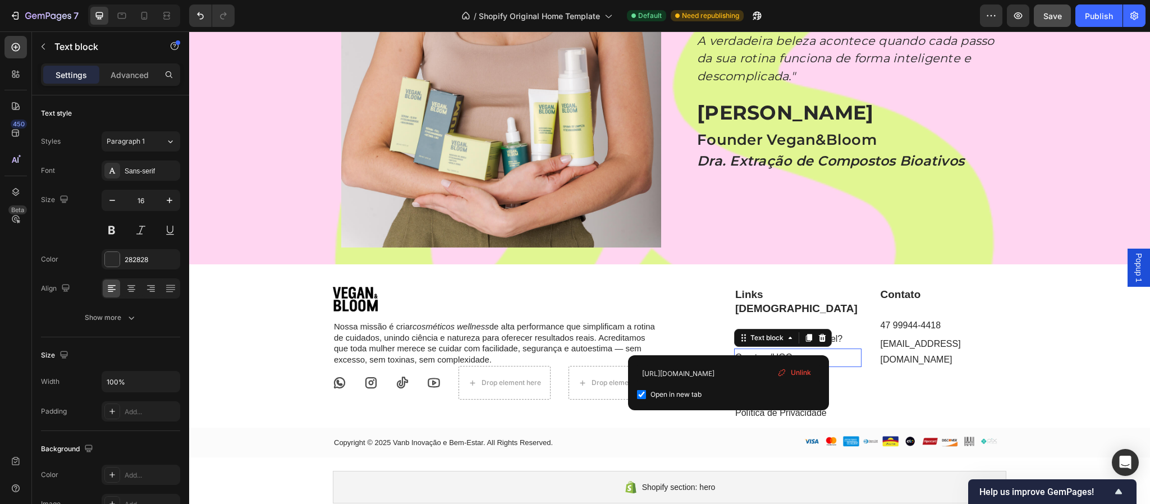
click at [775, 353] on u "Creators/UGC" at bounding box center [763, 358] width 57 height 10
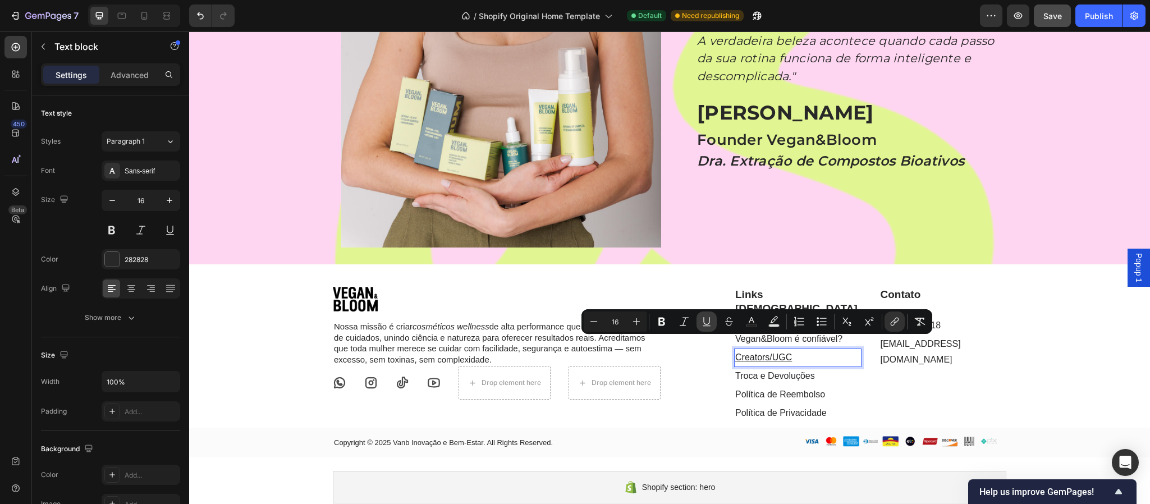
click at [702, 321] on icon "Editor contextual toolbar" at bounding box center [706, 321] width 11 height 11
click at [785, 371] on link "Troca e Devoluções" at bounding box center [775, 376] width 80 height 10
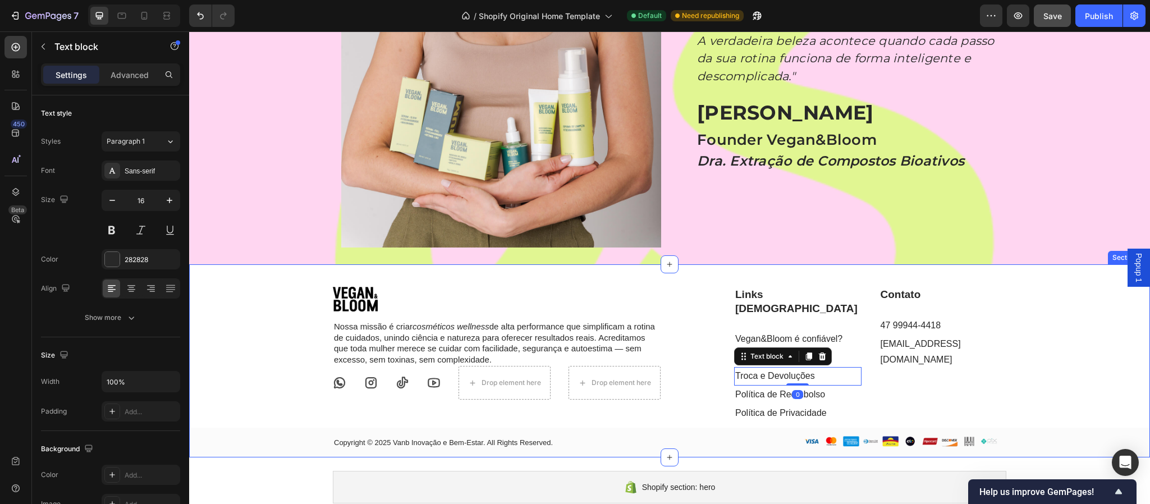
click at [958, 385] on div "Image Nossa missão é criar cosméticos wellness de alta performance que simplifi…" at bounding box center [669, 372] width 961 height 171
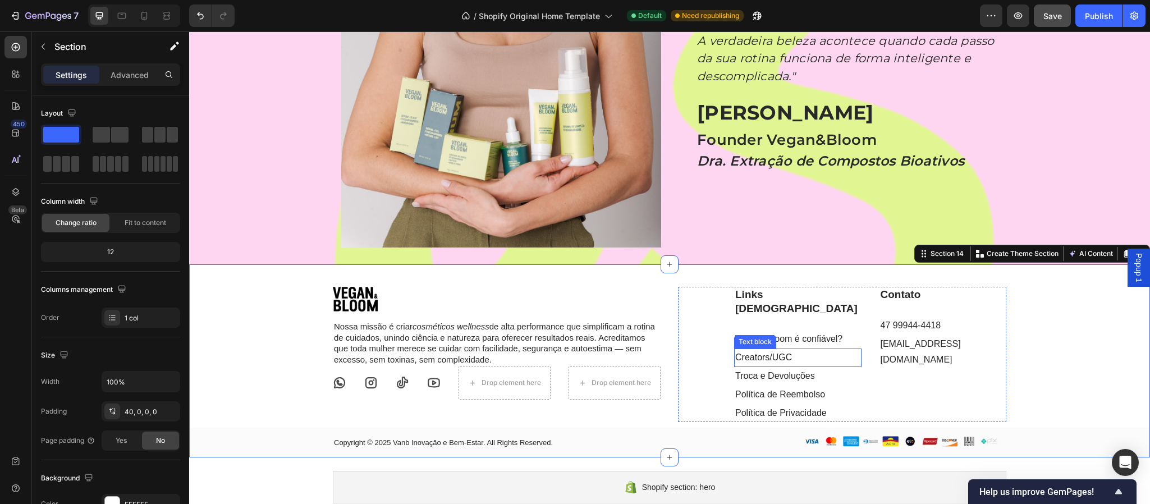
click at [767, 353] on link "Creators/UGC" at bounding box center [763, 358] width 57 height 10
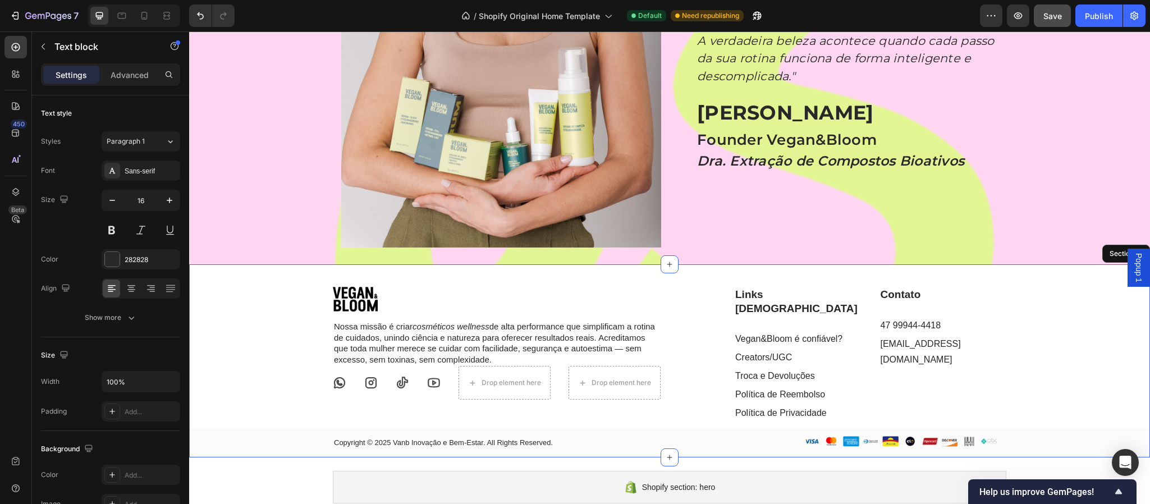
click at [958, 360] on div "Image Nossa missão é criar cosméticos wellness de alta performance que simplifi…" at bounding box center [669, 372] width 961 height 171
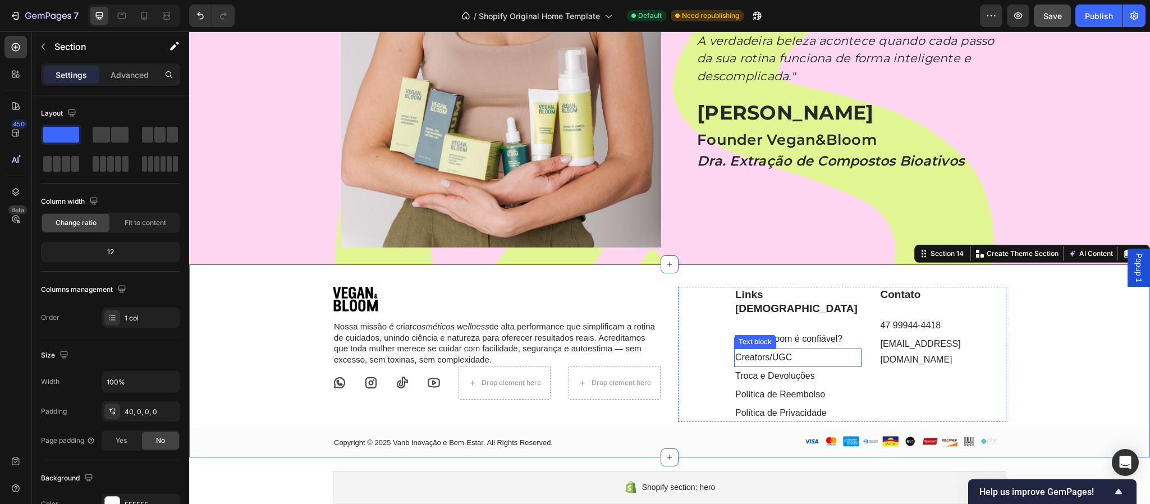
click at [765, 353] on link "Creators/UGC" at bounding box center [763, 358] width 57 height 10
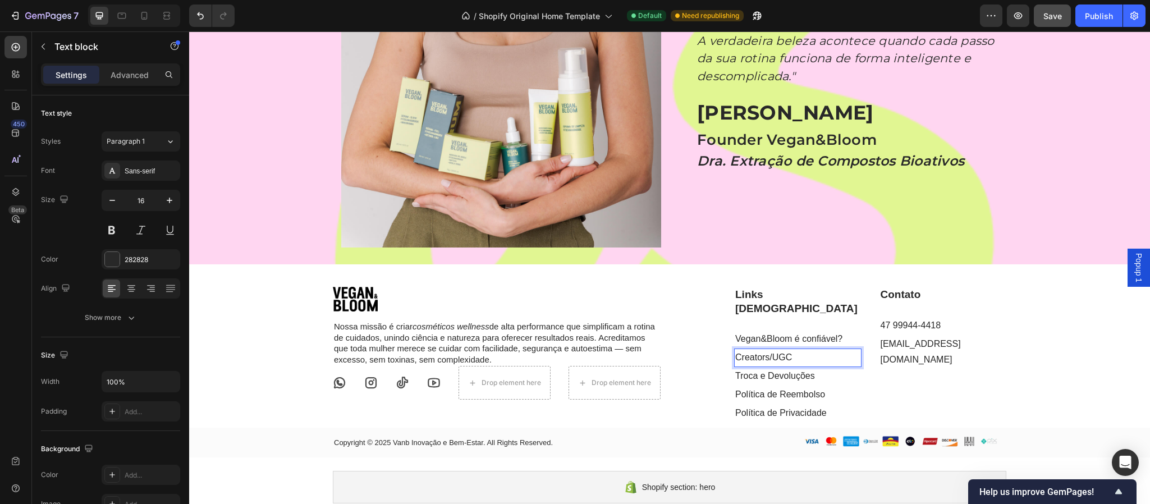
click at [765, 353] on link "Creators/UGC" at bounding box center [763, 358] width 57 height 10
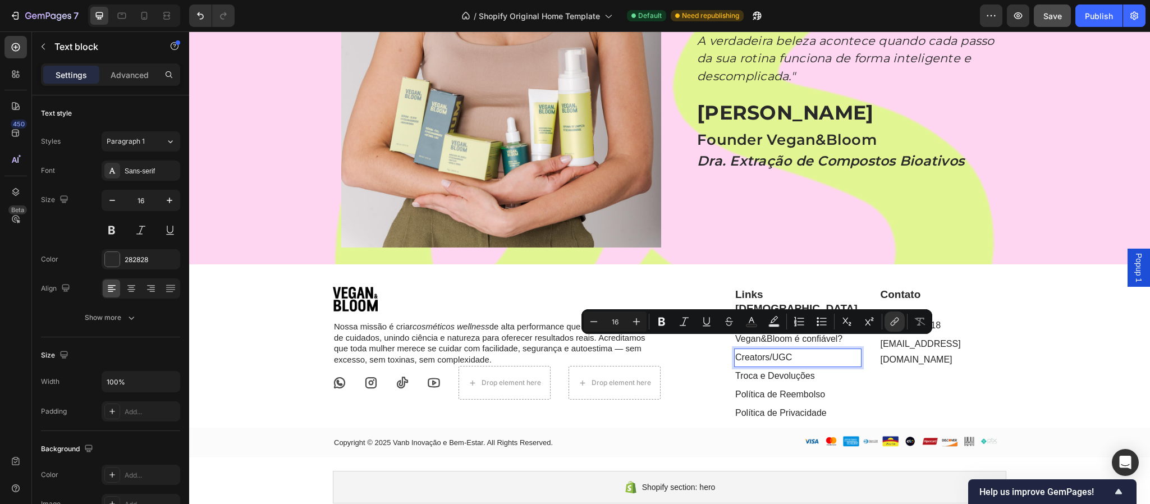
click at [765, 353] on link "Creators/UGC" at bounding box center [763, 358] width 57 height 10
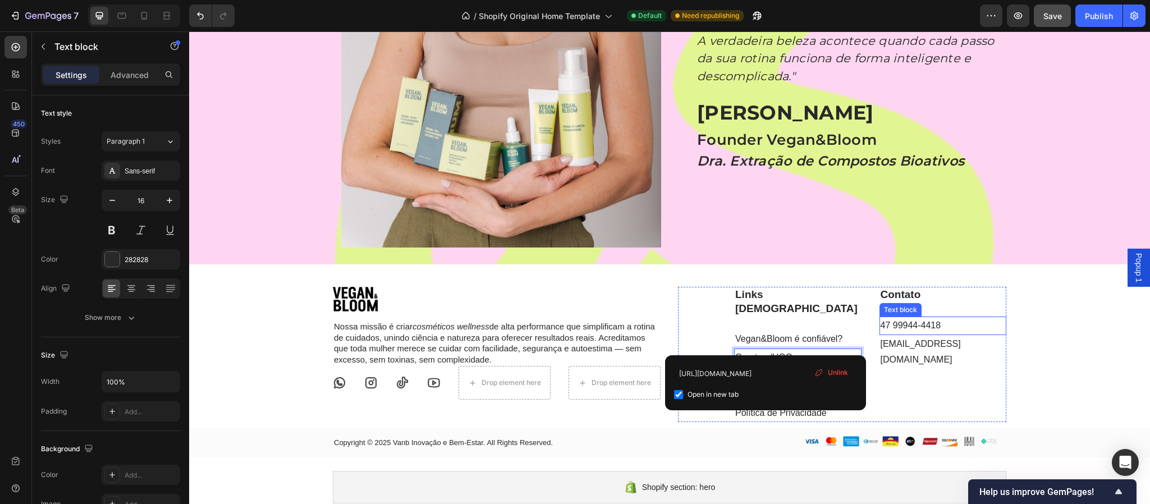
click at [930, 330] on link "47 99944-4418" at bounding box center [911, 326] width 61 height 10
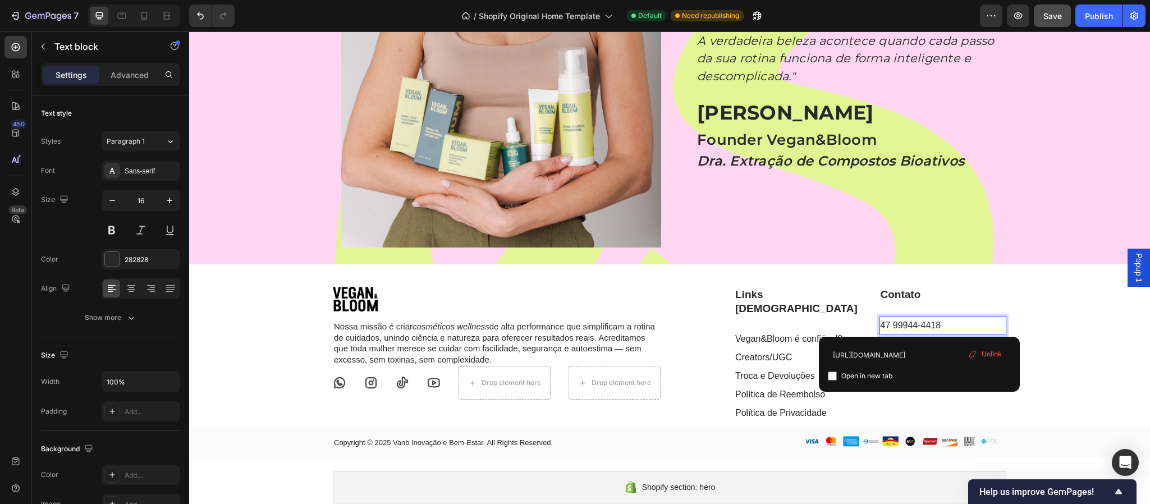
click at [917, 326] on link "47 99944-4418" at bounding box center [911, 326] width 61 height 10
click at [832, 377] on input "checkbox" at bounding box center [832, 376] width 9 height 9
checkbox input "true"
click at [958, 389] on div "Image Nossa missão é criar cosméticos wellness de alta performance que simplifi…" at bounding box center [669, 372] width 961 height 171
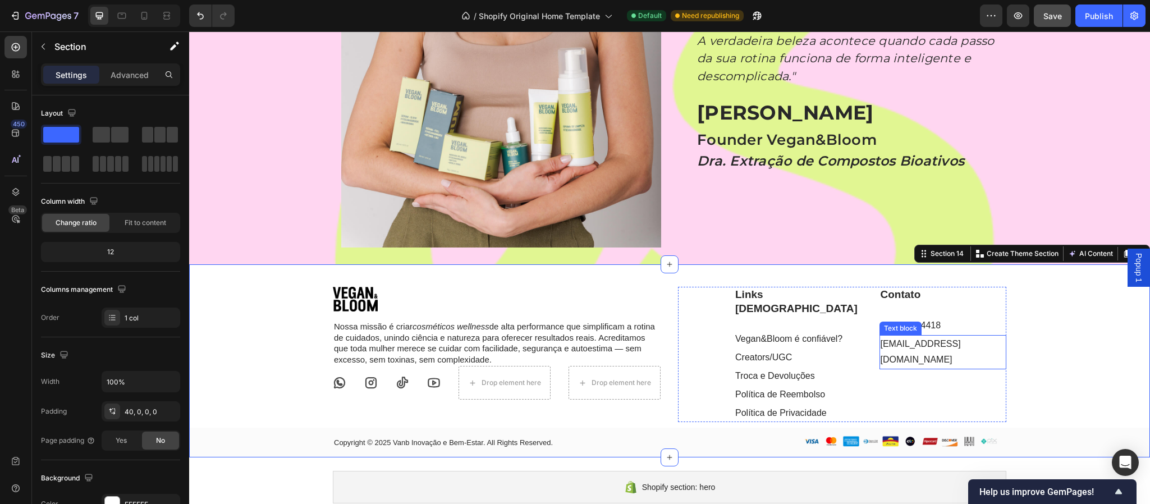
click at [947, 344] on link "[EMAIL_ADDRESS][DOMAIN_NAME]" at bounding box center [921, 352] width 80 height 26
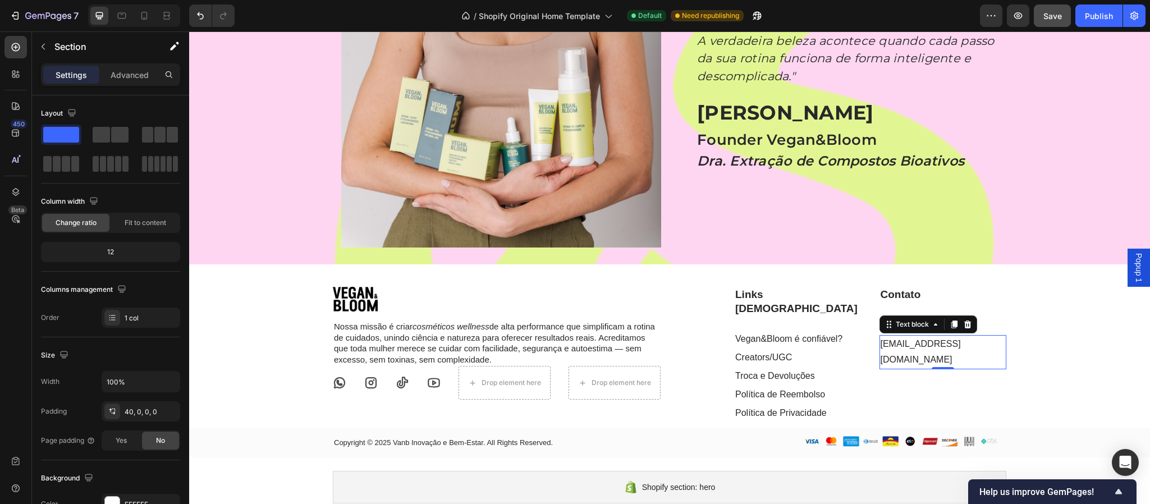
click at [947, 344] on link "[EMAIL_ADDRESS][DOMAIN_NAME]" at bounding box center [921, 352] width 80 height 26
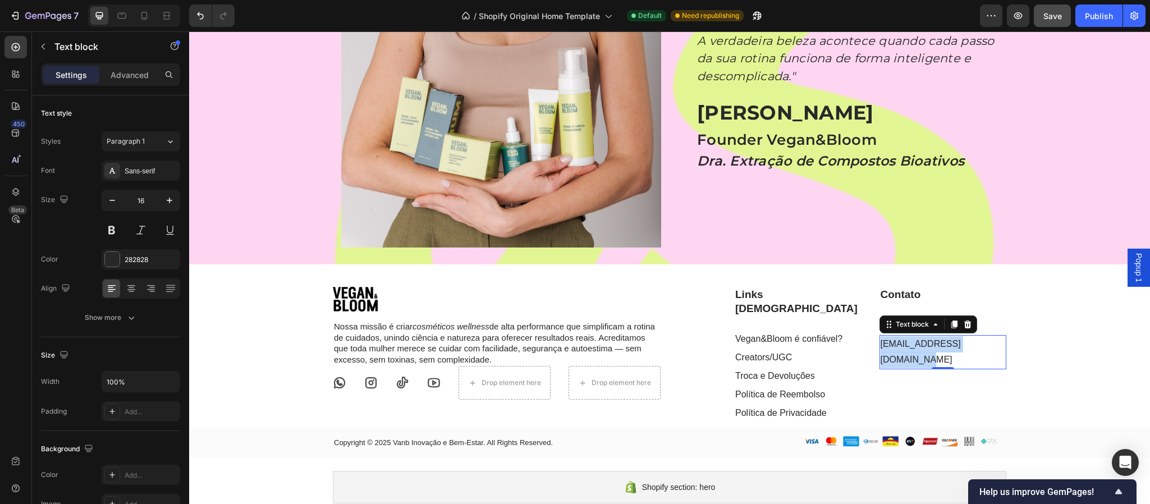
click at [947, 344] on link "[EMAIL_ADDRESS][DOMAIN_NAME]" at bounding box center [921, 352] width 80 height 26
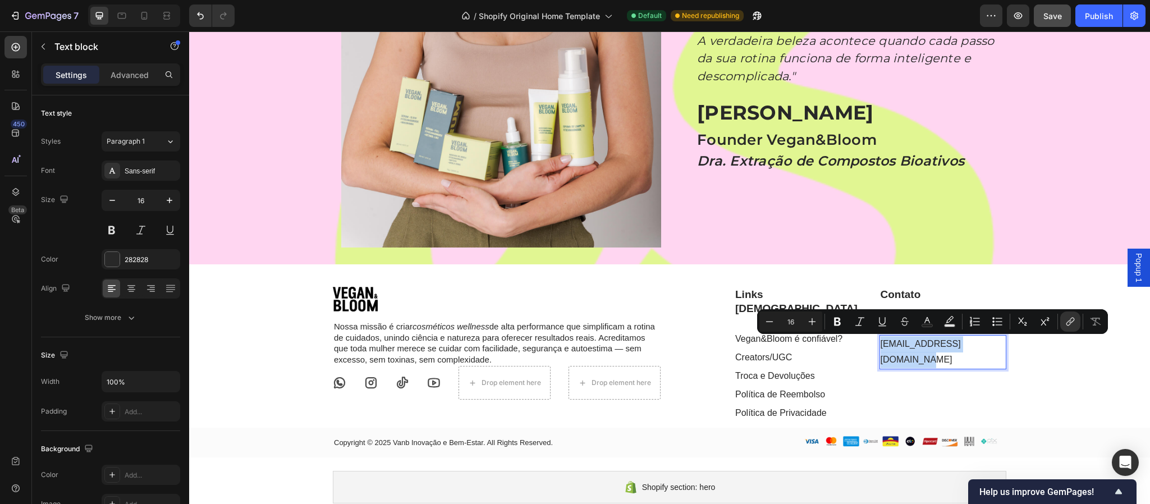
click at [947, 344] on link "[EMAIL_ADDRESS][DOMAIN_NAME]" at bounding box center [921, 352] width 80 height 26
click at [932, 342] on link "[EMAIL_ADDRESS][DOMAIN_NAME]" at bounding box center [921, 352] width 80 height 26
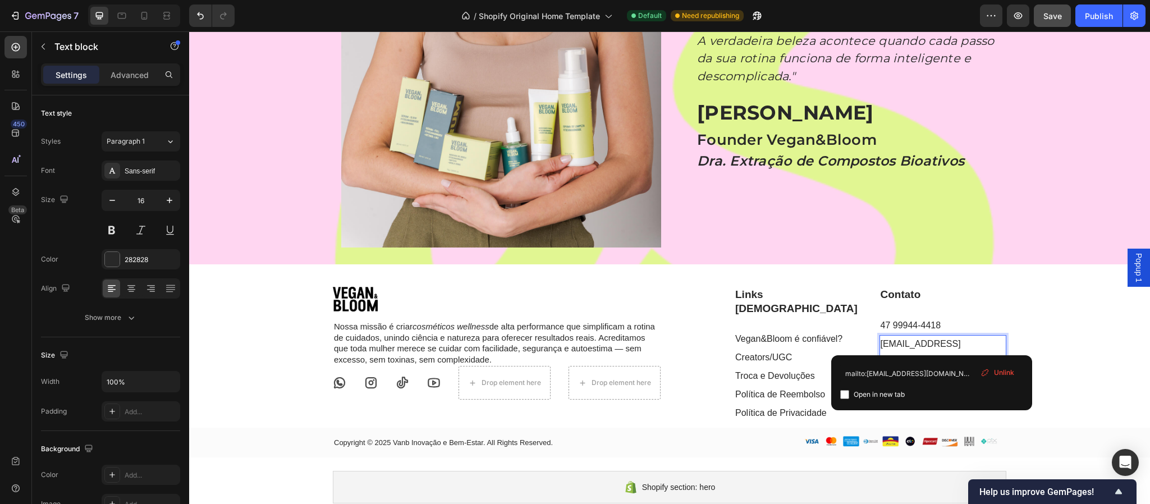
click at [843, 395] on input "checkbox" at bounding box center [844, 394] width 9 height 9
checkbox input "true"
click at [958, 387] on div "Image Nossa missão é criar cosméticos wellness de alta performance que simplifi…" at bounding box center [669, 372] width 961 height 171
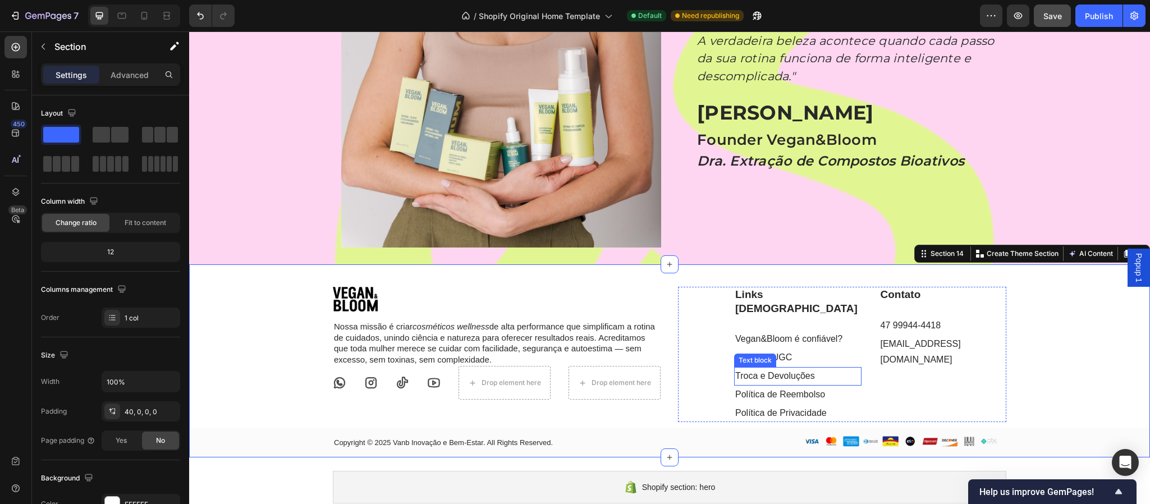
click at [775, 371] on link "Troca e Devoluções" at bounding box center [775, 376] width 80 height 10
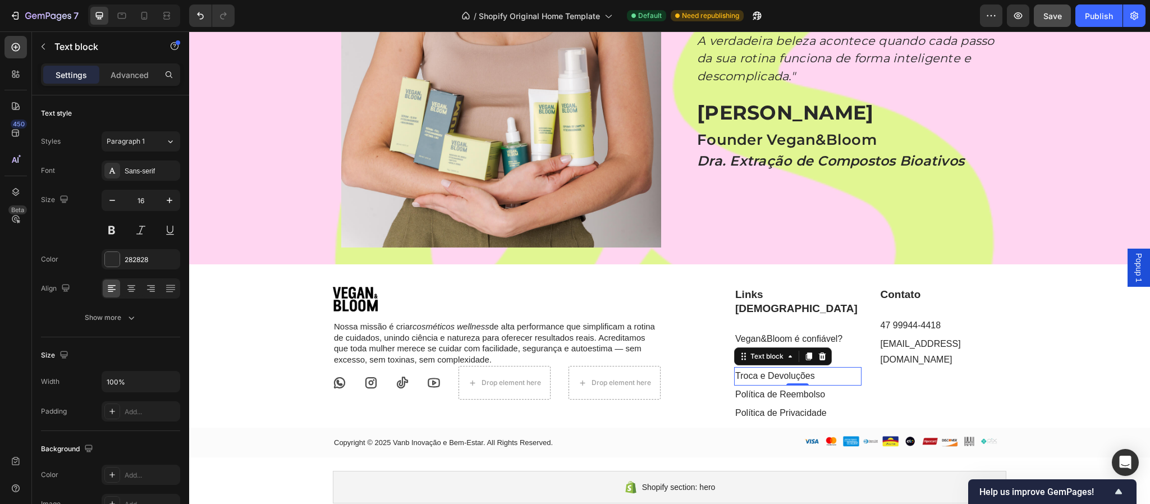
click at [74, 72] on p "Settings" at bounding box center [71, 75] width 31 height 12
click at [133, 73] on p "Advanced" at bounding box center [130, 75] width 38 height 12
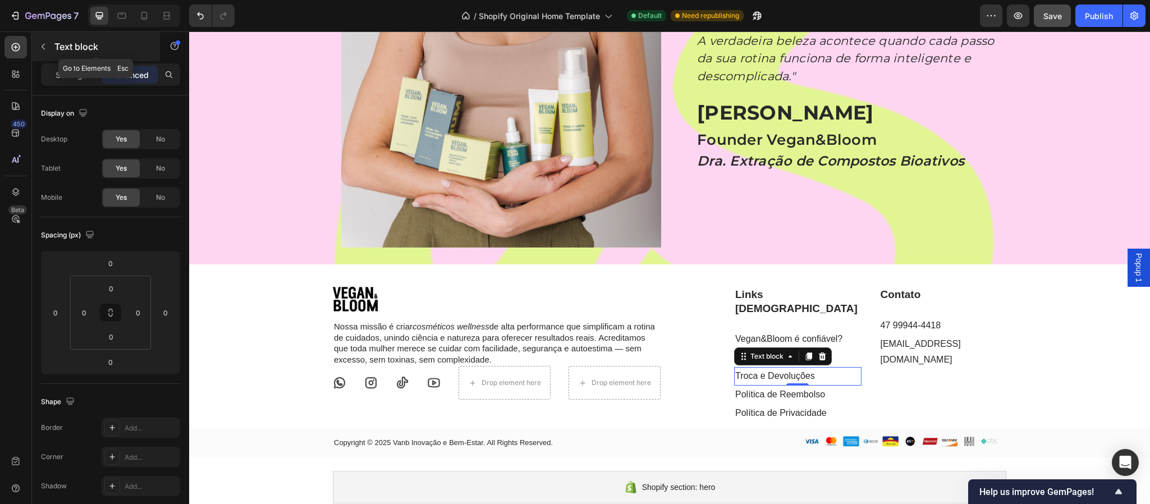
click at [40, 46] on icon "button" at bounding box center [43, 46] width 9 height 9
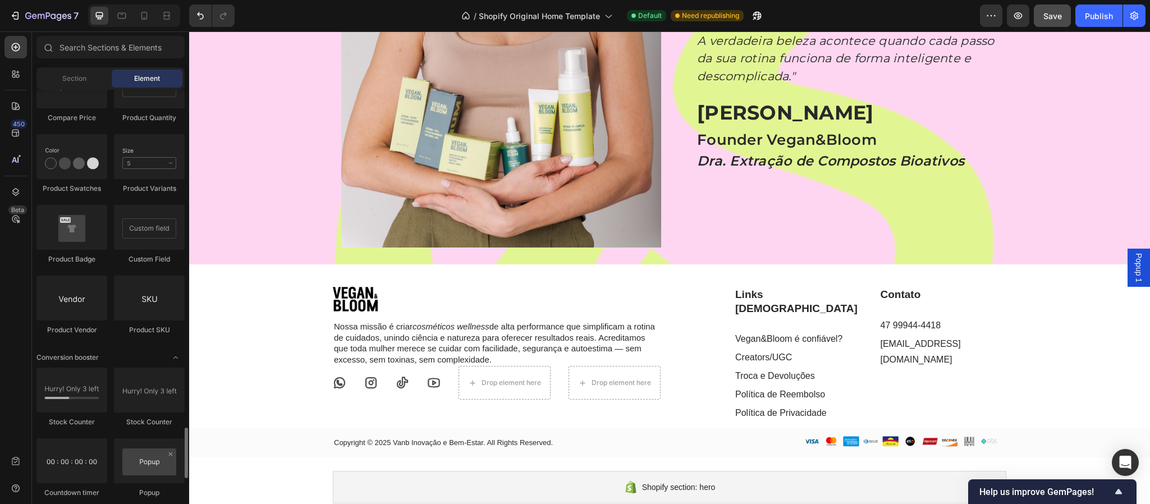
scroll to position [2059, 0]
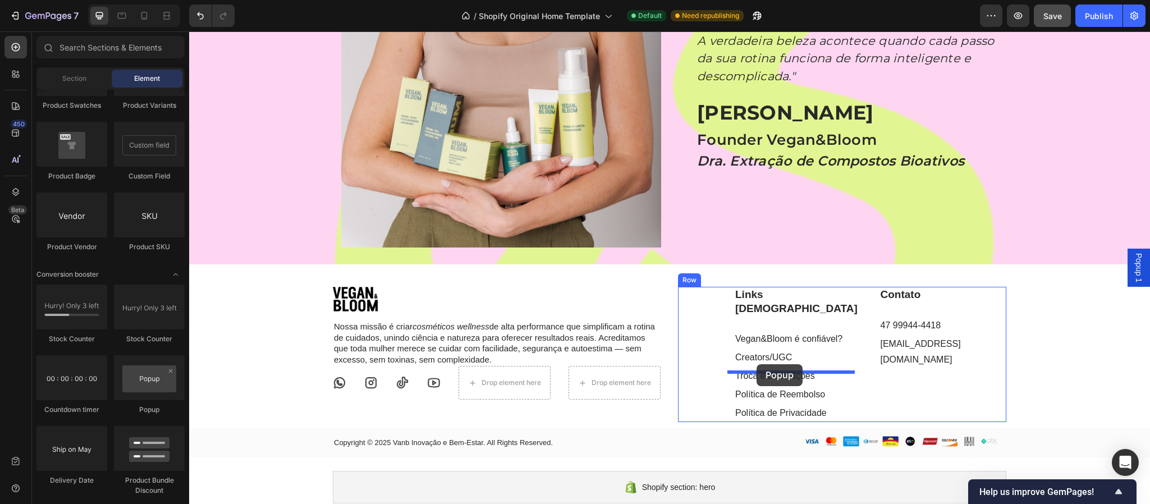
drag, startPoint x: 341, startPoint y: 419, endPoint x: 757, endPoint y: 364, distance: 419.0
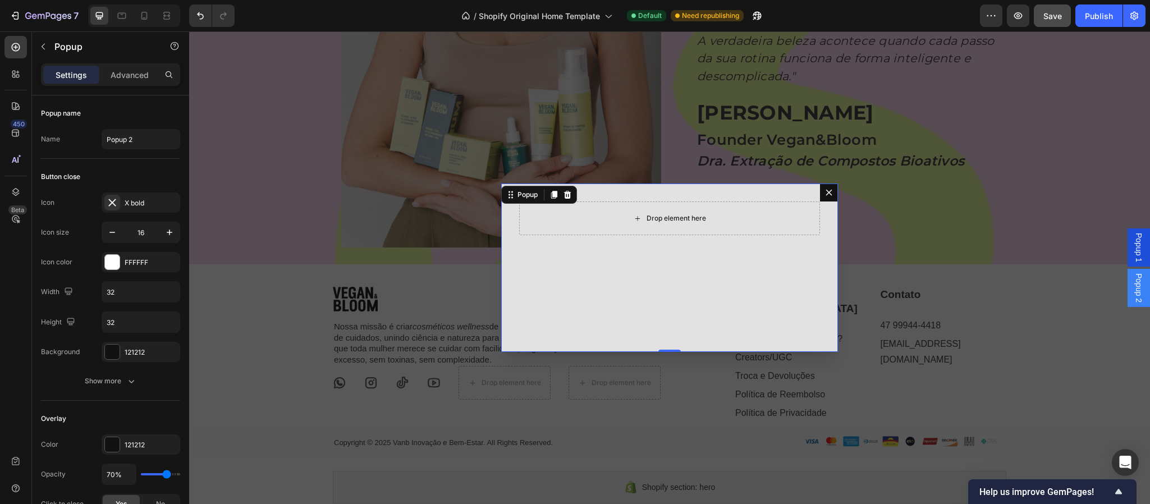
click at [672, 220] on div "Drop element here" at bounding box center [677, 218] width 60 height 9
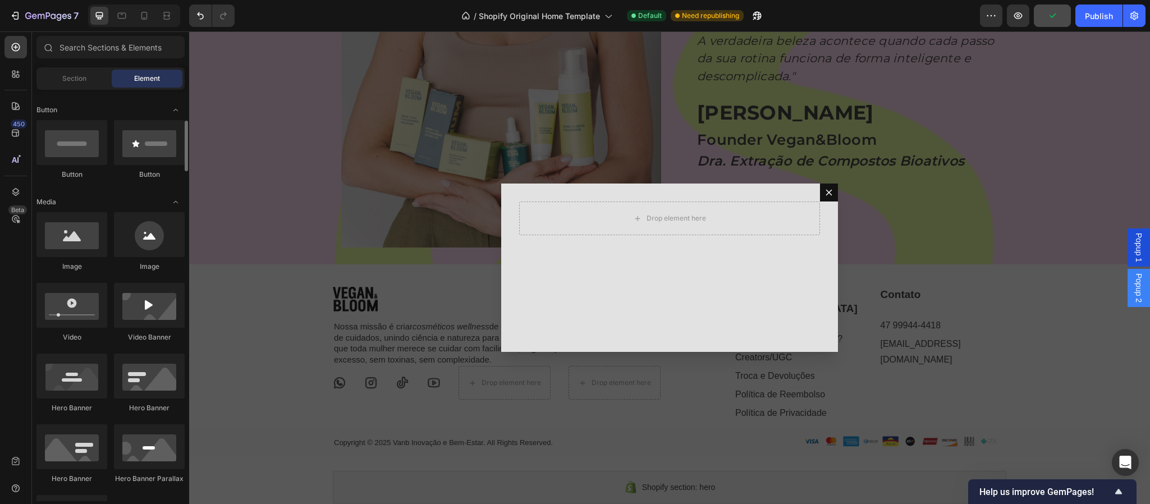
scroll to position [108, 0]
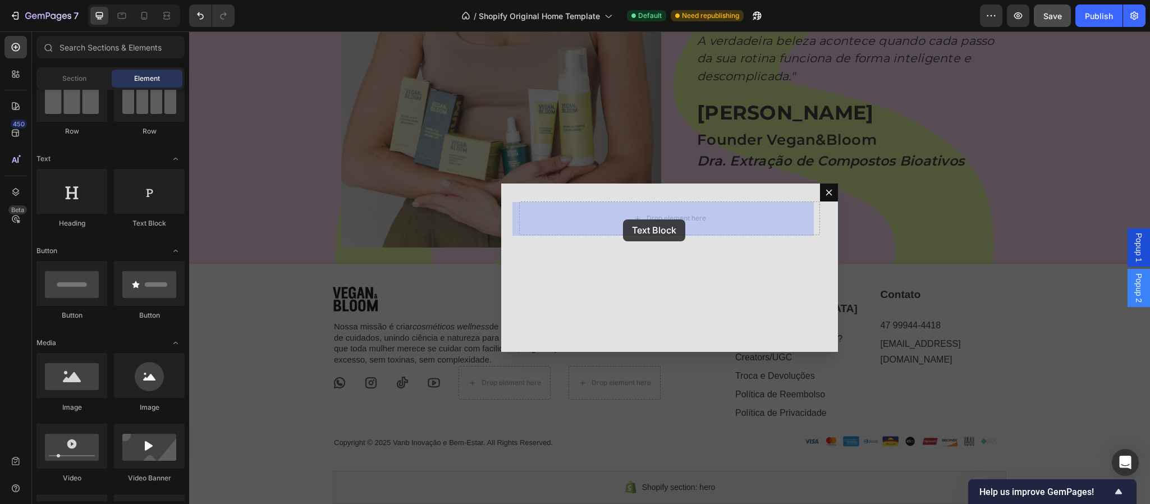
drag, startPoint x: 329, startPoint y: 235, endPoint x: 624, endPoint y: 220, distance: 295.2
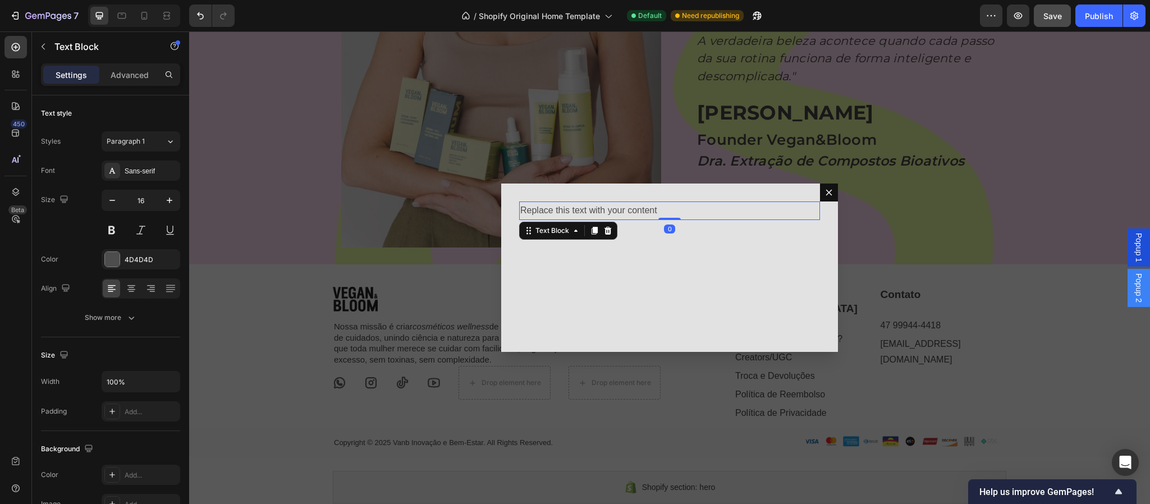
click at [632, 211] on div "Replace this text with your content" at bounding box center [669, 211] width 301 height 19
click at [632, 211] on p "Replace this text with your content" at bounding box center [669, 211] width 299 height 16
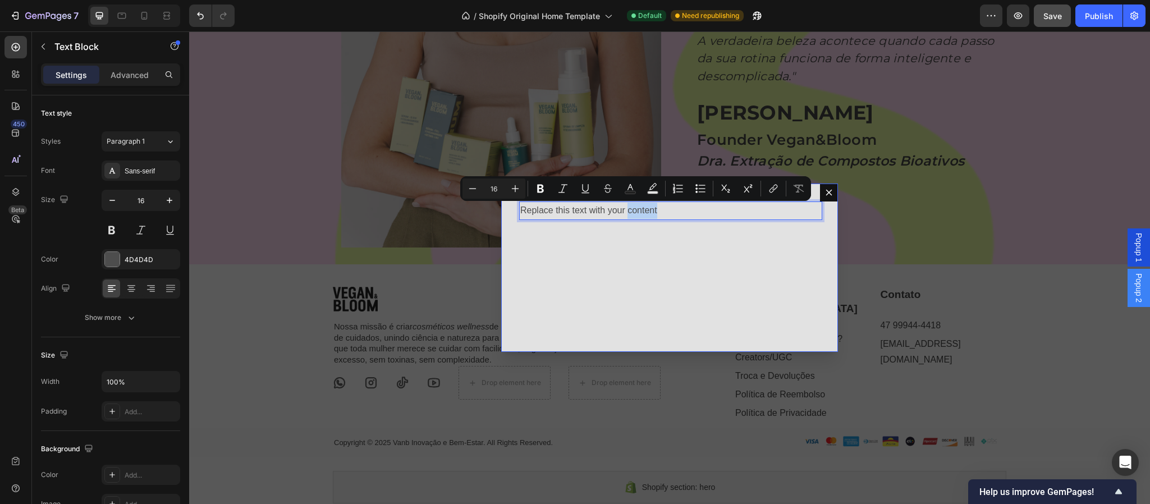
click at [651, 231] on div "Replace this text with your content Text Block 0" at bounding box center [669, 268] width 337 height 168
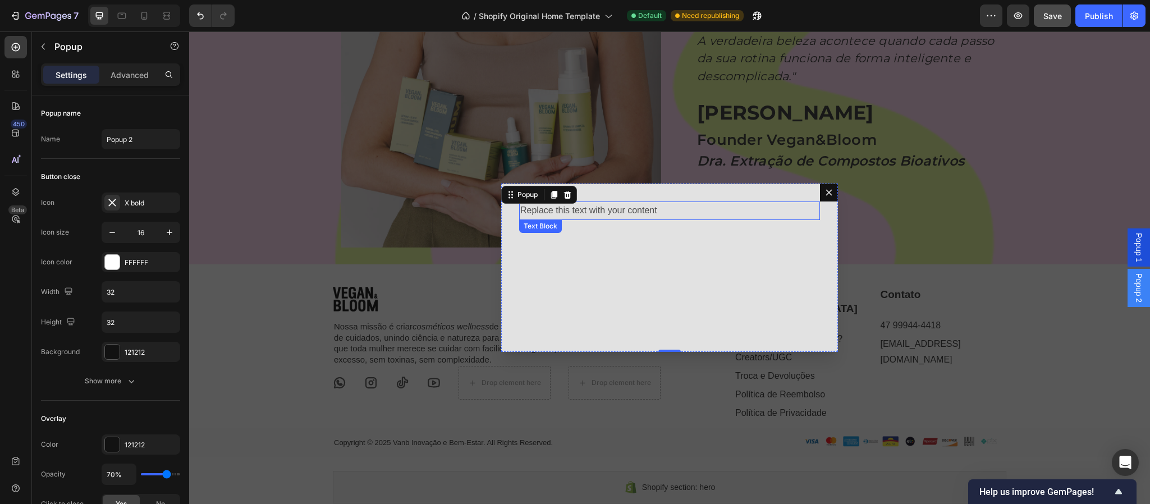
click at [600, 207] on p "Replace this text with your content" at bounding box center [669, 211] width 299 height 16
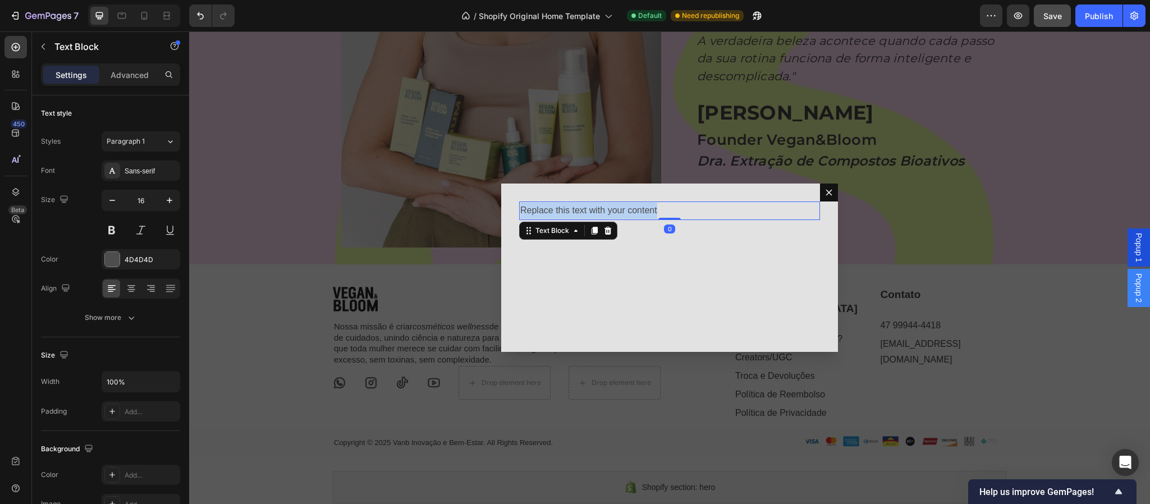
click at [600, 207] on p "Replace this text with your content" at bounding box center [669, 211] width 299 height 16
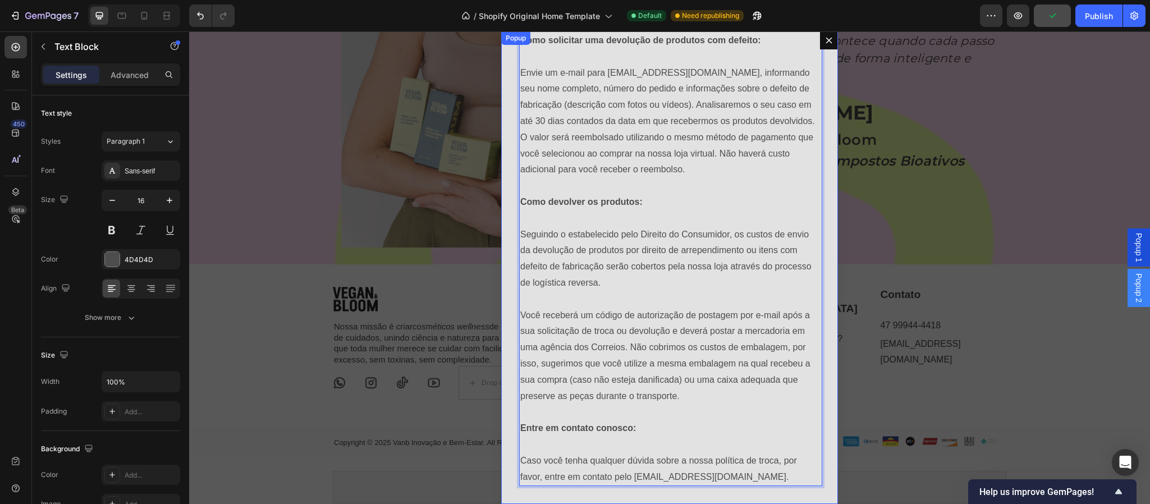
scroll to position [3751, 0]
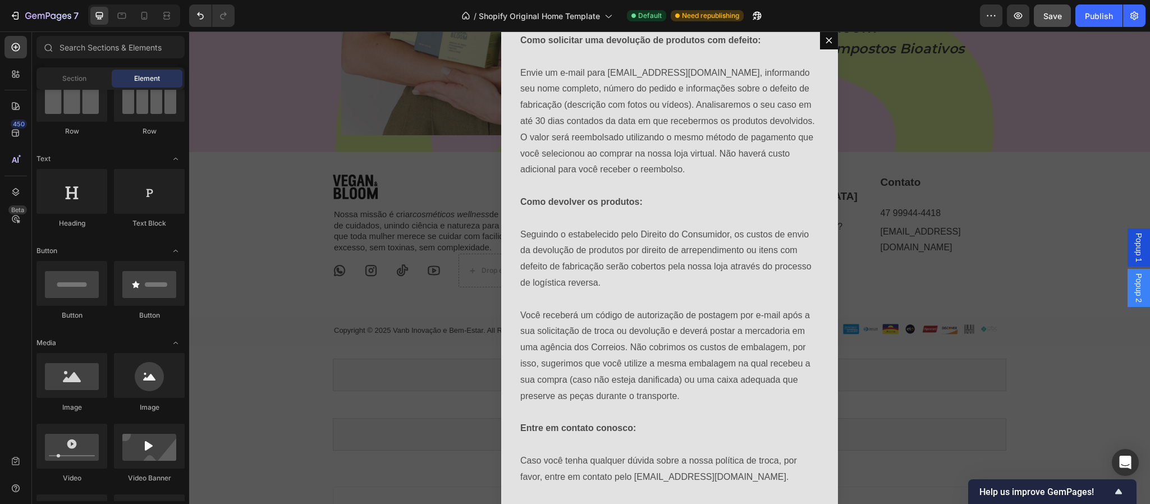
click at [894, 419] on div "Backdrop" at bounding box center [669, 267] width 961 height 473
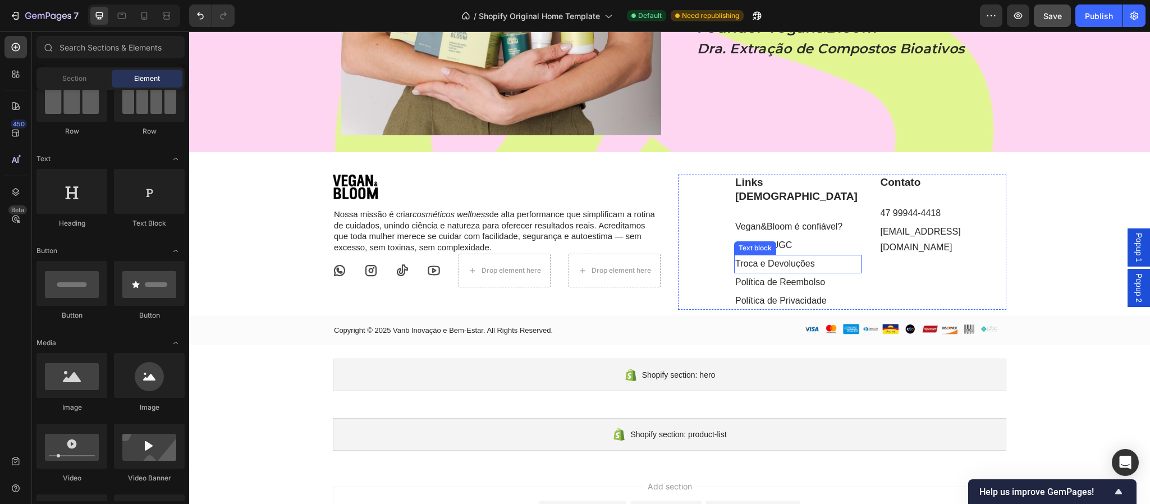
click at [781, 259] on link "Troca e Devoluções" at bounding box center [775, 264] width 80 height 10
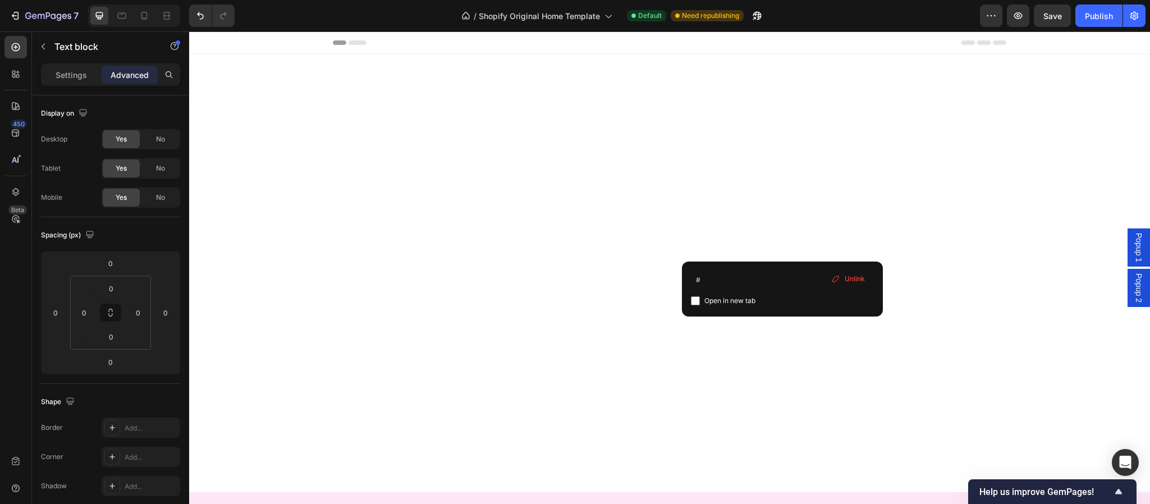
scroll to position [3751, 0]
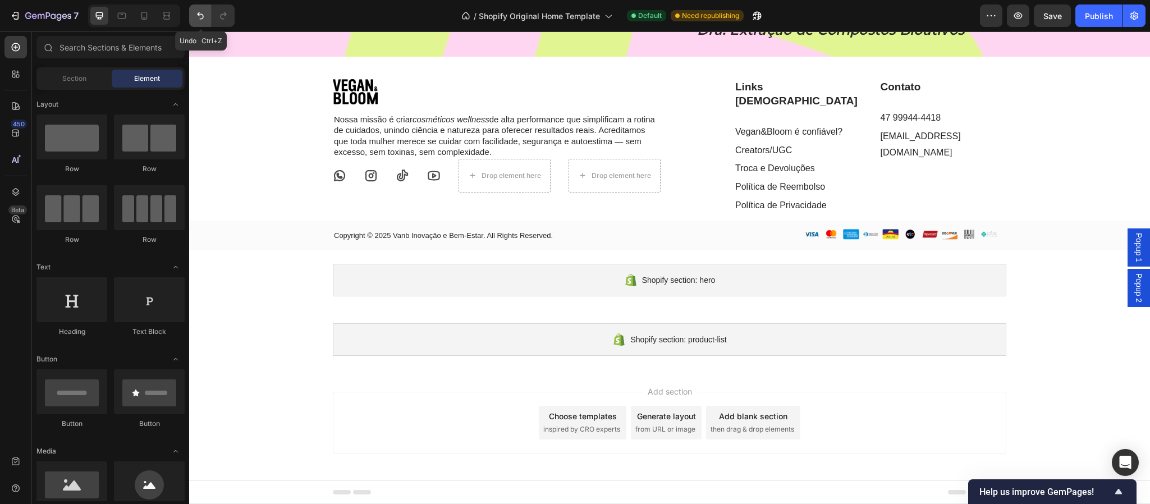
click at [198, 16] on icon "Undo/Redo" at bounding box center [200, 15] width 11 height 11
click at [200, 14] on icon "Undo/Redo" at bounding box center [200, 15] width 7 height 7
click at [782, 155] on link "Creators/UGC" at bounding box center [763, 150] width 57 height 10
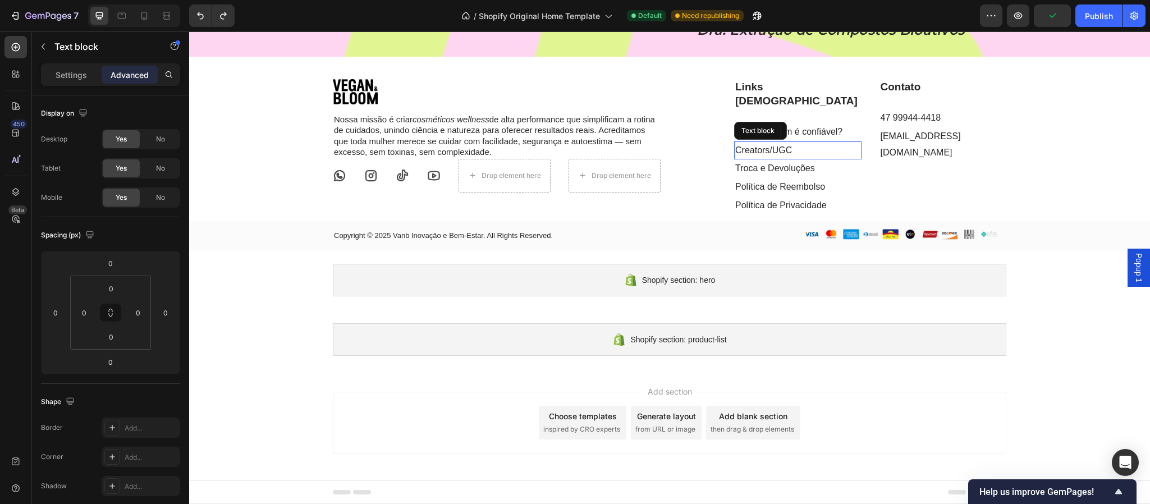
click at [782, 155] on link "Creators/UGC" at bounding box center [763, 150] width 57 height 10
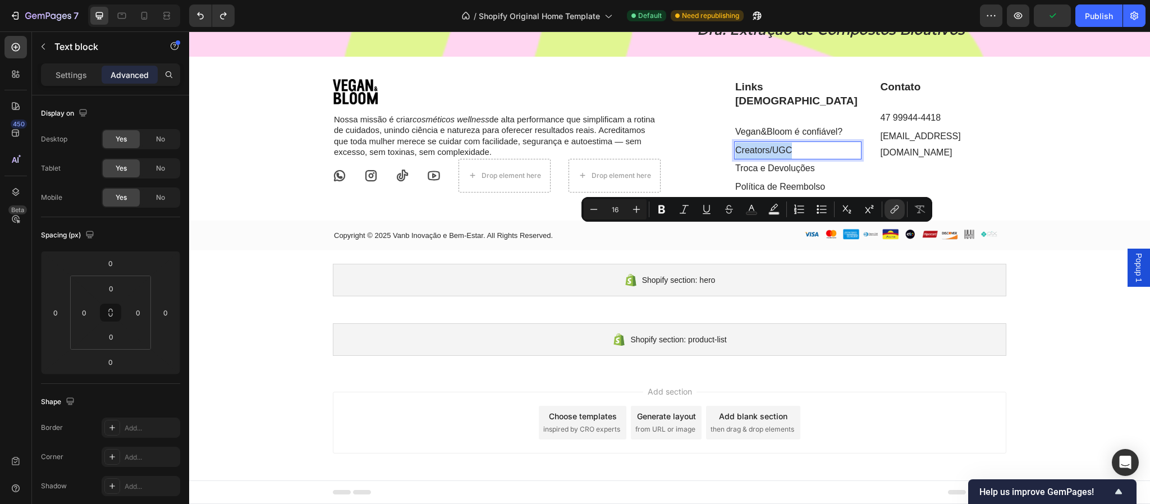
click at [782, 155] on link "Creators/UGC" at bounding box center [763, 150] width 57 height 10
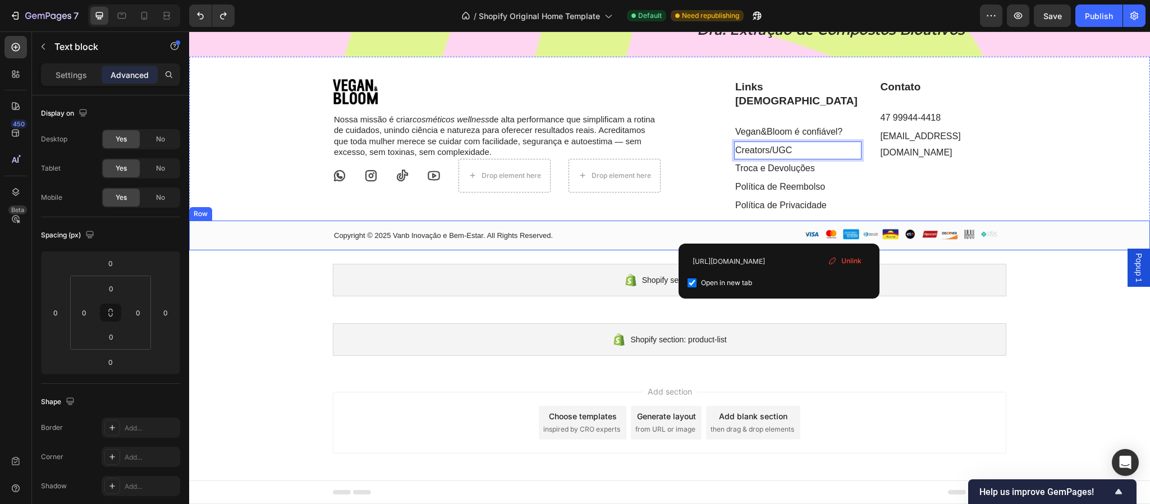
click at [1019, 246] on div "Copyright © 2025 Vanb Inovação e Bem-Estar. All Rights Reserved. Text block Ima…" at bounding box center [669, 235] width 961 height 21
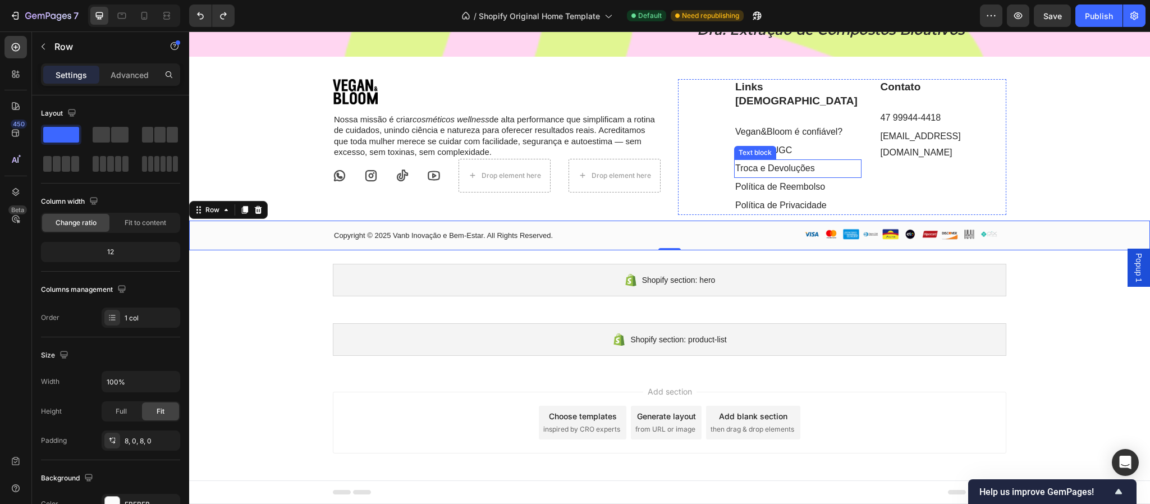
click at [785, 173] on link "Troca e Devoluções" at bounding box center [775, 168] width 80 height 10
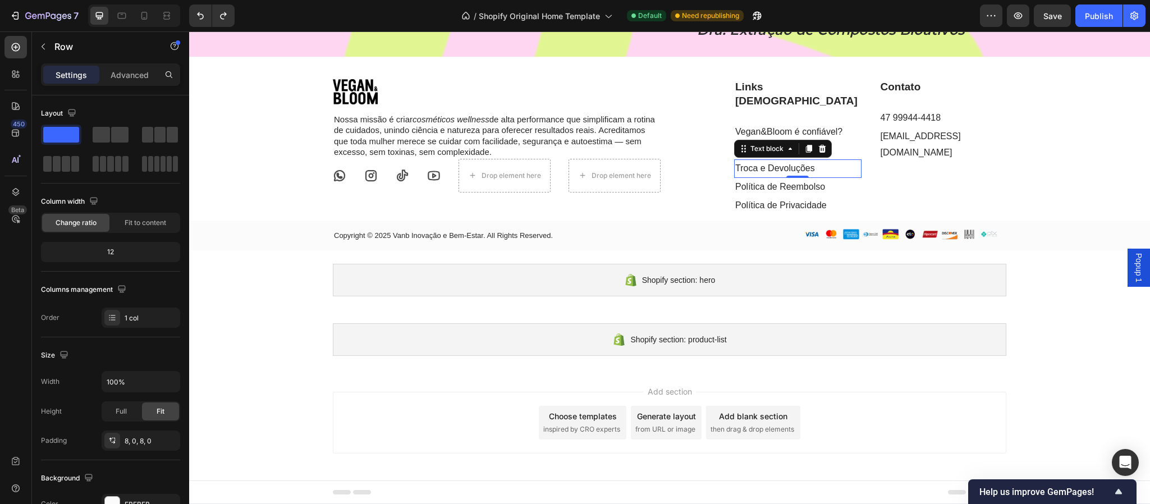
click at [785, 173] on link "Troca e Devoluções" at bounding box center [775, 168] width 80 height 10
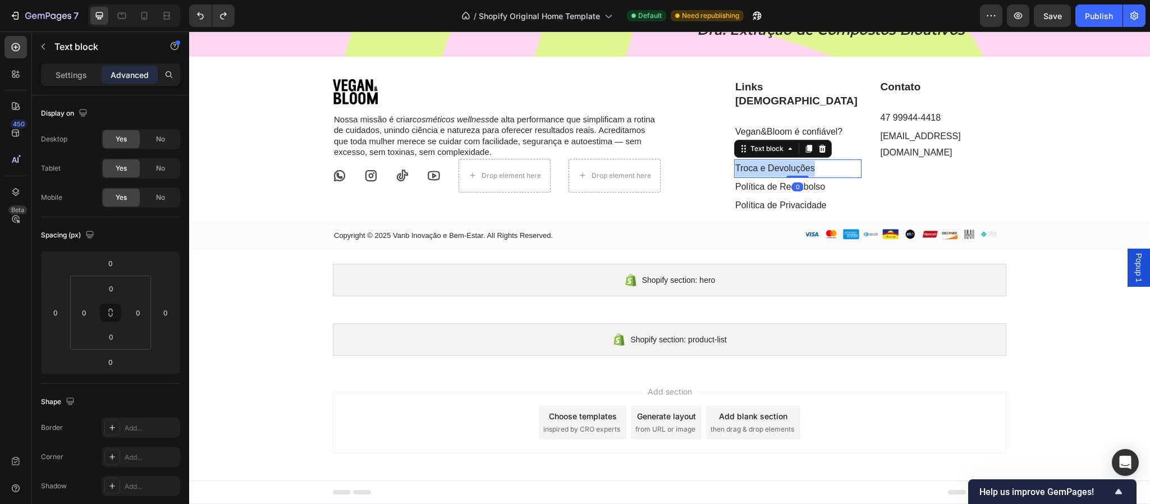
click at [785, 173] on link "Troca e Devoluções" at bounding box center [775, 168] width 80 height 10
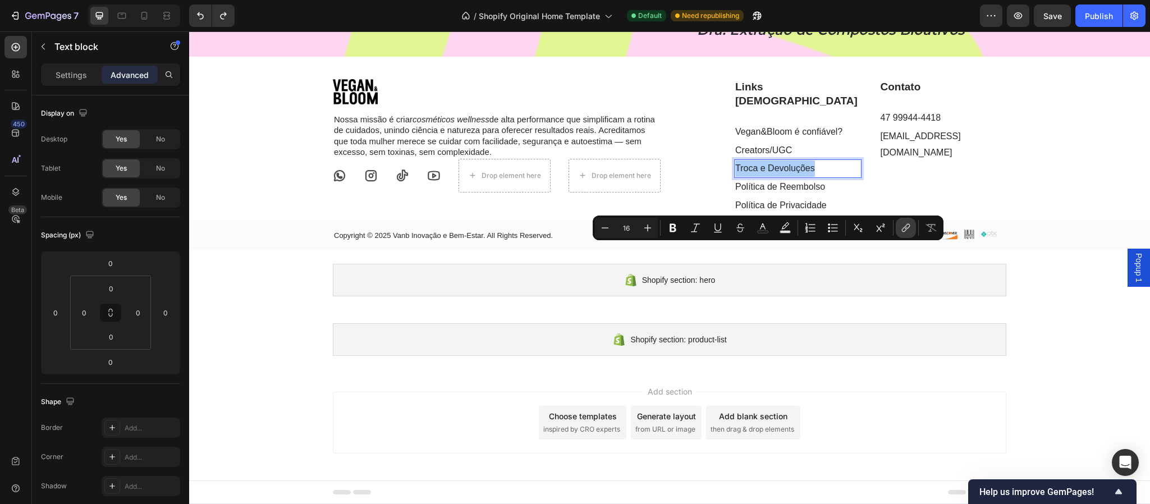
click at [901, 229] on icon "Editor contextual toolbar" at bounding box center [906, 227] width 11 height 11
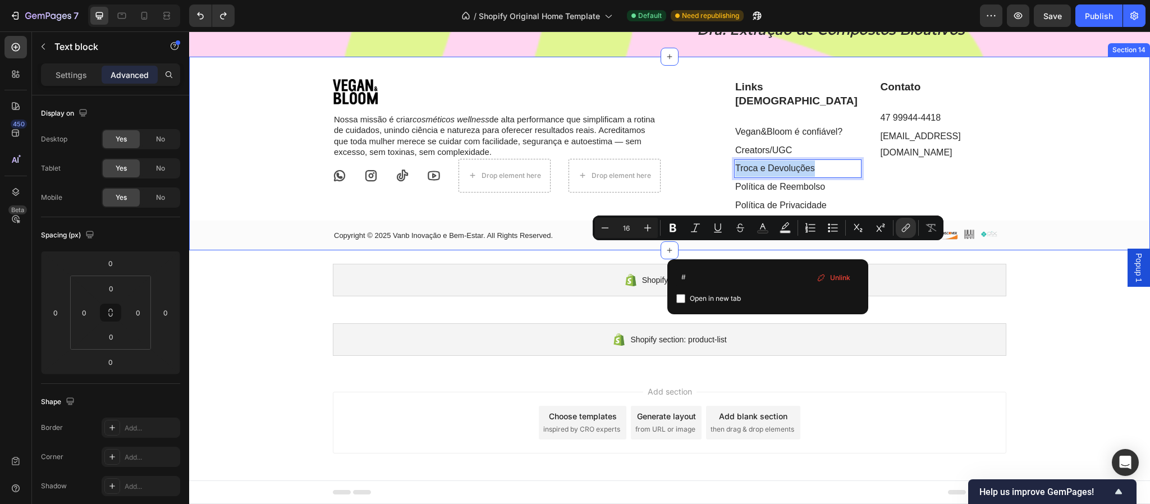
click at [1061, 250] on div "Image Nossa missão é criar cosméticos wellness de alta performance que simplifi…" at bounding box center [669, 164] width 961 height 171
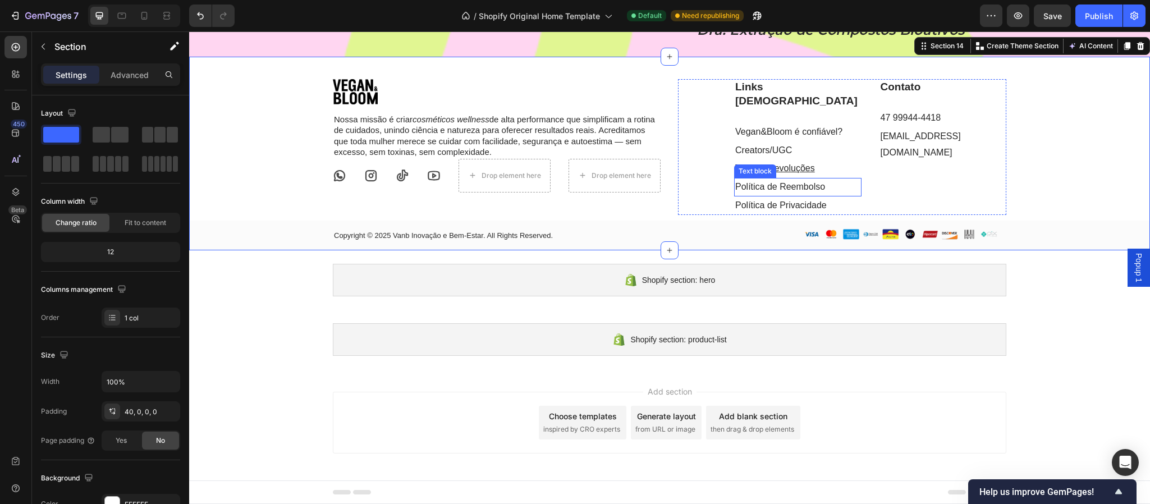
click at [774, 191] on link "Política de Reembolso" at bounding box center [780, 187] width 90 height 10
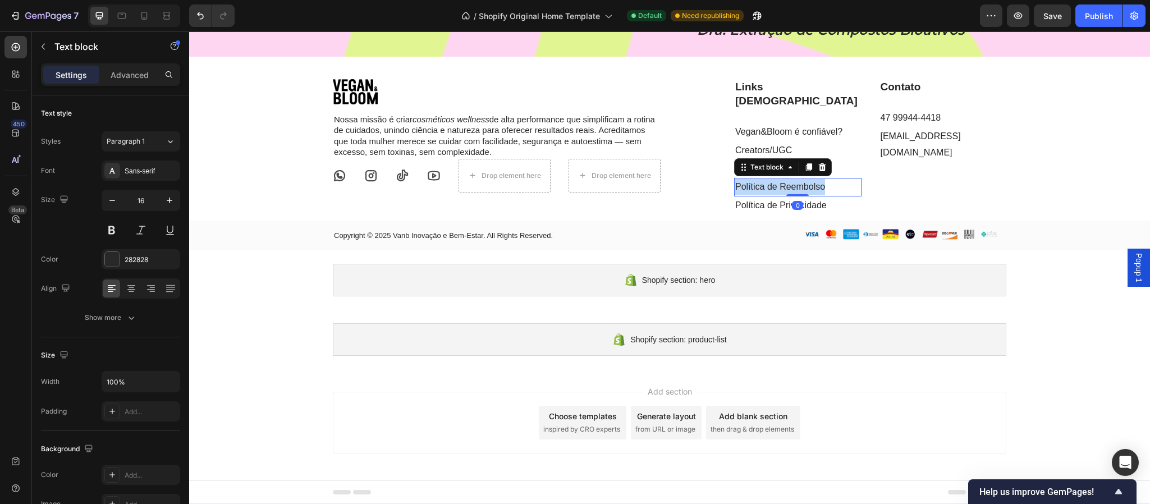
click at [774, 191] on link "Política de Reembolso" at bounding box center [780, 187] width 90 height 10
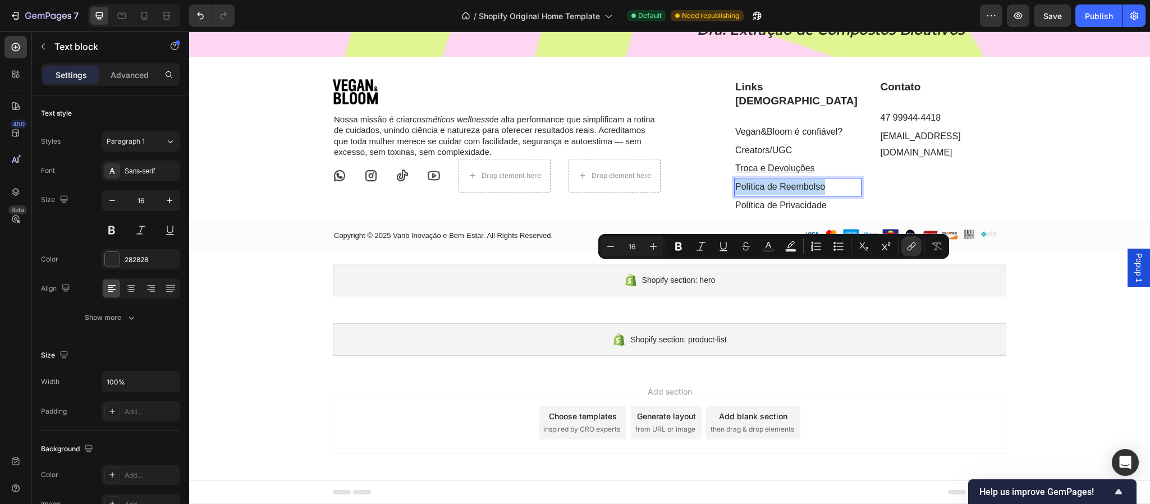
click at [774, 191] on link "Política de Reembolso" at bounding box center [780, 187] width 90 height 10
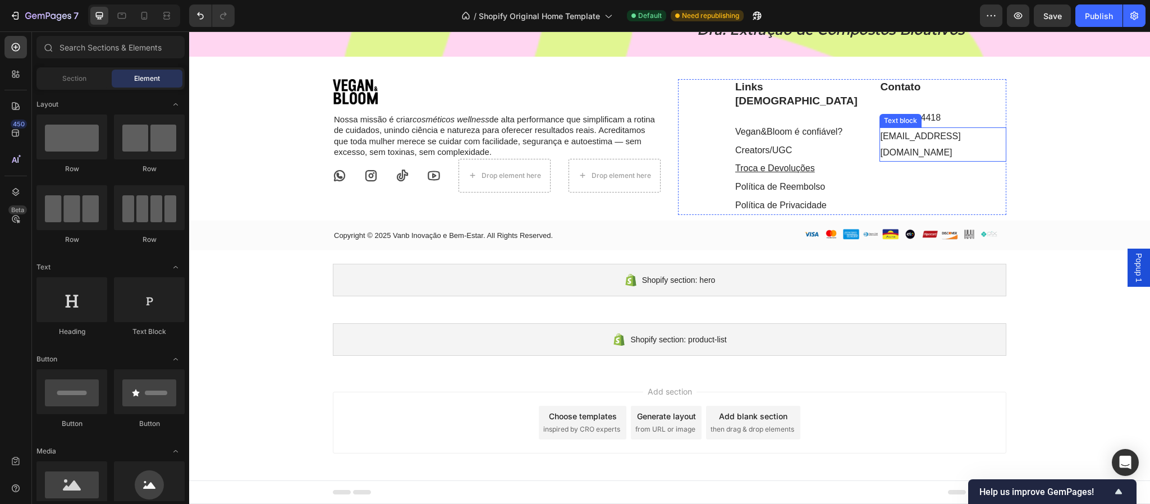
click at [930, 157] on link "[EMAIL_ADDRESS][DOMAIN_NAME]" at bounding box center [921, 144] width 80 height 26
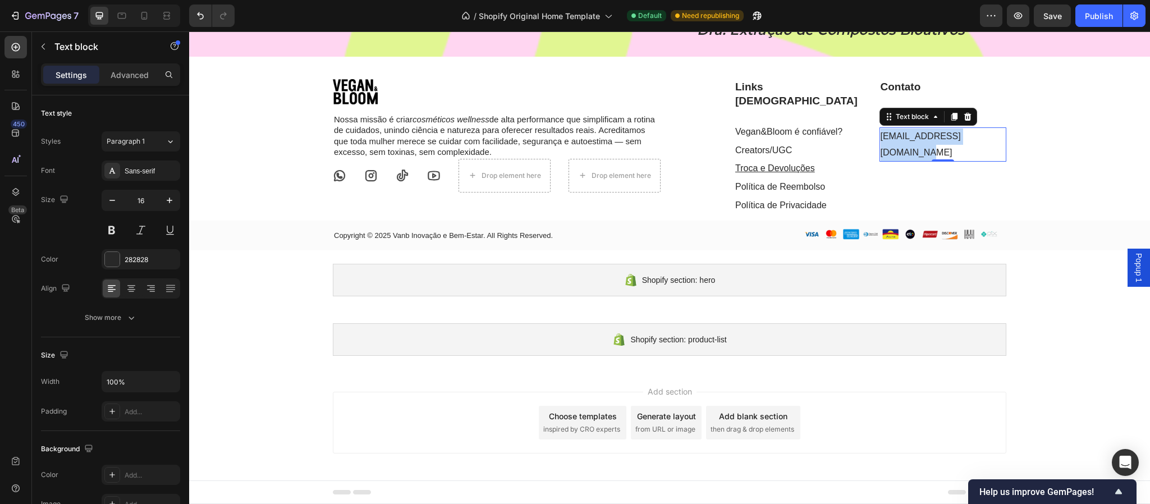
click at [930, 157] on link "[EMAIL_ADDRESS][DOMAIN_NAME]" at bounding box center [921, 144] width 80 height 26
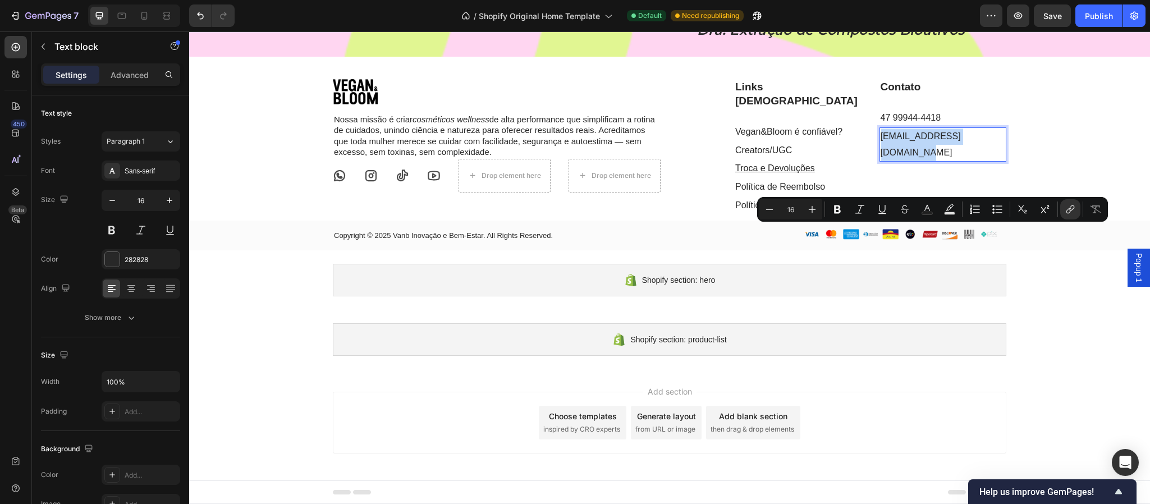
click at [930, 157] on link "[EMAIL_ADDRESS][DOMAIN_NAME]" at bounding box center [921, 144] width 80 height 26
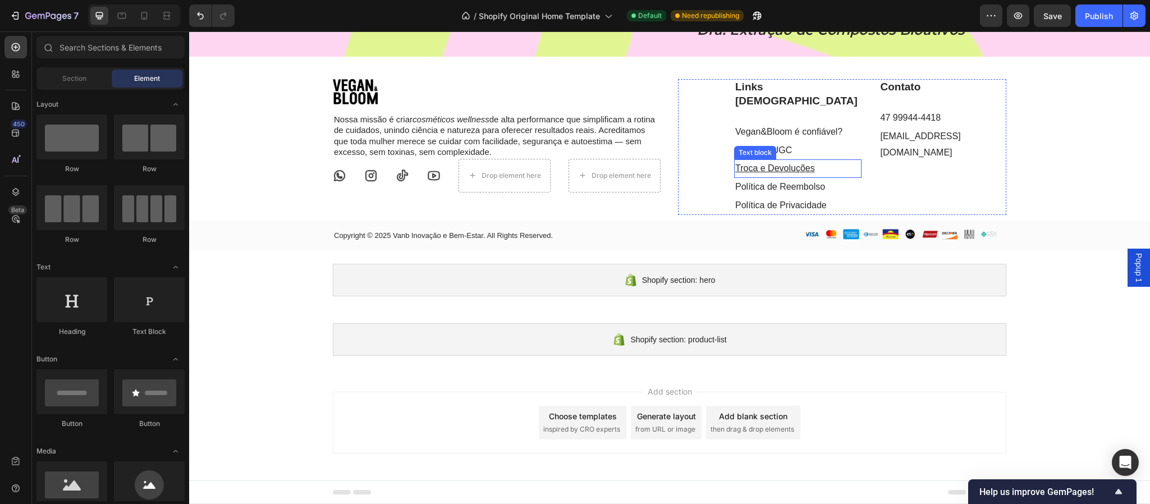
click at [787, 173] on u "Troca e Devoluções" at bounding box center [775, 168] width 80 height 10
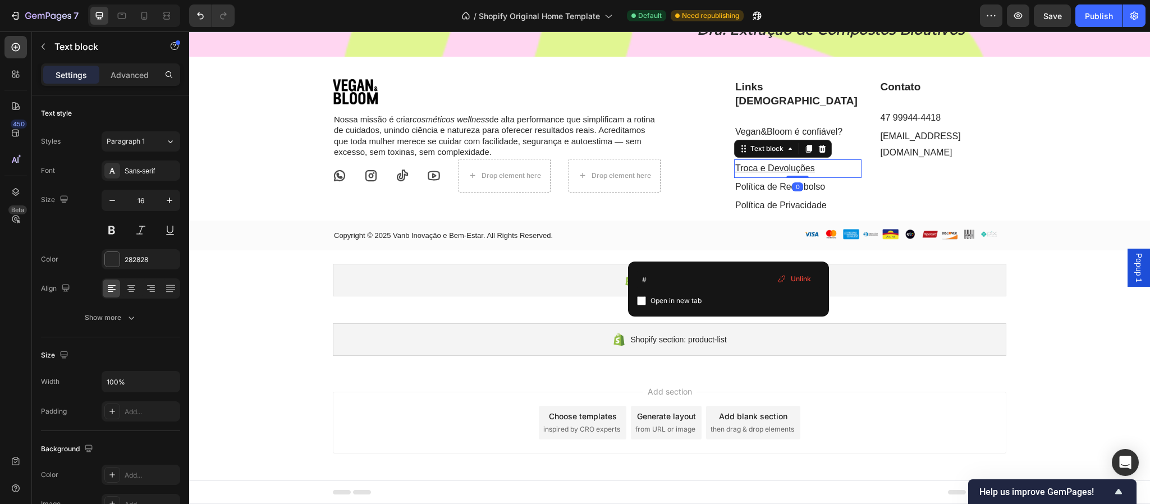
click at [787, 173] on u "Troca e Devoluções" at bounding box center [775, 168] width 80 height 10
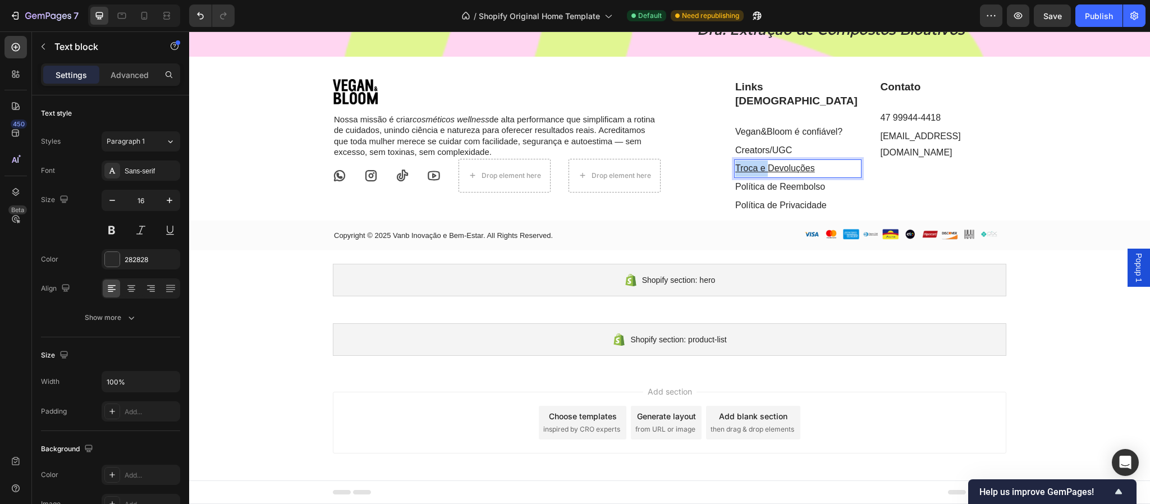
click at [787, 173] on u "Troca e Devoluções" at bounding box center [775, 168] width 80 height 10
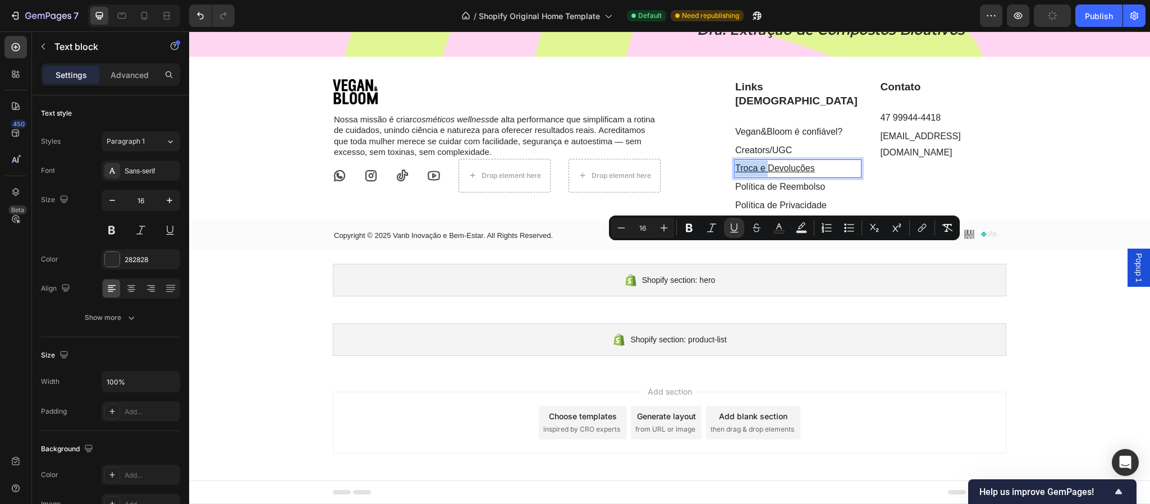
click at [770, 173] on u "Troca e Devoluções" at bounding box center [775, 168] width 80 height 10
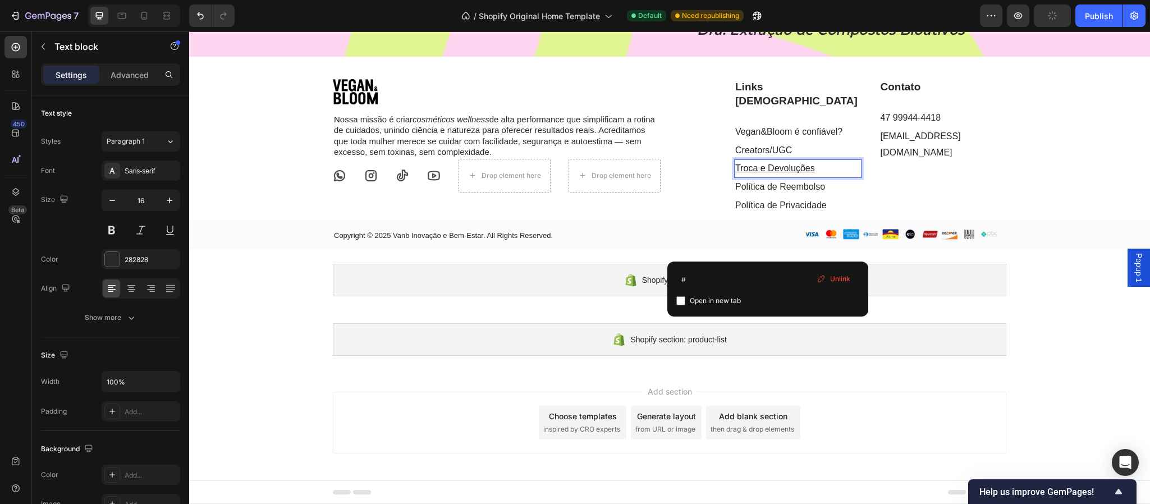
click at [770, 173] on u "Troca e Devoluções" at bounding box center [775, 168] width 80 height 10
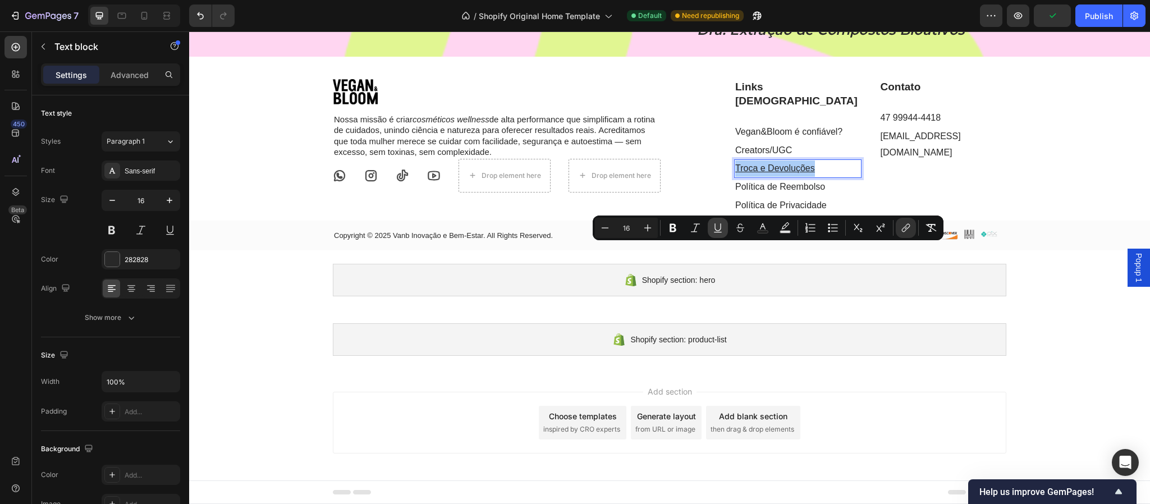
click at [720, 230] on icon "Editor contextual toolbar" at bounding box center [718, 227] width 6 height 8
click at [1114, 246] on div "Copyright © 2025 Vanb Inovação e Bem-Estar. All Rights Reserved. Text block Ima…" at bounding box center [669, 235] width 961 height 21
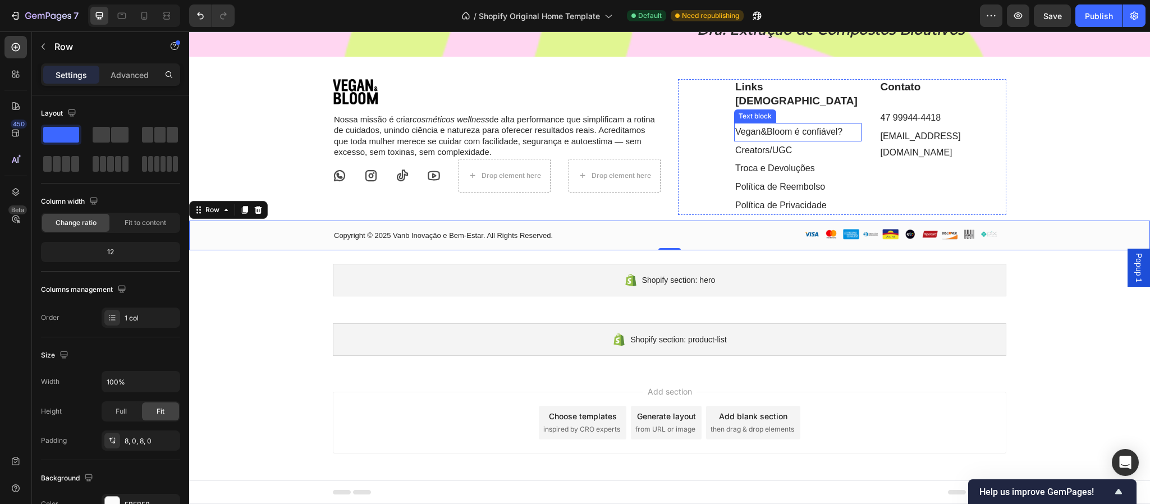
click at [768, 136] on link "Vegan&Bloom é confiável?" at bounding box center [788, 132] width 107 height 10
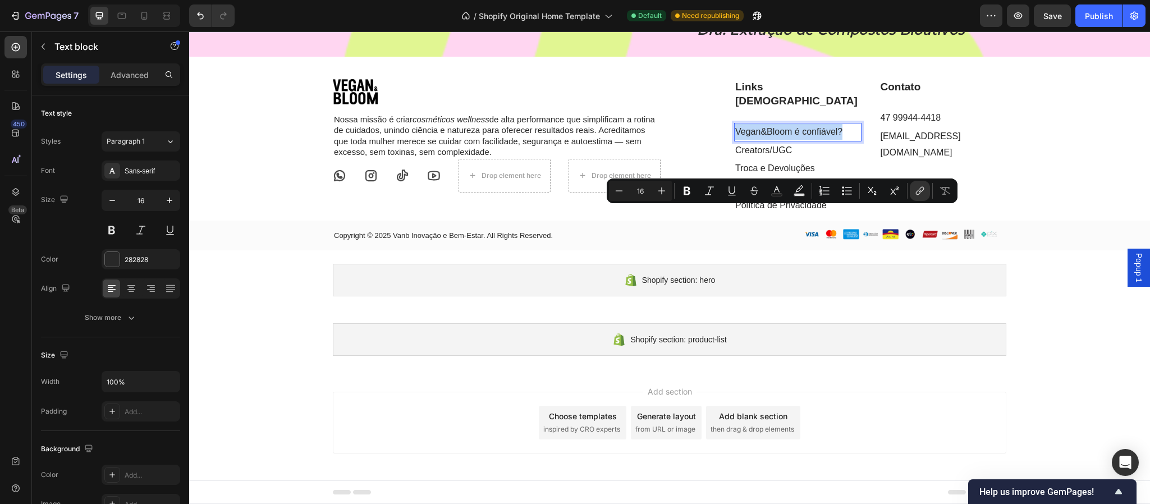
click at [768, 136] on link "Vegan&Bloom é confiável?" at bounding box center [788, 132] width 107 height 10
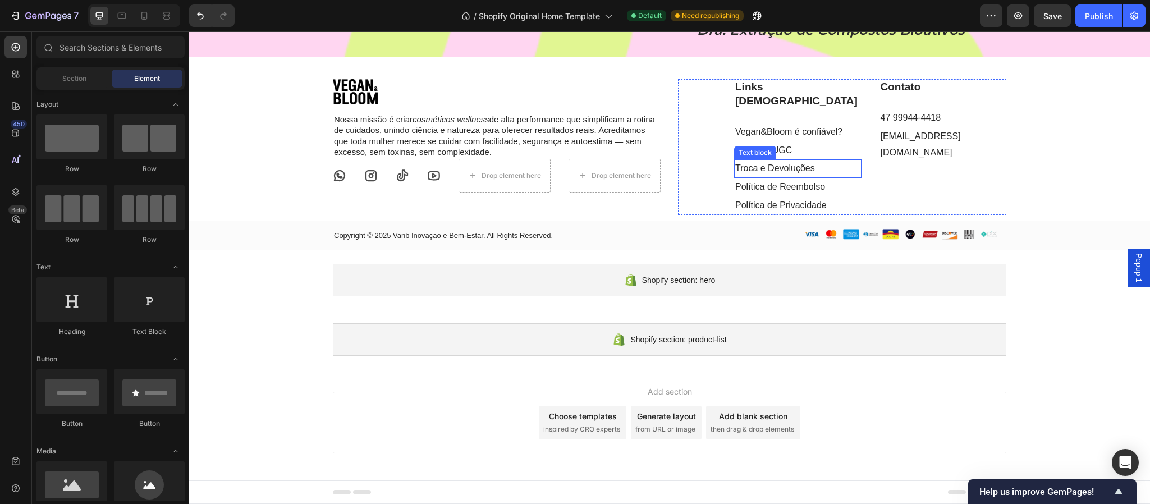
click at [799, 173] on link "Troca e Devoluções" at bounding box center [775, 168] width 80 height 10
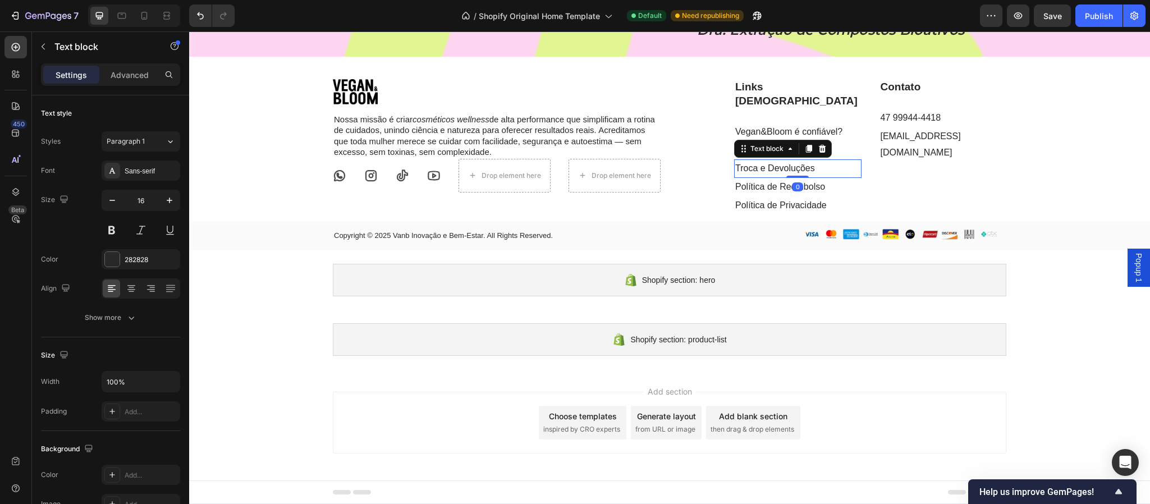
click at [797, 191] on link "Política de Reembolso" at bounding box center [780, 187] width 90 height 10
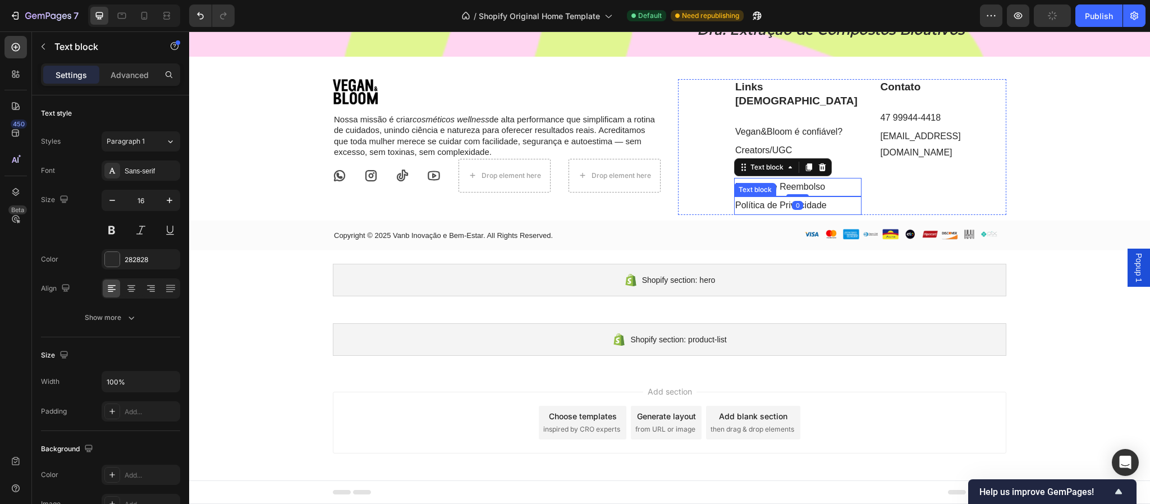
click at [752, 210] on link "Política de Privacidade" at bounding box center [781, 205] width 92 height 10
click at [758, 155] on link "Creators/UGC" at bounding box center [763, 150] width 57 height 10
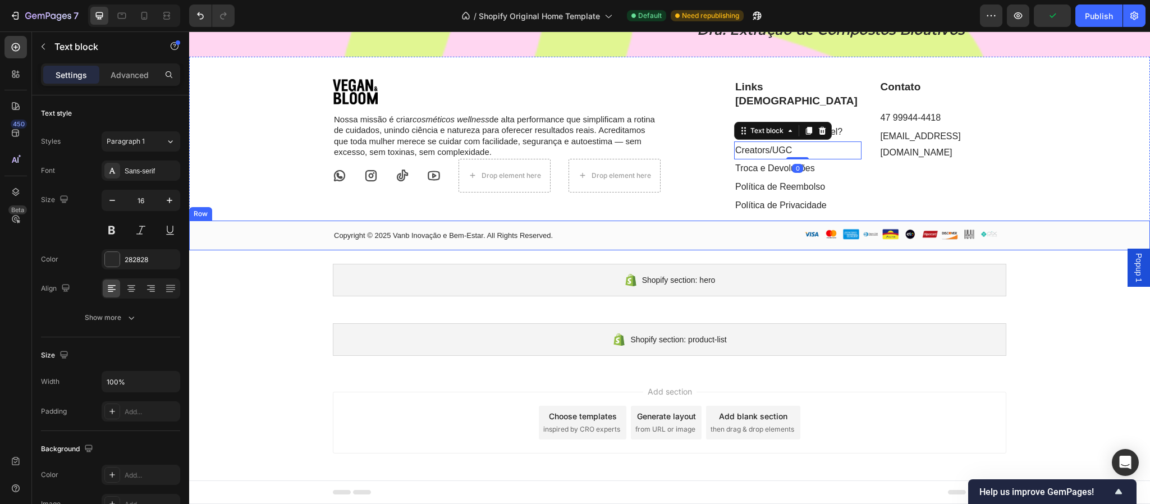
click at [1118, 250] on div "Copyright © 2025 Vanb Inovação e Bem-Estar. All Rights Reserved. Text block Ima…" at bounding box center [669, 236] width 961 height 30
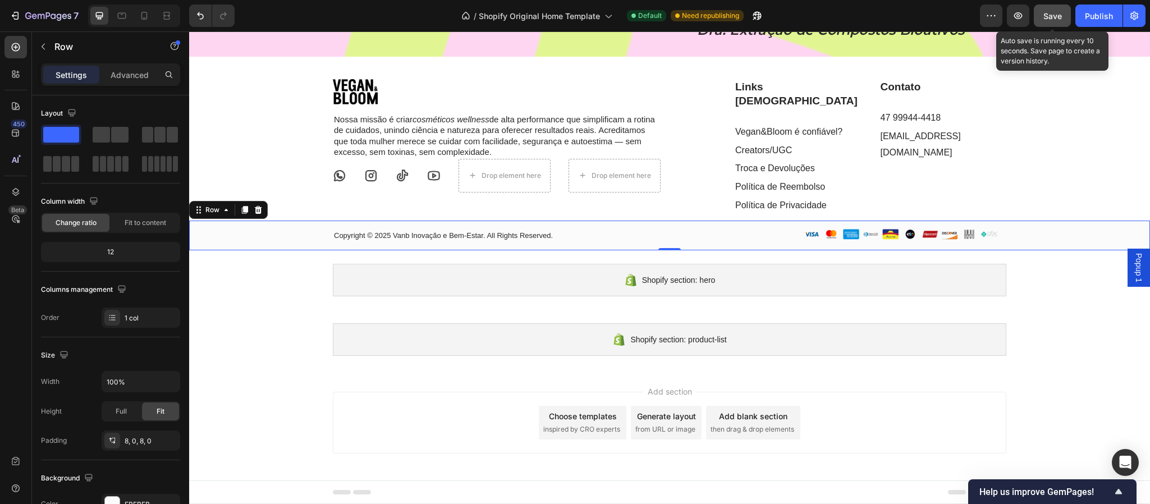
click at [1049, 16] on span "Save" at bounding box center [1053, 16] width 19 height 10
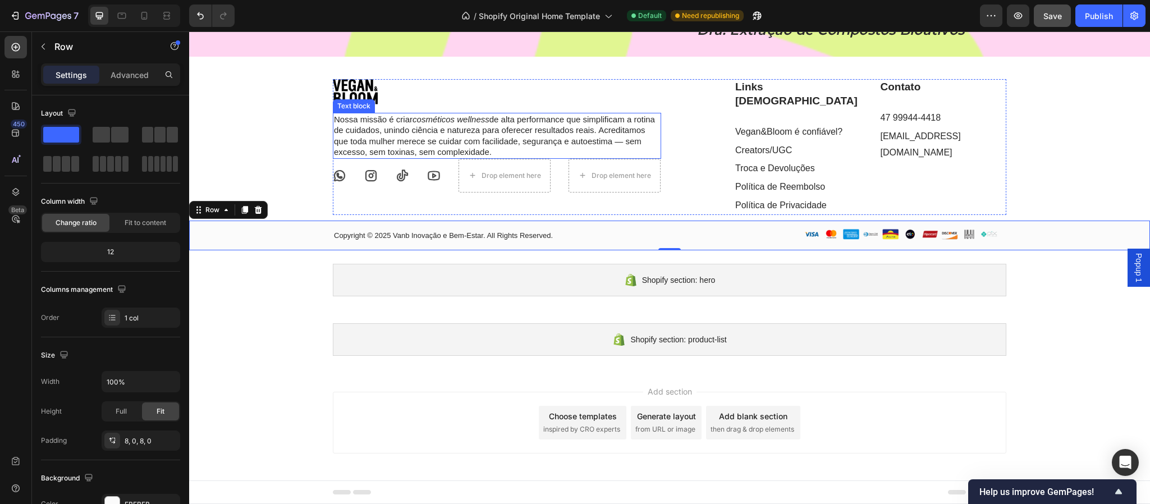
click at [566, 158] on p "Nossa missão é criar cosméticos wellness de alta performance que simplificam a …" at bounding box center [497, 136] width 326 height 44
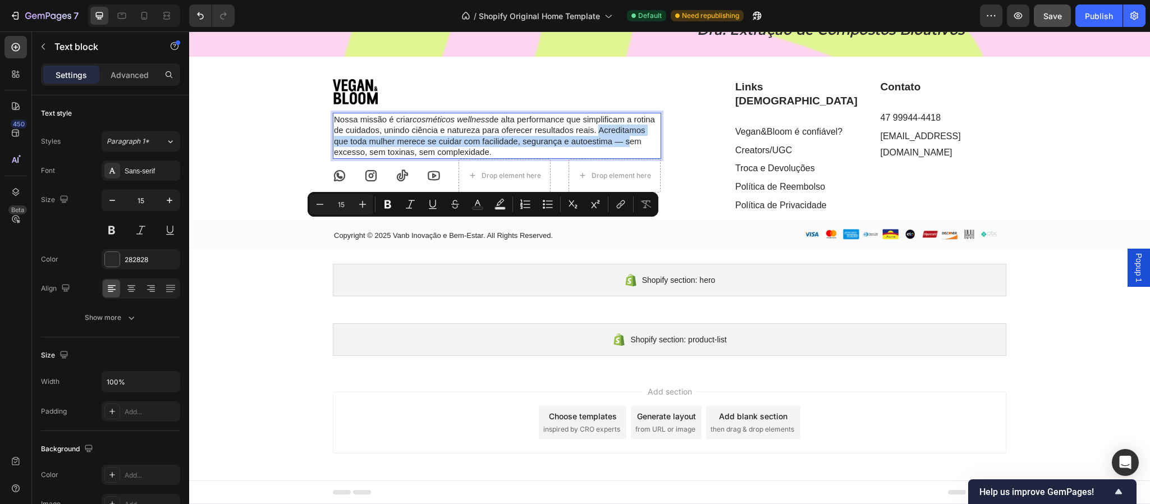
drag, startPoint x: 593, startPoint y: 223, endPoint x: 621, endPoint y: 241, distance: 34.1
click at [621, 158] on p "Nossa missão é criar cosméticos wellness de alta performance que simplificam a …" at bounding box center [497, 136] width 326 height 44
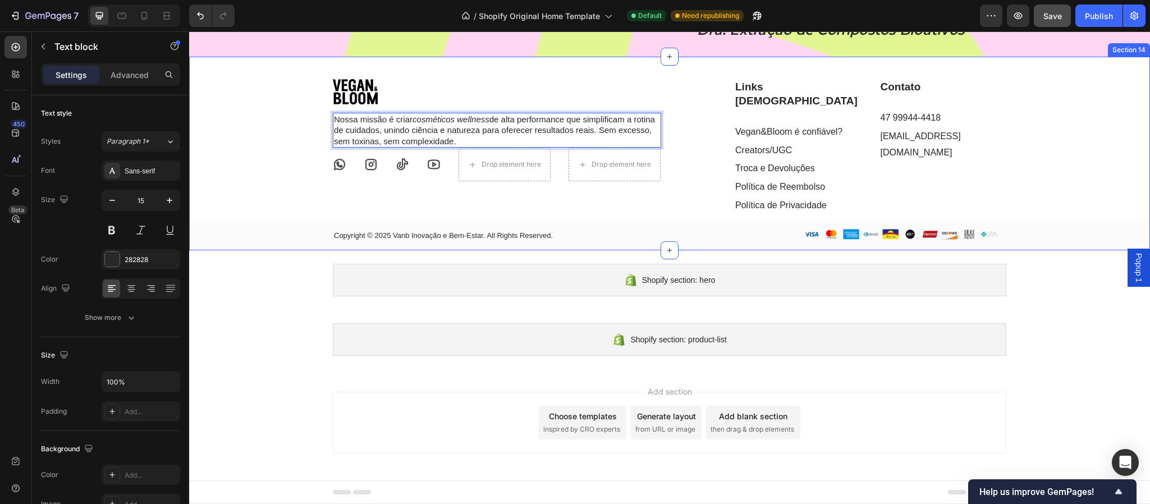
click at [272, 250] on div "Image Nossa missão é criar cosméticos wellness de alta performance que simplifi…" at bounding box center [669, 164] width 961 height 171
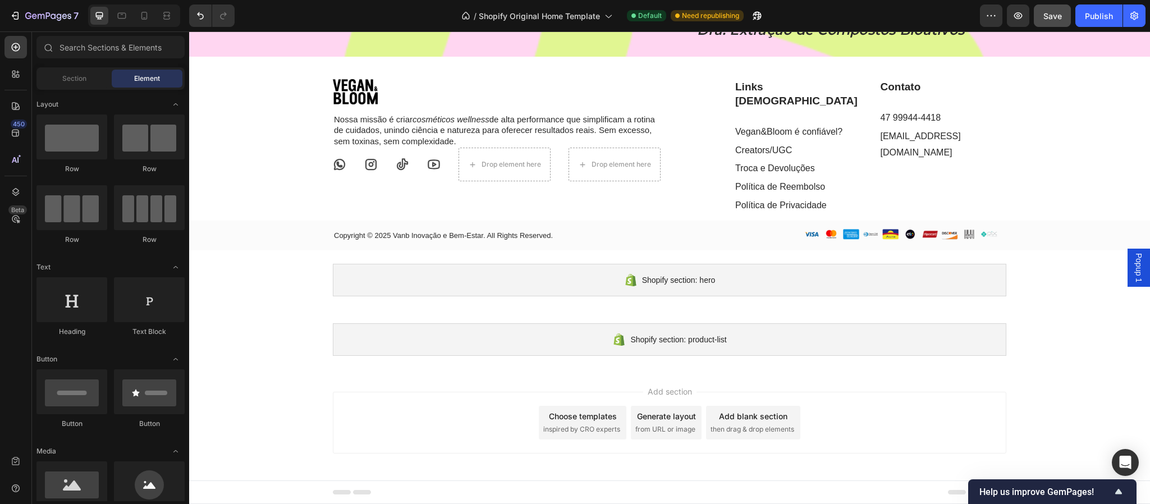
click at [1046, 13] on span "Save" at bounding box center [1053, 16] width 19 height 10
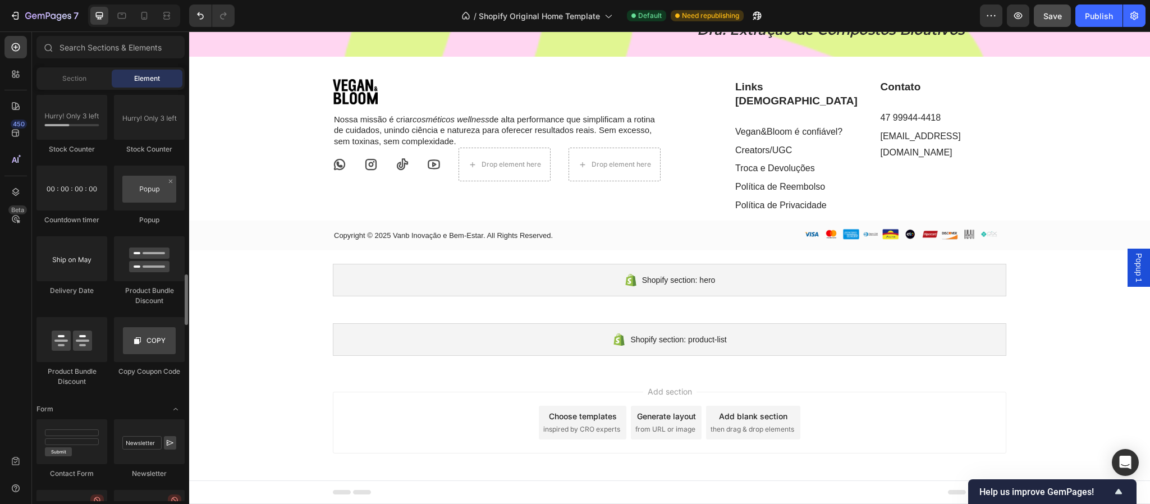
scroll to position [2137, 0]
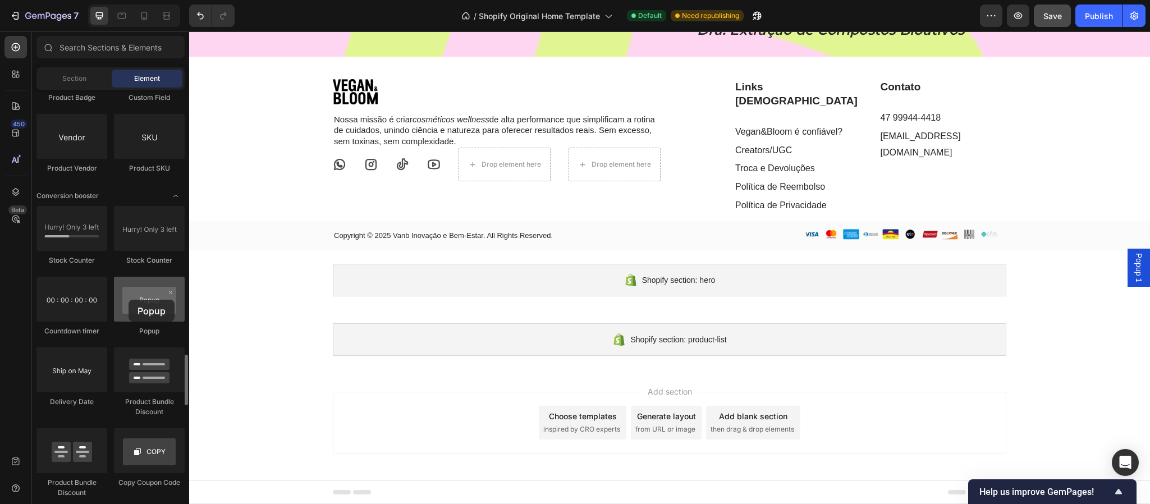
drag, startPoint x: 142, startPoint y: 305, endPoint x: 129, endPoint y: 300, distance: 14.6
click at [129, 300] on div at bounding box center [149, 299] width 71 height 45
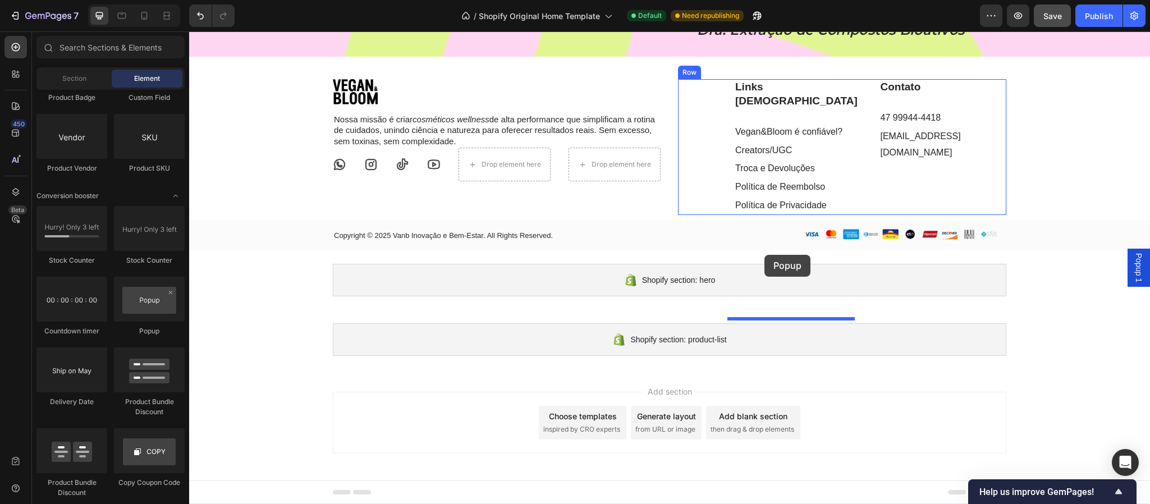
drag, startPoint x: 326, startPoint y: 345, endPoint x: 765, endPoint y: 255, distance: 448.1
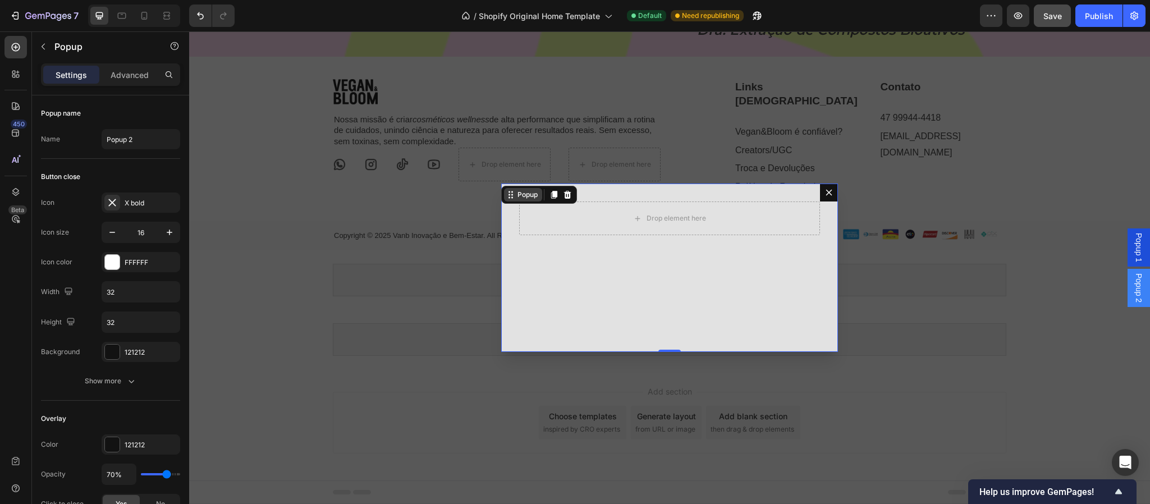
click at [521, 198] on div "Popup" at bounding box center [527, 195] width 25 height 10
click at [60, 141] on div "Name Popup 2" at bounding box center [110, 139] width 139 height 20
click at [57, 141] on div "Name" at bounding box center [50, 139] width 19 height 10
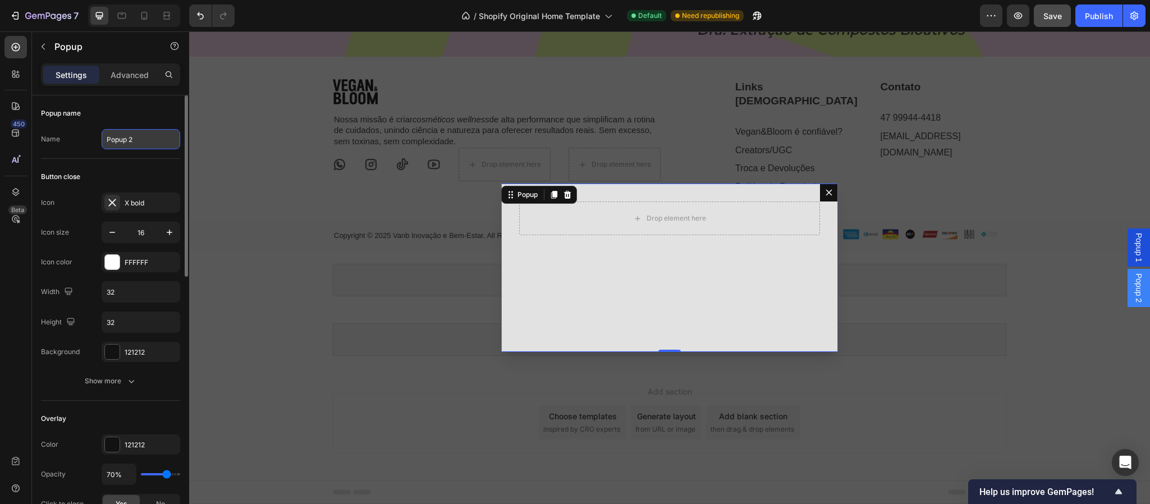
click at [131, 141] on input "Popup 2" at bounding box center [141, 139] width 79 height 20
type input "Trocas e Devoluções"
click at [145, 204] on div "X bold" at bounding box center [151, 203] width 53 height 10
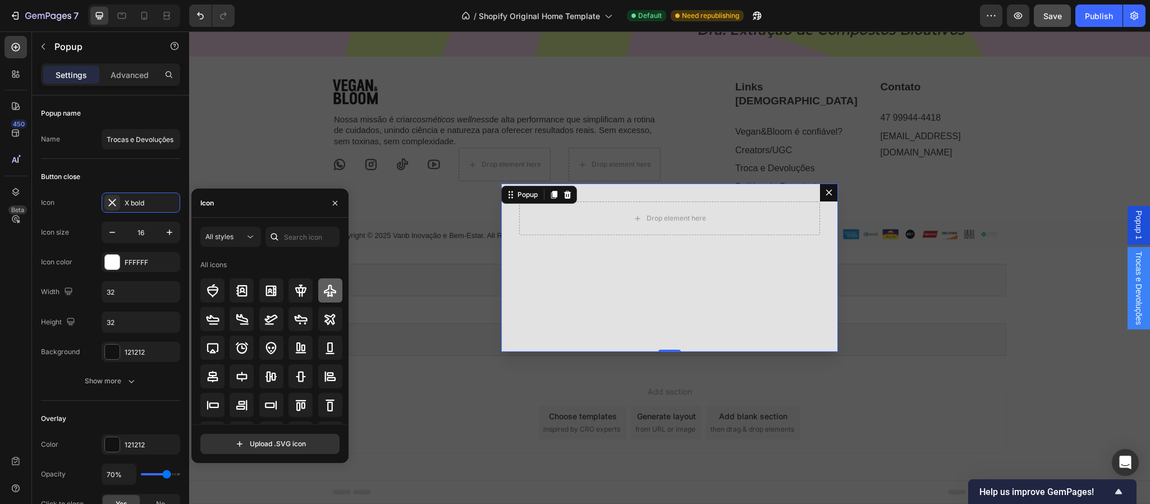
click at [326, 291] on icon at bounding box center [330, 291] width 12 height 12
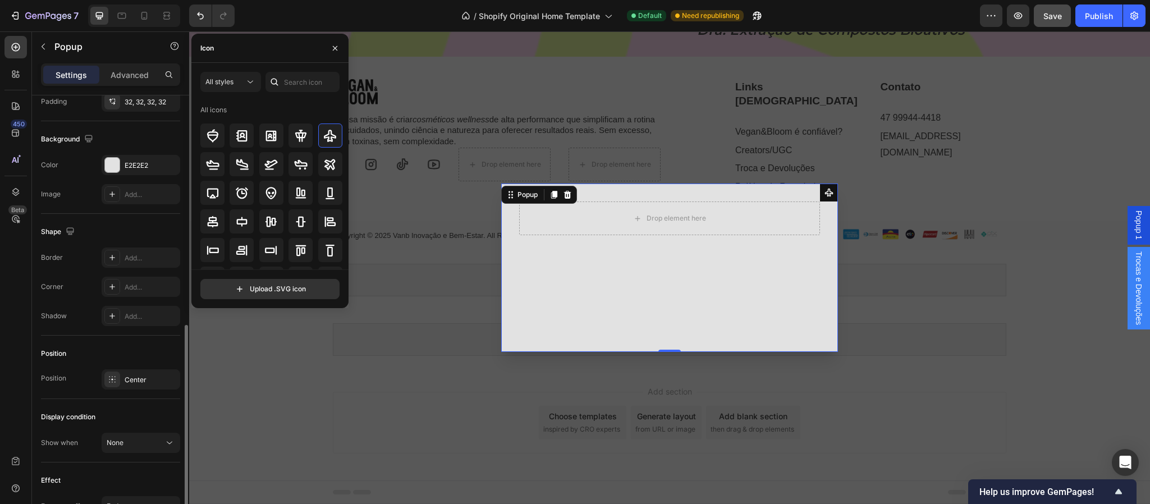
scroll to position [627, 0]
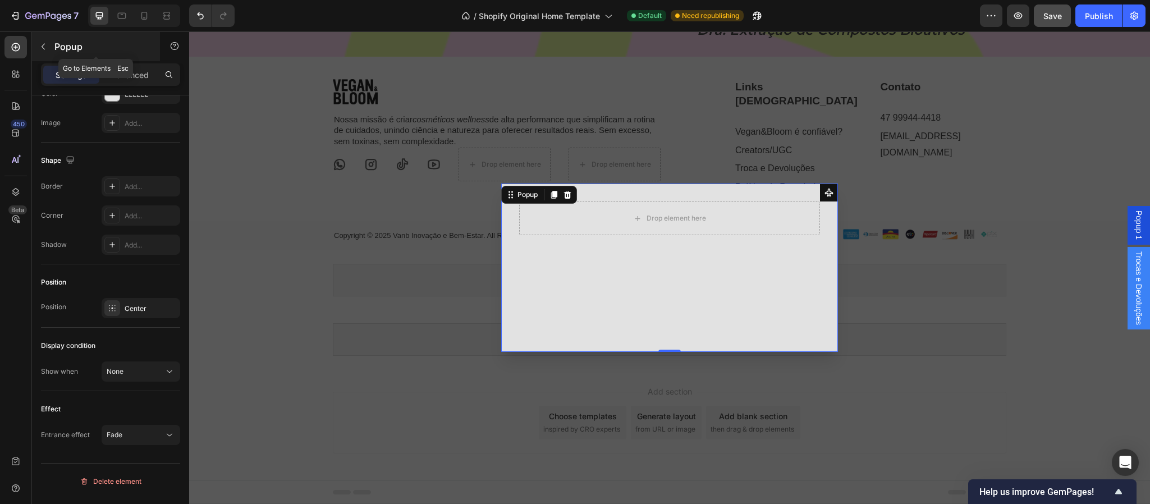
click at [45, 47] on icon "button" at bounding box center [43, 46] width 9 height 9
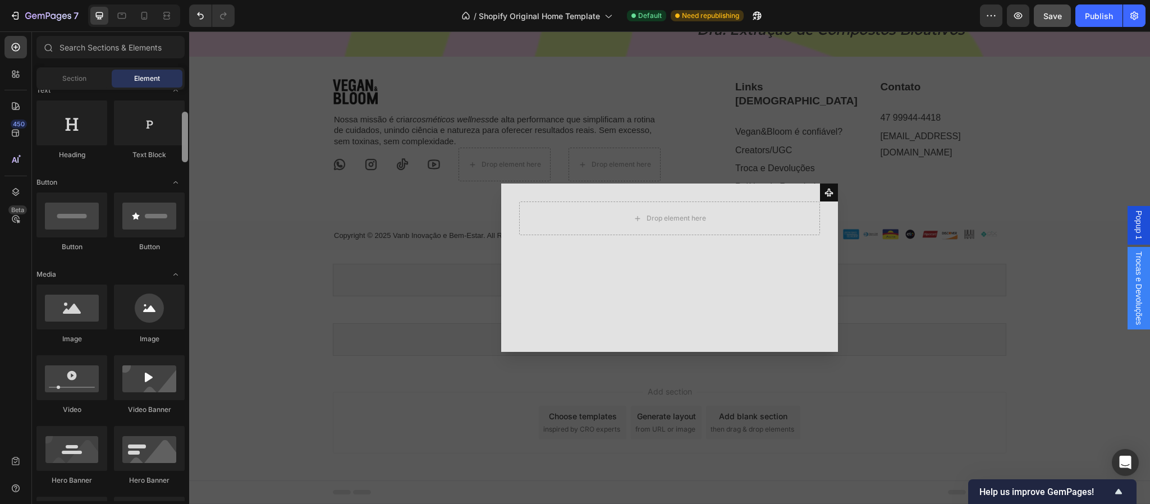
scroll to position [0, 0]
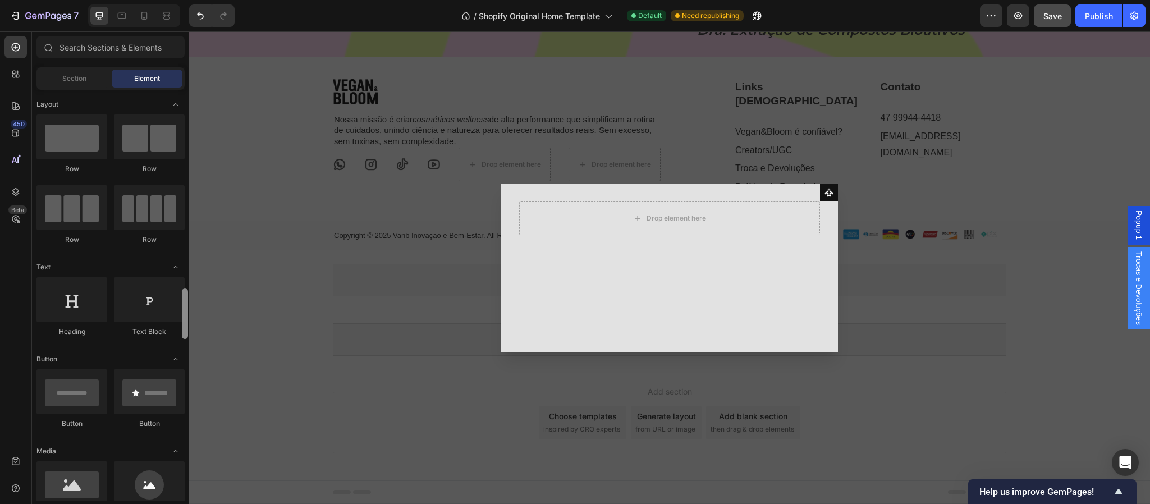
drag, startPoint x: 182, startPoint y: 328, endPoint x: 198, endPoint y: 28, distance: 301.3
click at [198, 0] on div "7 / Shopify Original Home Template Default Need republishing Preview Save Publi…" at bounding box center [575, 0] width 1150 height 0
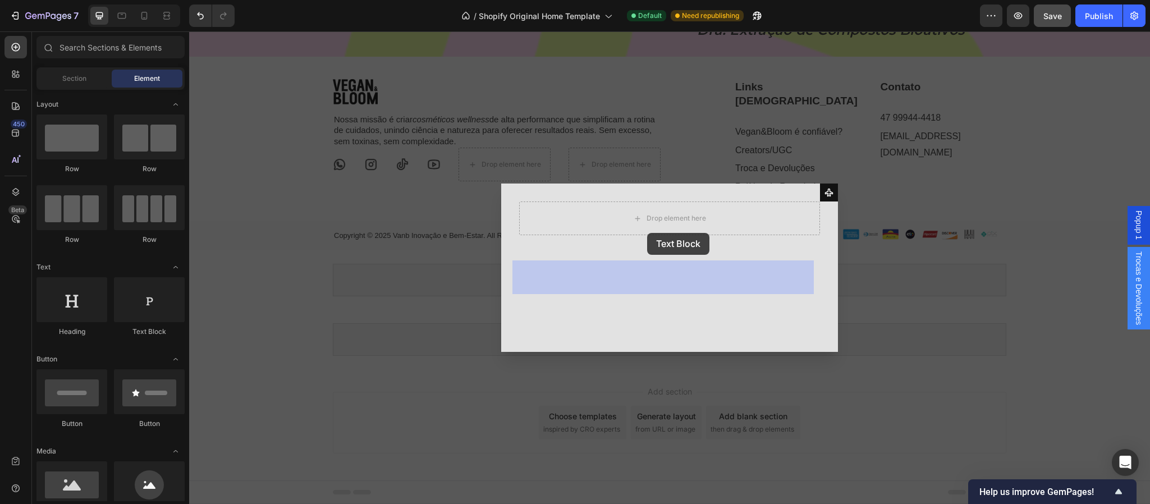
drag, startPoint x: 337, startPoint y: 343, endPoint x: 647, endPoint y: 223, distance: 332.4
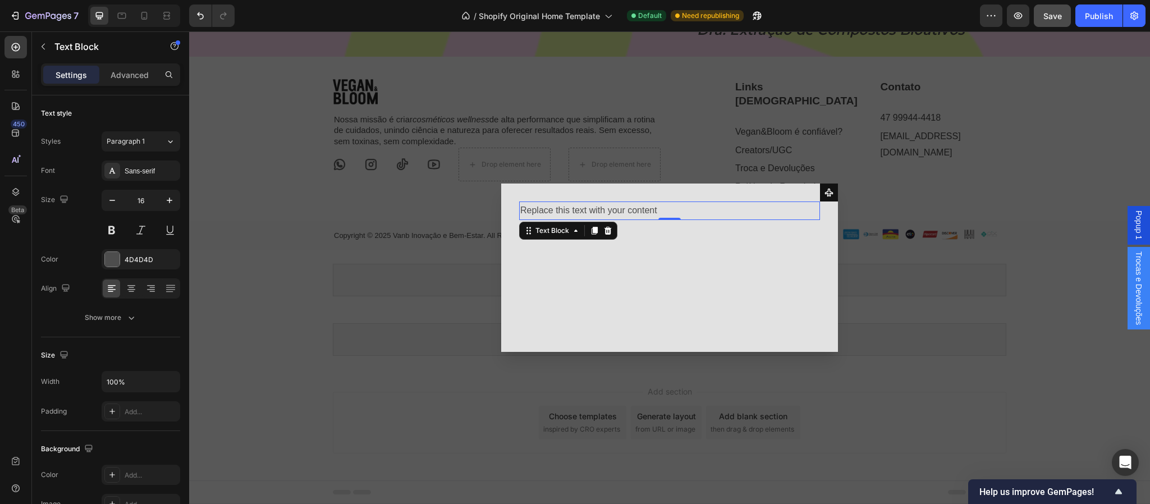
click at [640, 211] on div "Replace this text with your content" at bounding box center [669, 211] width 301 height 19
click at [640, 211] on p "Replace this text with your content" at bounding box center [669, 211] width 299 height 16
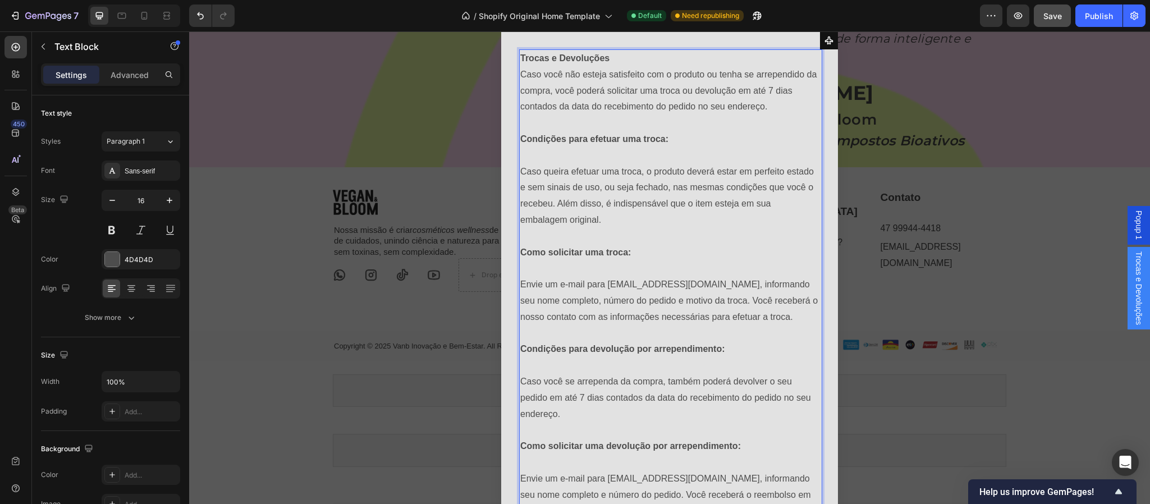
scroll to position [3722, 0]
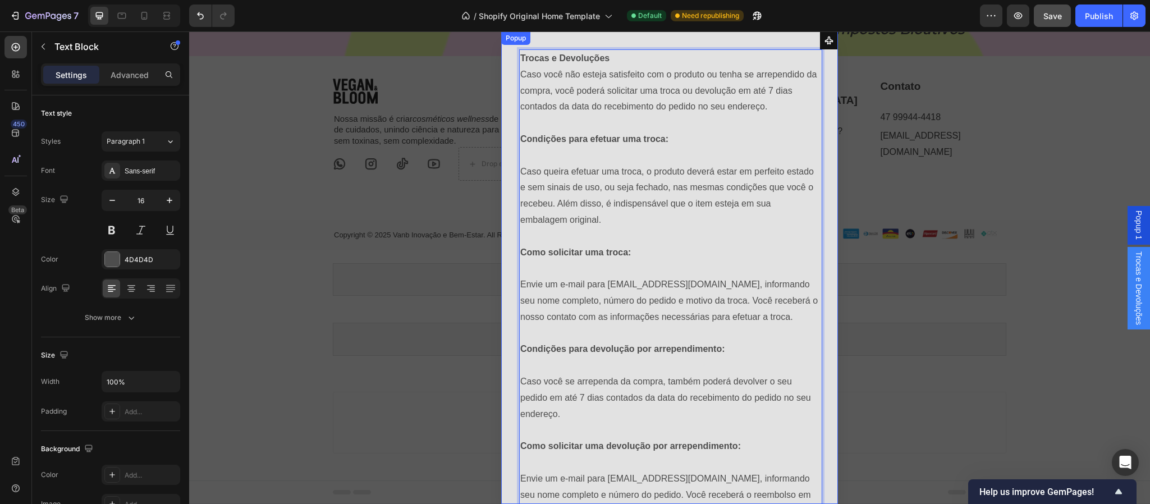
drag, startPoint x: 500, startPoint y: 433, endPoint x: 502, endPoint y: 391, distance: 42.1
click at [502, 391] on div "Trocas e Devoluções Caso você não esteja satisfeito com o produto ou tenha se a…" at bounding box center [669, 267] width 337 height 473
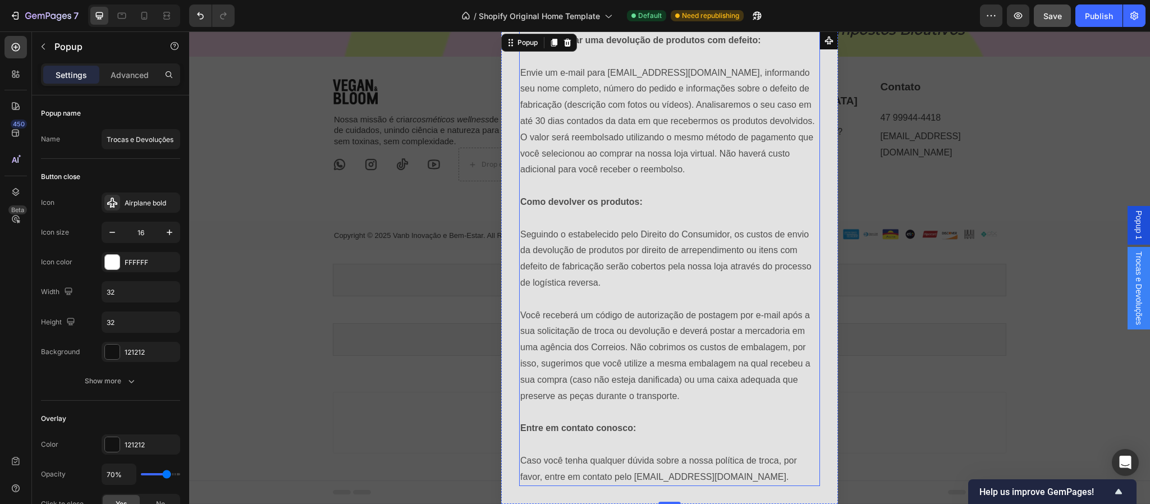
scroll to position [3834, 0]
click at [870, 470] on div "Backdrop" at bounding box center [669, 267] width 961 height 473
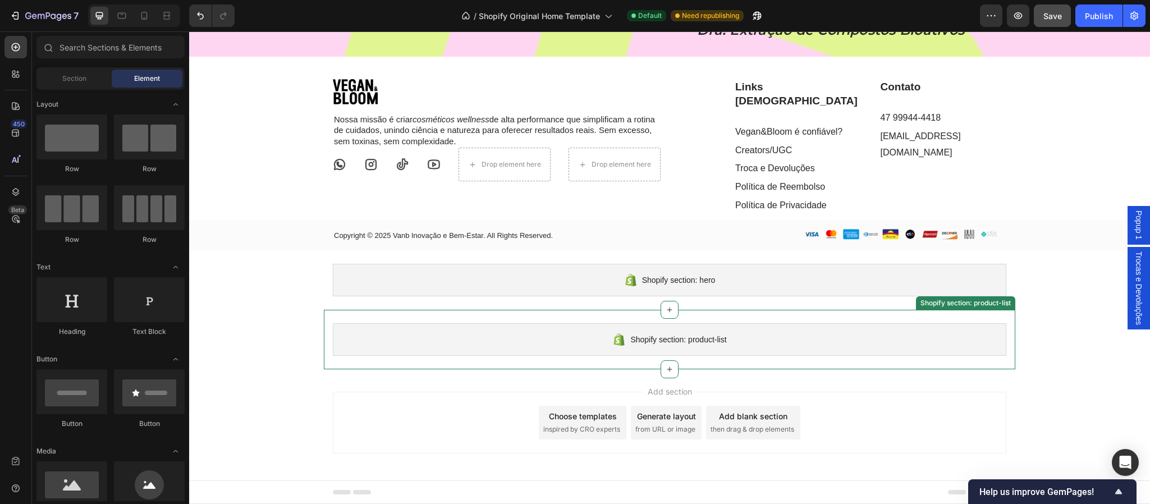
scroll to position [3750, 0]
click at [782, 173] on link "Troca e Devoluções" at bounding box center [775, 168] width 80 height 10
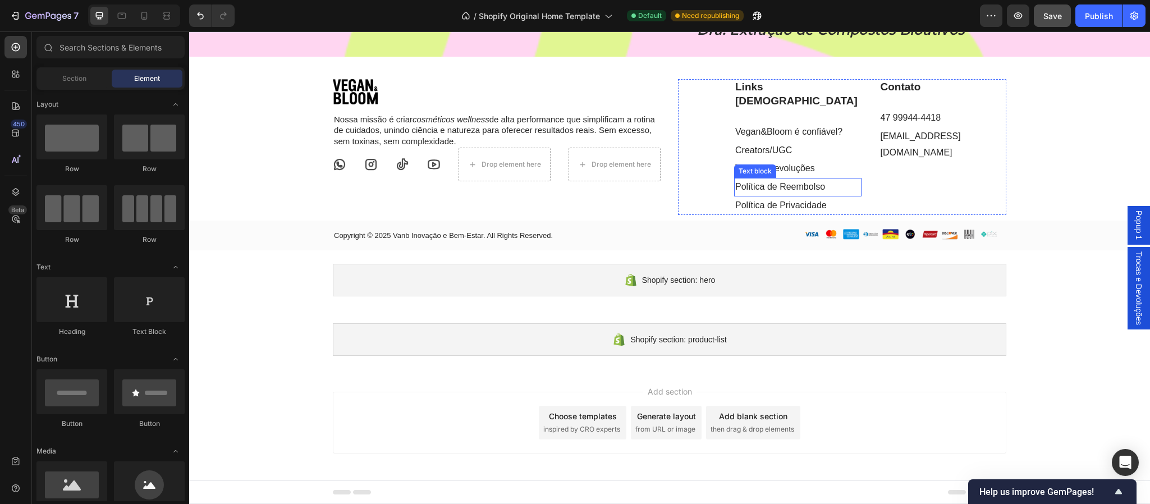
click at [782, 191] on link "Política de Reembolso" at bounding box center [780, 187] width 90 height 10
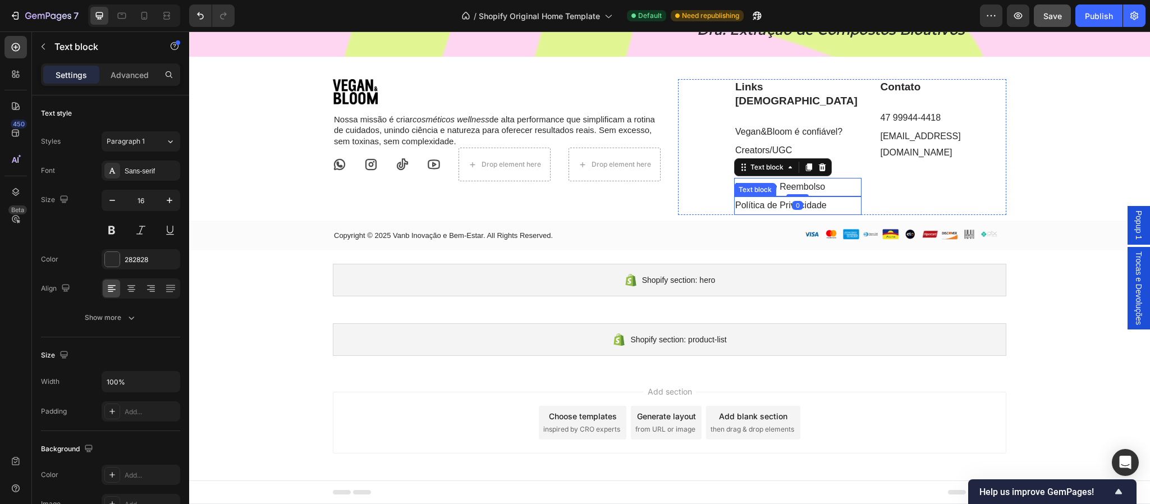
click at [766, 210] on link "Política de Privacidade" at bounding box center [781, 205] width 92 height 10
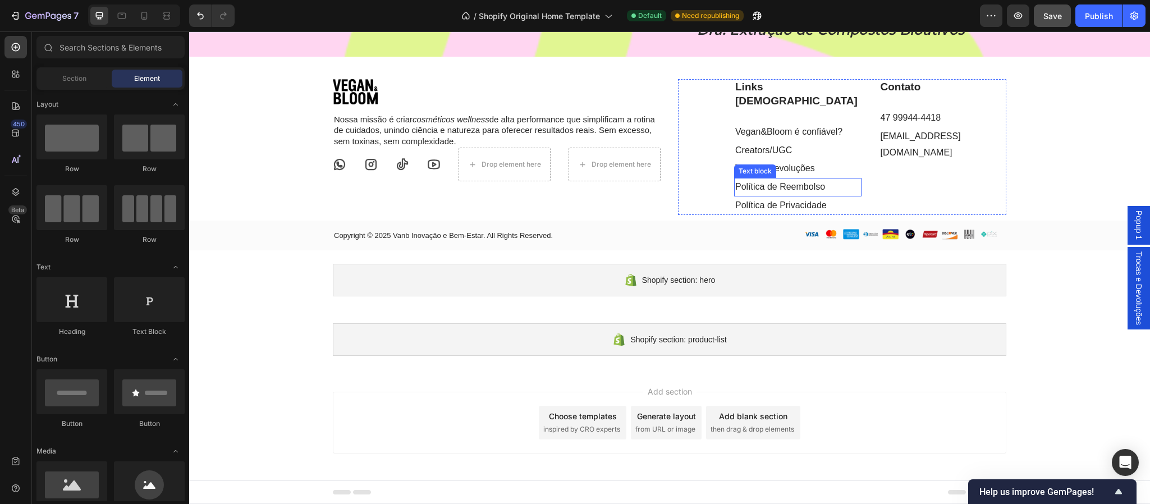
click at [770, 191] on link "Política de Reembolso" at bounding box center [780, 187] width 90 height 10
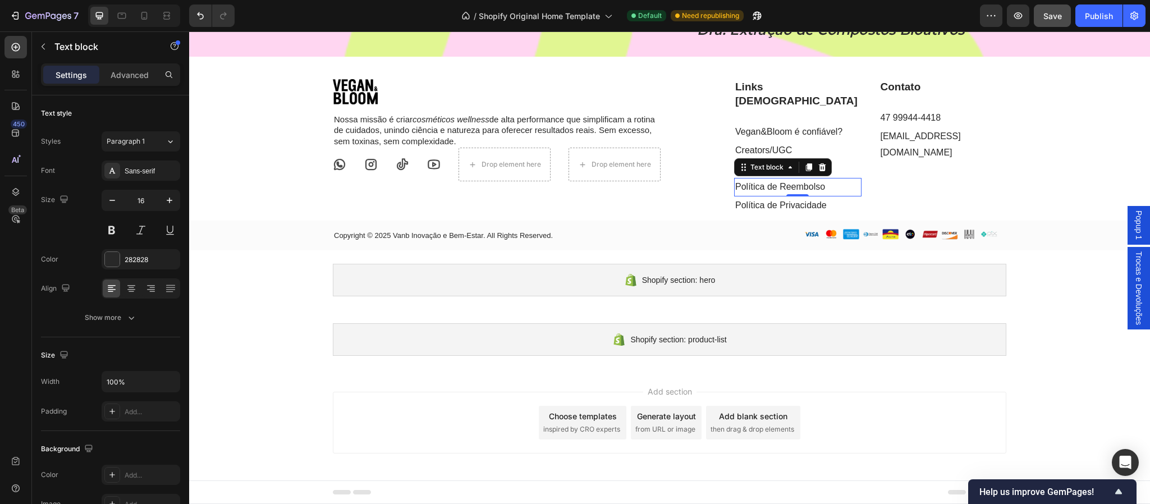
click at [1134, 226] on span "Popup 1" at bounding box center [1139, 225] width 11 height 29
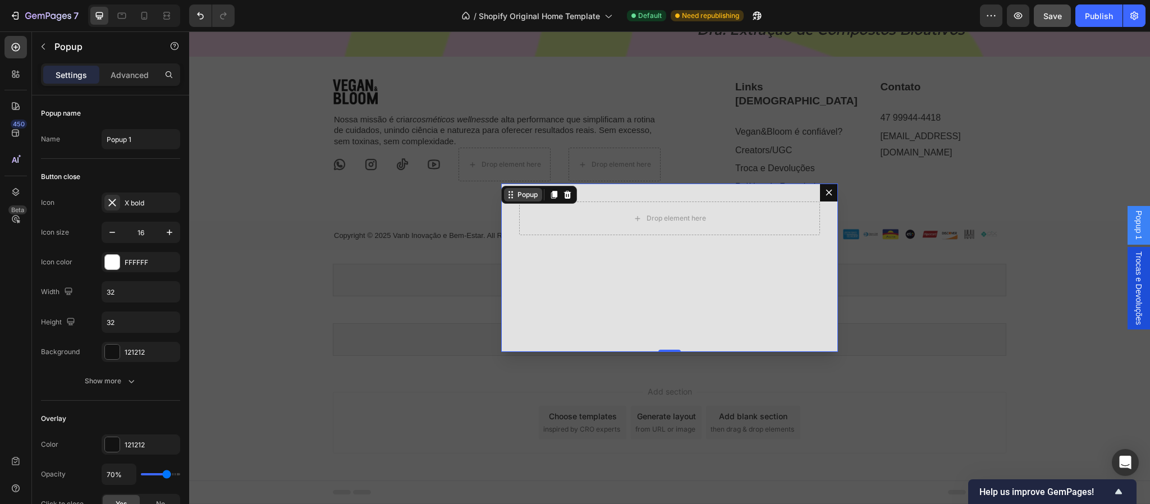
click at [523, 199] on div "Popup" at bounding box center [527, 195] width 25 height 10
click at [125, 140] on input "Popup 1" at bounding box center [141, 139] width 79 height 20
click at [141, 145] on input "Popup 1" at bounding box center [141, 139] width 79 height 20
drag, startPoint x: 141, startPoint y: 145, endPoint x: 99, endPoint y: 140, distance: 42.5
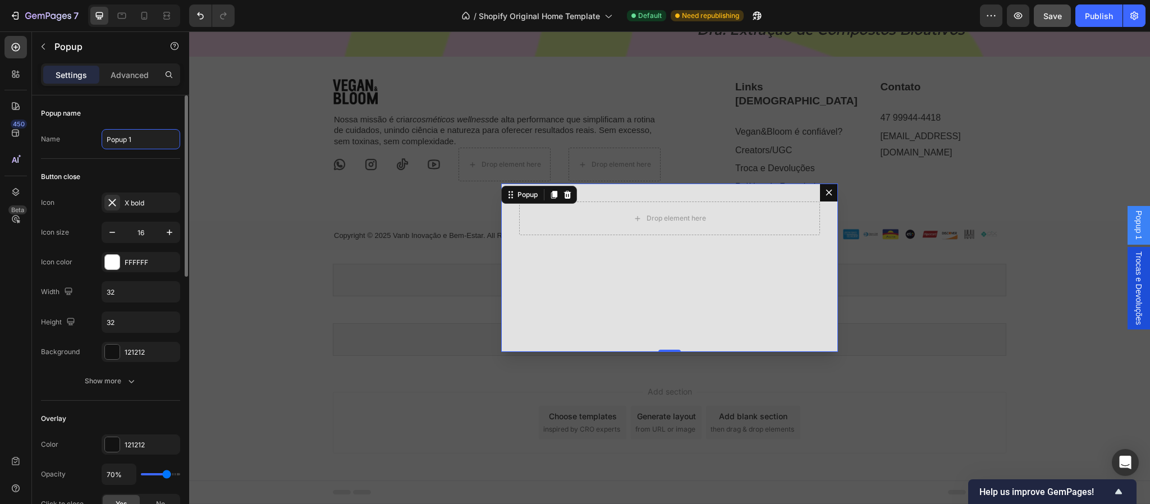
click at [100, 140] on div "Name Popup 1" at bounding box center [110, 139] width 139 height 20
type input "Trocas e Devoluções"
click at [673, 221] on div "Drop element here" at bounding box center [677, 218] width 60 height 9
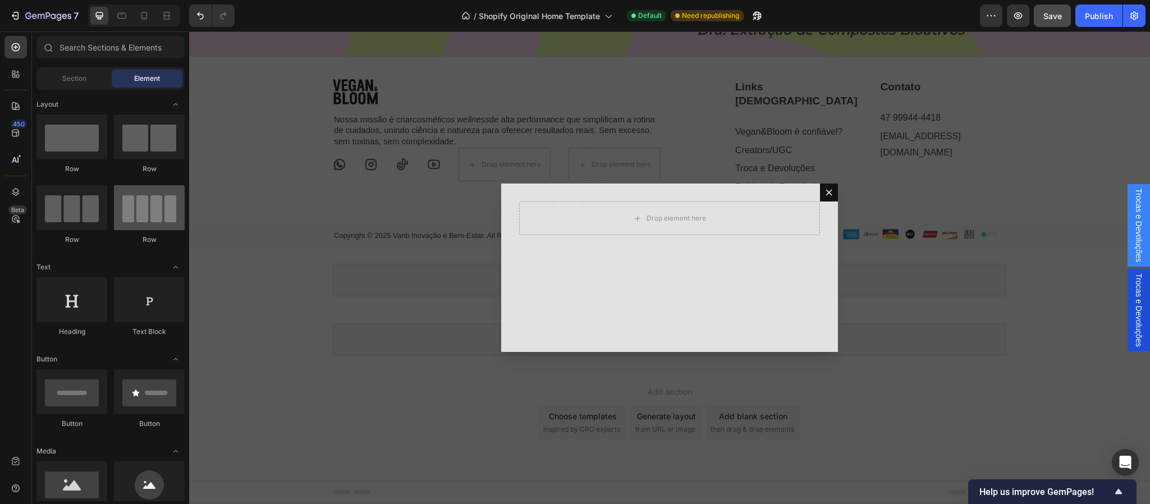
scroll to position [112, 0]
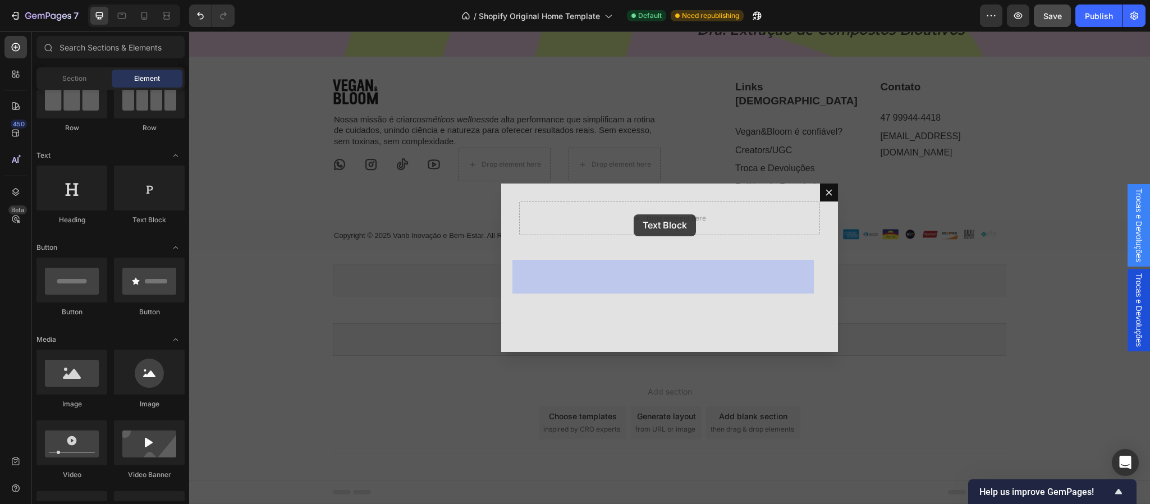
drag, startPoint x: 346, startPoint y: 221, endPoint x: 634, endPoint y: 214, distance: 288.1
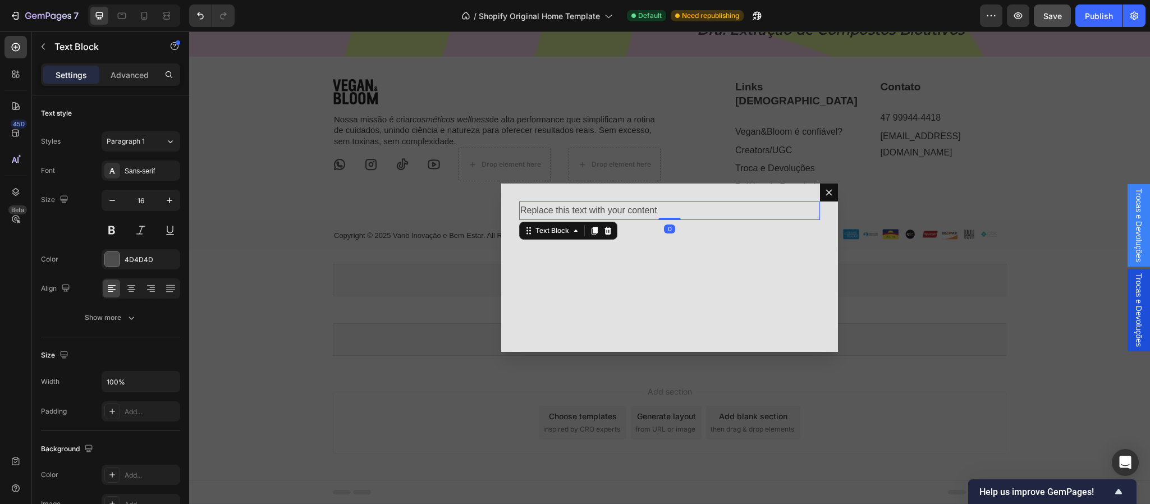
click at [614, 209] on div "Replace this text with your content" at bounding box center [669, 211] width 301 height 19
click at [614, 209] on p "Replace this text with your content" at bounding box center [669, 211] width 299 height 16
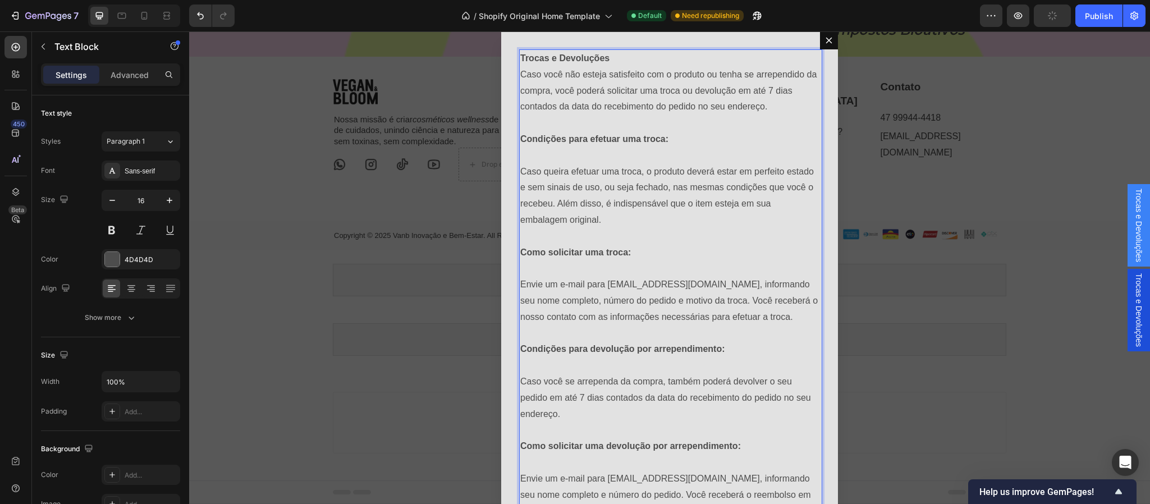
click at [1032, 396] on div "Backdrop" at bounding box center [669, 267] width 961 height 473
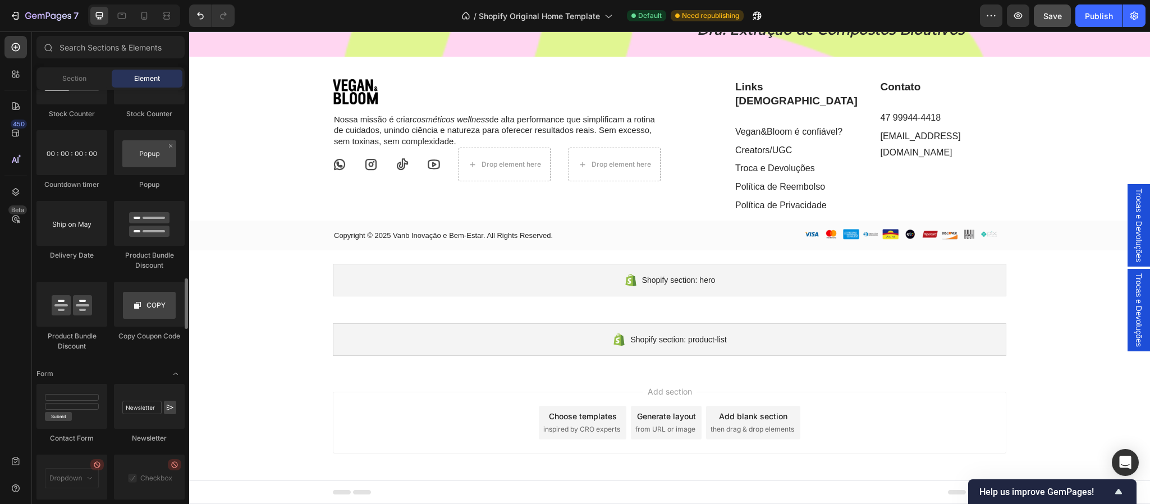
scroll to position [2173, 0]
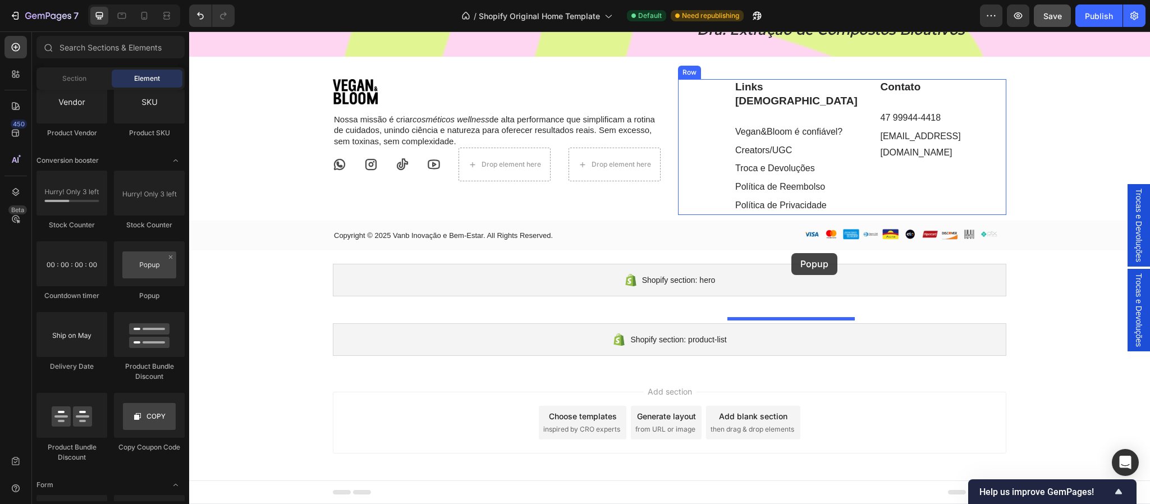
drag, startPoint x: 334, startPoint y: 303, endPoint x: 792, endPoint y: 253, distance: 460.3
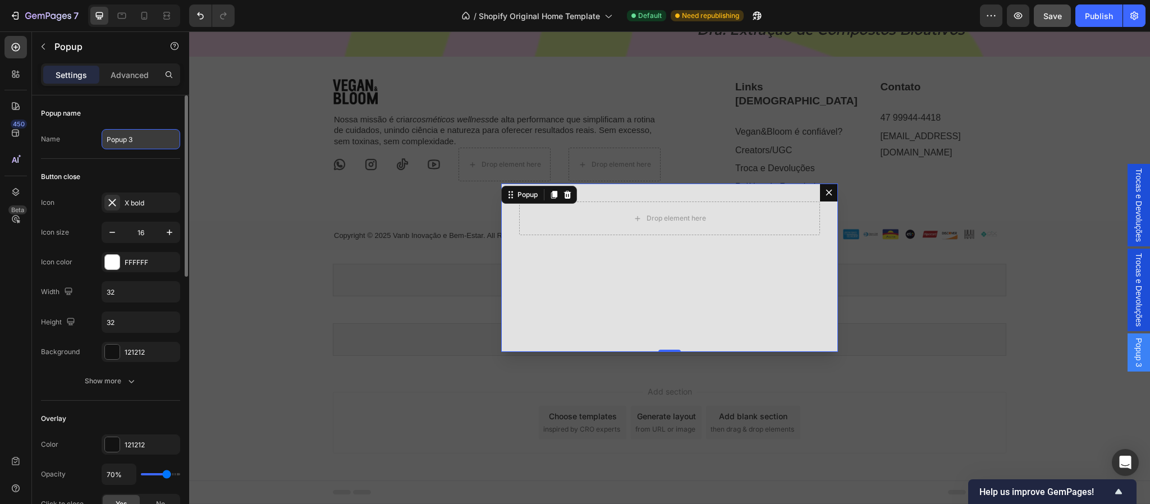
click at [131, 136] on input "Popup 3" at bounding box center [141, 139] width 79 height 20
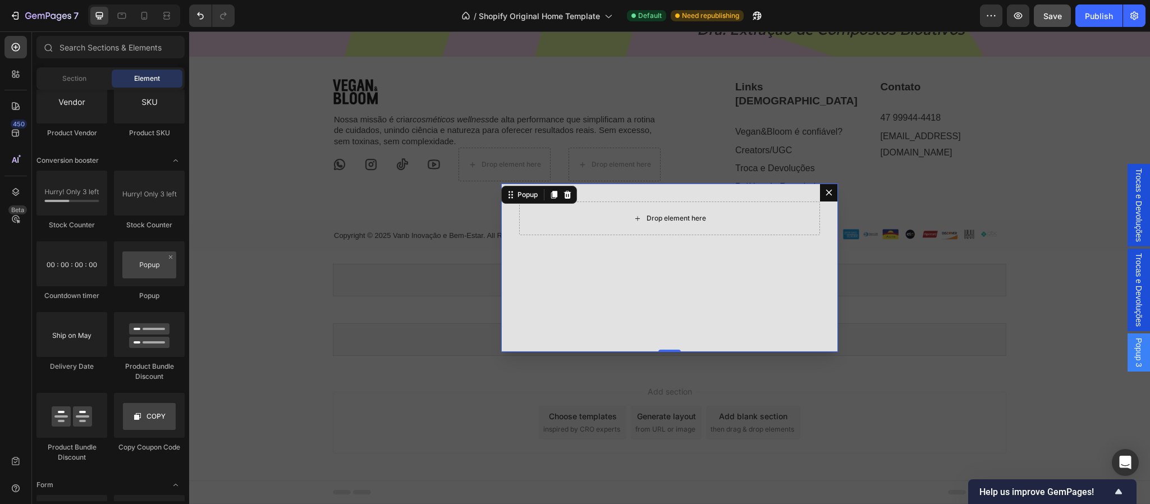
click at [647, 218] on div "Drop element here" at bounding box center [677, 218] width 60 height 9
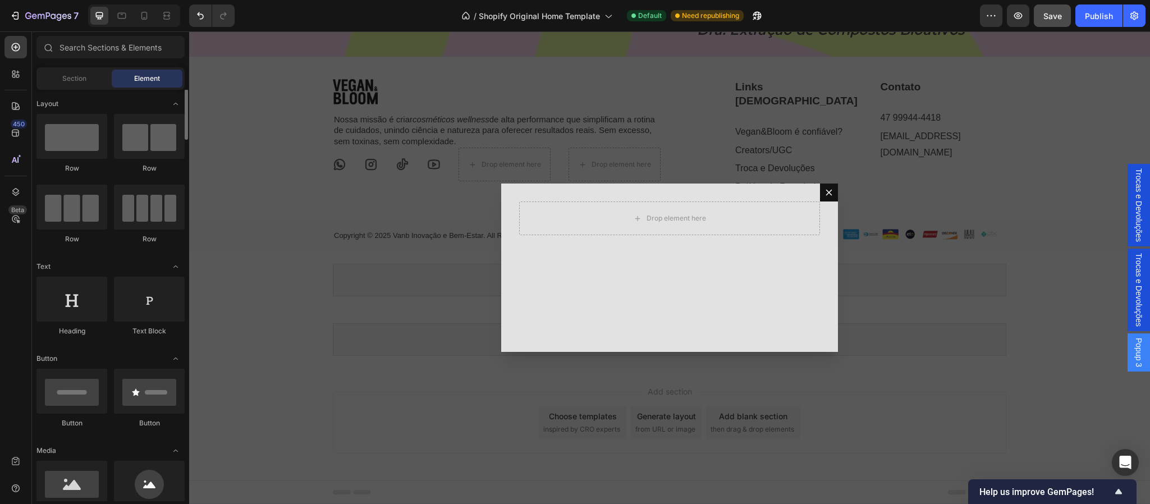
scroll to position [0, 0]
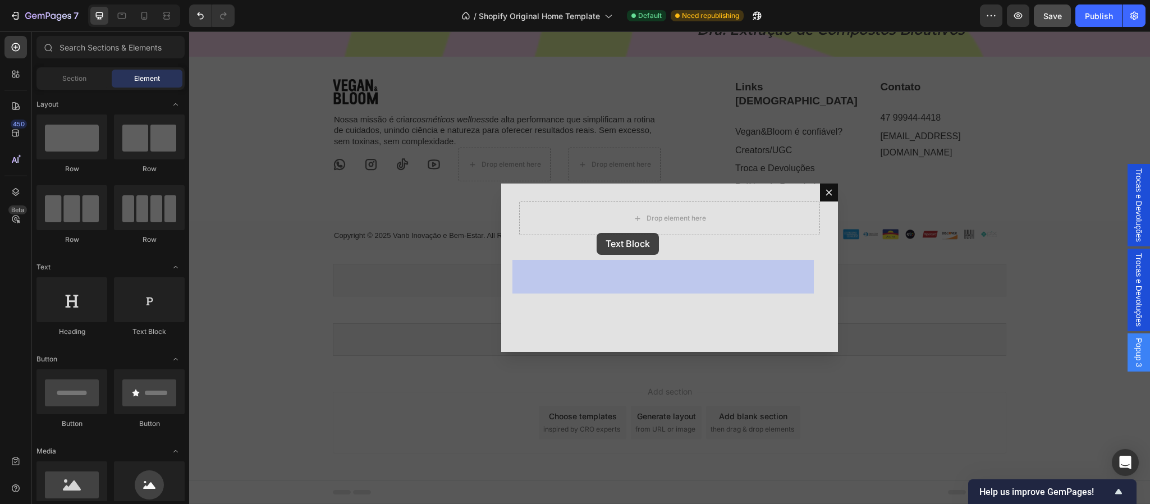
drag, startPoint x: 340, startPoint y: 344, endPoint x: 569, endPoint y: 245, distance: 250.0
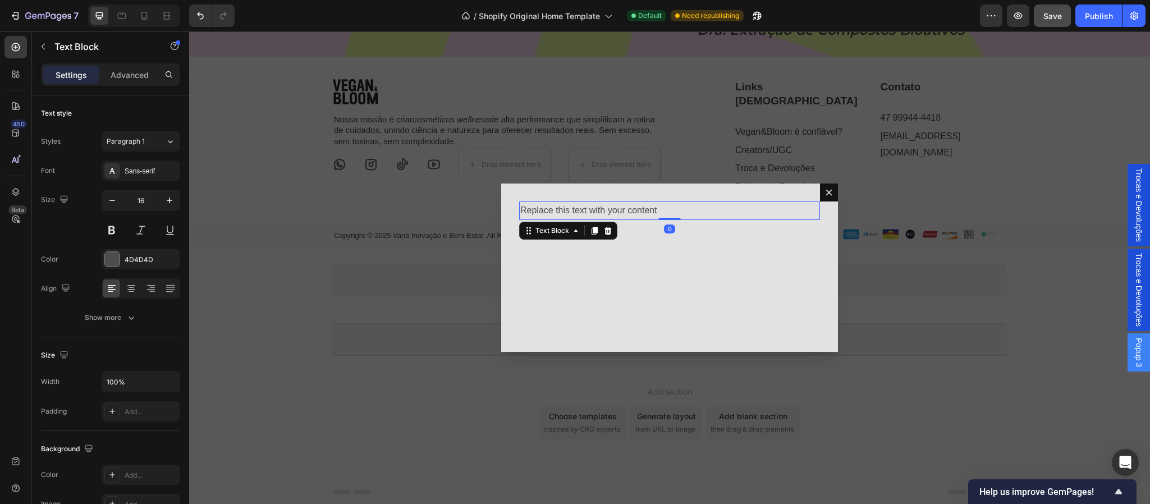
click at [589, 211] on div "Replace this text with your content" at bounding box center [669, 211] width 301 height 19
click at [580, 208] on p "Replace this text with your content" at bounding box center [669, 211] width 299 height 16
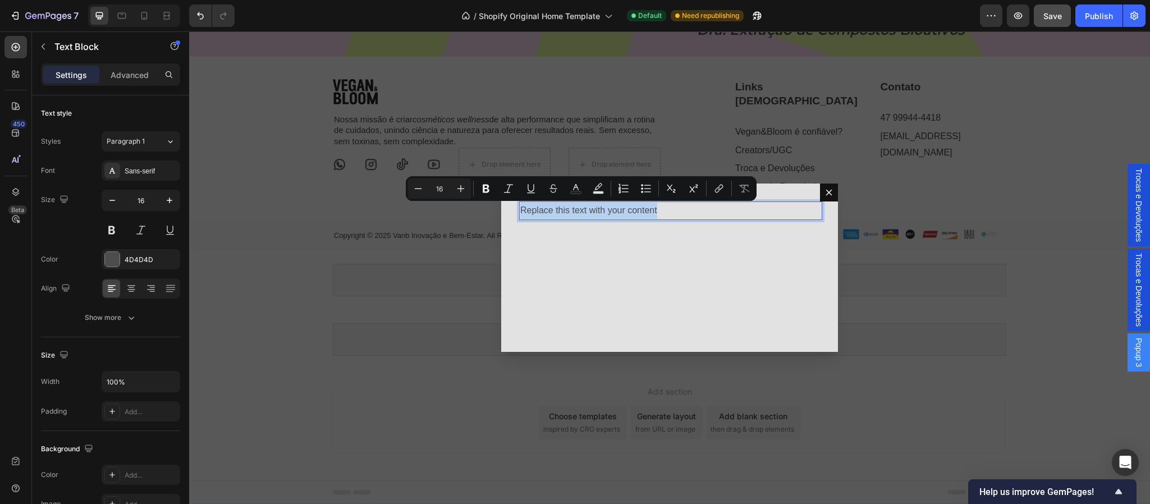
click at [580, 208] on p "Replace this text with your content" at bounding box center [669, 211] width 299 height 16
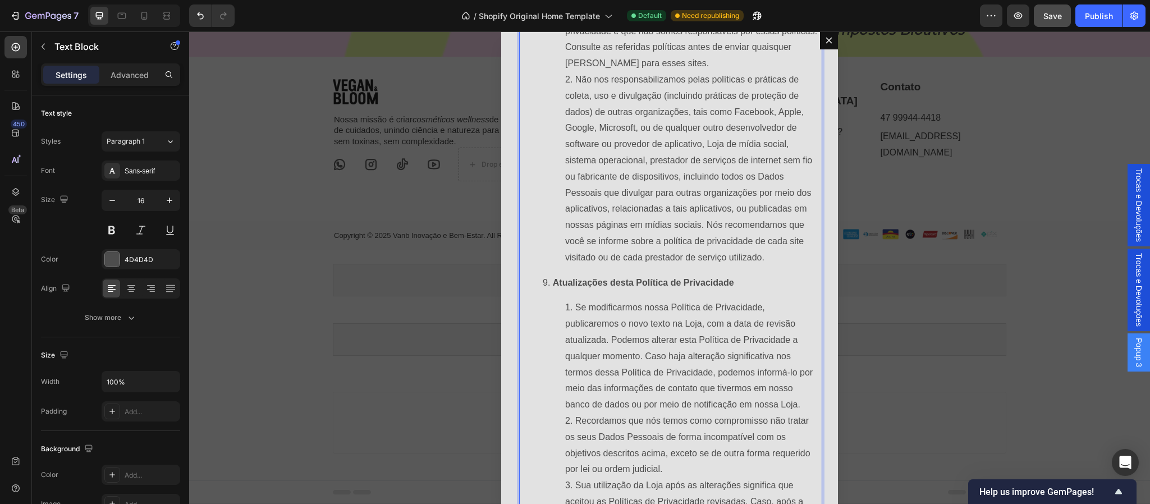
scroll to position [5540, 0]
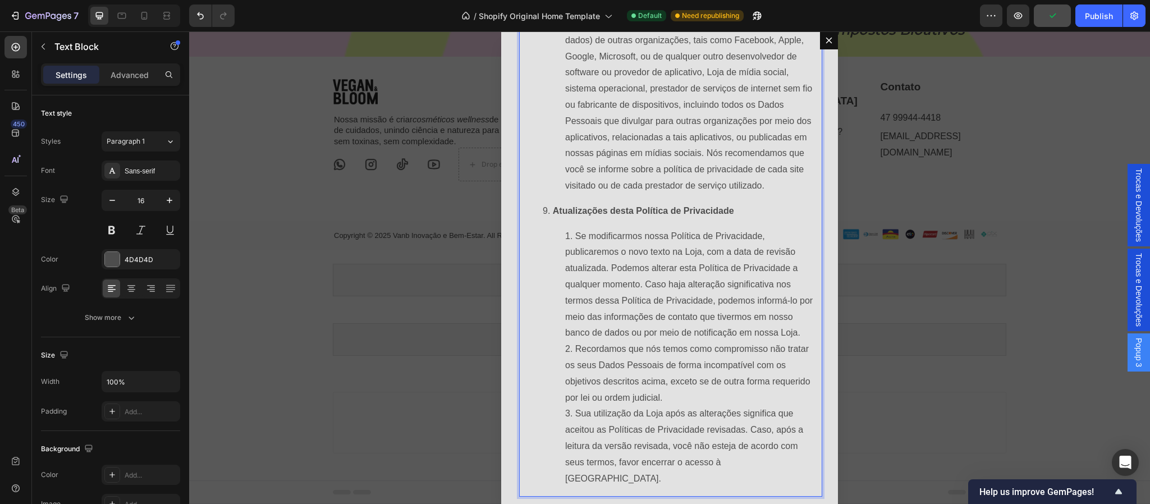
click at [772, 131] on li "Links de hipertexto para outros sites e redes sociais A Loja poderá, de tempos …" at bounding box center [681, 28] width 276 height 332
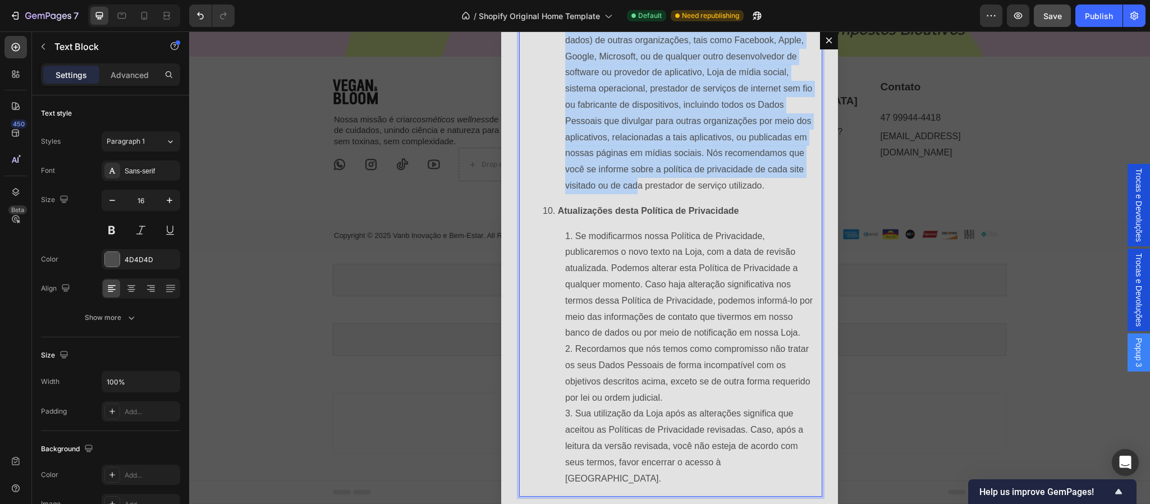
click at [827, 39] on icon "Dialog content" at bounding box center [829, 40] width 9 height 9
click at [819, 40] on h2 "Dra. Extração de Compostos Bioativos" at bounding box center [847, 30] width 302 height 20
click at [824, 40] on h2 "Dra. Extração de Compostos Bioativos" at bounding box center [847, 30] width 302 height 20
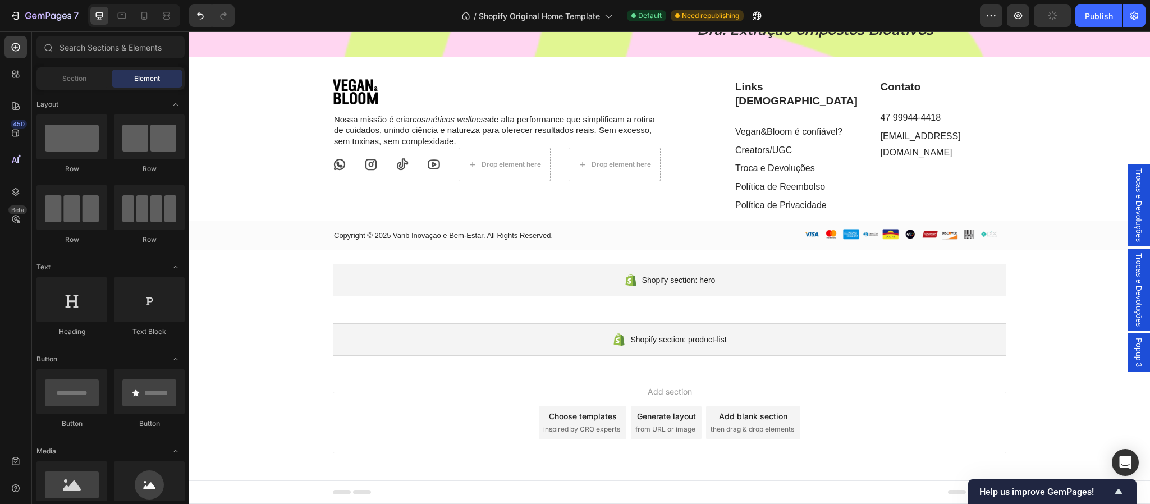
scroll to position [3748, 0]
click at [1134, 204] on span "Trocas e Devoluções" at bounding box center [1139, 205] width 11 height 74
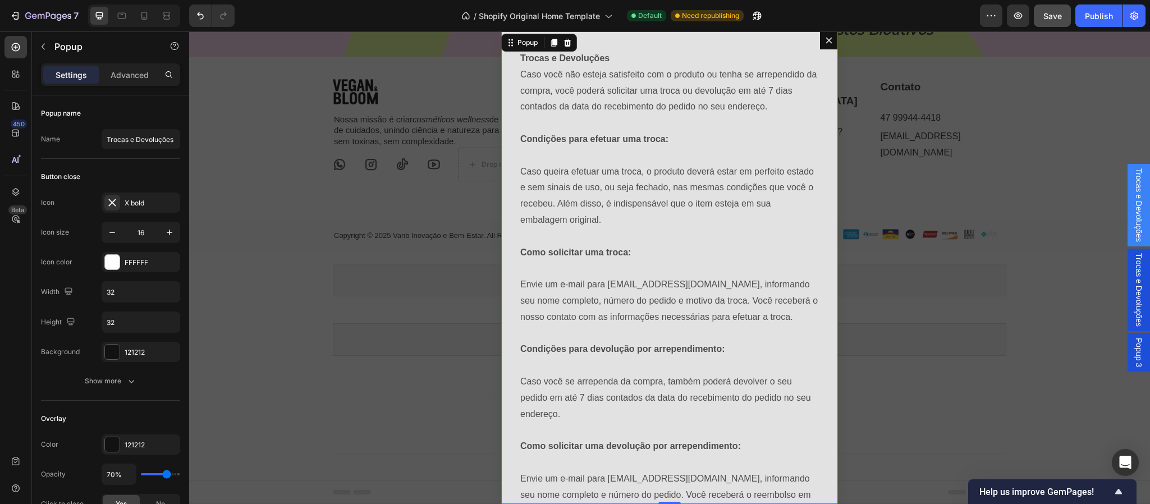
click at [1134, 302] on span "Trocas e Devoluções" at bounding box center [1139, 290] width 11 height 74
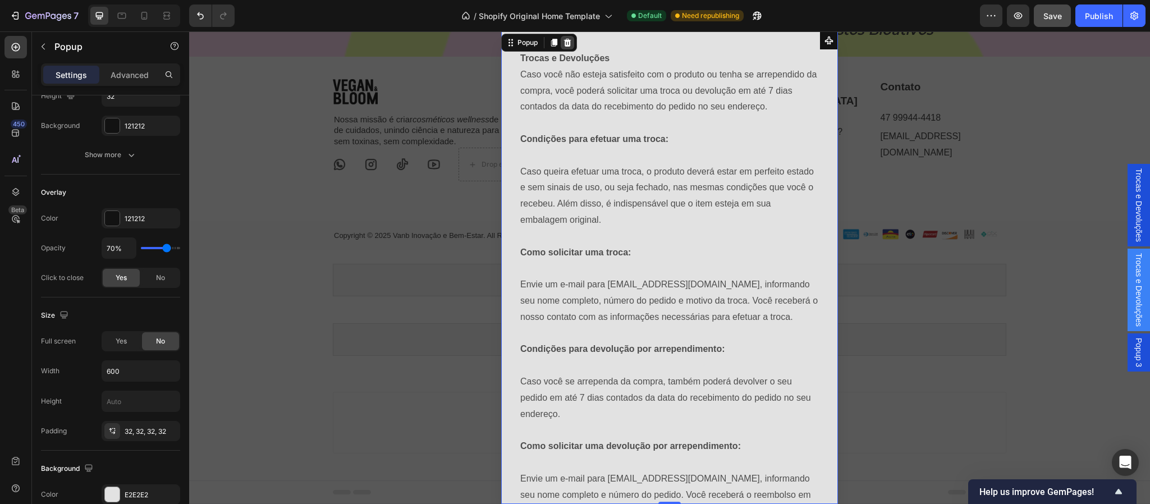
click at [563, 39] on icon "Dialog content" at bounding box center [567, 42] width 9 height 9
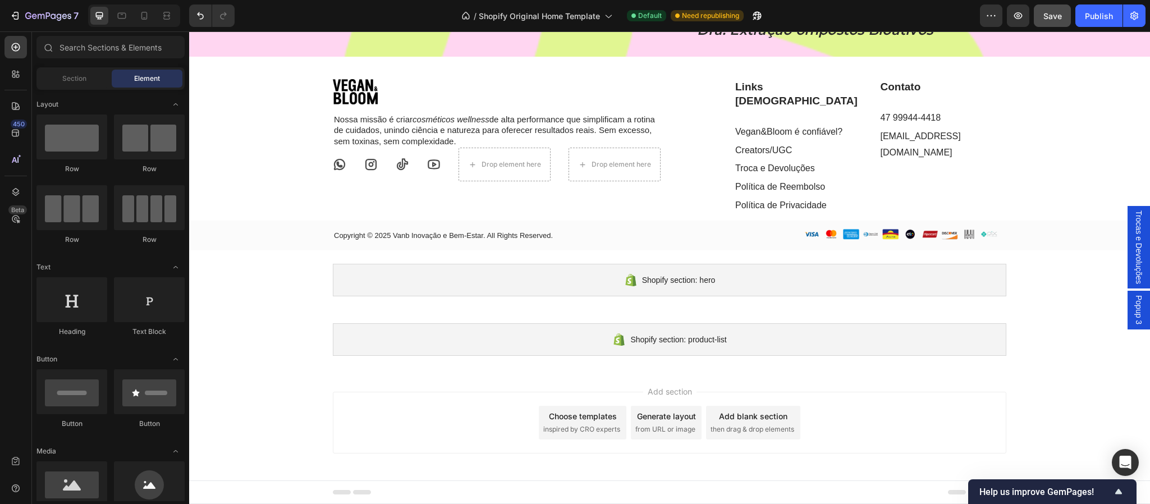
click at [1134, 314] on span "Popup 3" at bounding box center [1139, 309] width 11 height 29
click at [1134, 297] on span "Popup 3" at bounding box center [1139, 309] width 11 height 29
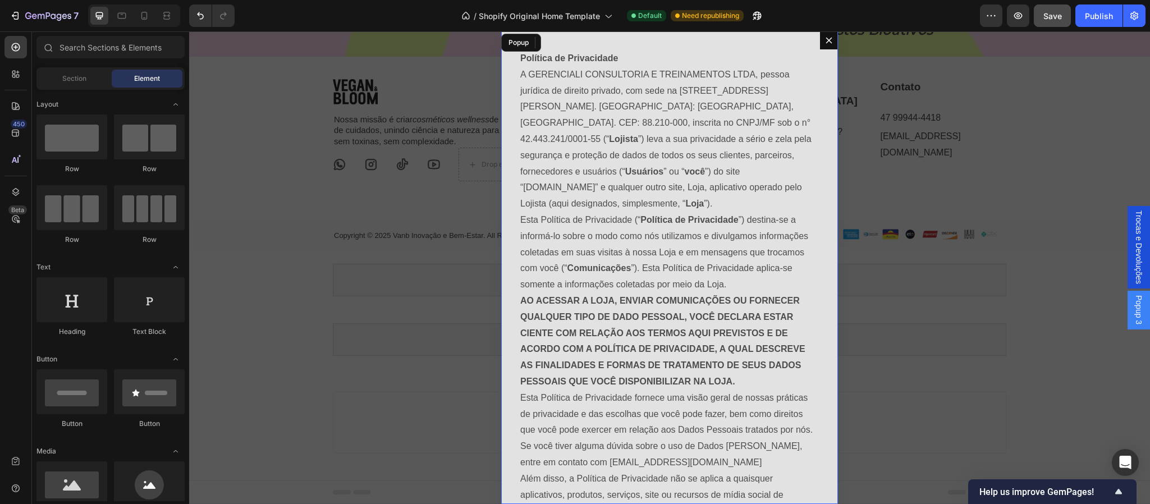
click at [1134, 297] on span "Popup 3" at bounding box center [1139, 309] width 11 height 29
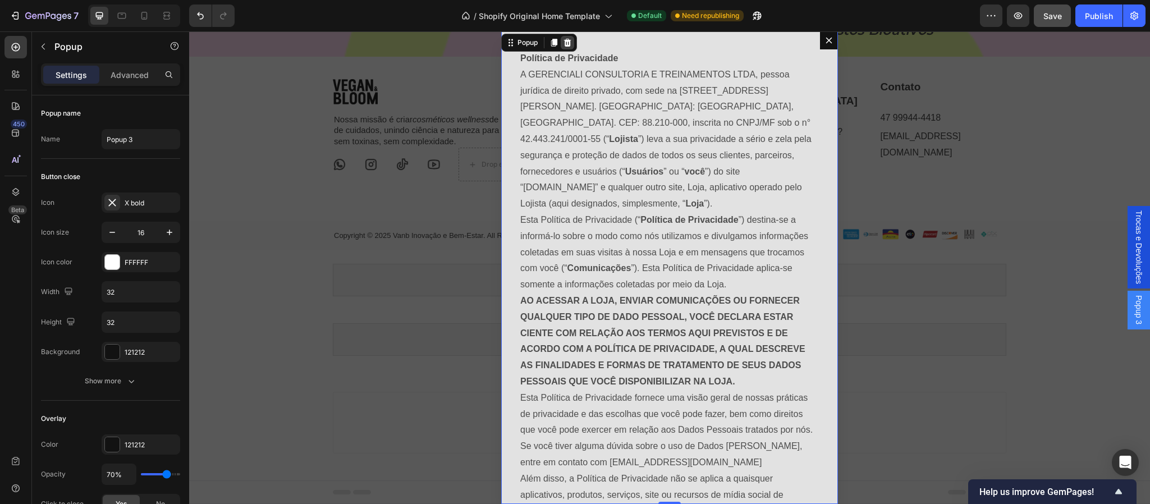
click at [565, 43] on icon "Dialog content" at bounding box center [567, 42] width 9 height 9
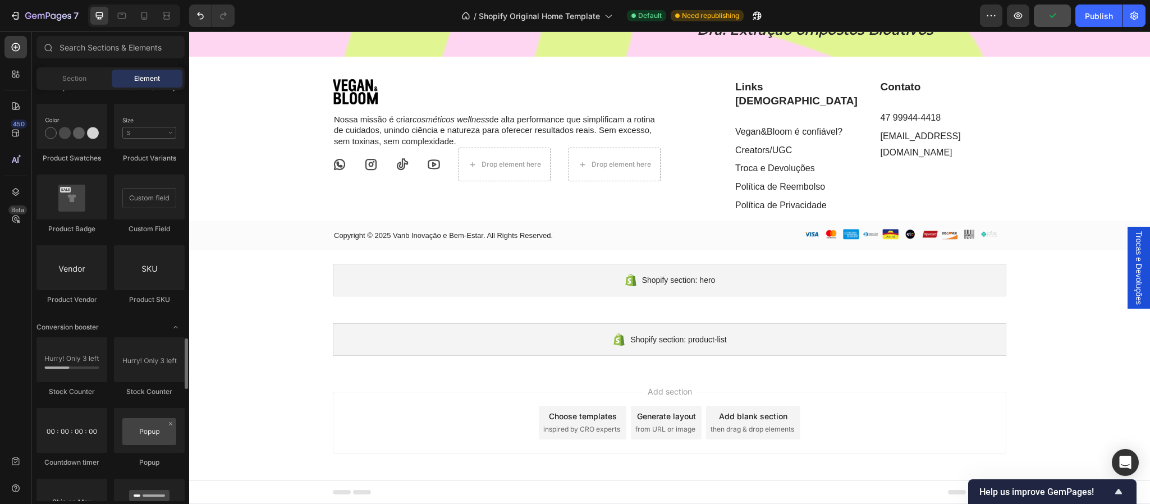
scroll to position [2062, 0]
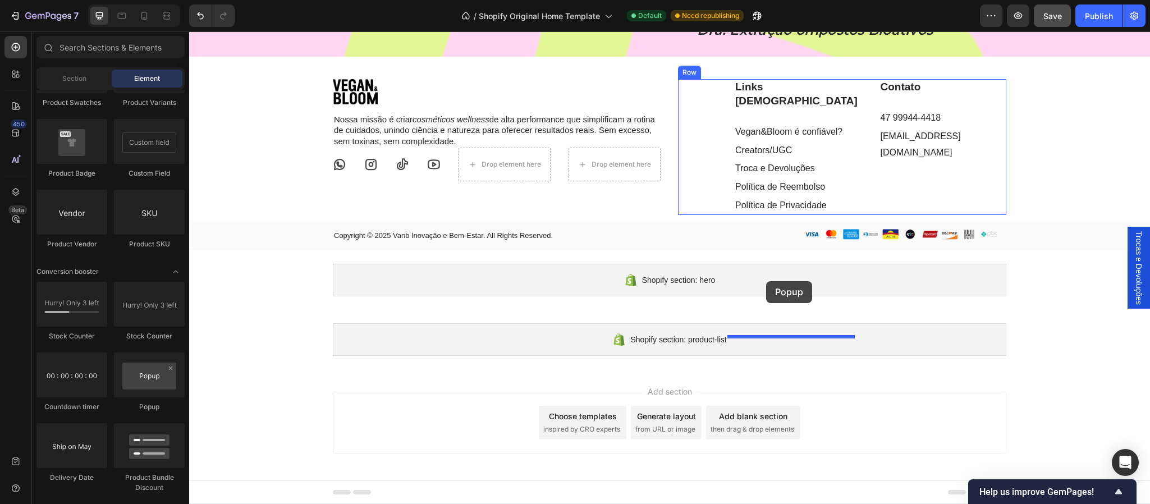
drag, startPoint x: 344, startPoint y: 414, endPoint x: 766, endPoint y: 281, distance: 442.7
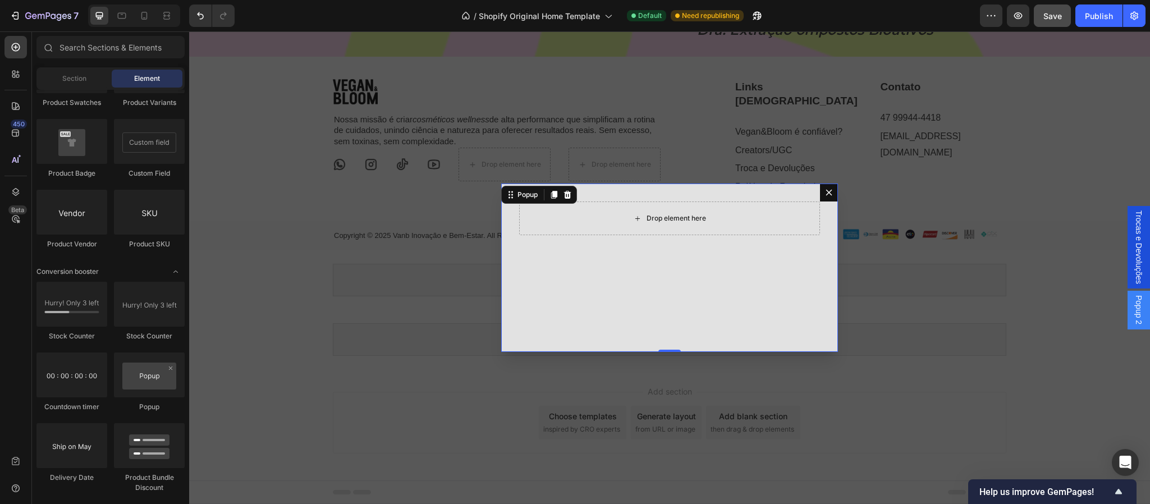
click at [656, 218] on div "Drop element here" at bounding box center [677, 218] width 60 height 9
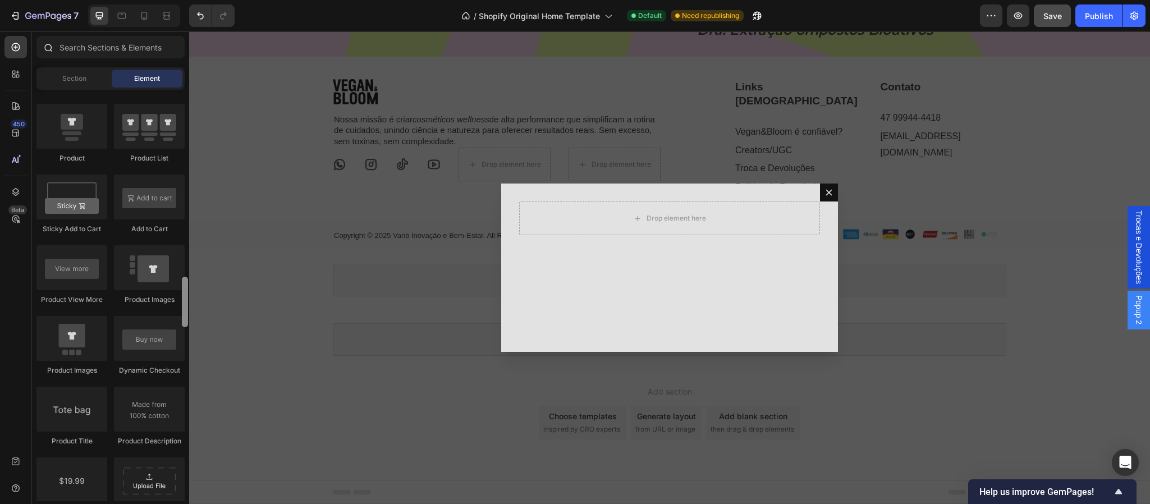
scroll to position [0, 0]
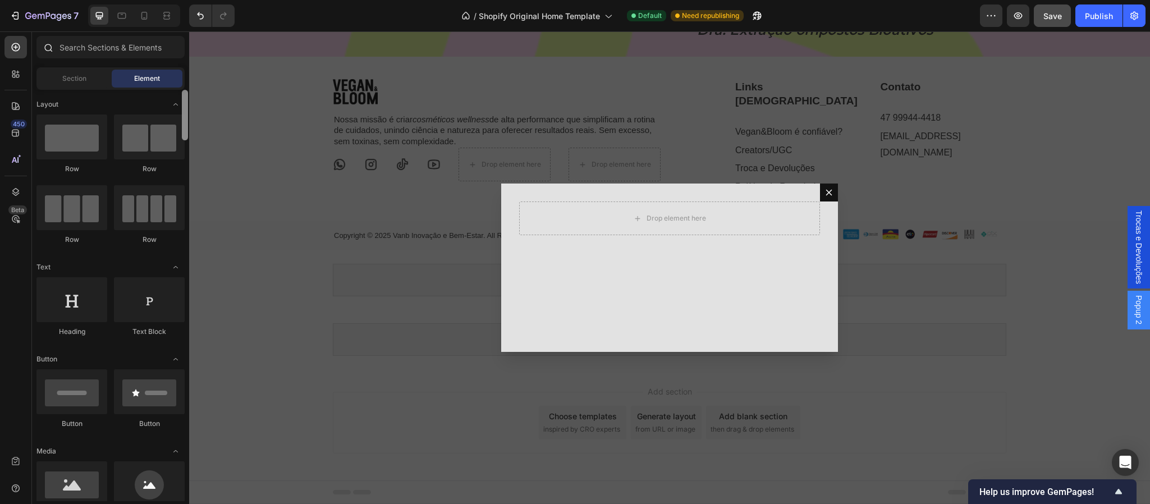
drag, startPoint x: 185, startPoint y: 300, endPoint x: 186, endPoint y: 49, distance: 251.0
click at [186, 49] on div "Sections(18) Elements(83) Section Element Hero Section Product Detail Brands Tr…" at bounding box center [110, 268] width 157 height 465
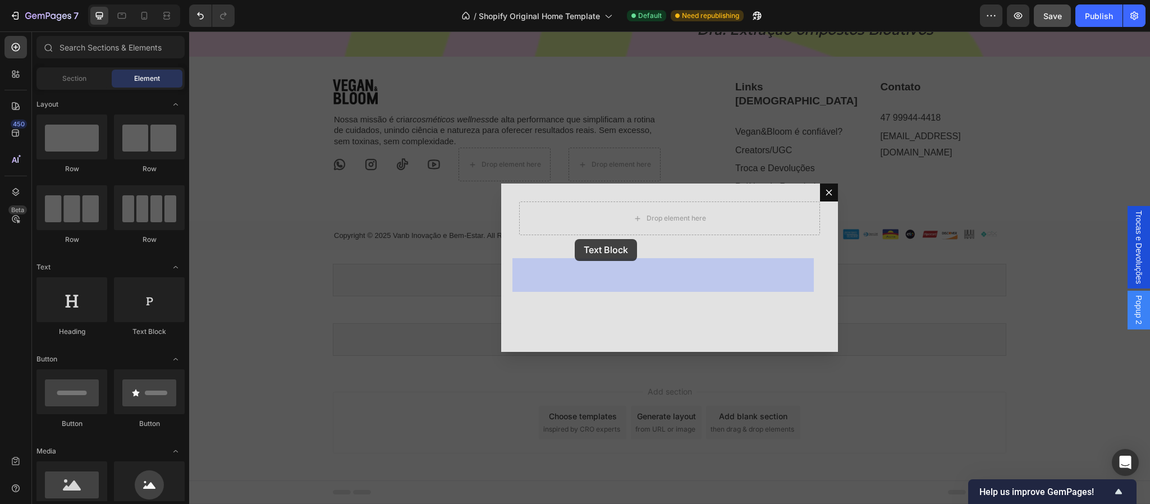
drag, startPoint x: 331, startPoint y: 340, endPoint x: 580, endPoint y: 238, distance: 268.9
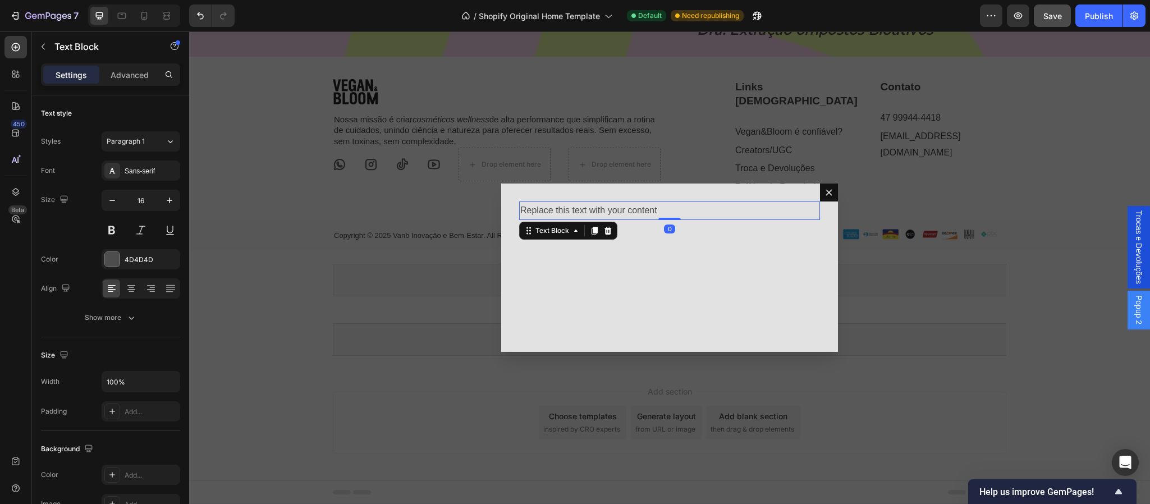
click at [580, 206] on div "Replace this text with your content" at bounding box center [669, 211] width 301 height 19
click at [580, 220] on div "Replace this text with your content" at bounding box center [669, 211] width 301 height 19
click at [580, 213] on p "Replace this text with your content" at bounding box center [669, 211] width 299 height 16
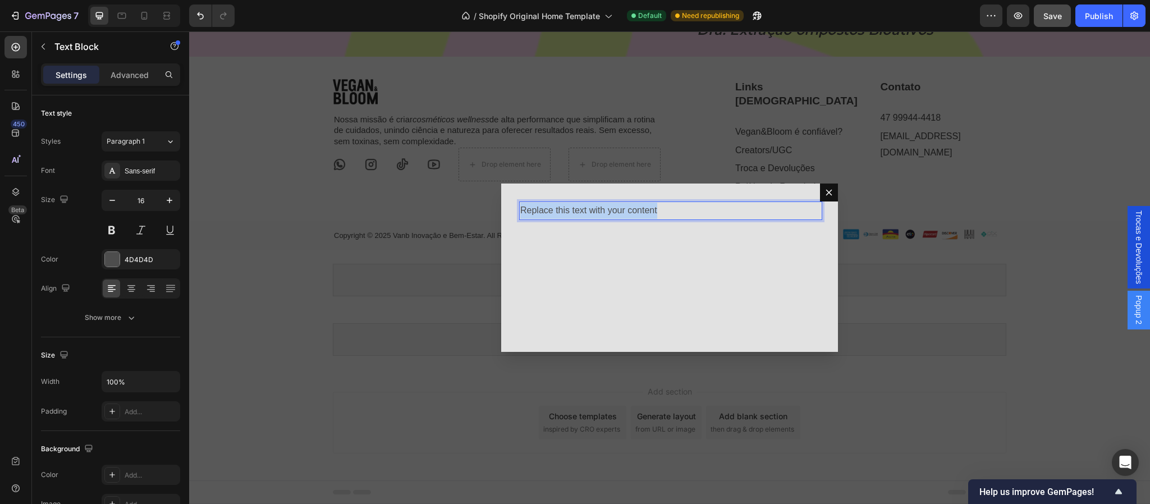
click at [580, 213] on p "Replace this text with your content" at bounding box center [669, 211] width 299 height 16
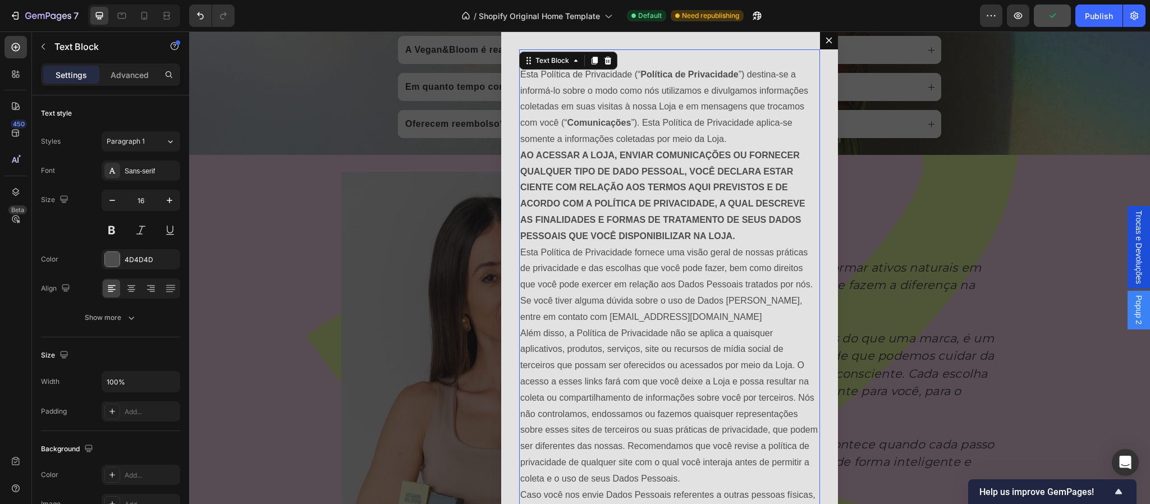
click at [605, 61] on icon "Dialog body" at bounding box center [608, 61] width 7 height 8
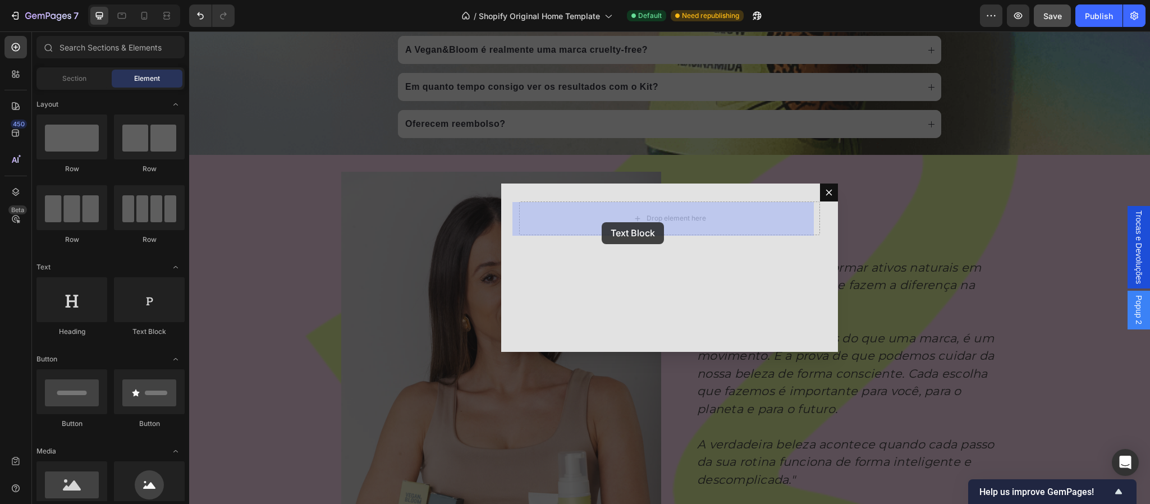
drag, startPoint x: 378, startPoint y: 338, endPoint x: 605, endPoint y: 221, distance: 255.9
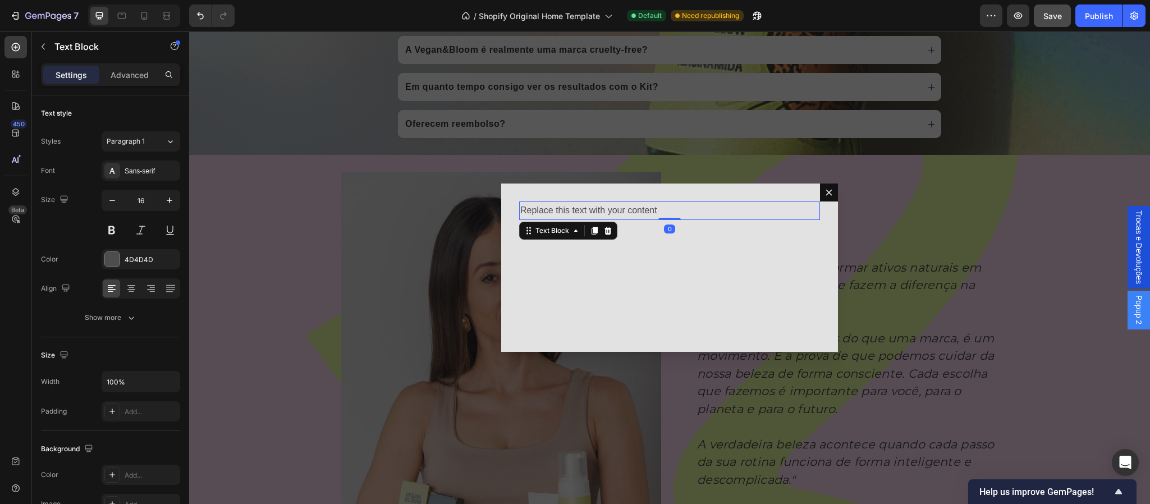
click at [585, 207] on div "Replace this text with your content" at bounding box center [669, 211] width 301 height 19
click at [611, 213] on p "Replace this text with your content" at bounding box center [669, 211] width 299 height 16
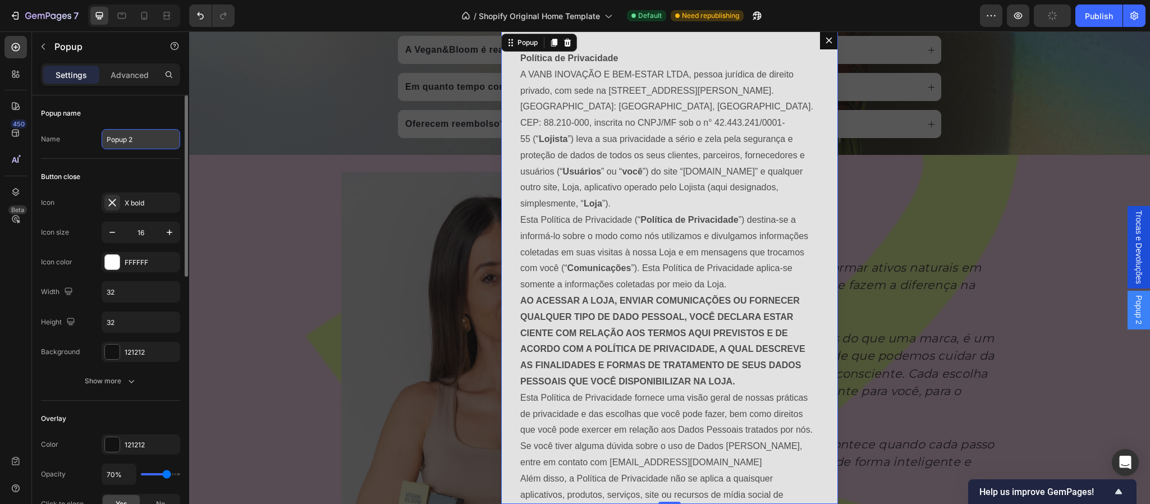
click at [120, 145] on input "Popup 2" at bounding box center [141, 139] width 79 height 20
type input "p"
type input "Privacidade"
click at [825, 39] on icon "Dialog content" at bounding box center [829, 40] width 9 height 9
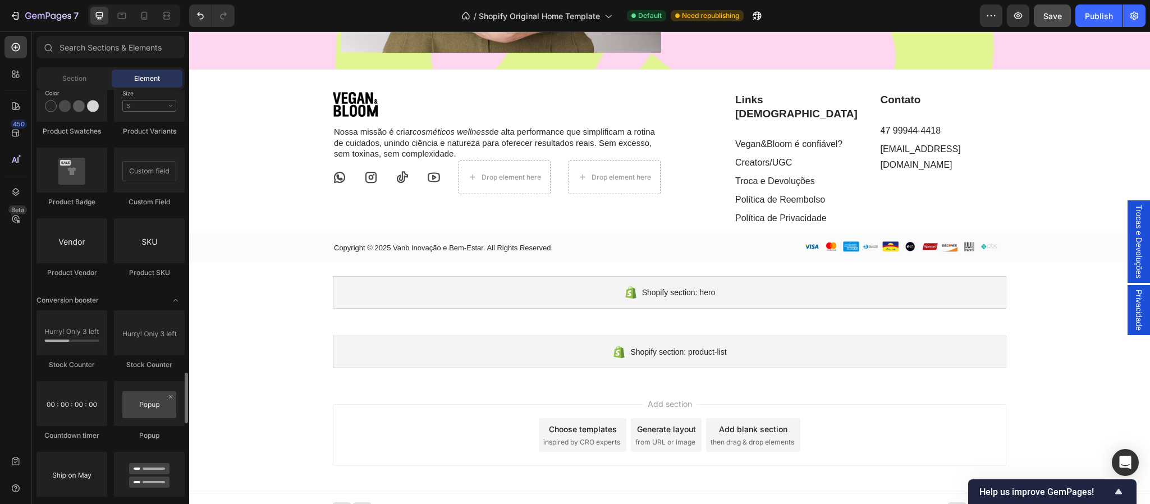
scroll to position [2172, 0]
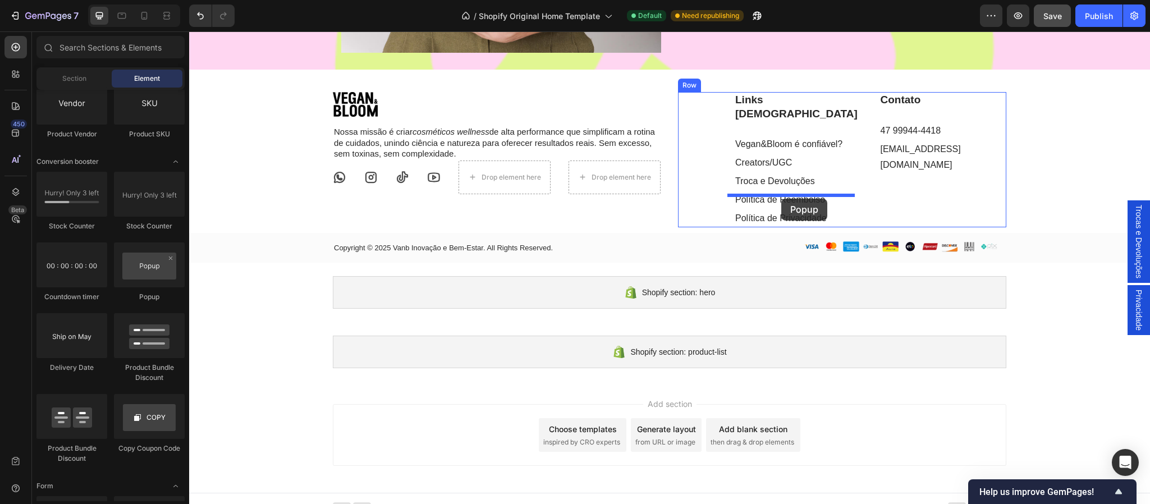
drag, startPoint x: 377, startPoint y: 303, endPoint x: 781, endPoint y: 199, distance: 417.9
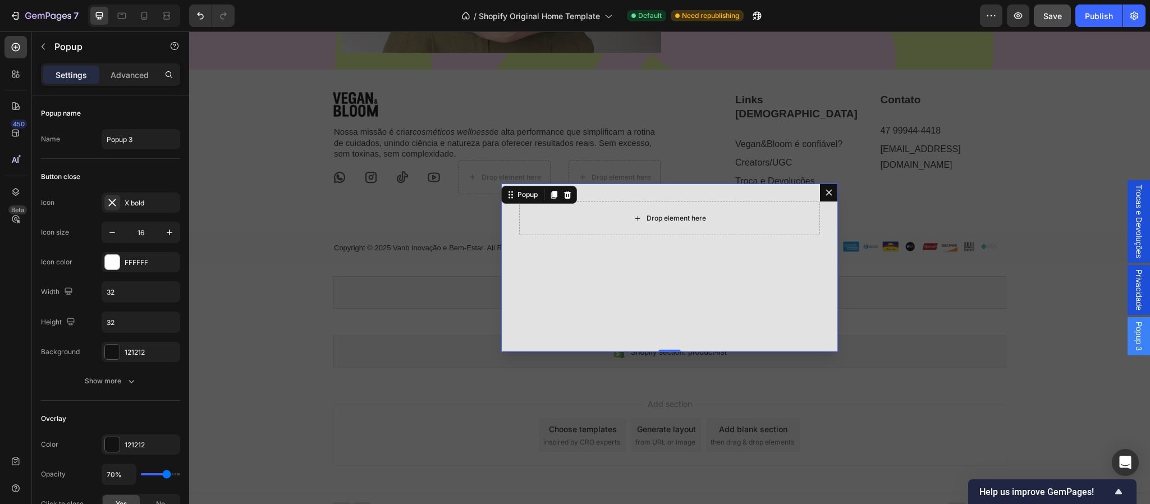
click at [664, 225] on div "Drop element here" at bounding box center [669, 218] width 91 height 18
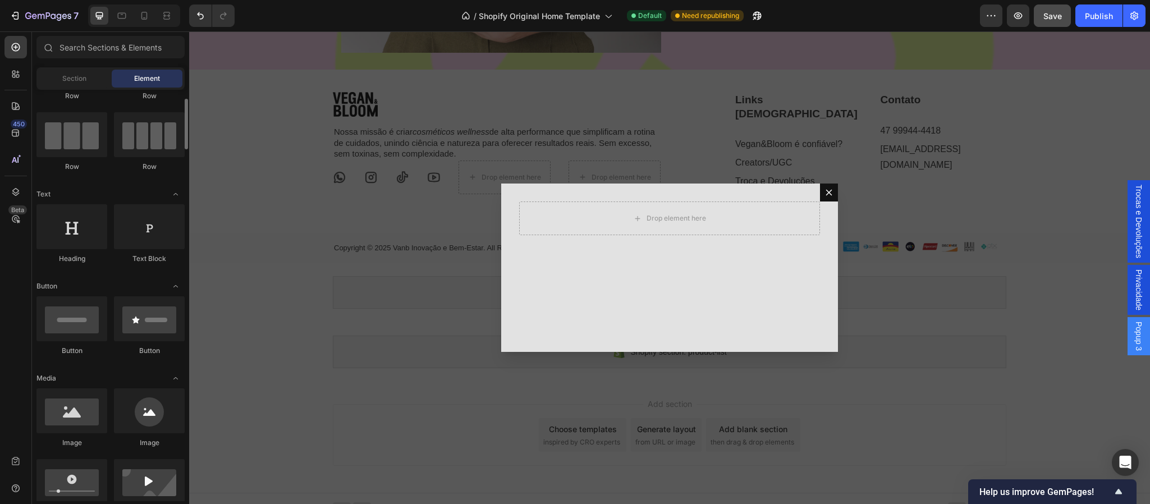
scroll to position [0, 0]
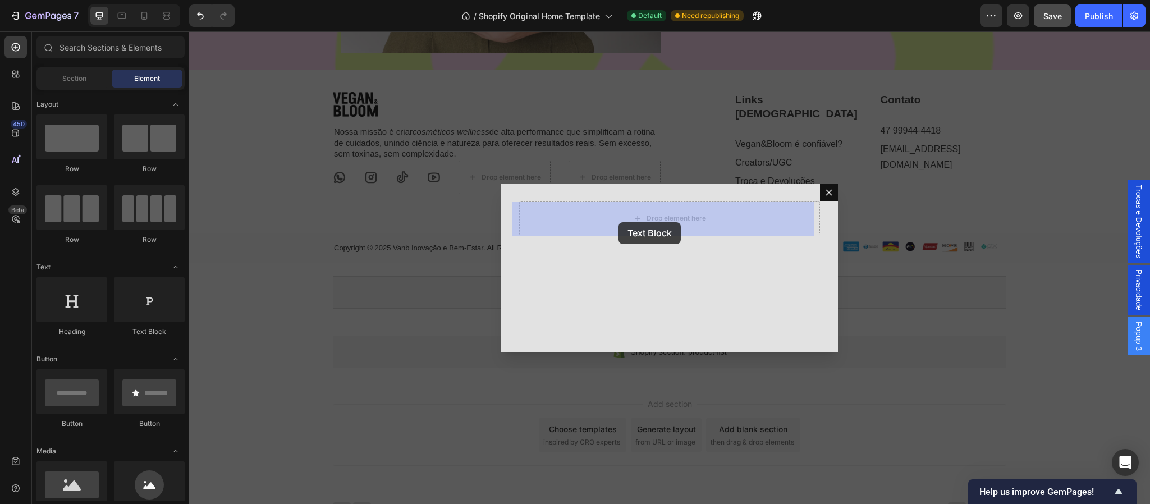
drag, startPoint x: 340, startPoint y: 338, endPoint x: 622, endPoint y: 221, distance: 305.8
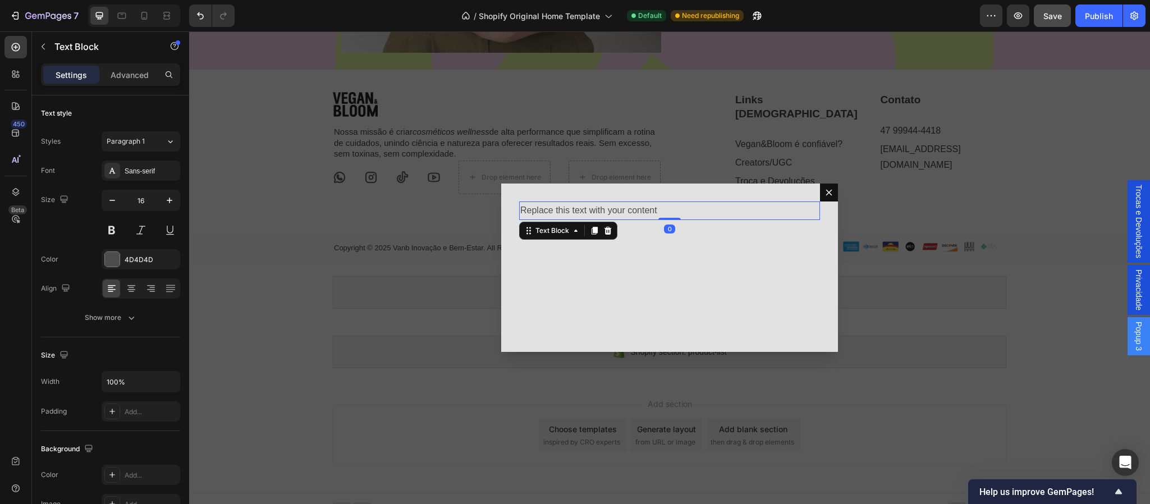
click at [595, 207] on div "Replace this text with your content" at bounding box center [669, 211] width 301 height 19
click at [595, 207] on p "Replace this text with your content" at bounding box center [669, 211] width 299 height 16
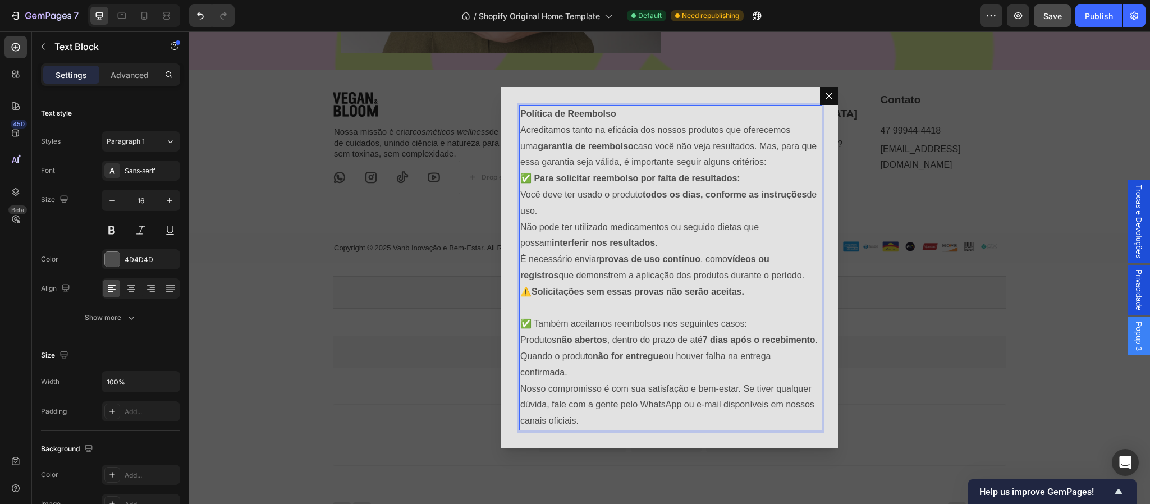
click at [534, 287] on strong "Solicitações sem essas provas não serão aceitas." at bounding box center [638, 292] width 213 height 10
click at [532, 287] on strong "Solicitações sem essas provas não serão aceitas." at bounding box center [638, 292] width 213 height 10
click at [531, 318] on p "✅ Também aceitamos reembolsos nos seguintes casos:" at bounding box center [669, 324] width 299 height 16
click at [765, 154] on p "Acreditamos tanto na eficácia dos nossos produtos que oferecemos uma garantia d…" at bounding box center [669, 146] width 299 height 48
click at [646, 106] on p "Política de Reembolso" at bounding box center [669, 114] width 299 height 16
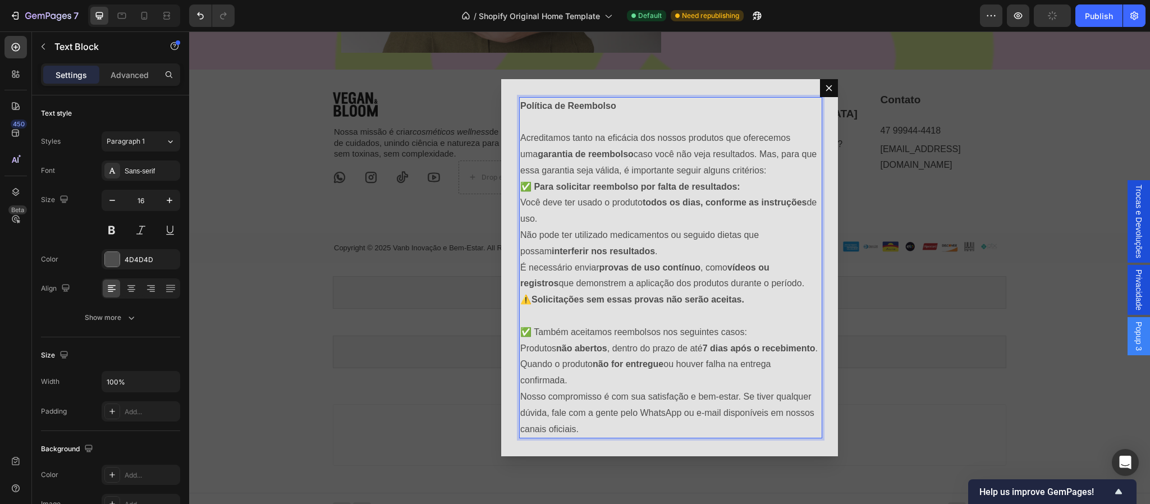
click at [772, 162] on p "Acreditamos tanto na eficácia dos nossos produtos que oferecemos uma garantia d…" at bounding box center [669, 154] width 299 height 48
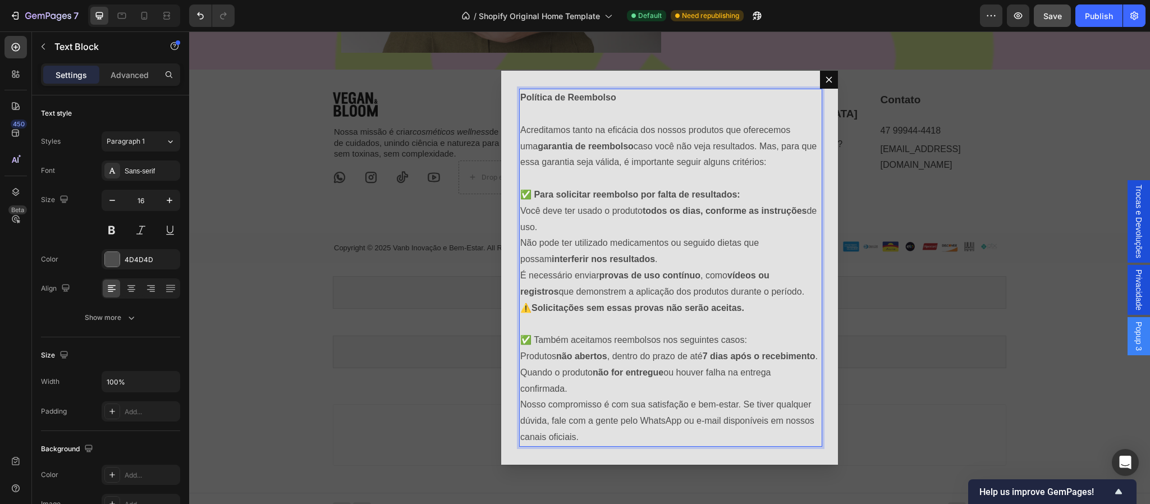
click at [593, 365] on p "Produtos não abertos , dentro do prazo de até 7 dias após o recebimento ." at bounding box center [669, 357] width 299 height 16
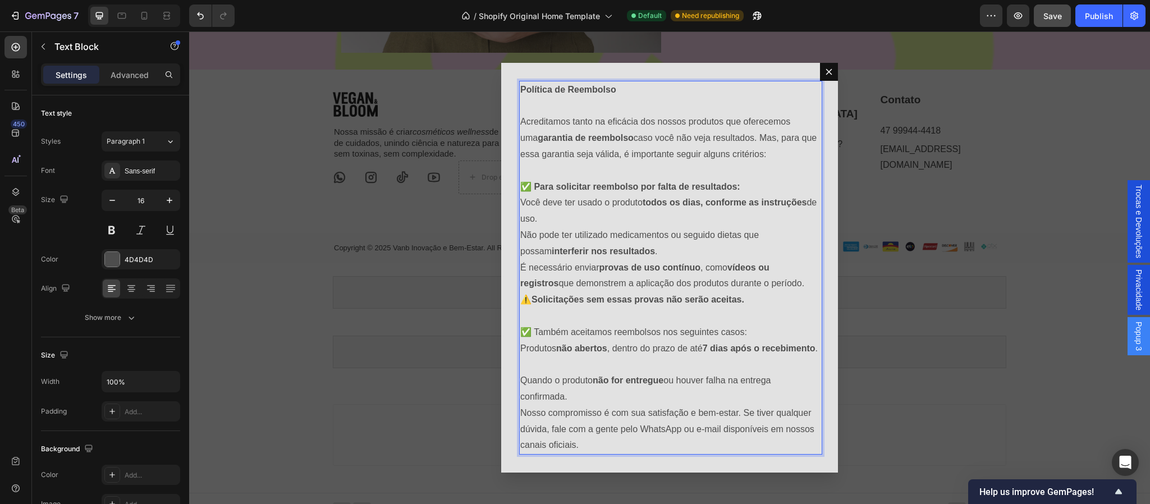
click at [584, 405] on p "Quando o produto não for entregue ou houver falha na entrega confirmada." at bounding box center [669, 389] width 299 height 33
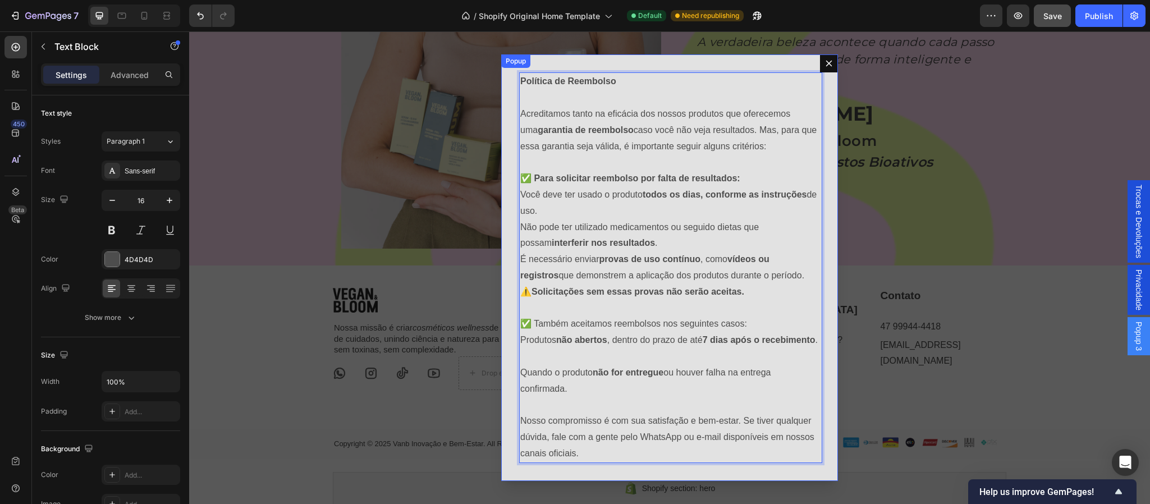
click at [501, 78] on div "Política de Reembolso Acreditamos tanto na eficácia dos nossos produtos que ofe…" at bounding box center [669, 267] width 337 height 426
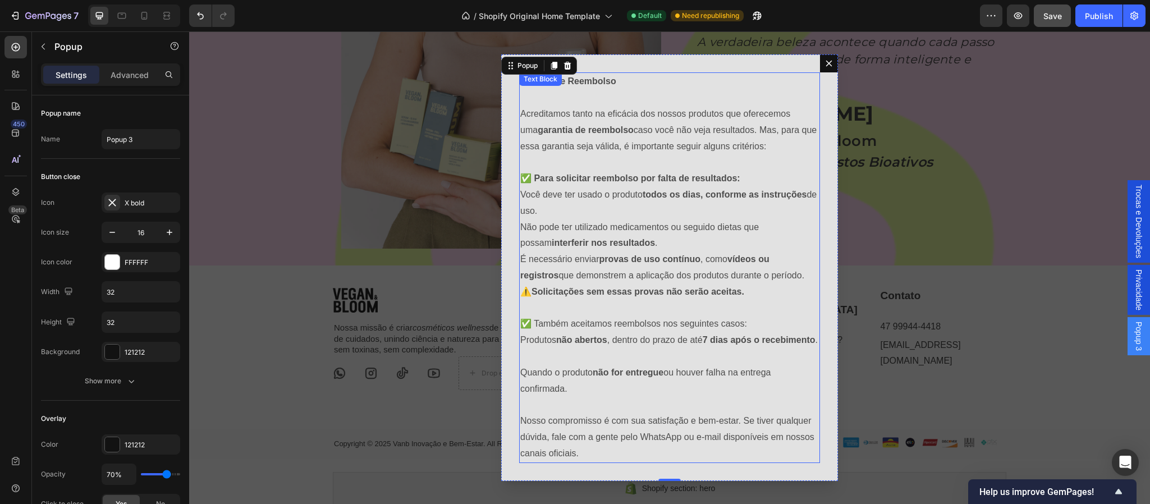
click at [572, 135] on p "Acreditamos tanto na eficácia dos nossos produtos que oferecemos uma garantia d…" at bounding box center [669, 130] width 299 height 48
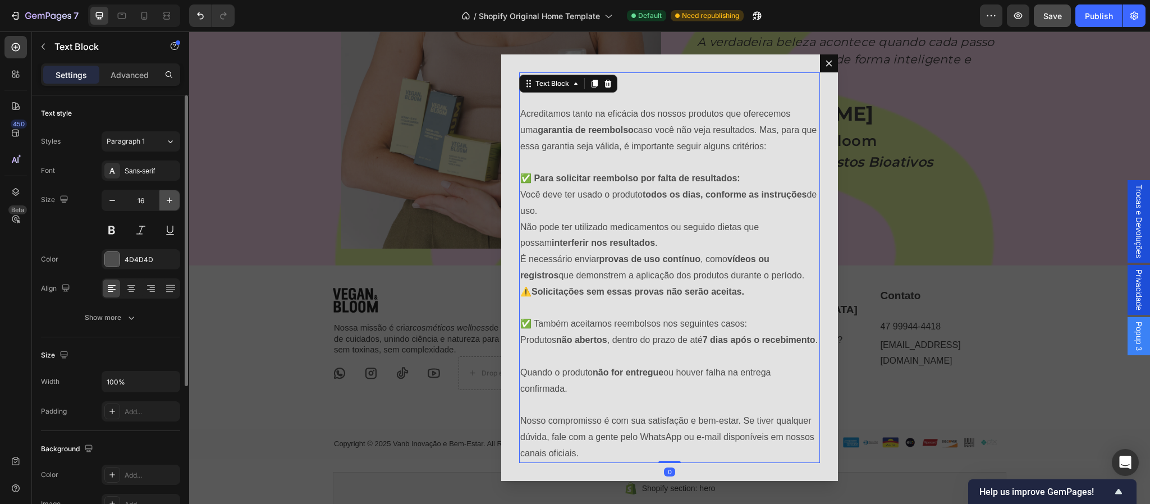
click at [166, 199] on icon "button" at bounding box center [169, 200] width 11 height 11
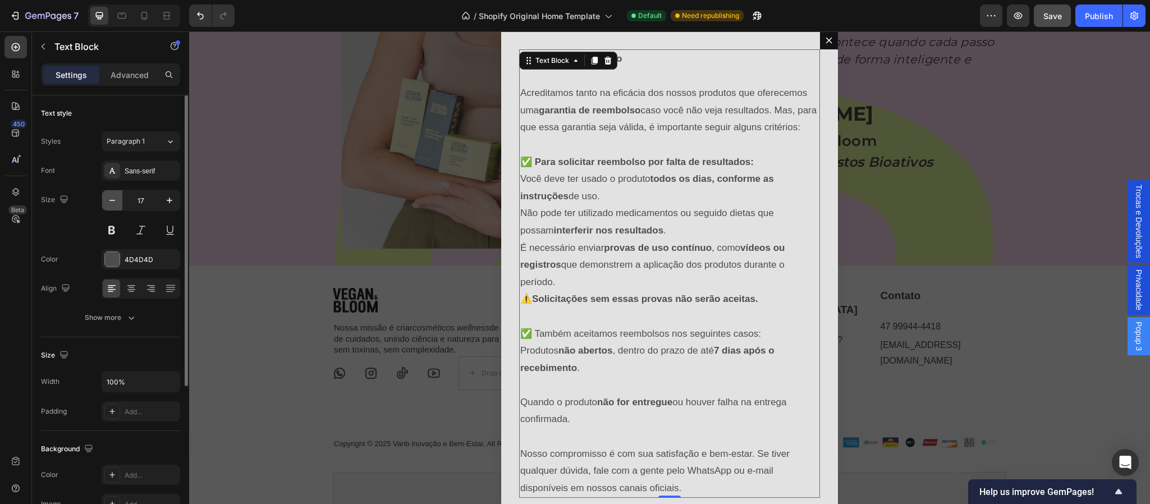
click at [108, 201] on icon "button" at bounding box center [112, 200] width 11 height 11
type input "16"
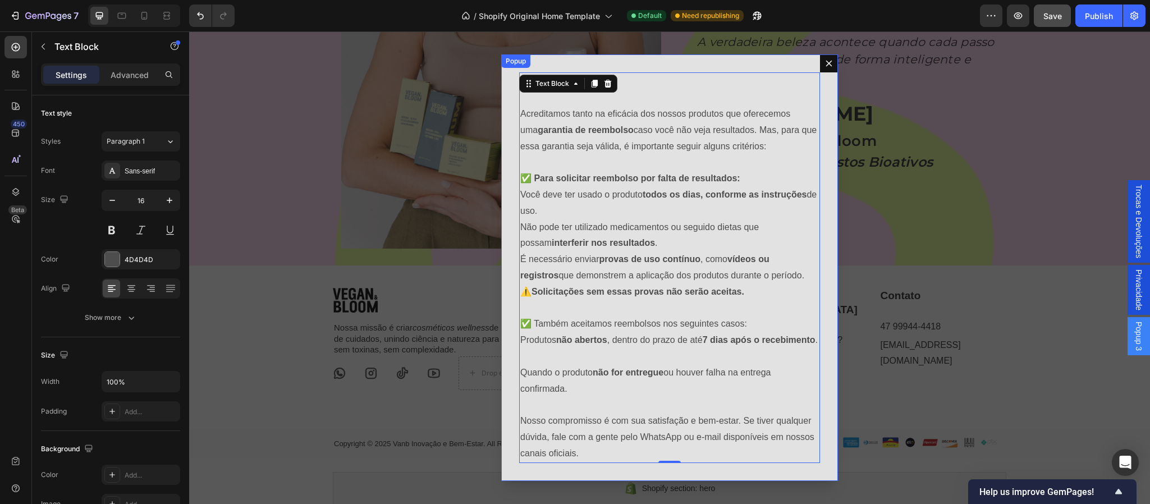
click at [504, 54] on div "Popup" at bounding box center [515, 60] width 29 height 13
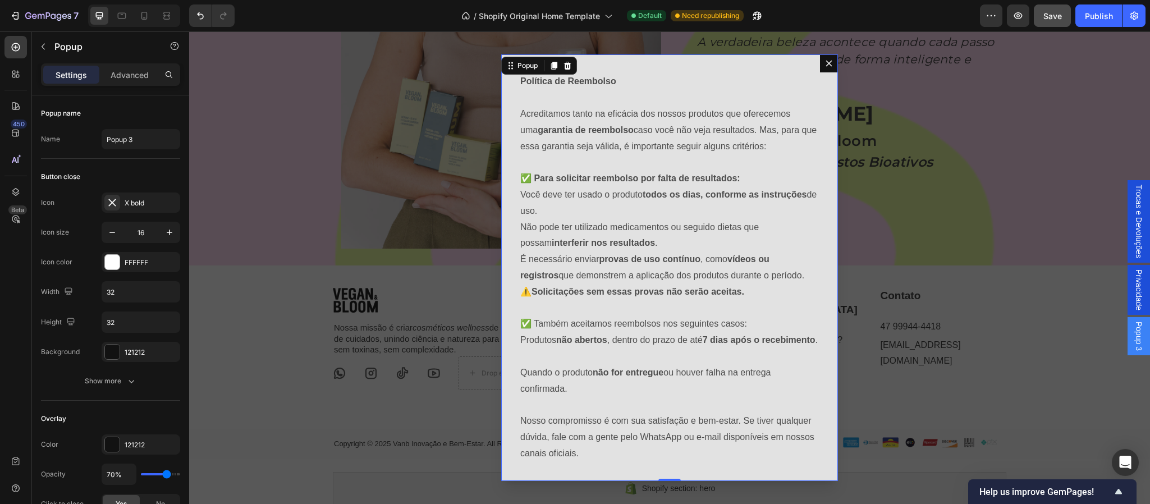
click at [505, 104] on div "Política de Reembolso Acreditamos tanto na eficácia dos nossos produtos que ofe…" at bounding box center [669, 267] width 337 height 426
click at [149, 263] on div "FFFFFF" at bounding box center [141, 263] width 33 height 10
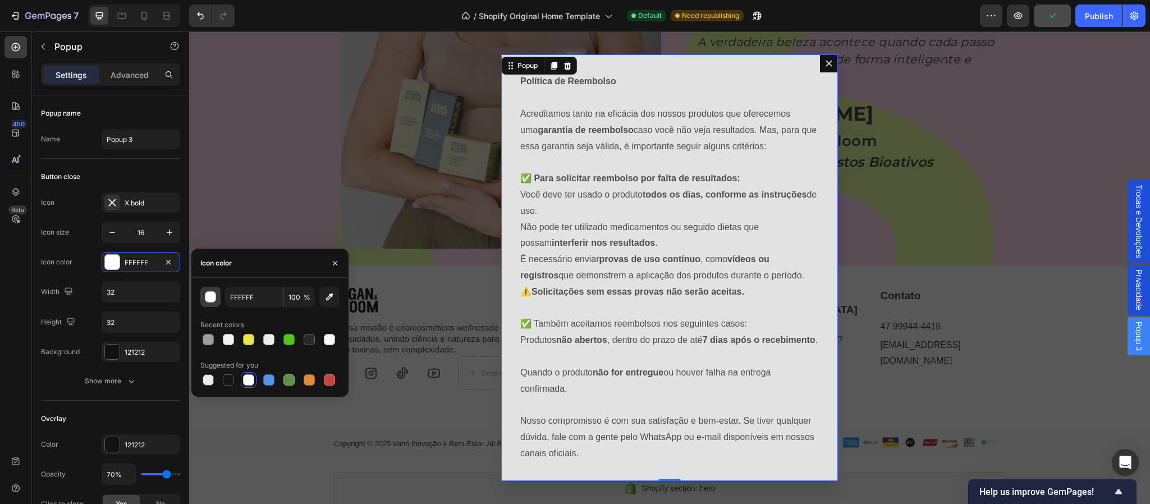
click at [205, 298] on div "button" at bounding box center [210, 297] width 11 height 11
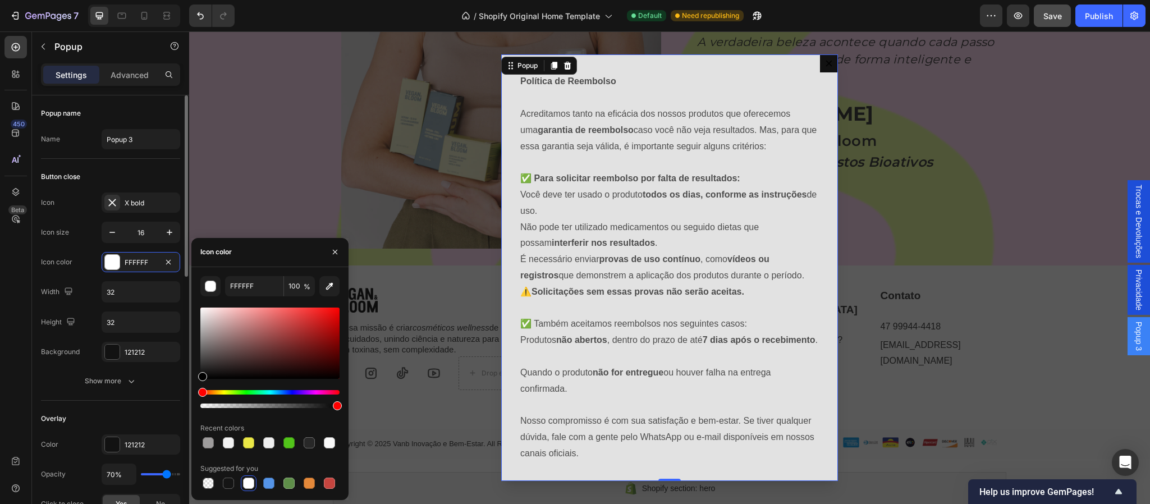
drag, startPoint x: 195, startPoint y: 332, endPoint x: 176, endPoint y: 406, distance: 77.2
click at [176, 406] on div "450 Beta Sections(18) Elements(83) Section Element Hero Section Product Detail …" at bounding box center [94, 267] width 189 height 473
type input "000000"
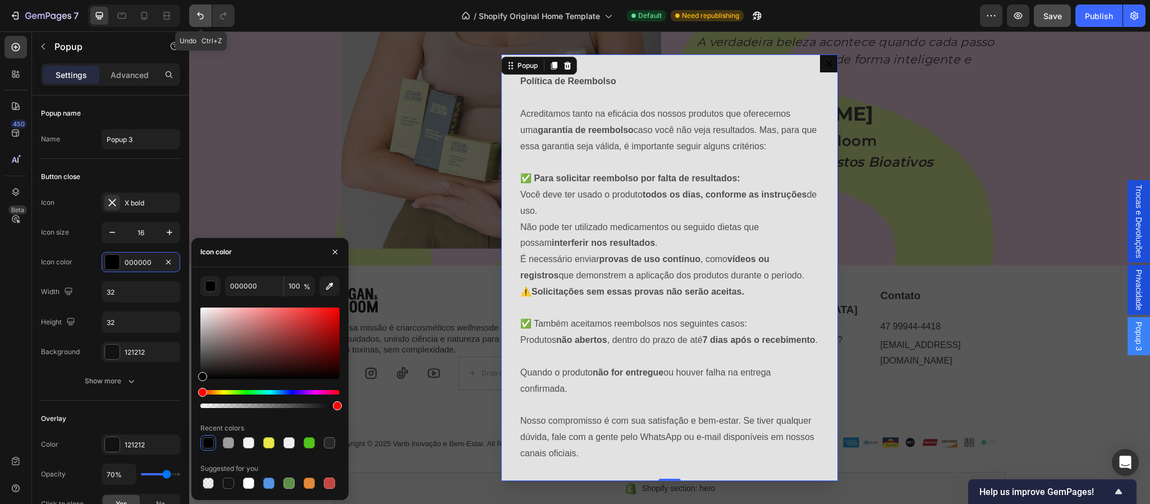
click at [198, 10] on icon "Undo/Redo" at bounding box center [200, 15] width 11 height 11
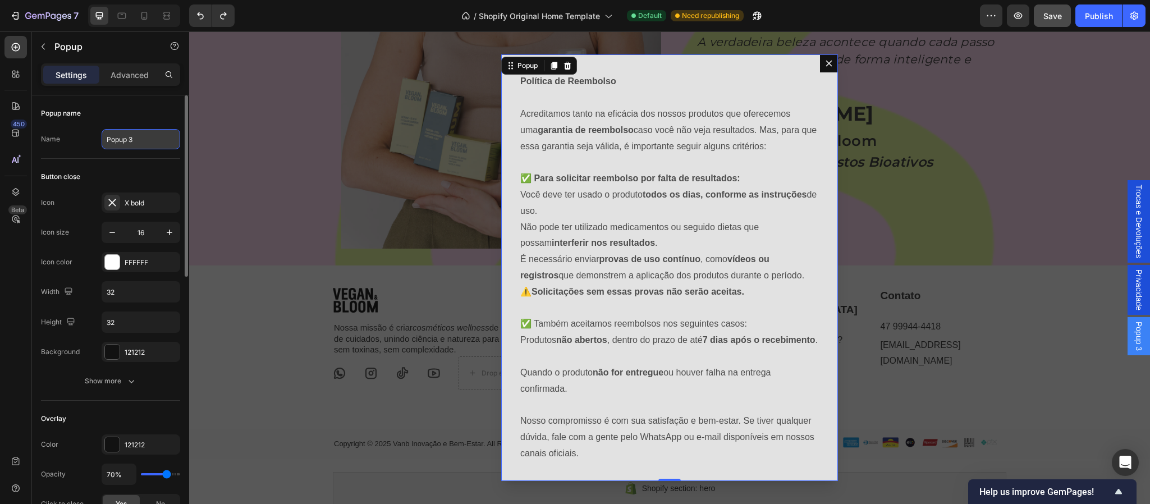
click at [136, 140] on input "Popup 3" at bounding box center [141, 139] width 79 height 20
type input "Reembolso"
click at [825, 59] on icon "Dialog content" at bounding box center [829, 63] width 9 height 9
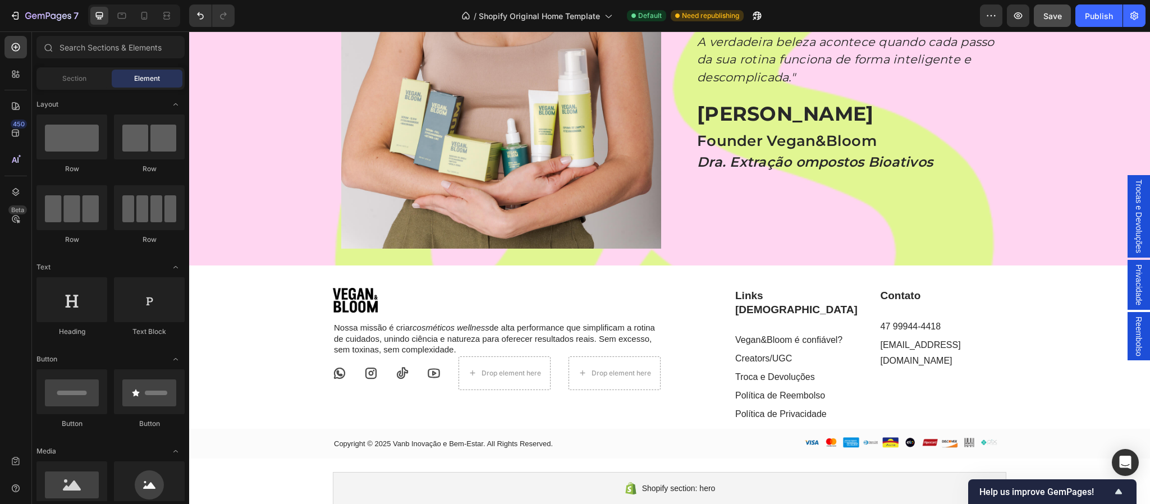
click at [1134, 224] on span "Trocas e Devoluções" at bounding box center [1139, 217] width 11 height 74
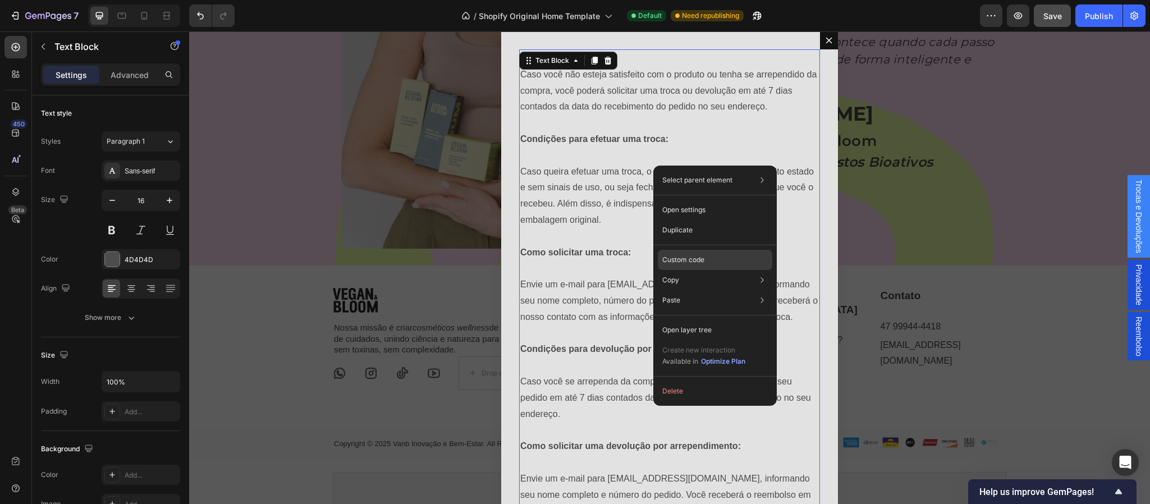
click at [687, 263] on p "Custom code" at bounding box center [683, 260] width 42 height 10
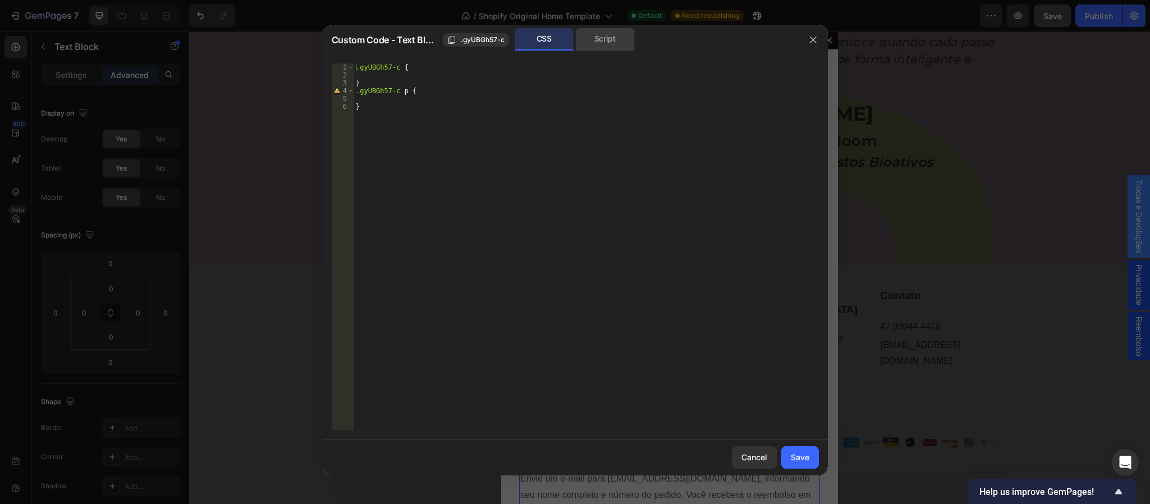
click at [604, 40] on div "Script" at bounding box center [605, 39] width 59 height 22
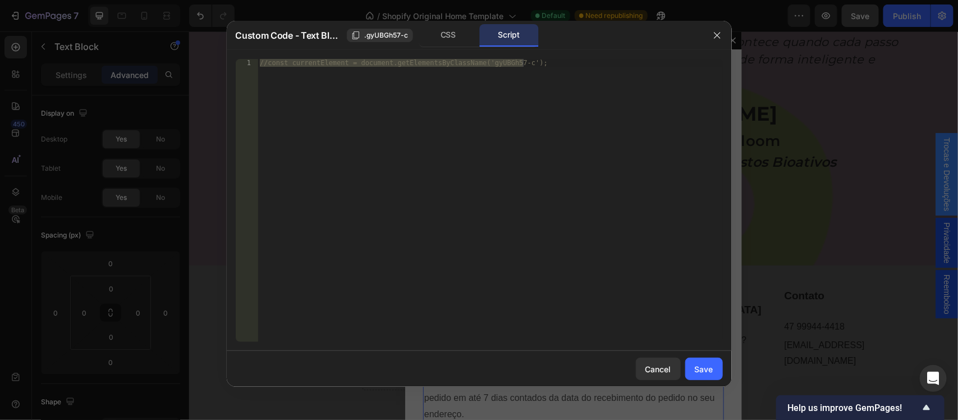
scroll to position [3734, 0]
click at [445, 35] on div "CSS" at bounding box center [448, 35] width 59 height 22
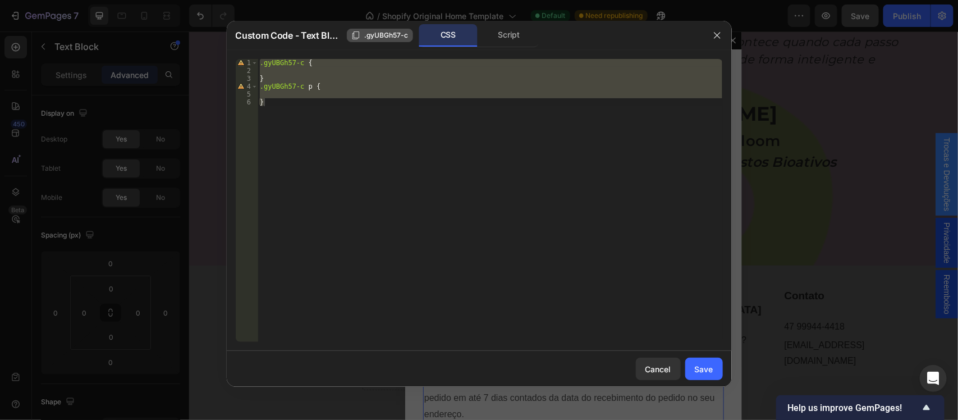
click at [389, 35] on span ".gyUBGh57-c" at bounding box center [387, 35] width 44 height 10
drag, startPoint x: 717, startPoint y: 38, endPoint x: 491, endPoint y: 15, distance: 228.0
click at [717, 38] on icon "button" at bounding box center [717, 35] width 9 height 9
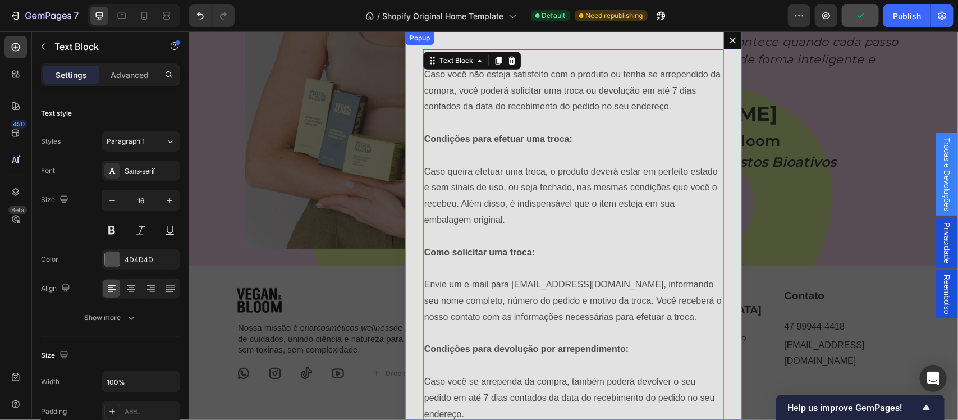
click at [728, 39] on icon "Dialog content" at bounding box center [732, 39] width 9 height 9
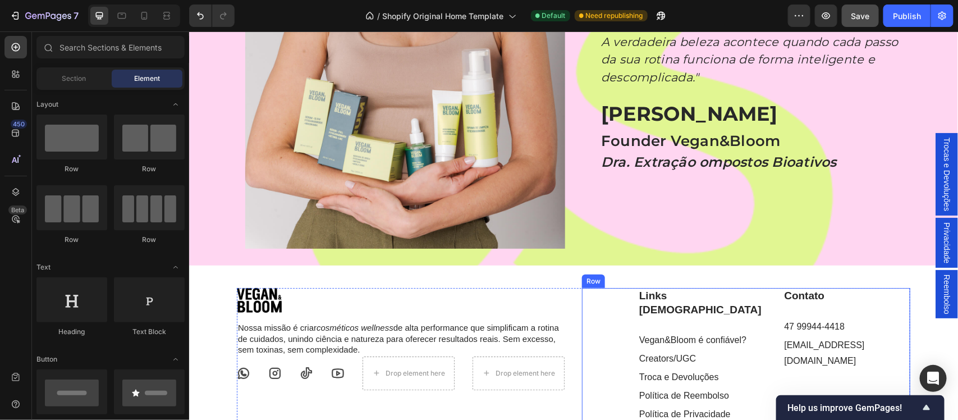
scroll to position [3780, 0]
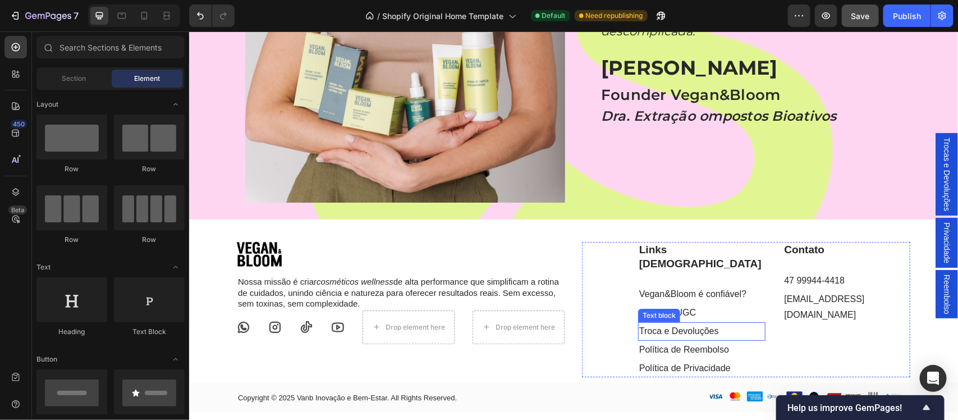
drag, startPoint x: 700, startPoint y: 309, endPoint x: 719, endPoint y: 315, distance: 20.6
click at [700, 323] on p "Troca e Devoluções" at bounding box center [701, 331] width 125 height 16
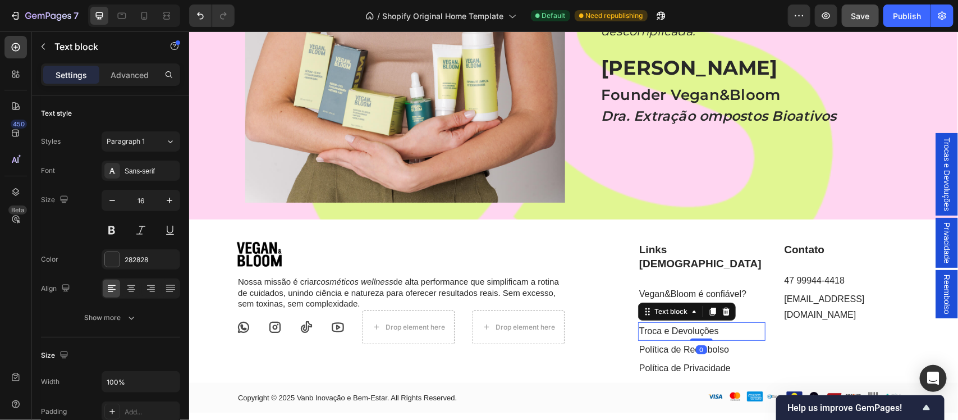
click at [705, 326] on link "Troca e Devoluções" at bounding box center [679, 331] width 80 height 10
click at [687, 326] on link "Troca e Devoluções" at bounding box center [679, 331] width 80 height 10
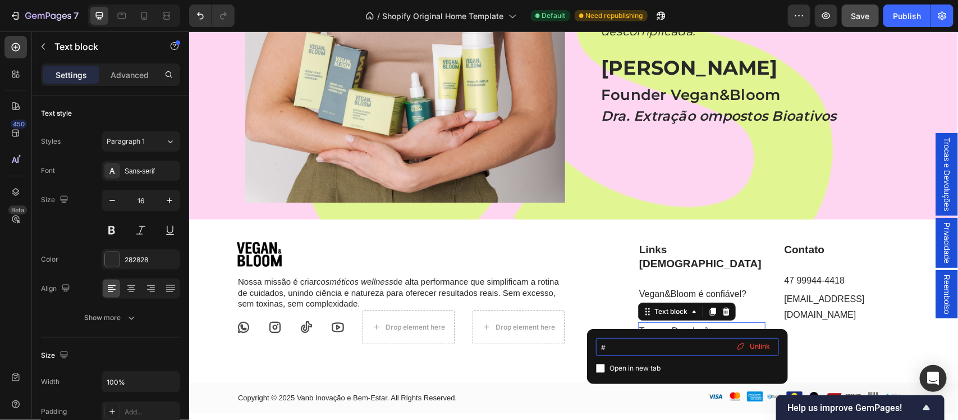
click at [625, 344] on input "#" at bounding box center [687, 347] width 183 height 18
type input "#.gyUBGh57-c"
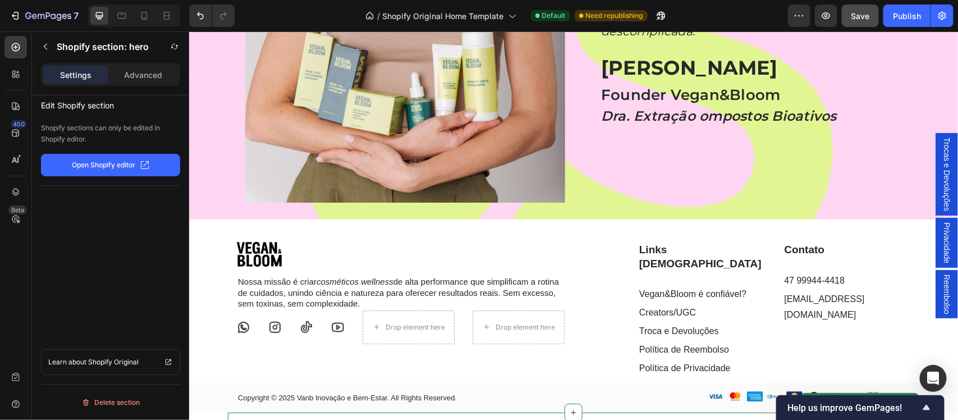
click at [941, 248] on span "Privacidade" at bounding box center [946, 242] width 11 height 41
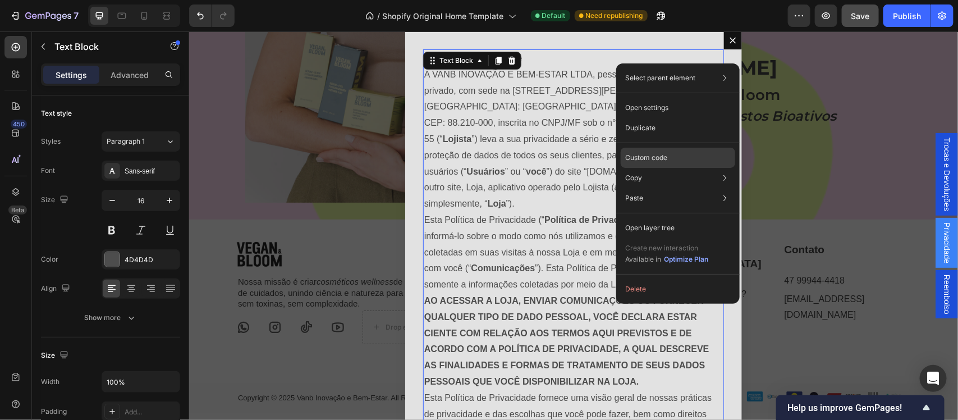
click at [647, 154] on p "Custom code" at bounding box center [646, 158] width 42 height 10
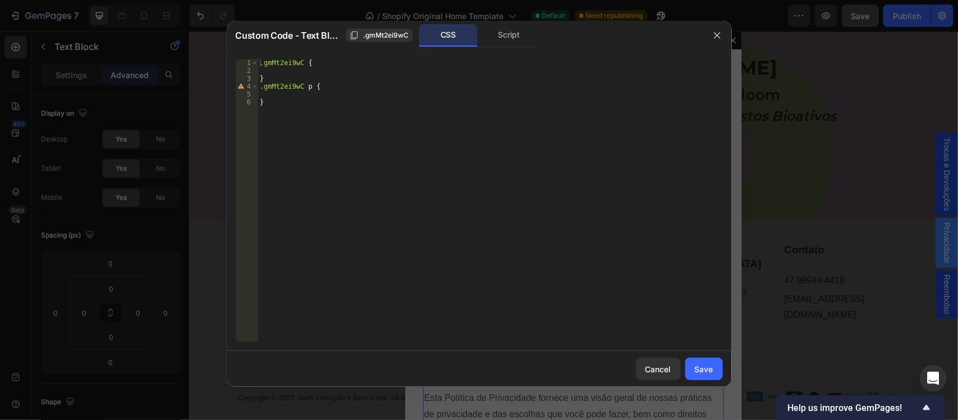
click at [394, 43] on div "Custom Code - Text Block .gmMt2ei9wC CSS Script" at bounding box center [469, 35] width 467 height 23
click at [383, 37] on span ".gmMt2ei9wC" at bounding box center [385, 35] width 45 height 10
click at [713, 33] on icon "button" at bounding box center [717, 35] width 9 height 9
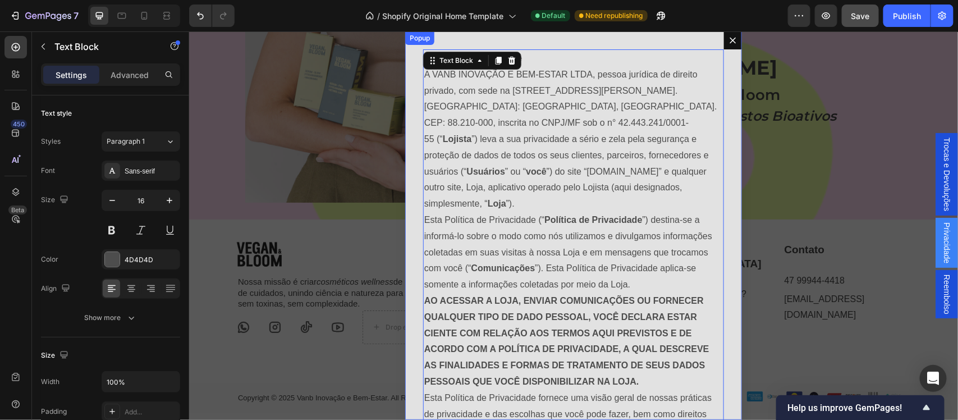
click at [730, 39] on icon "Dialog content" at bounding box center [733, 40] width 6 height 6
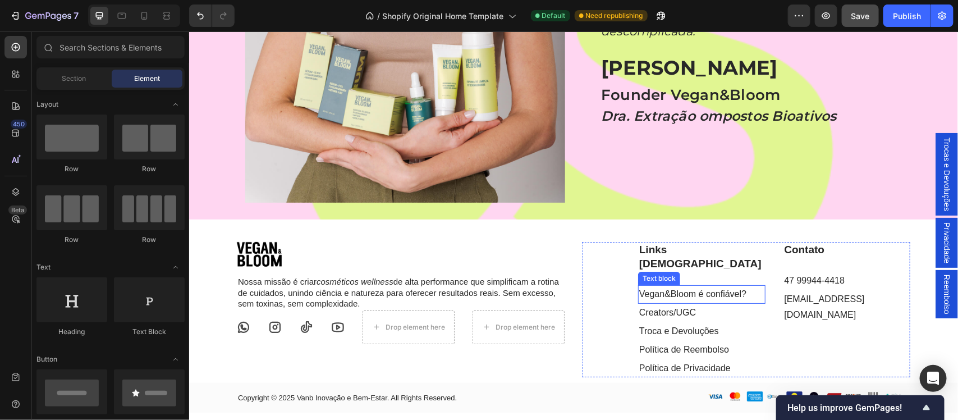
click at [675, 363] on link "Política de Privacidade" at bounding box center [685, 368] width 92 height 10
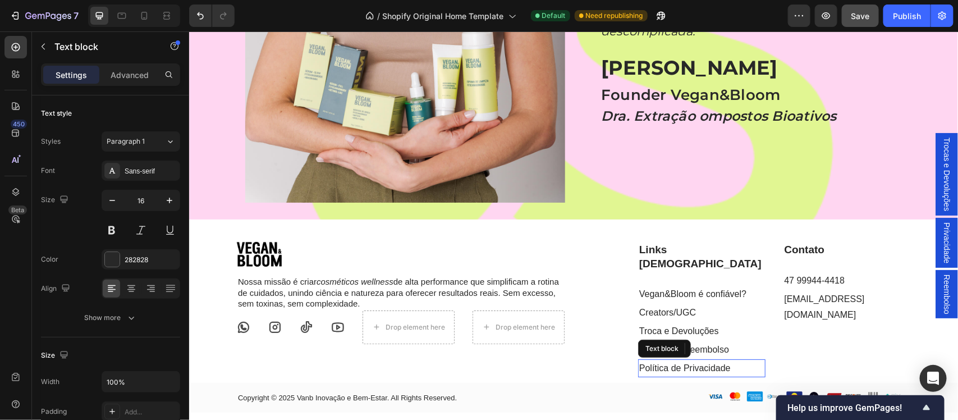
click at [675, 363] on link "Política de Privacidade" at bounding box center [685, 368] width 92 height 10
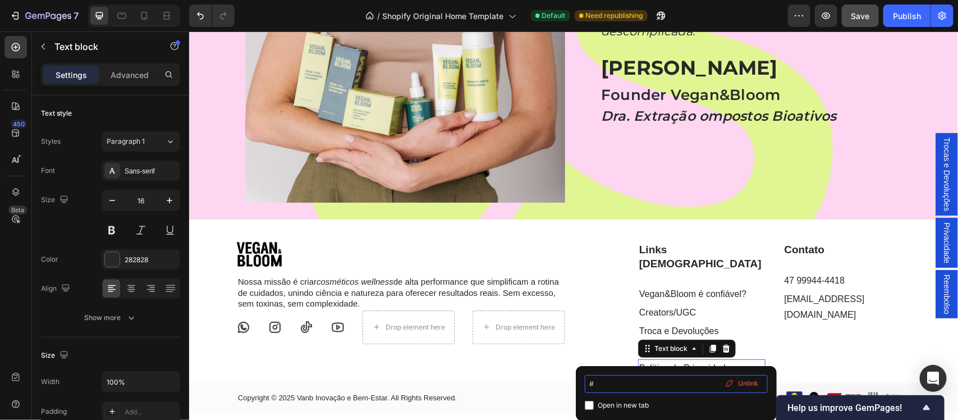
click at [646, 379] on input "#" at bounding box center [676, 384] width 183 height 18
type input "#.gmMt2ei9wC"
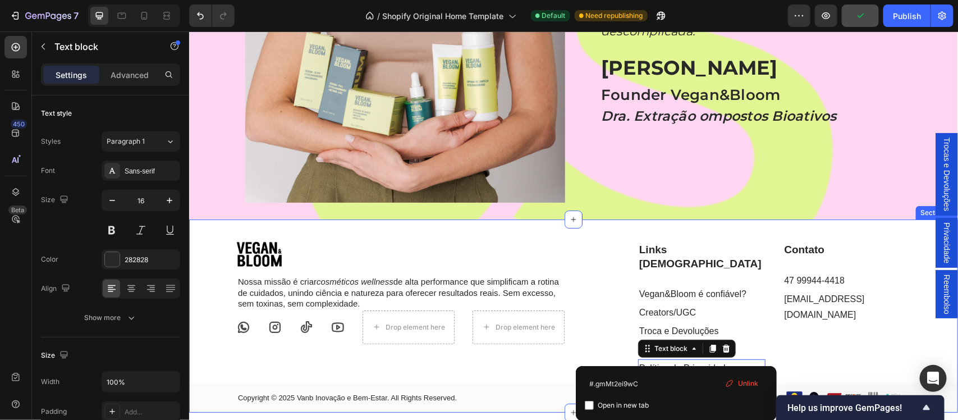
click at [216, 352] on div "Image Nossa missão é criar cosméticos wellness de alta performance que simplifi…" at bounding box center [573, 326] width 769 height 171
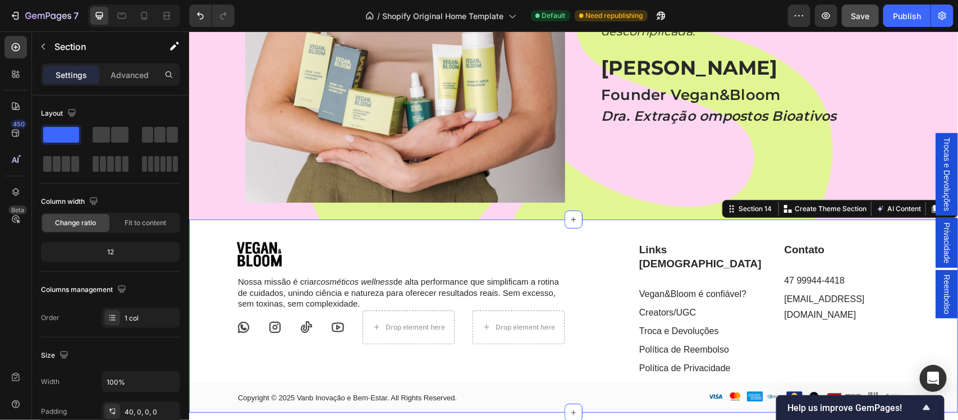
click at [941, 287] on span "Reembolso" at bounding box center [946, 294] width 11 height 40
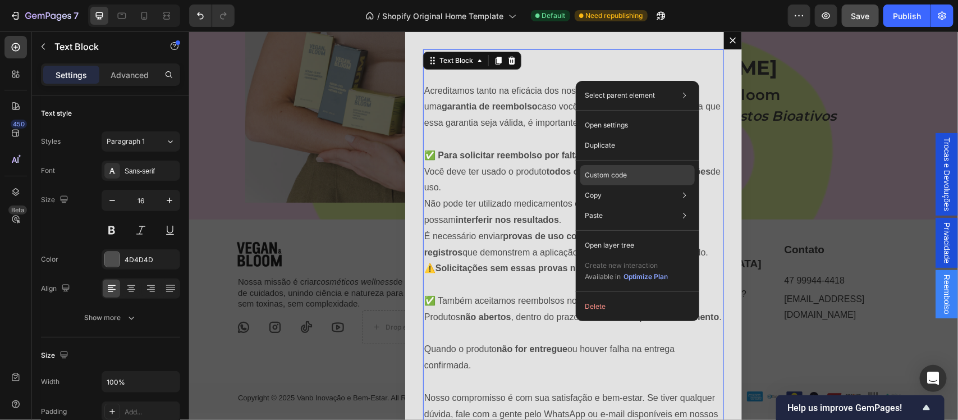
click at [619, 175] on p "Custom code" at bounding box center [606, 175] width 42 height 10
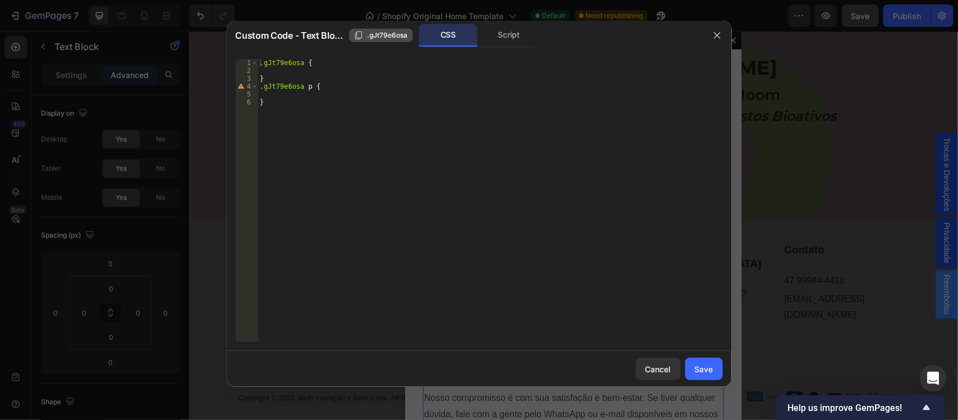
click at [391, 34] on span ".gJt79e6osa" at bounding box center [388, 35] width 40 height 10
click at [715, 34] on icon "button" at bounding box center [717, 35] width 9 height 9
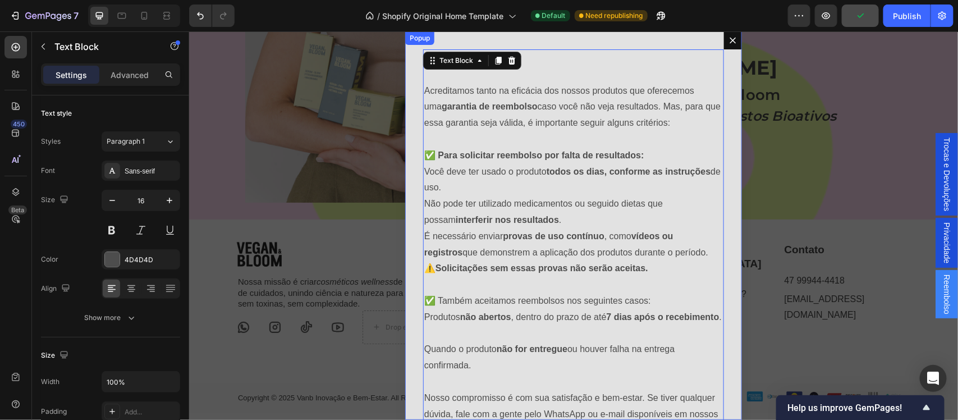
click at [728, 42] on icon "Dialog content" at bounding box center [732, 39] width 9 height 9
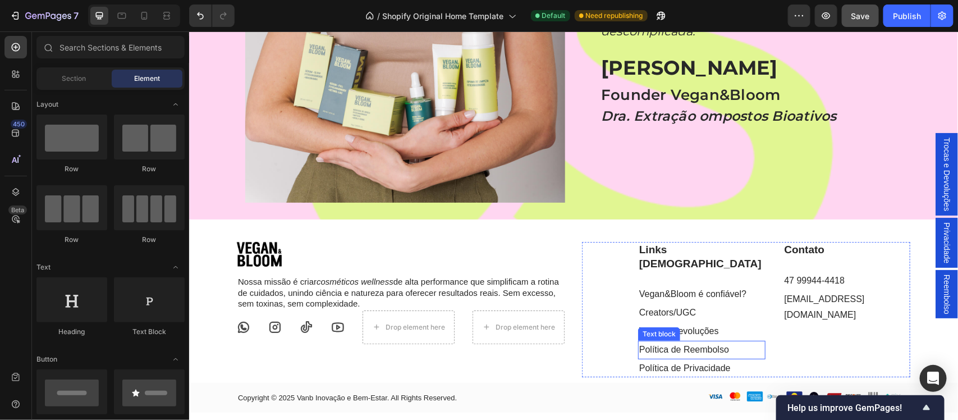
click at [697, 344] on link "Política de Reembolso" at bounding box center [684, 349] width 90 height 10
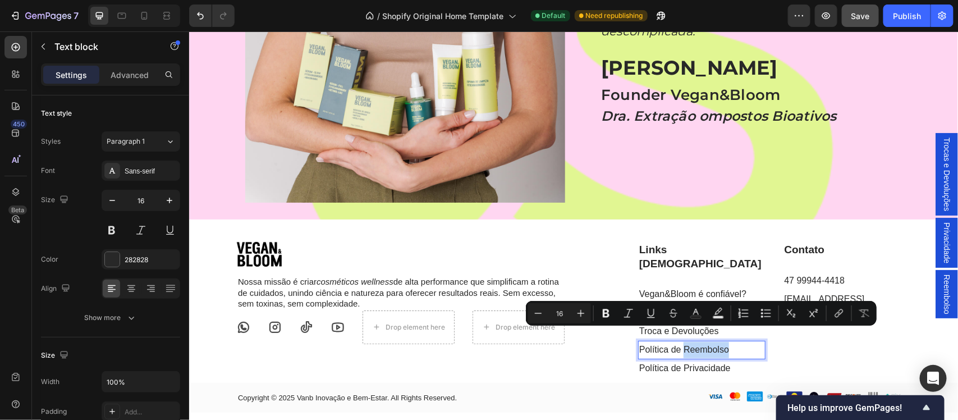
click at [695, 344] on link "Política de Reembolso" at bounding box center [684, 349] width 90 height 10
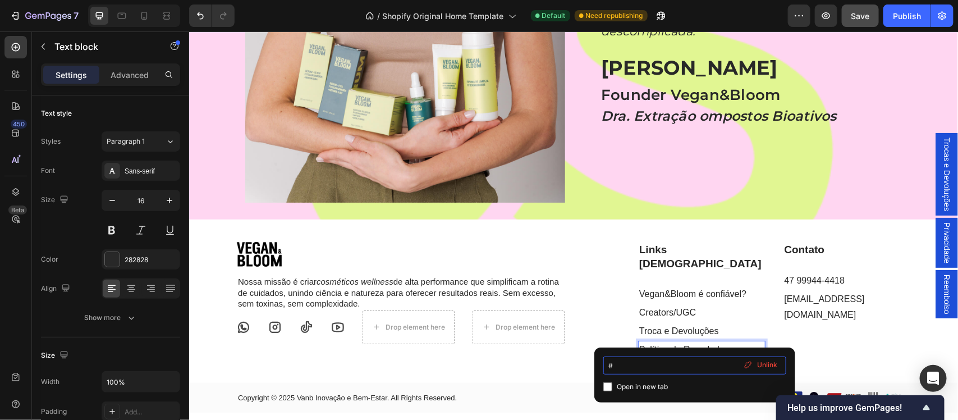
click at [647, 369] on input "#" at bounding box center [695, 366] width 183 height 18
type input "#.gJt79e6osa"
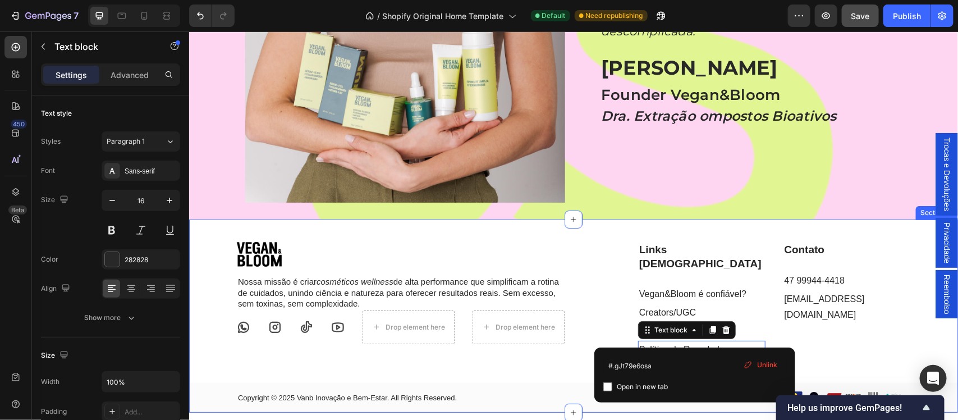
click at [201, 362] on div "Image Nossa missão é criar cosméticos wellness de alta performance que simplifi…" at bounding box center [573, 326] width 769 height 171
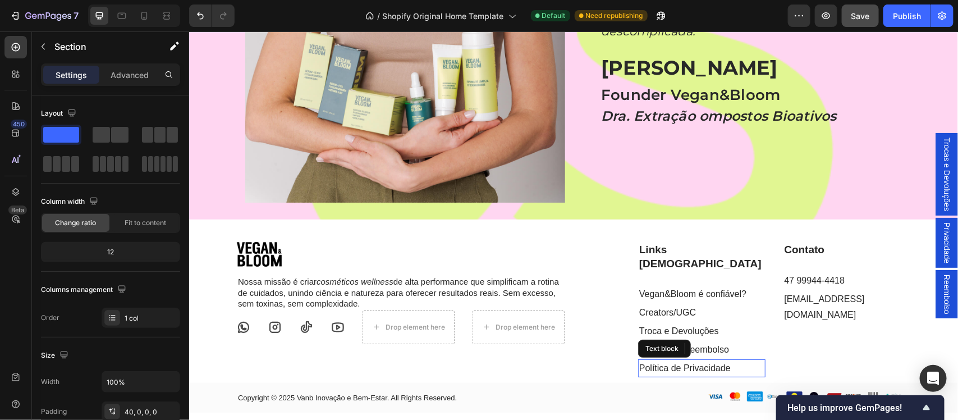
click at [682, 363] on link "Política de Privacidade" at bounding box center [685, 368] width 92 height 10
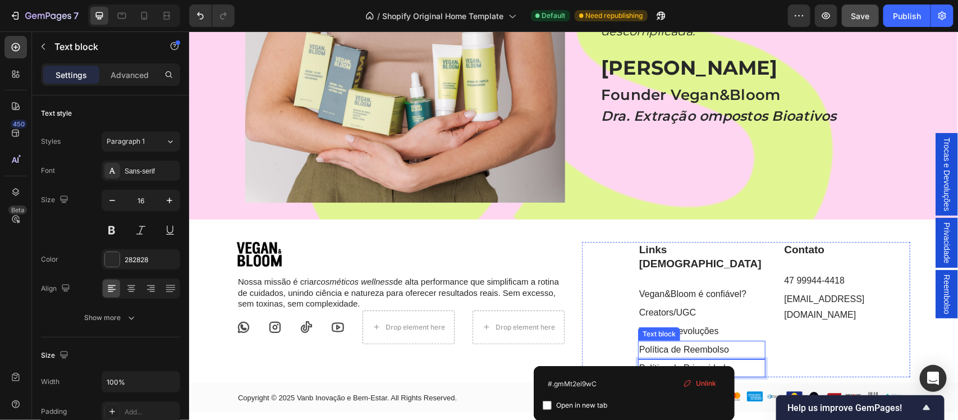
click at [688, 344] on link "Política de Reembolso" at bounding box center [684, 349] width 90 height 10
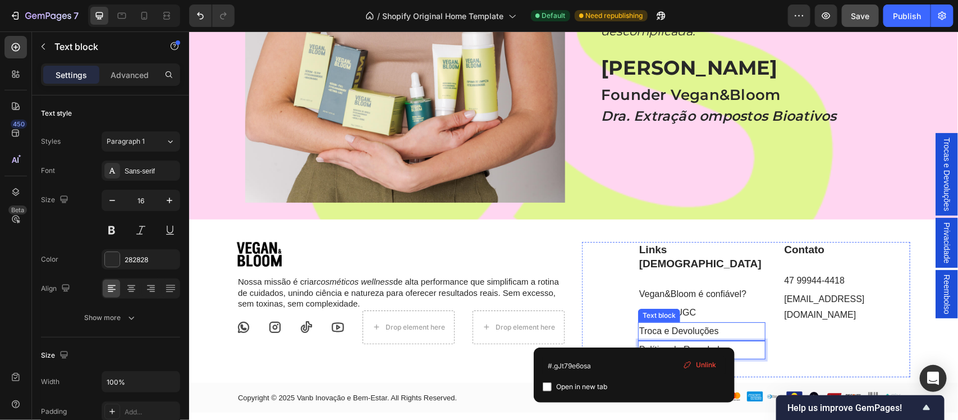
click at [697, 326] on link "Troca e Devoluções" at bounding box center [679, 331] width 80 height 10
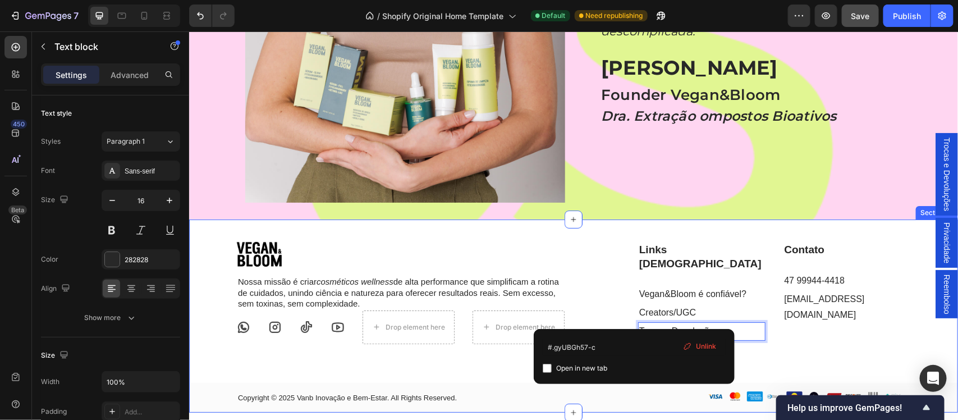
click at [925, 336] on div "Image Nossa missão é criar cosméticos wellness de alta performance que simplifi…" at bounding box center [573, 326] width 769 height 171
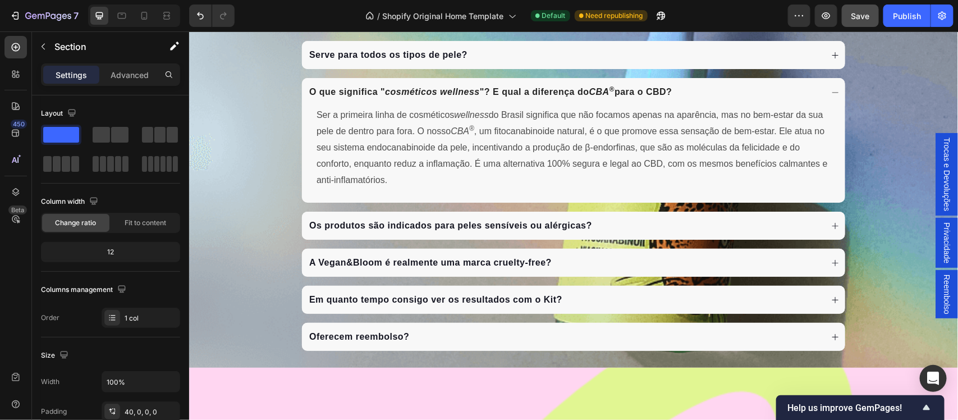
scroll to position [2974, 0]
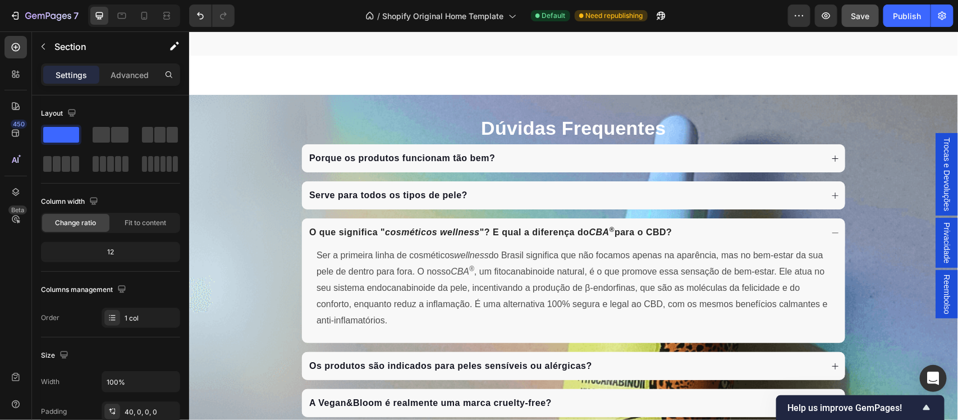
click at [862, 17] on span "Save" at bounding box center [861, 16] width 19 height 10
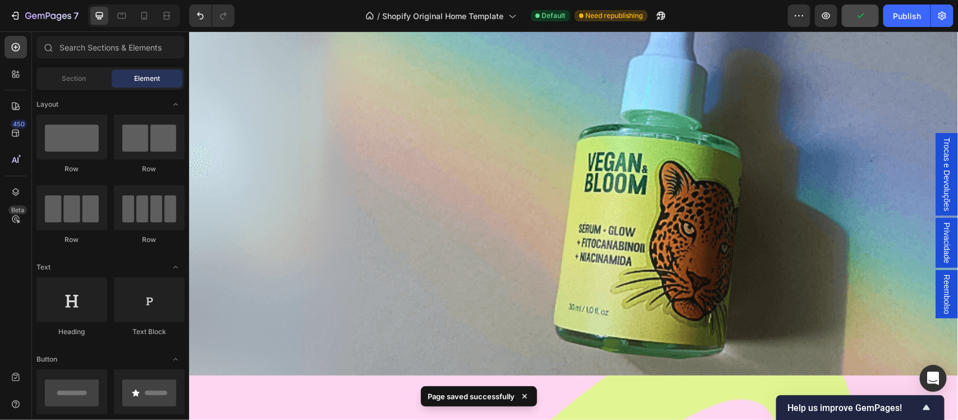
scroll to position [0, 0]
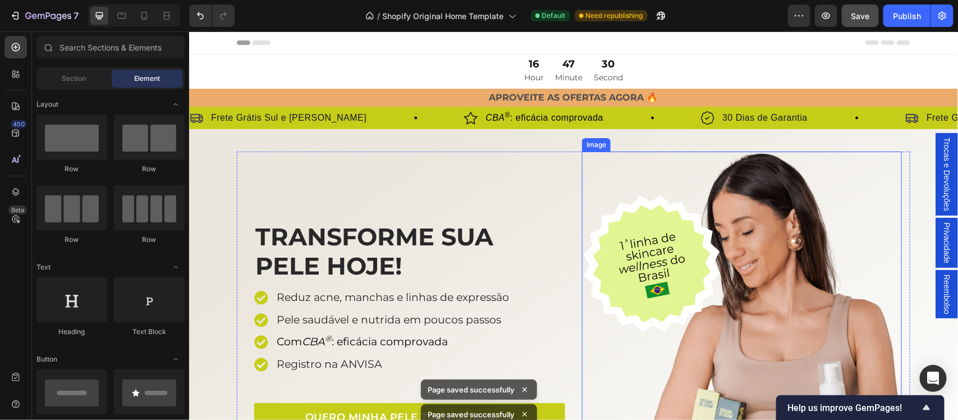
click at [514, 112] on span "CBA ® : eficácia comprovada" at bounding box center [544, 117] width 118 height 10
click at [588, 110] on div "Image CBA ® : eficácia comprovada Text Block Row" at bounding box center [582, 117] width 237 height 15
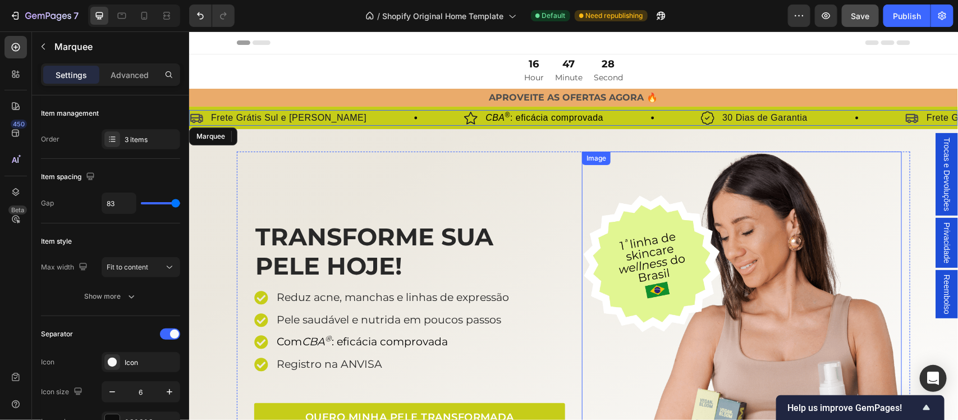
scroll to position [584, 0]
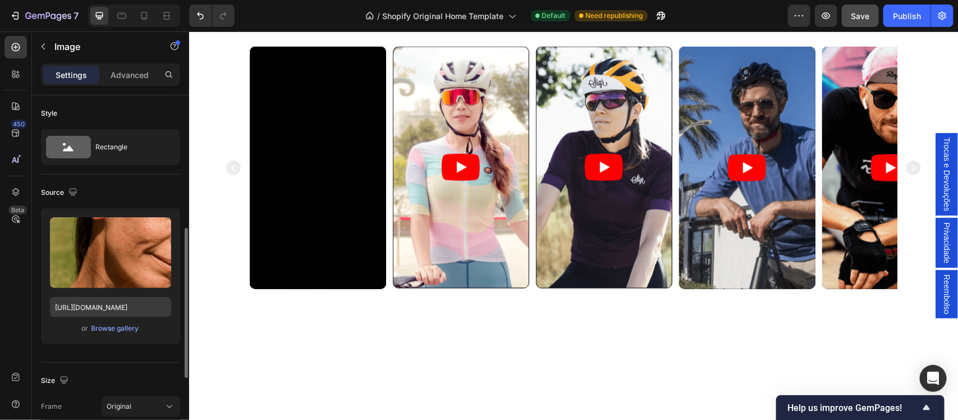
scroll to position [93, 0]
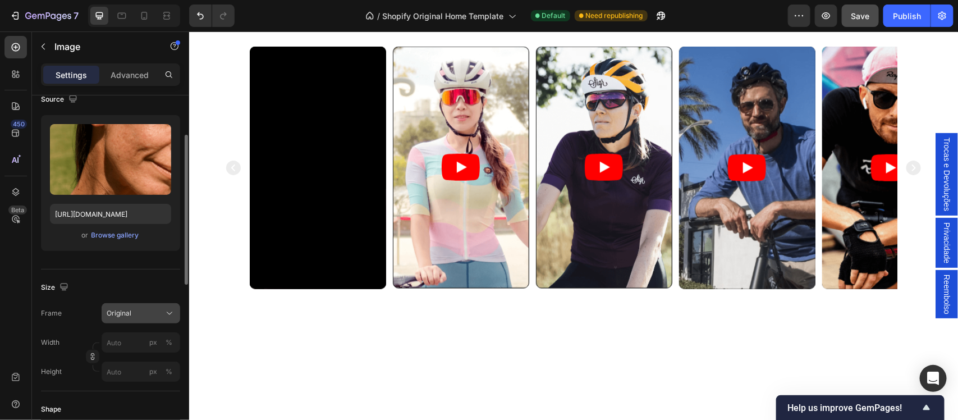
click at [159, 313] on div "Original" at bounding box center [134, 313] width 55 height 10
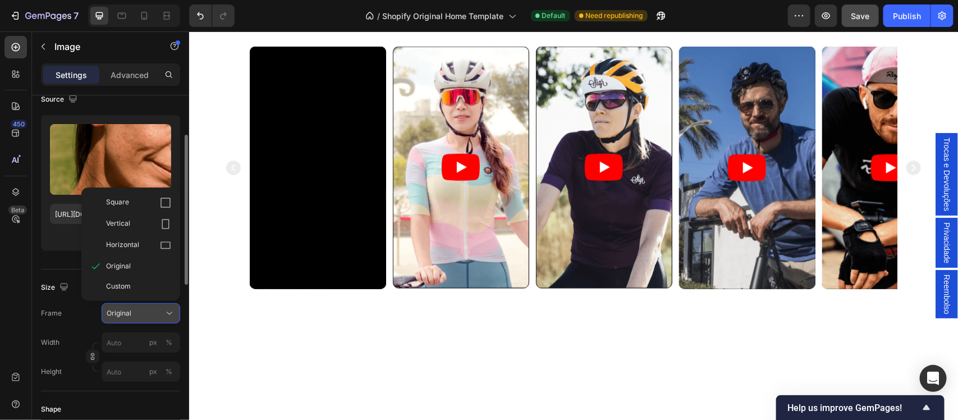
click at [159, 313] on div "Original" at bounding box center [134, 313] width 55 height 10
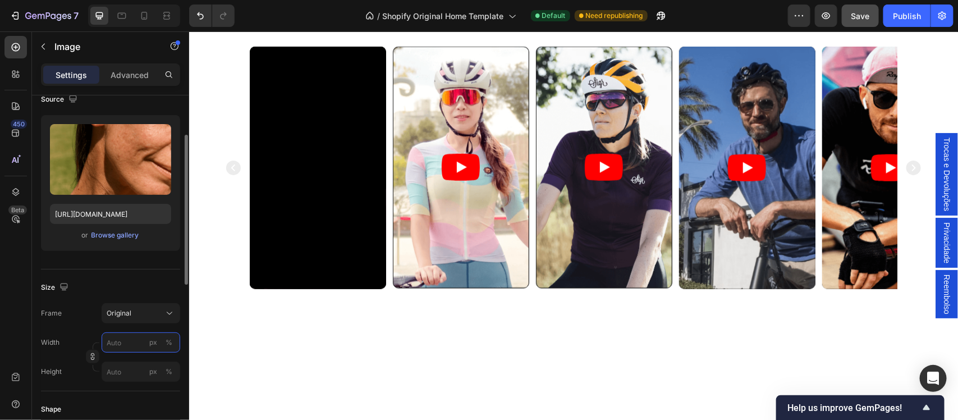
click at [130, 344] on input "px %" at bounding box center [141, 342] width 79 height 20
type input "1"
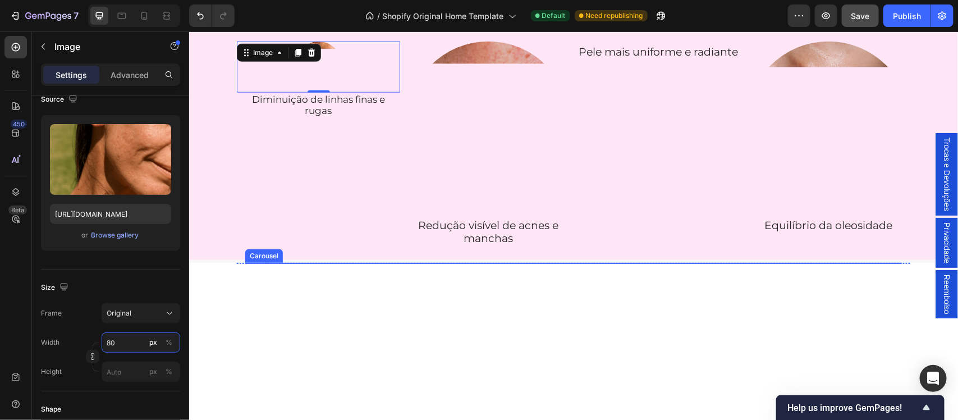
scroll to position [468, 0]
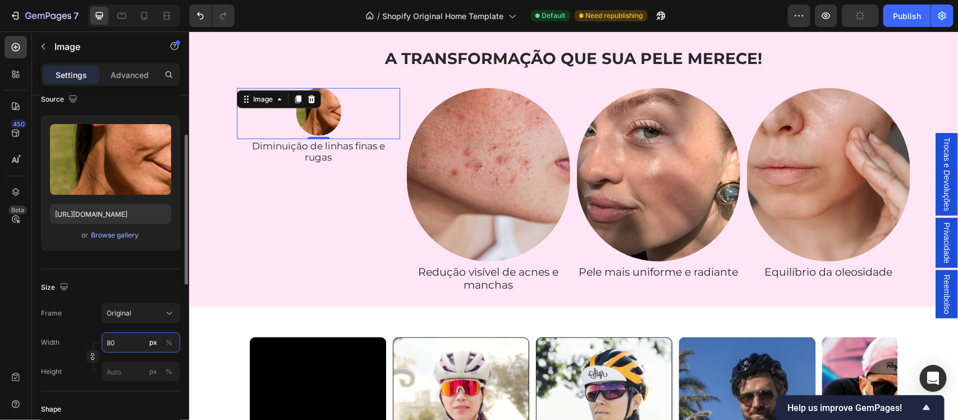
click at [104, 345] on input "80" at bounding box center [141, 342] width 79 height 20
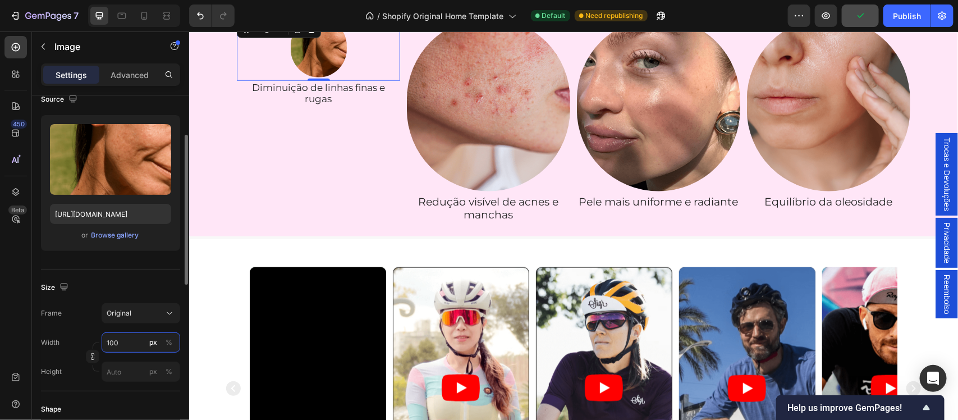
drag, startPoint x: 119, startPoint y: 344, endPoint x: 99, endPoint y: 345, distance: 20.2
click at [99, 345] on div "Width 100 px % Height px %" at bounding box center [110, 356] width 139 height 49
type input "1"
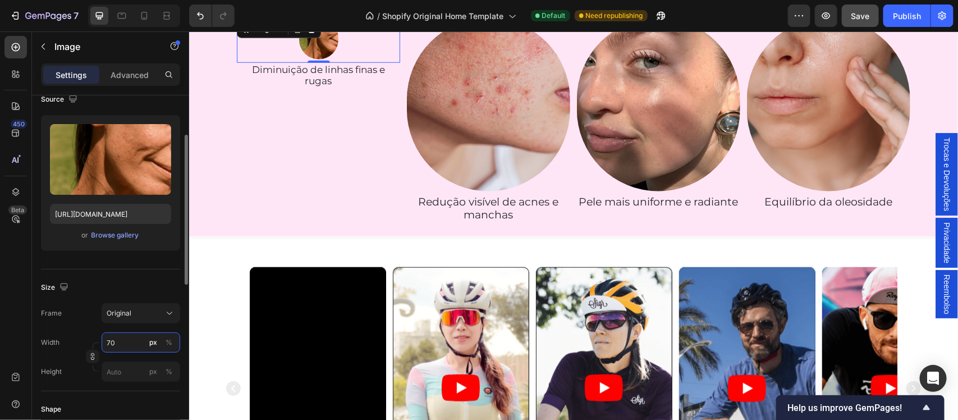
type input "7"
type input "6"
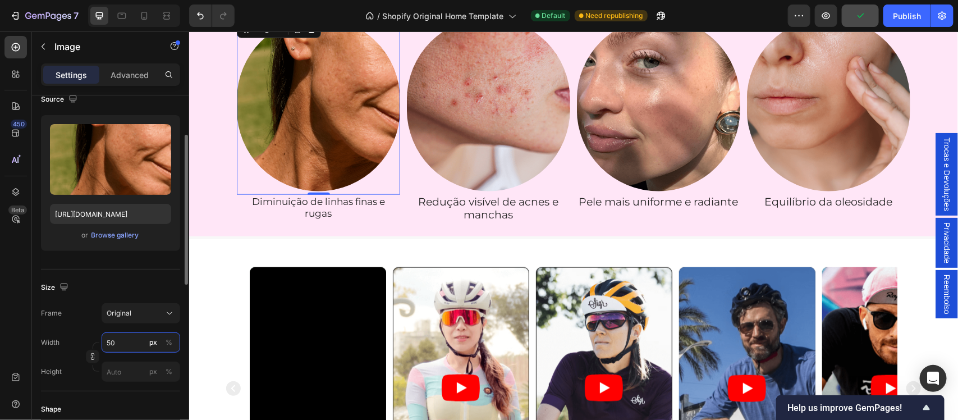
type input "5"
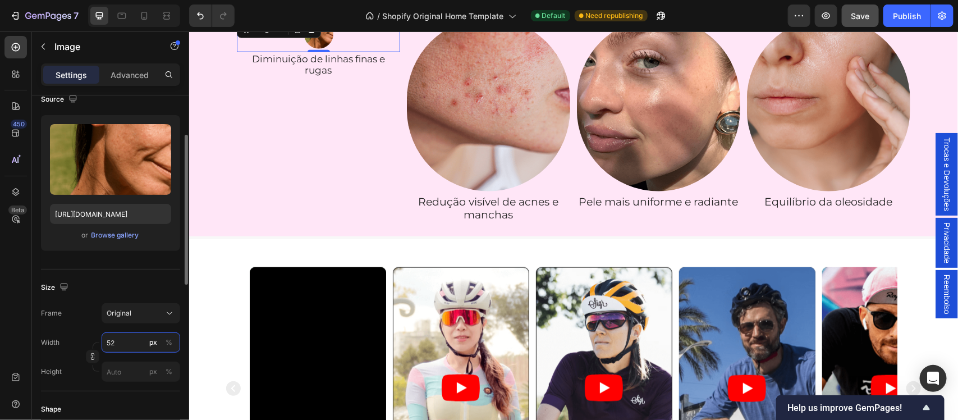
type input "5"
type input "2"
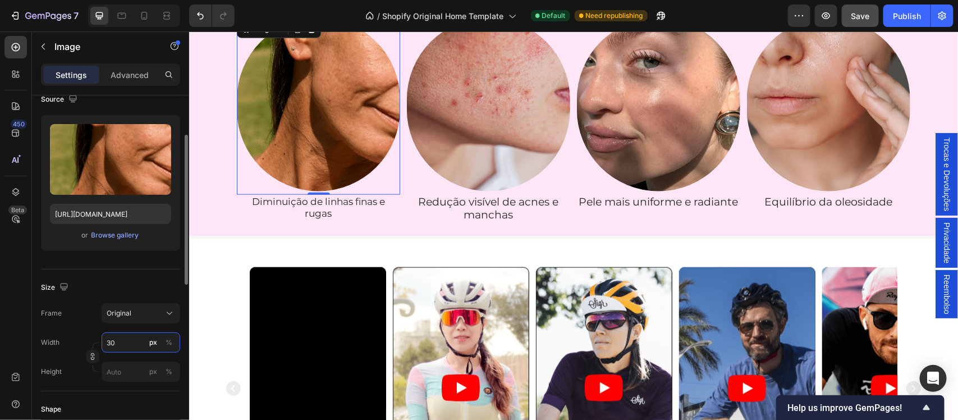
type input "3"
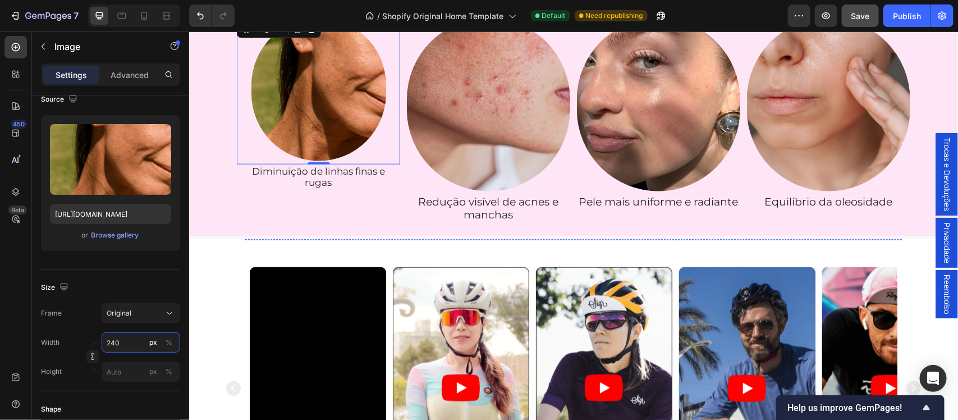
scroll to position [514, 0]
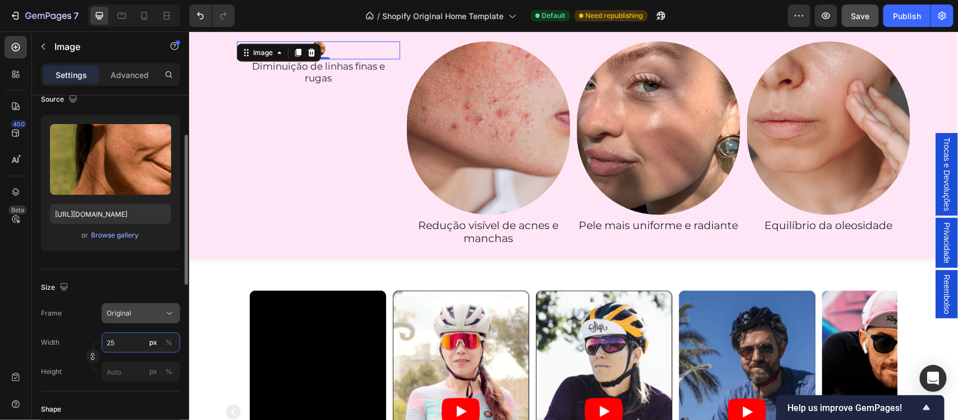
type input "250"
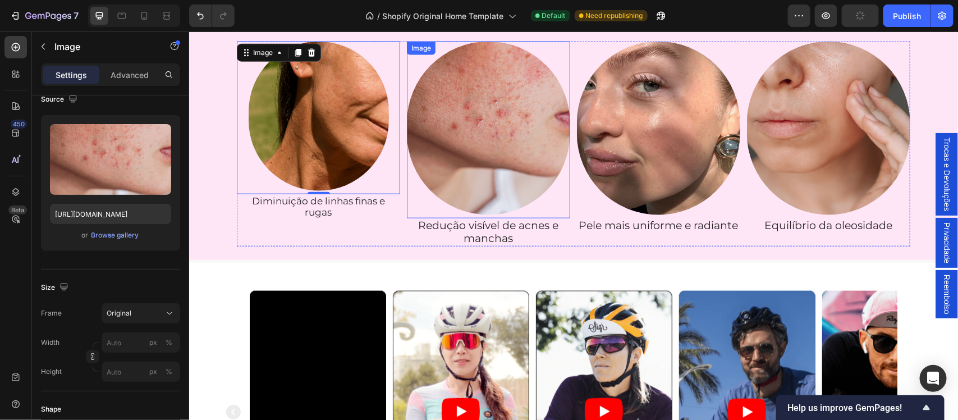
click at [487, 147] on img at bounding box center [487, 128] width 163 height 174
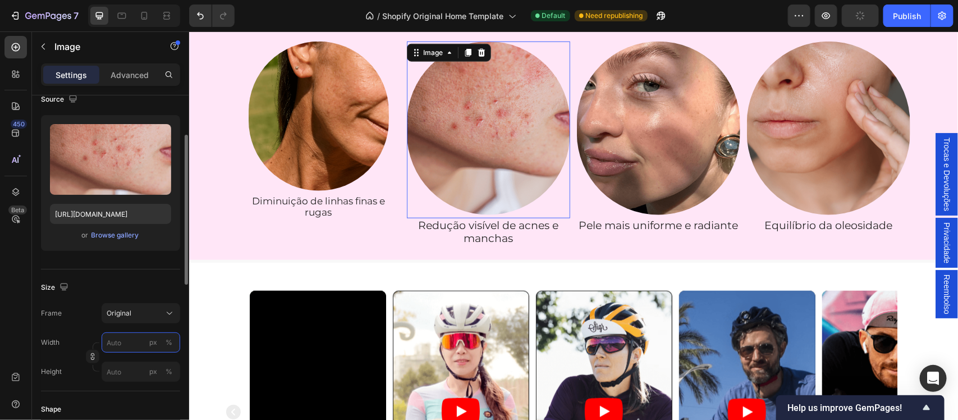
click at [125, 346] on input "px %" at bounding box center [141, 342] width 79 height 20
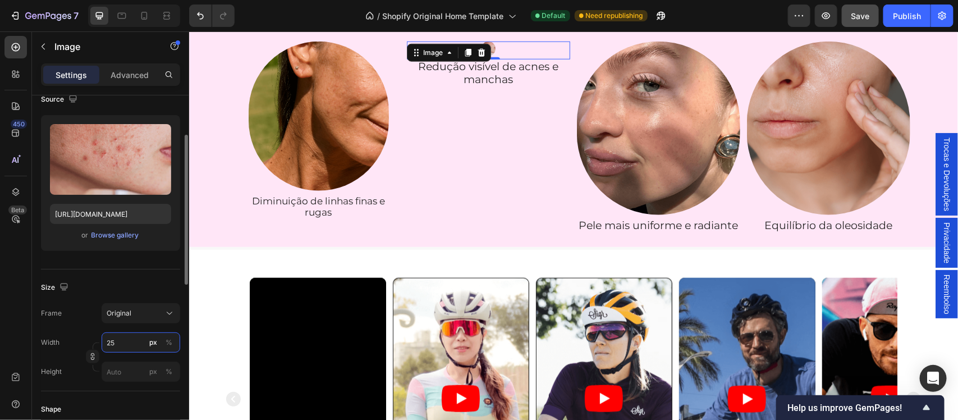
type input "250"
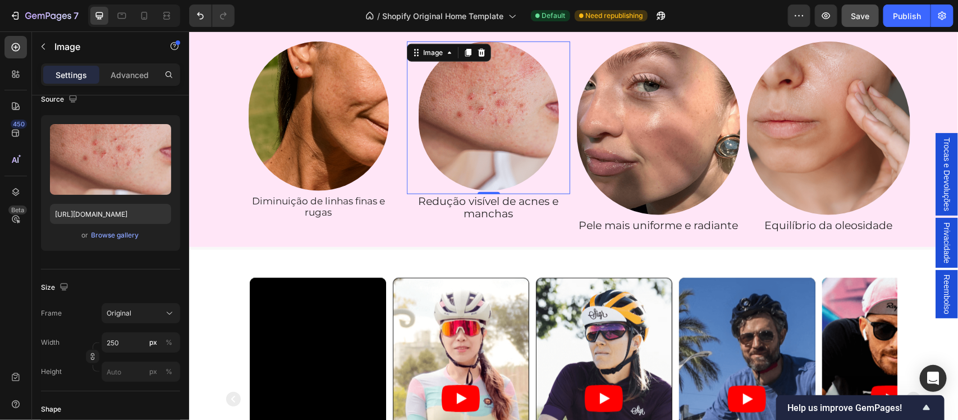
click at [643, 141] on img at bounding box center [658, 128] width 163 height 174
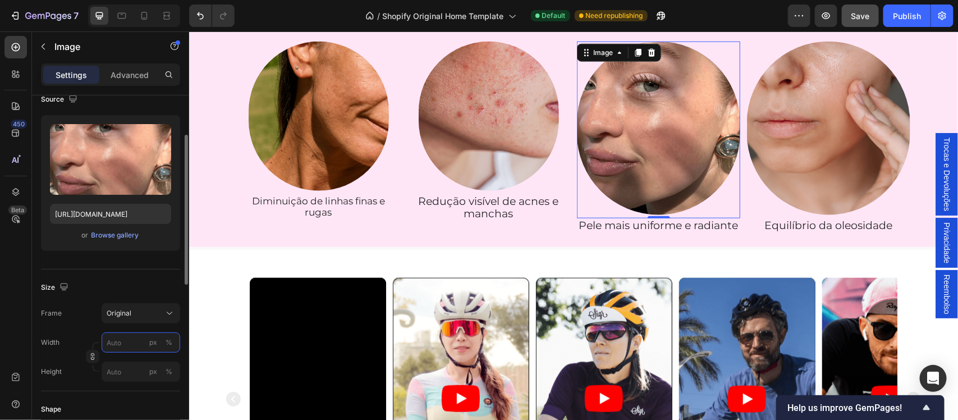
click at [121, 343] on input "px %" at bounding box center [141, 342] width 79 height 20
type input "250"
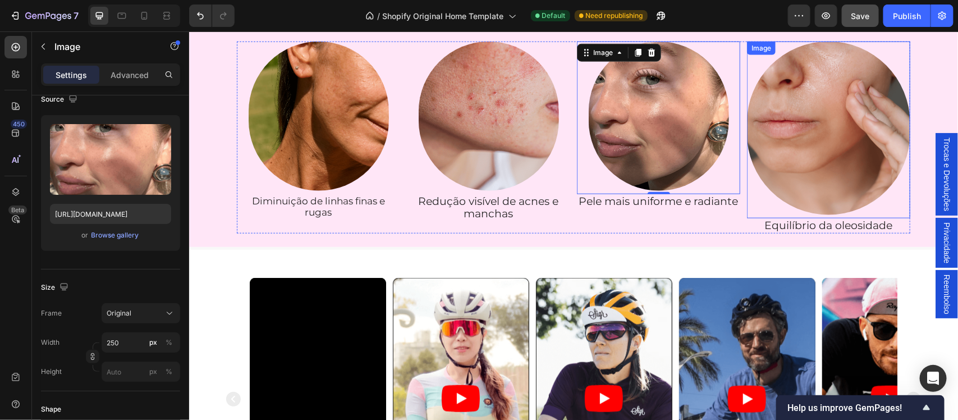
click at [803, 167] on img at bounding box center [828, 128] width 163 height 174
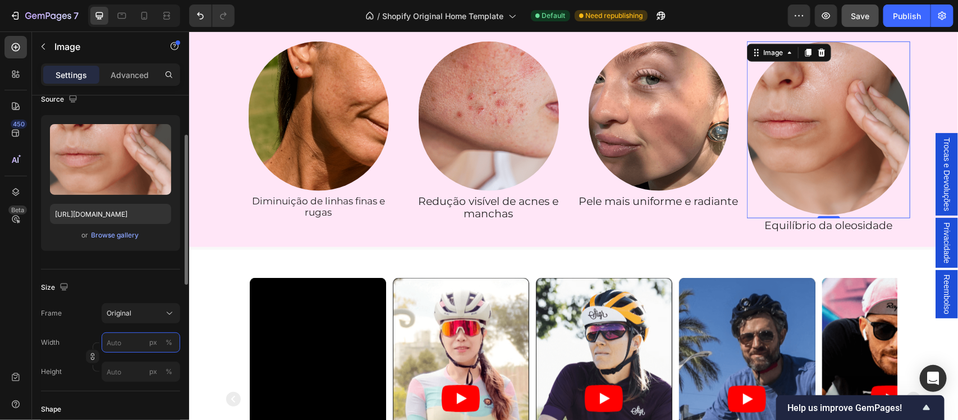
click at [118, 348] on input "px %" at bounding box center [141, 342] width 79 height 20
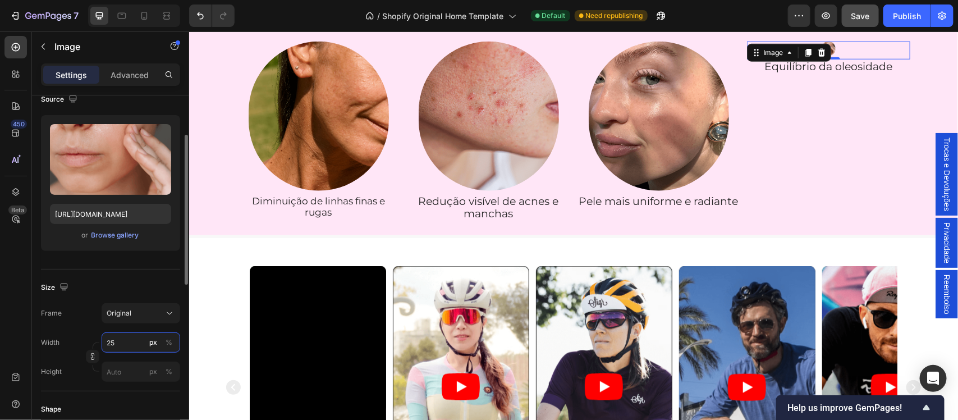
type input "250"
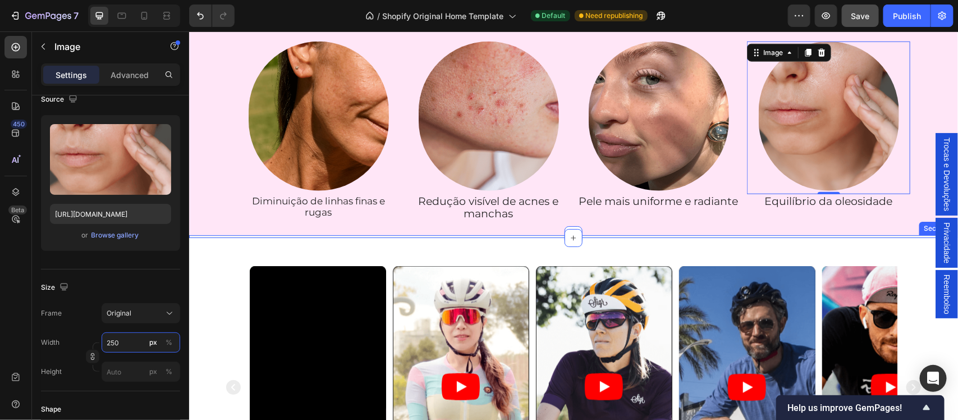
scroll to position [468, 0]
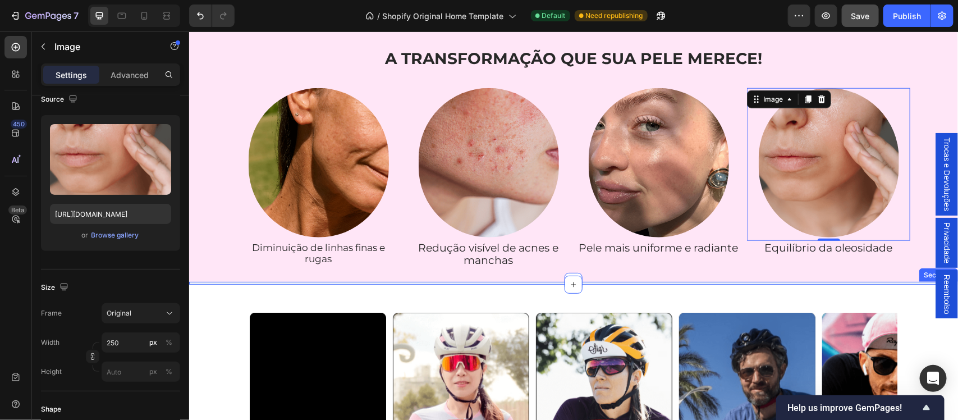
click at [563, 69] on h2 "A TRANSFORMAÇÃO QUE SUA PELE MERECE!" at bounding box center [573, 58] width 674 height 22
click at [591, 69] on h2 "A TRANSFORMAÇÃO QUE SUA PELE MERECE!" at bounding box center [573, 58] width 674 height 22
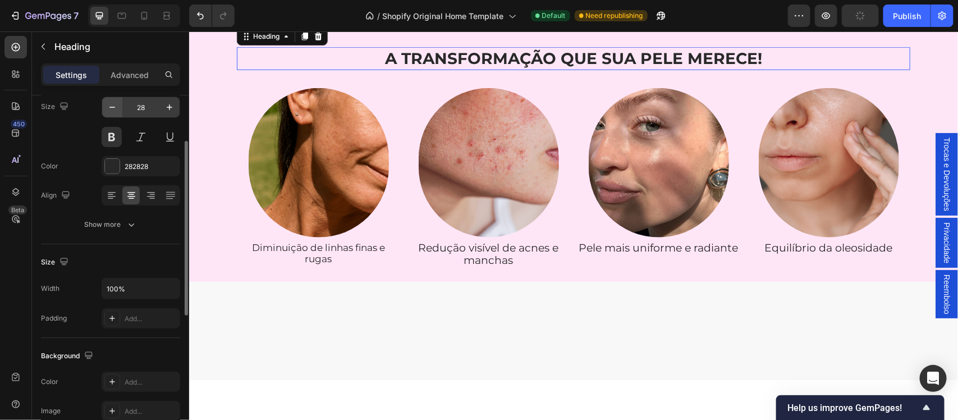
click at [111, 107] on div "Text style Styles Heading 2* Font Montserrat Size 28 Color 282828 Align Show mo…" at bounding box center [110, 123] width 139 height 242
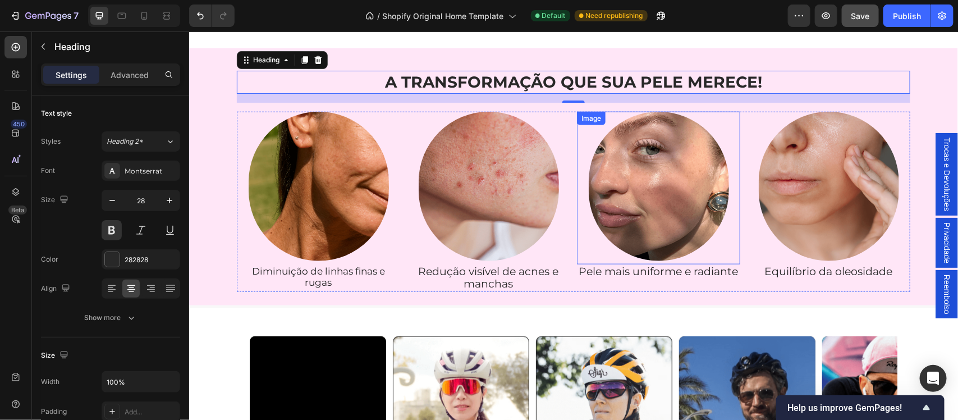
scroll to position [561, 0]
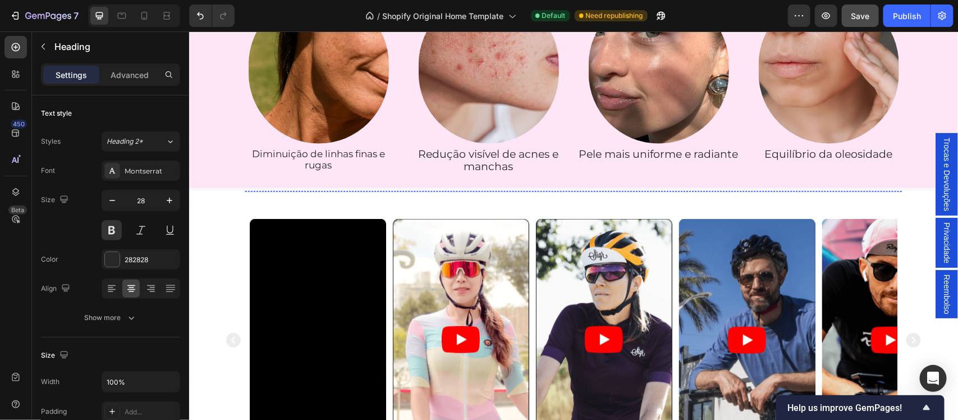
click at [285, 190] on img at bounding box center [292, 190] width 95 height 0
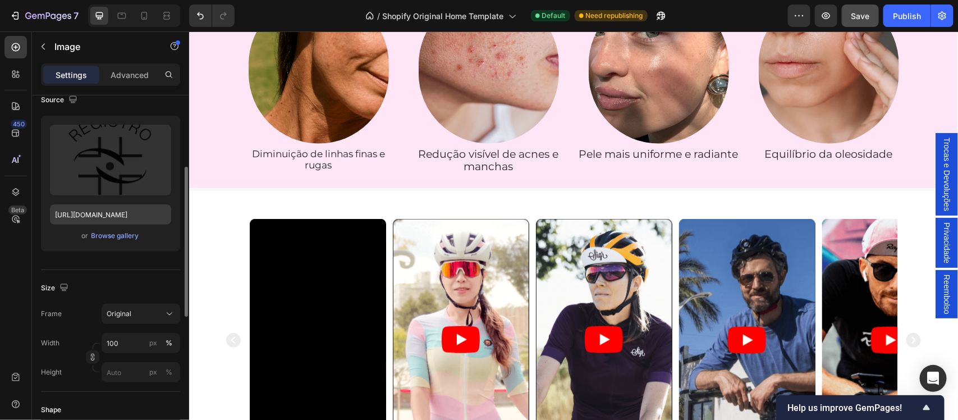
scroll to position [116, 0]
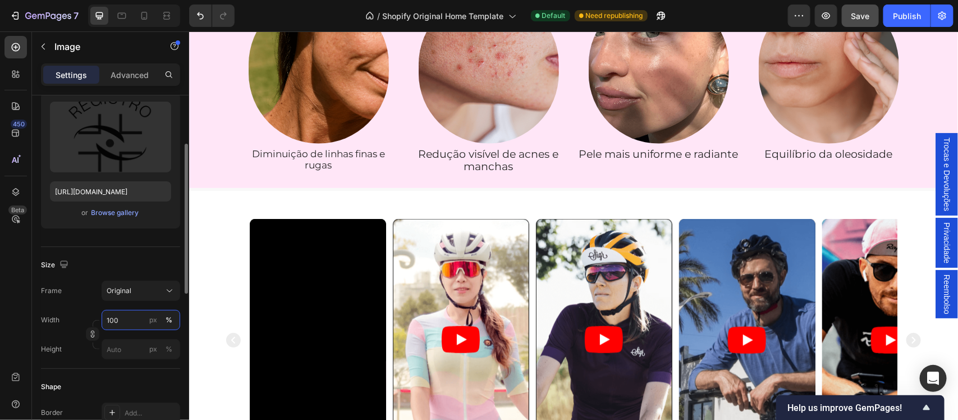
click at [124, 322] on input "100" at bounding box center [141, 320] width 79 height 20
click at [167, 323] on div "%" at bounding box center [169, 320] width 7 height 10
type input "5"
type input "8"
type input "9"
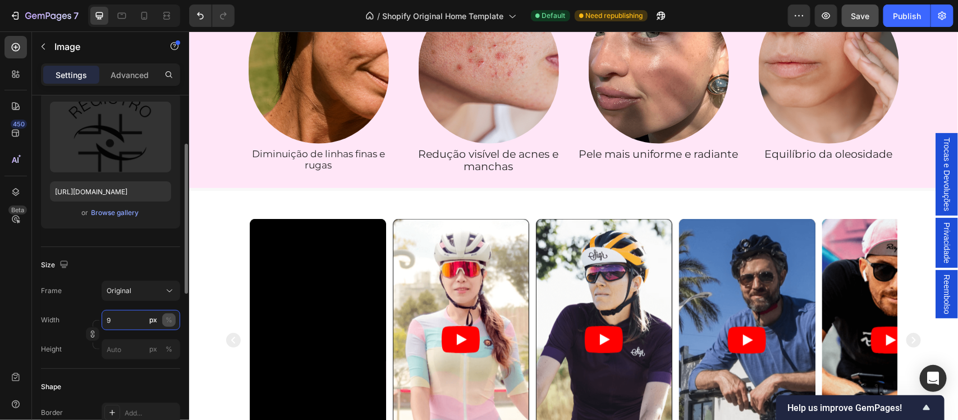
type input "9"
click at [172, 323] on button "%" at bounding box center [168, 319] width 13 height 13
click at [171, 321] on div "%" at bounding box center [169, 320] width 7 height 10
click at [116, 321] on input "9" at bounding box center [141, 320] width 79 height 20
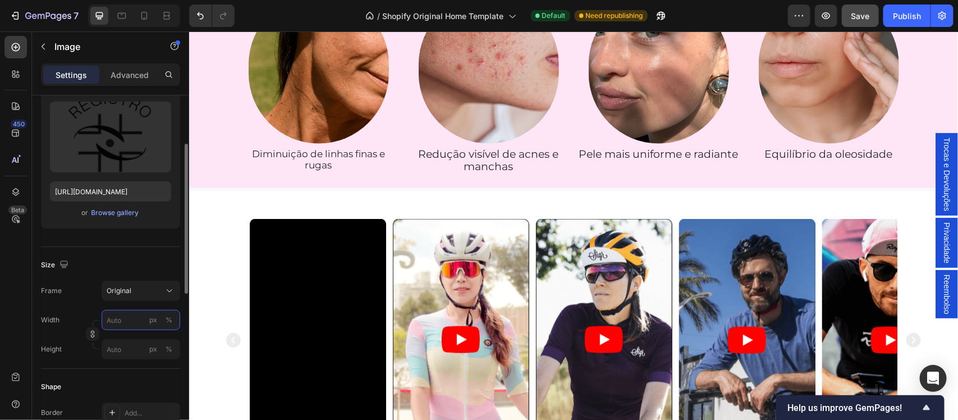
type input "9"
type input "5"
type input "1"
type input "2"
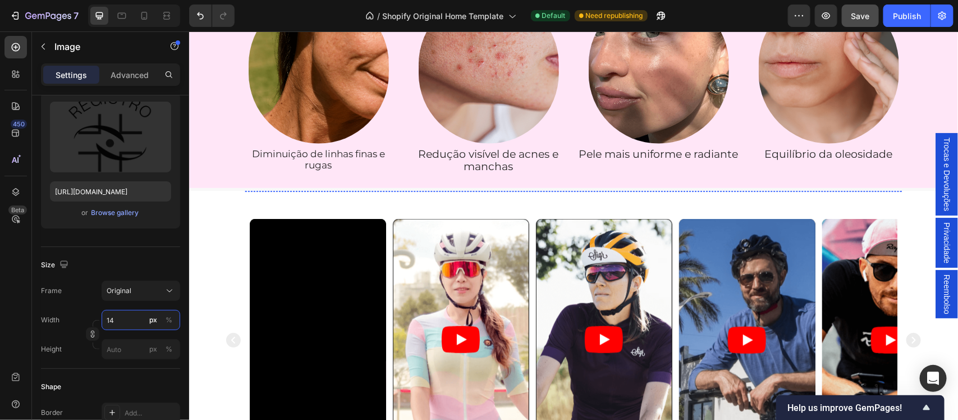
type input "140"
click at [407, 190] on img at bounding box center [404, 190] width 95 height 0
click at [120, 325] on input "100" at bounding box center [141, 320] width 79 height 20
type input "140"
click at [152, 323] on div "px" at bounding box center [153, 320] width 8 height 10
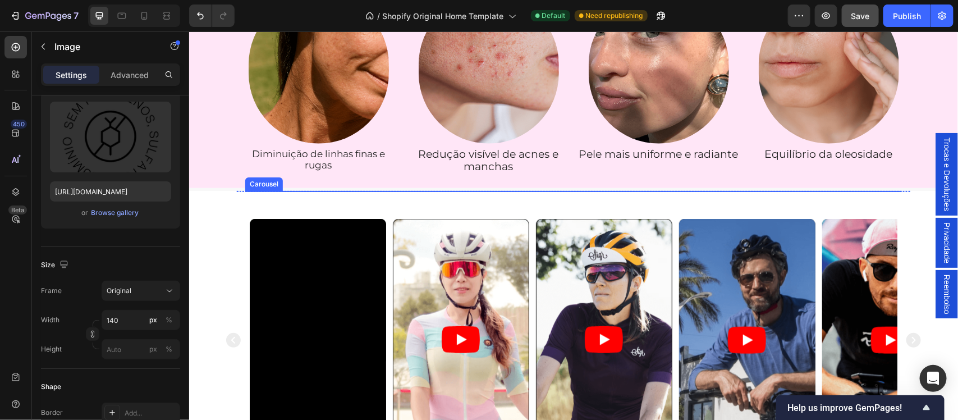
click at [521, 190] on img at bounding box center [516, 190] width 95 height 0
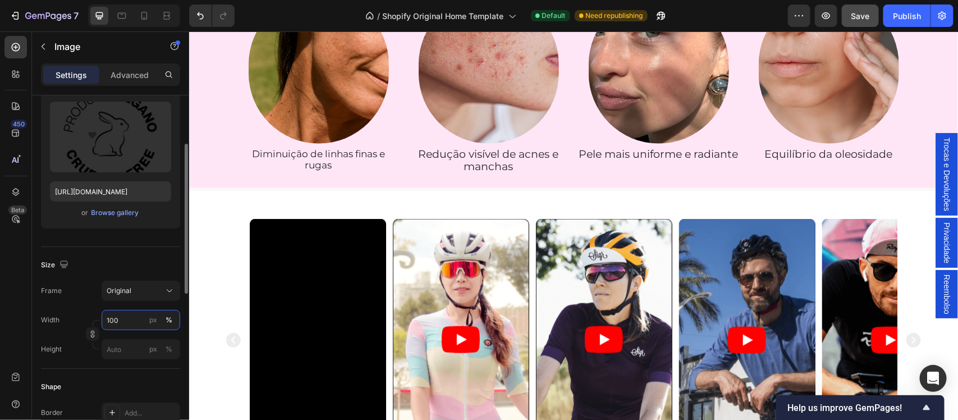
click at [124, 318] on input "100" at bounding box center [141, 320] width 79 height 20
type input "140"
click at [152, 324] on div "px" at bounding box center [153, 320] width 8 height 10
click at [618, 190] on img at bounding box center [629, 190] width 95 height 0
click at [130, 318] on input "100" at bounding box center [141, 320] width 79 height 20
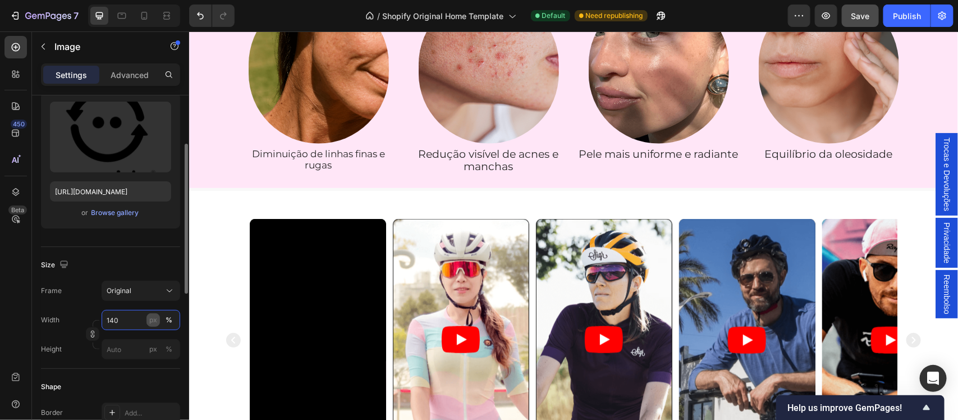
type input "140"
drag, startPoint x: 152, startPoint y: 322, endPoint x: 56, endPoint y: 293, distance: 100.3
click at [152, 322] on div "px" at bounding box center [153, 320] width 8 height 10
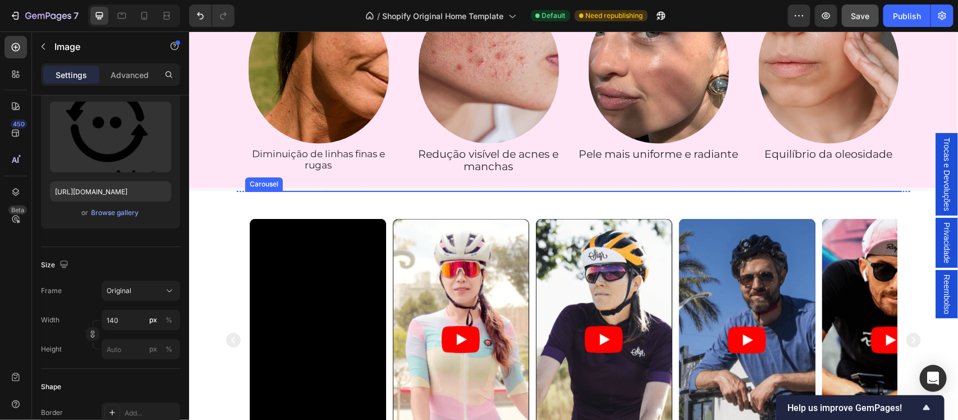
click at [720, 190] on img at bounding box center [741, 190] width 95 height 0
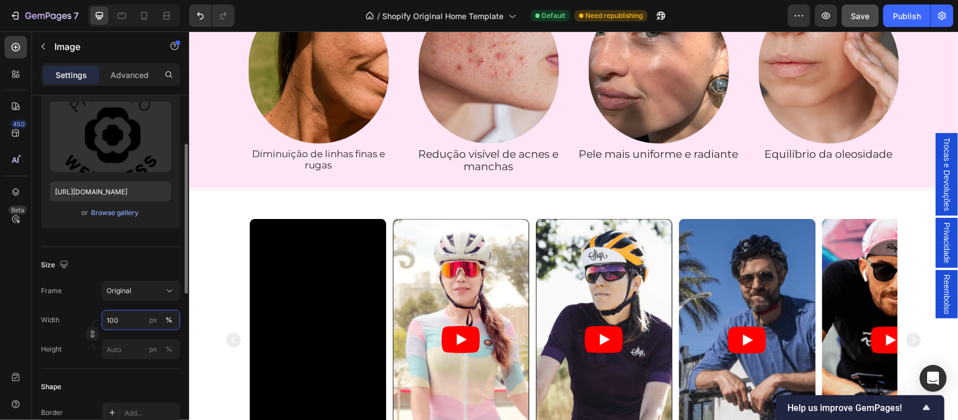
click at [121, 325] on input "100" at bounding box center [141, 320] width 79 height 20
type input "140"
click at [153, 324] on div "px" at bounding box center [153, 320] width 8 height 10
click at [825, 190] on img at bounding box center [853, 190] width 95 height 0
click at [128, 318] on input "100" at bounding box center [141, 320] width 79 height 20
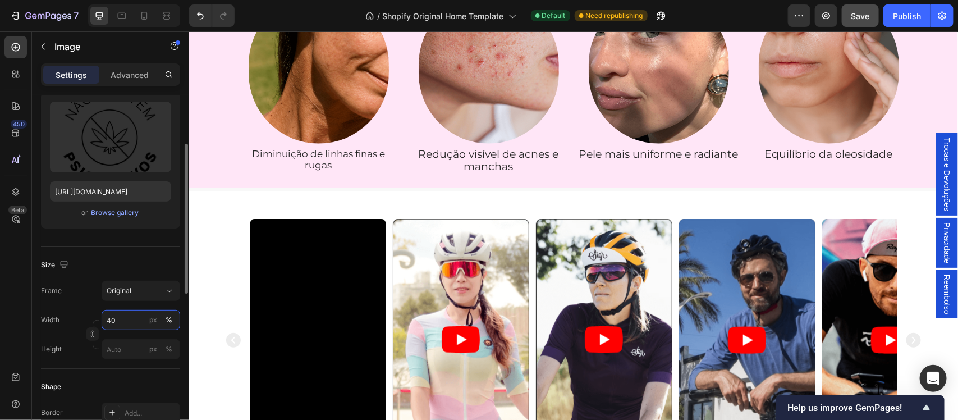
type input "4"
type input "140"
click at [733, 190] on img at bounding box center [741, 190] width 95 height 0
click at [127, 321] on input "140" at bounding box center [141, 320] width 79 height 20
click at [153, 321] on div "px" at bounding box center [153, 320] width 8 height 10
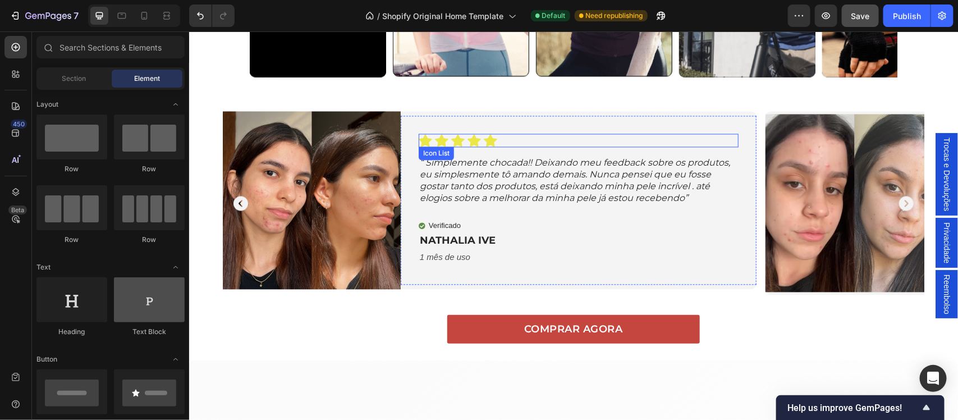
scroll to position [757, 0]
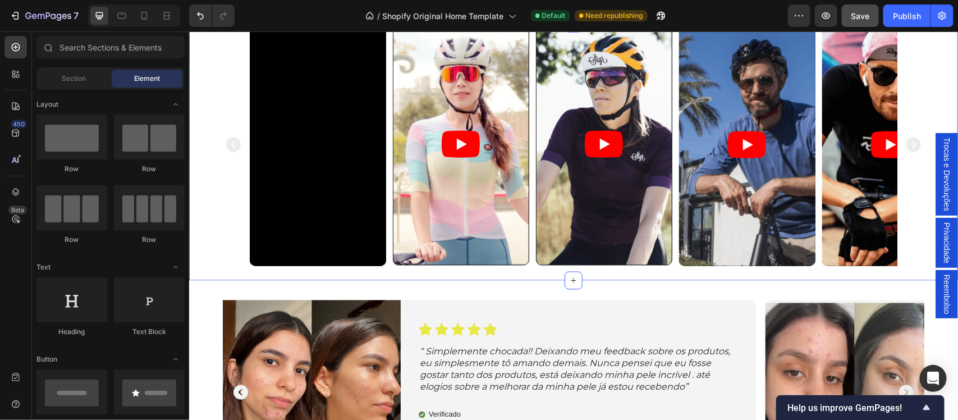
click at [208, 280] on div "Video Video Video Video Video Carousel Section 6" at bounding box center [573, 151] width 769 height 257
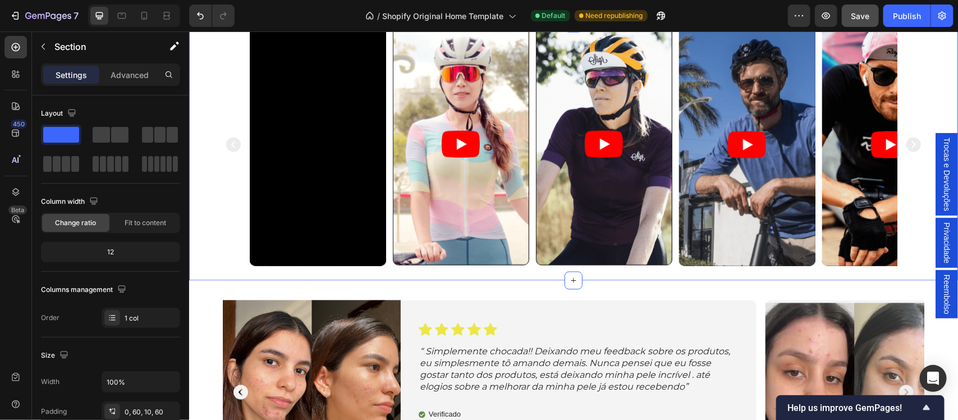
click at [945, 16] on icon at bounding box center [948, 12] width 7 height 8
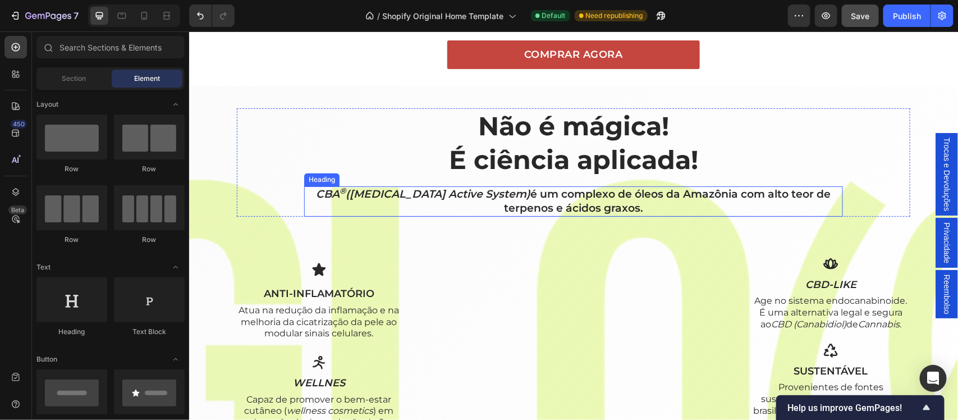
scroll to position [1061, 0]
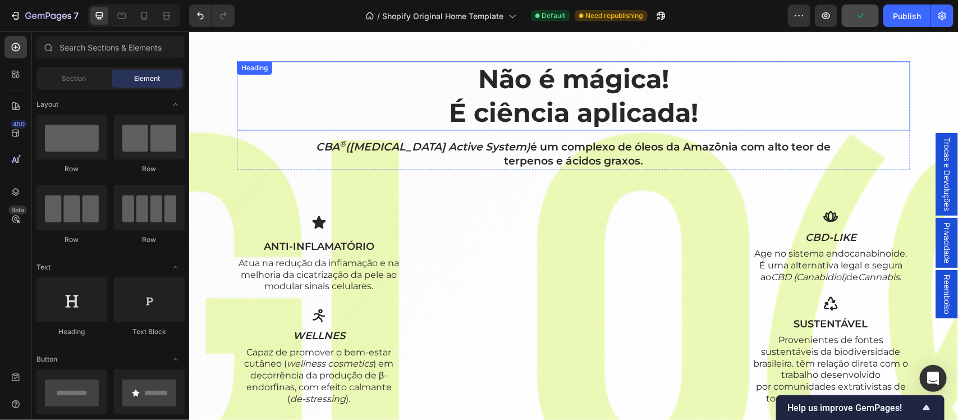
click at [569, 106] on h2 "Não é mágica! É ciência aplicada!" at bounding box center [573, 96] width 674 height 70
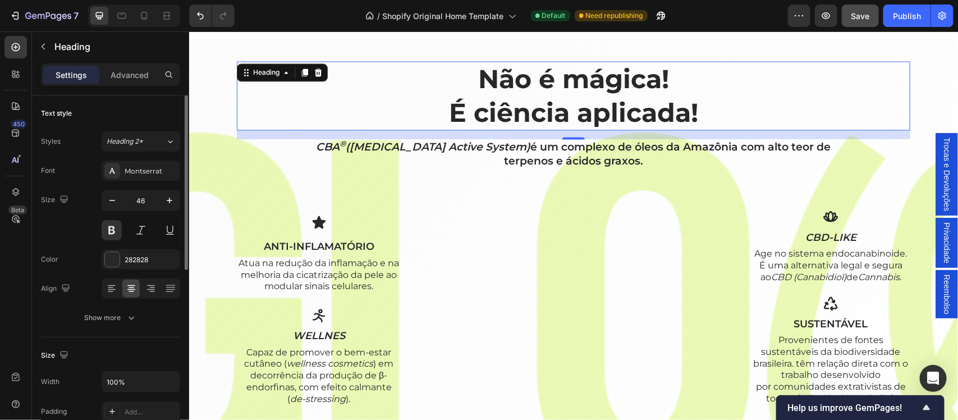
click at [113, 328] on div "Text style Styles Heading 2* Font Montserrat Size 46 Color 282828 Align Show mo…" at bounding box center [110, 216] width 139 height 242
click at [110, 321] on div "Show more" at bounding box center [111, 317] width 52 height 11
